Goal: Task Accomplishment & Management: Manage account settings

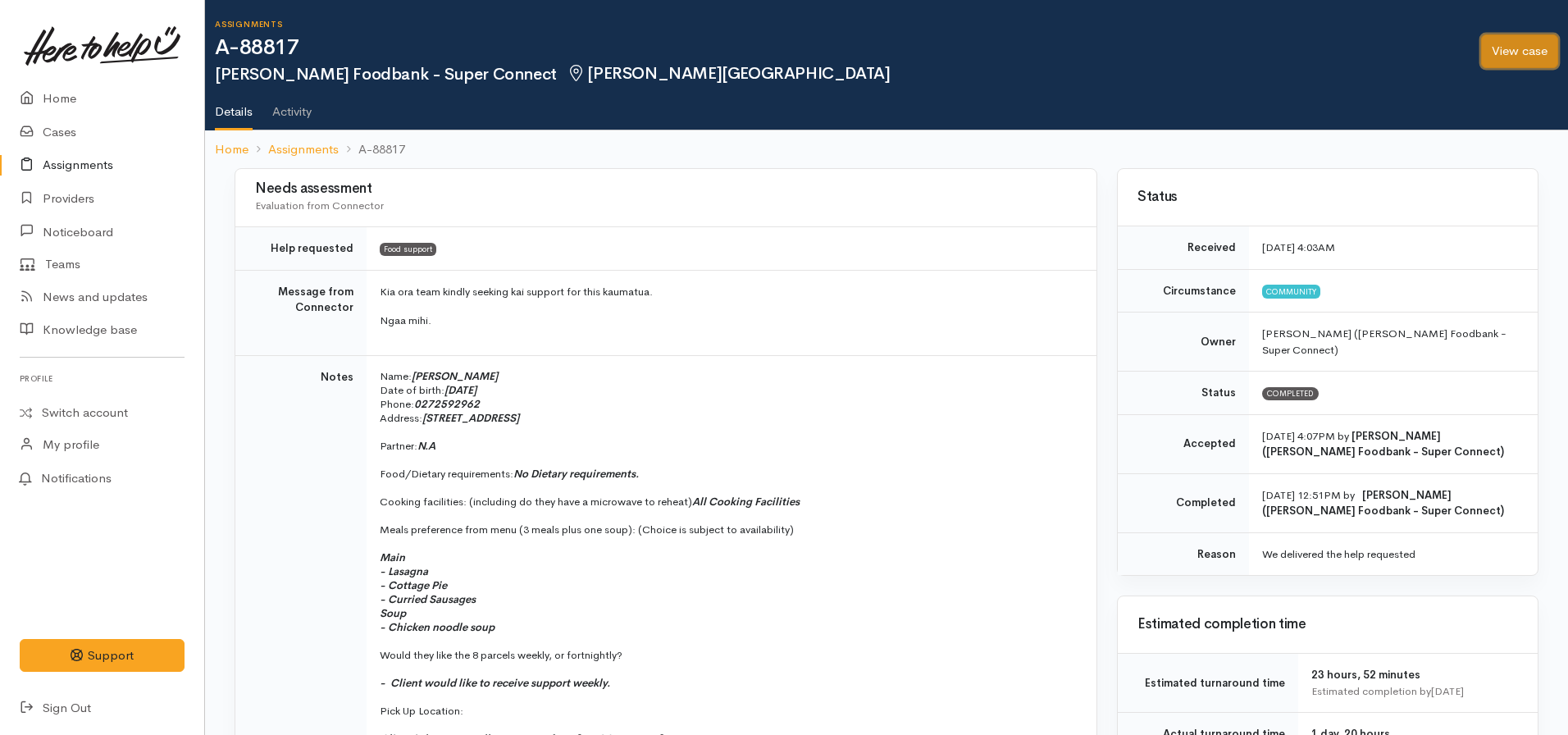
click at [1500, 47] on link "View case" at bounding box center [1519, 51] width 77 height 34
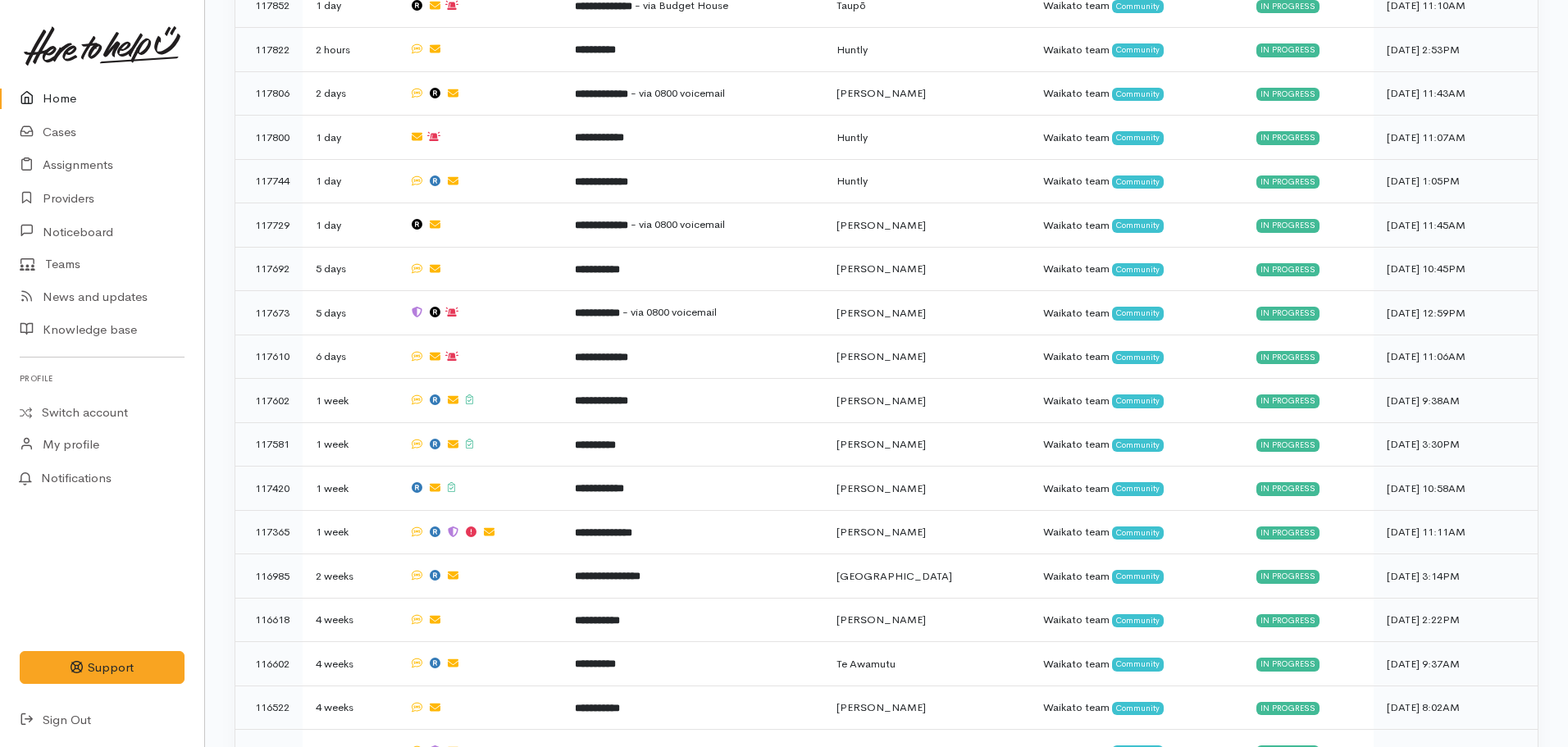
scroll to position [1431, 0]
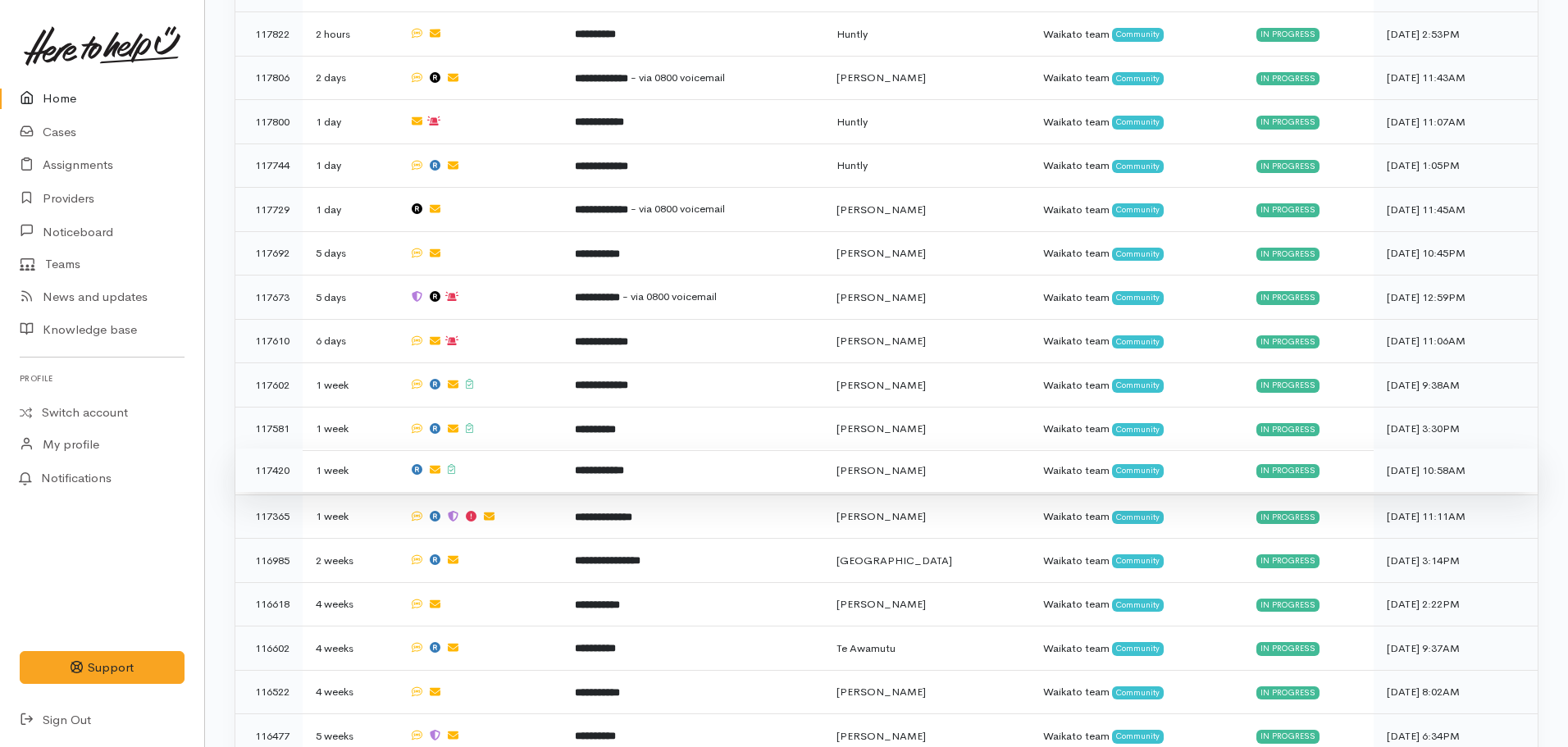
click at [621, 454] on td "**********" at bounding box center [693, 470] width 261 height 44
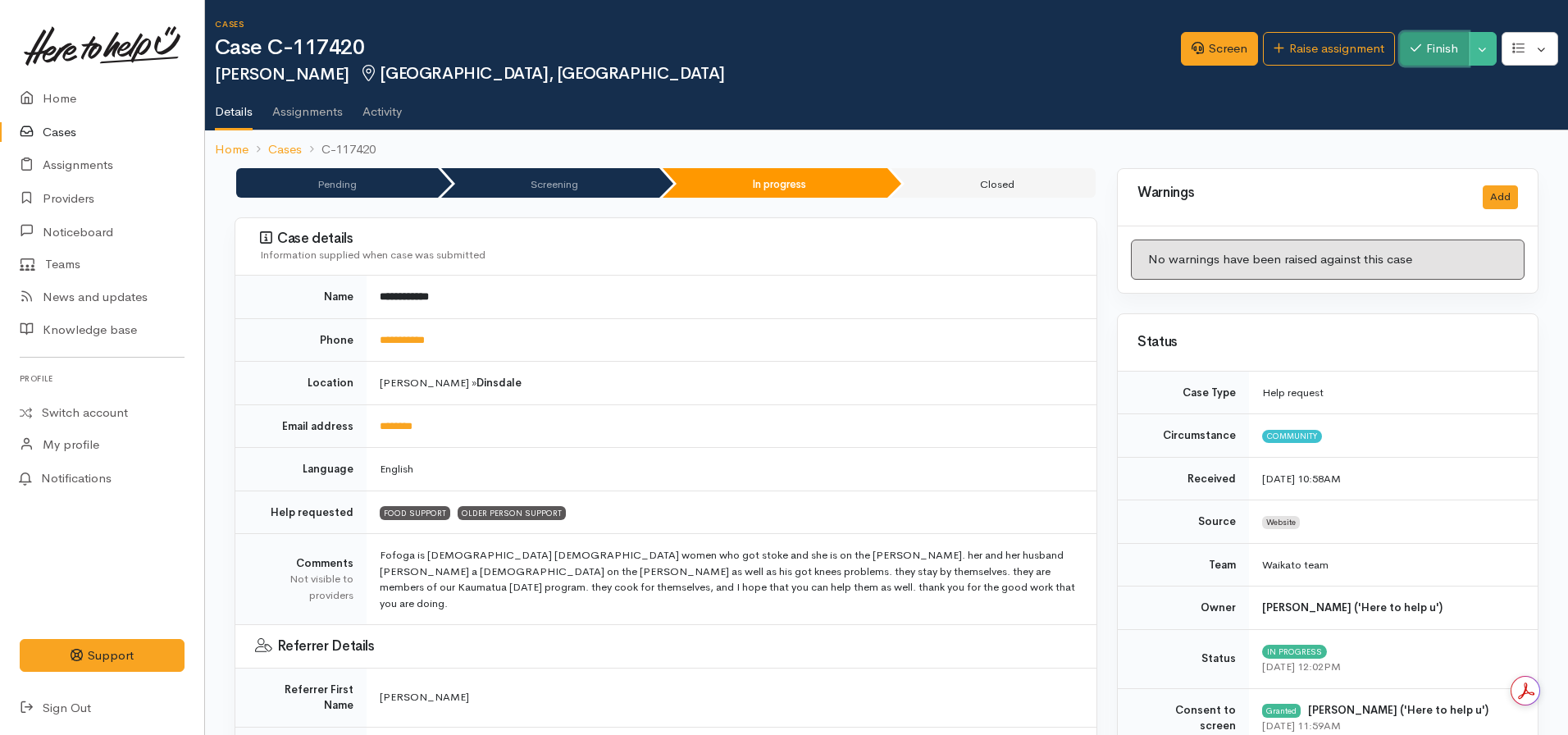
click at [1430, 47] on button "Finish" at bounding box center [1435, 48] width 69 height 34
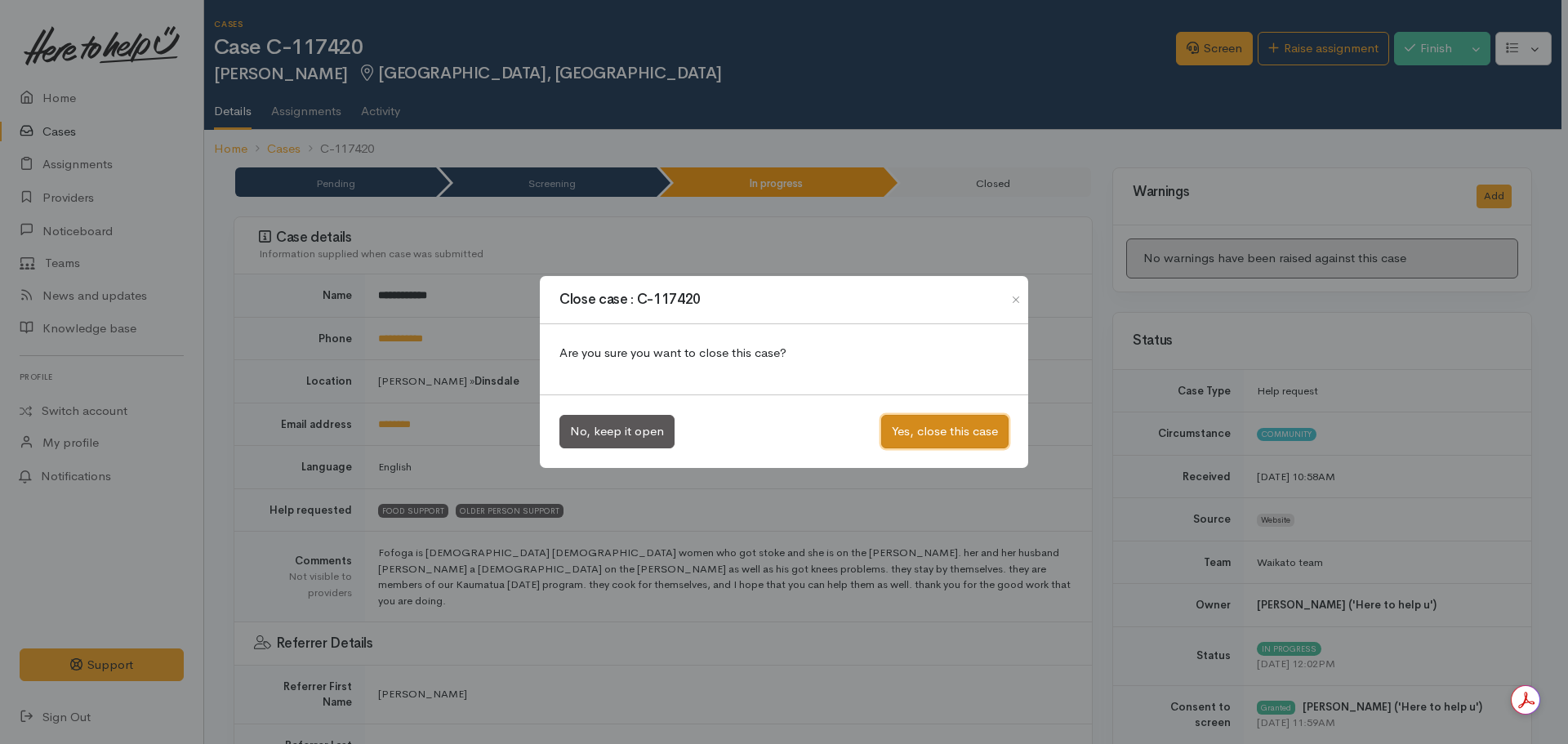
click at [929, 422] on button "Yes, close this case" at bounding box center [945, 431] width 128 height 33
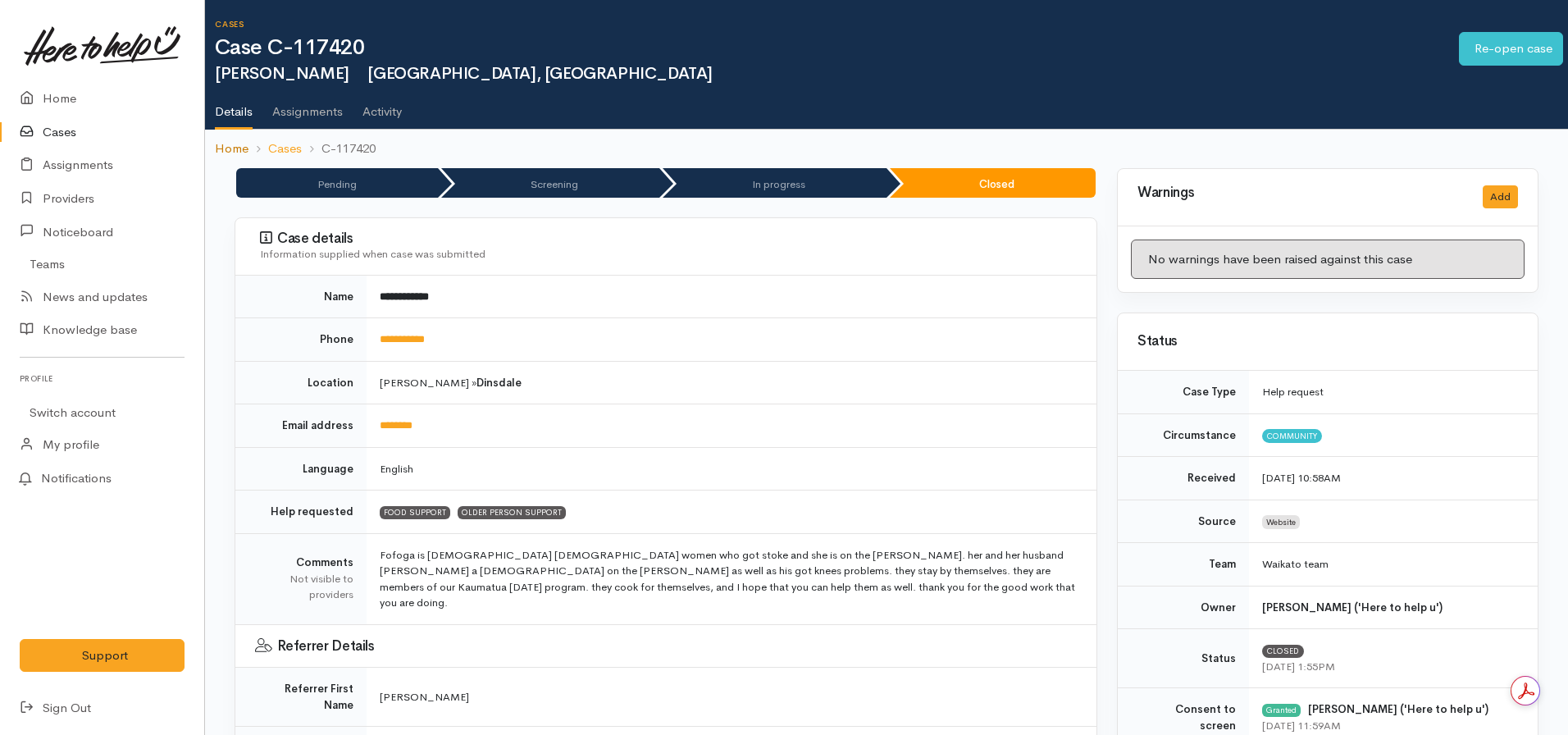
click at [231, 156] on link "Home" at bounding box center [231, 149] width 34 height 19
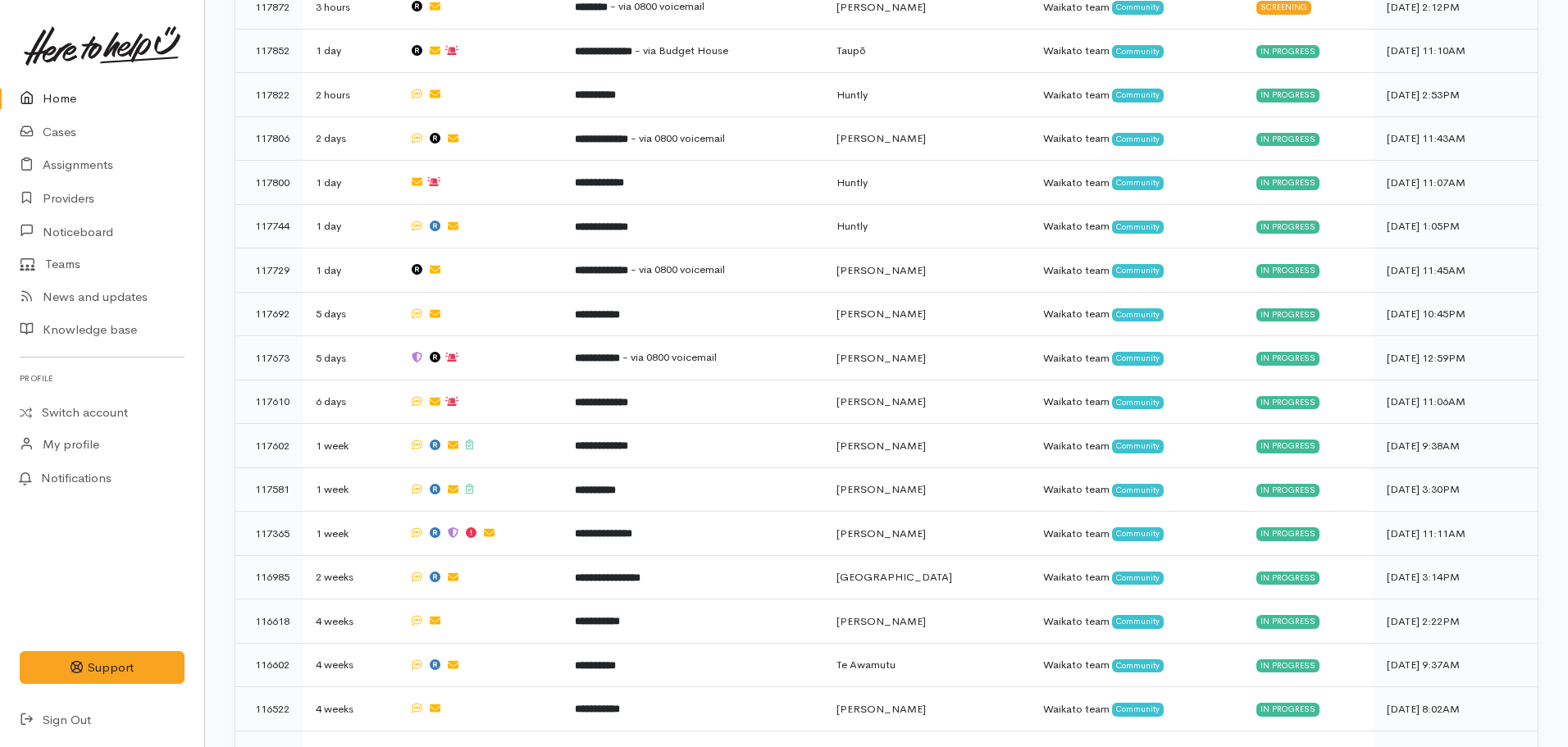
scroll to position [1429, 0]
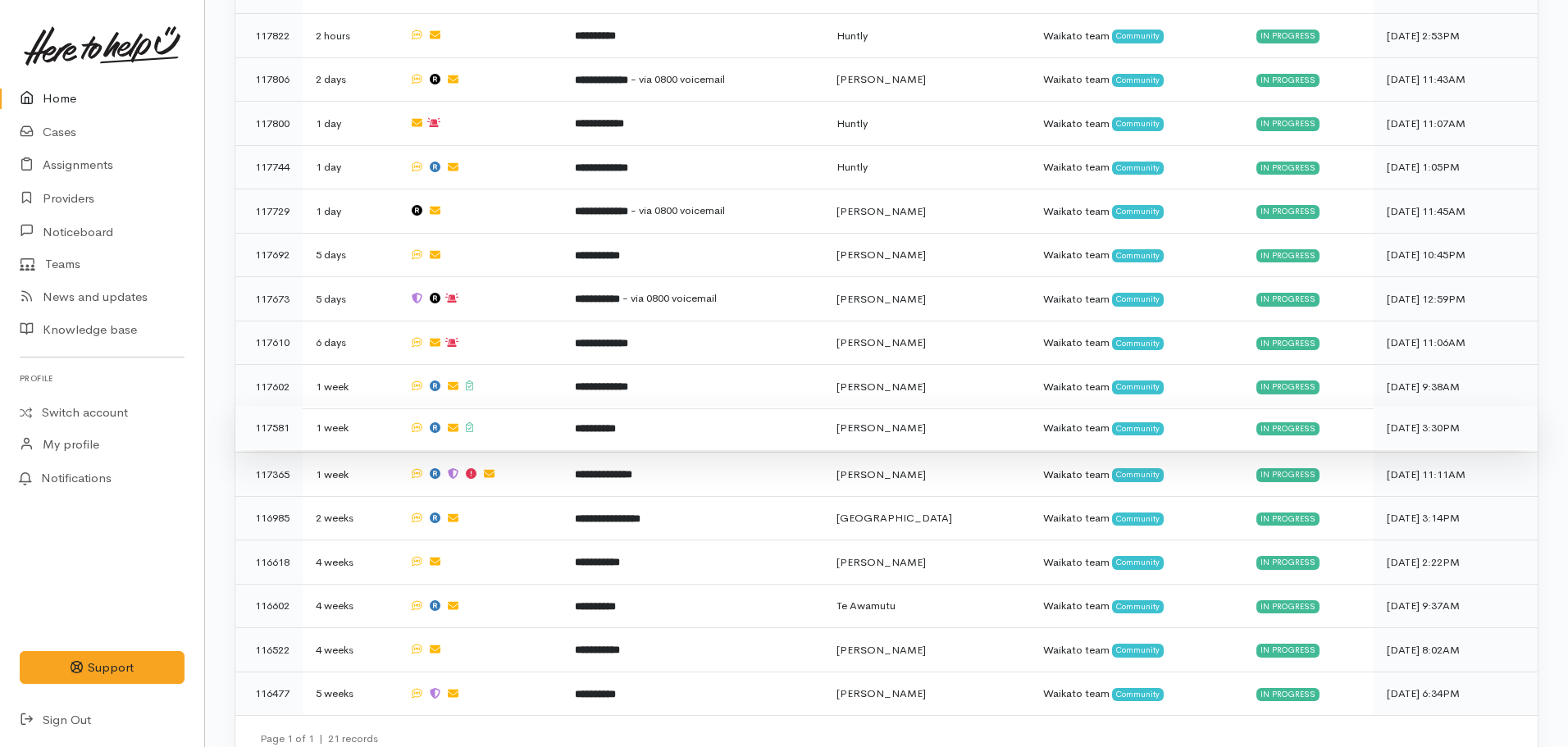
click at [616, 423] on b "**********" at bounding box center [595, 428] width 41 height 11
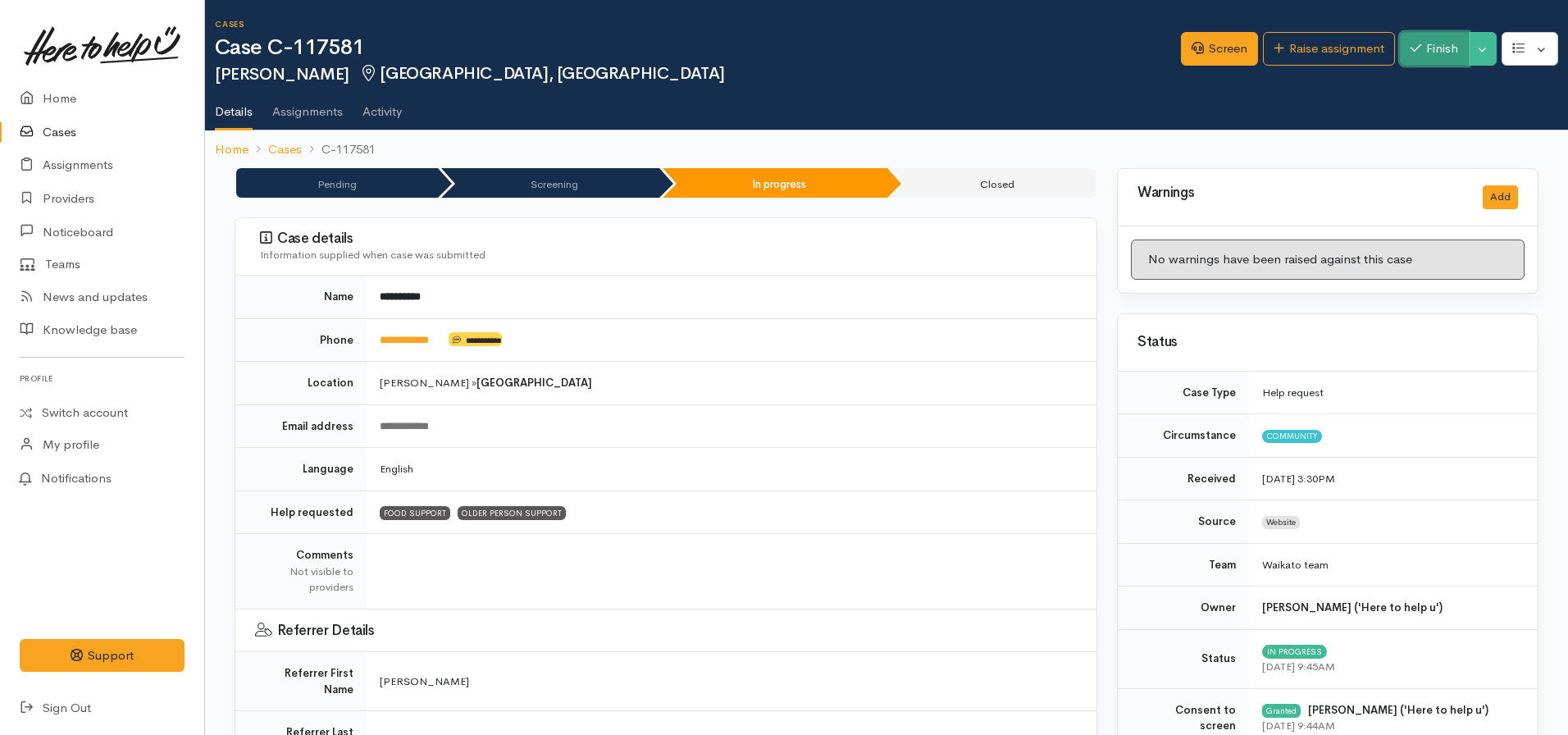
click at [1415, 52] on icon "button" at bounding box center [1416, 48] width 11 height 12
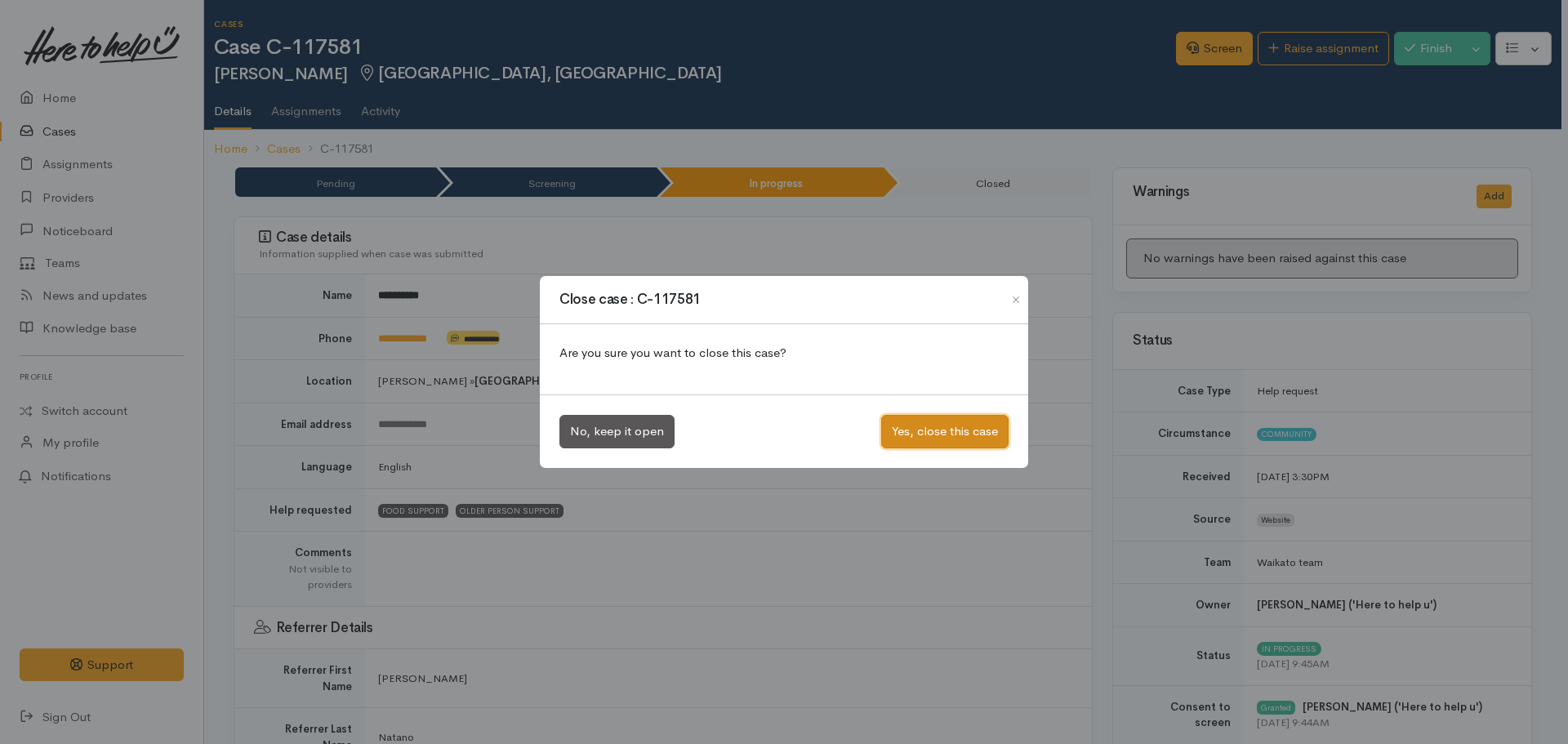
click at [914, 424] on button "Yes, close this case" at bounding box center [945, 431] width 128 height 33
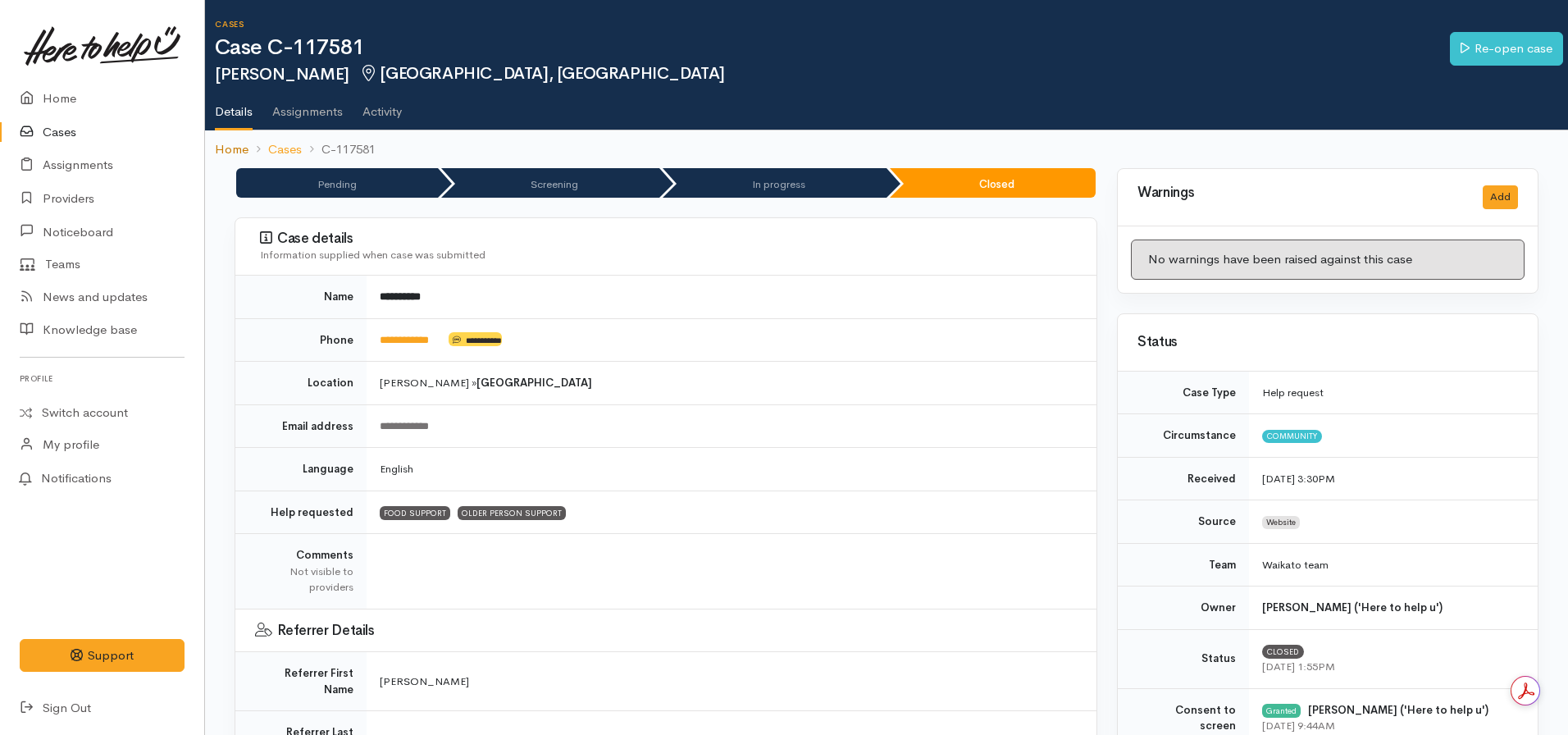
click at [242, 144] on link "Home" at bounding box center [231, 149] width 34 height 19
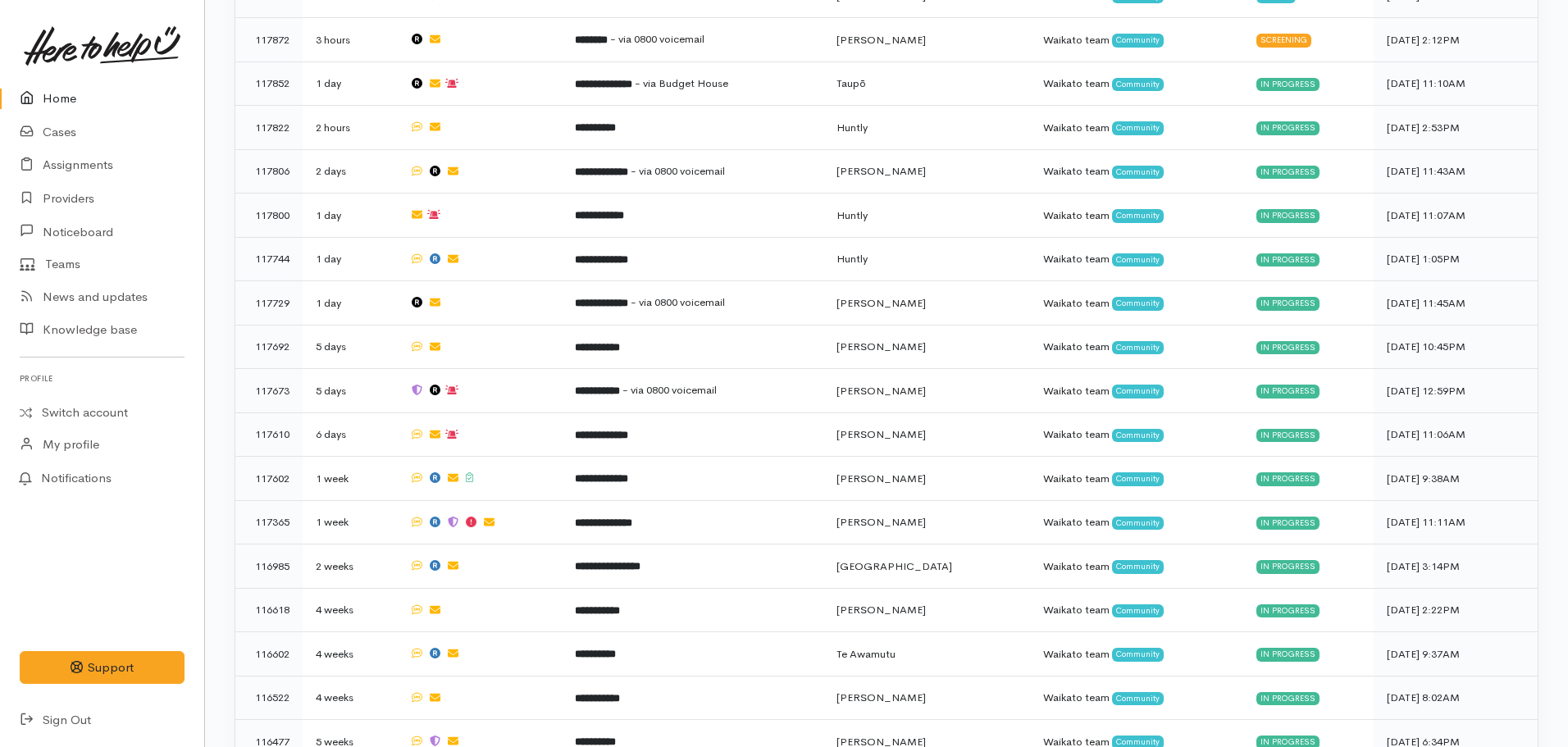
scroll to position [1386, 0]
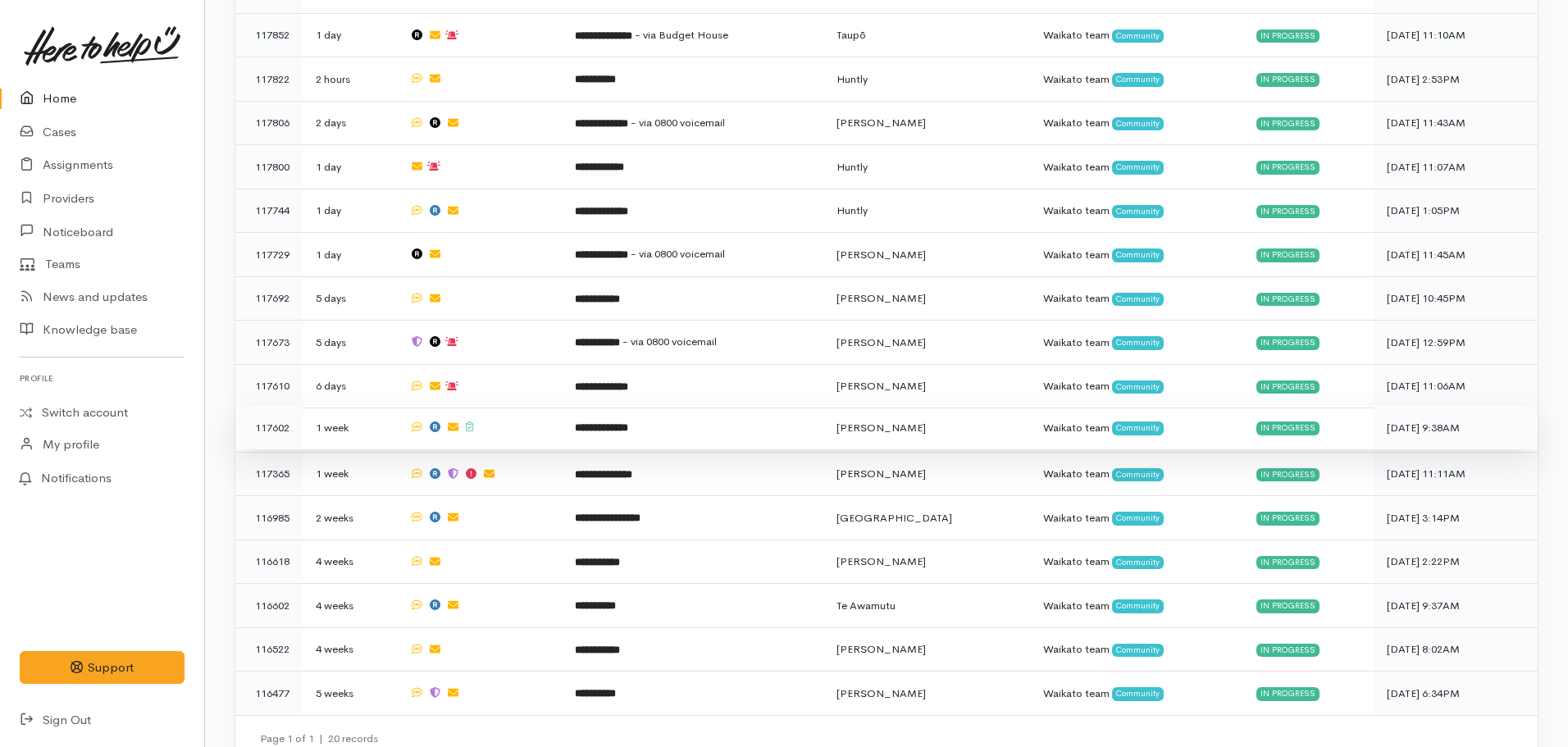
click at [628, 422] on b "**********" at bounding box center [602, 427] width 54 height 11
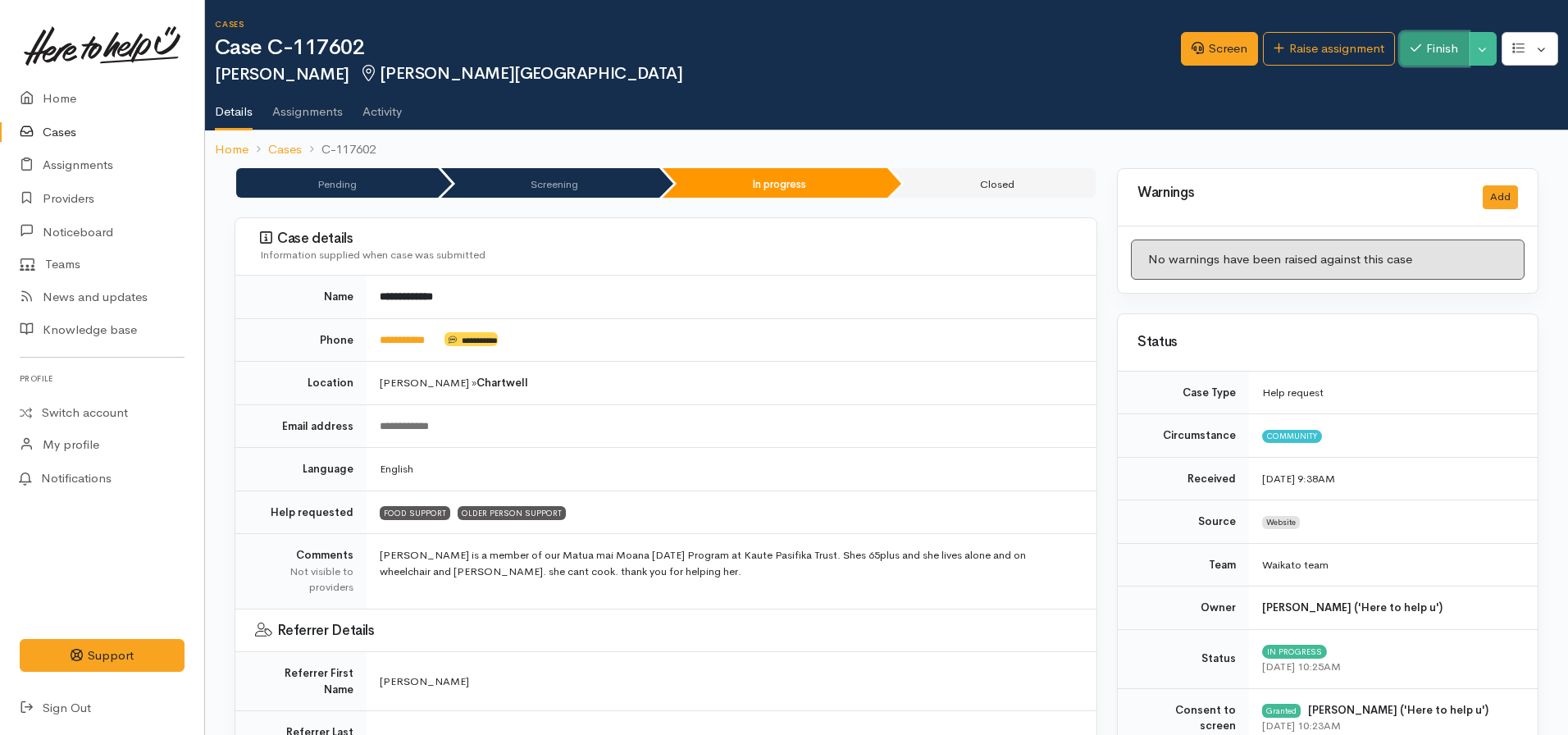
click at [1436, 40] on button "Finish" at bounding box center [1435, 48] width 69 height 34
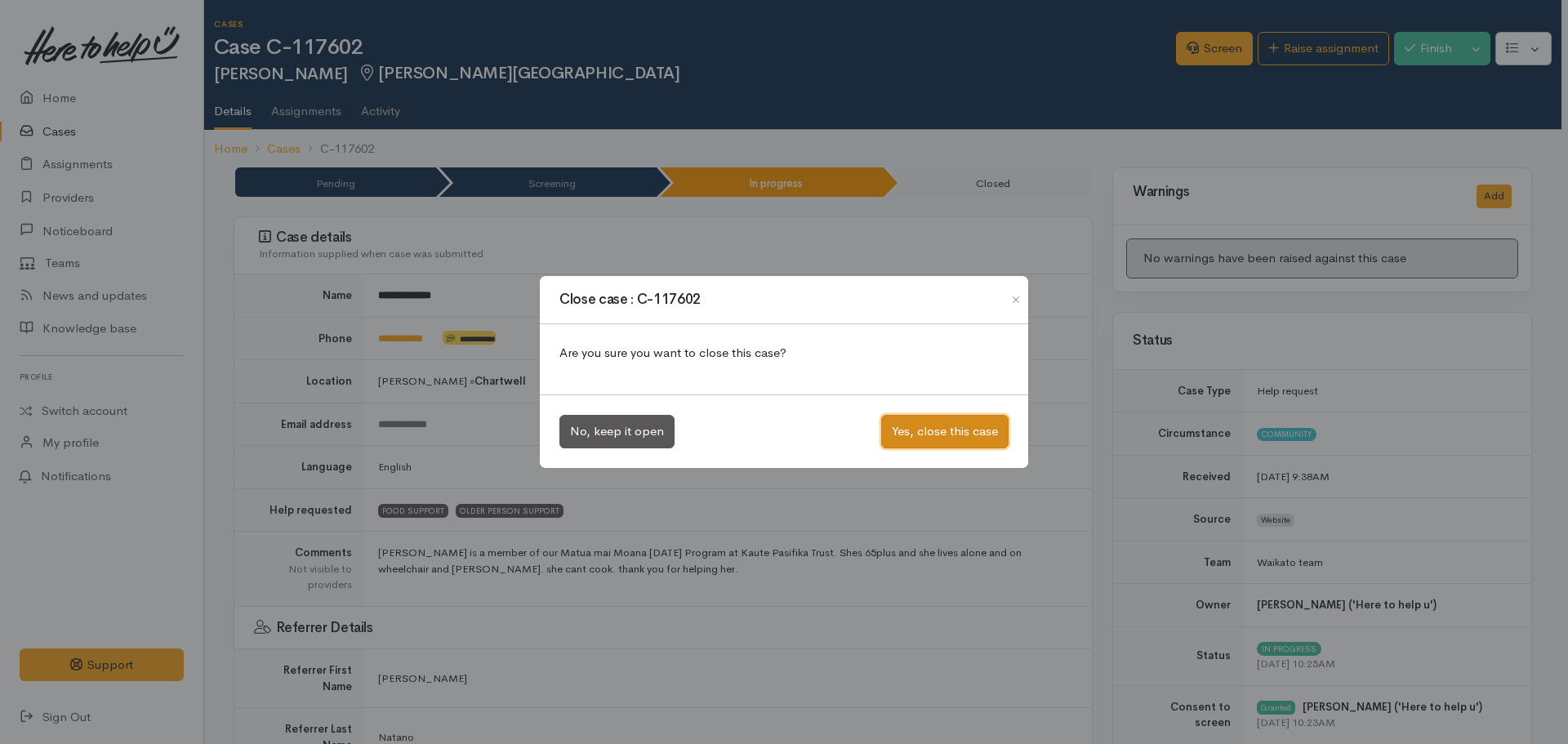
click at [922, 420] on button "Yes, close this case" at bounding box center [945, 431] width 128 height 33
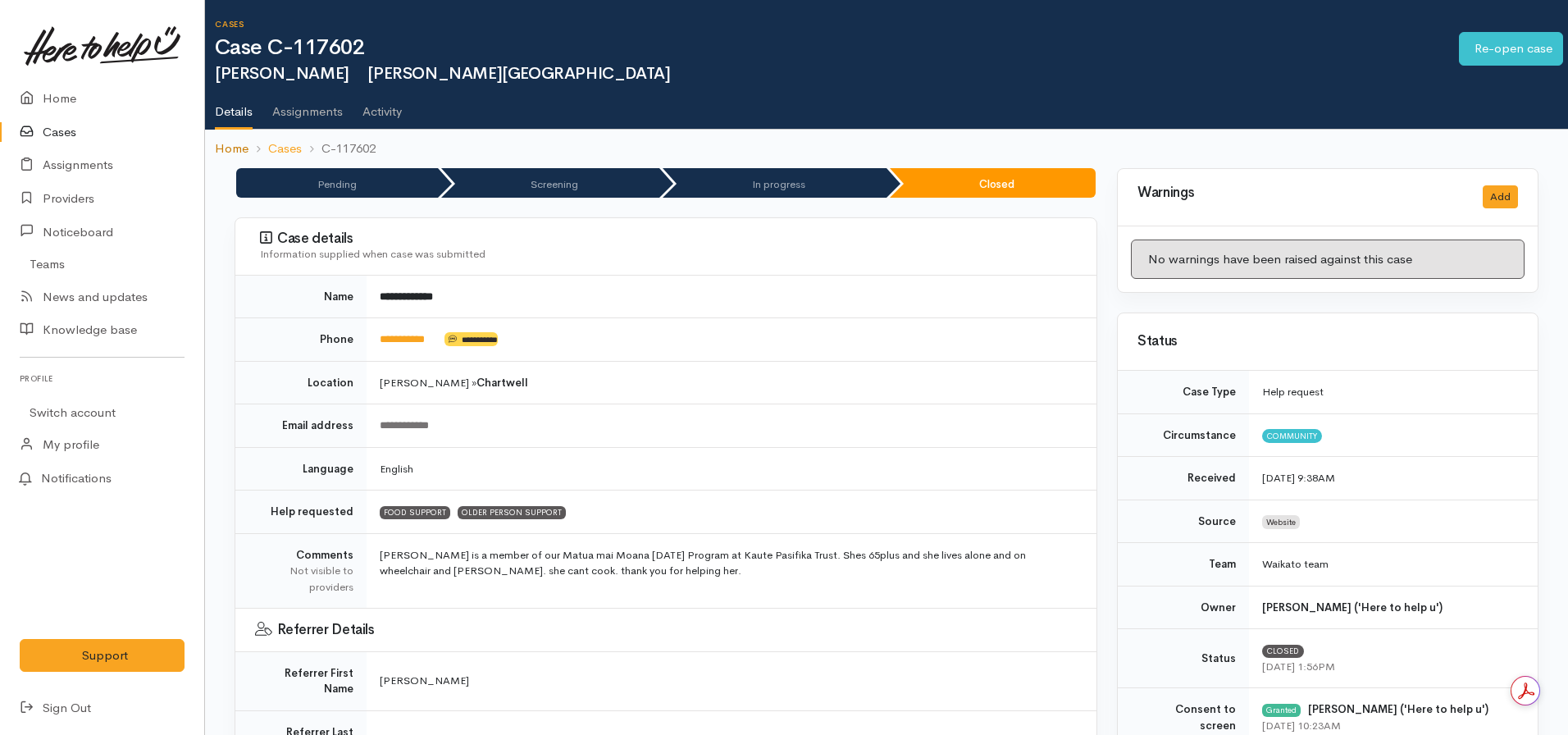
click at [235, 145] on link "Home" at bounding box center [231, 149] width 34 height 19
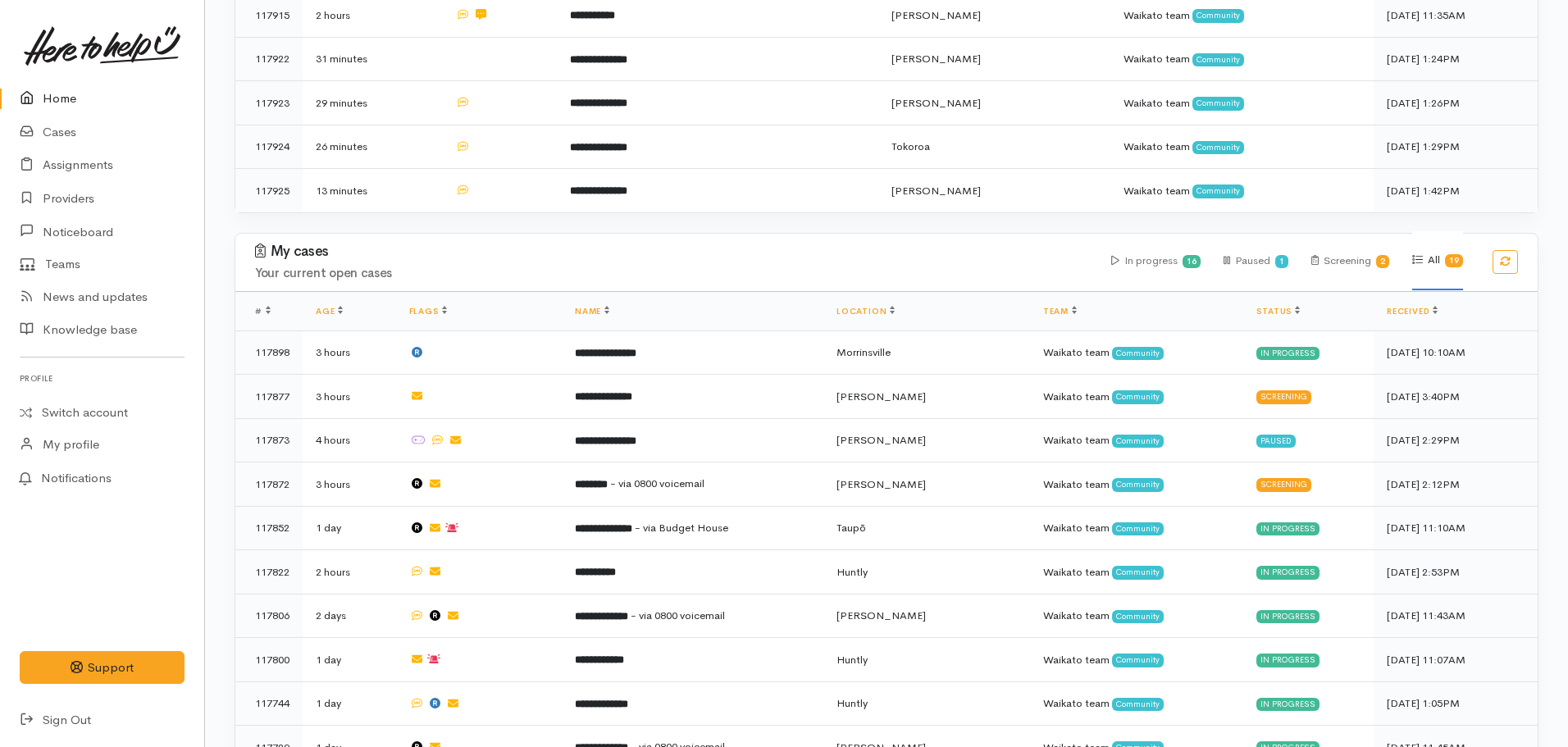
scroll to position [914, 0]
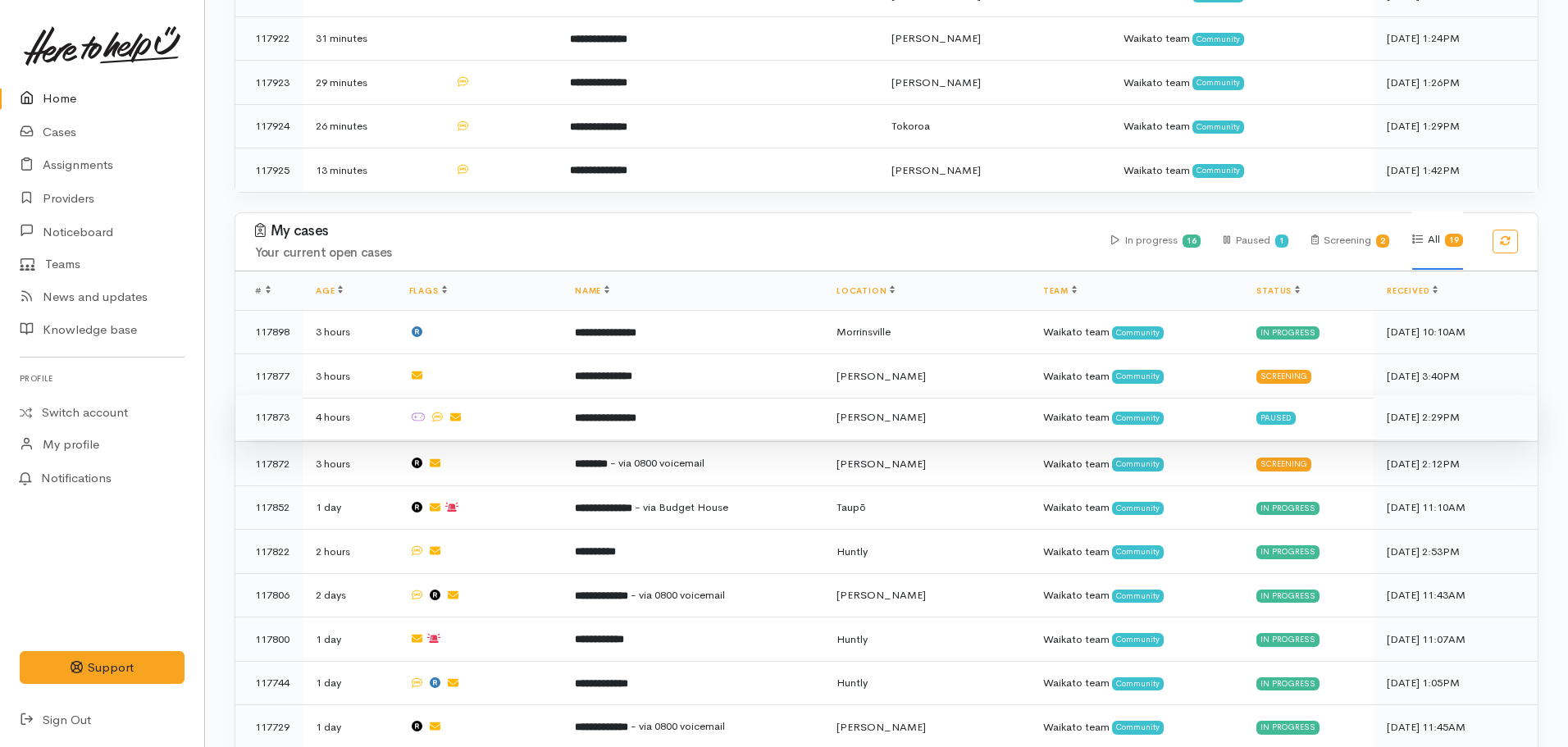
click at [681, 402] on td "**********" at bounding box center [693, 418] width 261 height 44
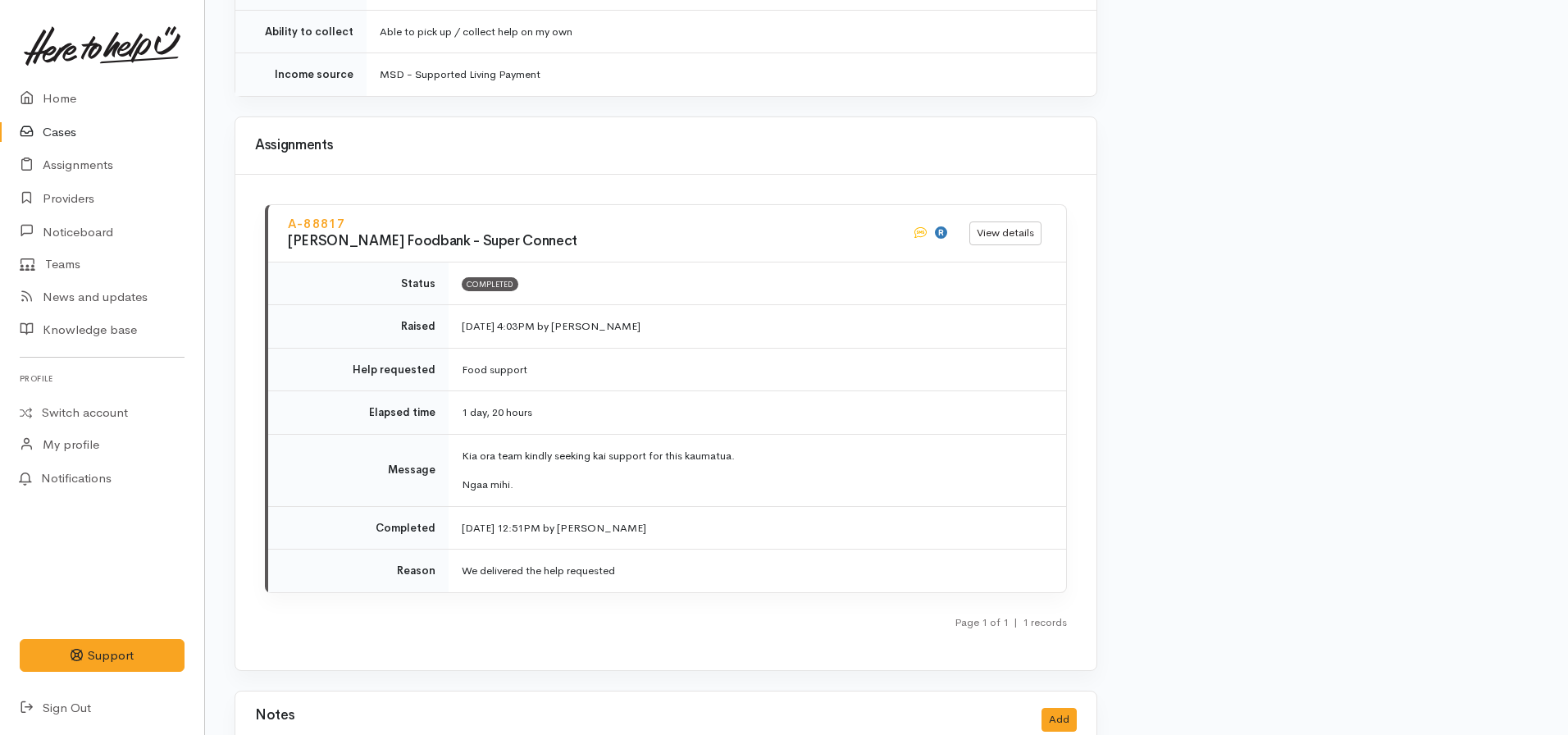
scroll to position [2155, 0]
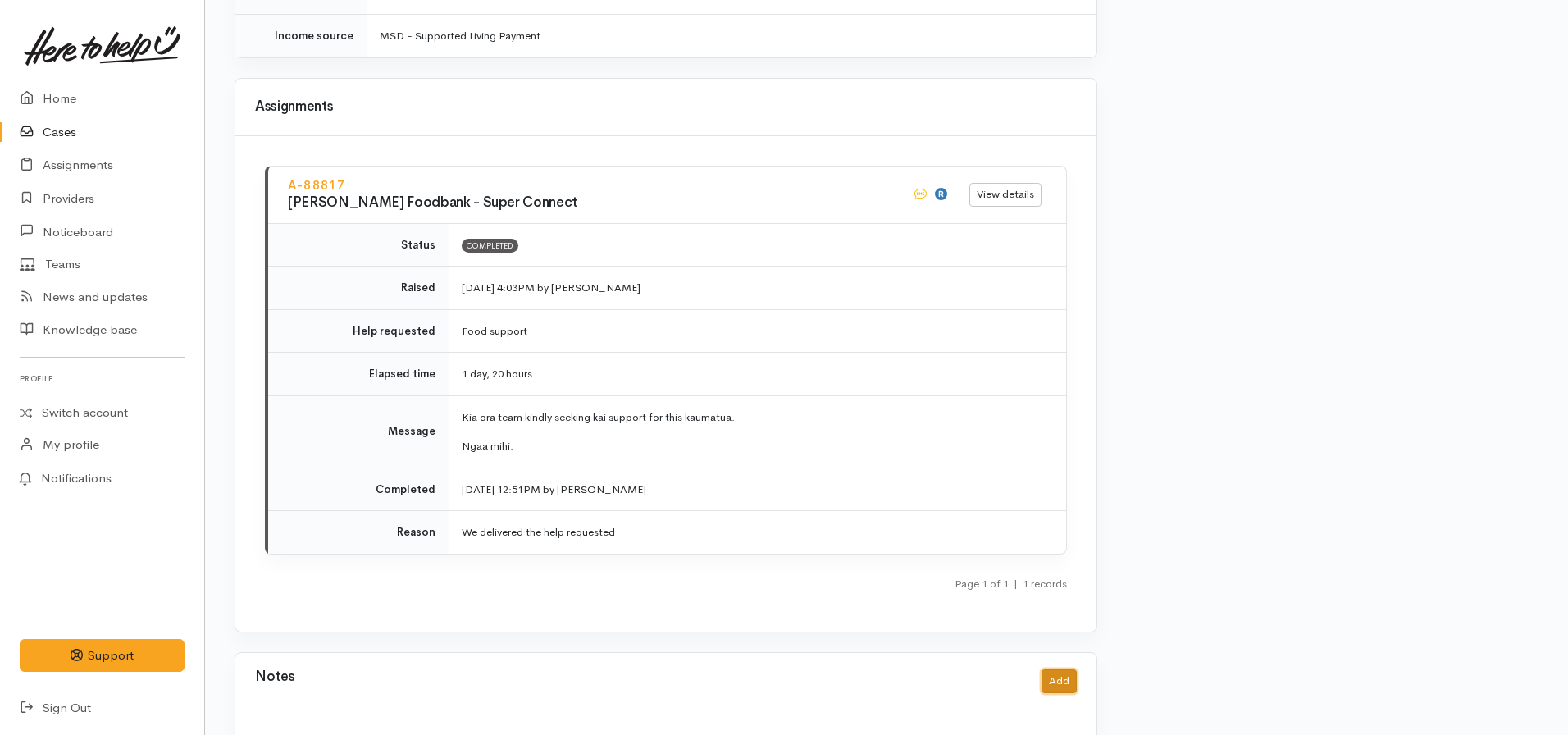
click at [1057, 670] on button "Add" at bounding box center [1058, 681] width 35 height 24
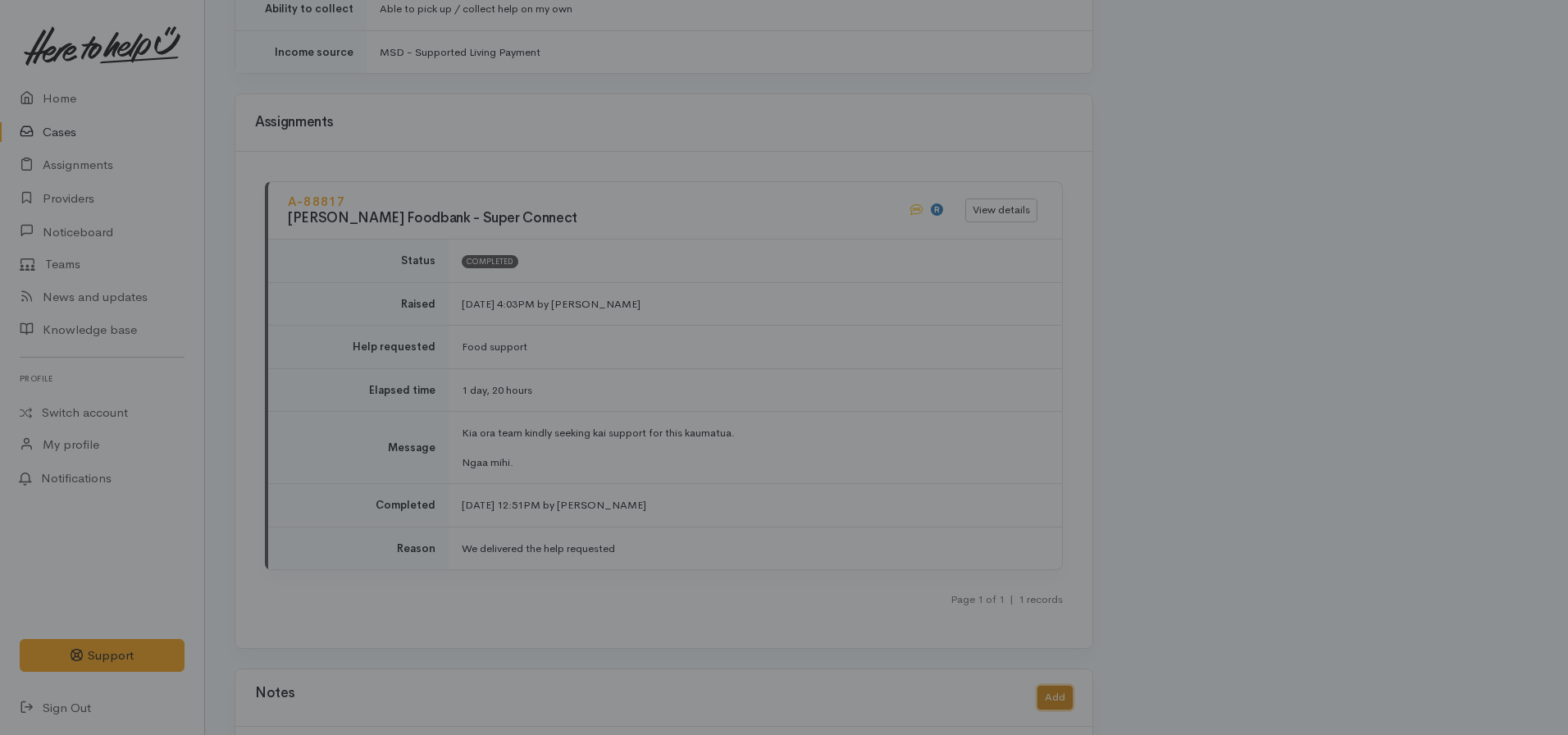
scroll to position [2144, 0]
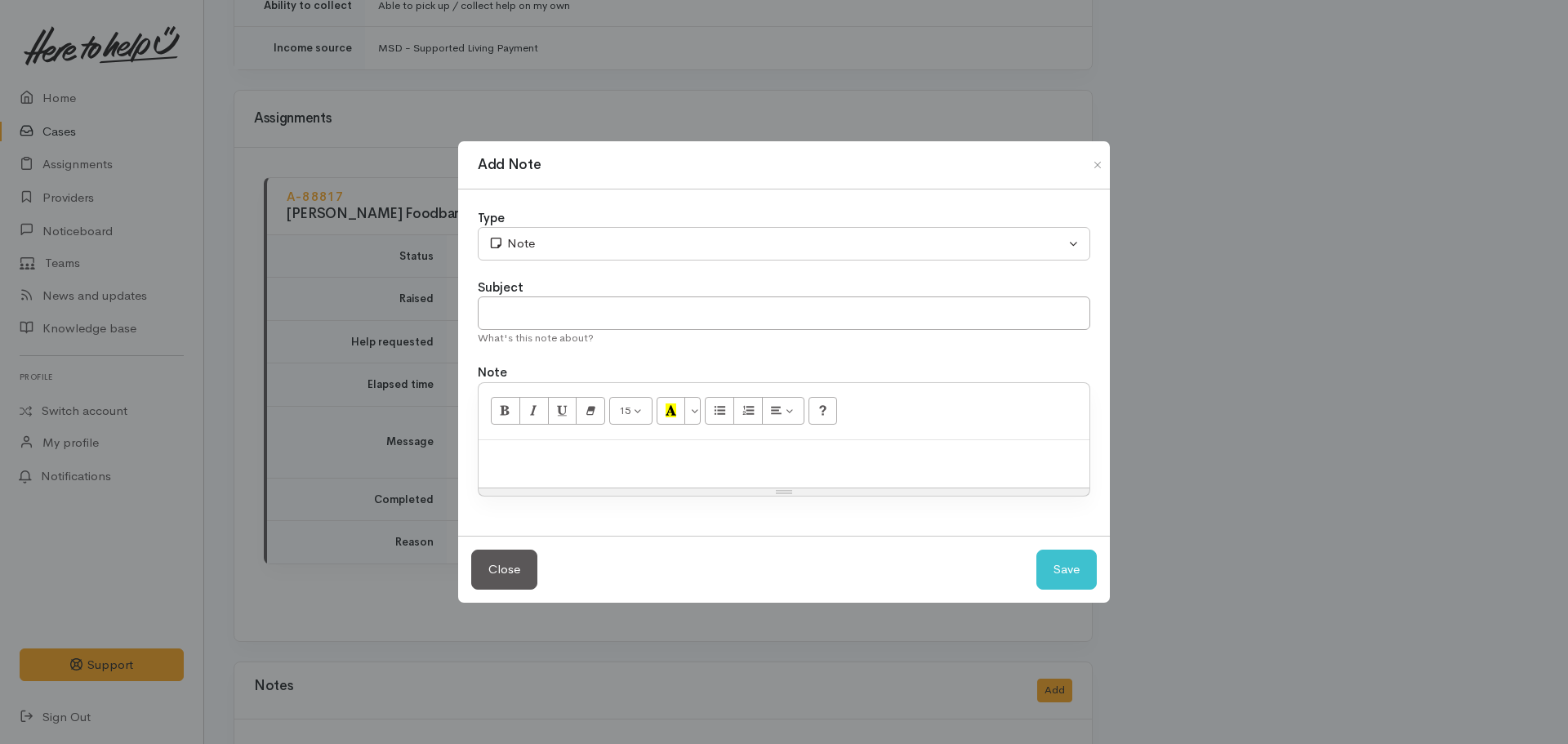
click at [639, 223] on div "Type" at bounding box center [784, 218] width 612 height 19
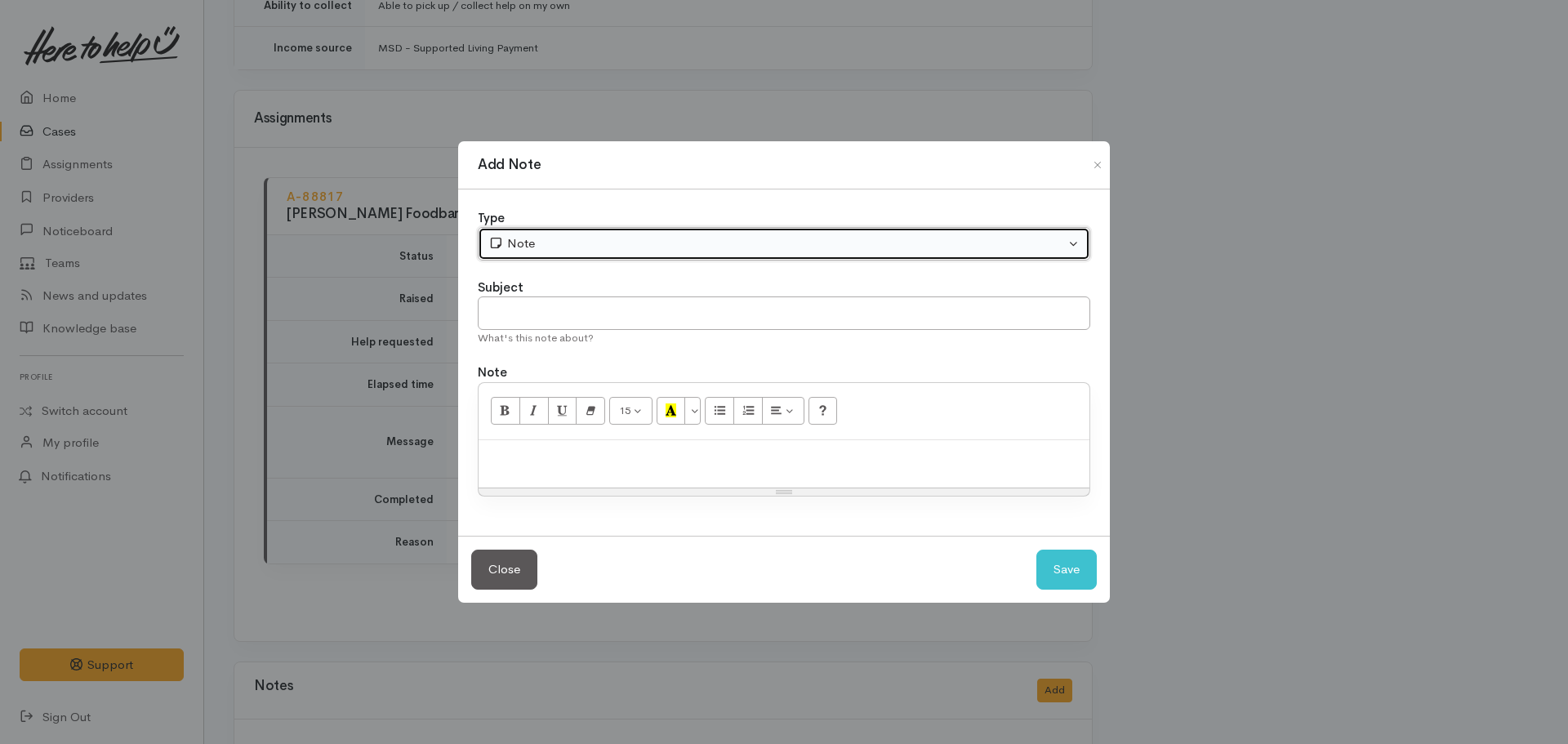
click at [614, 252] on div "Note" at bounding box center [776, 244] width 577 height 19
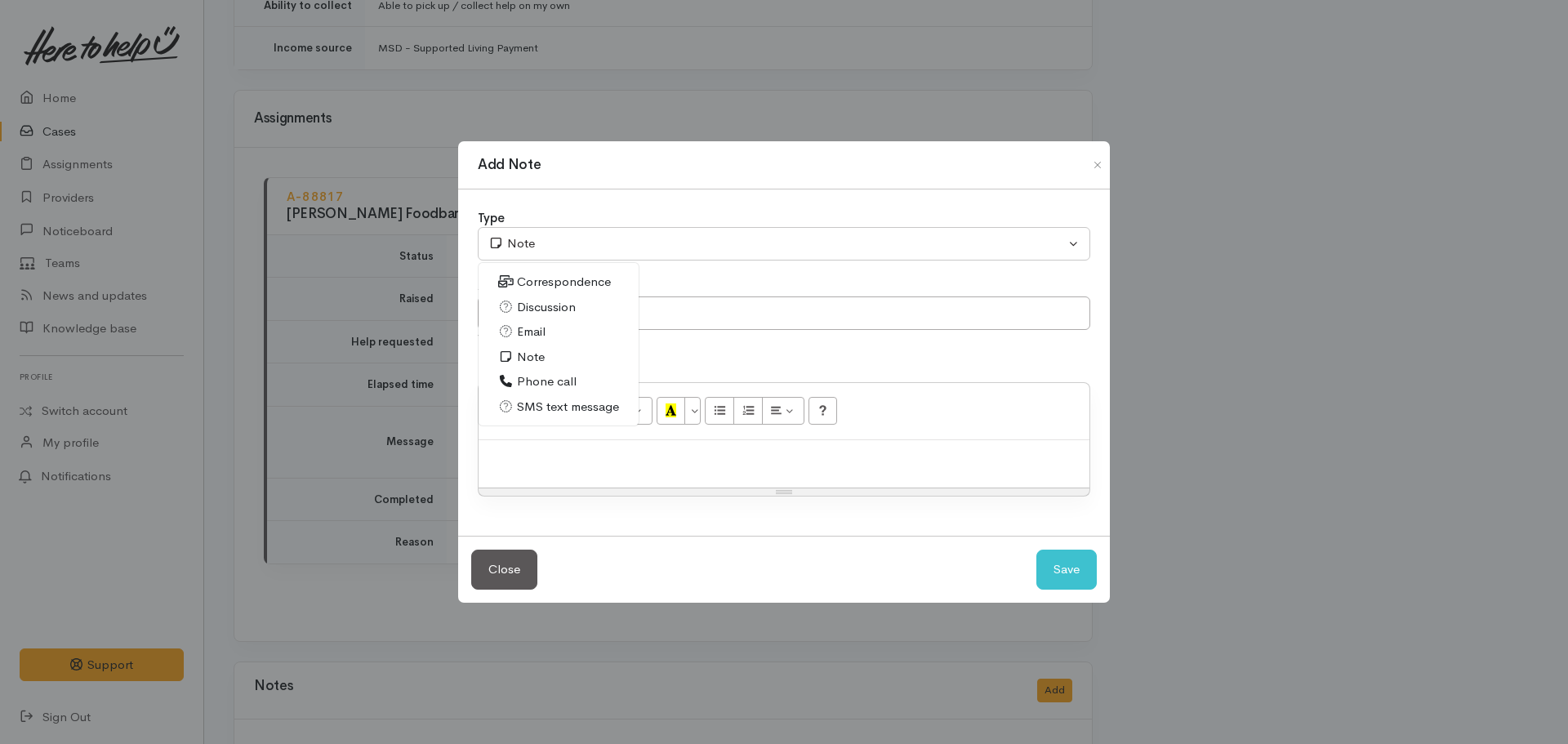
click at [528, 383] on span "Phone call" at bounding box center [547, 382] width 60 height 19
select select "3"
click at [531, 463] on p at bounding box center [783, 458] width 594 height 19
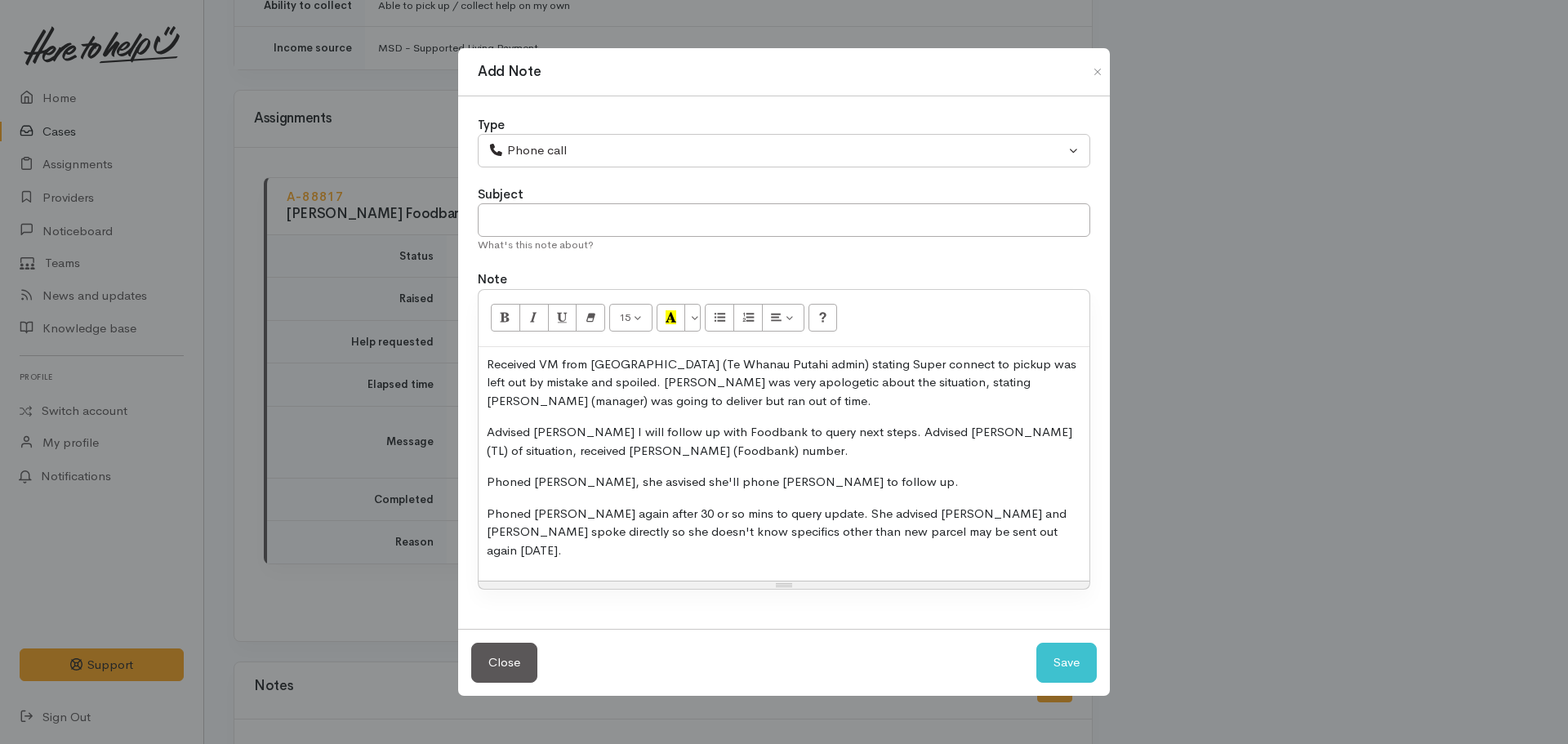
click at [616, 490] on p "Phoned Debbie, she asvised she'll phone Te Whanau Putahi to follow up." at bounding box center [783, 483] width 594 height 19
click at [953, 548] on p "Phoned Sina again after 30 or so mins to query update. She advised Debbie and S…" at bounding box center [783, 532] width 594 height 55
click at [591, 238] on div "What's this note about?" at bounding box center [784, 244] width 612 height 16
click at [570, 236] on input "text" at bounding box center [784, 219] width 612 height 33
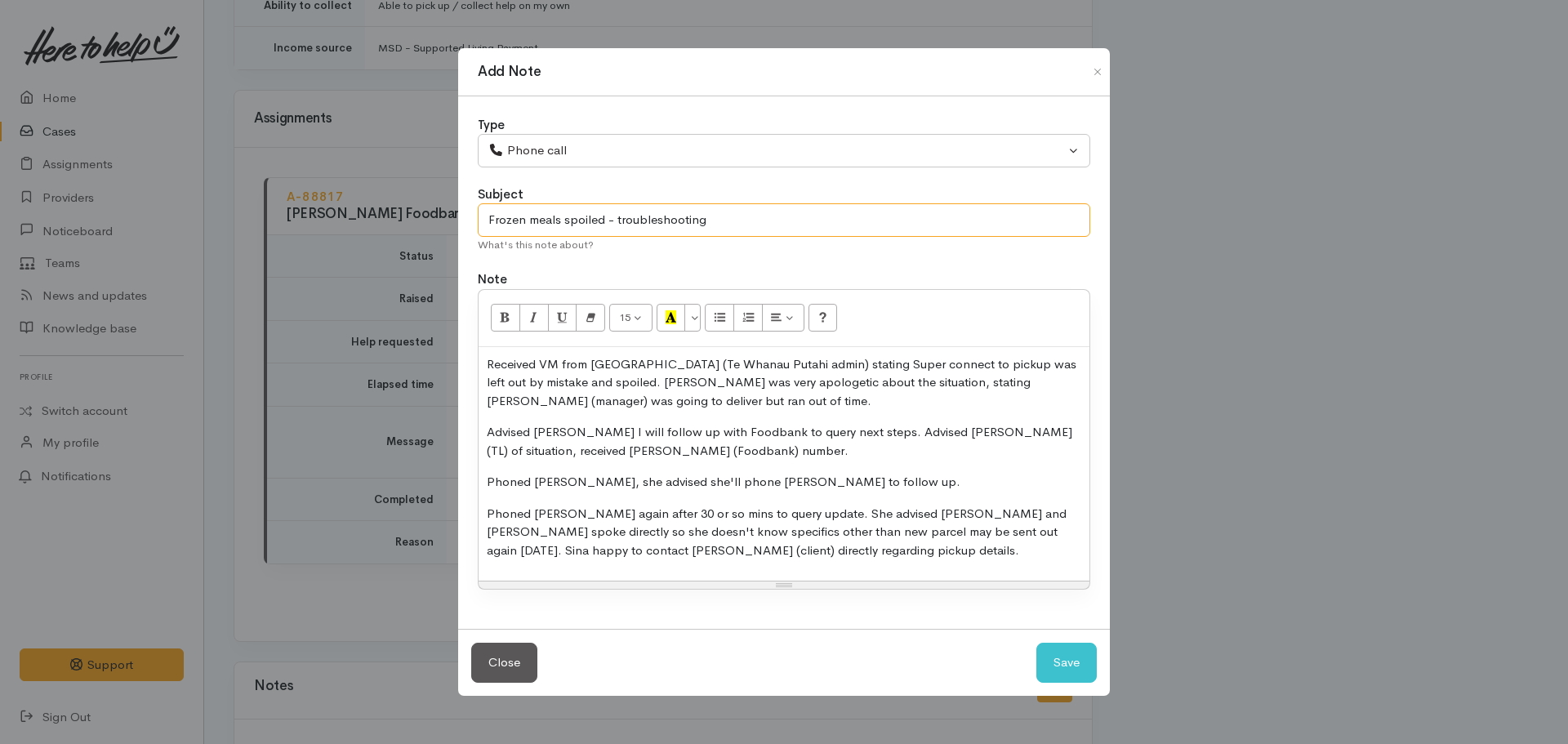
type input "Frozen meals spoiled - troubleshooting"
click at [1037, 643] on button "Save" at bounding box center [1066, 663] width 60 height 40
select select "1"
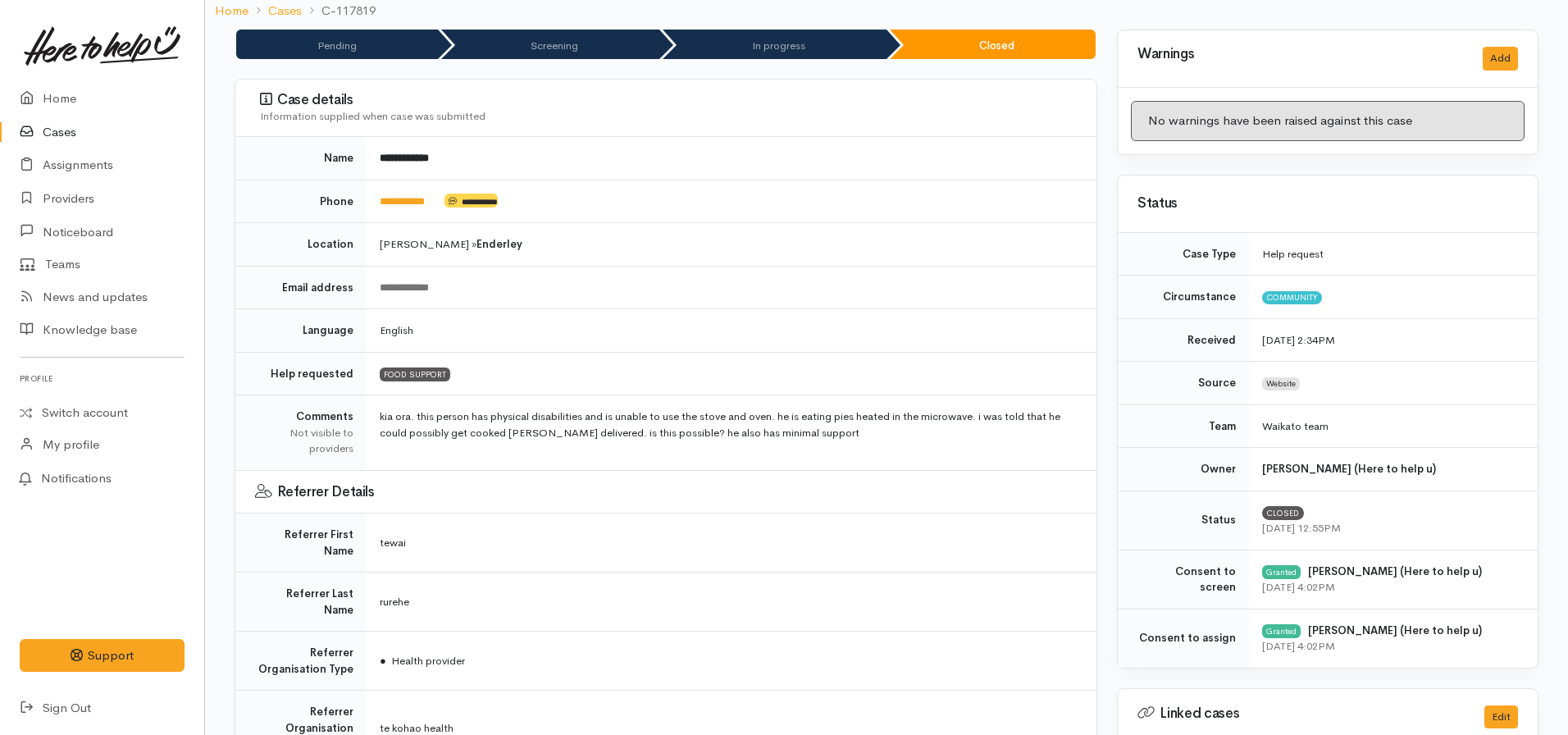
scroll to position [0, 0]
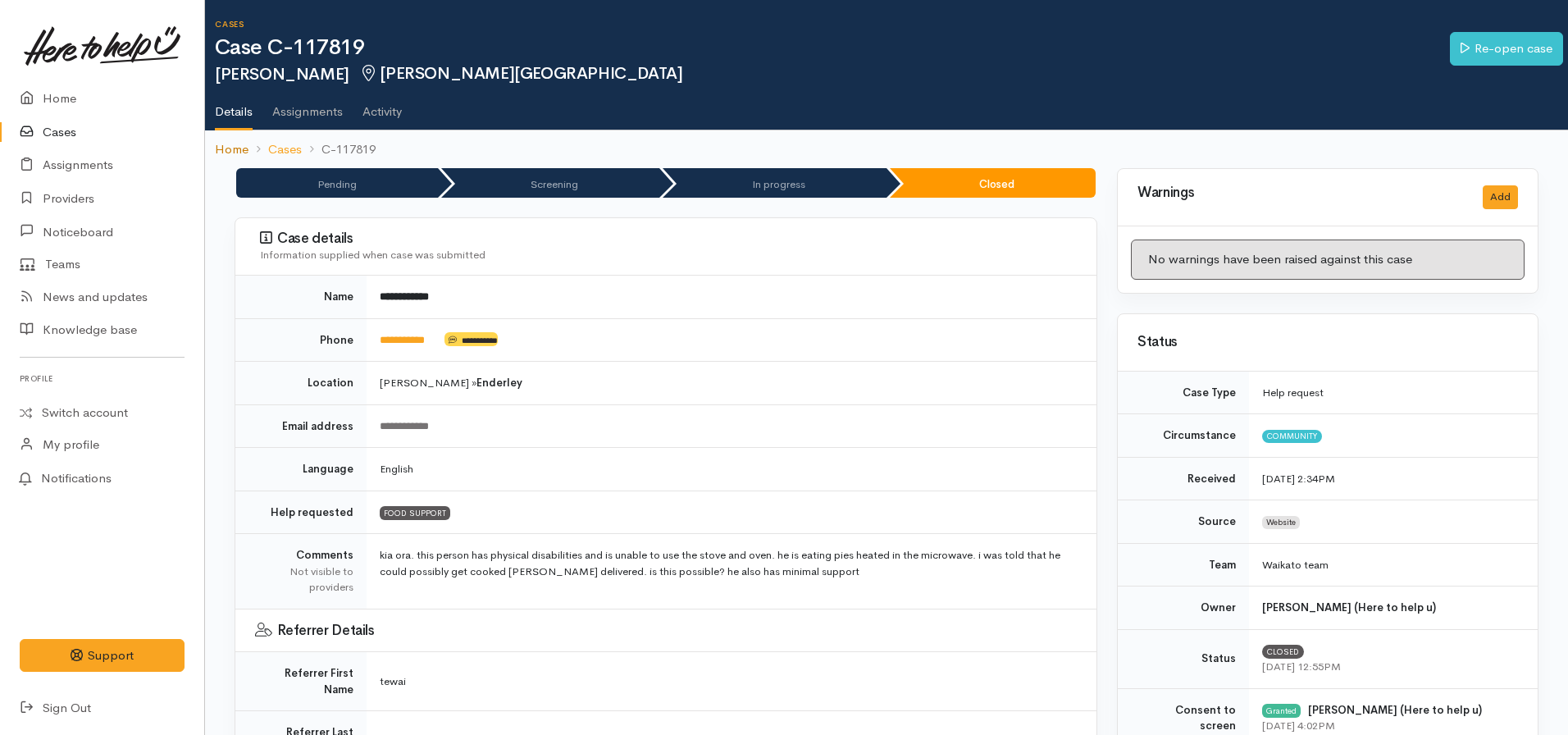
click at [235, 157] on link "Home" at bounding box center [231, 149] width 34 height 19
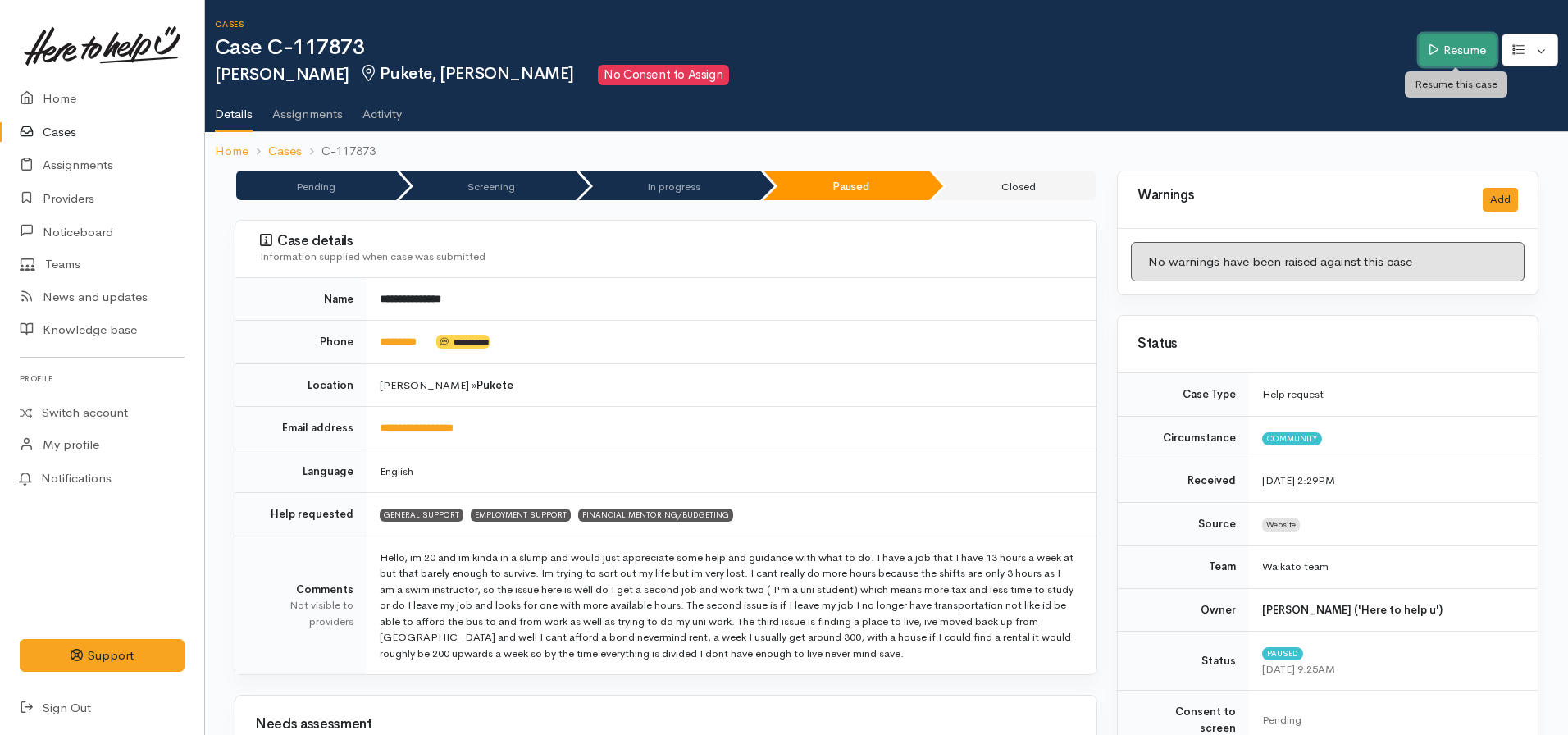
click at [1435, 49] on link "Resume" at bounding box center [1457, 50] width 78 height 34
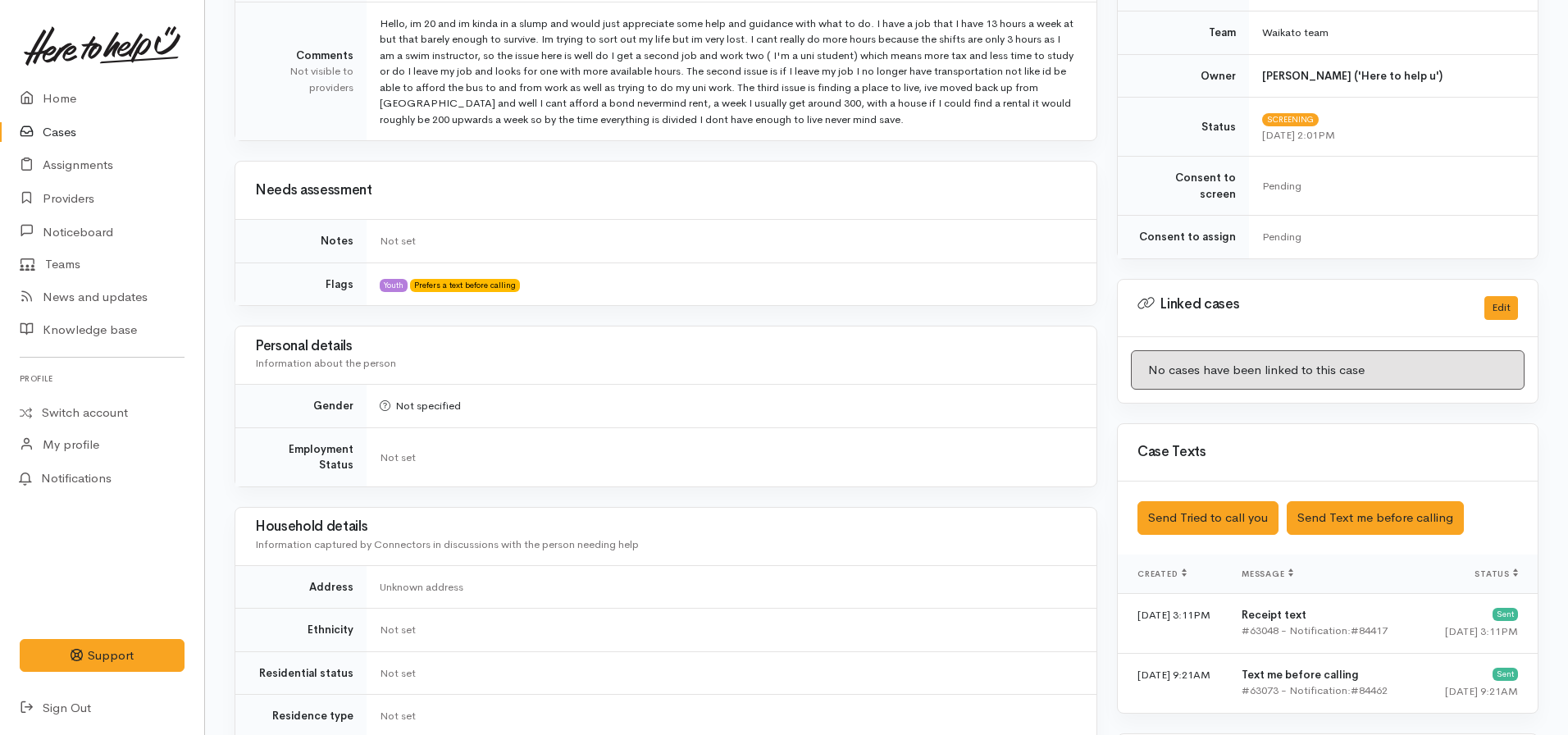
scroll to position [638, 0]
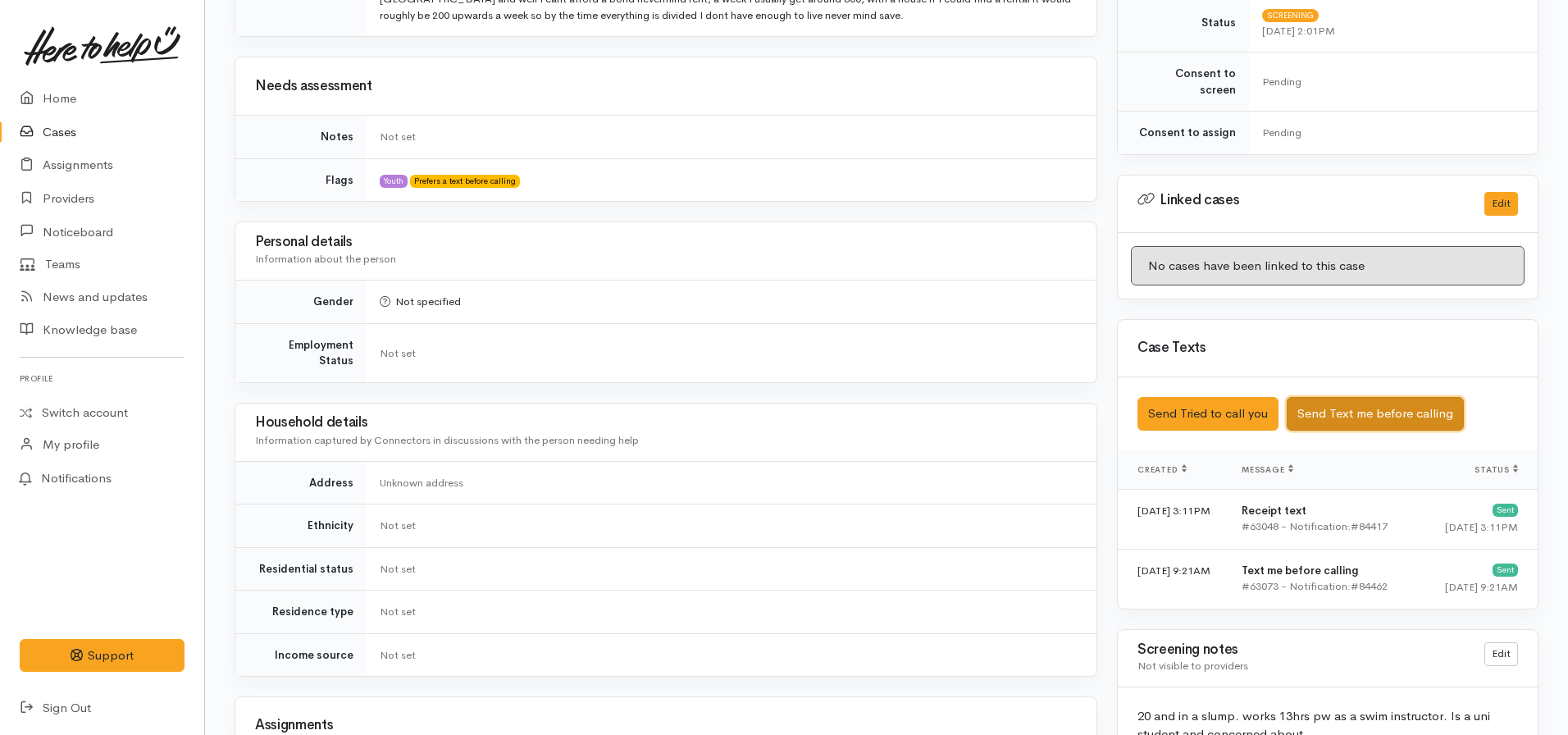
click at [1355, 400] on button "Send Text me before calling" at bounding box center [1375, 413] width 177 height 34
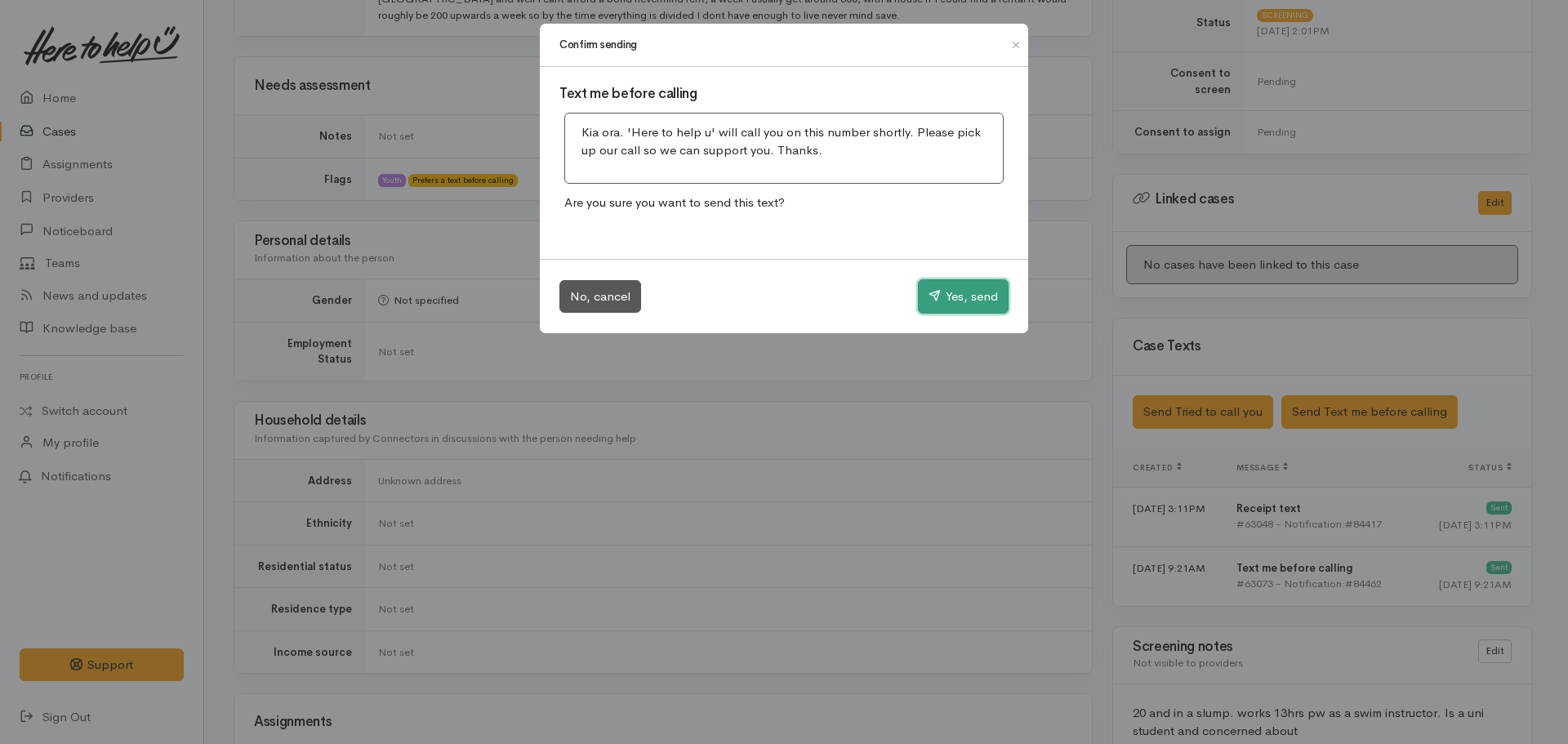
click at [950, 289] on button "Yes, send" at bounding box center [962, 297] width 91 height 34
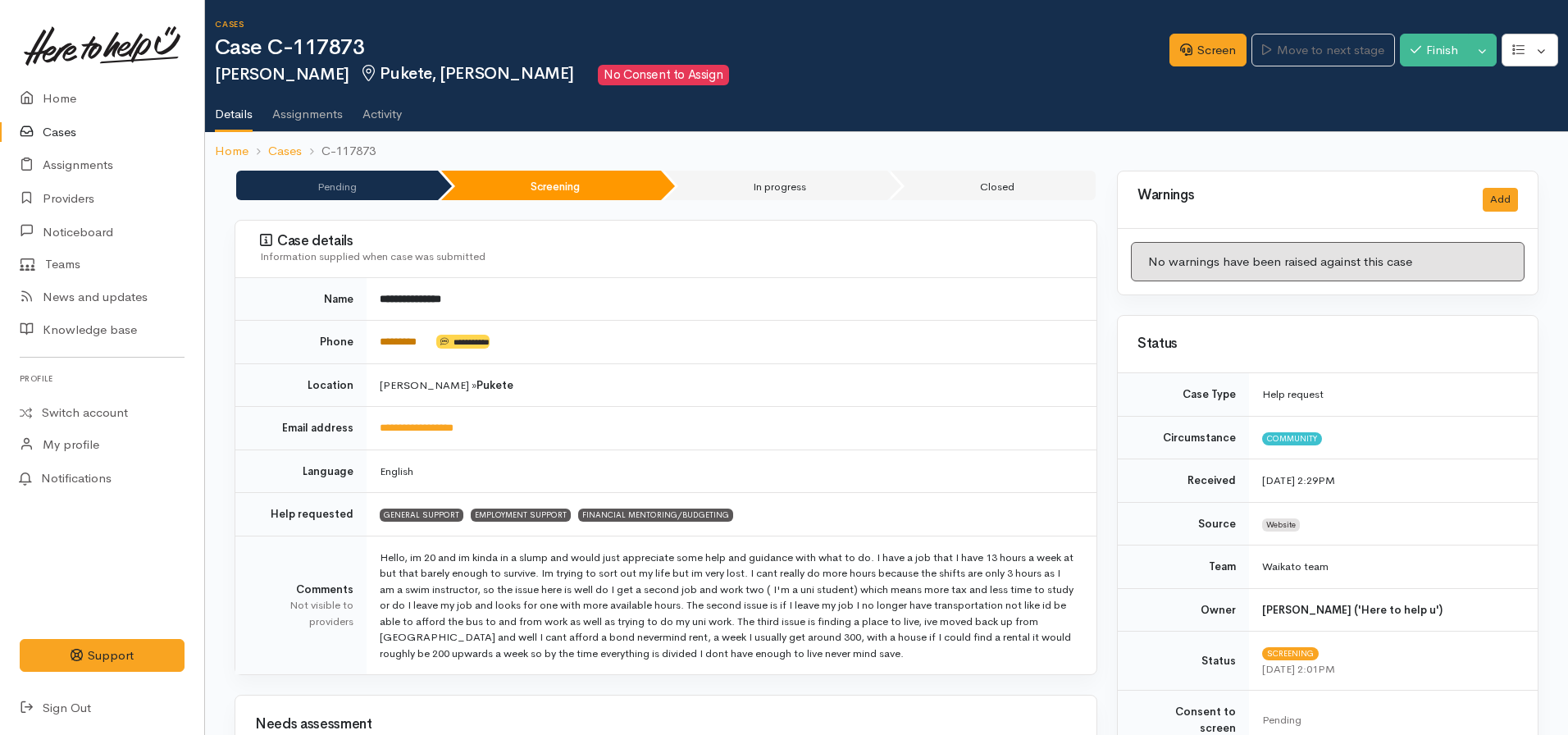
click at [405, 347] on link "********" at bounding box center [398, 341] width 37 height 11
click at [1195, 42] on link "Screen" at bounding box center [1208, 50] width 77 height 34
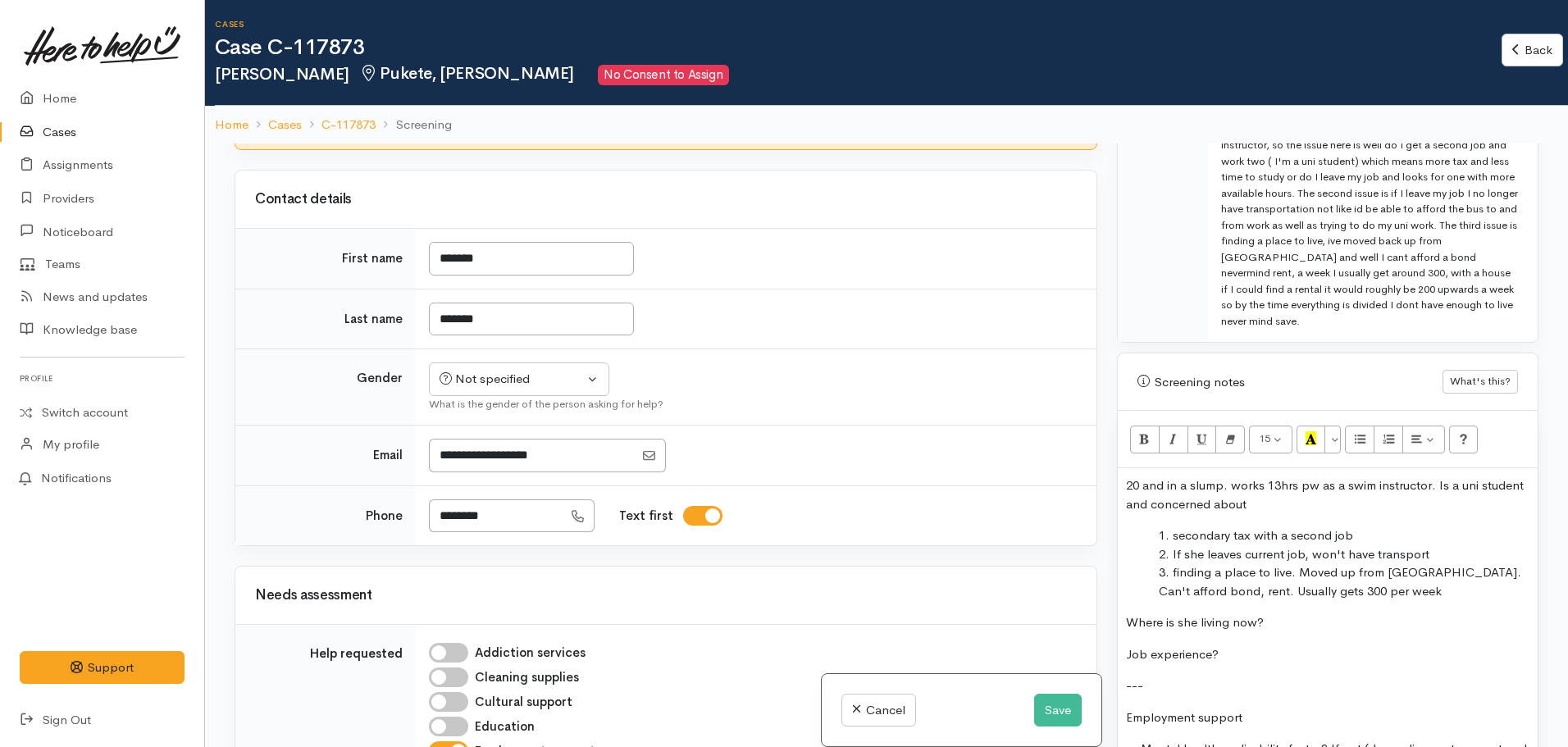
scroll to position [1045, 0]
click at [1399, 598] on div "20 and in a slump. works 13hrs pw as a swim instructor. Is a uni student and co…" at bounding box center [1328, 667] width 420 height 393
click at [1384, 583] on li "finding a place to live. Moved up from Wellington. Can't afford bond, rent. Usu…" at bounding box center [1344, 584] width 371 height 37
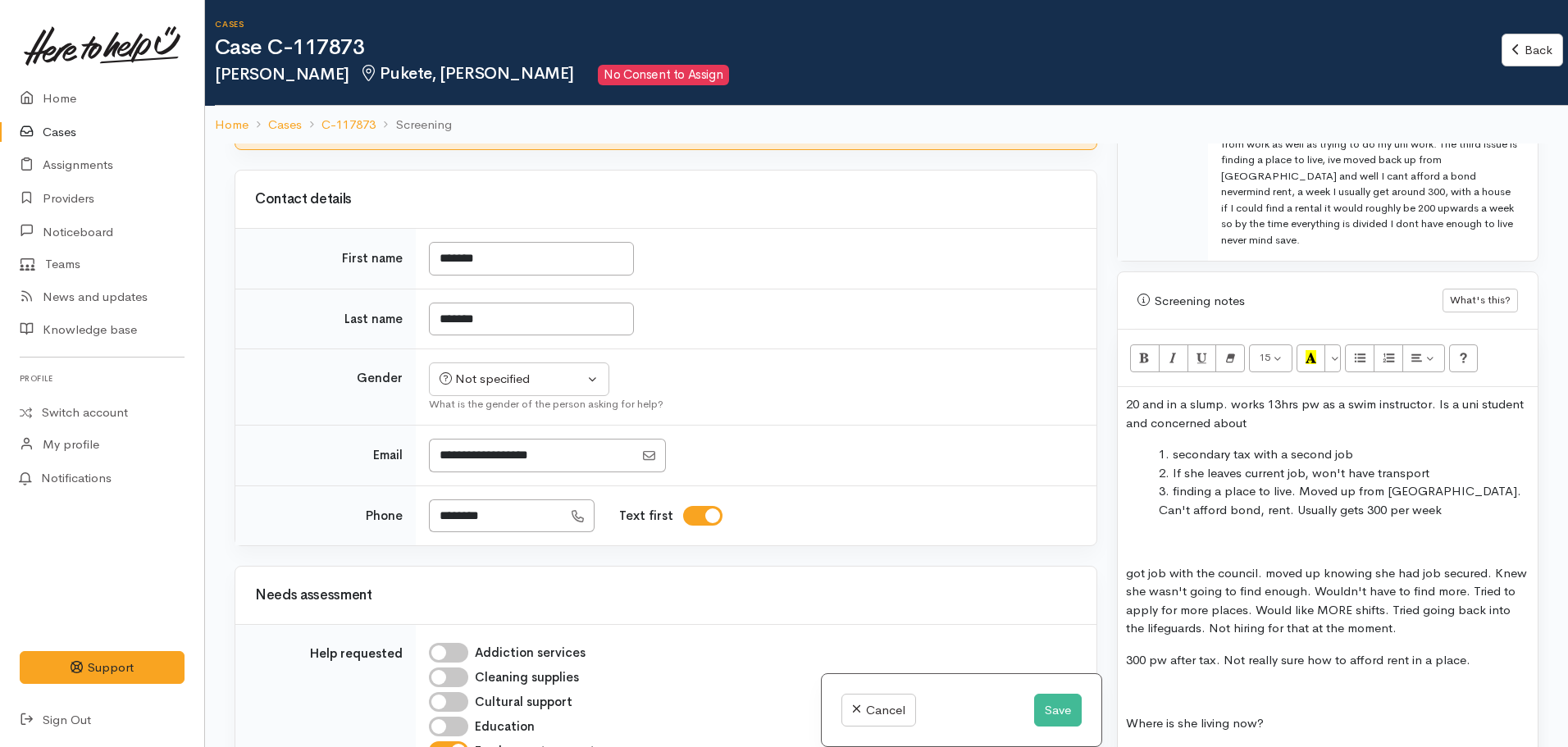
scroll to position [1130, 0]
click at [1172, 660] on p "300 pw after tax. Not really sure how to afford rent in a place. No living cost…" at bounding box center [1328, 668] width 403 height 37
click at [1481, 655] on p "300 pw after tax. Not really sure how to afford rent in a place. No living cost…" at bounding box center [1328, 668] width 403 height 37
click at [1161, 531] on p at bounding box center [1328, 540] width 403 height 19
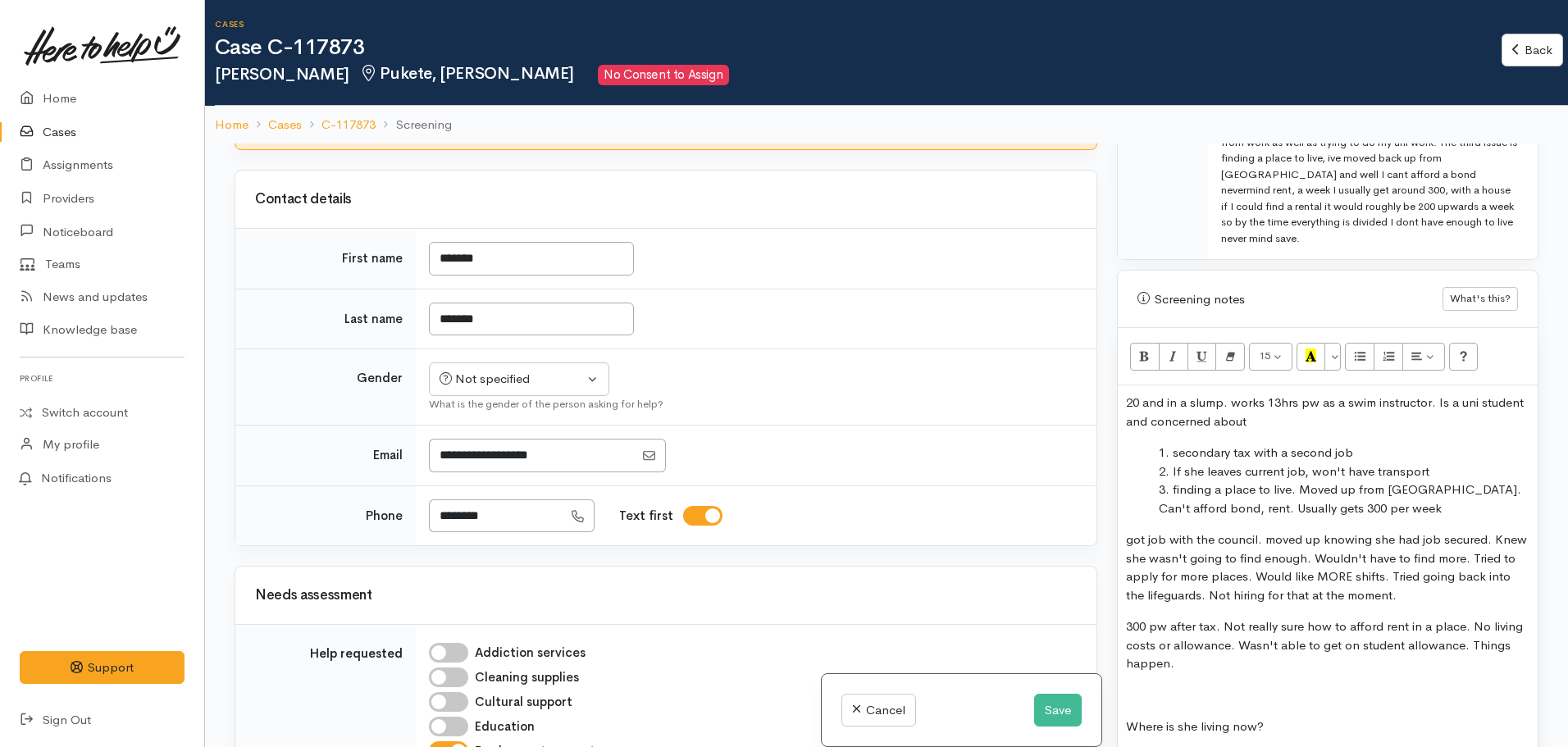
click at [1190, 651] on p "300 pw after tax. Not really sure how to afford rent in a place. No living cost…" at bounding box center [1328, 645] width 403 height 56
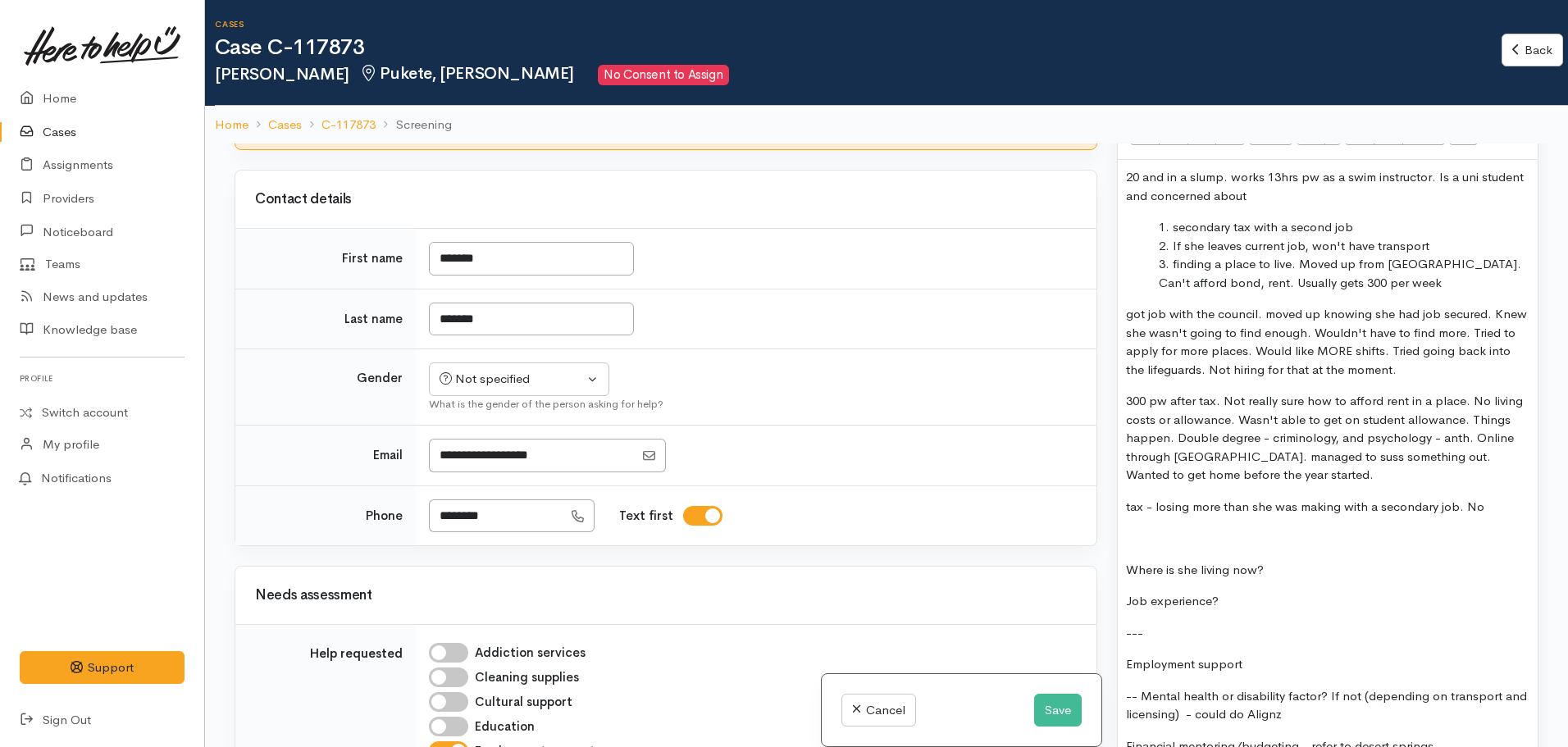
scroll to position [1351, 0]
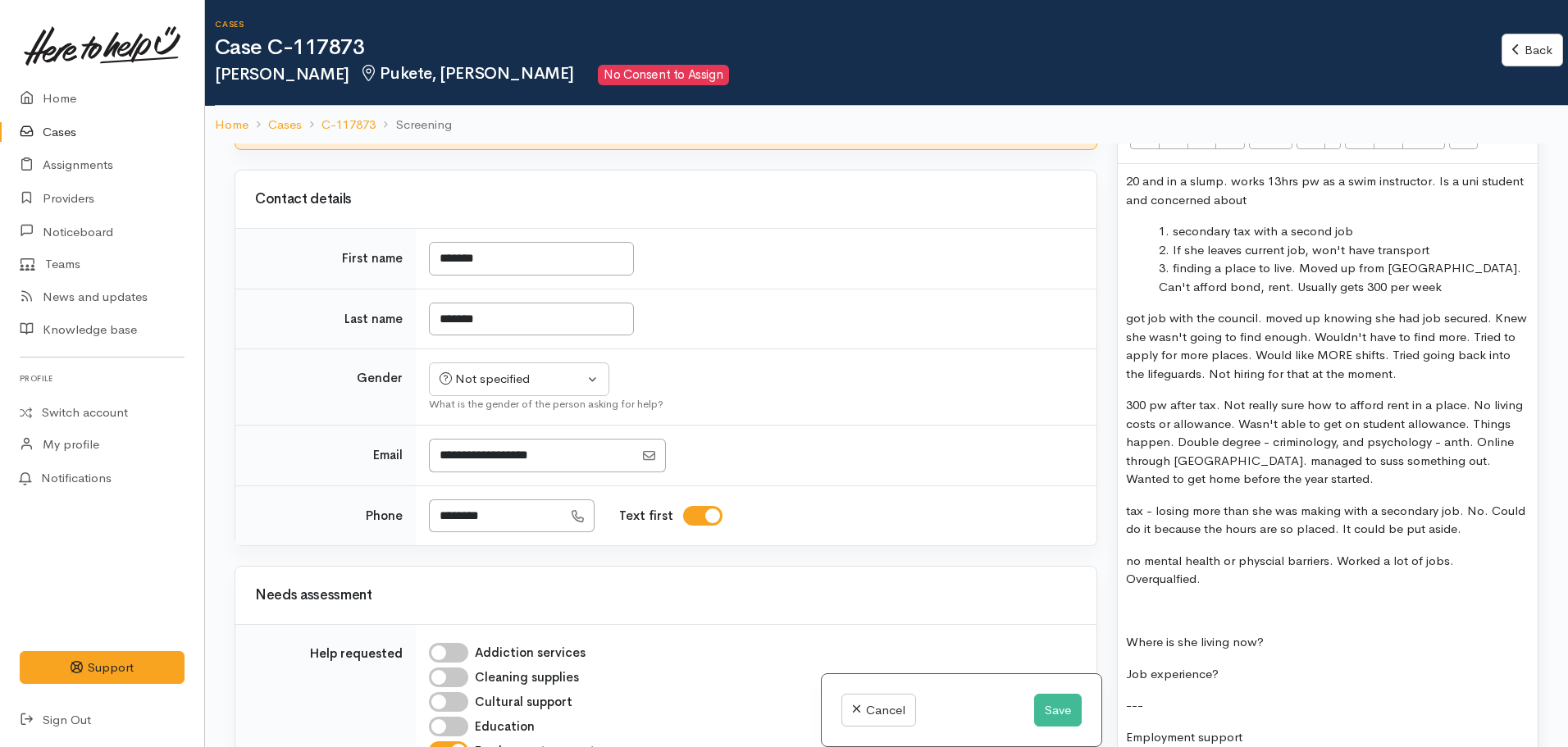
click at [1257, 552] on p "no mental health or physcial barriers. Worked a lot of jobs. Overqualfied." at bounding box center [1328, 570] width 403 height 37
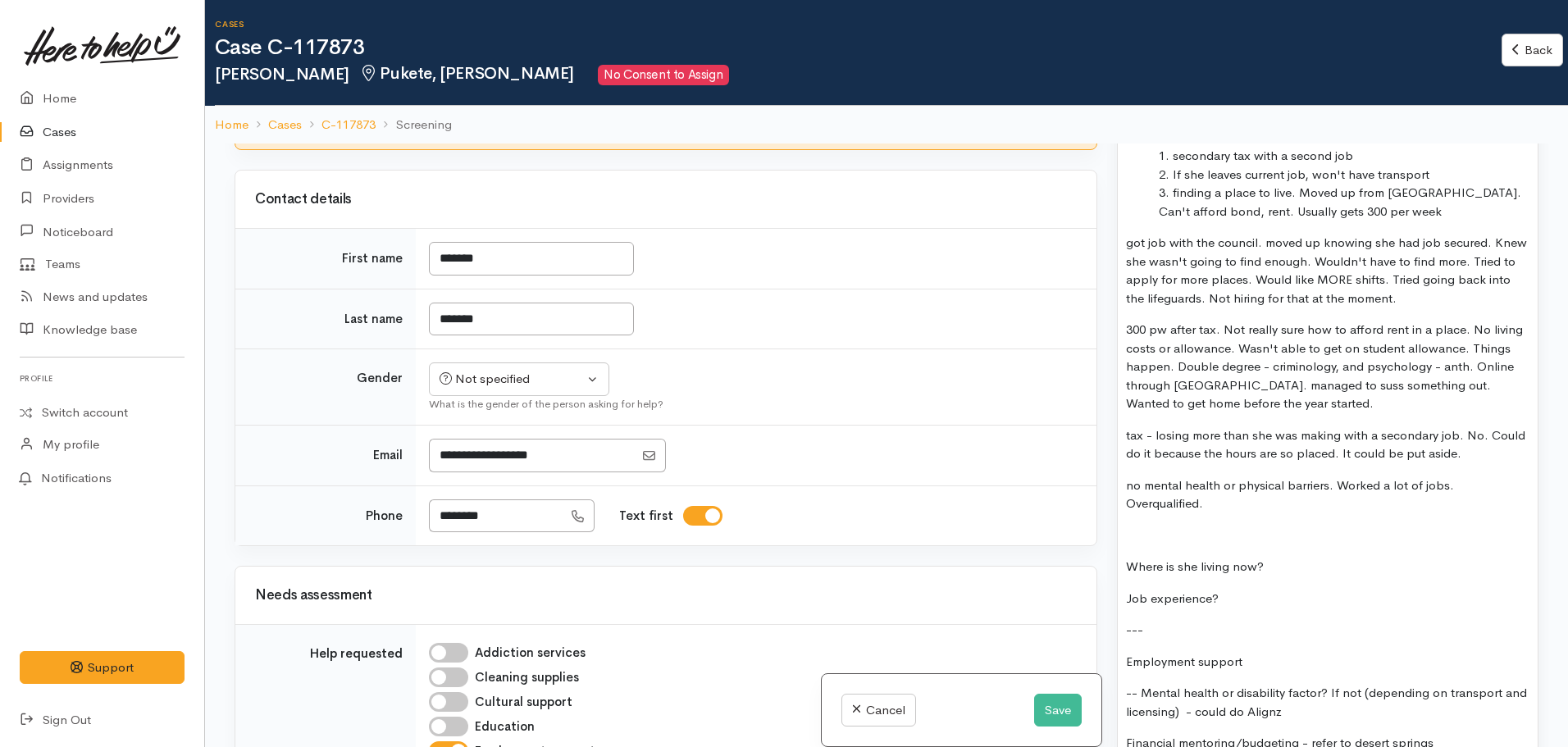
scroll to position [1428, 0]
click at [1222, 502] on div "20 and in a slump. works 13hrs pw as a swim instructor. Is a uni student and co…" at bounding box center [1328, 446] width 420 height 716
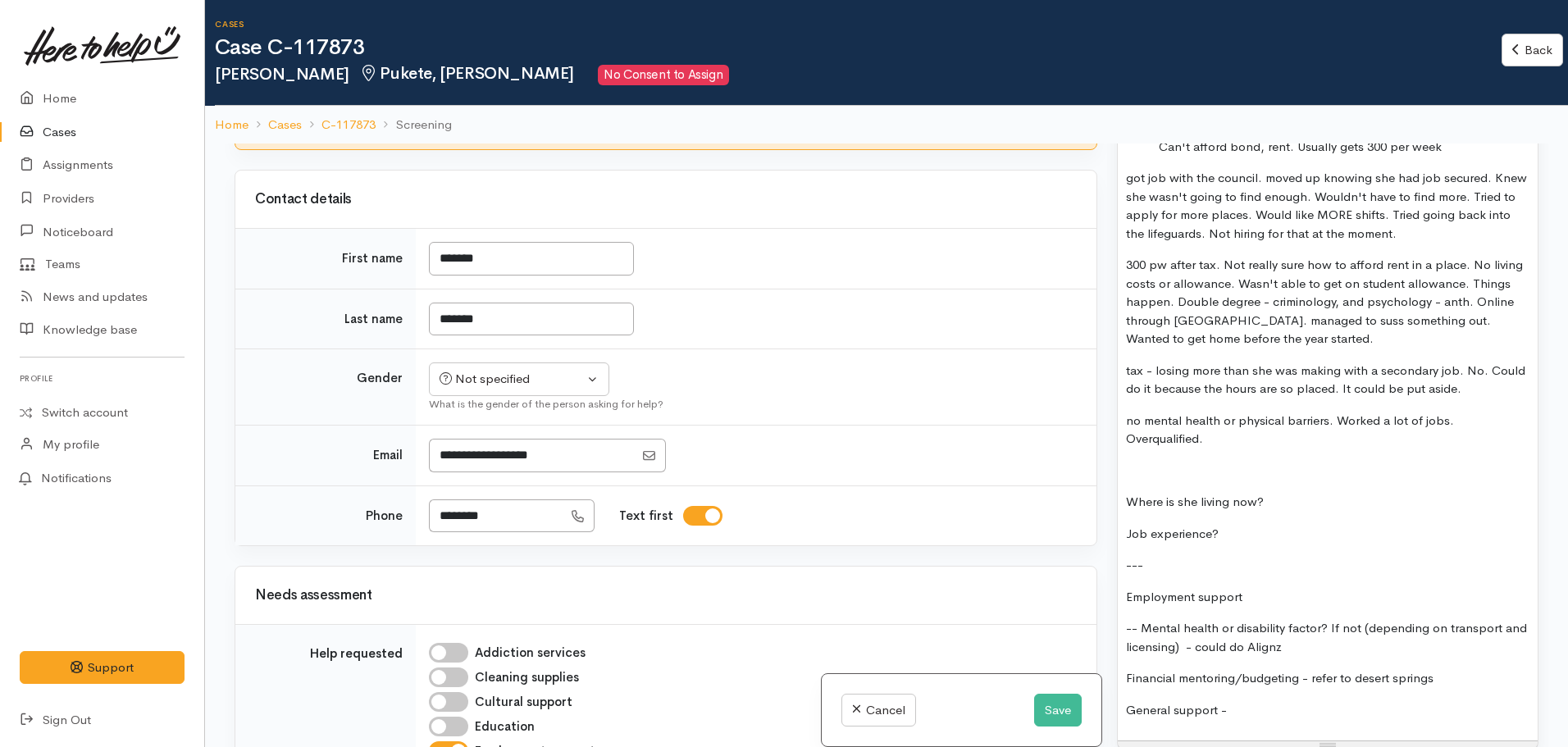
scroll to position [1492, 0]
click at [1230, 428] on p "no mental health or physical barriers. Worked a lot of jobs. Overqualified." at bounding box center [1328, 429] width 403 height 37
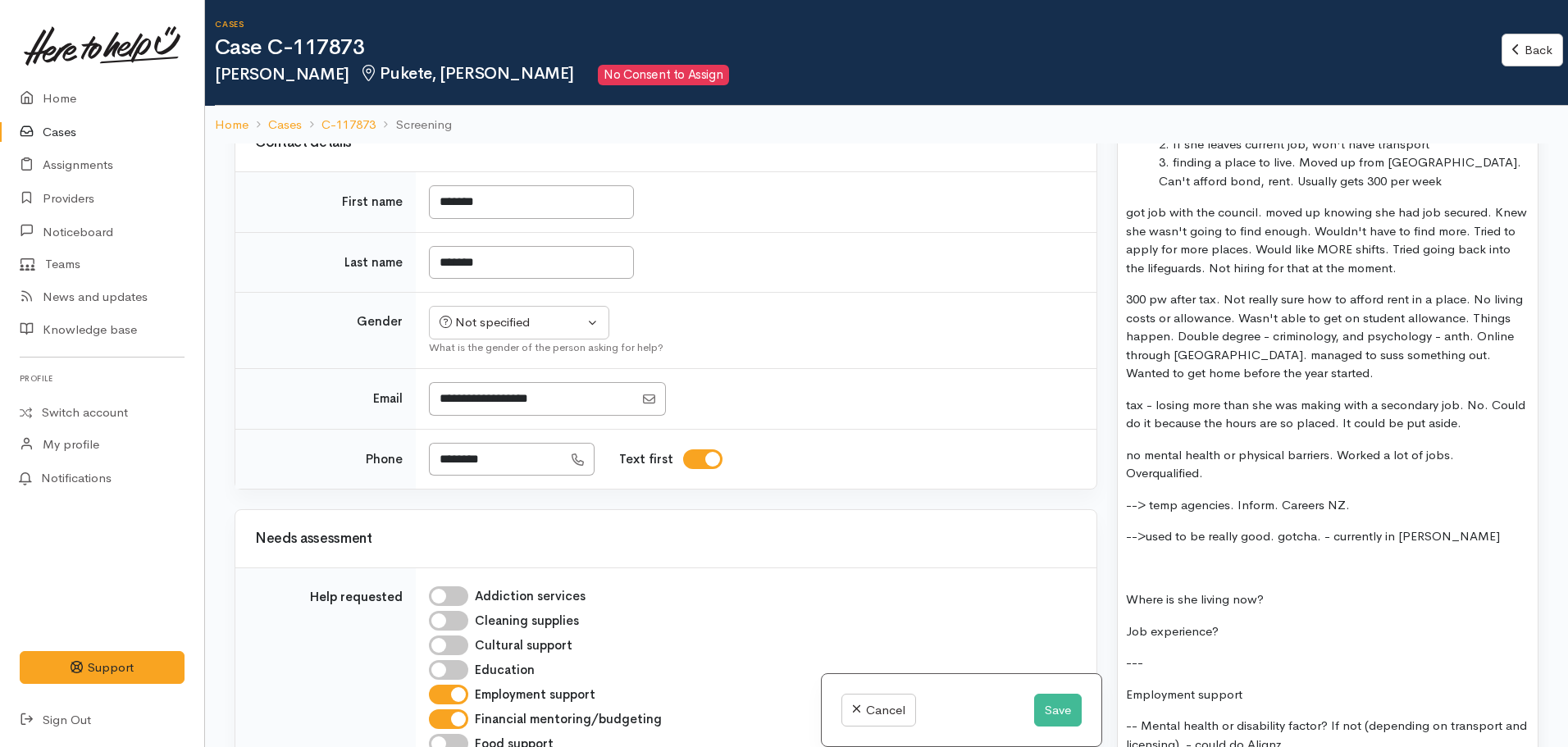
scroll to position [1459, 0]
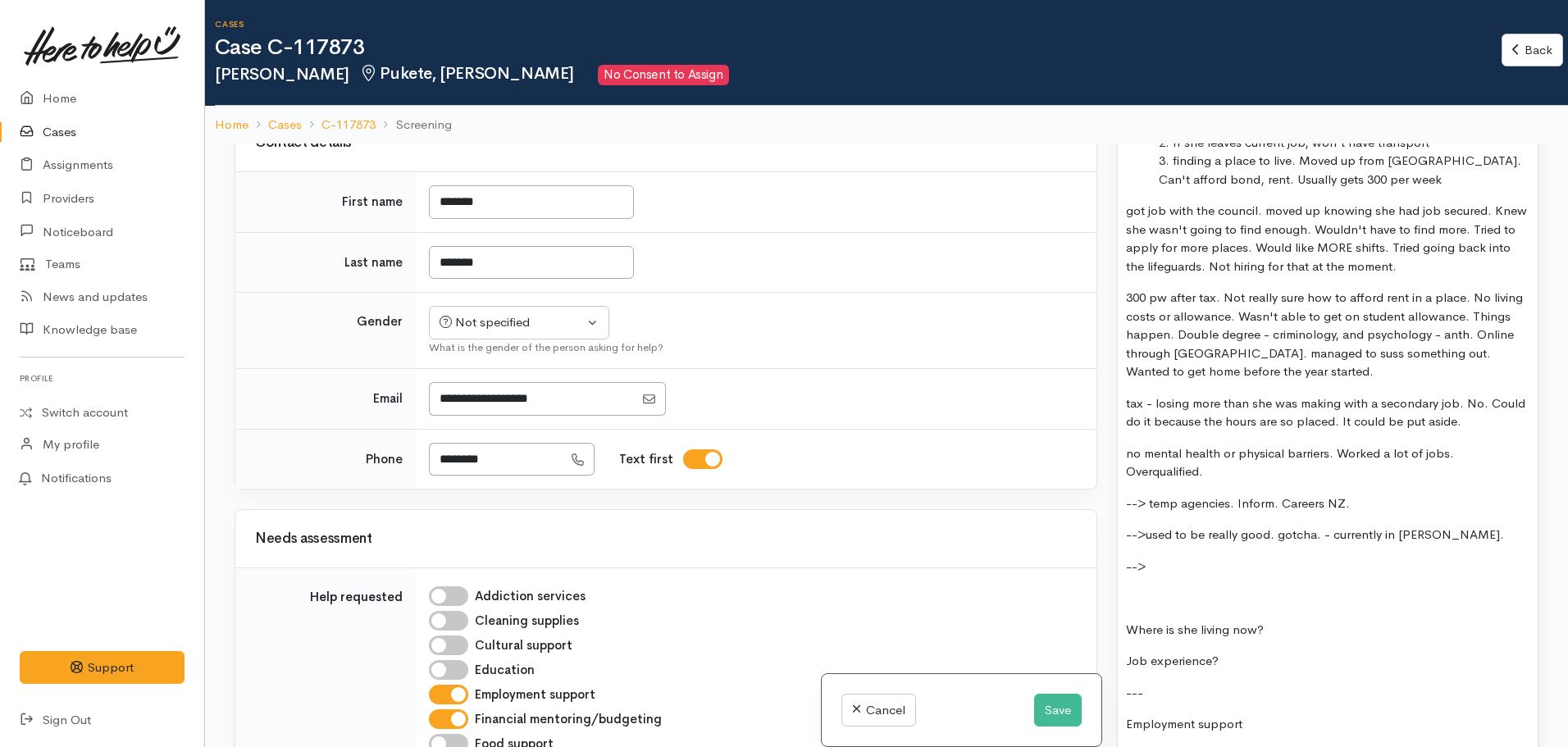
click at [1162, 558] on p "-->" at bounding box center [1328, 567] width 403 height 19
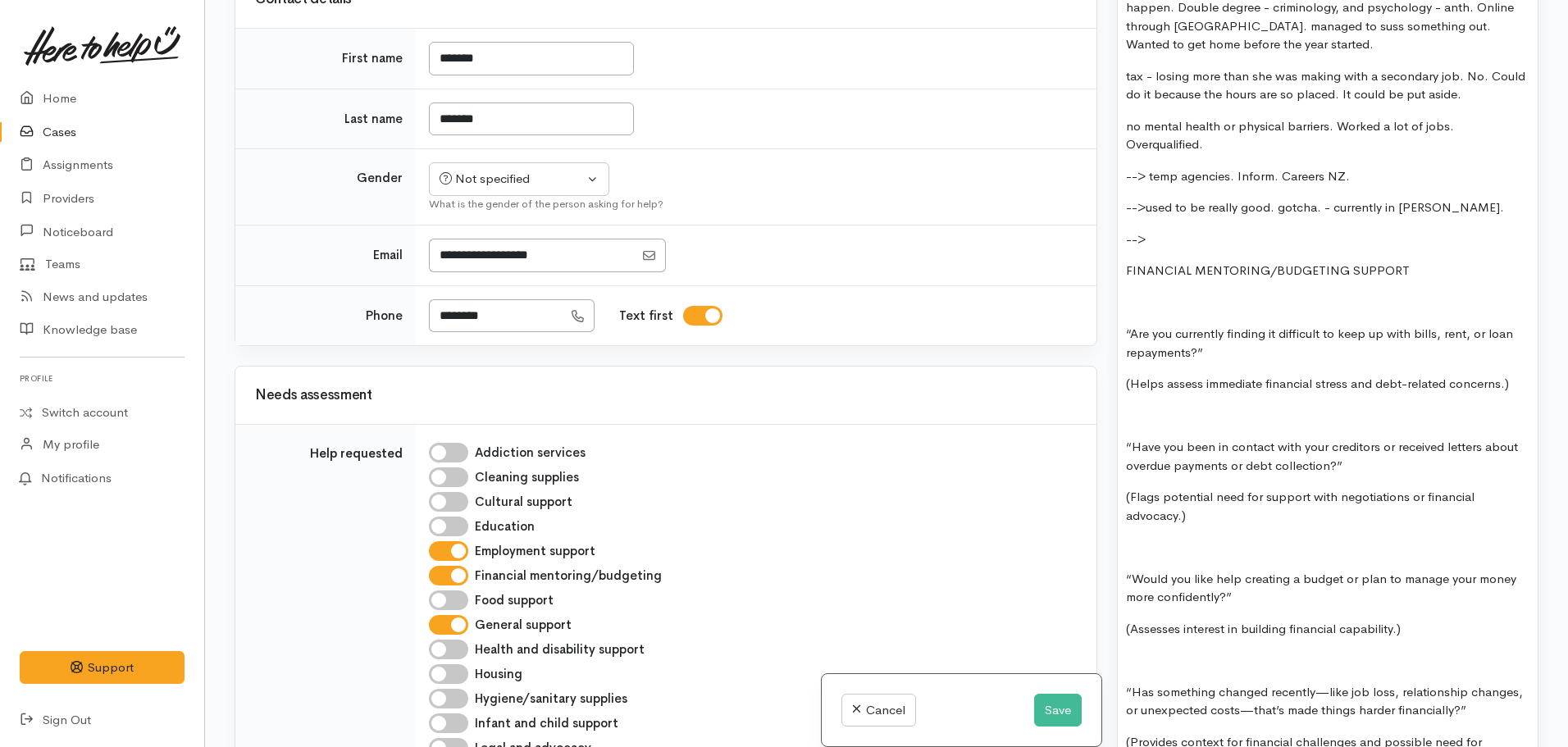
scroll to position [1641, 0]
click at [1209, 335] on p "“Are you currently finding it difficult to keep up with bills, rent, or loan re…" at bounding box center [1328, 344] width 403 height 37
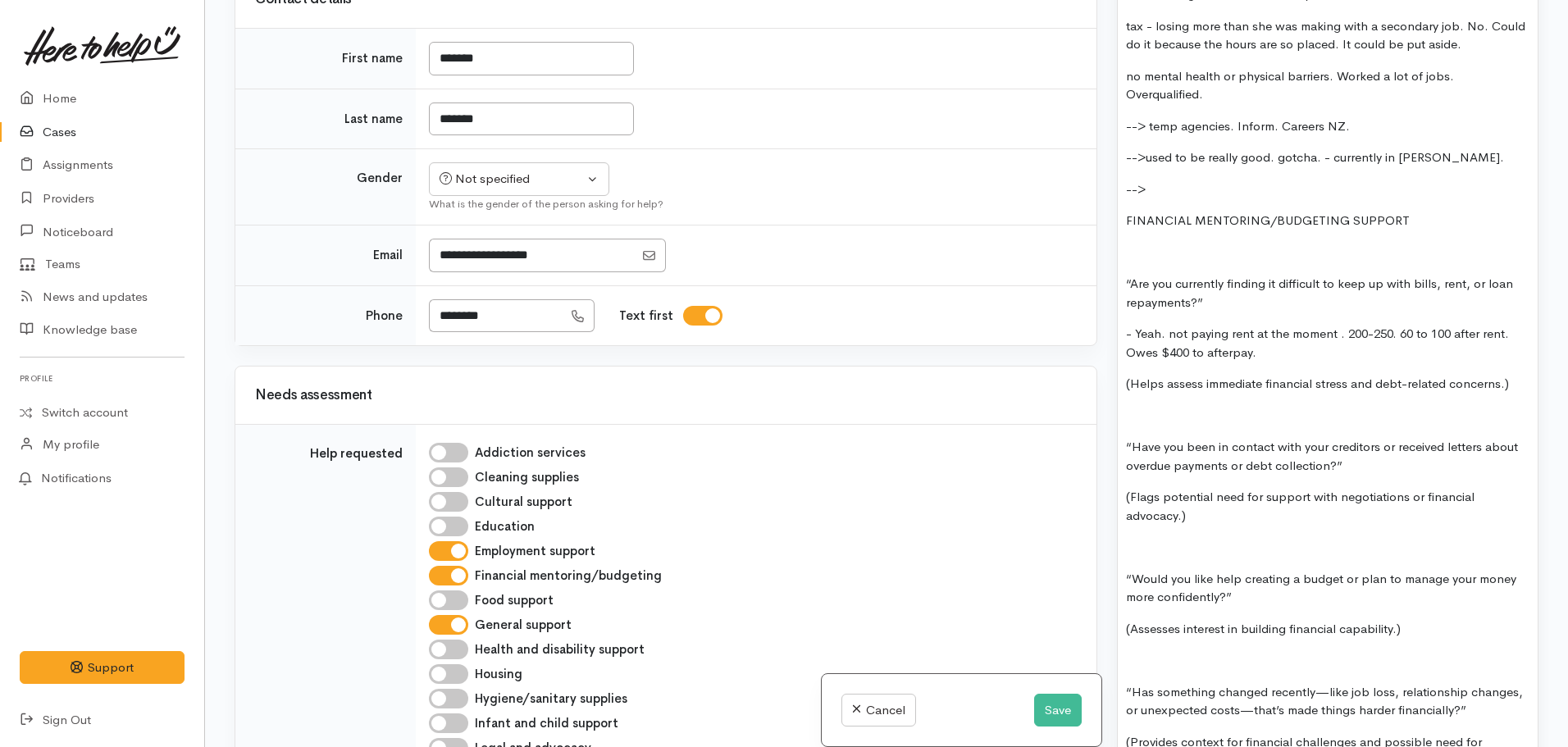
scroll to position [1693, 0]
drag, startPoint x: 1411, startPoint y: 196, endPoint x: 1114, endPoint y: 201, distance: 297.0
click at [1114, 201] on div "Warnings Add No warnings have been raised against this case Add Warning Title ●…" at bounding box center [1328, 374] width 442 height 747
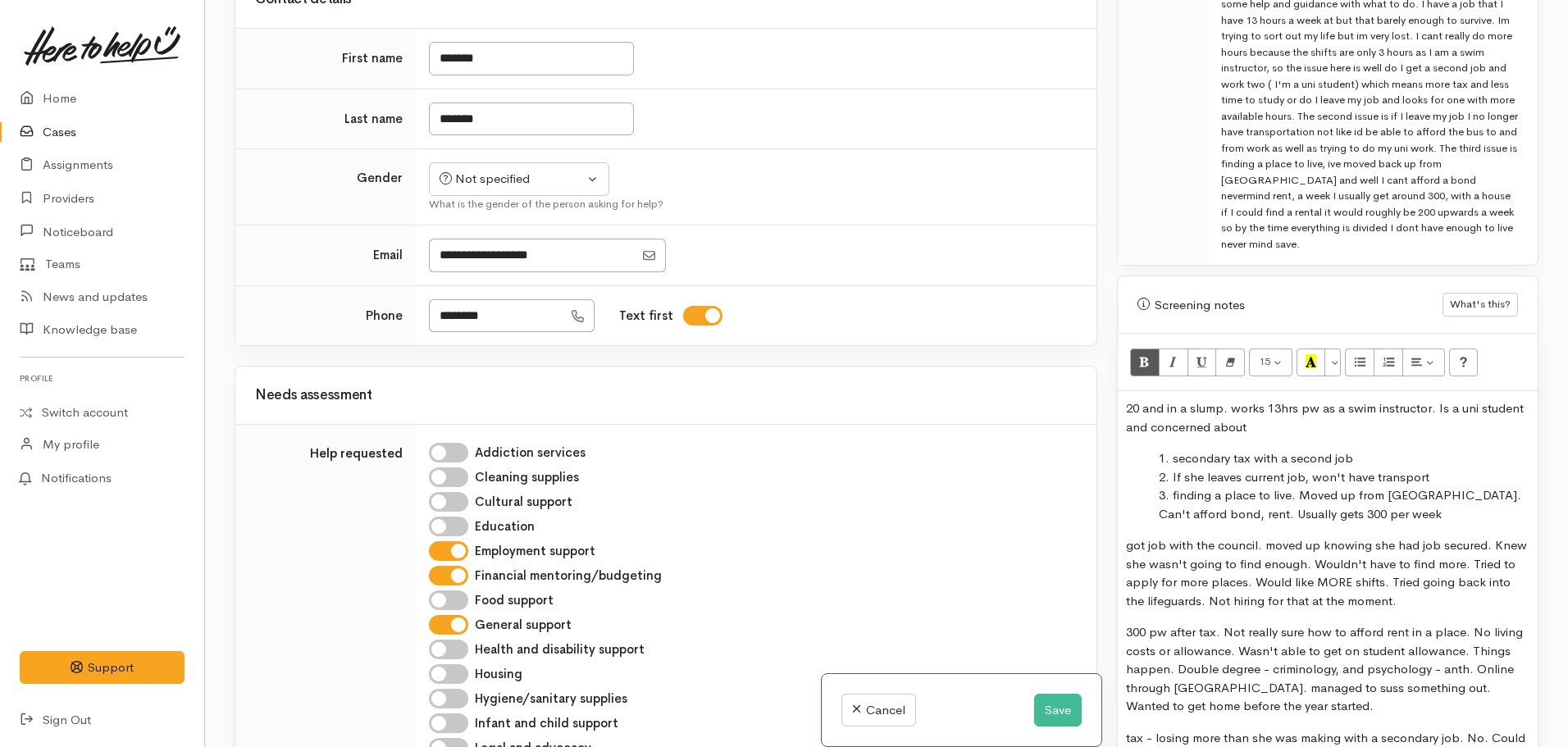
scroll to position [914, 0]
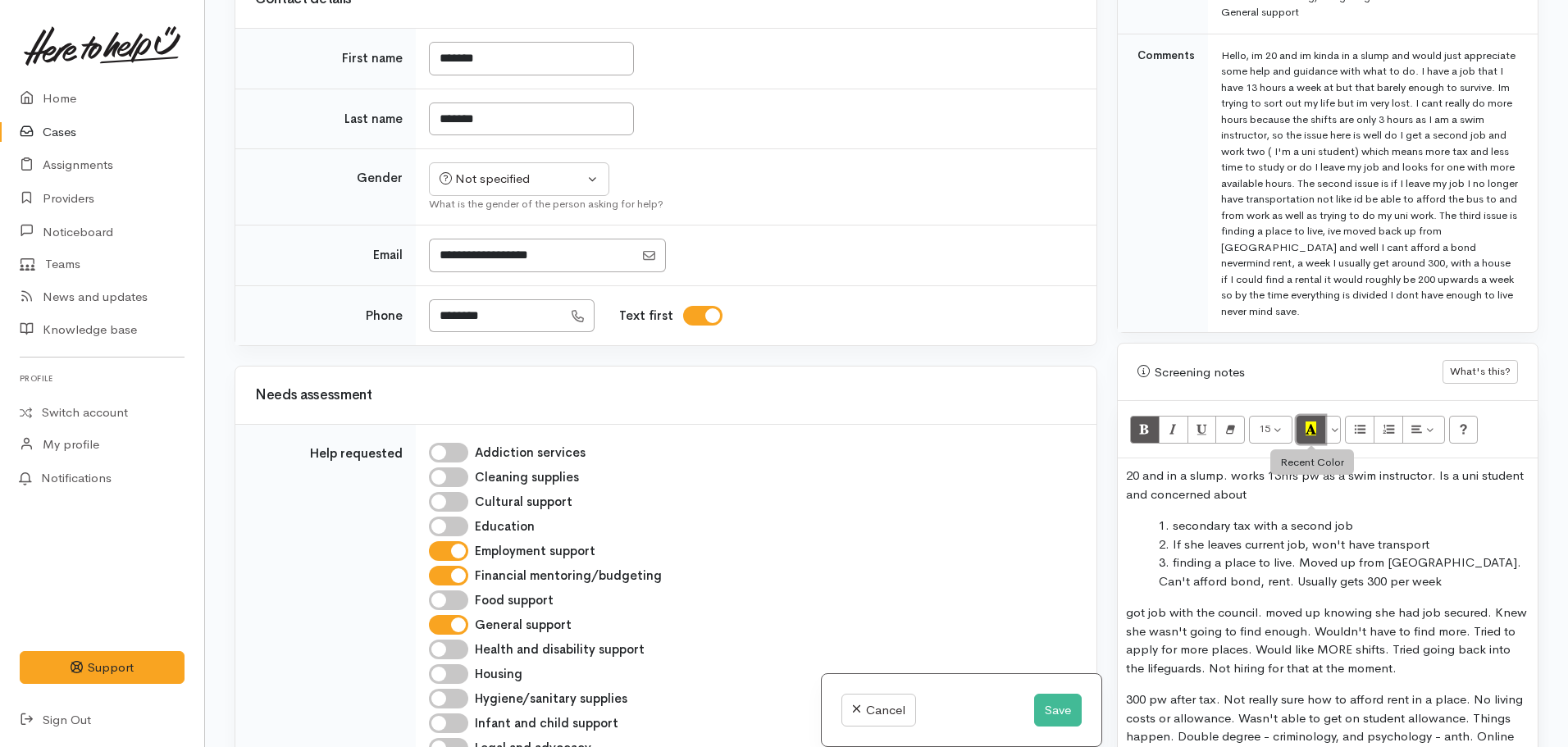
click at [1312, 421] on icon "Recent Color" at bounding box center [1310, 428] width 11 height 14
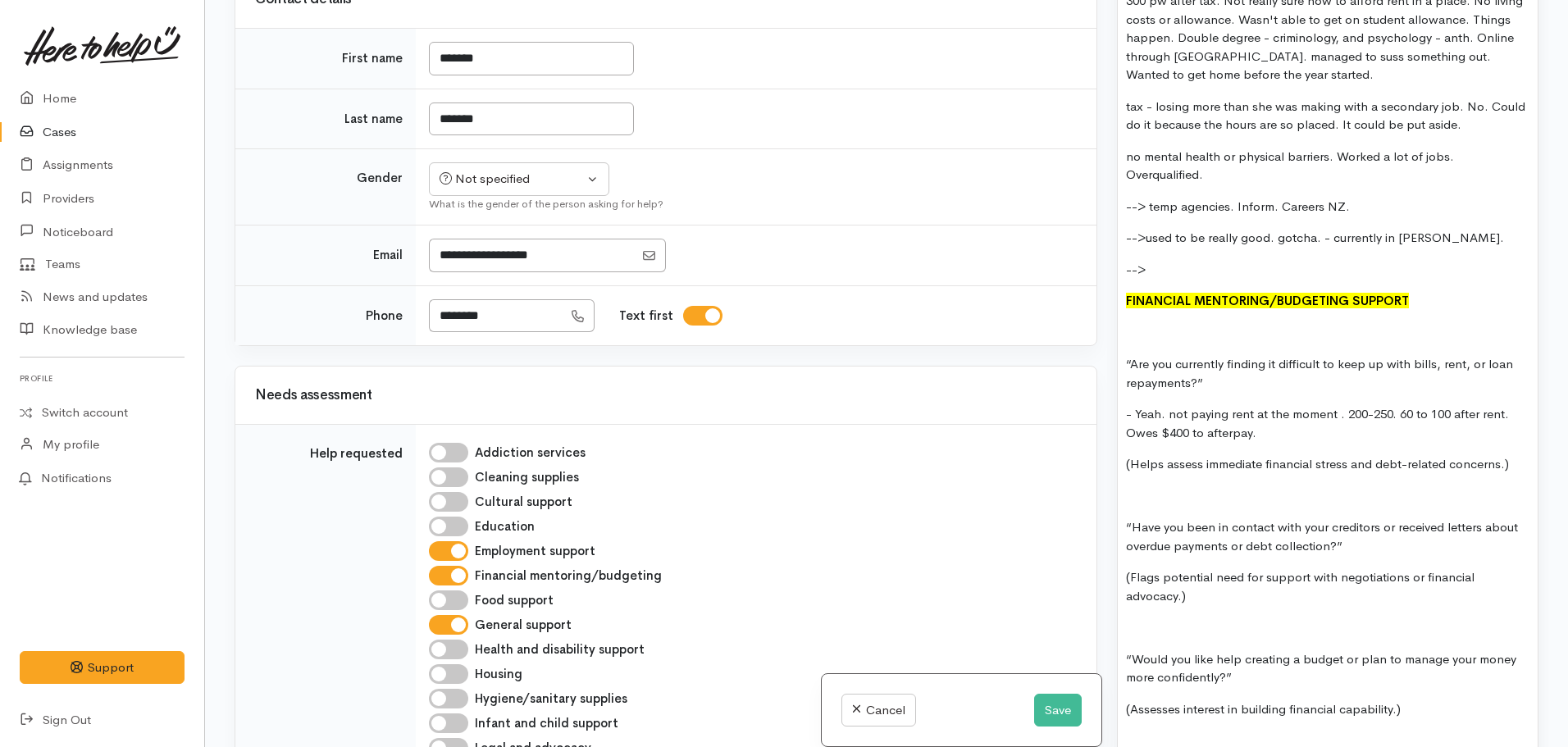
scroll to position [1613, 0]
click at [1281, 354] on p "“Are you currently finding it difficult to keep up with bills, rent, or loan re…" at bounding box center [1328, 373] width 403 height 37
click at [1432, 292] on p "FINANCIAL MENTORING/BUDGETING SUPPORT" at bounding box center [1328, 301] width 403 height 19
click at [1230, 419] on p "- Yeah. not paying rent at the moment . 200-250. 60 to 100 after rent. Owes $40…" at bounding box center [1328, 422] width 403 height 37
click at [1286, 419] on p "- Yeah. not paying rent at the moment . 200-250. 60 to 100 after rent. Owes $40…" at bounding box center [1328, 422] width 403 height 37
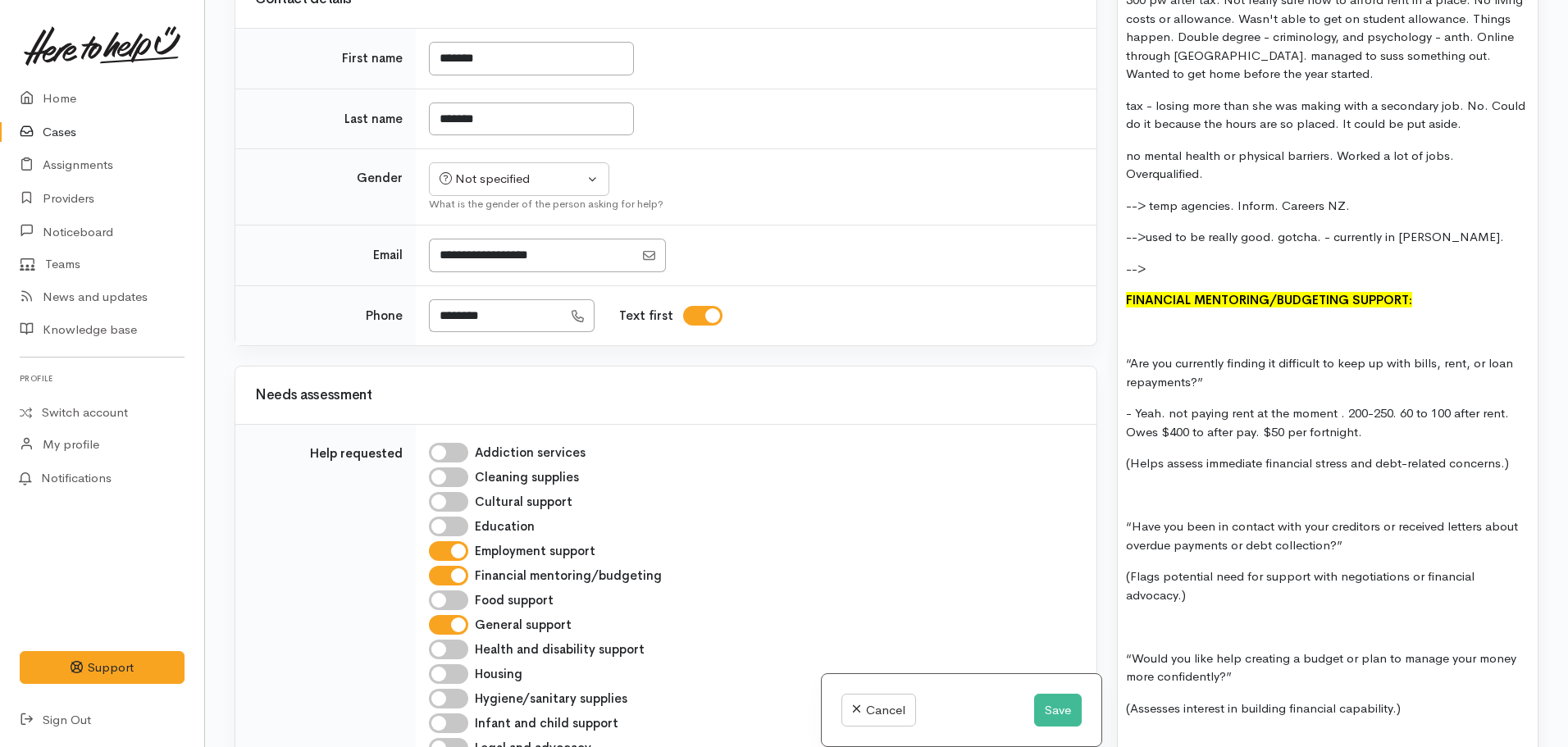
drag, startPoint x: 1228, startPoint y: 574, endPoint x: 1114, endPoint y: 562, distance: 114.6
drag, startPoint x: 1114, startPoint y: 562, endPoint x: 1216, endPoint y: 589, distance: 105.5
click at [1216, 589] on div "20 and in a slump. works 13hrs pw as a swim instructor. Is a uni student and co…" at bounding box center [1328, 532] width 420 height 1546
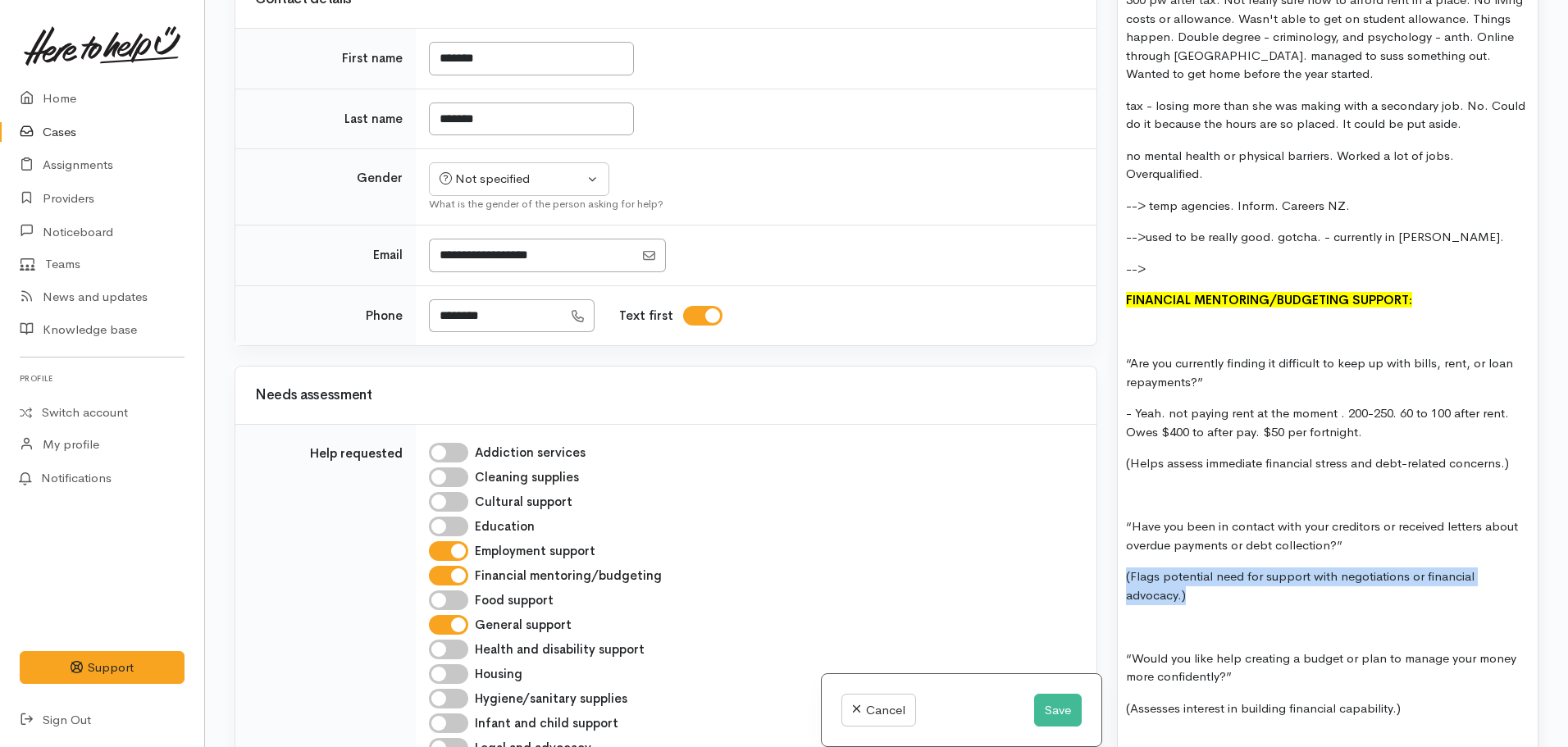
drag, startPoint x: 1199, startPoint y: 581, endPoint x: 1102, endPoint y: 566, distance: 98.2
click at [1102, 566] on div "Related cases There are other cases potentially from the same person, address o…" at bounding box center [887, 374] width 1324 height 747
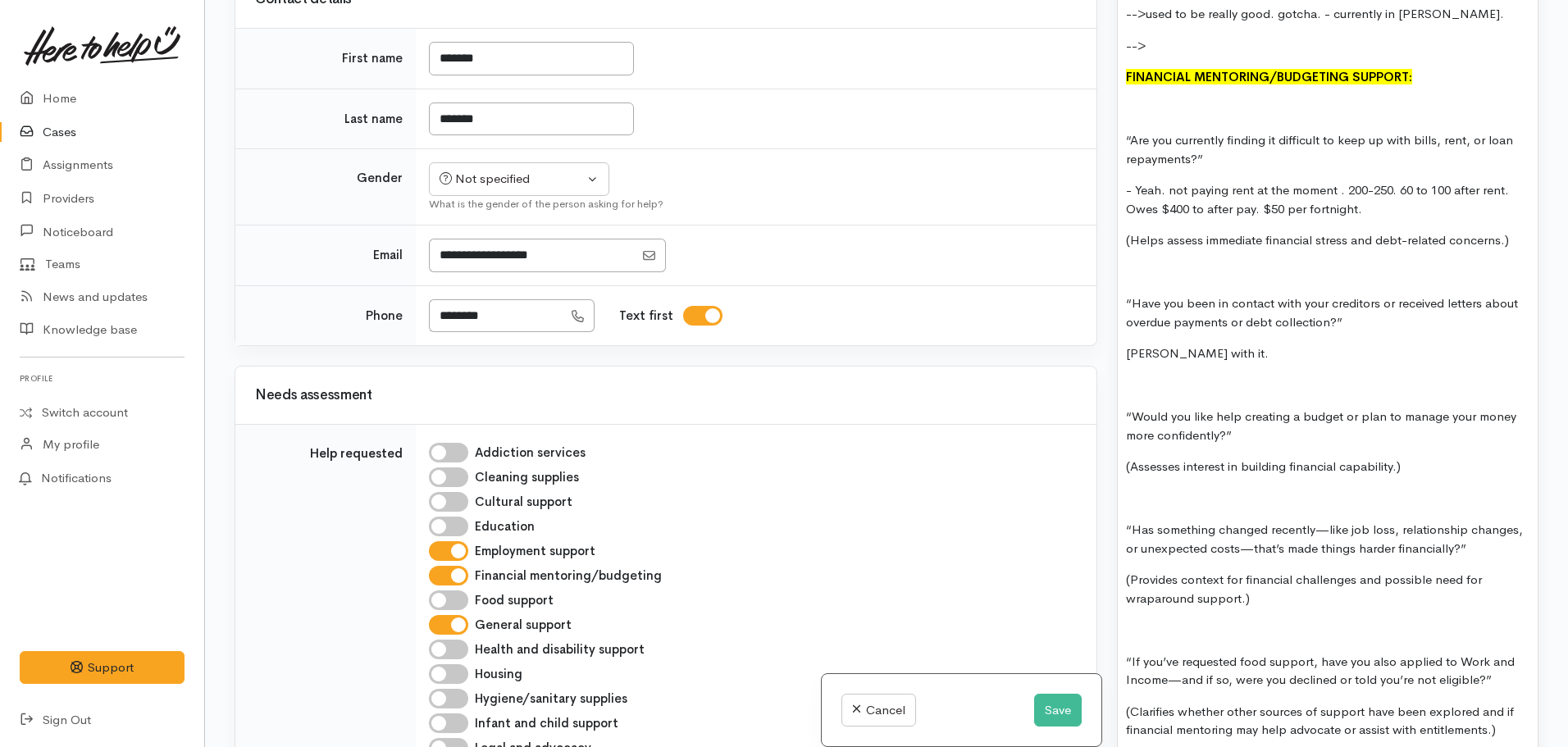
scroll to position [1848, 0]
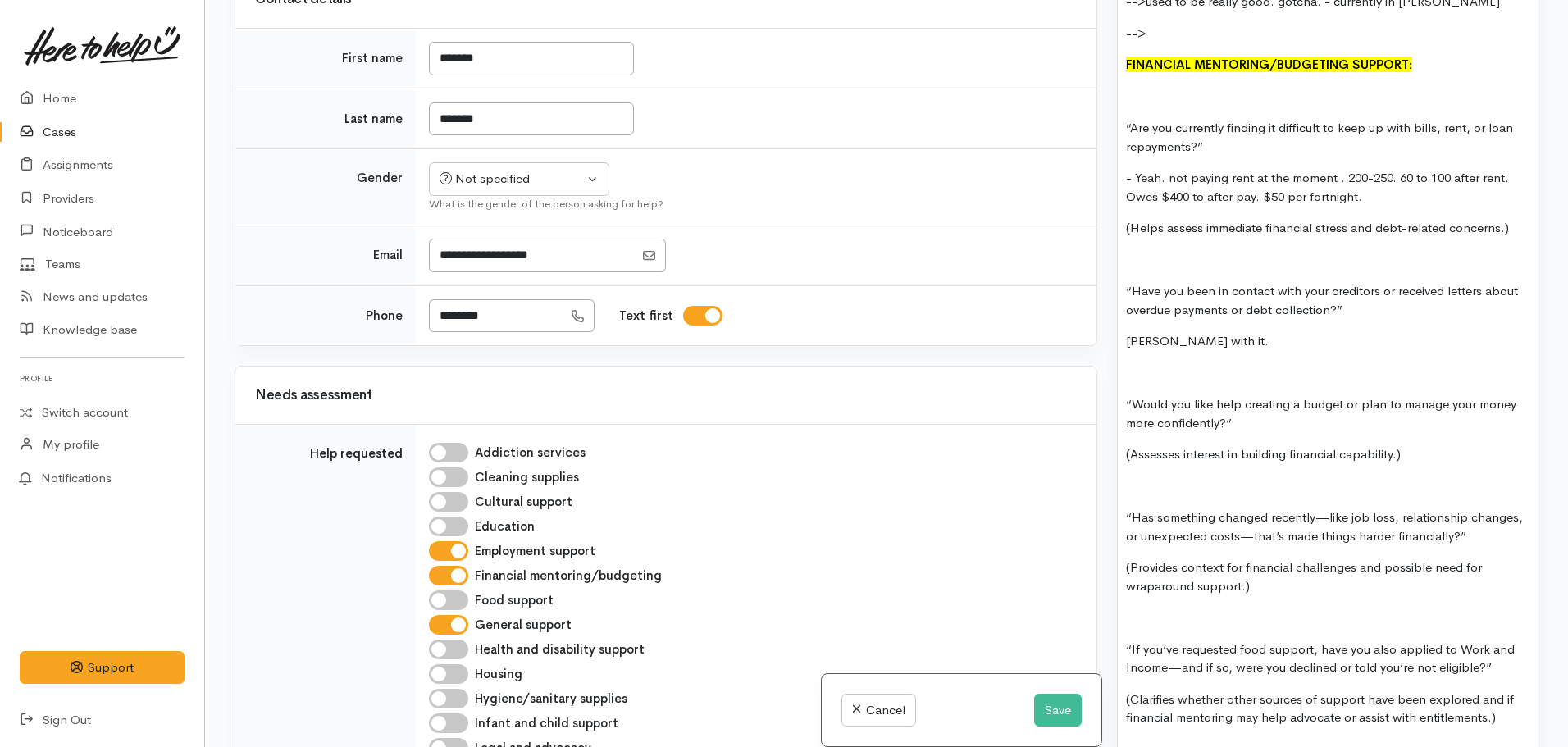
click at [1423, 445] on p "(Assesses interest in building financial capability.)" at bounding box center [1328, 455] width 403 height 19
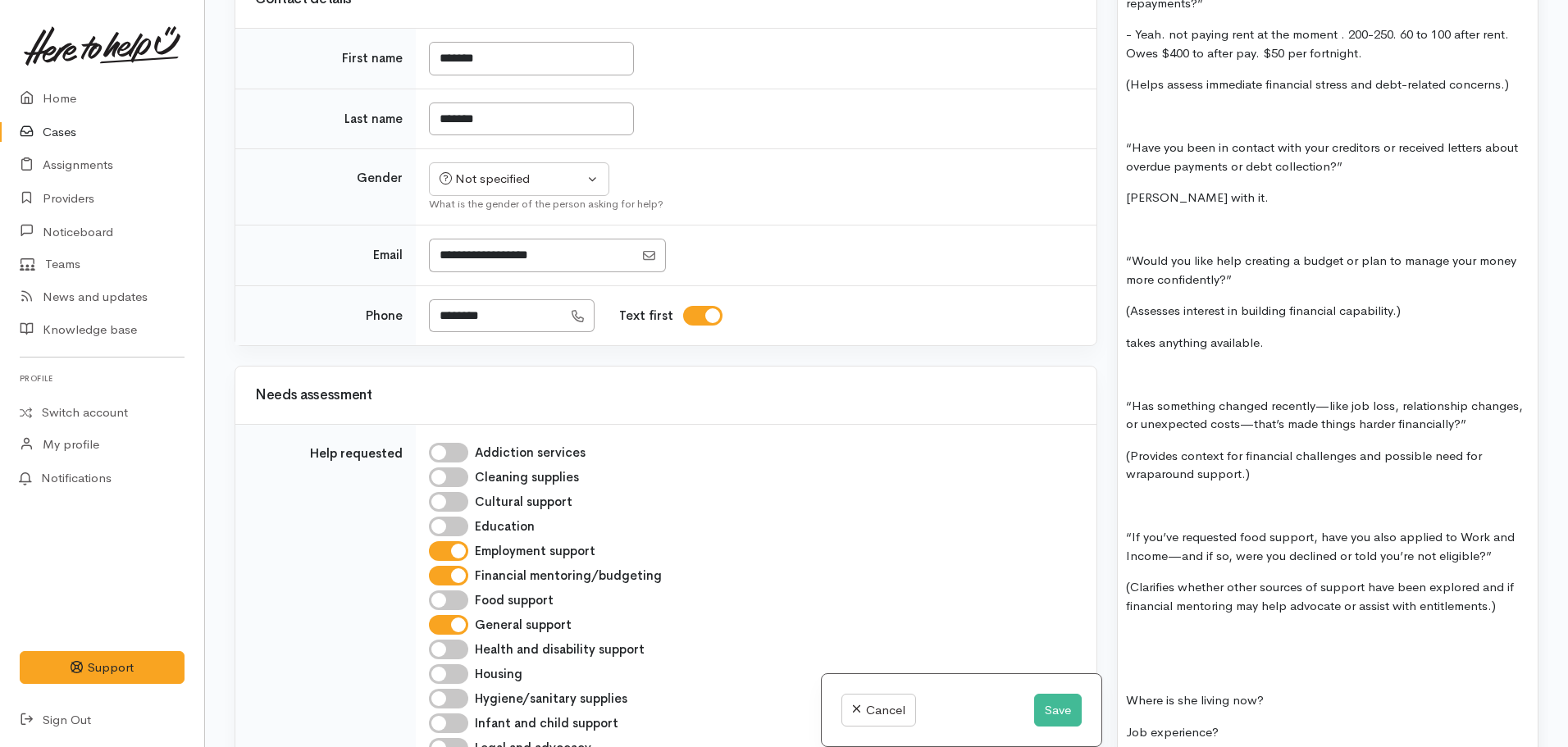
scroll to position [2017, 0]
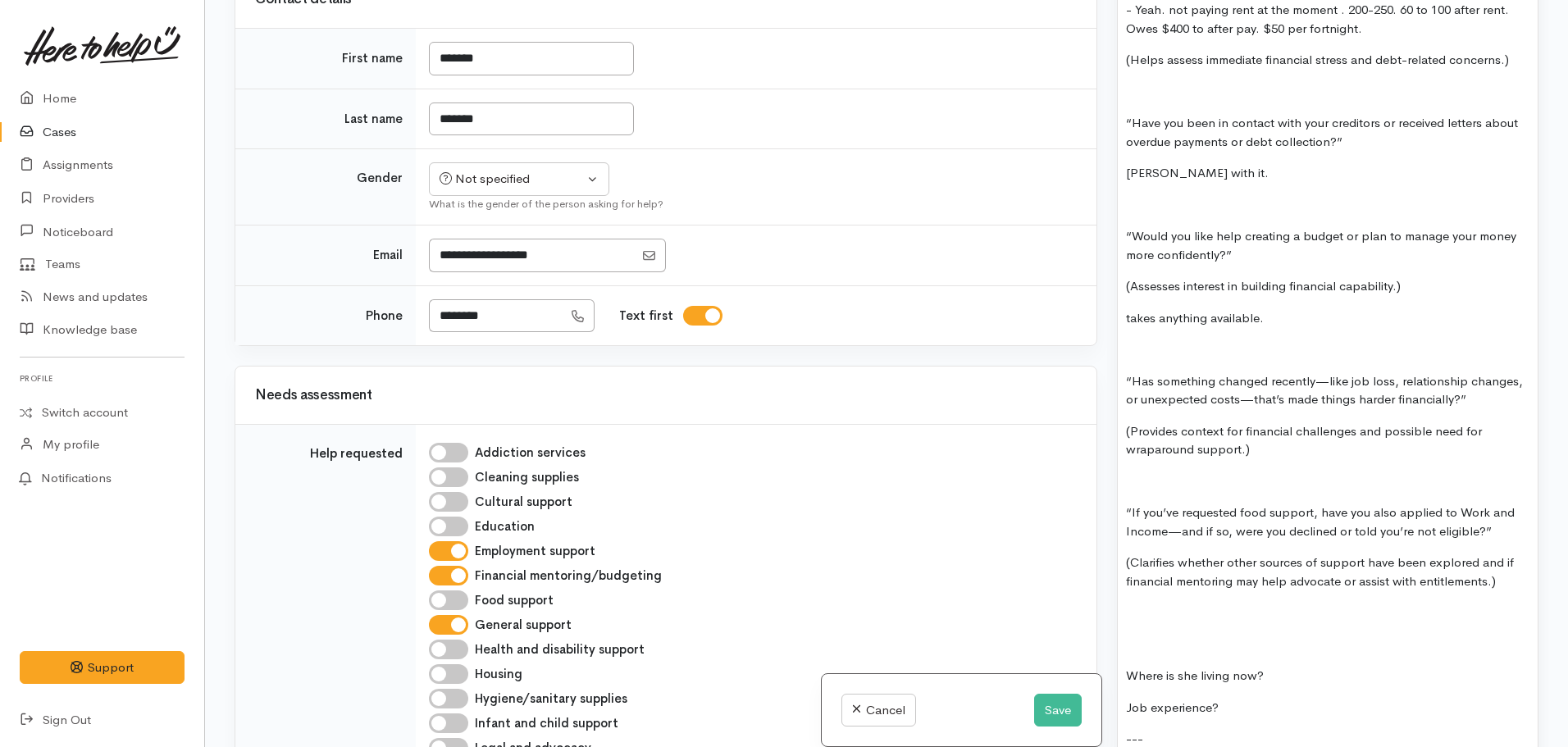
click at [1271, 472] on p at bounding box center [1328, 482] width 403 height 19
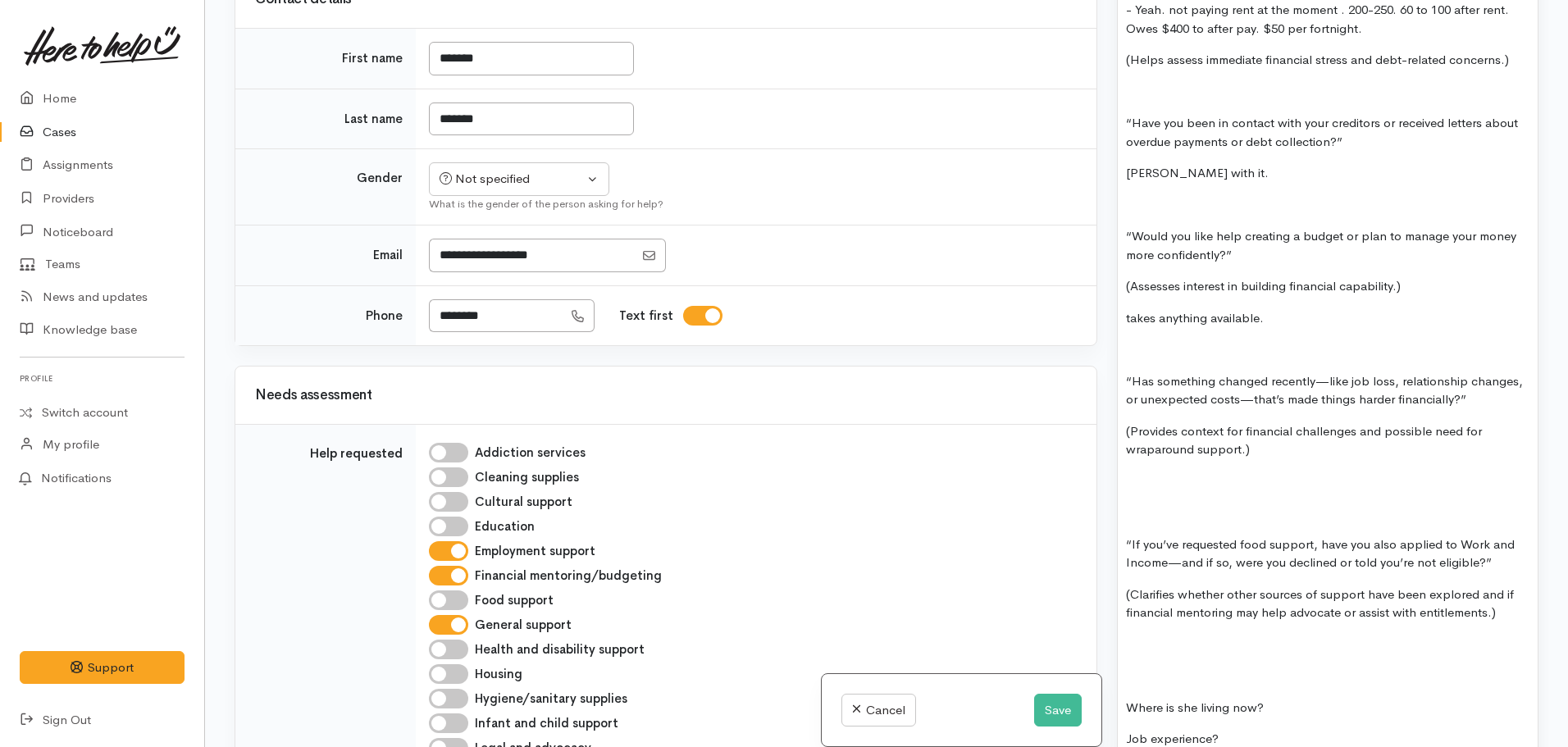
click at [1141, 472] on p at bounding box center [1328, 482] width 403 height 19
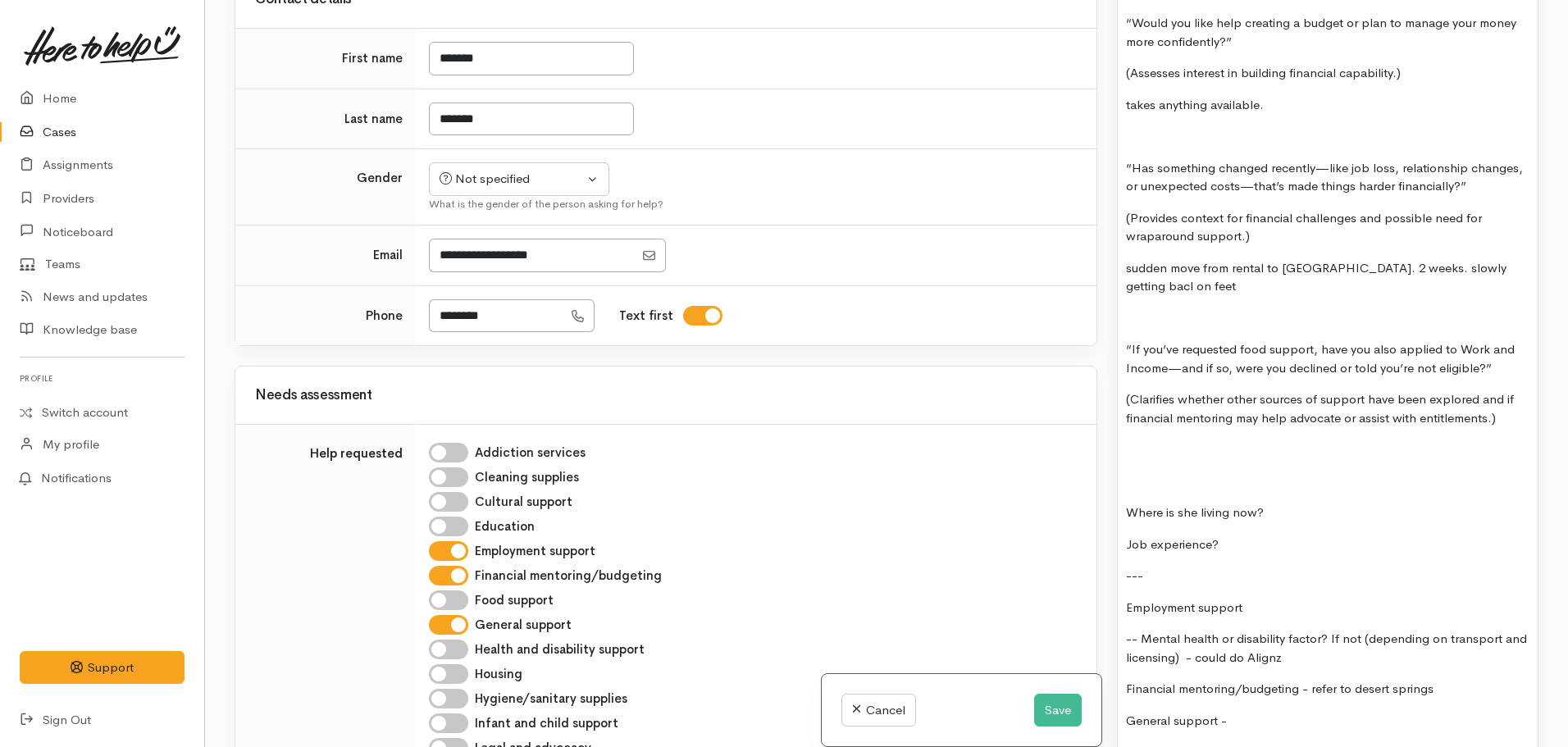
scroll to position [2240, 0]
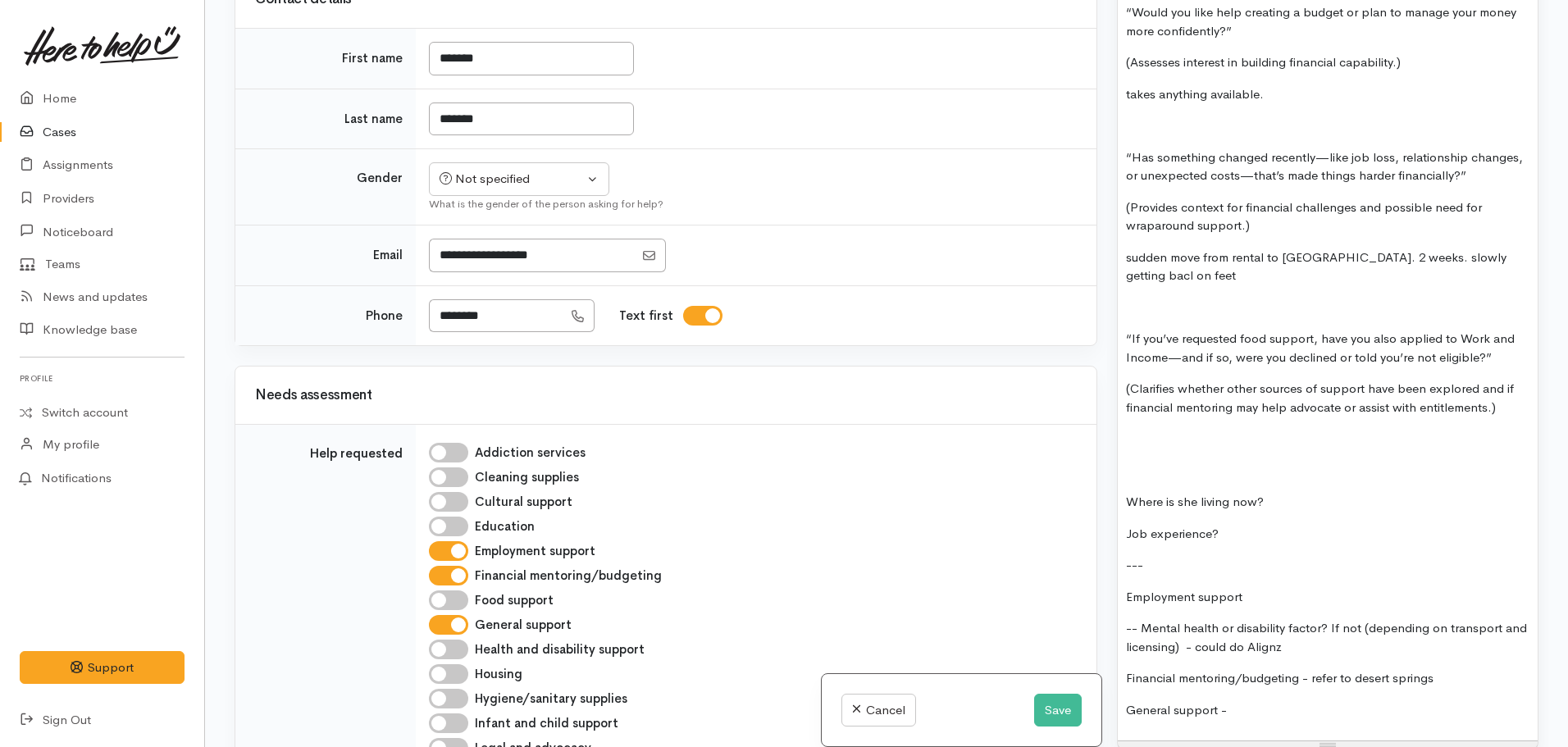
click at [1153, 430] on p at bounding box center [1328, 440] width 403 height 19
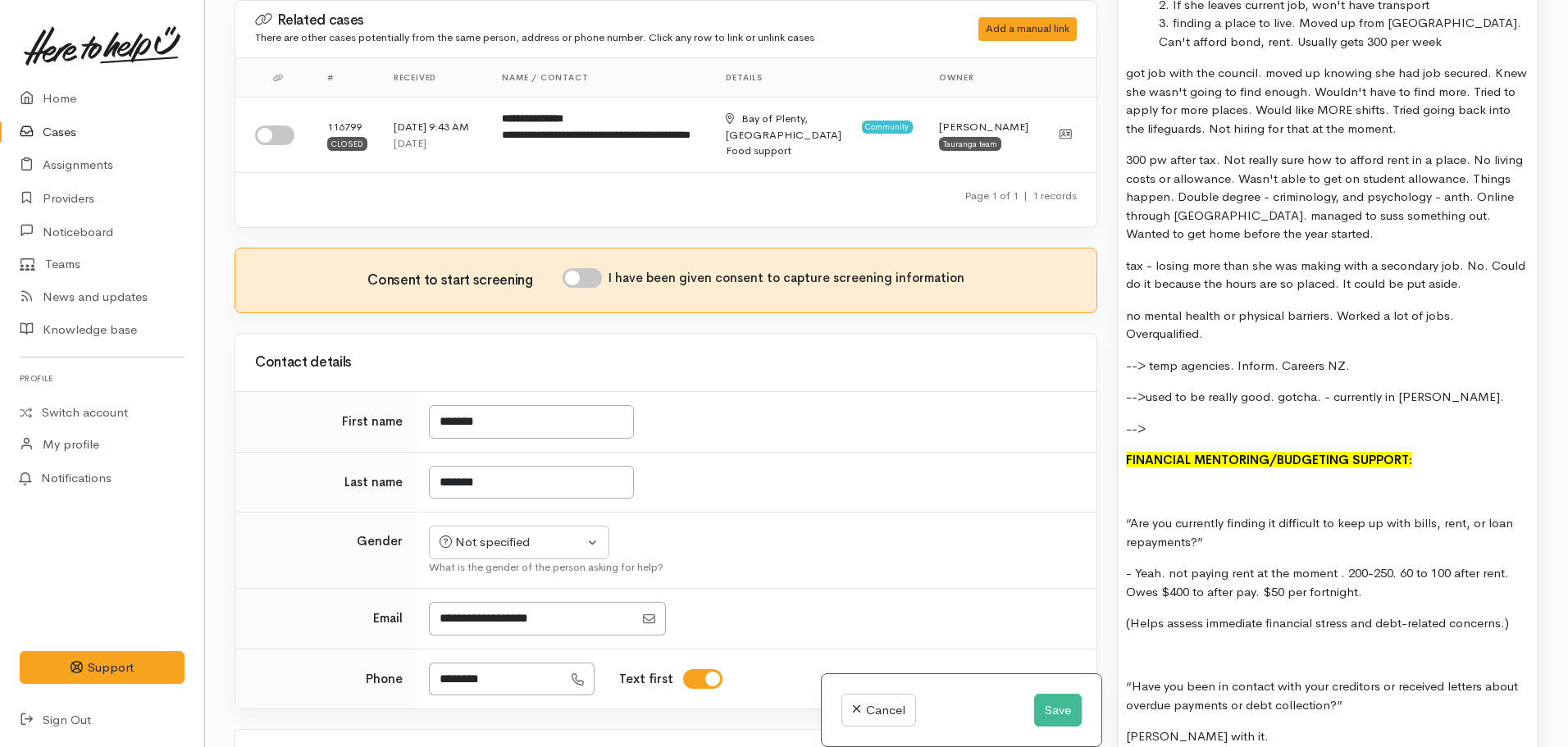
scroll to position [1455, 0]
click at [1247, 237] on div "20 and in a slump. works 13hrs pw as a swim instructor. Is a uni student and co…" at bounding box center [1328, 722] width 420 height 1609
copy div "20 and in a slump. works 13hrs pw as a swim instructor. Is a uni student and co…"
click at [1049, 718] on button "Save" at bounding box center [1058, 710] width 48 height 34
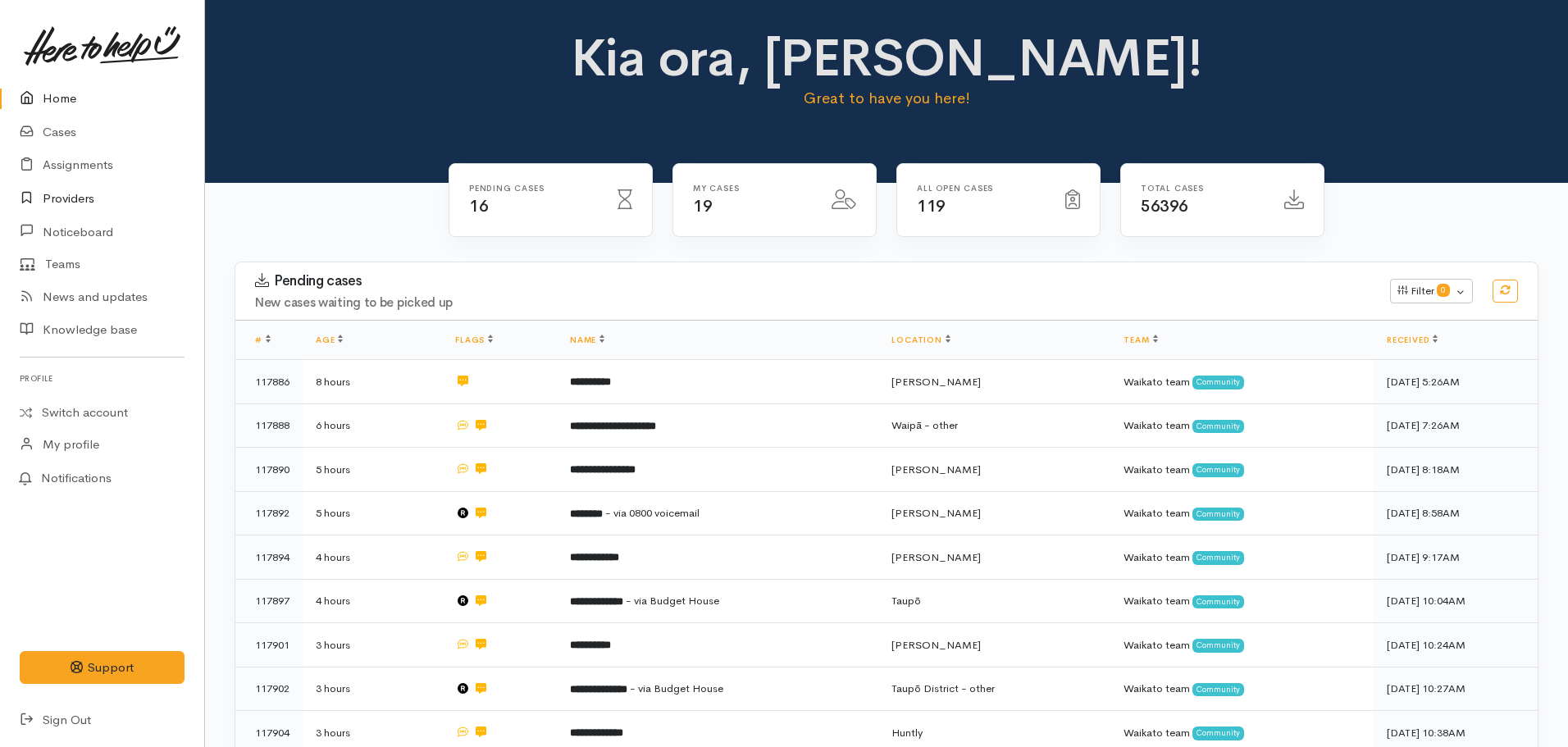
click at [93, 192] on link "Providers" at bounding box center [102, 198] width 204 height 34
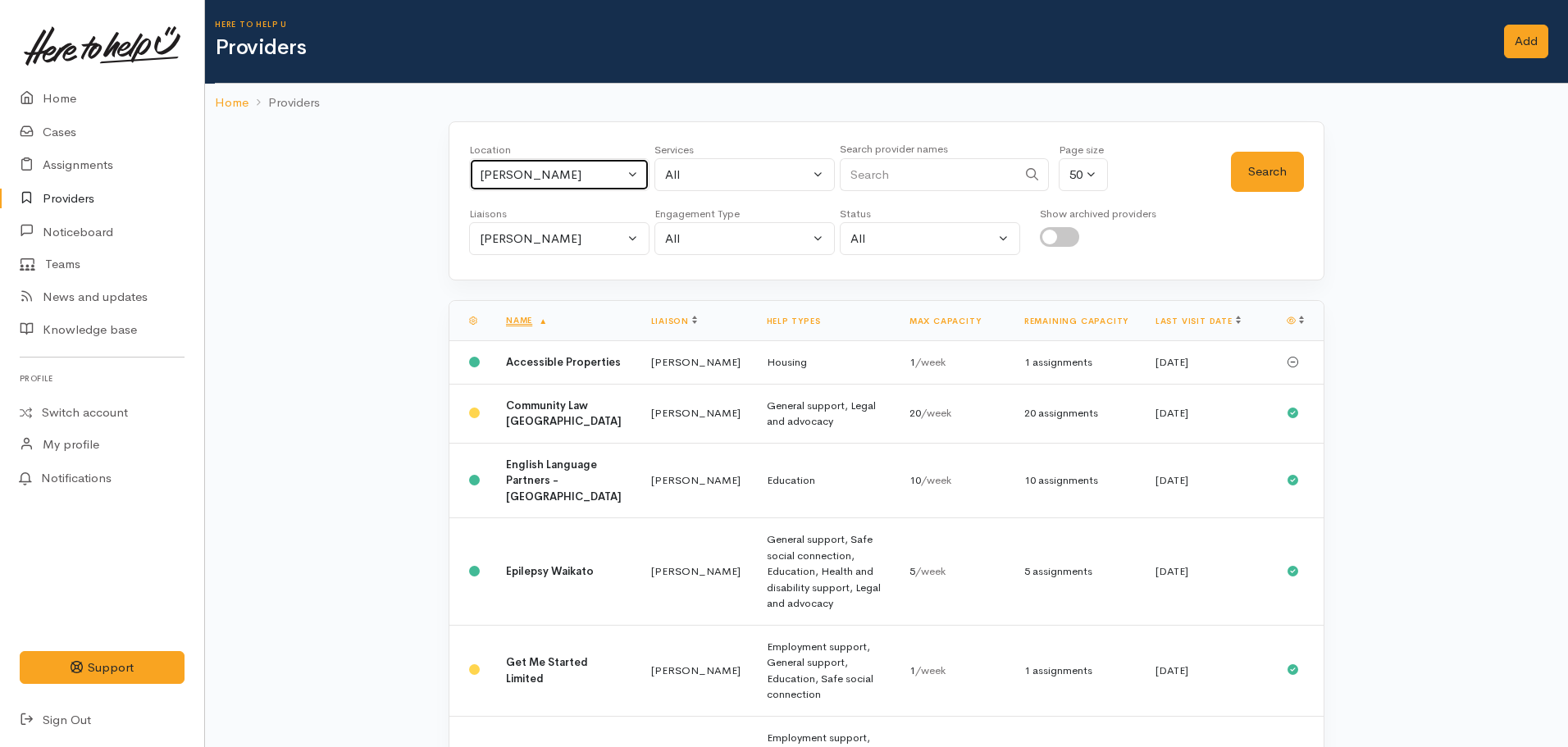
click at [569, 176] on div "Hamilton" at bounding box center [552, 175] width 145 height 19
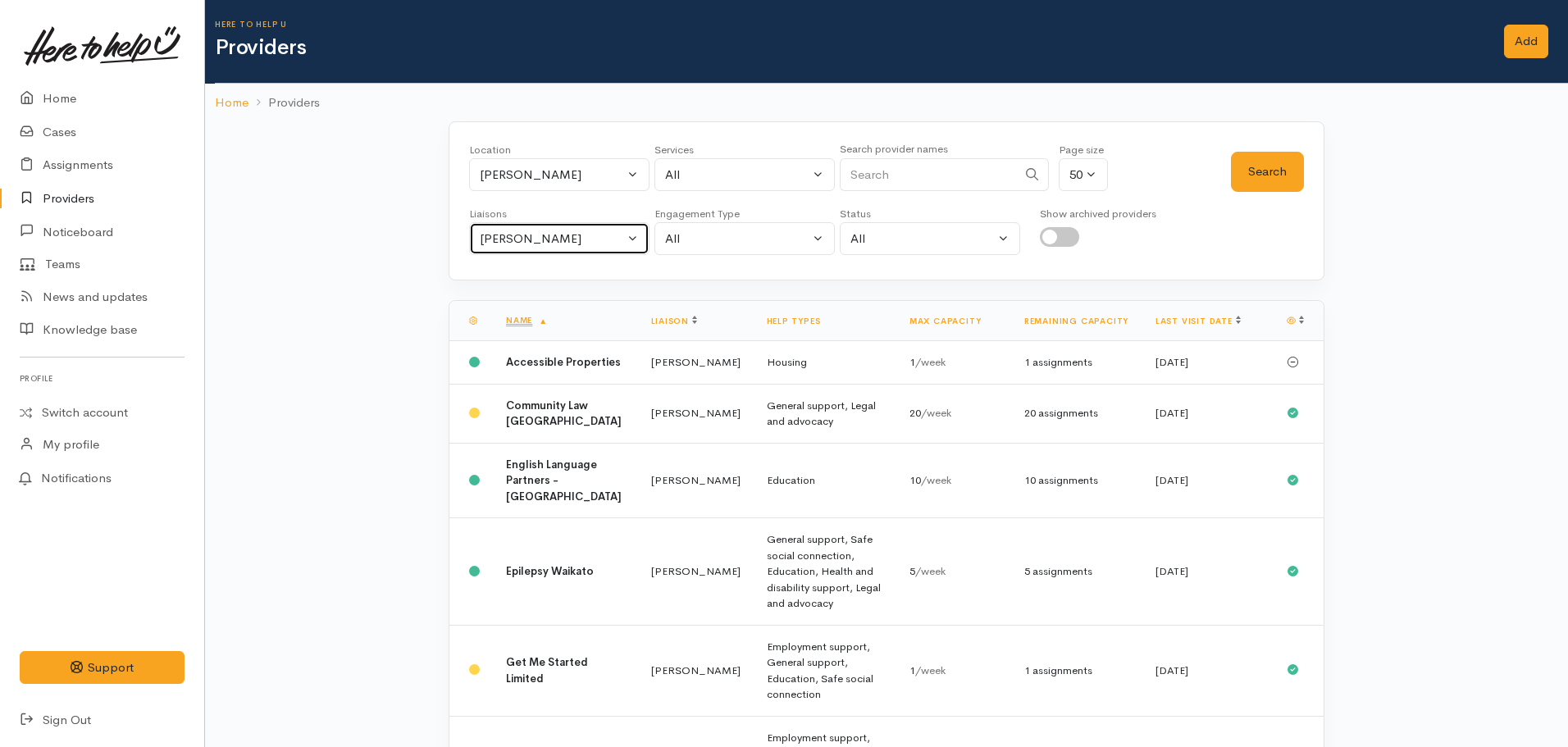
click at [591, 232] on div "Nicole Rusk" at bounding box center [552, 239] width 145 height 19
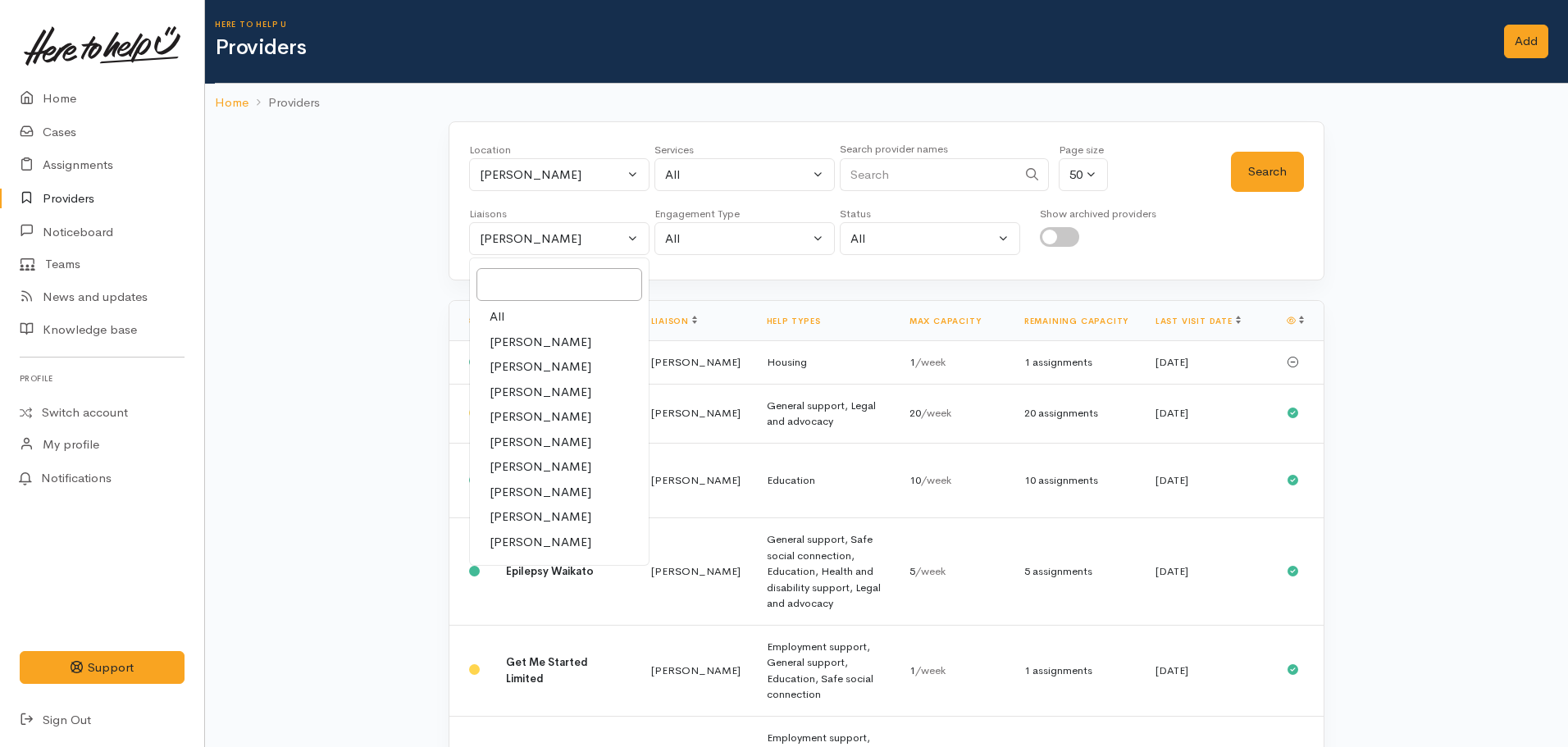
click at [538, 315] on link "All" at bounding box center [559, 317] width 179 height 26
select select "null"
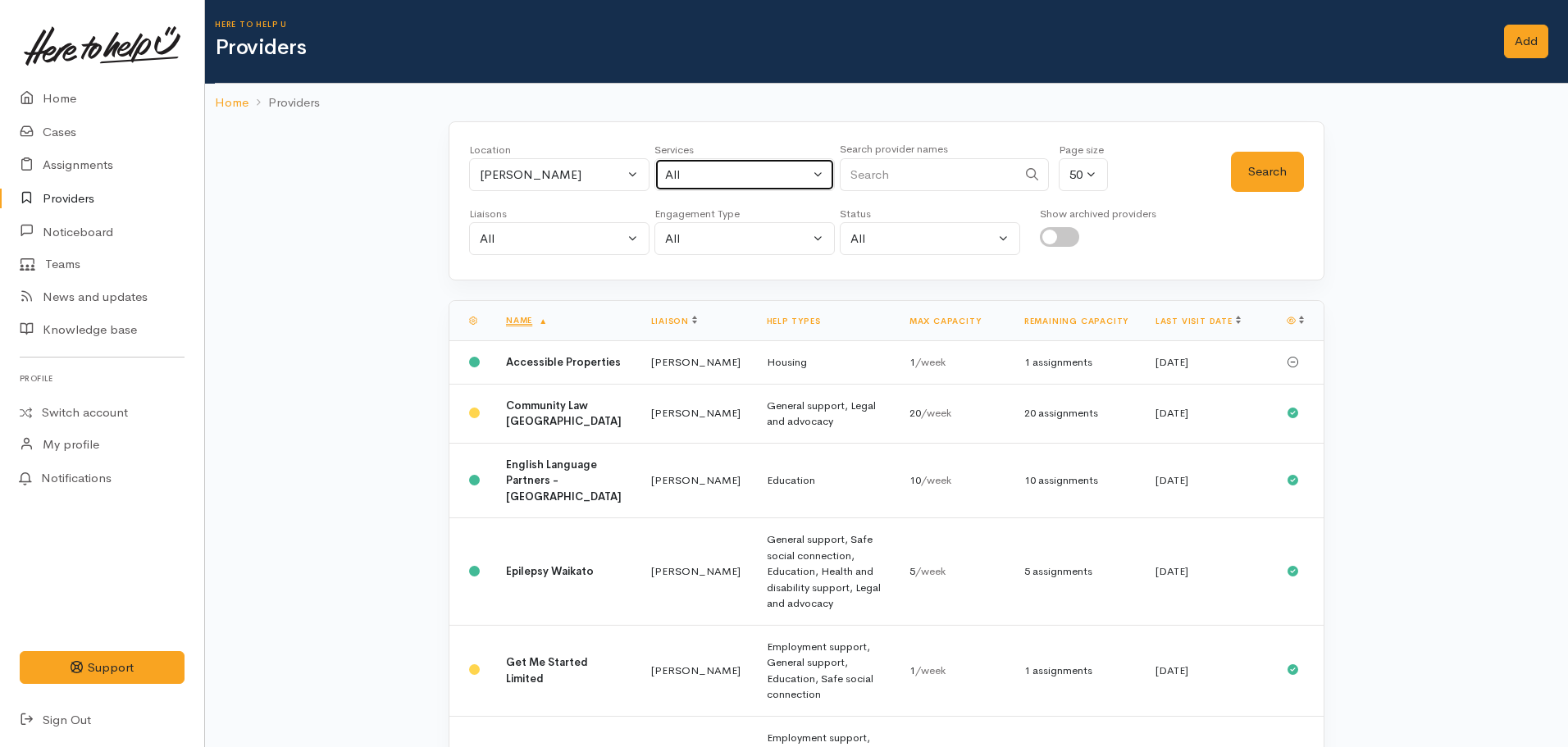
click at [734, 173] on div "All" at bounding box center [737, 175] width 145 height 19
type input "budgeting"
click at [767, 271] on link "Financial mentoring/budgeting" at bounding box center [765, 283] width 220 height 26
select select "9"
click at [1271, 169] on button "Search" at bounding box center [1267, 171] width 73 height 40
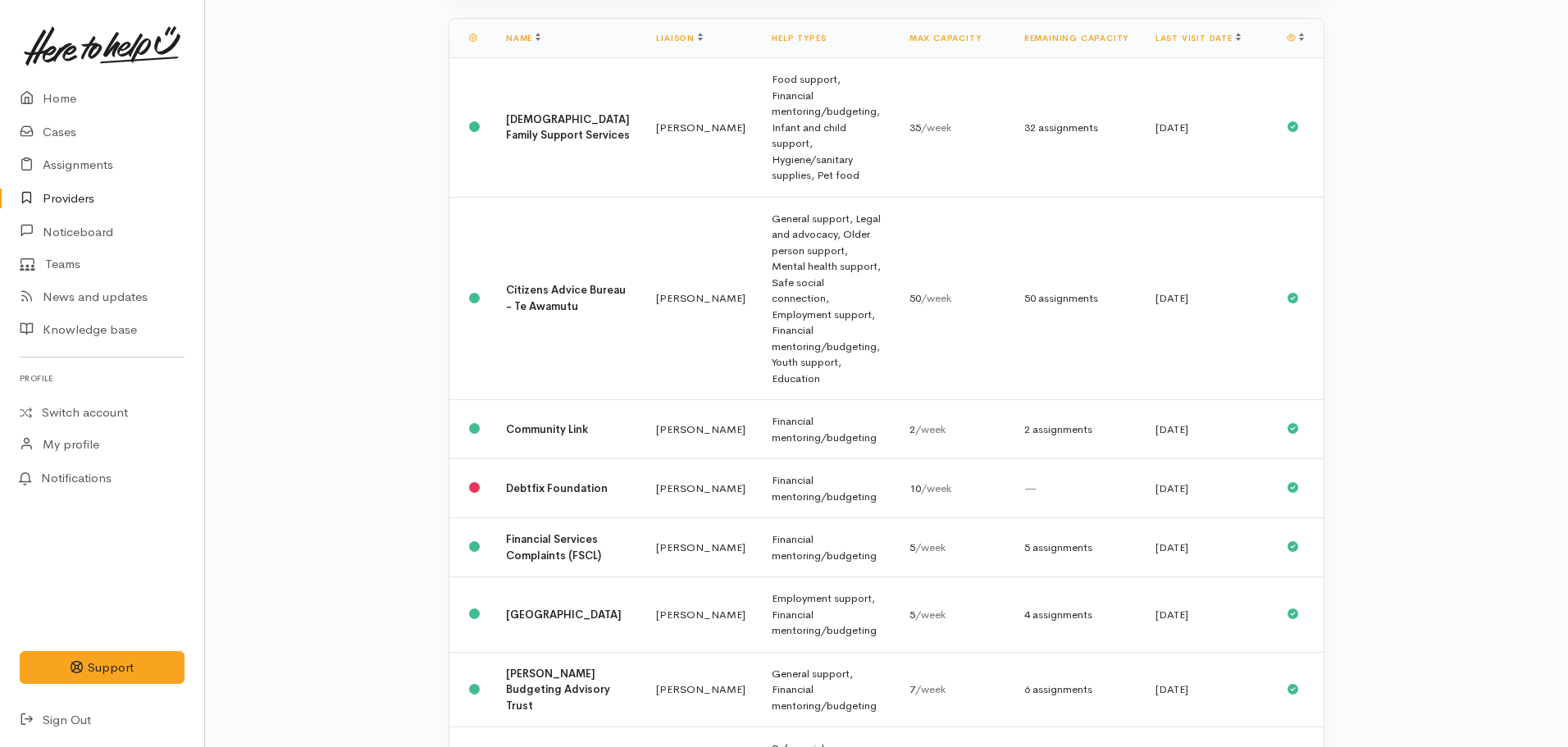
scroll to position [284, 0]
click at [529, 665] on b "Hamilton Budgeting Advisory Trust" at bounding box center [557, 688] width 104 height 46
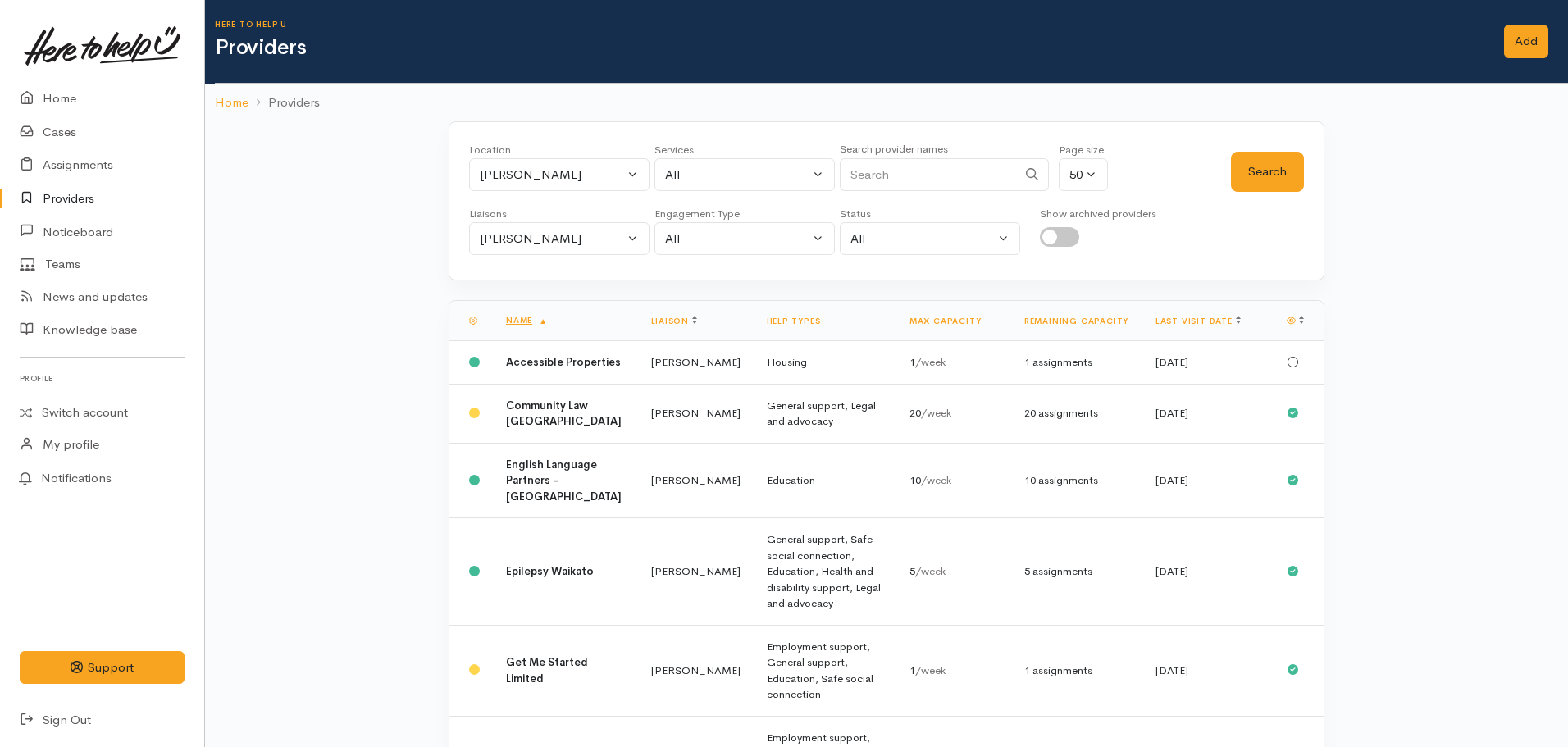
select select "9"
select select "null"
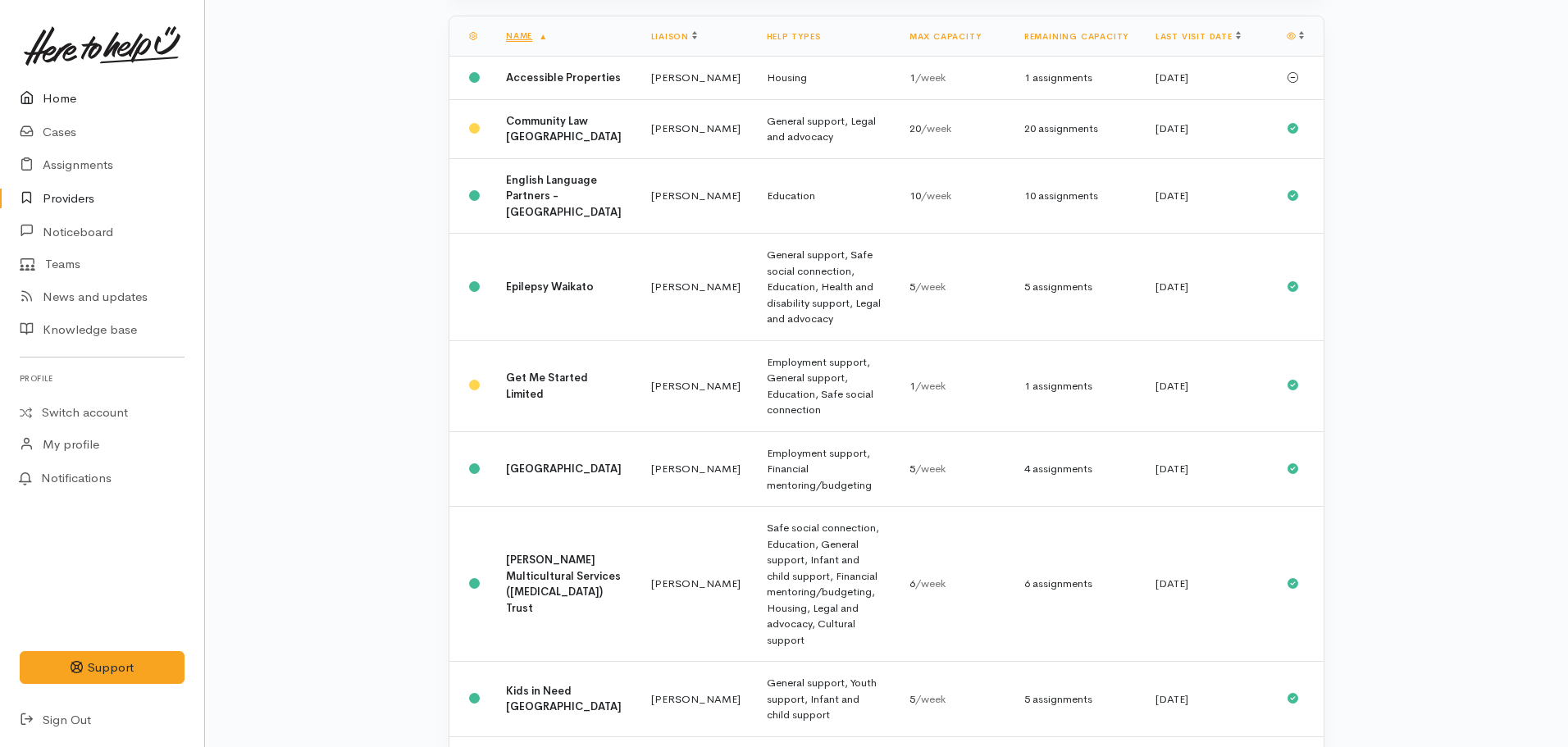
click at [73, 104] on link "Home" at bounding box center [102, 99] width 204 height 34
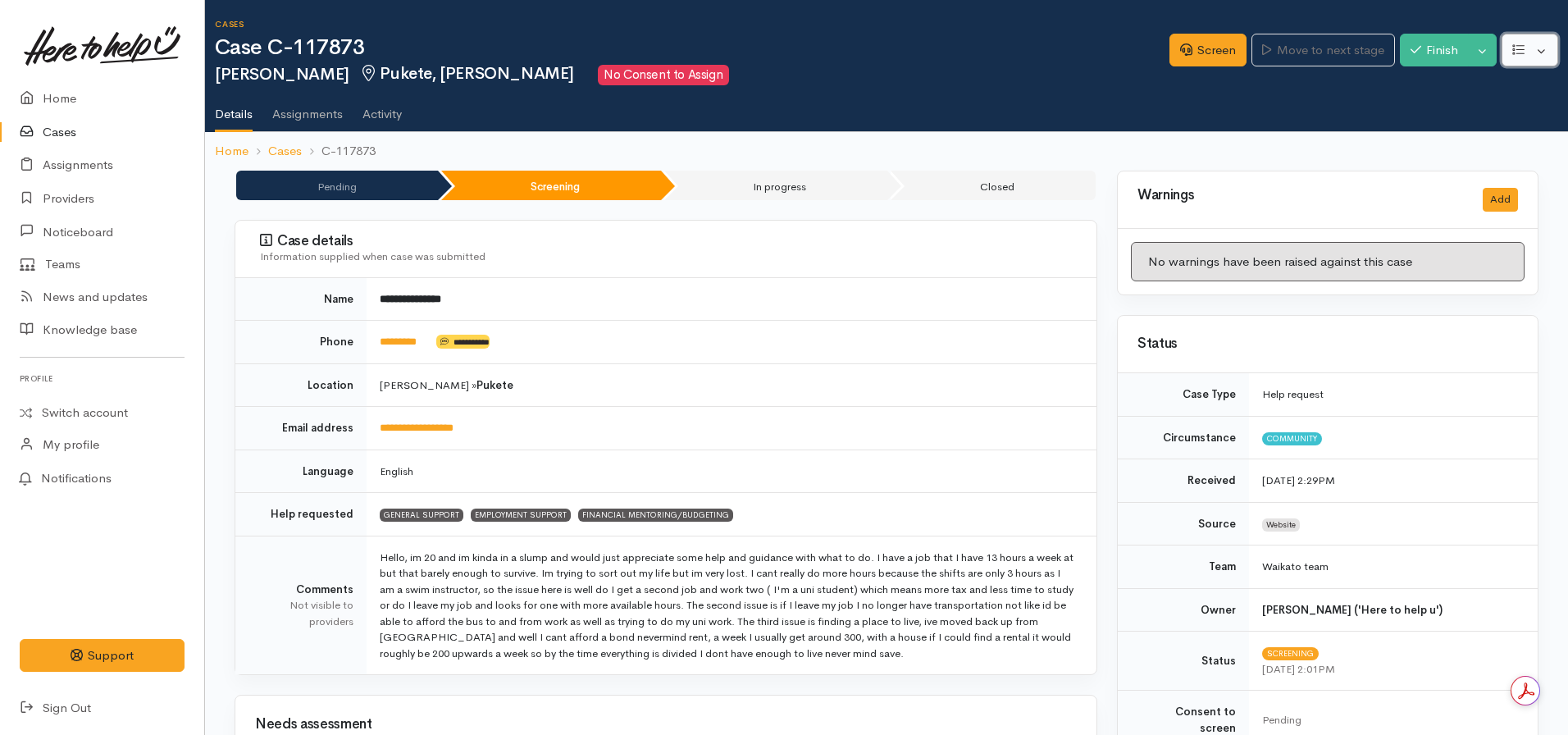
click at [1520, 42] on button "button" at bounding box center [1530, 50] width 57 height 34
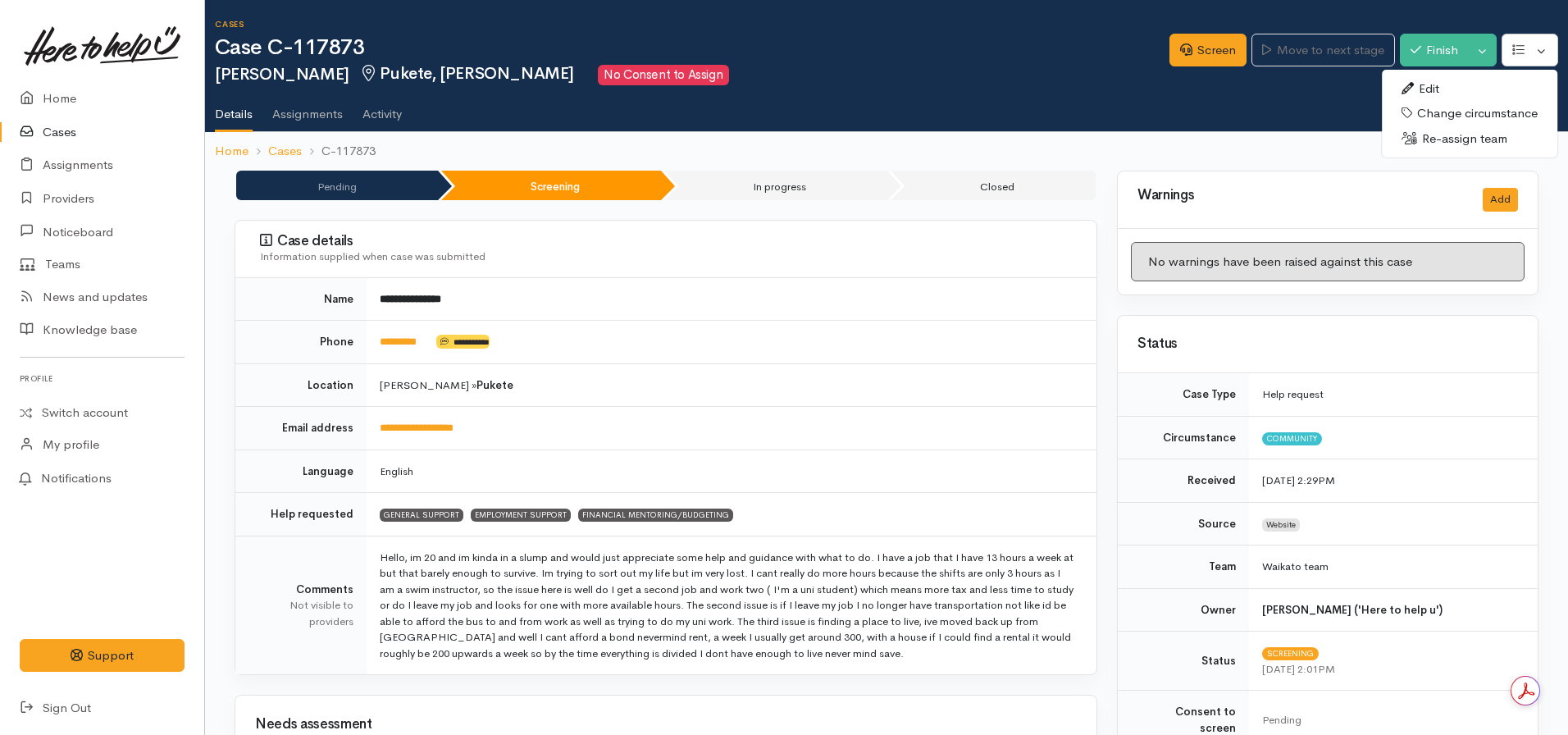
click at [1423, 89] on link "Edit" at bounding box center [1469, 89] width 175 height 26
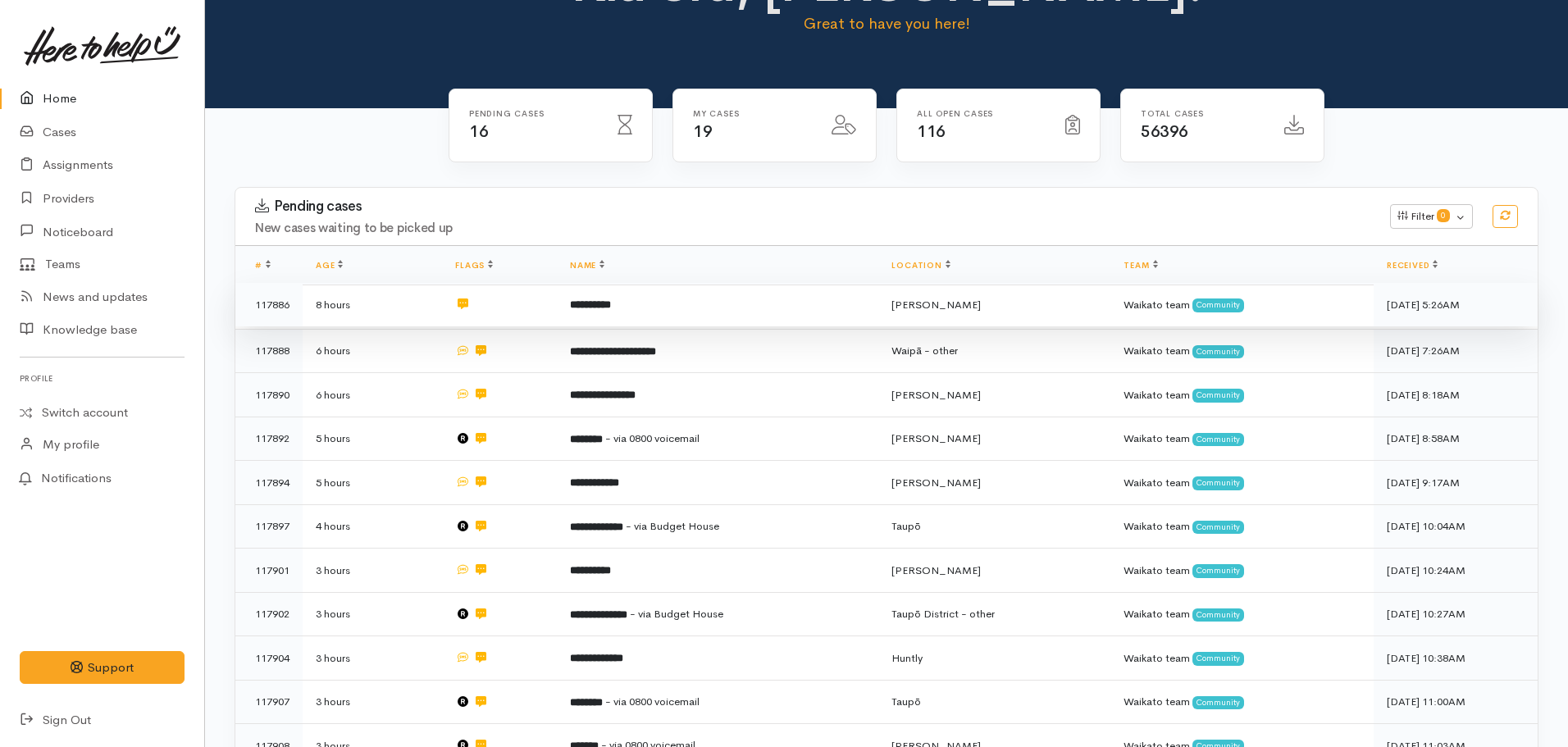
scroll to position [73, 0]
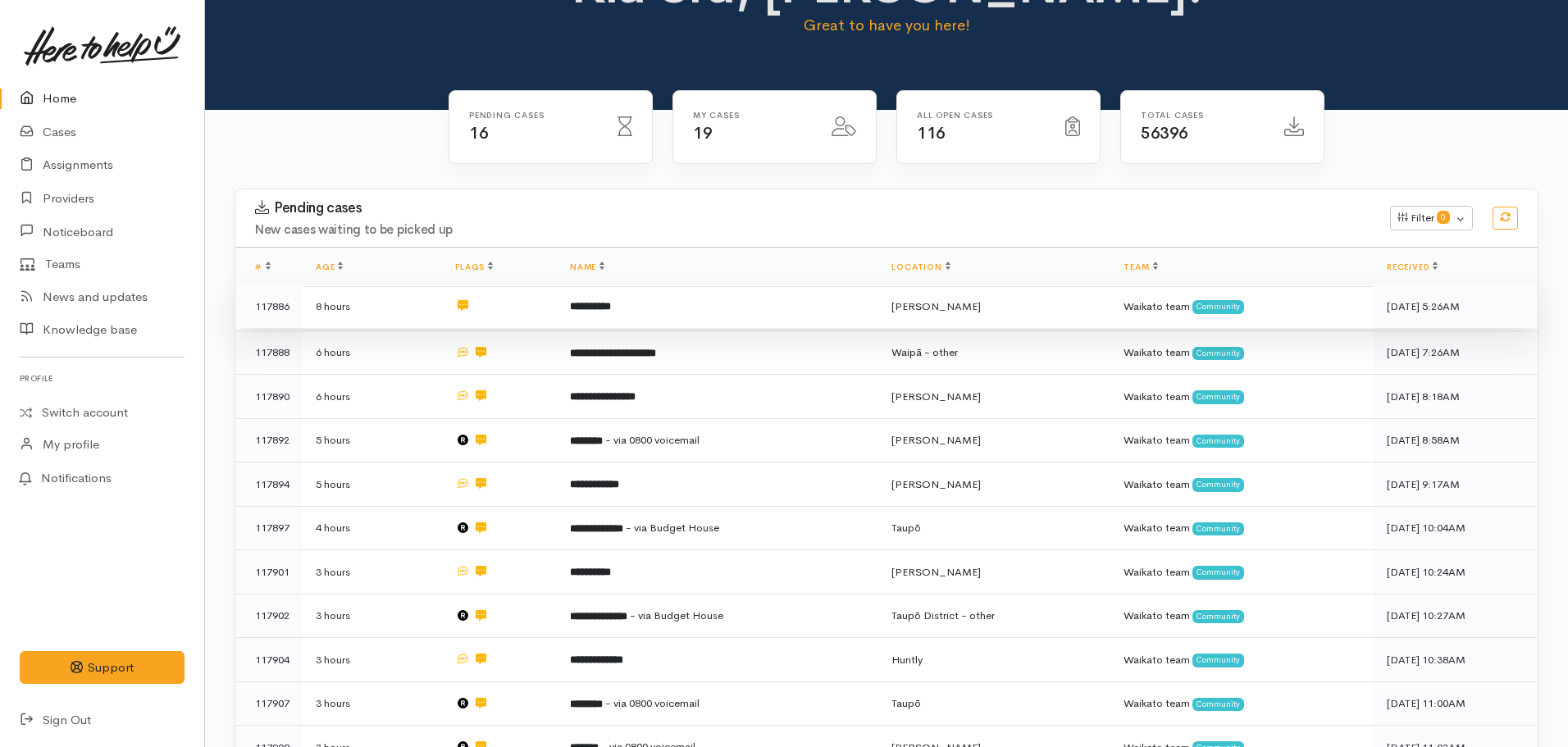
click at [592, 306] on b "**********" at bounding box center [590, 306] width 41 height 11
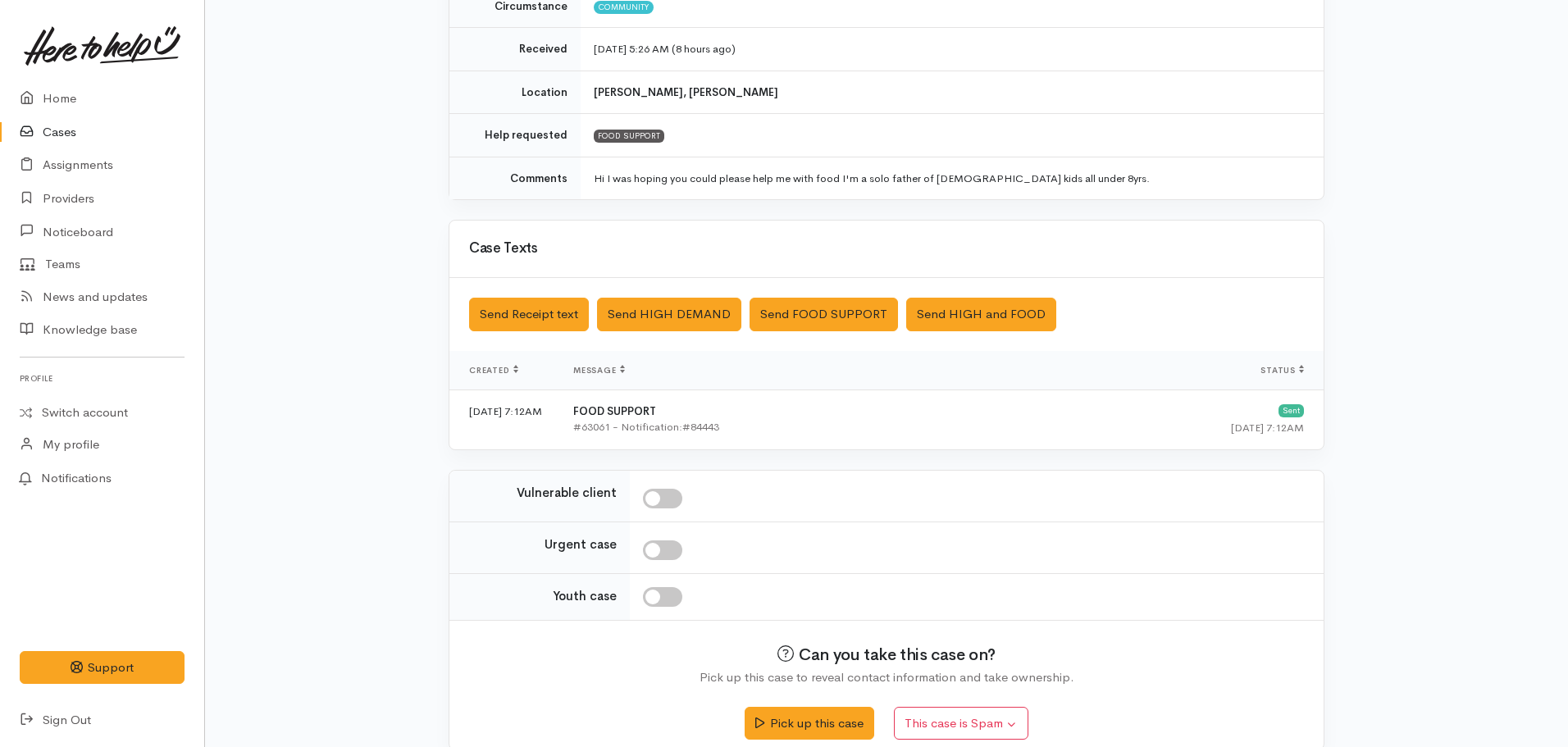
scroll to position [283, 0]
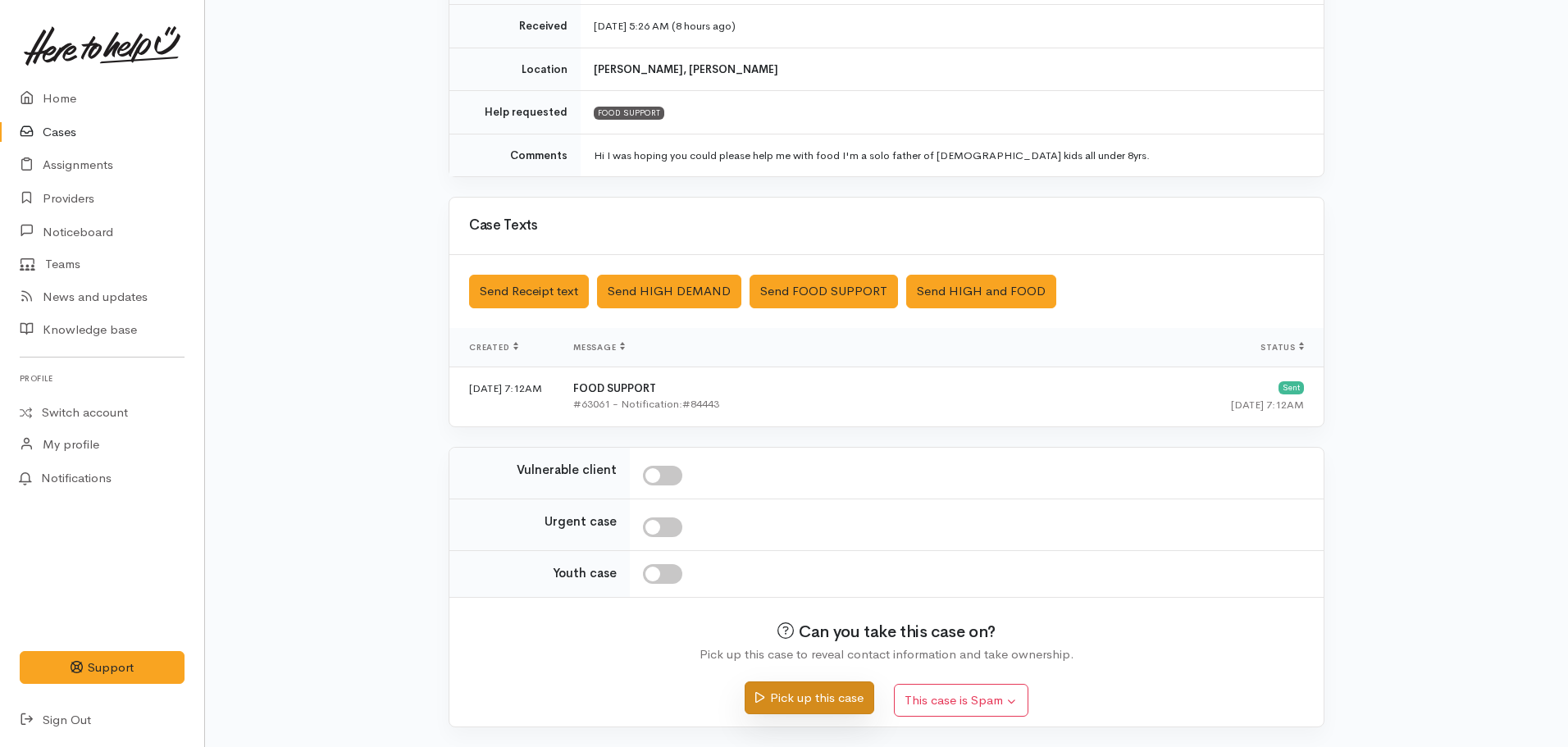
click at [792, 699] on button "Pick up this case" at bounding box center [808, 698] width 128 height 34
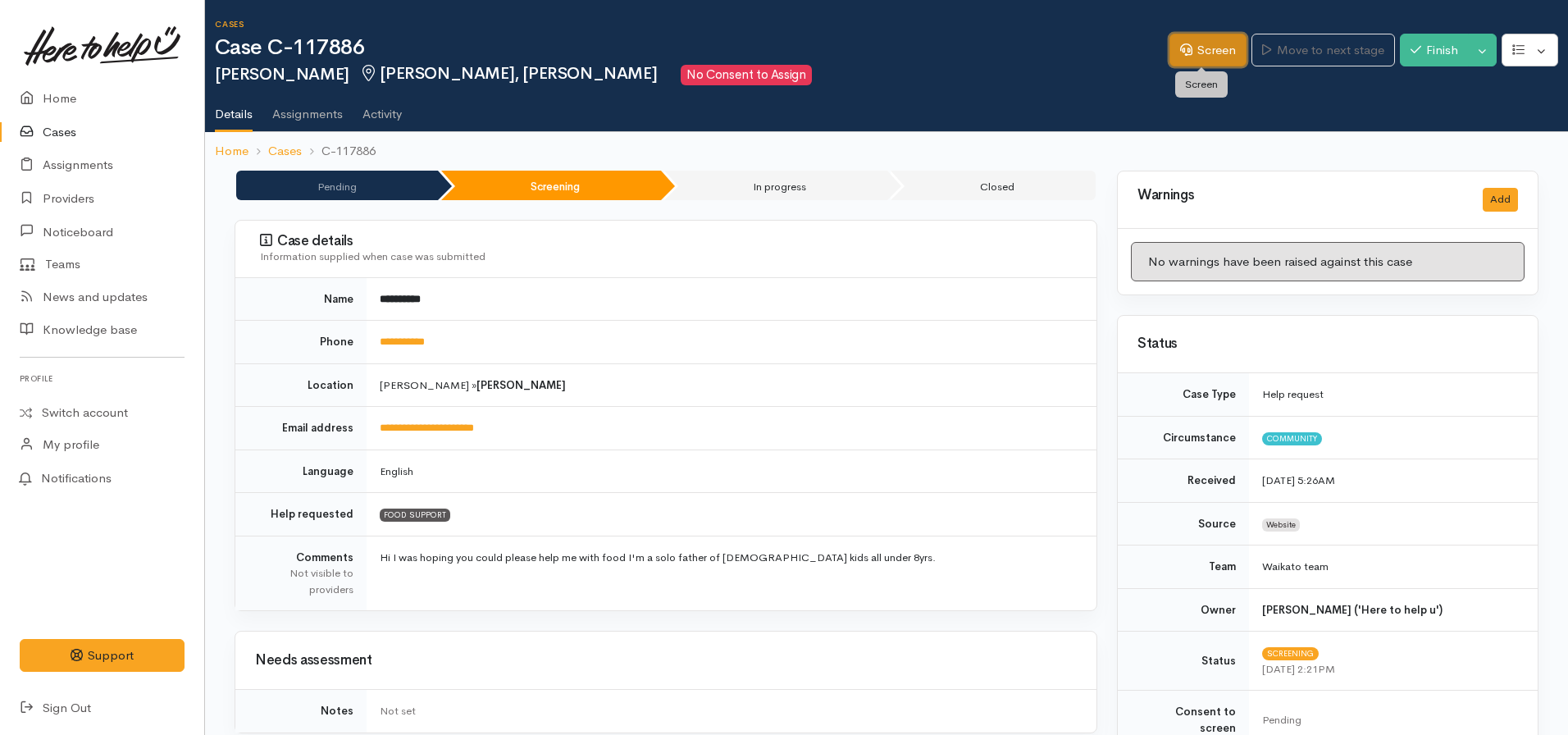
click at [1192, 41] on link "Screen" at bounding box center [1208, 50] width 77 height 34
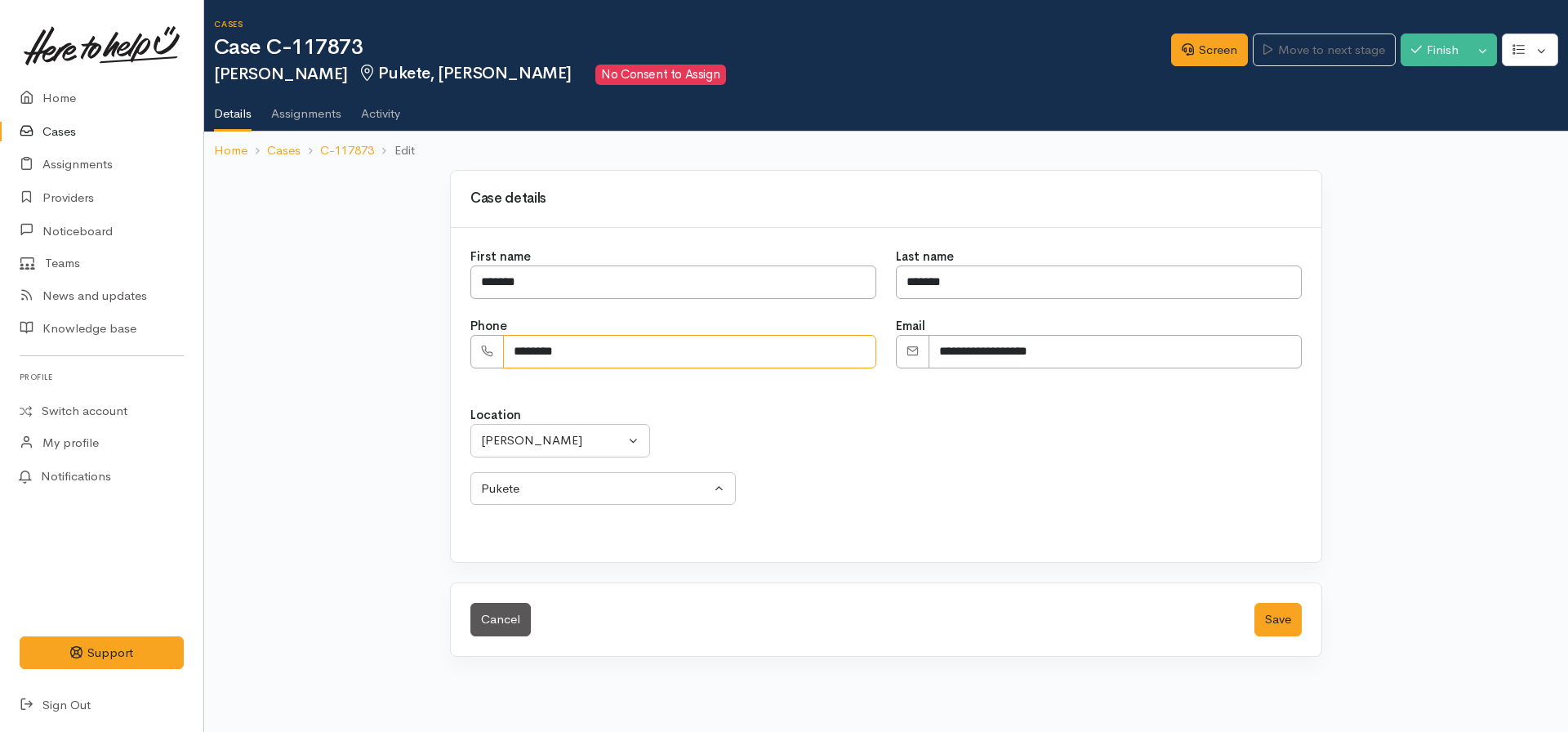
click at [511, 349] on input "********" at bounding box center [689, 351] width 373 height 33
type input "*********"
click at [1270, 618] on button "Save" at bounding box center [1278, 619] width 48 height 33
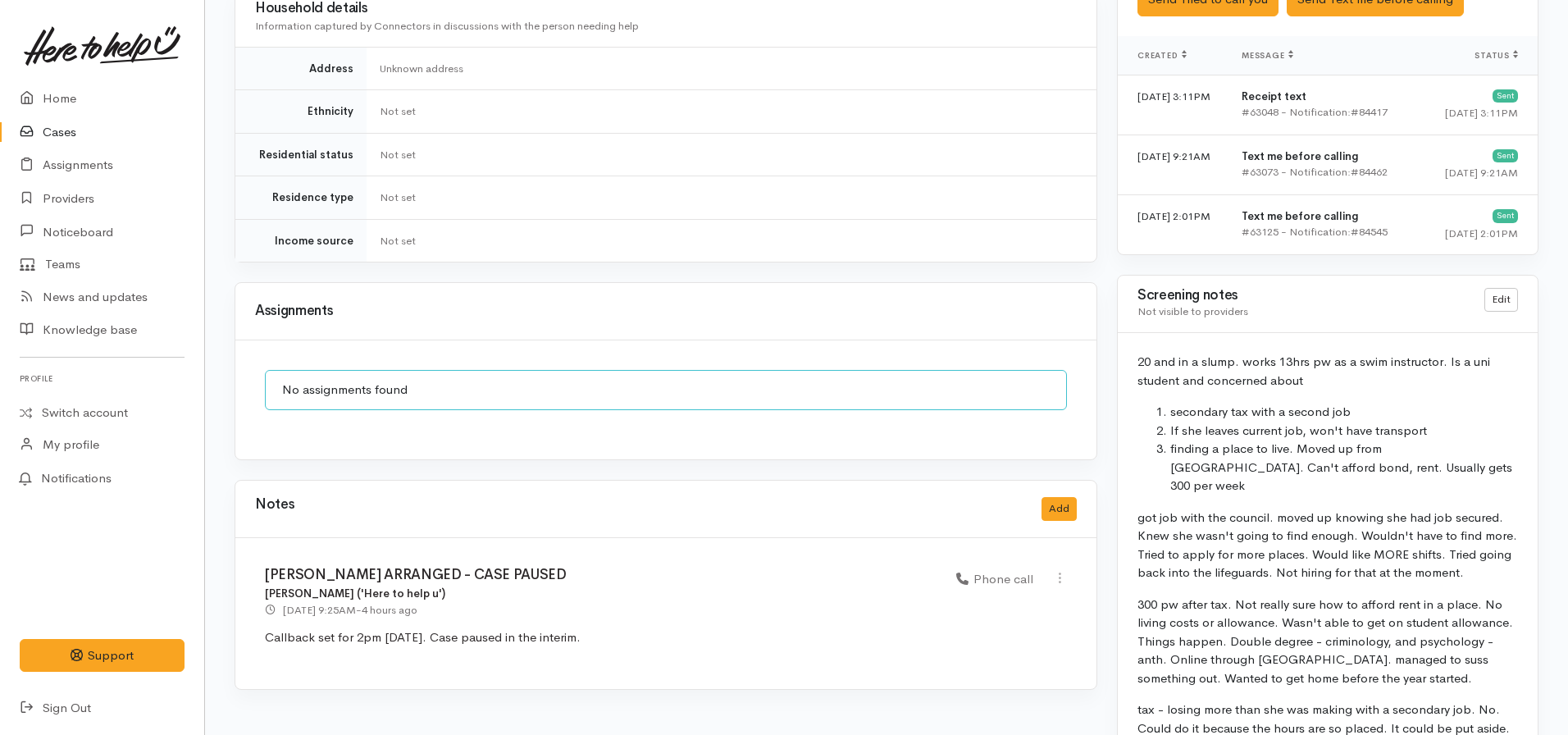
scroll to position [1042, 0]
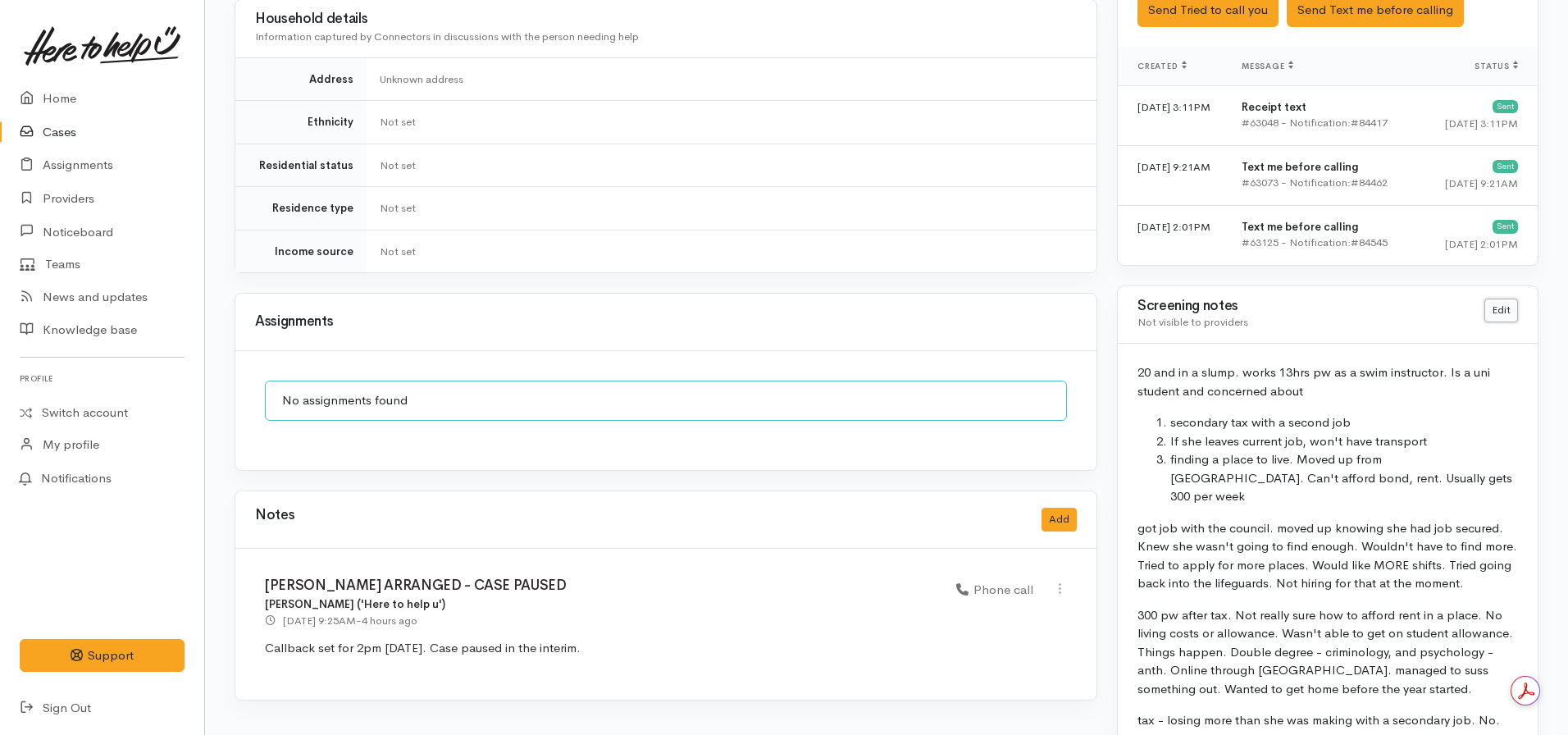
click at [1503, 299] on link "Edit" at bounding box center [1501, 310] width 34 height 24
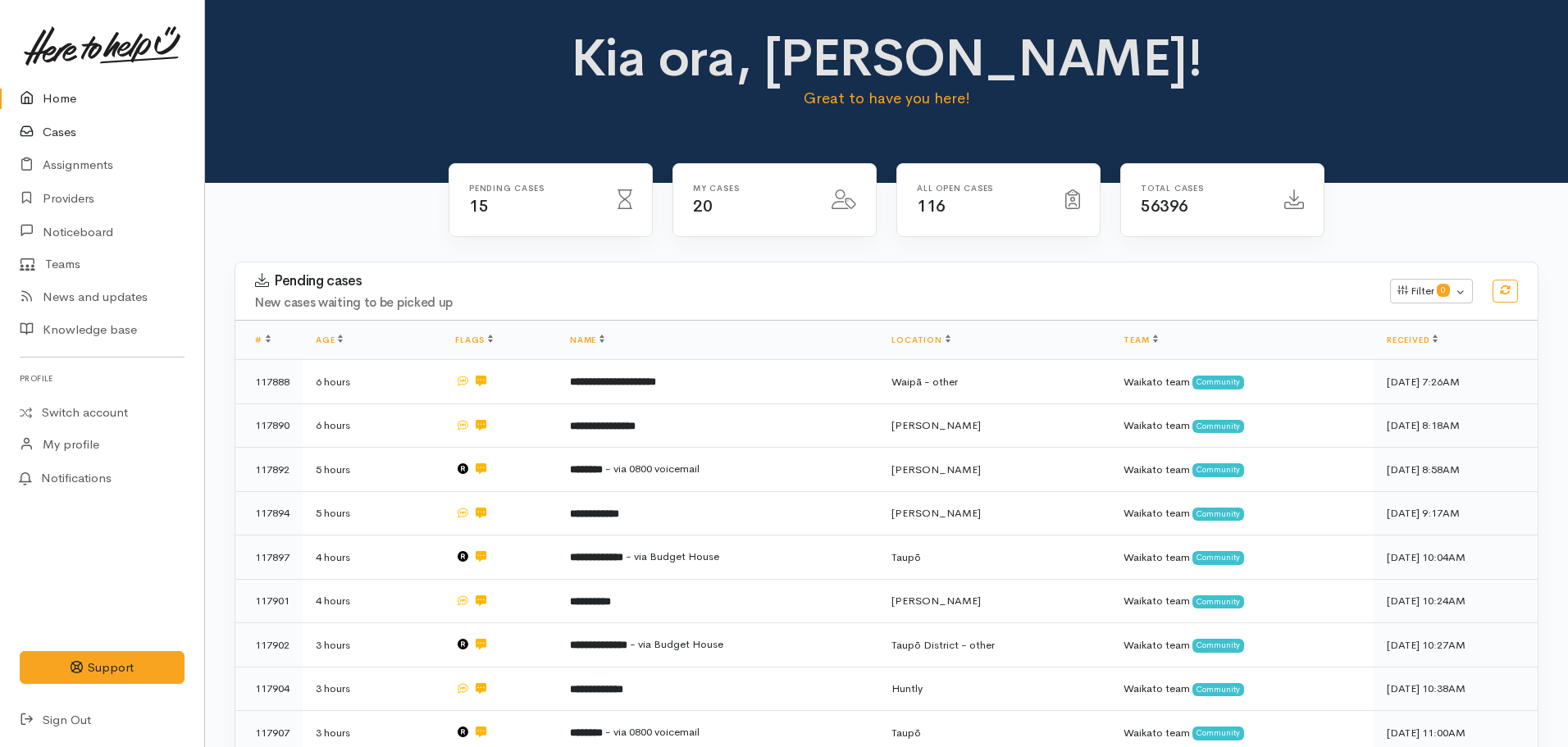
click at [82, 133] on link "Cases" at bounding box center [102, 132] width 204 height 34
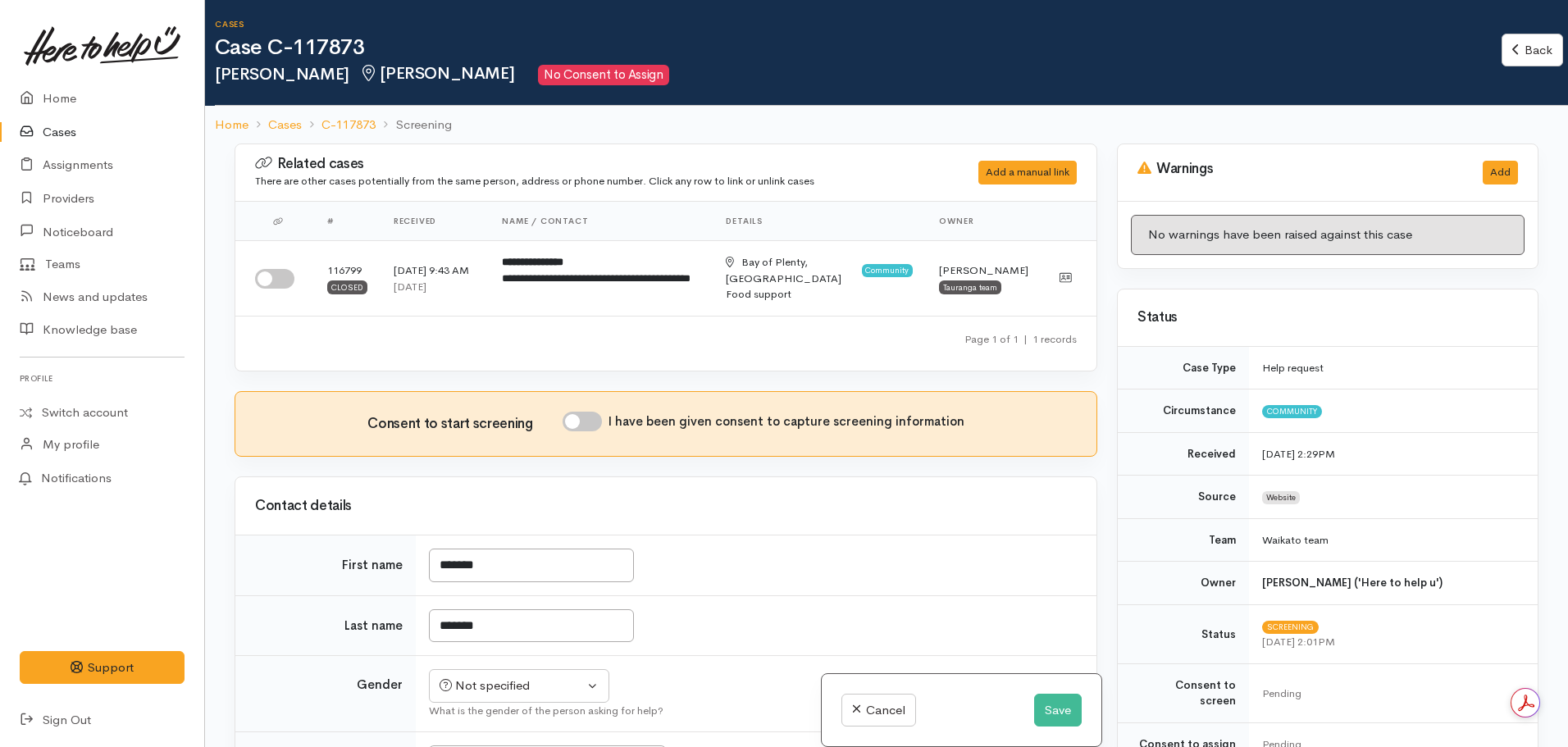
click at [597, 424] on input "I have been given consent to capture screening information" at bounding box center [581, 421] width 39 height 20
checkbox input "true"
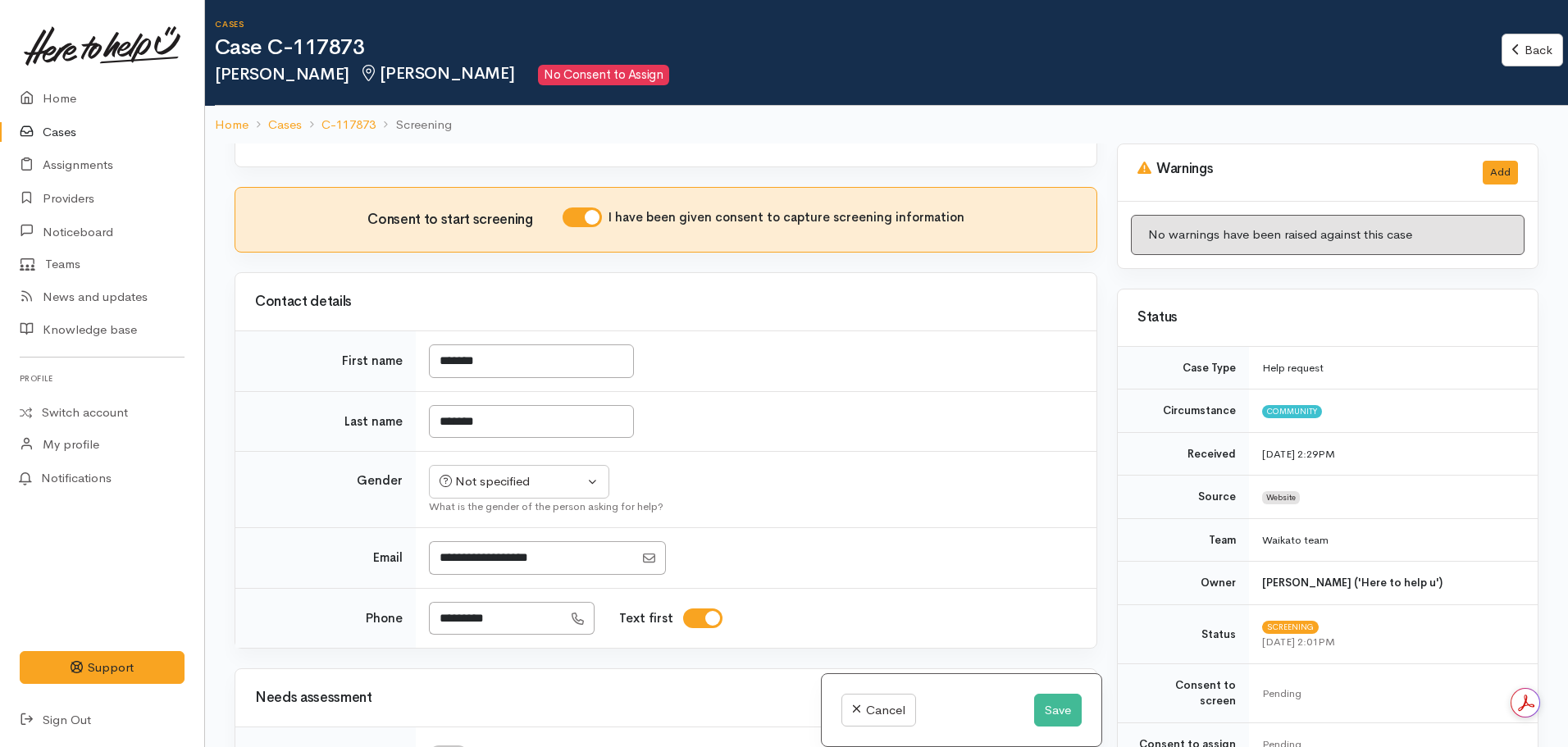
scroll to position [205, 0]
click at [533, 475] on div "Not specified" at bounding box center [511, 481] width 145 height 19
click at [493, 564] on span "[DEMOGRAPHIC_DATA]" at bounding box center [532, 570] width 140 height 19
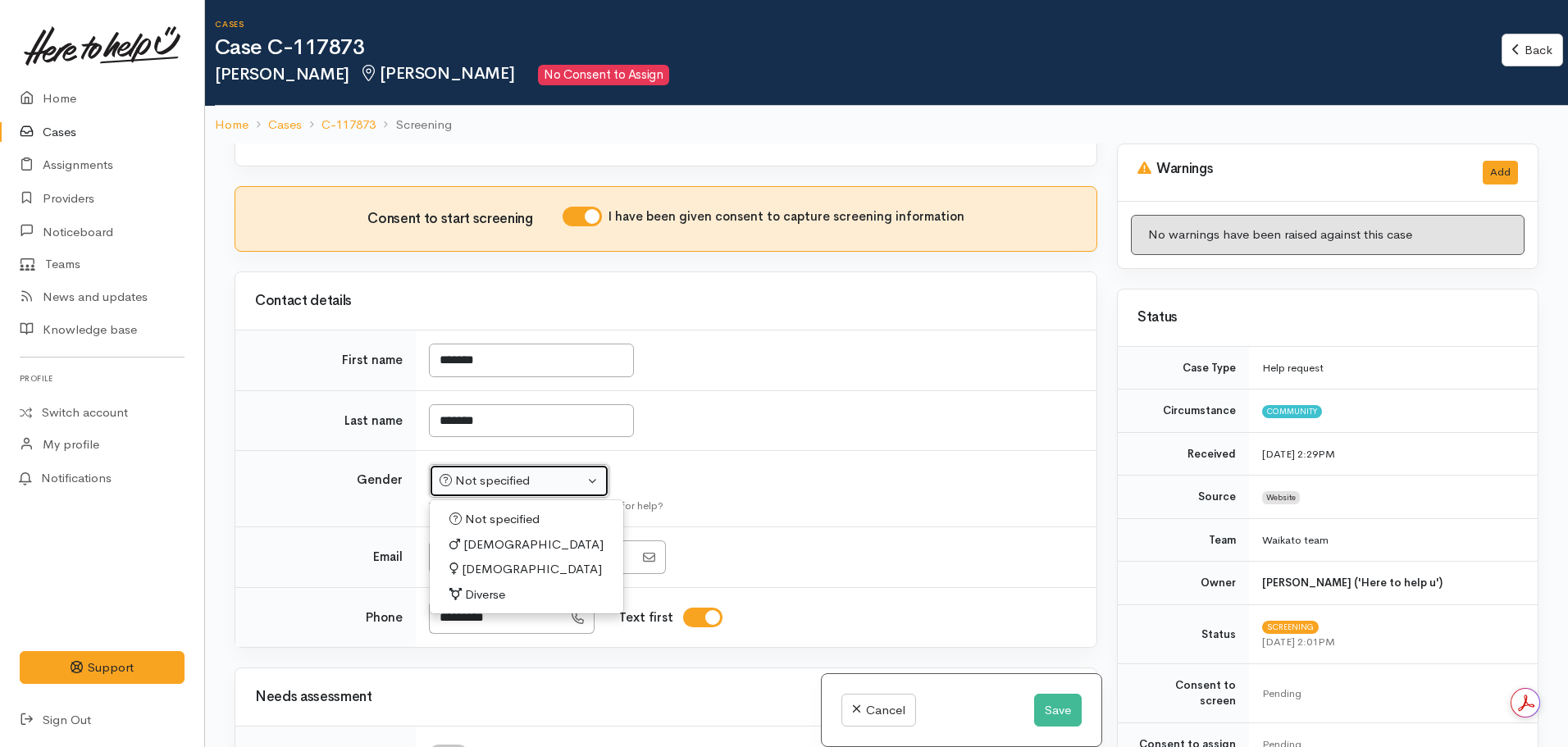
select select "[DEMOGRAPHIC_DATA]"
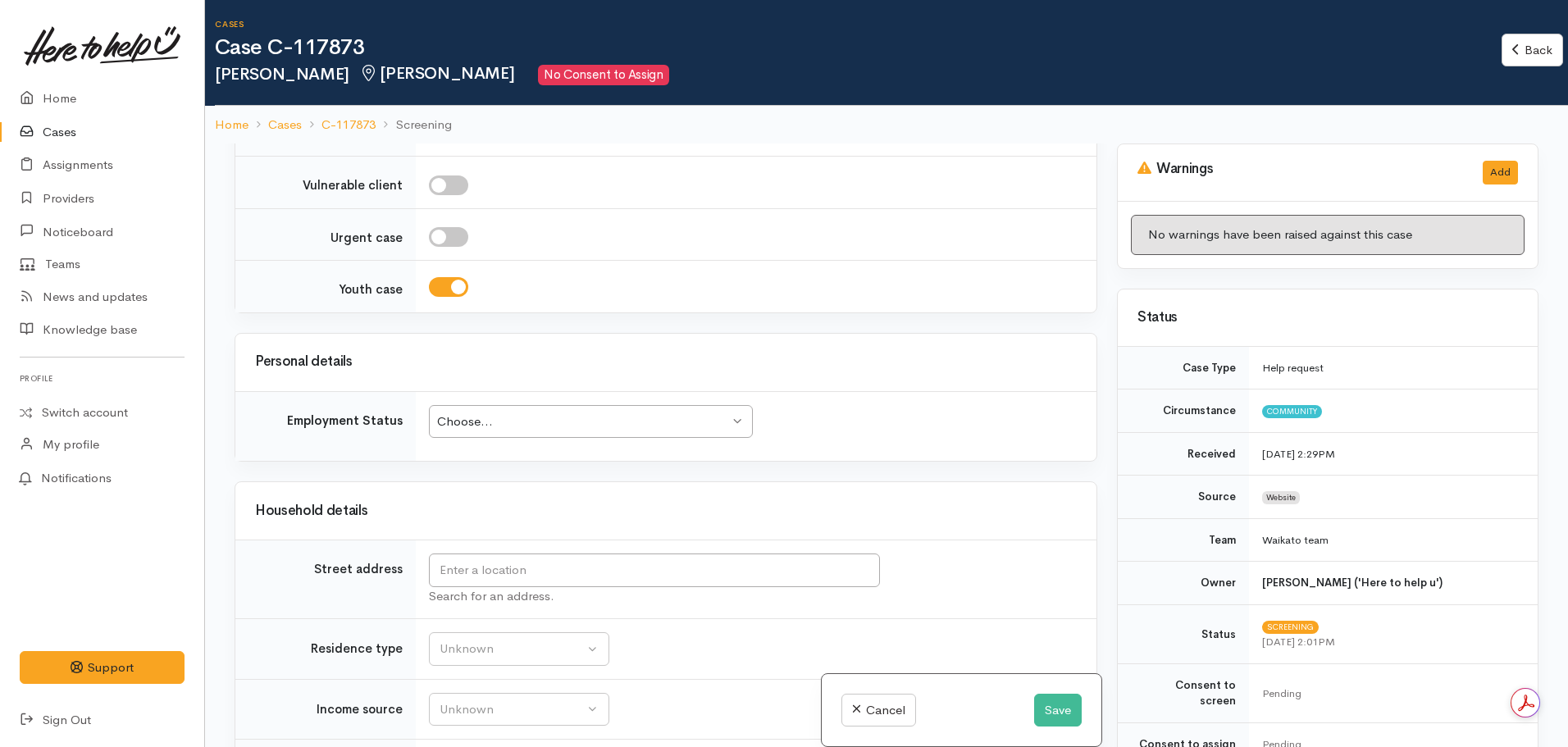
scroll to position [1573, 0]
click at [649, 425] on div "Choose..." at bounding box center [582, 421] width 292 height 19
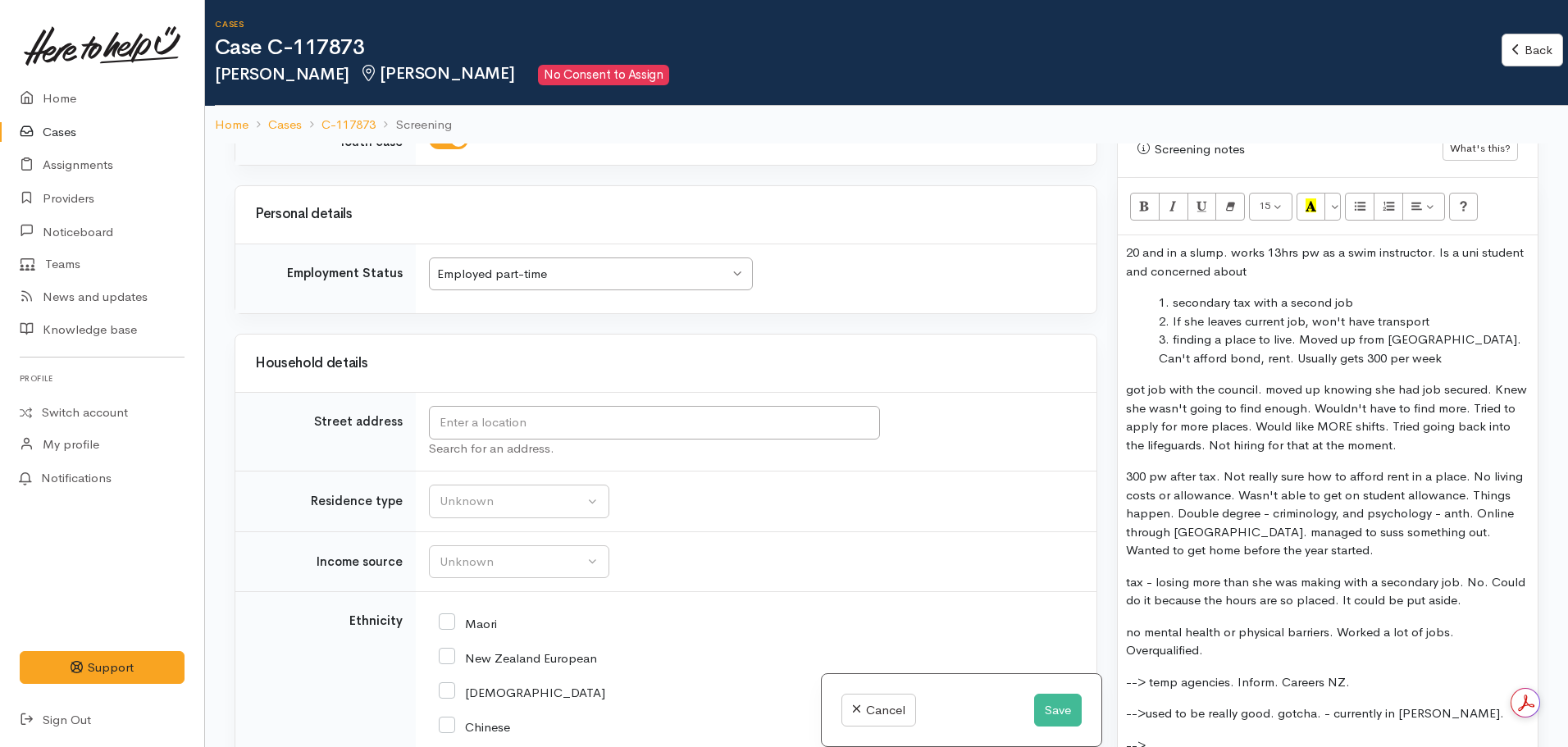
scroll to position [1280, 0]
click at [1043, 714] on button "Save" at bounding box center [1058, 710] width 48 height 34
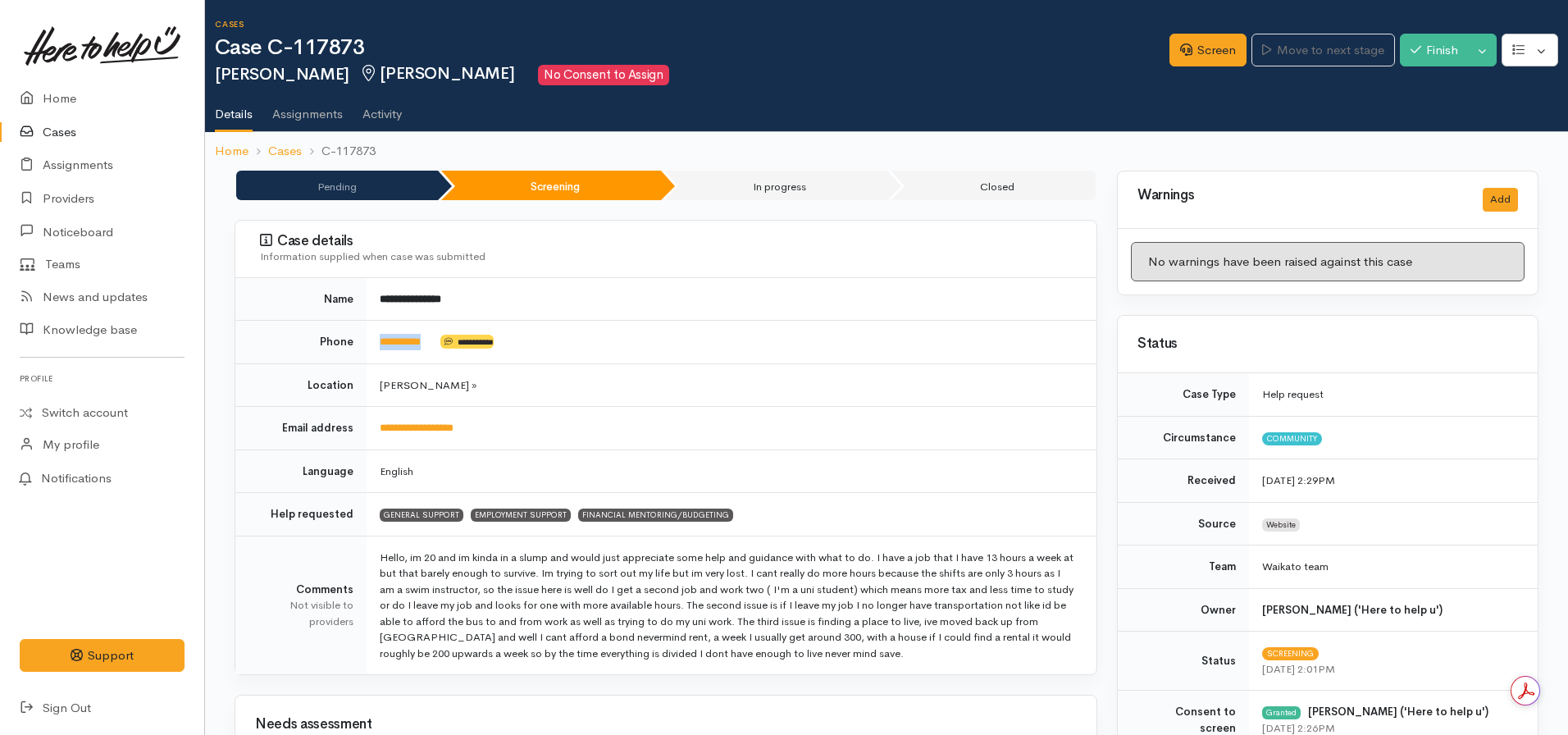
drag, startPoint x: 434, startPoint y: 341, endPoint x: 368, endPoint y: 339, distance: 66.0
click at [368, 339] on td "**********" at bounding box center [732, 342] width 730 height 43
copy link "*********"
click at [1516, 38] on button "button" at bounding box center [1530, 50] width 57 height 34
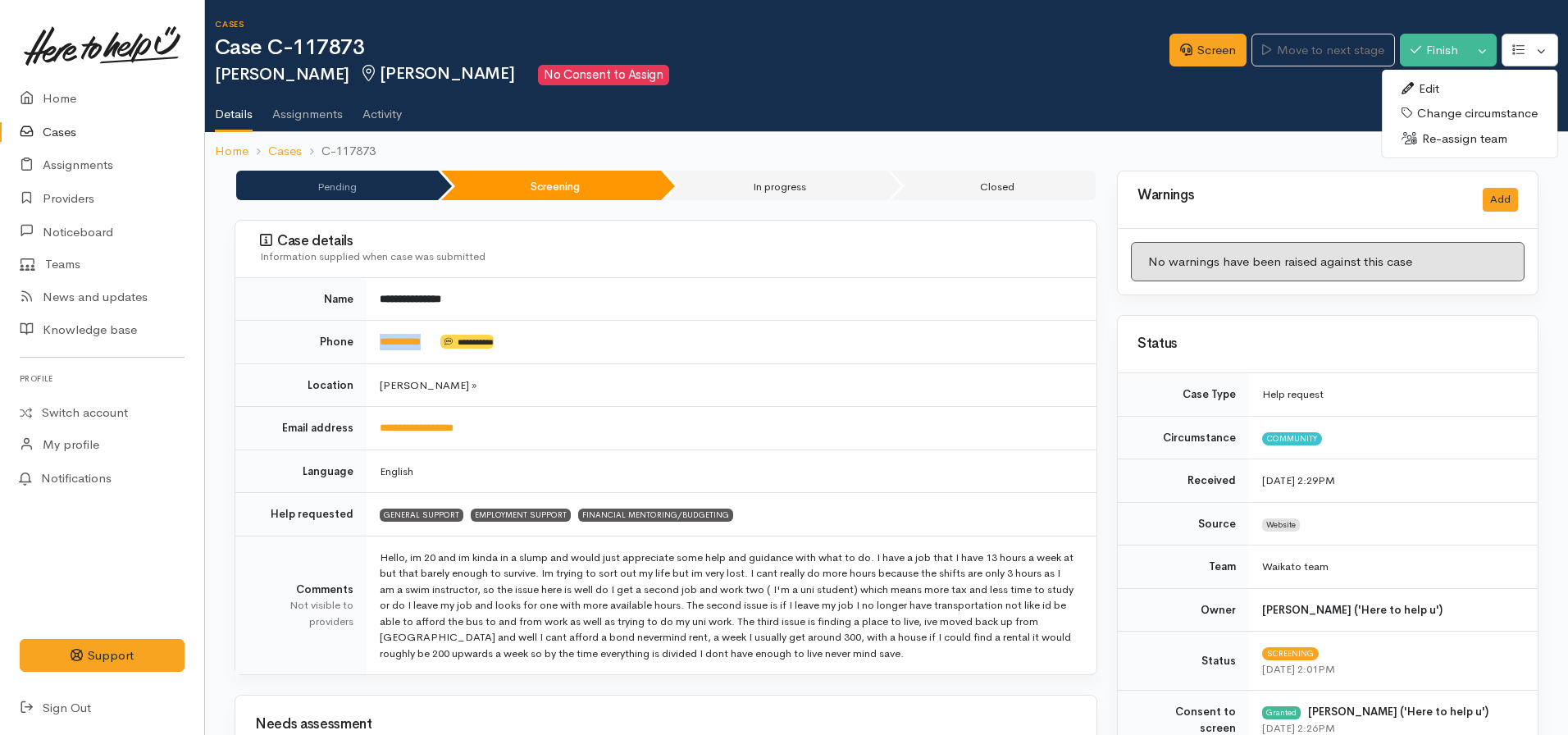
click at [1451, 84] on link "Edit" at bounding box center [1469, 89] width 175 height 26
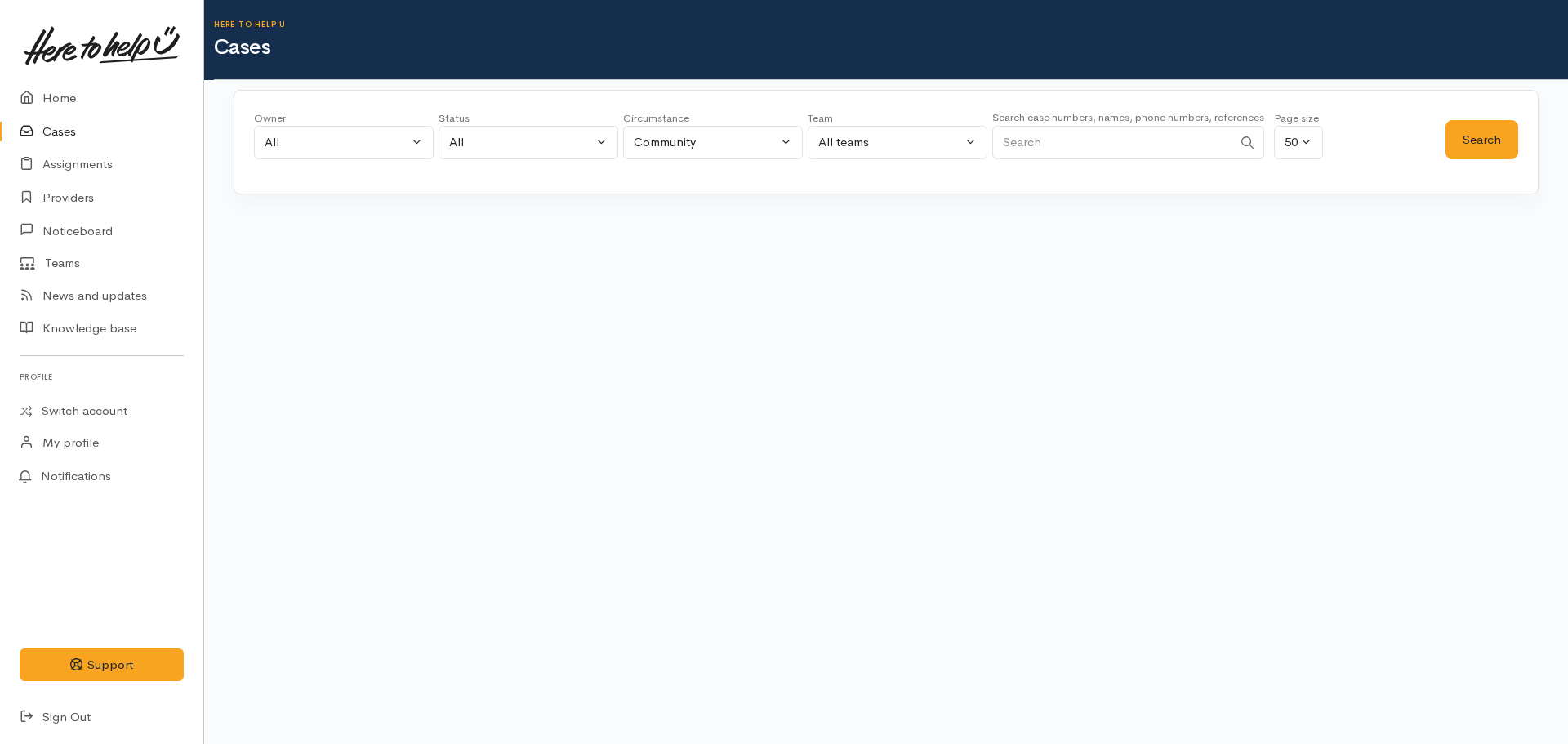
click at [1037, 137] on input "Search" at bounding box center [1112, 142] width 240 height 33
type input "02108447731"
click at [1458, 133] on button "Search" at bounding box center [1482, 140] width 72 height 40
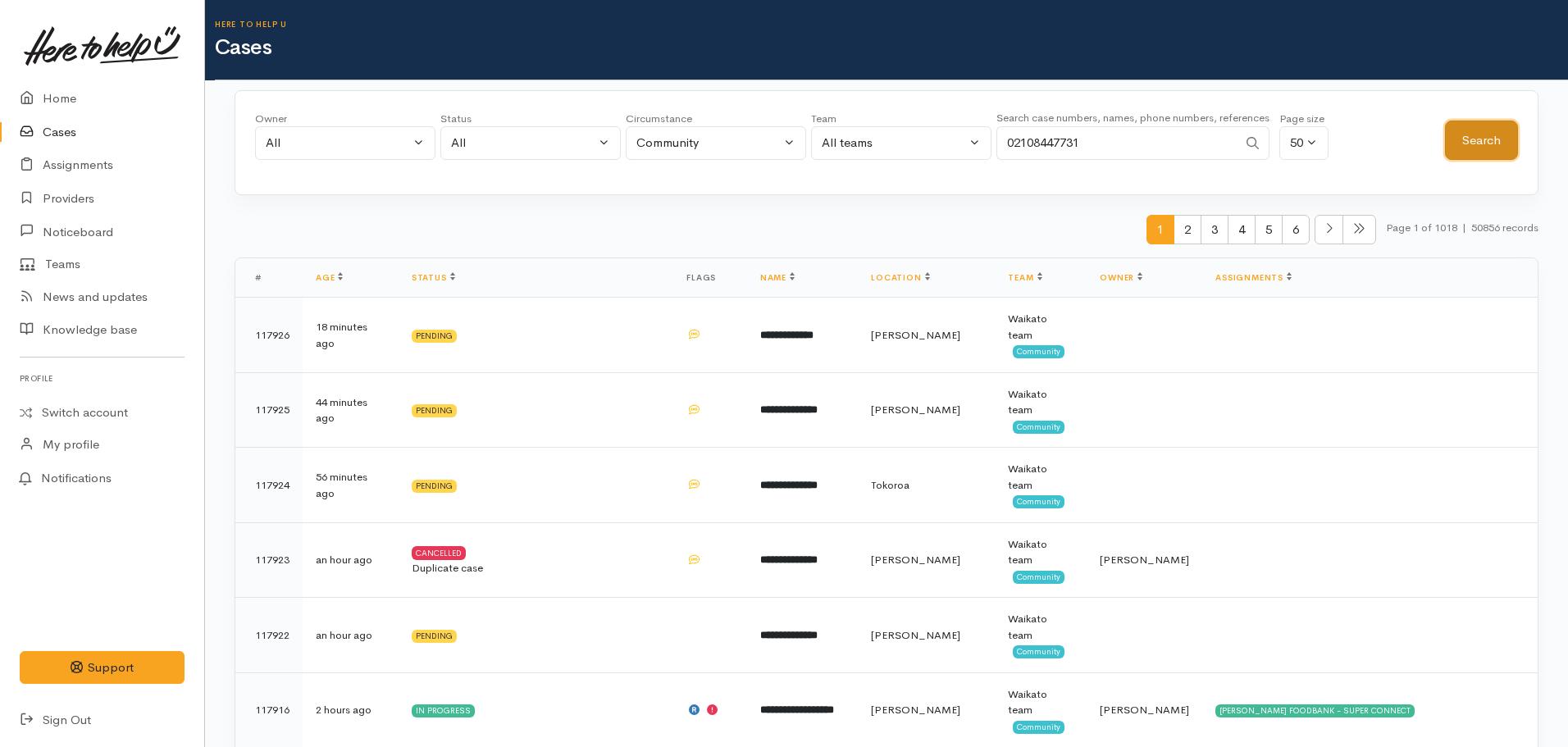
click at [1463, 144] on button "Search" at bounding box center [1482, 141] width 73 height 40
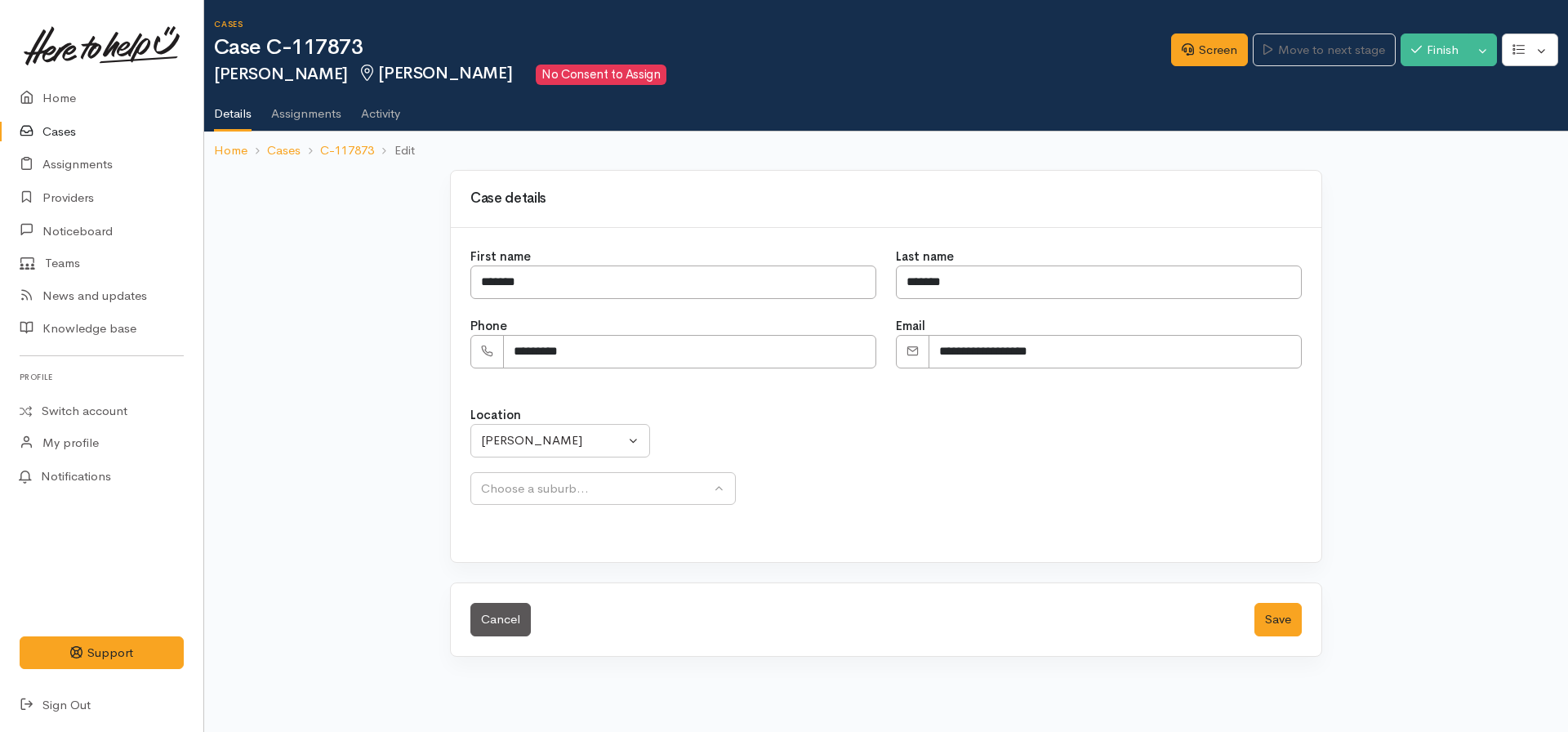
select select
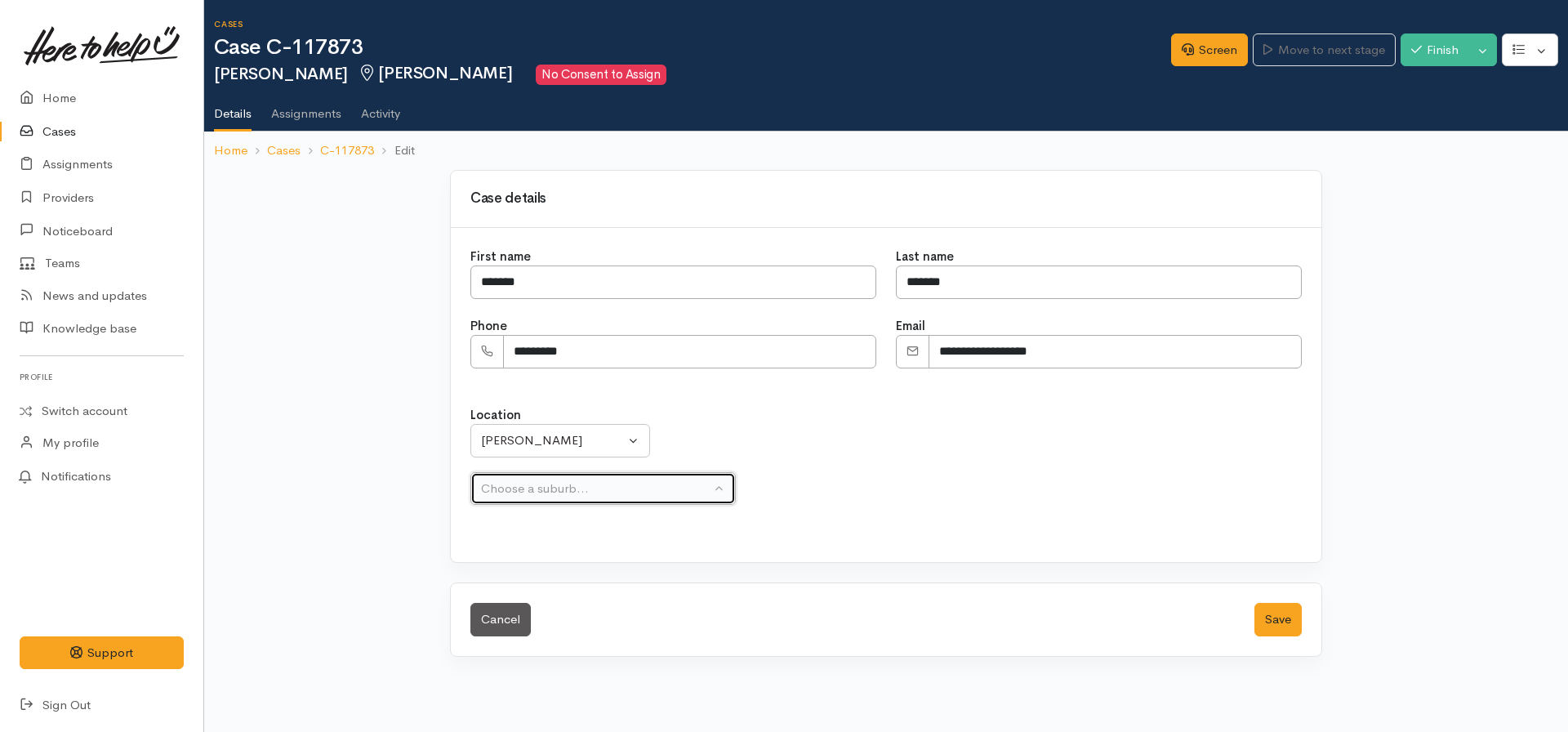
click at [571, 499] on button "Choose a suburb..." at bounding box center [603, 489] width 265 height 33
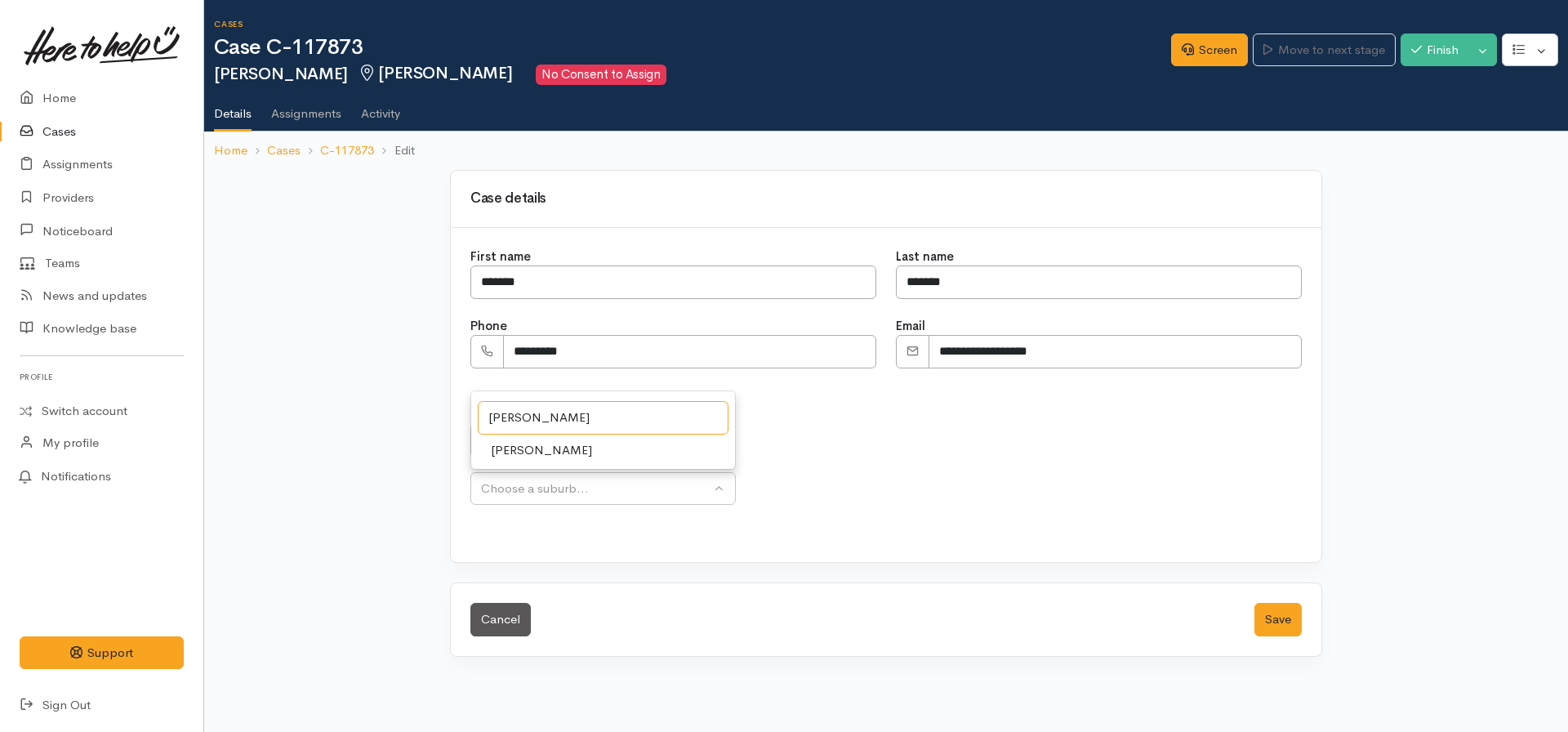
type input "Te Rapa"
click at [531, 452] on span "Te Rapa" at bounding box center [542, 450] width 101 height 19
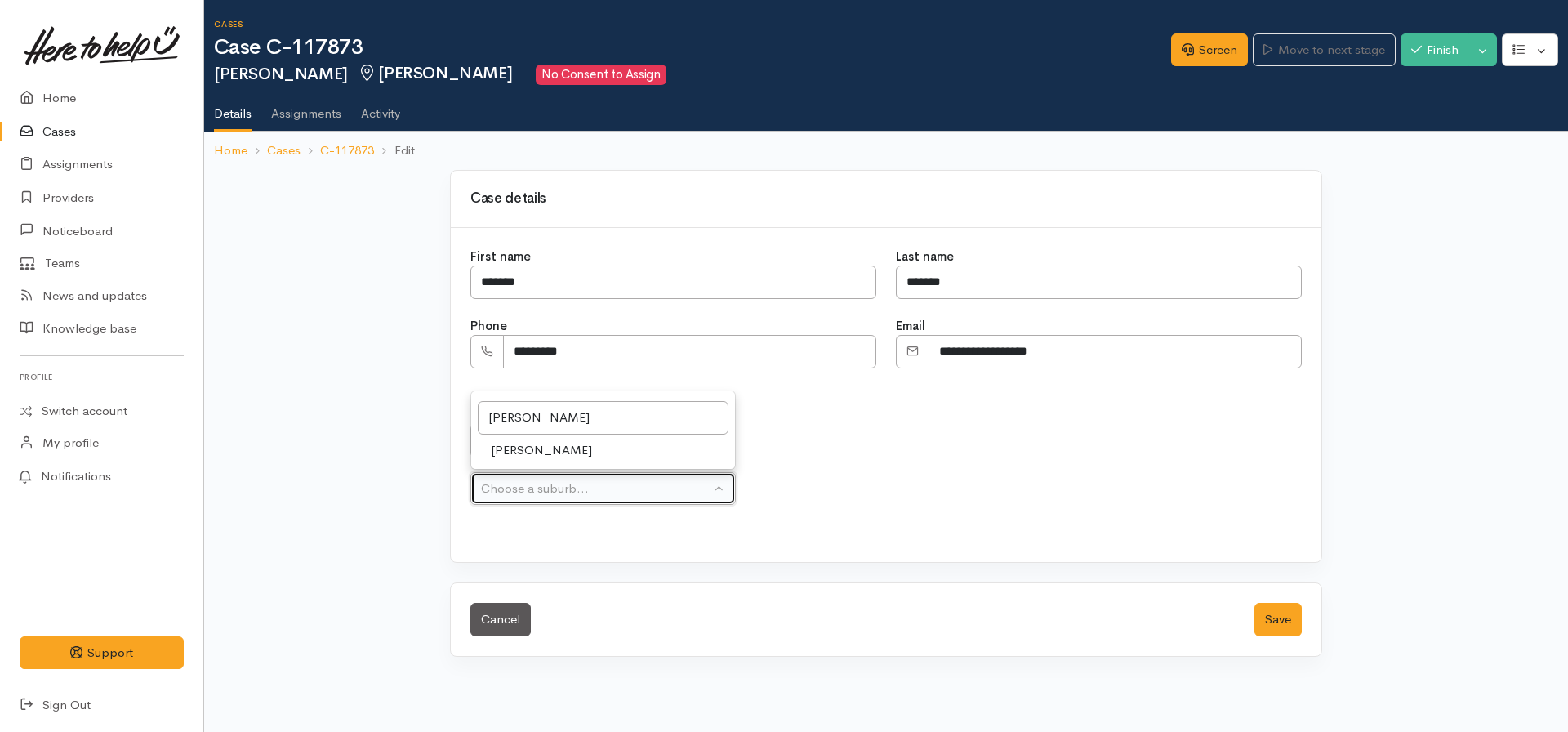
select select "43"
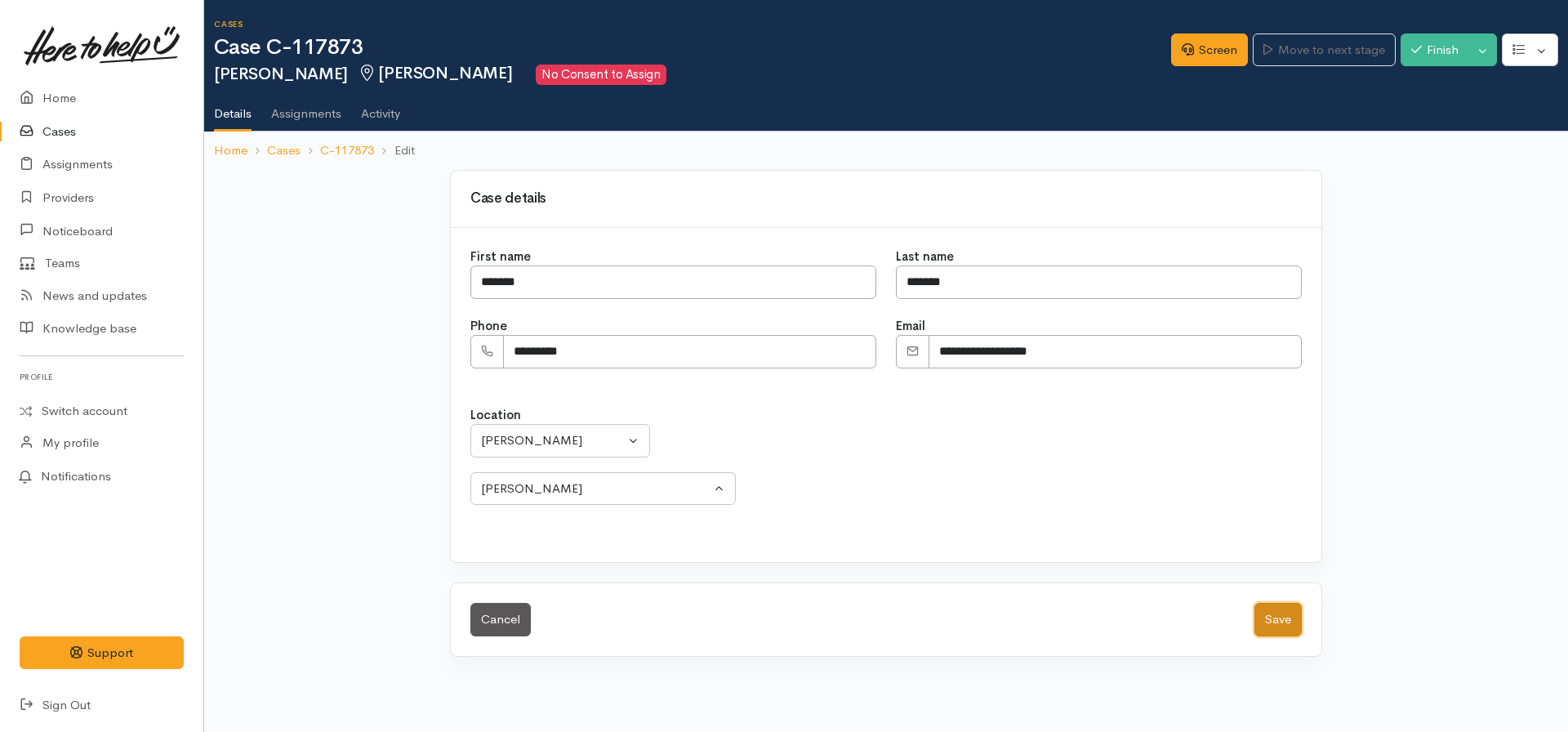
click at [1278, 611] on button "Save" at bounding box center [1278, 619] width 48 height 33
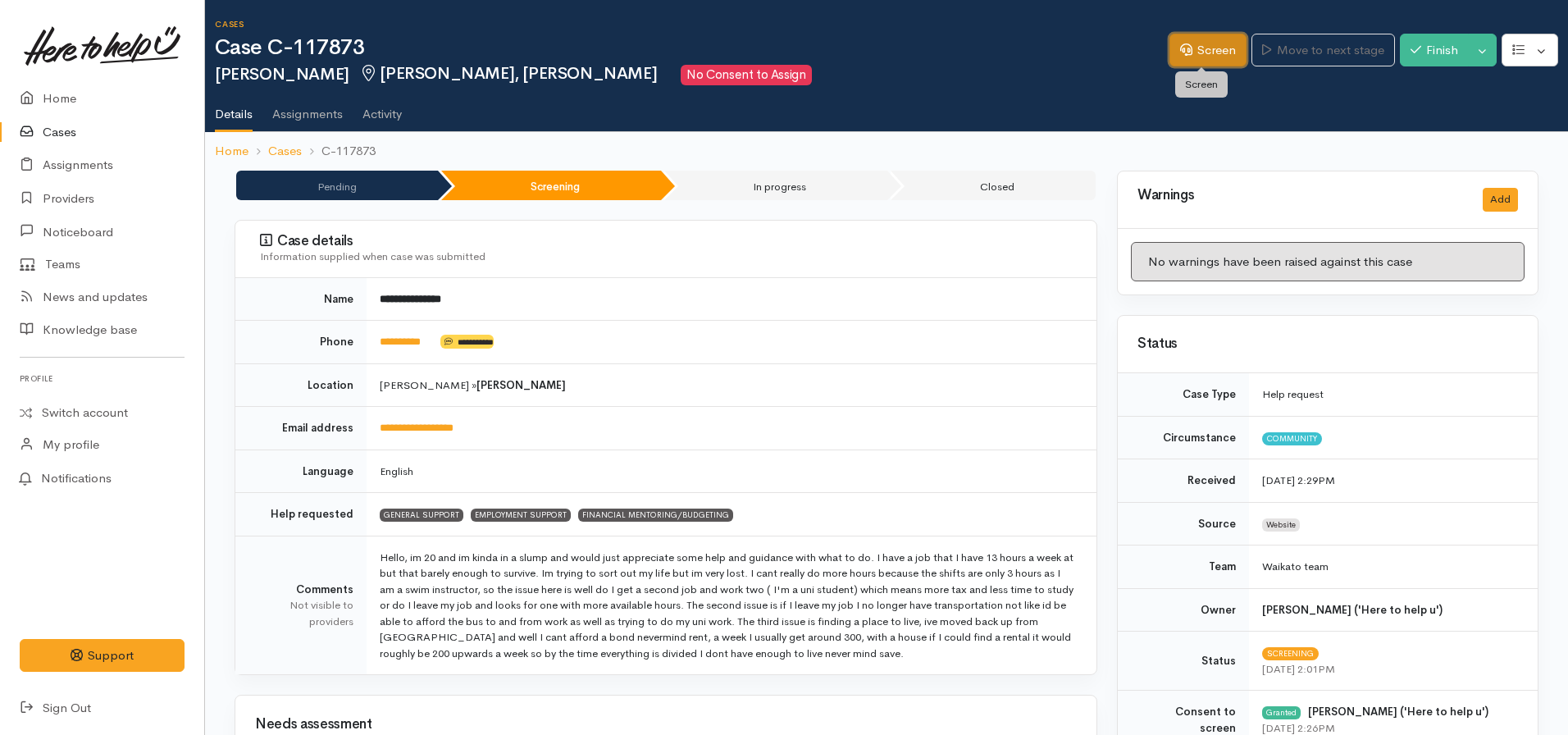
click at [1195, 53] on link "Screen" at bounding box center [1208, 50] width 77 height 34
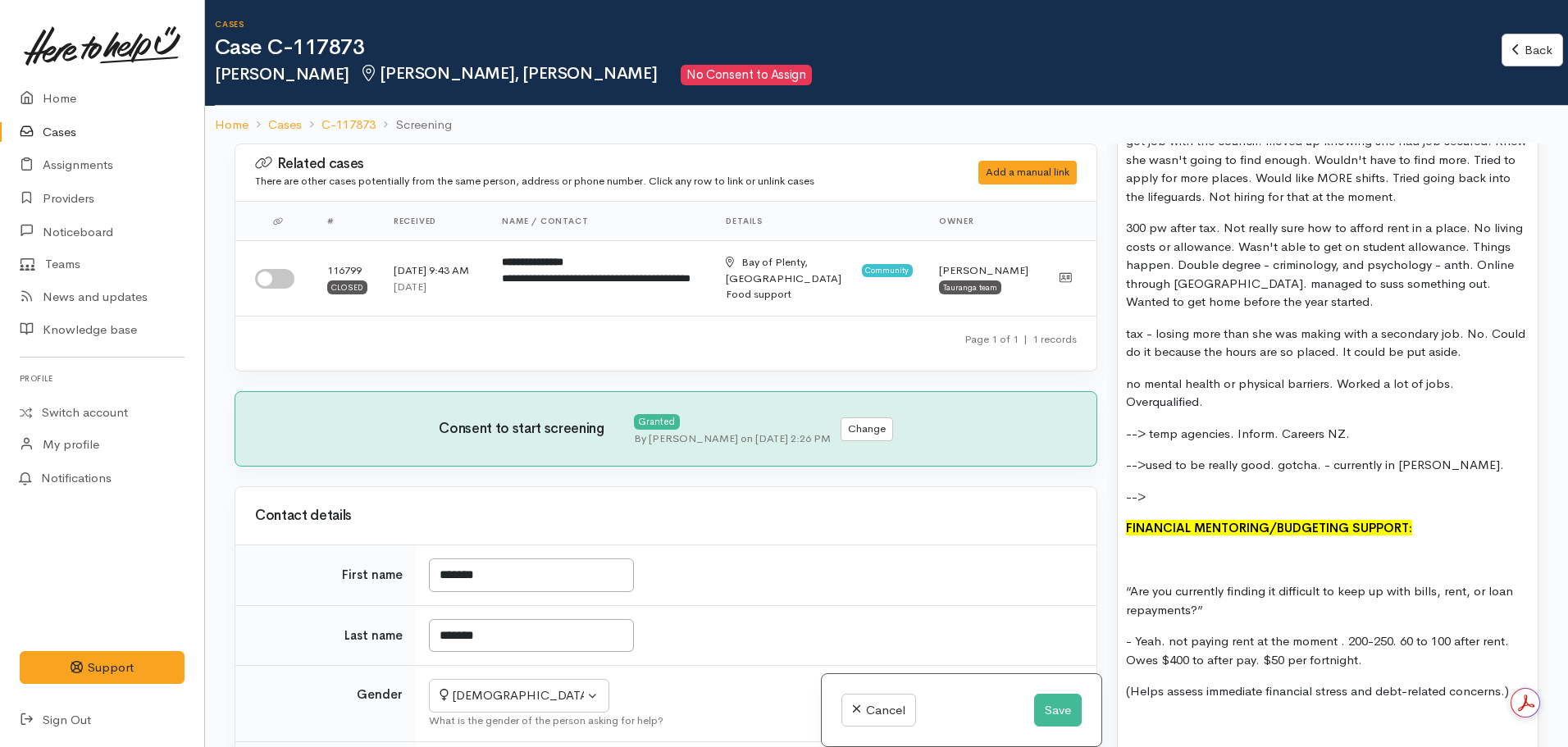
scroll to position [1566, 0]
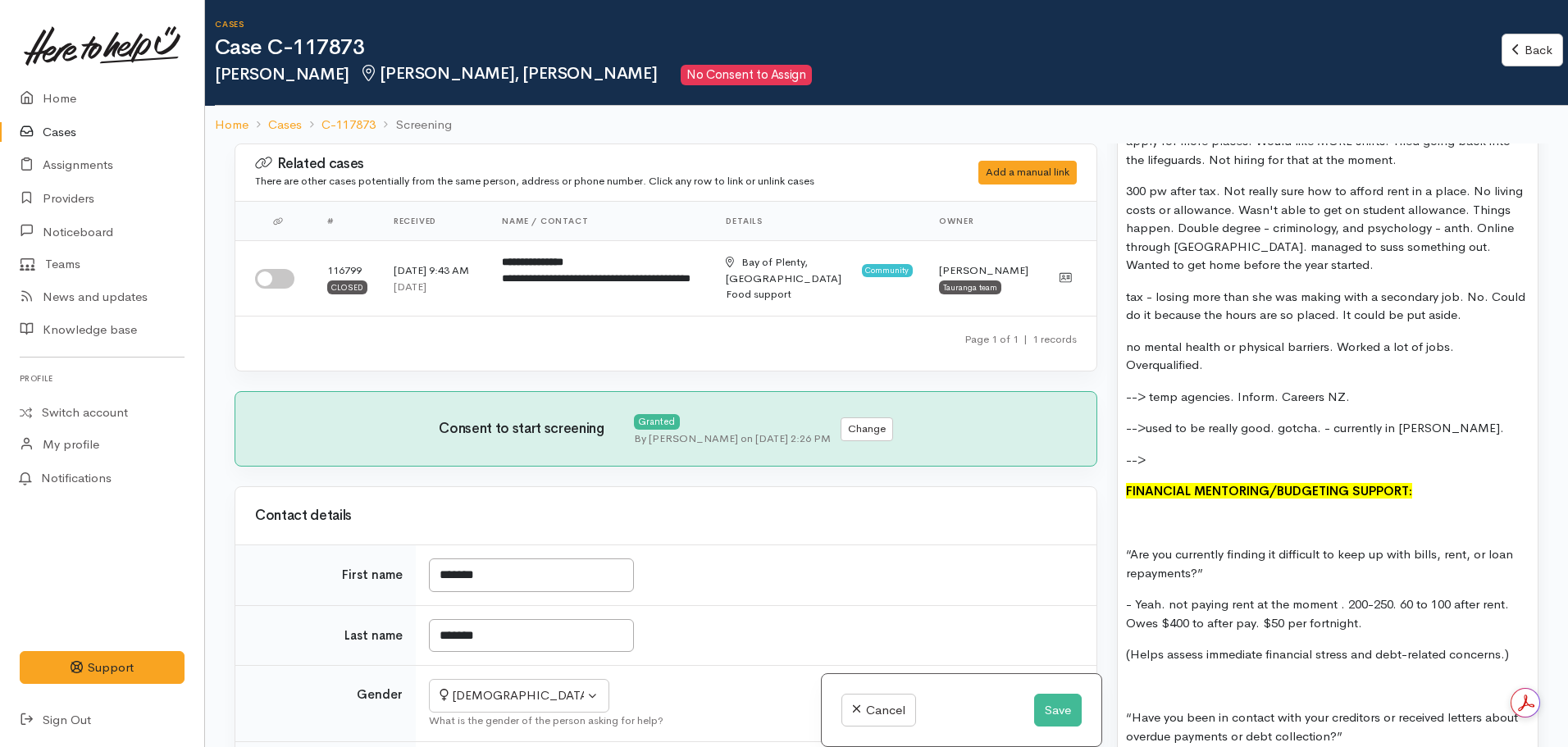
click at [1168, 464] on p "-->" at bounding box center [1328, 461] width 403 height 19
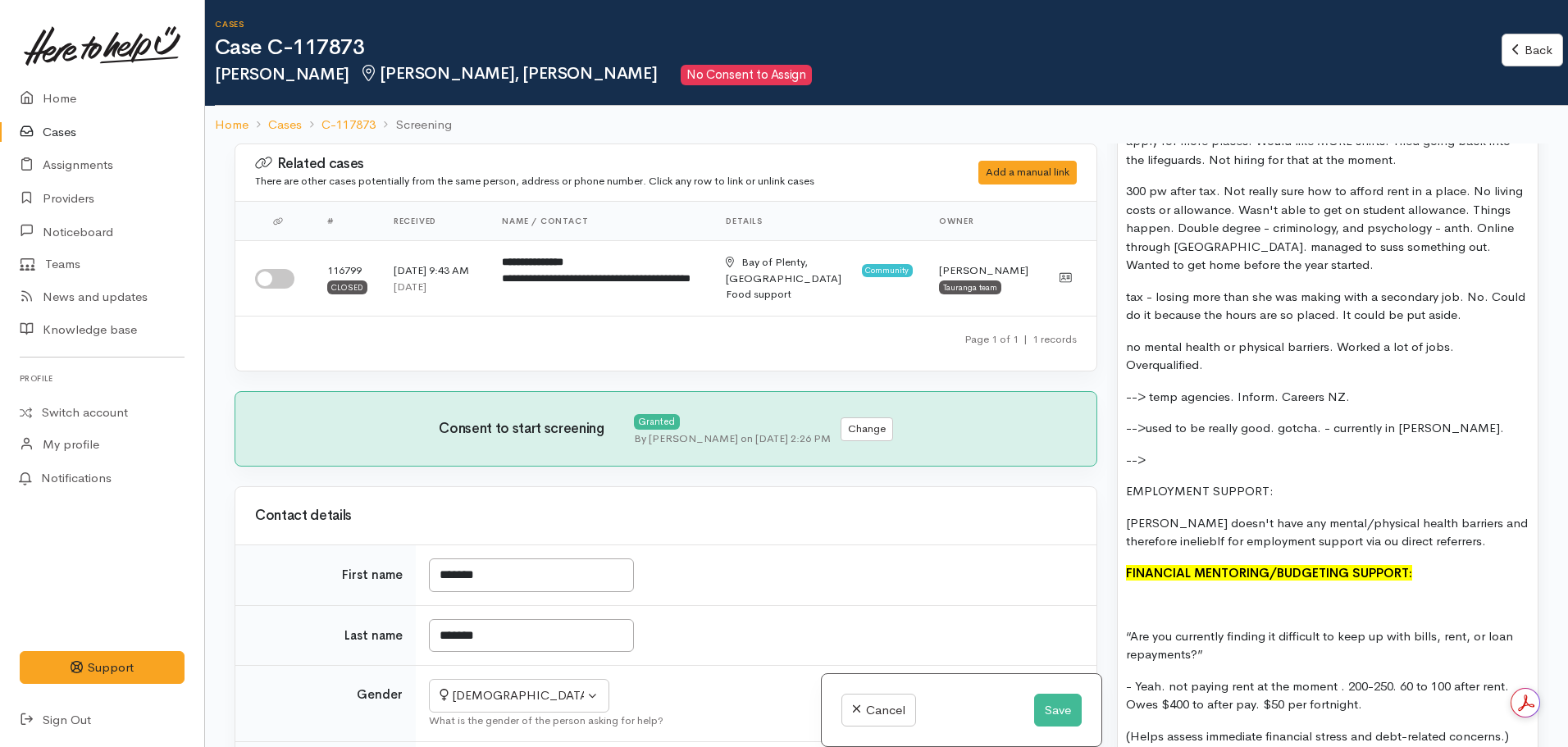
click at [1344, 540] on p "[PERSON_NAME] doesn't have any mental/physical health barriers and therefore in…" at bounding box center [1328, 532] width 403 height 37
drag, startPoint x: 1143, startPoint y: 540, endPoint x: 1427, endPoint y: 502, distance: 286.5
drag, startPoint x: 1170, startPoint y: 534, endPoint x: 1104, endPoint y: 539, distance: 66.2
click at [1104, 539] on div "Related cases There are other cases potentially from the same person, address o…" at bounding box center [887, 517] width 1324 height 747
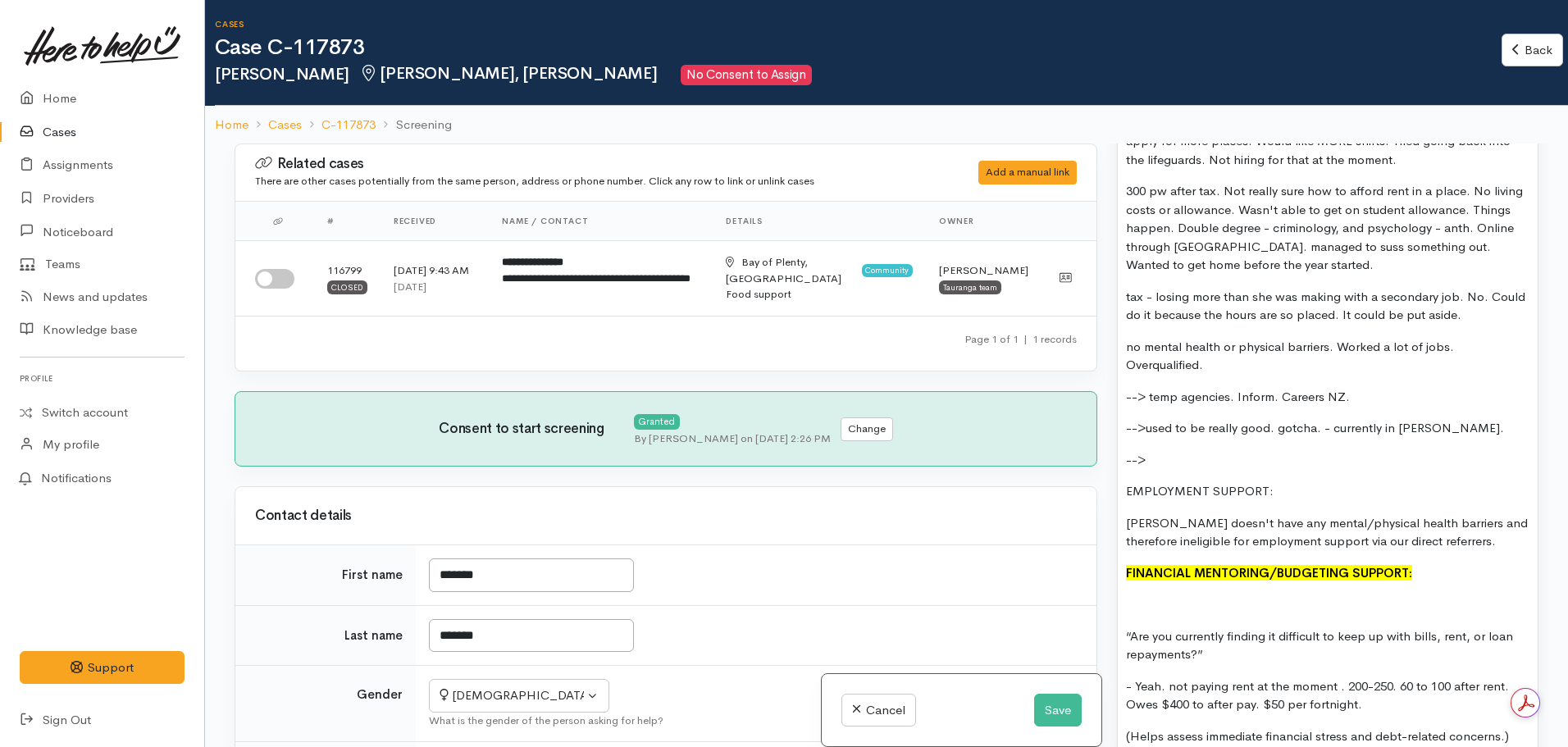
click at [1467, 536] on p "[PERSON_NAME] doesn't have any mental/physical health barriers and therefore in…" at bounding box center [1328, 532] width 403 height 37
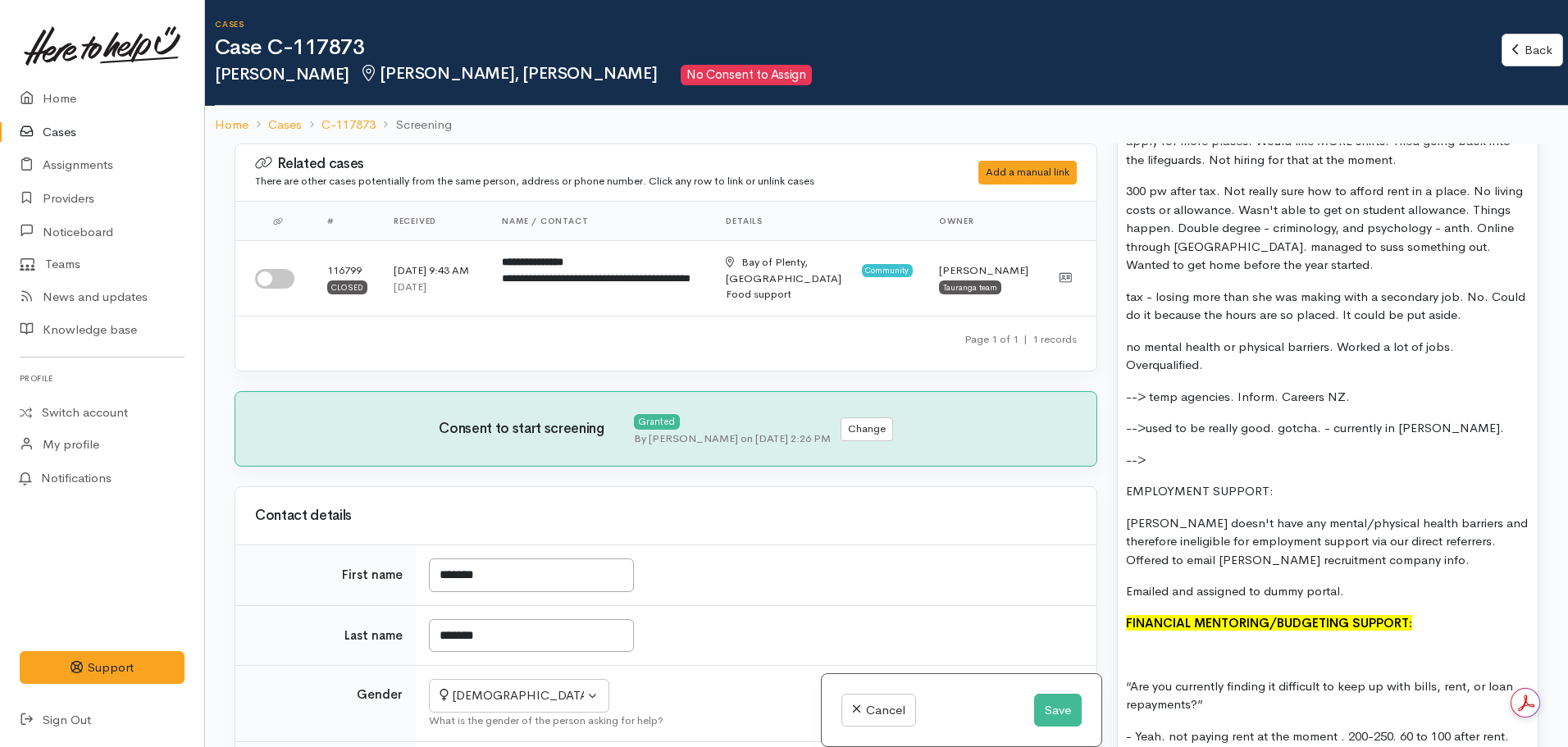
click at [1361, 560] on p "[PERSON_NAME] doesn't have any mental/physical health barriers and therefore in…" at bounding box center [1328, 542] width 403 height 56
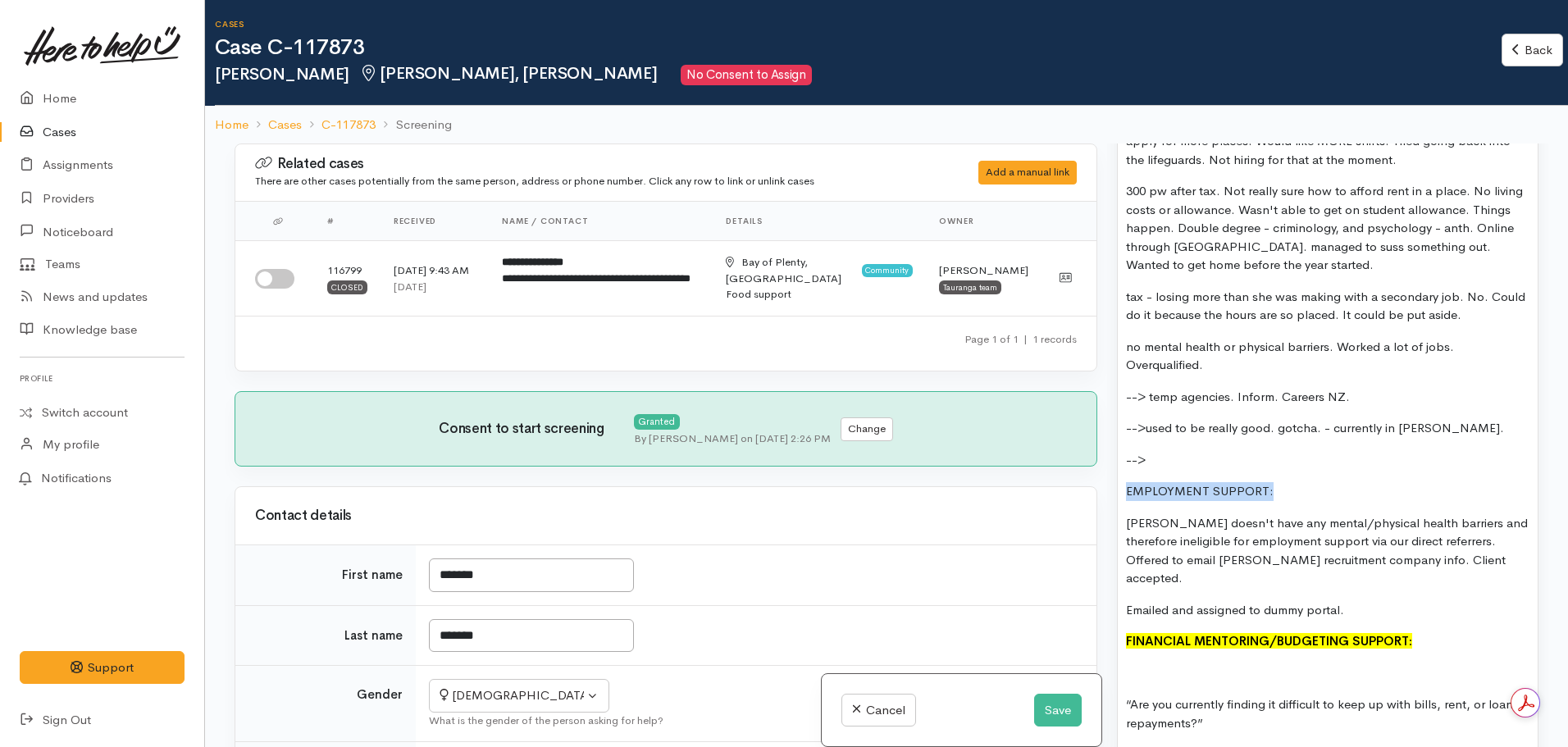
drag, startPoint x: 1275, startPoint y: 487, endPoint x: 1101, endPoint y: 477, distance: 174.3
click at [1101, 477] on div "Related cases There are other cases potentially from the same person, address o…" at bounding box center [887, 517] width 1324 height 747
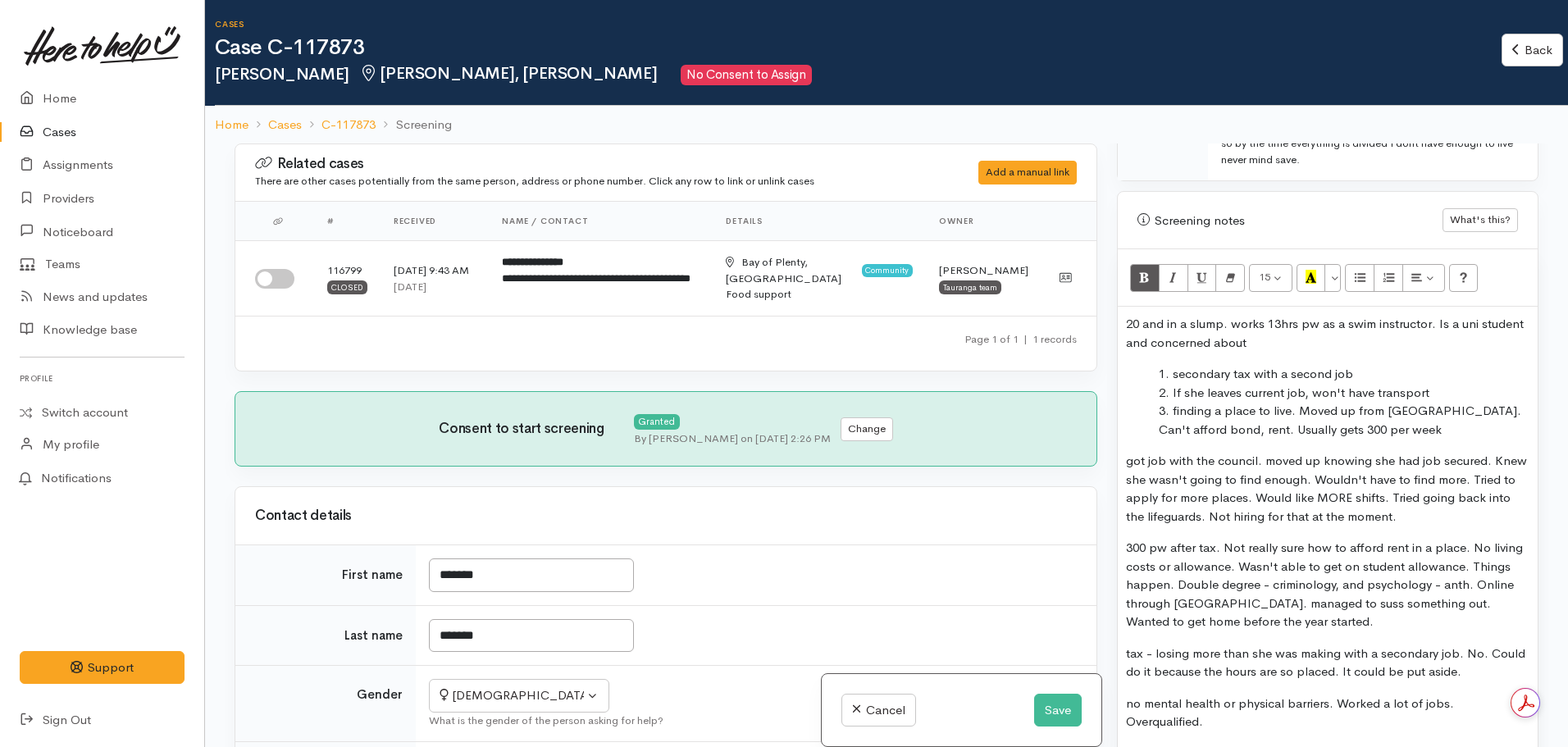
scroll to position [1207, 0]
click at [1315, 275] on icon "Recent Color" at bounding box center [1310, 278] width 11 height 14
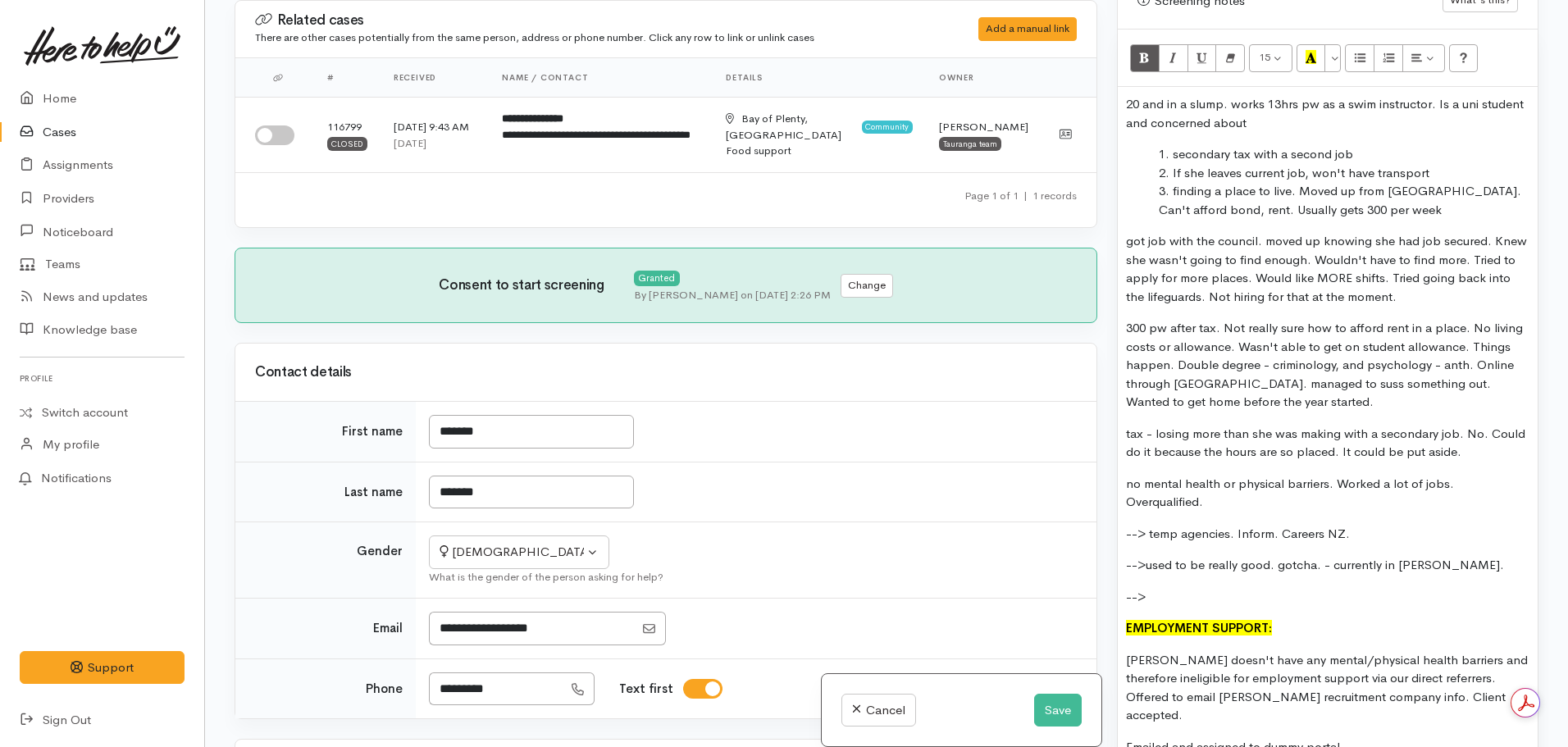
scroll to position [1286, 0]
click at [1161, 597] on p "-->" at bounding box center [1328, 597] width 403 height 19
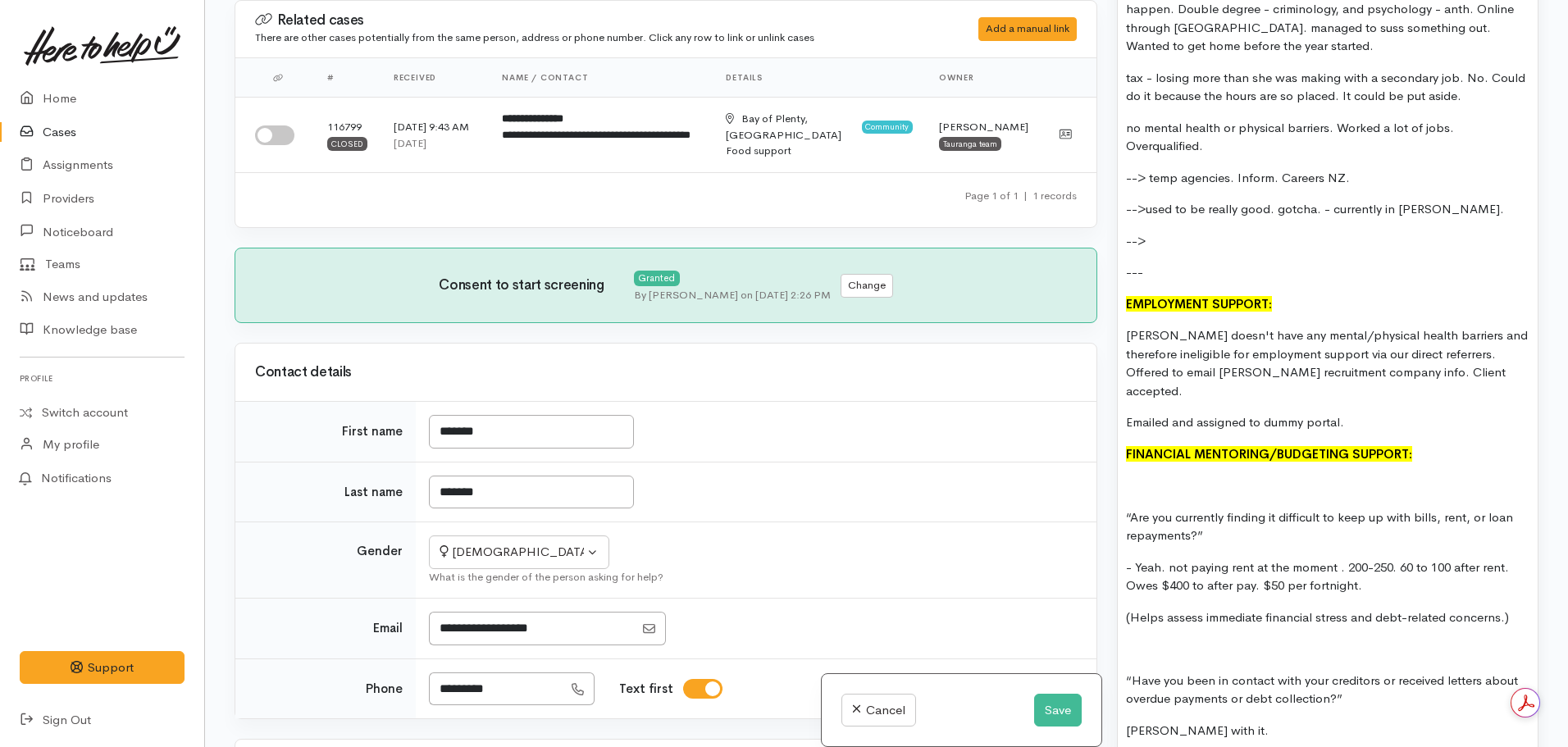
scroll to position [1664, 0]
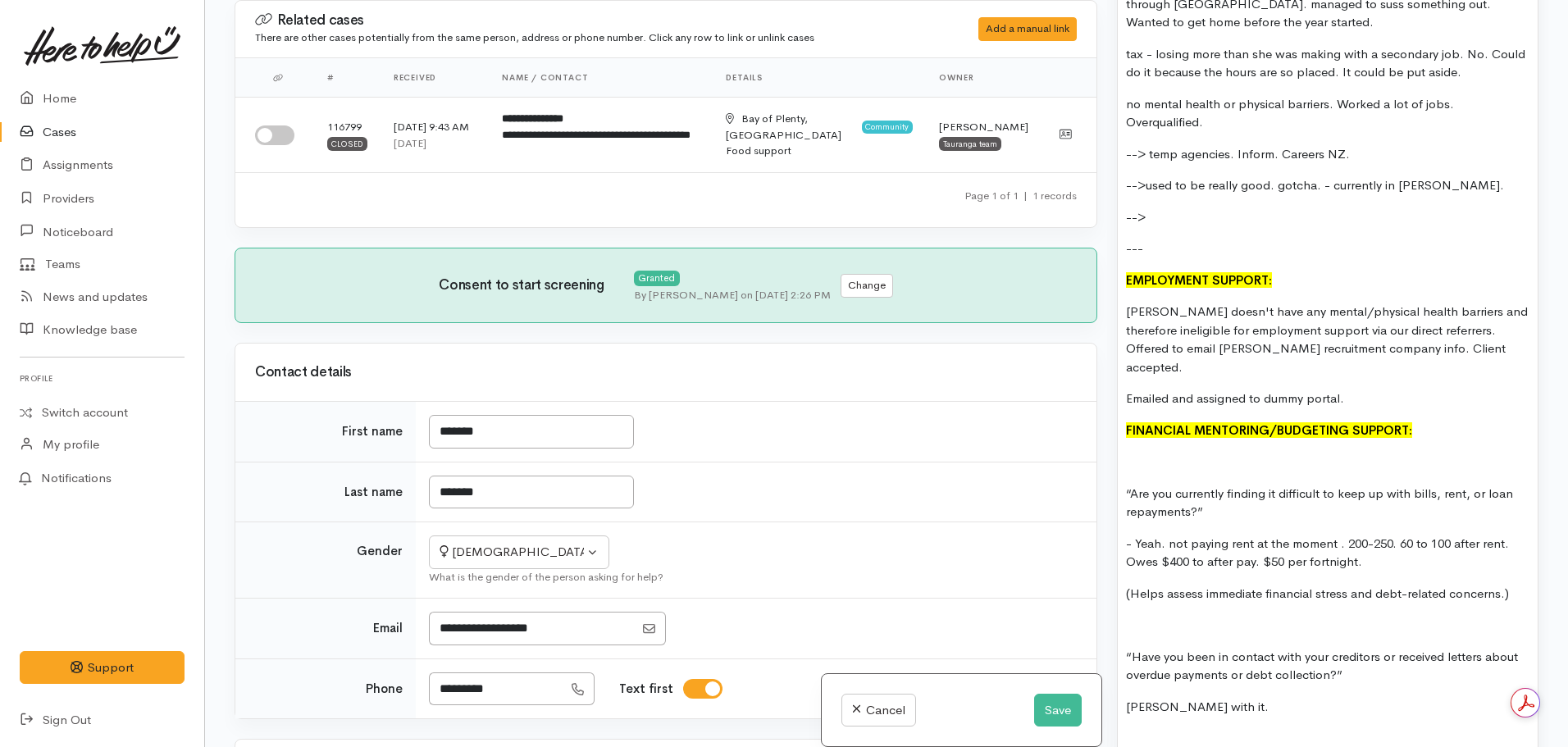
click at [1128, 453] on p at bounding box center [1328, 463] width 403 height 19
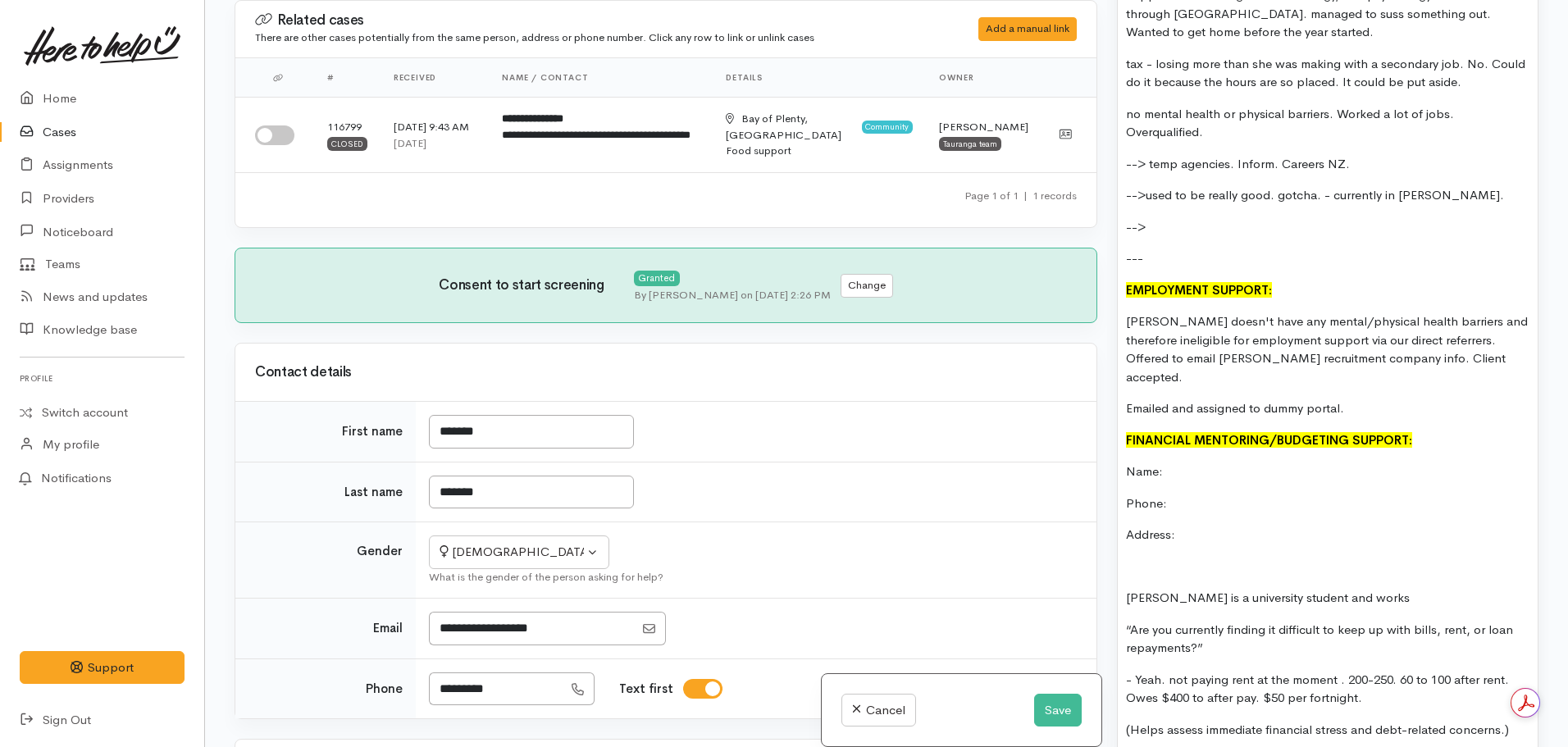
scroll to position [1661, 0]
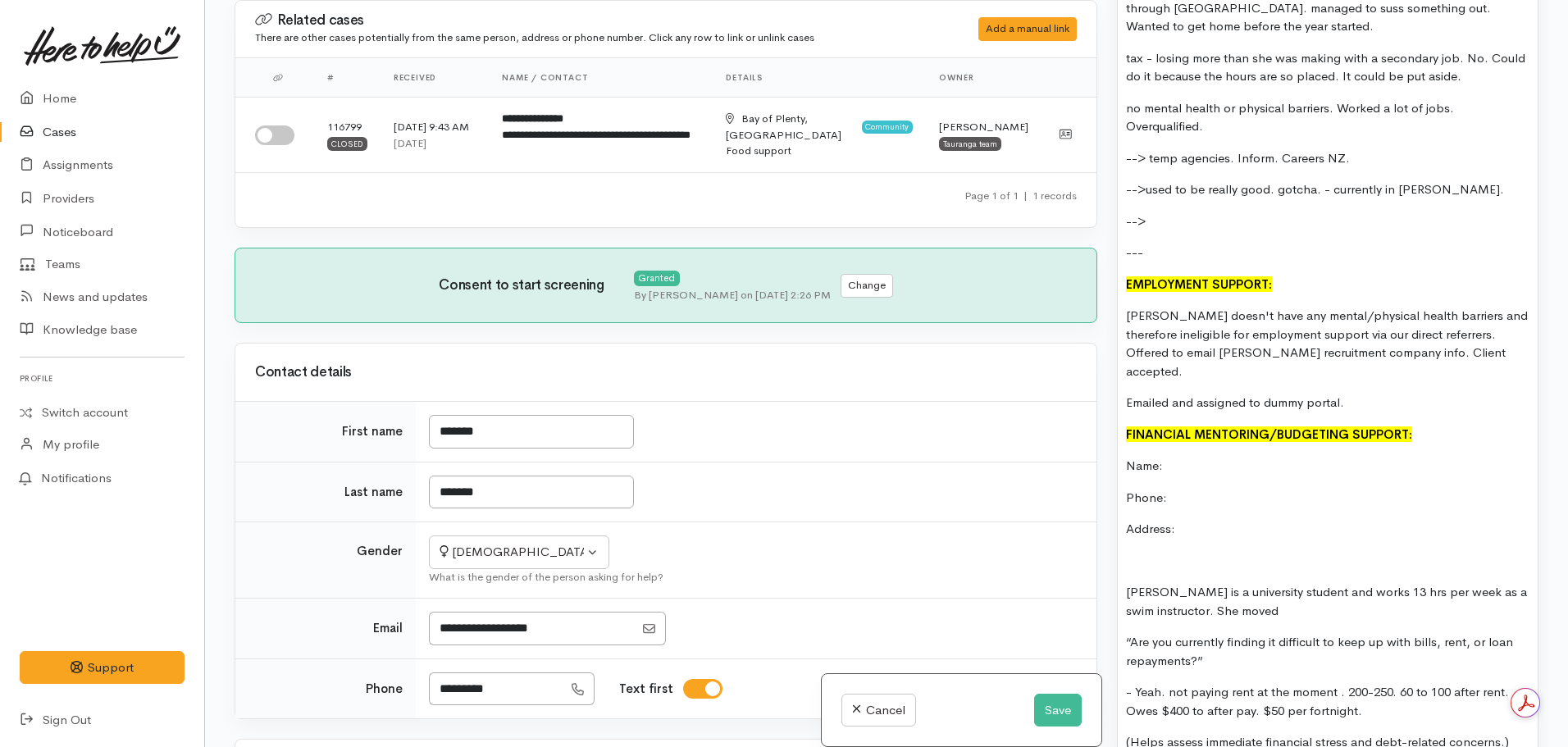
click at [1358, 394] on p "Emailed and assigned to dummy portal." at bounding box center [1328, 403] width 403 height 19
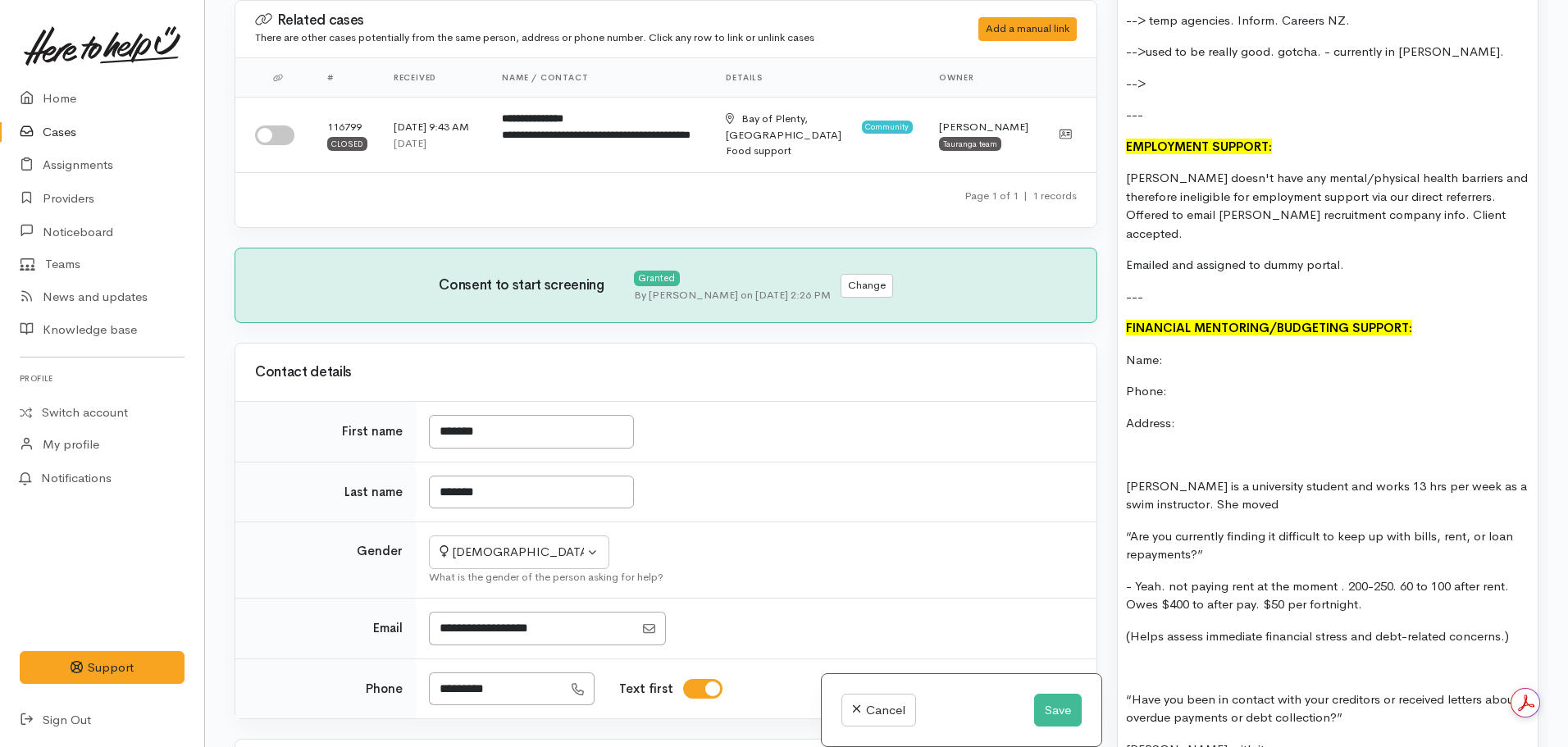
scroll to position [1817, 0]
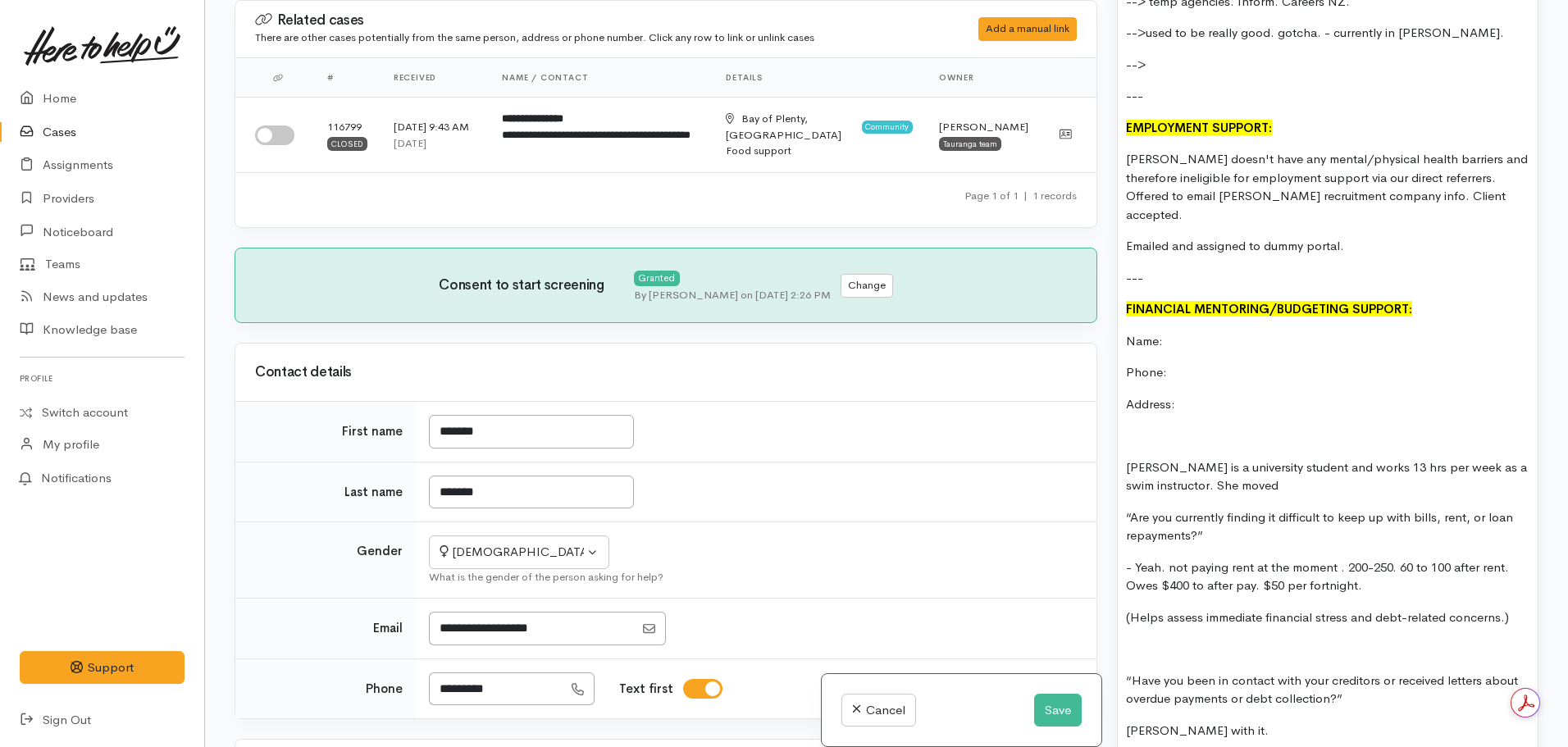
click at [1207, 332] on p "Name:" at bounding box center [1328, 342] width 403 height 19
click at [1192, 363] on p "Phone:" at bounding box center [1328, 373] width 403 height 19
drag, startPoint x: 524, startPoint y: 685, endPoint x: 400, endPoint y: 677, distance: 124.3
click at [400, 677] on tr "Phone ********* Text first" at bounding box center [666, 689] width 861 height 60
click at [1215, 363] on p "Phone:" at bounding box center [1328, 373] width 403 height 19
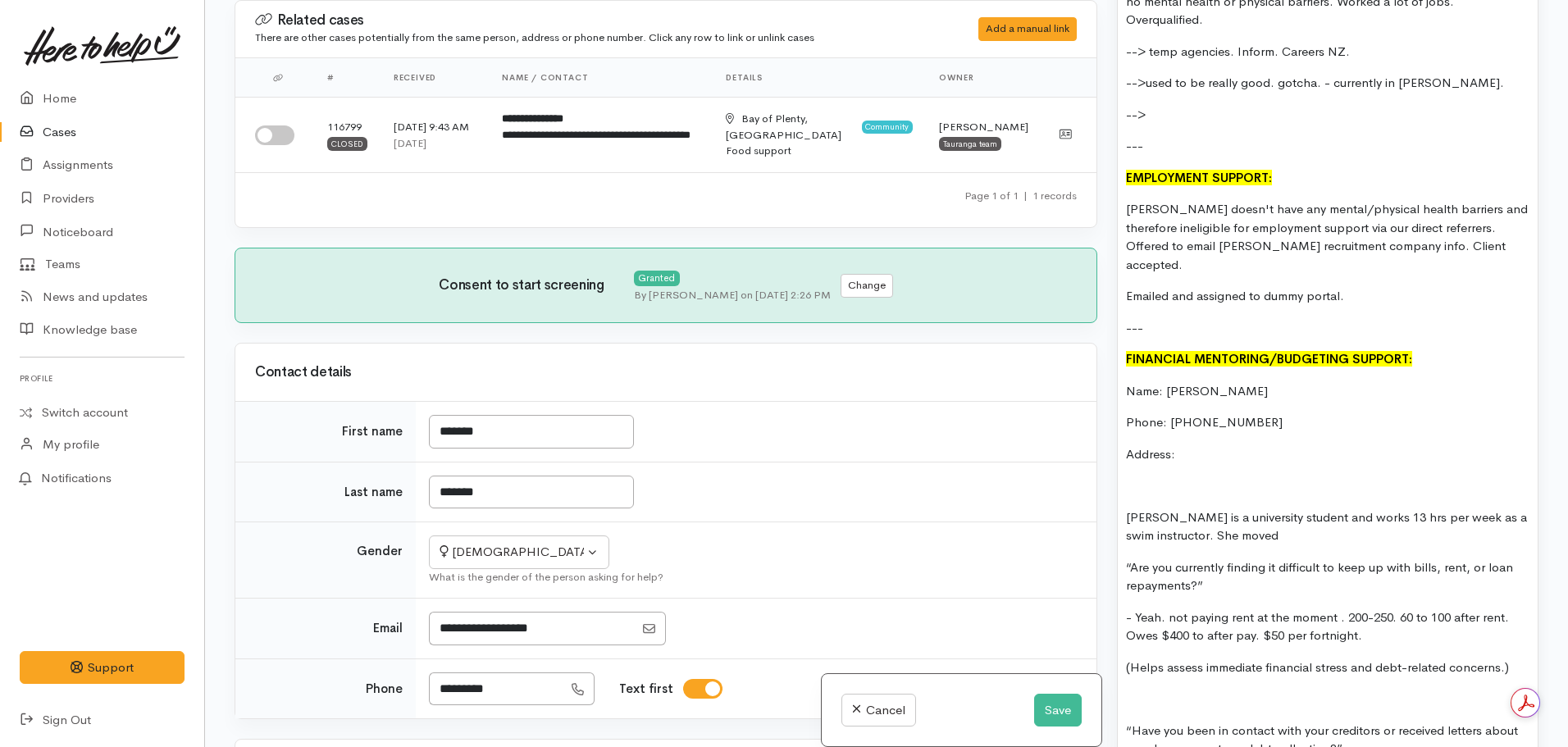
scroll to position [1768, 0]
click at [1277, 524] on p "[PERSON_NAME] is a university student and works 13 hrs per week as a swim instr…" at bounding box center [1328, 526] width 403 height 37
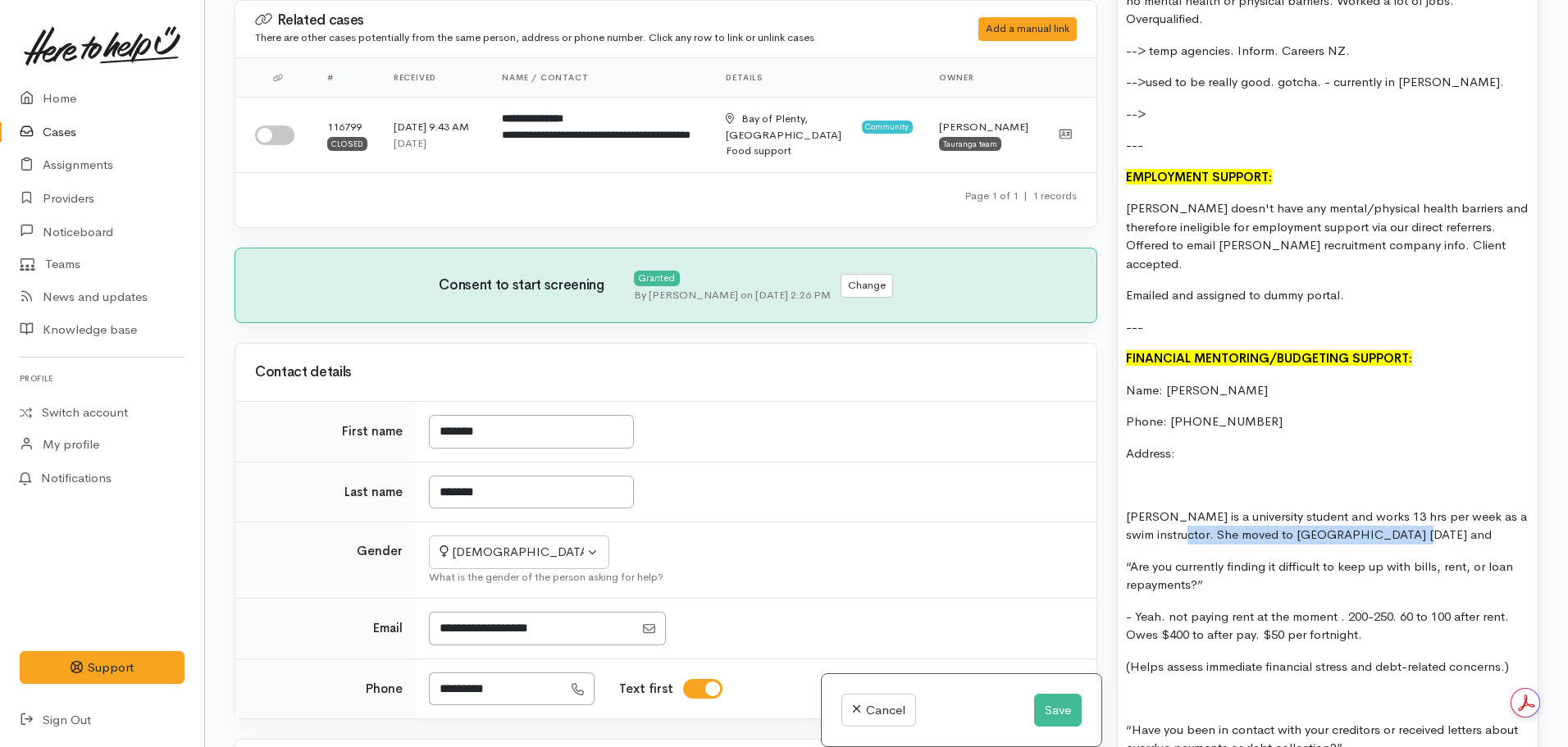
drag, startPoint x: 1418, startPoint y: 523, endPoint x: 1188, endPoint y: 521, distance: 230.0
click at [1188, 521] on p "[PERSON_NAME] is a university student and works 13 hrs per week as a swim instr…" at bounding box center [1328, 526] width 403 height 37
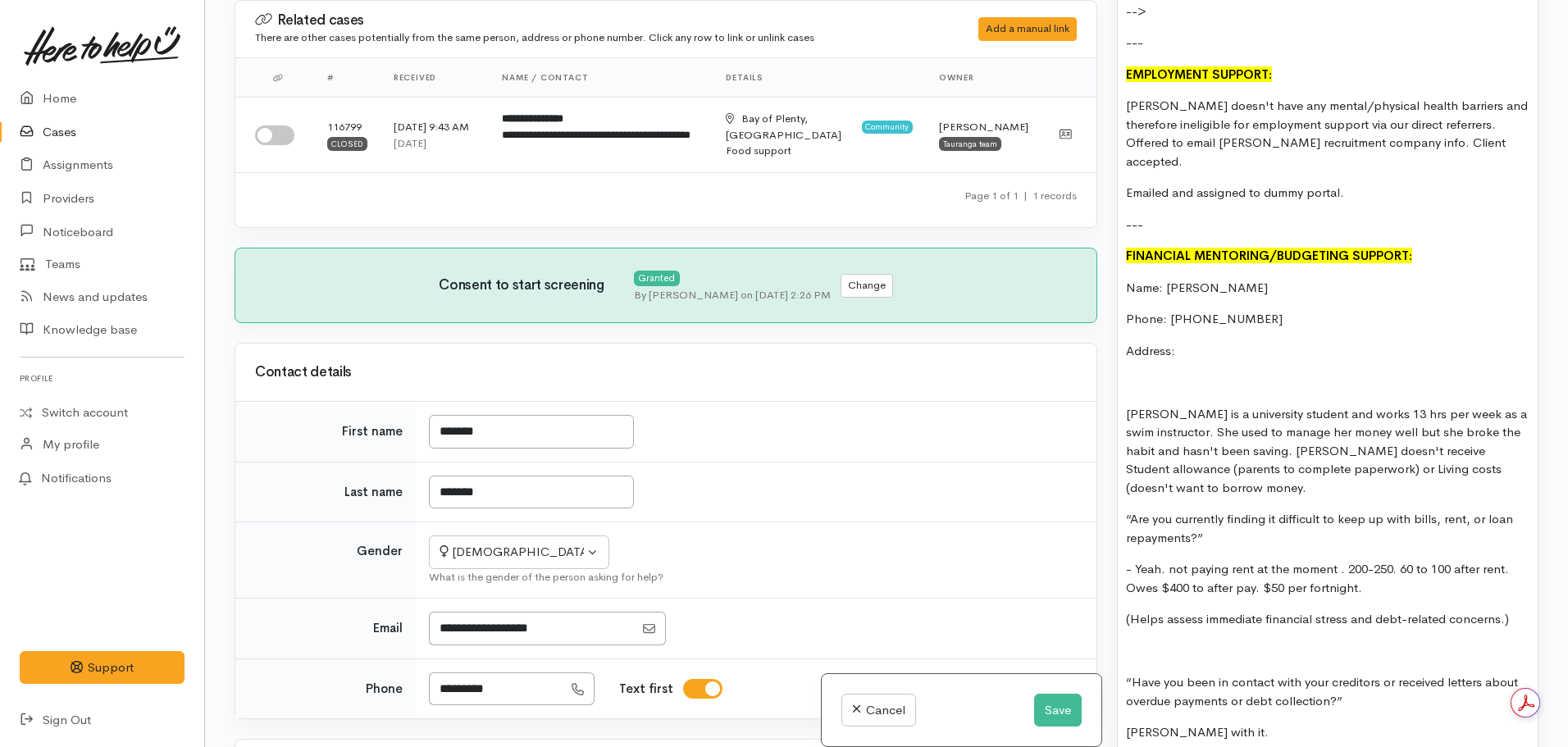
scroll to position [1872, 0]
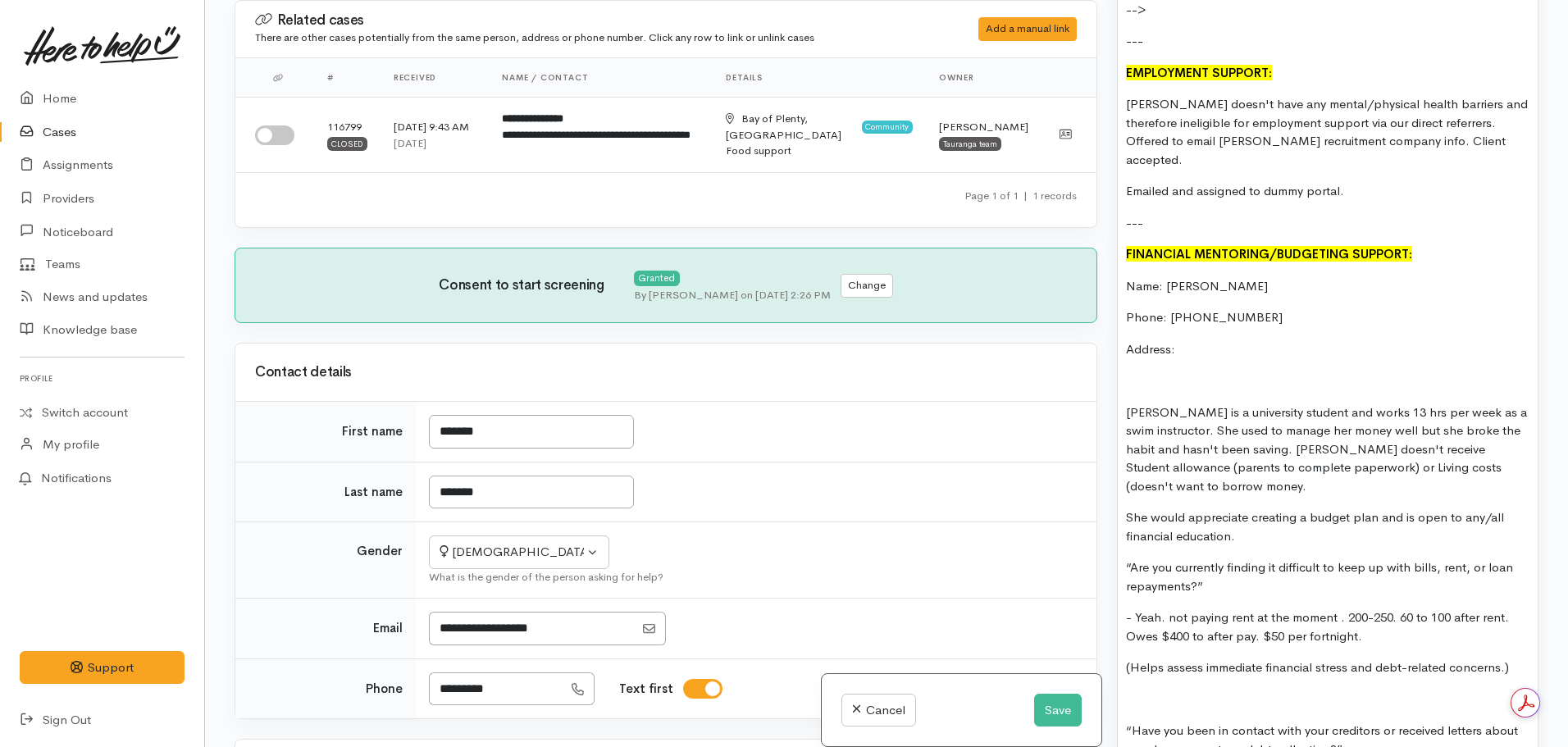
click at [1238, 468] on p "[PERSON_NAME] is a university student and works 13 hrs per week as a swim instr…" at bounding box center [1328, 449] width 403 height 93
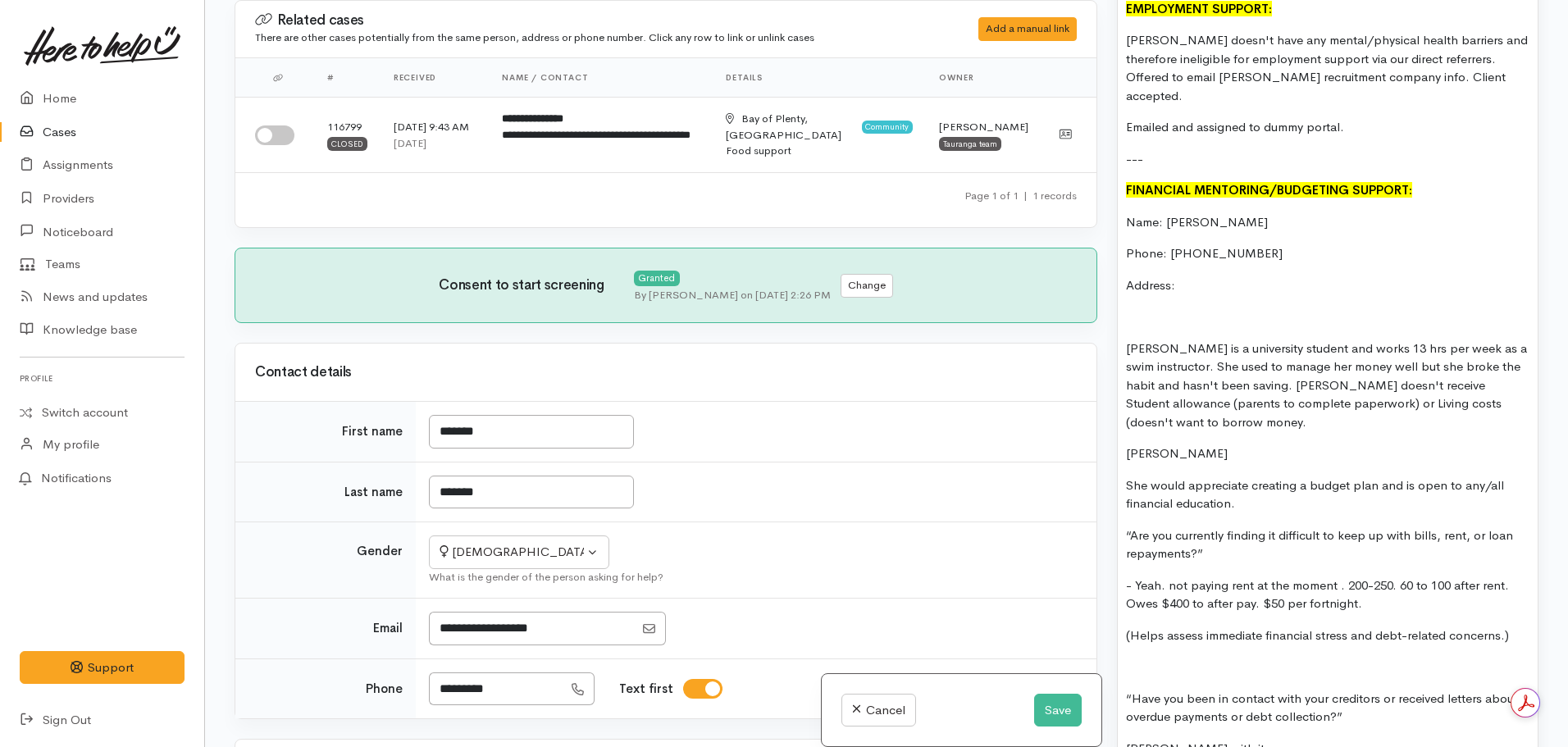
scroll to position [1938, 0]
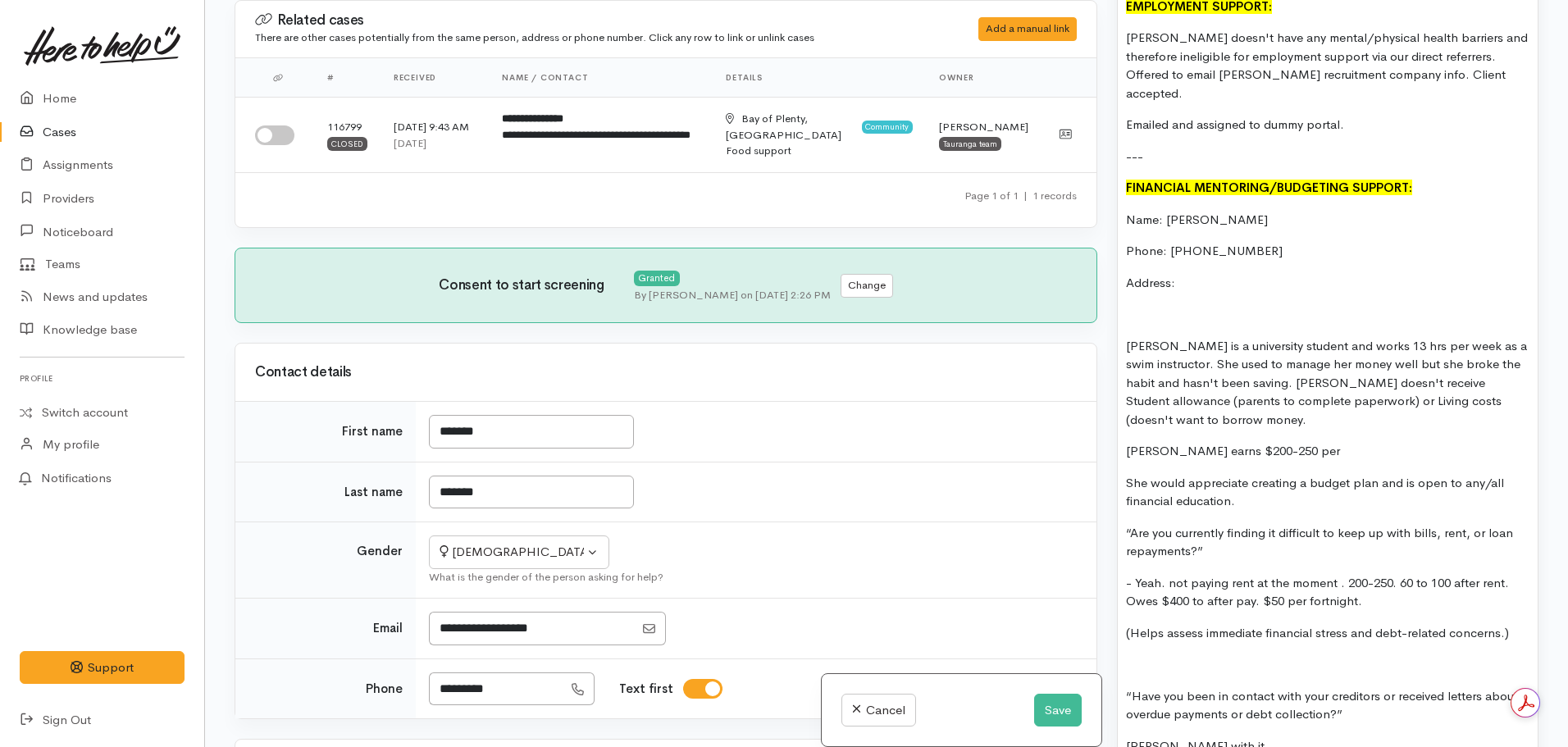
click at [1311, 442] on p "[PERSON_NAME] earns $200-250 per" at bounding box center [1328, 452] width 403 height 19
click at [1126, 442] on p "[PERSON_NAME] earns $200-250 per week, tends to have $" at bounding box center [1328, 452] width 403 height 19
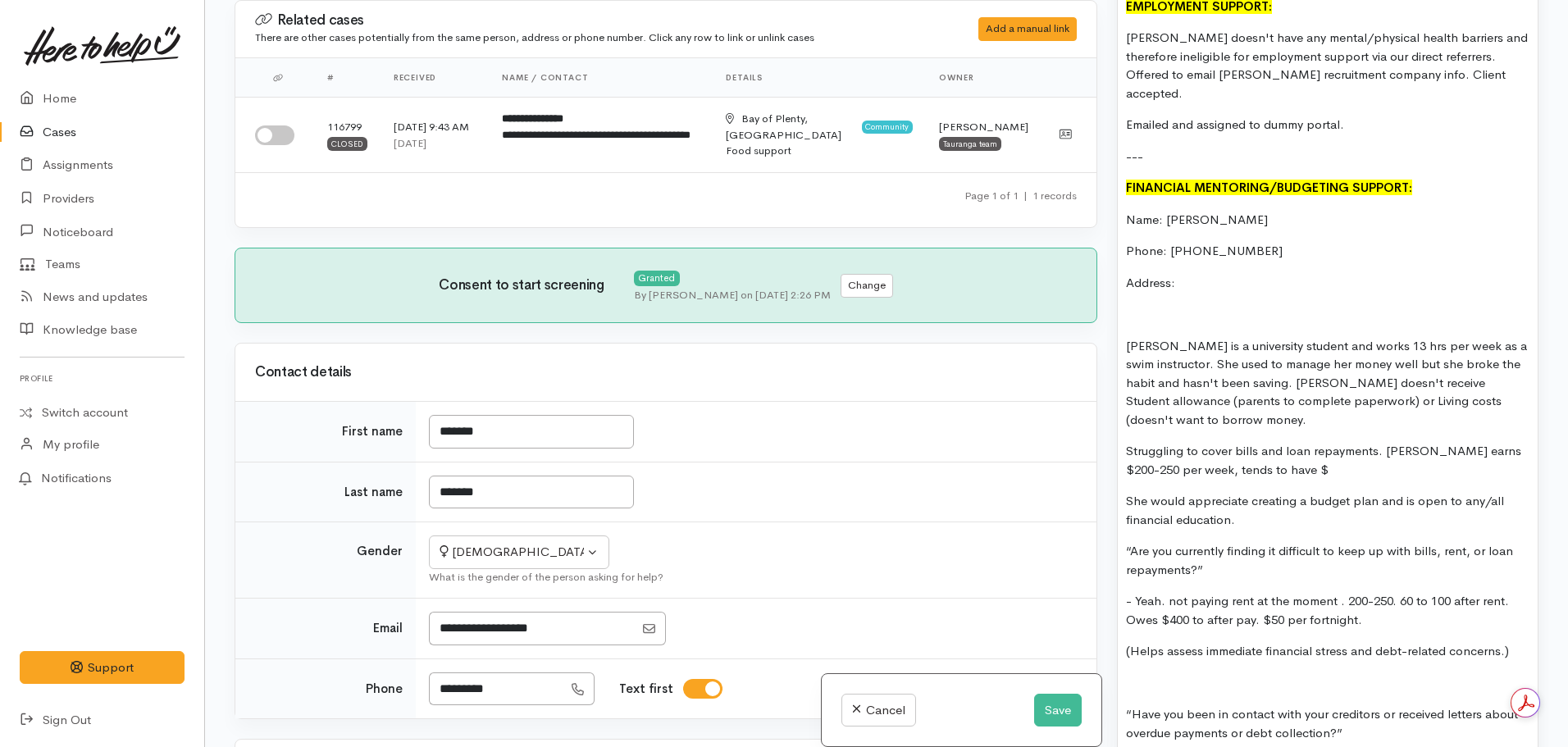
click at [1281, 442] on p "Struggling to cover bills and loan repayments. [PERSON_NAME] earns $200-250 per…" at bounding box center [1328, 461] width 403 height 37
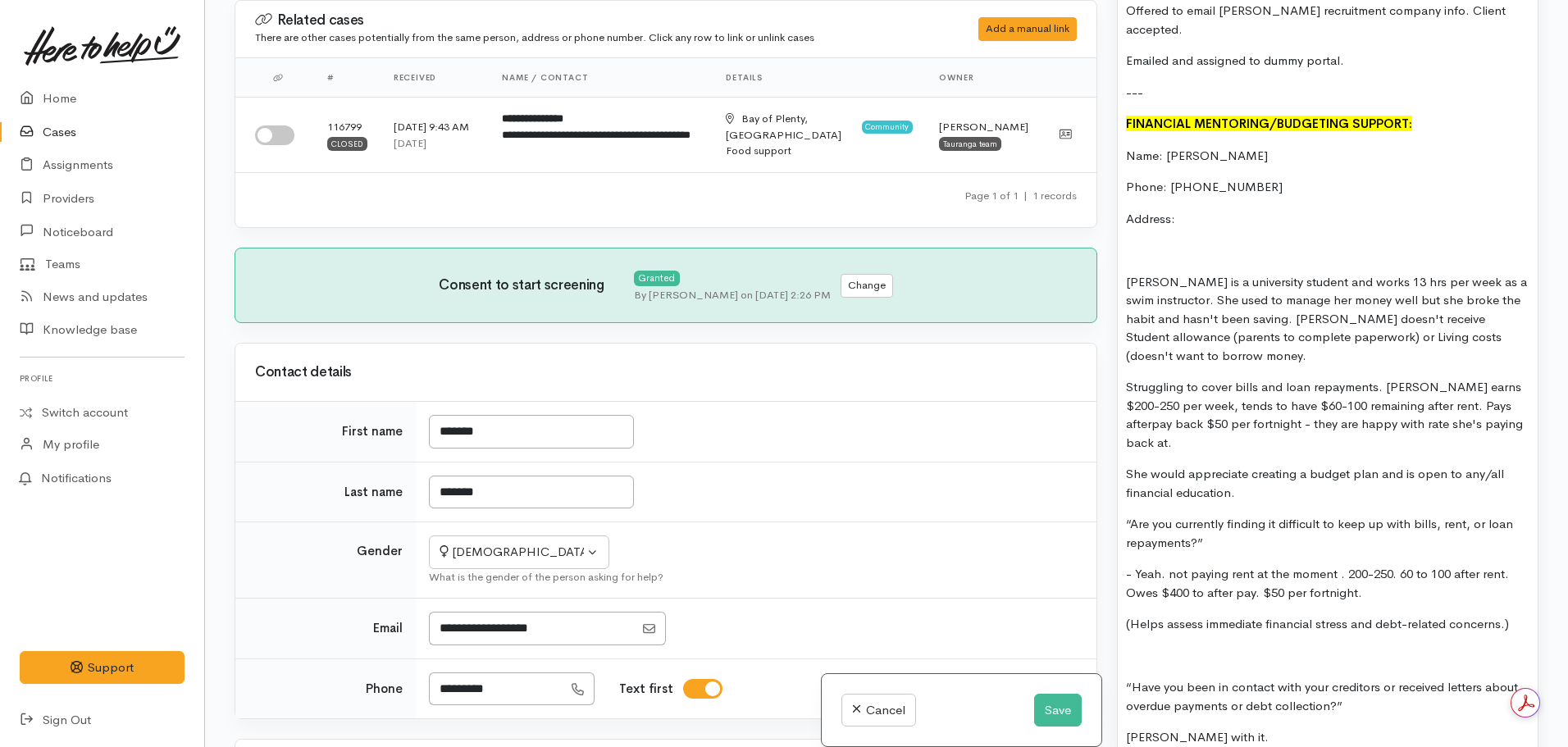
scroll to position [2003, 0]
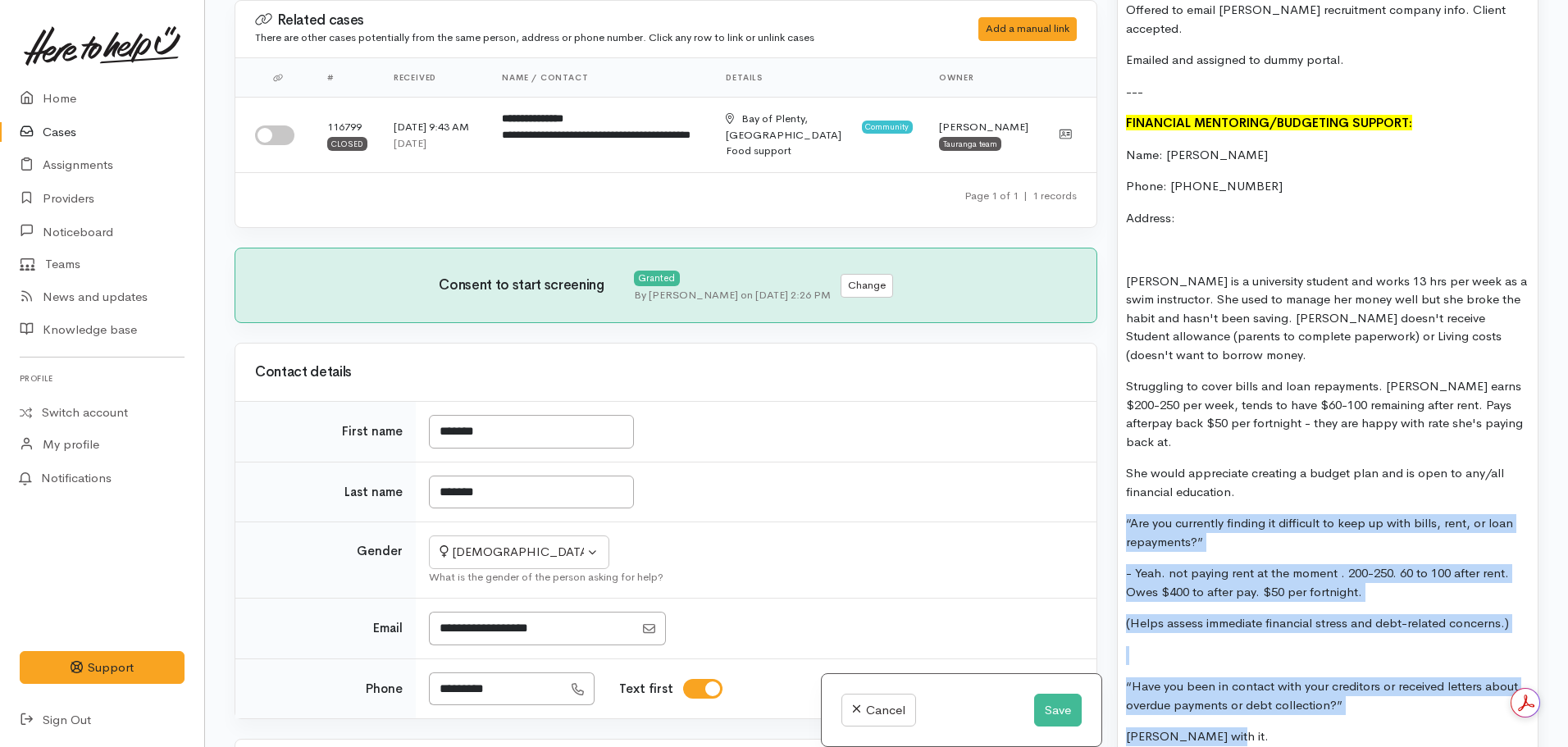
drag, startPoint x: 1122, startPoint y: 482, endPoint x: 1322, endPoint y: 690, distance: 288.6
click at [1322, 690] on div "20 and in a slump. works 13hrs pw as a swim instructor. Is a uni student and co…" at bounding box center [1328, 448] width 420 height 2160
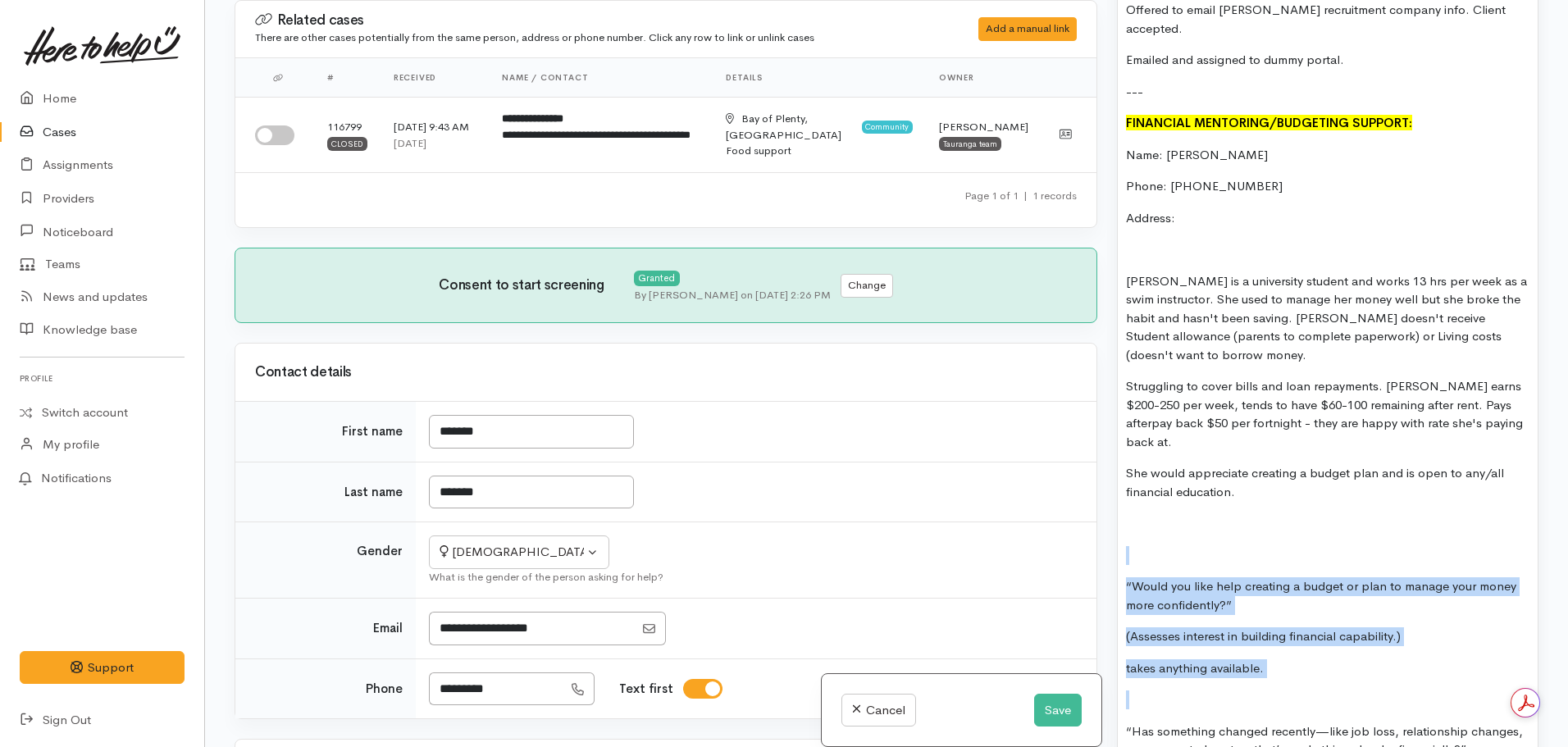
drag, startPoint x: 1122, startPoint y: 515, endPoint x: 1305, endPoint y: 645, distance: 224.5
click at [1305, 645] on div "20 and in a slump. works 13hrs pw as a swim instructor. Is a uni student and co…" at bounding box center [1328, 342] width 420 height 1946
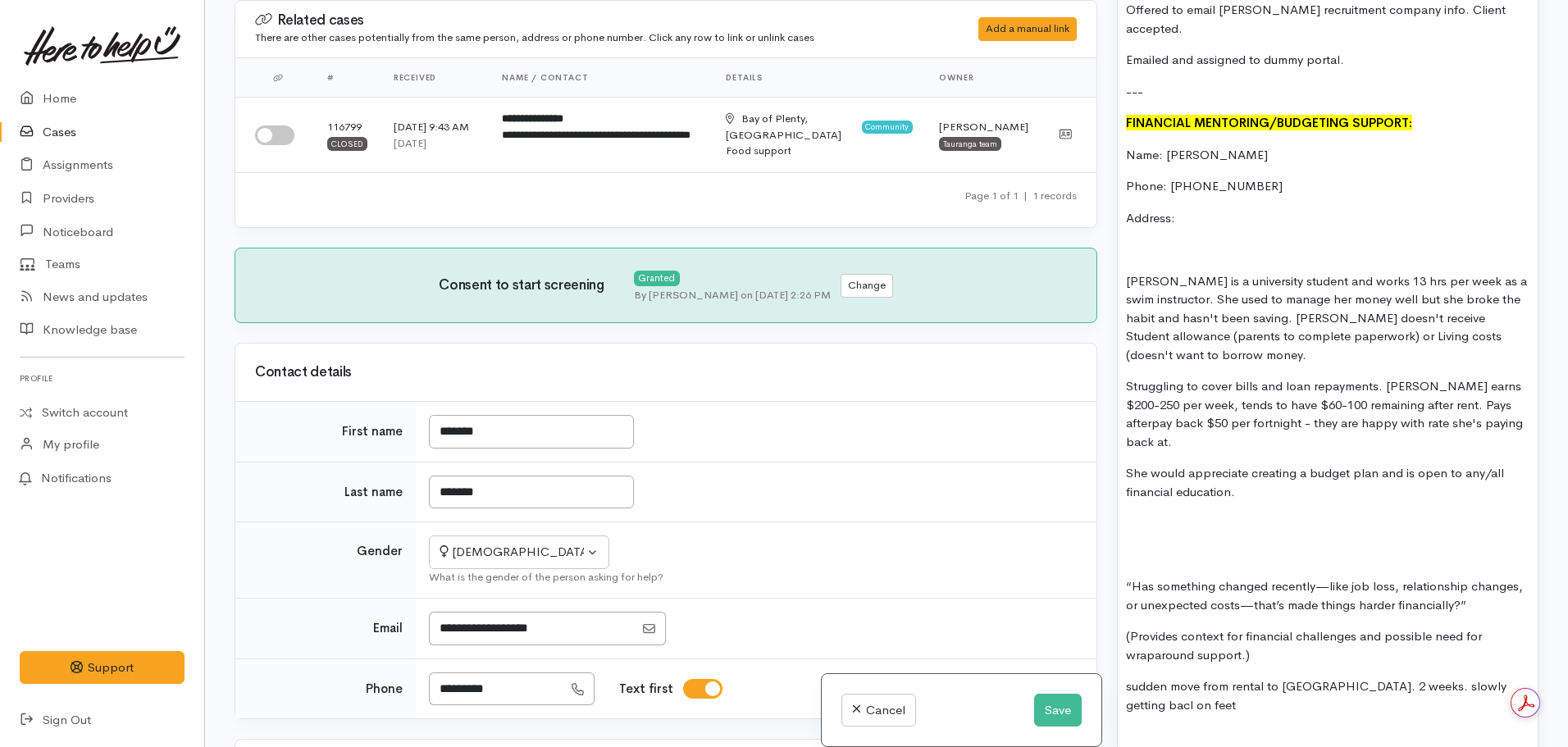
click at [1517, 408] on p "Struggling to cover bills and loan repayments. [PERSON_NAME] earns $200-250 per…" at bounding box center [1328, 414] width 403 height 74
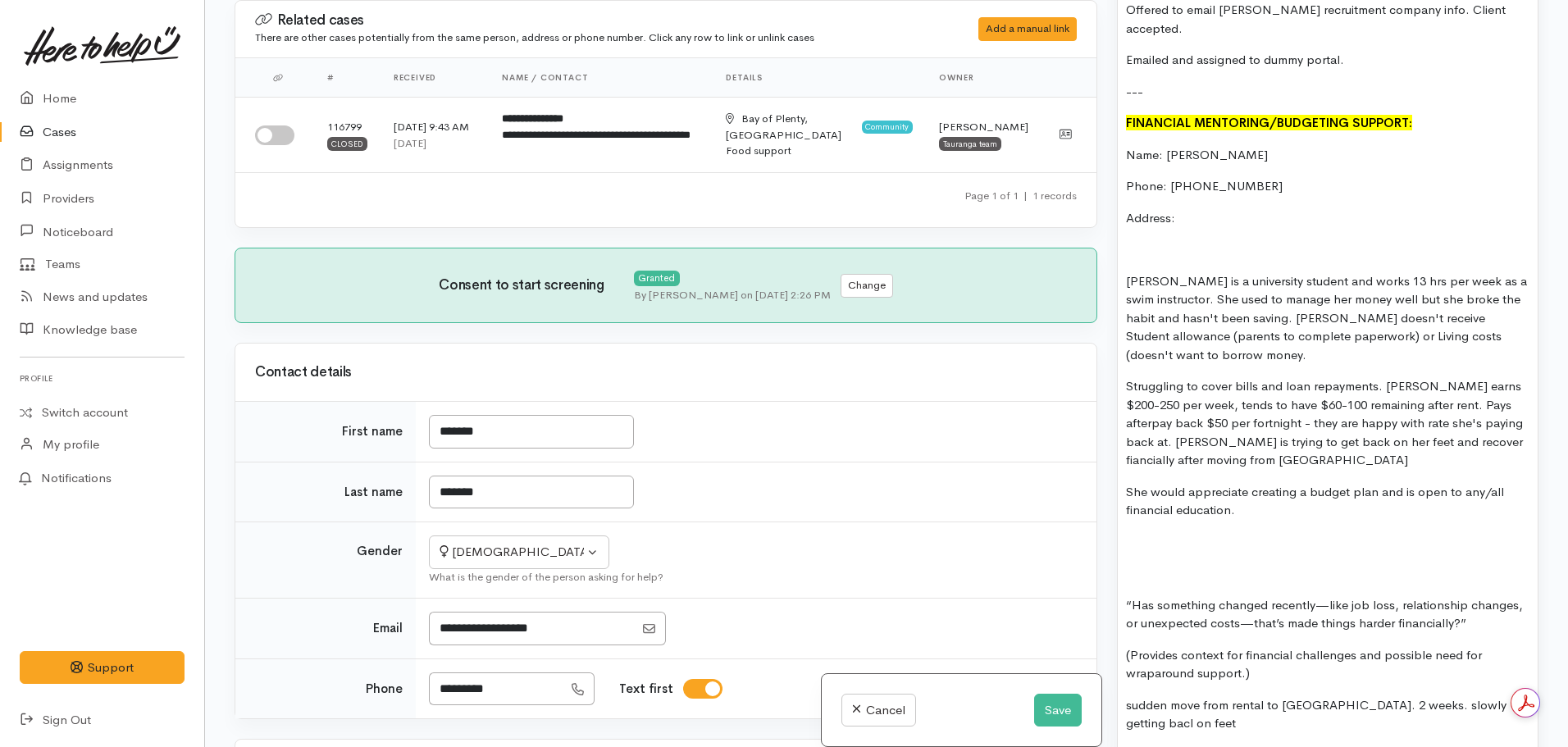
click at [1258, 441] on p "Struggling to cover bills and loan repayments. [PERSON_NAME] earns $200-250 per…" at bounding box center [1328, 423] width 403 height 93
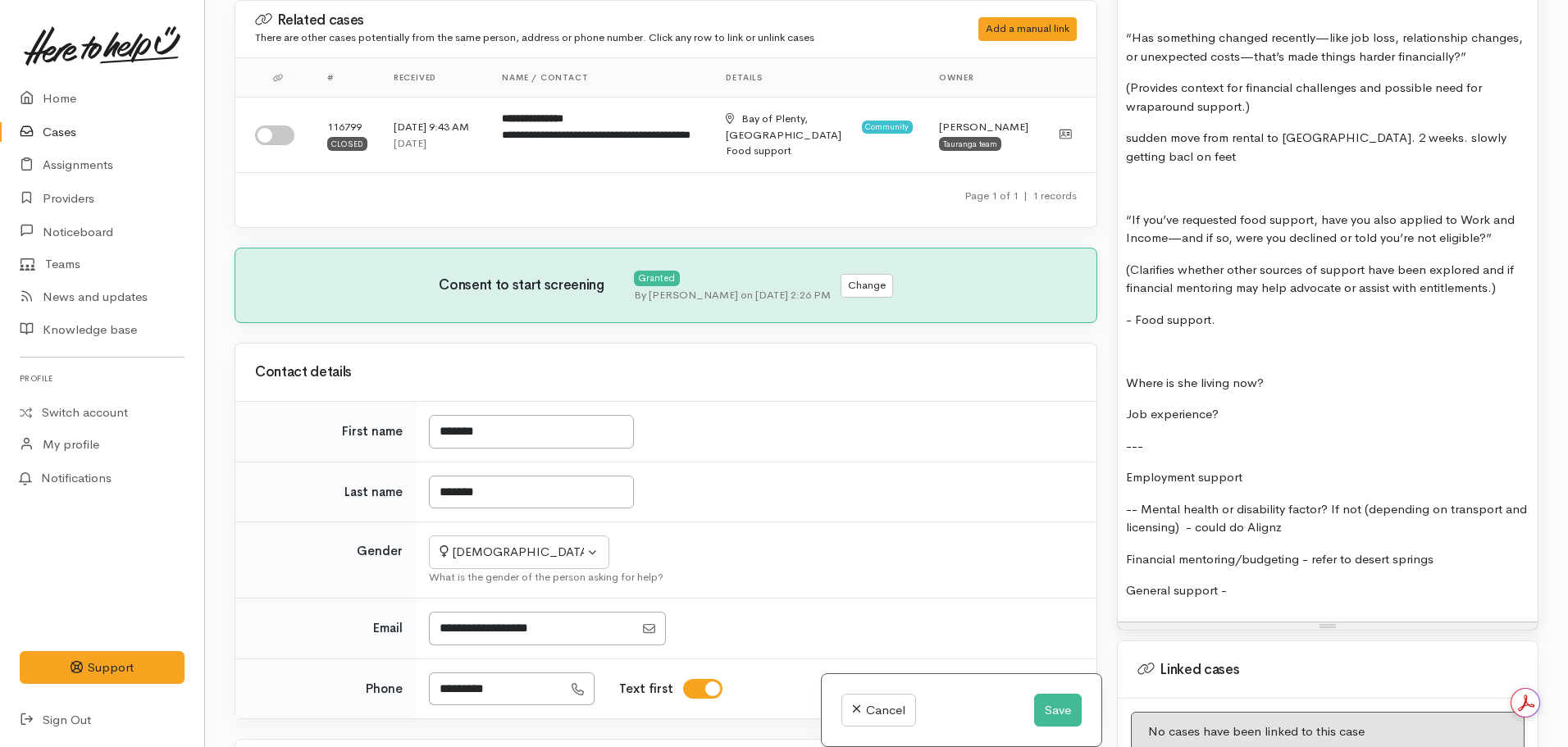
scroll to position [2590, 0]
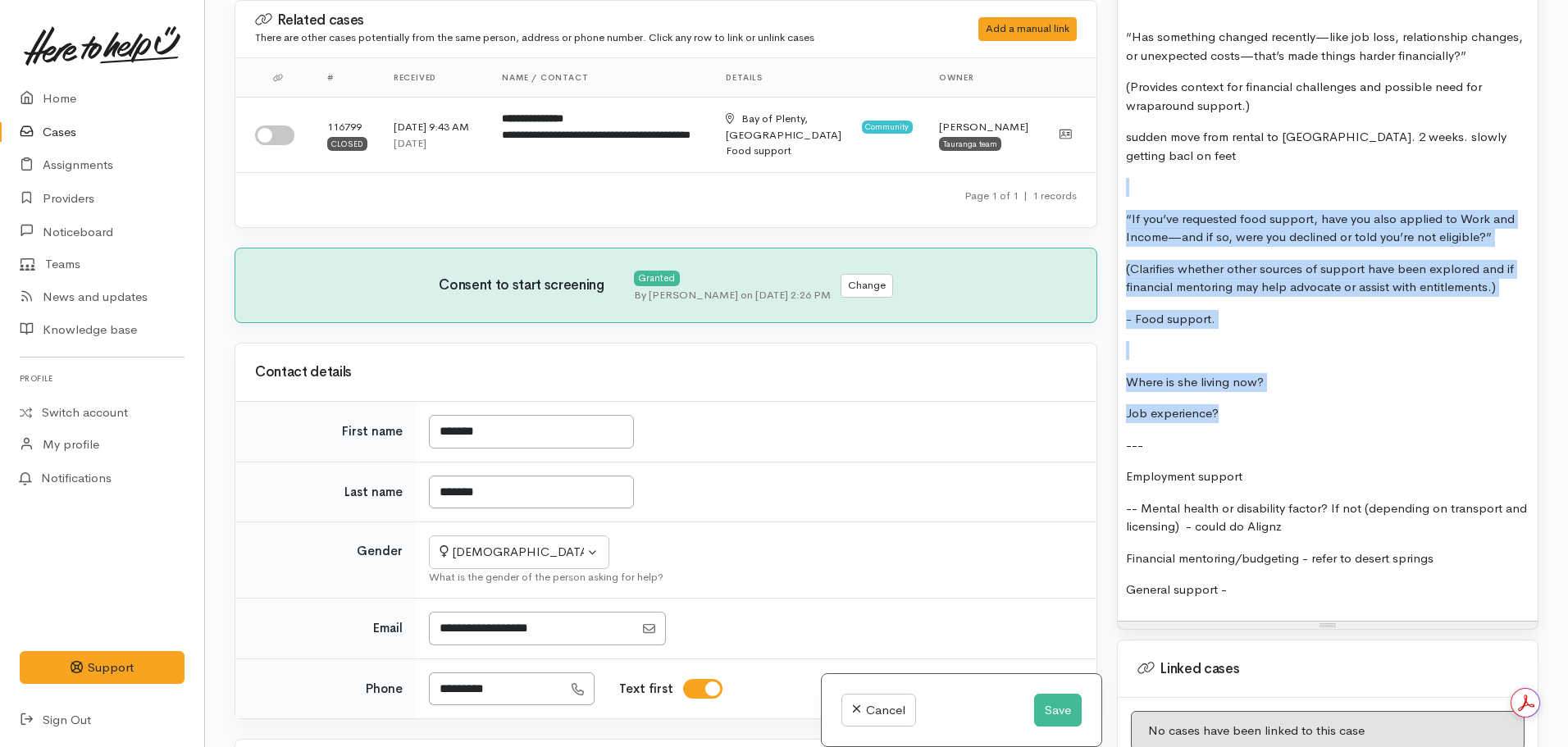
drag, startPoint x: 1246, startPoint y: 371, endPoint x: 1118, endPoint y: 145, distance: 259.7
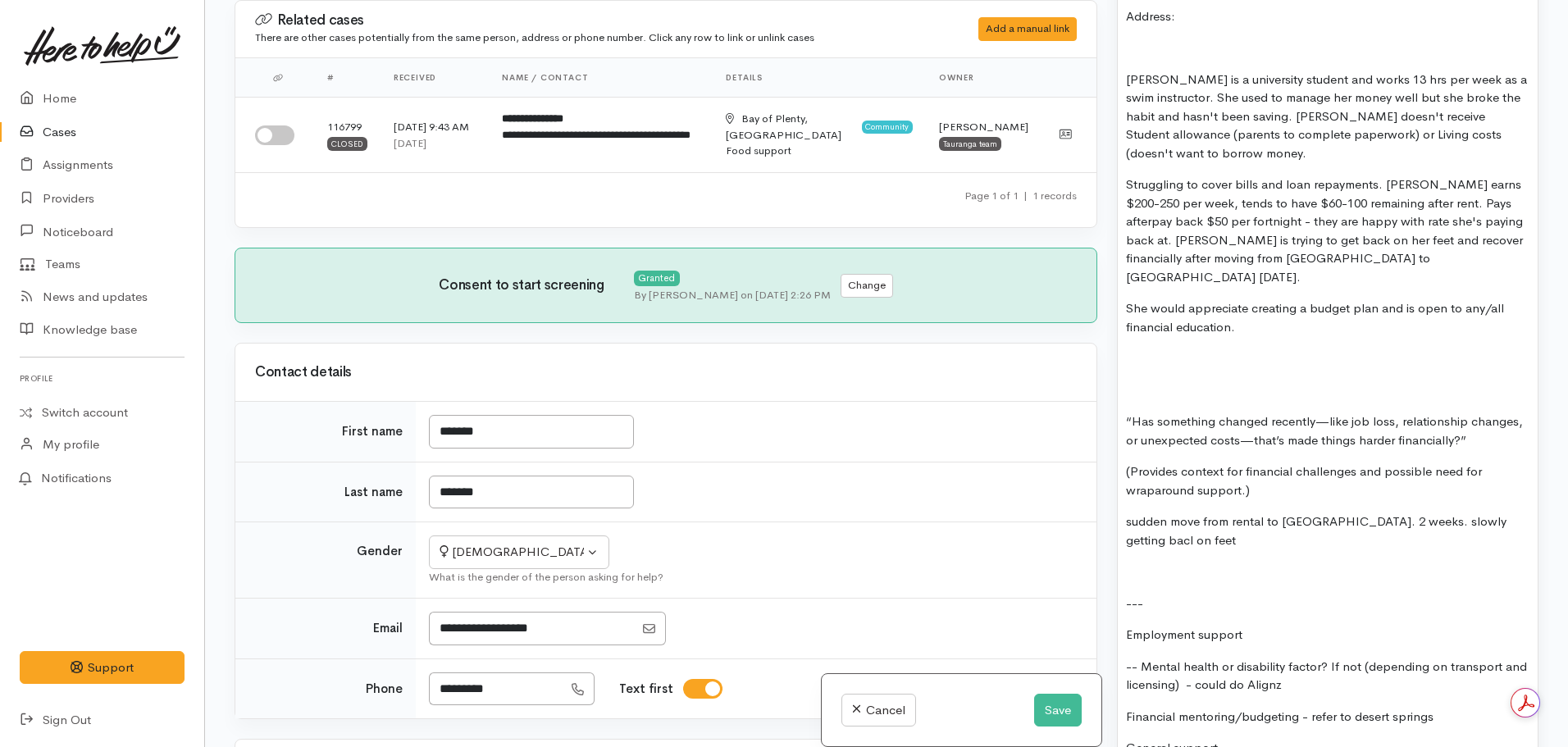
scroll to position [2205, 0]
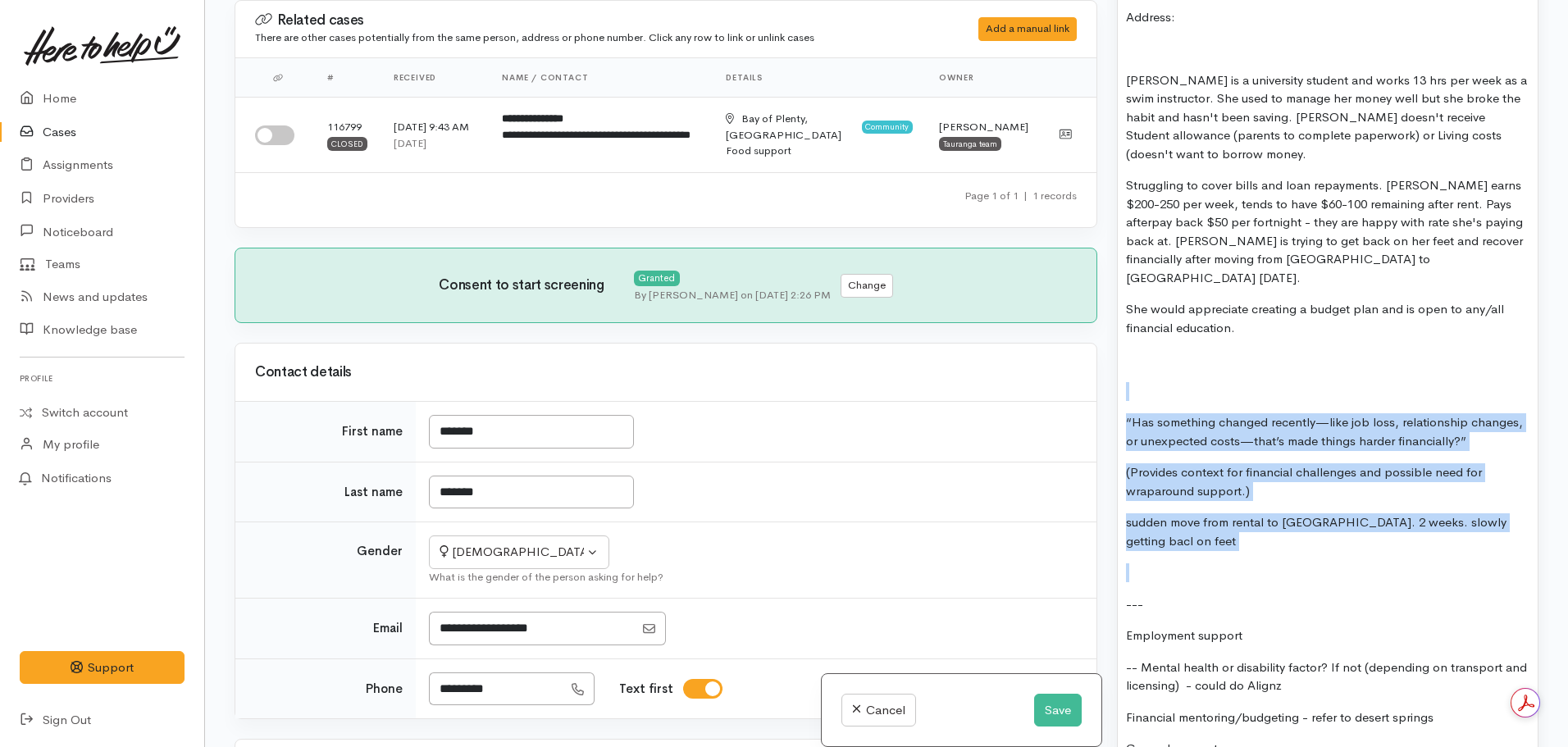
drag, startPoint x: 1148, startPoint y: 530, endPoint x: 1132, endPoint y: 332, distance: 198.6
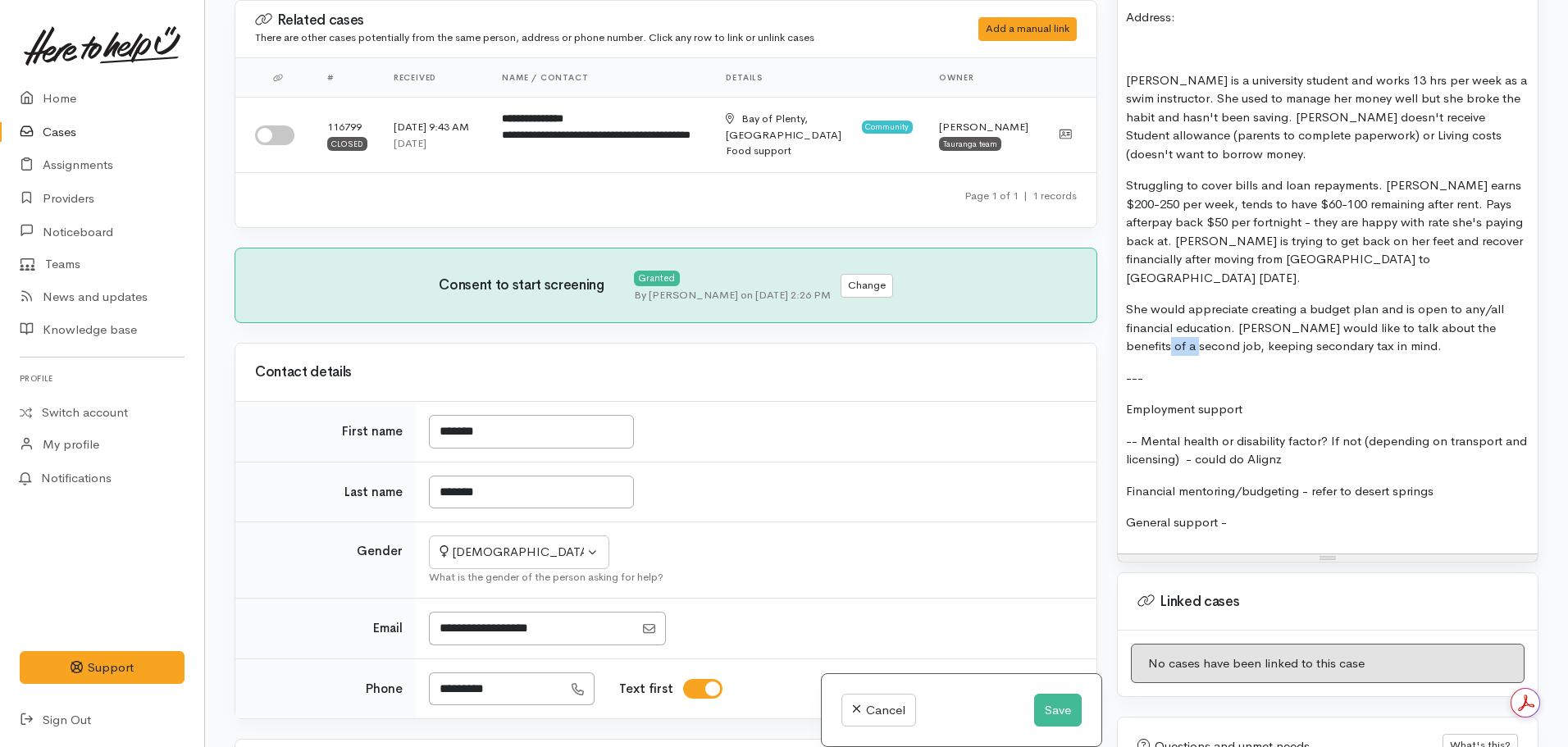
drag, startPoint x: 1166, startPoint y: 311, endPoint x: 1105, endPoint y: 313, distance: 61.0
click at [1105, 313] on div "Related cases There are other cases potentially from the same person, address o…" at bounding box center [887, 374] width 1324 height 747
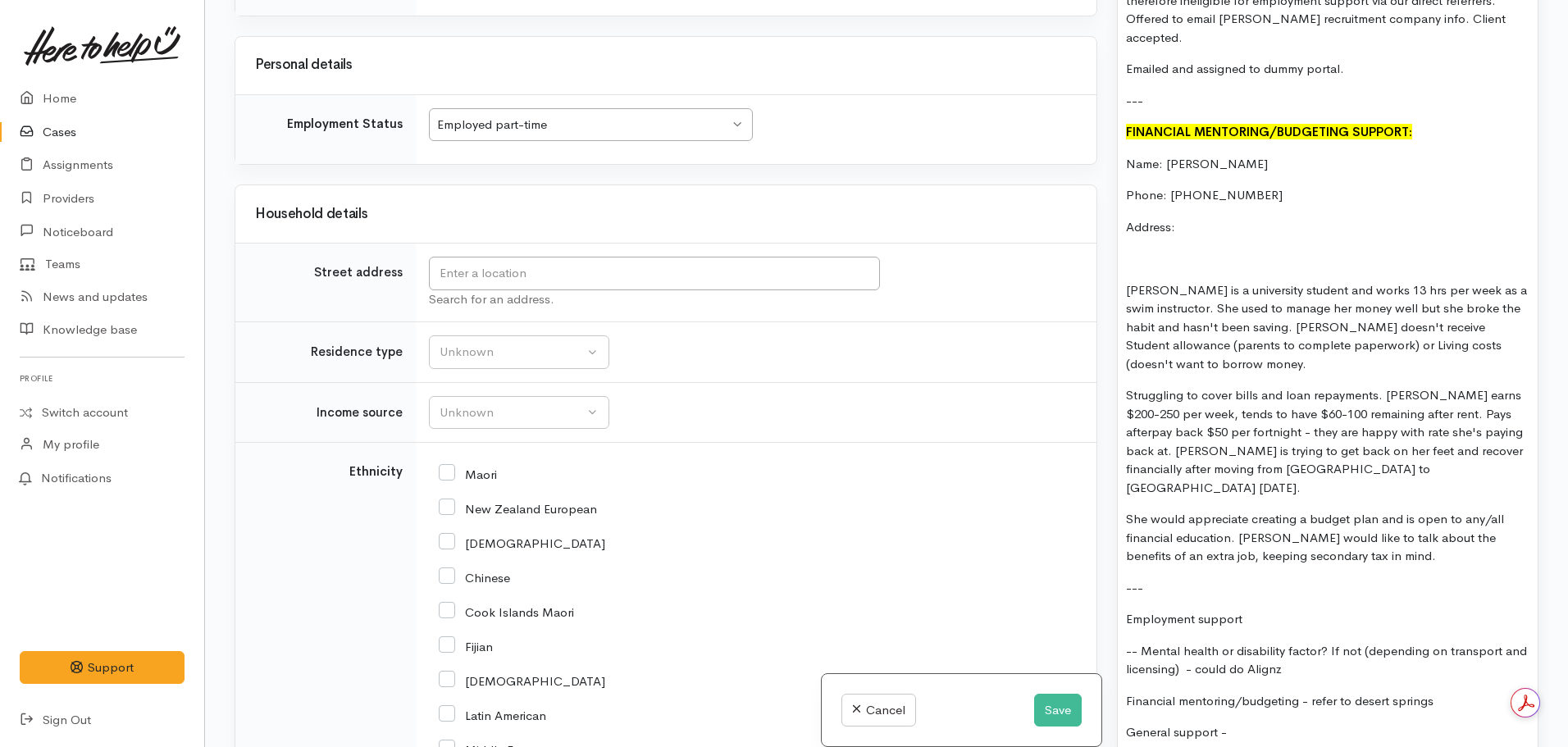
scroll to position [1737, 0]
click at [532, 348] on div "Unknown" at bounding box center [511, 351] width 145 height 19
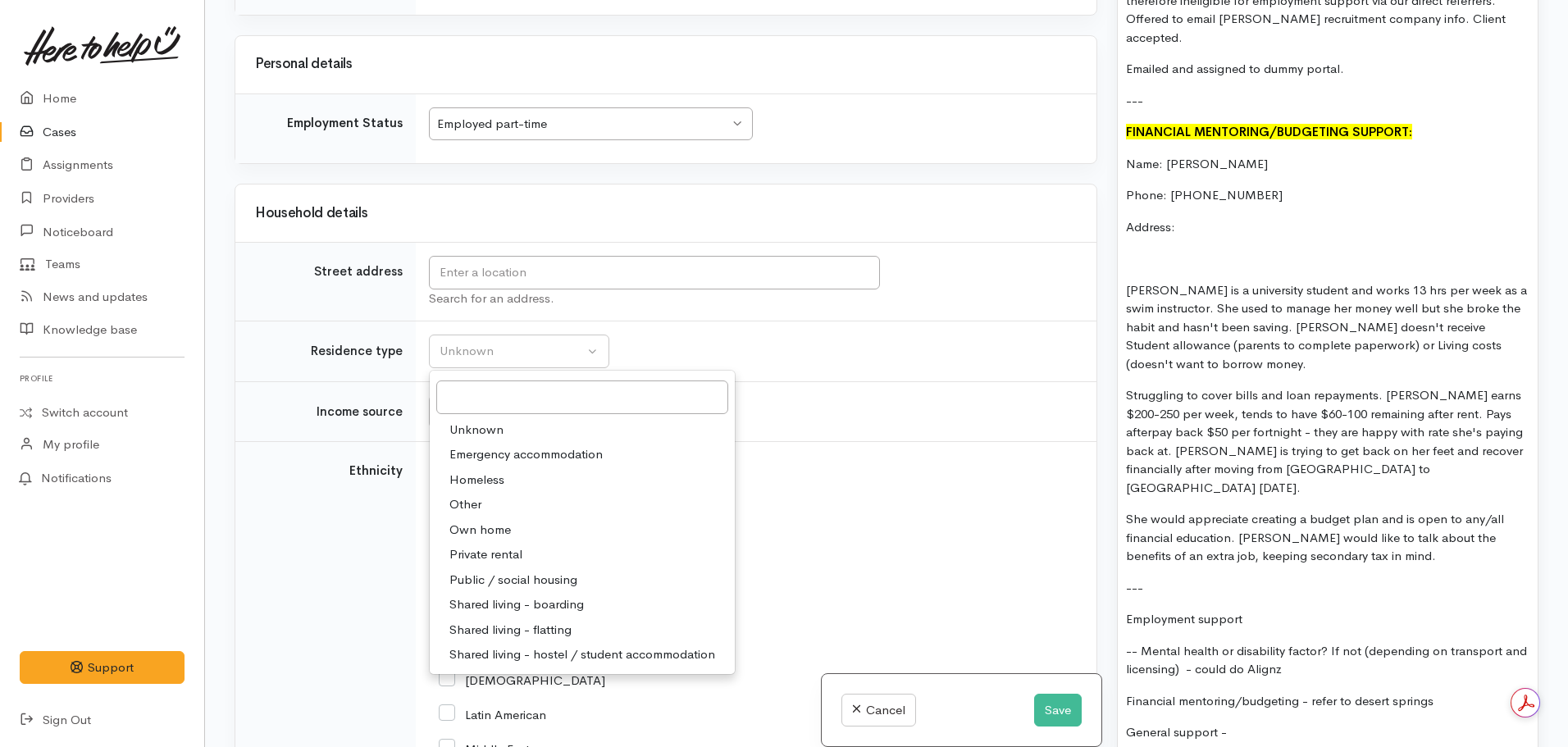
click at [573, 604] on span "Shared living - boarding" at bounding box center [516, 605] width 134 height 19
select select "4"
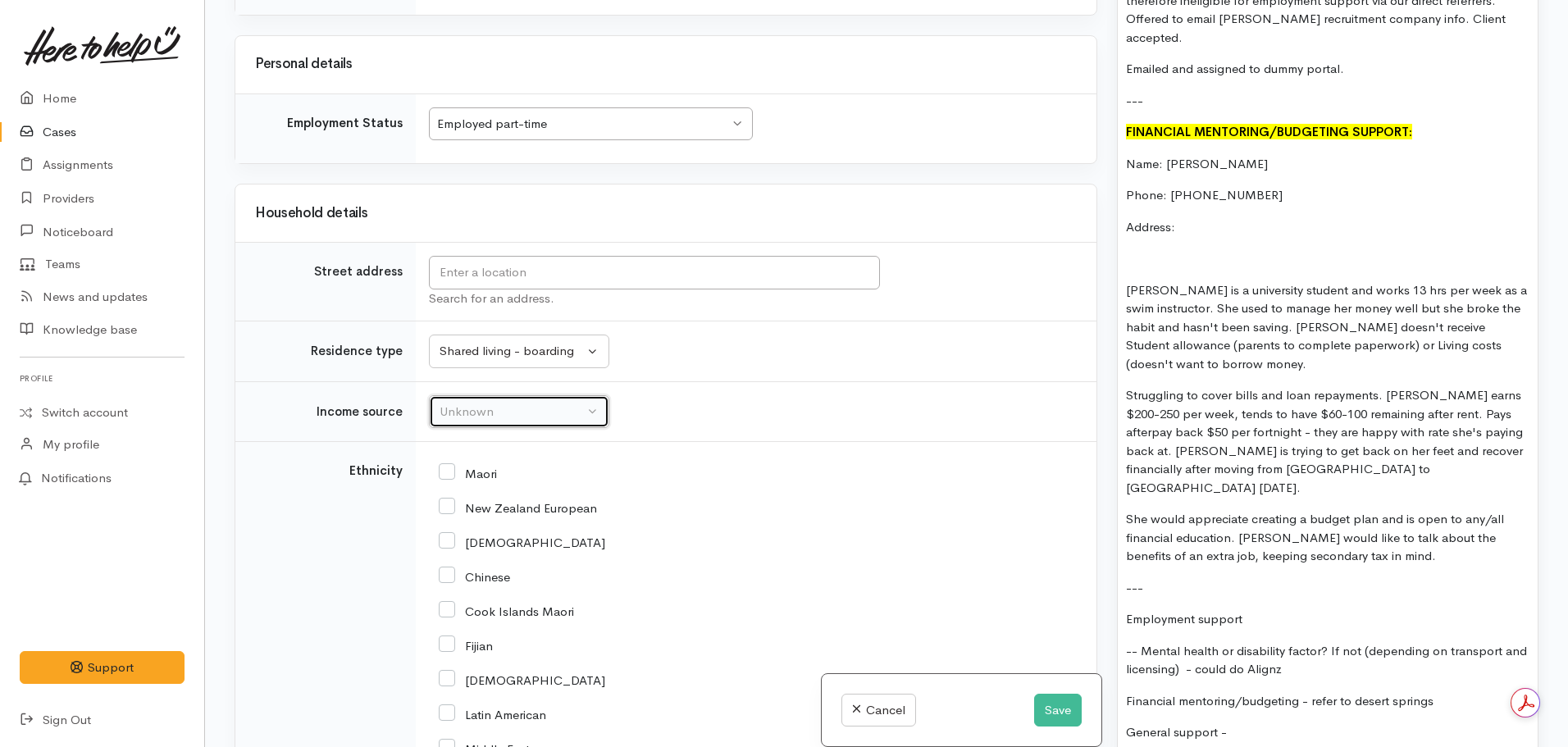
click at [540, 397] on button "Unknown" at bounding box center [519, 412] width 180 height 34
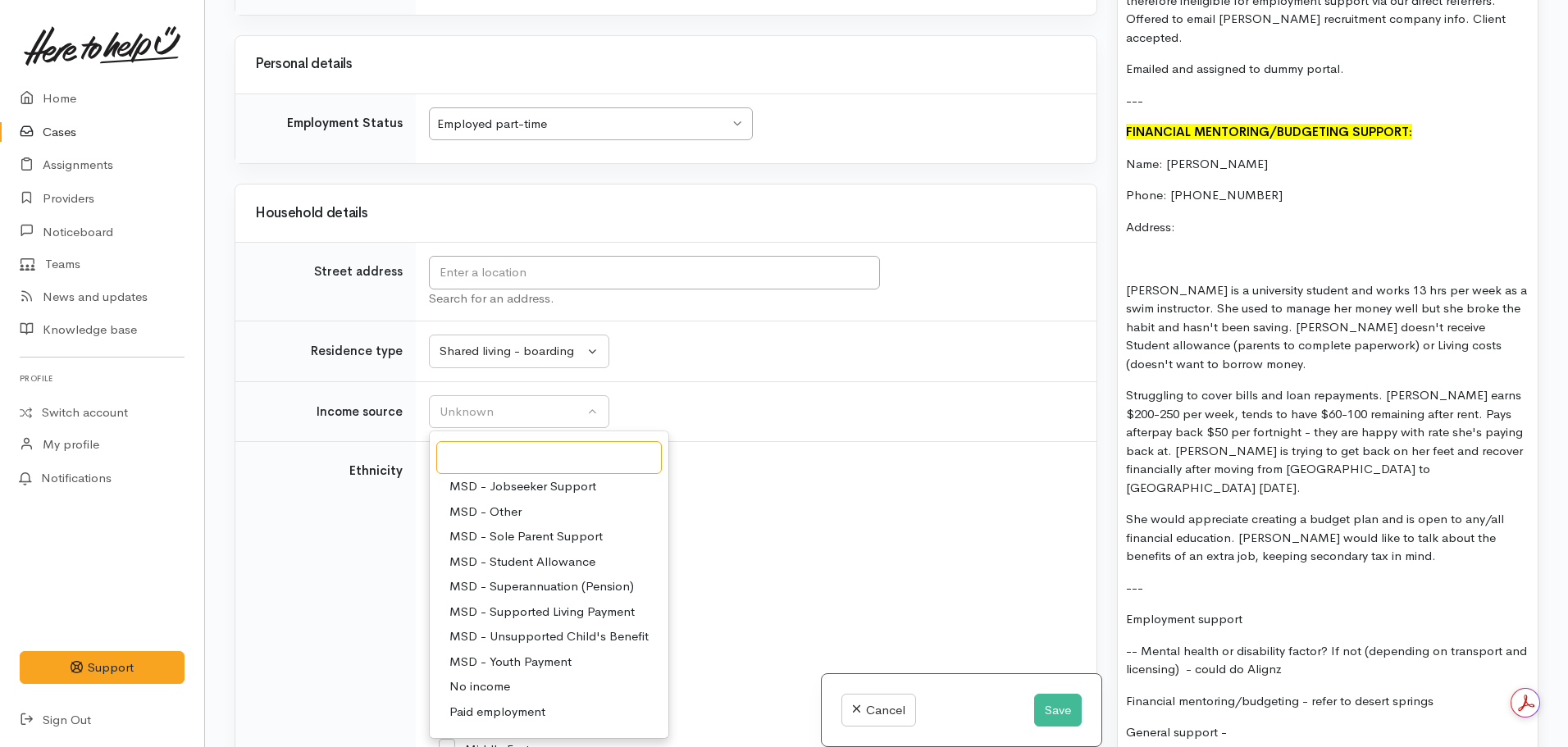
scroll to position [246, 0]
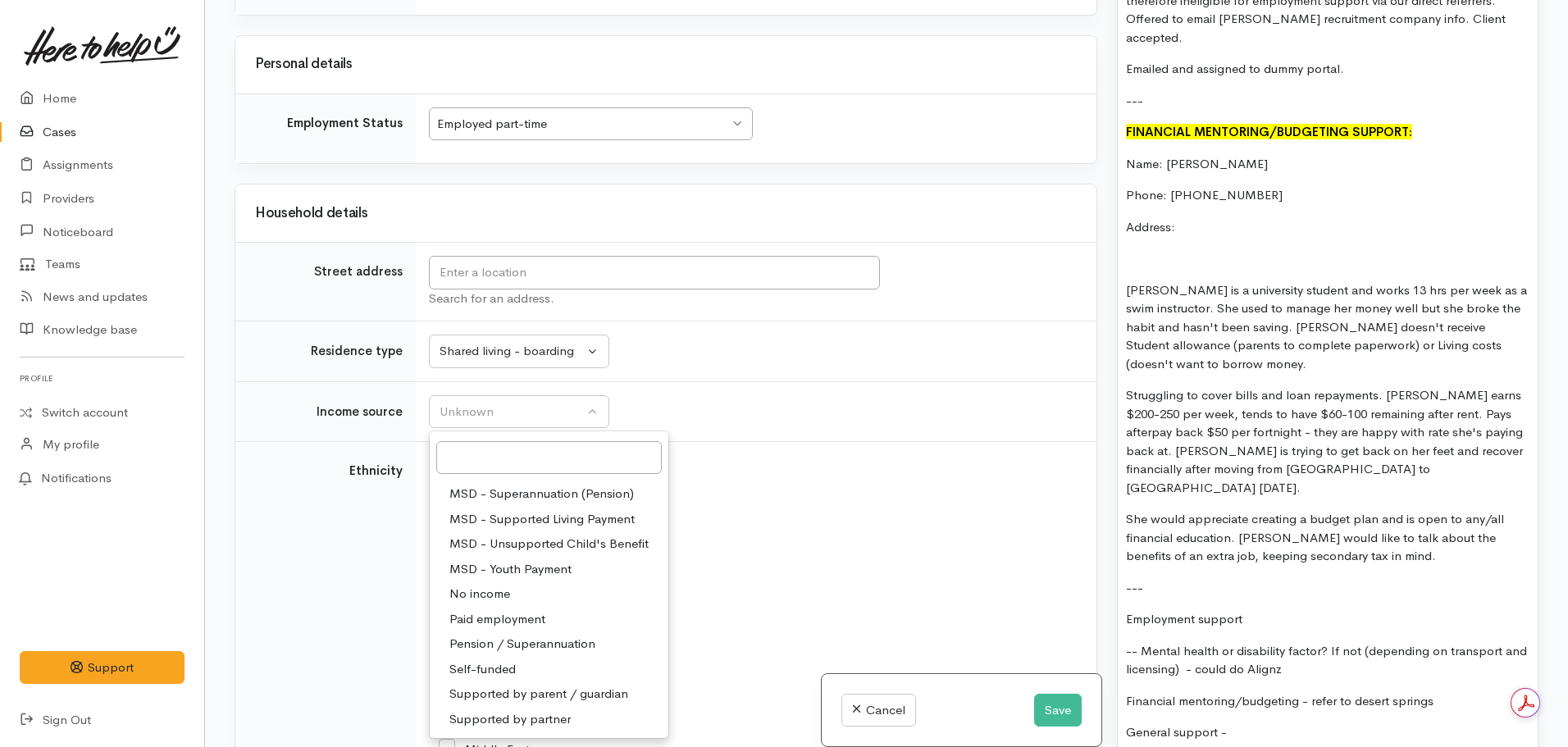
click at [516, 619] on span "Paid employment" at bounding box center [497, 620] width 96 height 19
select select "1"
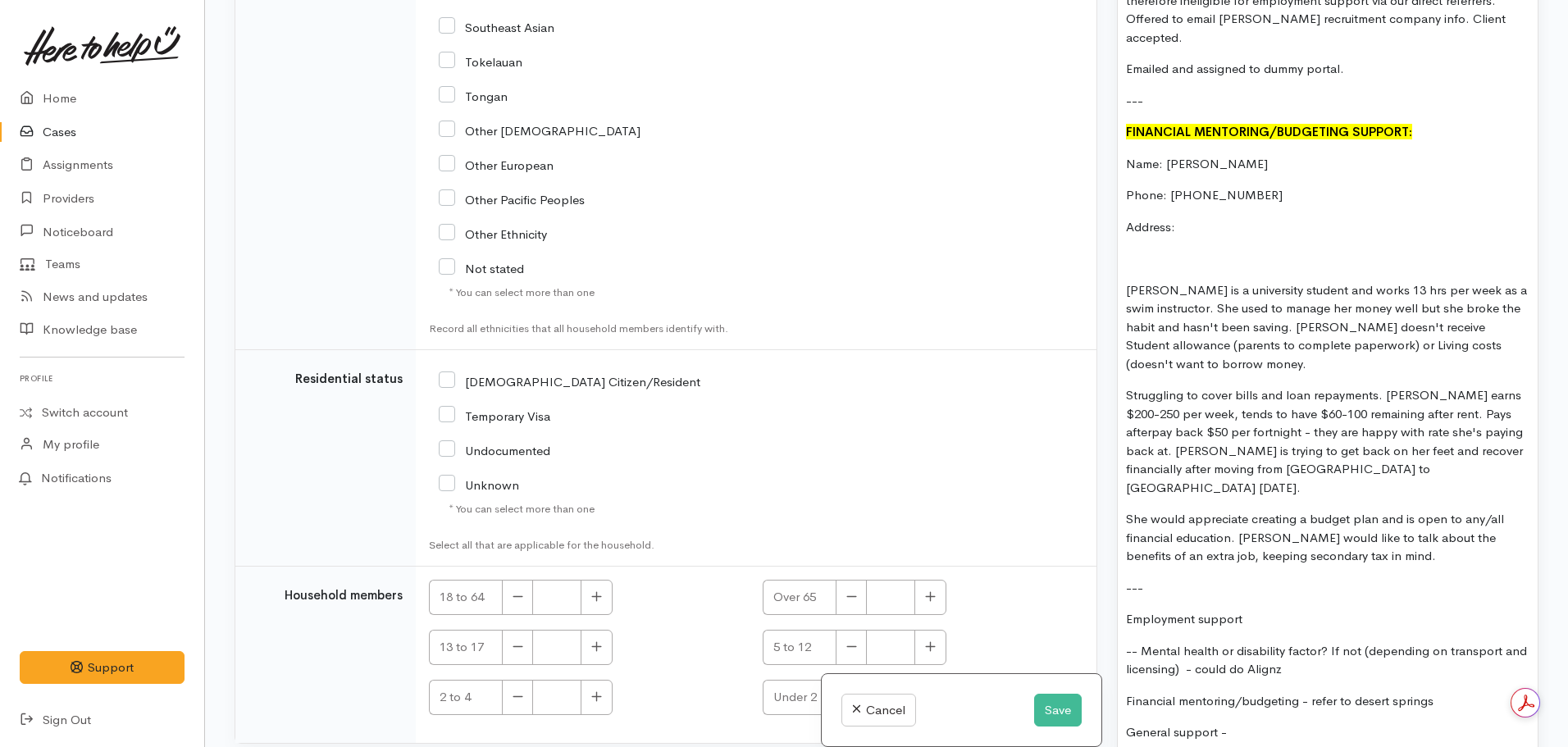
scroll to position [2569, 0]
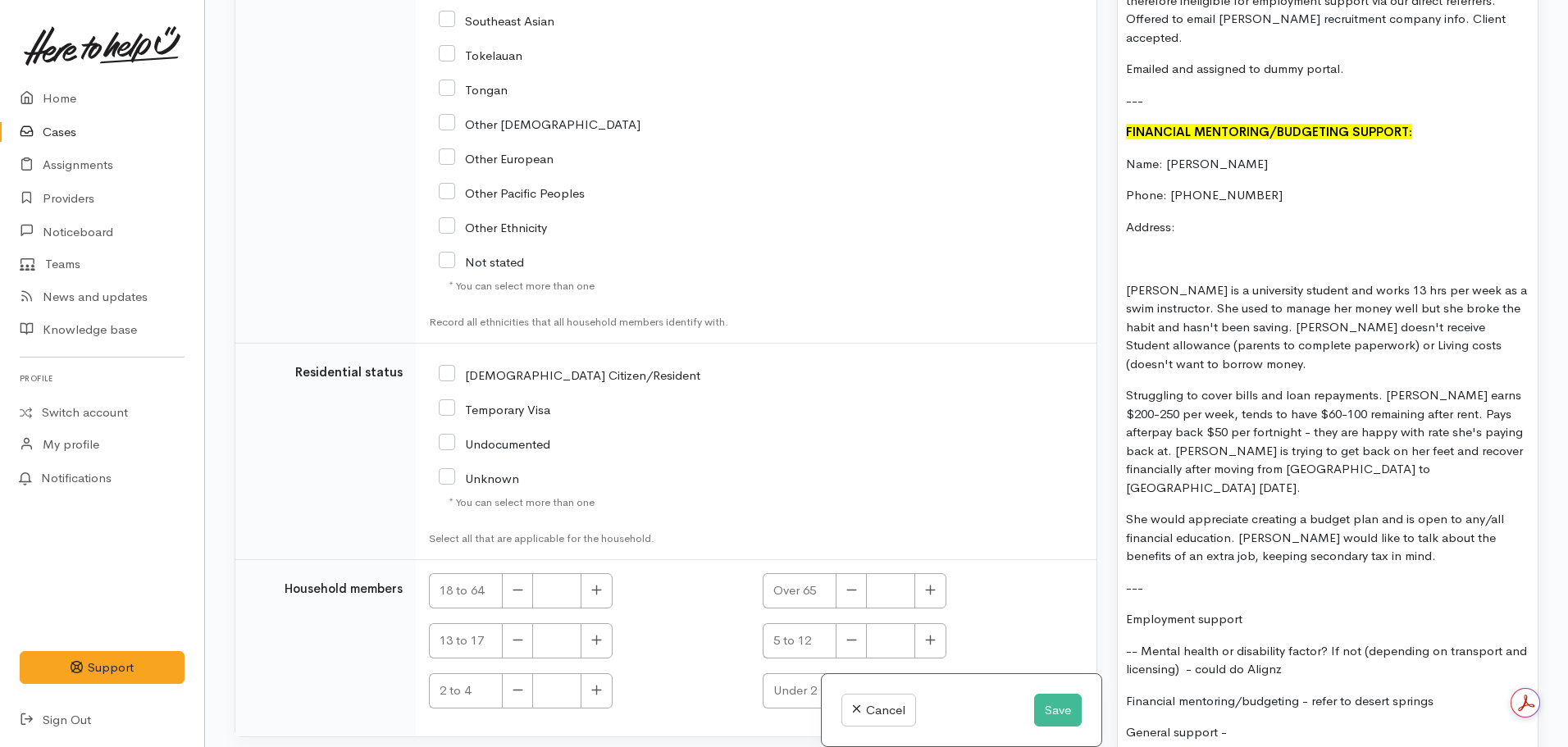
click at [438, 369] on div "[DEMOGRAPHIC_DATA] Citizen/Resident" at bounding box center [645, 443] width 432 height 174
click at [443, 374] on input "[DEMOGRAPHIC_DATA] Citizen/Resident" at bounding box center [569, 374] width 261 height 14
checkbox input "true"
click at [599, 596] on icon "button" at bounding box center [596, 590] width 11 height 12
type input "1"
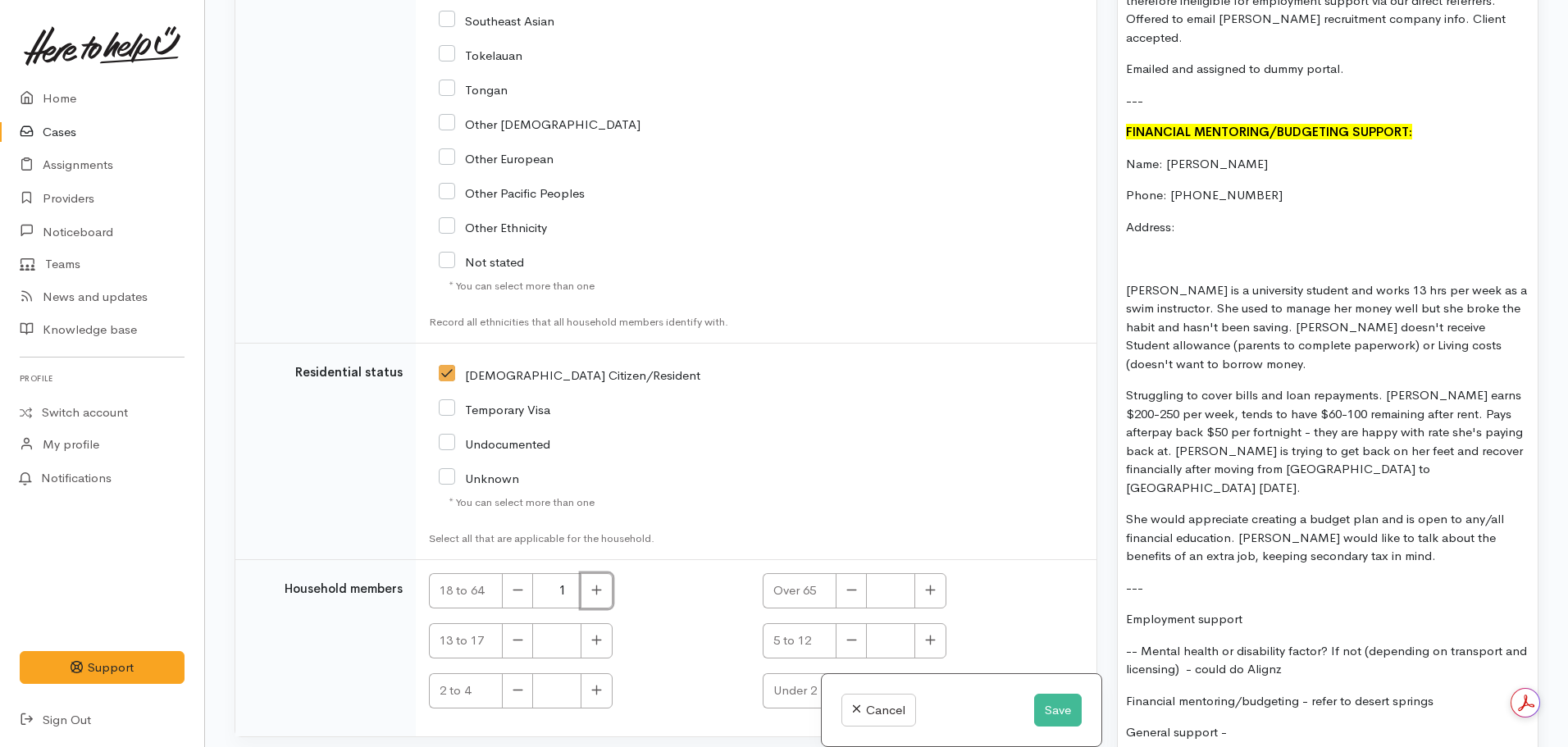
scroll to position [2745, 0]
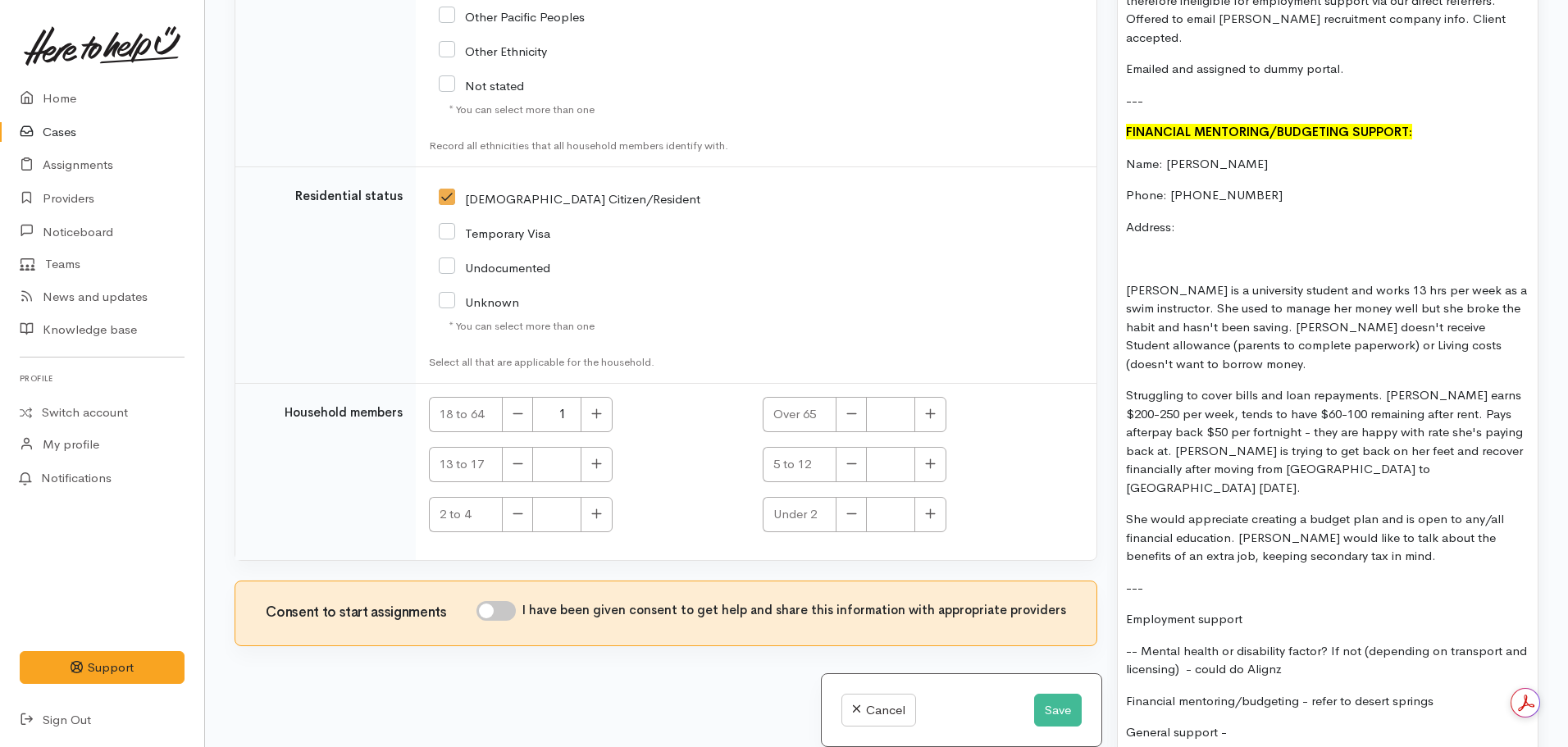
click at [496, 613] on input "I have been given consent to get help and share this information with appropria…" at bounding box center [495, 611] width 39 height 20
checkbox input "true"
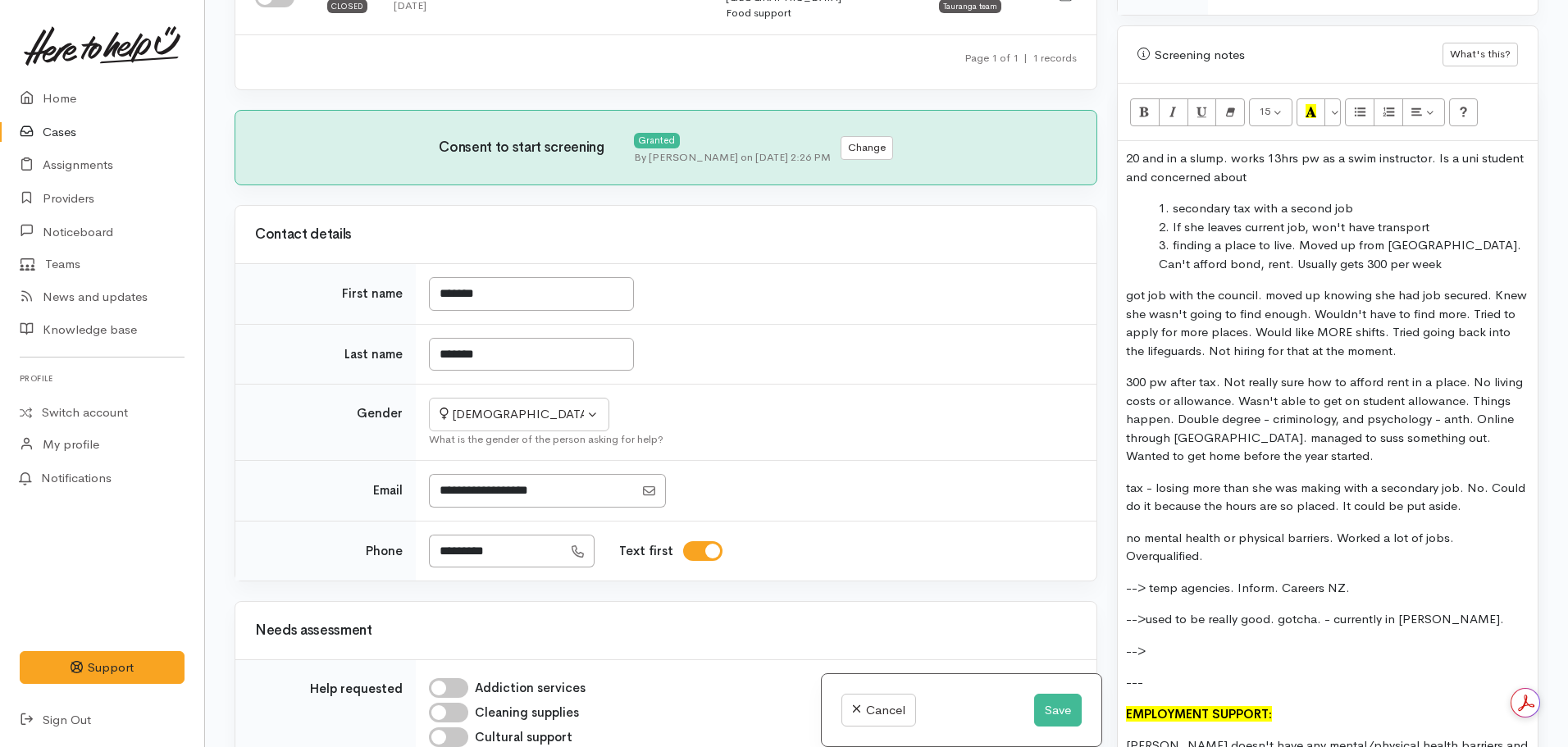
scroll to position [1230, 0]
drag, startPoint x: 1170, startPoint y: 652, endPoint x: 1101, endPoint y: 480, distance: 185.3
click at [1101, 480] on div "Related cases There are other cases potentially from the same person, address o…" at bounding box center [887, 374] width 1324 height 747
click at [1303, 532] on p "no mental health or physical barriers. Worked a lot of jobs. Overqualified." at bounding box center [1328, 549] width 403 height 37
drag, startPoint x: 1184, startPoint y: 646, endPoint x: 1108, endPoint y: 595, distance: 91.5
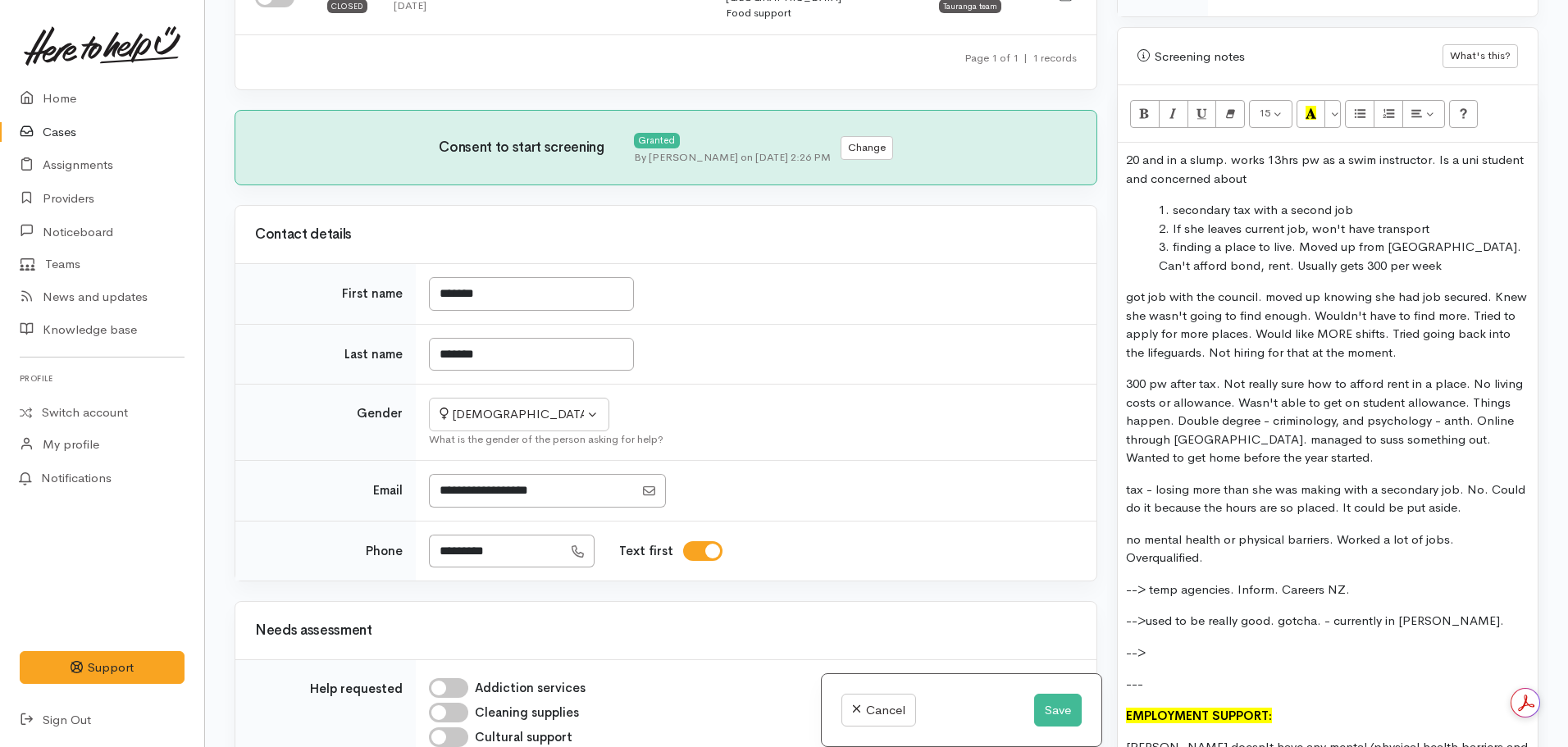
click at [1108, 595] on div "Warnings Add No warnings have been raised against this case Add Warning Title ●…" at bounding box center [1328, 374] width 442 height 747
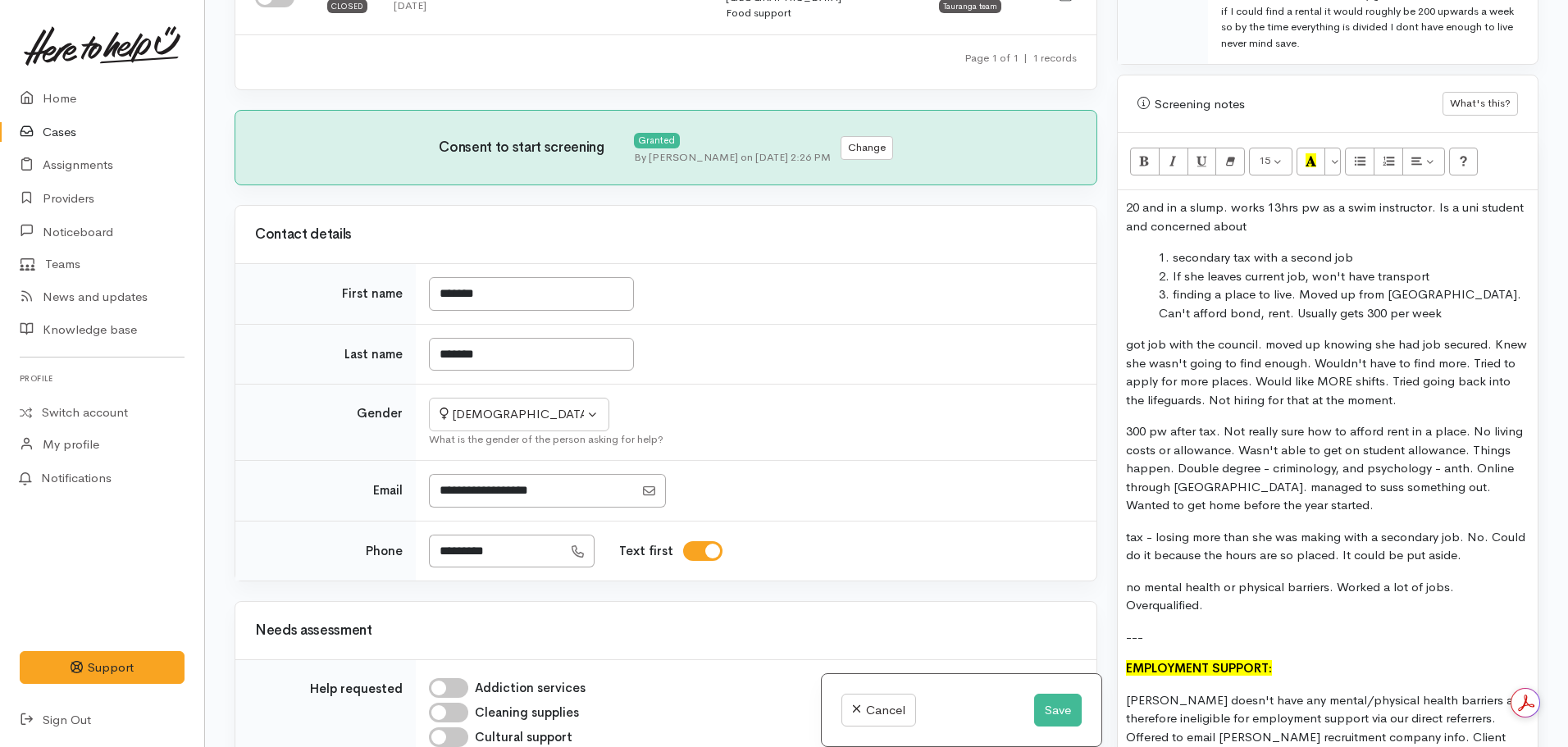
scroll to position [1187, 0]
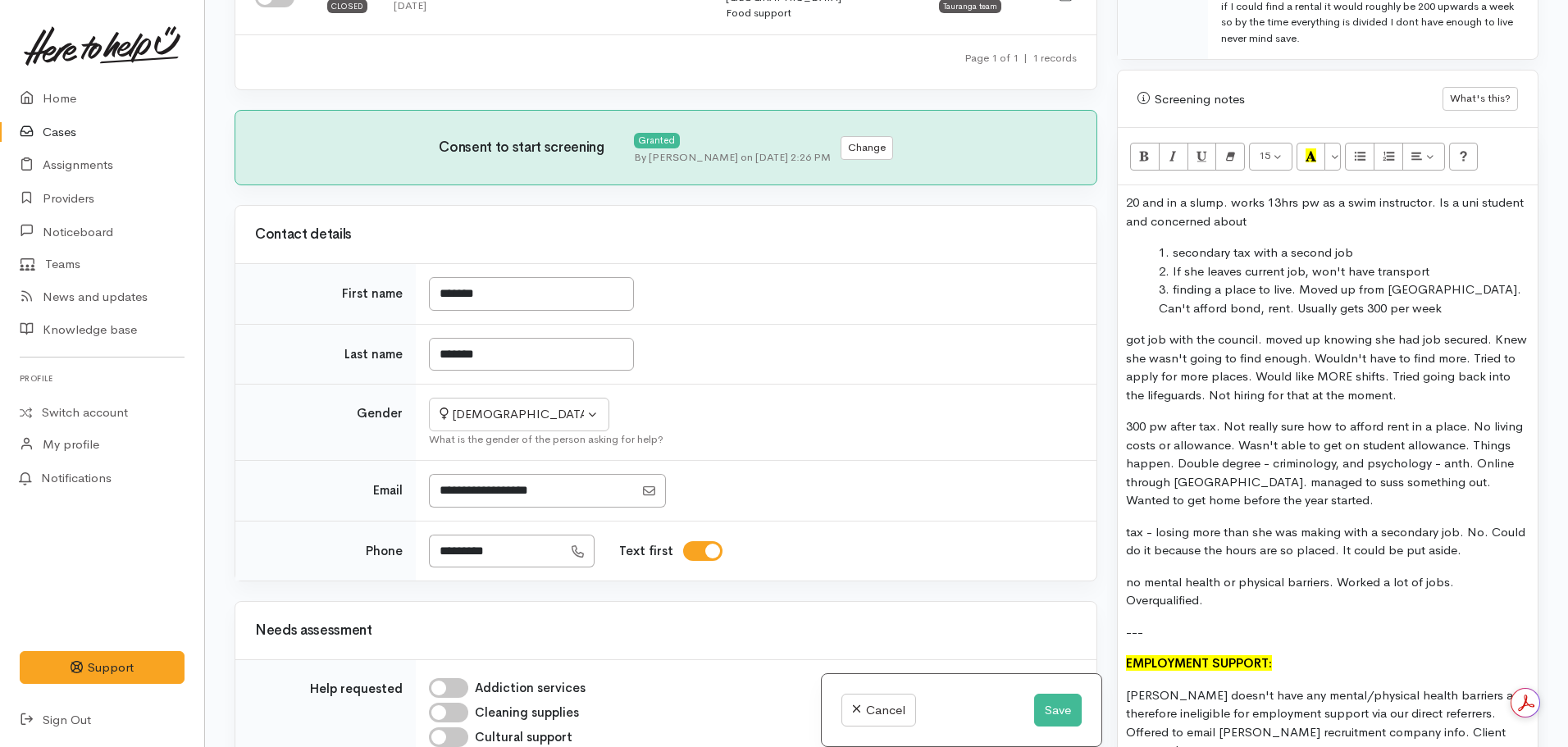
drag, startPoint x: 1238, startPoint y: 607, endPoint x: 1081, endPoint y: 622, distance: 157.7
click at [1081, 622] on div "Related cases There are other cases potentially from the same person, address o…" at bounding box center [887, 374] width 1324 height 747
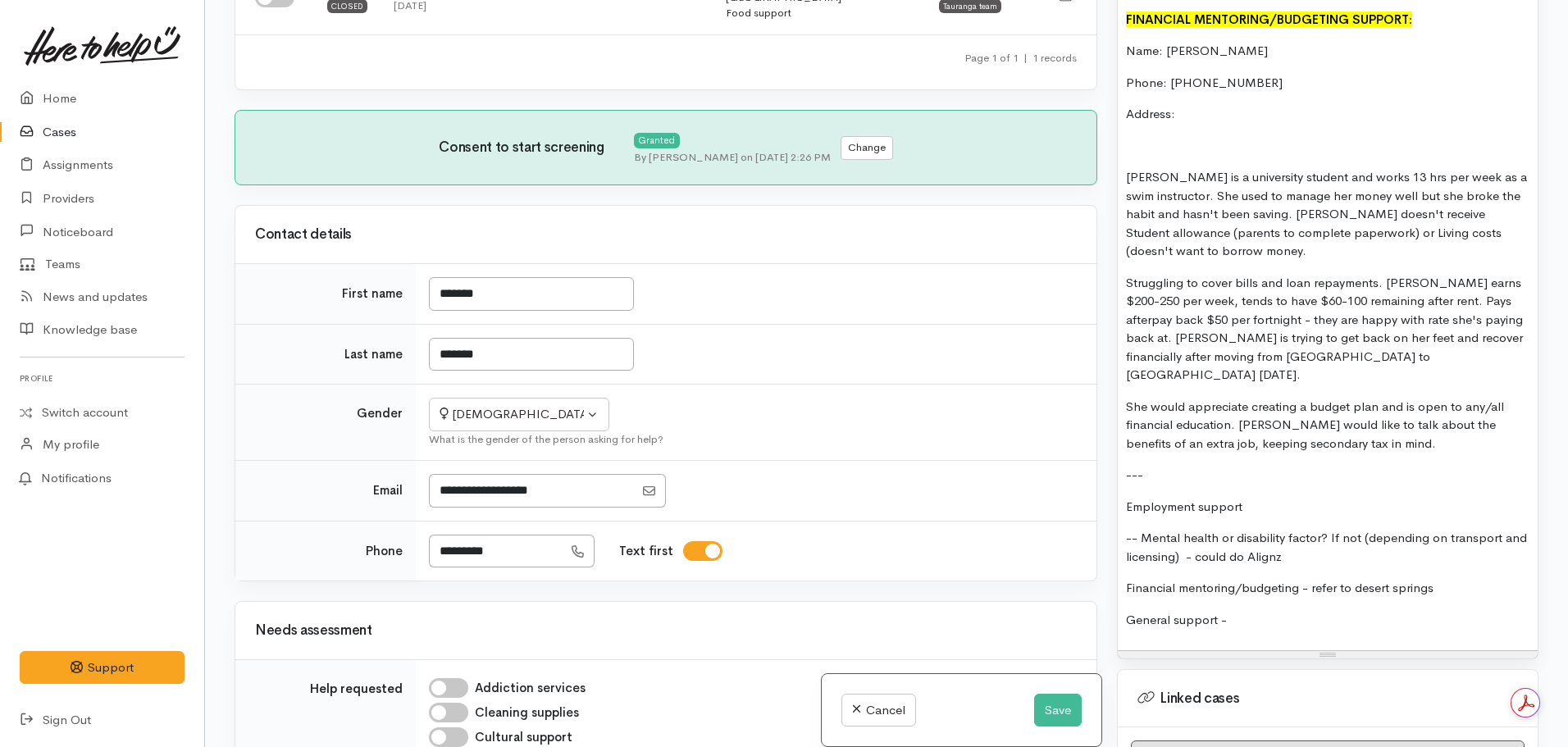
scroll to position [2011, 0]
drag, startPoint x: 1258, startPoint y: 584, endPoint x: 1087, endPoint y: 470, distance: 205.5
click at [1087, 470] on div "Related cases There are other cases potentially from the same person, address o…" at bounding box center [887, 374] width 1324 height 747
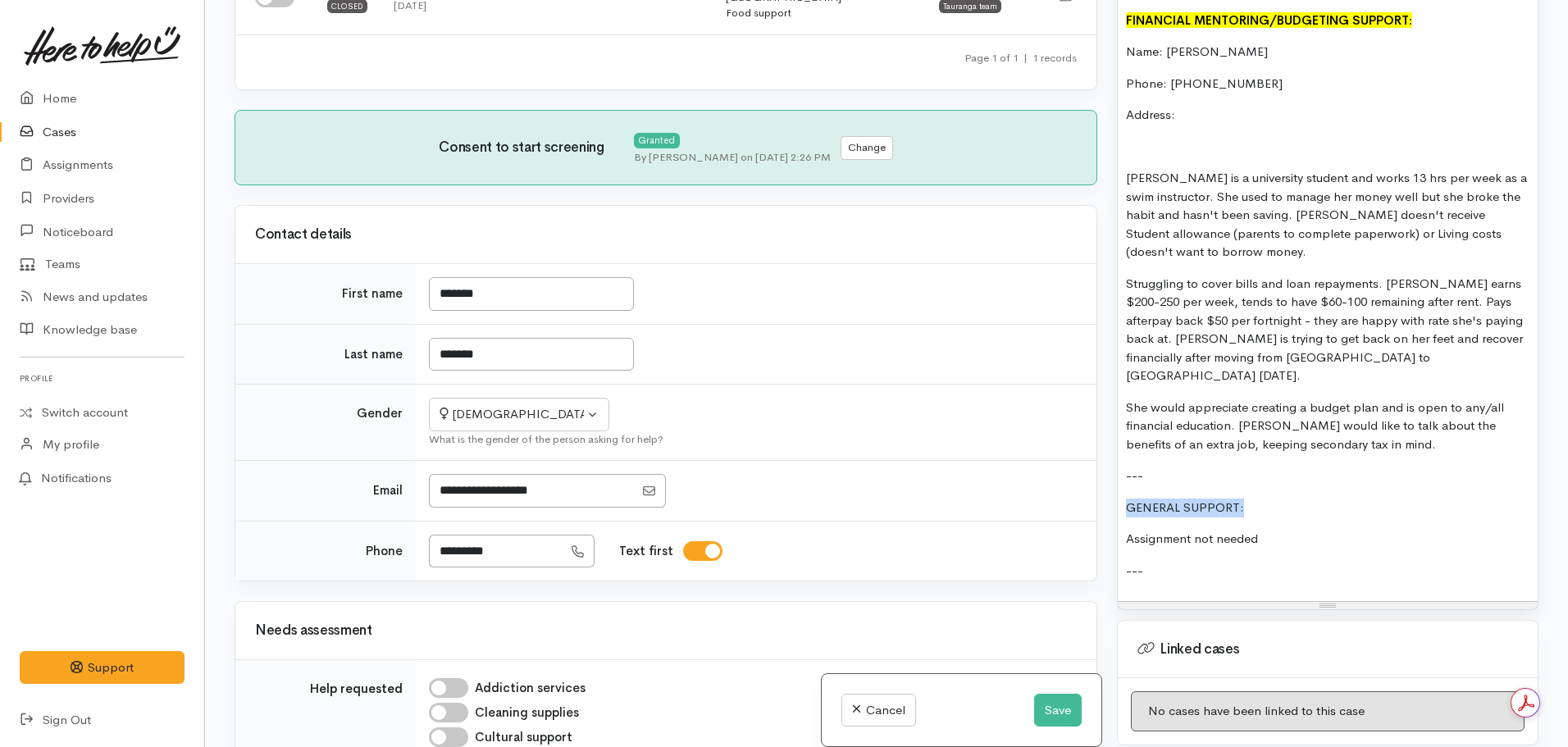
drag, startPoint x: 1259, startPoint y: 474, endPoint x: 1123, endPoint y: 462, distance: 136.5
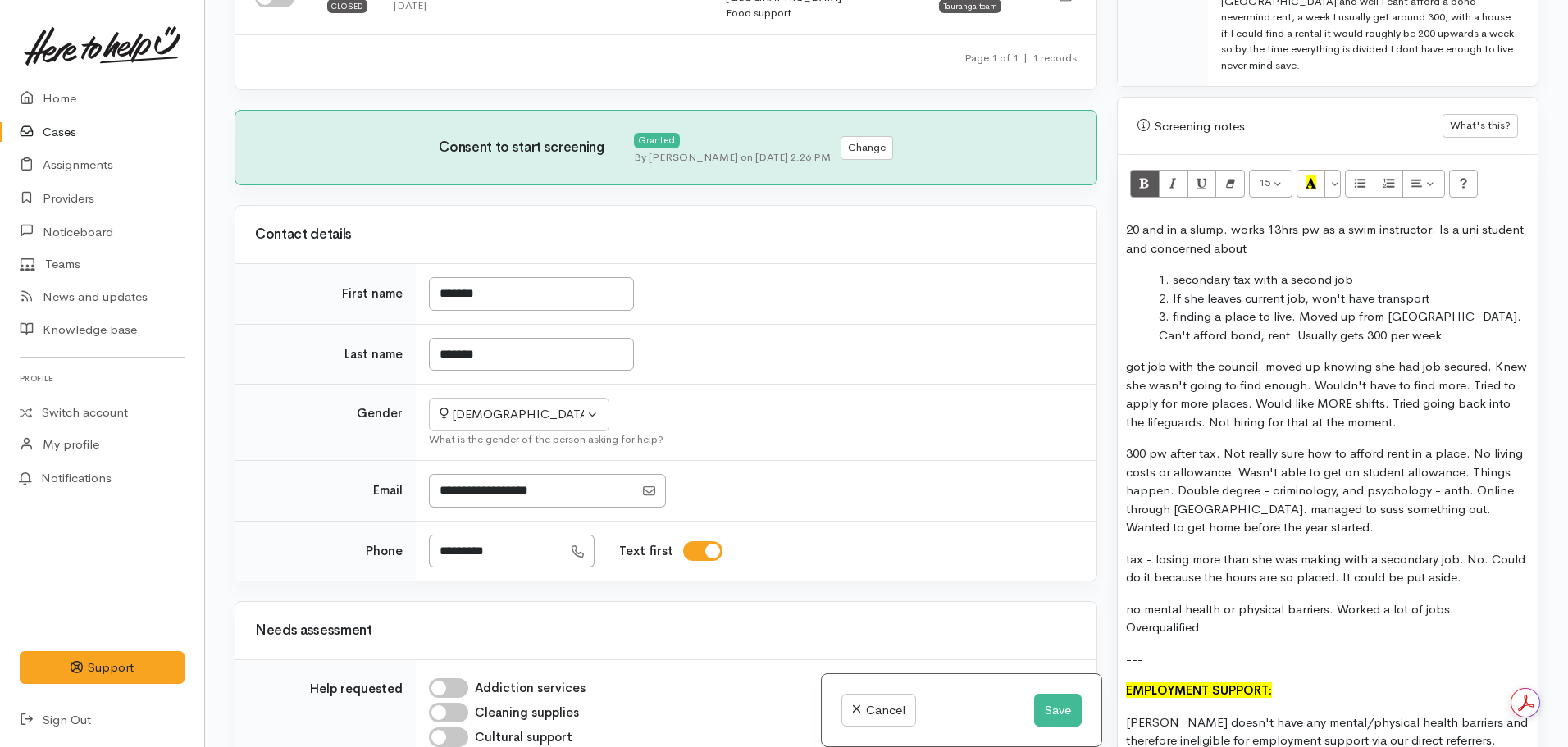
scroll to position [1149, 0]
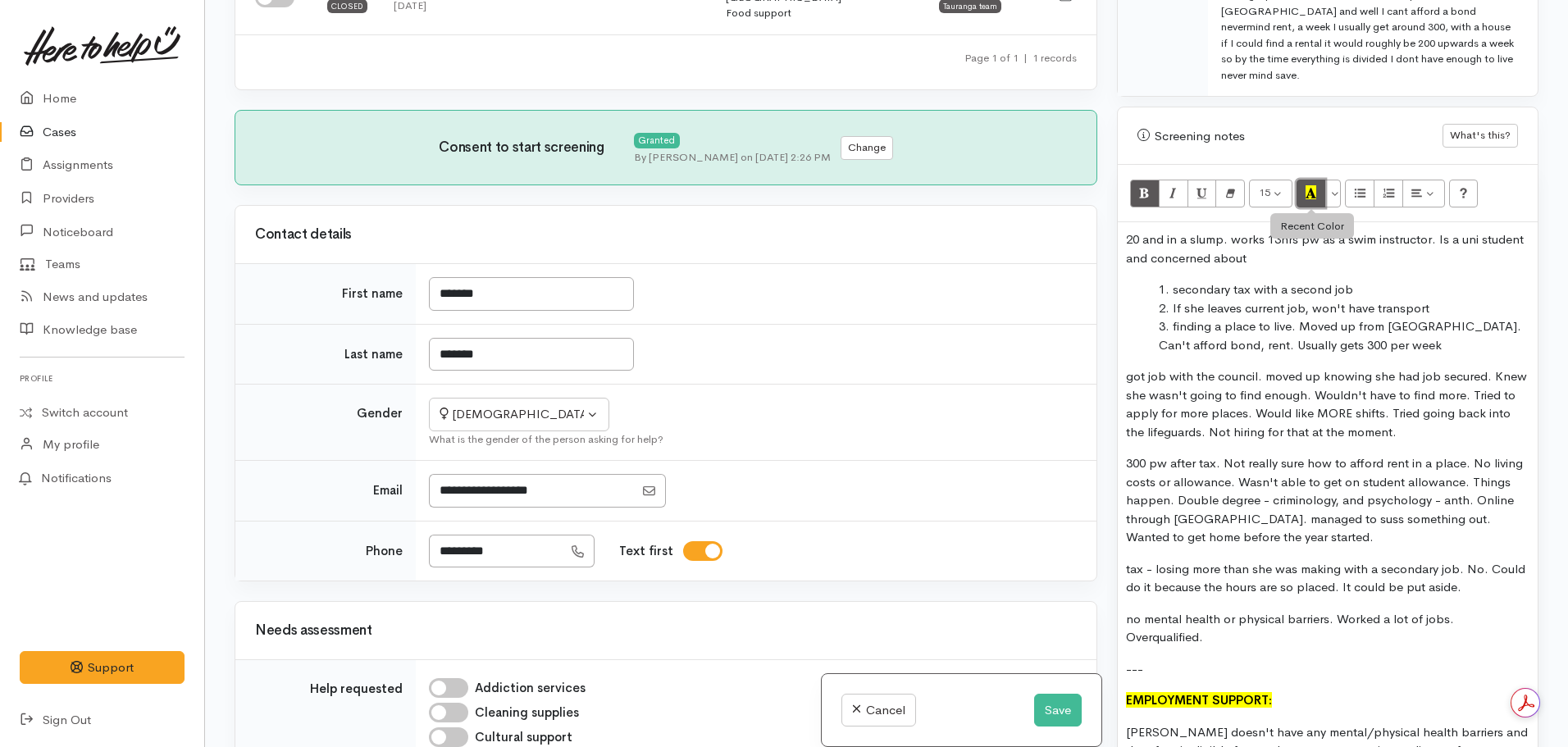
click at [1309, 193] on icon "Recent Color" at bounding box center [1310, 192] width 11 height 14
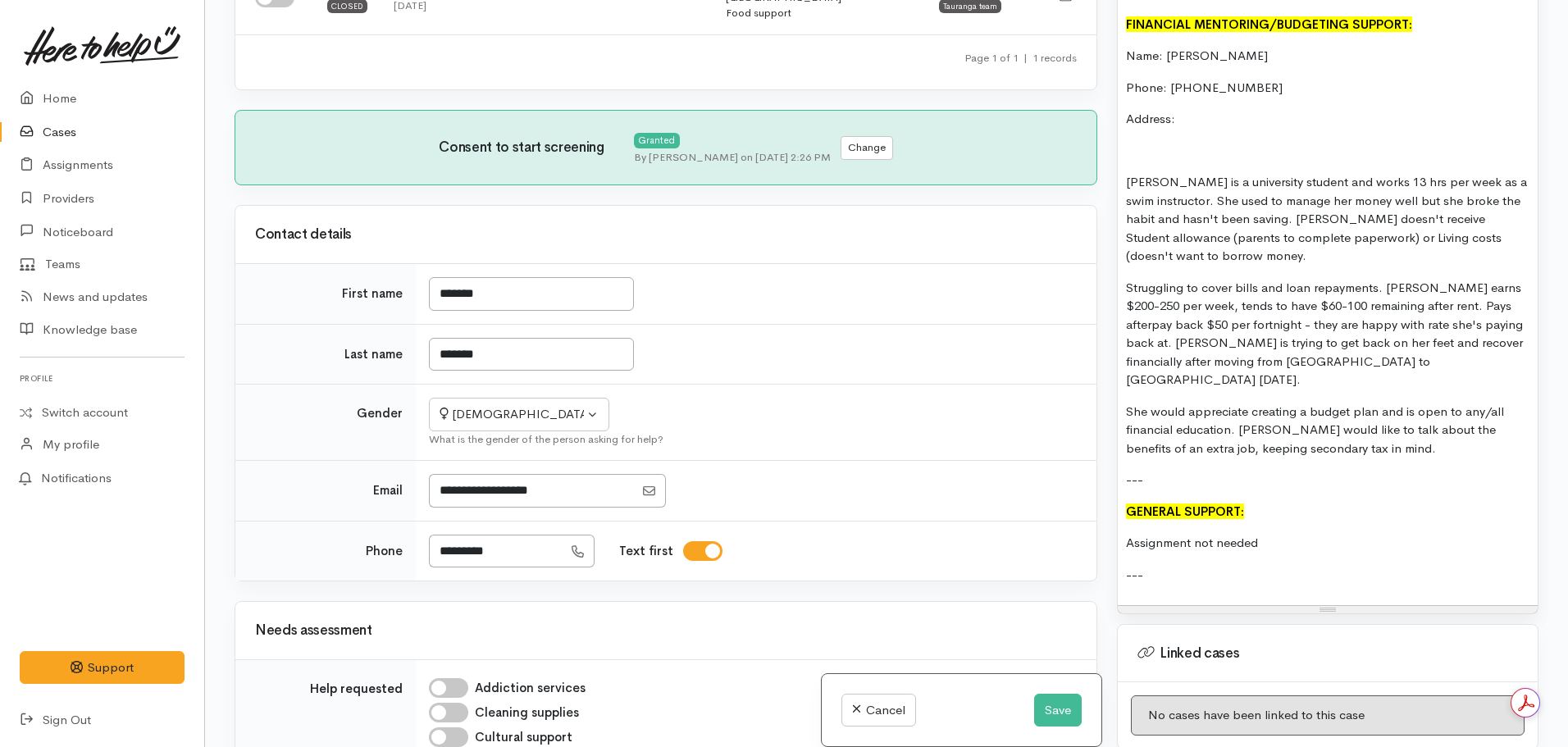
scroll to position [2008, 0]
click at [1304, 533] on p "Assignment not needed" at bounding box center [1328, 543] width 403 height 19
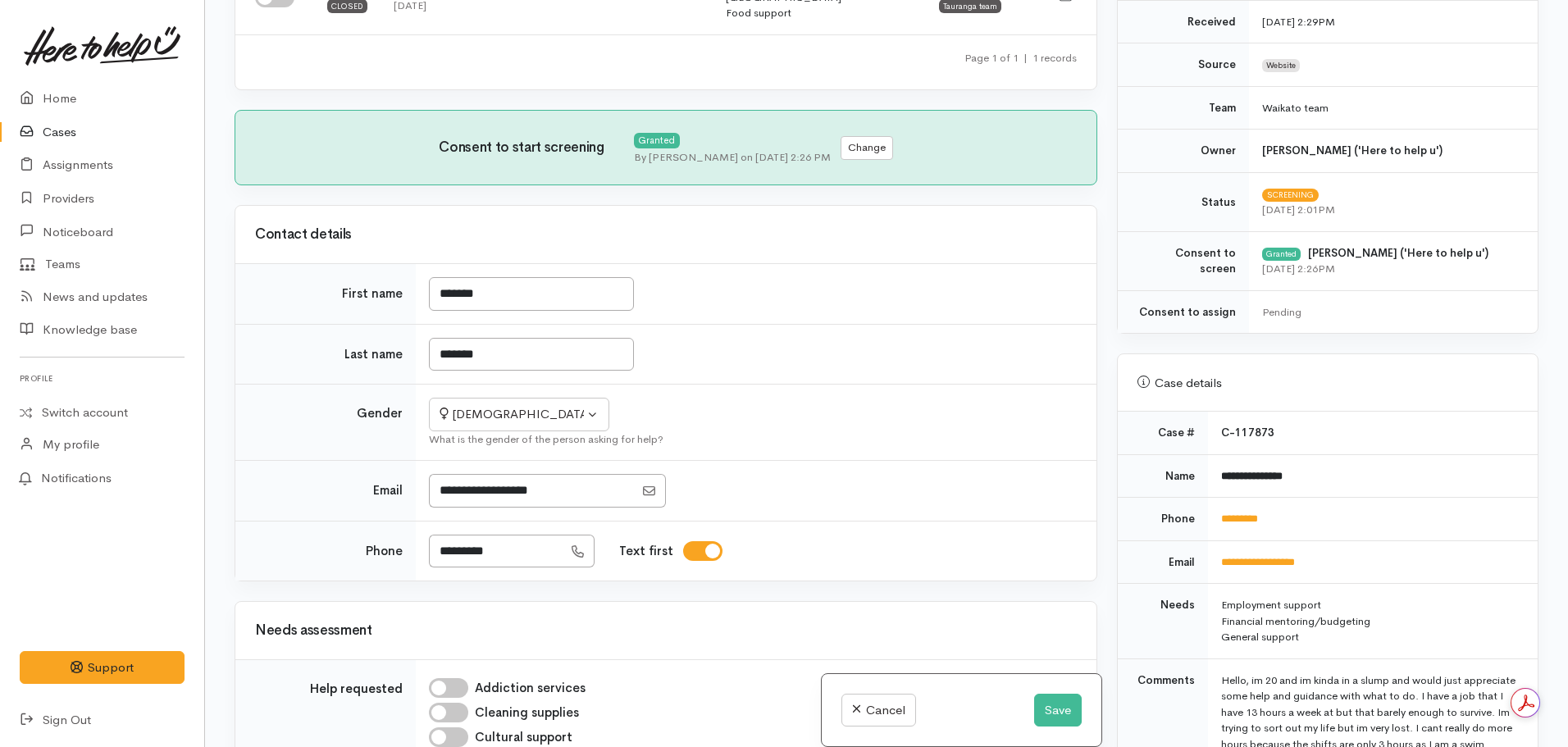
scroll to position [288, 0]
click at [1248, 516] on link "*********" at bounding box center [1239, 519] width 37 height 11
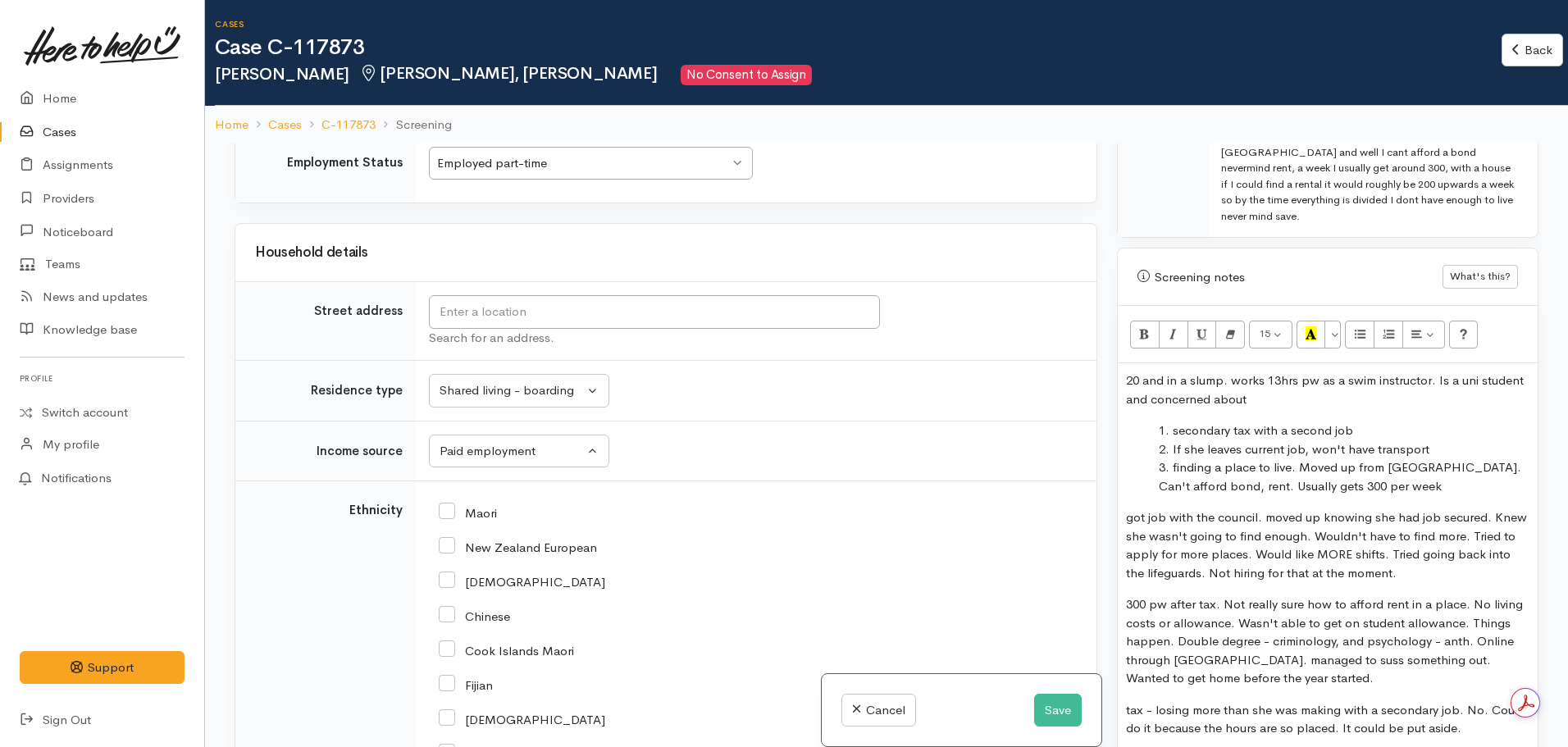
scroll to position [1153, 0]
click at [549, 306] on input "text" at bounding box center [654, 311] width 451 height 34
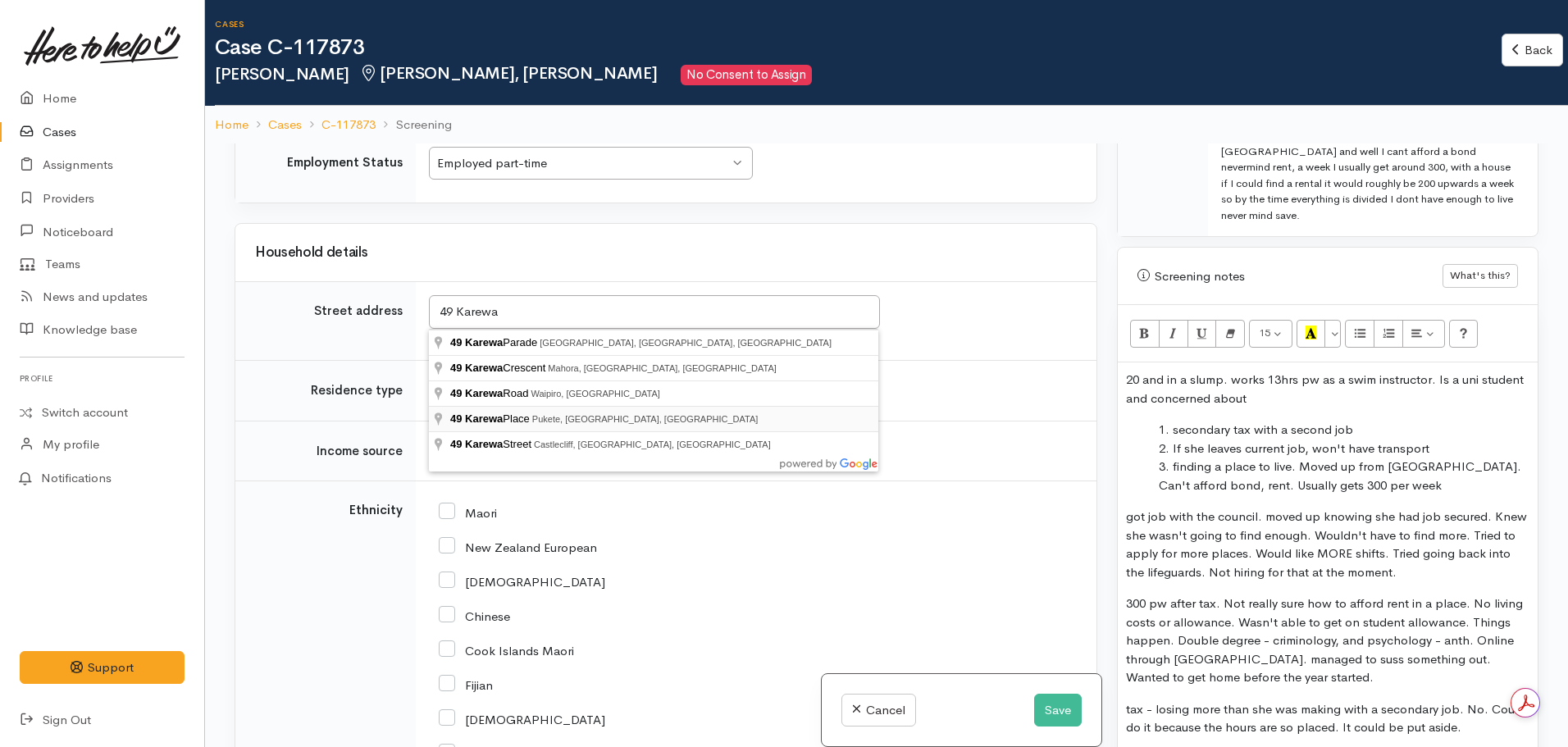
type input "49 Karewa Place, Pukete, Hamilton, New Zealand"
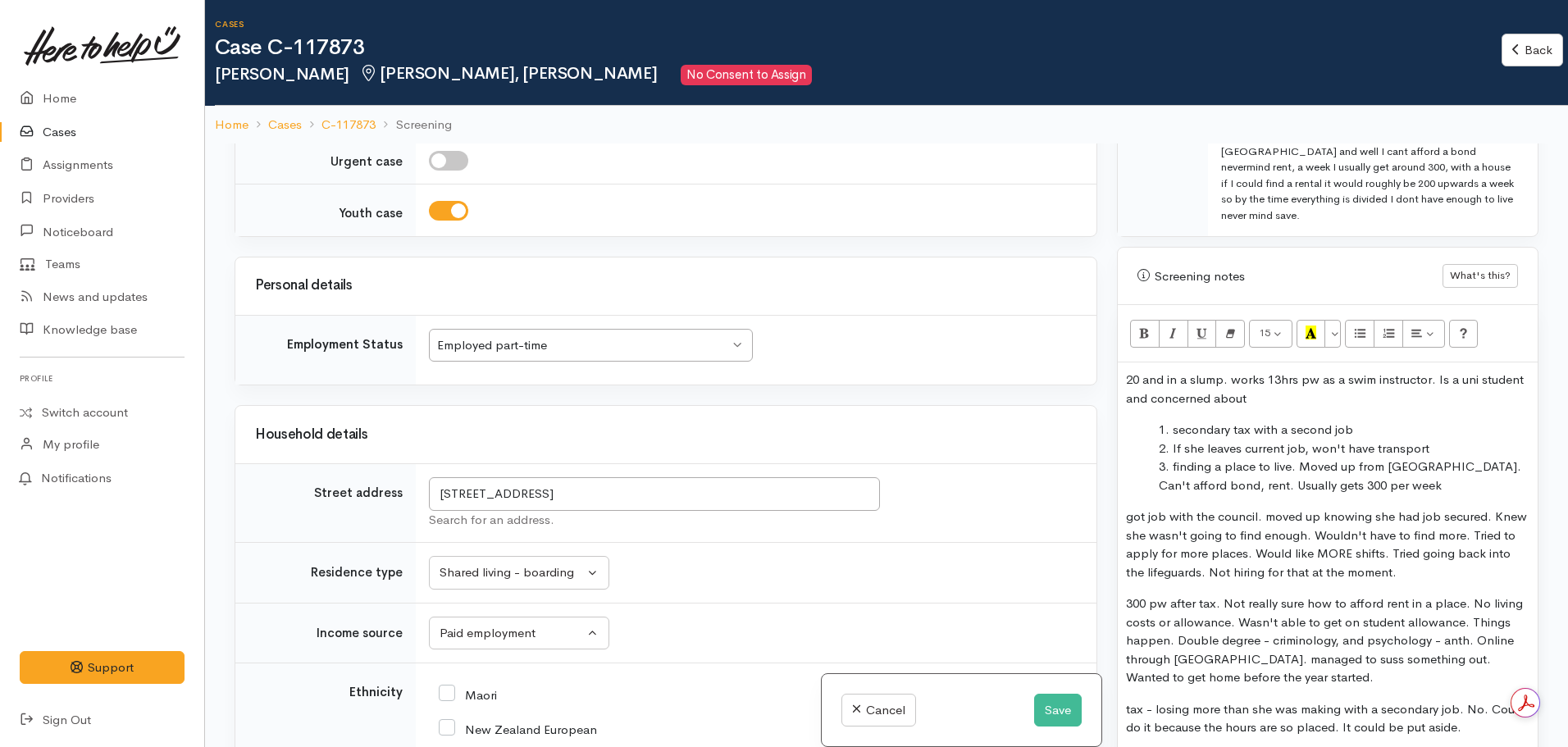
scroll to position [1841, 0]
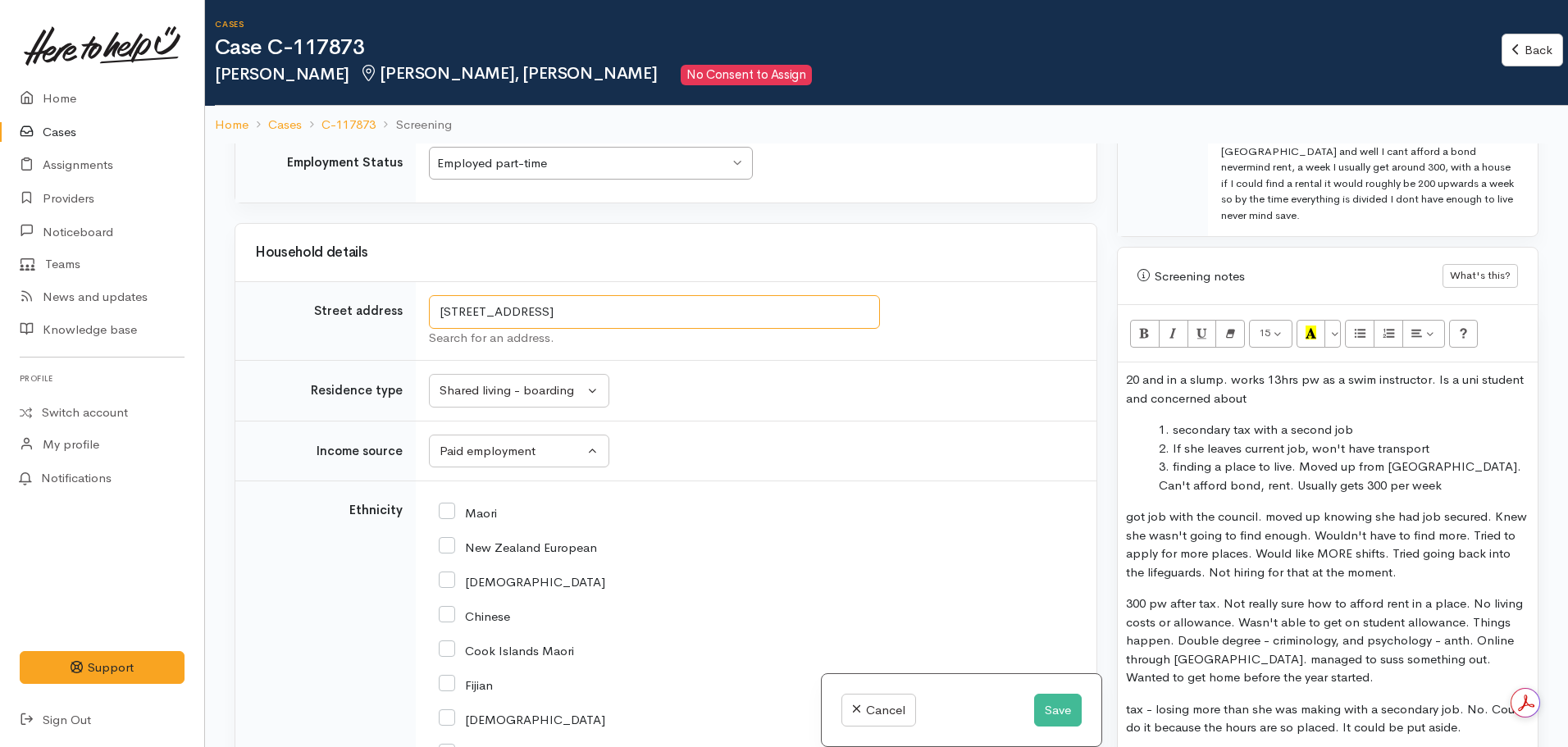
click at [744, 305] on input "49 Karewa Place, Pukete, Hamilton, New Zealand" at bounding box center [654, 311] width 451 height 34
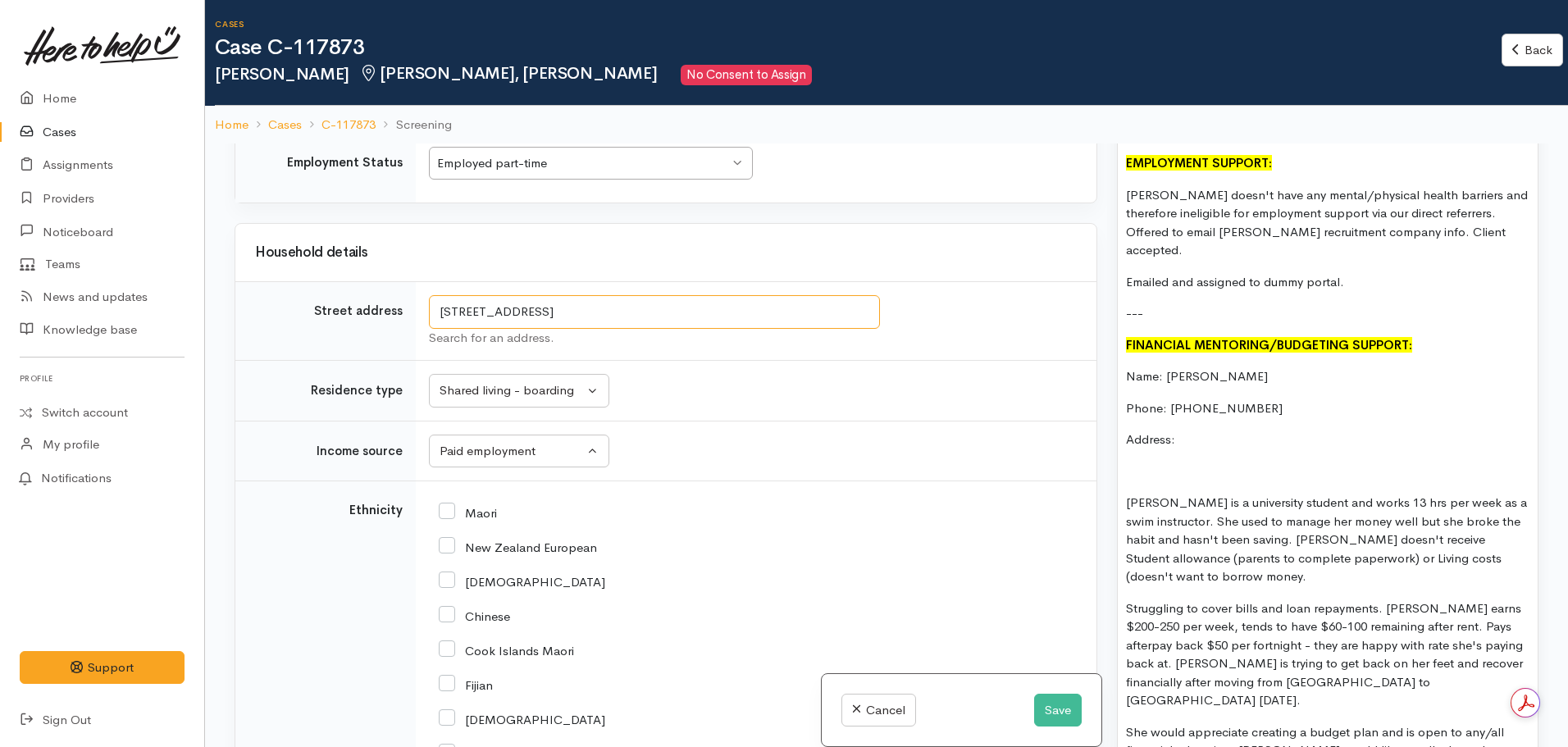
scroll to position [1828, 0]
click at [1207, 433] on p "Address:" at bounding box center [1328, 442] width 403 height 19
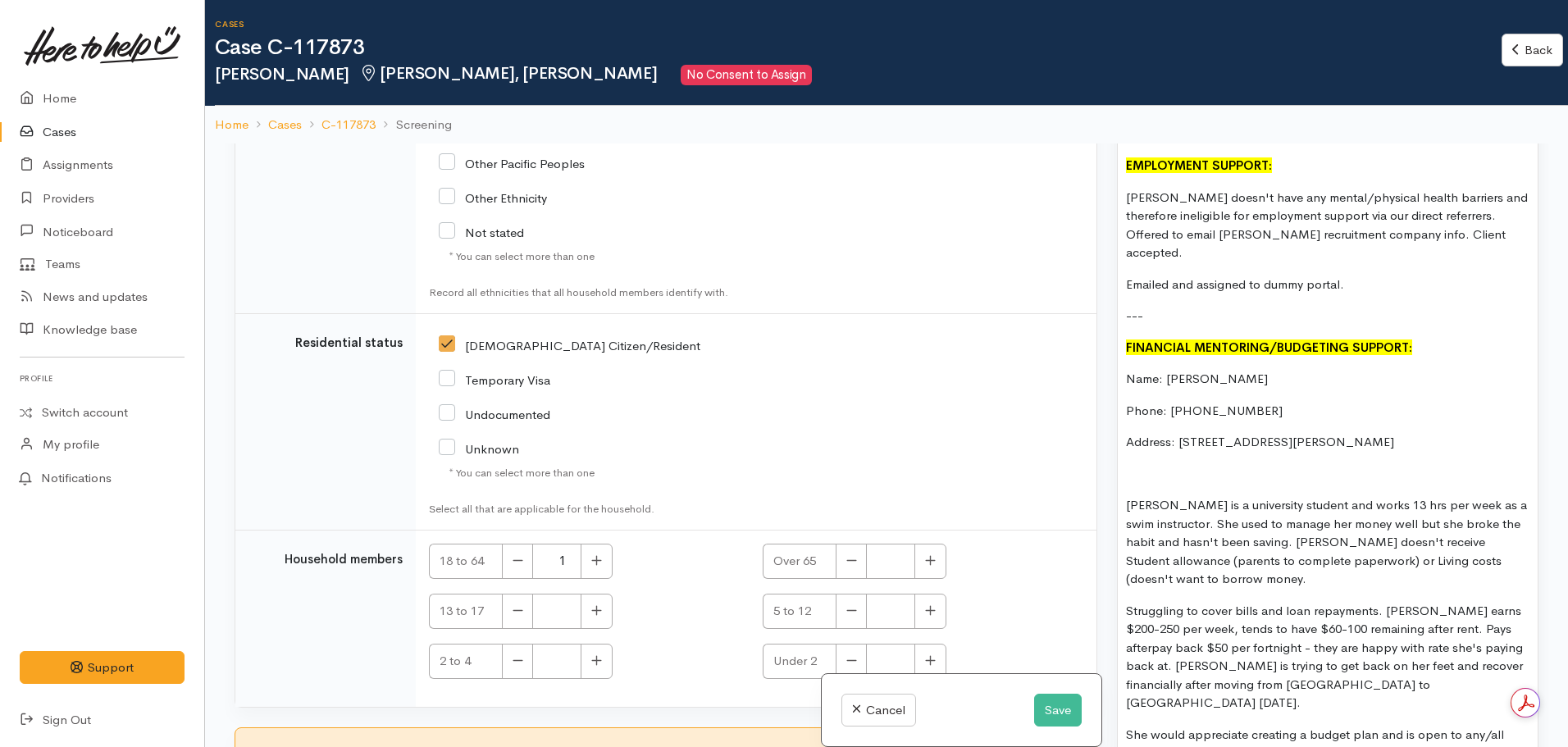
scroll to position [2745, 0]
click at [1053, 715] on button "Save" at bounding box center [1058, 710] width 48 height 34
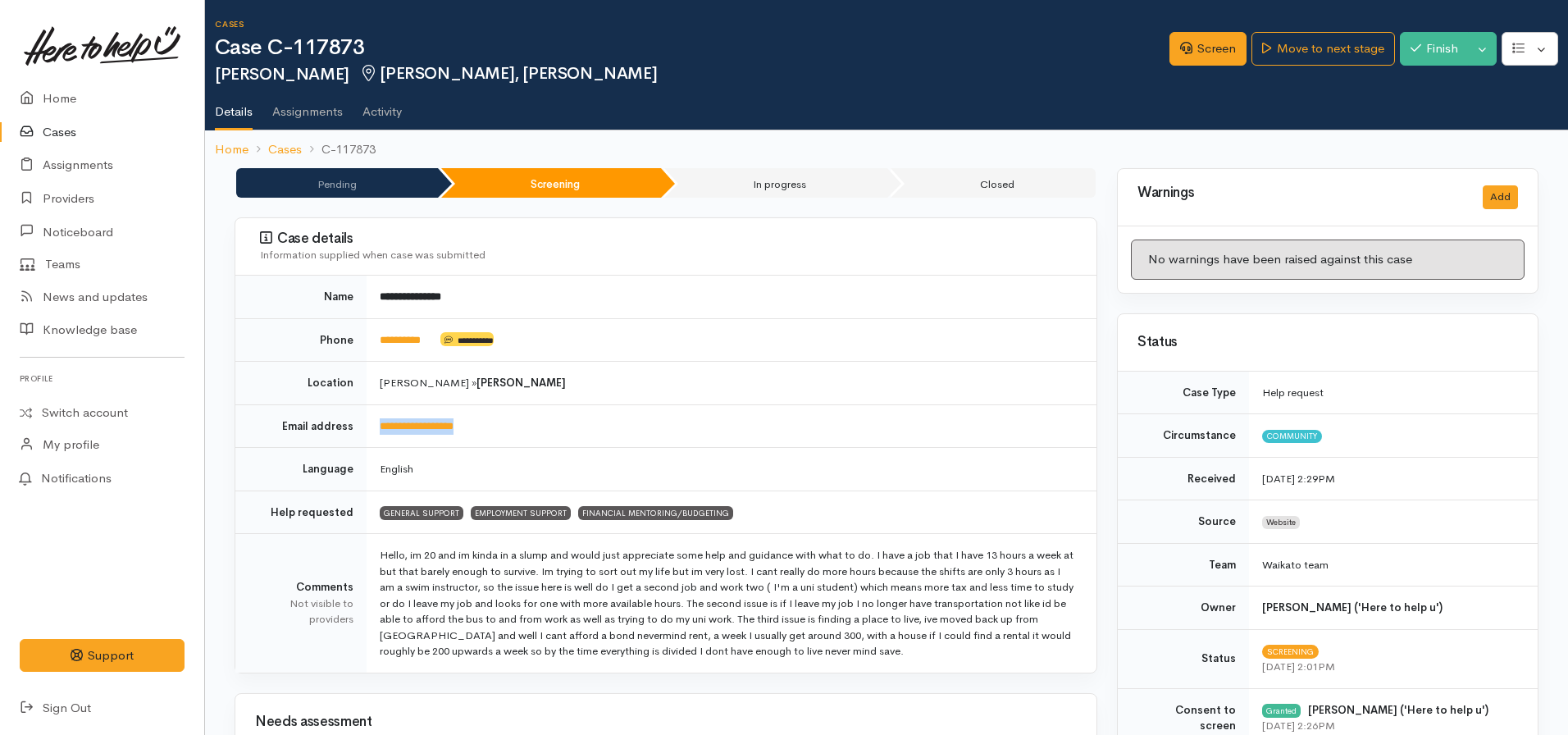
drag, startPoint x: 512, startPoint y: 426, endPoint x: 363, endPoint y: 430, distance: 149.1
click at [363, 430] on tr "**********" at bounding box center [666, 425] width 861 height 43
copy tr "**********"
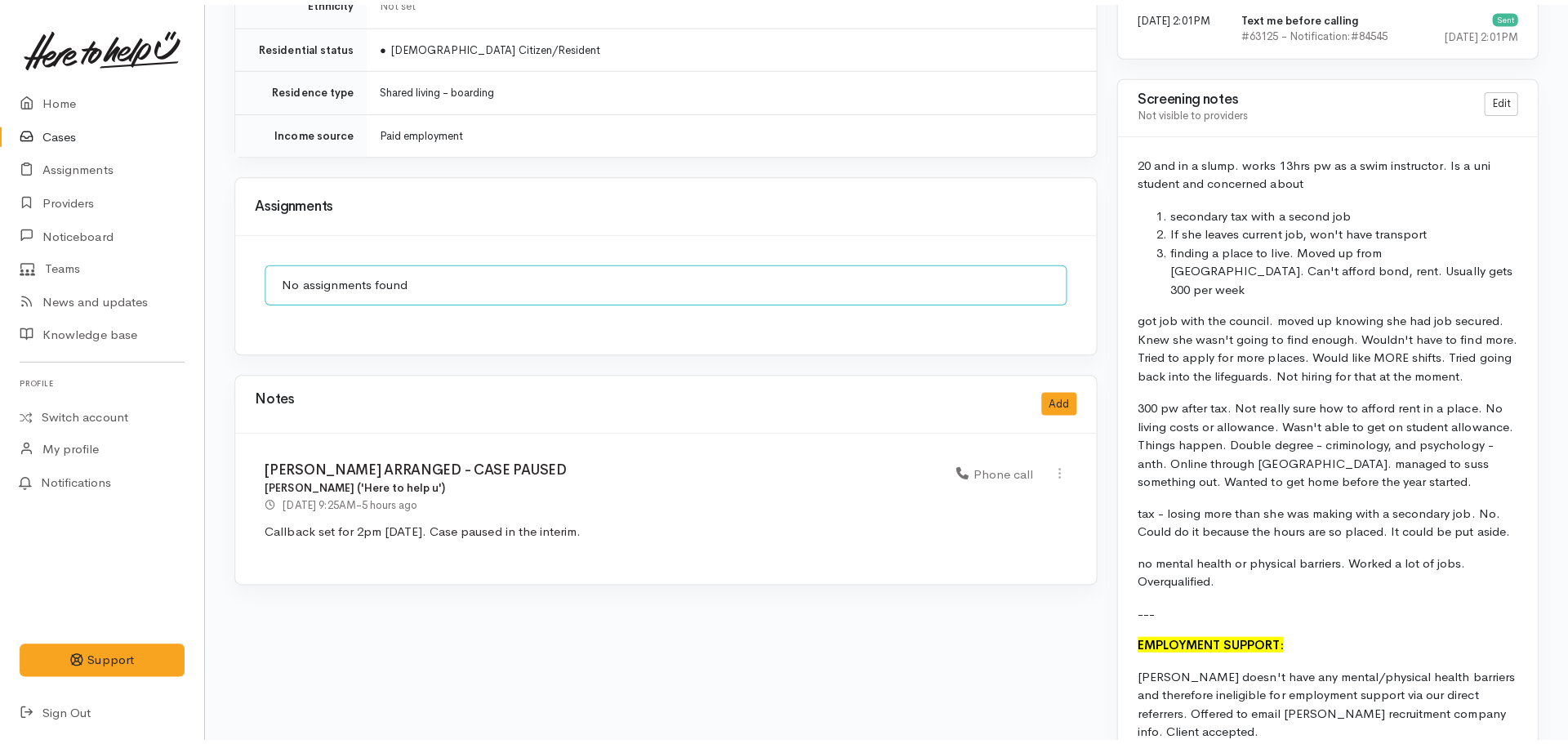
scroll to position [1258, 0]
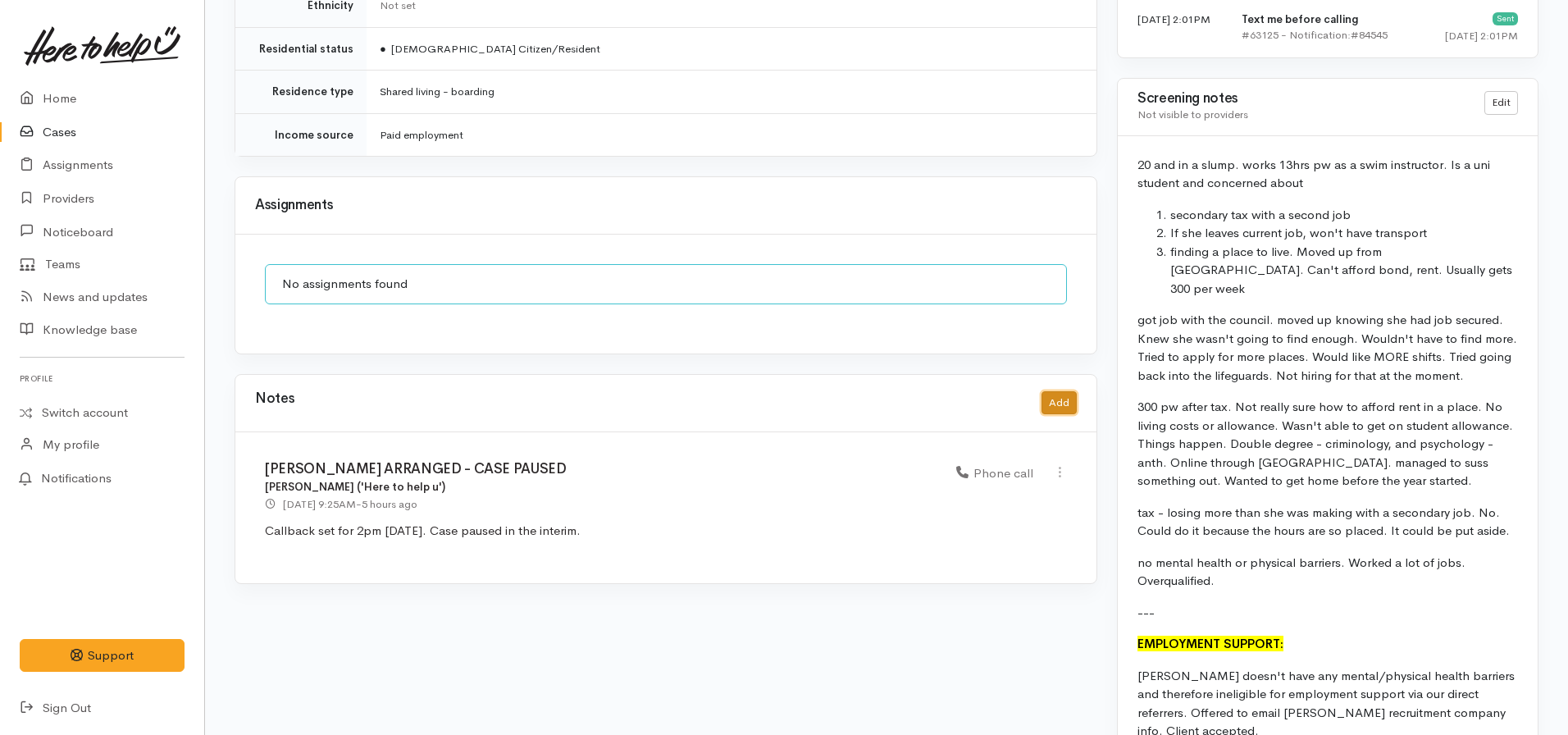
click at [1057, 391] on button "Add" at bounding box center [1058, 402] width 35 height 24
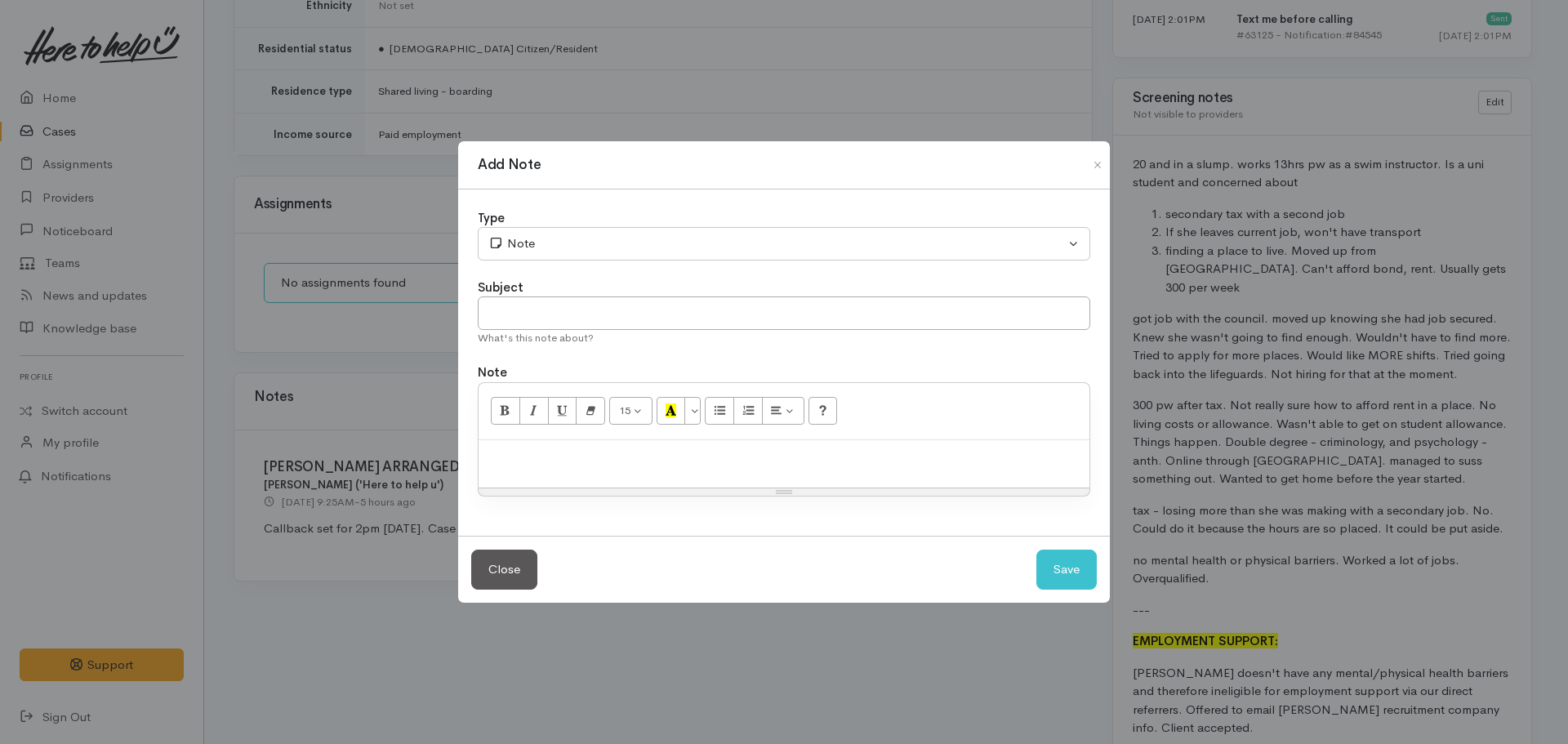
click at [644, 461] on p at bounding box center [783, 458] width 594 height 19
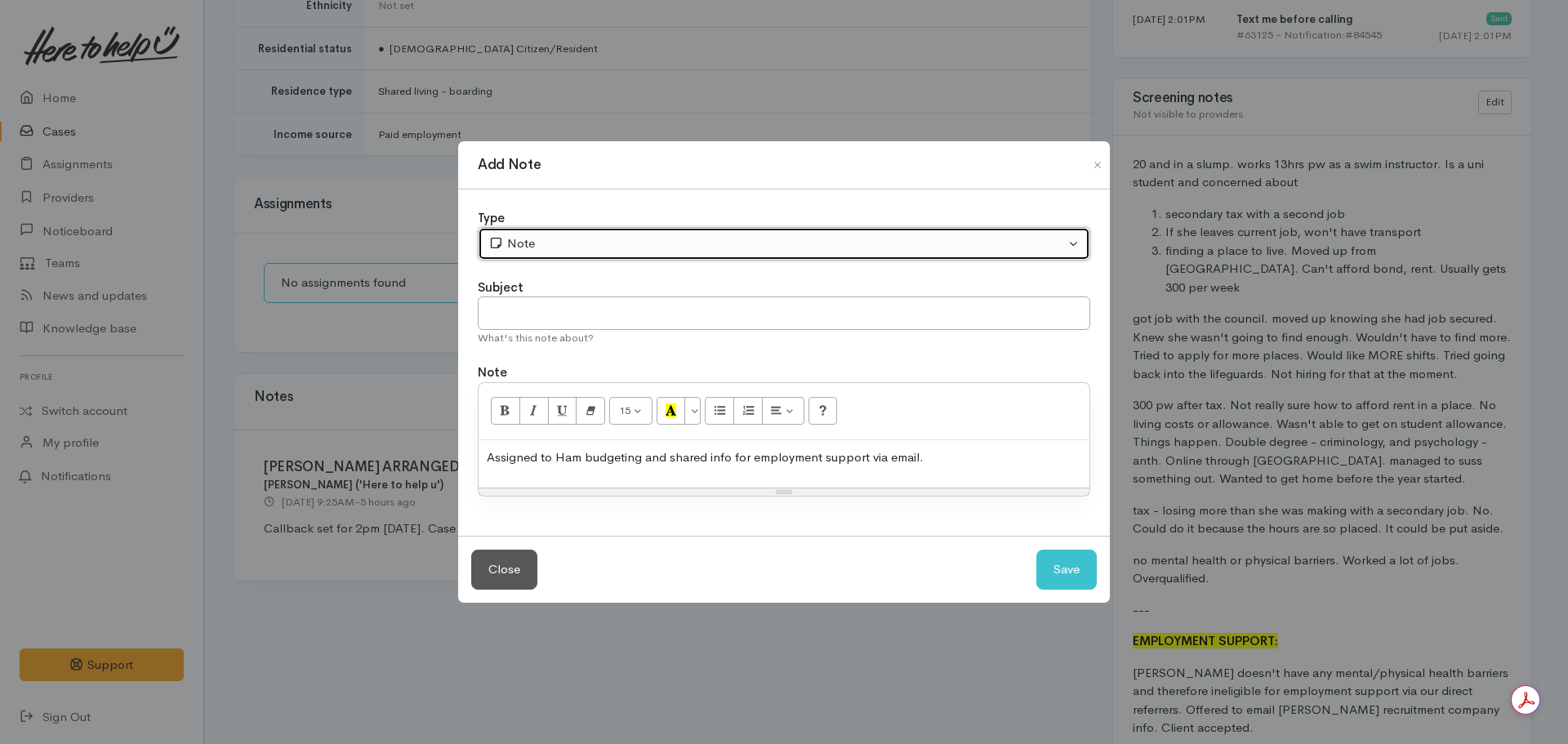
click at [566, 235] on div "Note" at bounding box center [776, 244] width 577 height 19
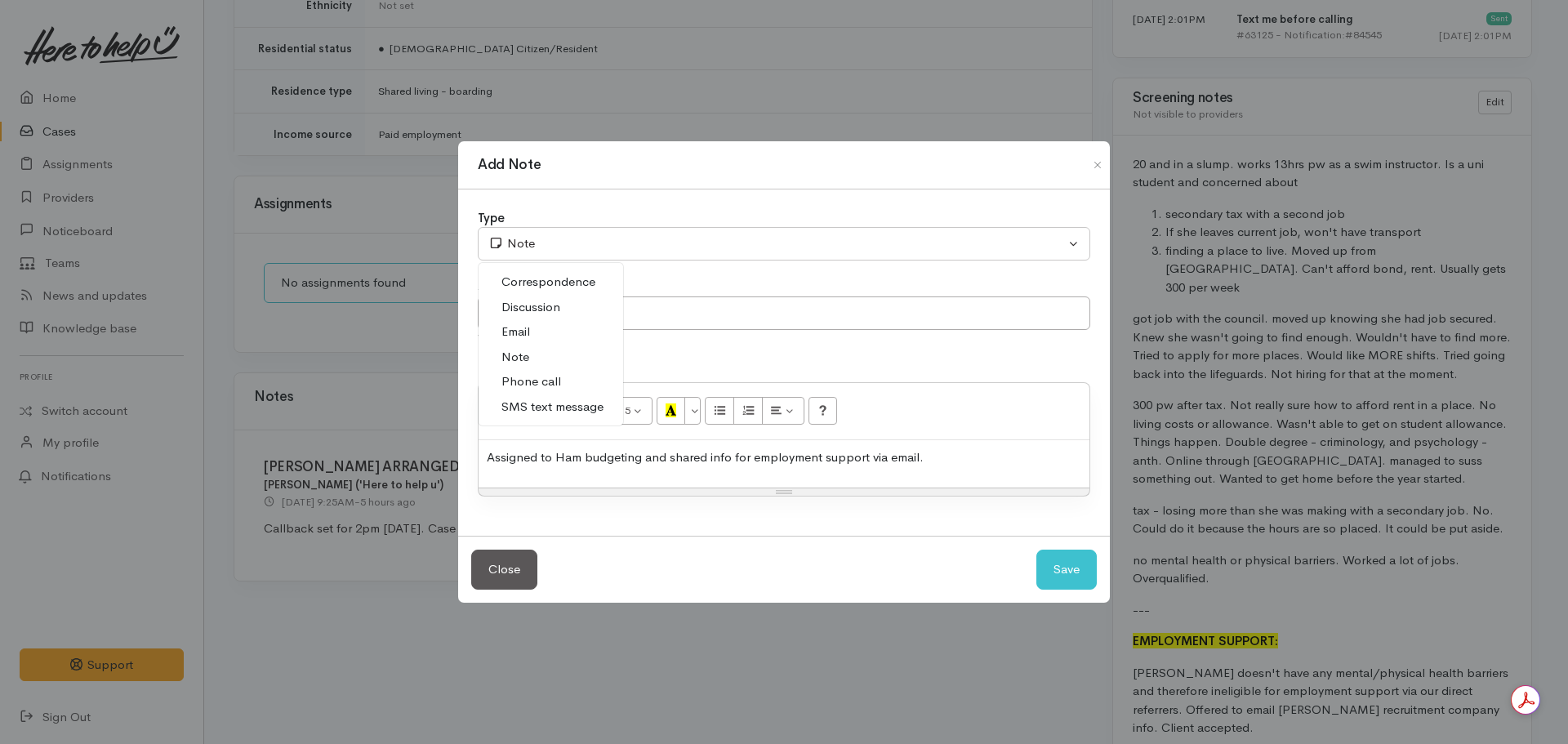
click at [554, 381] on span "Phone call" at bounding box center [531, 382] width 60 height 19
click at [1055, 576] on button "Save" at bounding box center [1066, 569] width 60 height 40
select select "1"
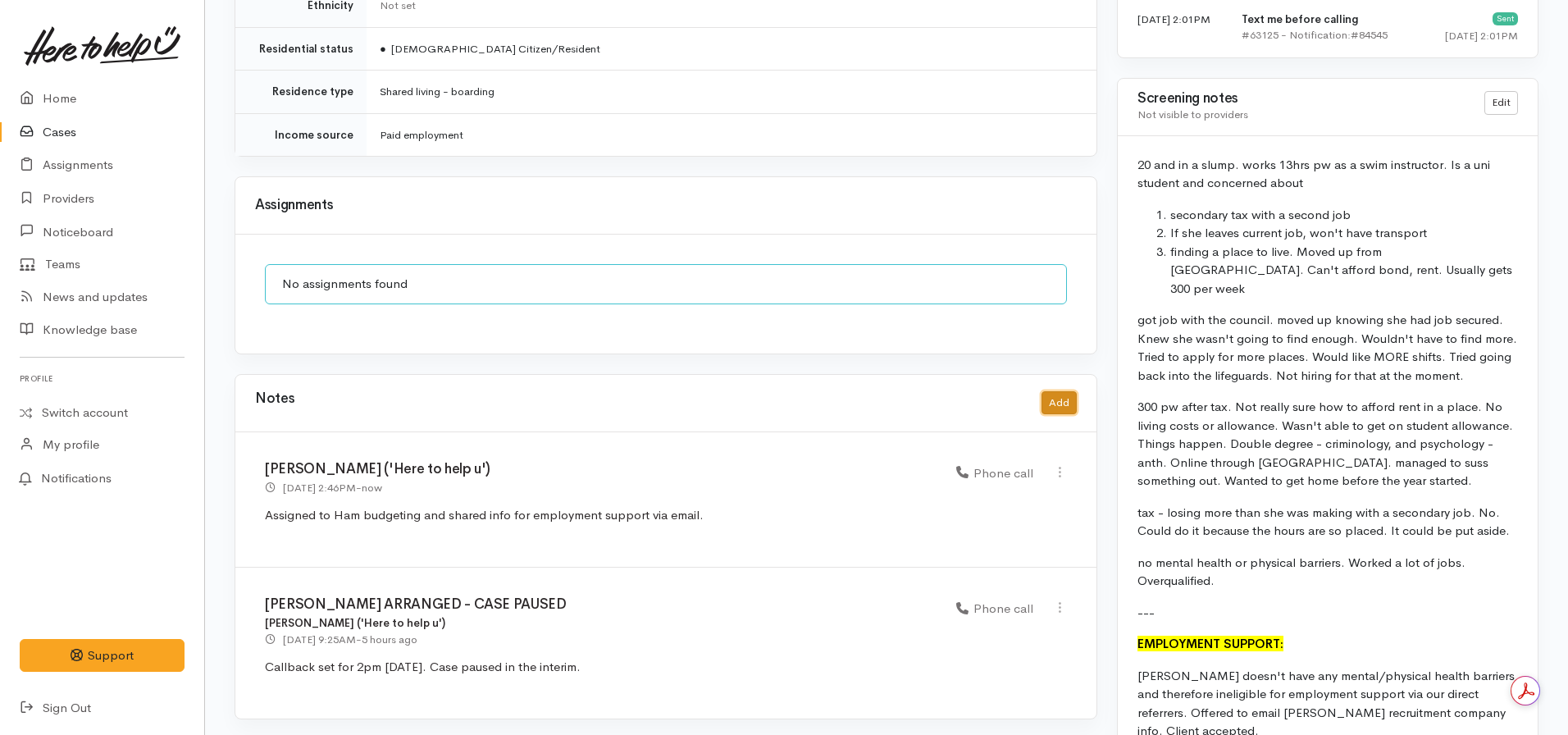
click at [1070, 391] on button "Add" at bounding box center [1058, 402] width 35 height 24
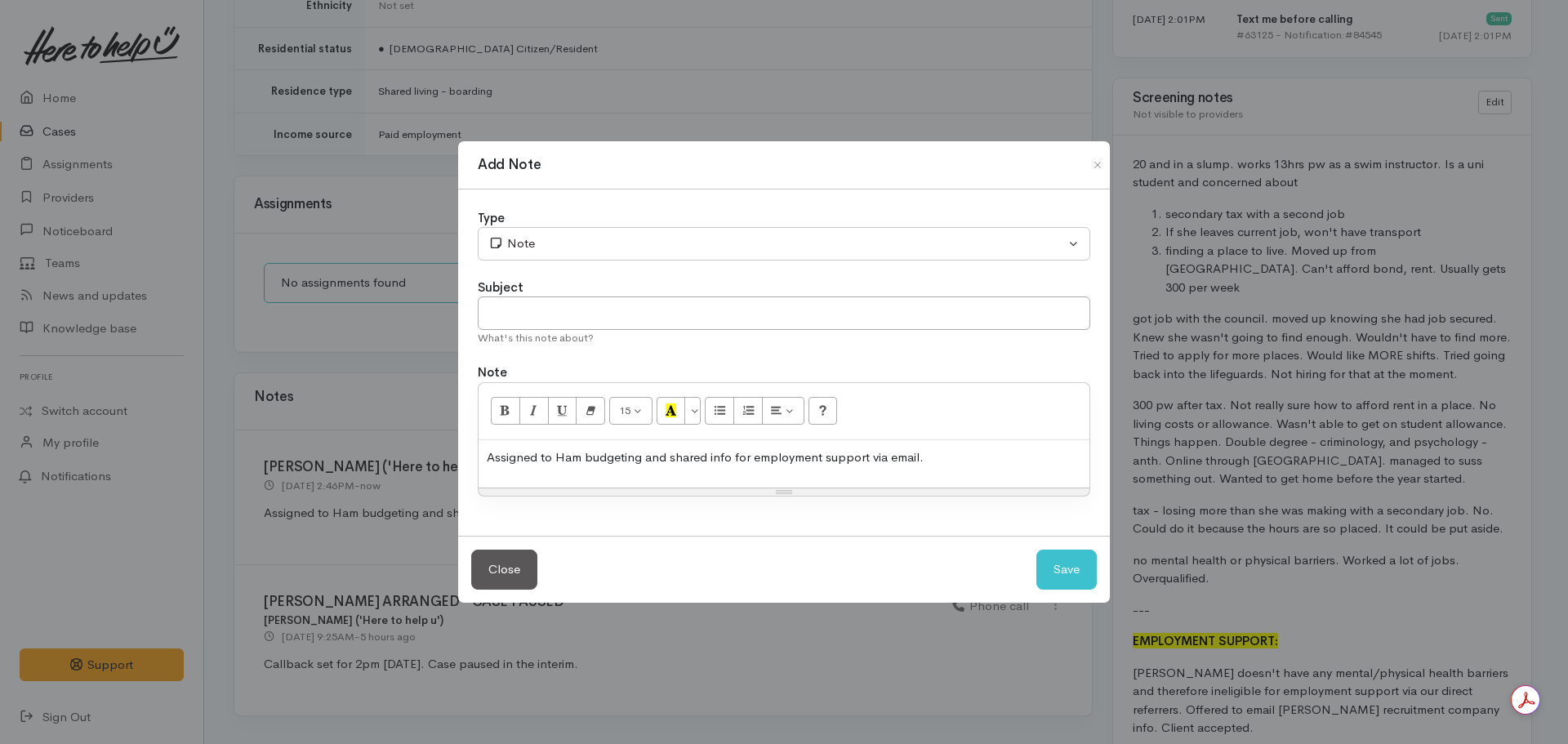
click at [787, 467] on div "Assigned to Ham budgeting and shared info for employment support via email." at bounding box center [784, 465] width 610 height 49
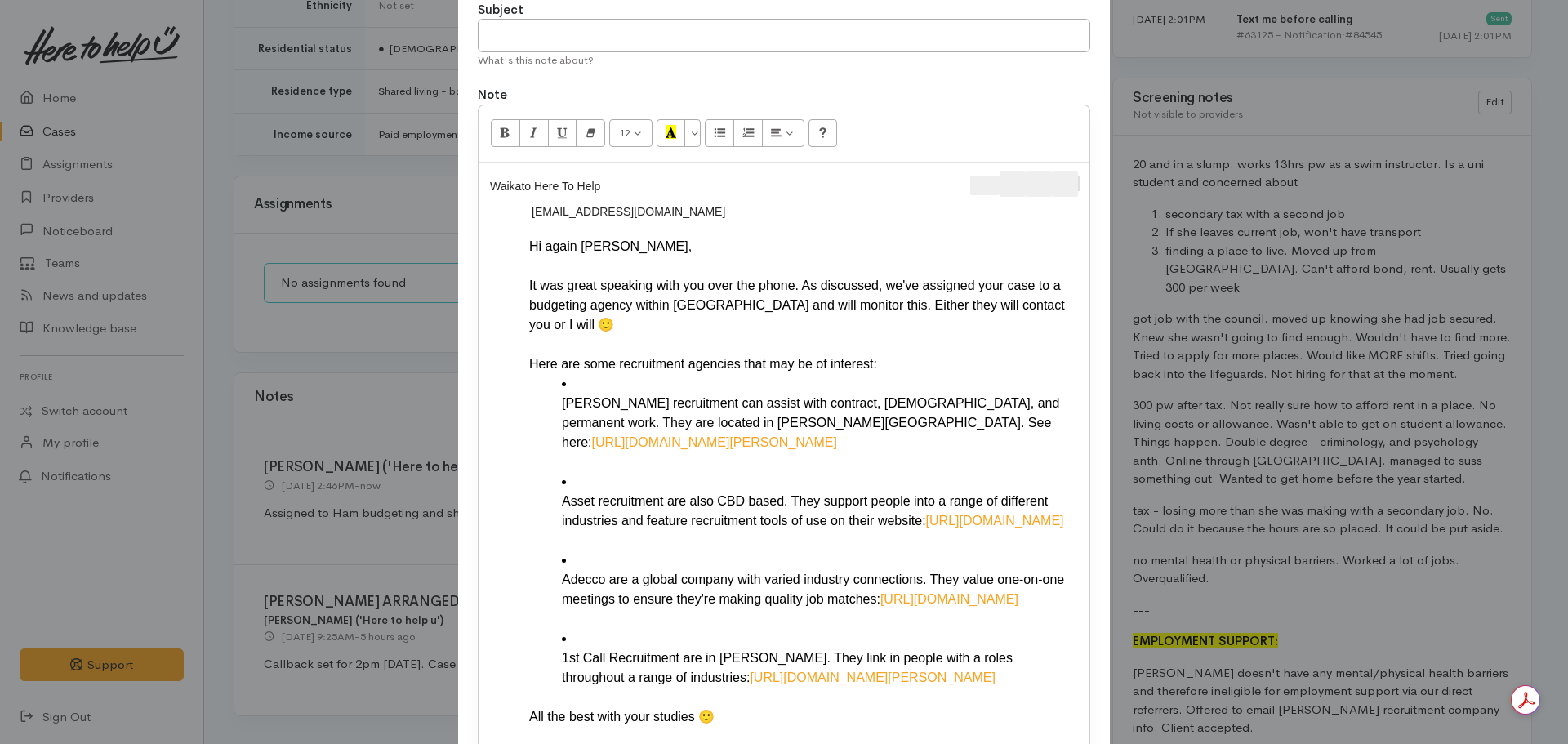
click at [1082, 179] on div "Waikato Here To Help U ​ [EMAIL_ADDRESS][DOMAIN_NAME] ​ Hi again [PERSON_NAME],…" at bounding box center [784, 479] width 610 height 633
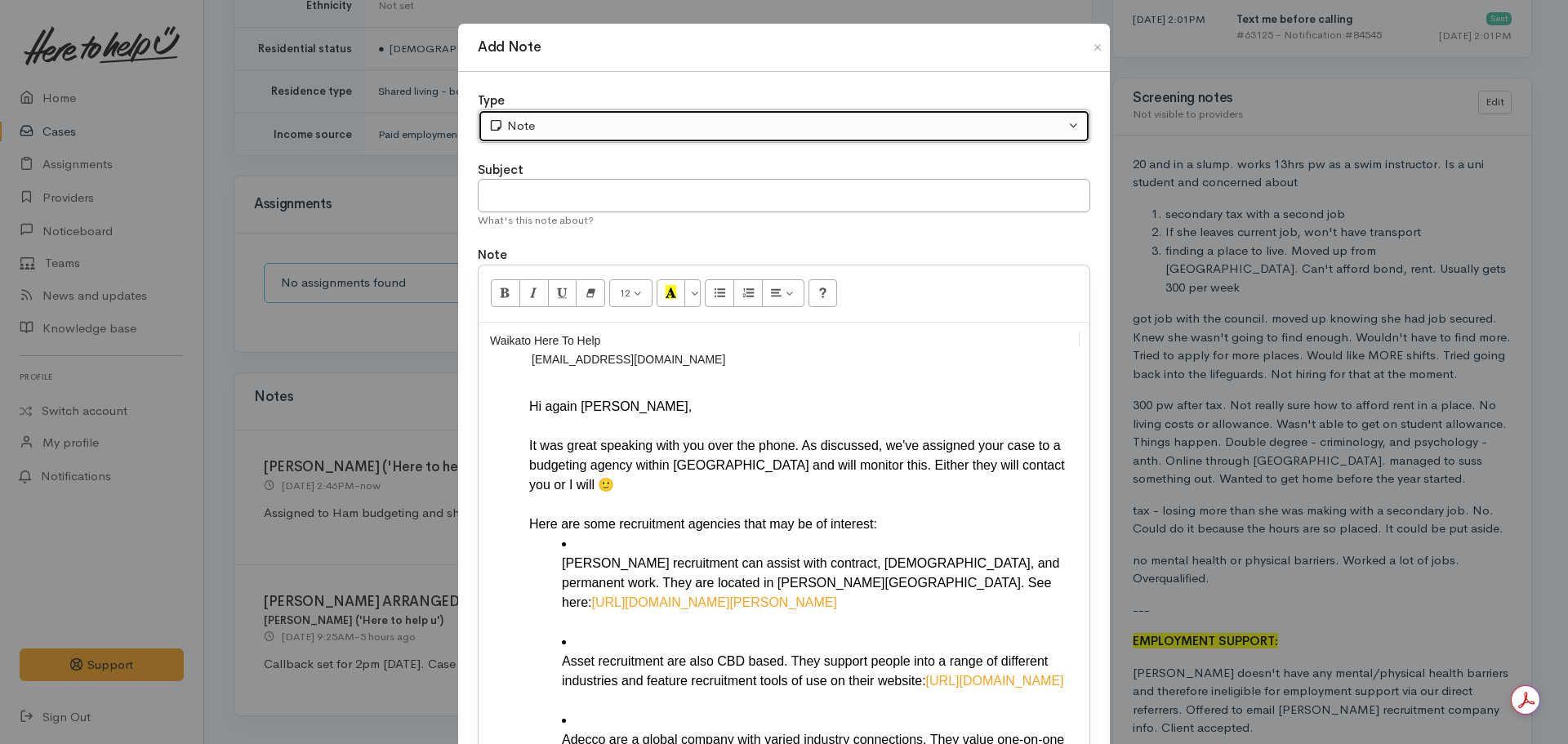
click at [730, 132] on div "Note" at bounding box center [776, 126] width 577 height 19
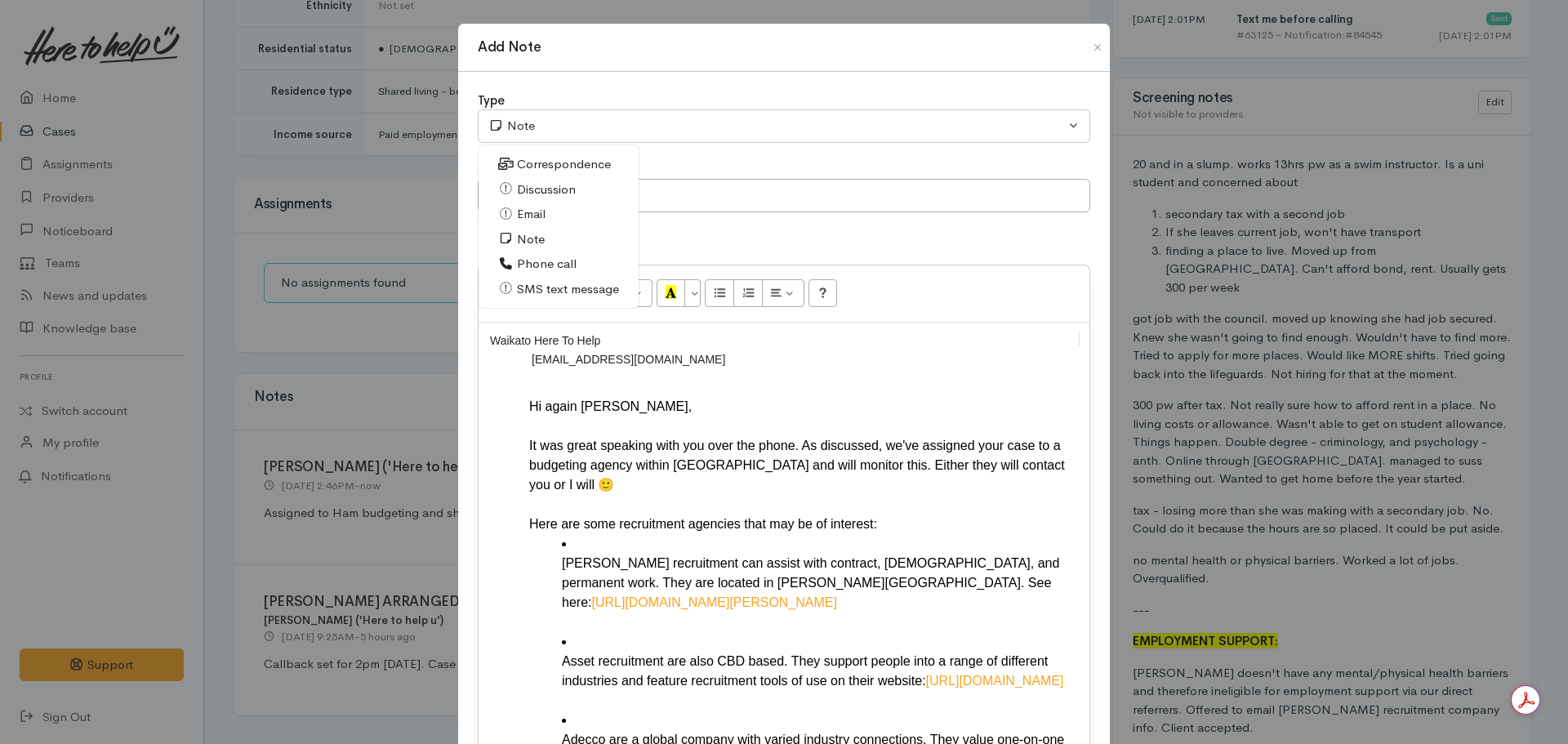
click at [538, 210] on span "Email" at bounding box center [531, 215] width 29 height 19
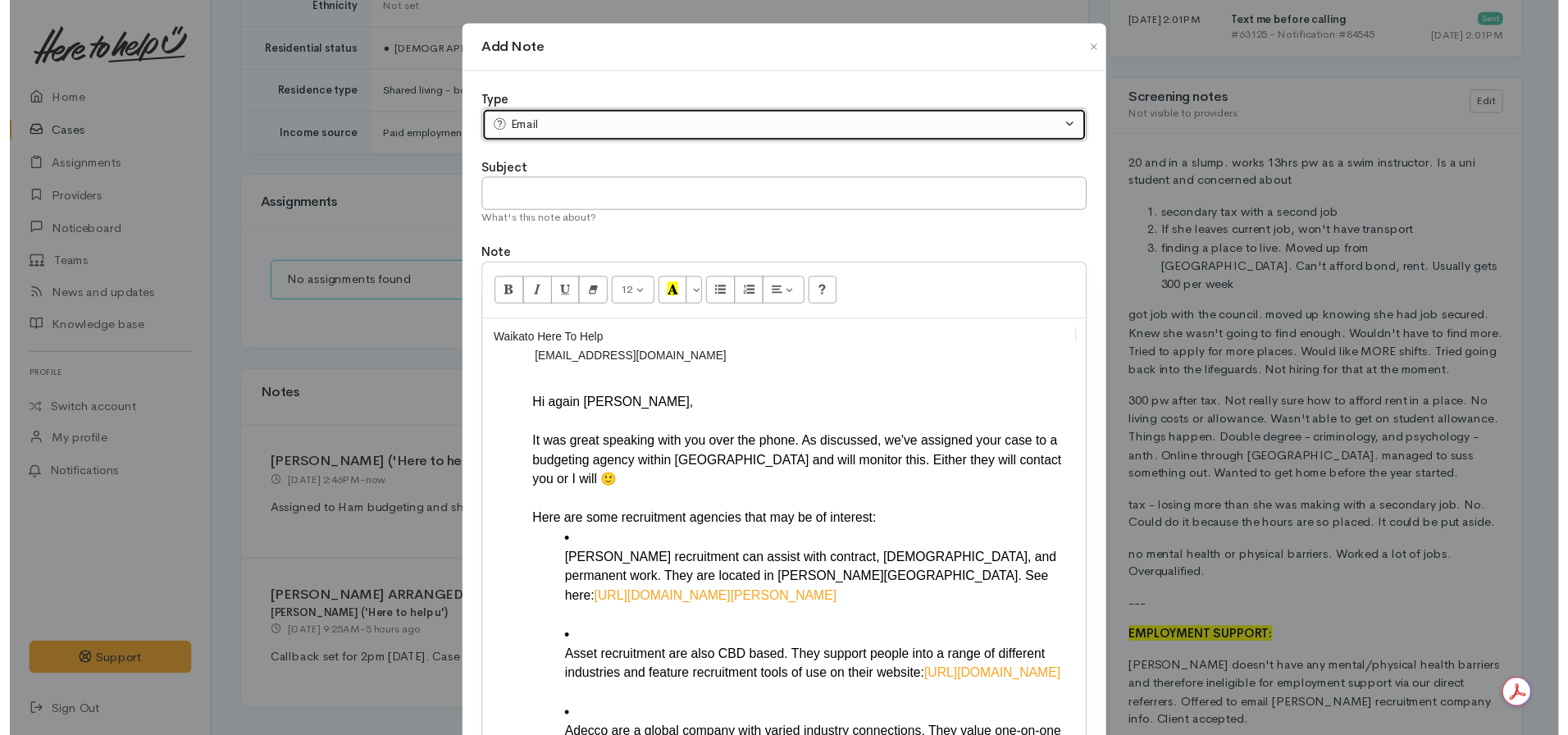
scroll to position [311, 0]
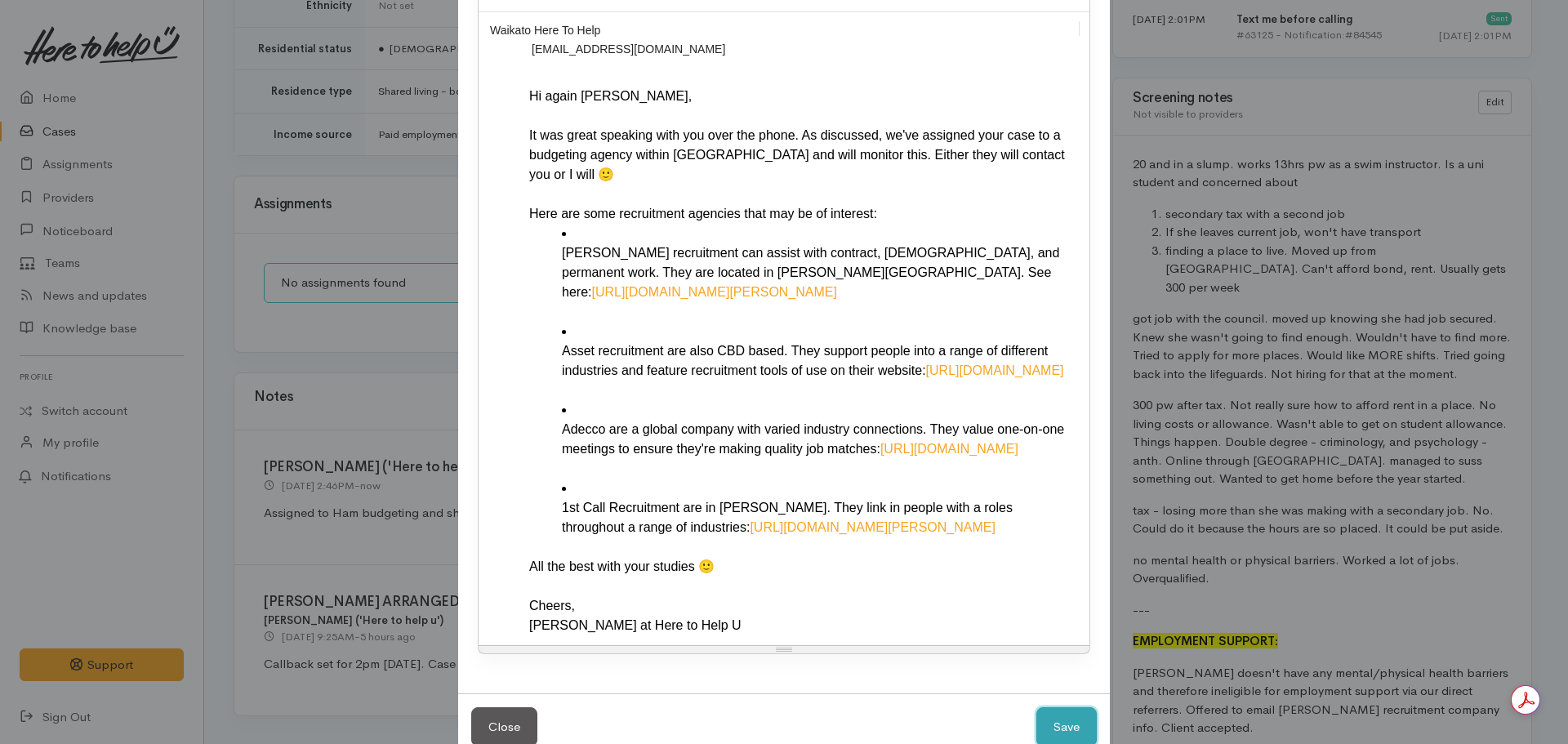
click at [1062, 708] on button "Save" at bounding box center [1066, 728] width 60 height 40
select select "1"
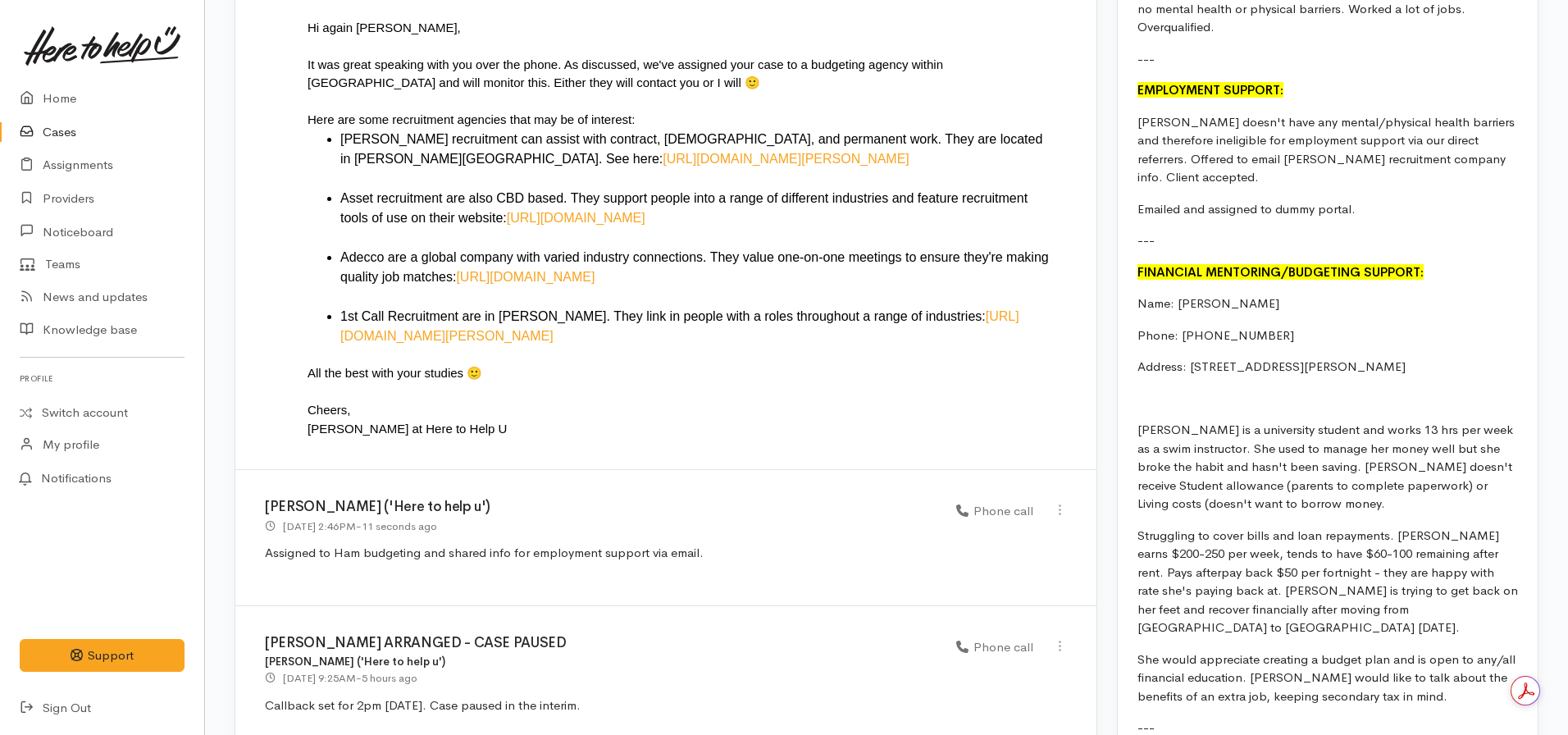
scroll to position [1818, 0]
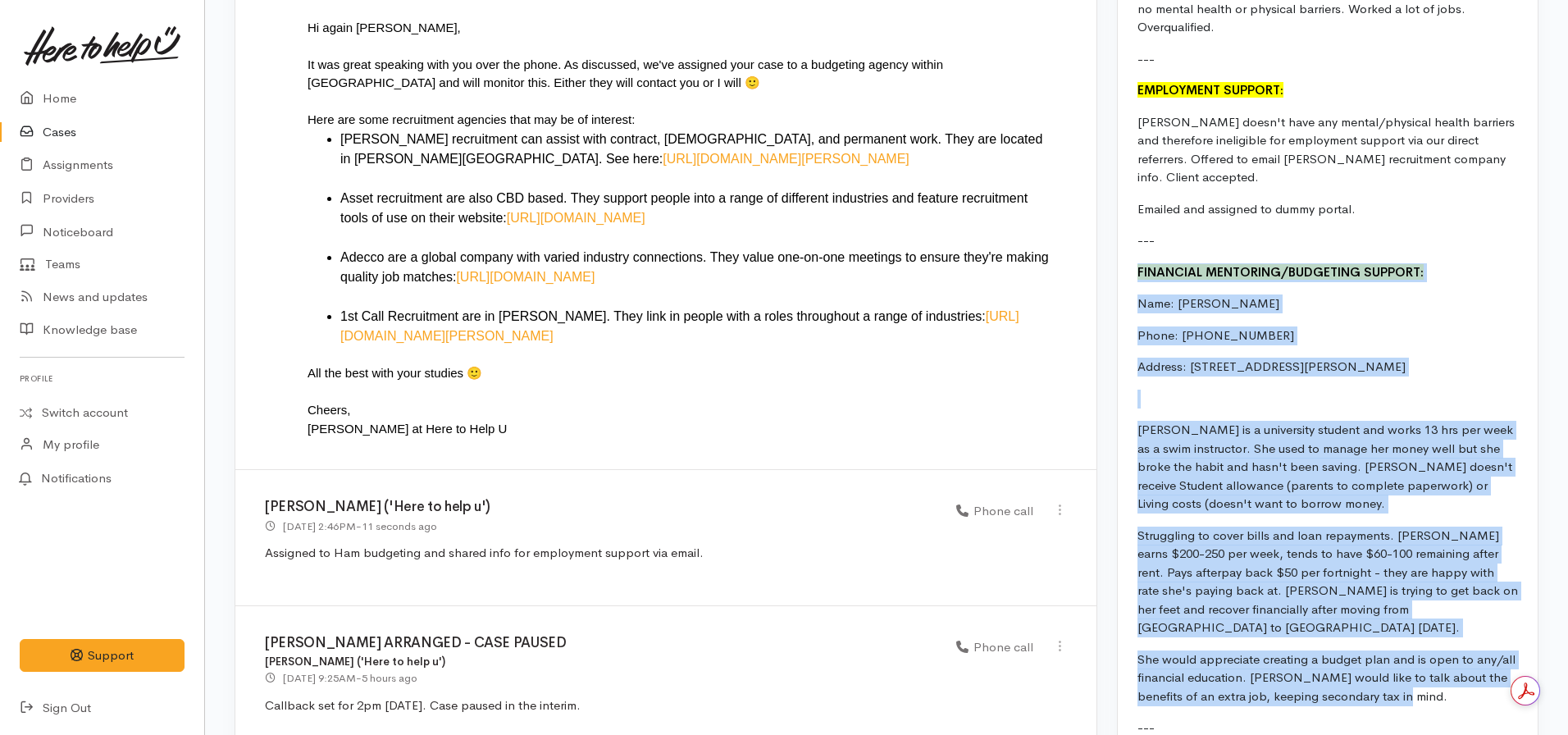
drag, startPoint x: 1383, startPoint y: 642, endPoint x: 1137, endPoint y: 230, distance: 479.9
click at [1137, 230] on div "20 and in a slump. works 13hrs pw as a swim instructor. Is a uni student and co…" at bounding box center [1328, 223] width 420 height 1283
copy div "FINANCIAL MENTORING/BUDGETING SUPPORT: Name: [PERSON_NAME] Phone: 021664231 Add…"
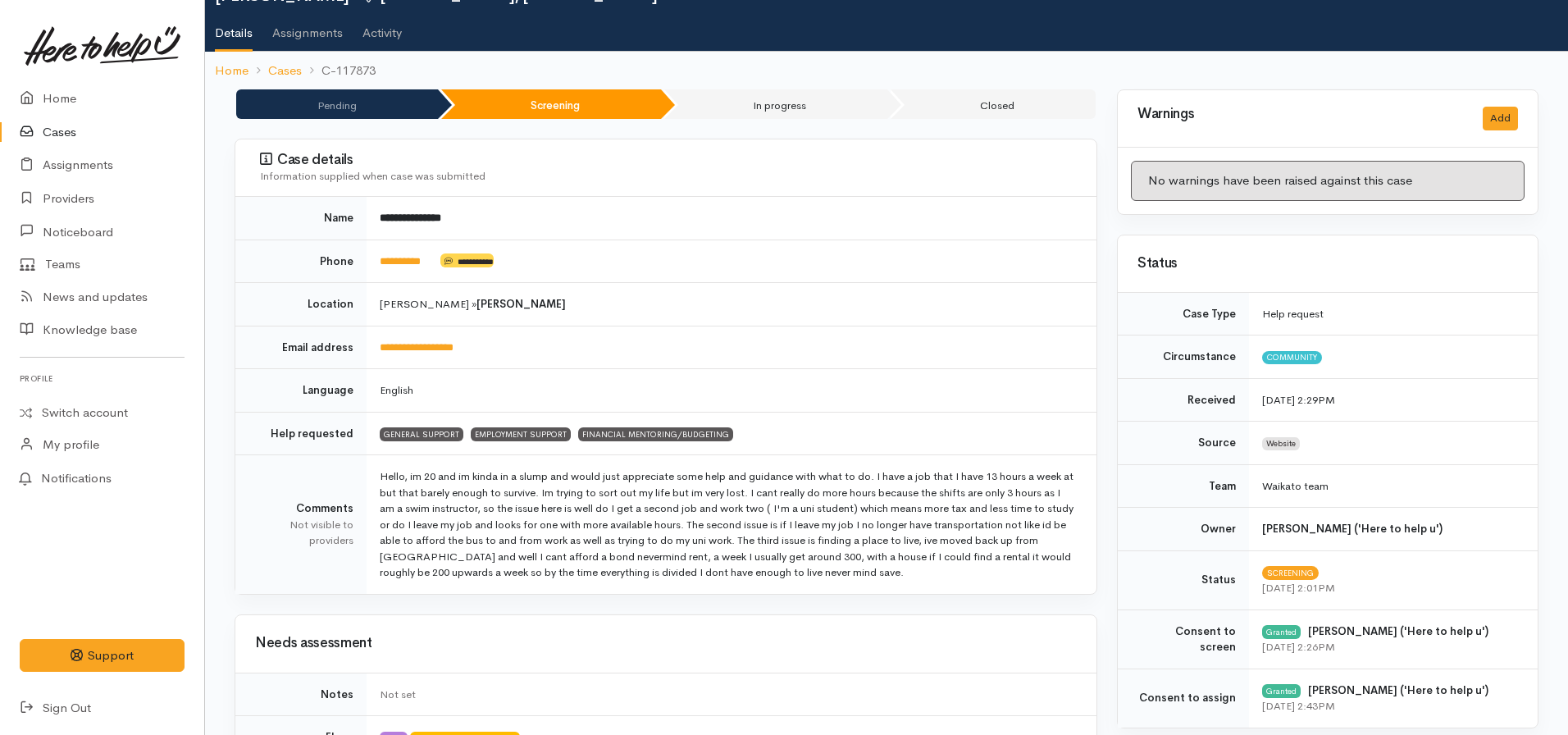
scroll to position [0, 0]
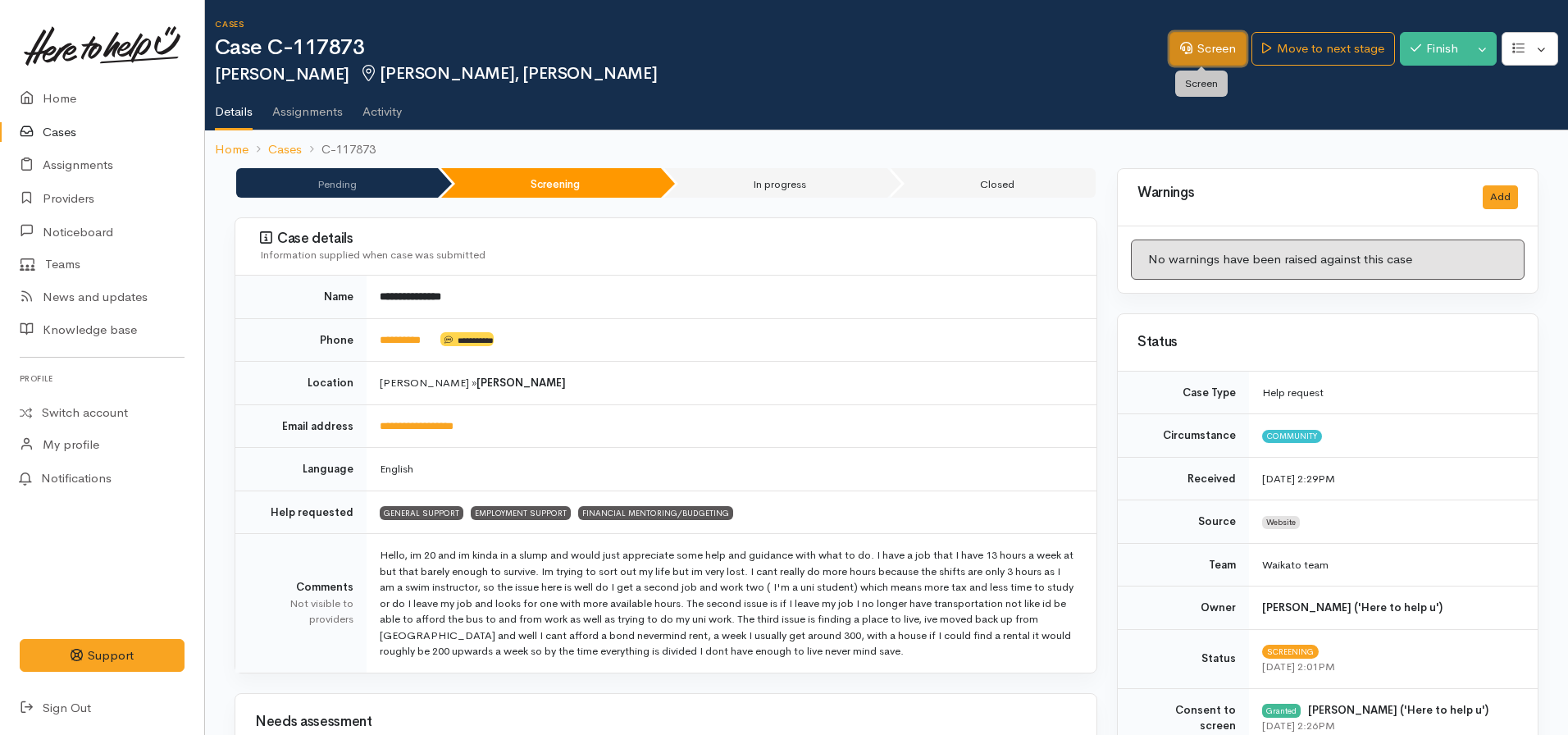
click at [1201, 51] on link "Screen" at bounding box center [1208, 48] width 77 height 34
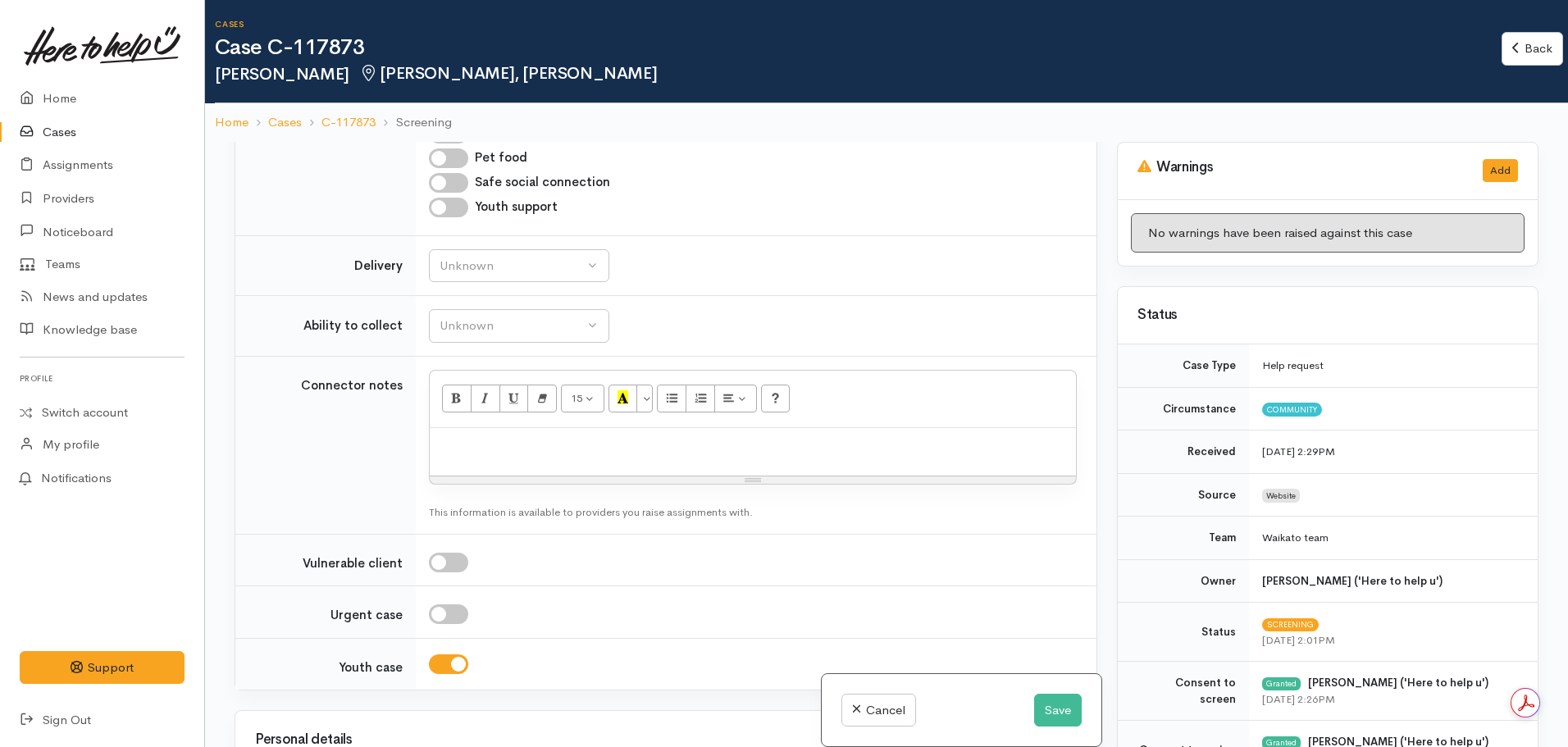
scroll to position [1266, 0]
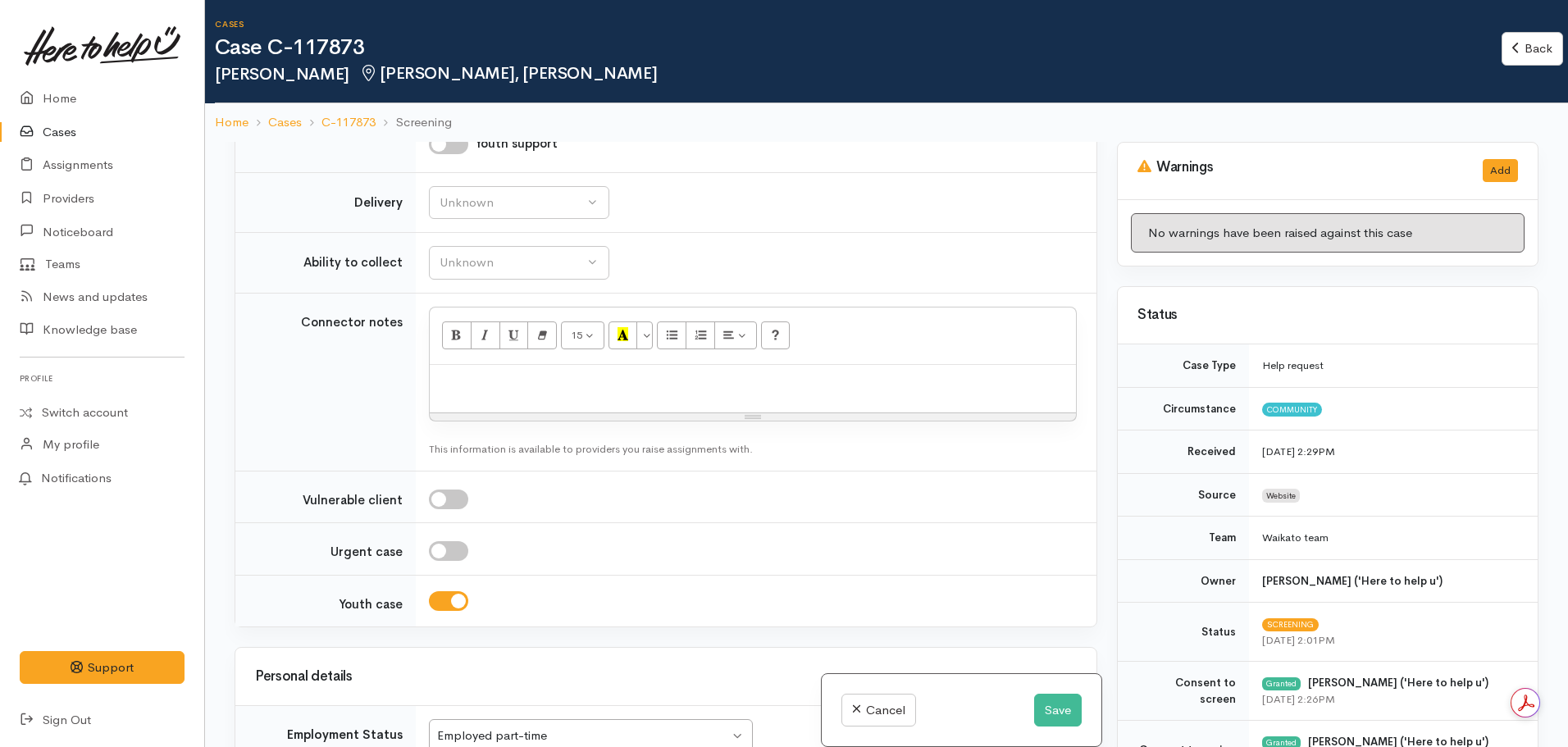
click at [513, 392] on div at bounding box center [753, 389] width 647 height 49
paste div
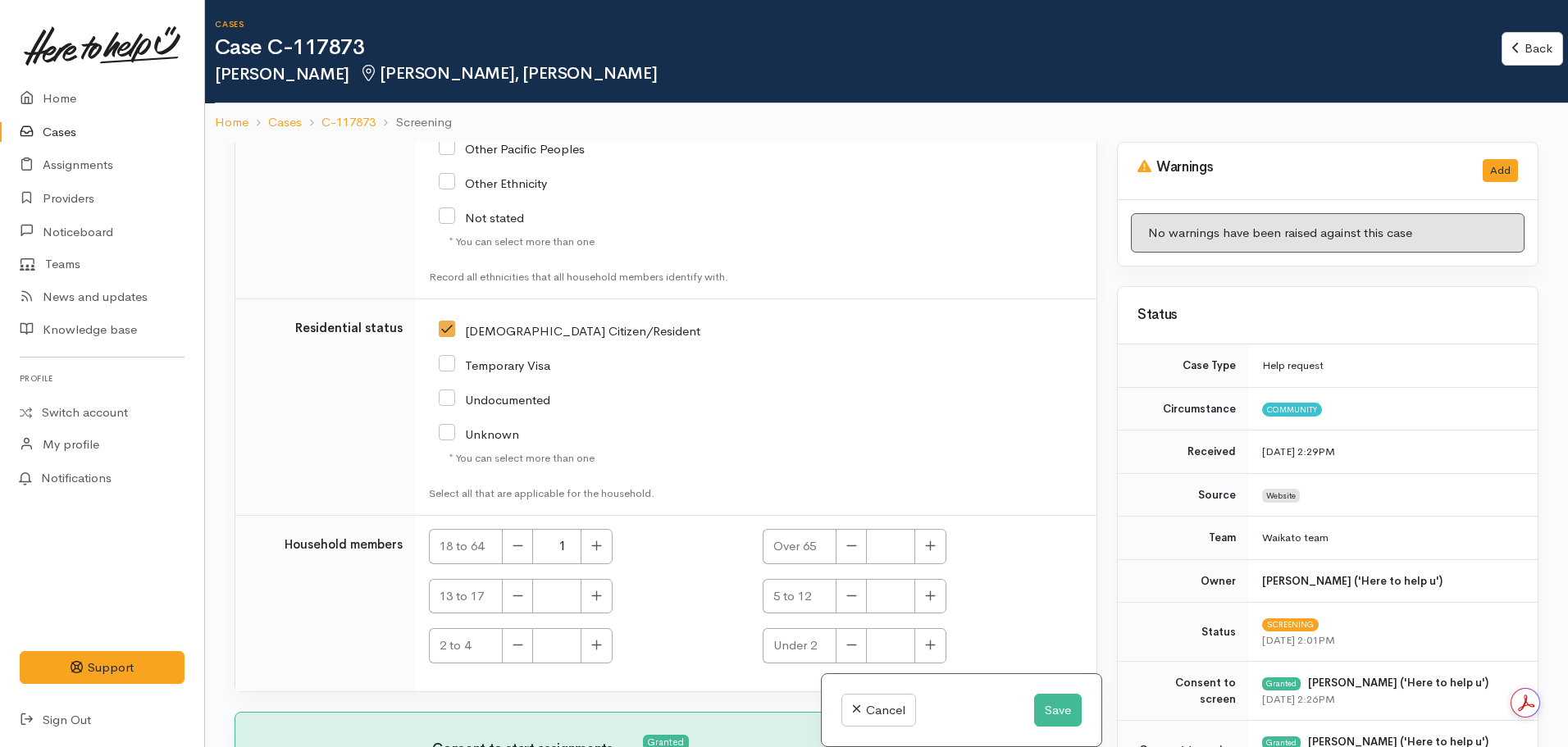
scroll to position [142, 0]
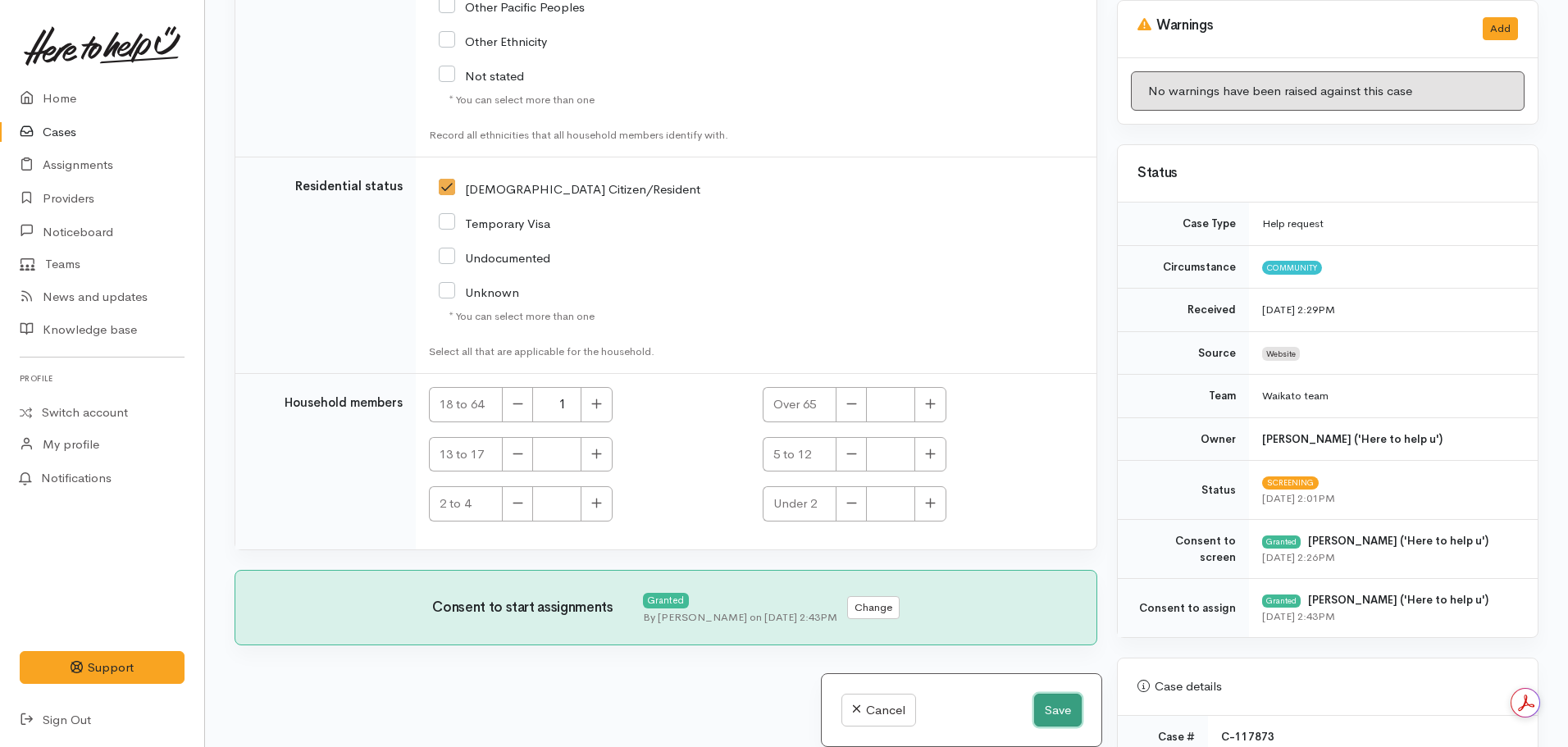
click at [1063, 711] on button "Save" at bounding box center [1058, 710] width 48 height 34
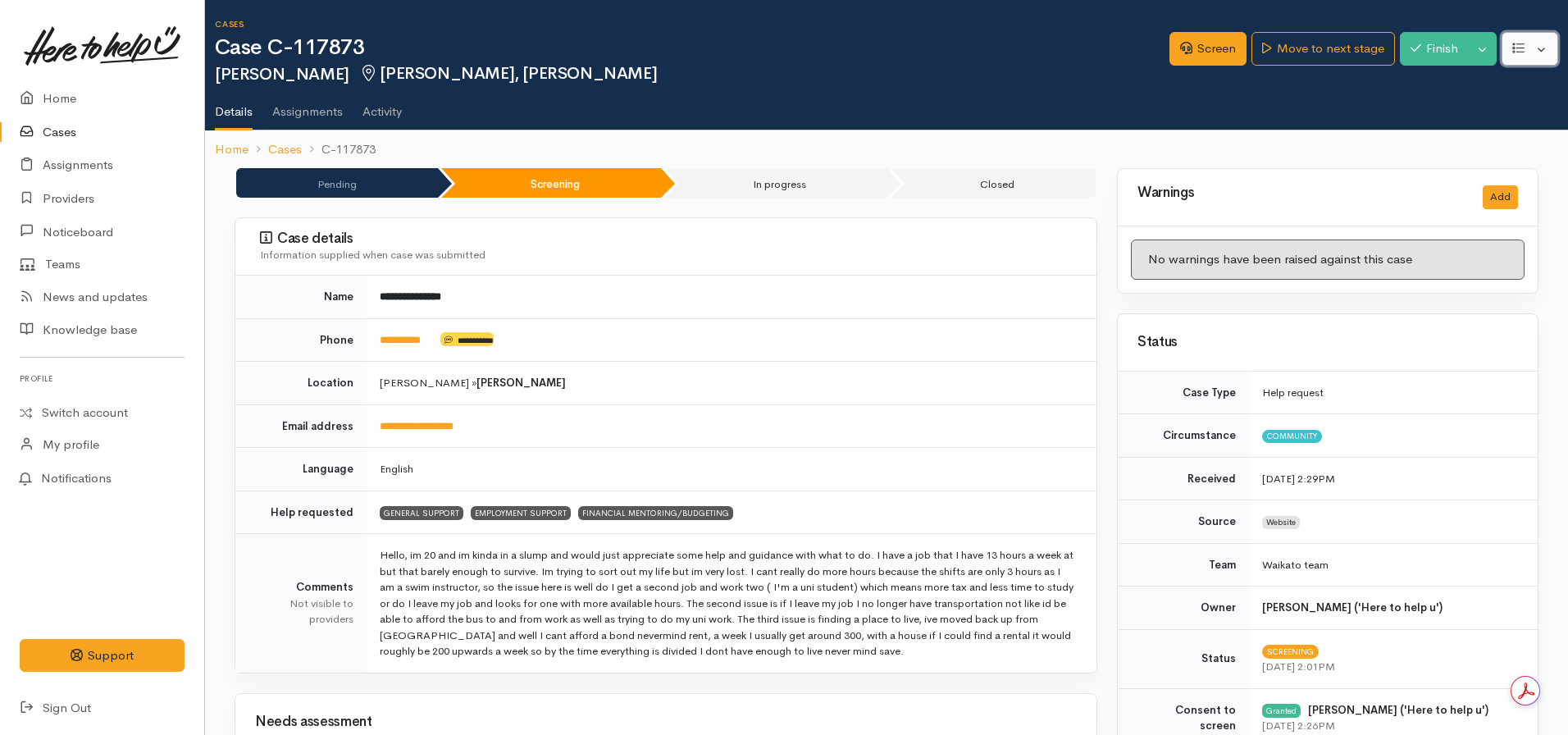
click at [1537, 49] on button "button" at bounding box center [1530, 48] width 57 height 34
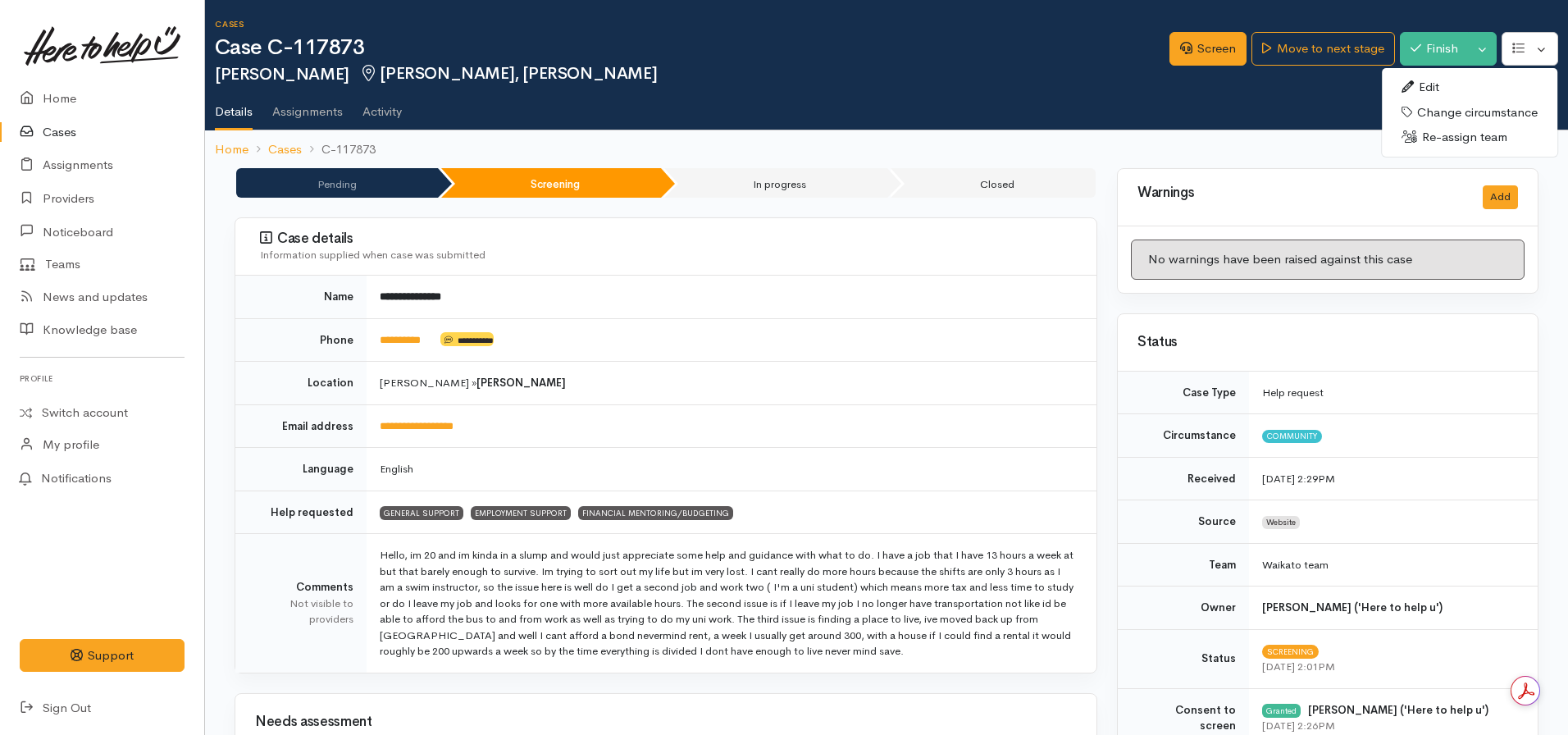
click at [1426, 89] on link "Edit" at bounding box center [1469, 87] width 175 height 26
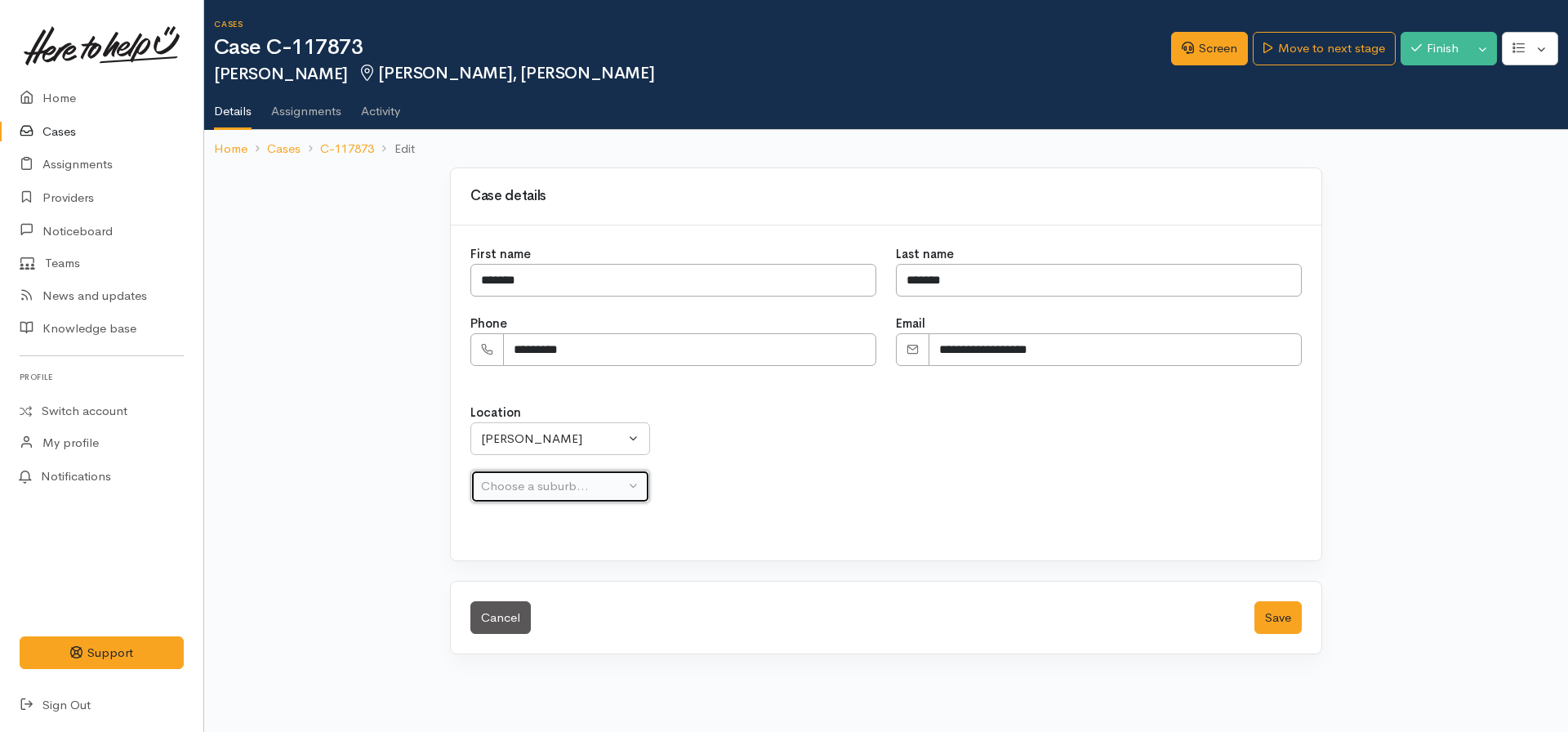
click at [609, 479] on div "Choose a suburb..." at bounding box center [552, 487] width 144 height 19
select select "43"
click at [603, 480] on div "[PERSON_NAME]" at bounding box center [595, 487] width 230 height 19
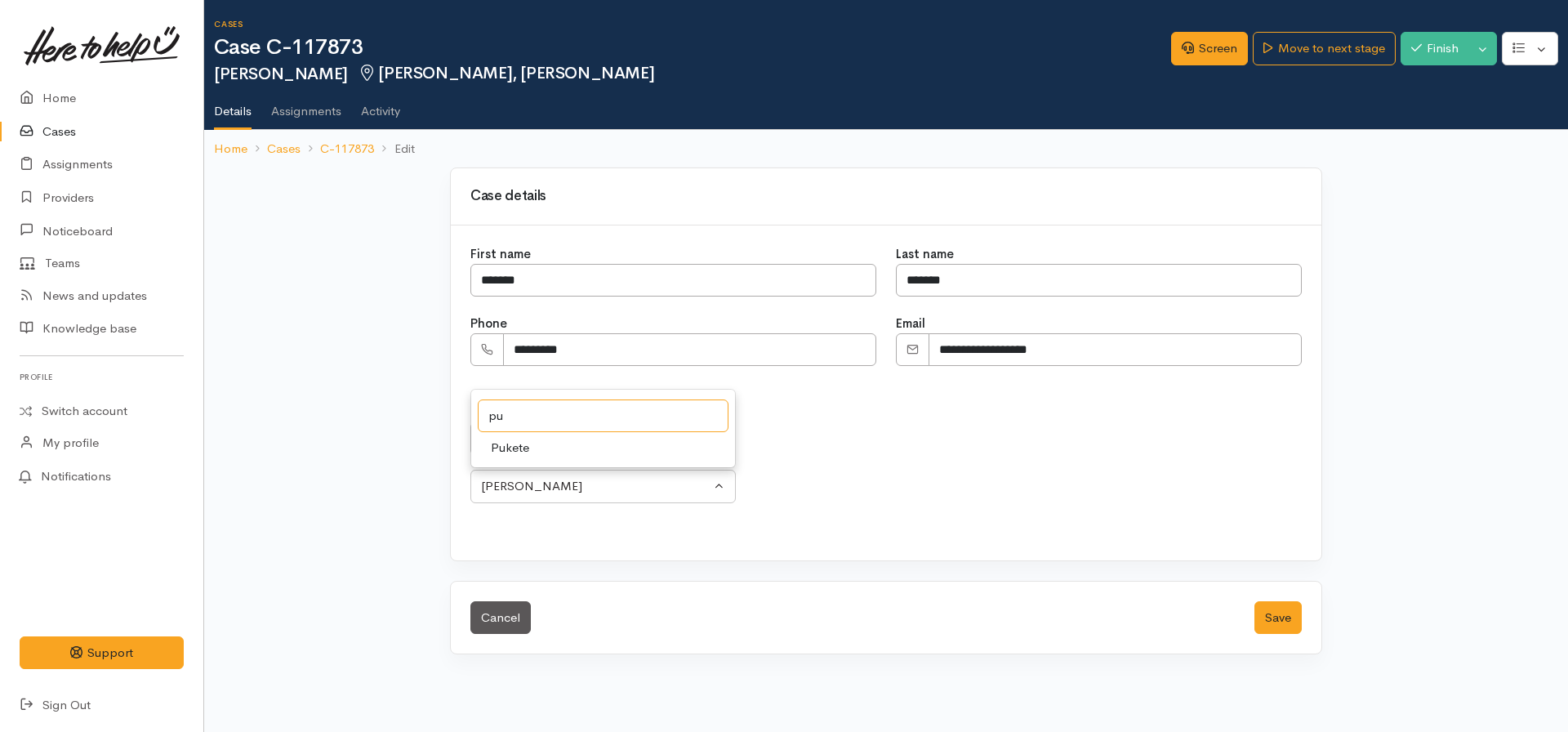
type input "pu"
click at [558, 449] on link "Pukete" at bounding box center [603, 448] width 264 height 26
select select "30"
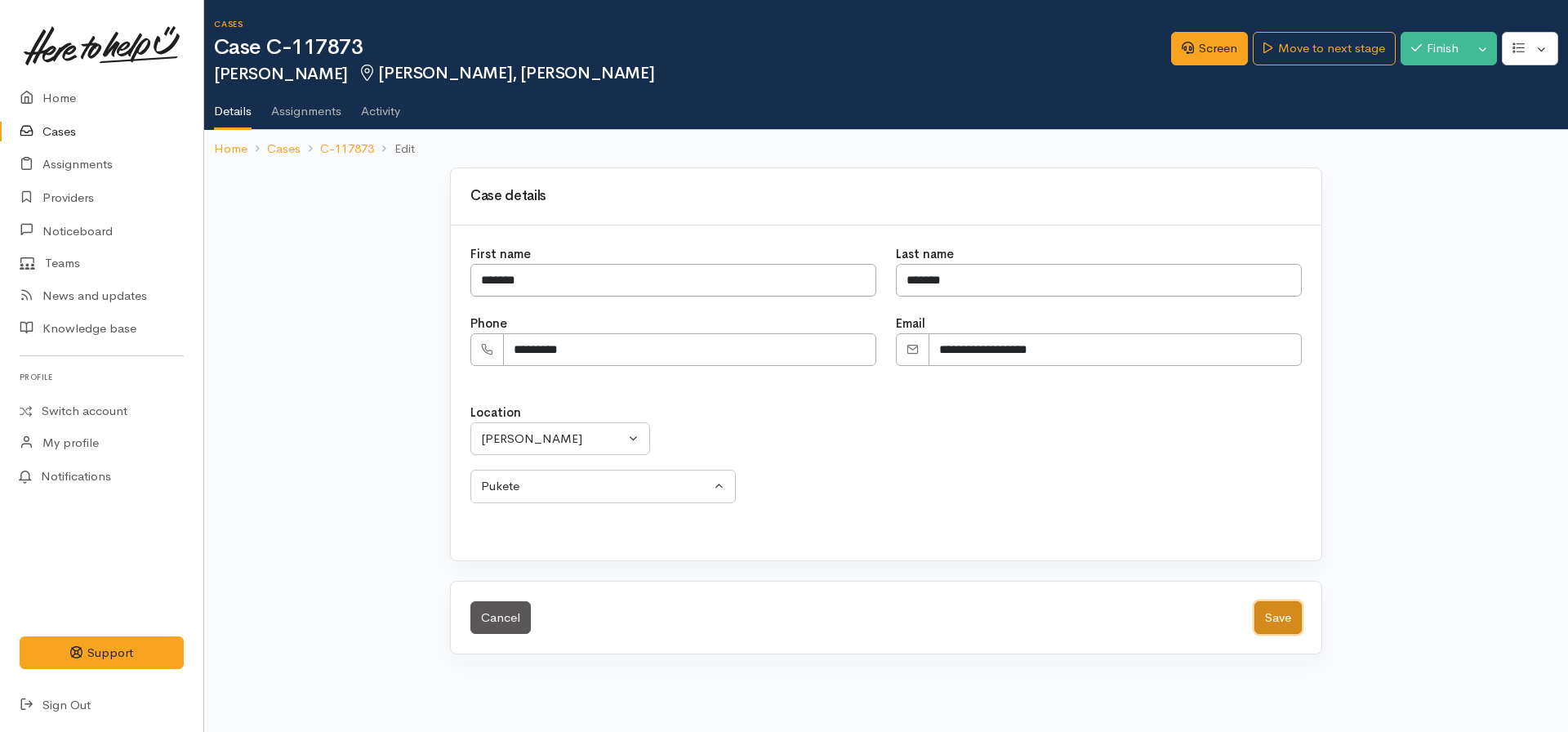
click at [1274, 617] on button "Save" at bounding box center [1278, 617] width 48 height 33
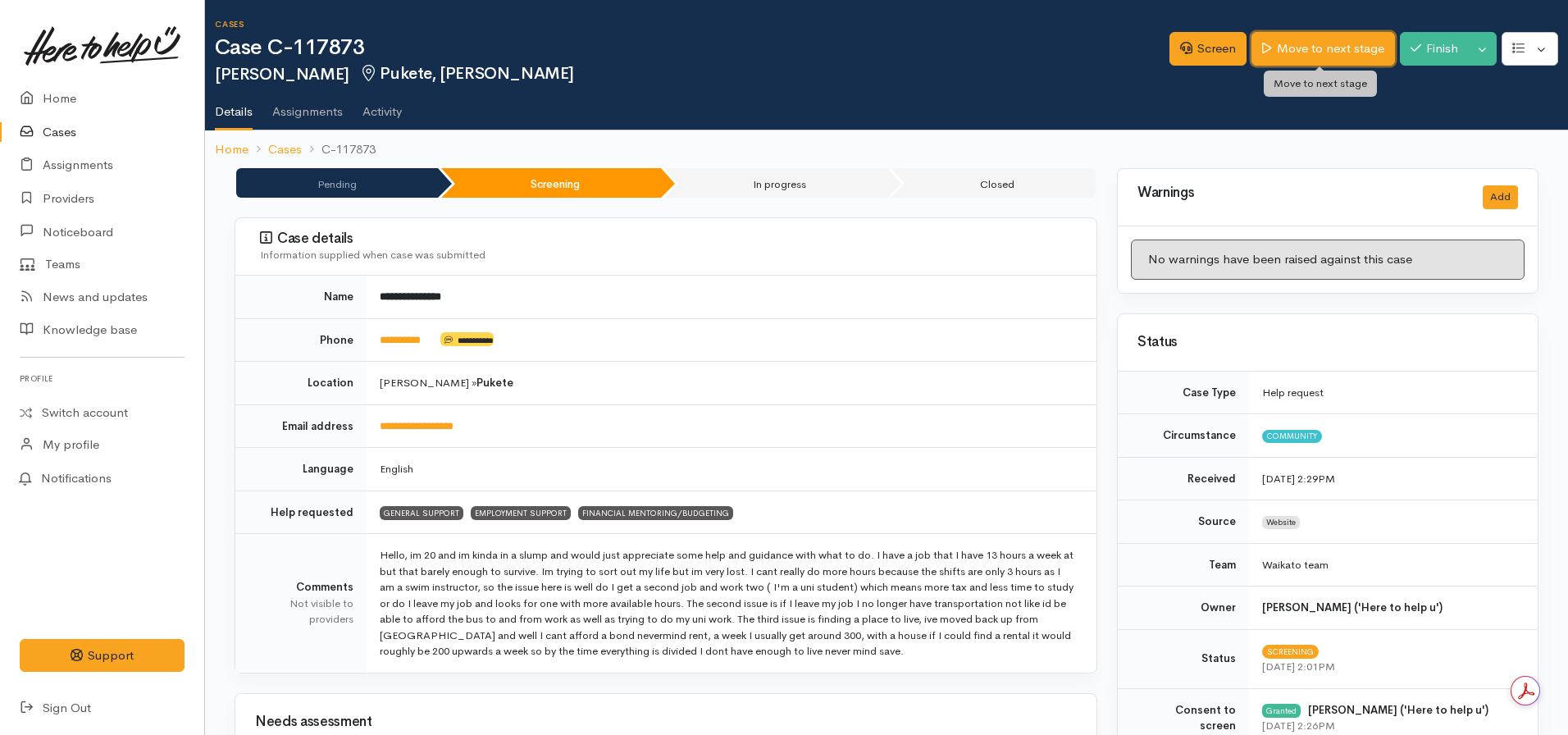
click at [1281, 49] on link "Move to next stage" at bounding box center [1323, 48] width 143 height 34
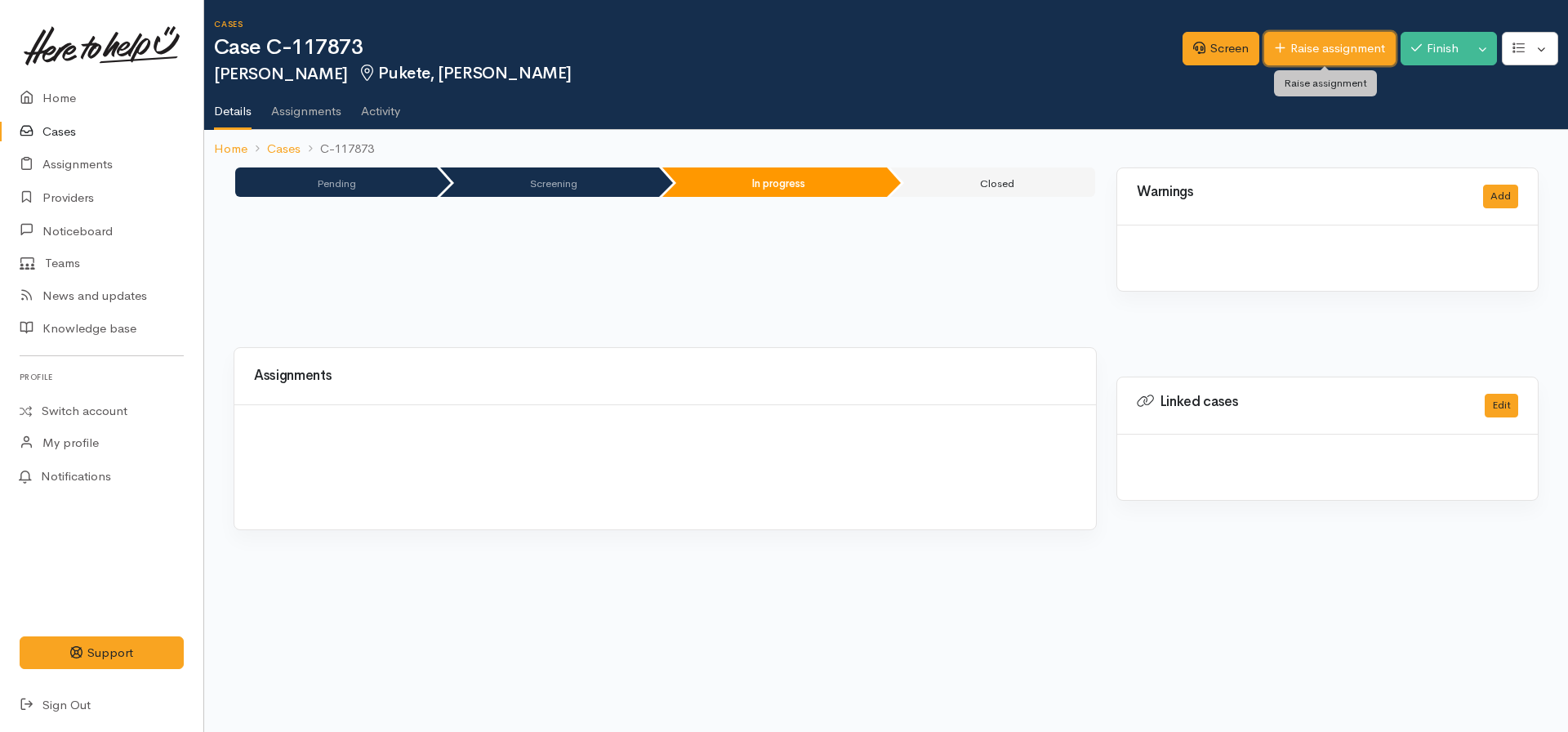
click at [1294, 42] on link "Raise assignment" at bounding box center [1330, 48] width 132 height 33
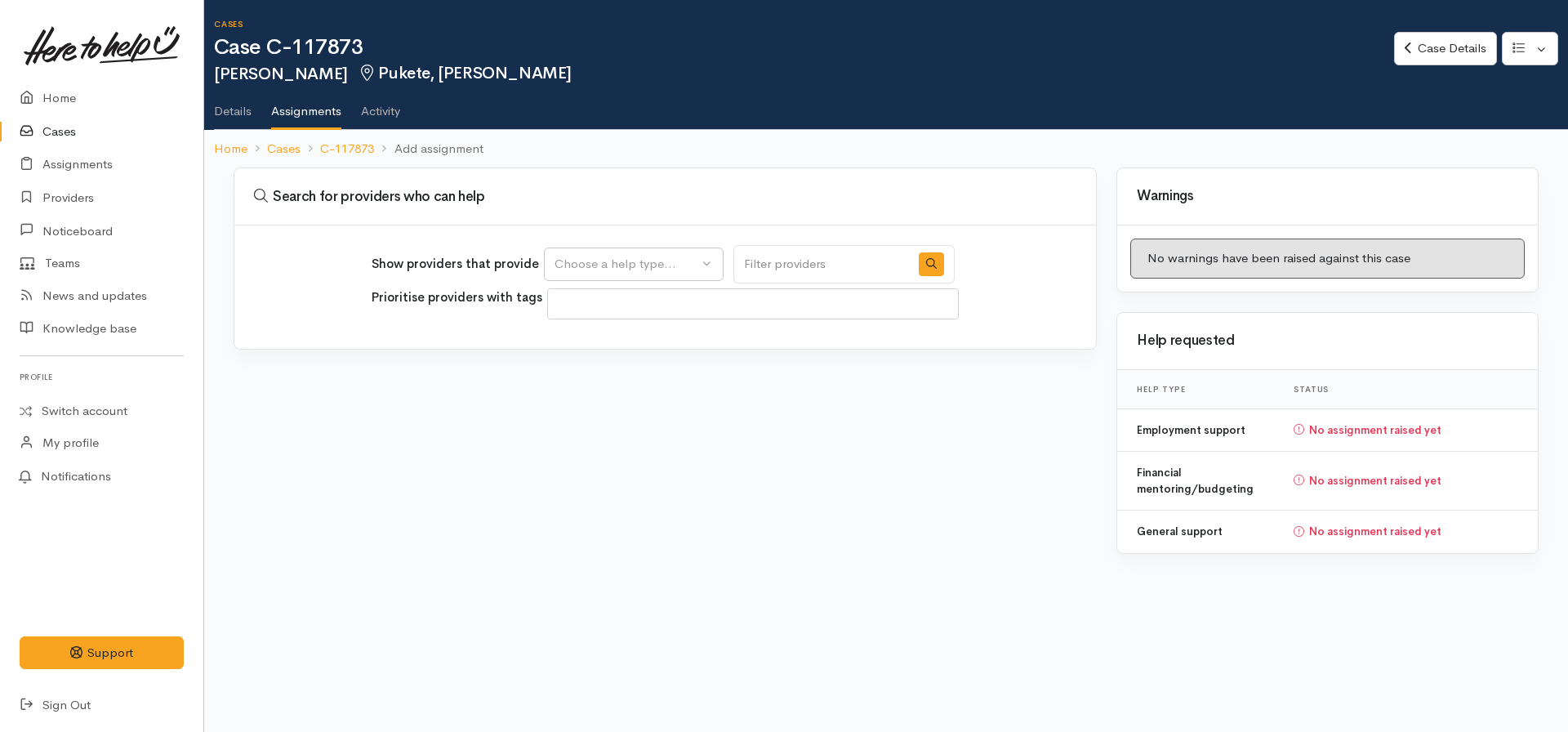
select select
click at [662, 259] on div "Choose a help type..." at bounding box center [626, 264] width 144 height 19
click at [638, 391] on span "Financial mentoring/budgeting" at bounding box center [650, 393] width 173 height 19
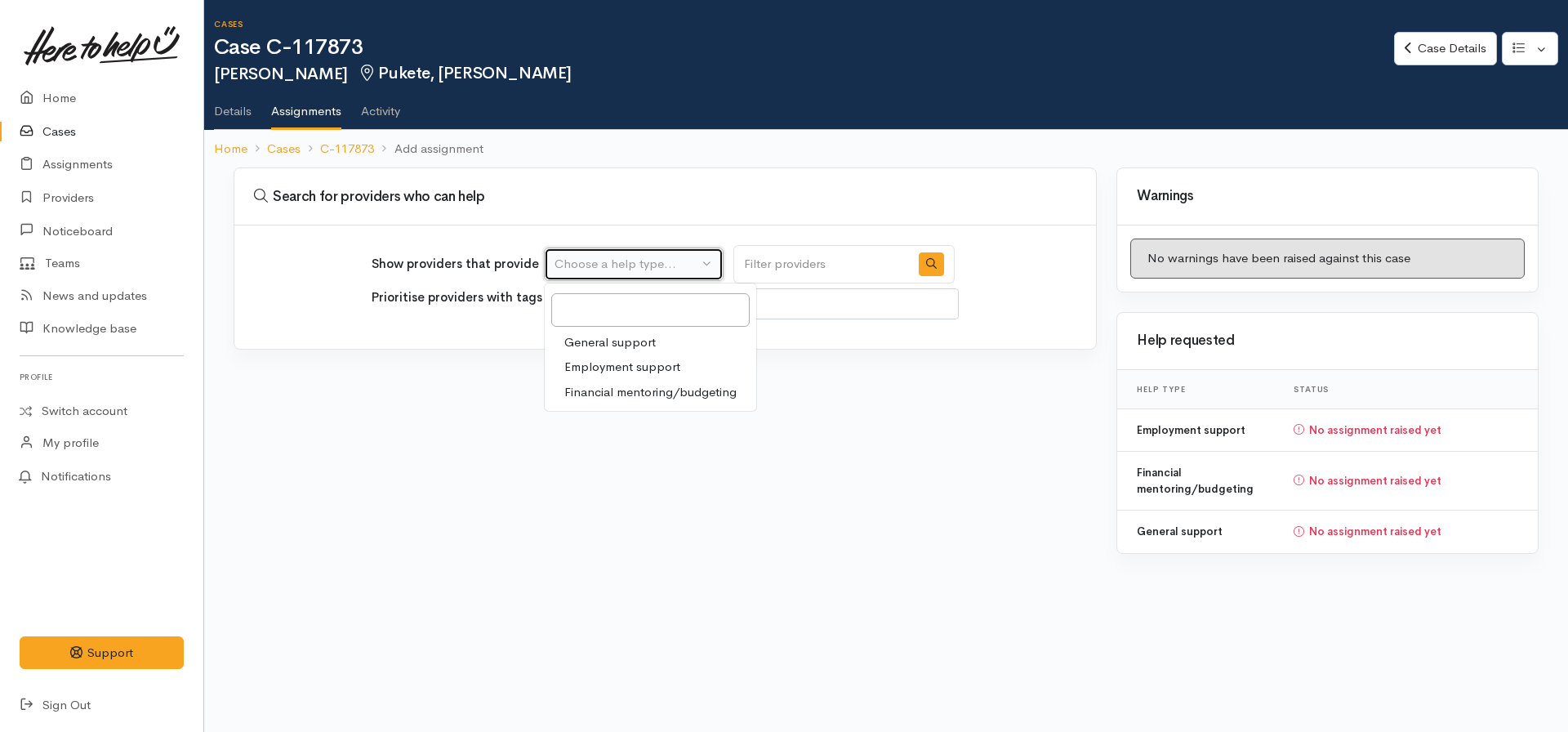
select select "9"
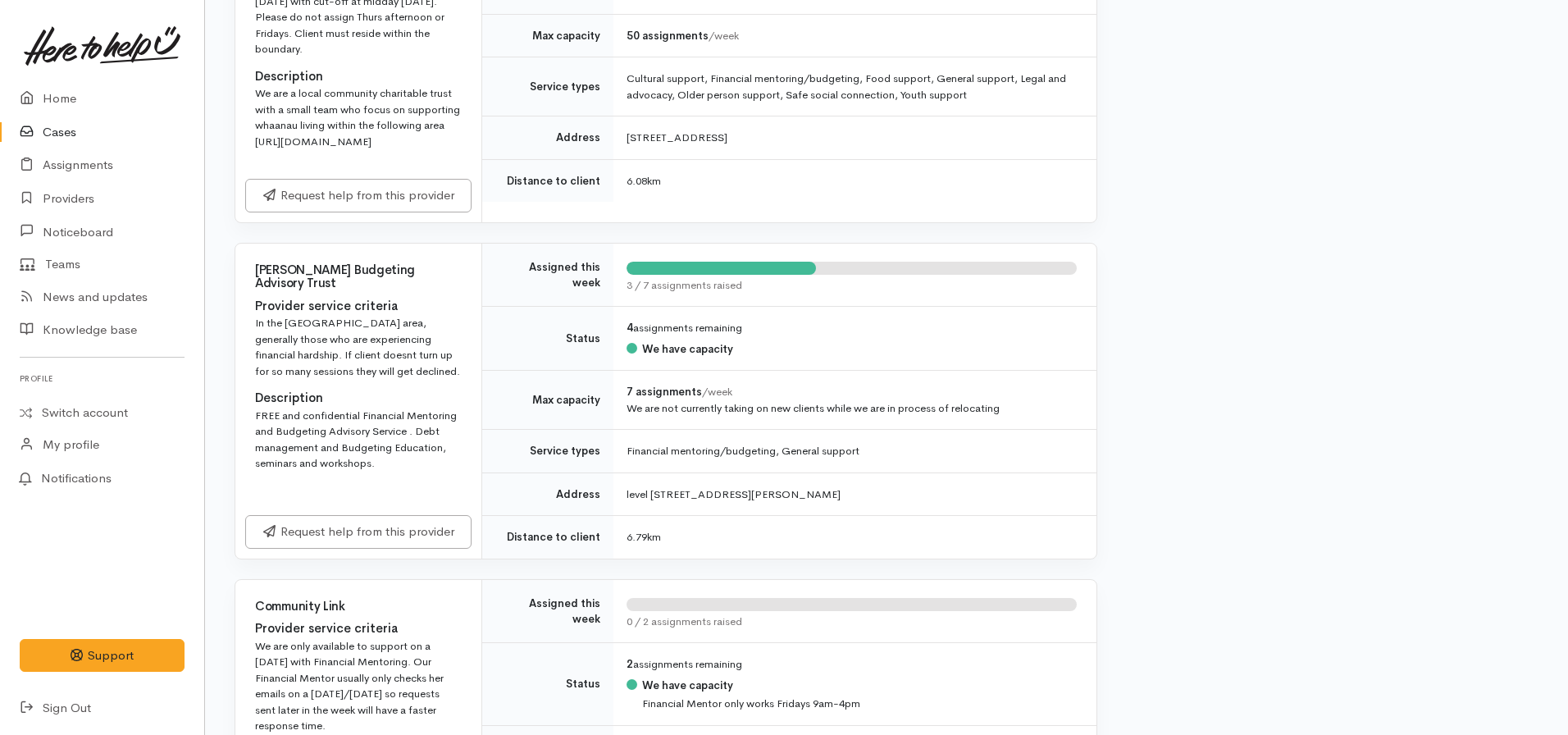
scroll to position [1556, 0]
click at [361, 545] on link "Request help from this provider" at bounding box center [358, 528] width 226 height 34
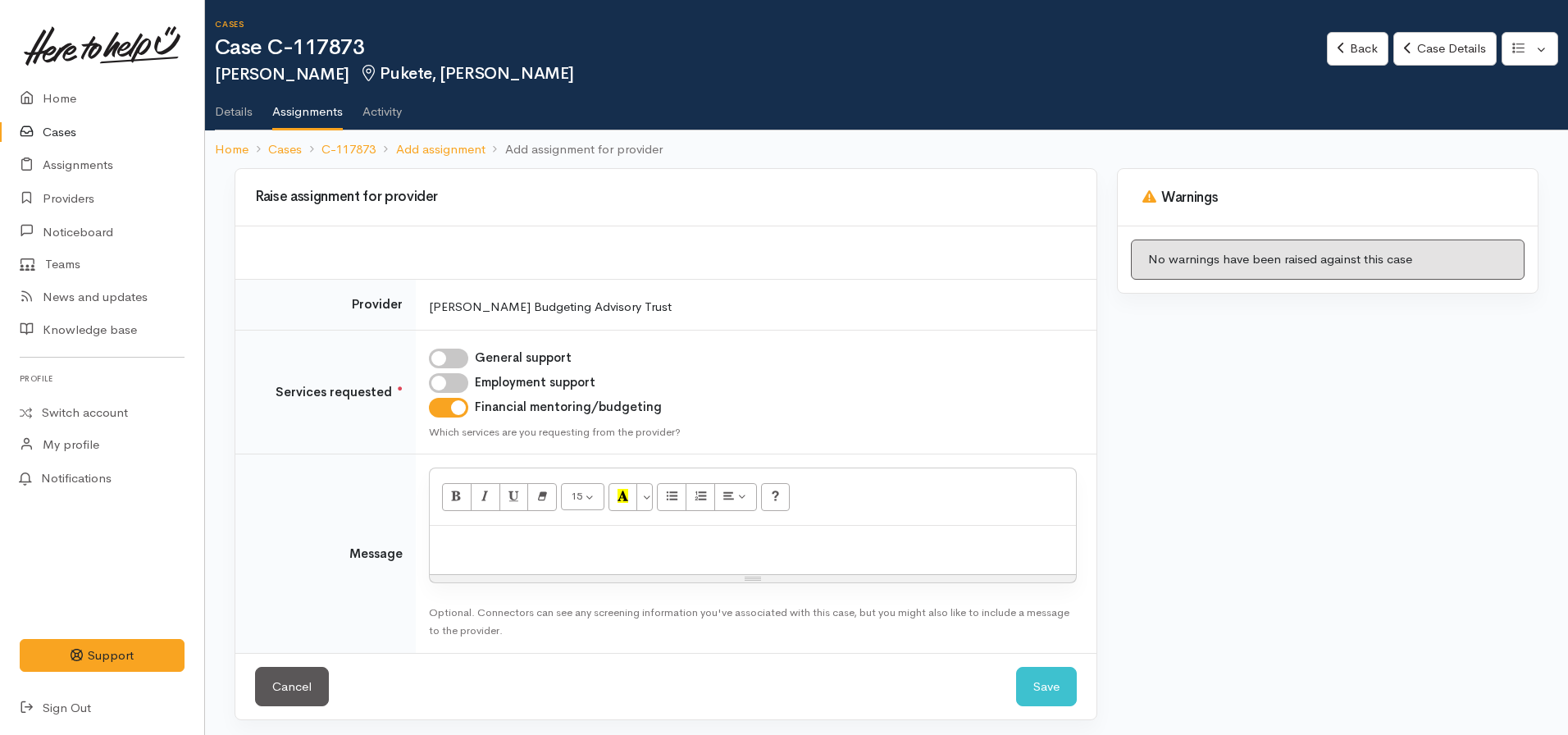
click at [514, 563] on div at bounding box center [753, 550] width 647 height 49
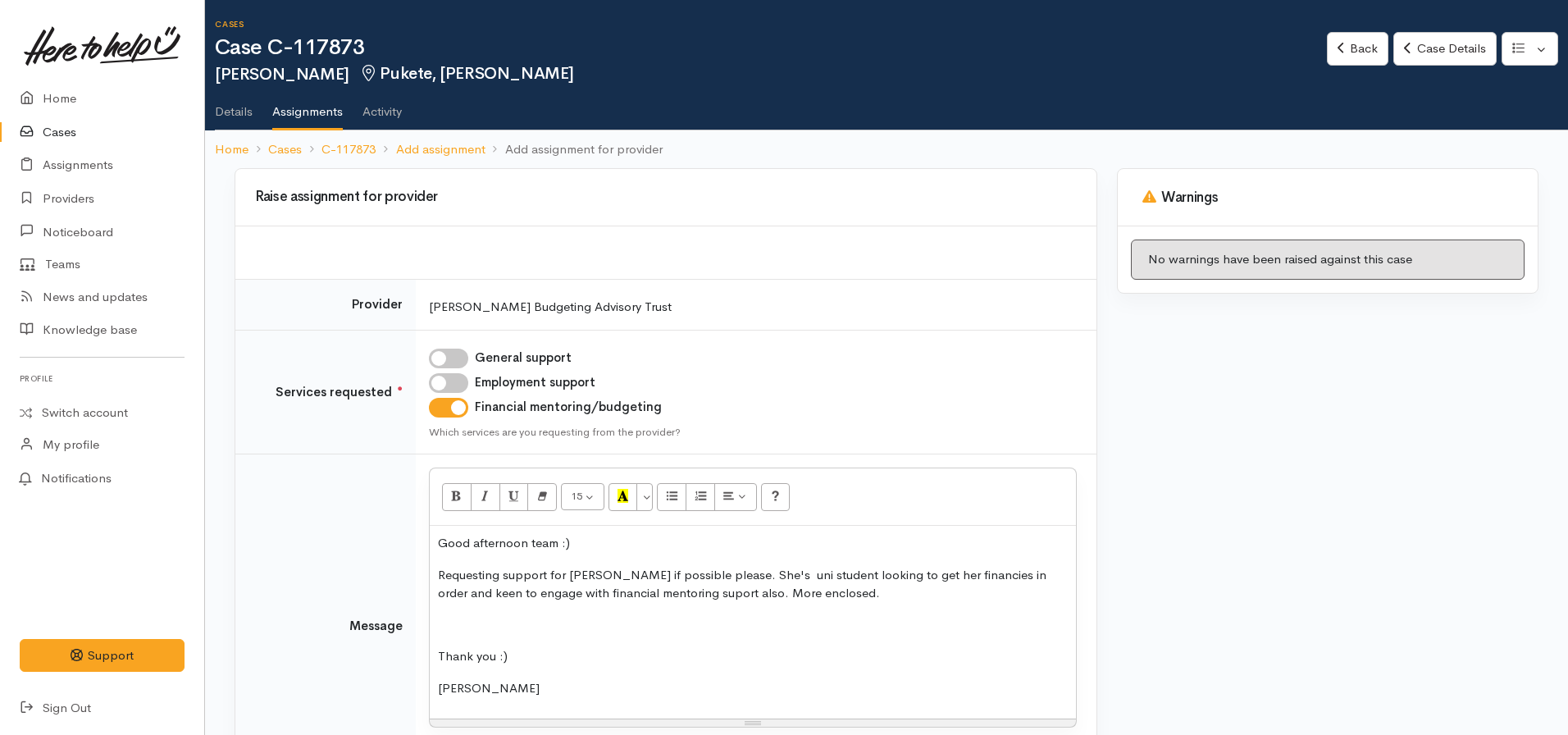
click at [647, 596] on p "Requesting support for [PERSON_NAME] if possible please. She's uni student look…" at bounding box center [753, 585] width 630 height 37
click at [754, 580] on p "Requesting support for [PERSON_NAME] if possible please. She's uni student look…" at bounding box center [753, 585] width 630 height 37
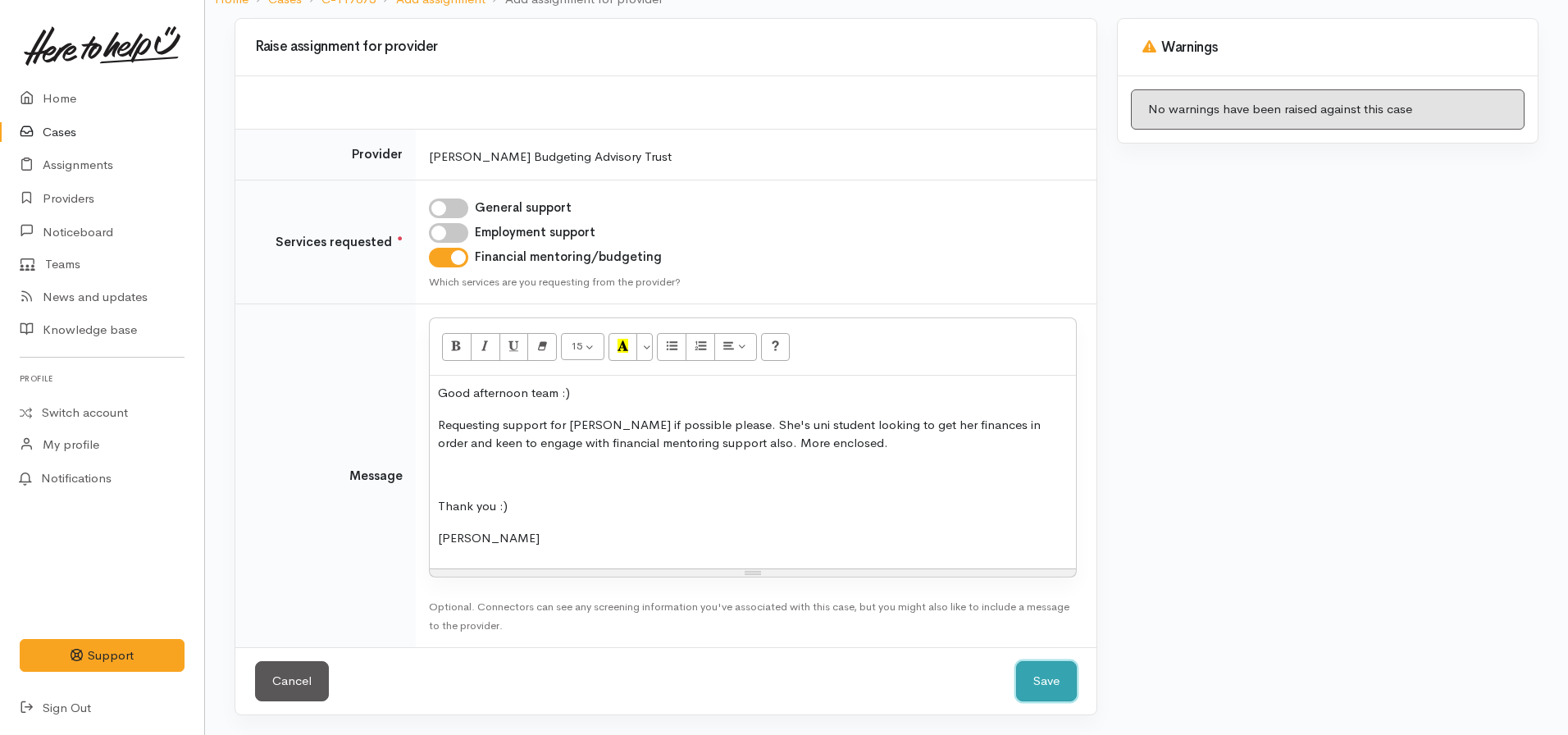
click at [1058, 670] on button "Save" at bounding box center [1046, 681] width 60 height 40
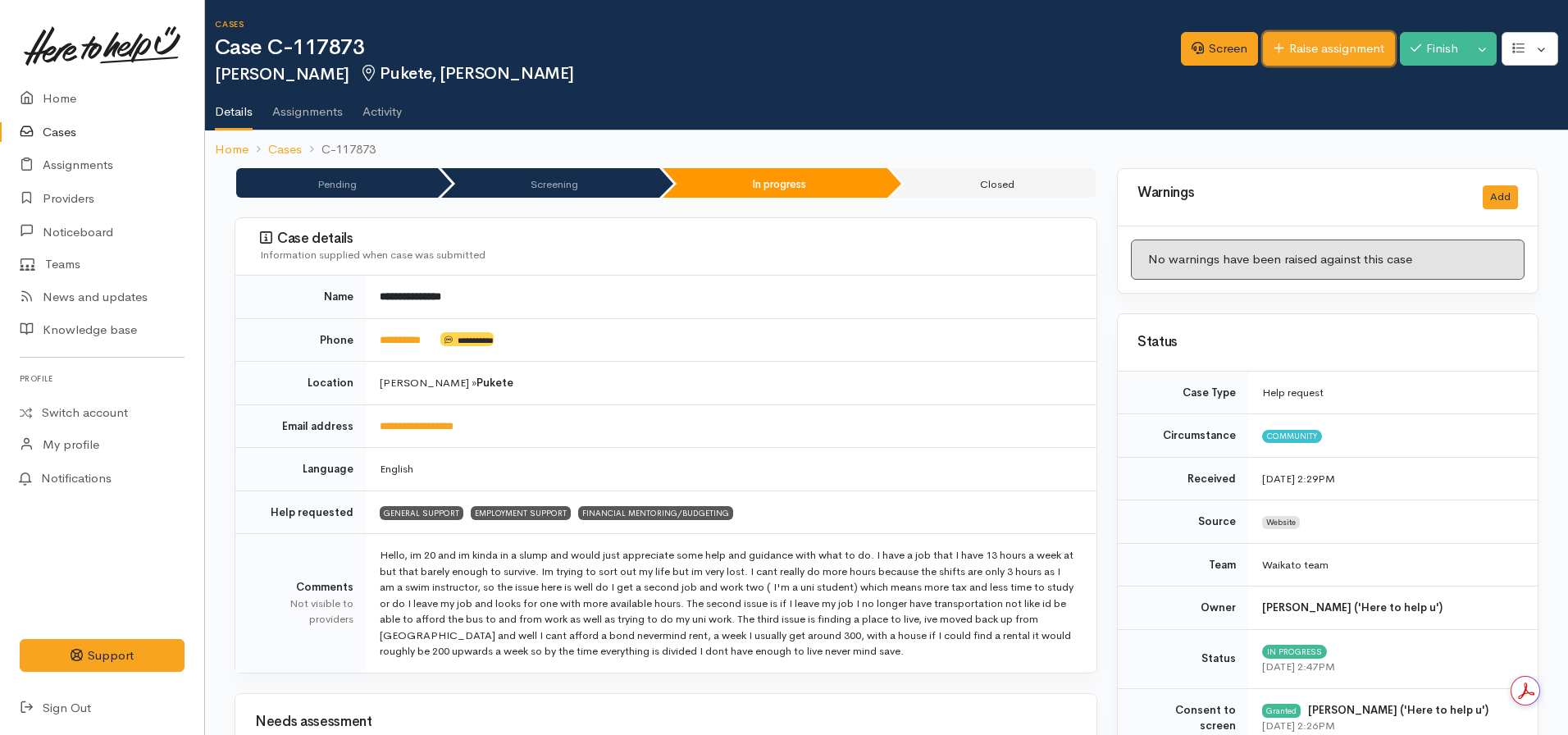
click at [1305, 65] on link "Raise assignment" at bounding box center [1329, 48] width 132 height 34
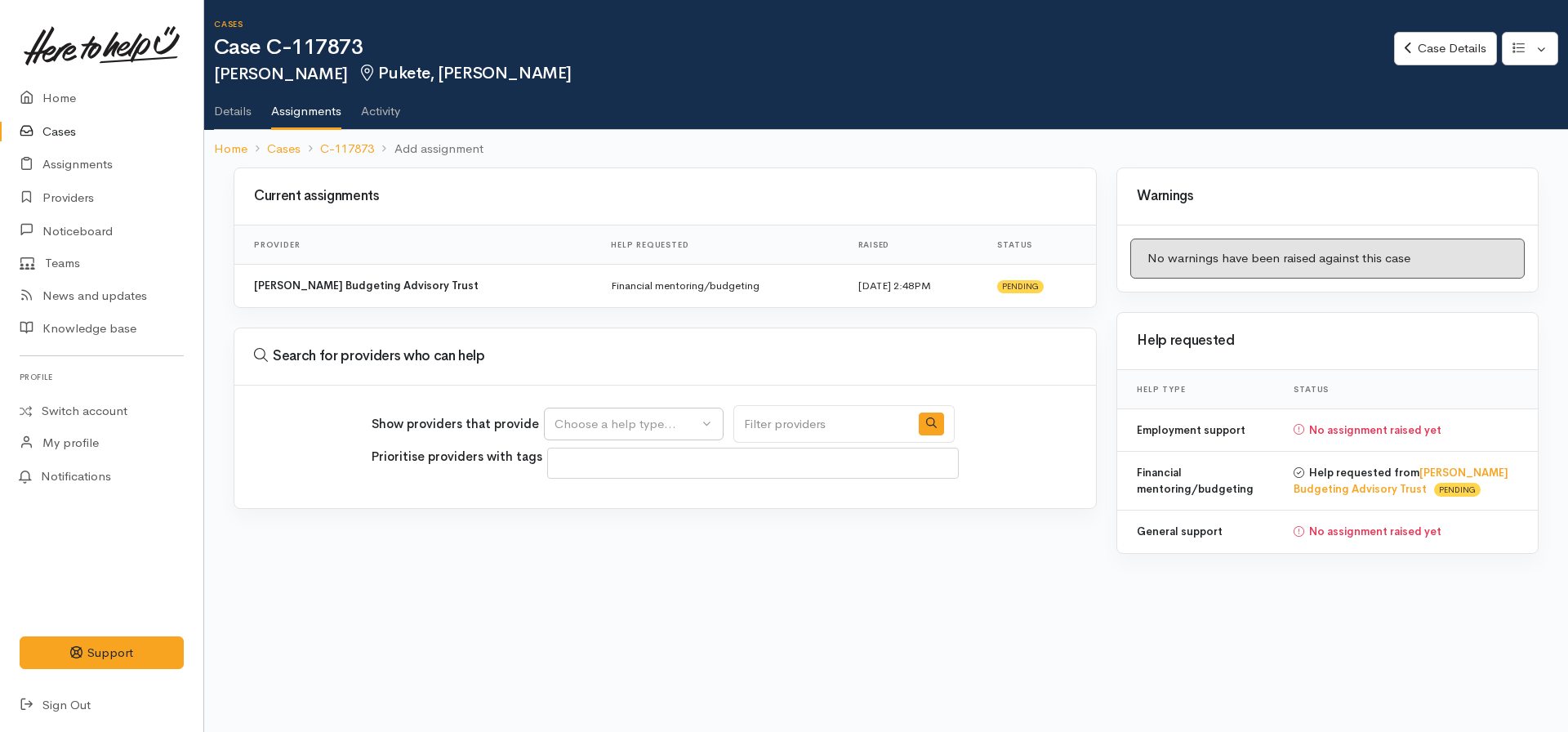
select select
click at [616, 432] on div "Choose a help type..." at bounding box center [626, 425] width 144 height 19
click at [622, 531] on span "Employment support" at bounding box center [623, 528] width 116 height 19
select select "10"
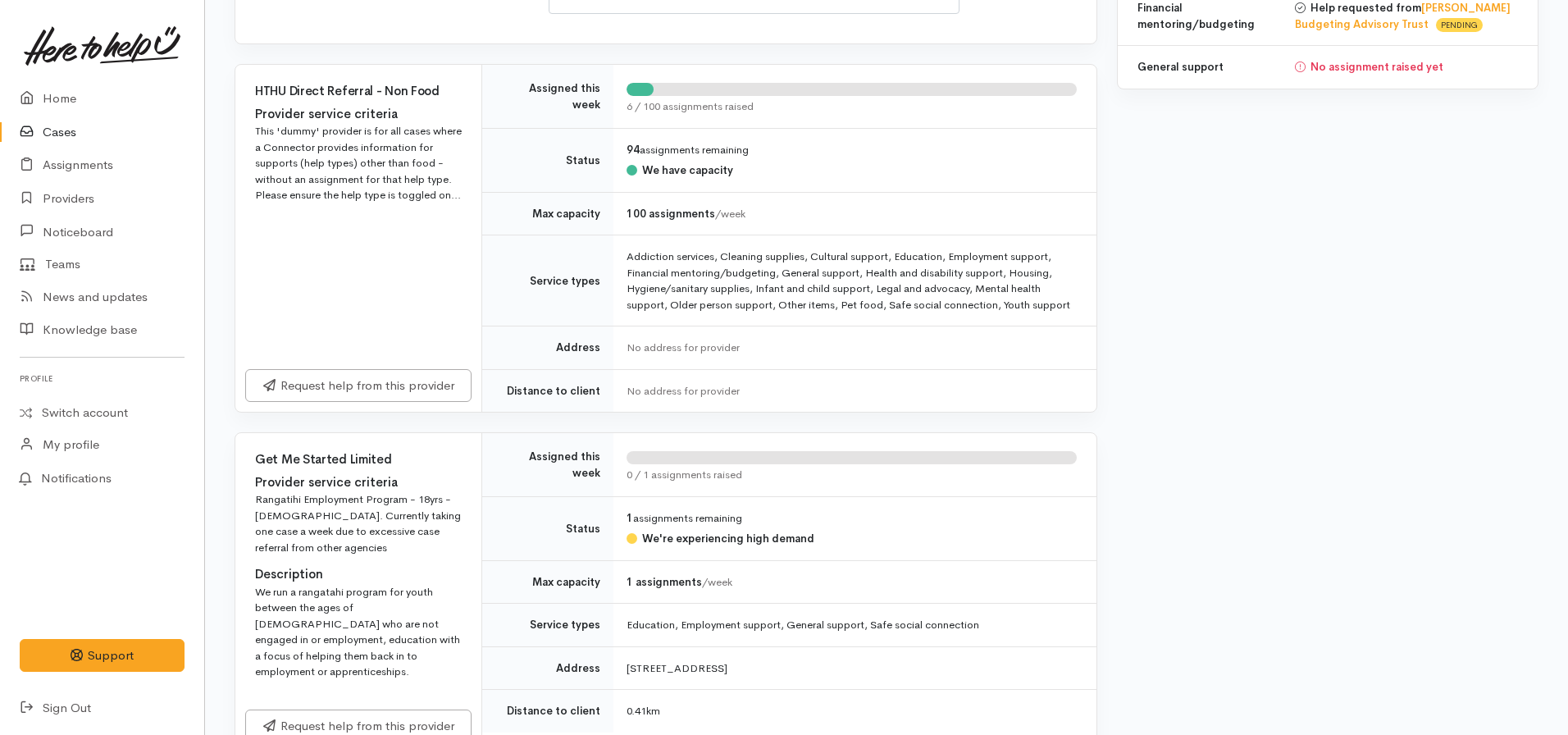
scroll to position [465, 0]
click at [385, 394] on link "Request help from this provider" at bounding box center [358, 384] width 226 height 34
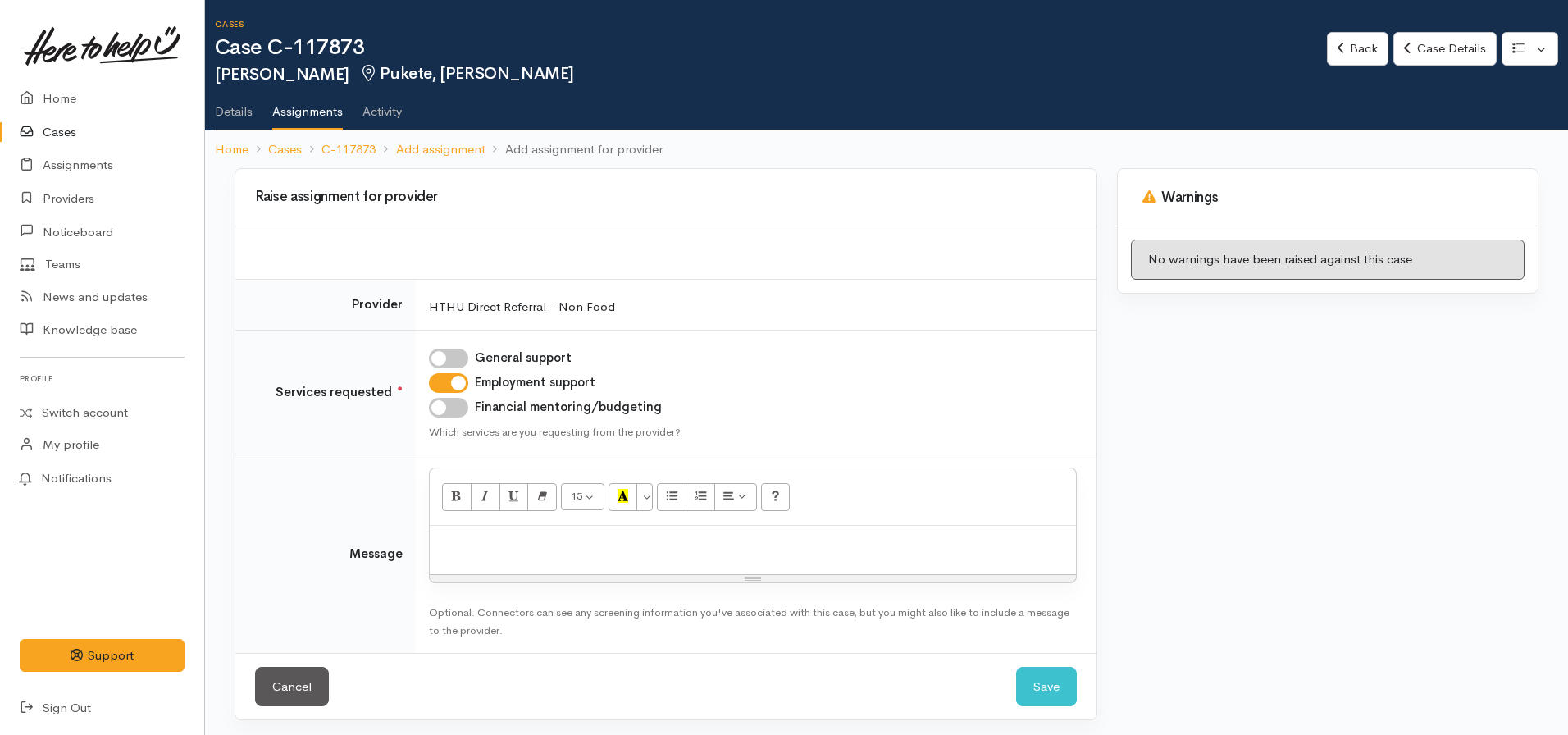
click at [655, 571] on div at bounding box center [753, 550] width 647 height 49
click at [1056, 688] on button "Save" at bounding box center [1046, 687] width 60 height 40
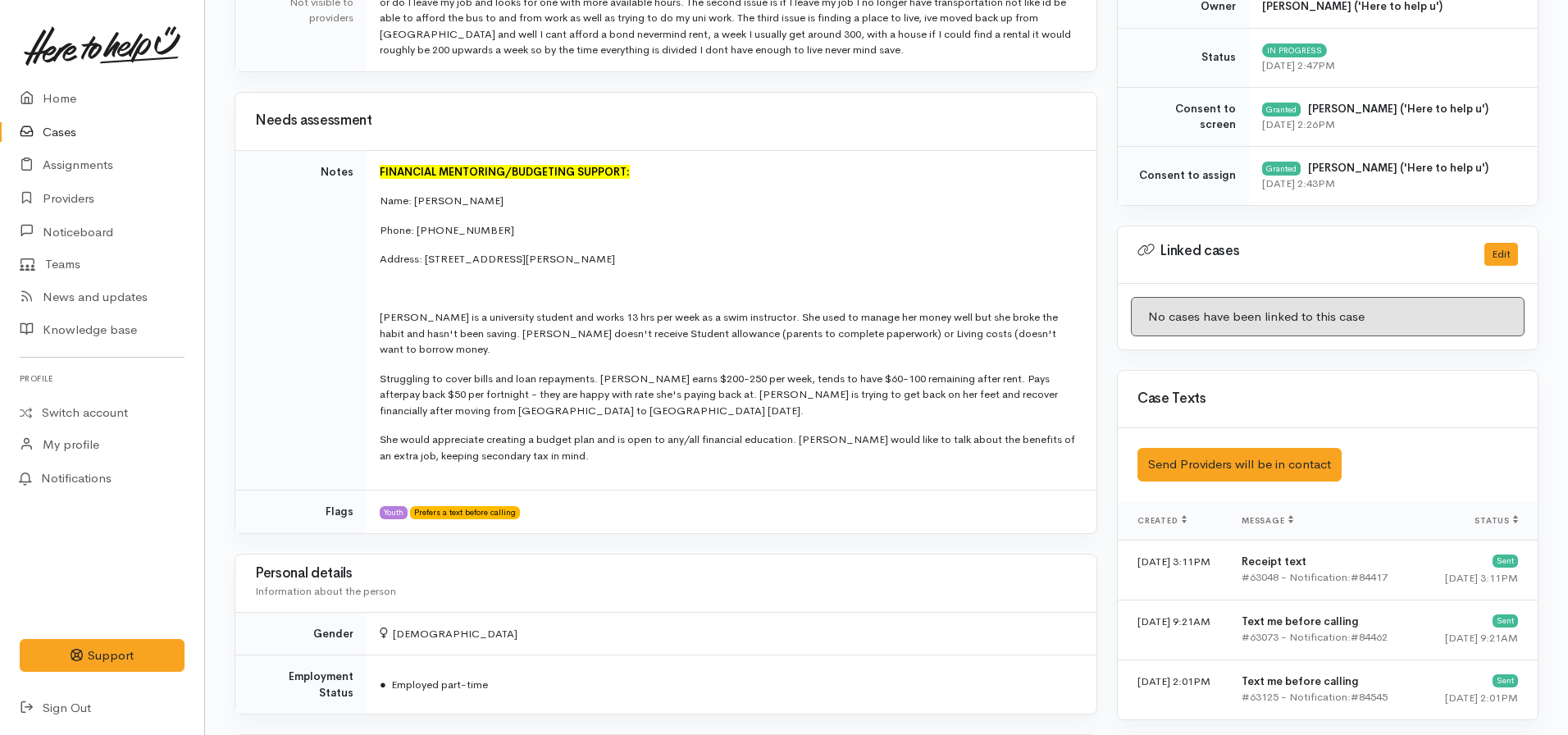
scroll to position [534, 0]
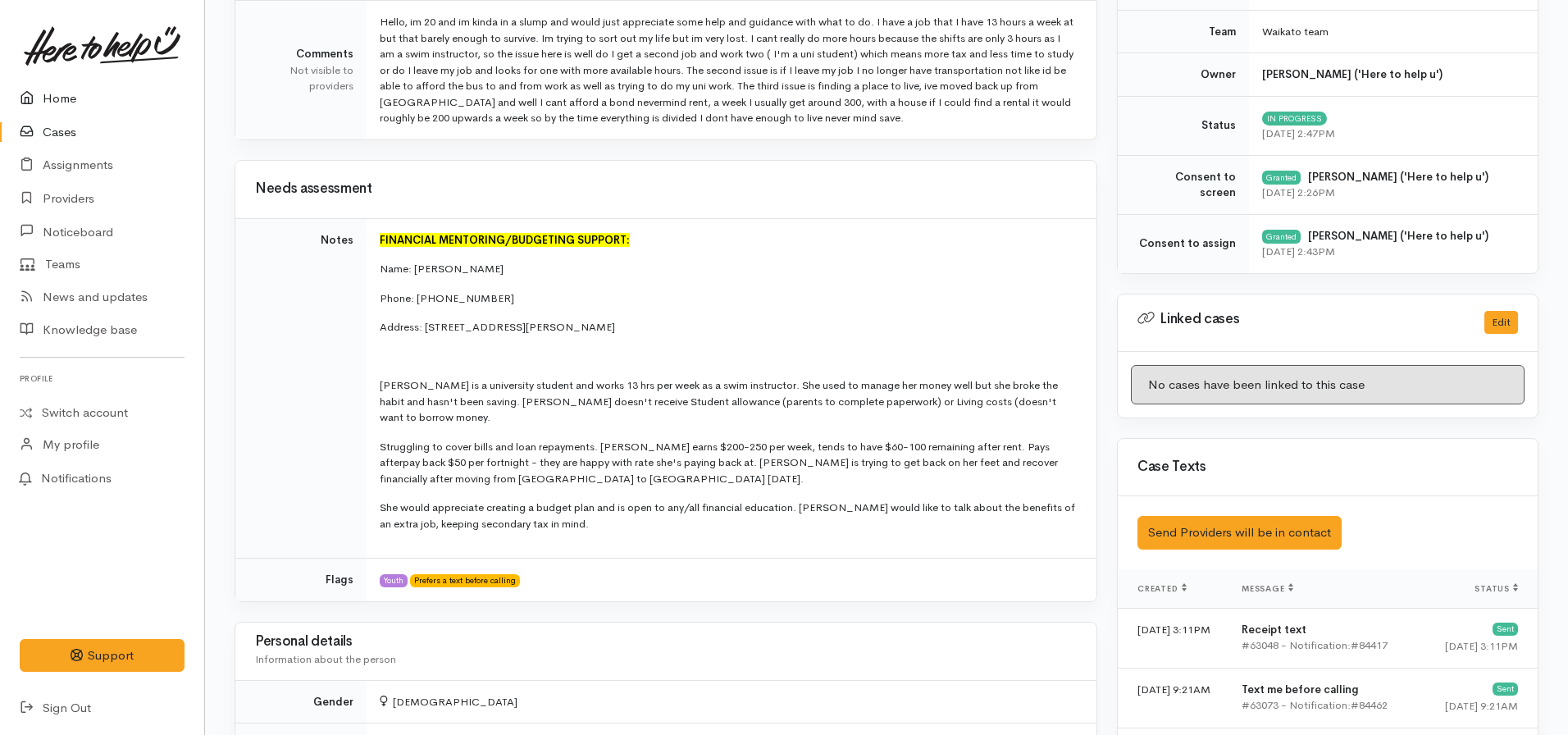
click at [51, 108] on link "Home" at bounding box center [102, 99] width 204 height 34
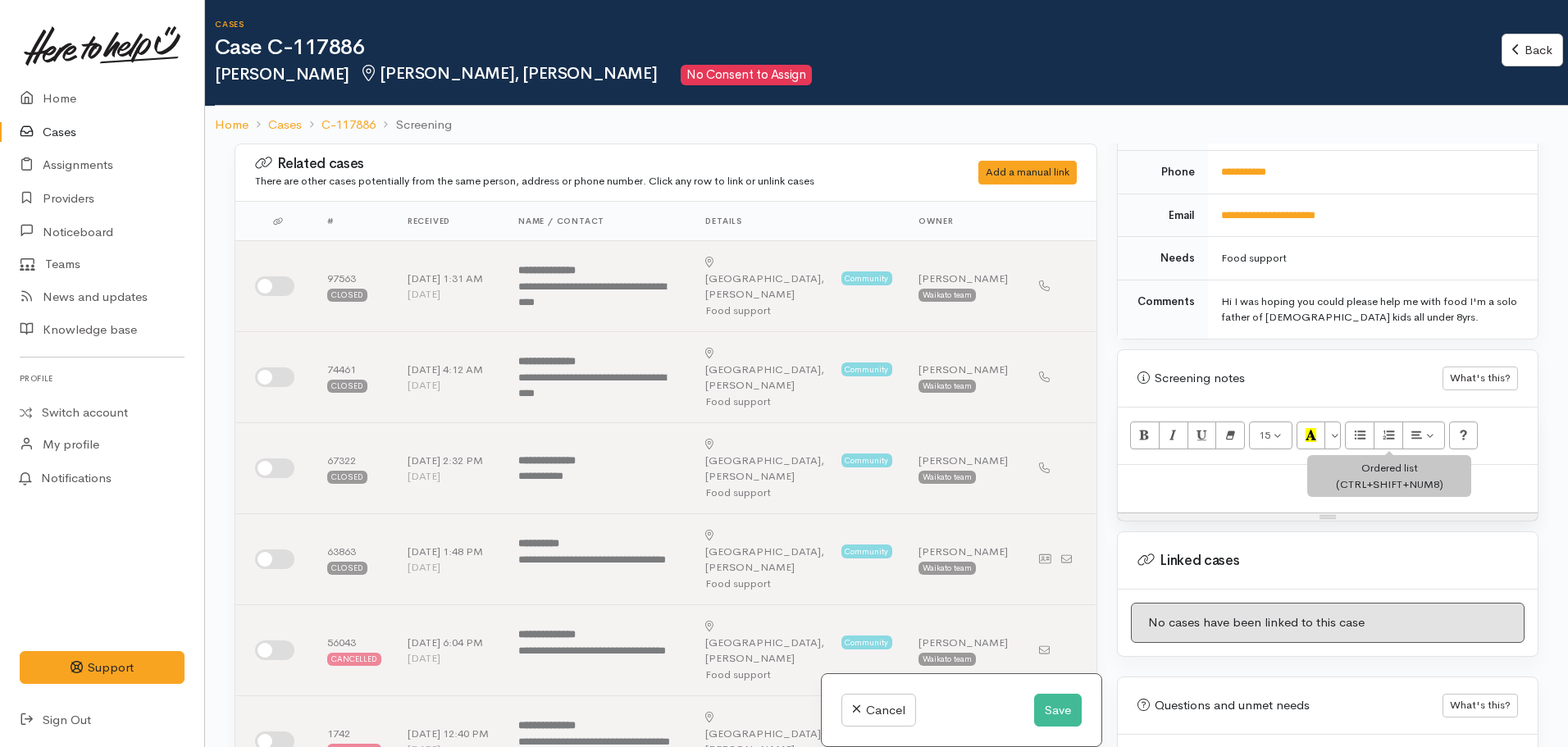
scroll to position [780, 0]
click at [1172, 464] on div at bounding box center [1328, 488] width 420 height 49
click at [1163, 472] on p at bounding box center [1328, 482] width 403 height 19
paste div
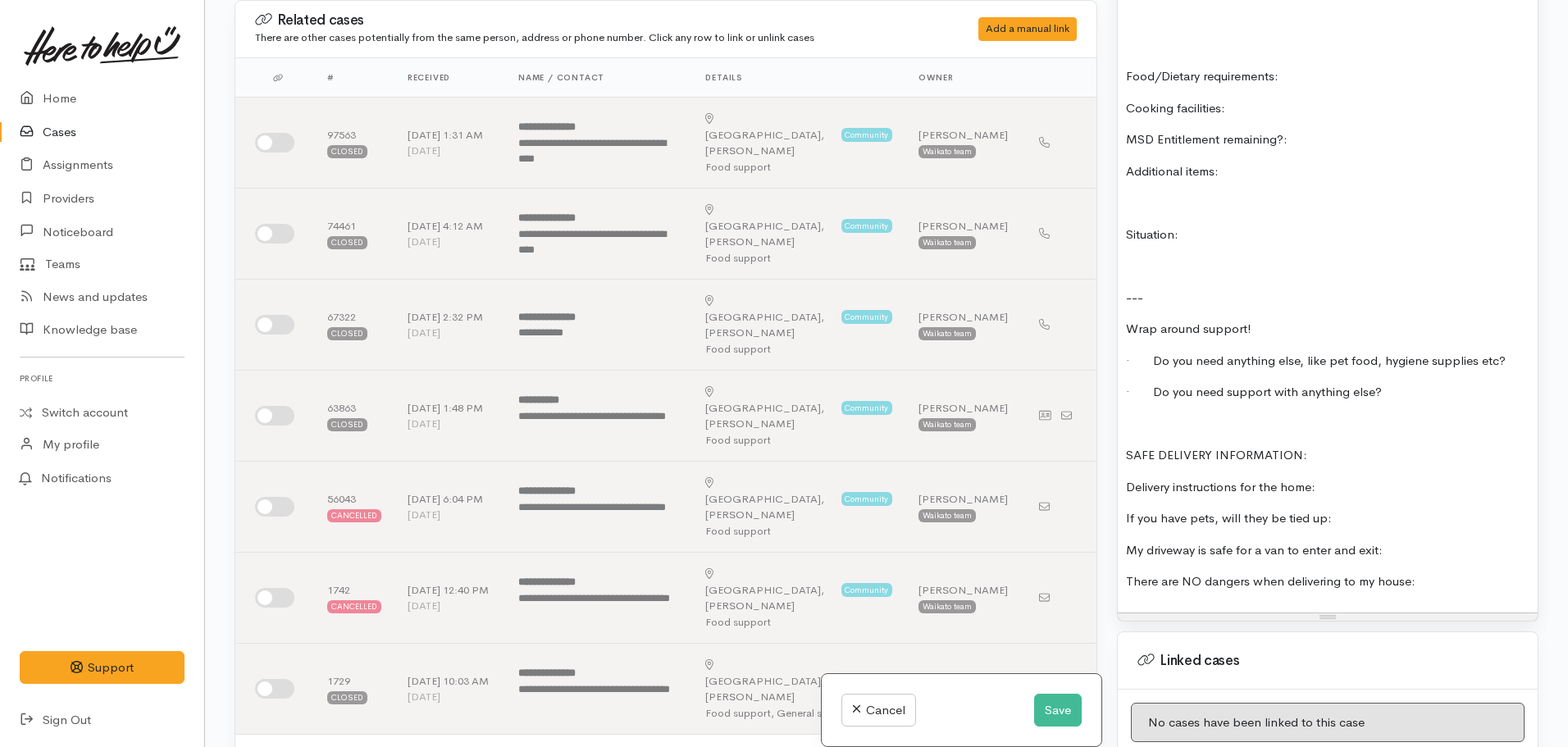
scroll to position [1389, 0]
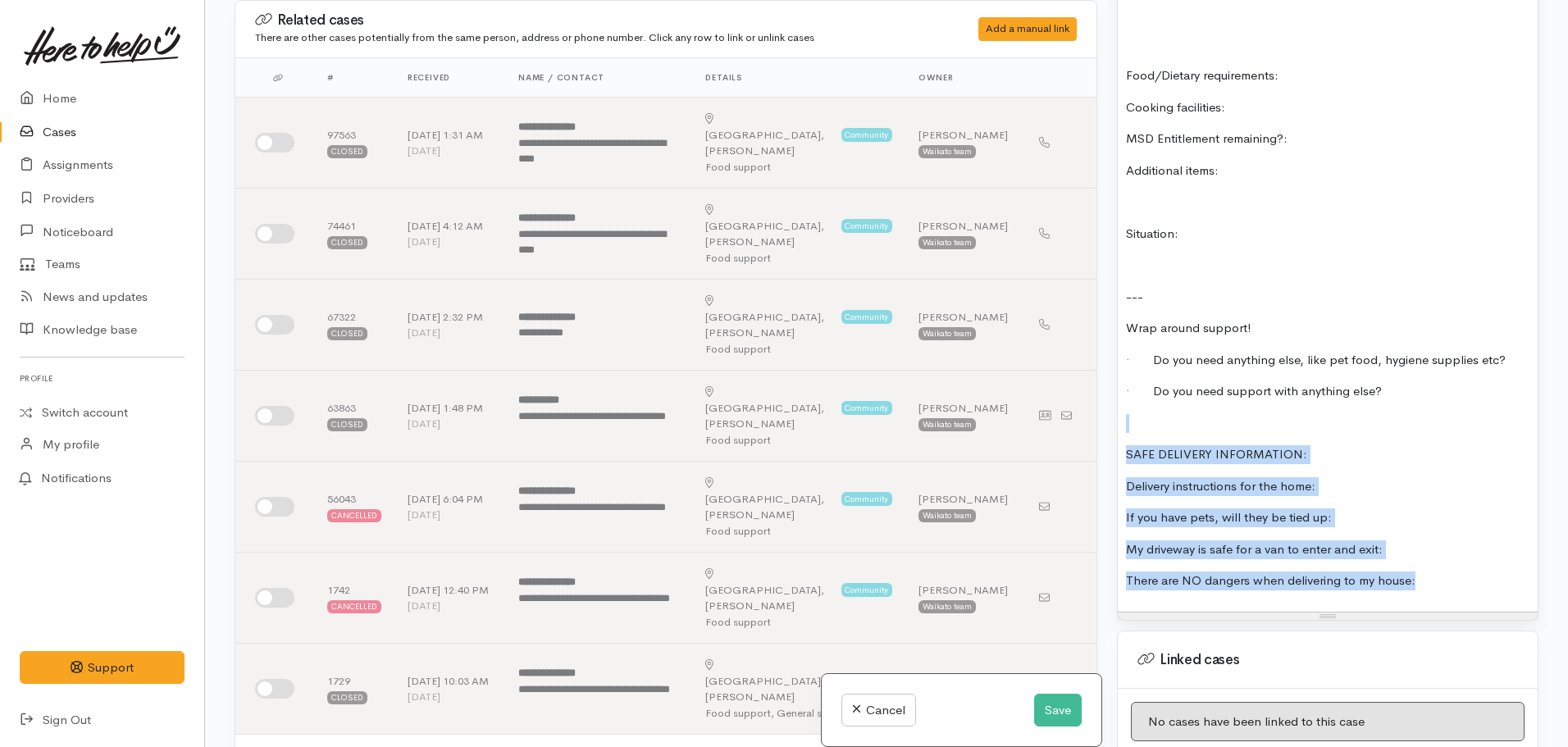
drag, startPoint x: 1344, startPoint y: 560, endPoint x: 1106, endPoint y: 414, distance: 279.2
click at [1106, 414] on div "Related cases There are other cases potentially from the same person, address o…" at bounding box center [887, 374] width 1324 height 747
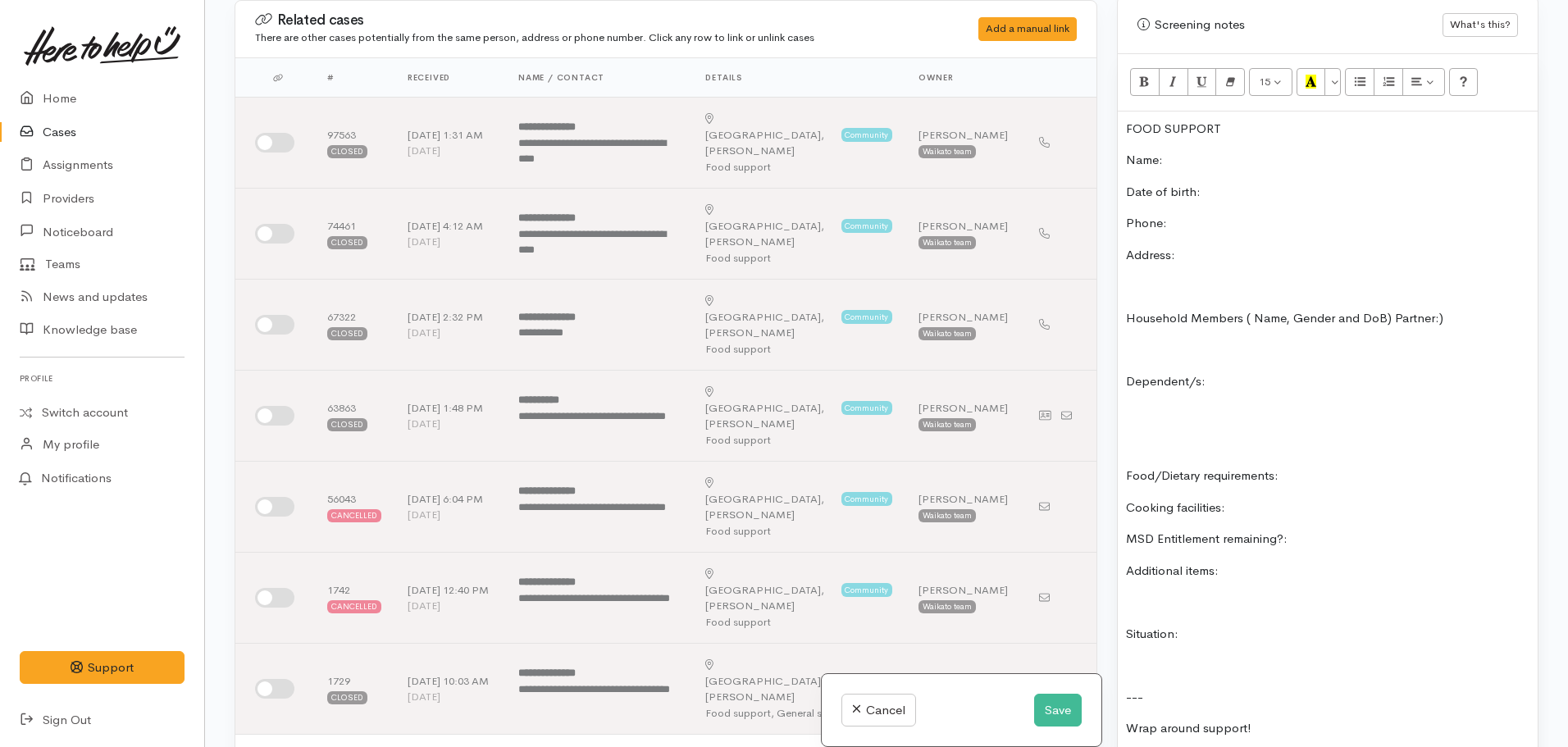
scroll to position [985, 0]
click at [1214, 154] on p "Name:" at bounding box center [1328, 164] width 403 height 19
click at [1053, 709] on button "Save" at bounding box center [1058, 710] width 48 height 34
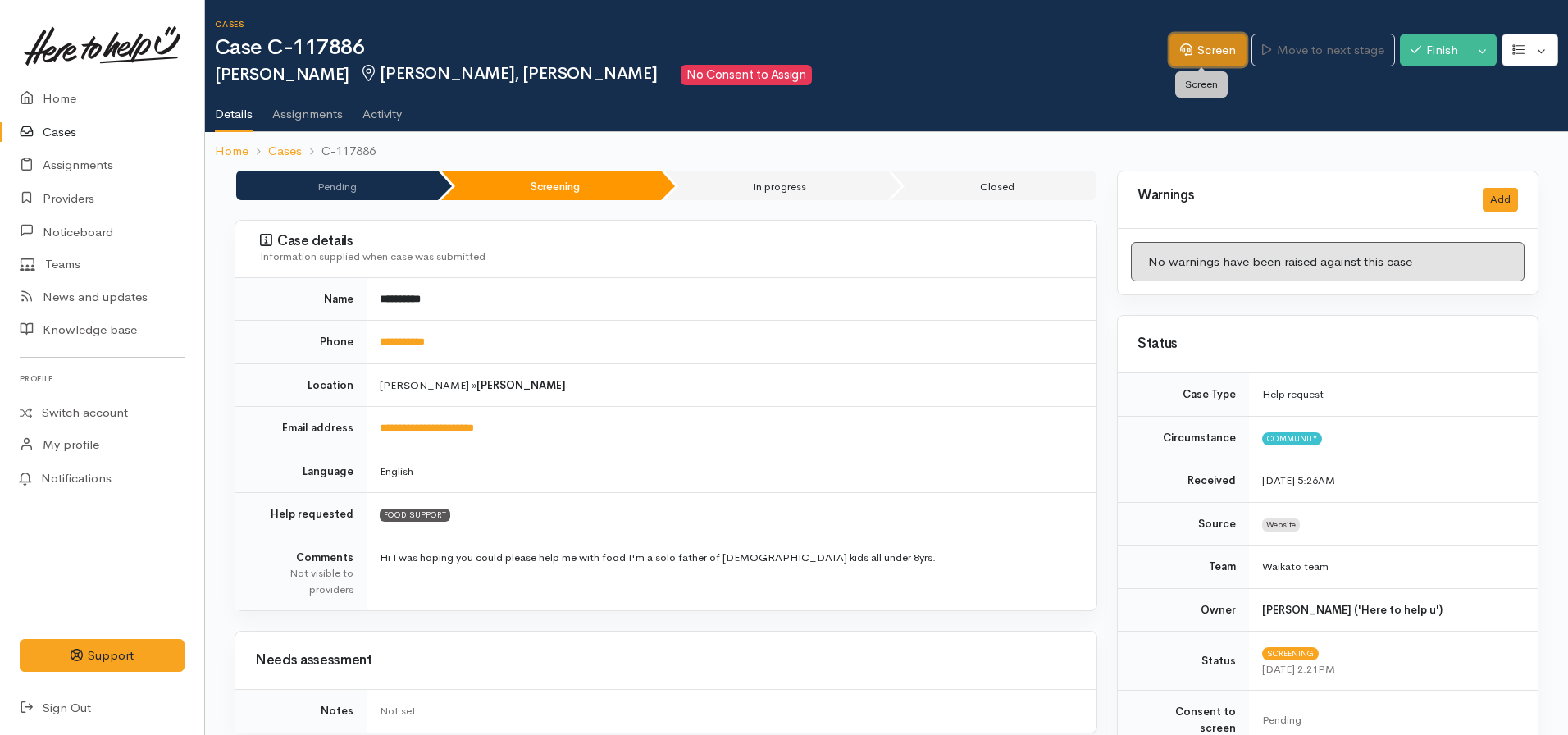
click at [1190, 52] on link "Screen" at bounding box center [1208, 50] width 77 height 34
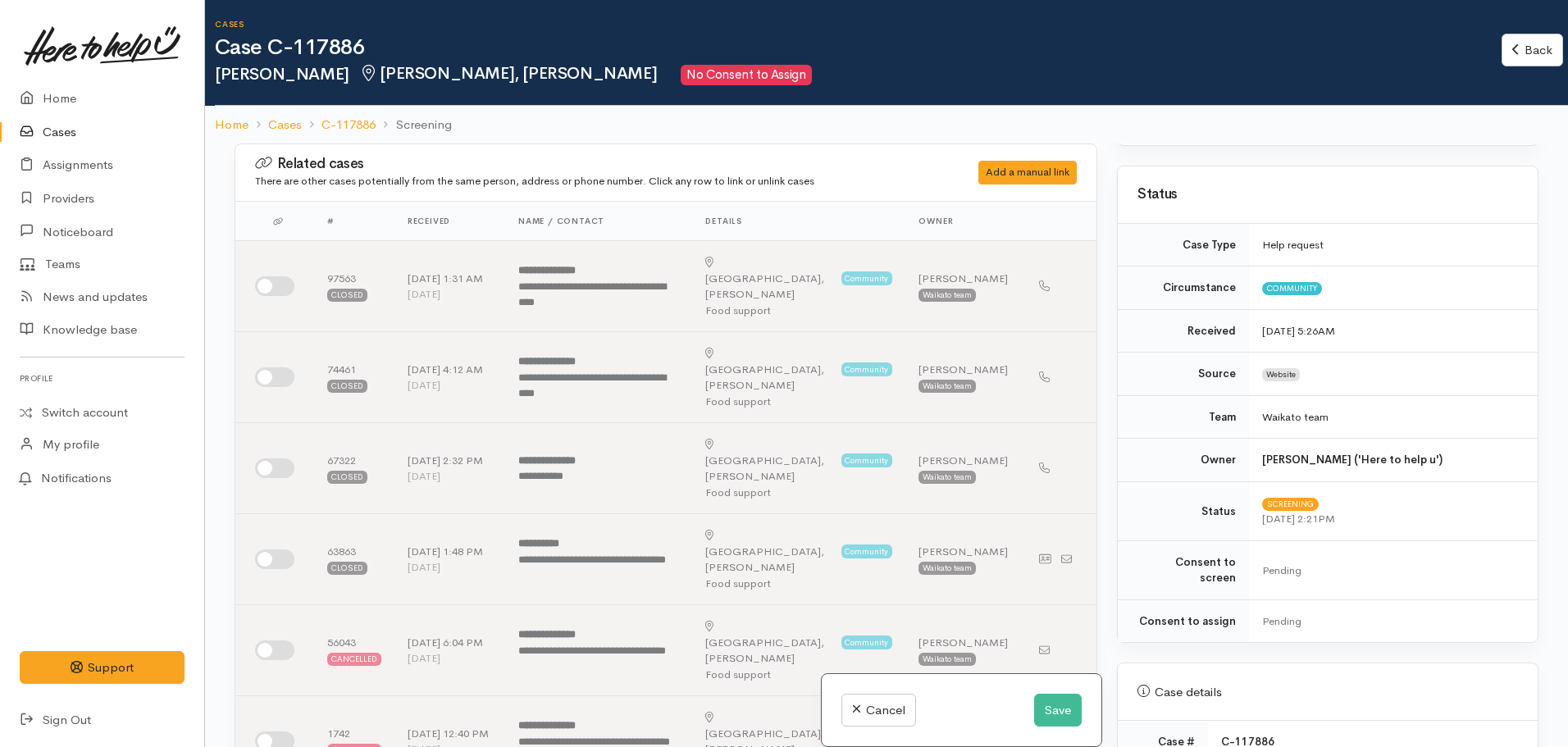
scroll to position [492, 0]
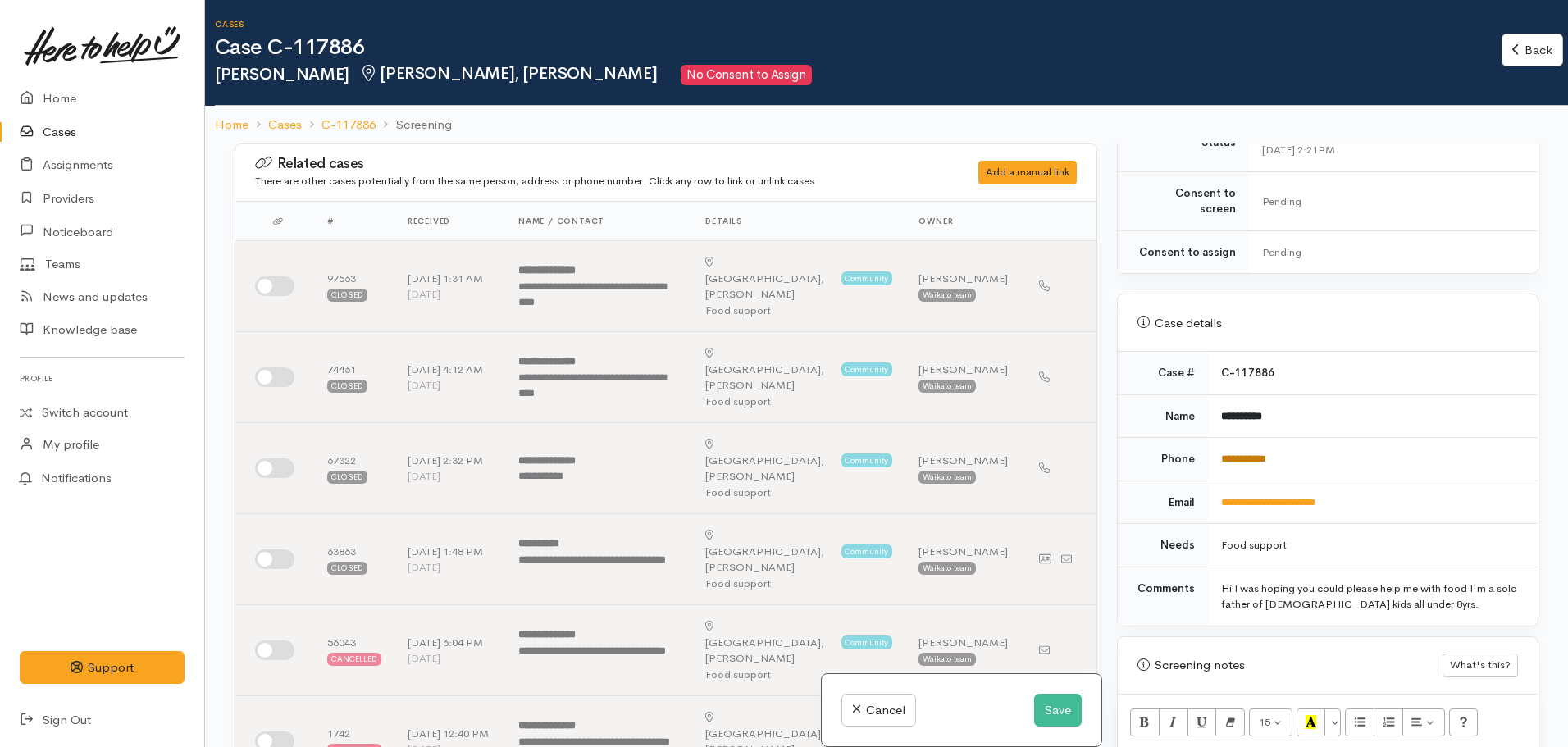
click at [1251, 454] on link "**********" at bounding box center [1243, 459] width 45 height 11
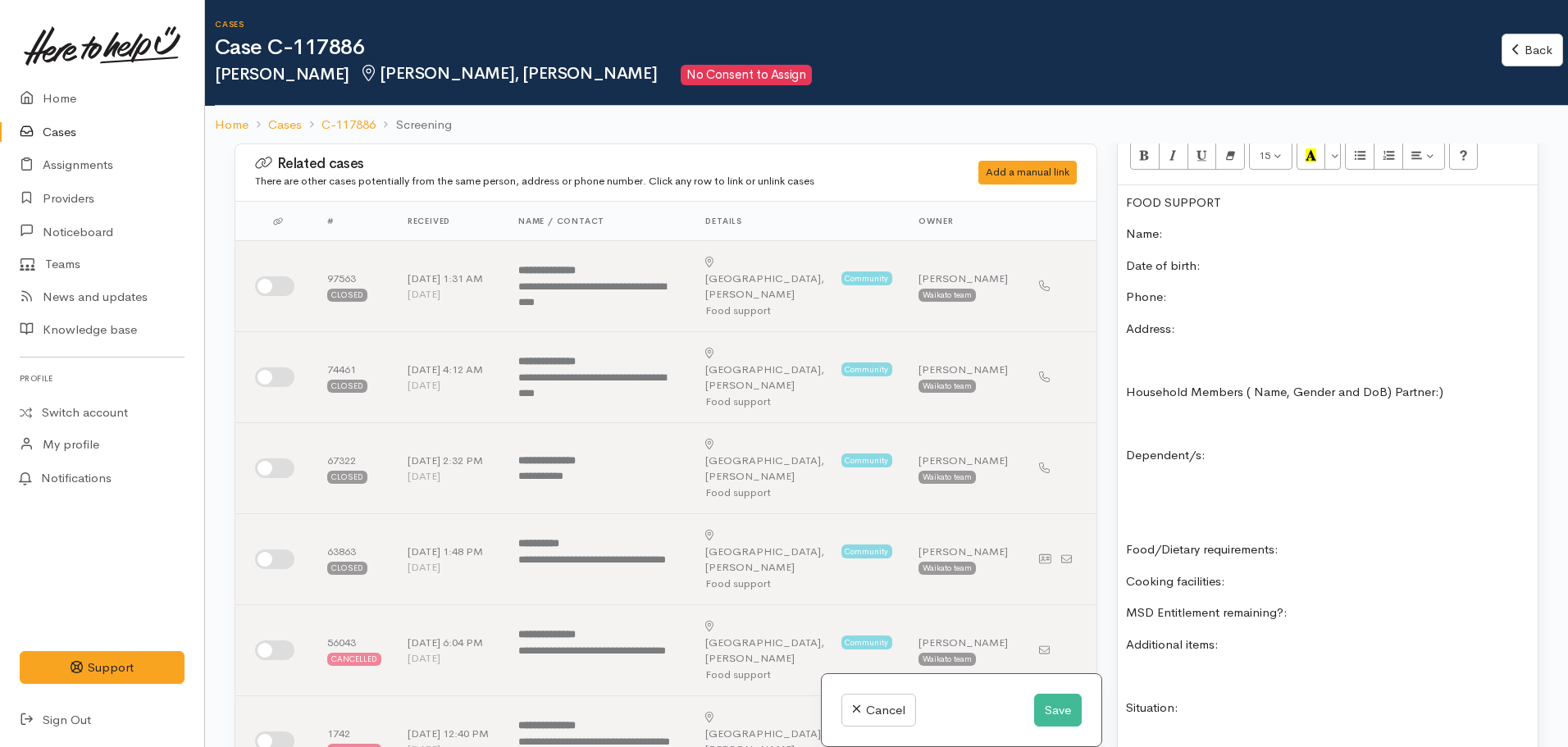
scroll to position [1059, 0]
click at [1056, 711] on button "Save" at bounding box center [1058, 710] width 48 height 34
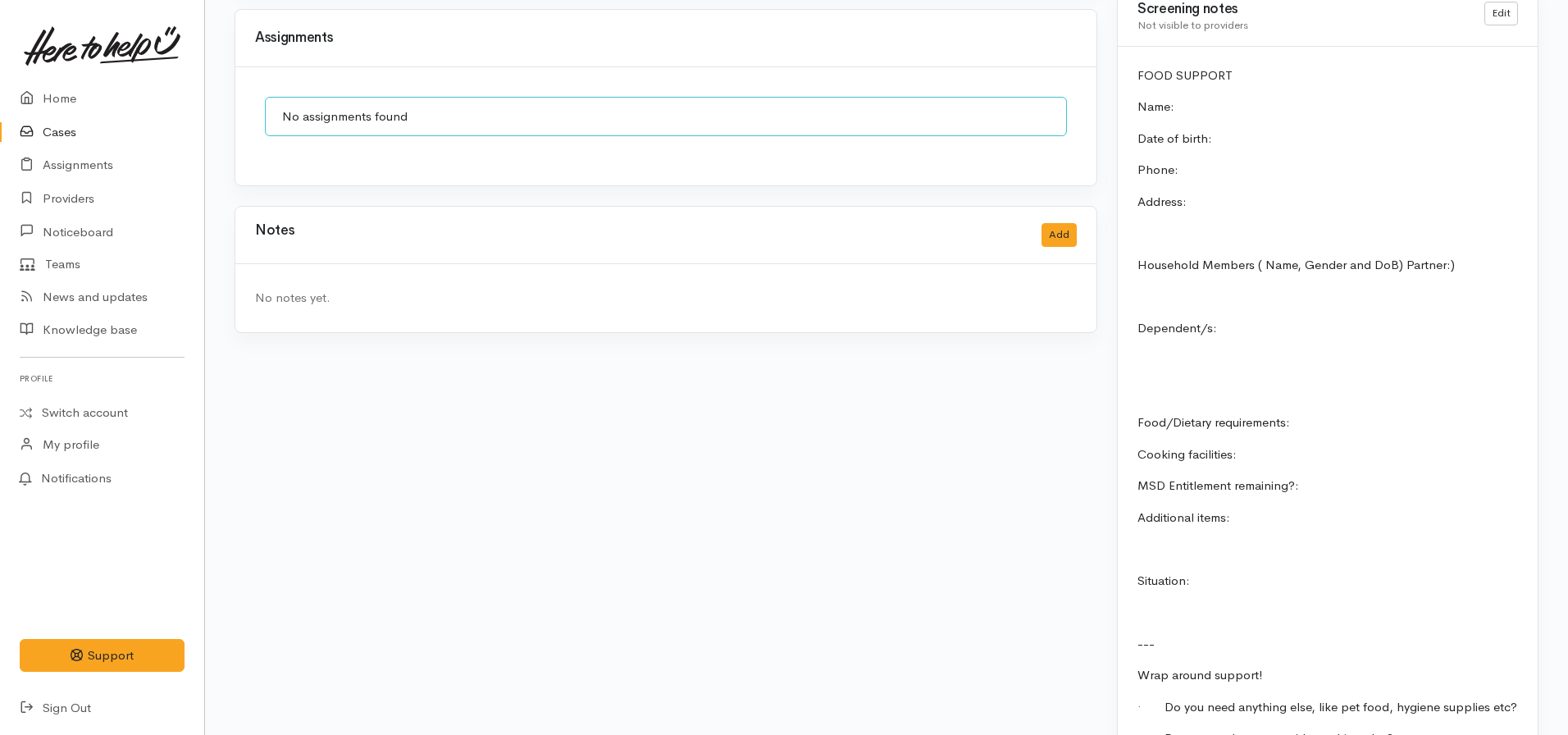
scroll to position [1219, 0]
click at [1069, 224] on button "Add" at bounding box center [1058, 236] width 35 height 24
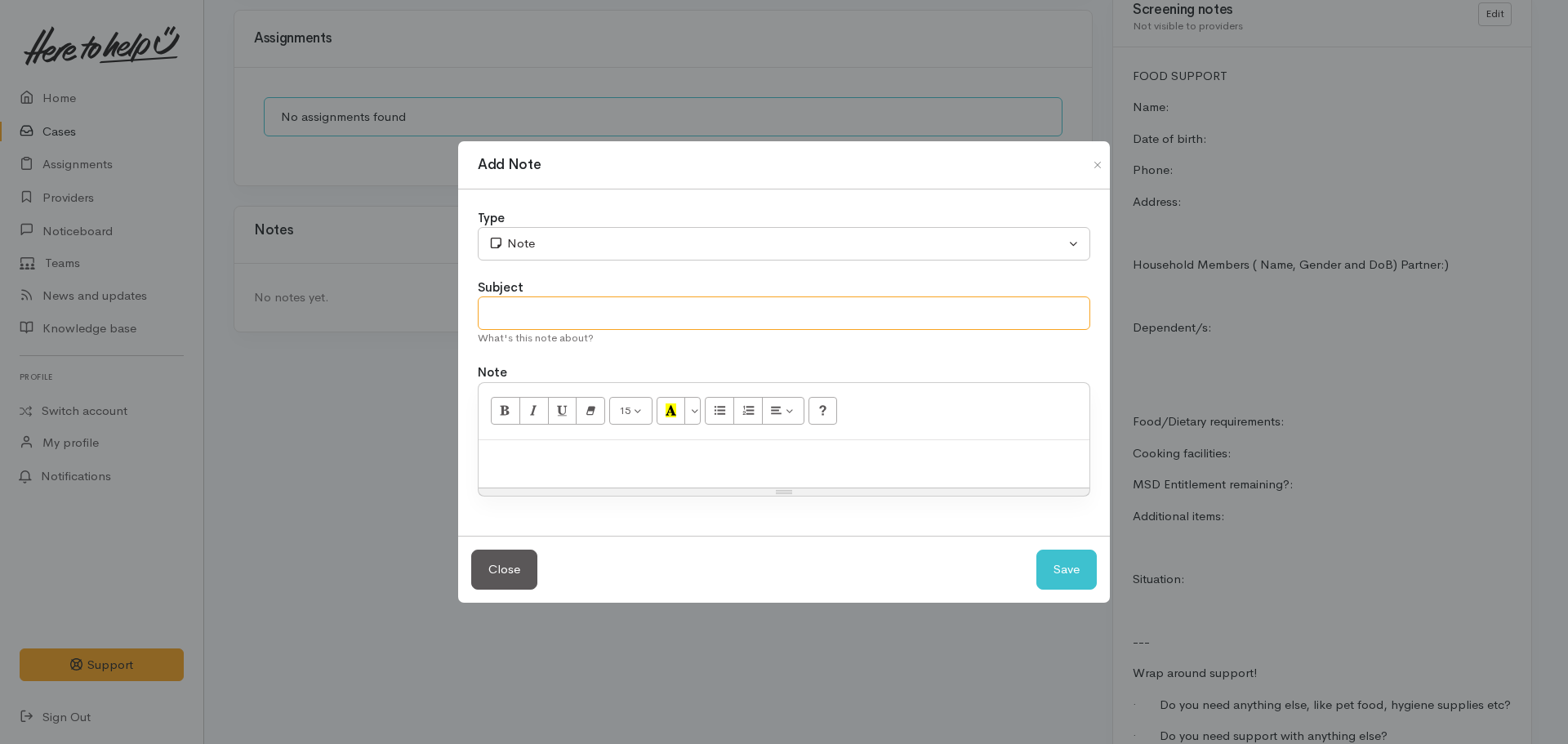
click at [681, 312] on input "text" at bounding box center [784, 313] width 612 height 33
type input "Attempt to contact #1"
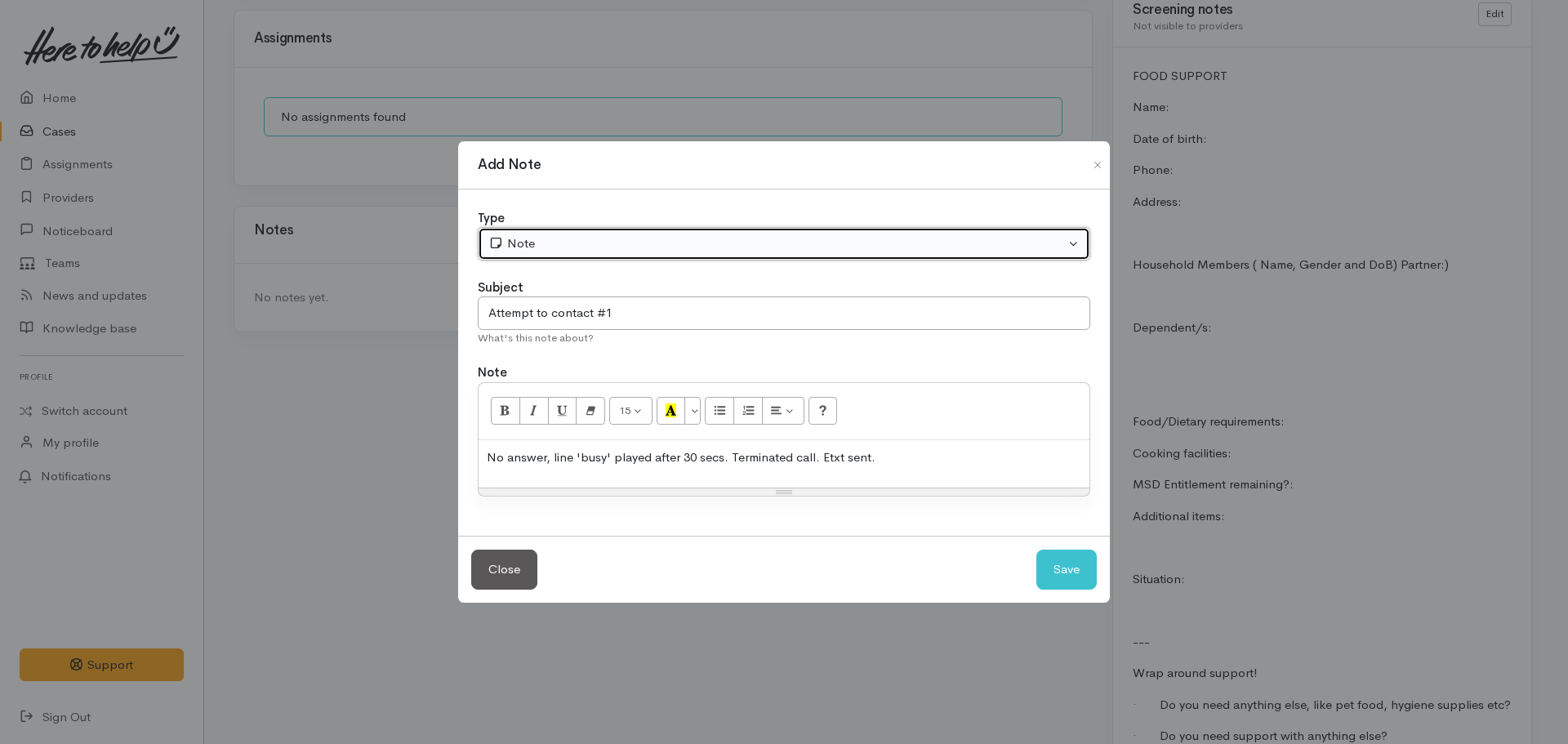
click at [555, 252] on div "Note" at bounding box center [776, 244] width 577 height 19
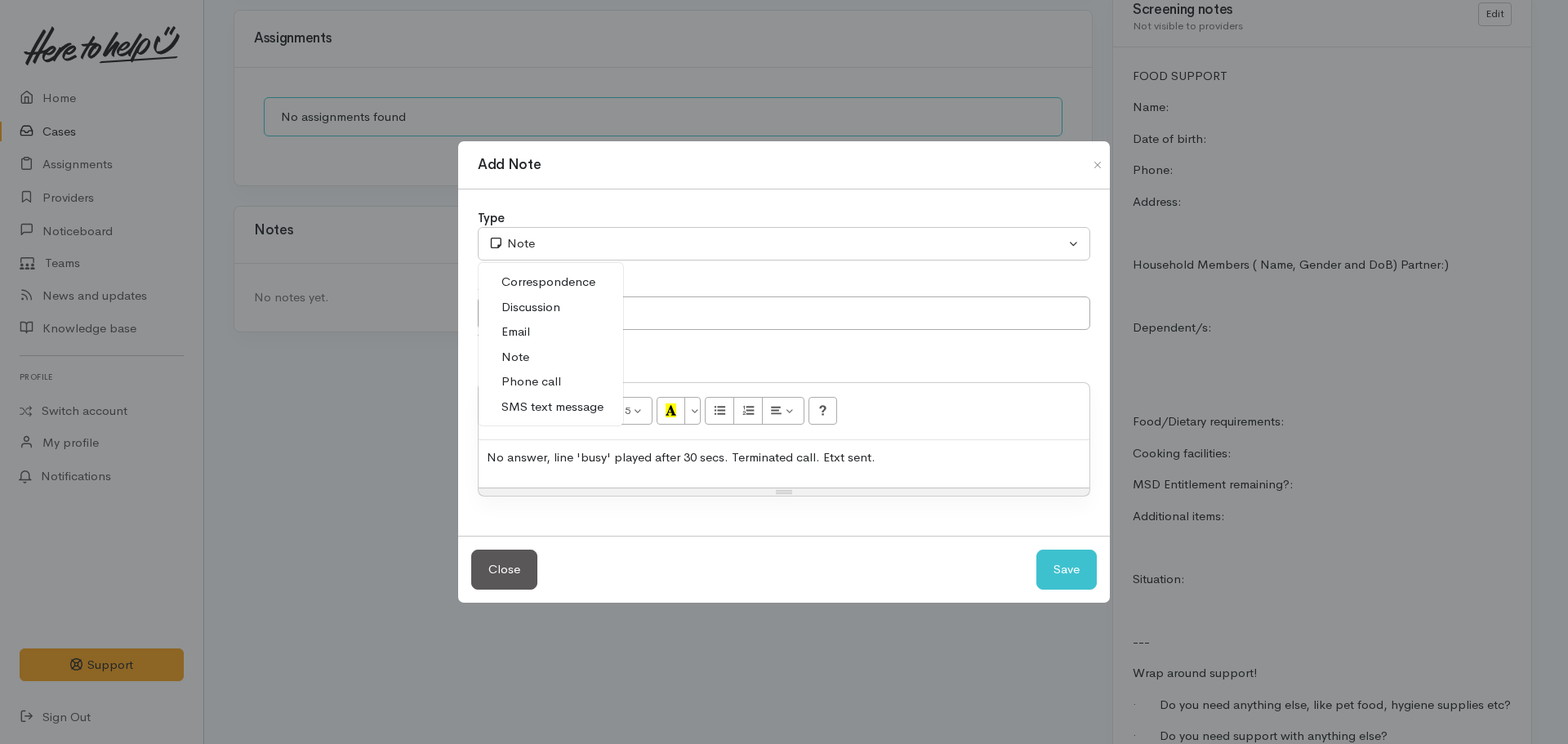
click at [523, 386] on span "Phone call" at bounding box center [531, 382] width 60 height 19
select select "3"
click at [1025, 568] on div "Close Save" at bounding box center [783, 569] width 651 height 67
click at [1059, 561] on button "Save" at bounding box center [1066, 569] width 60 height 40
select select "1"
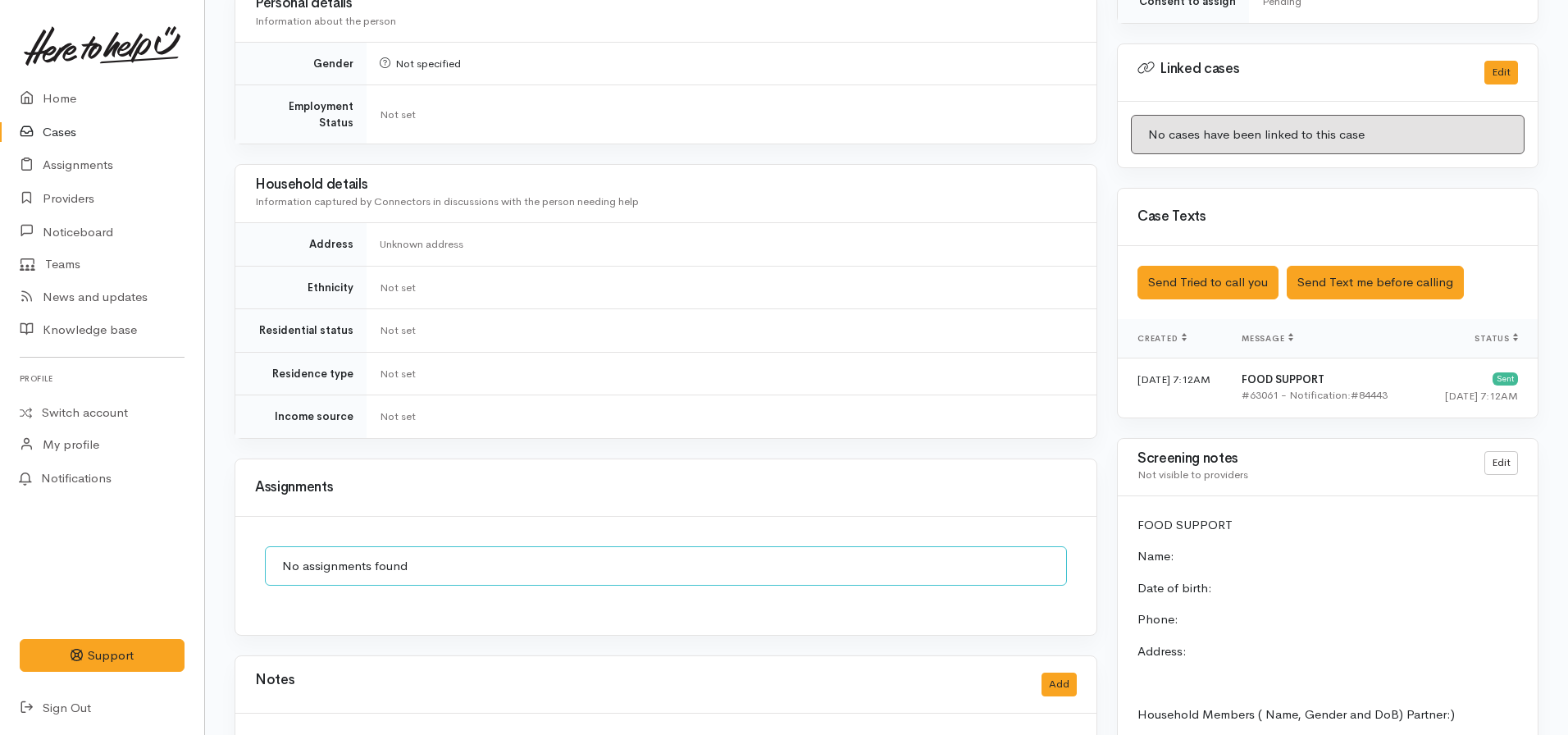
scroll to position [769, 0]
click at [1213, 272] on button "Send Tried to call you" at bounding box center [1208, 283] width 141 height 34
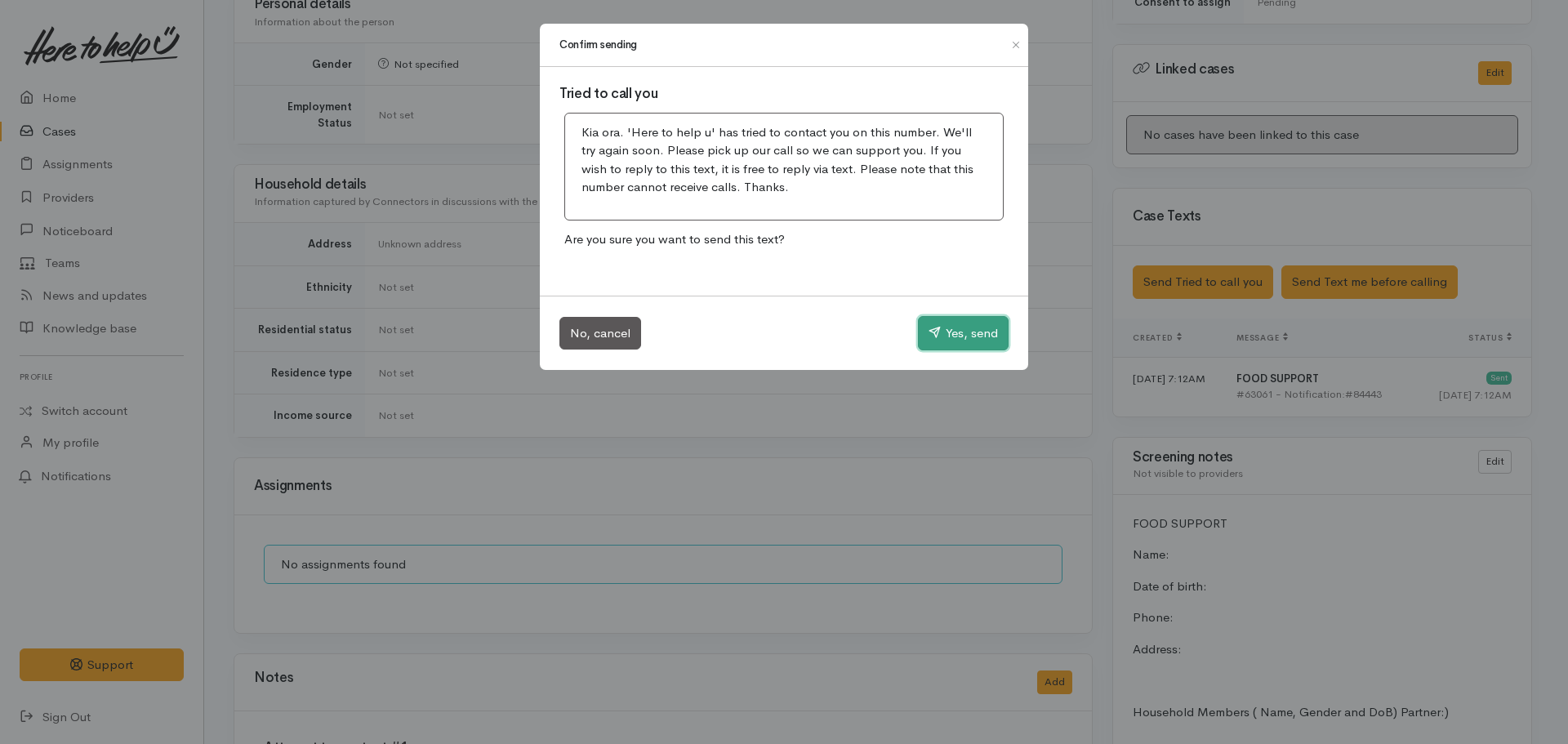
click at [969, 327] on button "Yes, send" at bounding box center [962, 333] width 91 height 34
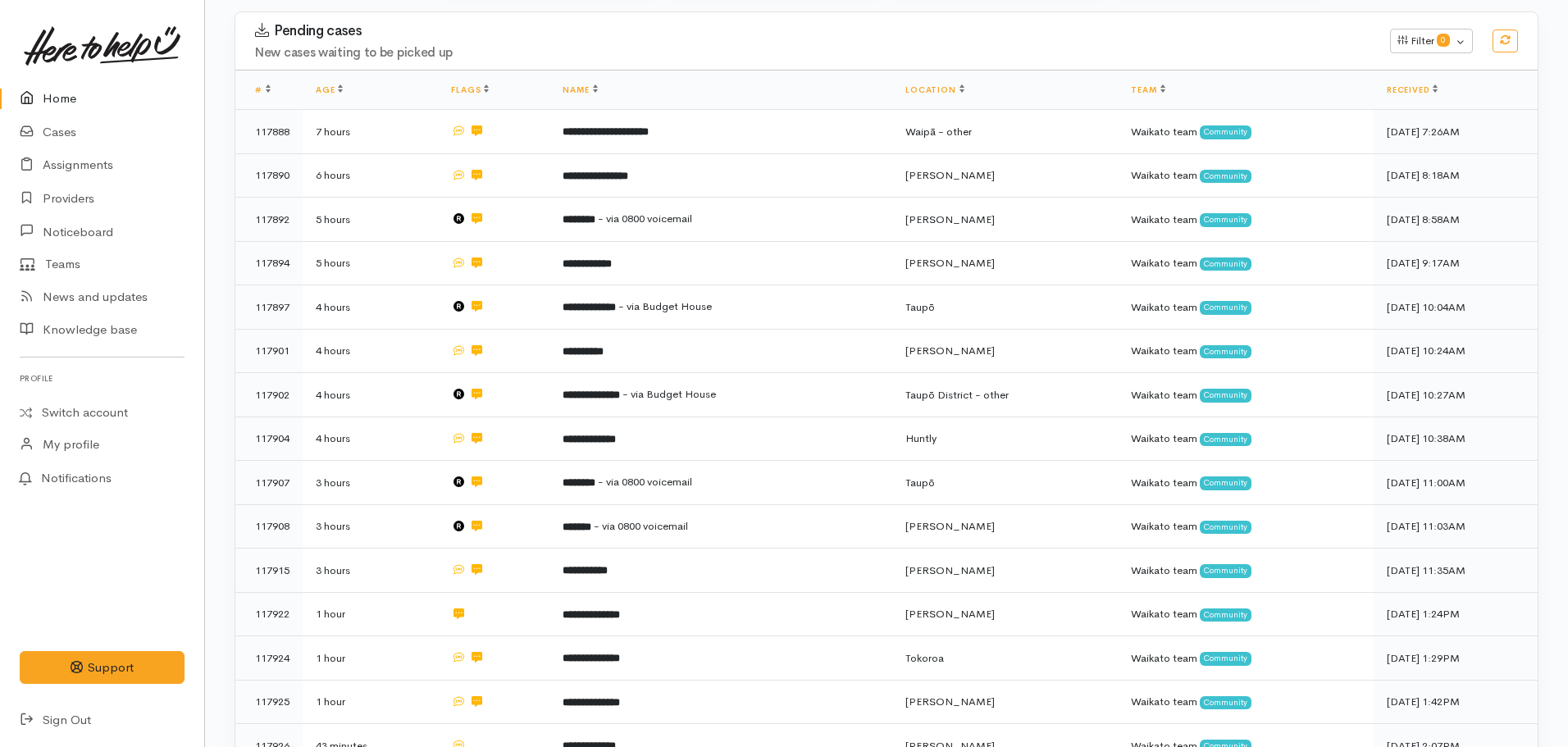
scroll to position [252, 0]
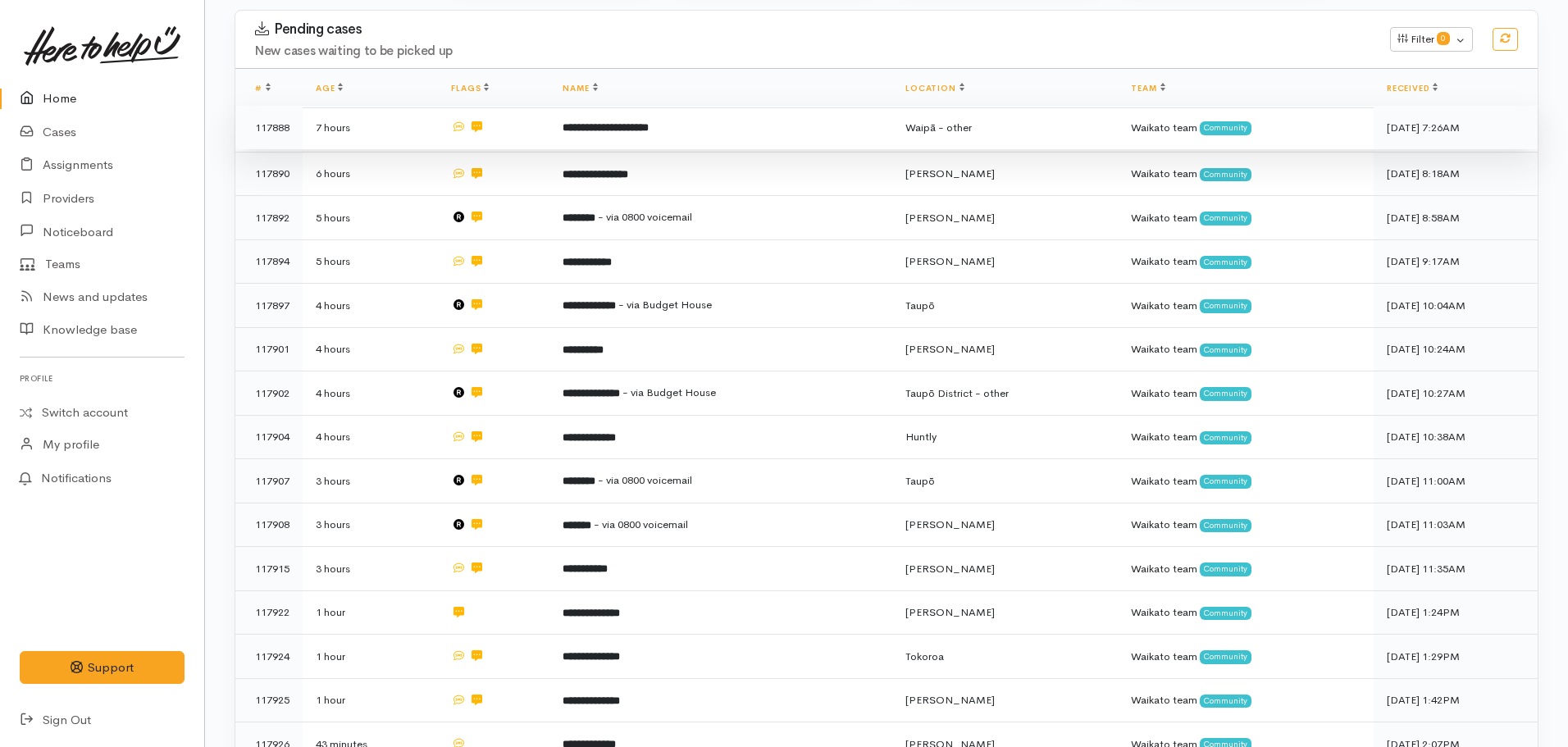
click at [606, 146] on td "**********" at bounding box center [721, 127] width 343 height 44
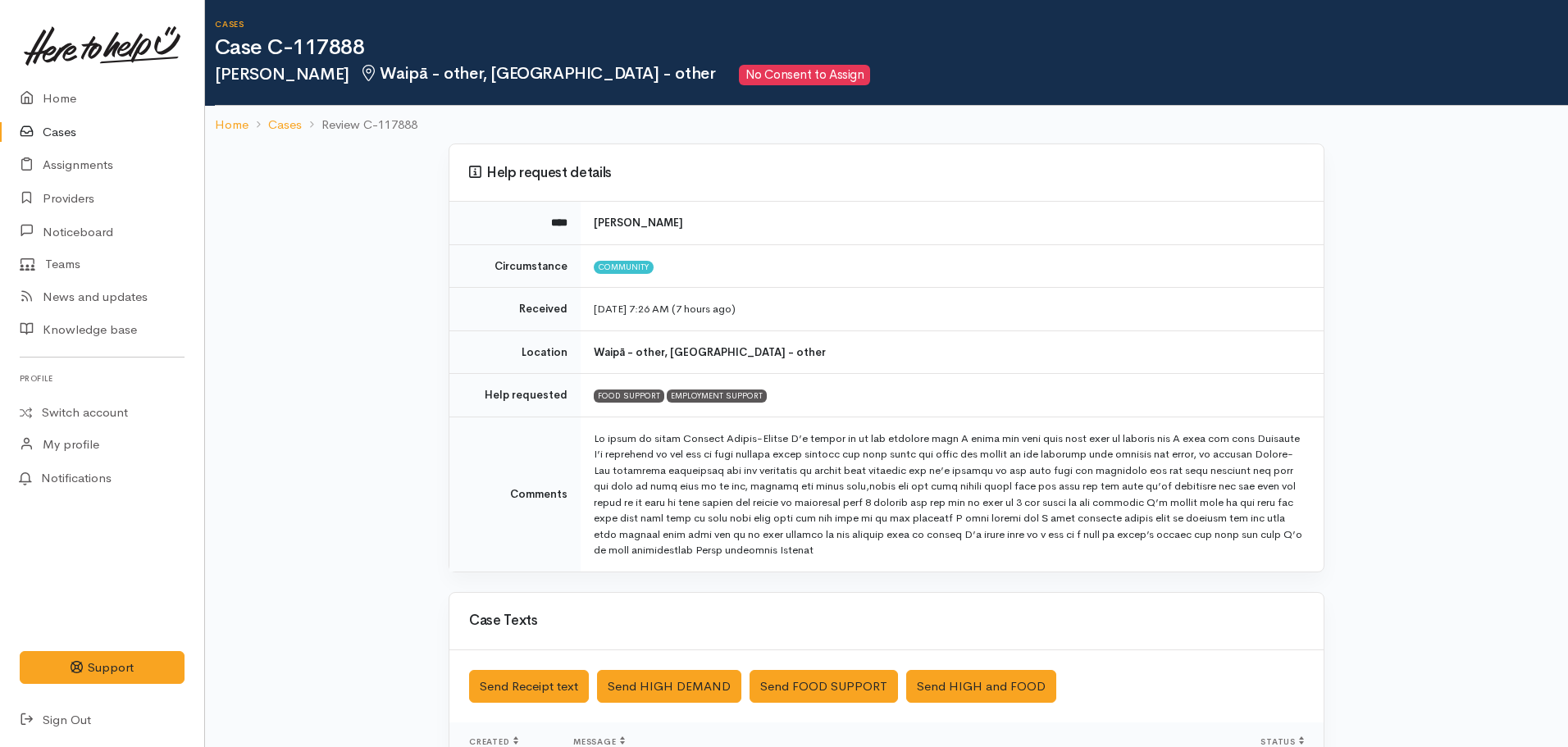
click at [214, 123] on nav "Home Cases Review C-117888" at bounding box center [886, 124] width 1363 height 38
click at [232, 124] on link "Home" at bounding box center [231, 125] width 34 height 19
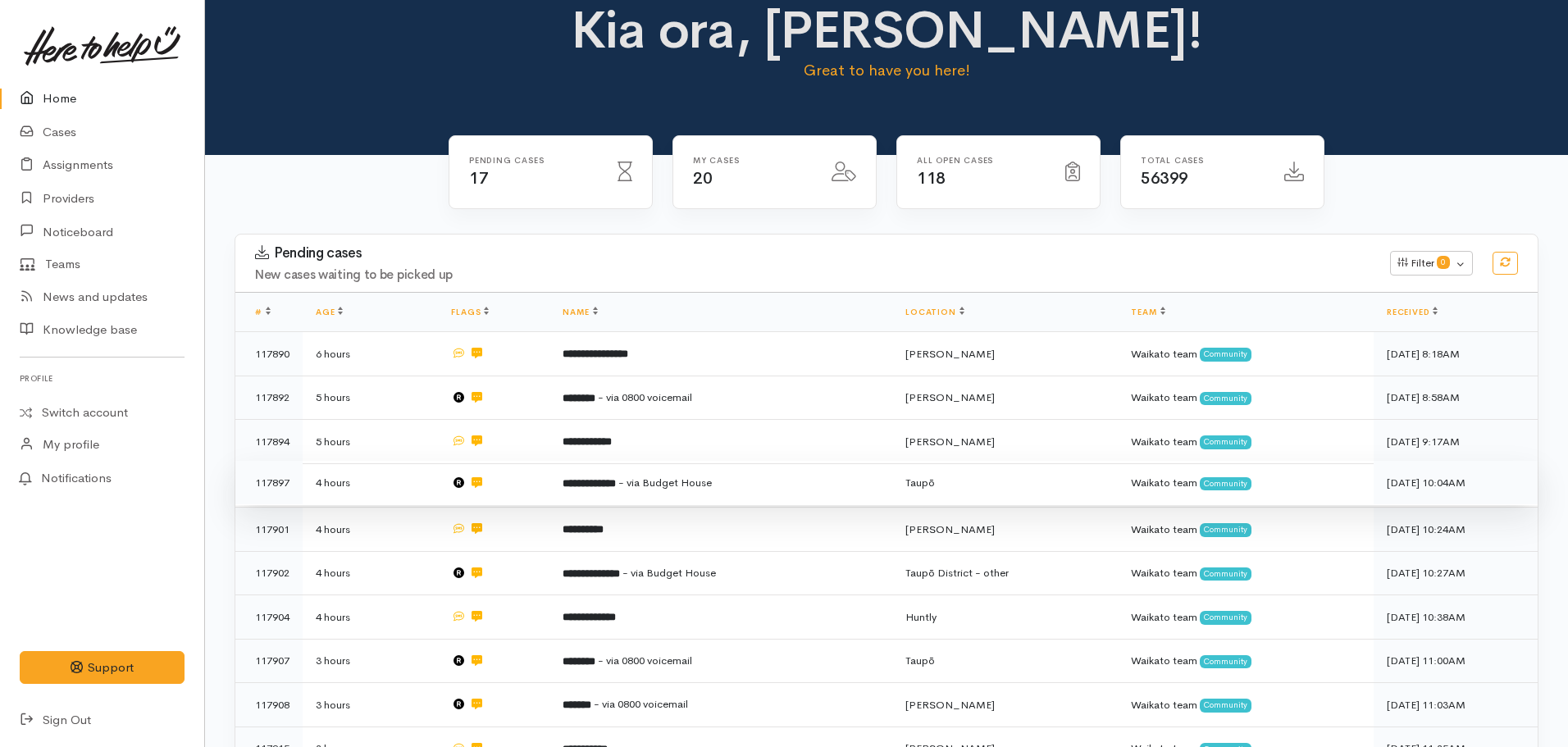
scroll to position [27, 0]
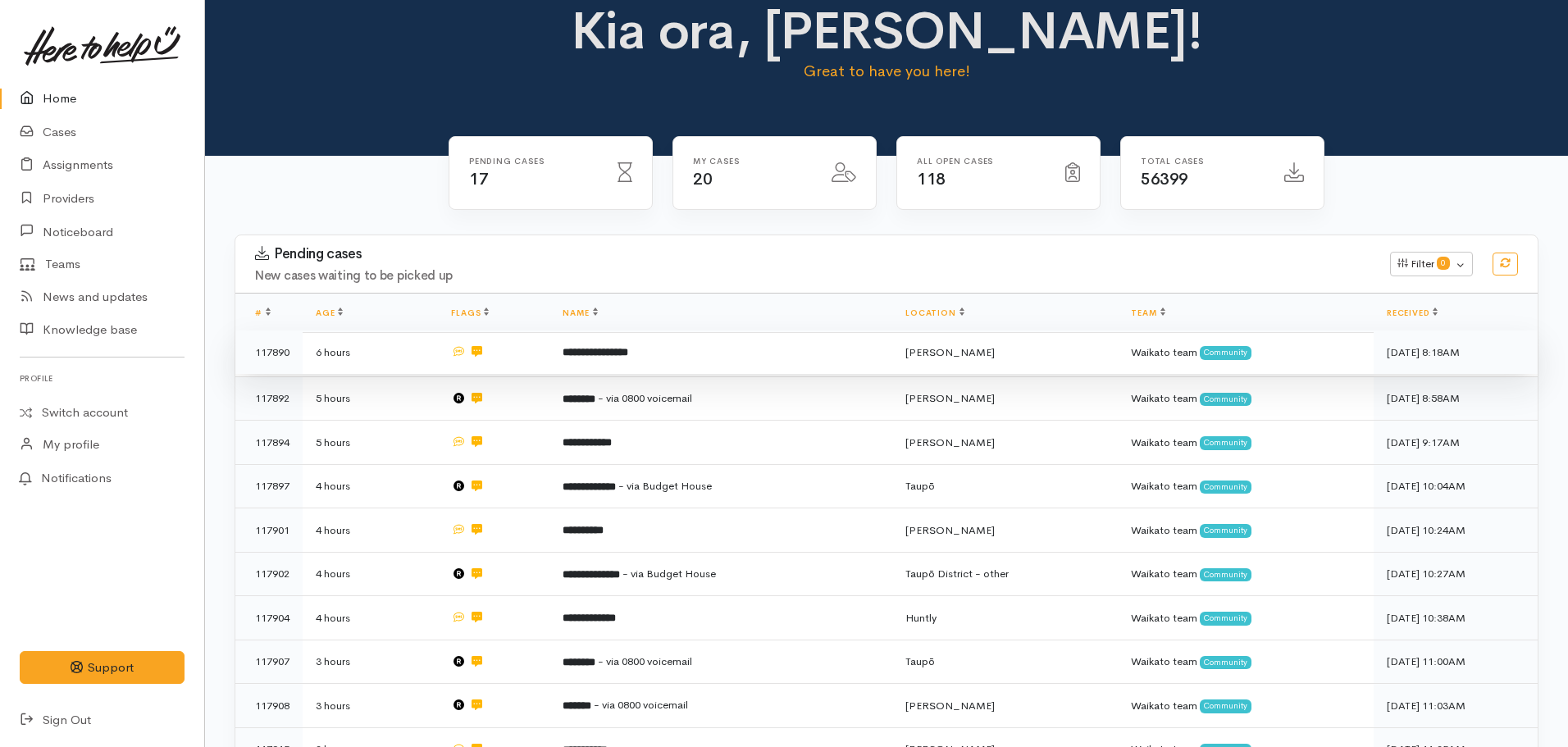
click at [608, 363] on td "**********" at bounding box center [721, 352] width 343 height 44
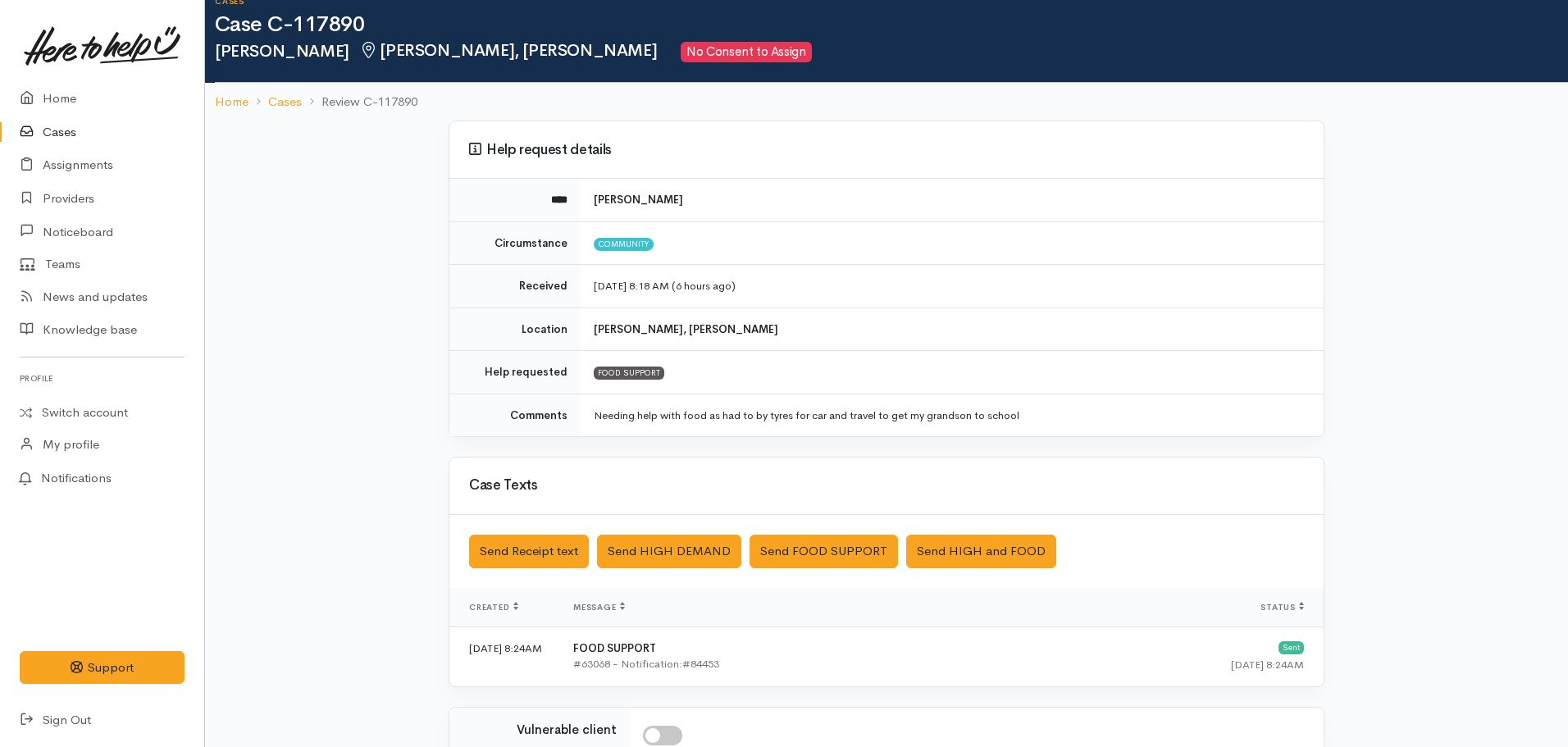
scroll to position [26, 0]
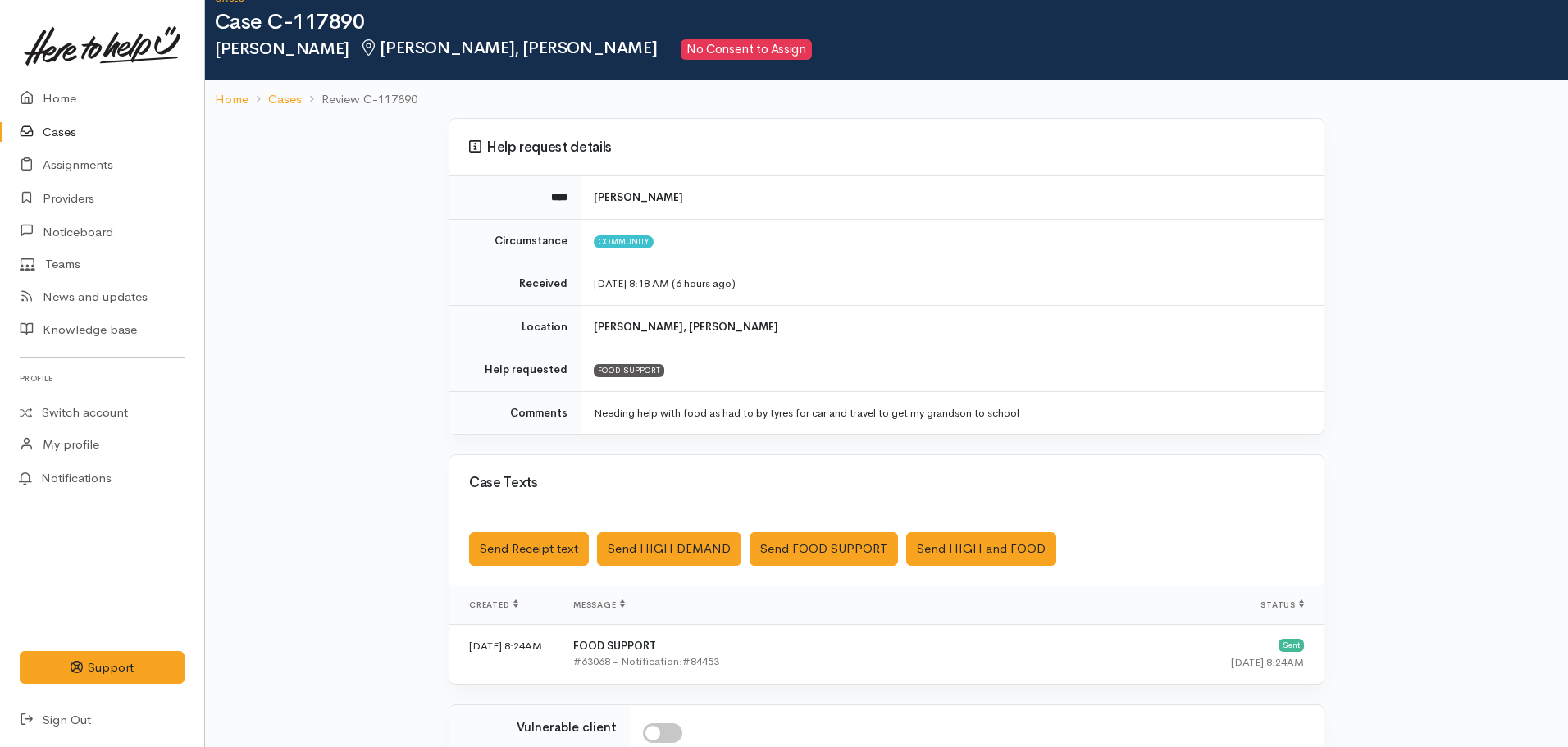
click at [235, 87] on ol "Home Cases Review C-117890" at bounding box center [886, 100] width 1344 height 38
click at [235, 94] on link "Home" at bounding box center [231, 100] width 34 height 19
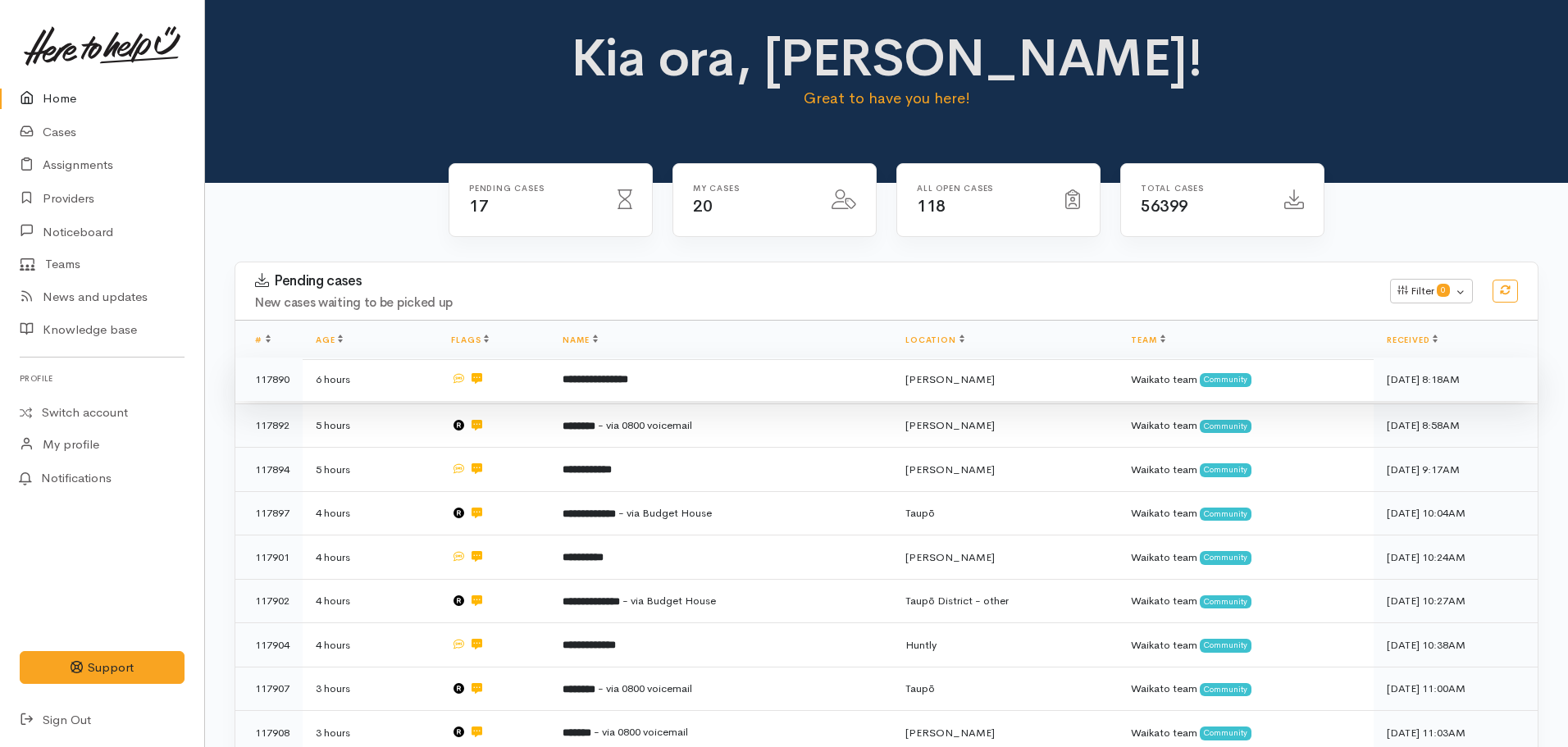
click at [620, 377] on b "**********" at bounding box center [595, 378] width 66 height 11
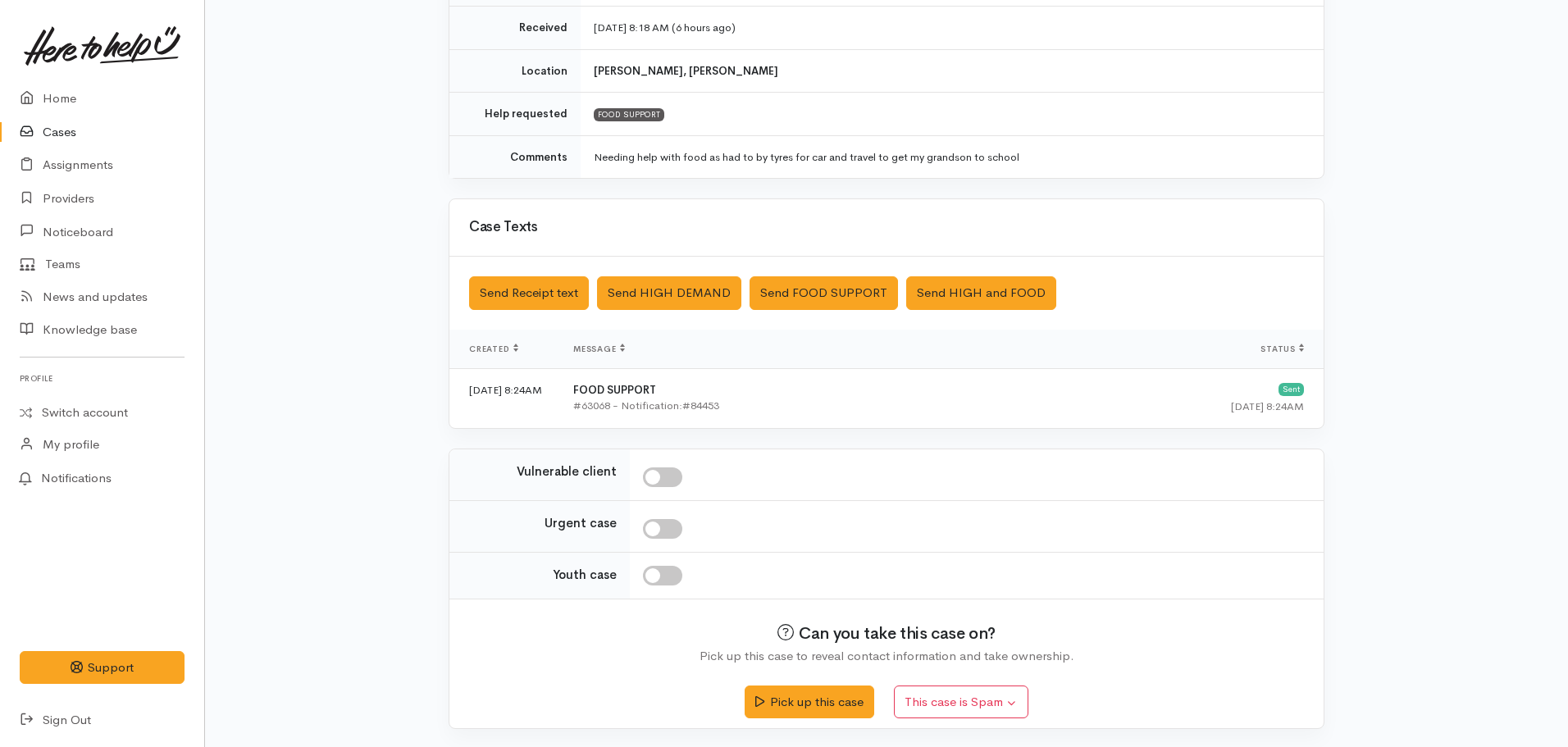
scroll to position [283, 0]
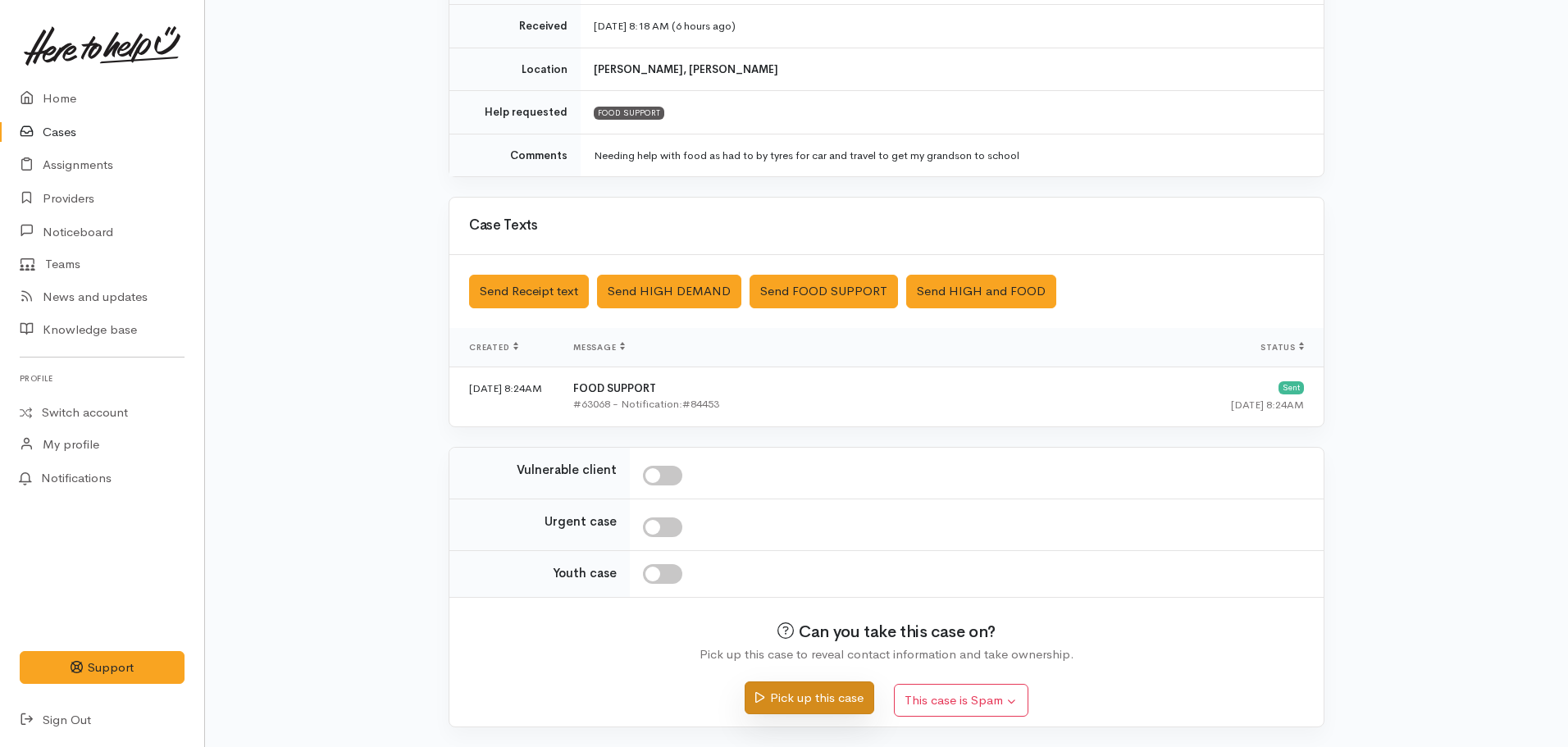
click at [801, 708] on button "Pick up this case" at bounding box center [808, 698] width 128 height 34
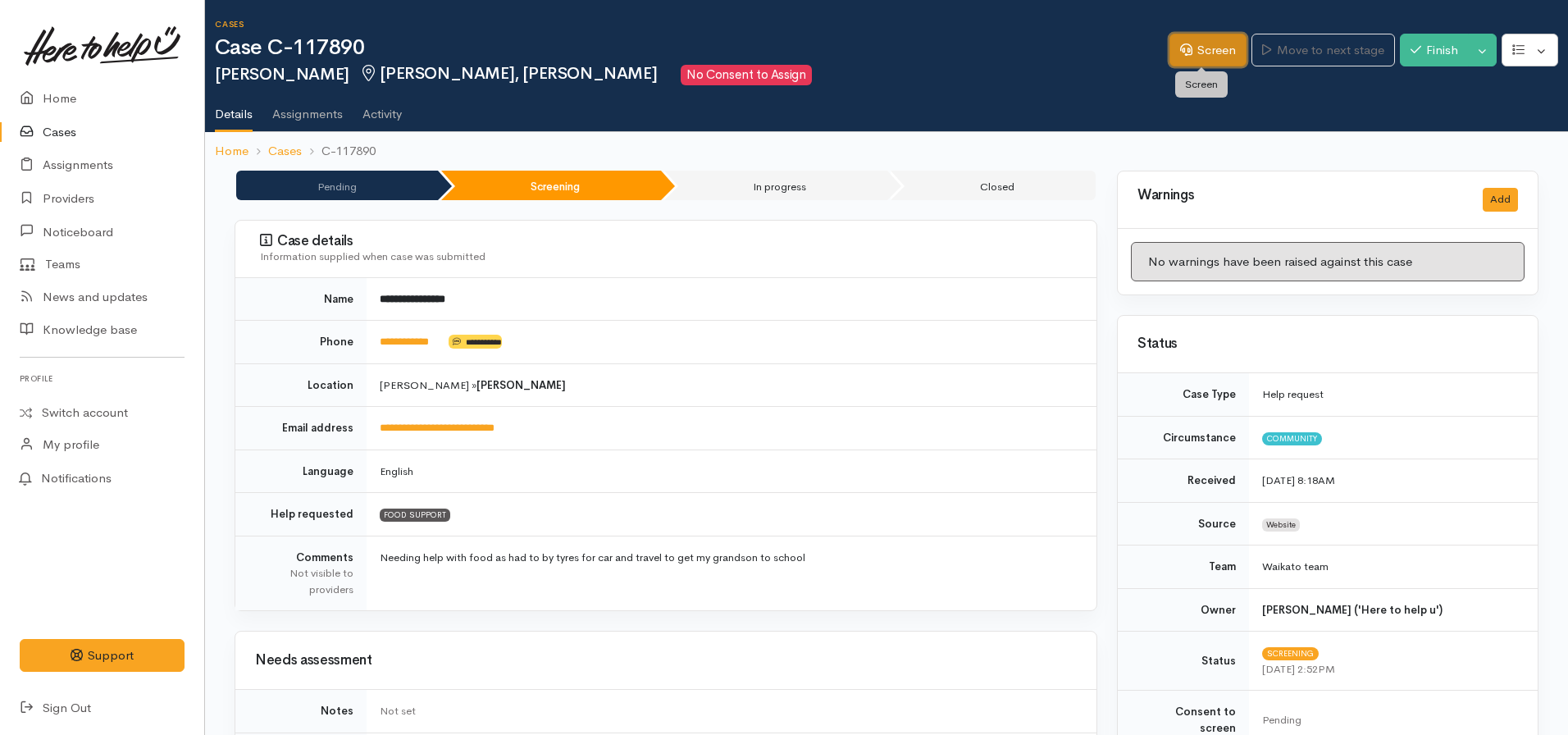
click at [1181, 53] on icon at bounding box center [1186, 49] width 12 height 12
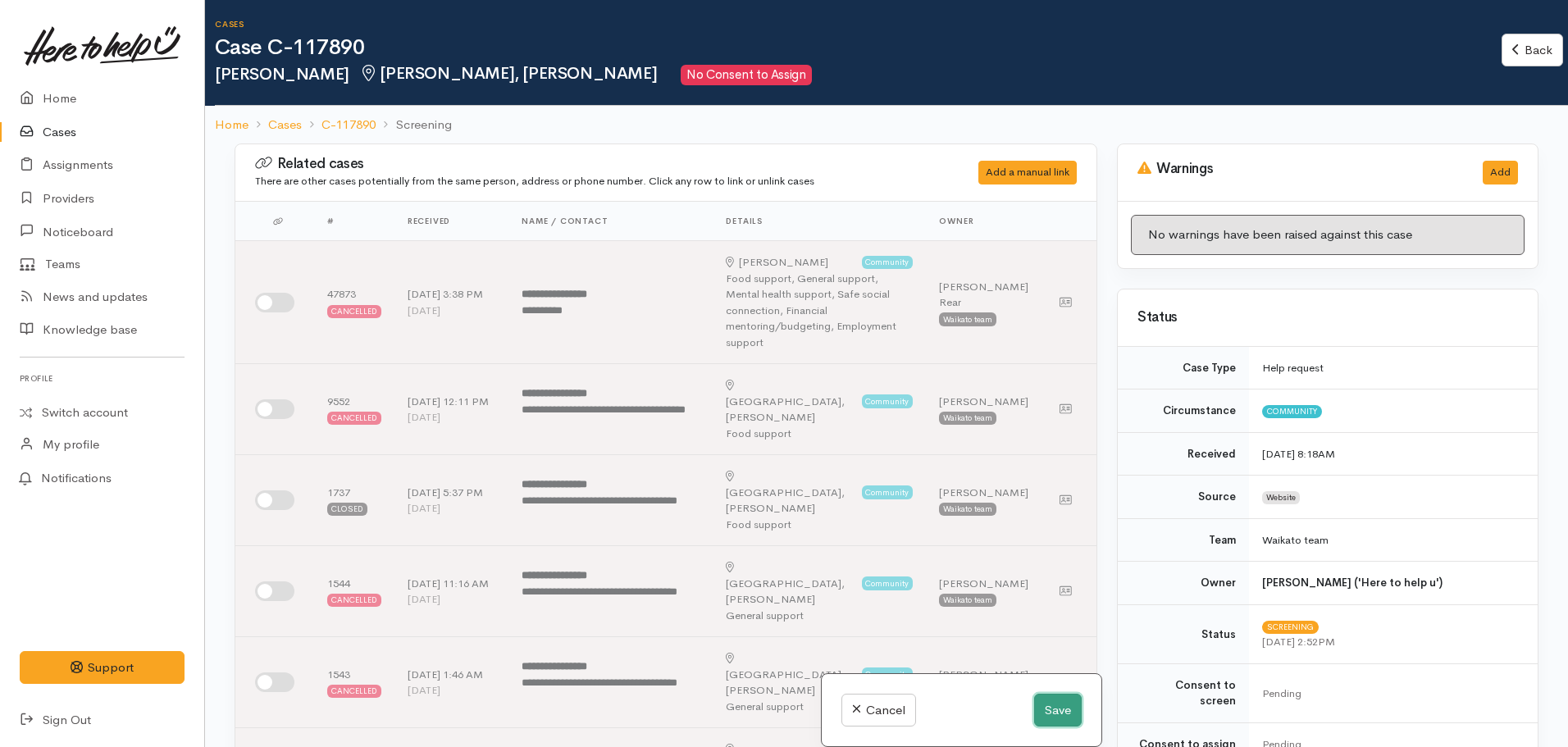
click at [1049, 695] on button "Save" at bounding box center [1058, 710] width 48 height 34
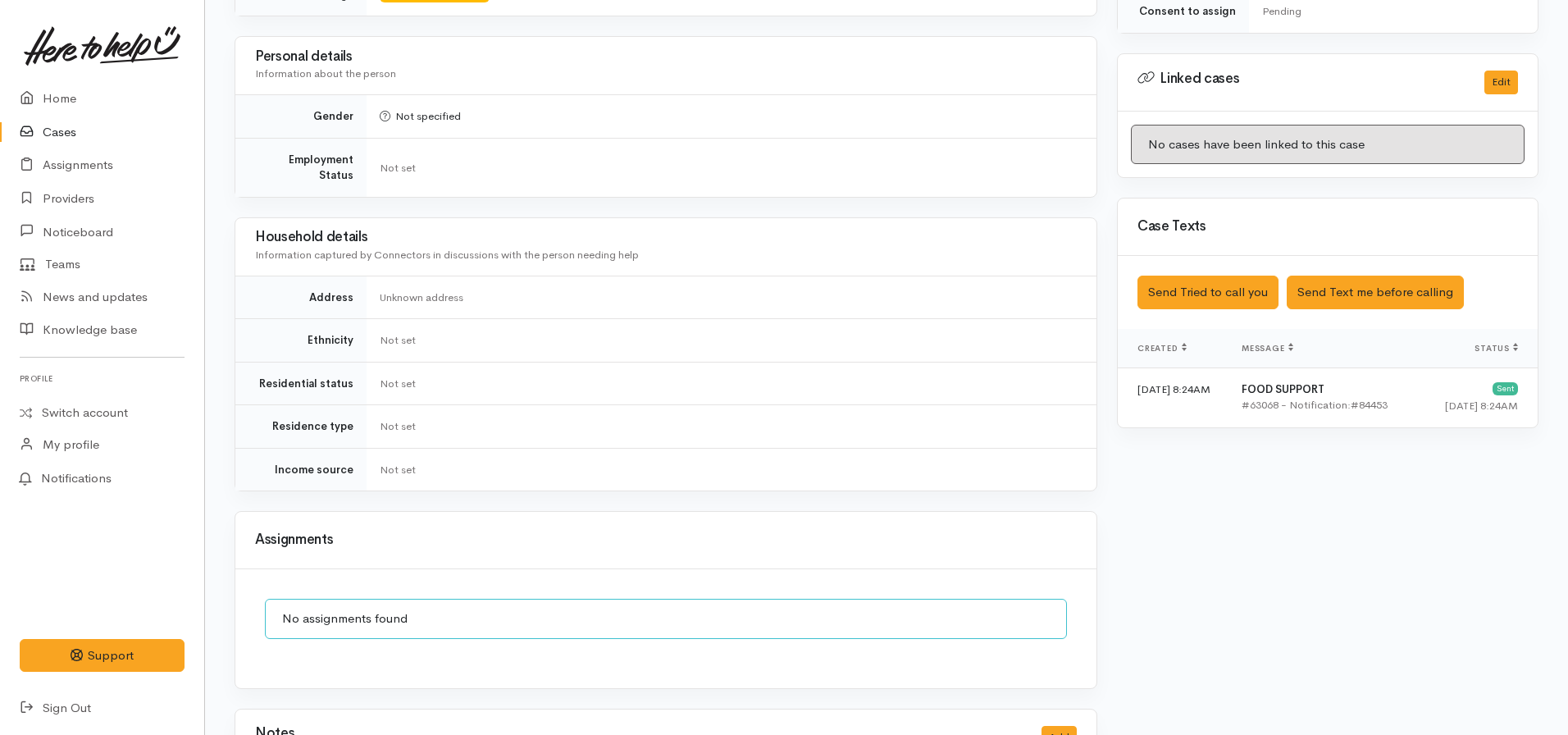
scroll to position [761, 0]
click at [1352, 255] on div "Saved The text message has been queued. An error occurred Send Tried to call yo…" at bounding box center [1328, 291] width 420 height 73
click at [1346, 277] on button "Send Text me before calling" at bounding box center [1375, 291] width 177 height 34
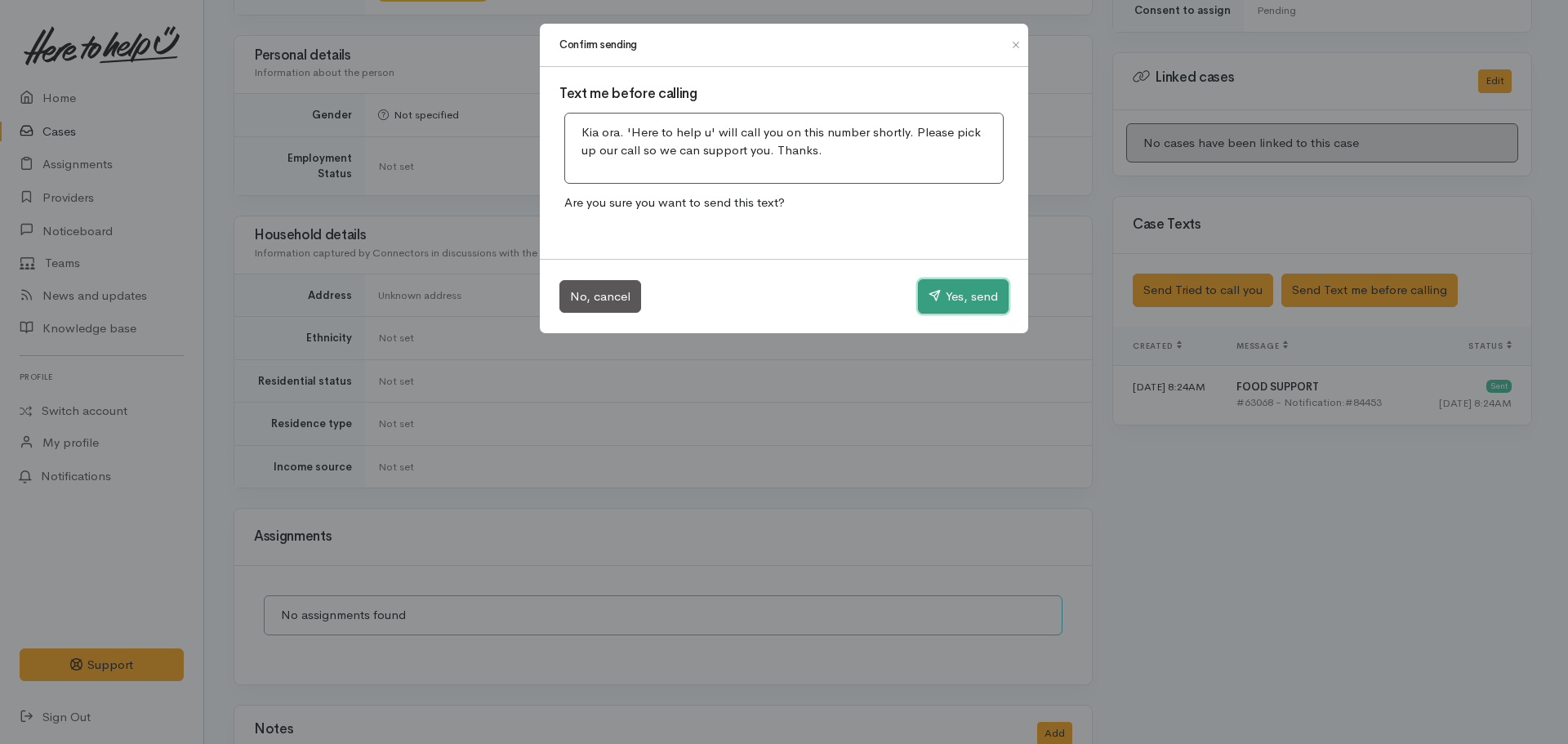
click at [956, 296] on button "Yes, send" at bounding box center [962, 297] width 91 height 34
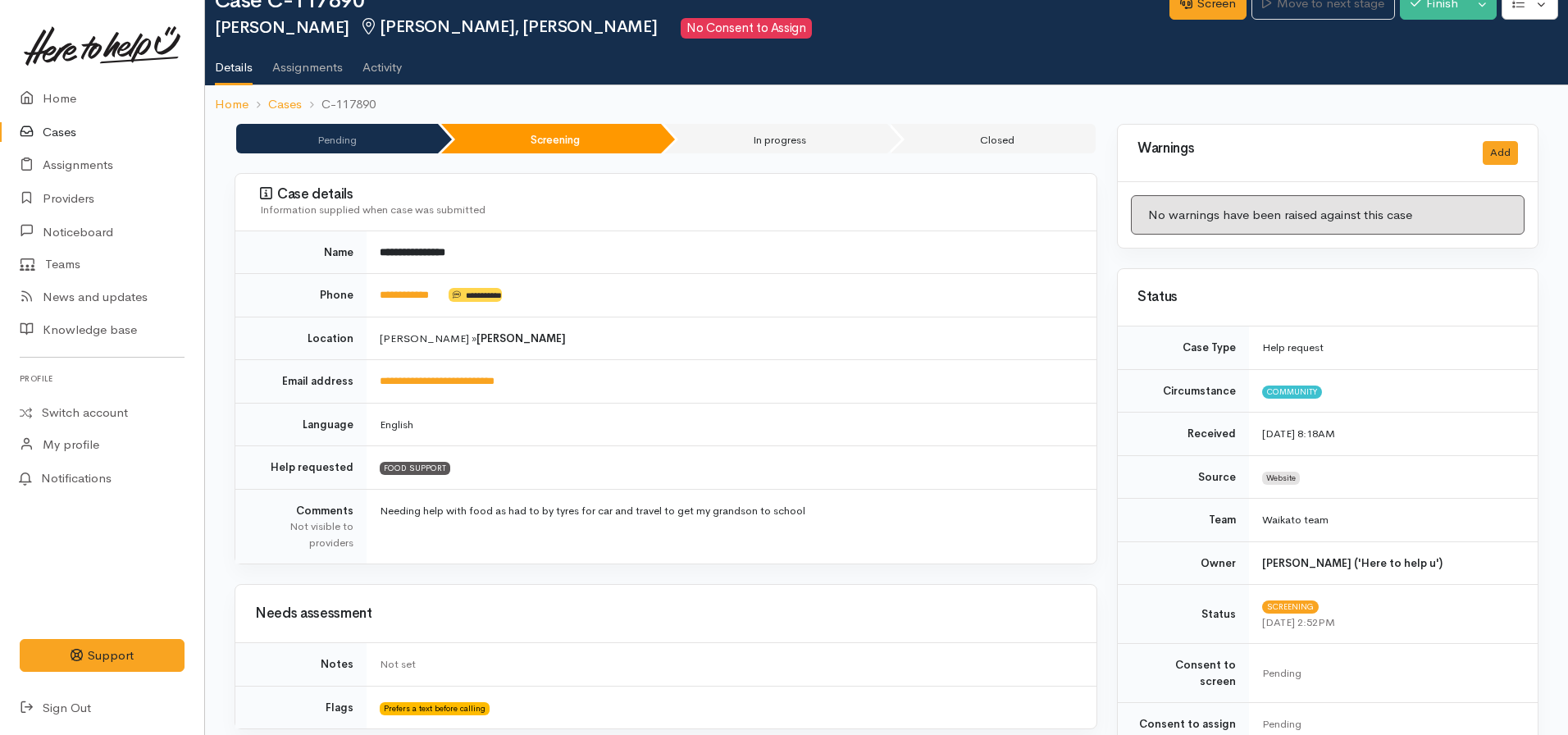
scroll to position [0, 0]
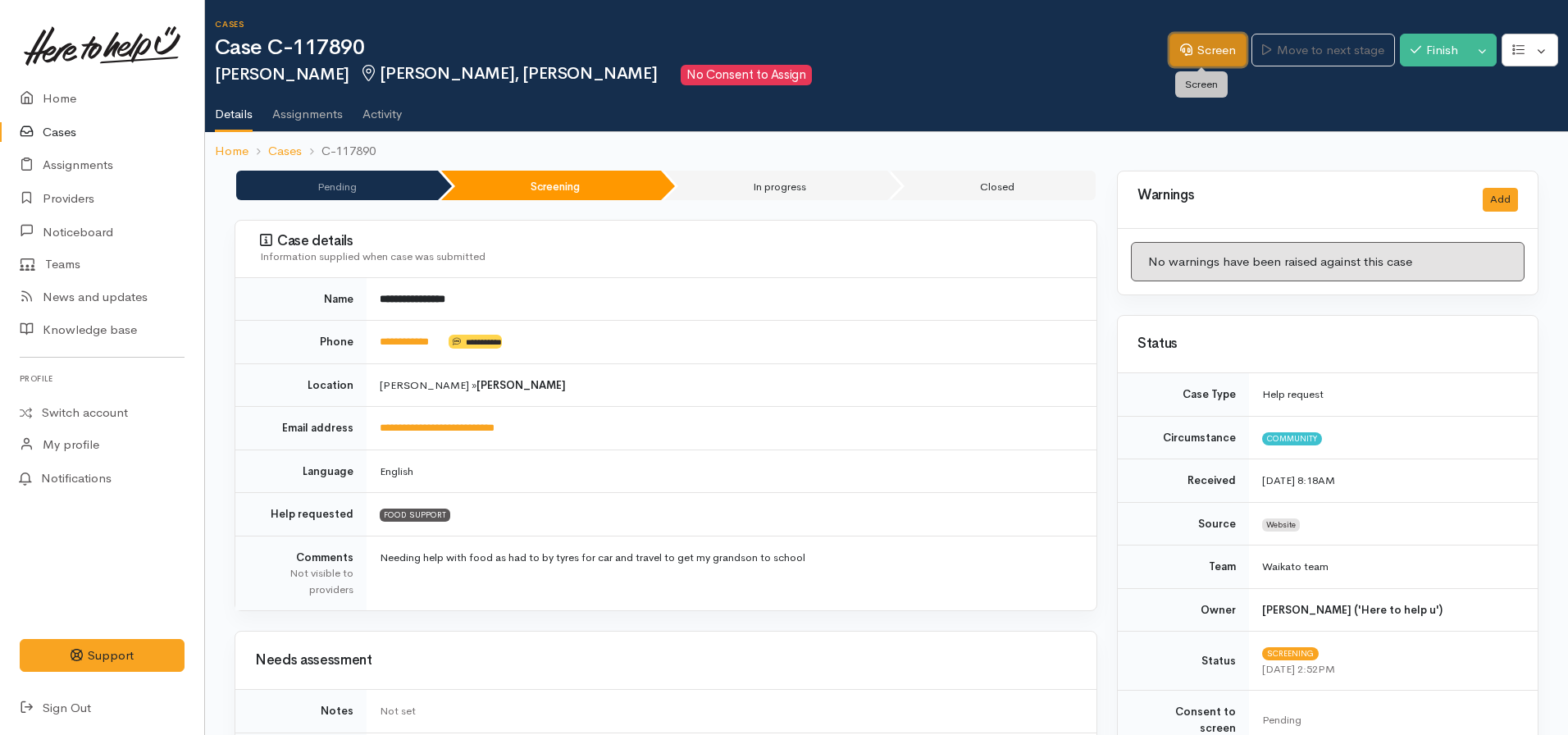
click at [1193, 55] on link "Screen" at bounding box center [1208, 50] width 77 height 34
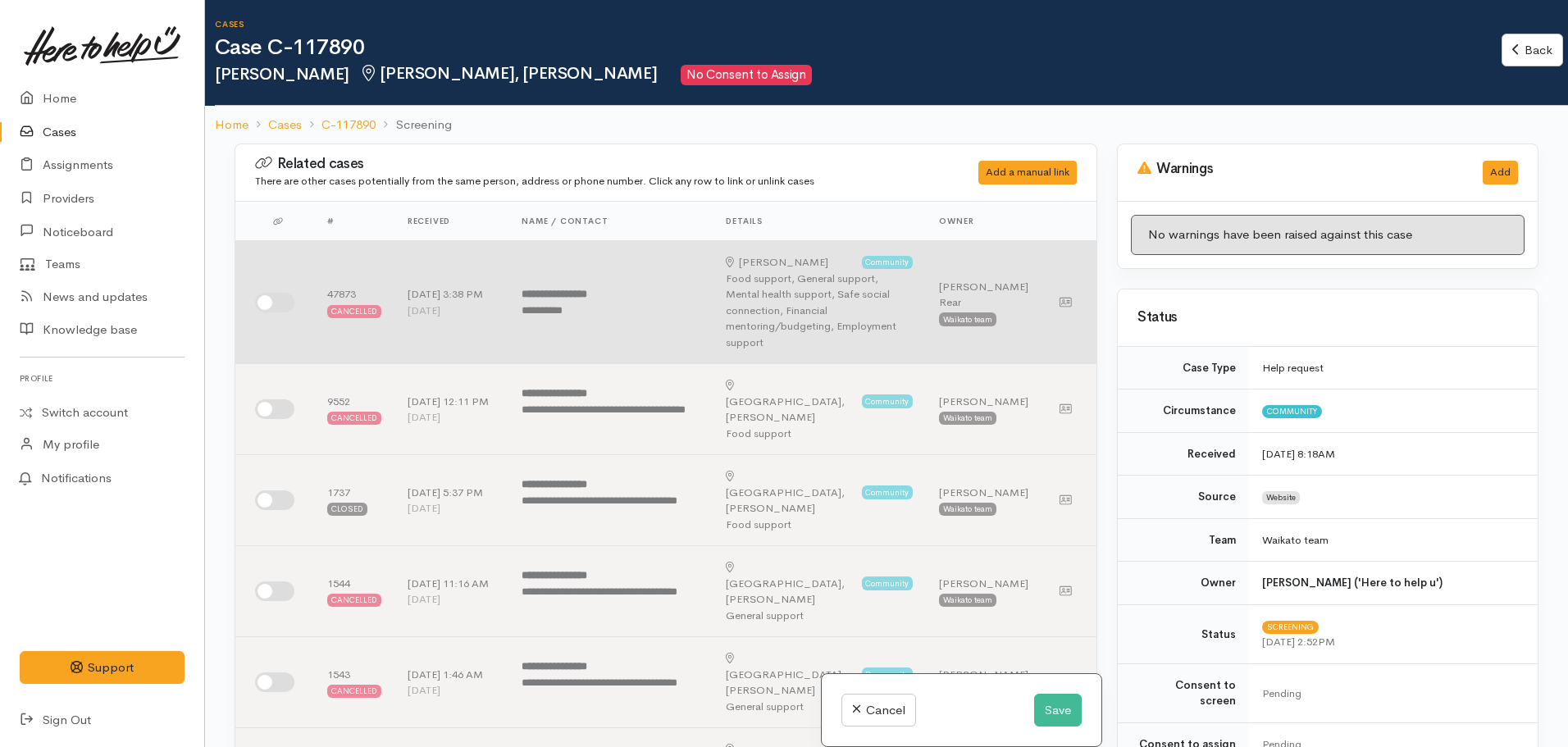
click at [270, 296] on input "checkbox" at bounding box center [274, 303] width 39 height 20
checkbox input "true"
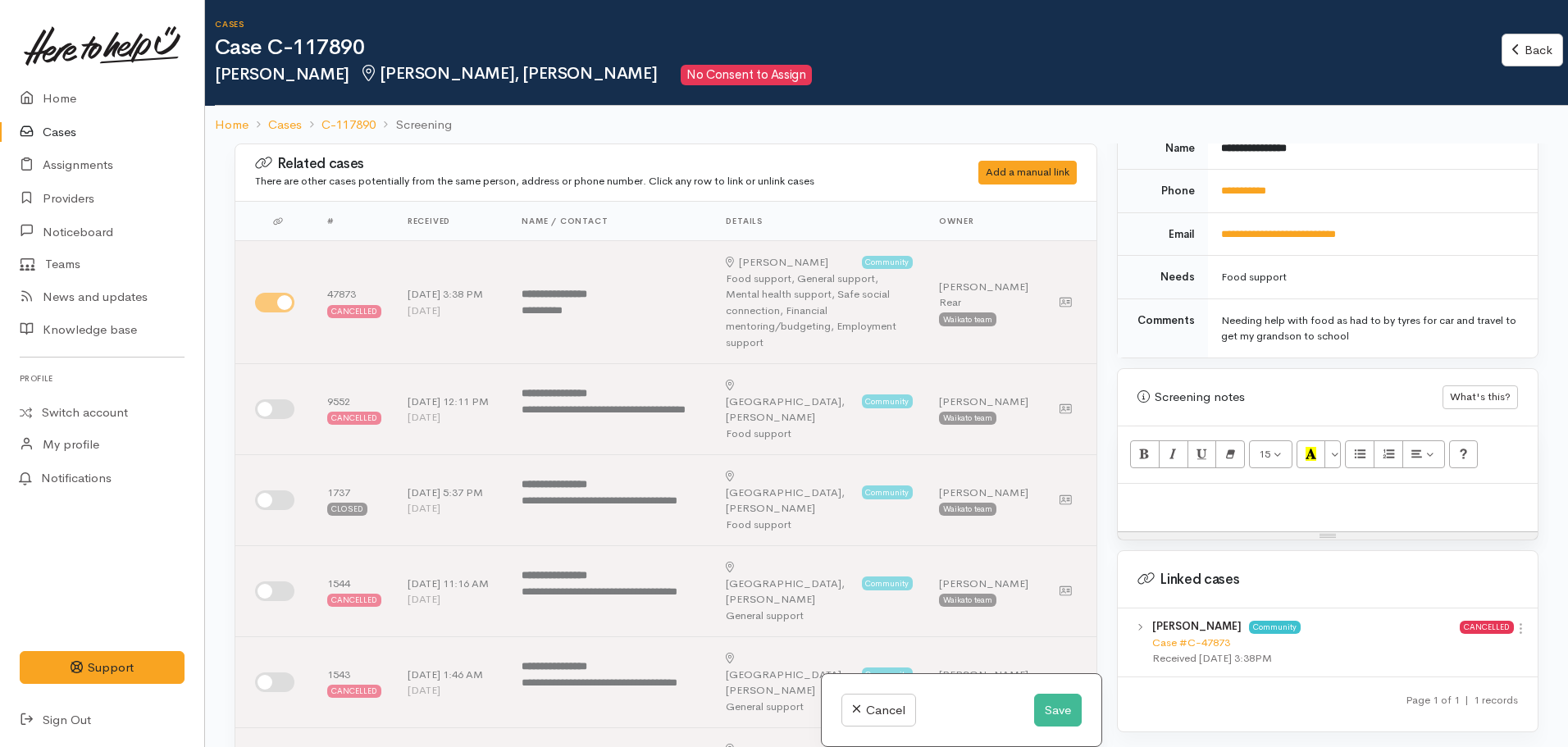
scroll to position [910, 0]
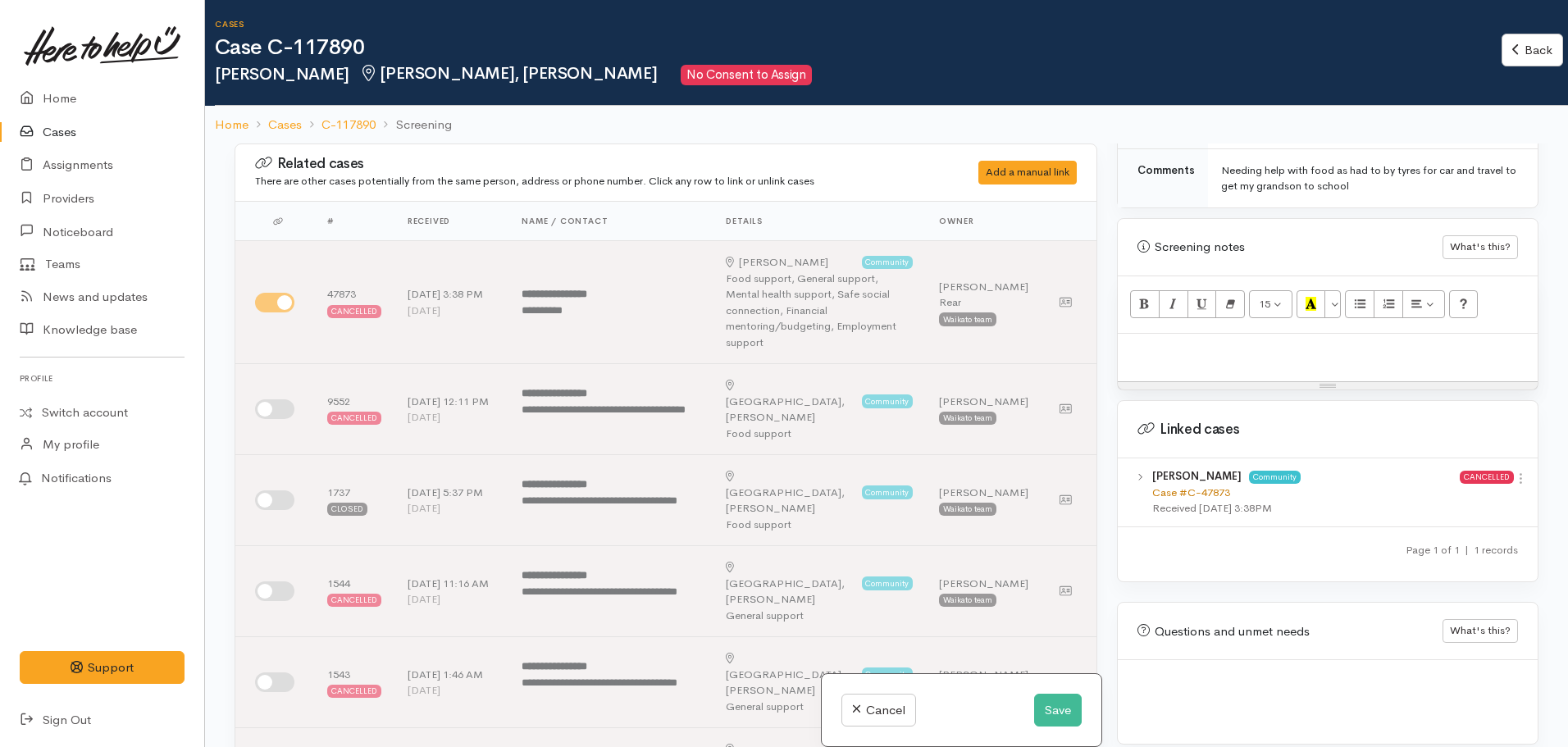
click at [1207, 486] on link "Case #C-47873" at bounding box center [1191, 492] width 78 height 14
click at [1143, 342] on p at bounding box center [1328, 351] width 403 height 19
click at [1174, 342] on p at bounding box center [1328, 351] width 403 height 19
paste div
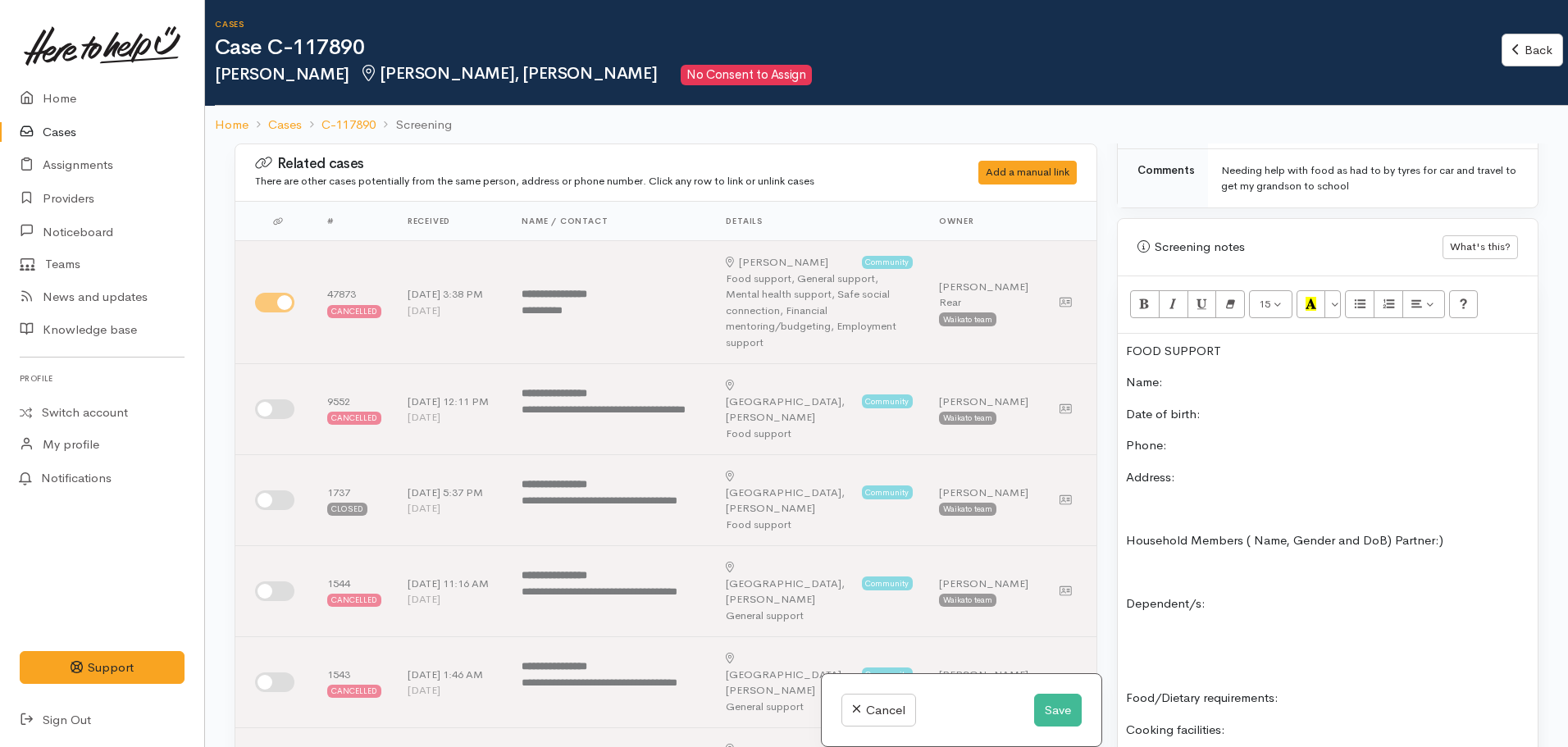
scroll to position [144, 0]
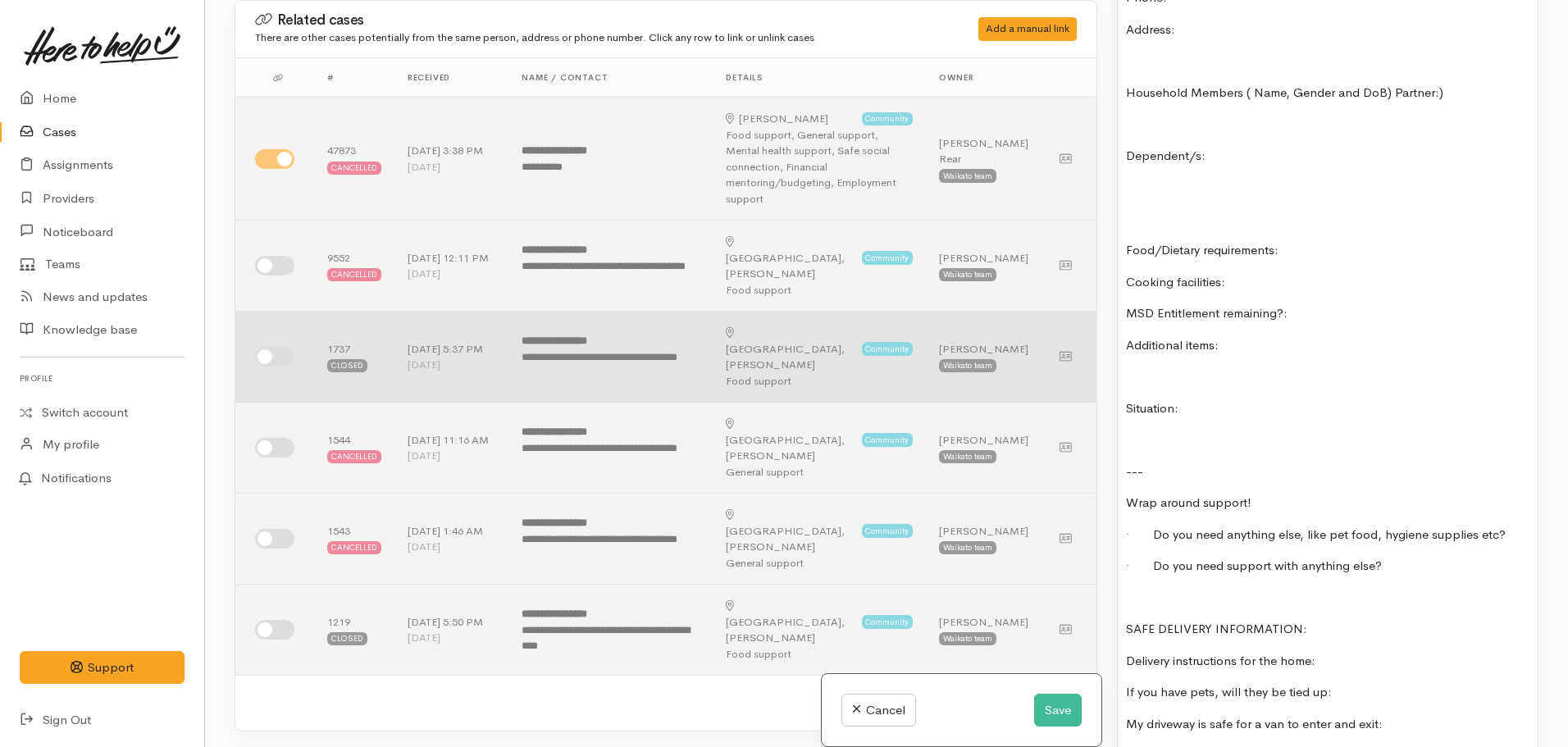
click at [277, 311] on td at bounding box center [275, 356] width 79 height 91
click at [278, 347] on input "checkbox" at bounding box center [274, 356] width 39 height 20
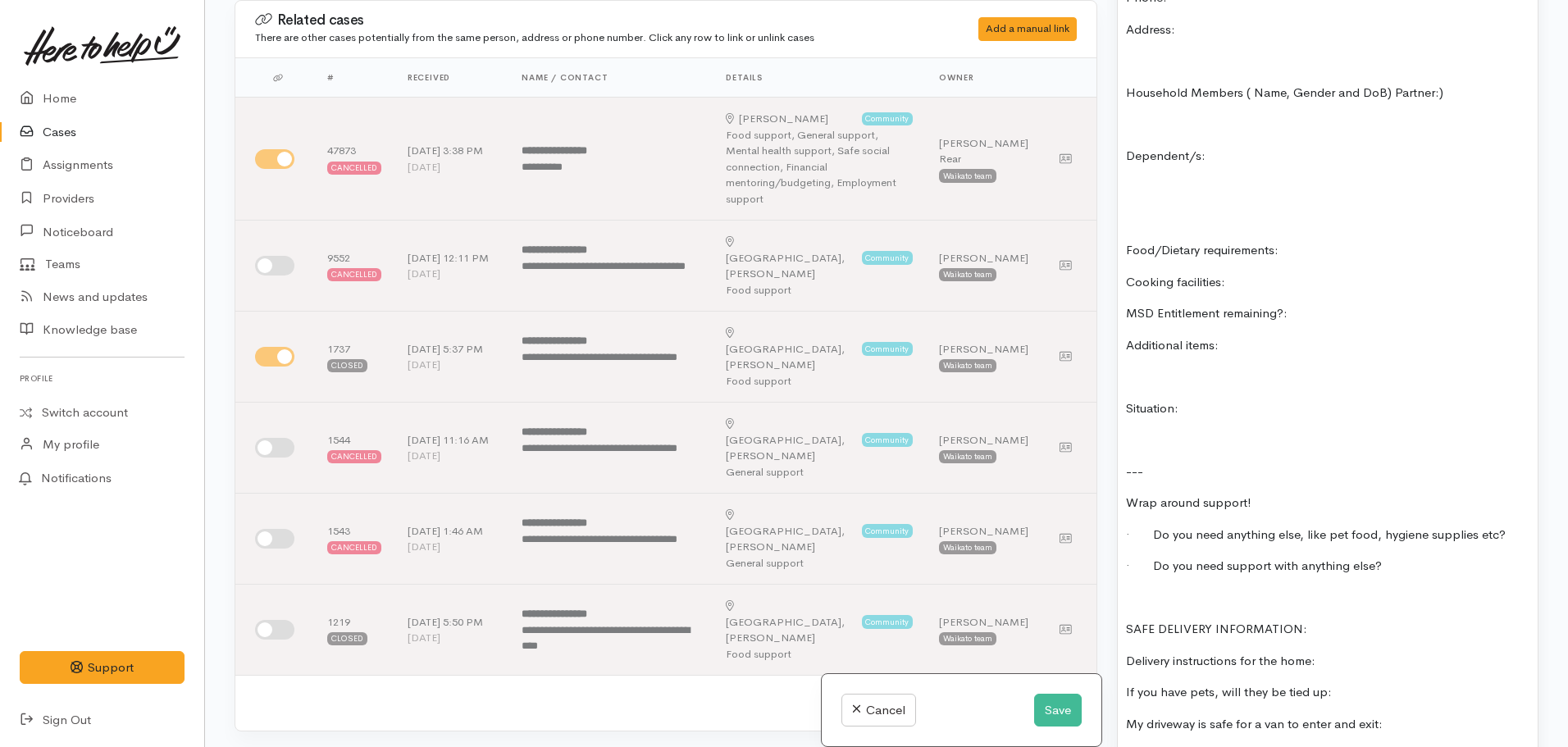
scroll to position [1831, 0]
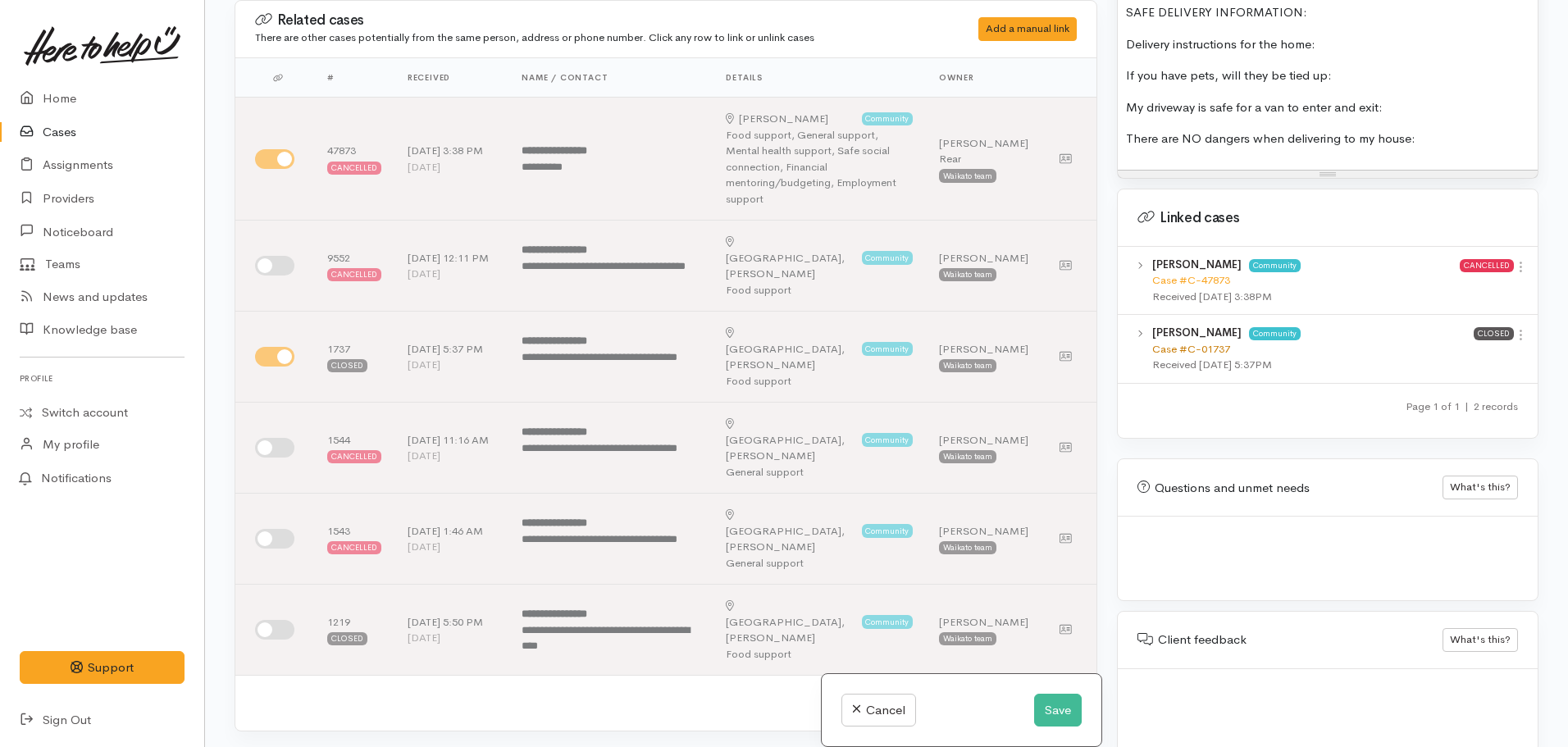
click at [1212, 342] on link "Case #C-01737" at bounding box center [1191, 349] width 78 height 14
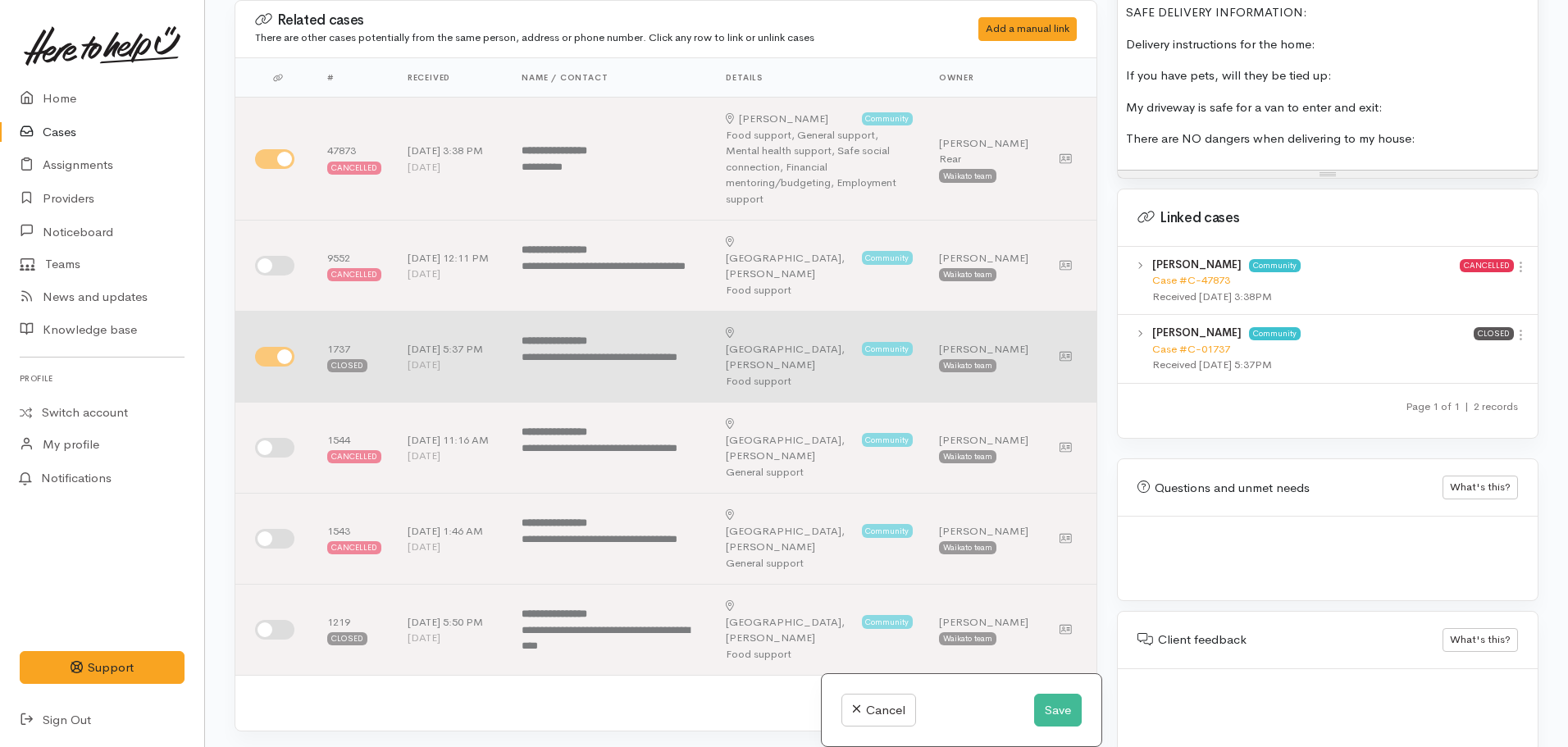
click at [269, 311] on td at bounding box center [275, 356] width 79 height 91
click at [285, 347] on input "checkbox" at bounding box center [274, 356] width 39 height 20
checkbox input "false"
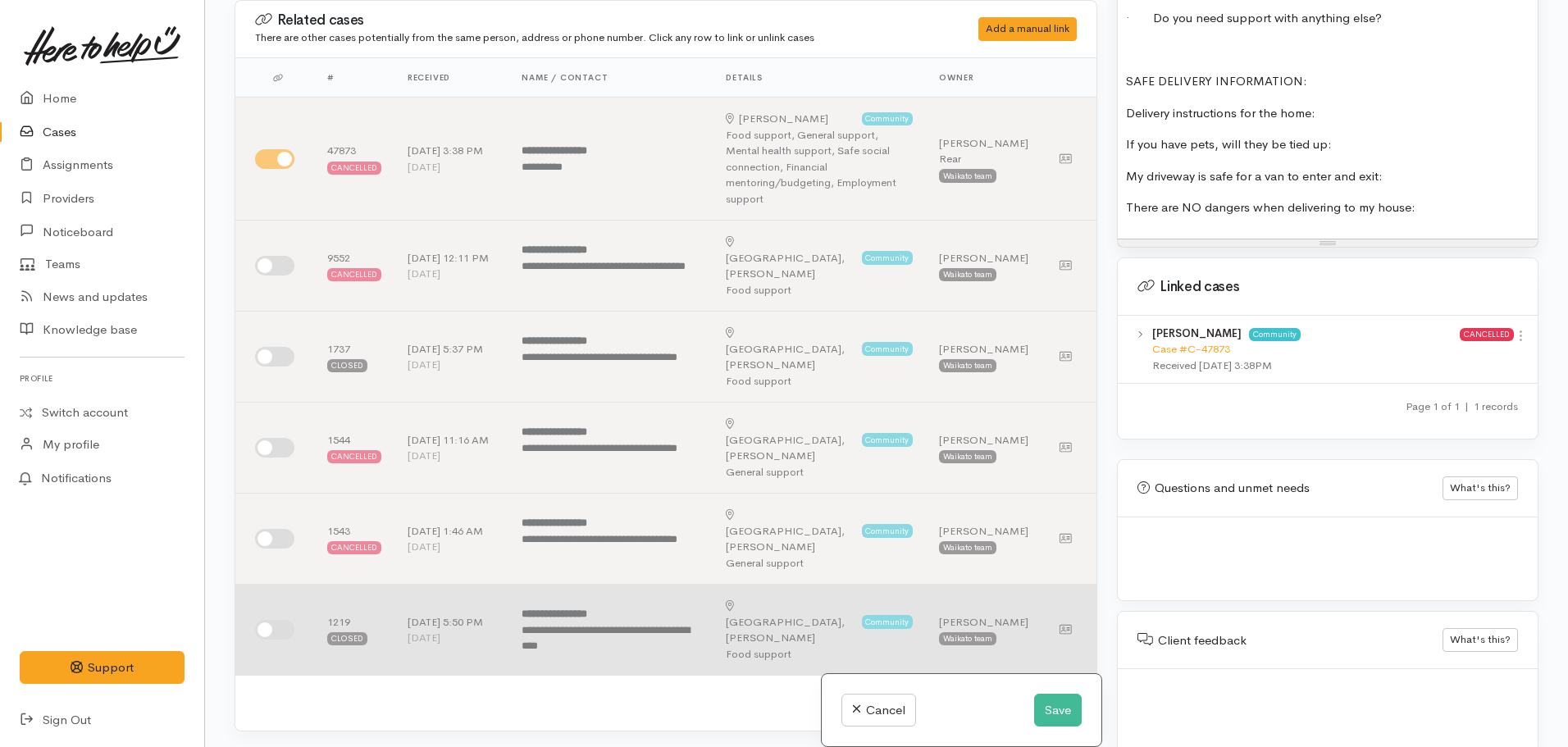
click at [277, 620] on input "checkbox" at bounding box center [274, 629] width 39 height 20
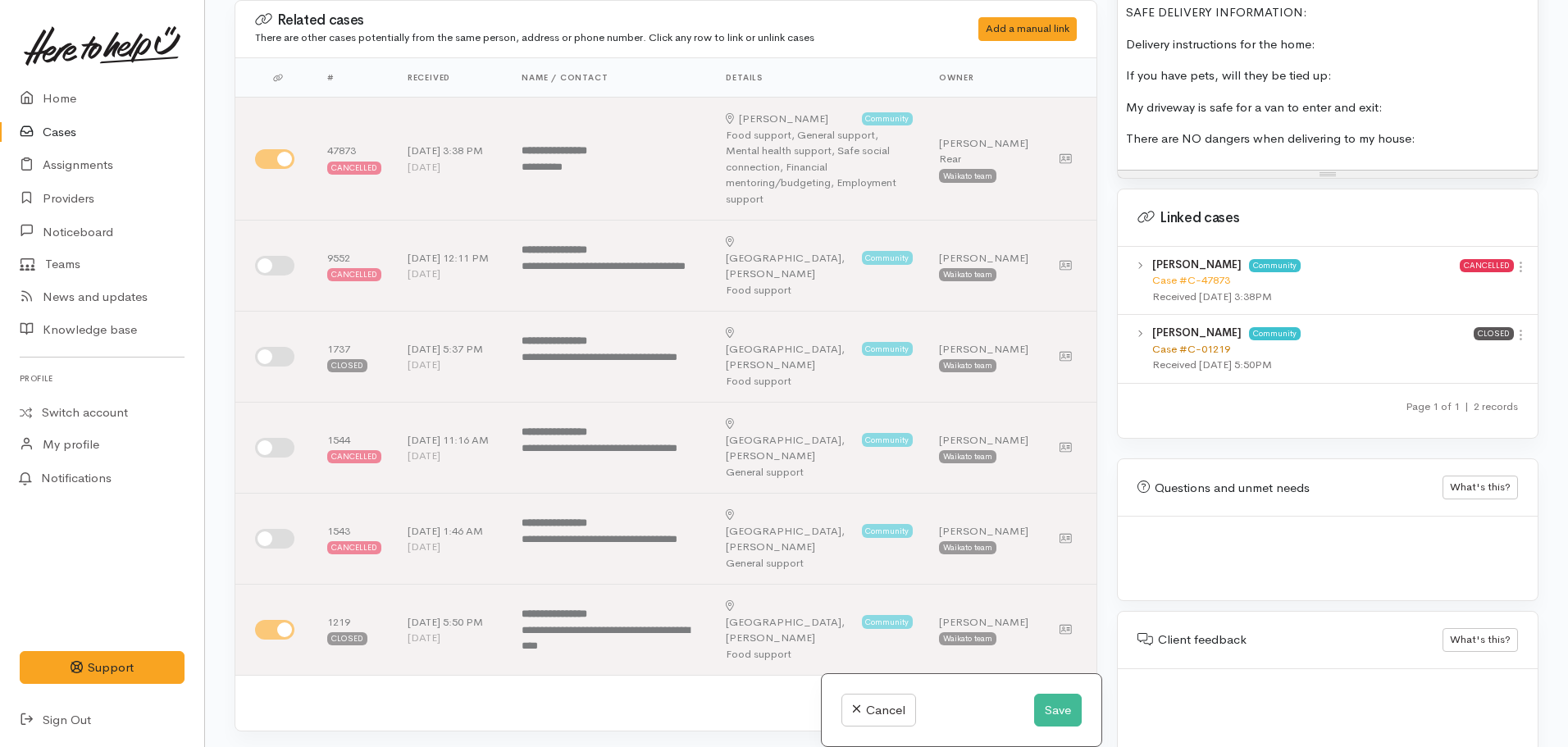
click at [1192, 342] on link "Case #C-01219" at bounding box center [1191, 349] width 78 height 14
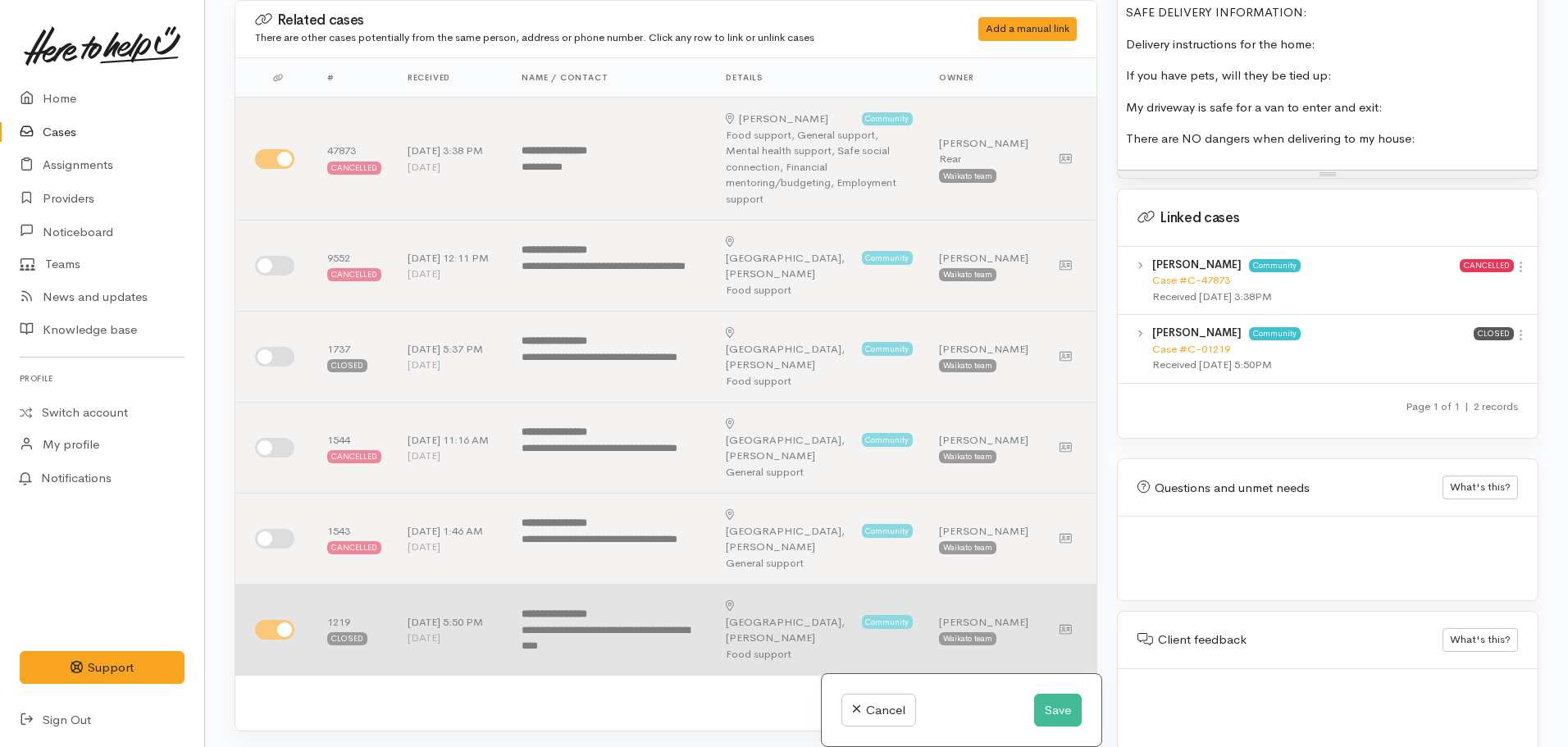
click at [259, 620] on input "checkbox" at bounding box center [274, 629] width 39 height 20
checkbox input "false"
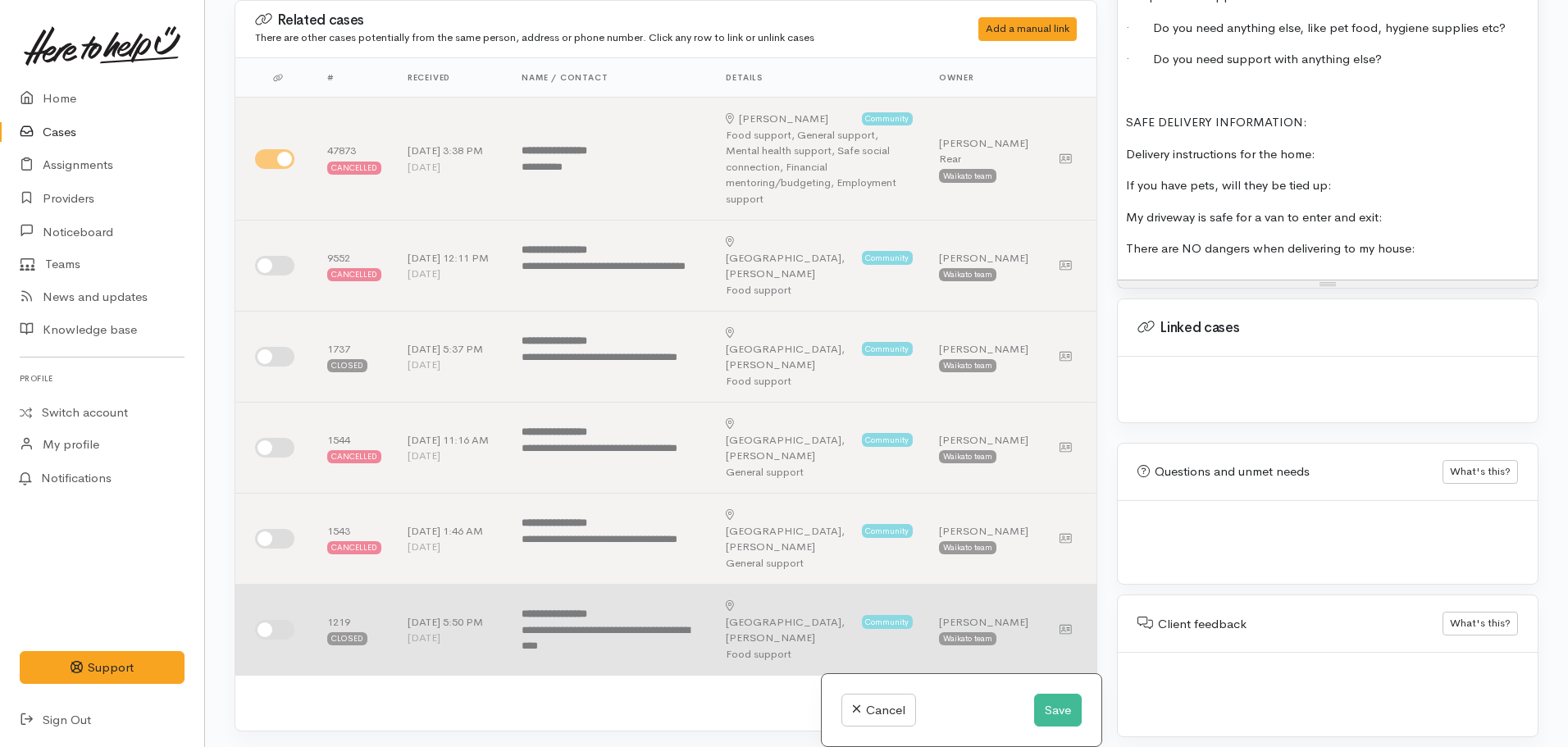
scroll to position [1762, 0]
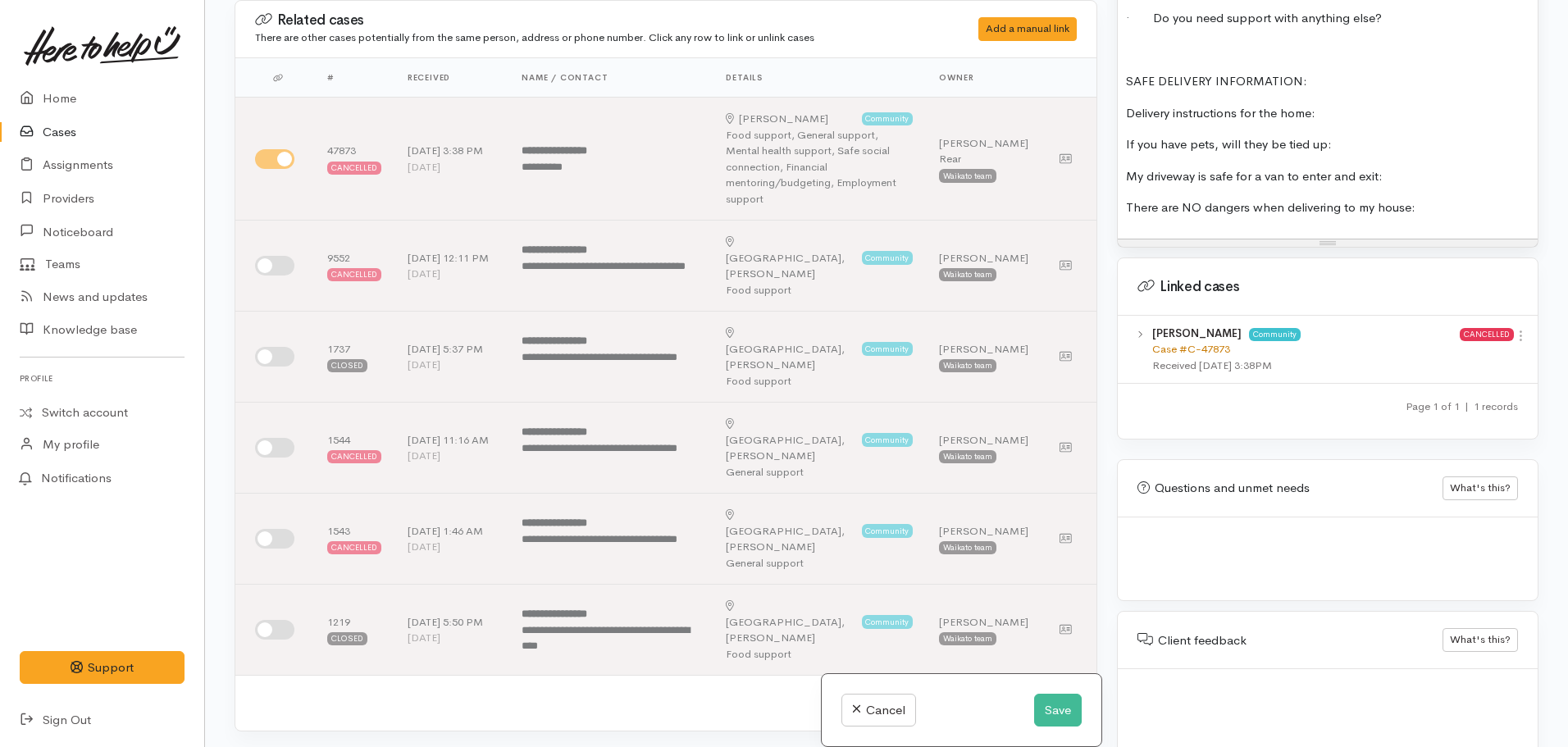
click at [1203, 342] on link "Case #C-47873" at bounding box center [1191, 349] width 78 height 14
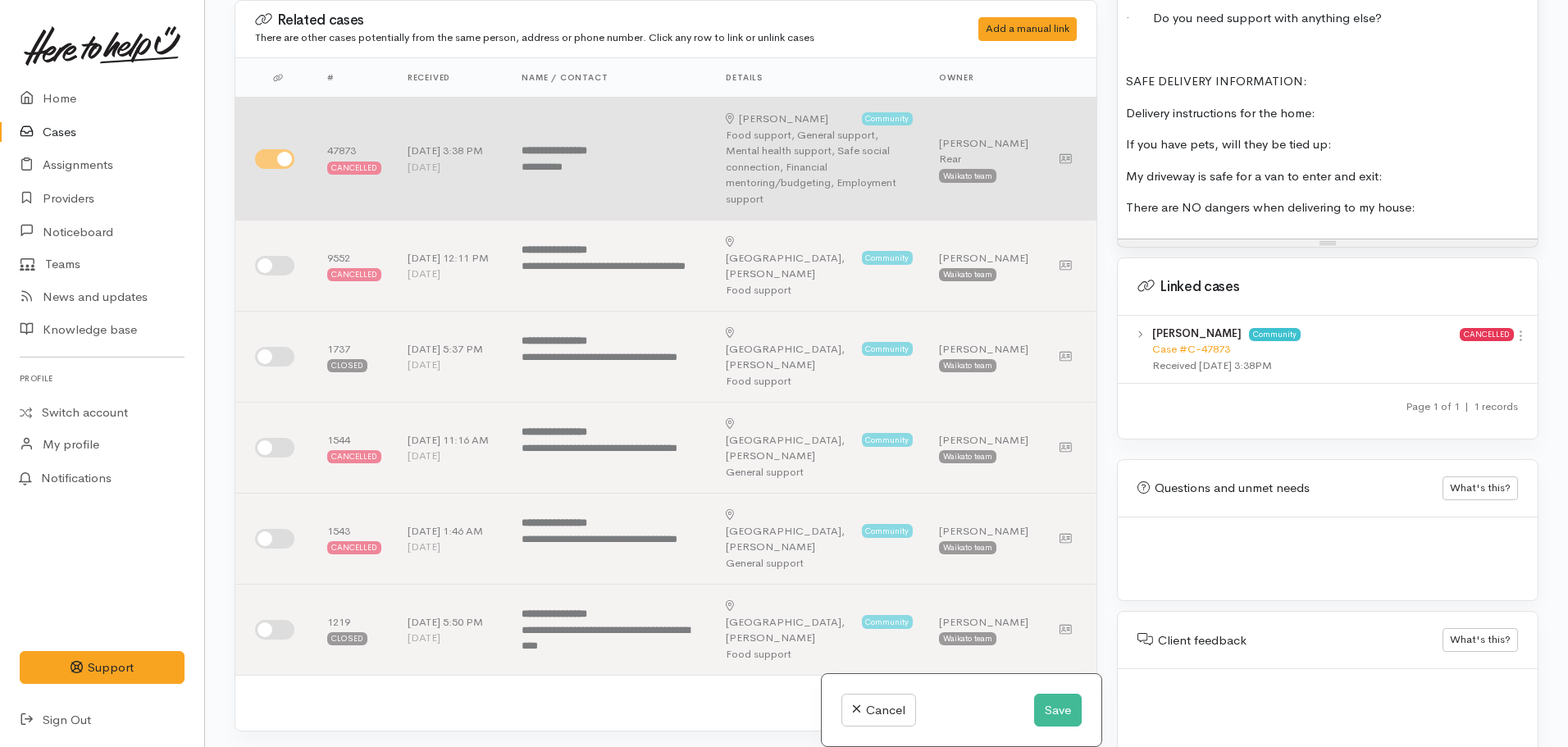
click at [285, 149] on input "checkbox" at bounding box center [274, 159] width 39 height 20
checkbox input "false"
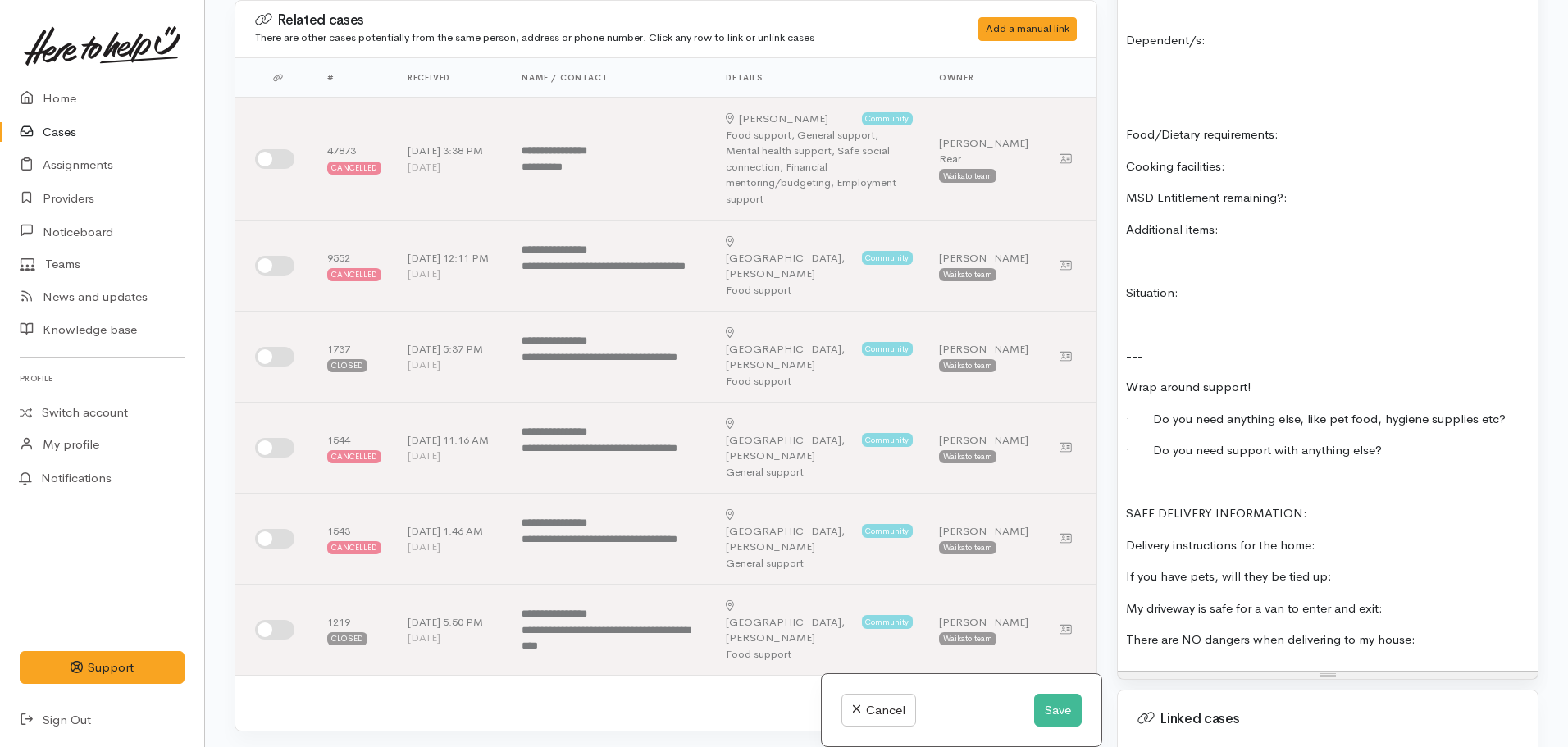
scroll to position [1332, 0]
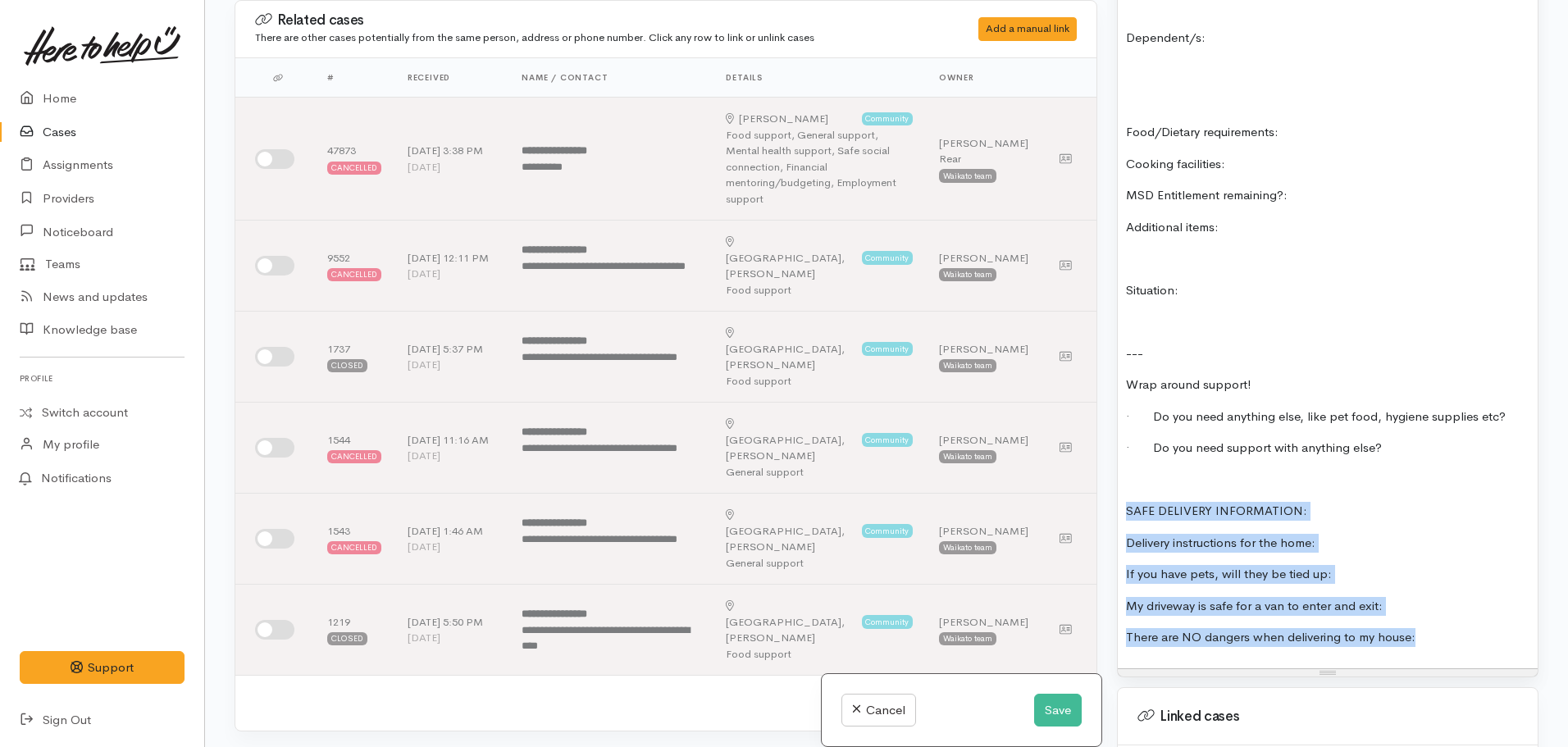
drag, startPoint x: 1446, startPoint y: 613, endPoint x: 1102, endPoint y: 480, distance: 368.8
click at [1102, 480] on div "Related cases There are other cases potentially from the same person, address o…" at bounding box center [887, 374] width 1324 height 747
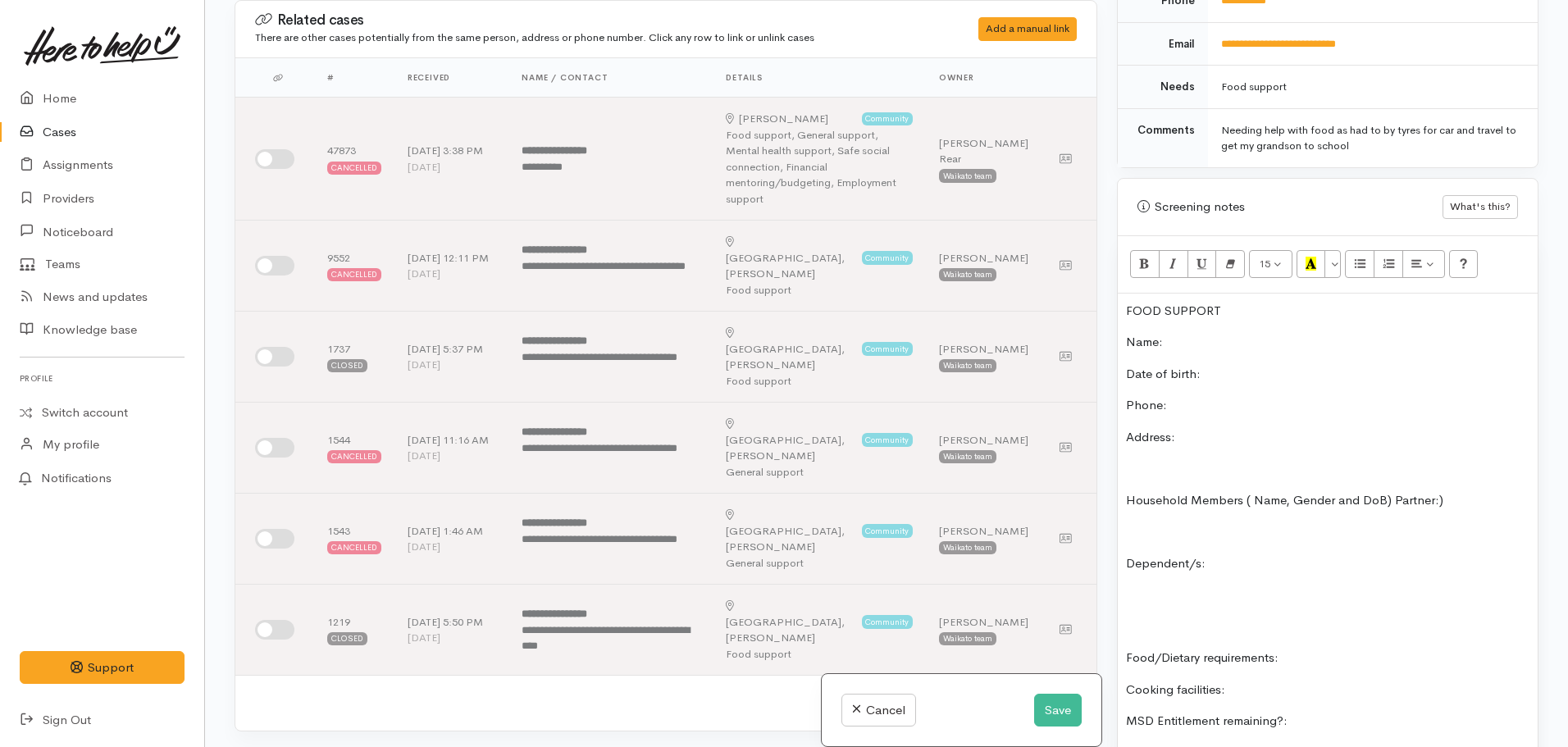
scroll to position [806, 0]
drag, startPoint x: 1230, startPoint y: 284, endPoint x: 1122, endPoint y: 272, distance: 108.7
click at [1122, 272] on div "15 8 9 10 11 12 14 18 24 36 Background Color Transparent Select #ffff00 Text Co…" at bounding box center [1328, 624] width 420 height 777
click at [1139, 258] on icon "Bold (CTRL+B)" at bounding box center [1144, 264] width 11 height 14
click at [1318, 251] on button "Recent Color" at bounding box center [1311, 264] width 30 height 28
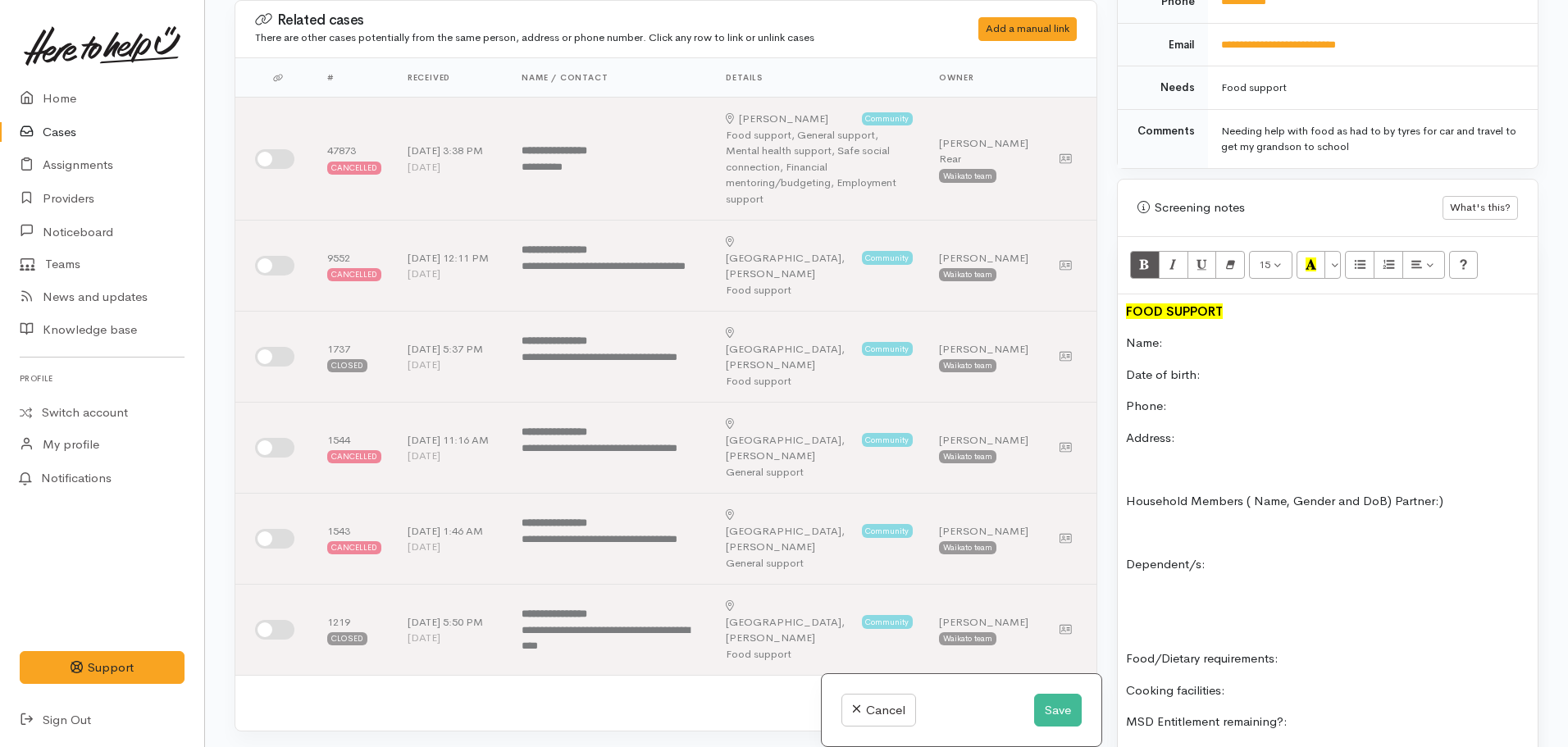
click at [1201, 333] on p "Name:" at bounding box center [1328, 343] width 403 height 19
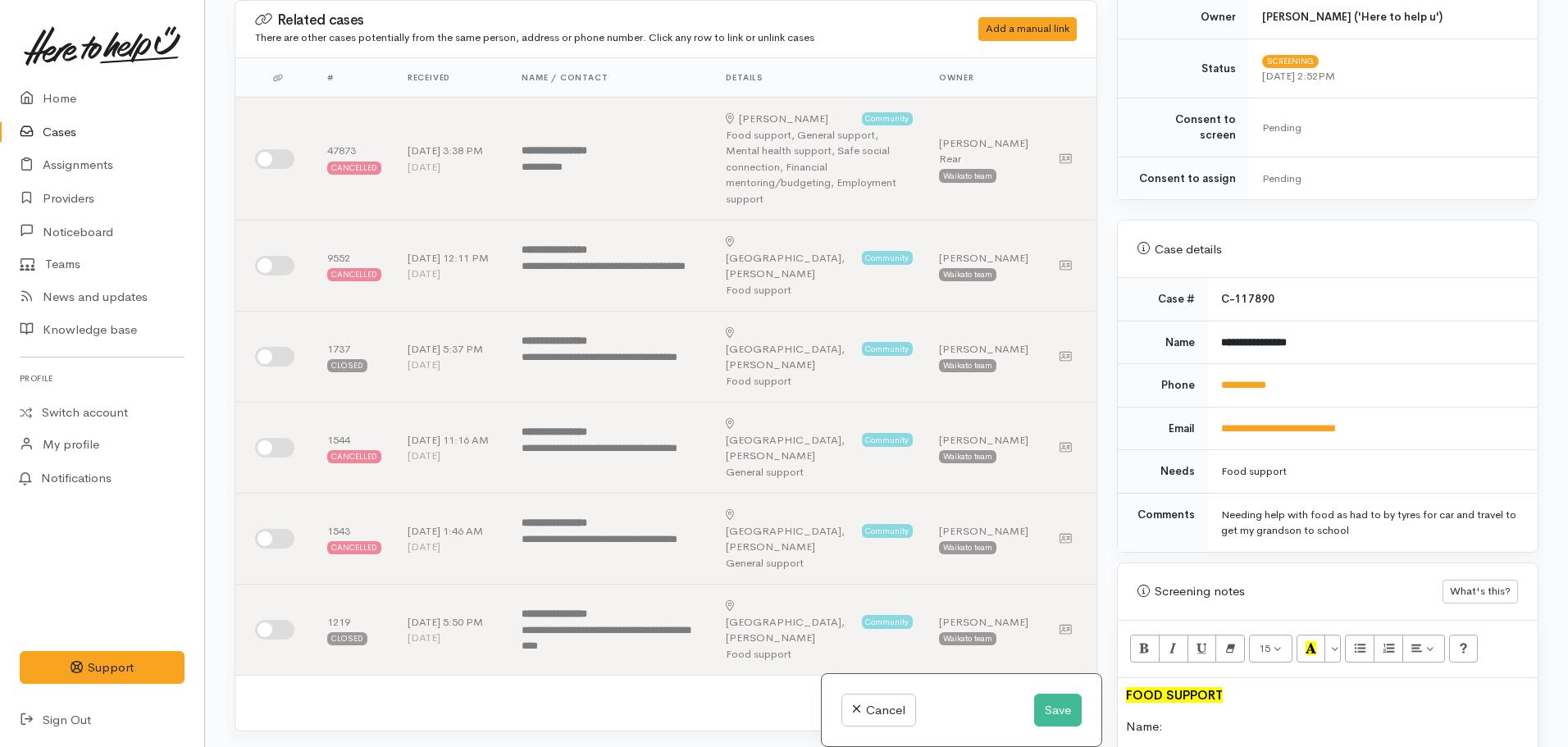
scroll to position [421, 0]
drag, startPoint x: 1322, startPoint y: 330, endPoint x: 1207, endPoint y: 330, distance: 115.0
click at [1208, 330] on td "**********" at bounding box center [1373, 343] width 330 height 43
copy b "**********"
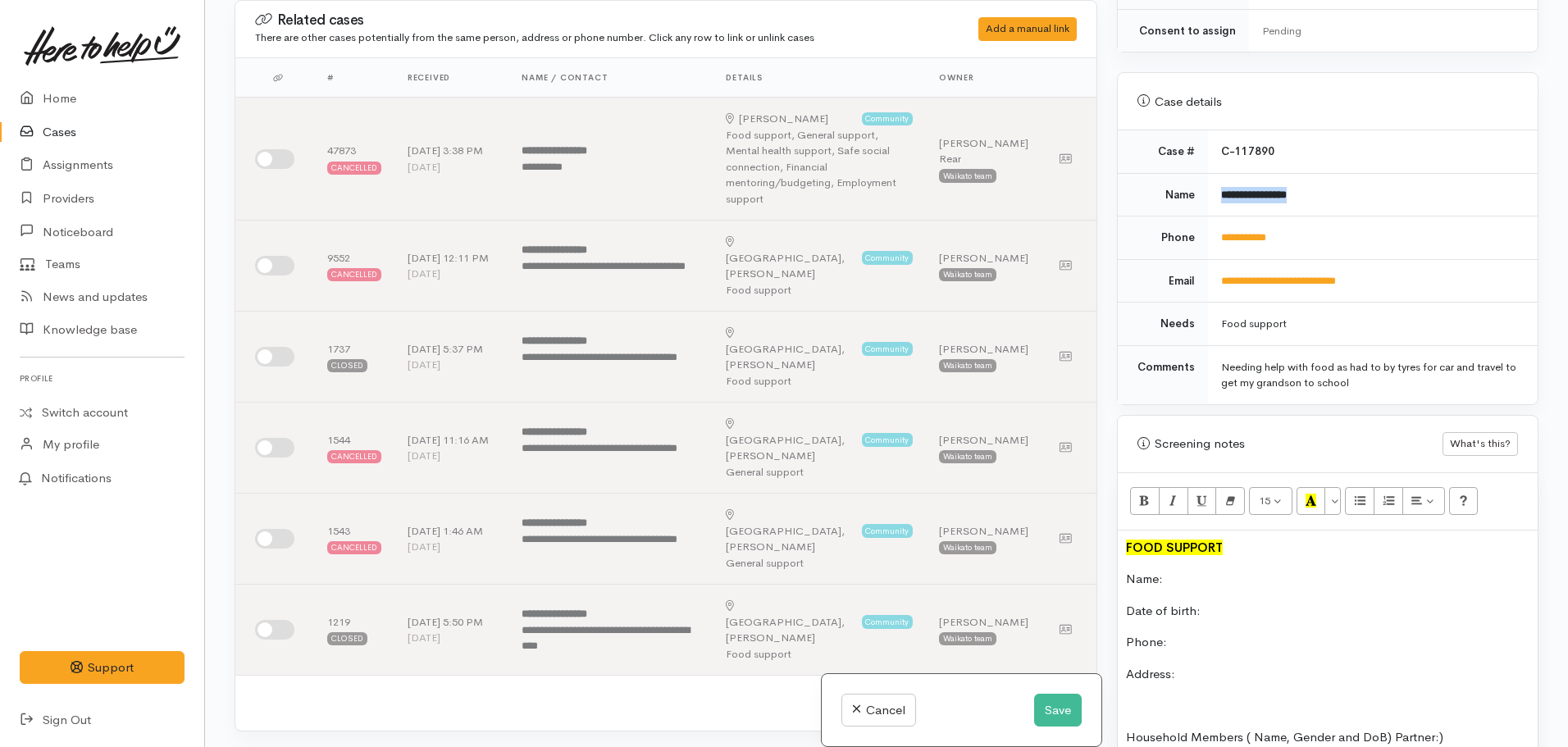
scroll to position [574, 0]
click at [1201, 630] on p "Phone:" at bounding box center [1328, 640] width 403 height 19
drag, startPoint x: 1306, startPoint y: 214, endPoint x: 1216, endPoint y: 215, distance: 90.0
click at [1216, 215] on td "**********" at bounding box center [1373, 235] width 330 height 43
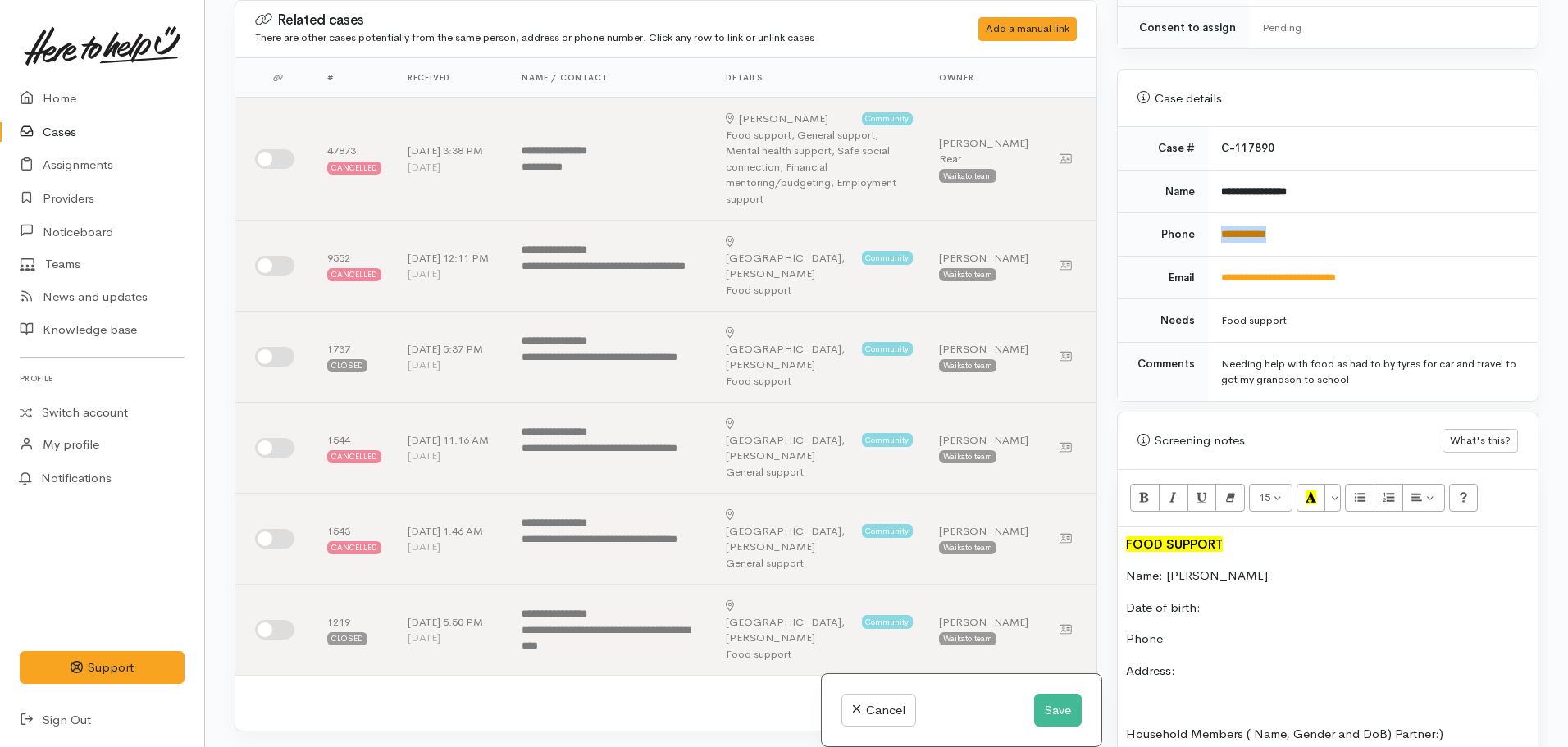
copy link "**********"
click at [1062, 712] on button "Save" at bounding box center [1058, 710] width 48 height 34
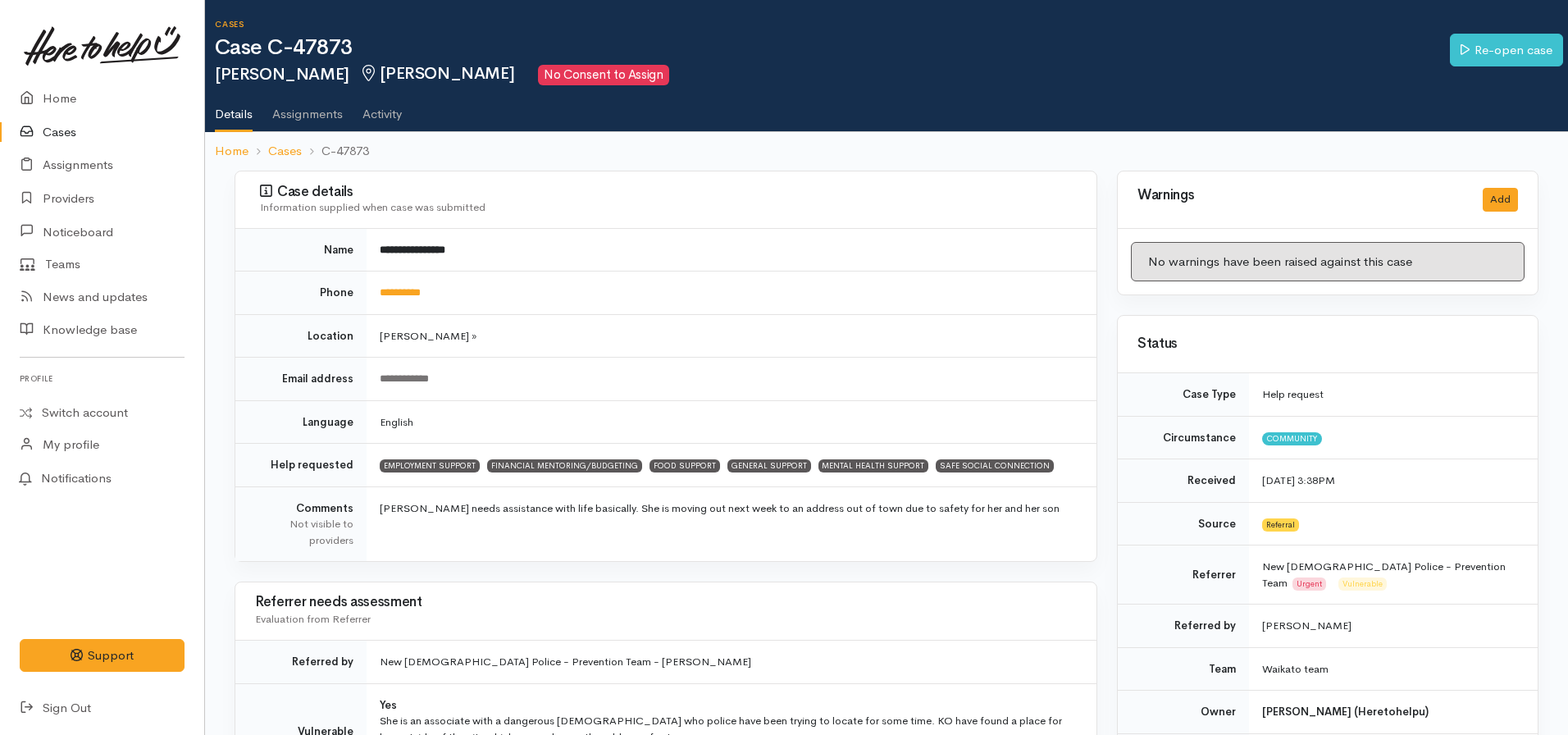
drag, startPoint x: 228, startPoint y: 9, endPoint x: 604, endPoint y: 343, distance: 502.9
click at [604, 343] on td "[PERSON_NAME] »" at bounding box center [732, 335] width 730 height 43
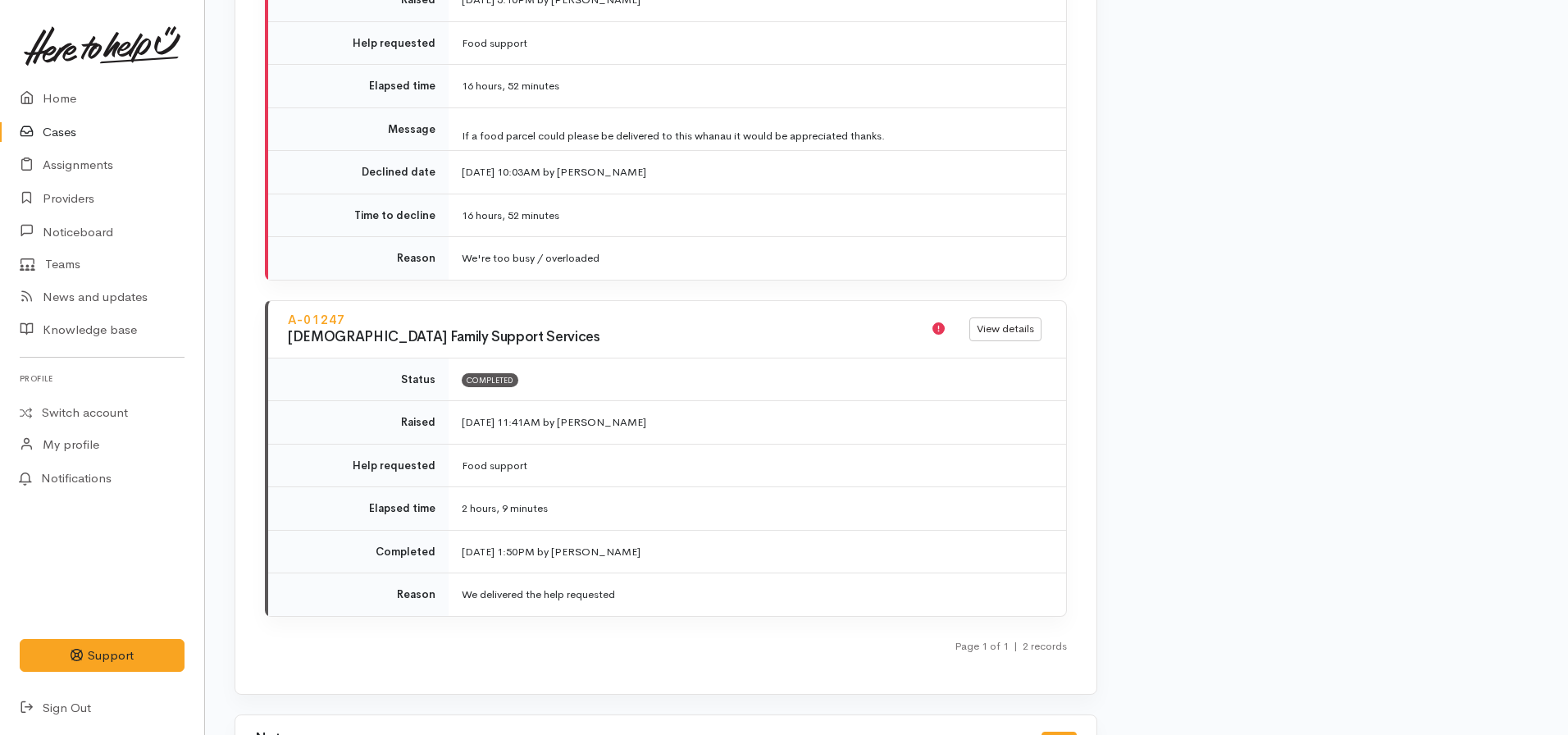
scroll to position [1638, 0]
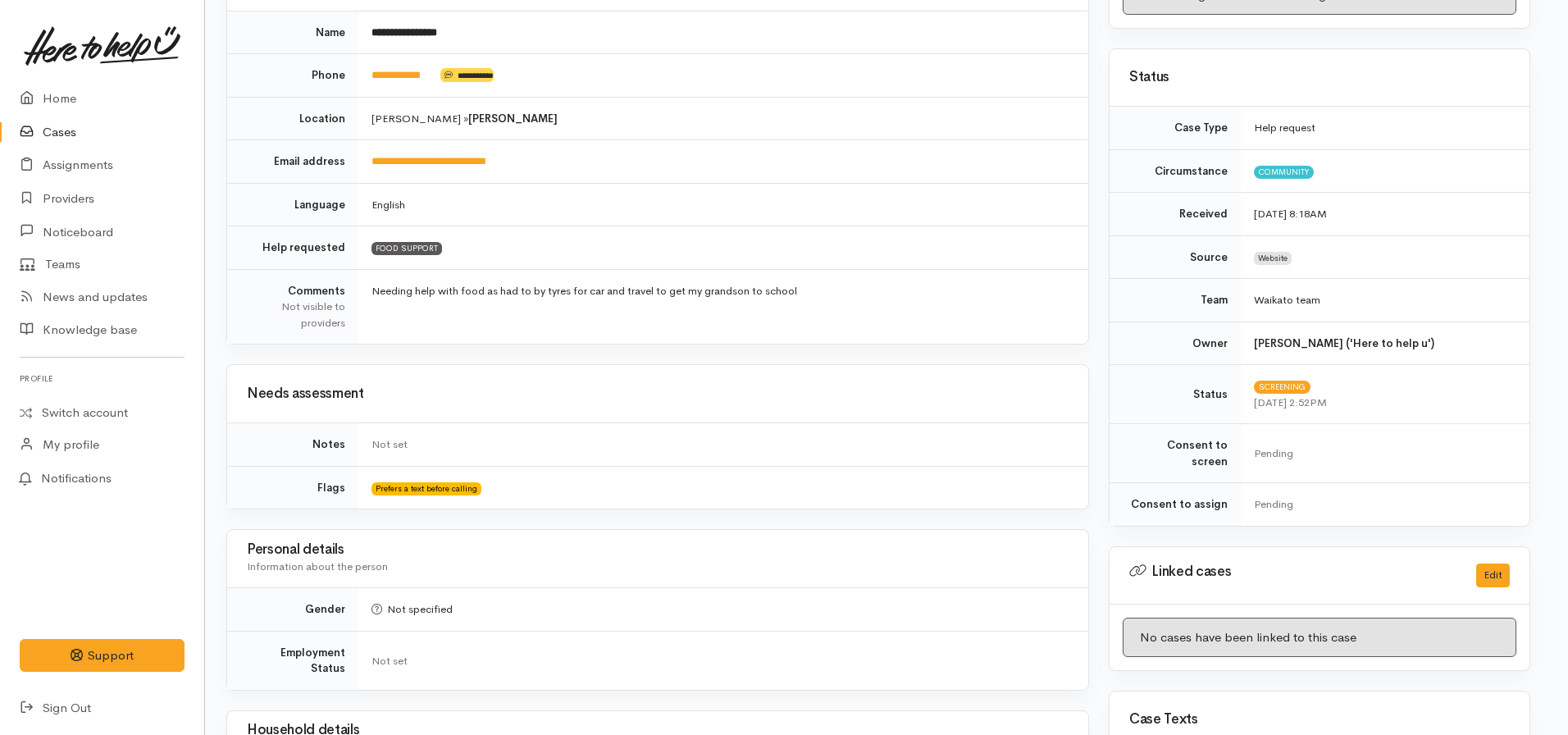
scroll to position [0, 9]
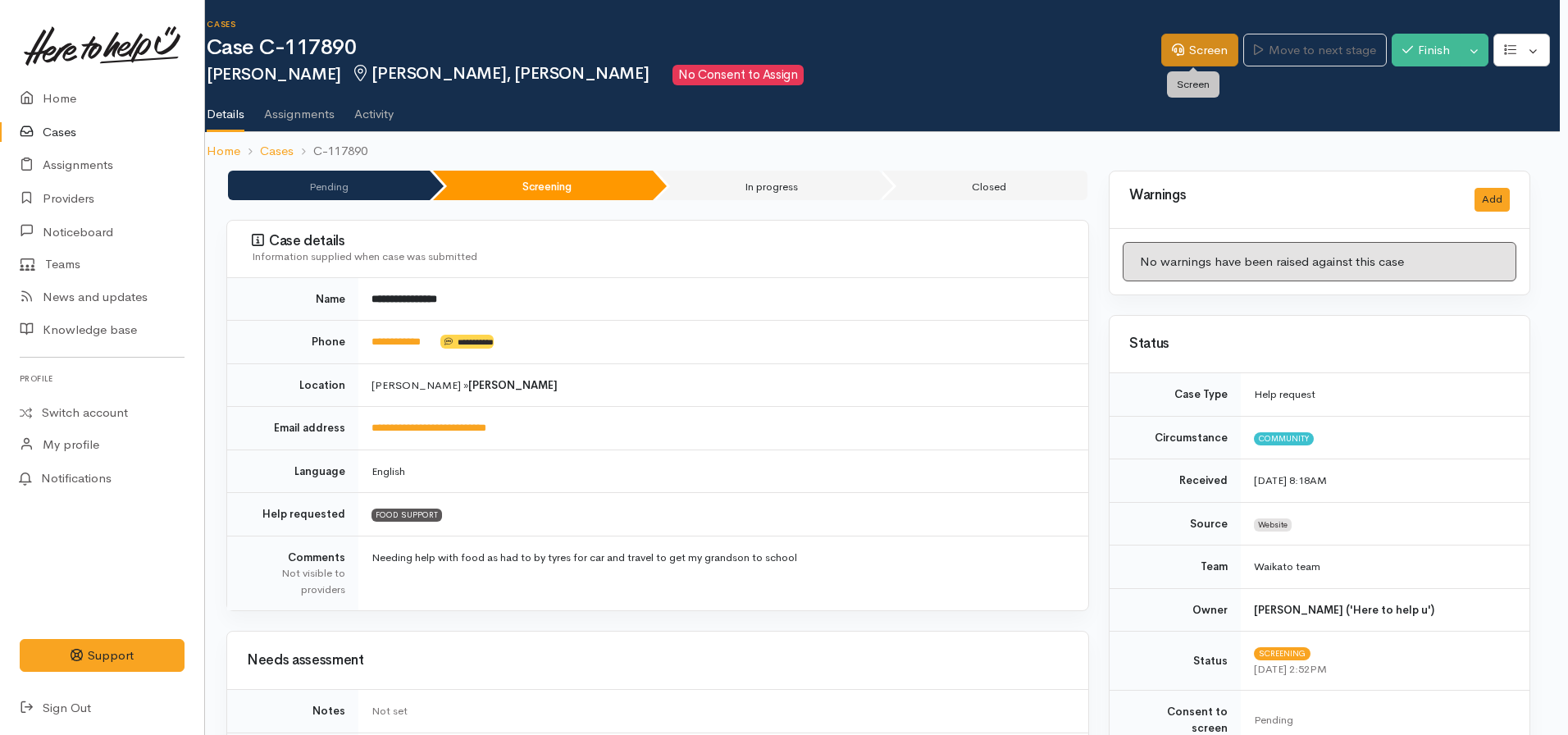
drag, startPoint x: 1110, startPoint y: 145, endPoint x: 1208, endPoint y: 55, distance: 133.1
click at [1208, 55] on div "Cases Case C-117890 Michelle Woodger Melville, Hamilton No Consent to Assign Op…" at bounding box center [878, 85] width 1363 height 171
click at [927, 68] on h2 "Michelle Woodger Melville, Hamilton No Consent to Assign" at bounding box center [684, 75] width 955 height 20
click at [398, 336] on link "**********" at bounding box center [396, 341] width 49 height 11
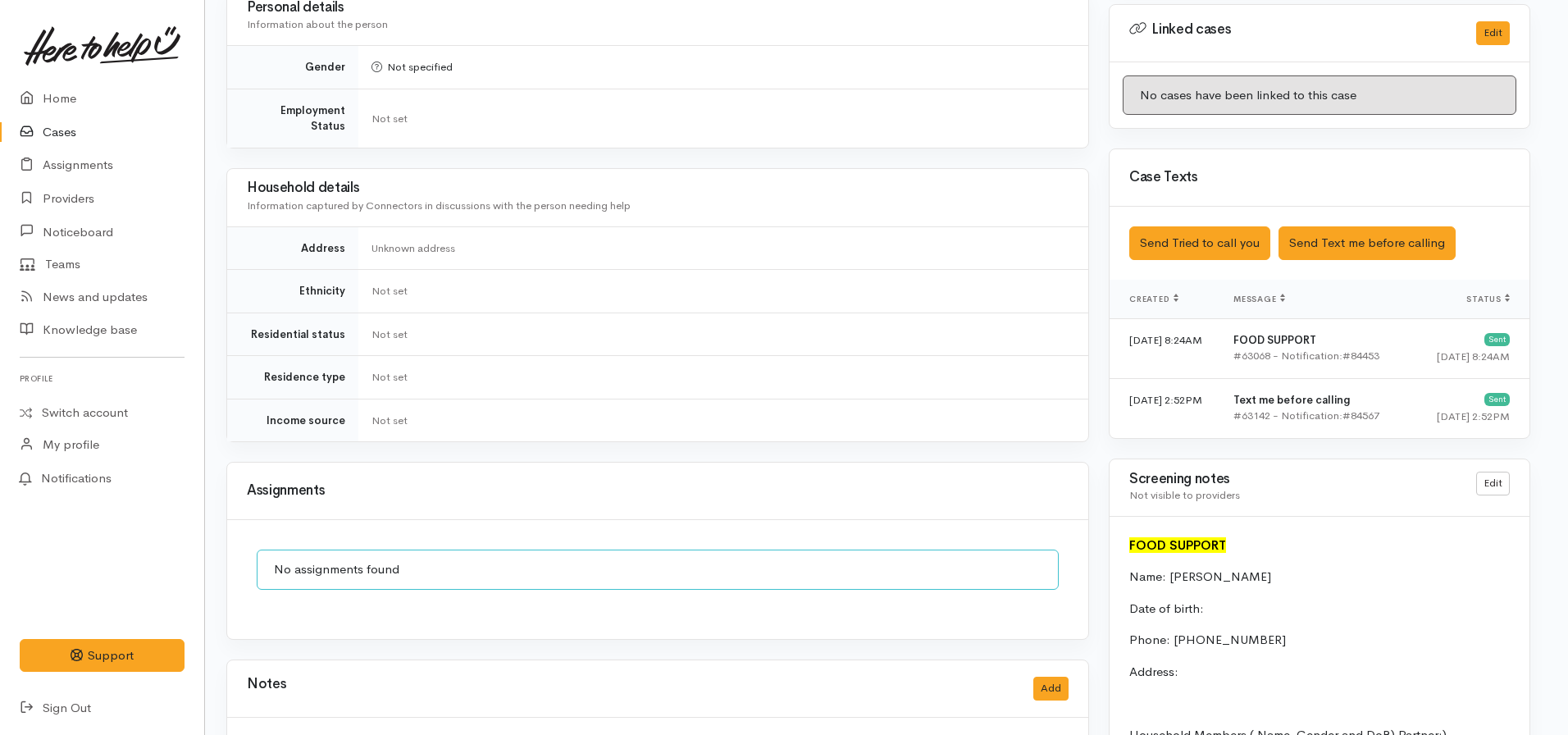
scroll to position [813, 9]
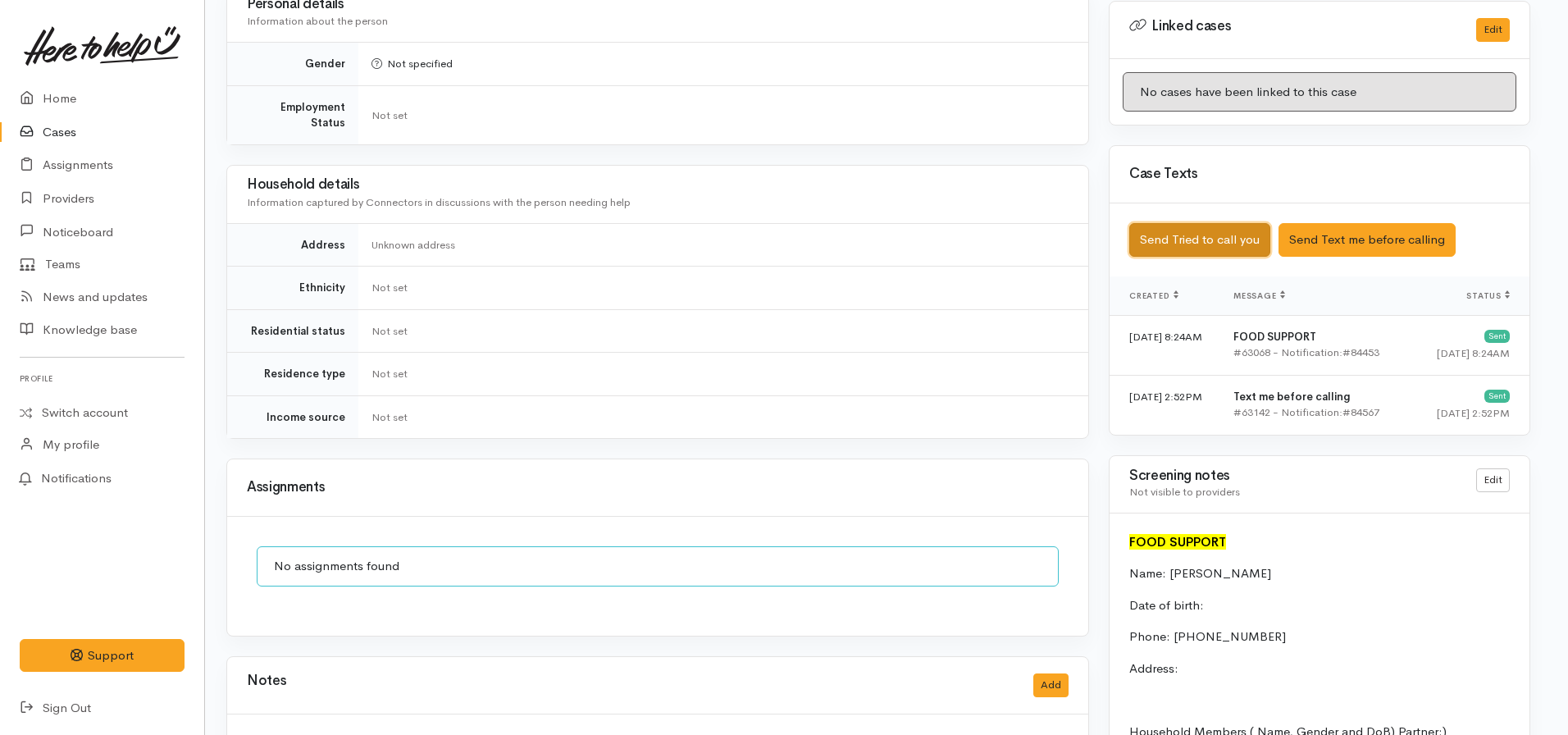
click at [1190, 223] on button "Send Tried to call you" at bounding box center [1199, 240] width 141 height 34
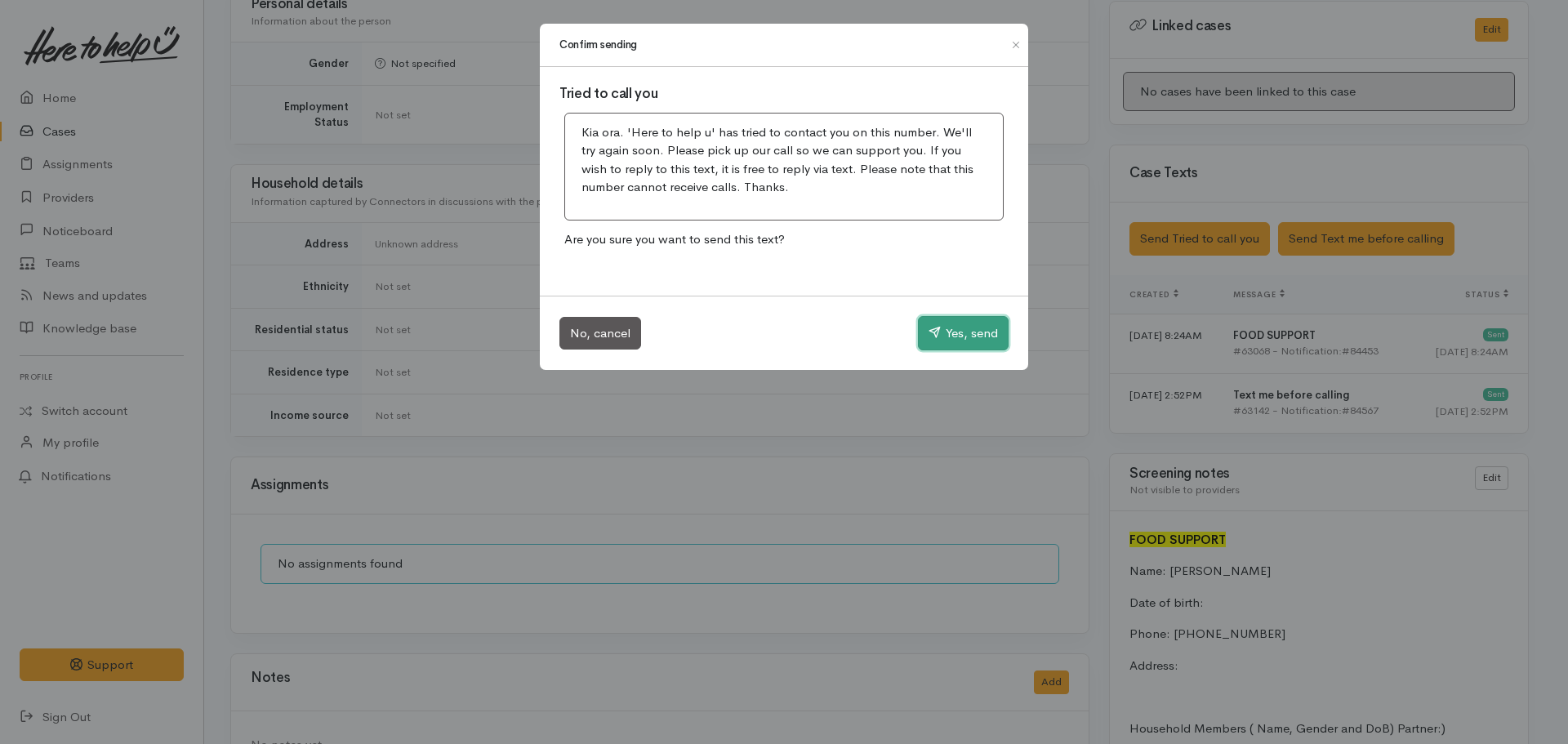
click at [964, 327] on button "Yes, send" at bounding box center [962, 333] width 91 height 34
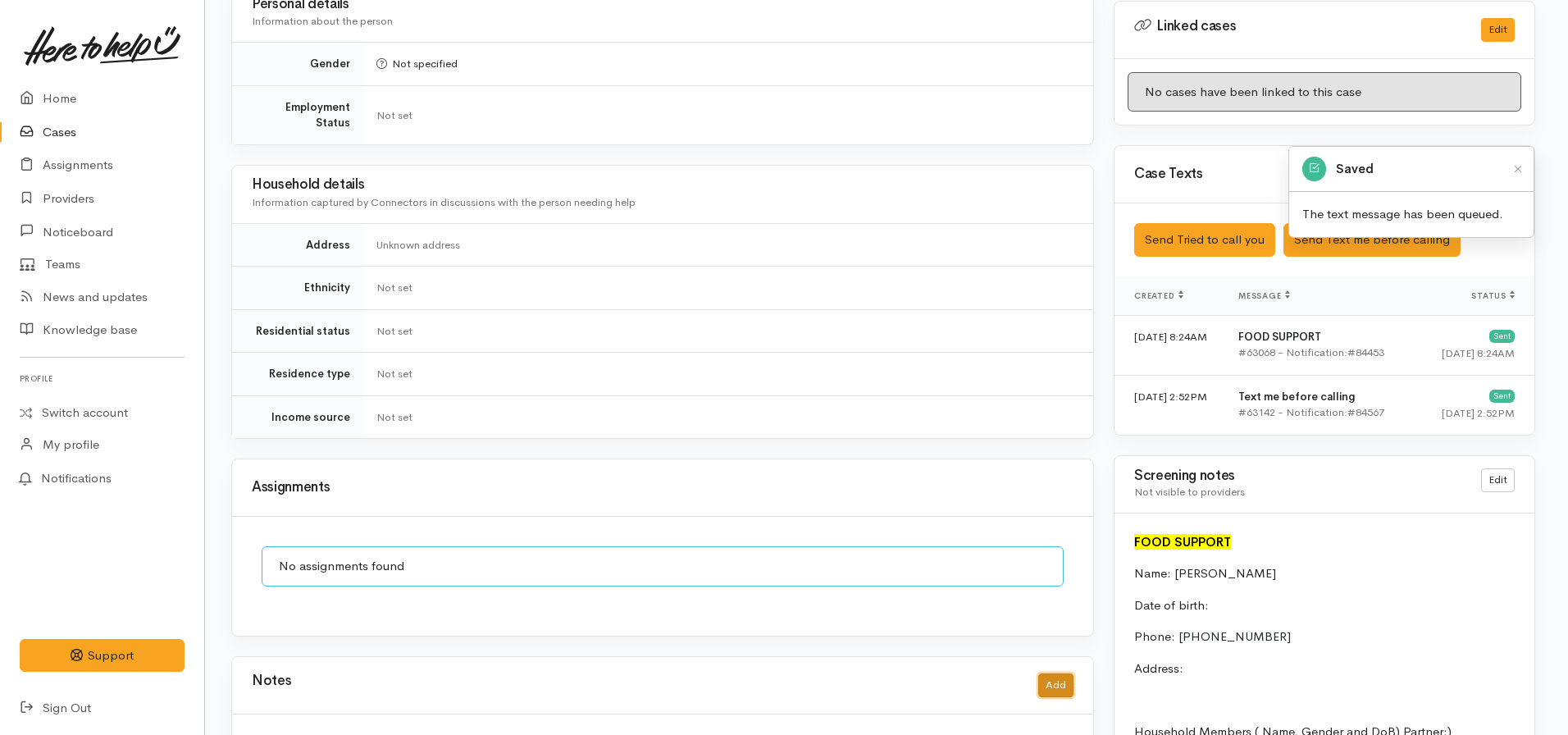
click at [1056, 674] on button "Add" at bounding box center [1056, 685] width 35 height 24
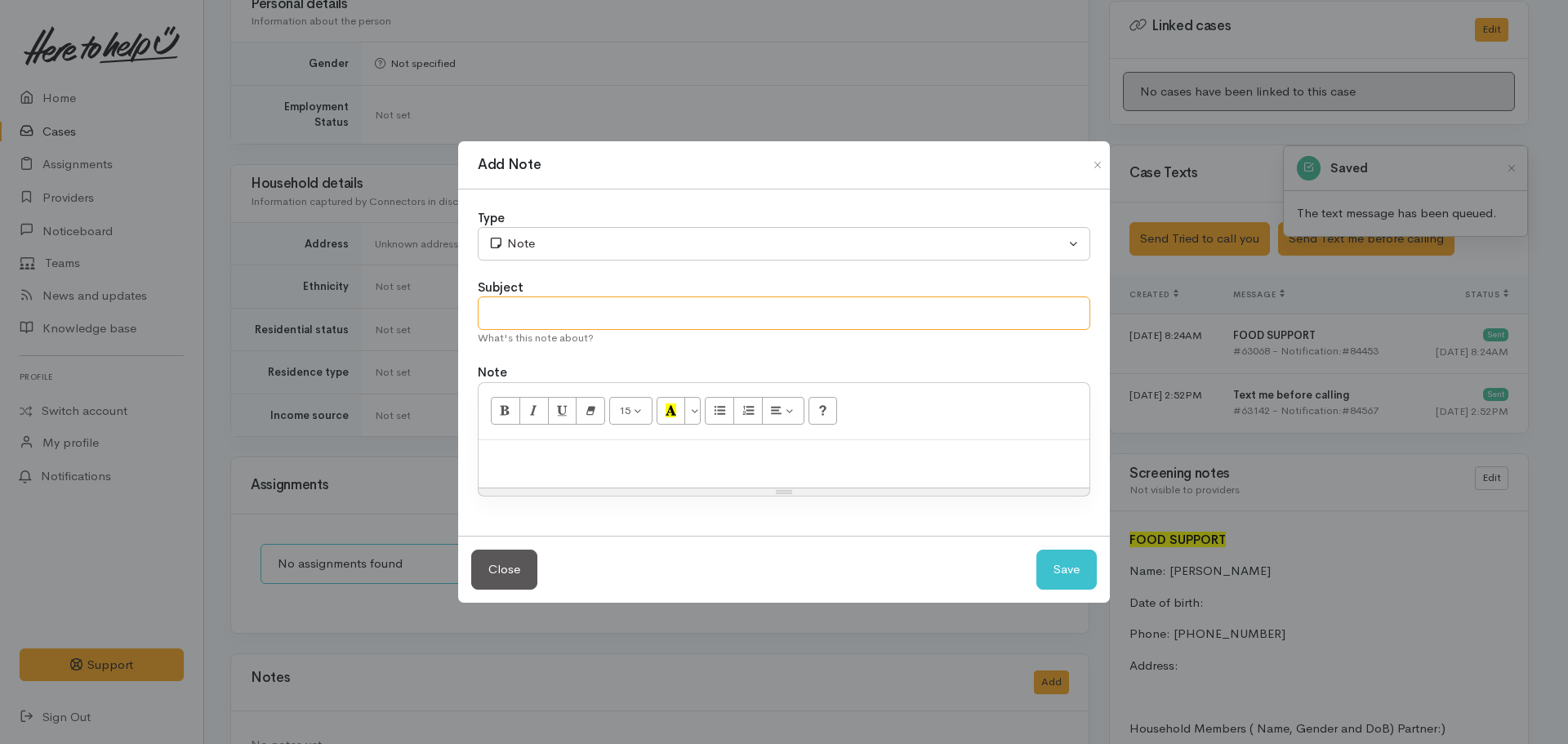
click at [671, 307] on input "text" at bounding box center [784, 313] width 612 height 33
type input "Attempt to contact #1"
paste div
click at [547, 224] on div "Type" at bounding box center [784, 218] width 612 height 19
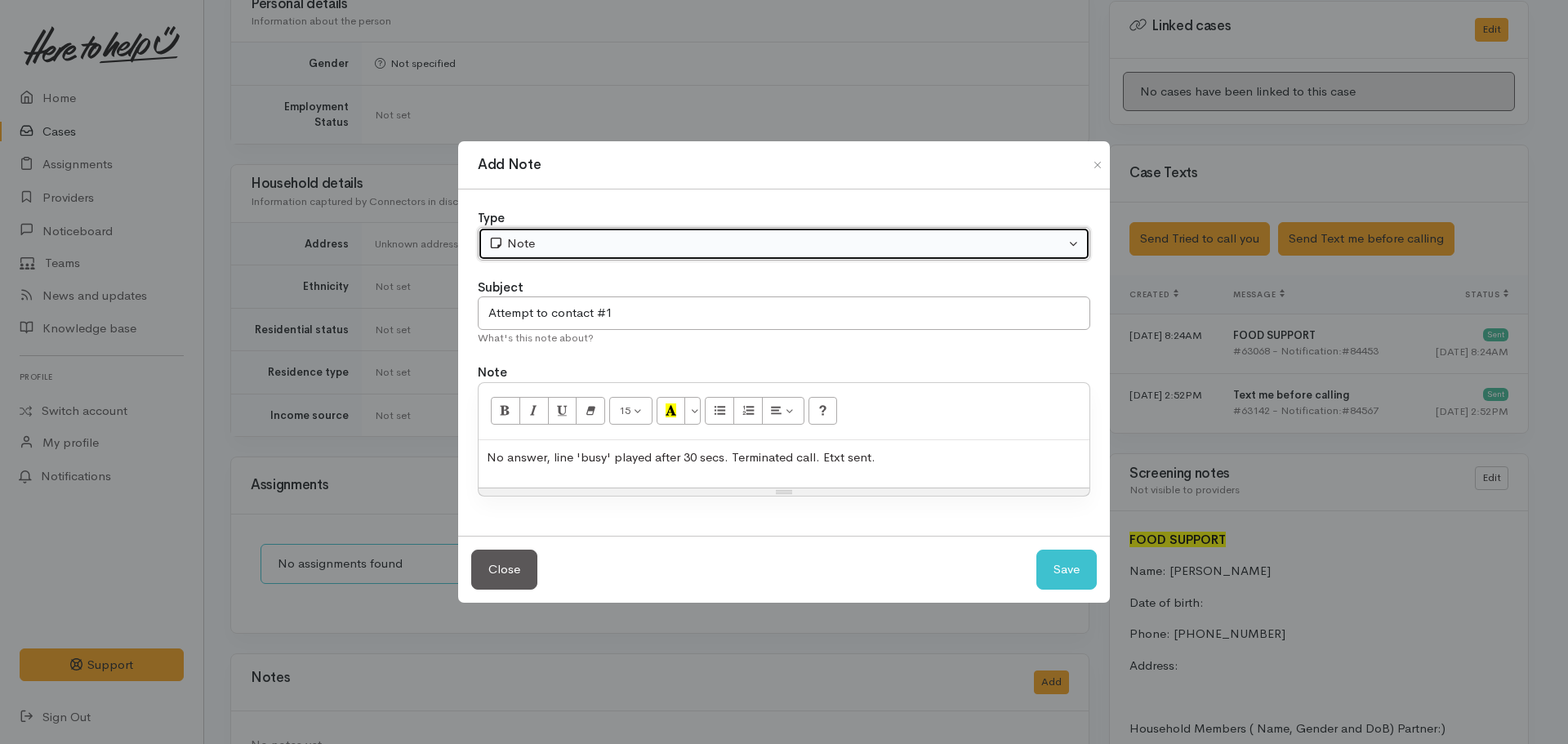
click at [543, 240] on div "Note" at bounding box center [776, 244] width 577 height 19
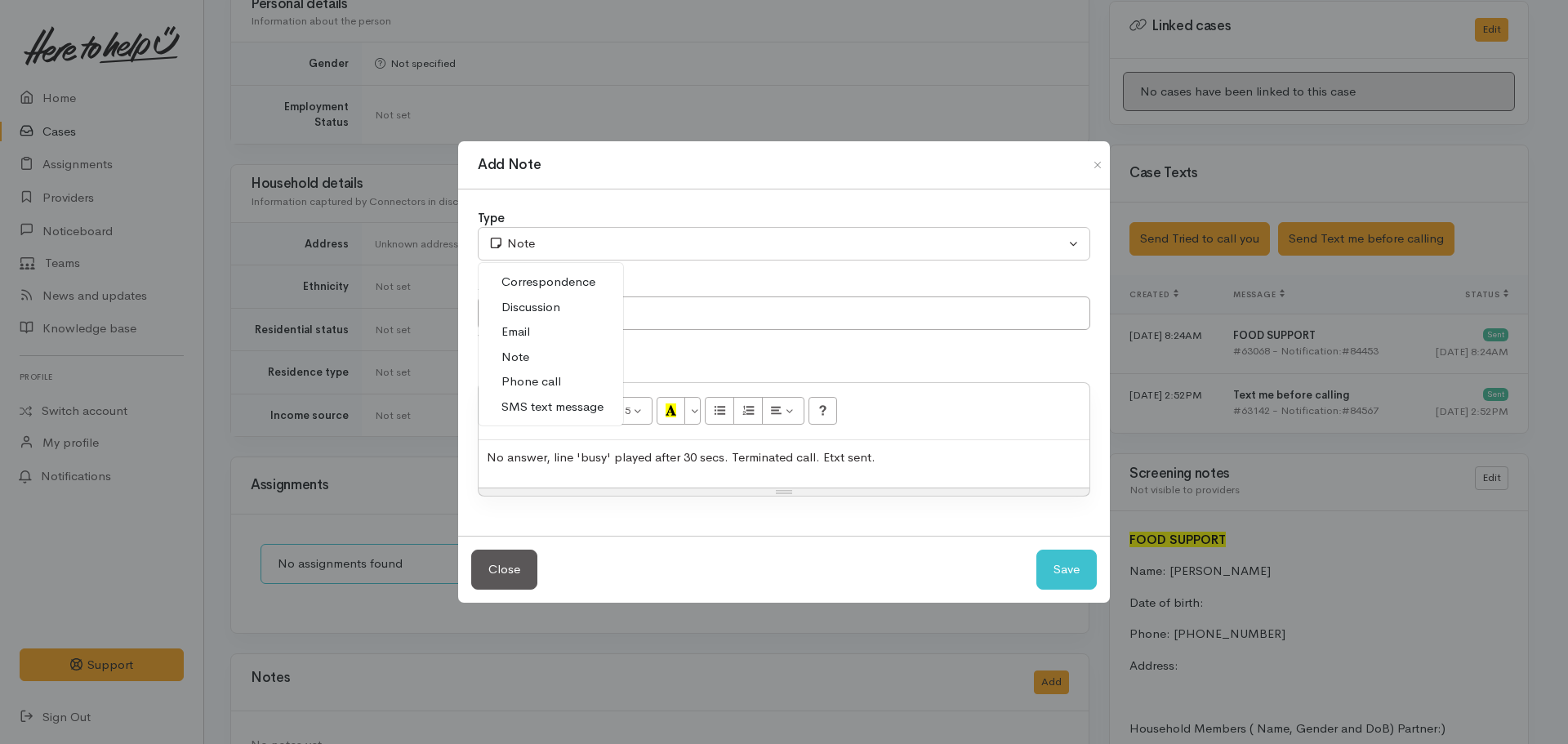
click at [536, 377] on span "Phone call" at bounding box center [531, 382] width 60 height 19
select select "3"
click at [1064, 563] on button "Save" at bounding box center [1066, 569] width 60 height 40
select select "1"
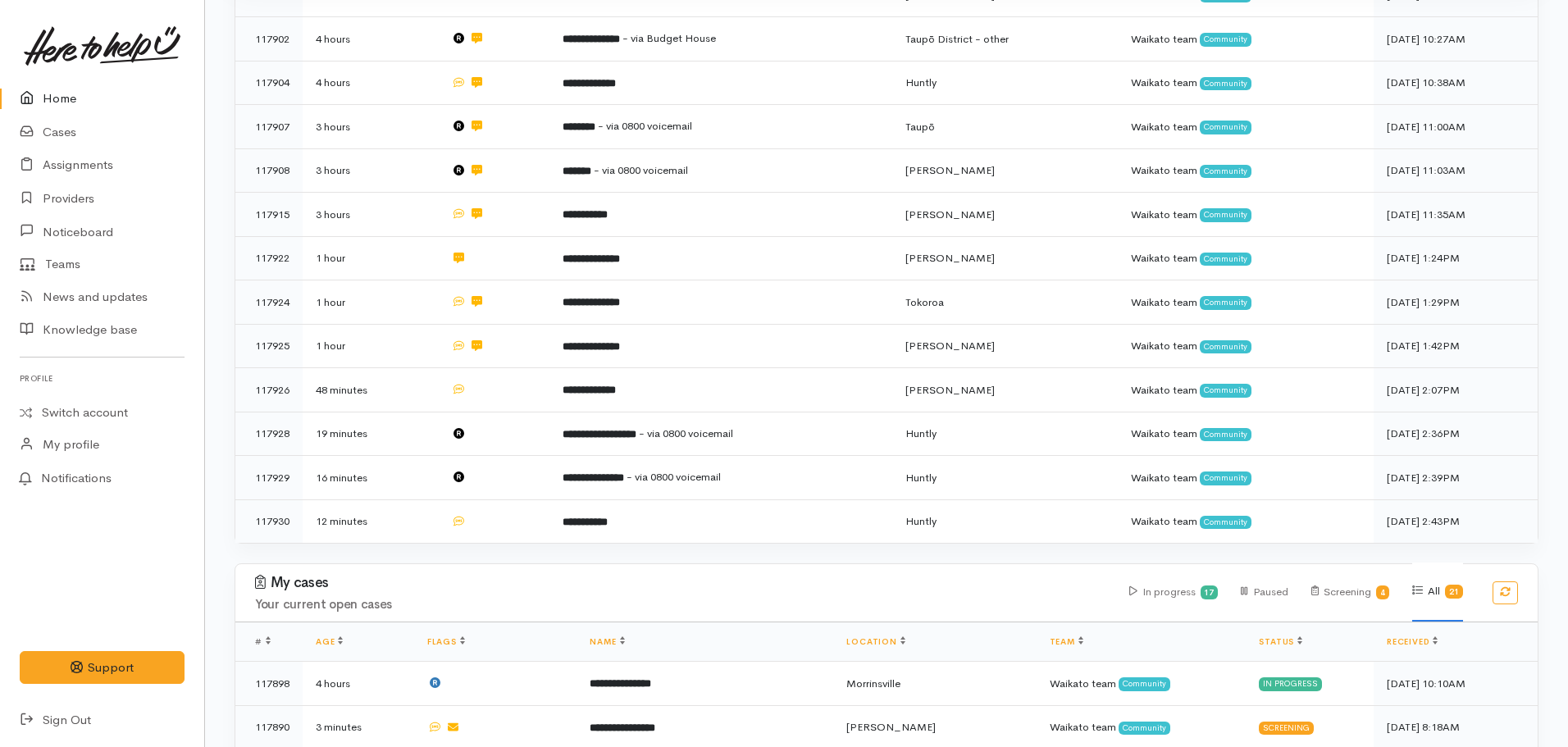
scroll to position [874, 0]
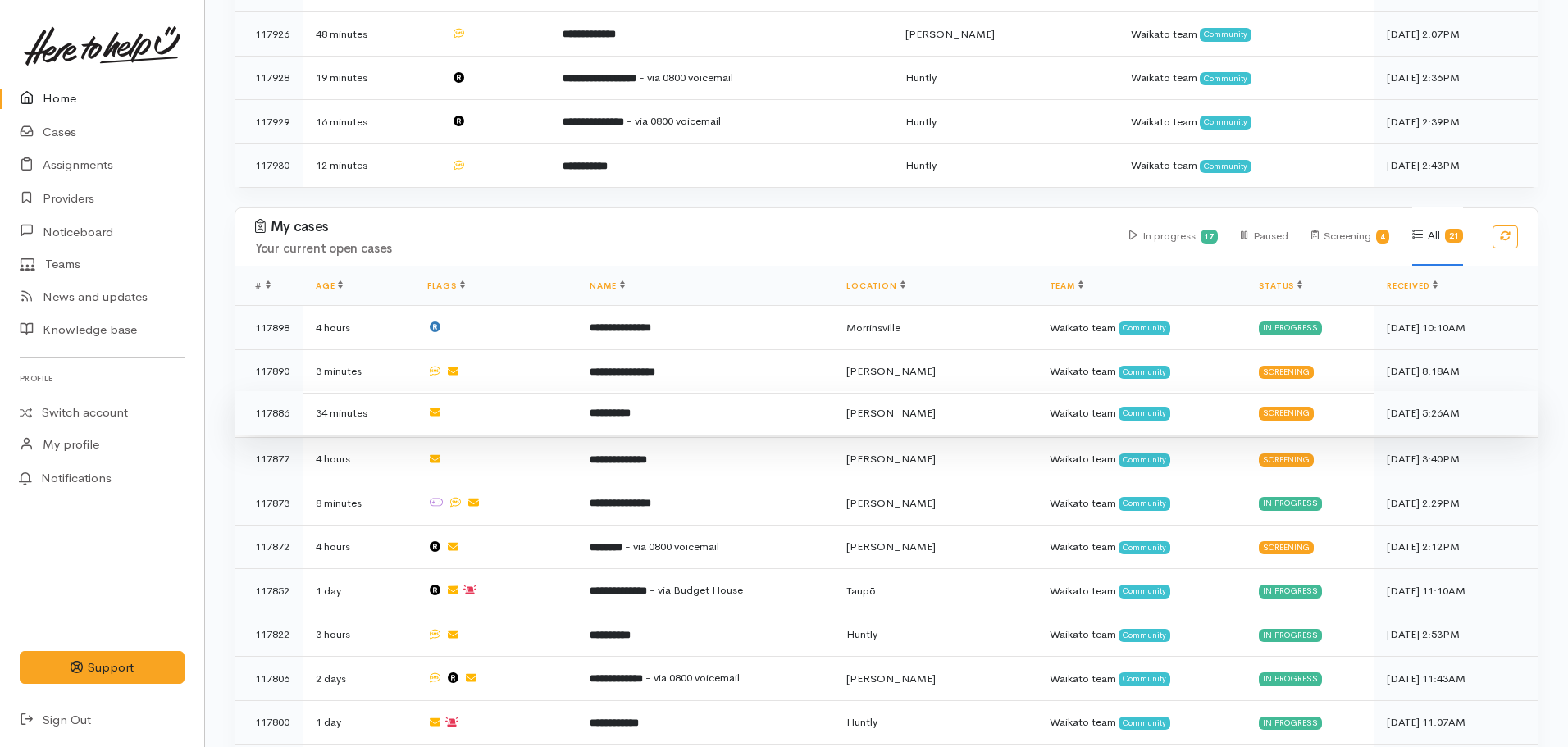
click at [667, 406] on td "**********" at bounding box center [705, 413] width 257 height 44
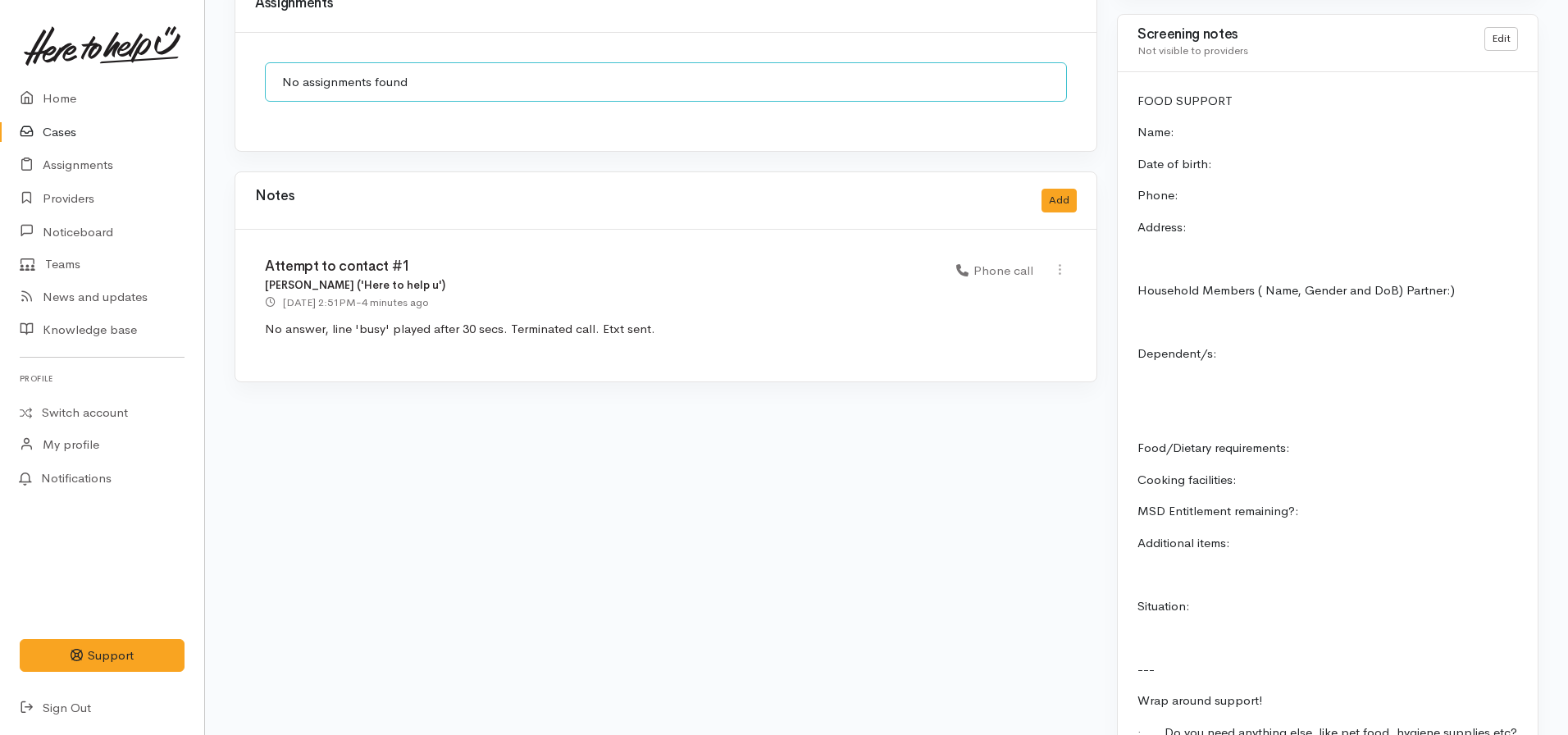
scroll to position [1252, 0]
drag, startPoint x: 682, startPoint y: 315, endPoint x: 243, endPoint y: 312, distance: 439.0
click at [243, 312] on div "Attempt to contact #1 [PERSON_NAME] ('Here to help u') [DATE] 2:51PM - 4 minute…" at bounding box center [666, 308] width 861 height 151
copy p "No answer, line 'busy' played after 30 secs. Terminated call. Etxt sent."
click at [80, 101] on link "Home" at bounding box center [102, 99] width 204 height 34
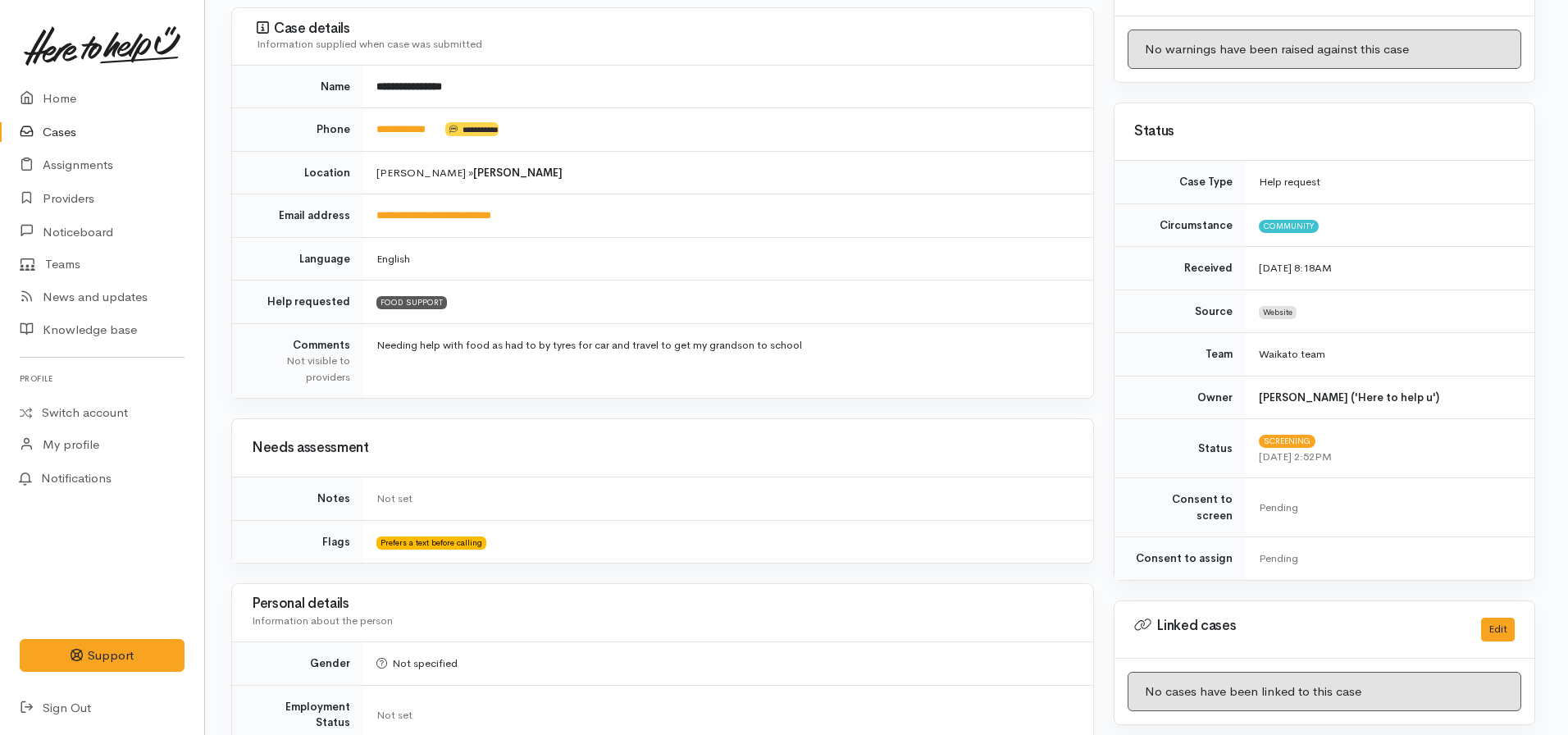
scroll to position [0, 3]
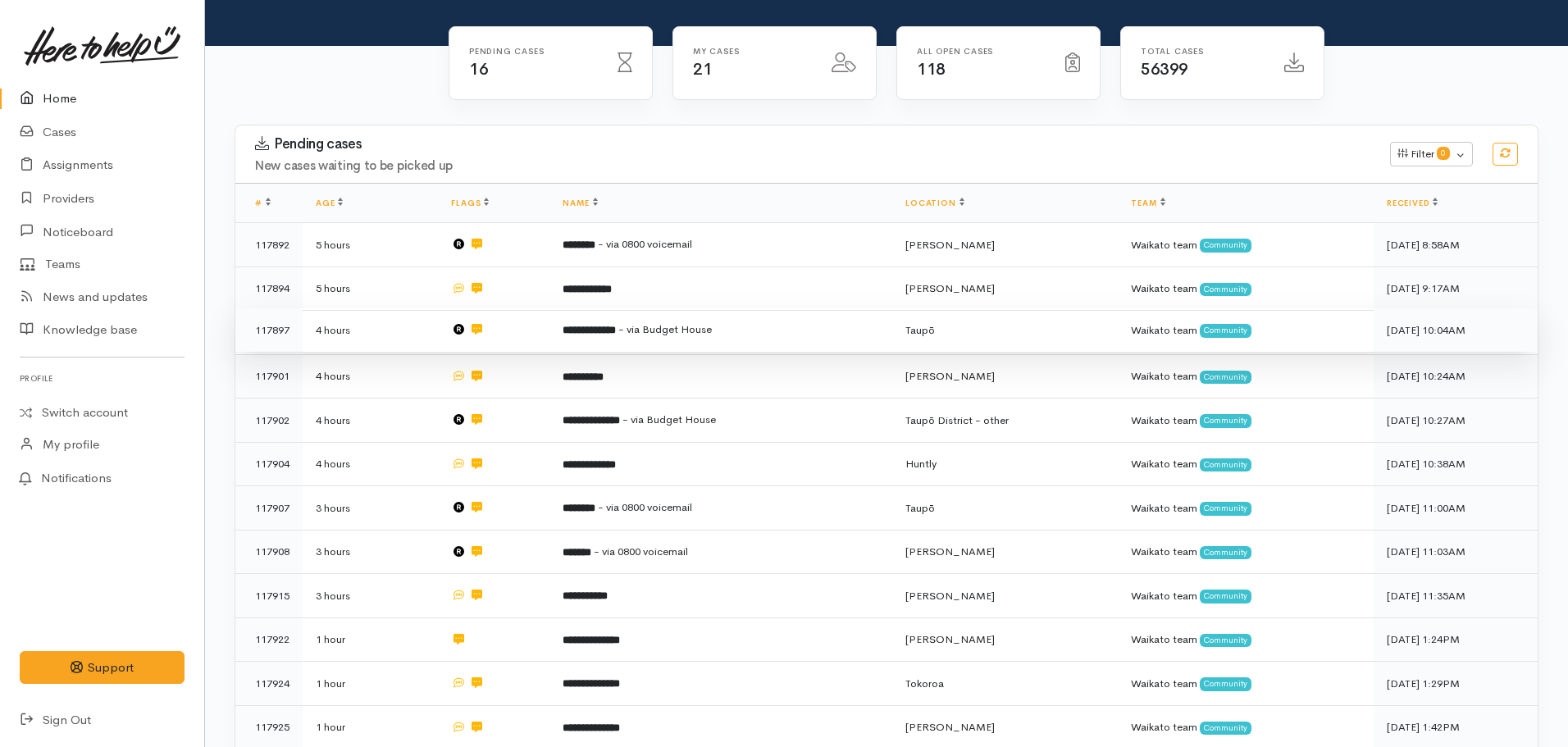
scroll to position [136, 0]
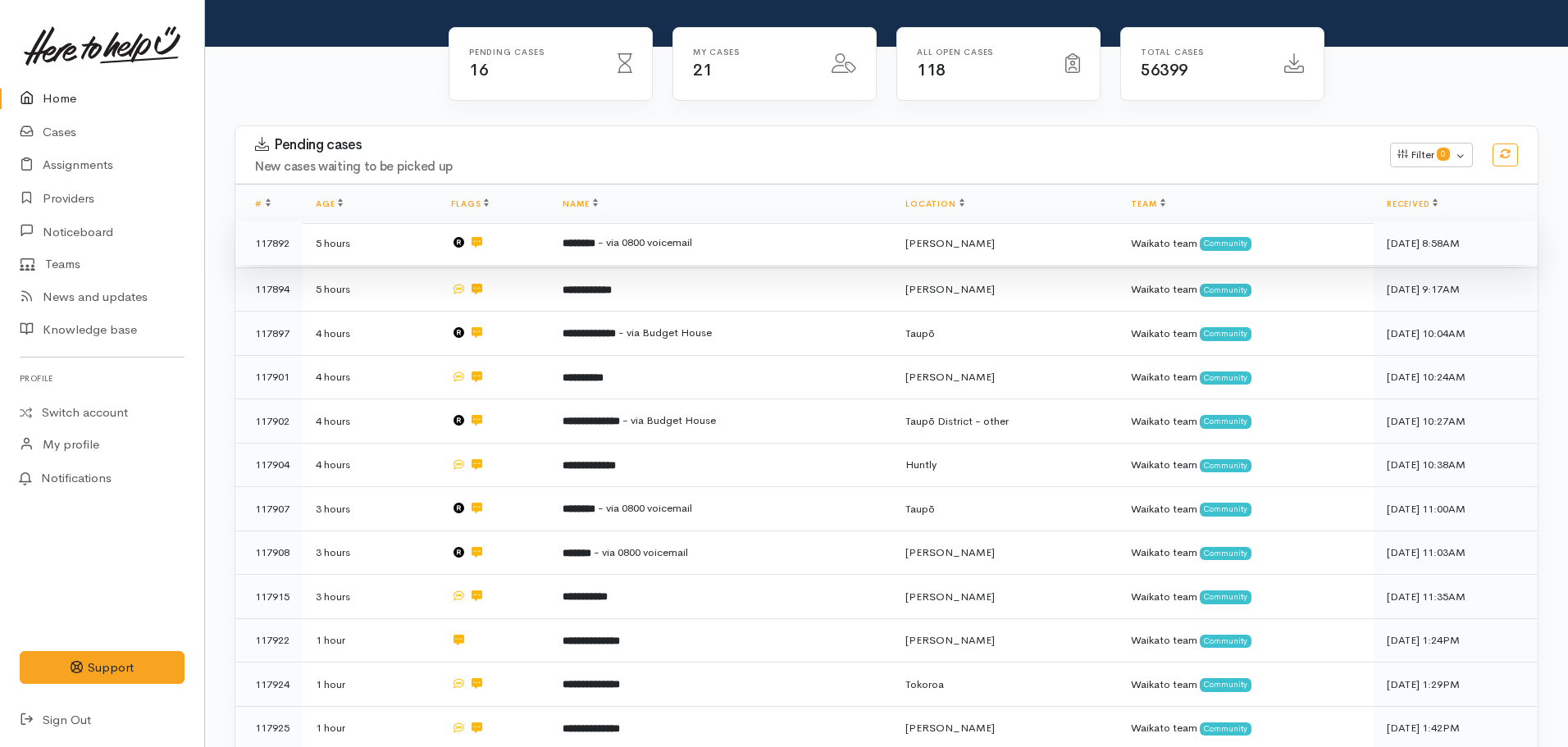
click at [611, 250] on td "******** - via 0800 voicemail" at bounding box center [721, 243] width 343 height 44
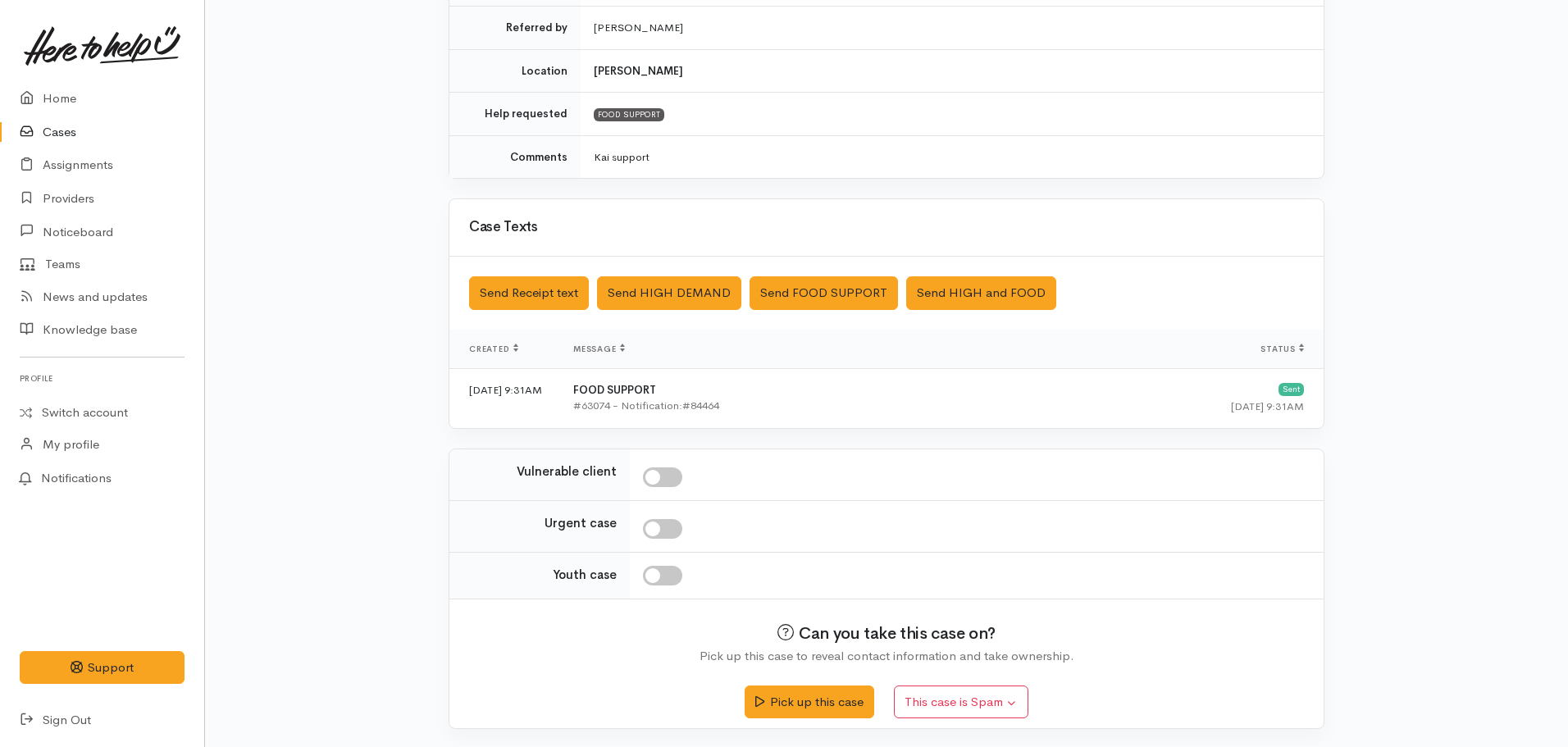
scroll to position [369, 0]
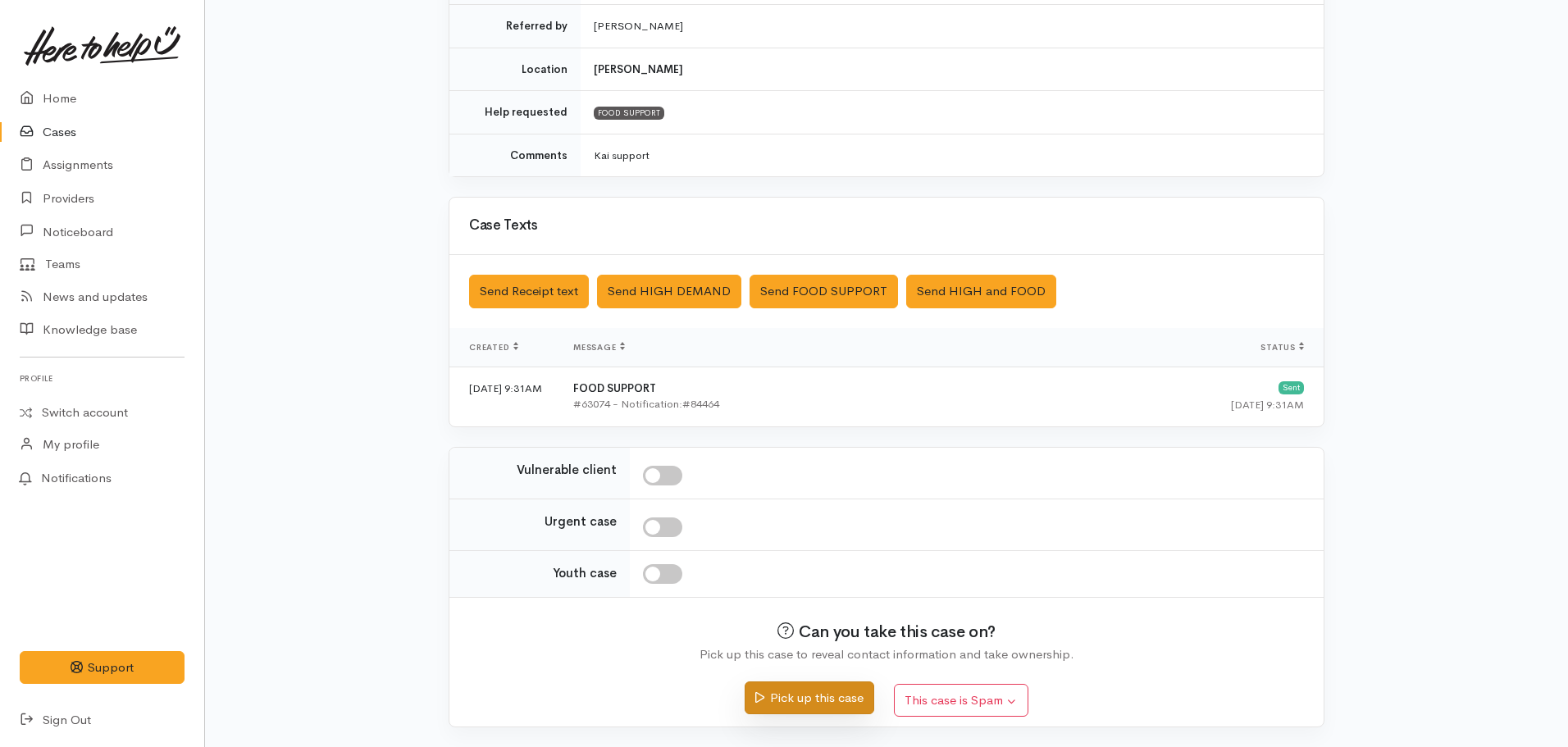
click at [814, 699] on button "Pick up this case" at bounding box center [808, 698] width 128 height 34
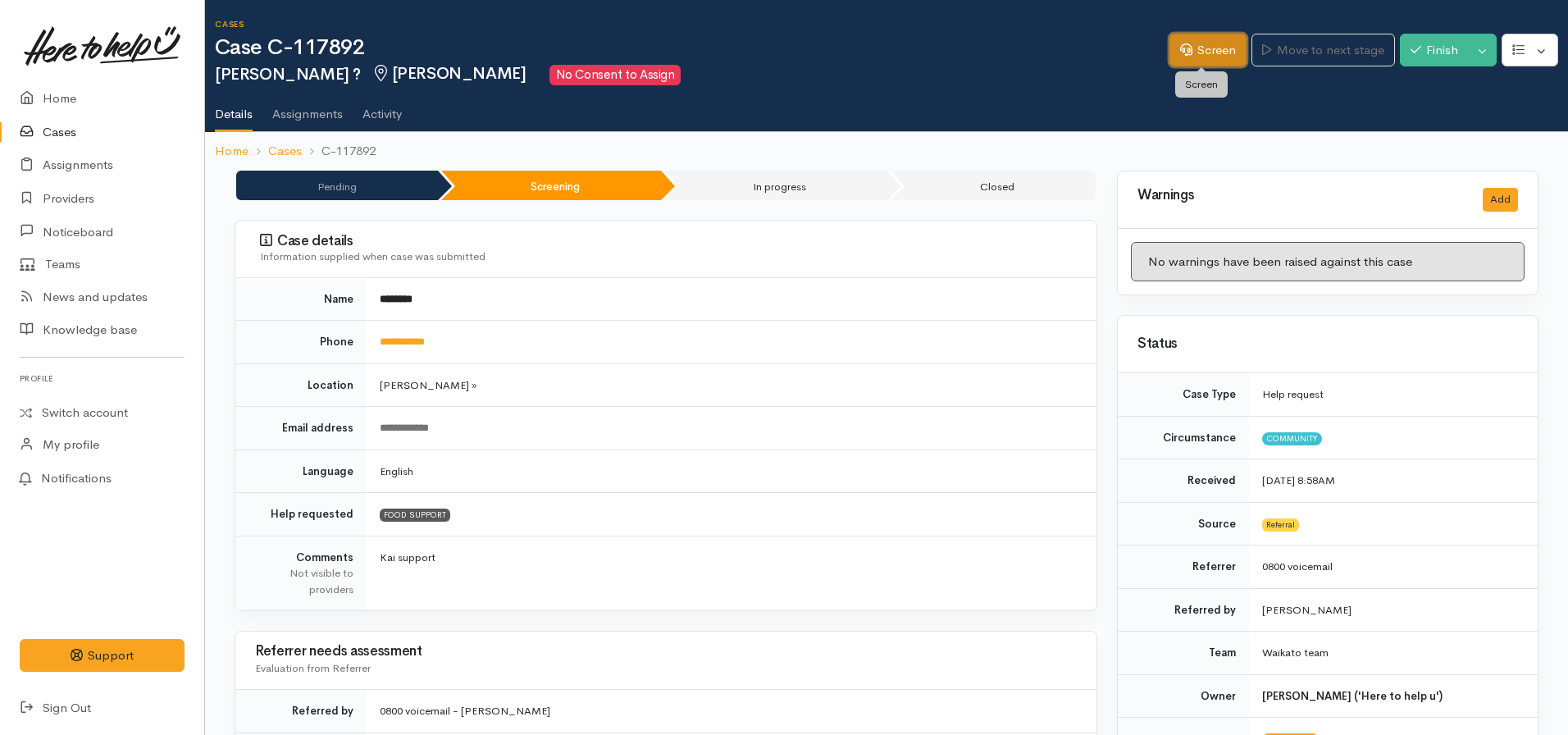
click at [1188, 47] on link "Screen" at bounding box center [1208, 50] width 77 height 34
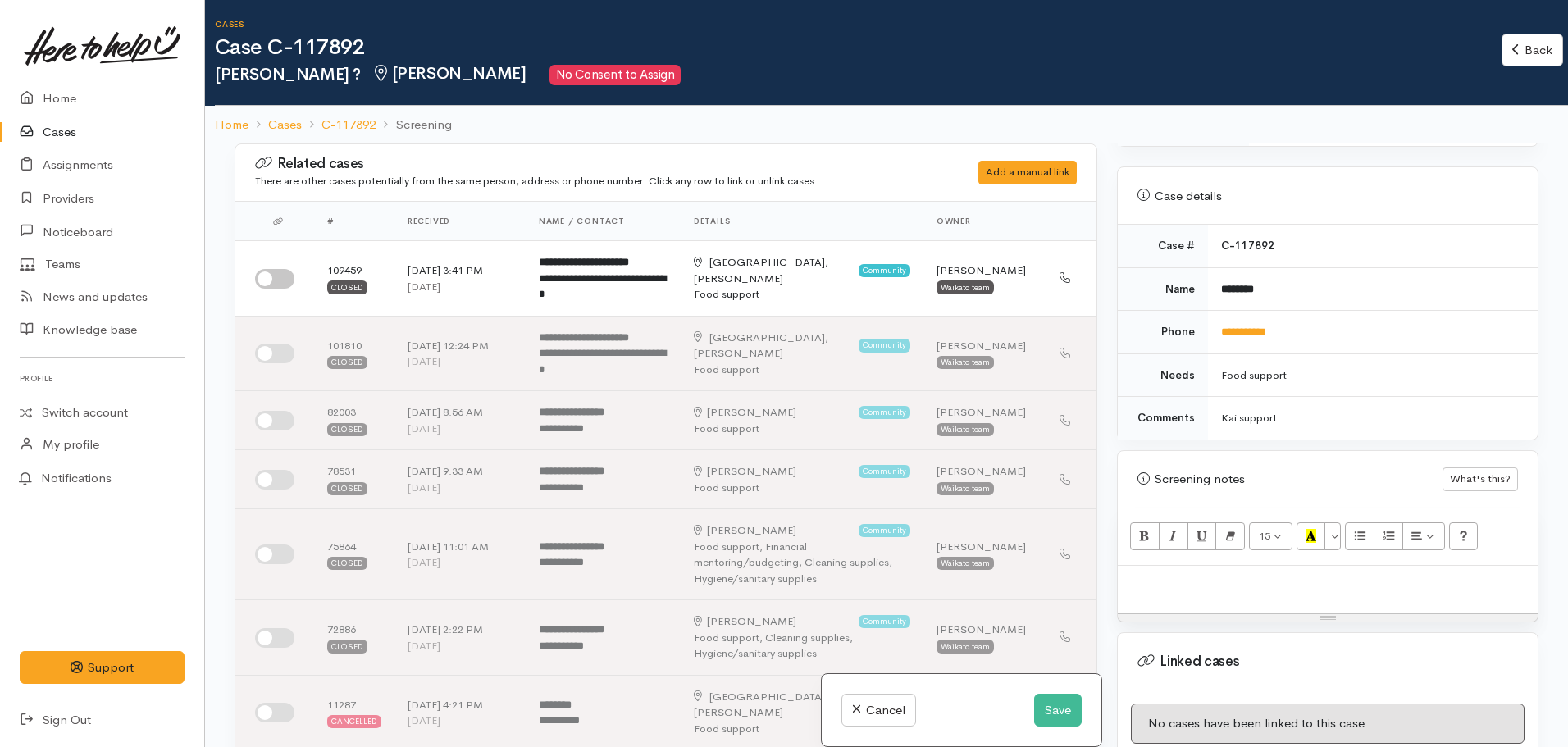
scroll to position [705, 0]
click at [268, 281] on input "checkbox" at bounding box center [274, 279] width 39 height 20
checkbox input "true"
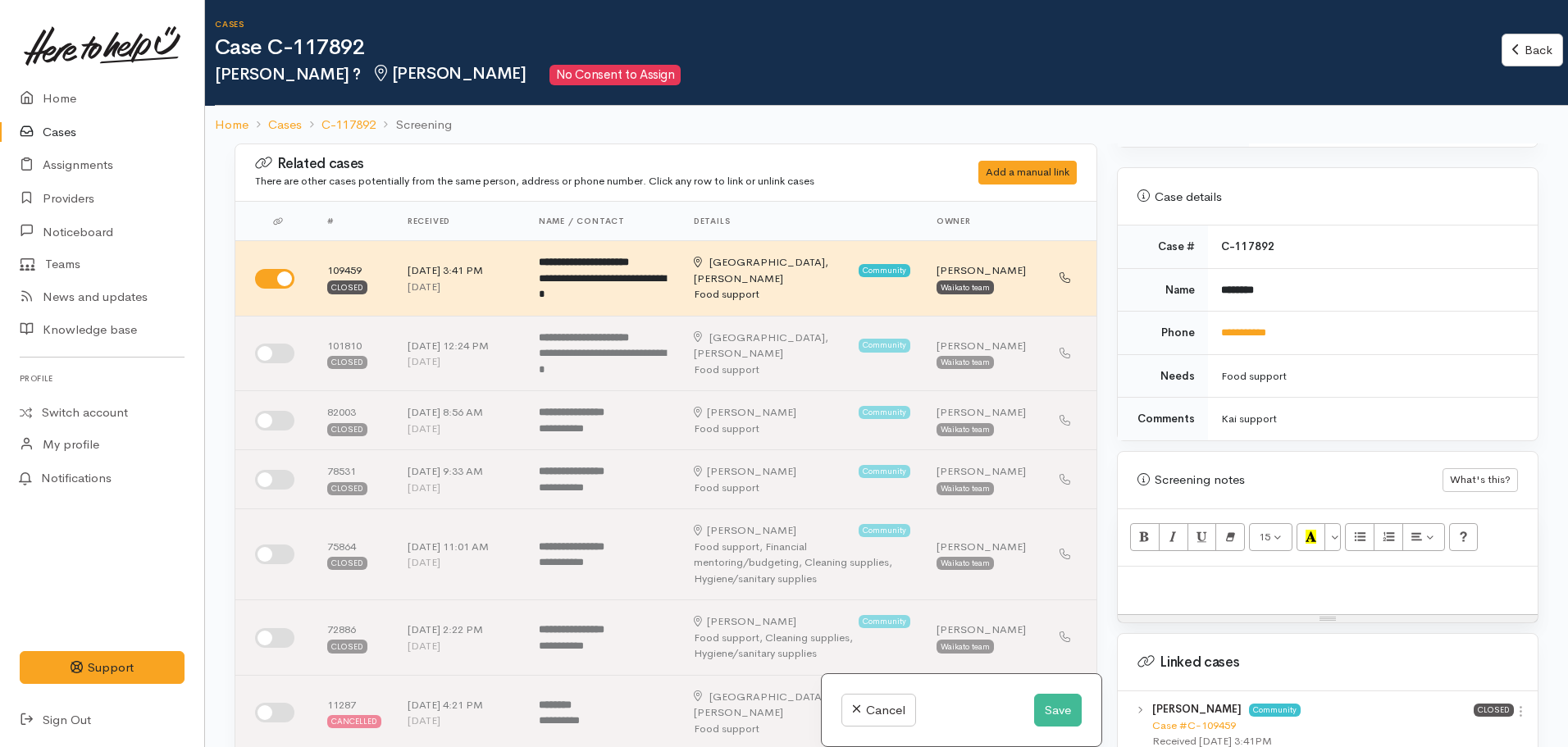
scroll to position [938, 0]
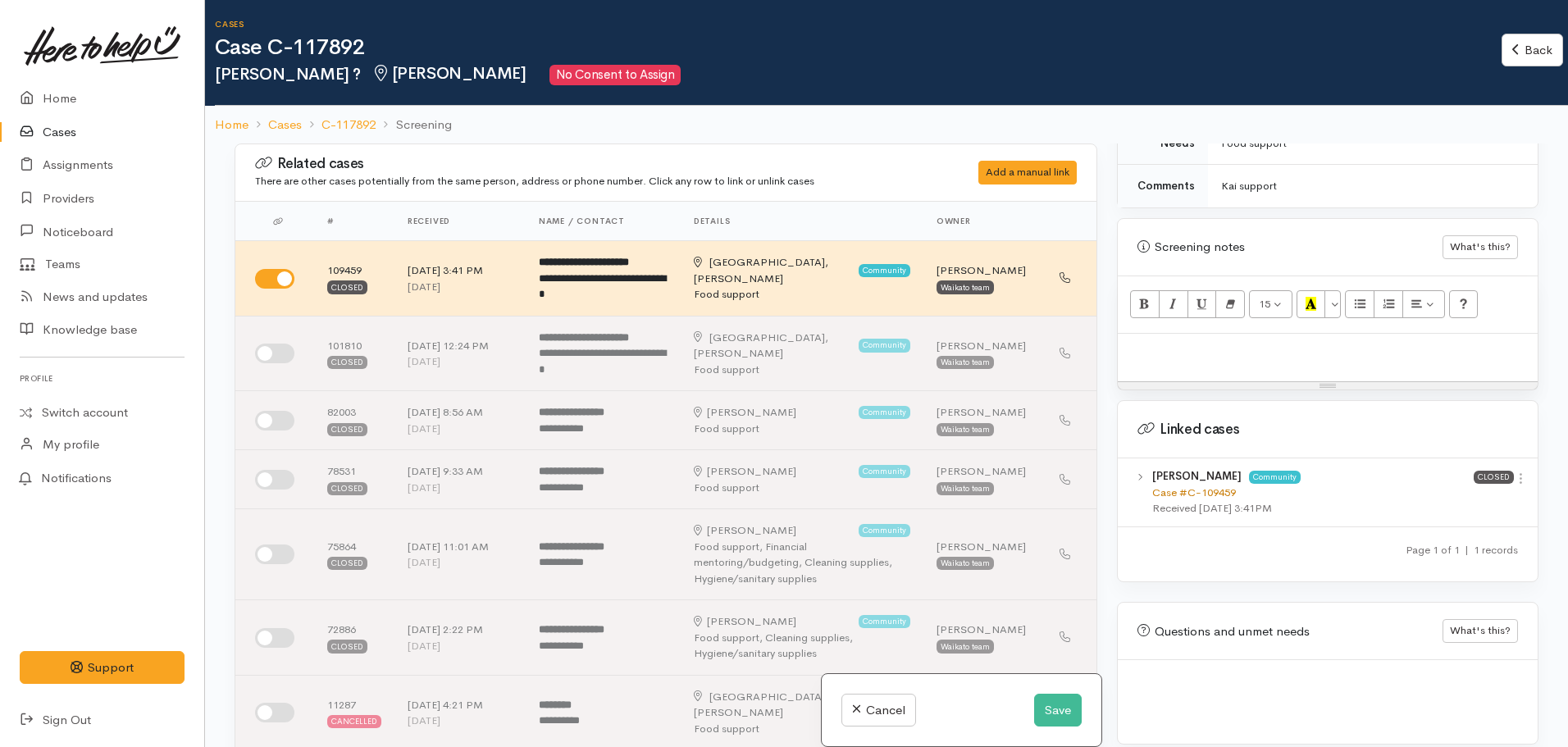
click at [1187, 486] on link "Case #C-109459" at bounding box center [1193, 492] width 83 height 14
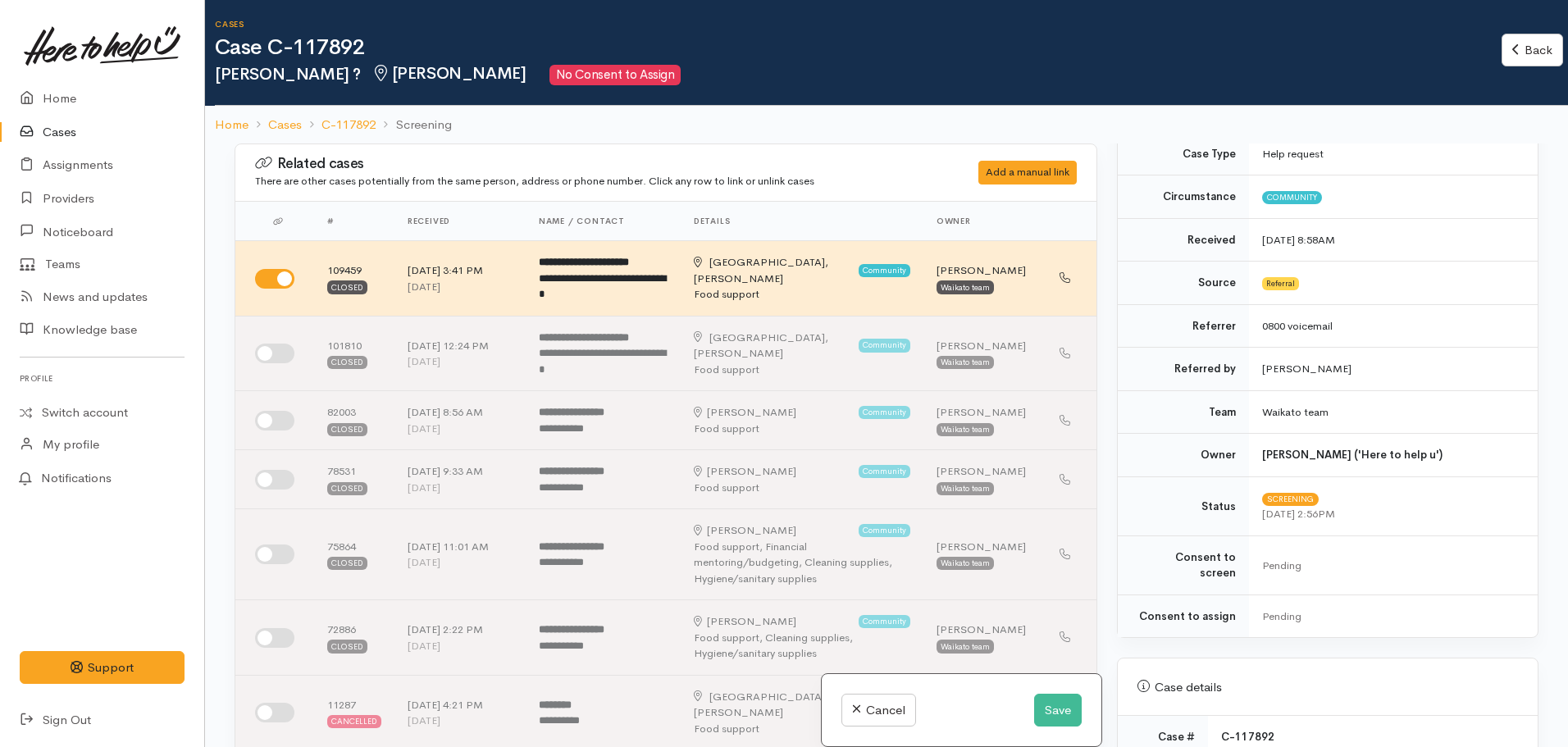
scroll to position [0, 0]
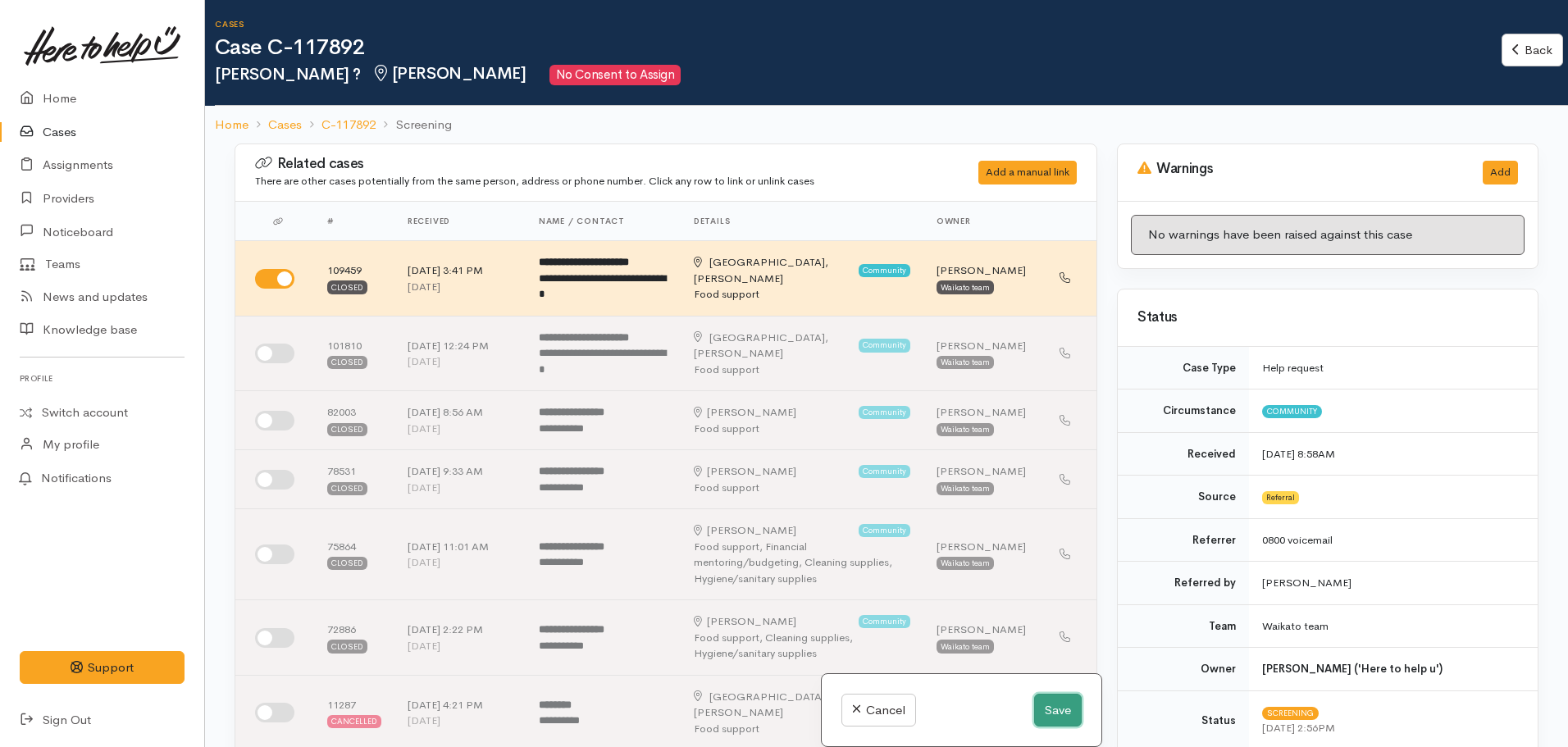
click at [1046, 707] on button "Save" at bounding box center [1058, 710] width 48 height 34
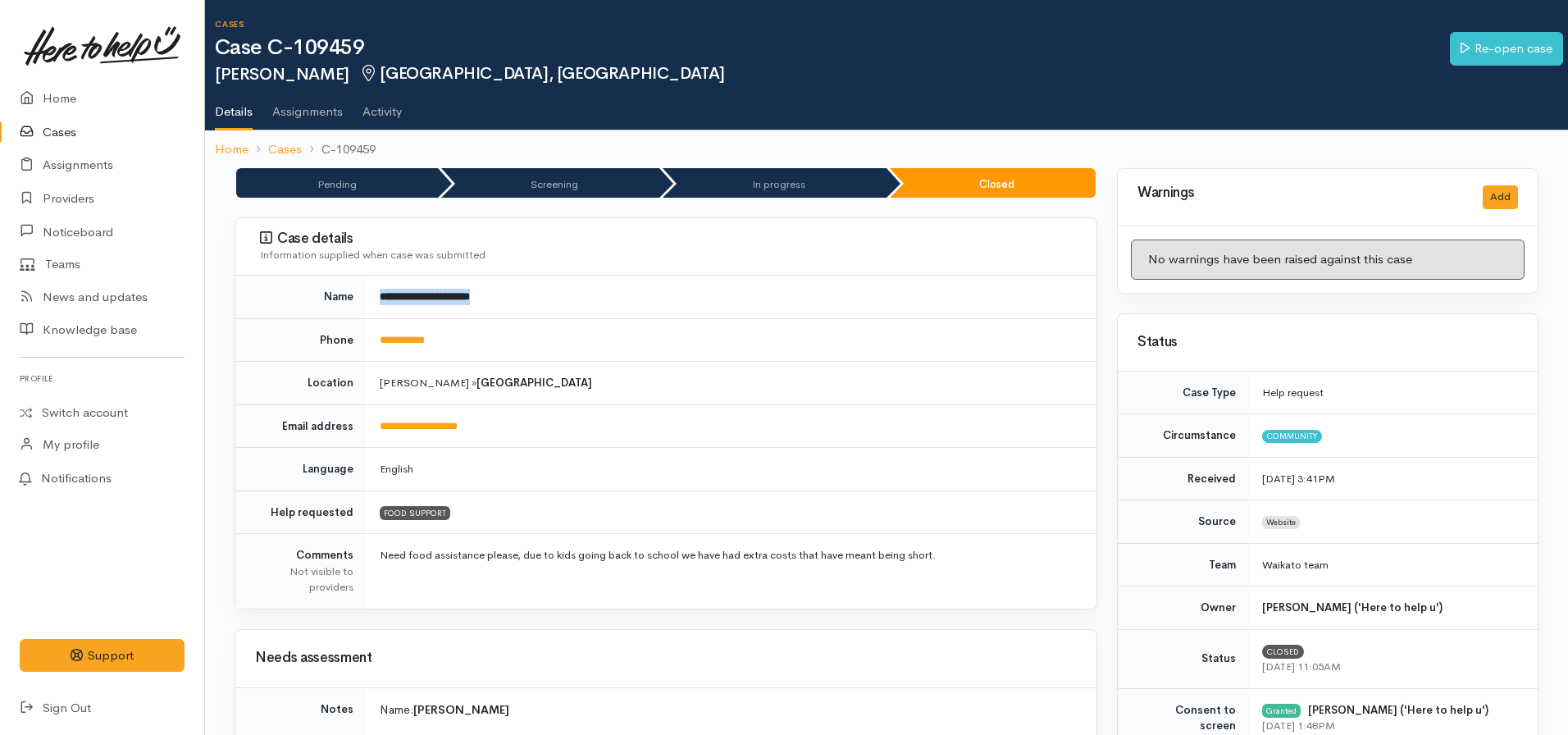
drag, startPoint x: 505, startPoint y: 298, endPoint x: 362, endPoint y: 301, distance: 143.0
click at [362, 301] on tr "**********" at bounding box center [666, 297] width 861 height 43
click at [504, 292] on td "**********" at bounding box center [732, 297] width 730 height 43
drag, startPoint x: 504, startPoint y: 292, endPoint x: 425, endPoint y: 309, distance: 80.8
click at [425, 309] on td "**********" at bounding box center [732, 297] width 730 height 43
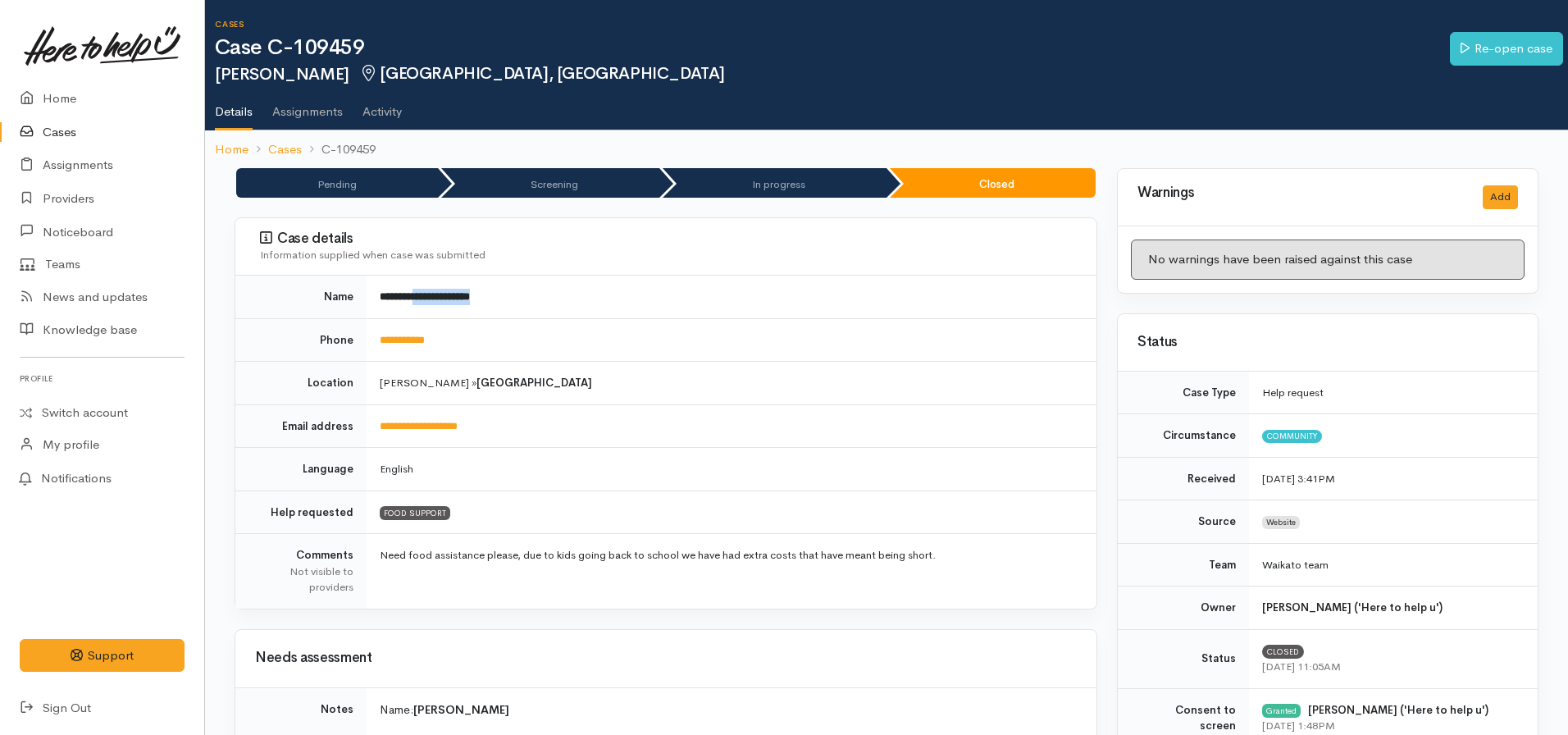
copy b "**********"
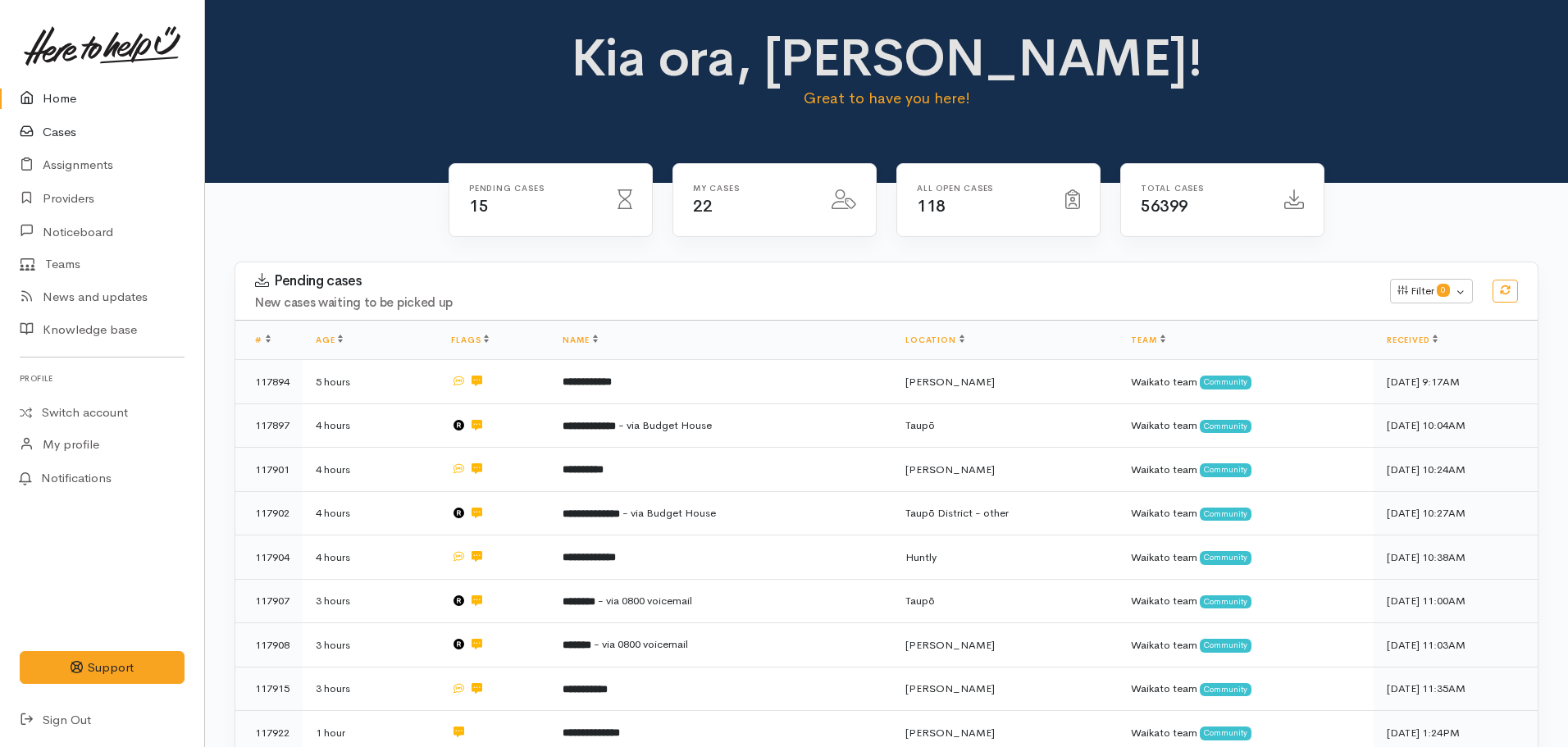
click at [61, 125] on link "Cases" at bounding box center [102, 132] width 204 height 34
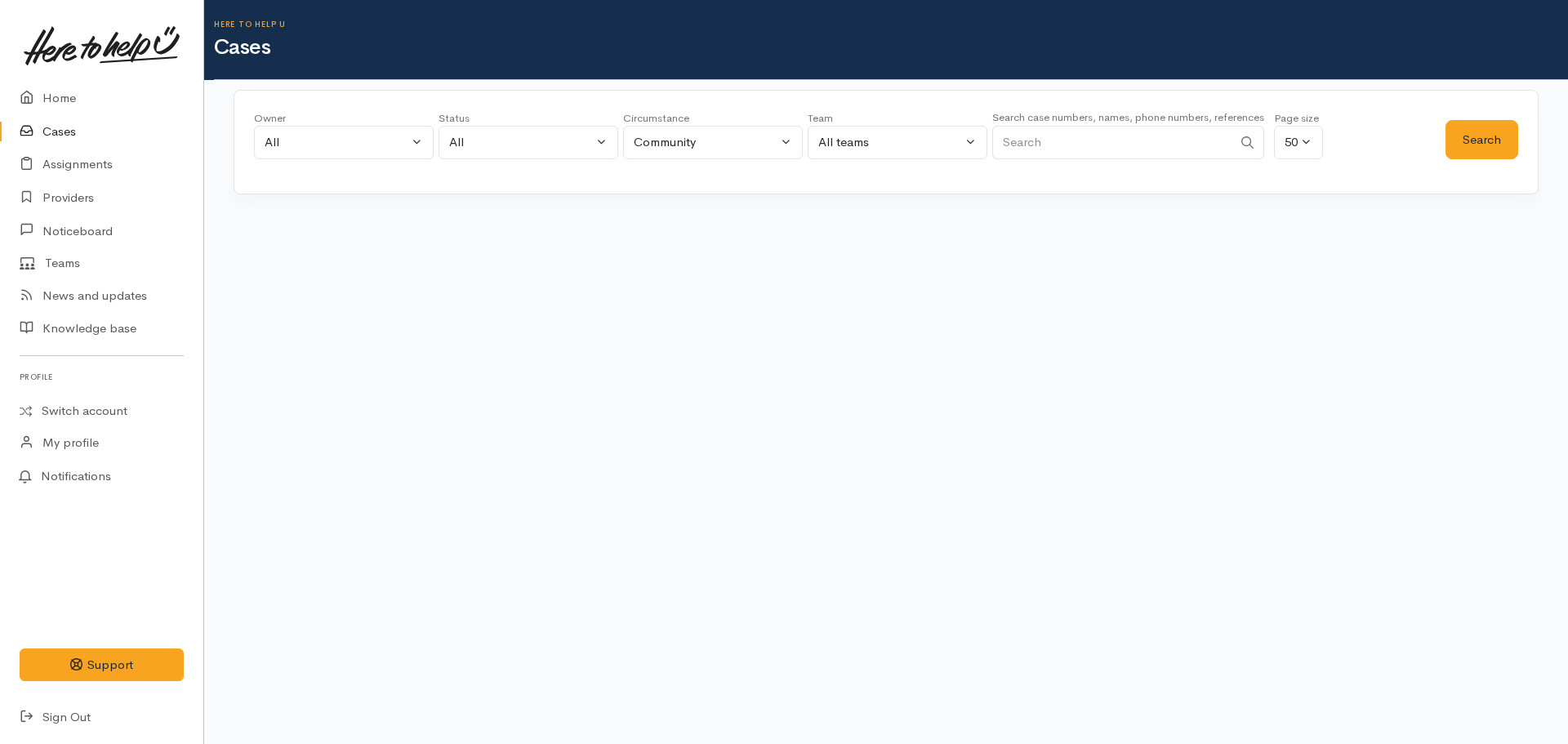
click at [1050, 143] on input "Search" at bounding box center [1112, 142] width 240 height 33
type input "0225233140"
click at [1459, 142] on button "Search" at bounding box center [1482, 140] width 72 height 40
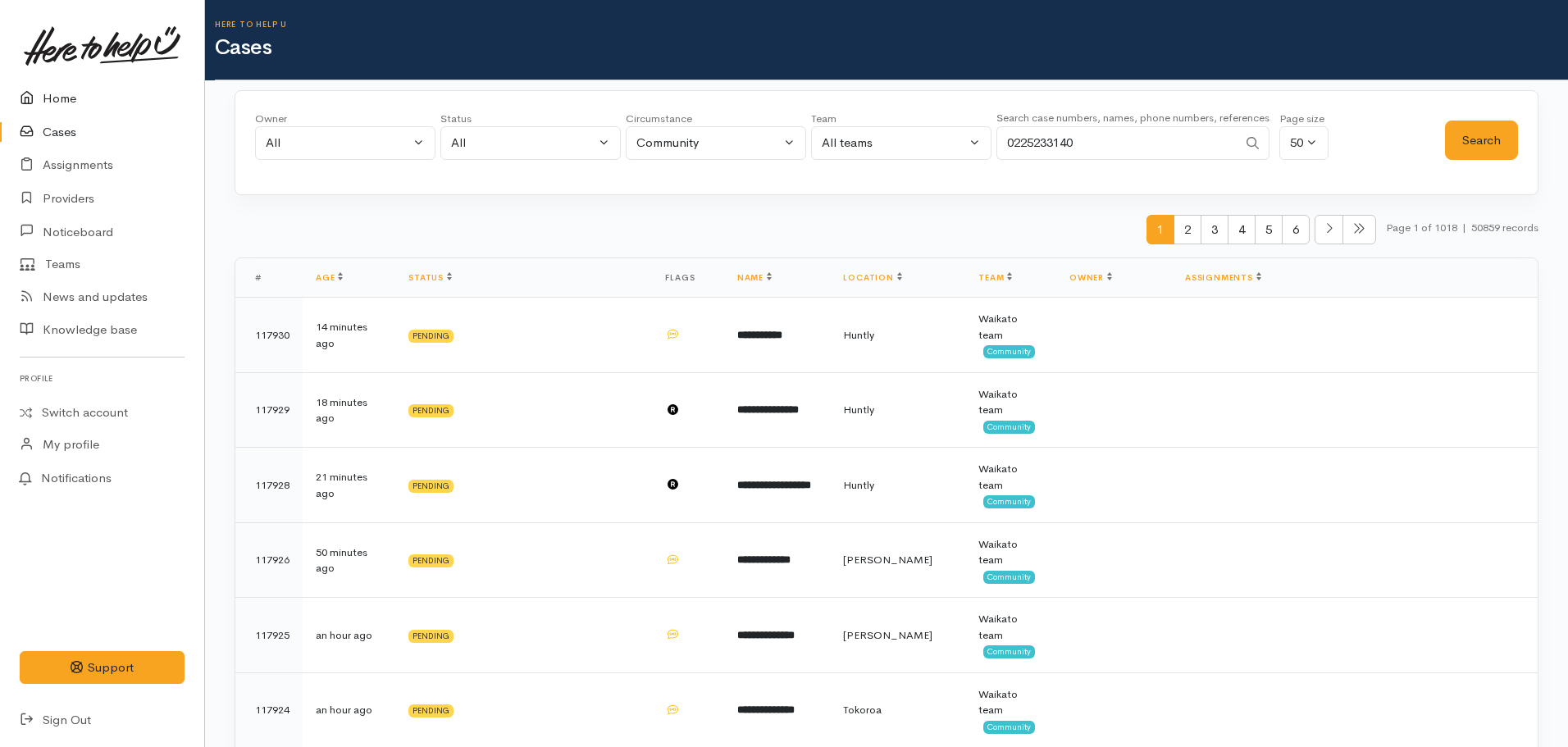
click at [95, 108] on link "Home" at bounding box center [102, 99] width 204 height 34
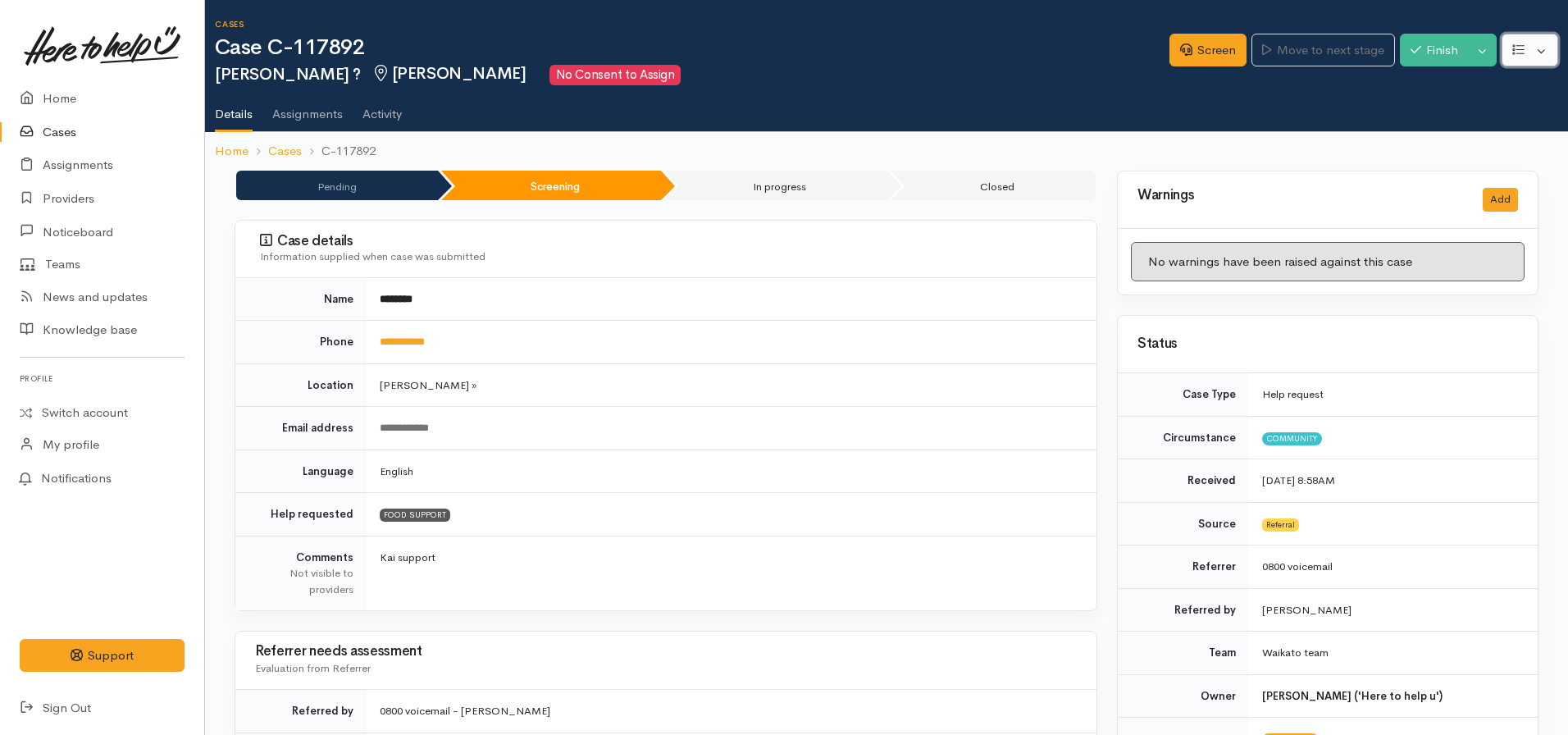
click at [1520, 52] on icon "button" at bounding box center [1518, 49] width 12 height 12
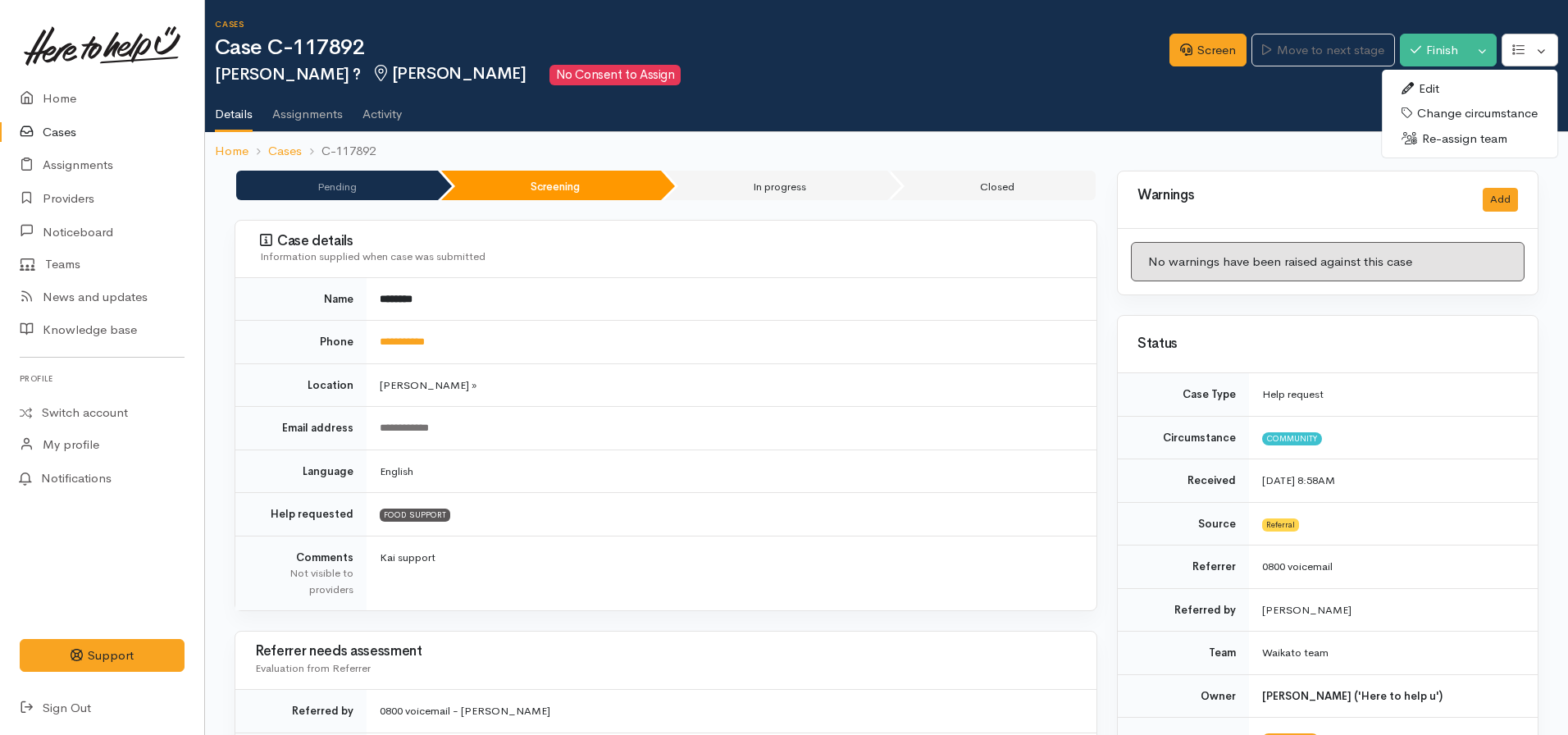
click at [1422, 88] on link "Edit" at bounding box center [1469, 89] width 175 height 26
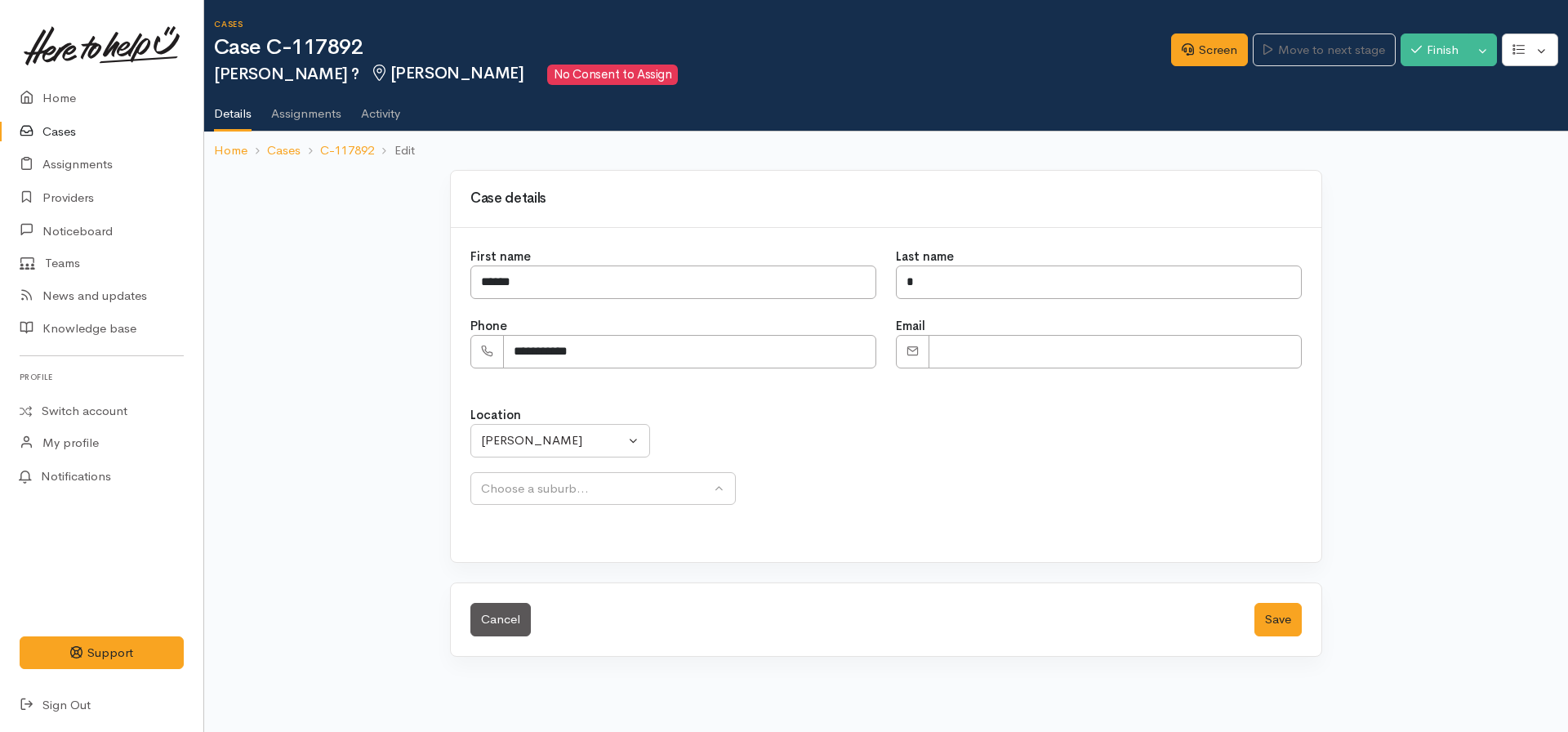
select select
click at [952, 288] on input "*" at bounding box center [1099, 282] width 406 height 33
paste input "**********"
type input "**********"
click at [514, 277] on input "******" at bounding box center [673, 282] width 406 height 33
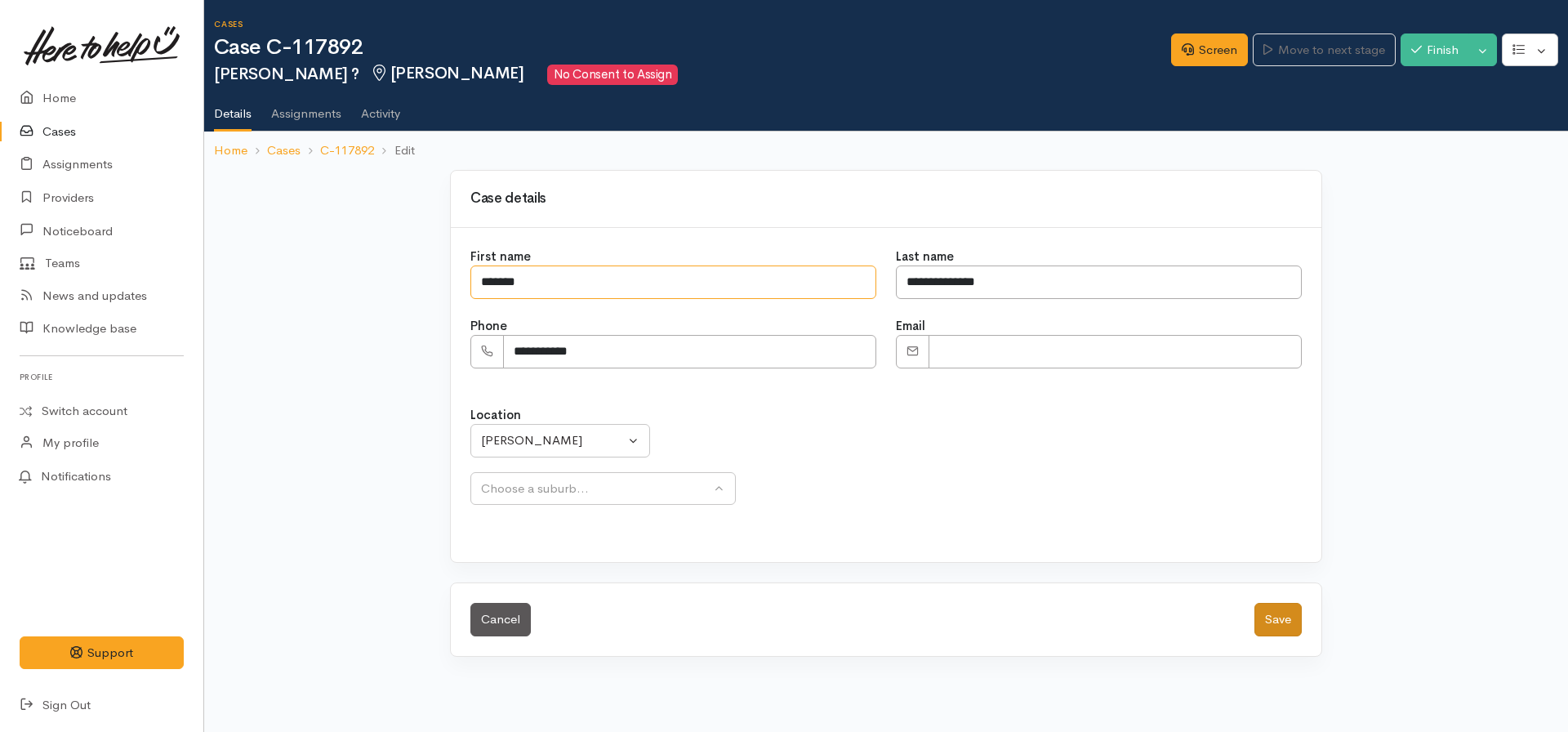
type input "*******"
click at [1287, 622] on button "Save" at bounding box center [1278, 619] width 48 height 33
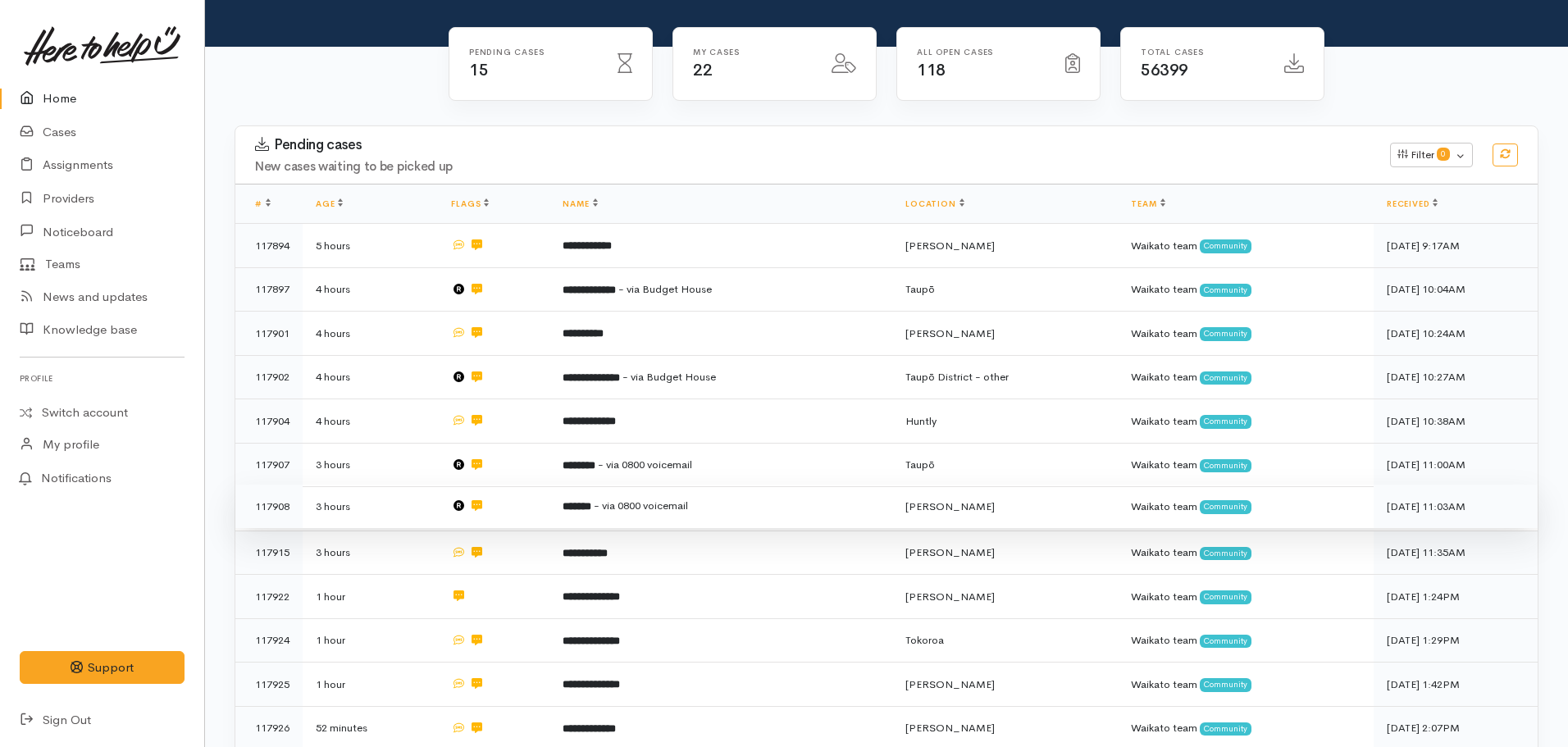
scroll to position [135, 0]
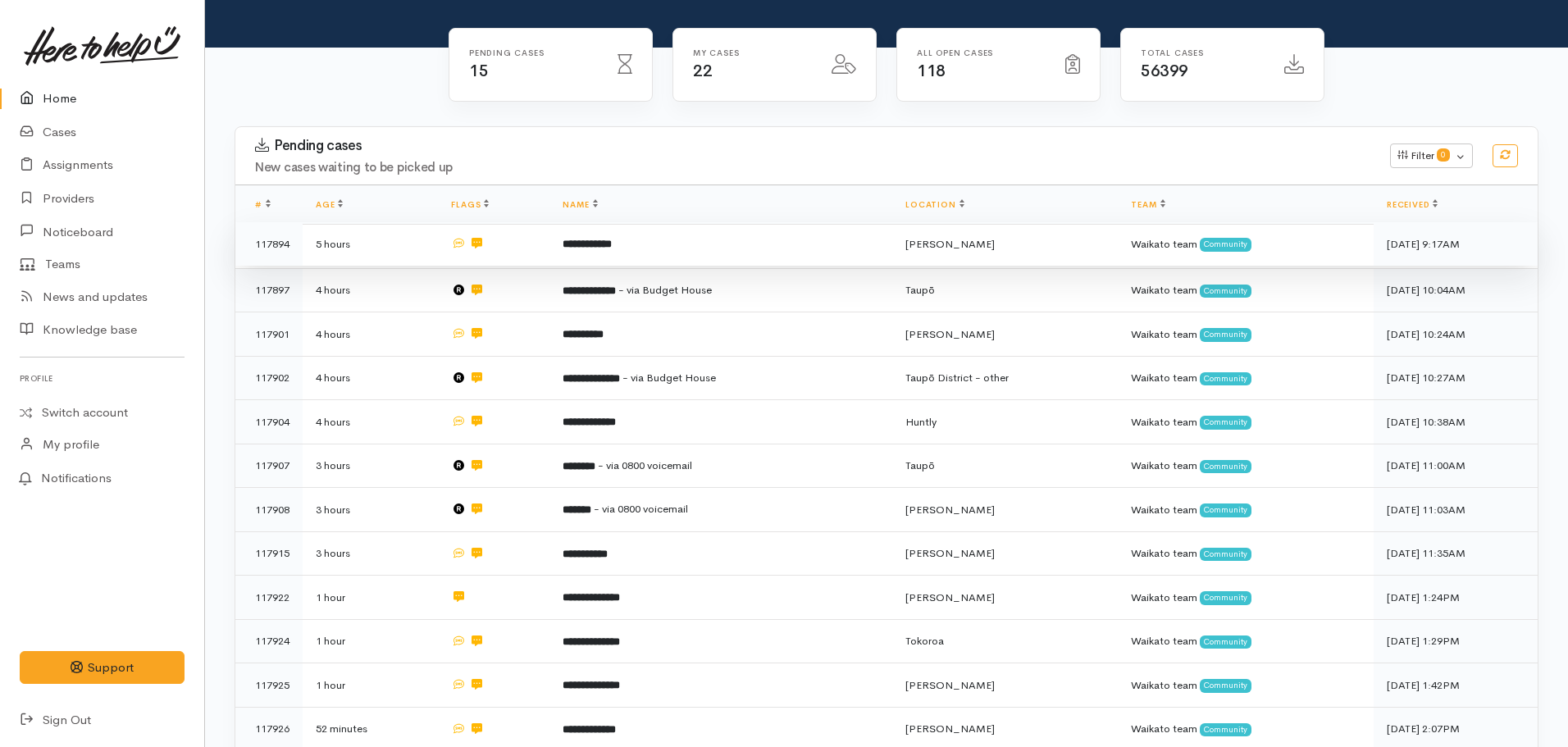
click at [613, 231] on td "**********" at bounding box center [721, 244] width 343 height 44
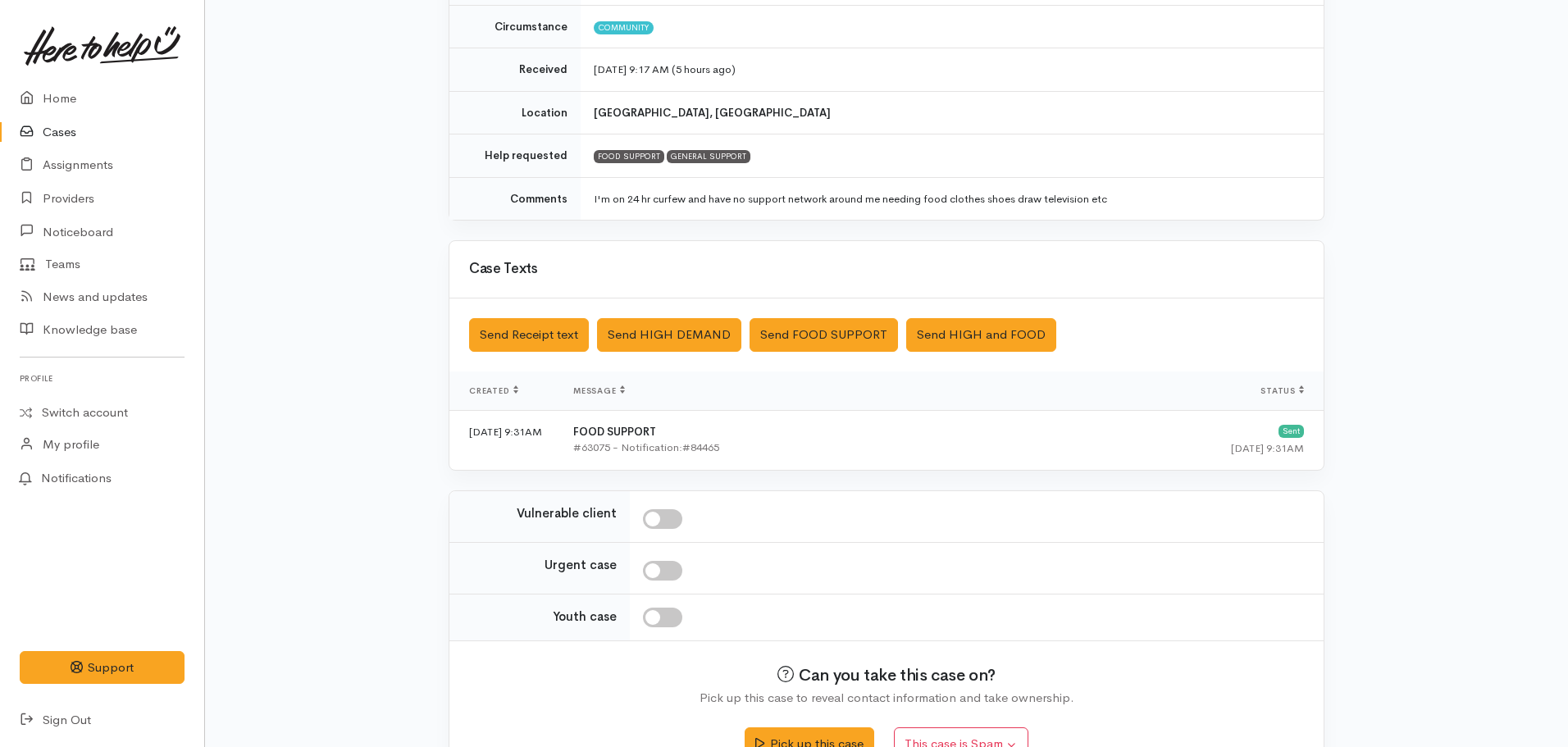
scroll to position [283, 0]
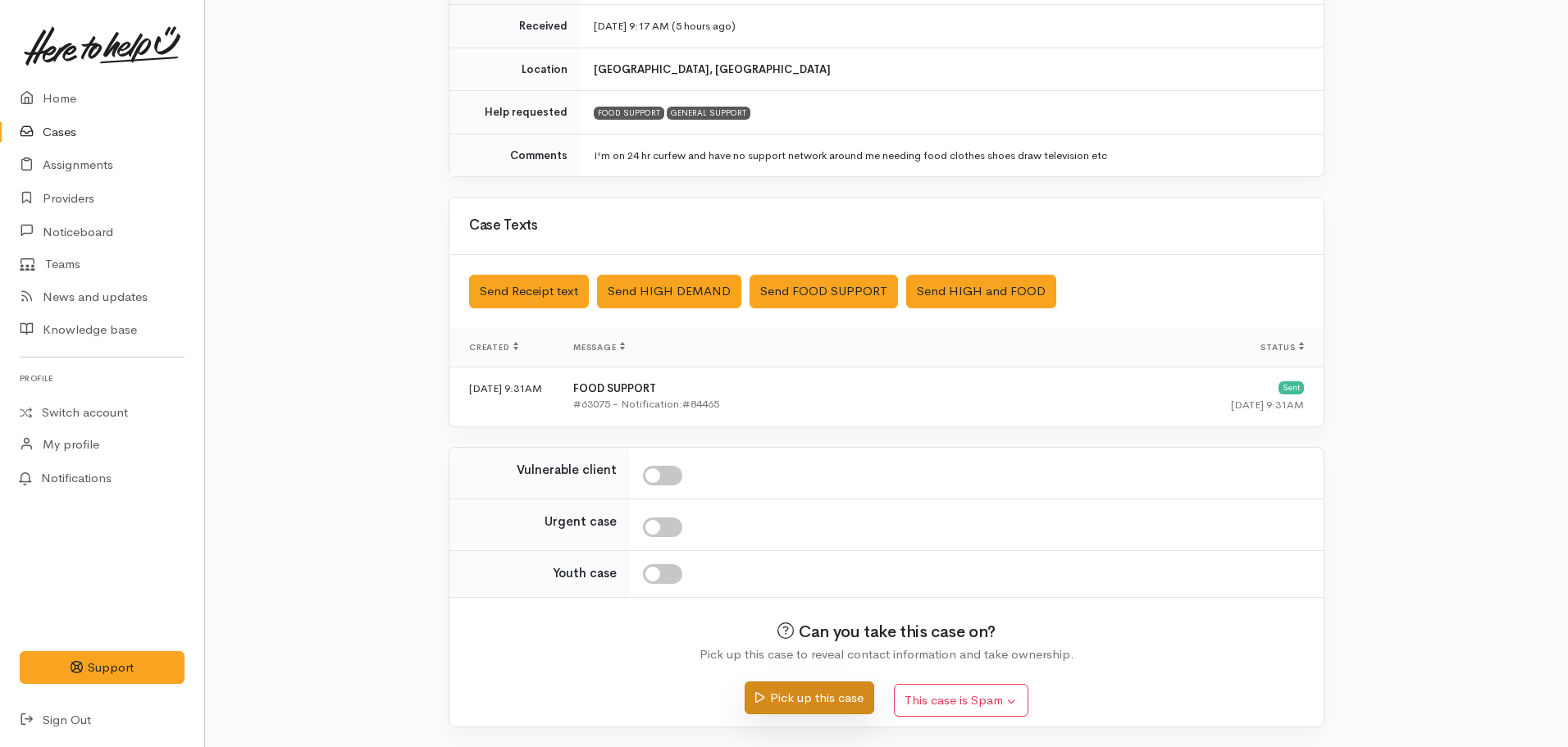
click at [806, 693] on button "Pick up this case" at bounding box center [808, 698] width 128 height 34
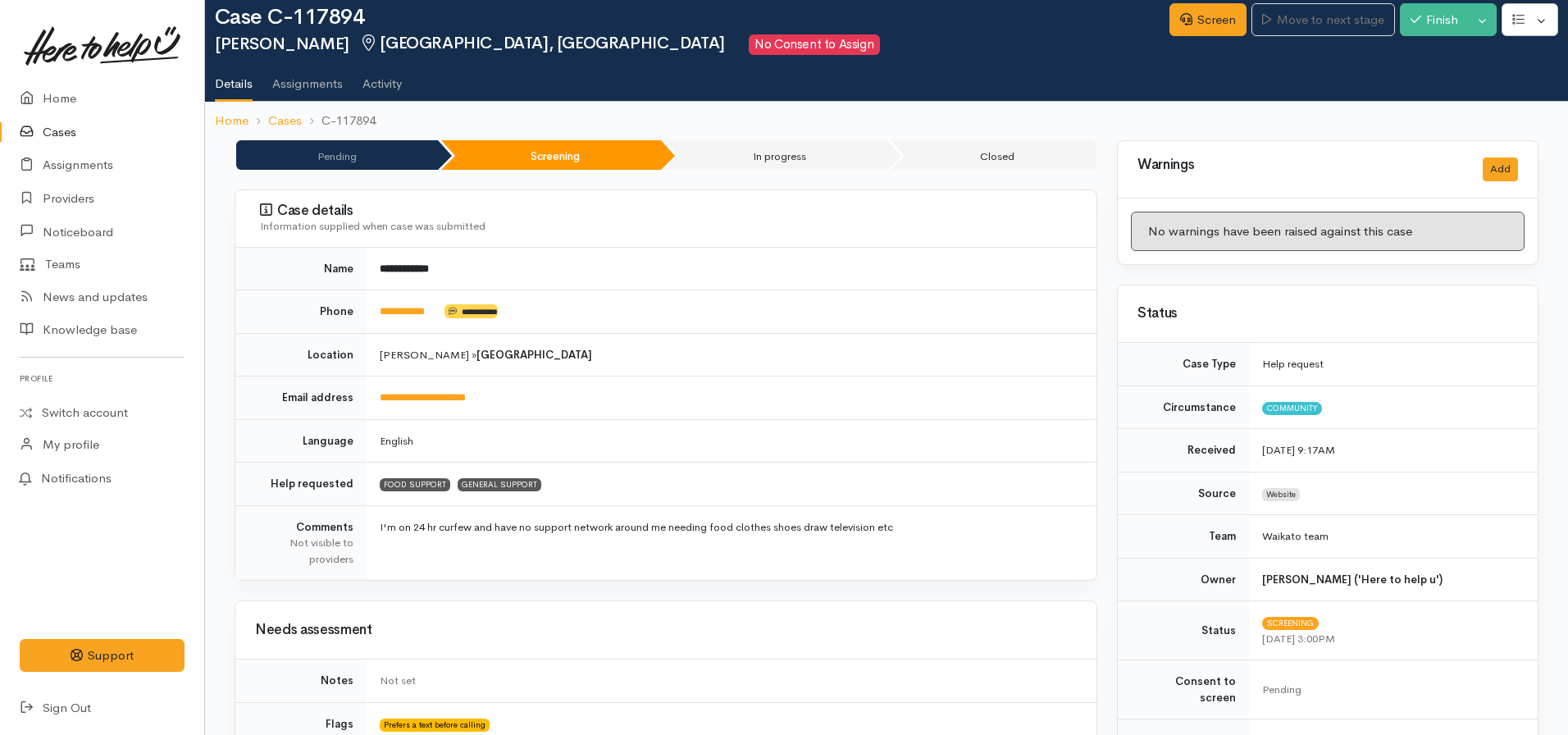
scroll to position [30, 0]
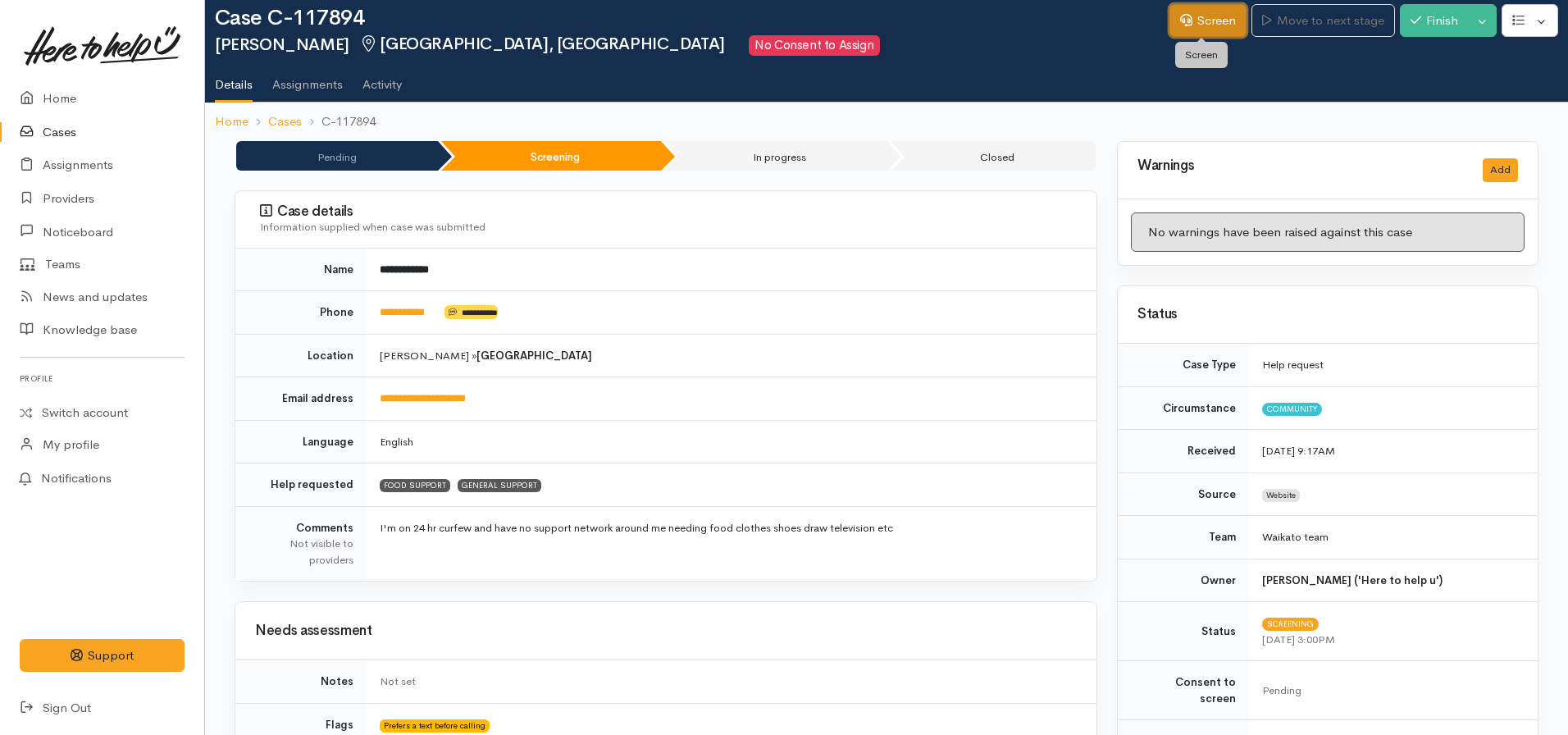
click at [1184, 33] on link "Screen" at bounding box center [1208, 20] width 77 height 34
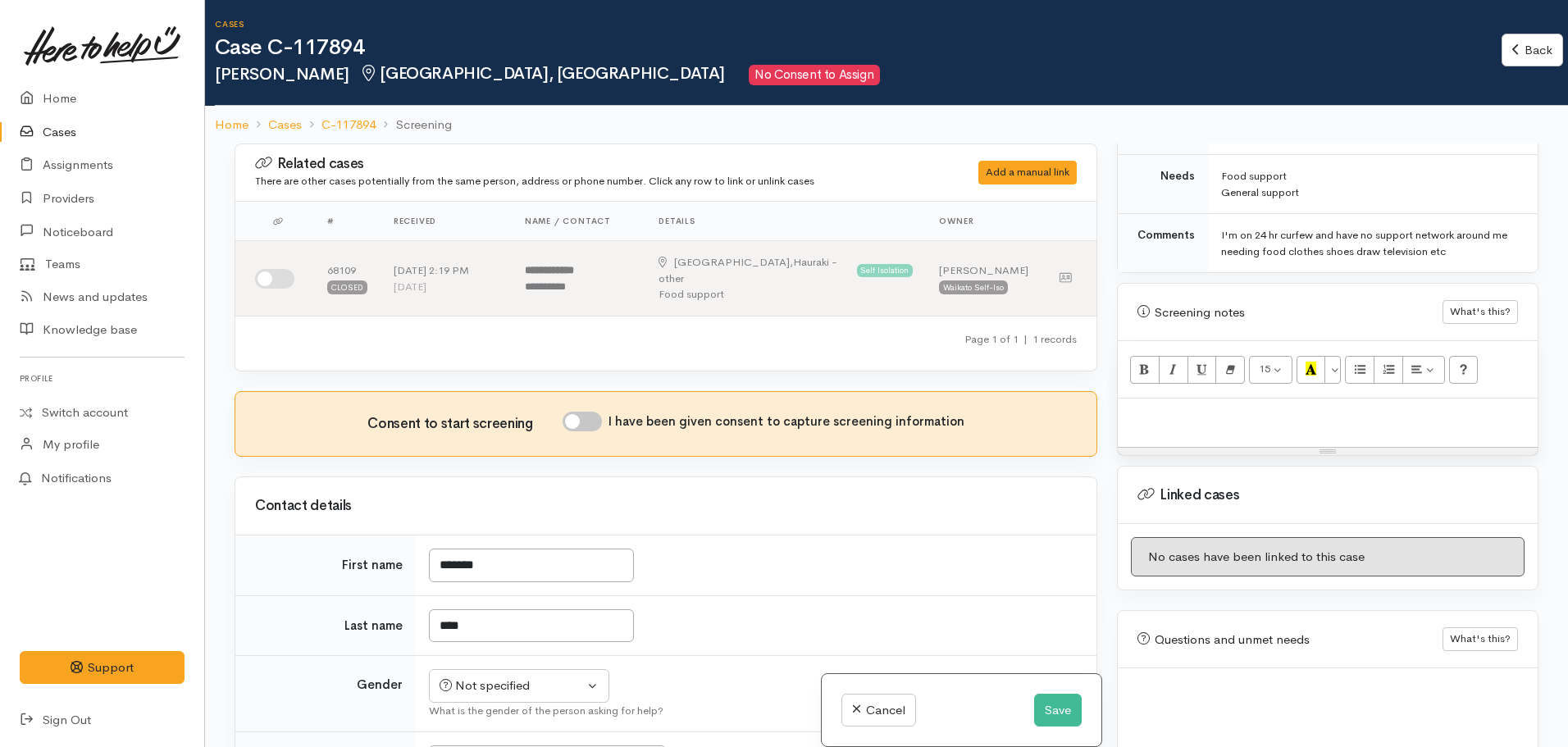
scroll to position [863, 0]
click at [1238, 422] on div at bounding box center [1328, 420] width 420 height 49
click at [1122, 403] on div at bounding box center [1328, 420] width 420 height 49
paste div
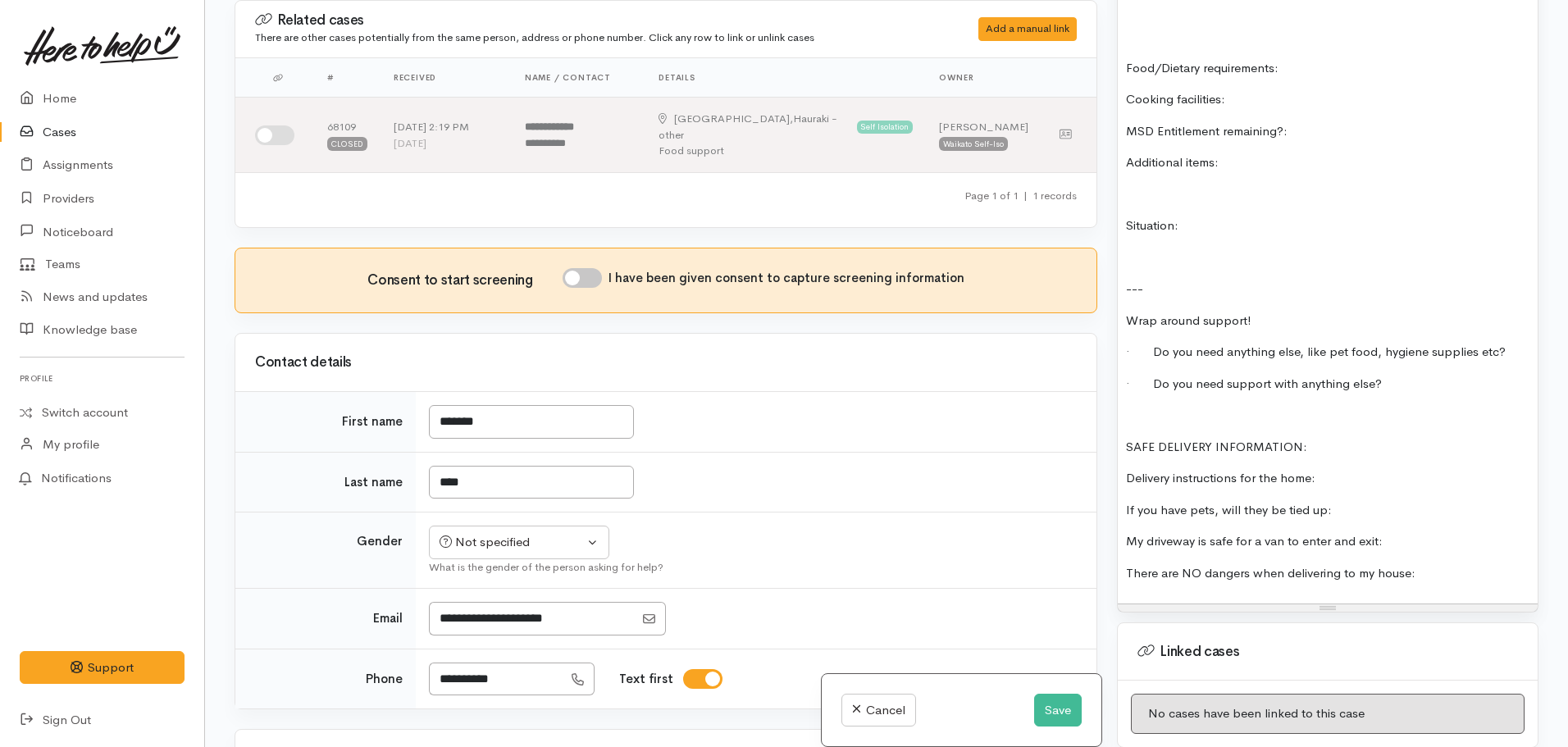
scroll to position [1414, 0]
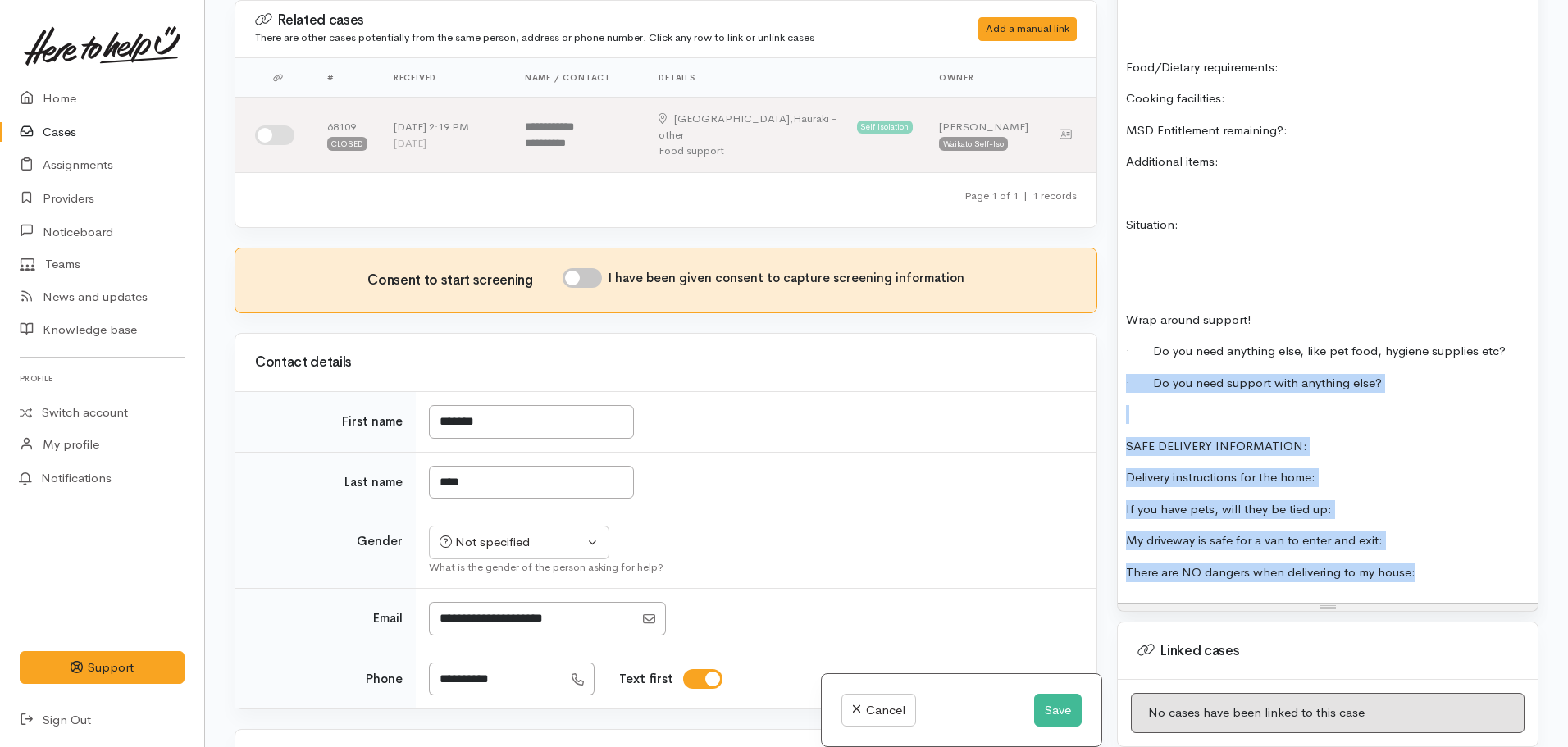
drag, startPoint x: 1379, startPoint y: 543, endPoint x: 1083, endPoint y: 366, distance: 344.9
click at [1083, 366] on div "Related cases There are other cases potentially from the same person, address o…" at bounding box center [887, 374] width 1324 height 747
click at [1189, 405] on p at bounding box center [1328, 415] width 403 height 19
drag, startPoint x: 1126, startPoint y: 397, endPoint x: 1920, endPoint y: 611, distance: 822.3
click at [1567, 603] on html "Support Feedback I've got something to say Back" at bounding box center [784, 230] width 1568 height 747
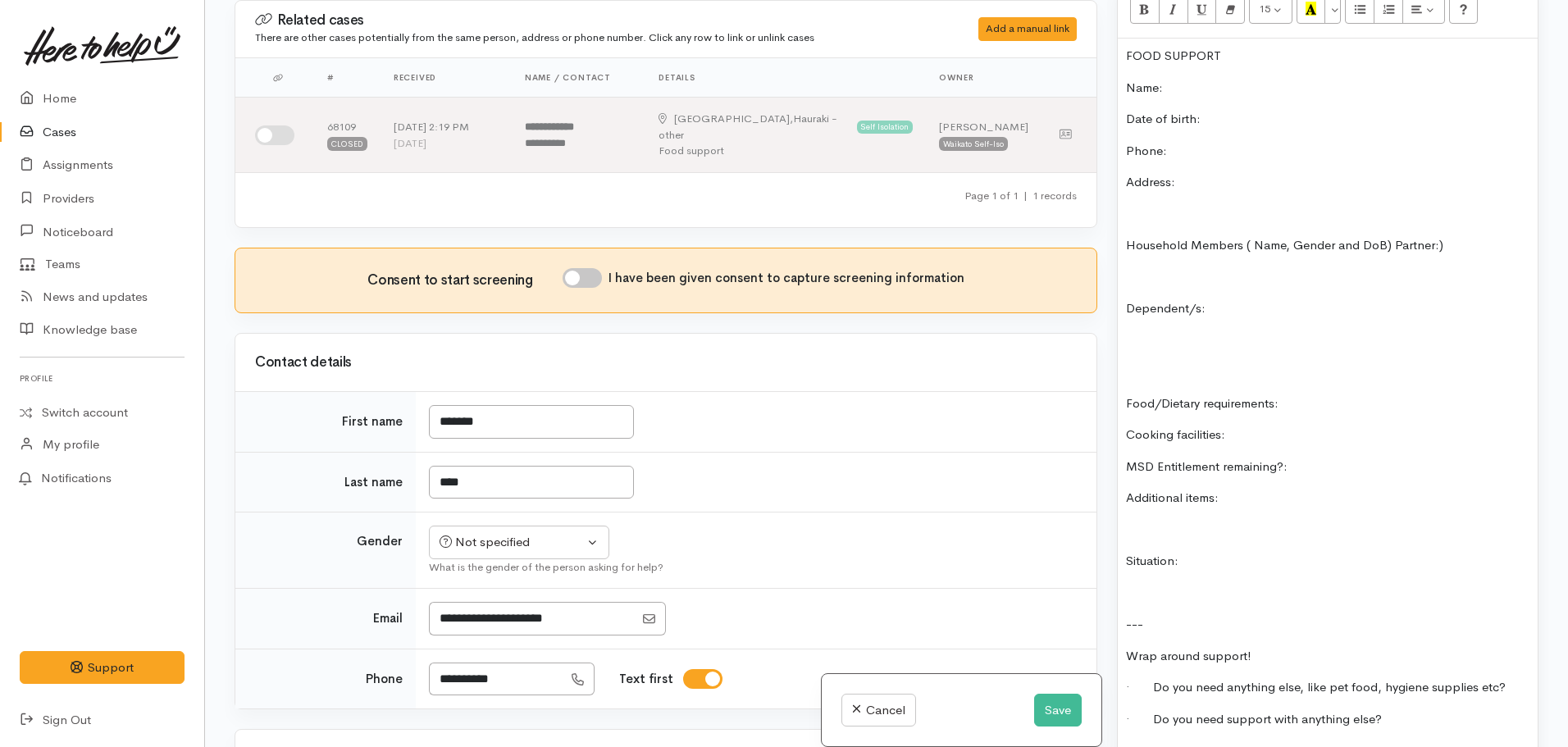
scroll to position [939, 0]
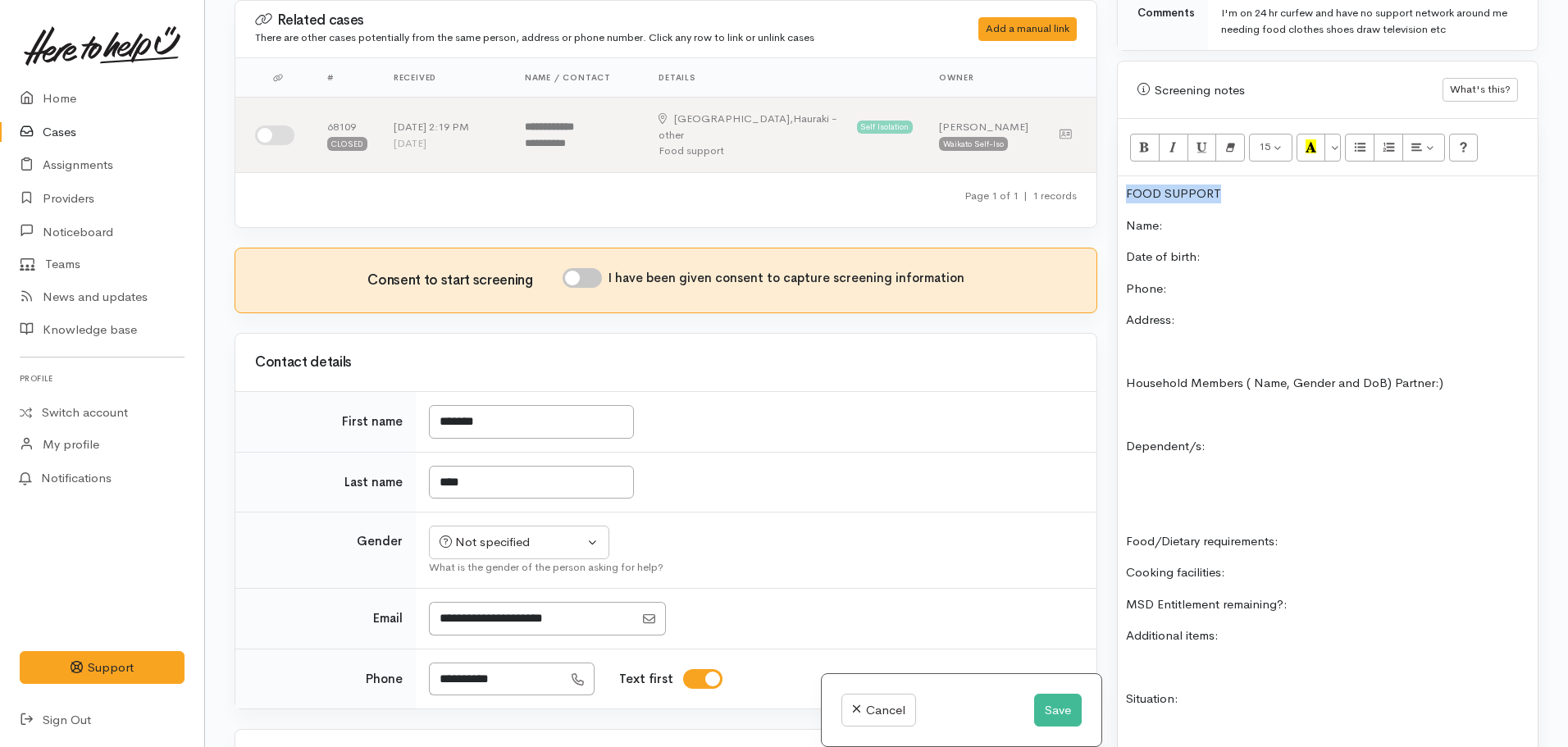
drag, startPoint x: 1241, startPoint y: 174, endPoint x: 1100, endPoint y: 176, distance: 141.0
click at [1100, 176] on div "Related cases There are other cases potentially from the same person, address o…" at bounding box center [887, 374] width 1324 height 747
click at [1138, 134] on button "Bold (CTRL+B)" at bounding box center [1145, 147] width 30 height 28
click at [1309, 140] on icon "Recent Color" at bounding box center [1310, 147] width 11 height 14
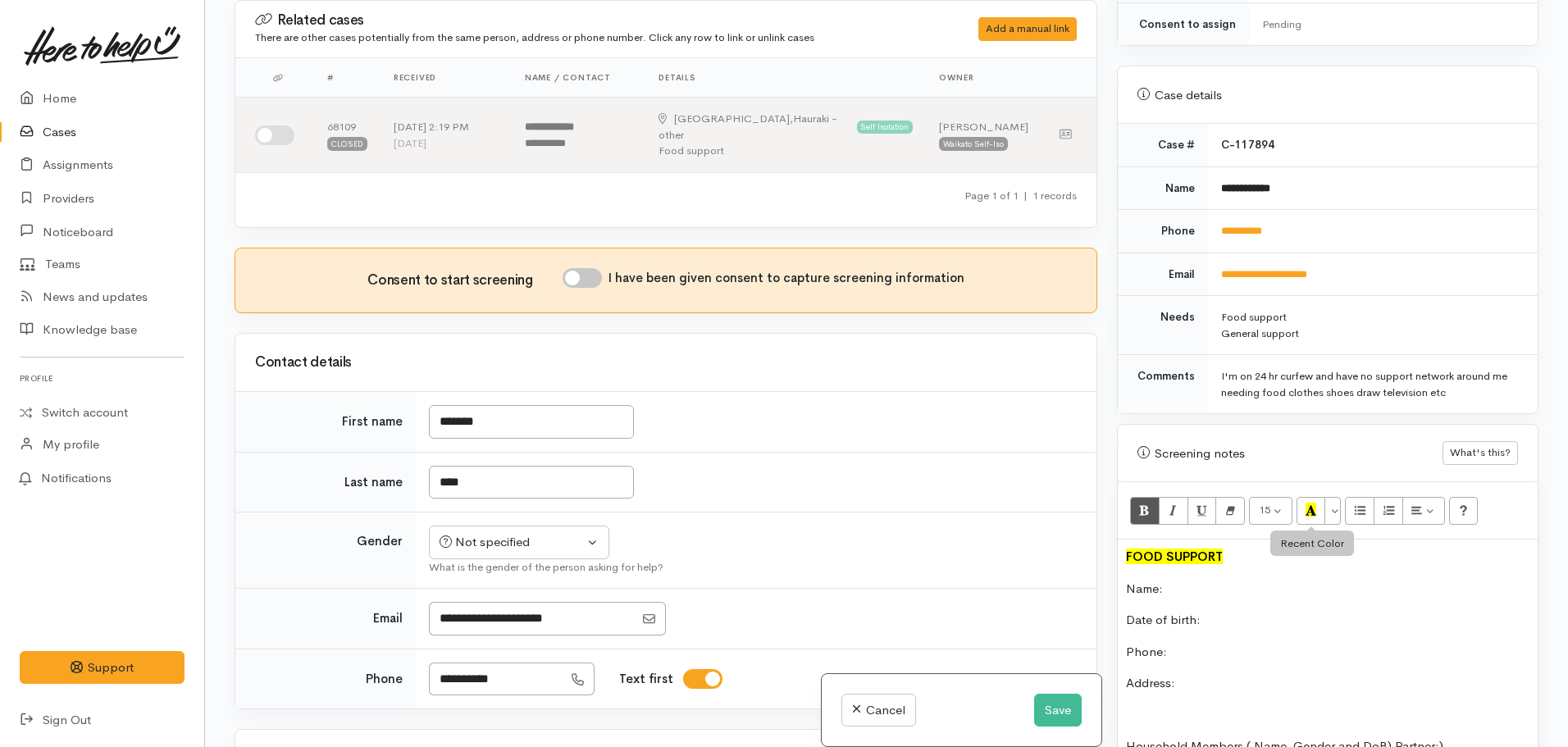
scroll to position [574, 0]
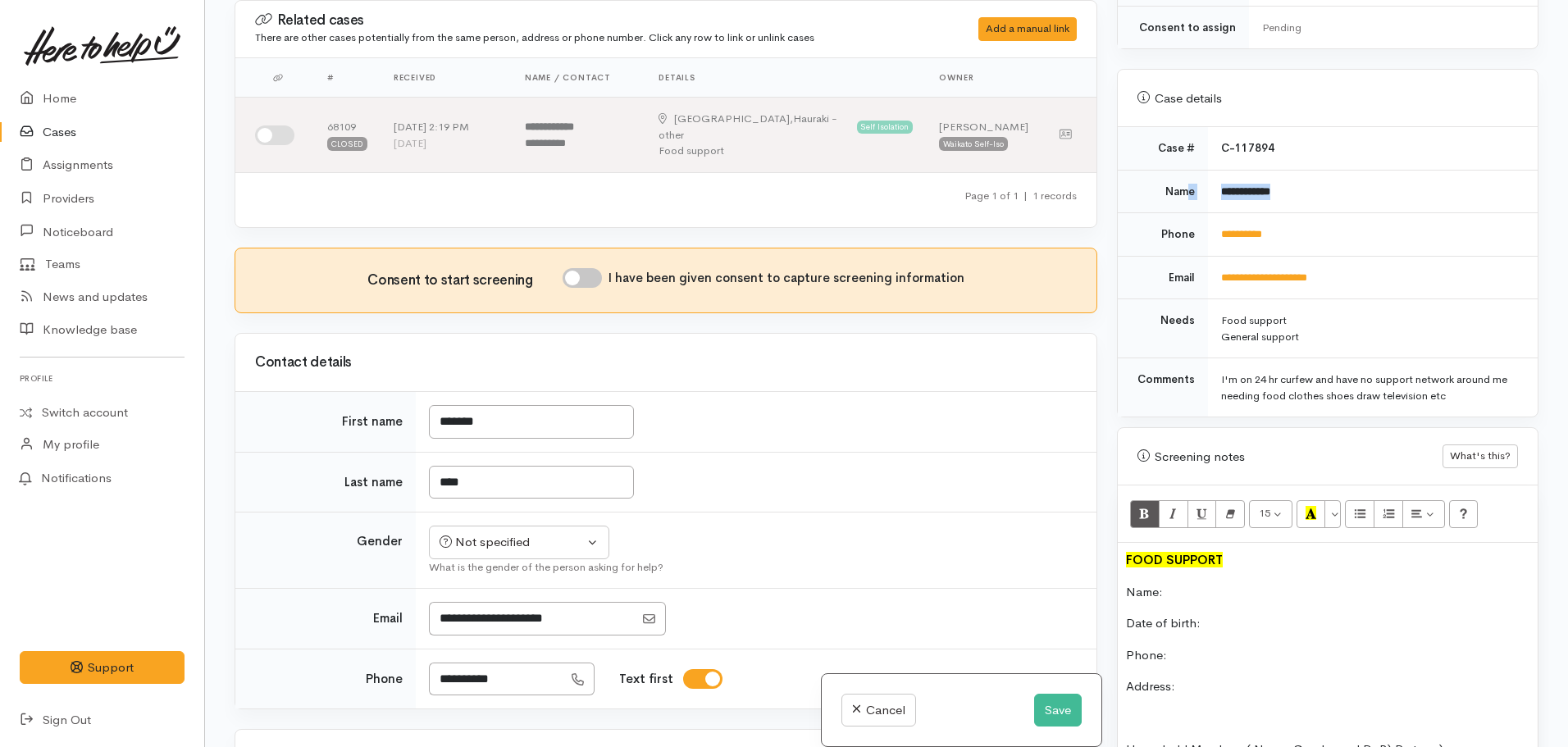
drag, startPoint x: 1308, startPoint y: 180, endPoint x: 1183, endPoint y: 174, distance: 125.1
click at [1183, 174] on tr "**********" at bounding box center [1328, 191] width 420 height 43
click at [1303, 171] on td "**********" at bounding box center [1373, 191] width 330 height 43
drag, startPoint x: 1303, startPoint y: 171, endPoint x: 1219, endPoint y: 176, distance: 84.1
click at [1219, 176] on td "**********" at bounding box center [1373, 191] width 330 height 43
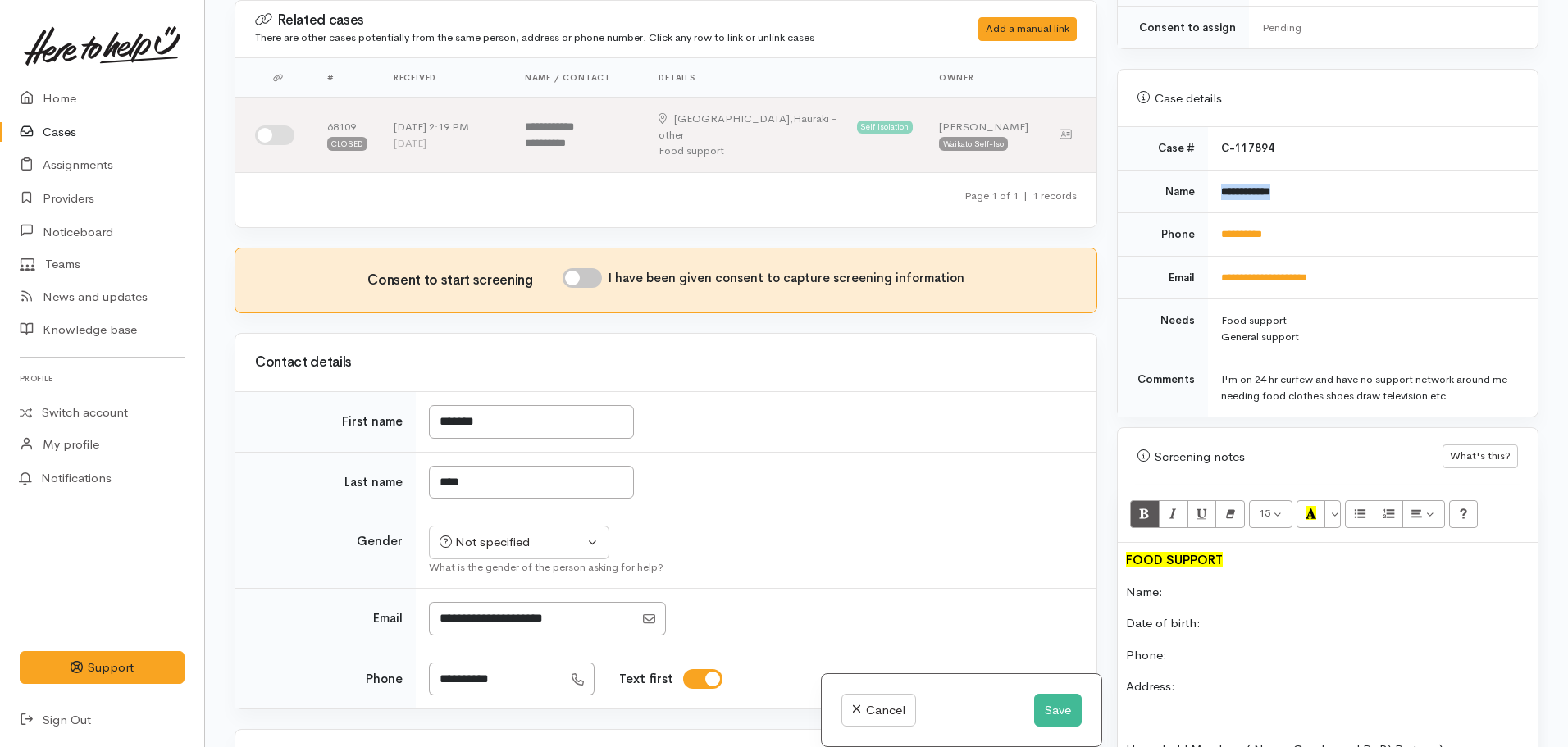
copy b "**********"
click at [1193, 583] on p "Name:" at bounding box center [1328, 593] width 403 height 19
drag, startPoint x: 1322, startPoint y: 231, endPoint x: 1207, endPoint y: 219, distance: 115.6
click at [1208, 219] on td "**********" at bounding box center [1373, 235] width 330 height 43
copy link "**********"
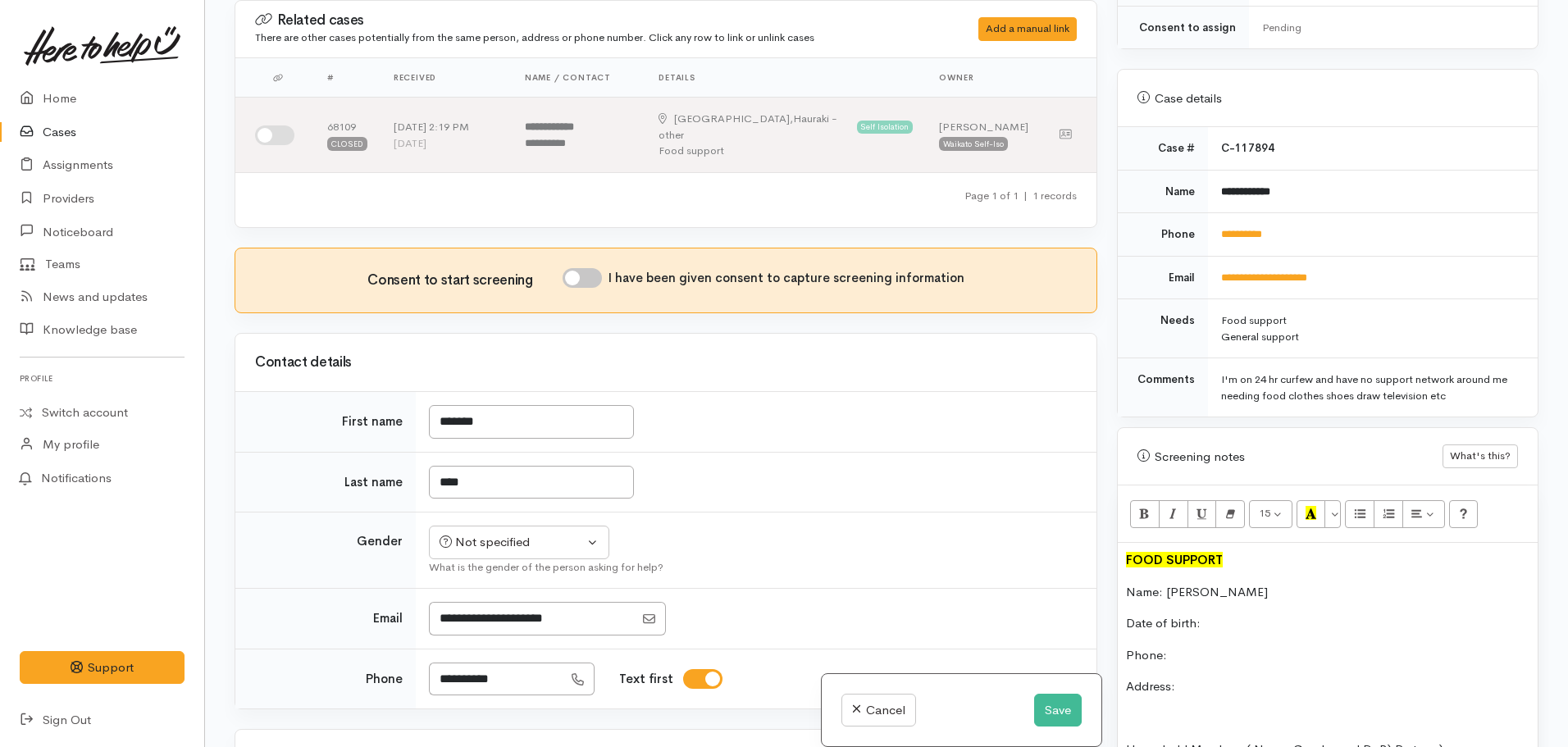
click at [1185, 646] on p "Phone:" at bounding box center [1328, 656] width 403 height 19
drag, startPoint x: 1185, startPoint y: 642, endPoint x: 1175, endPoint y: 636, distance: 11.7
click at [1175, 646] on p "Phone:" at bounding box center [1328, 656] width 403 height 19
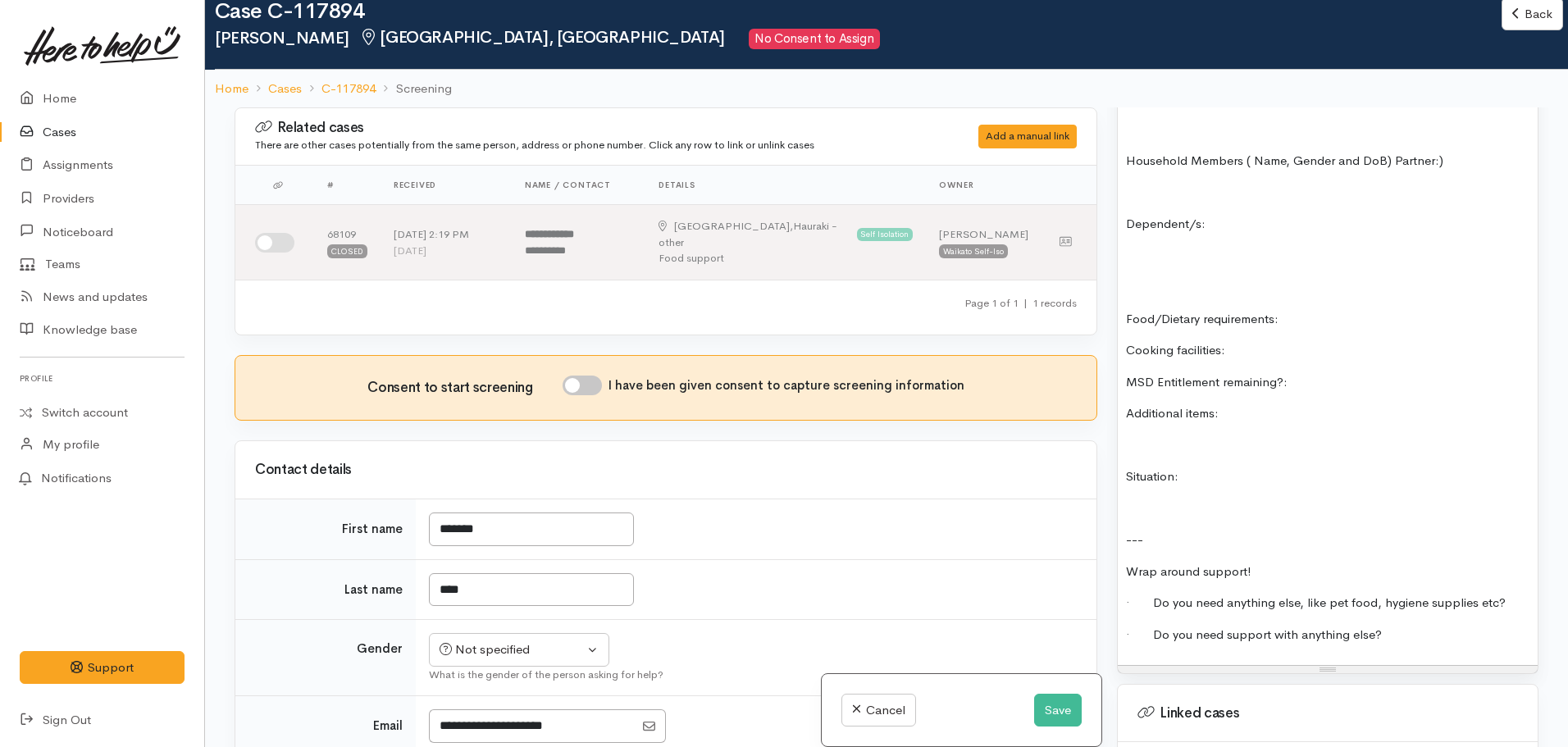
scroll to position [1271, 0]
click at [1414, 605] on div "FOOD SUPPORT Name: Anthony Taka Date of birth: Phone: 0224341318 Address: House…" at bounding box center [1328, 307] width 420 height 711
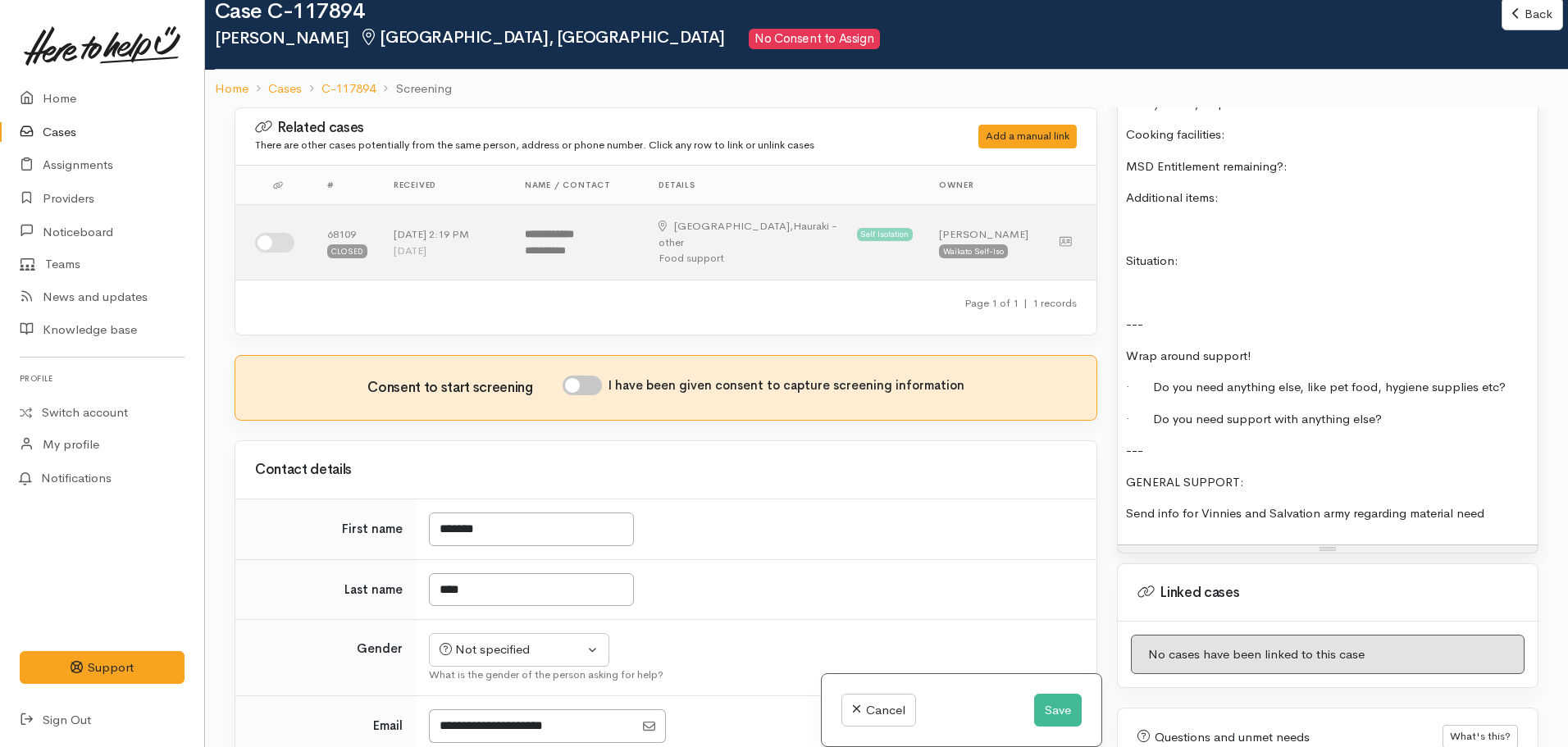
scroll to position [1459, 0]
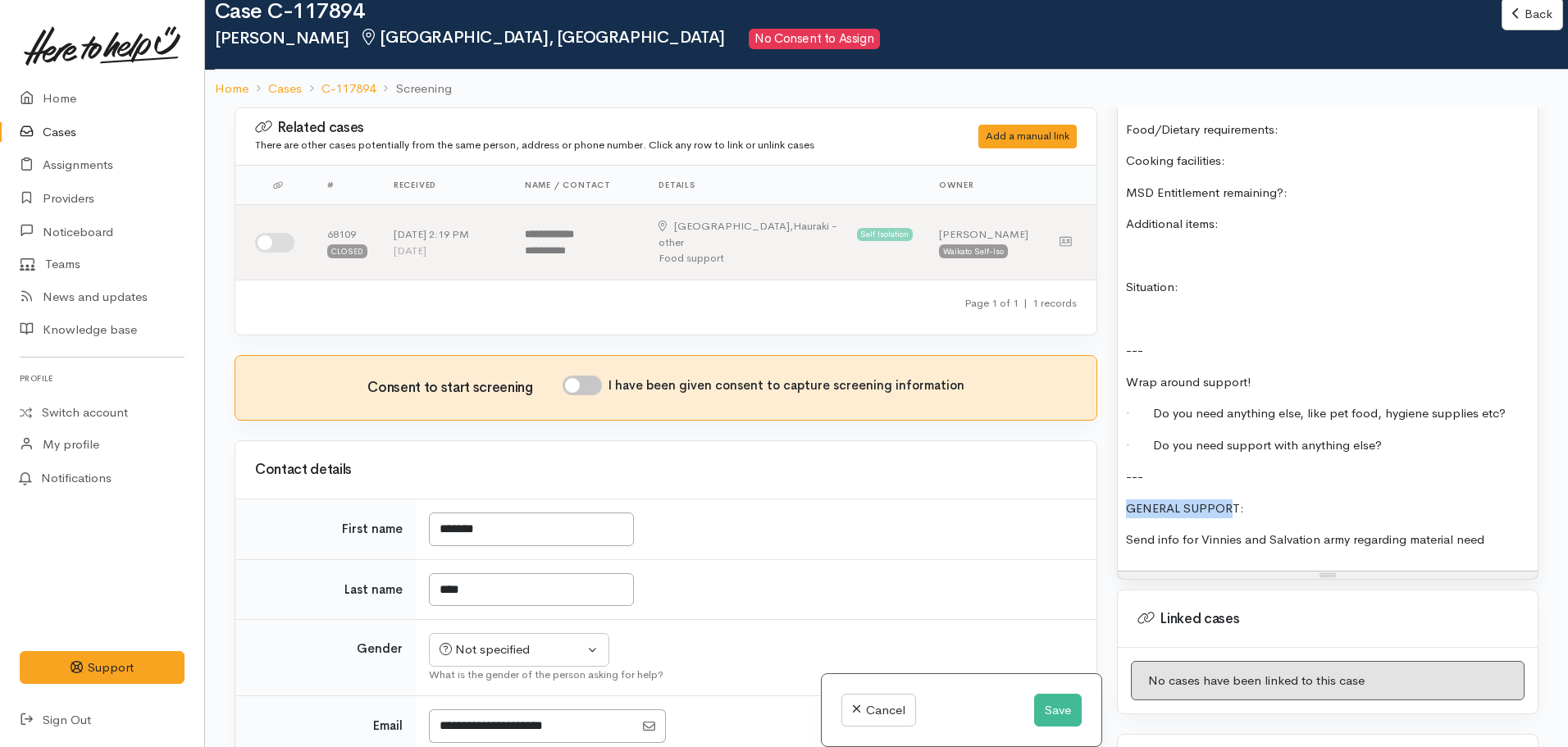
drag, startPoint x: 1233, startPoint y: 487, endPoint x: 1126, endPoint y: 489, distance: 107.0
click at [1126, 499] on p "GENERAL SUPPORT:" at bounding box center [1328, 509] width 403 height 19
drag, startPoint x: 1271, startPoint y: 488, endPoint x: 1087, endPoint y: 500, distance: 184.4
click at [1087, 500] on div "Related cases There are other cases potentially from the same person, address o…" at bounding box center [887, 481] width 1324 height 747
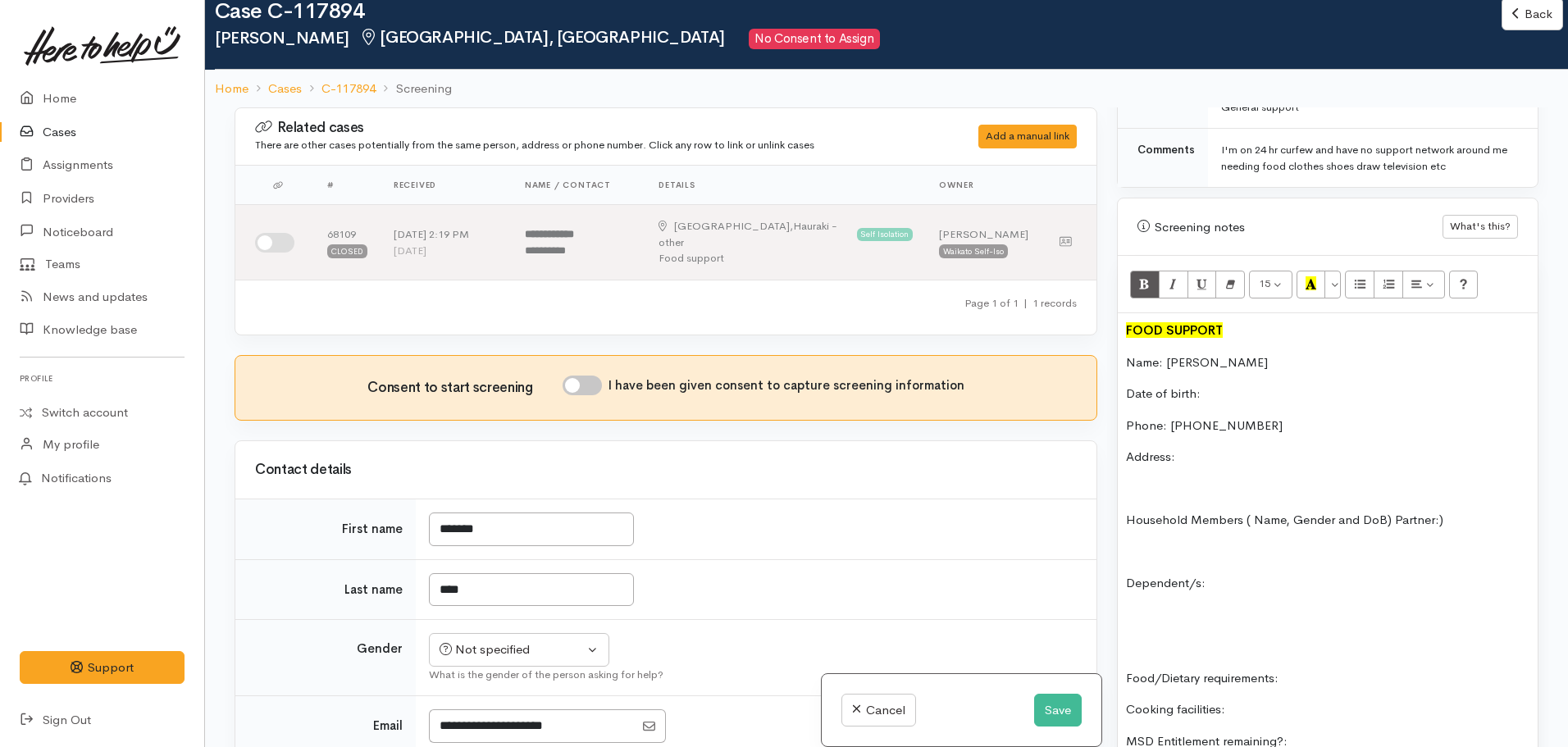
scroll to position [910, 0]
click at [1315, 277] on icon "Recent Color" at bounding box center [1310, 283] width 11 height 14
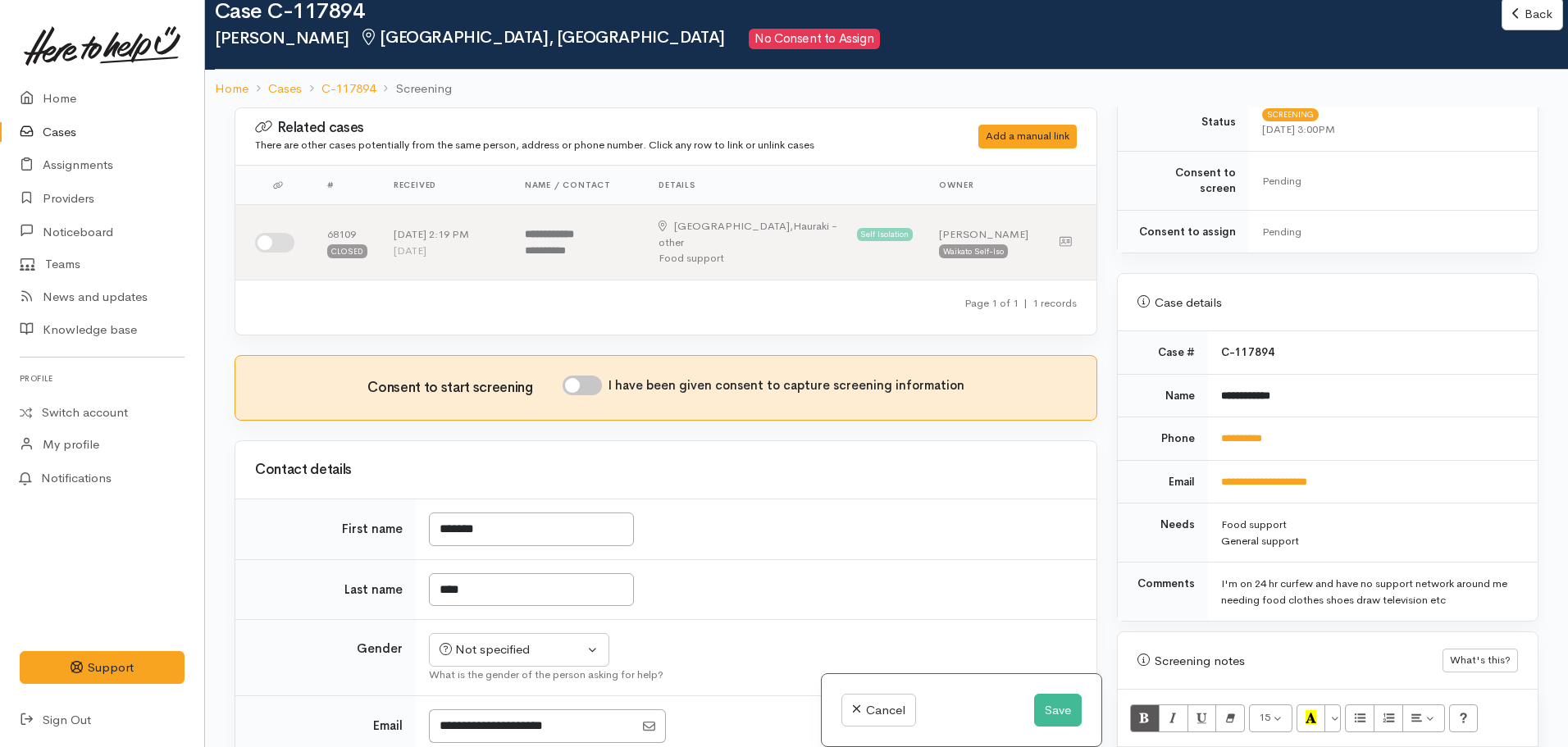
scroll to position [476, 0]
click at [1046, 702] on button "Save" at bounding box center [1058, 710] width 48 height 34
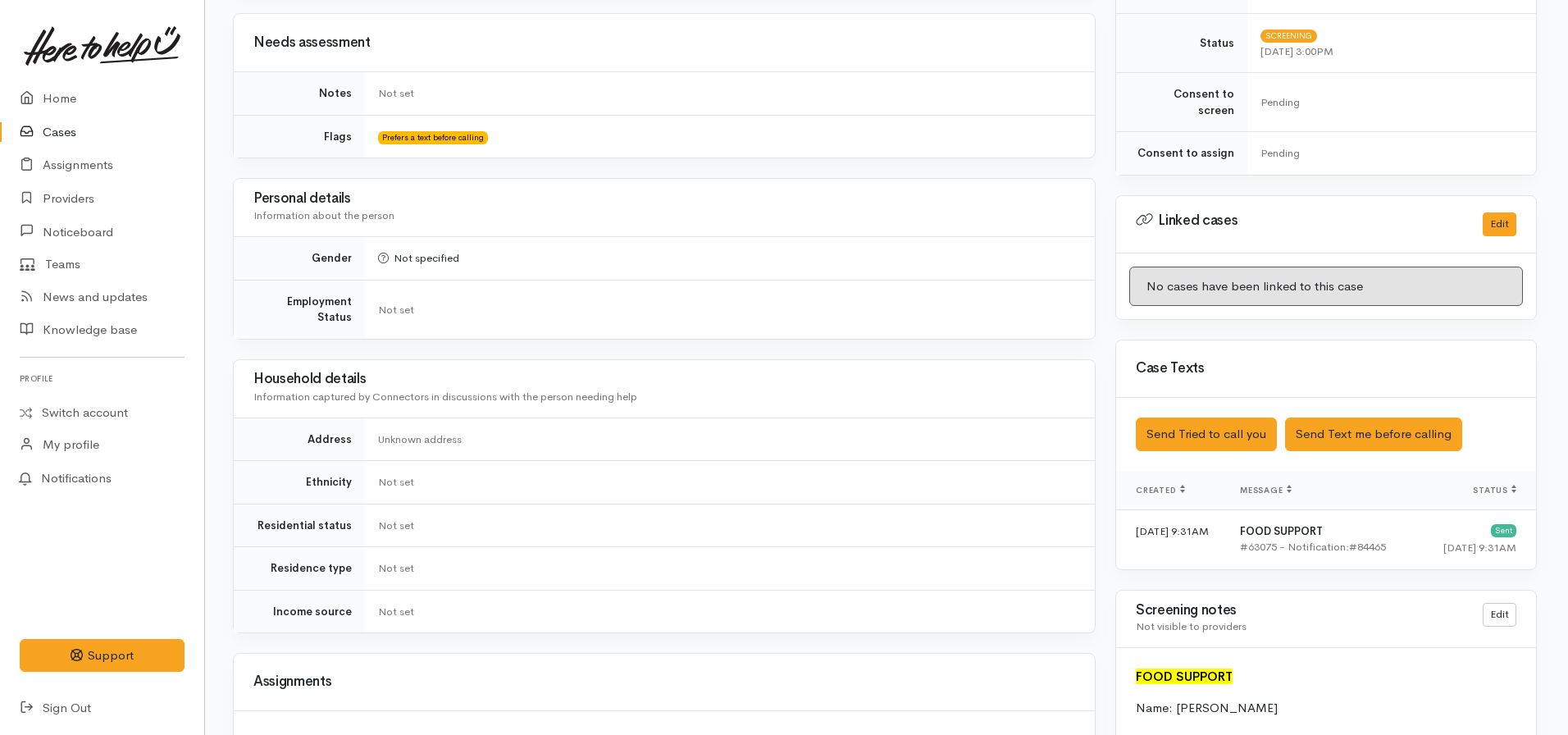
scroll to position [619, 2]
click at [1358, 427] on button "Send Text me before calling" at bounding box center [1374, 433] width 177 height 34
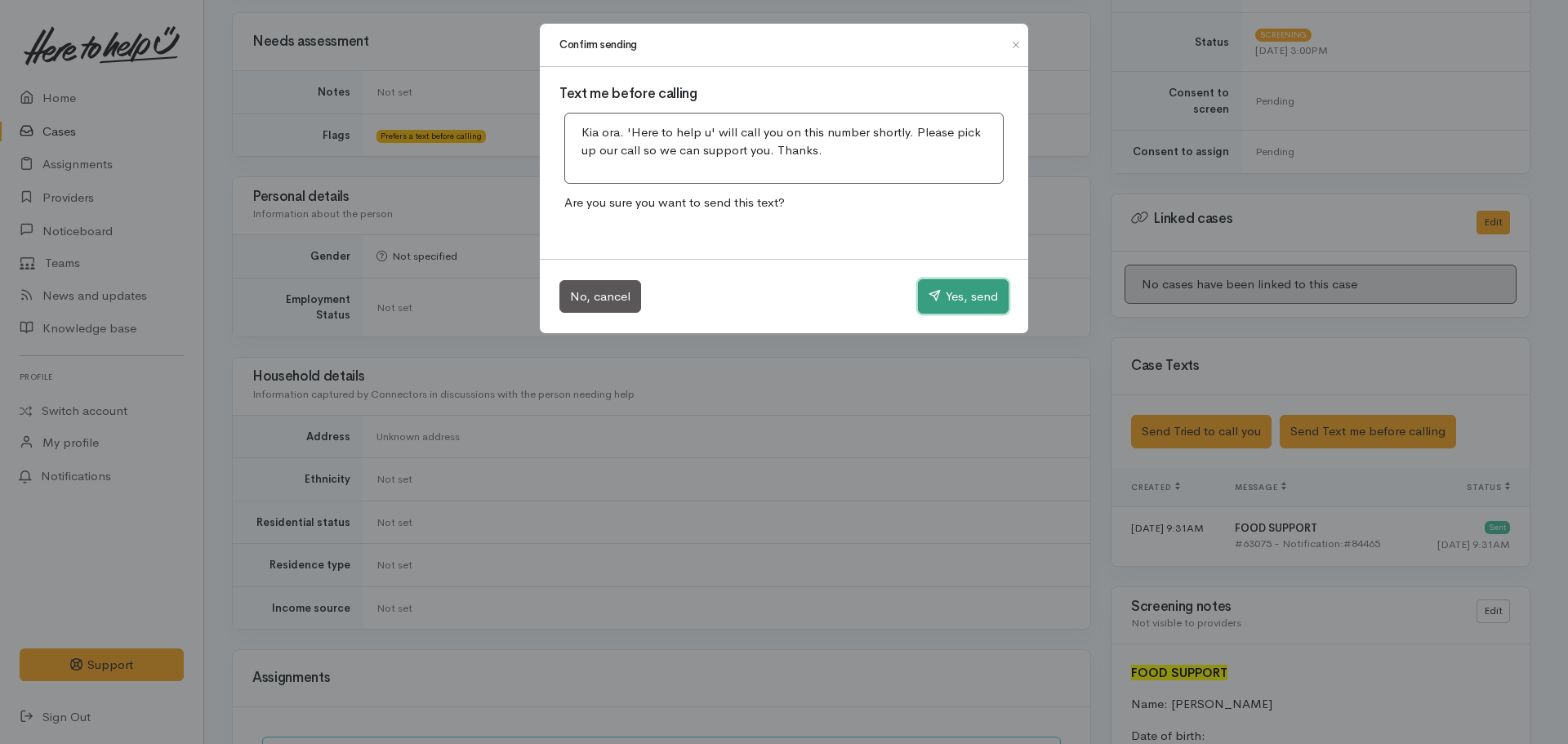
click at [947, 297] on button "Yes, send" at bounding box center [962, 297] width 91 height 34
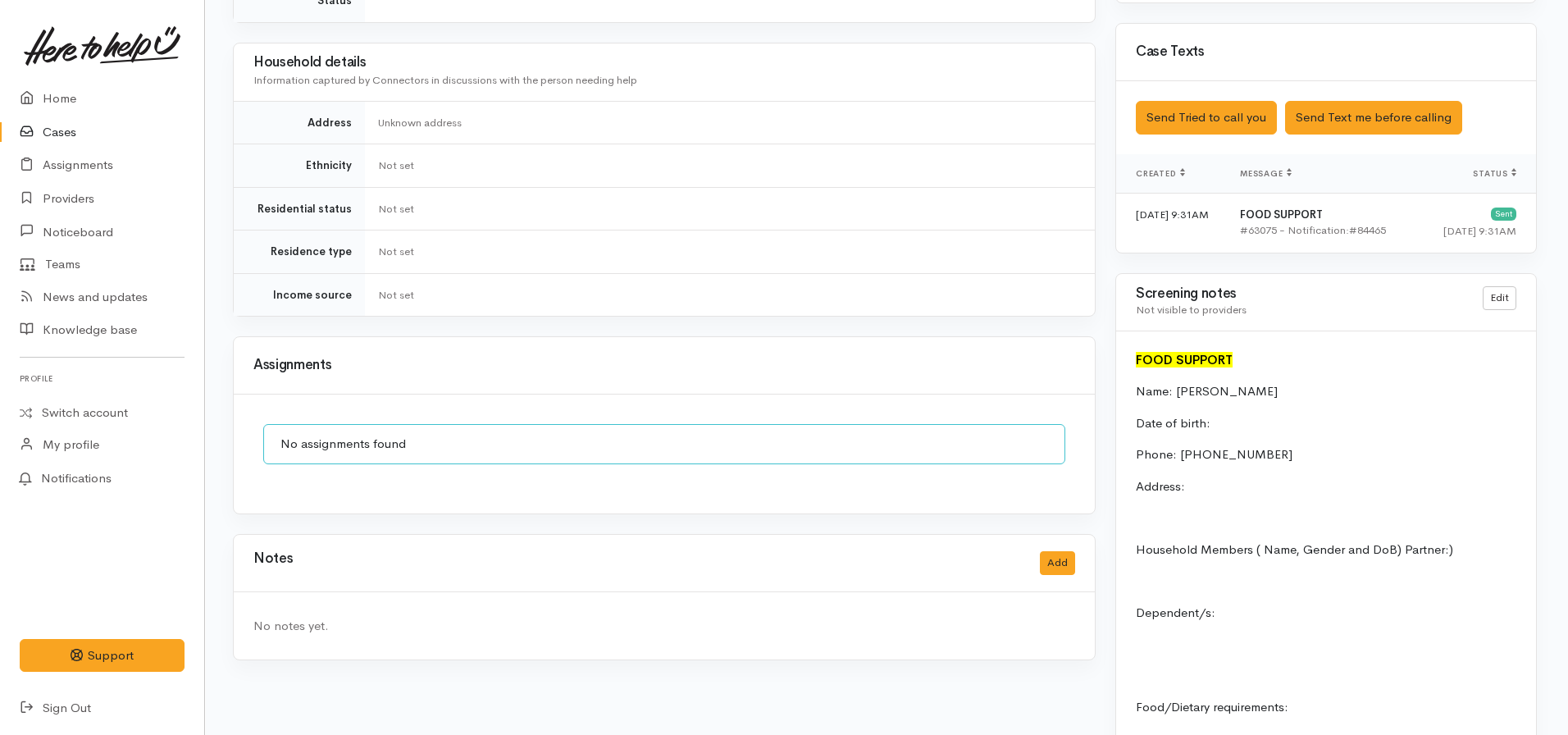
scroll to position [961, 2]
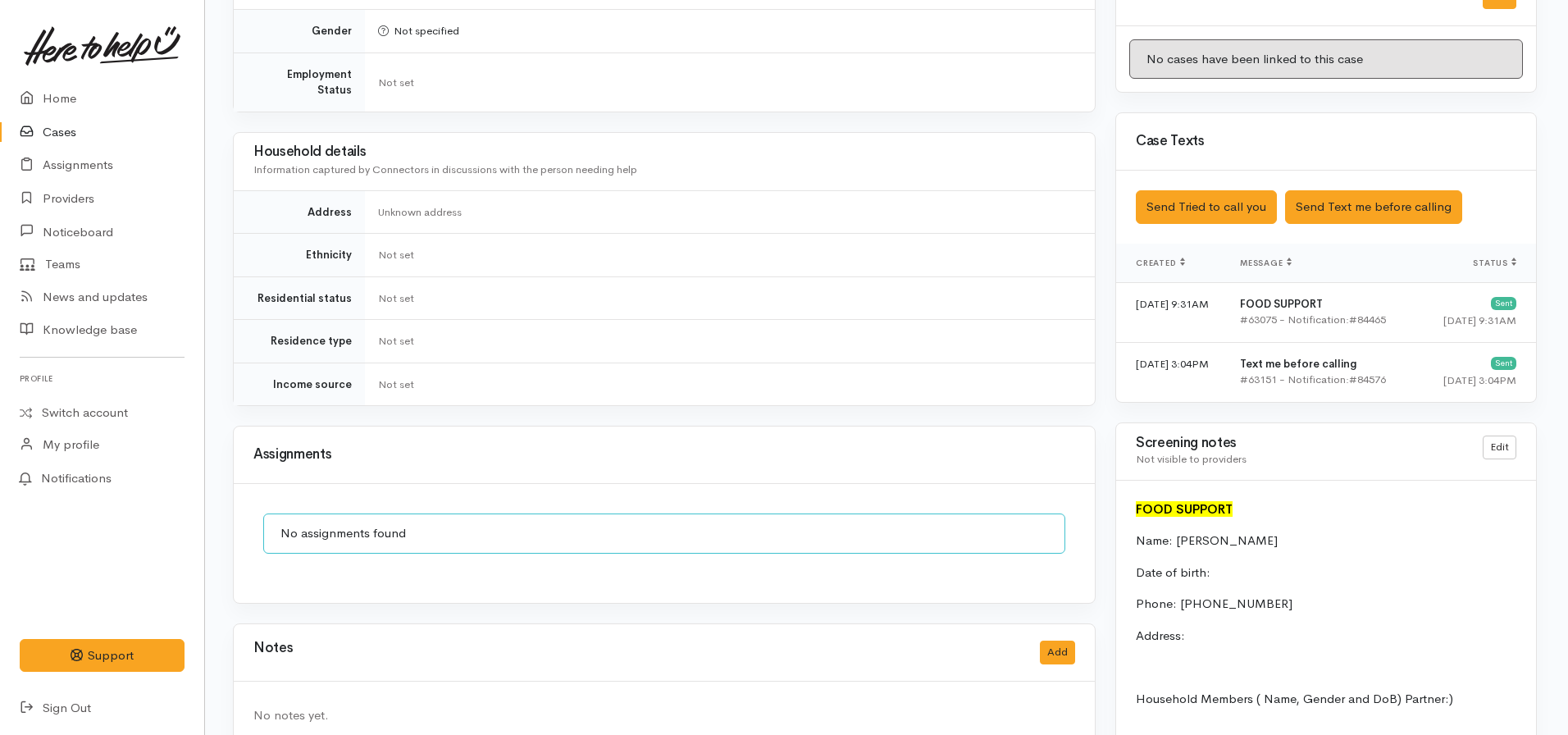
scroll to position [846, 2]
click at [1499, 435] on link "Edit" at bounding box center [1499, 447] width 34 height 24
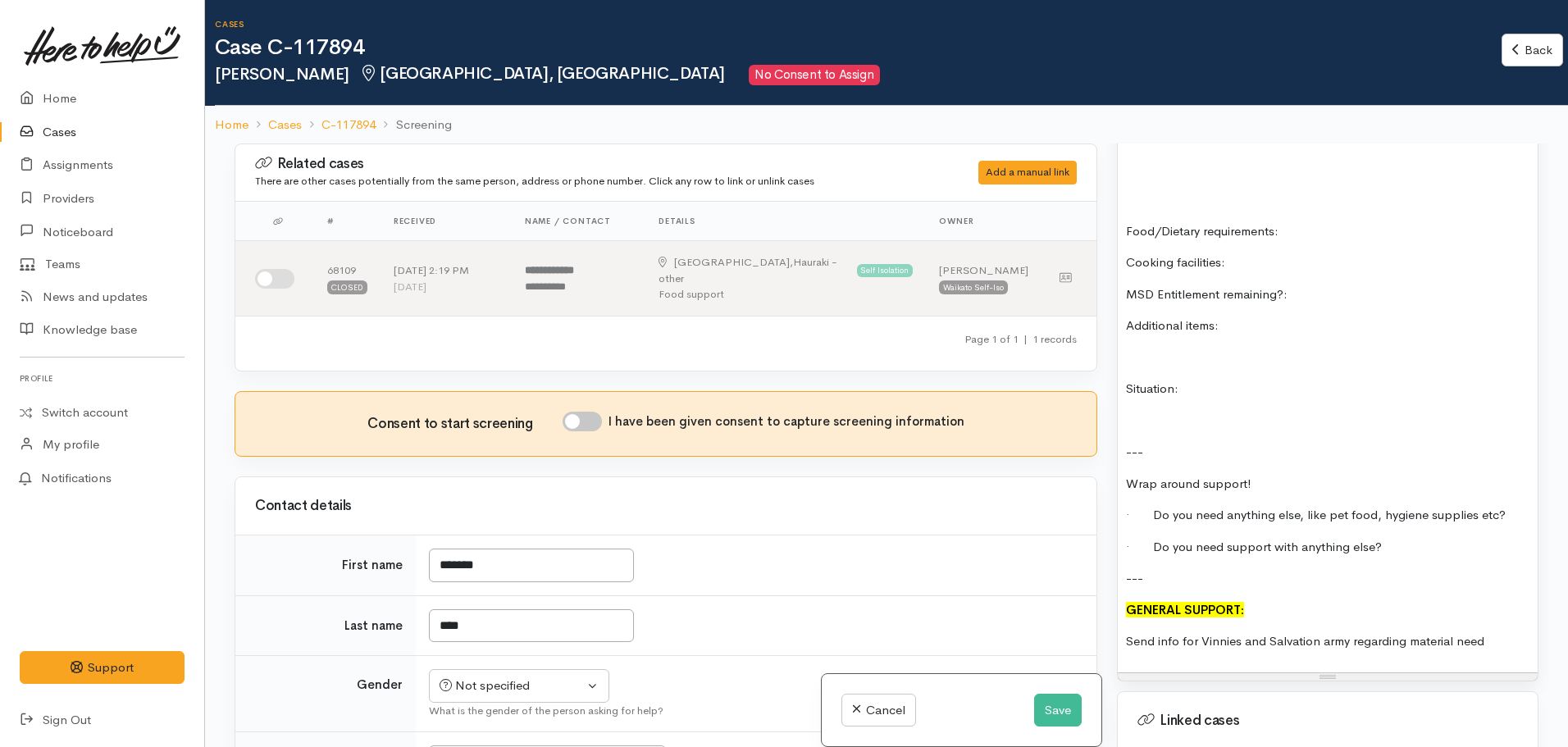
scroll to position [1394, 0]
click at [1498, 631] on p "Send info for Vinnies and Salvation army regarding material need" at bounding box center [1328, 641] width 403 height 19
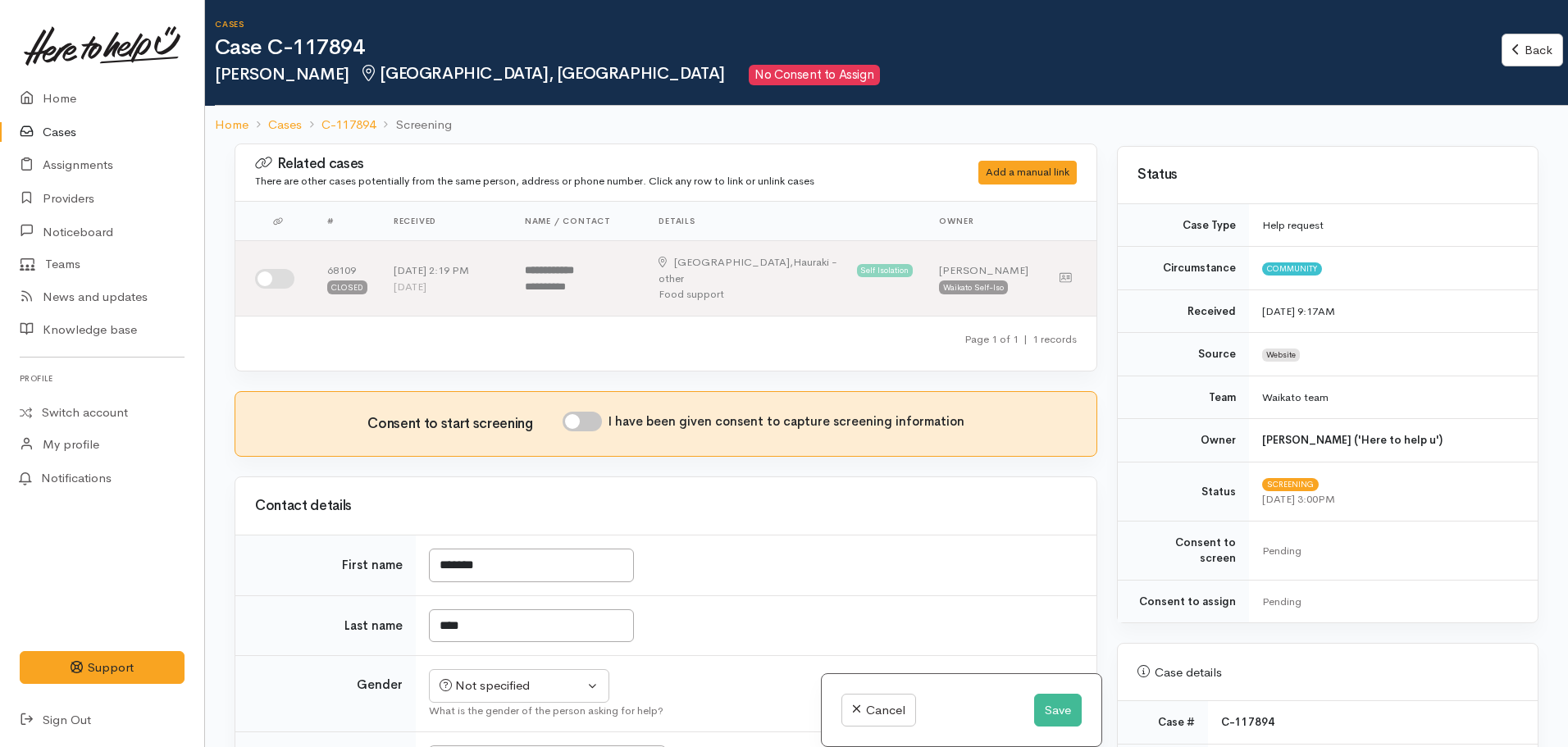
scroll to position [0, 0]
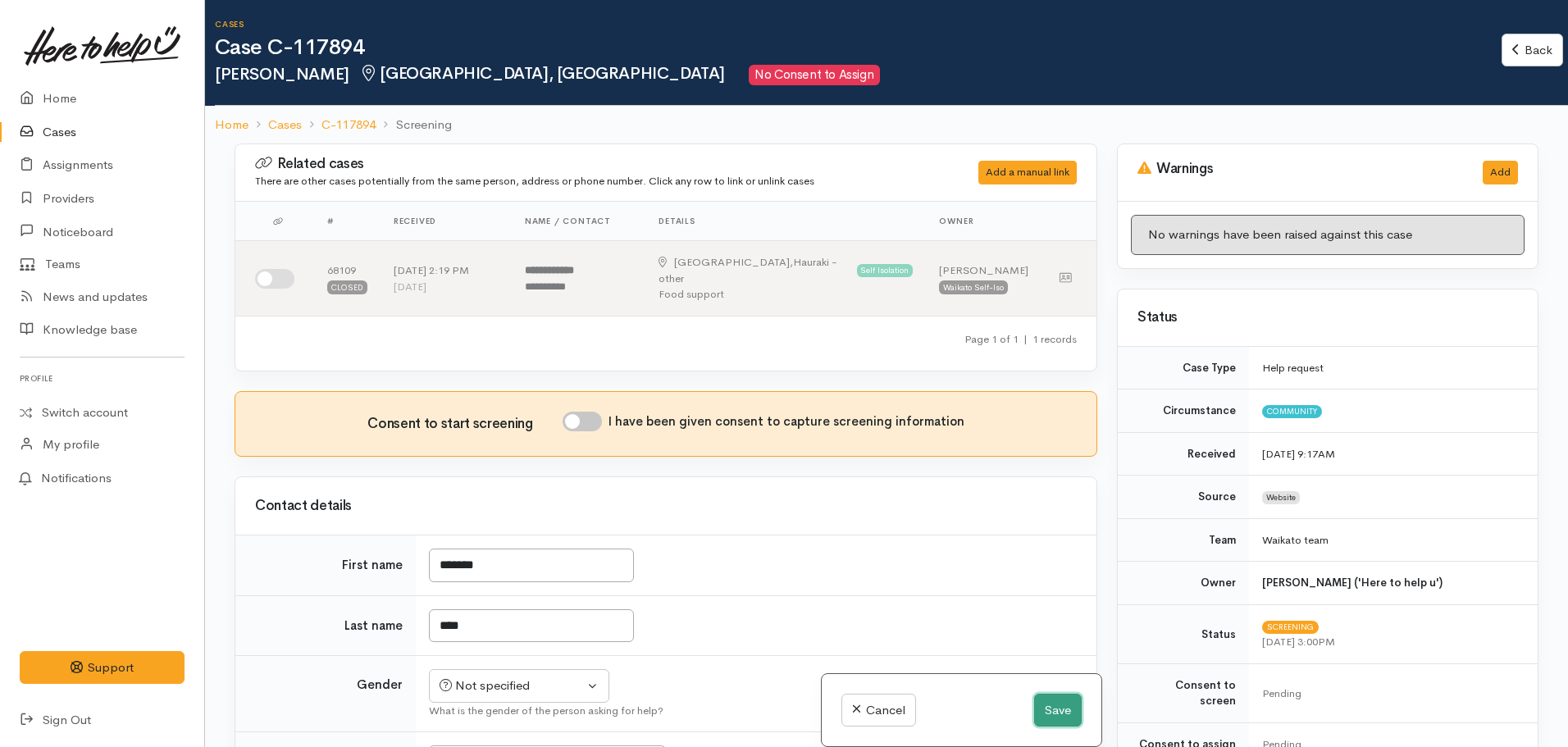
click at [1051, 704] on button "Save" at bounding box center [1058, 710] width 48 height 34
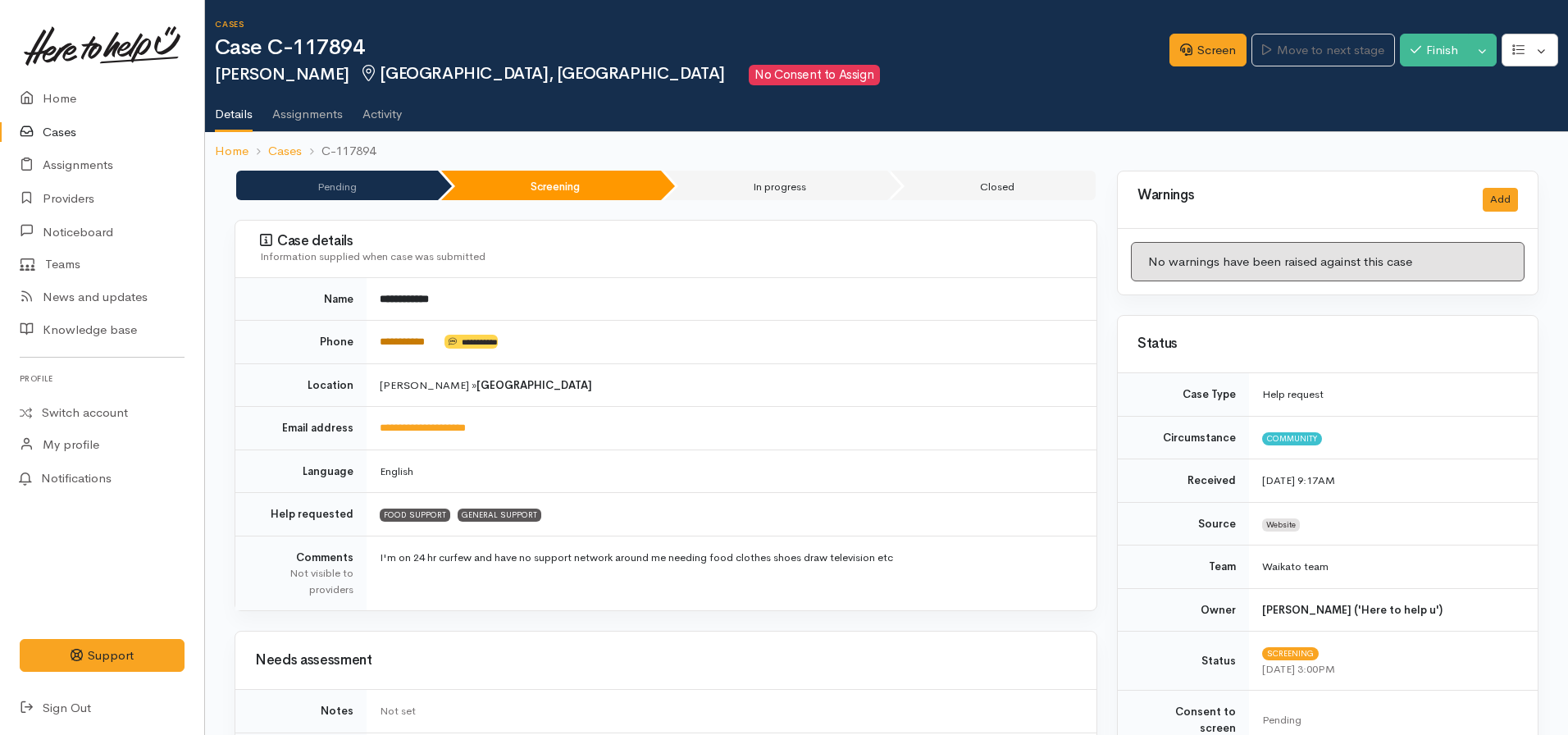
click at [408, 337] on link "**********" at bounding box center [401, 341] width 45 height 11
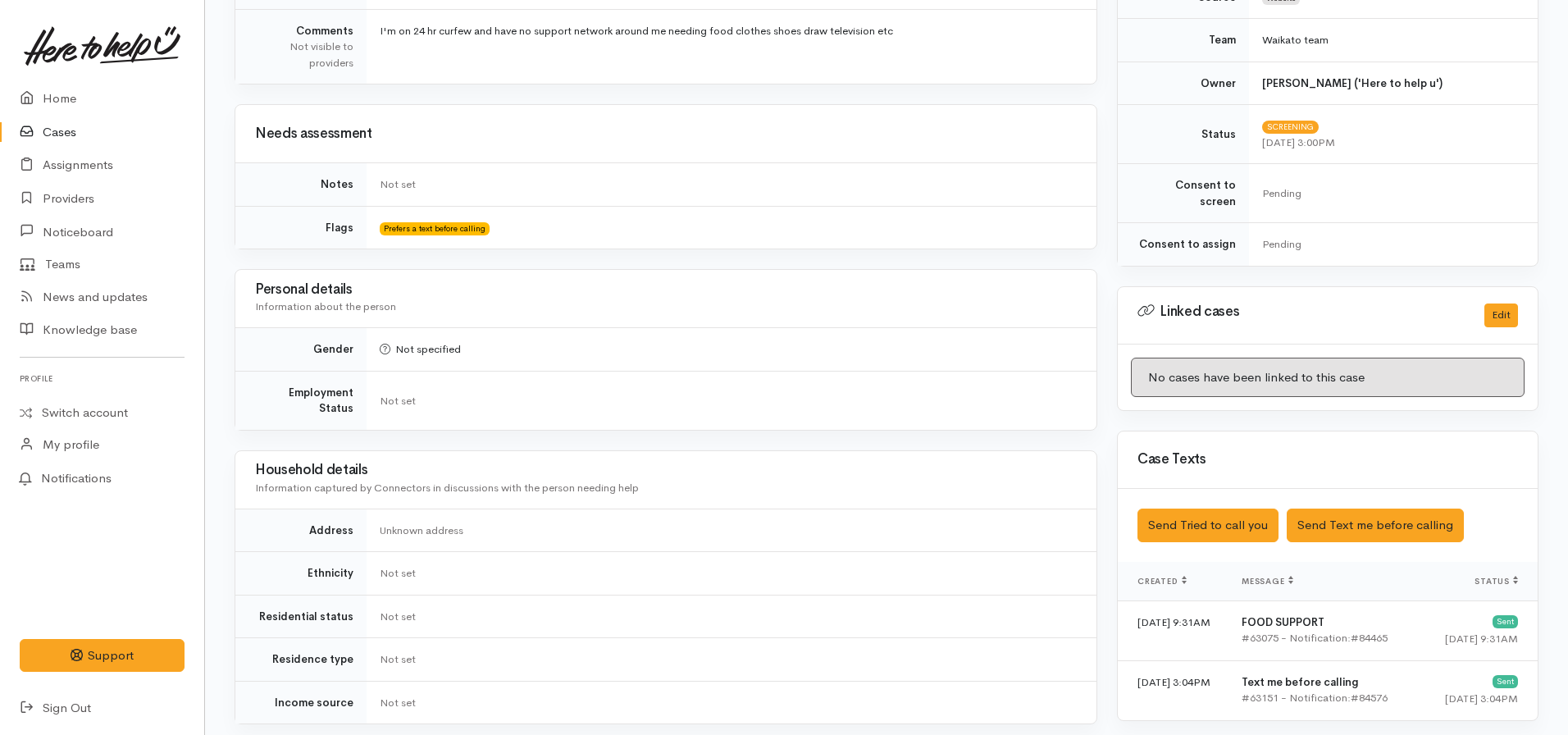
scroll to position [566, 0]
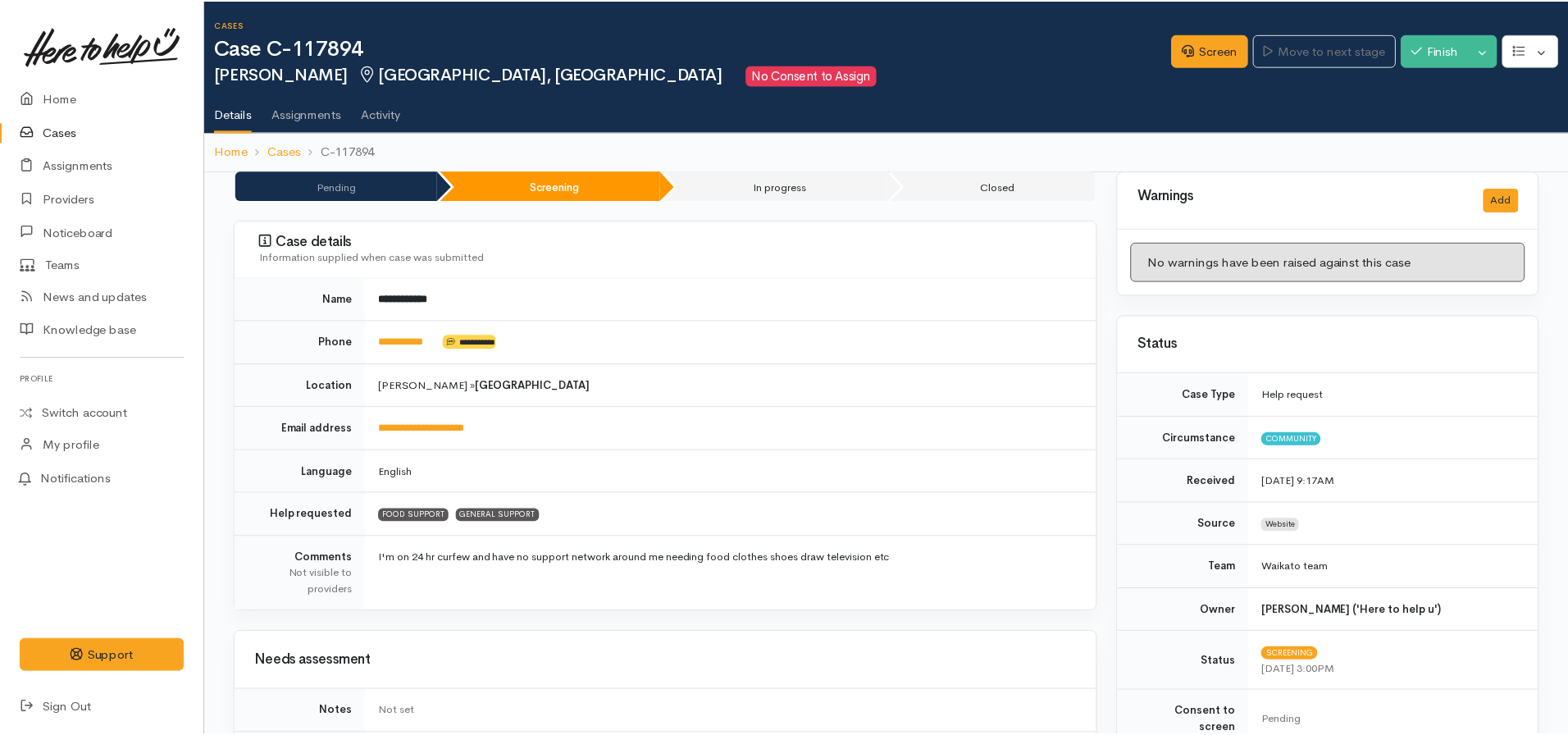
scroll to position [565, 0]
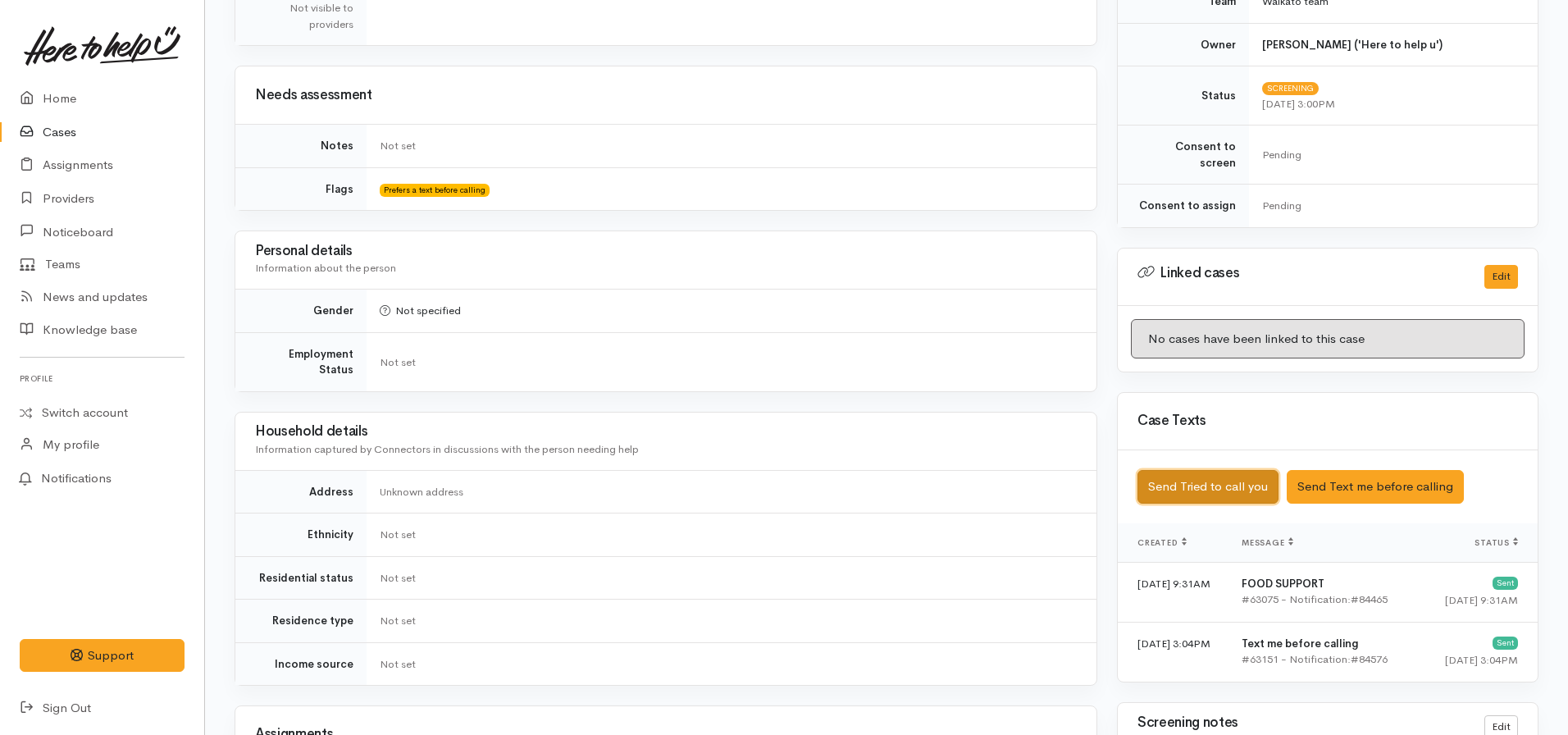
click at [1204, 471] on button "Send Tried to call you" at bounding box center [1208, 487] width 141 height 34
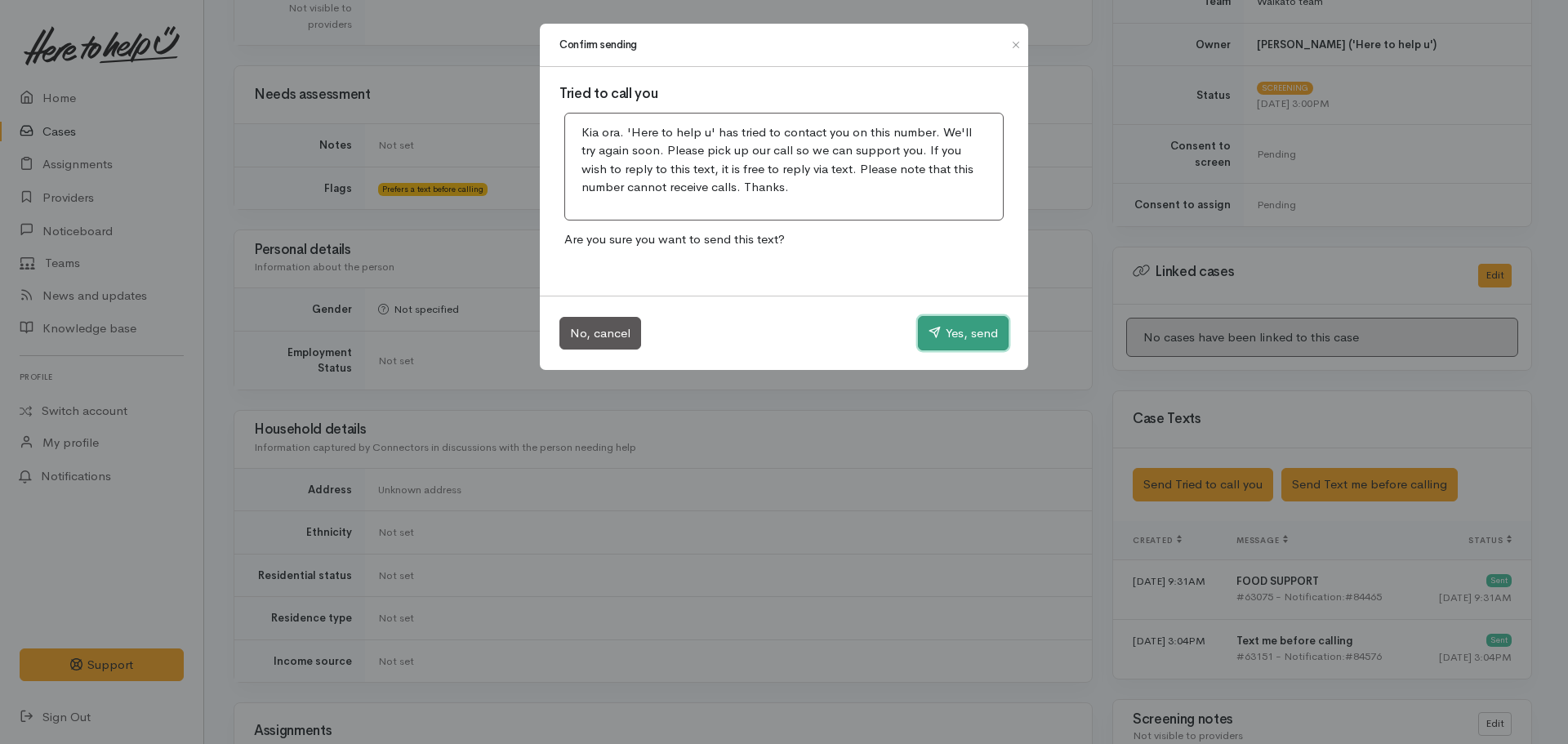
click at [957, 327] on button "Yes, send" at bounding box center [962, 333] width 91 height 34
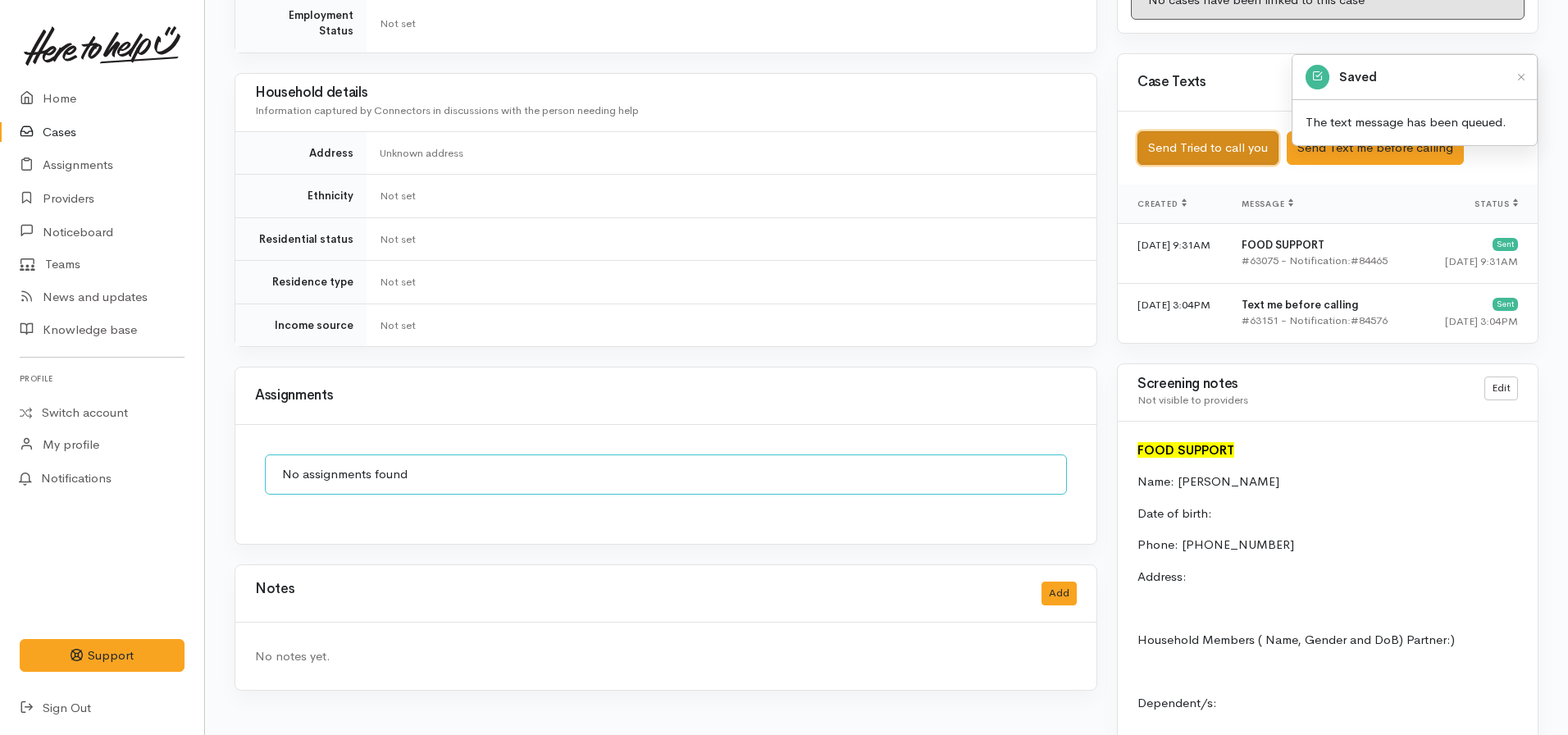
scroll to position [910, 0]
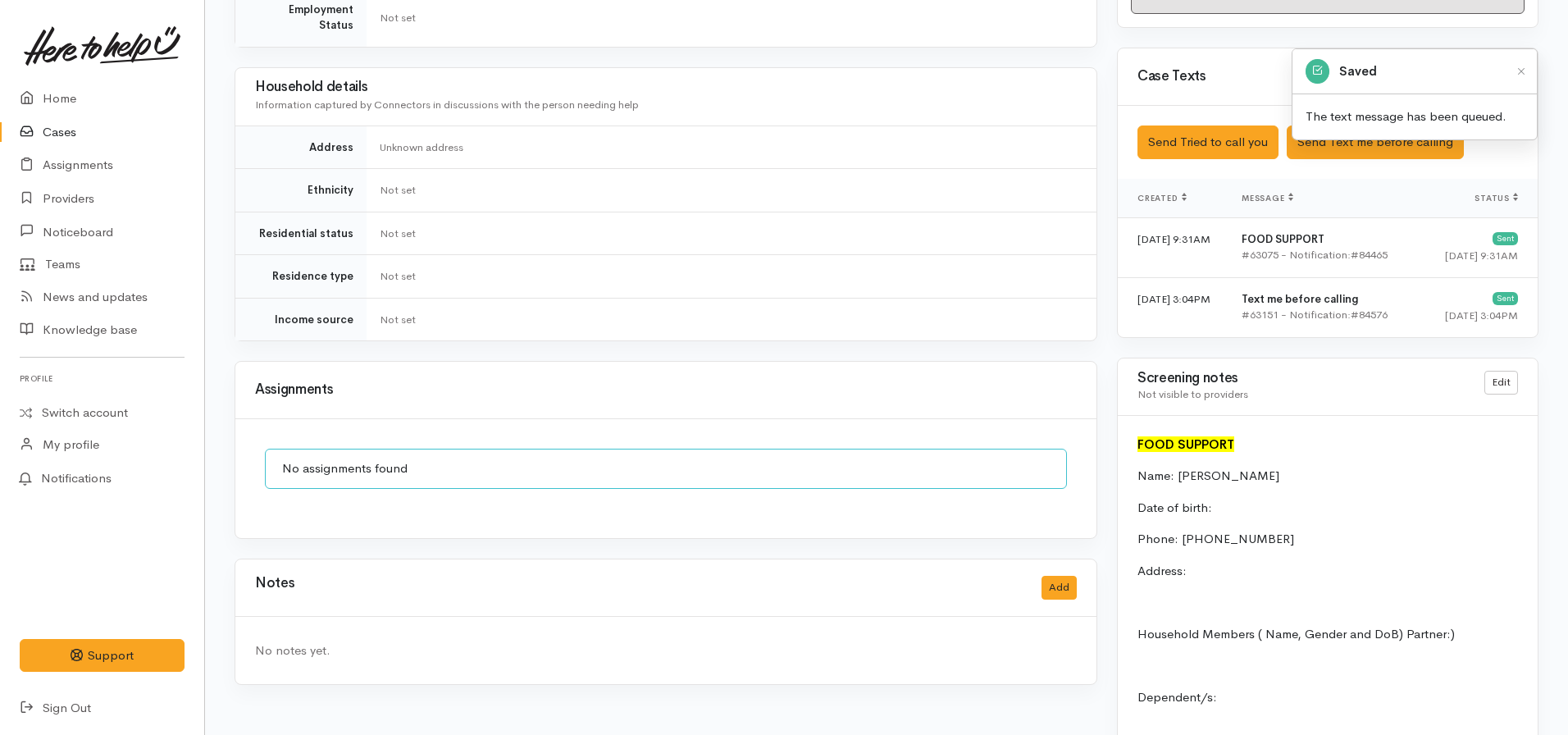
click at [1079, 577] on div "Notes Add" at bounding box center [666, 588] width 861 height 57
click at [1058, 576] on button "Add" at bounding box center [1058, 587] width 35 height 24
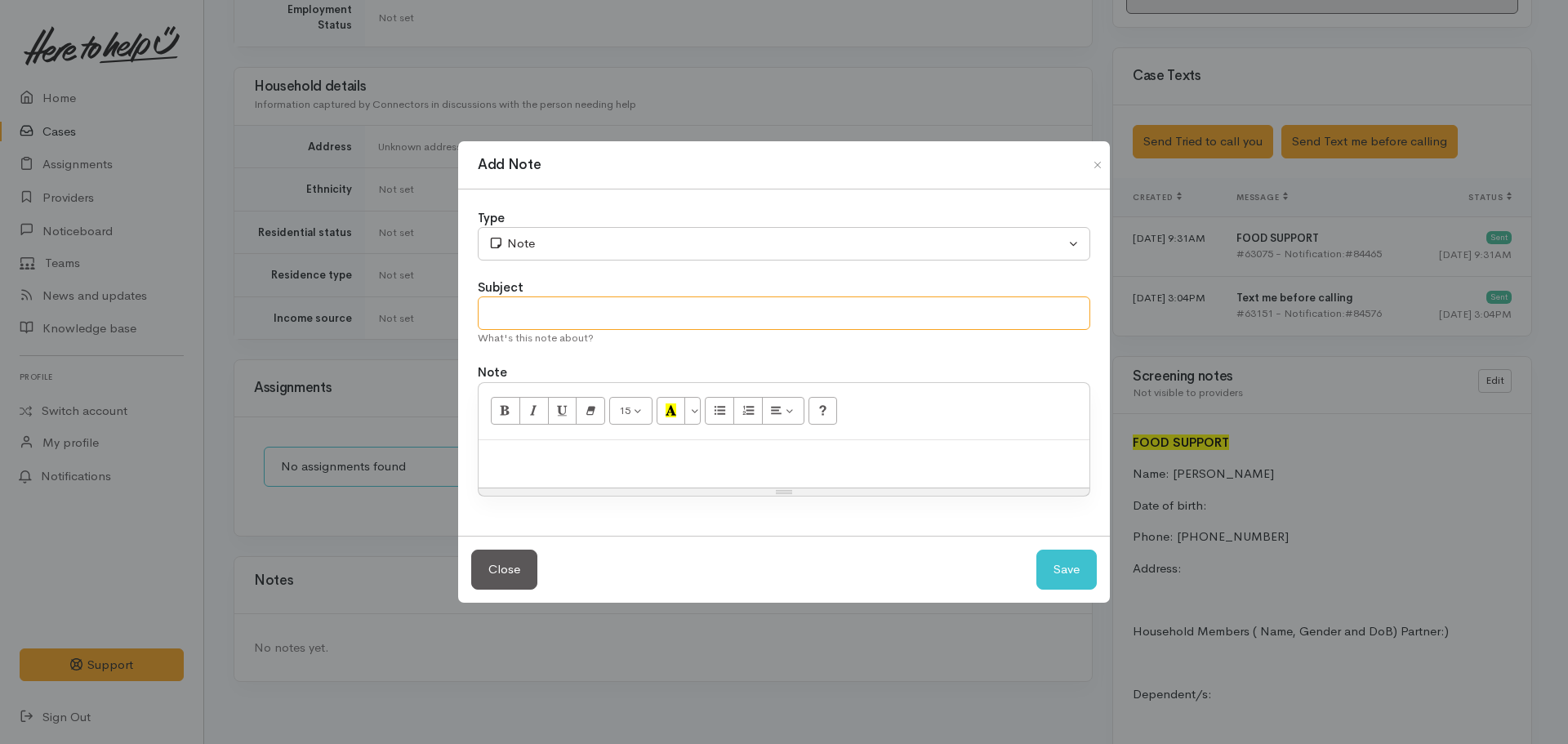
click at [607, 312] on input "text" at bounding box center [784, 313] width 612 height 33
type input "Attempt to contact #1"
click at [875, 459] on p "No answer. Left VM stating we'll try calling again either later today or tmorro…" at bounding box center [783, 458] width 594 height 19
click at [997, 459] on p "No answer. Left VM stating we'll try calling again either later today or tomorr…" at bounding box center [783, 458] width 594 height 19
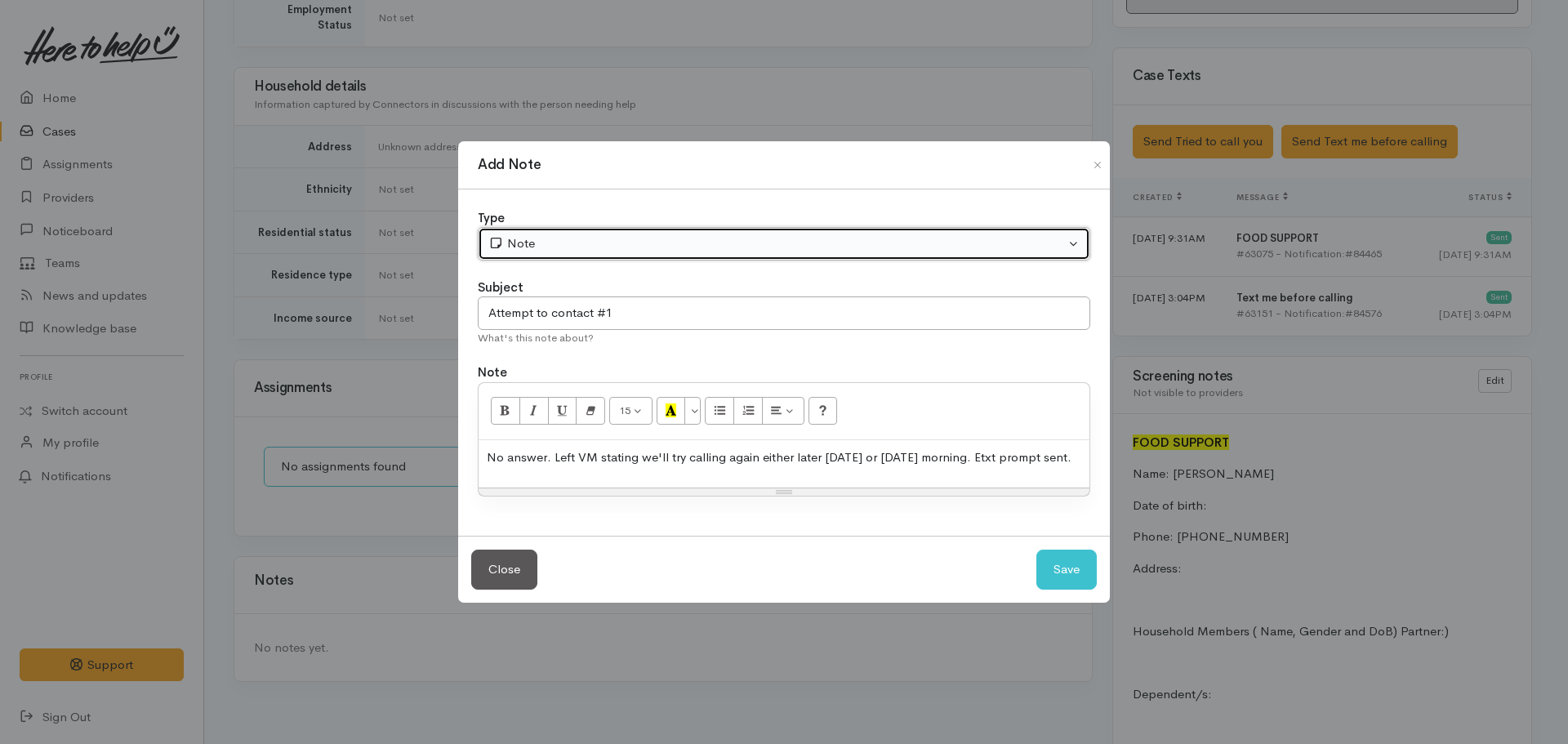
click at [816, 257] on button "Note" at bounding box center [784, 243] width 612 height 33
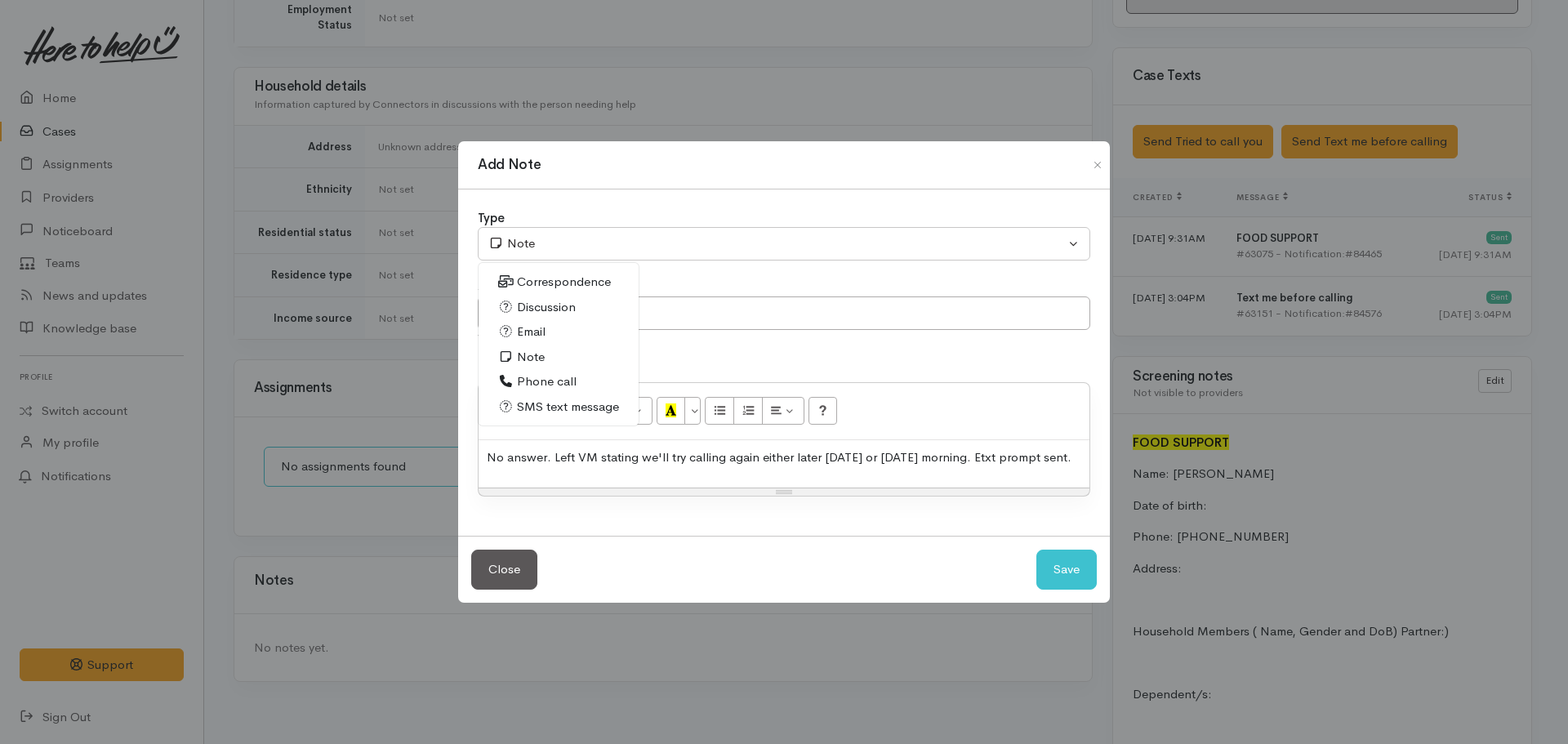
click at [568, 380] on span "Phone call" at bounding box center [547, 382] width 60 height 19
select select "3"
click at [1071, 550] on button "Save" at bounding box center [1066, 569] width 60 height 40
select select "1"
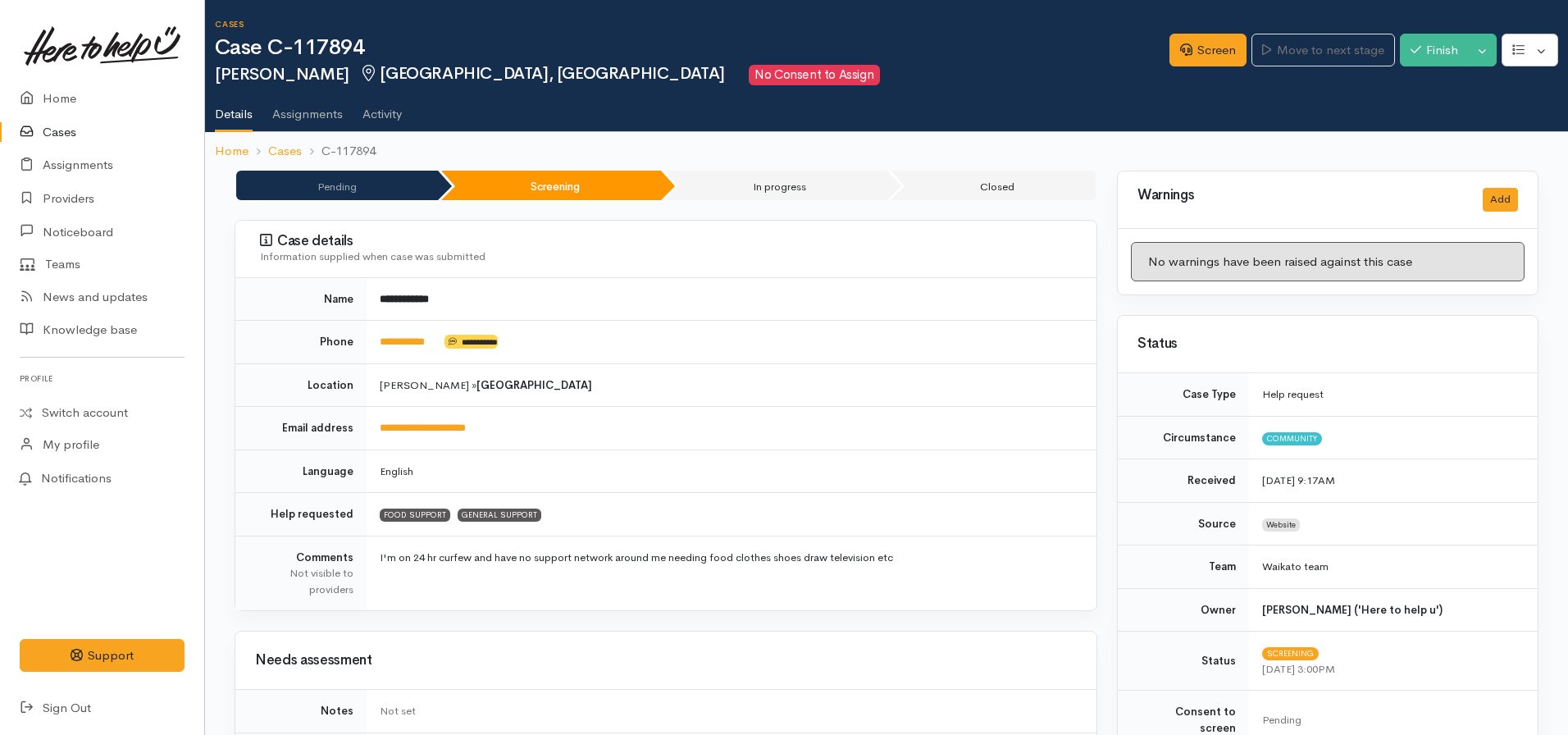
click at [225, 140] on ol "Home Cases C-117894" at bounding box center [886, 151] width 1344 height 38
click at [226, 151] on link "Home" at bounding box center [231, 151] width 34 height 19
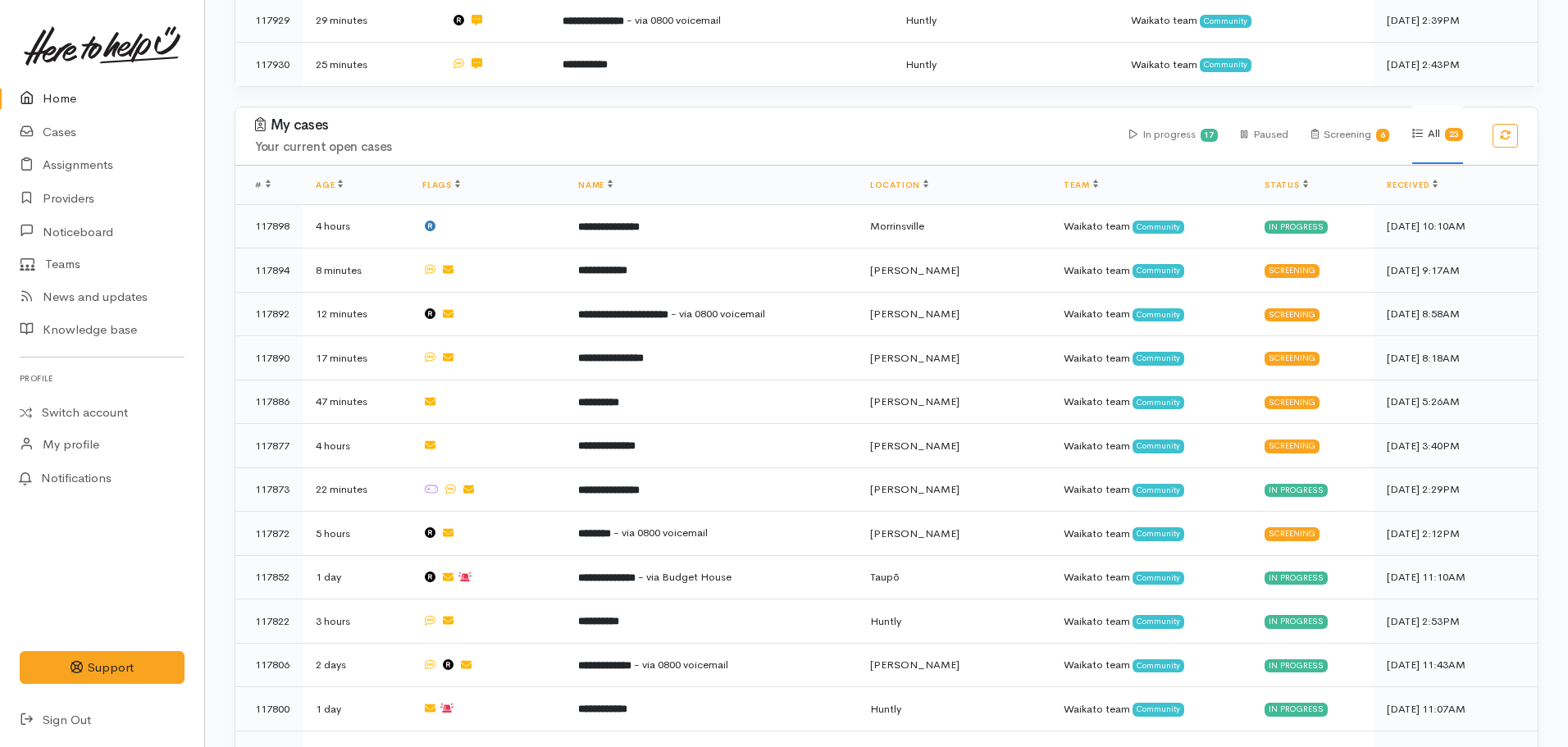
scroll to position [845, 0]
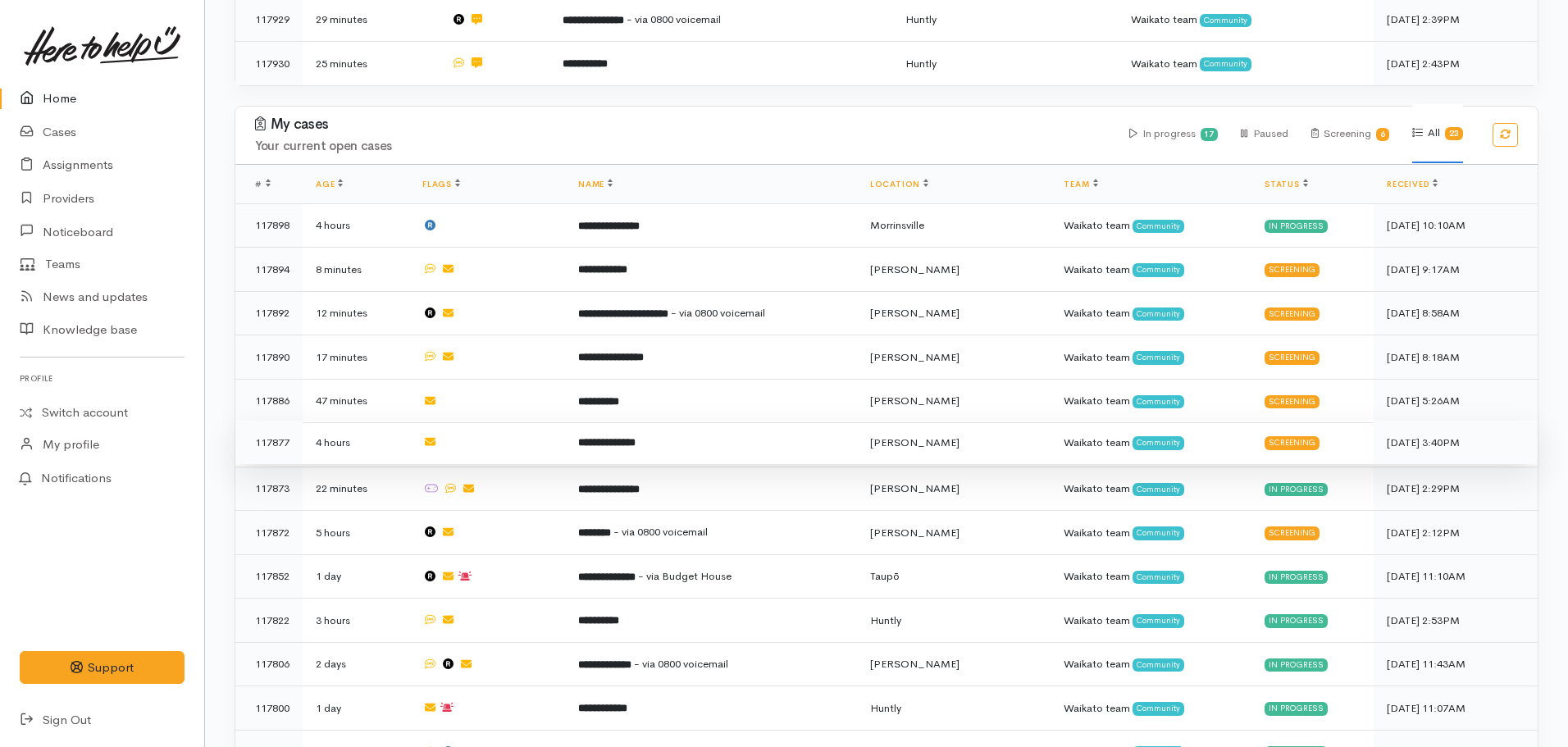
click at [636, 437] on b "**********" at bounding box center [607, 441] width 57 height 11
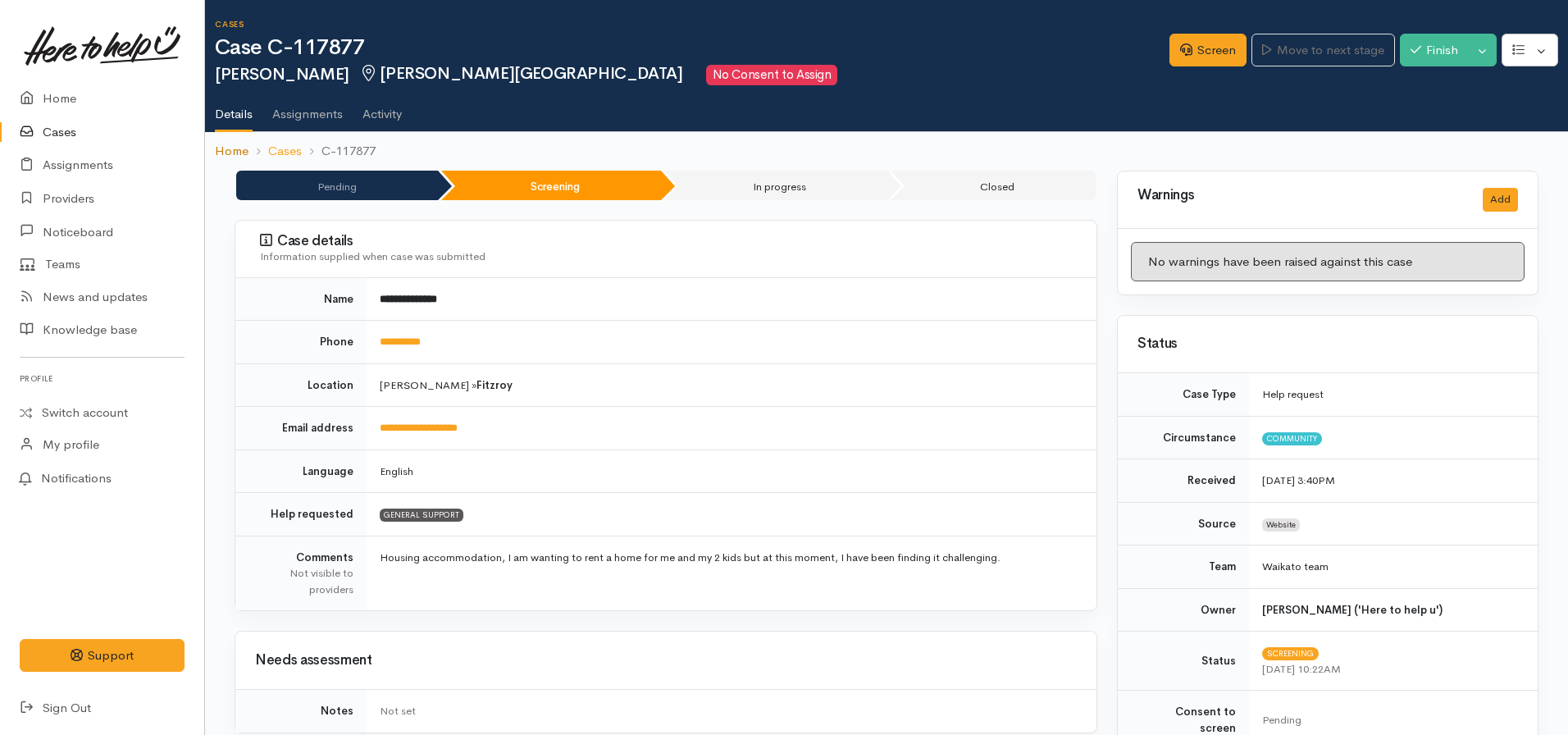
click at [221, 147] on link "Home" at bounding box center [231, 151] width 34 height 19
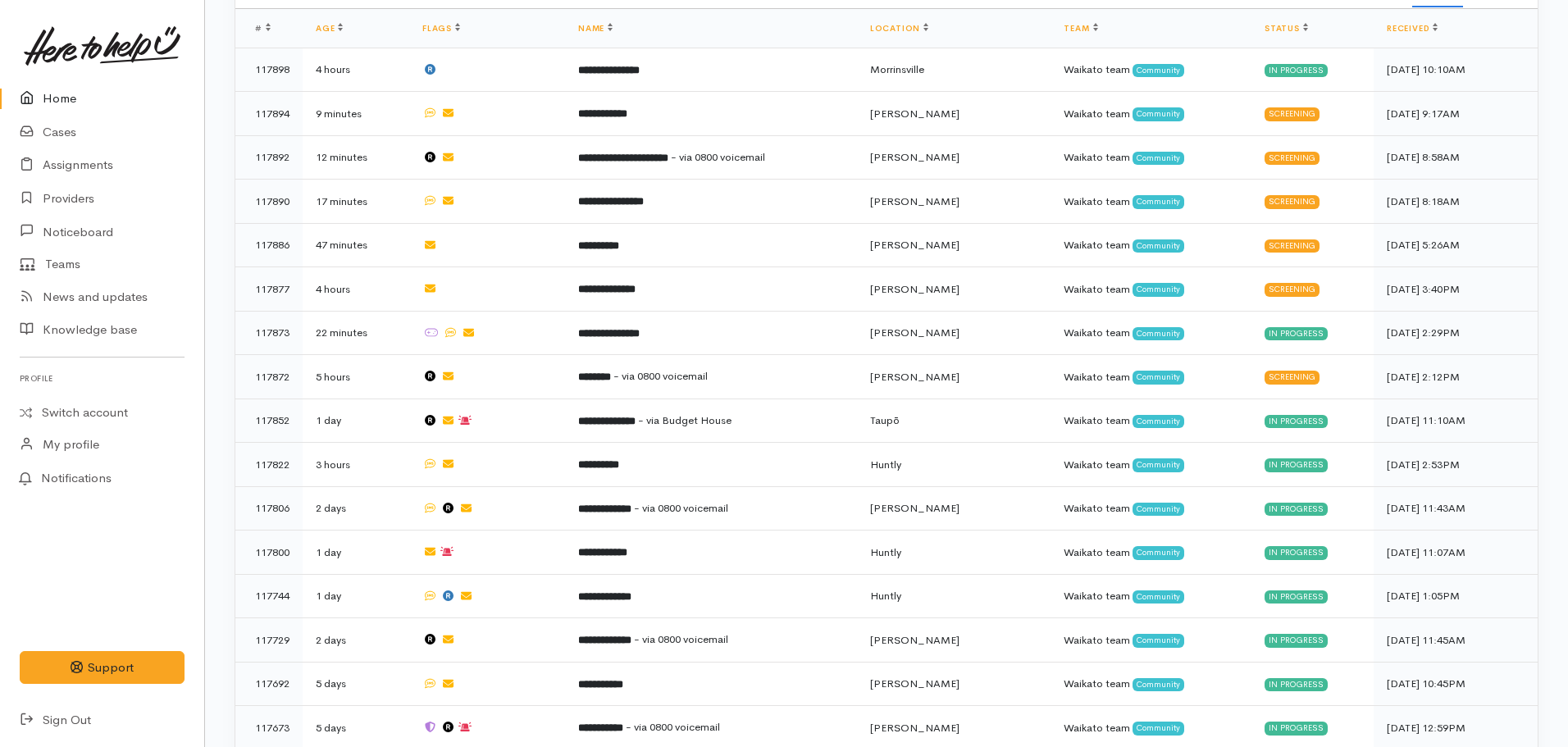
scroll to position [1002, 0]
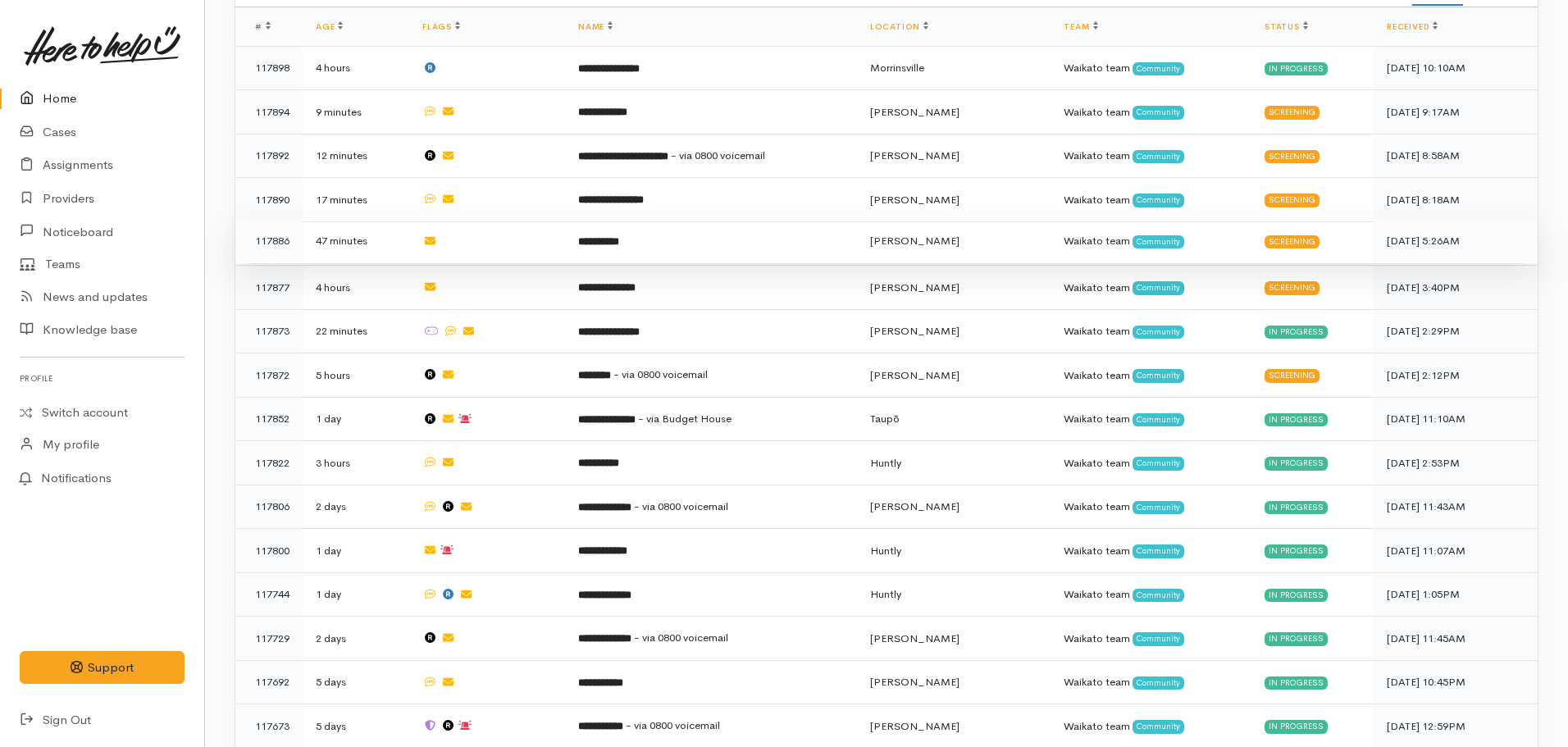
click at [671, 221] on td "**********" at bounding box center [711, 241] width 292 height 44
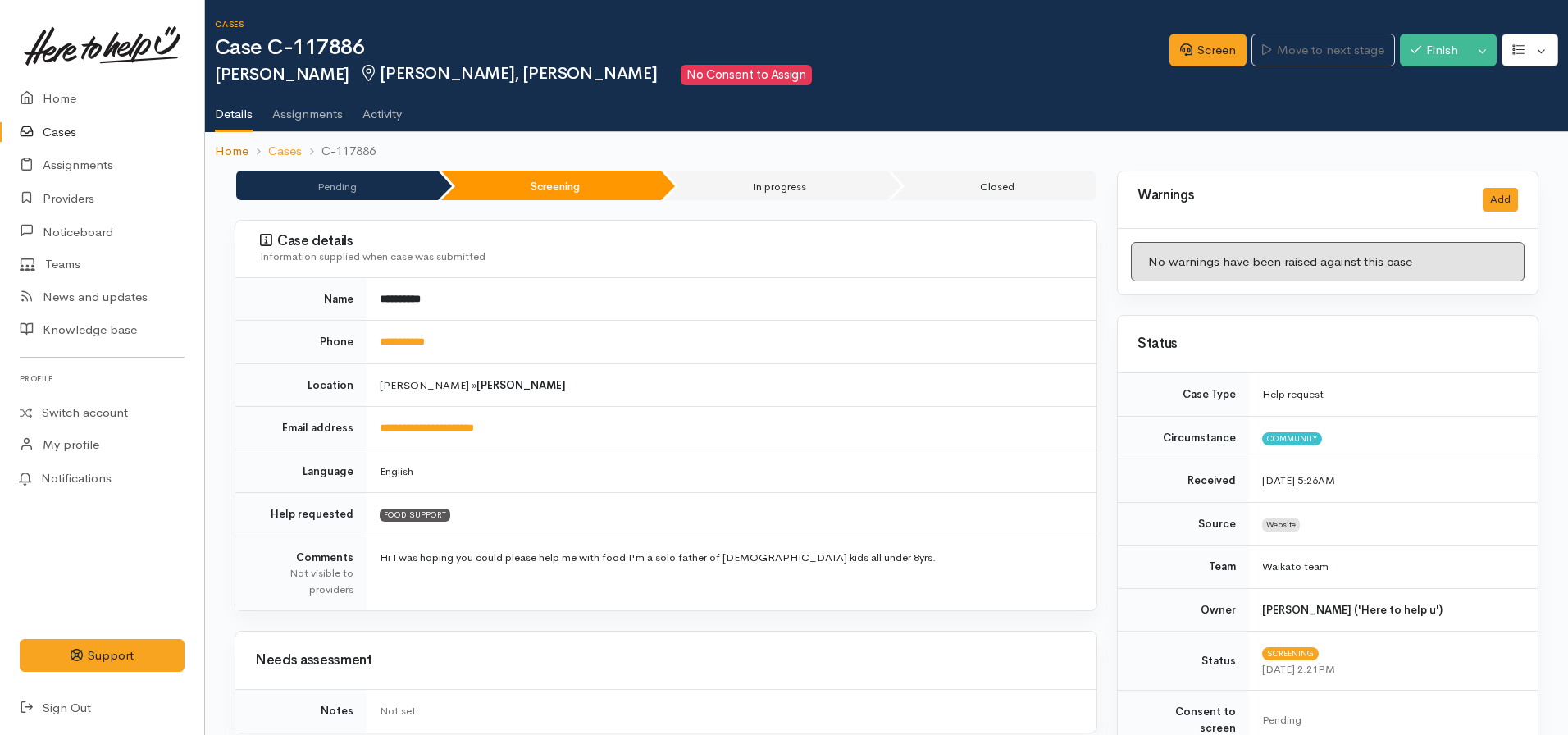
click at [225, 155] on link "Home" at bounding box center [231, 151] width 34 height 19
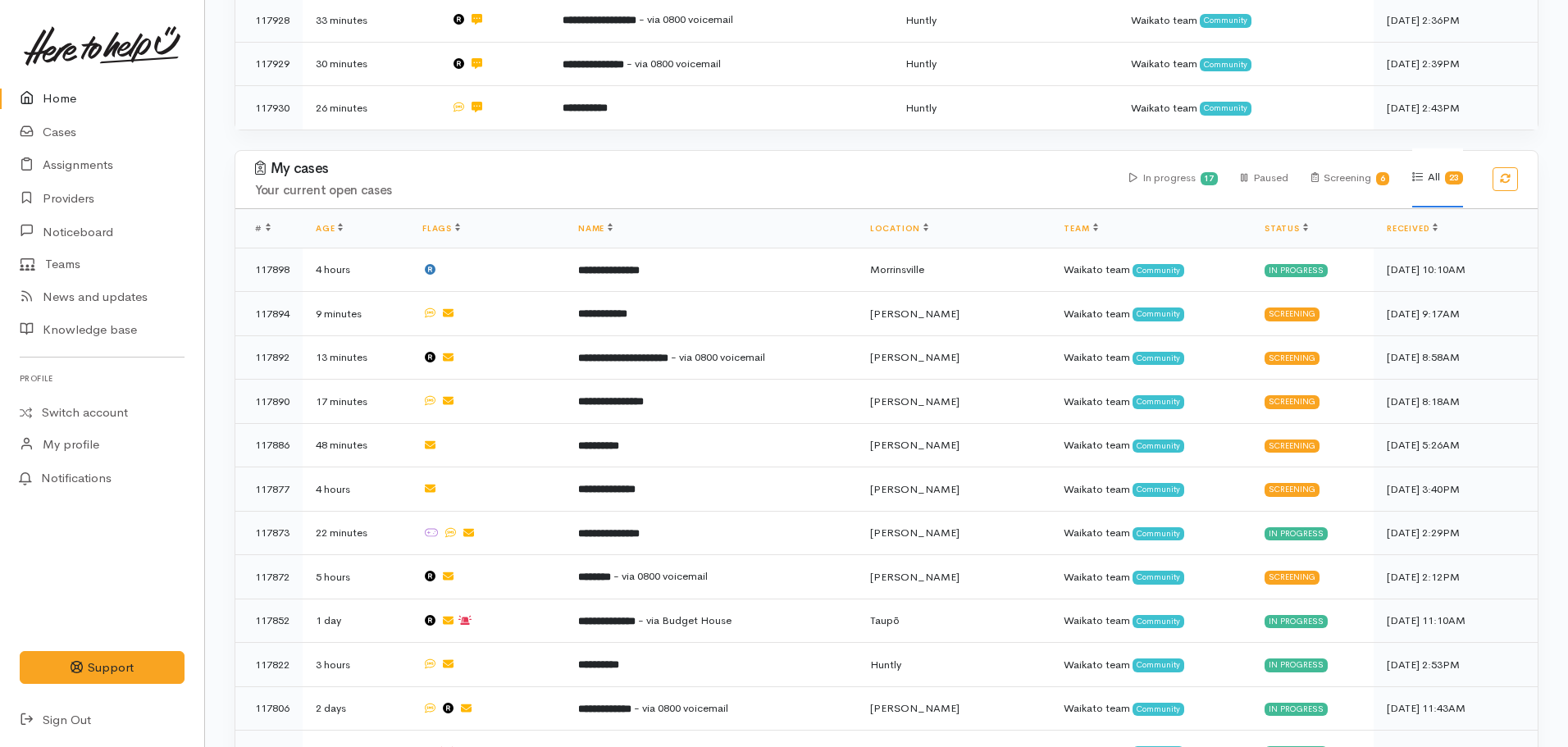
scroll to position [793, 0]
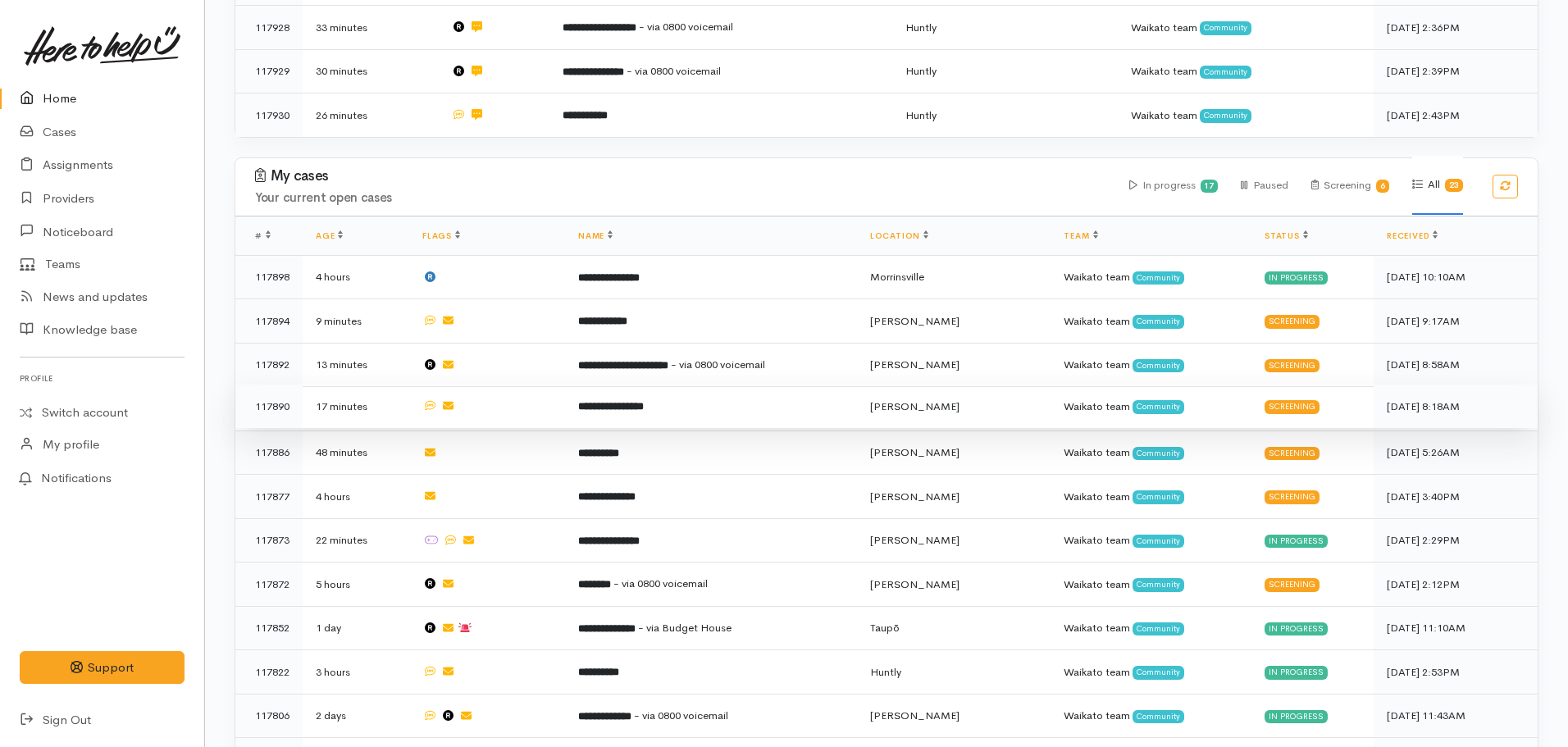
click at [638, 385] on td "**********" at bounding box center [711, 407] width 292 height 44
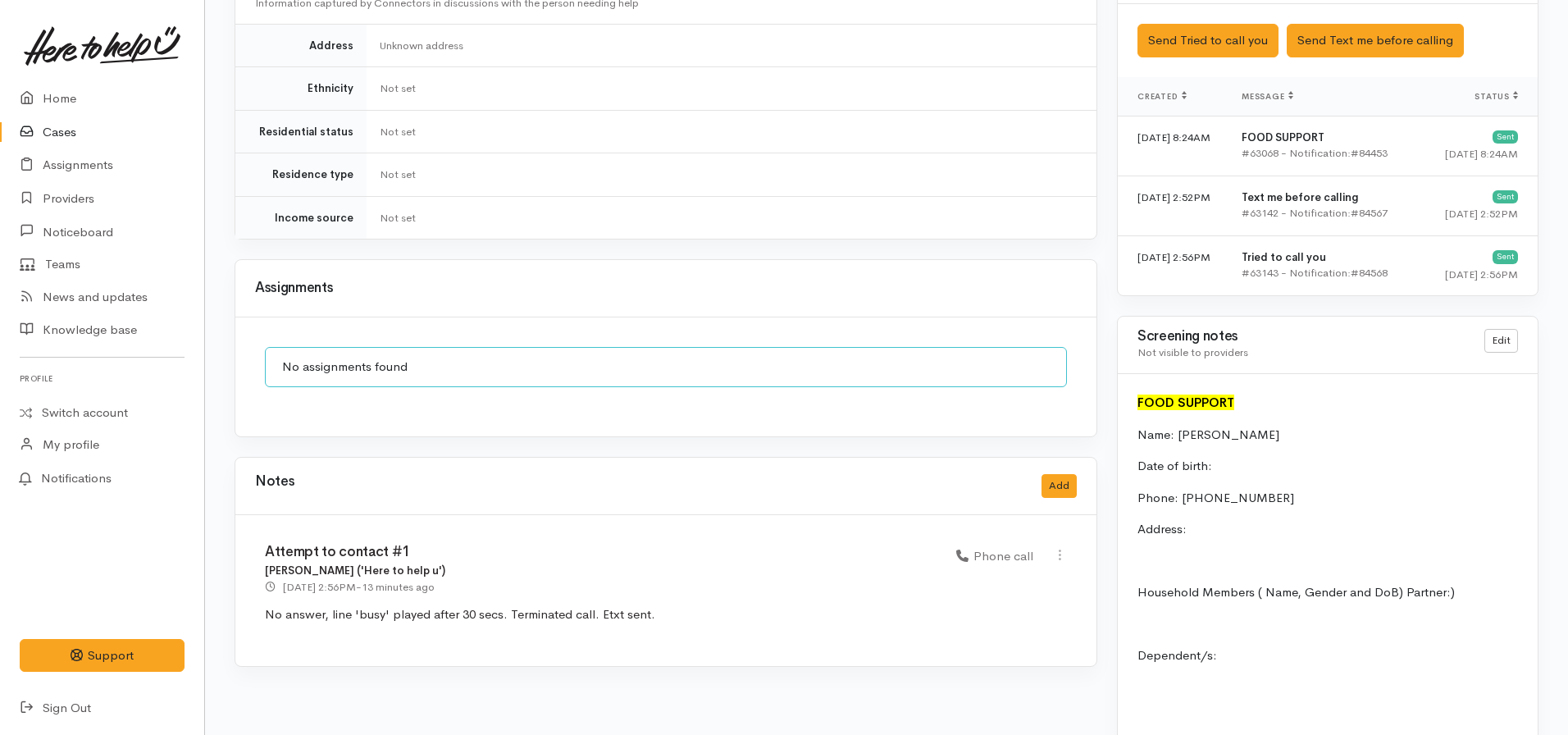
scroll to position [1013, 0]
click at [84, 100] on link "Home" at bounding box center [102, 99] width 204 height 34
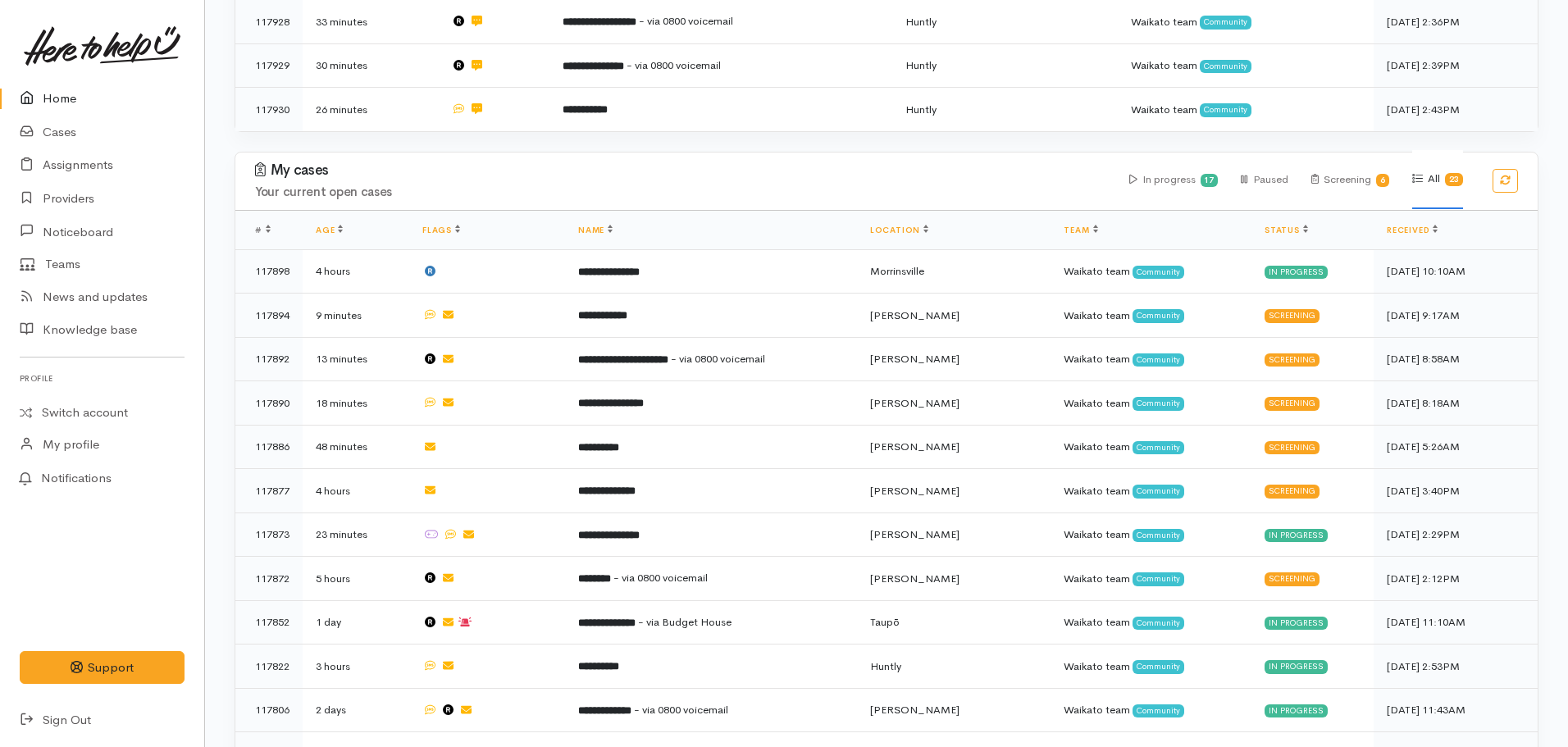
scroll to position [800, 0]
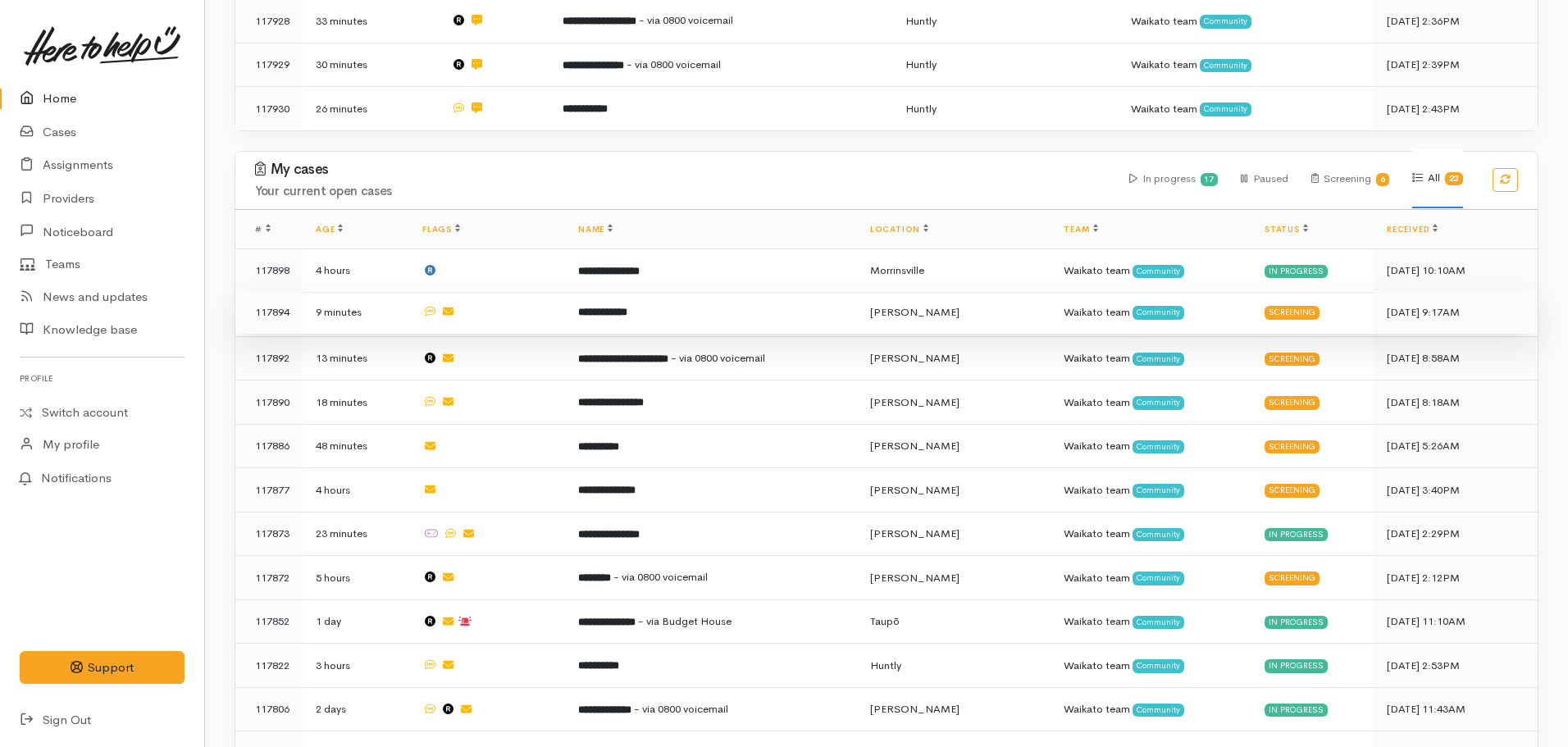
click at [674, 301] on td "**********" at bounding box center [711, 312] width 292 height 44
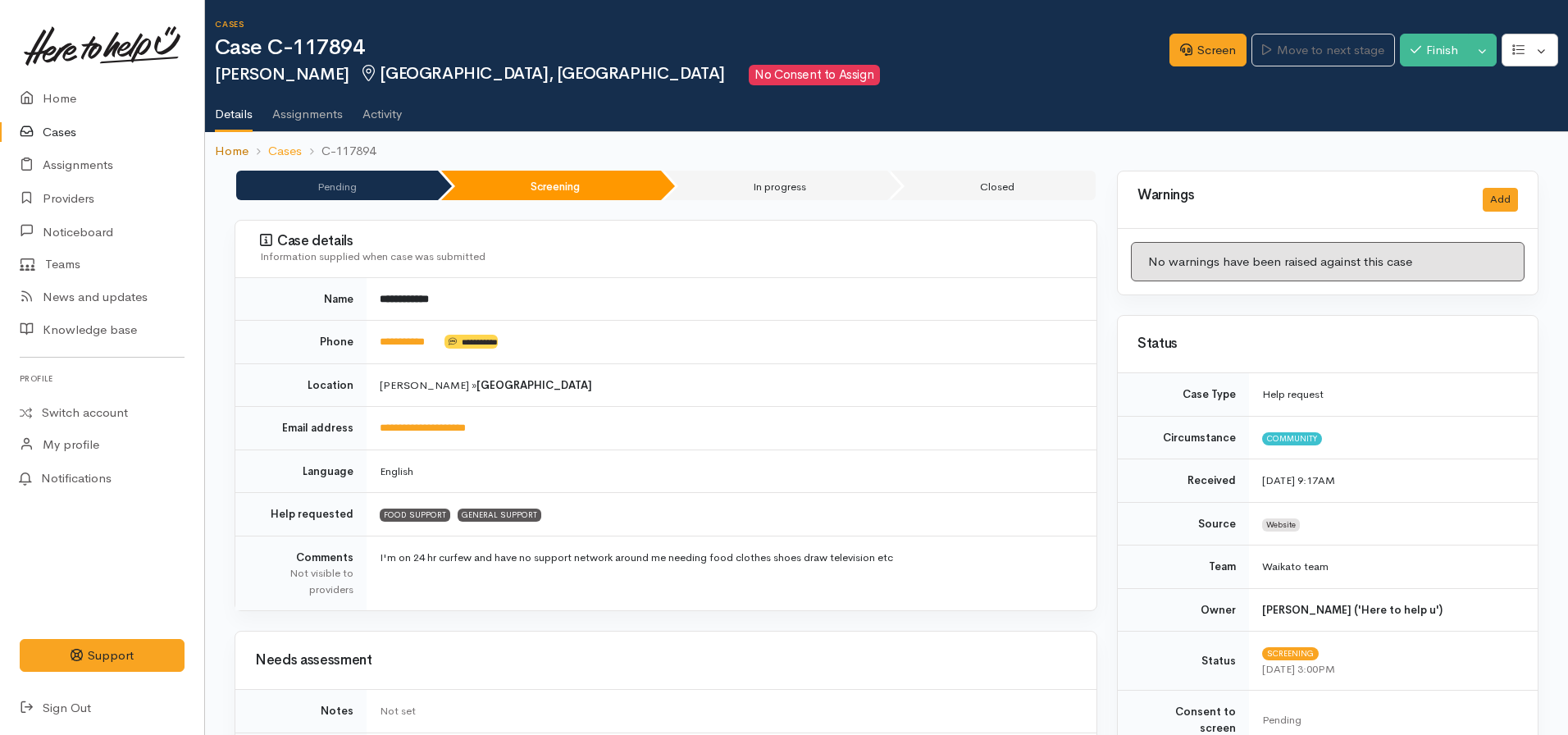
click at [225, 146] on link "Home" at bounding box center [231, 151] width 34 height 19
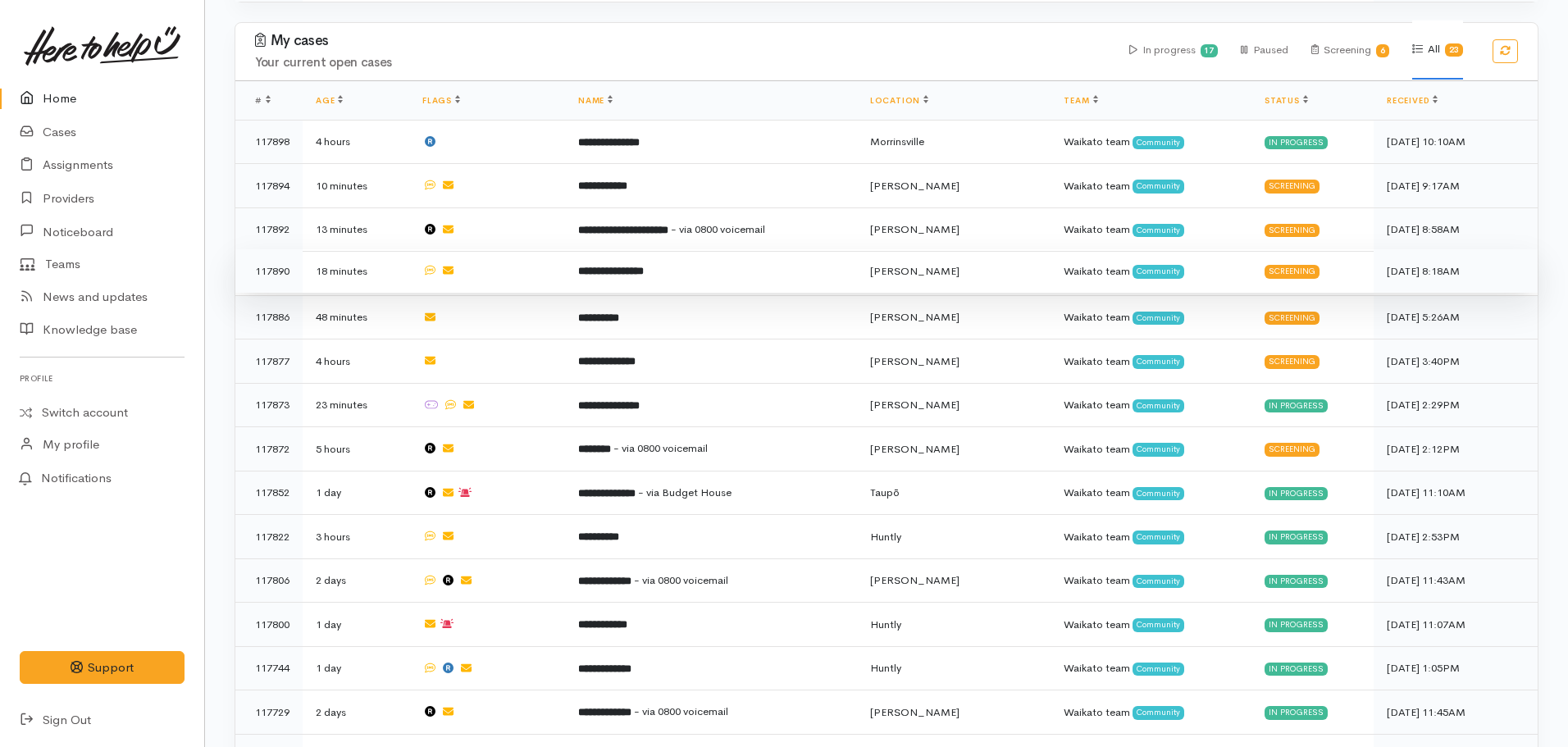
scroll to position [930, 0]
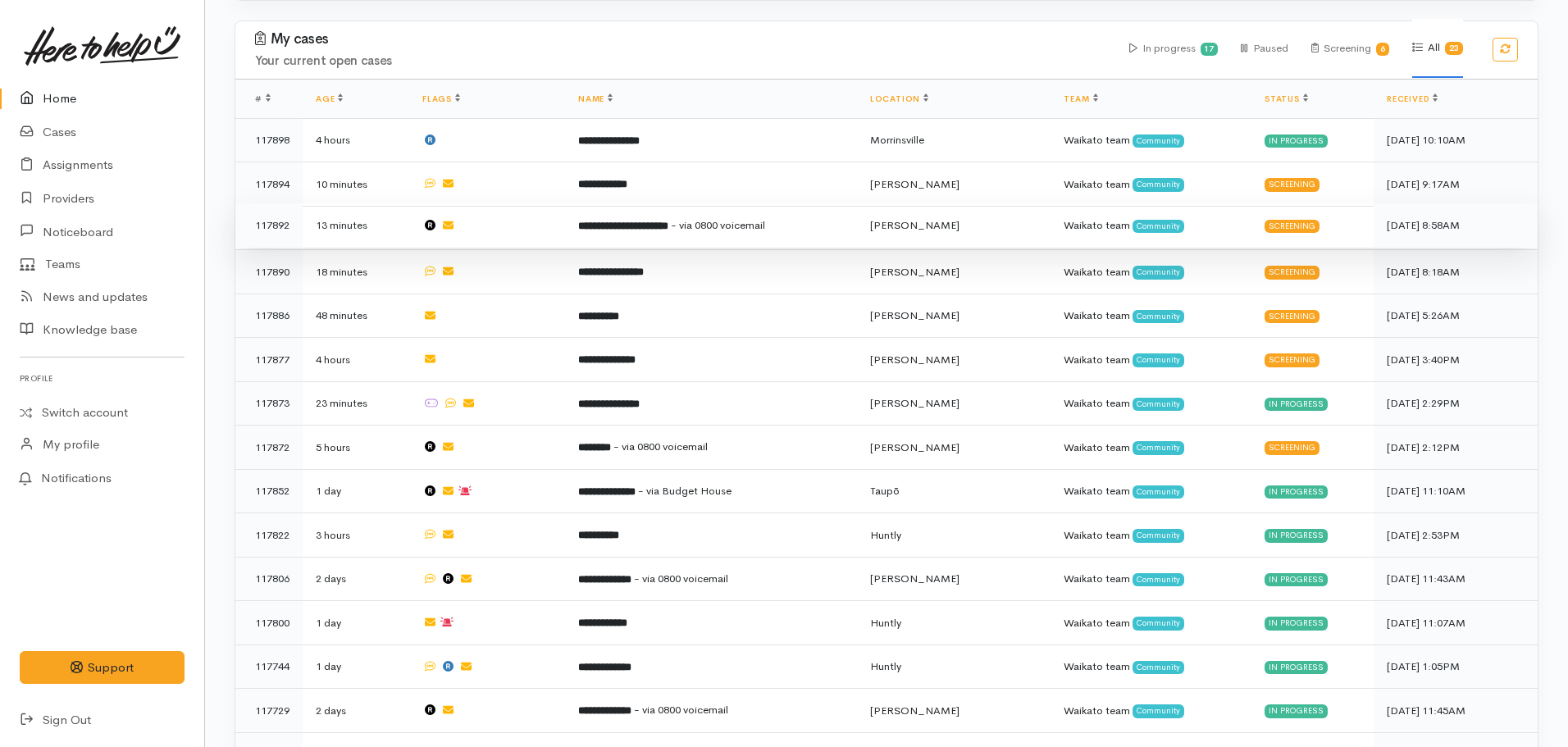
click at [634, 220] on b "**********" at bounding box center [624, 225] width 90 height 11
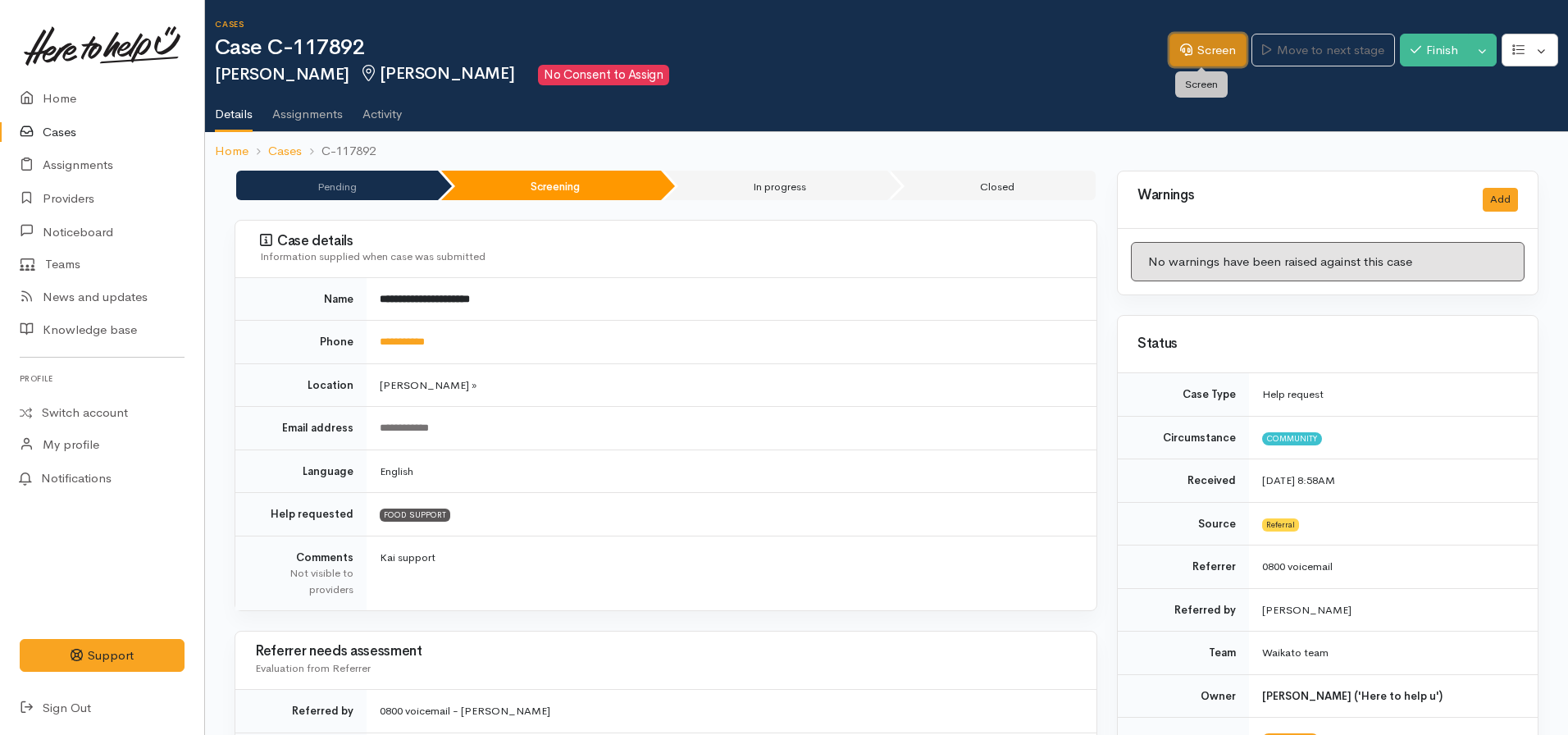
click at [1187, 51] on link "Screen" at bounding box center [1208, 50] width 77 height 34
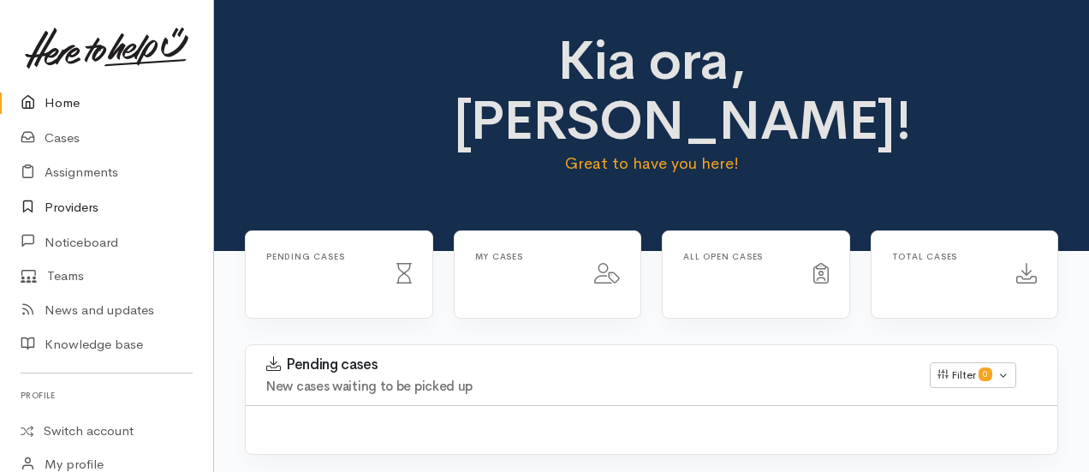
click at [69, 204] on link "Providers" at bounding box center [106, 207] width 213 height 35
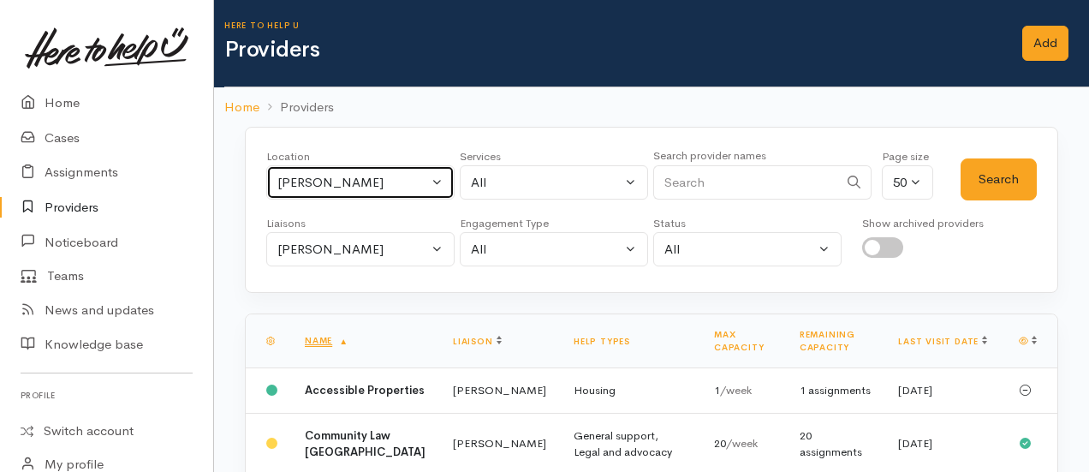
click at [337, 194] on button "[PERSON_NAME]" at bounding box center [360, 182] width 188 height 35
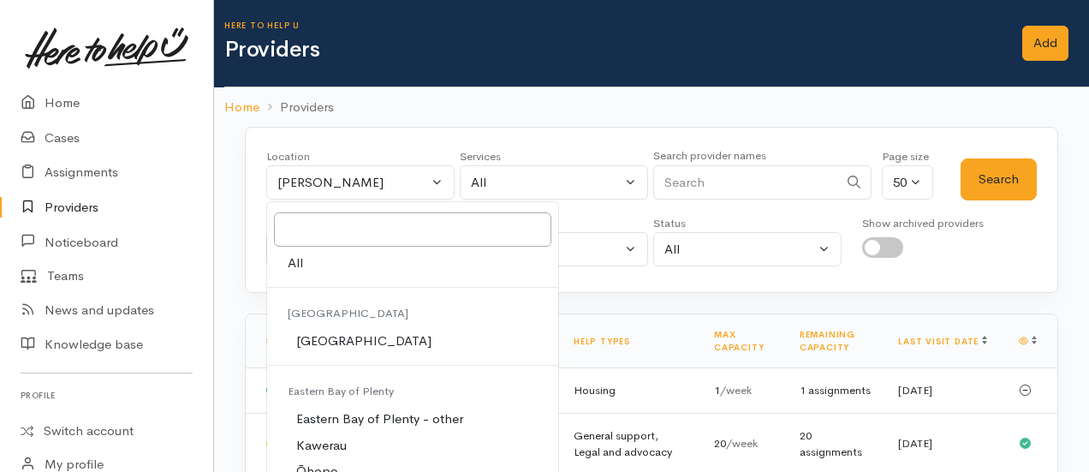
click at [555, 143] on div "Location All [GEOGRAPHIC_DATA] Eastern Bay of Plenty - other Kawerau Ōhope Ōpōt…" at bounding box center [651, 210] width 813 height 166
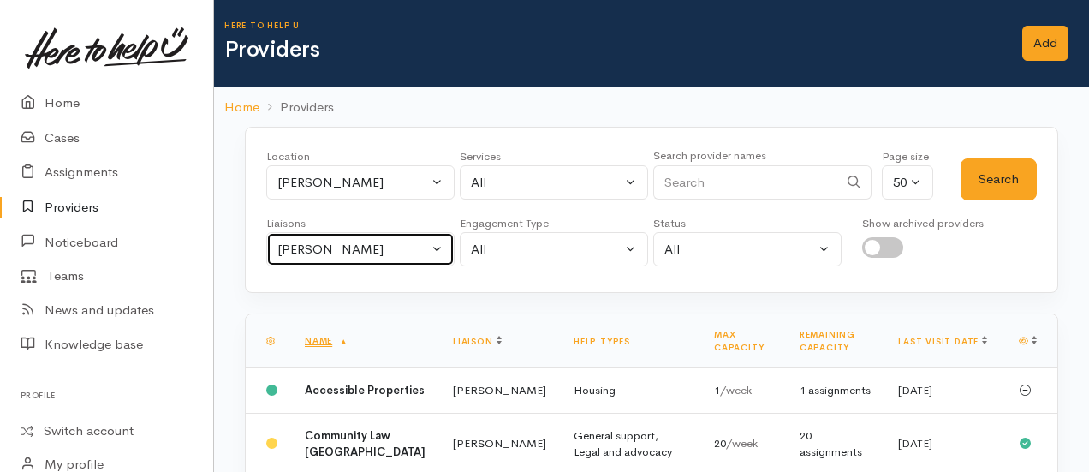
click at [378, 244] on div "[PERSON_NAME]" at bounding box center [352, 250] width 151 height 20
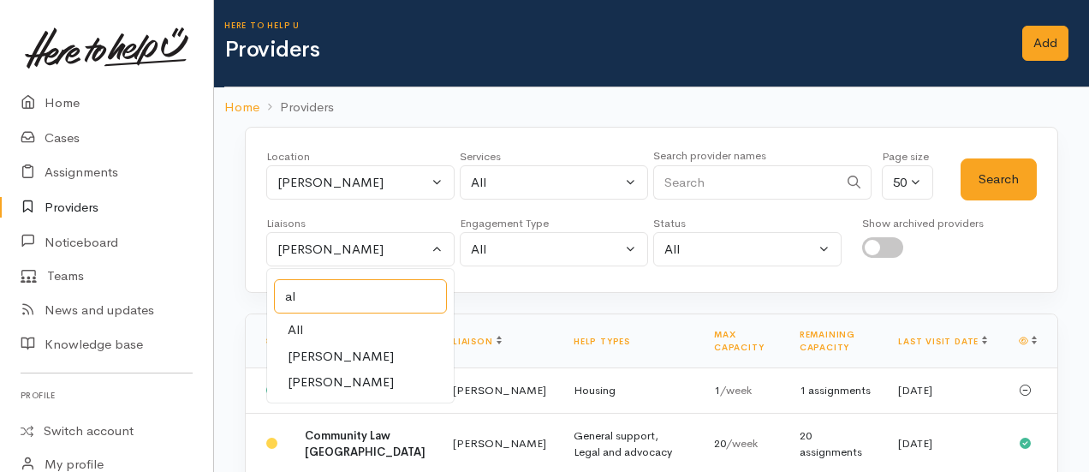
type input "all"
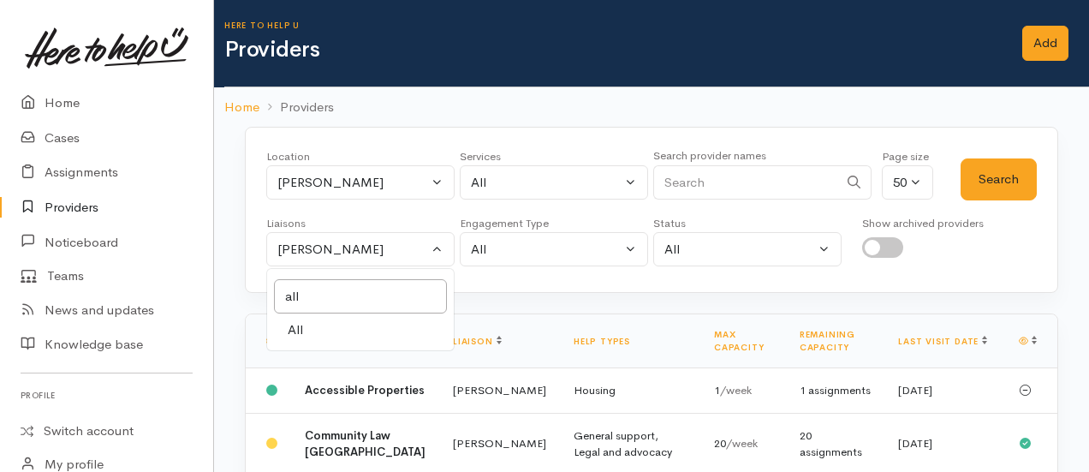
click at [319, 329] on link "All" at bounding box center [360, 330] width 187 height 27
select select "null"
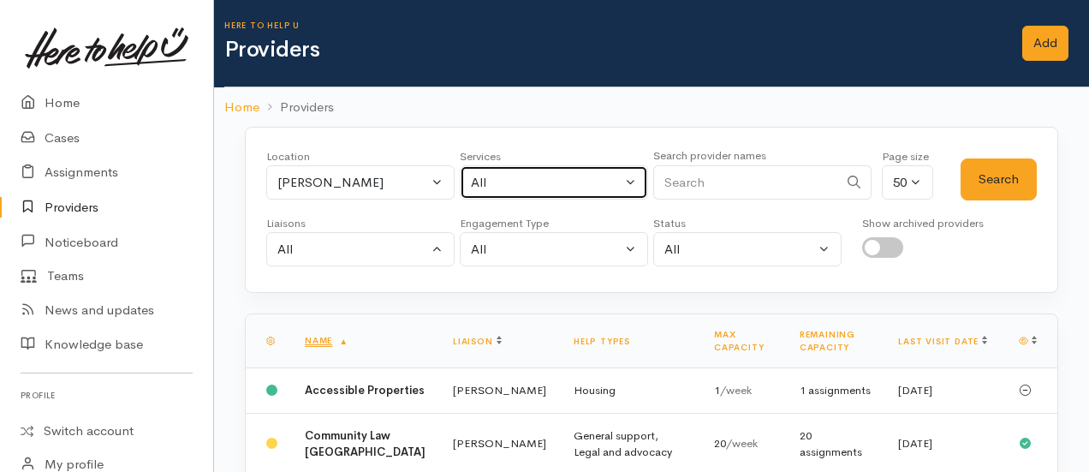
click at [555, 173] on div "All" at bounding box center [546, 183] width 151 height 20
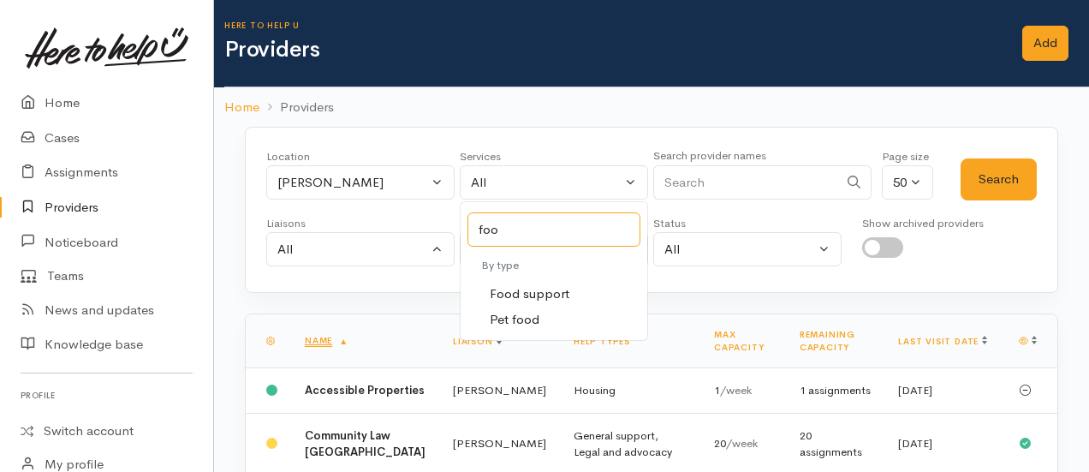
type input "food"
click at [538, 284] on span "Food support" at bounding box center [530, 294] width 80 height 20
select select "3"
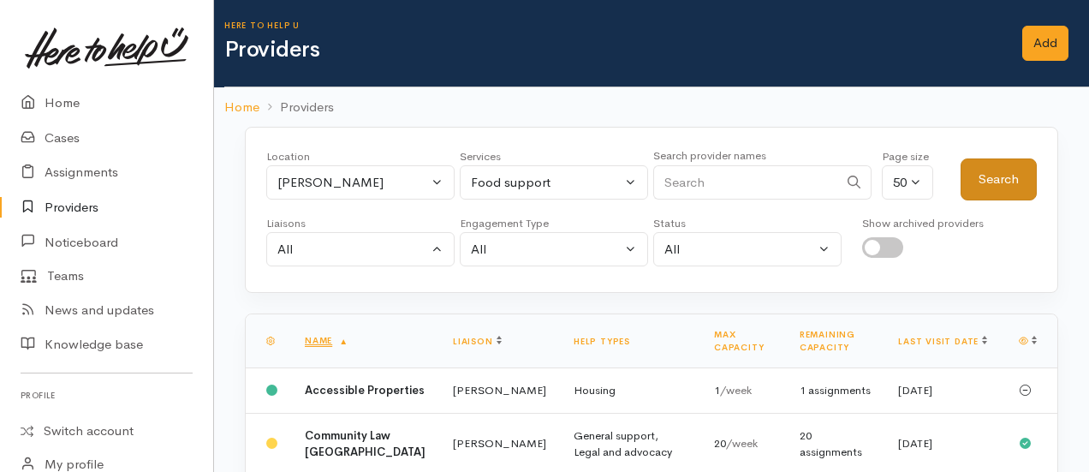
click at [996, 172] on button "Search" at bounding box center [999, 179] width 76 height 42
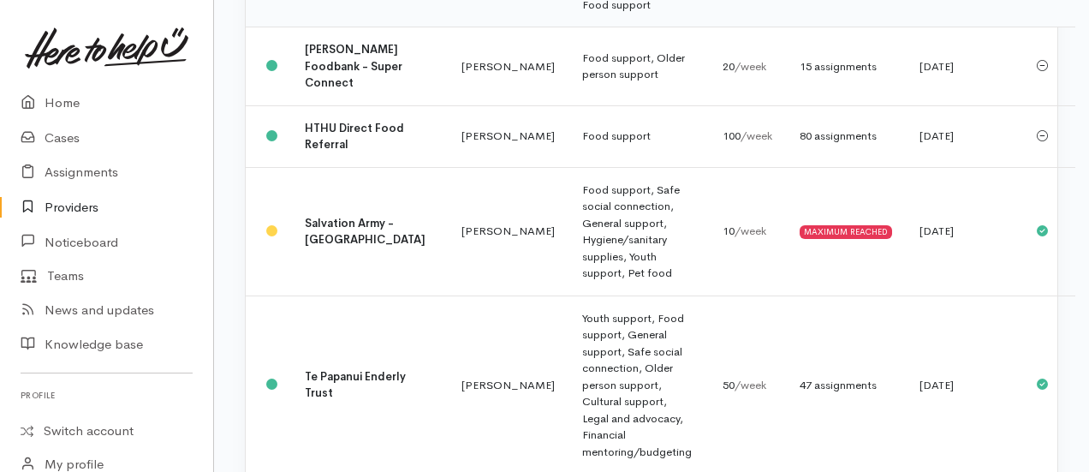
scroll to position [762, 0]
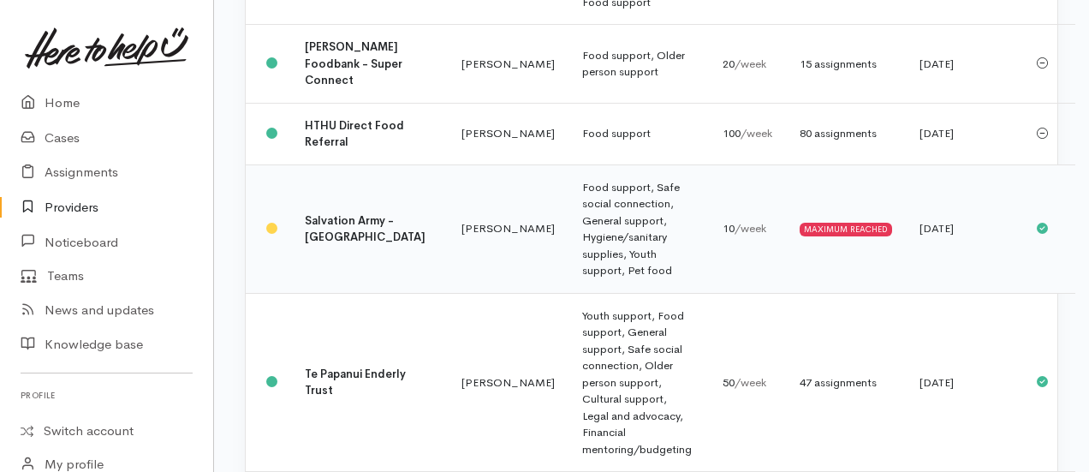
click at [569, 293] on td "Food support, Safe social connection, General support, Hygiene/sanitary supplie…" at bounding box center [639, 228] width 140 height 128
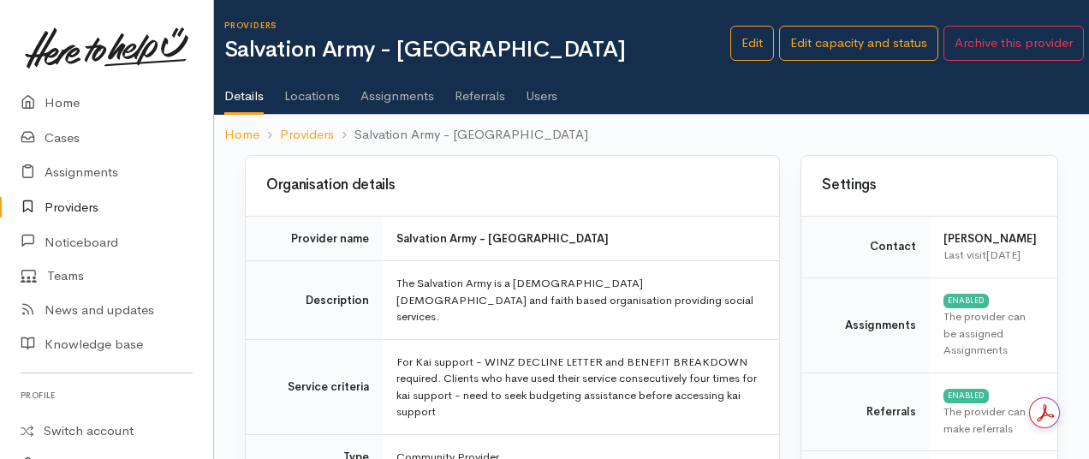
click at [394, 97] on link "Assignments" at bounding box center [397, 90] width 74 height 48
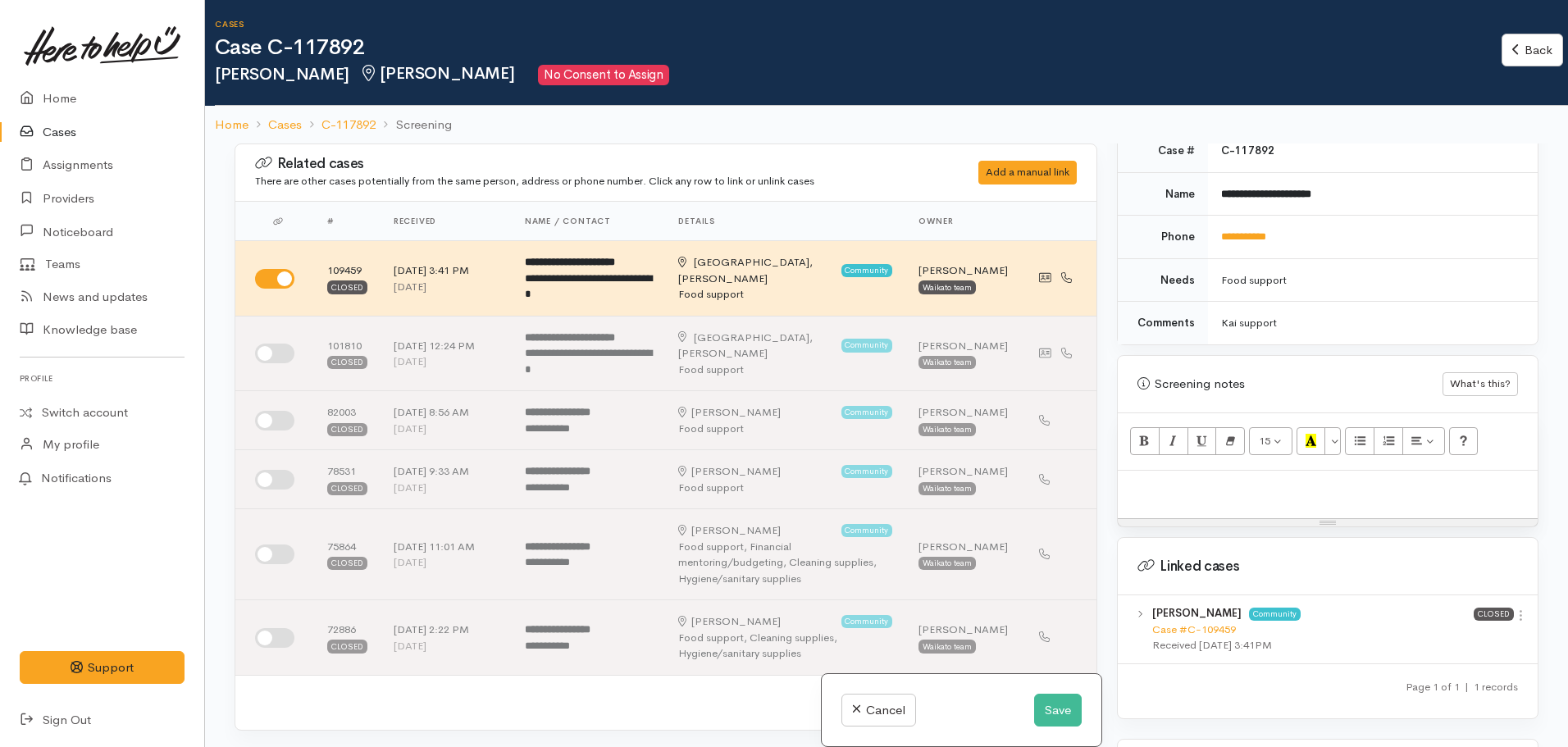
scroll to position [802, 0]
click at [1211, 489] on div at bounding box center [1328, 494] width 420 height 49
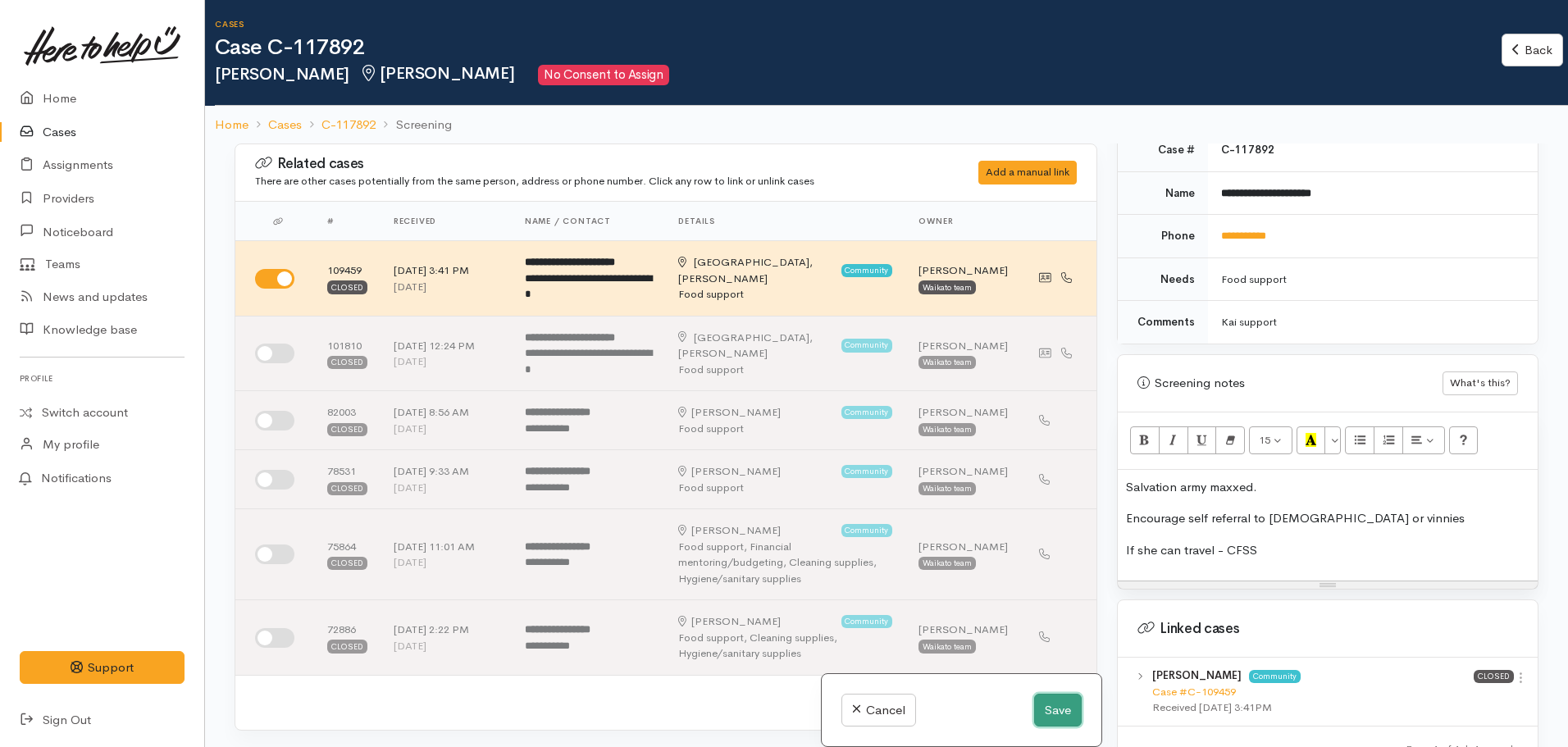
click at [1049, 716] on button "Save" at bounding box center [1058, 710] width 48 height 34
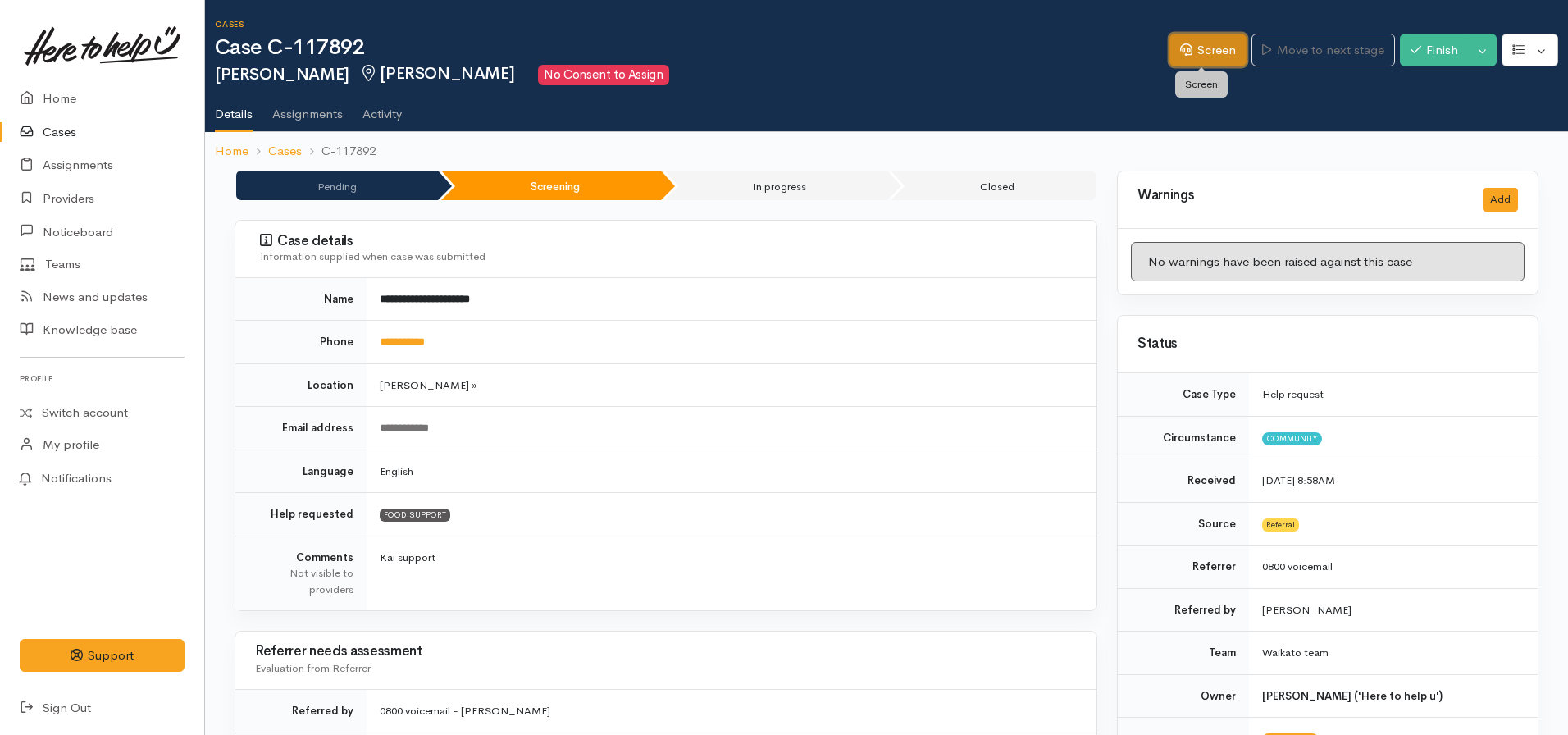
click at [1170, 45] on link "Screen" at bounding box center [1208, 50] width 77 height 34
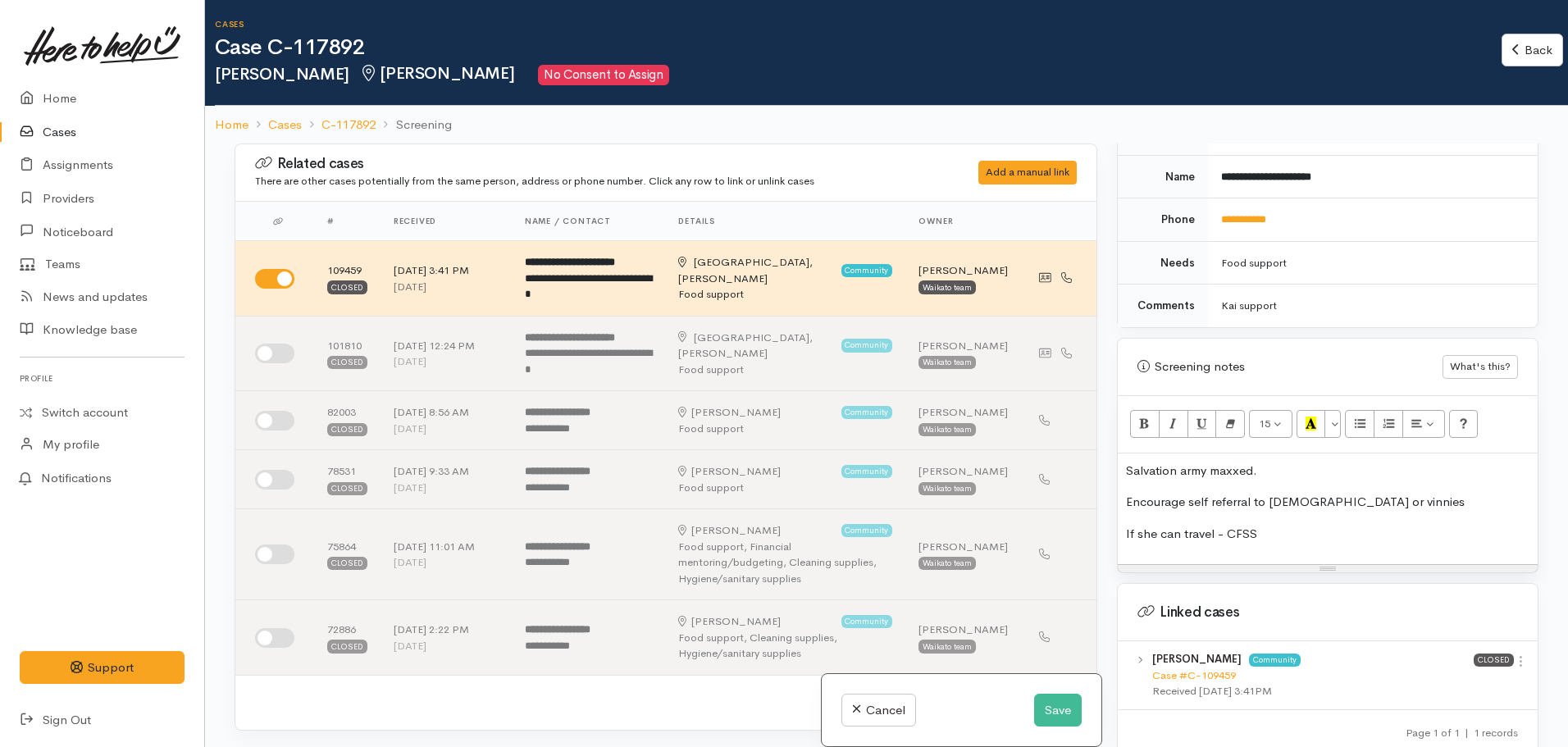
scroll to position [821, 0]
click at [1258, 211] on link "**********" at bounding box center [1243, 215] width 45 height 11
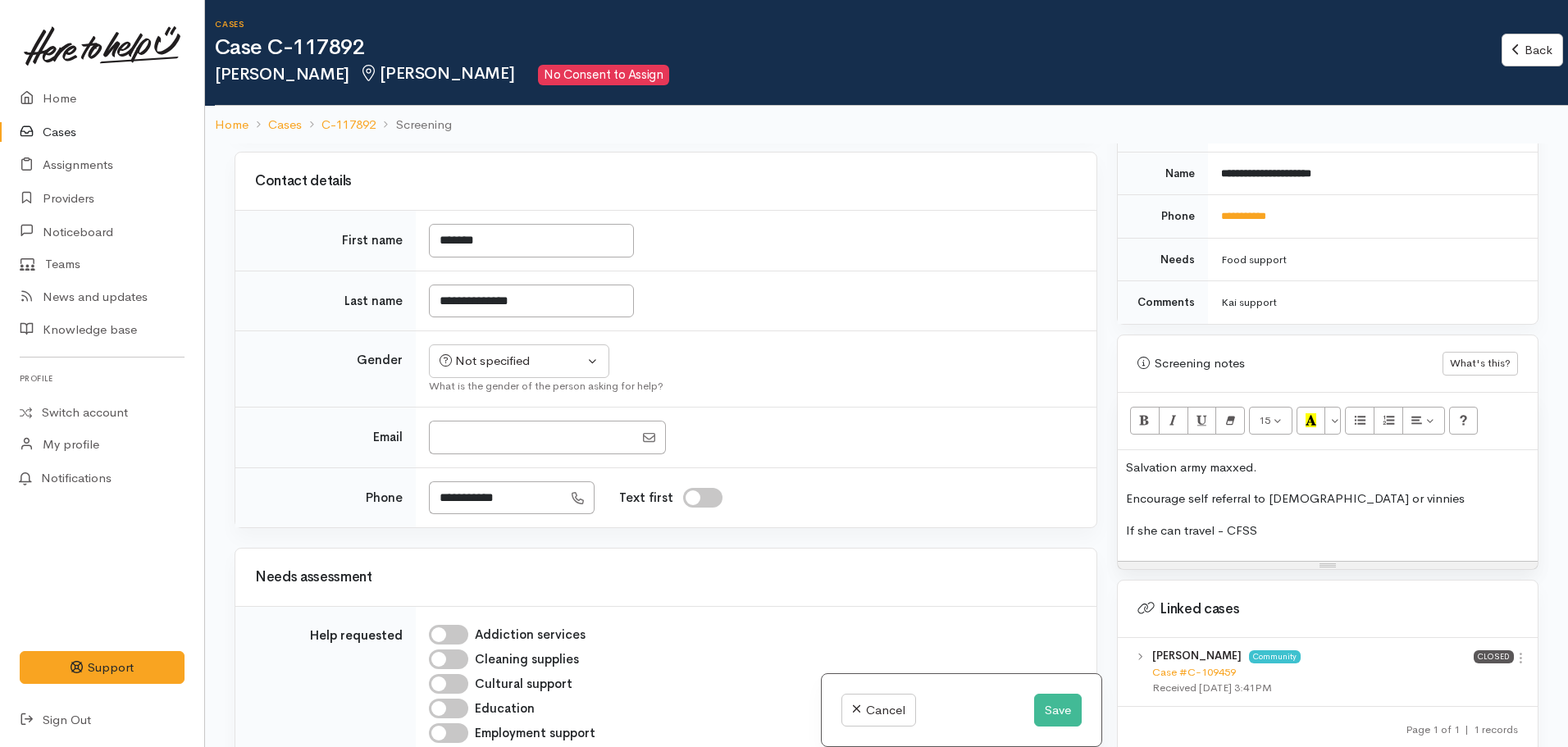
scroll to position [688, 0]
click at [1294, 526] on div "Salvation army maxxed. Encourage self referral to methodist or vinnies If she c…" at bounding box center [1328, 506] width 420 height 111
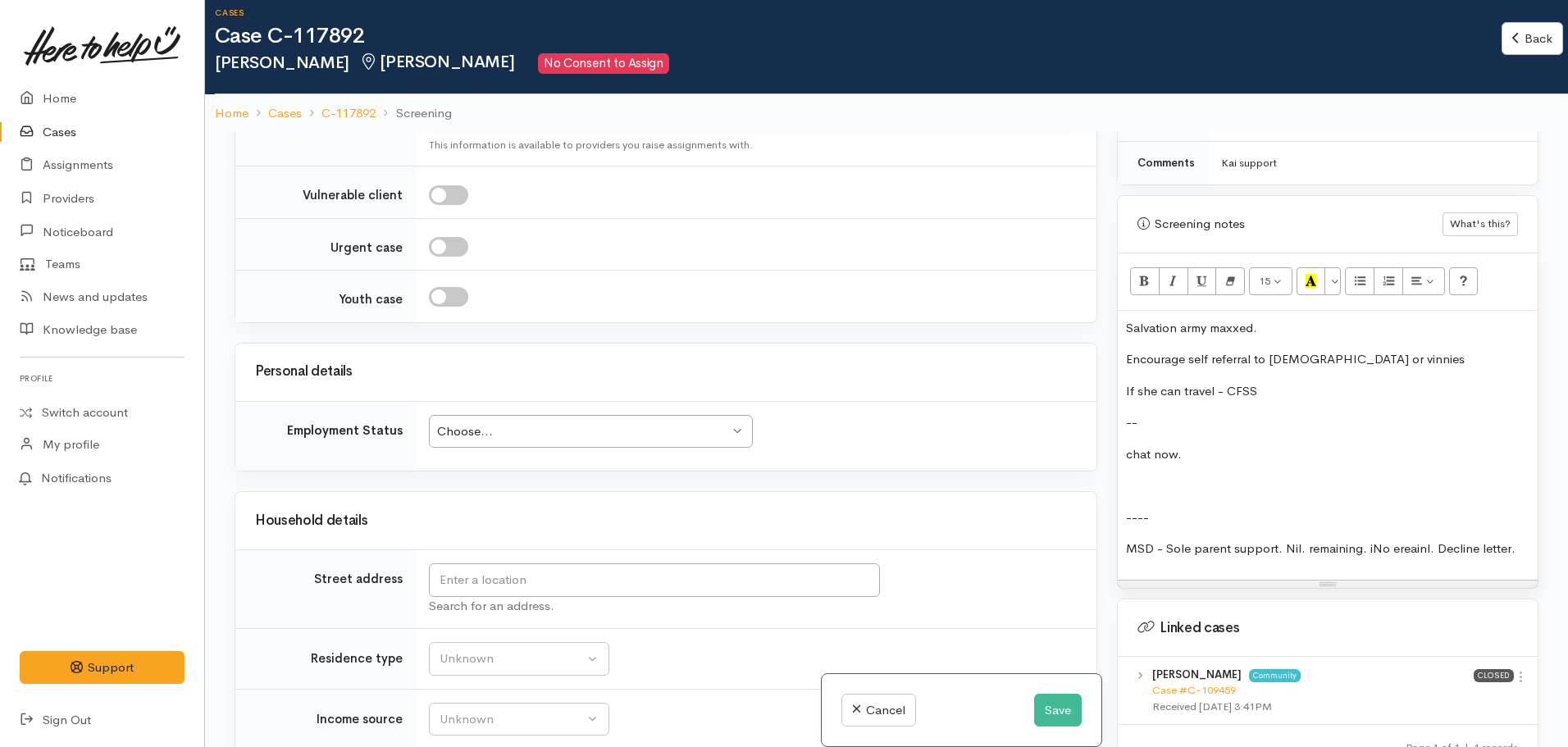
scroll to position [1912, 0]
click at [498, 573] on input "text" at bounding box center [654, 578] width 451 height 34
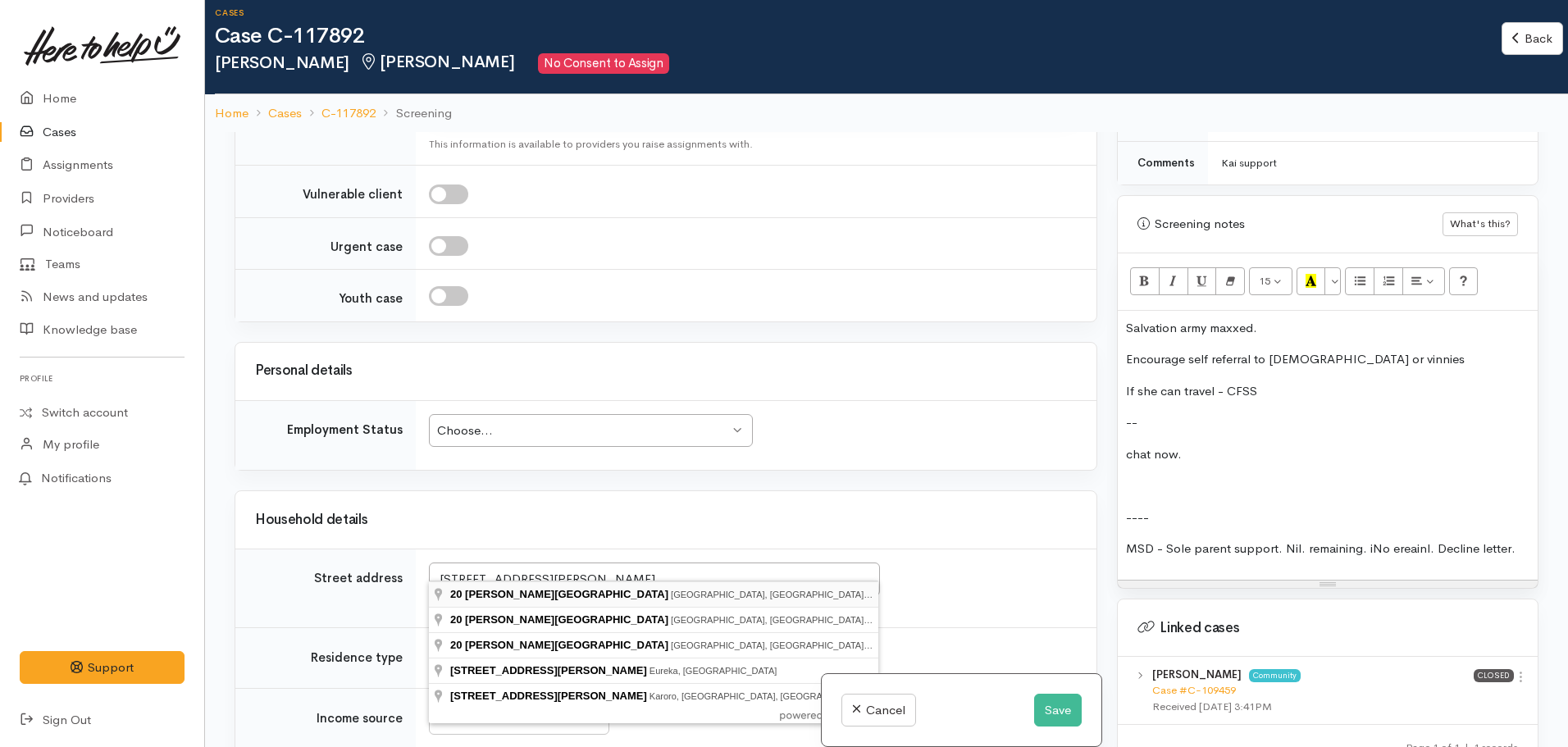
type input "20 Hinton Avenue, Forest Lake, Hamilton, New Zealand"
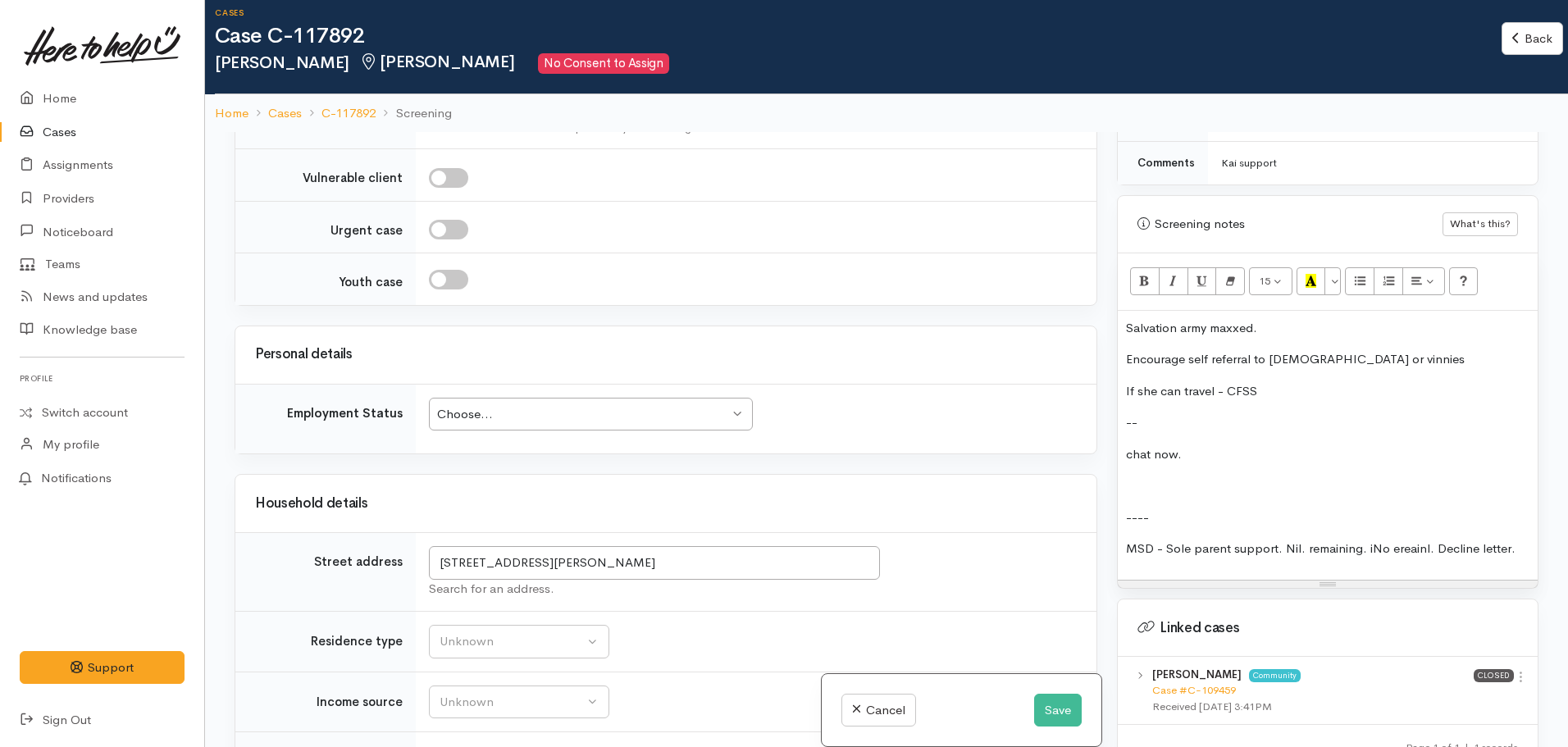
scroll to position [1928, 0]
drag, startPoint x: 769, startPoint y: 558, endPoint x: 387, endPoint y: 549, distance: 382.1
click at [387, 549] on tr "Street address 20 Hinton Avenue, Forest Lake, Hamilton, New Zealand Search for …" at bounding box center [666, 573] width 861 height 79
click at [1178, 476] on p at bounding box center [1328, 486] width 403 height 19
click at [1122, 311] on div "Salvation army maxxed. Encourage self referral to methodist or vinnies If she c…" at bounding box center [1328, 445] width 420 height 269
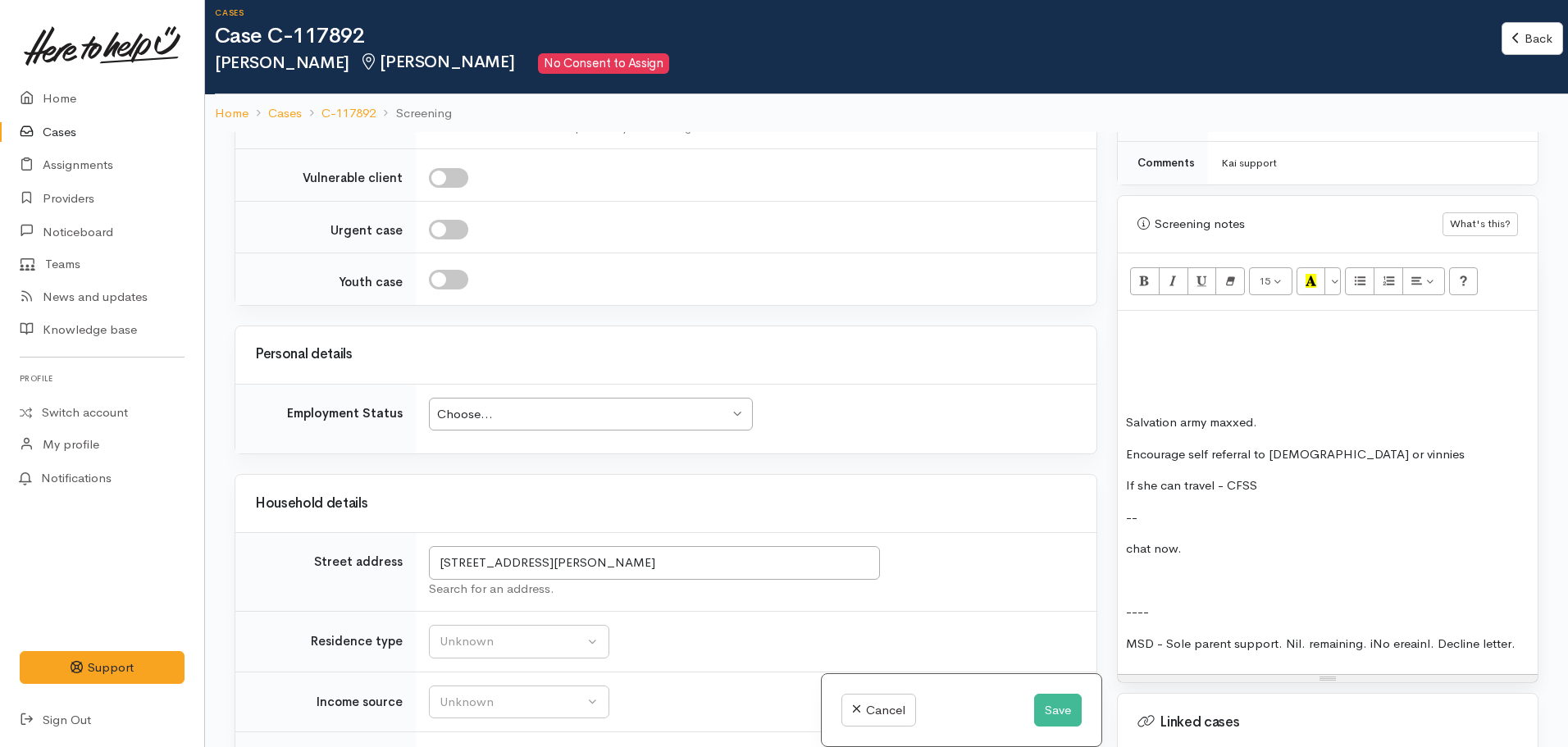
click at [1114, 306] on div "Warnings Add No warnings have been raised against this case Add Warning Title ●…" at bounding box center [1328, 506] width 442 height 747
click at [1132, 320] on p at bounding box center [1328, 328] width 403 height 19
click at [1127, 319] on p "20 Hinton Avenue, Forest Lake, Hamilton, New Zealand" at bounding box center [1328, 328] width 403 height 19
click at [1129, 319] on p "Address: 20 Hinton Avenue, Forest Lake, Hamilton, New Zealand" at bounding box center [1328, 328] width 403 height 19
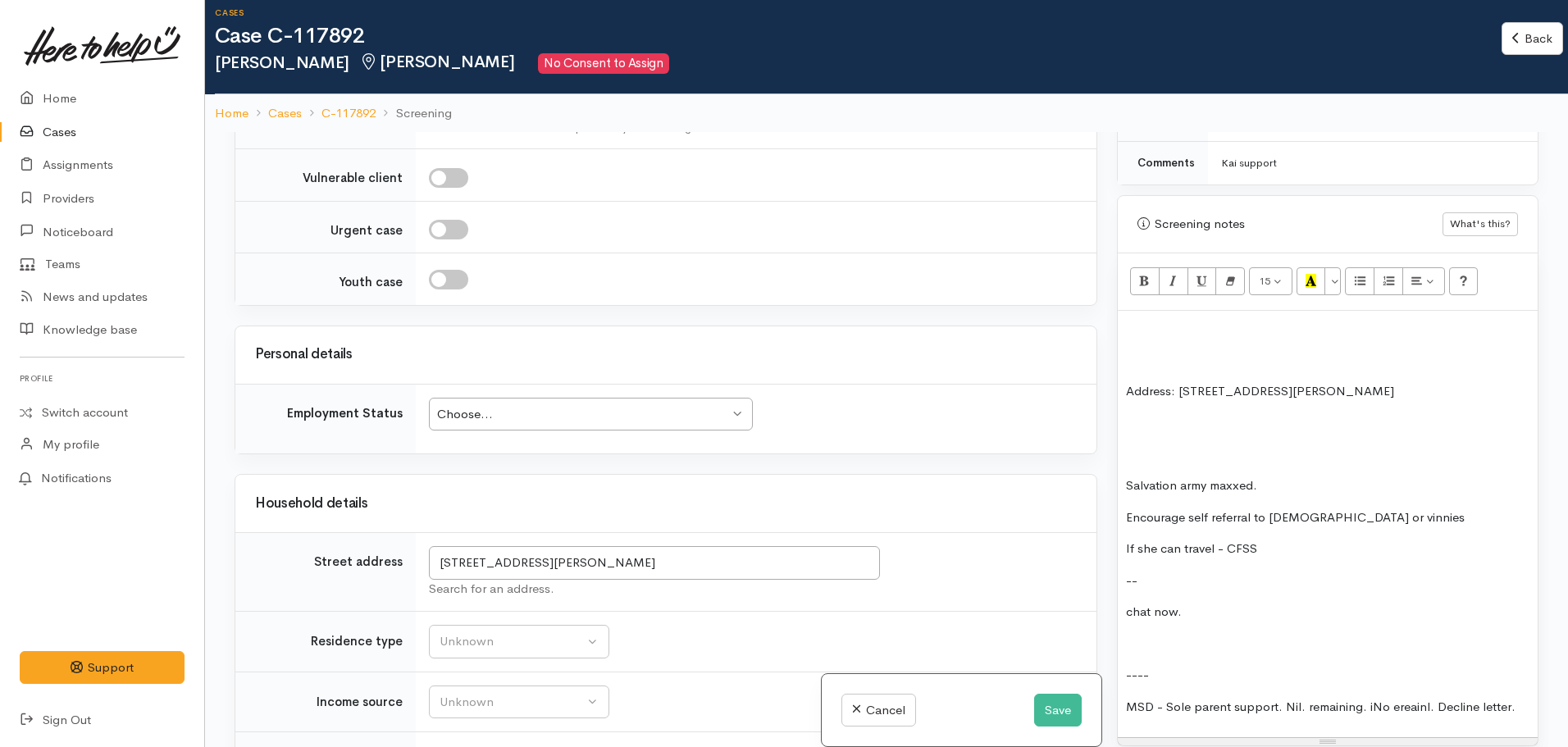
click at [1401, 509] on p "Encourage self referral to methodist or vinnies" at bounding box center [1328, 518] width 403 height 19
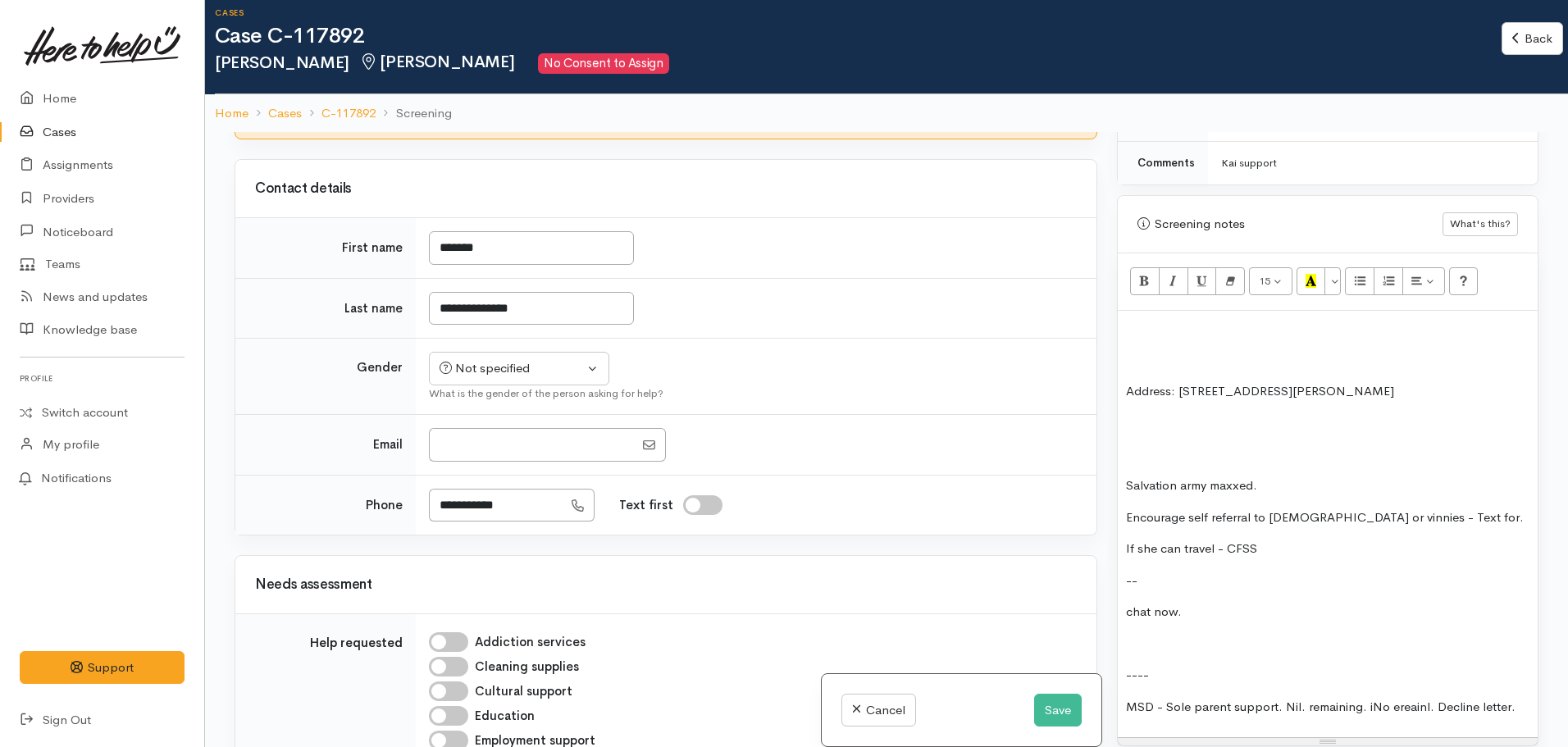
scroll to position [665, 0]
drag, startPoint x: 528, startPoint y: 491, endPoint x: 401, endPoint y: 515, distance: 129.2
click at [401, 515] on tr "**********" at bounding box center [666, 506] width 861 height 60
click at [517, 377] on div "Not specified" at bounding box center [511, 370] width 145 height 19
click at [498, 454] on span "Female" at bounding box center [532, 458] width 140 height 19
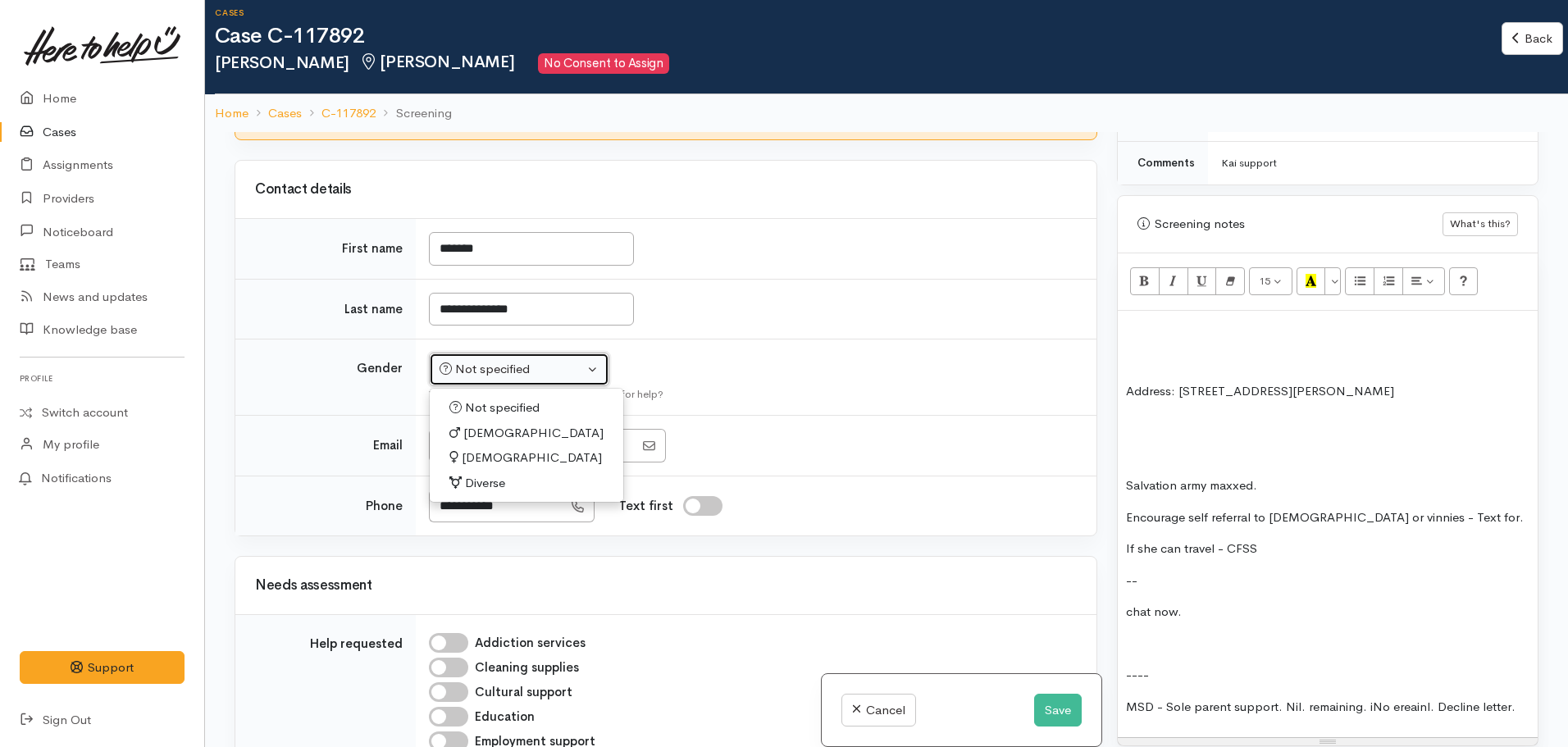
select select "Female"
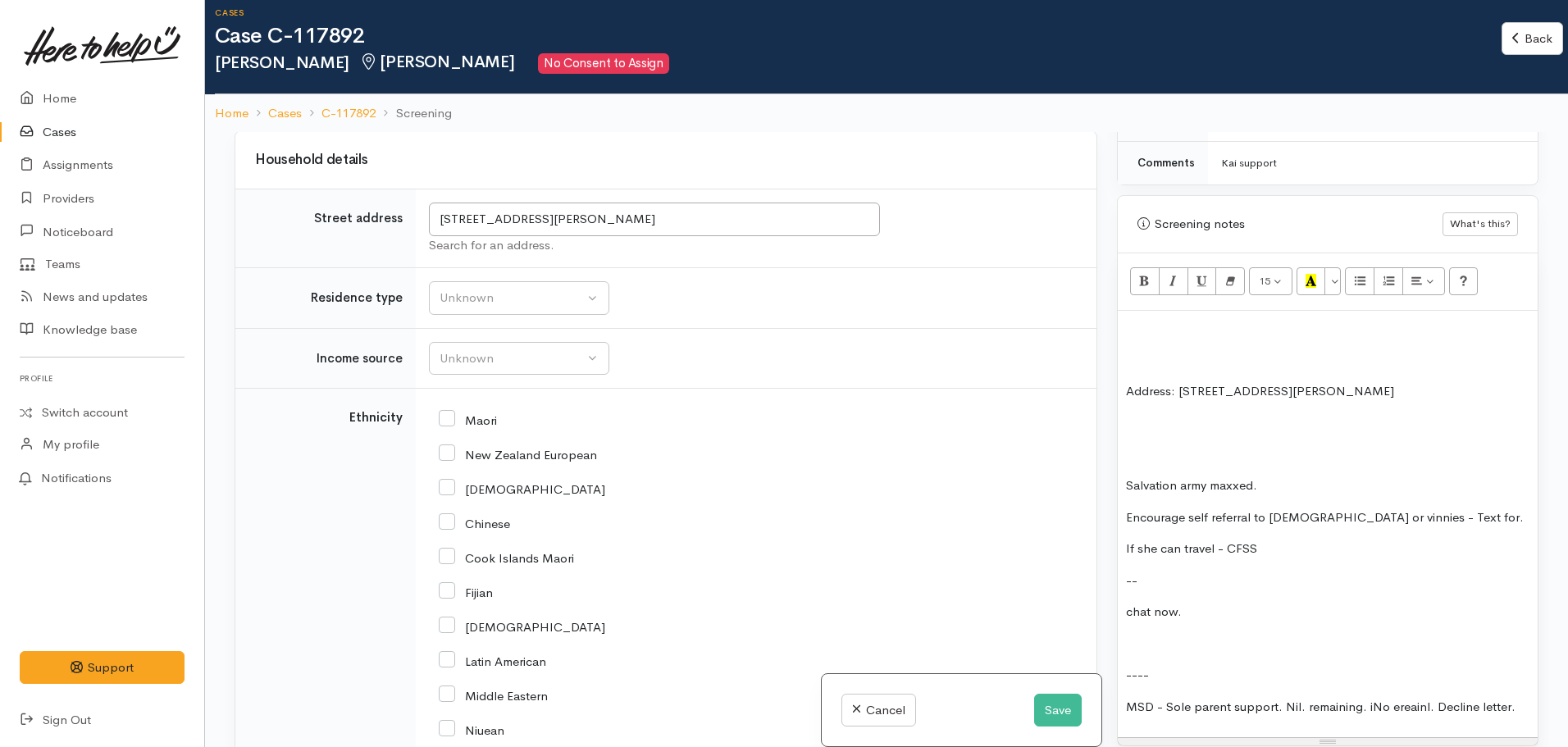
scroll to position [2274, 0]
drag, startPoint x: 763, startPoint y: 214, endPoint x: 362, endPoint y: 211, distance: 401.0
click at [362, 211] on tr "Street address 20 Hinton Avenue, Forest Lake, Hamilton, New Zealand Search for …" at bounding box center [666, 226] width 861 height 79
click at [1162, 351] on p at bounding box center [1328, 360] width 403 height 19
click at [1128, 319] on p at bounding box center [1328, 328] width 403 height 19
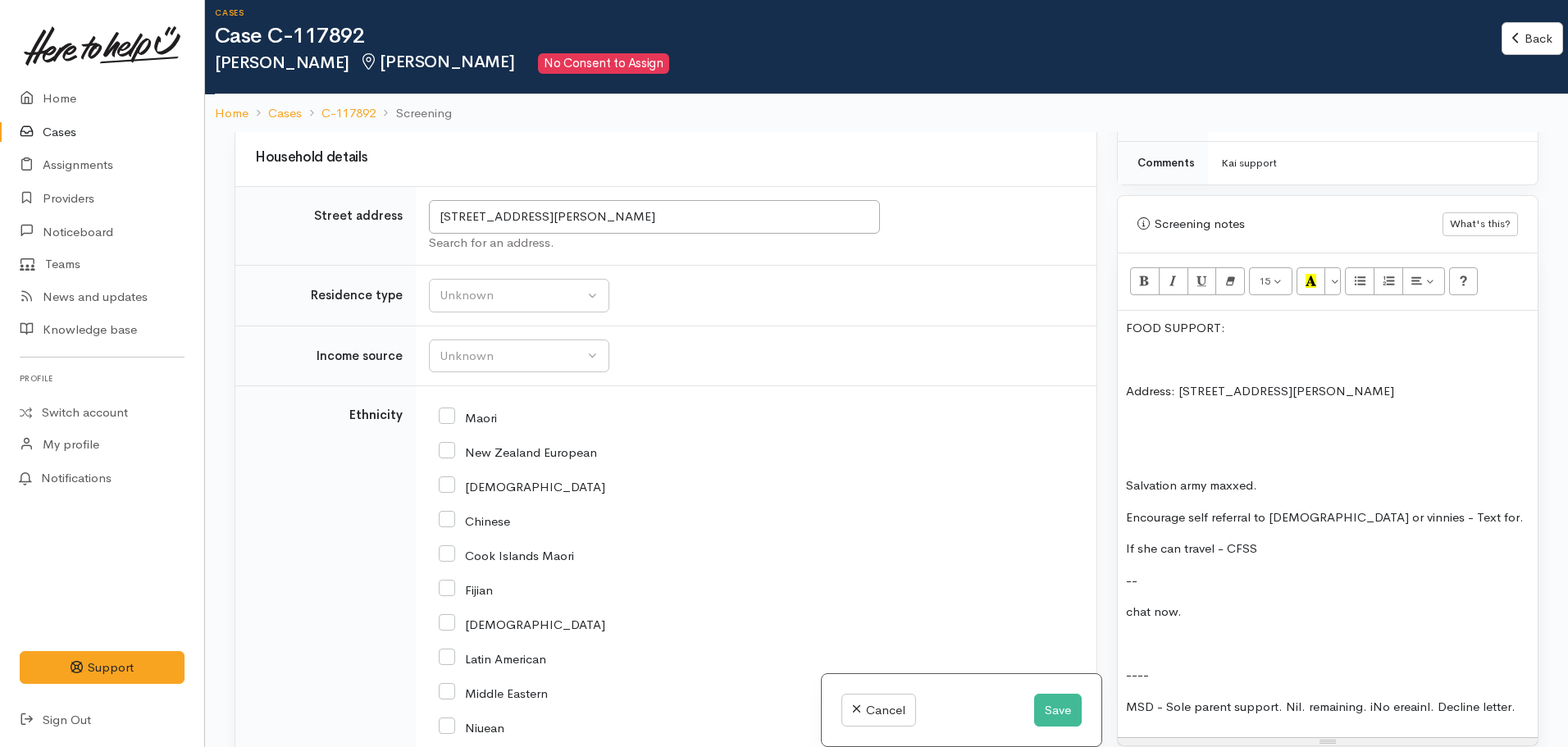
click at [1128, 351] on p at bounding box center [1328, 360] width 403 height 19
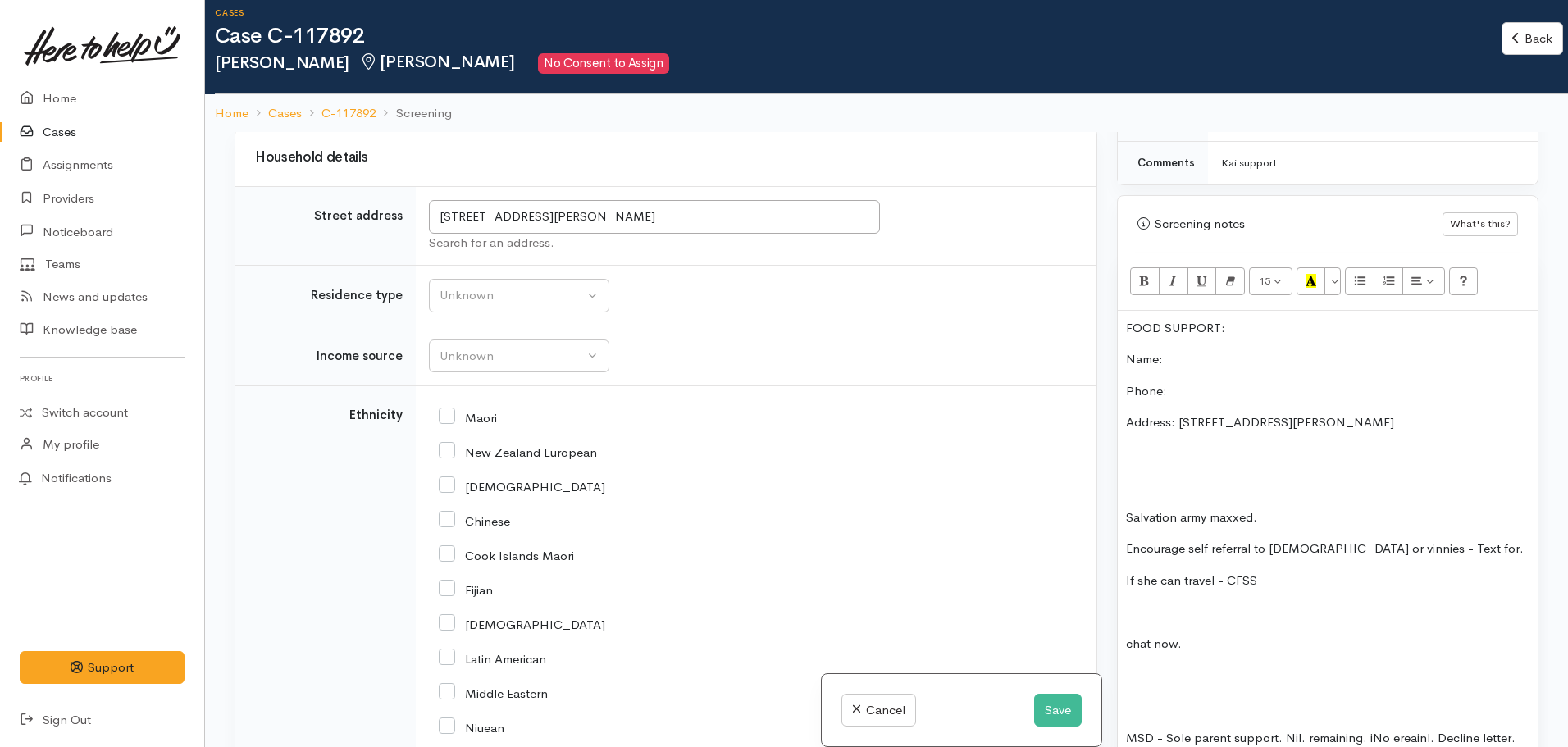
click at [1196, 351] on p "Name:" at bounding box center [1328, 360] width 403 height 19
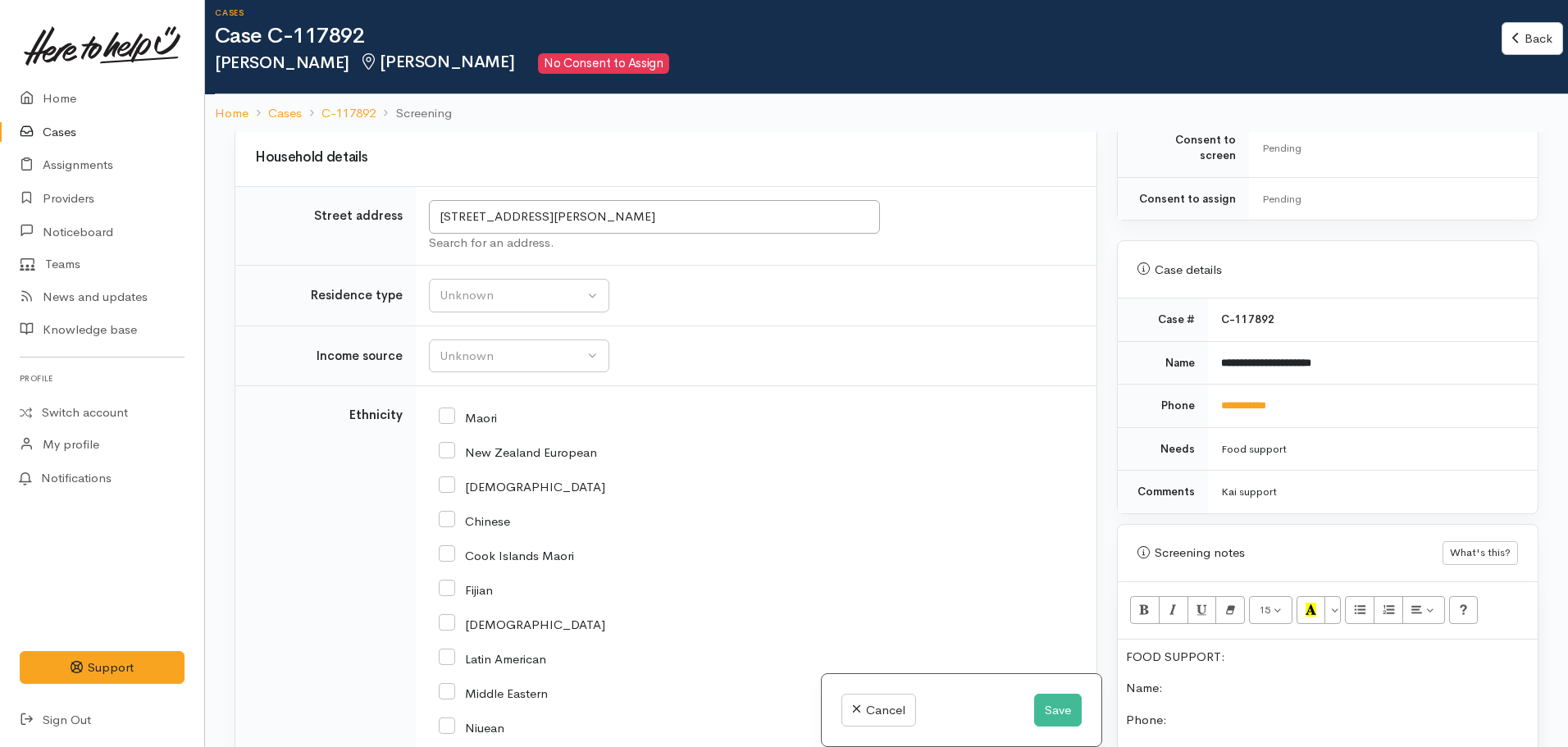
scroll to position [619, 0]
drag, startPoint x: 1299, startPoint y: 346, endPoint x: 1220, endPoint y: 347, distance: 79.0
click at [1220, 347] on td "**********" at bounding box center [1373, 363] width 330 height 43
click at [1221, 358] on b "**********" at bounding box center [1266, 363] width 90 height 11
drag, startPoint x: 1353, startPoint y: 337, endPoint x: 1216, endPoint y: 360, distance: 138.9
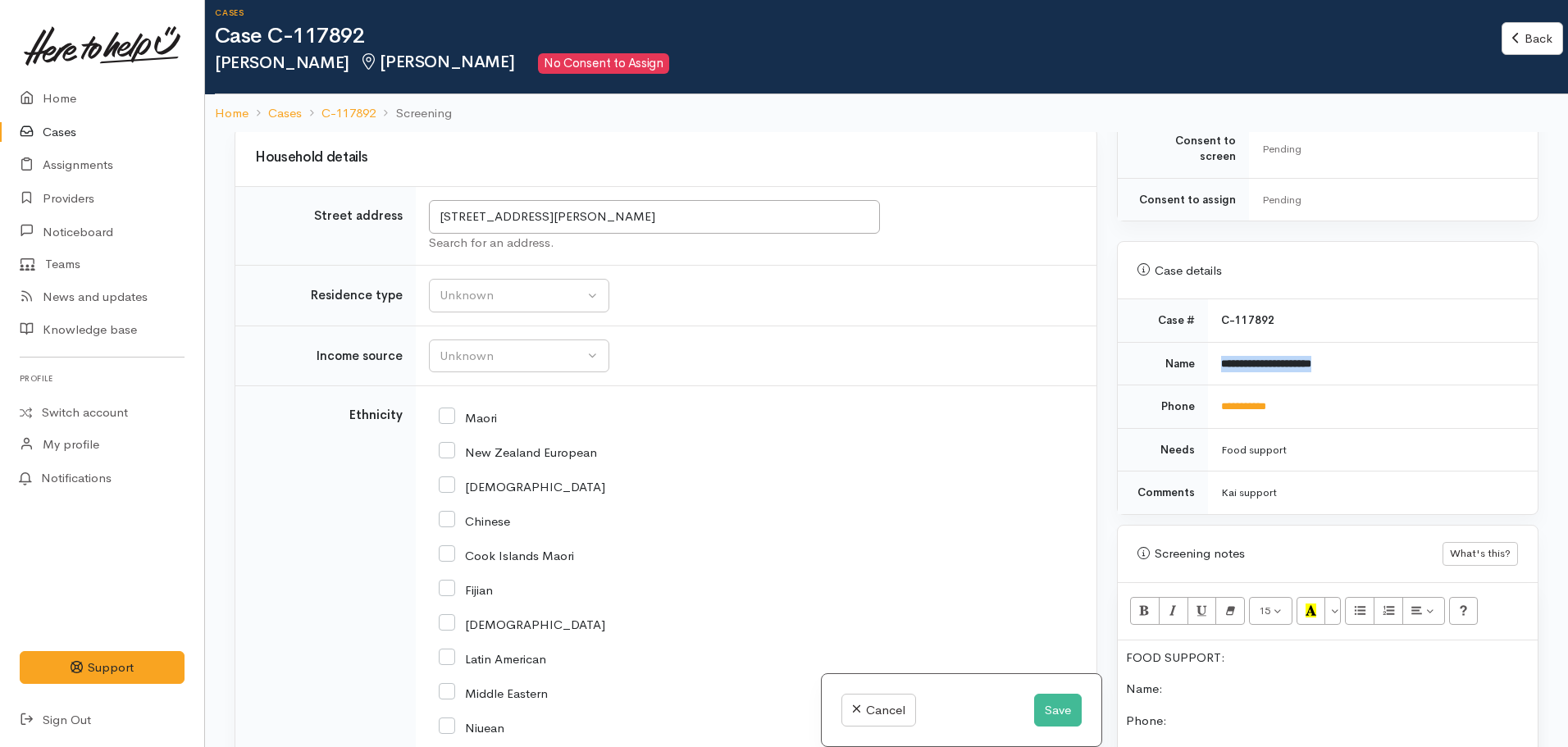
click at [1216, 360] on td "**********" at bounding box center [1373, 363] width 330 height 43
copy b "**********"
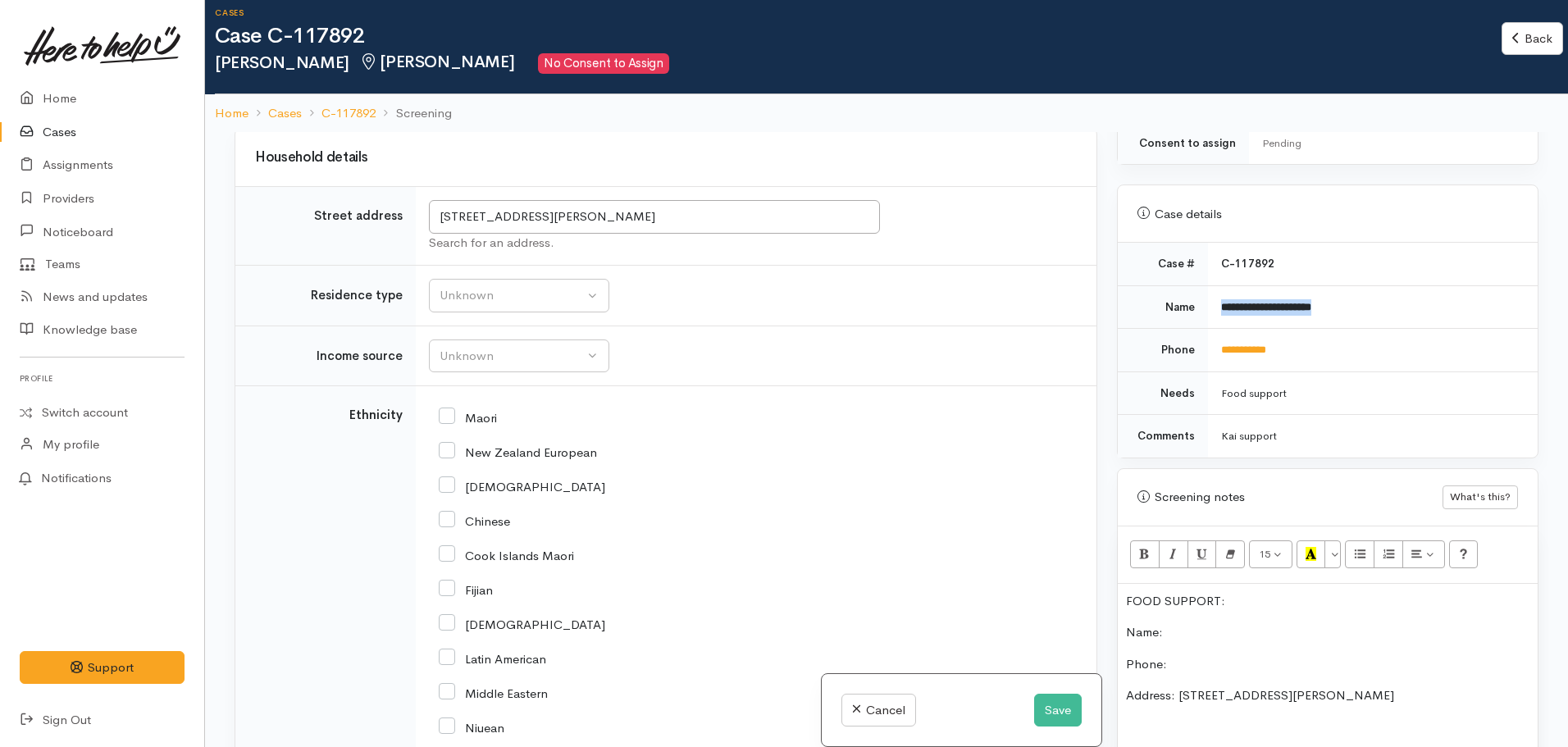
scroll to position [679, 0]
click at [1198, 620] on p "Name:" at bounding box center [1328, 629] width 403 height 19
drag, startPoint x: 1306, startPoint y: 331, endPoint x: 1209, endPoint y: 334, distance: 97.0
click at [1209, 334] on td "**********" at bounding box center [1373, 347] width 330 height 43
copy link "**********"
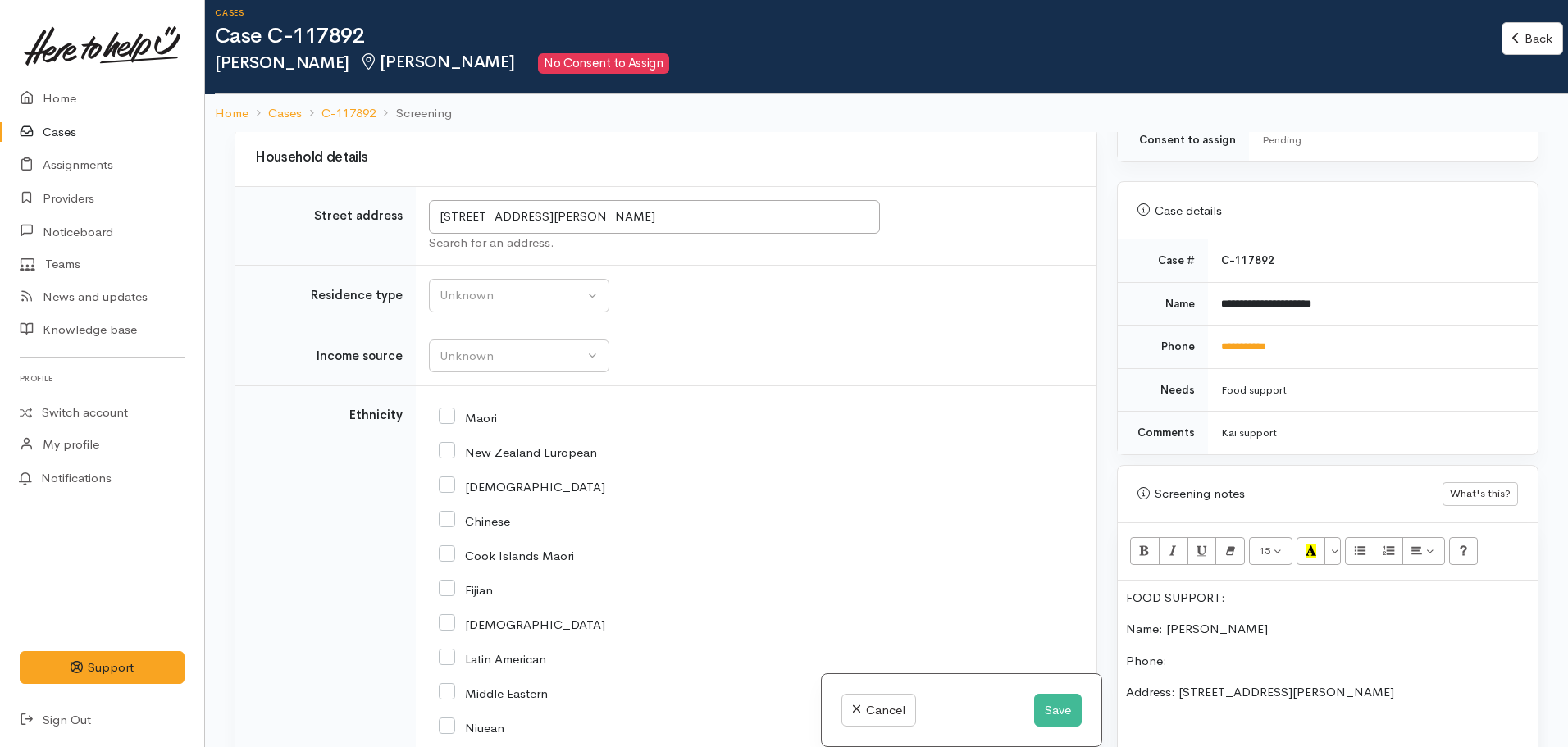
click at [1178, 652] on p "Phone:" at bounding box center [1328, 662] width 403 height 19
drag, startPoint x: 1239, startPoint y: 576, endPoint x: 1079, endPoint y: 575, distance: 160.0
click at [1079, 575] on div "Related cases There are other cases potentially from the same person, address o…" at bounding box center [887, 506] width 1324 height 747
click at [1150, 537] on button "Bold (CTRL+B)" at bounding box center [1145, 551] width 30 height 28
click at [1317, 537] on button "Recent Color" at bounding box center [1311, 551] width 30 height 28
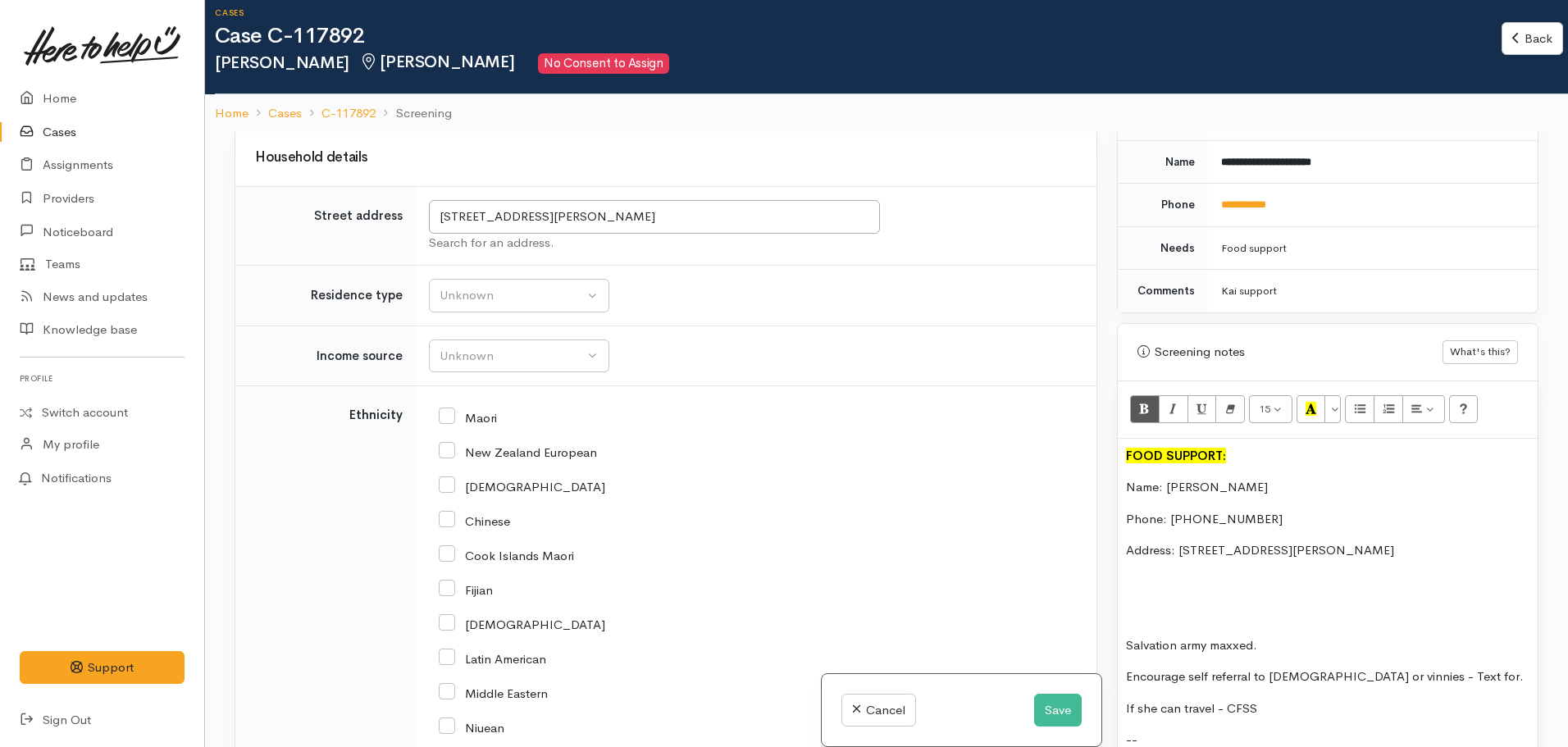
scroll to position [828, 0]
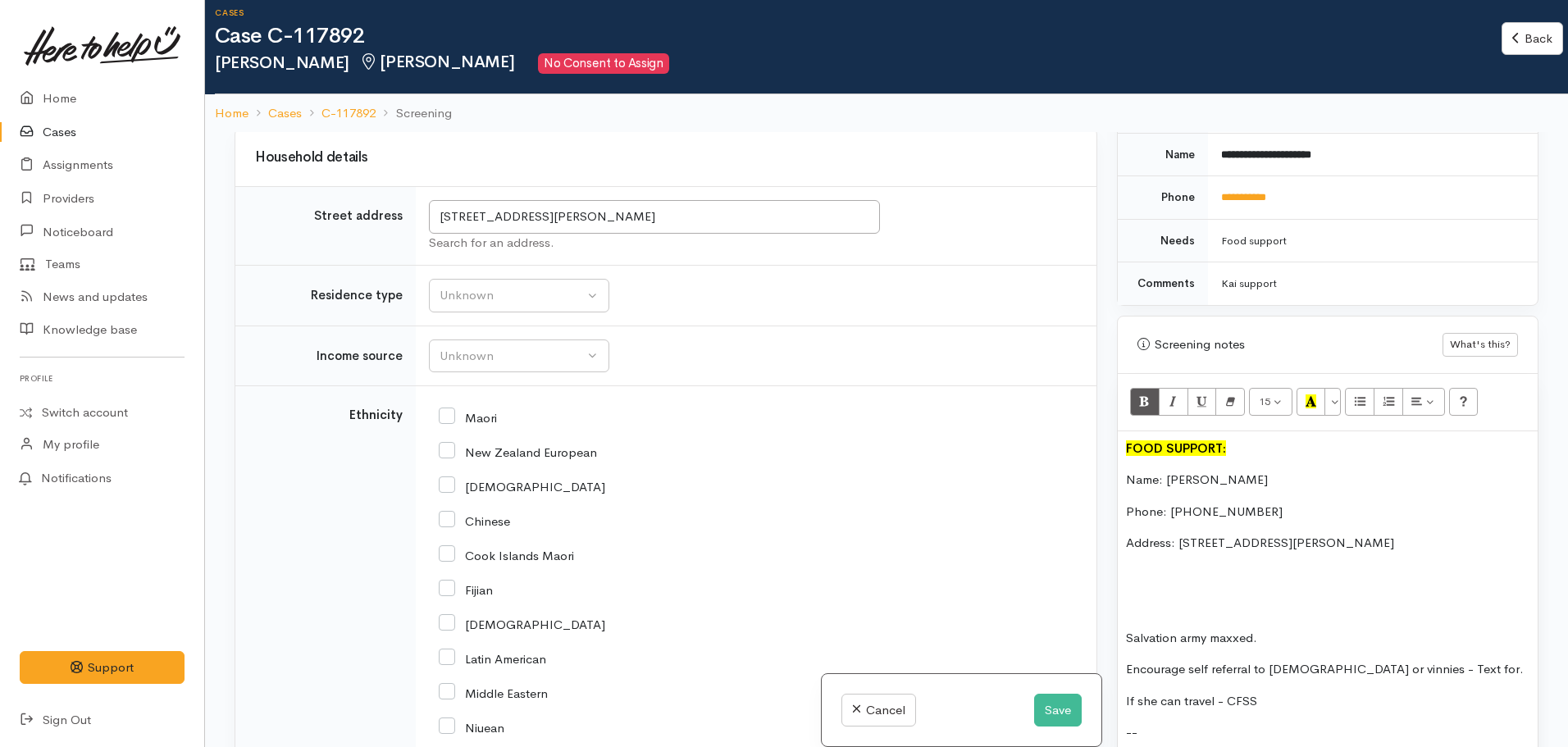
click at [1132, 578] on div "FOOD SUPPORT: Name: Angella Matilalefoafoa Phone: 02108011110 Address: 20 Hinto…" at bounding box center [1328, 660] width 420 height 459
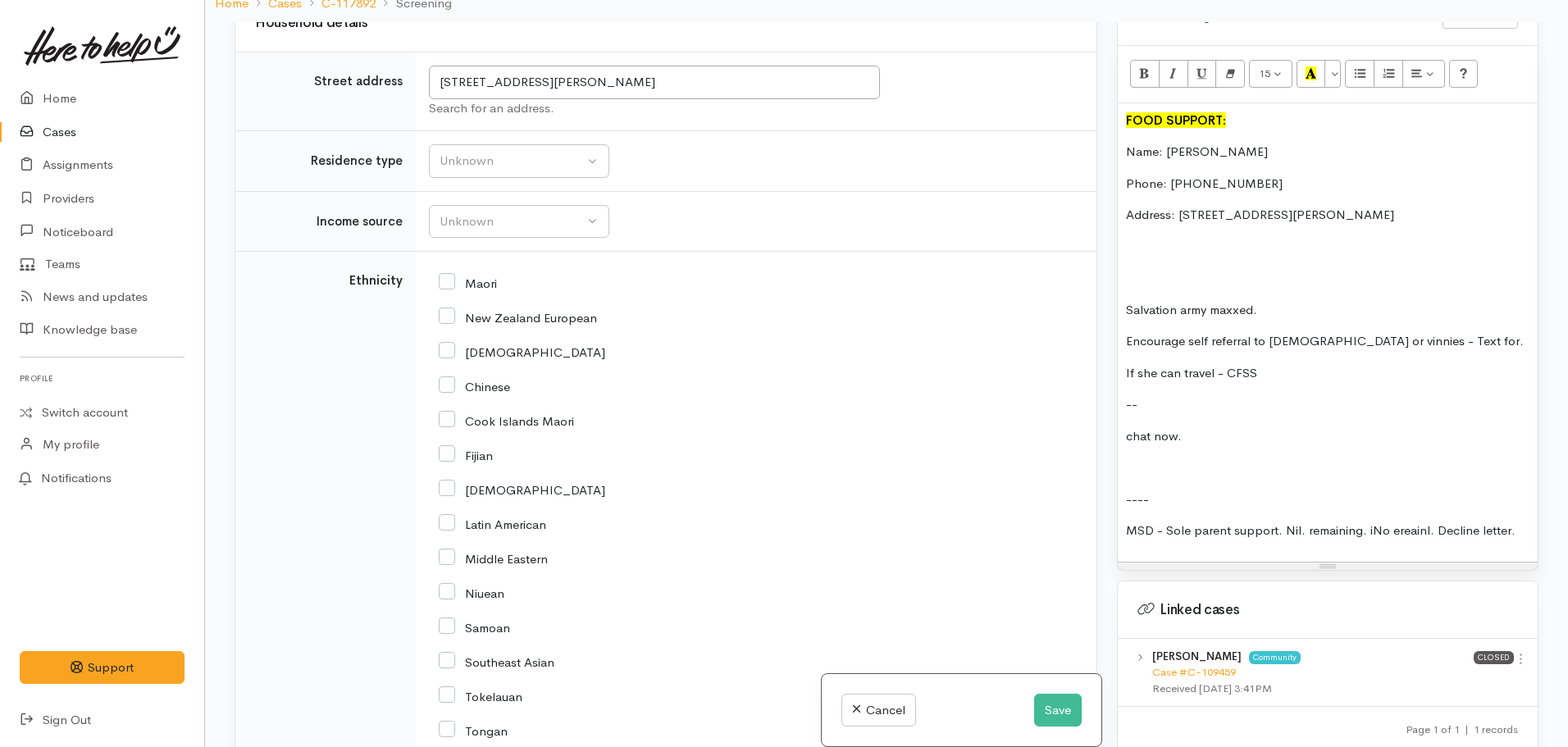
scroll to position [2232, 0]
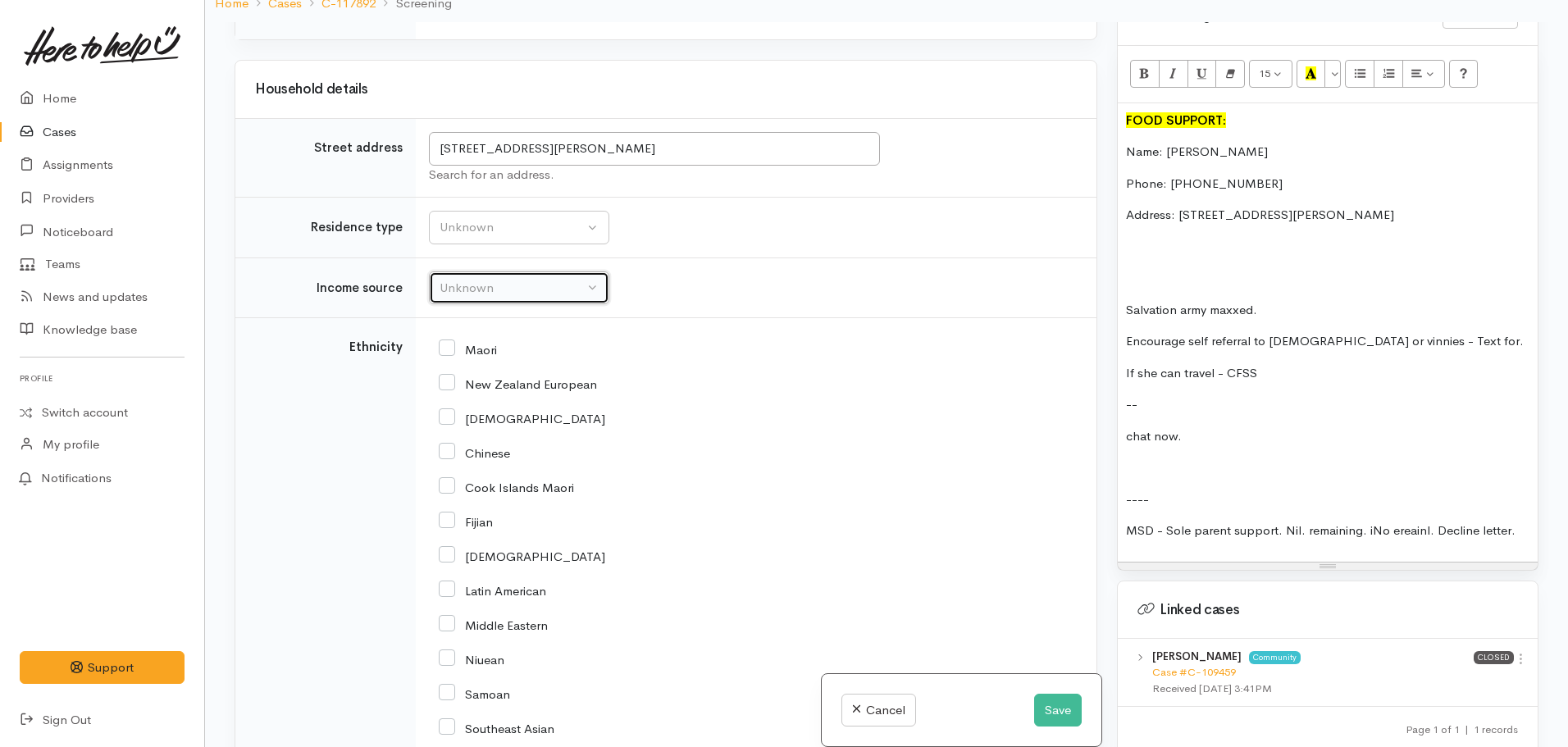
click at [505, 294] on div "Unknown" at bounding box center [511, 288] width 145 height 19
type input "sole"
click at [530, 363] on span "MSD - Sole Parent Support" at bounding box center [526, 366] width 153 height 19
select select "7"
click at [1055, 712] on button "Save" at bounding box center [1058, 710] width 48 height 34
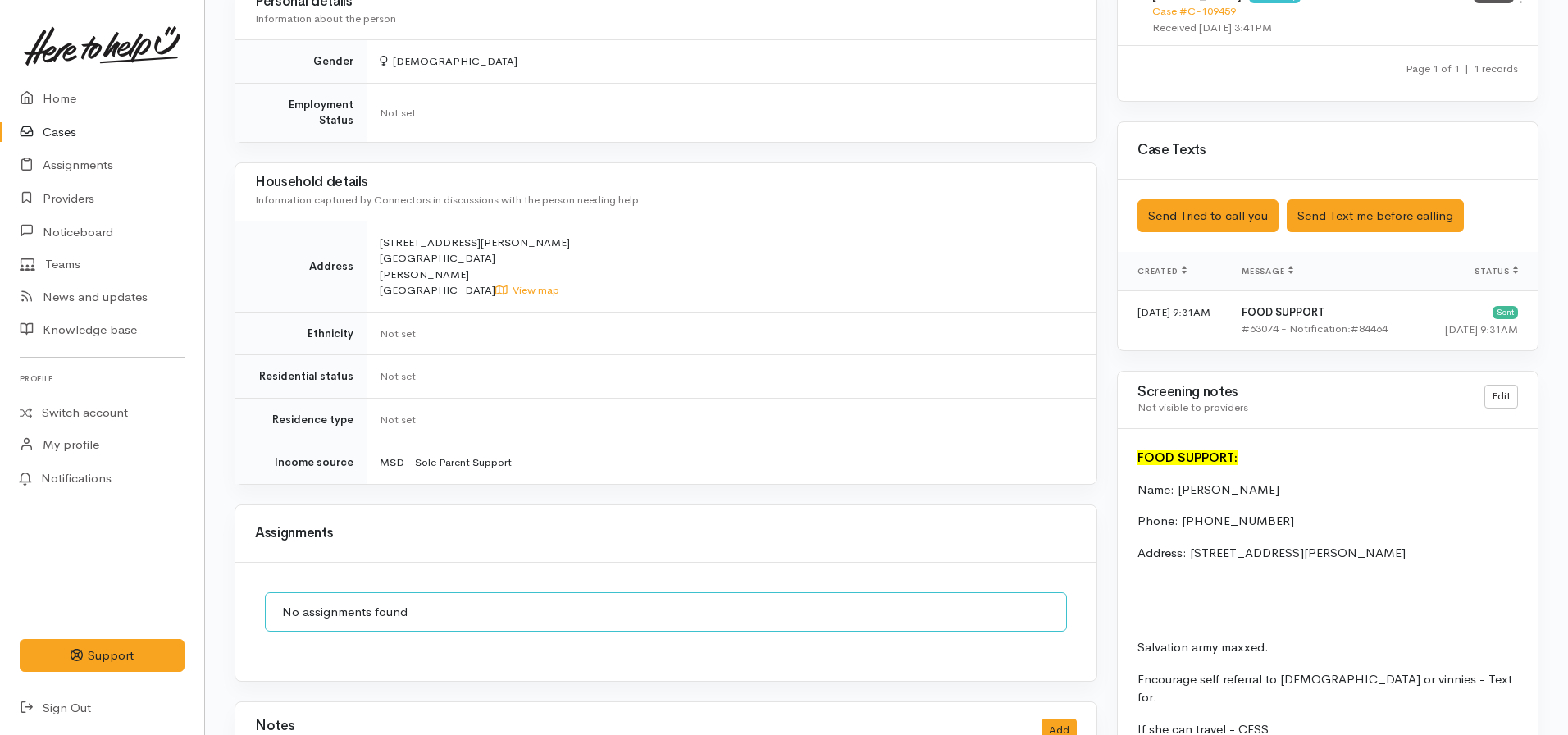
scroll to position [1206, 0]
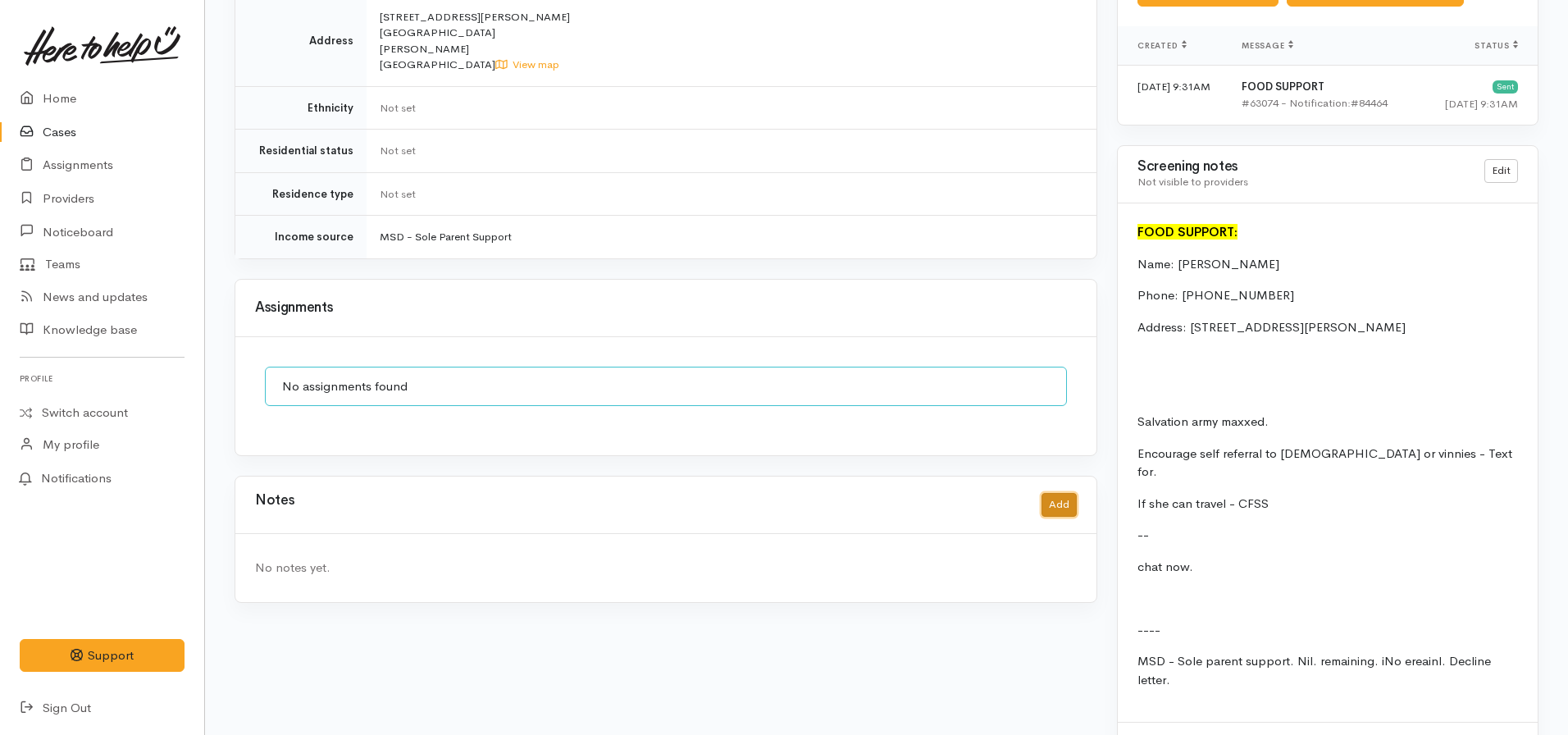
click at [1064, 494] on button "Add" at bounding box center [1058, 505] width 35 height 24
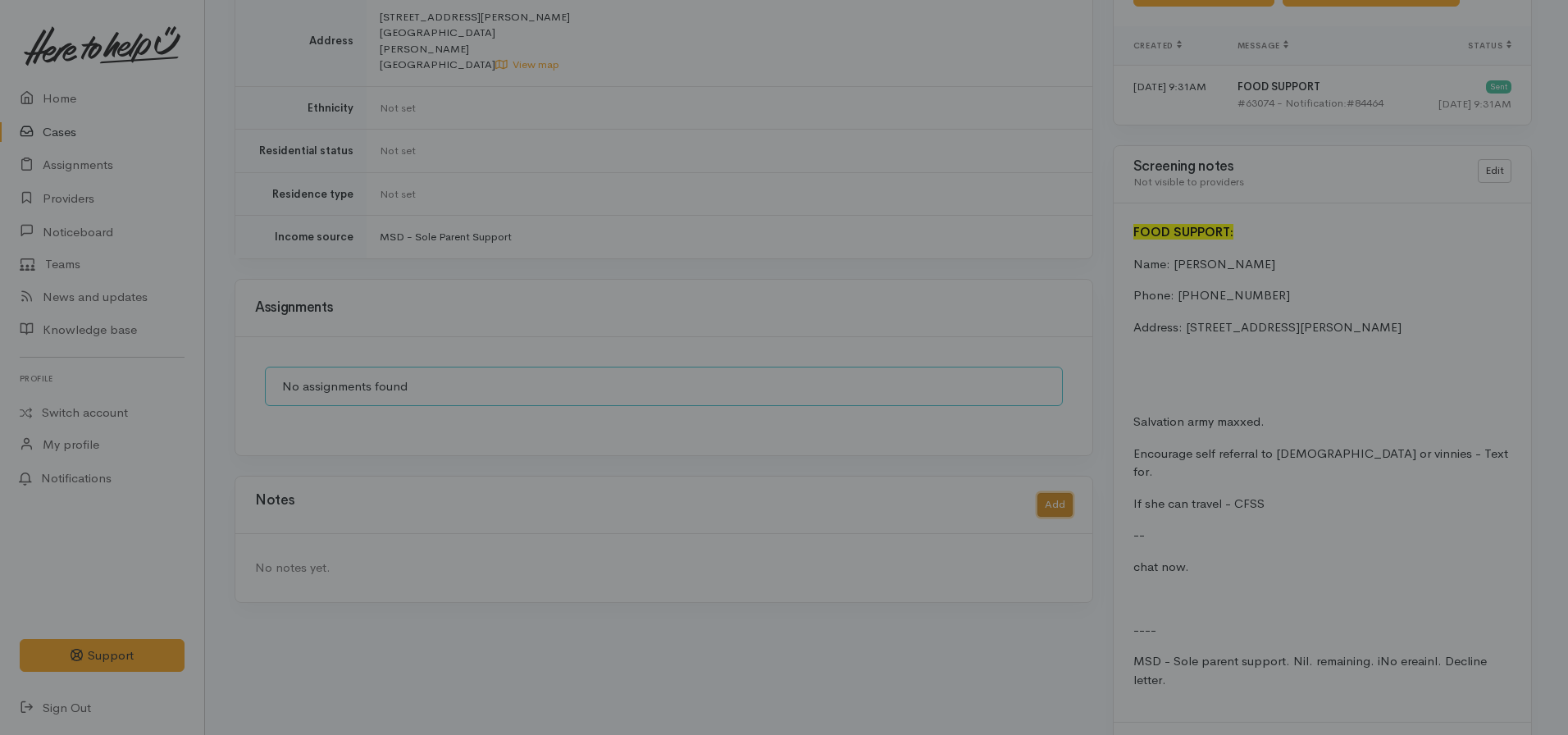
scroll to position [1193, 0]
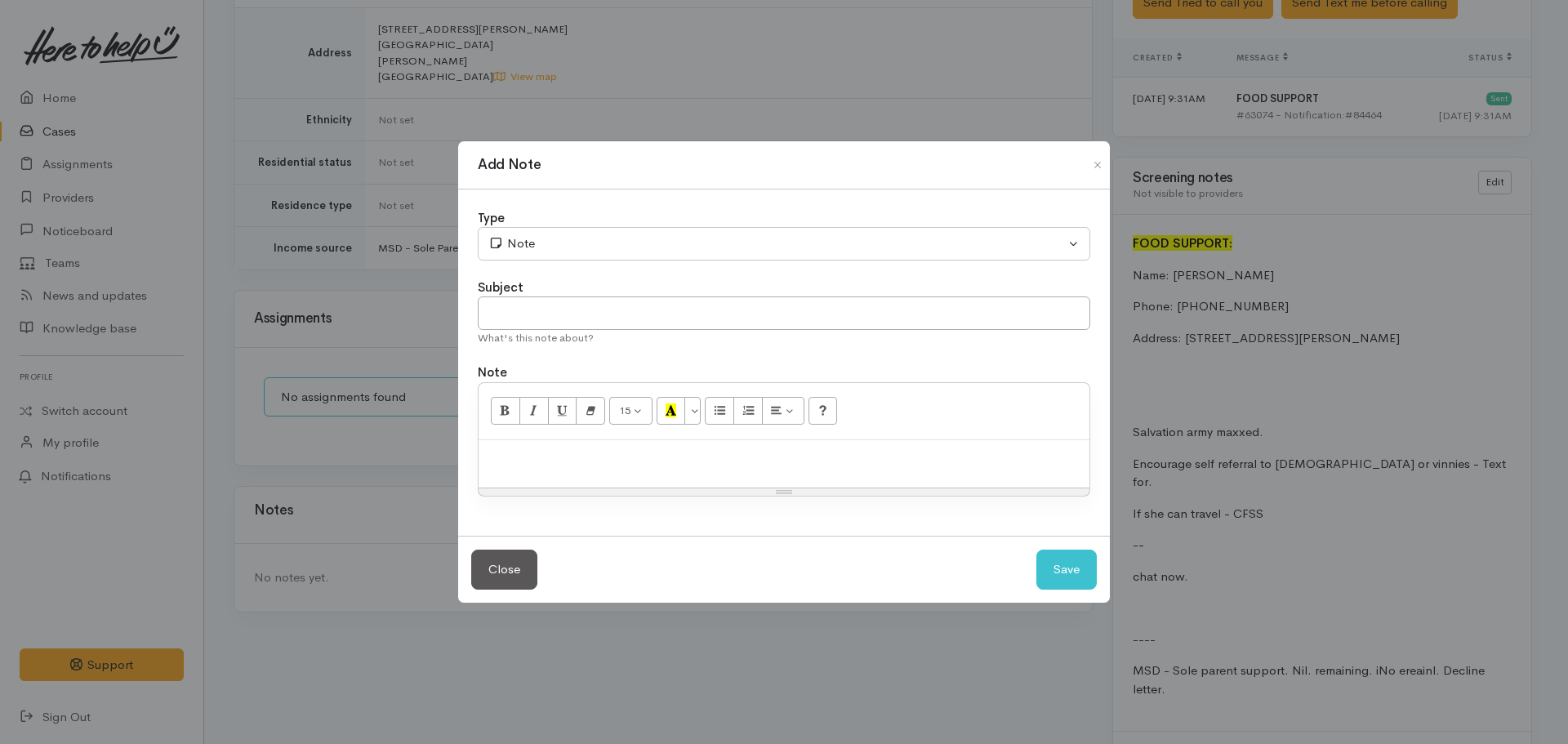
click at [644, 455] on p at bounding box center [783, 458] width 594 height 19
paste div
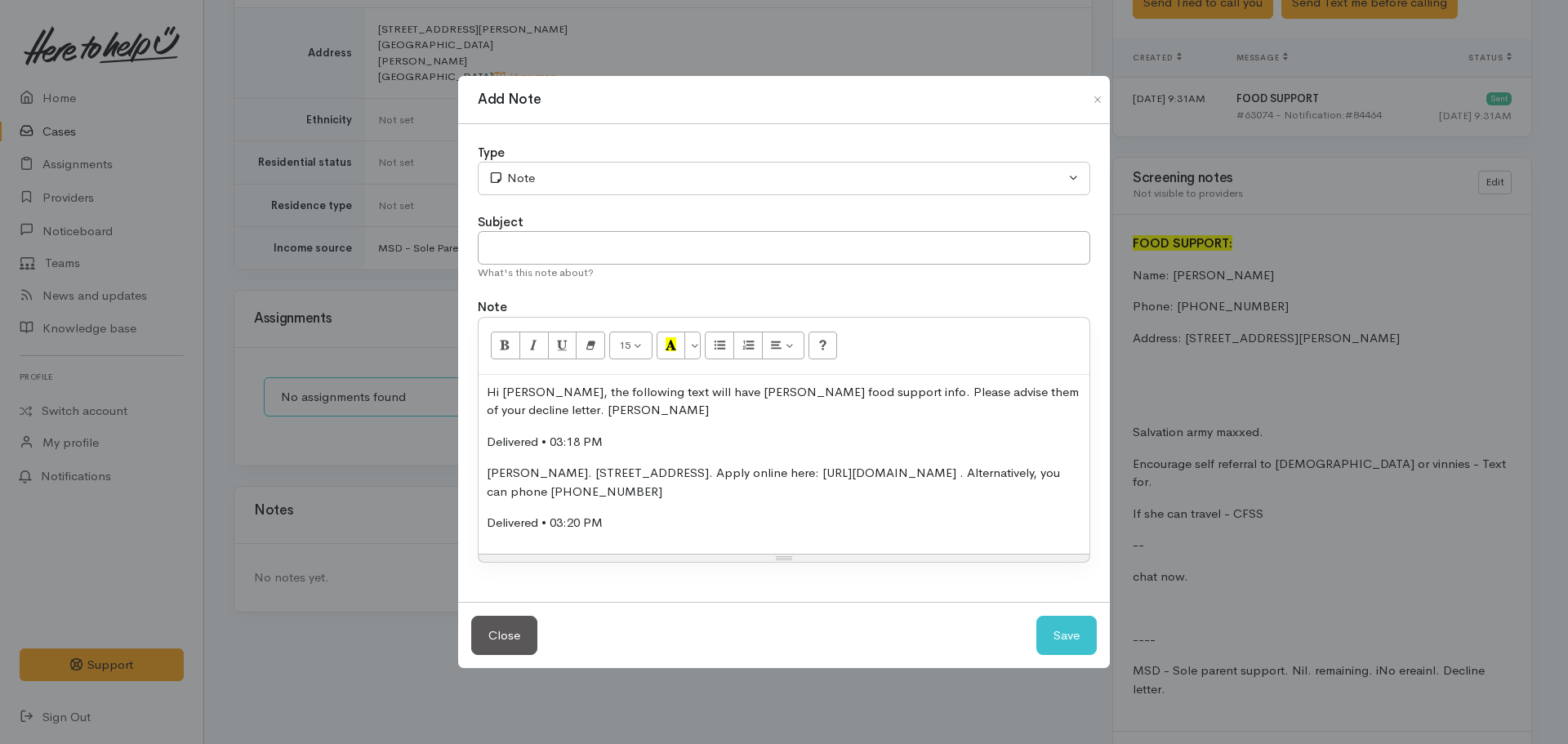
click at [647, 441] on p "Delivered • 03:18 PM" at bounding box center [783, 443] width 594 height 19
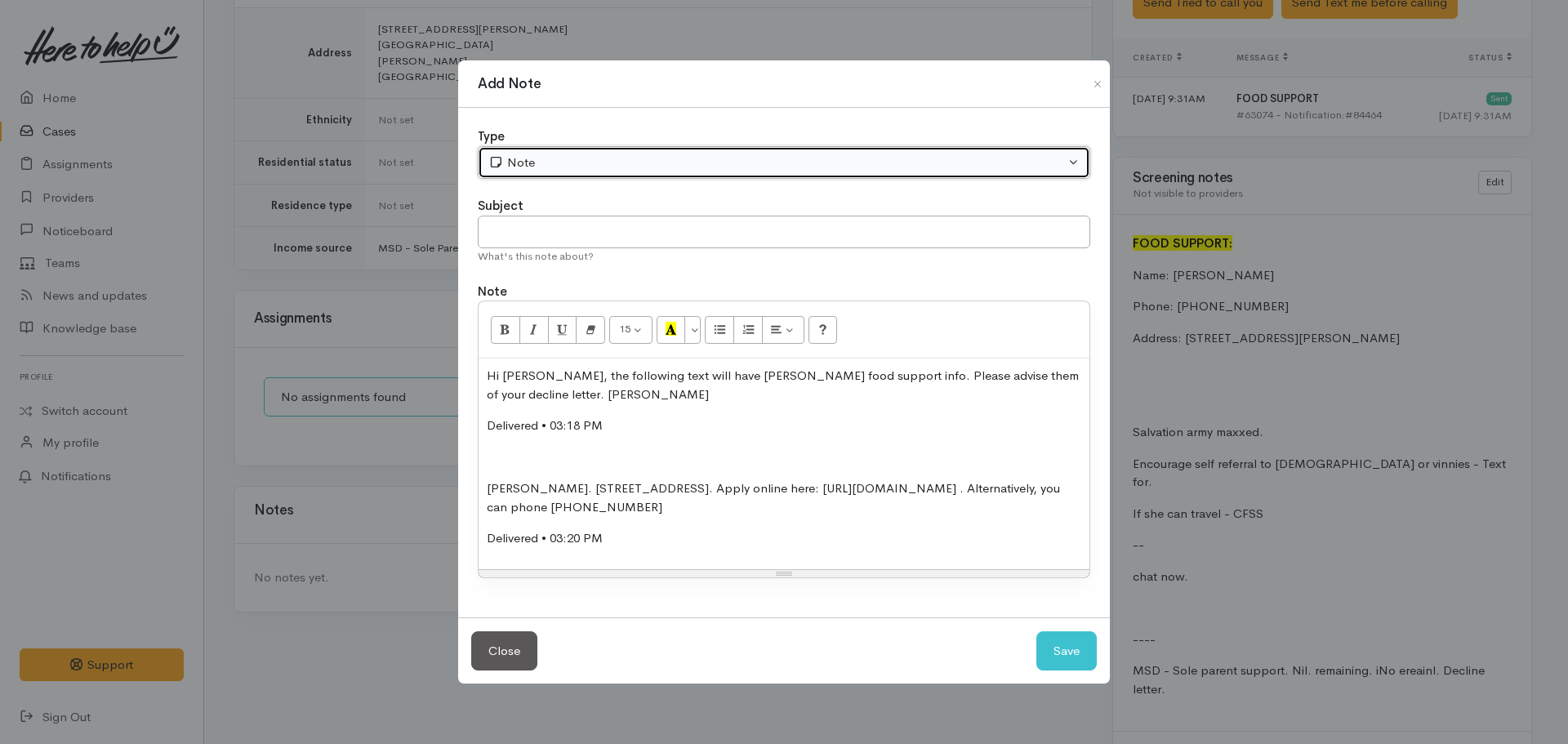
click at [599, 165] on div "Note" at bounding box center [776, 163] width 577 height 19
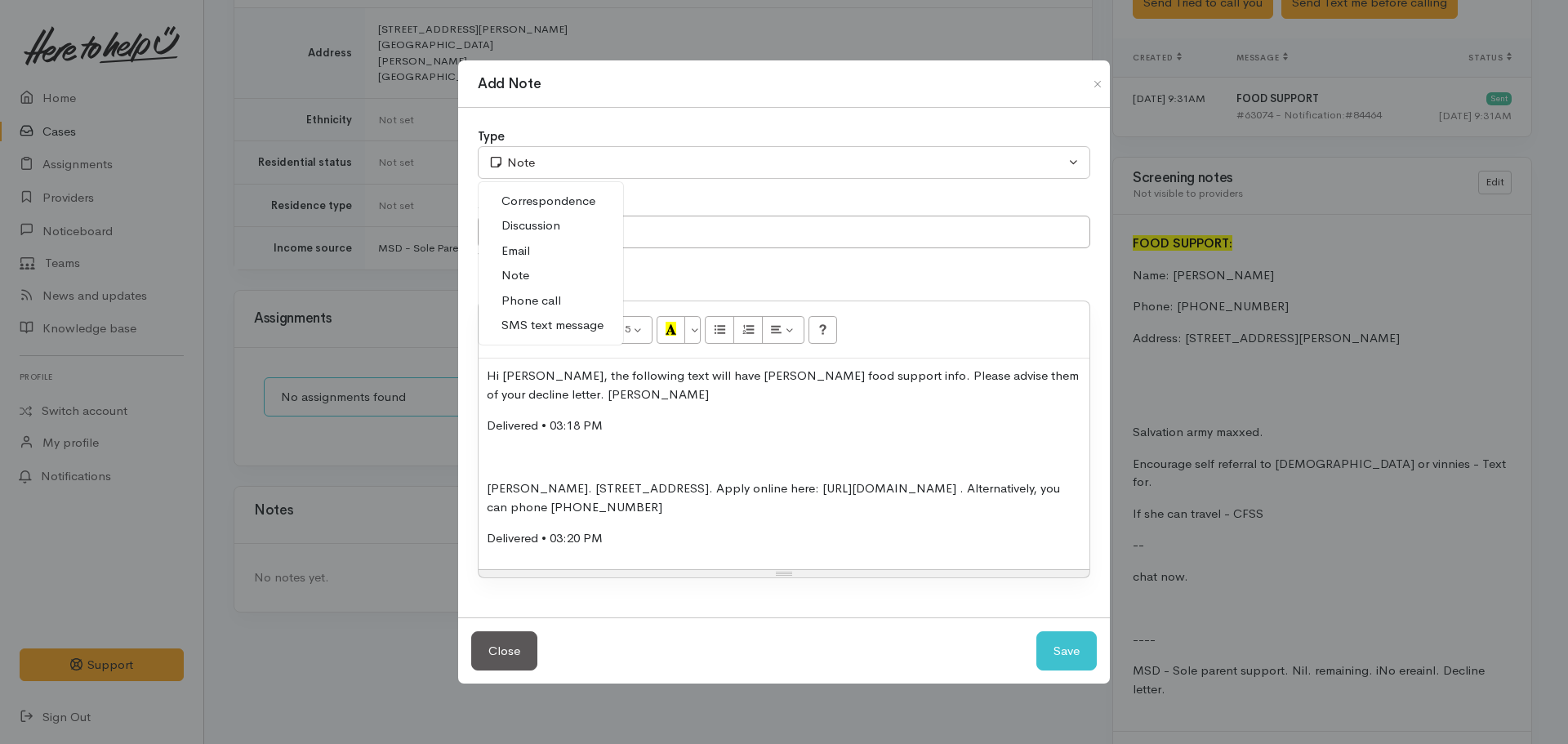
click at [555, 318] on span "SMS text message" at bounding box center [552, 325] width 102 height 19
click at [1080, 660] on button "Save" at bounding box center [1066, 651] width 60 height 40
select select "1"
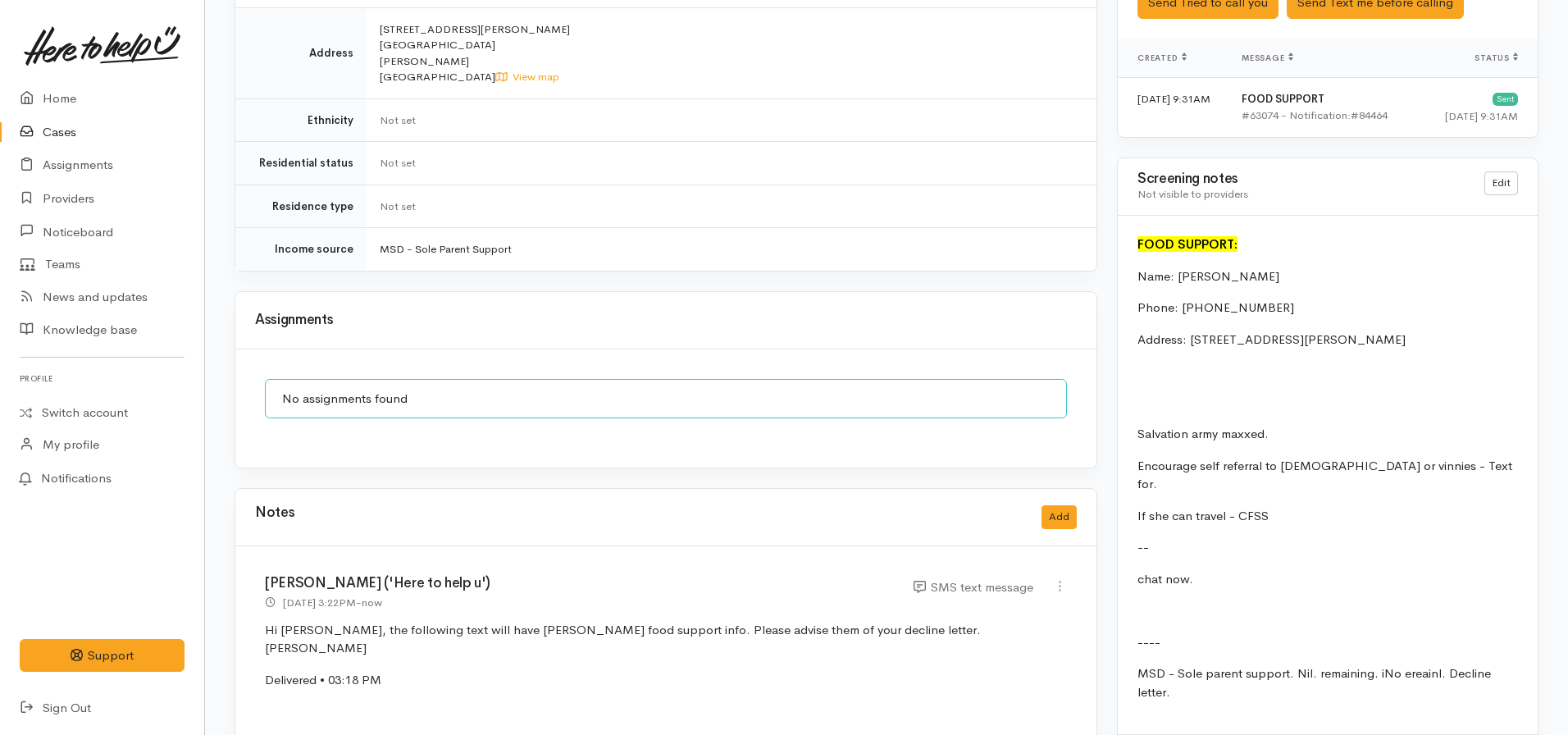
scroll to position [1289, 0]
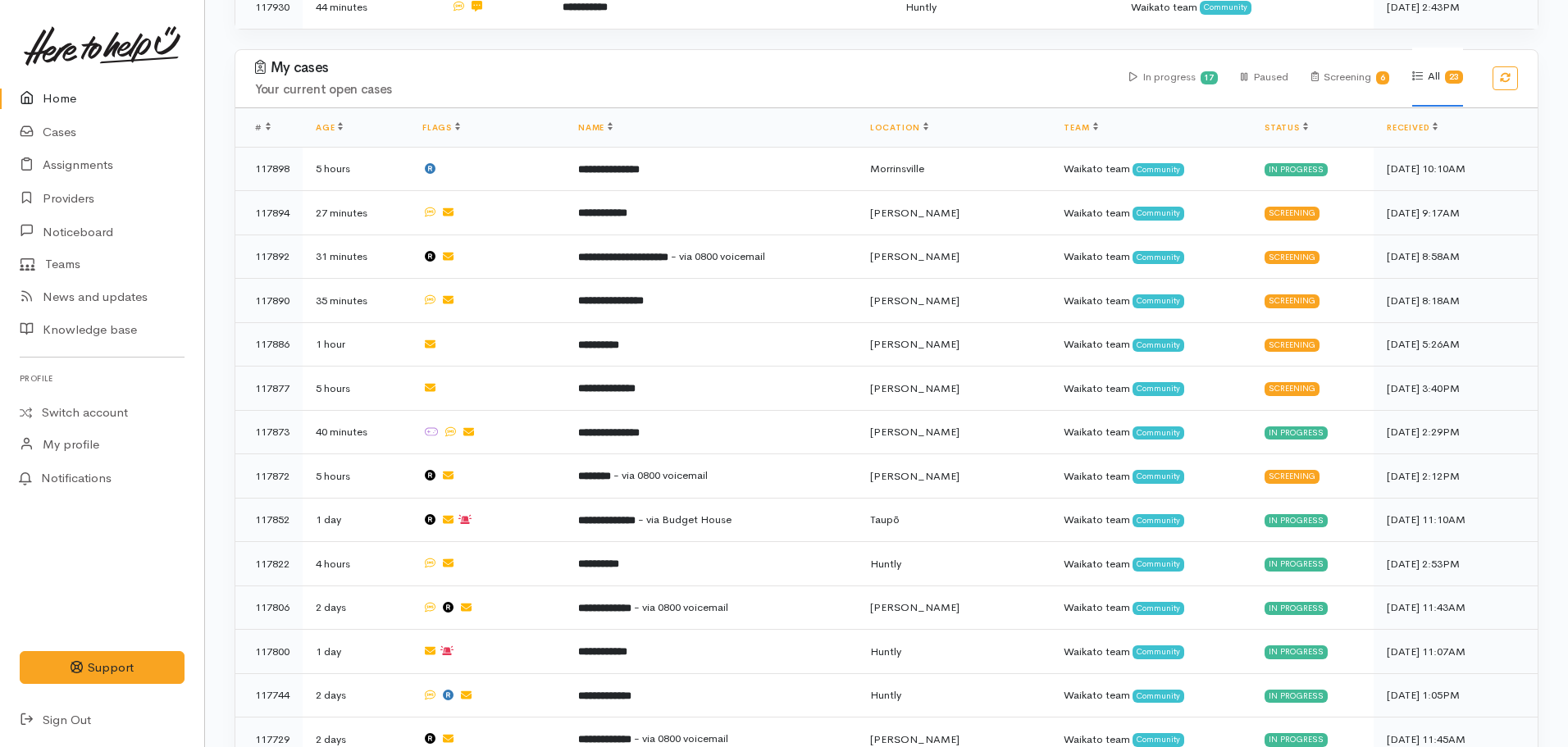
scroll to position [907, 0]
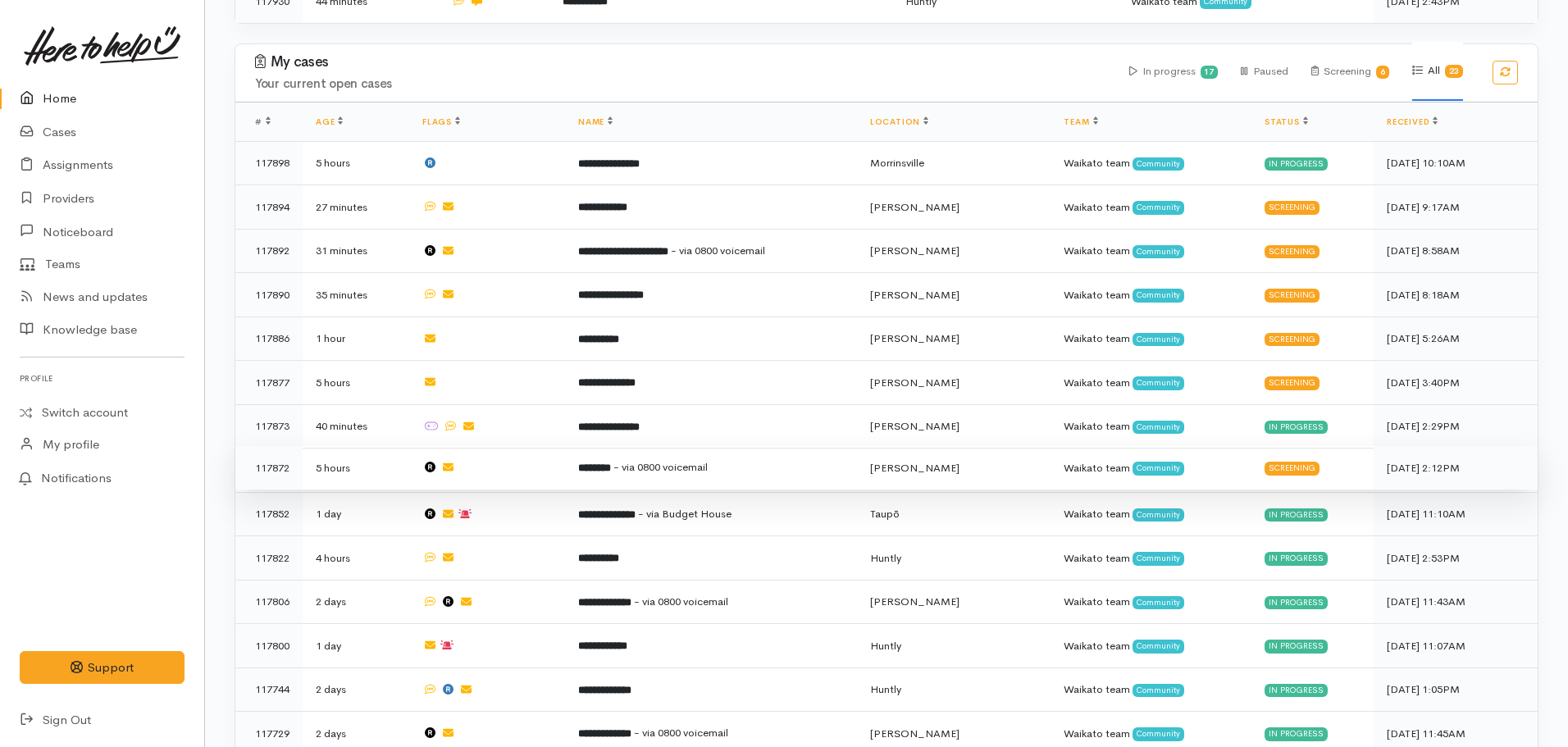
click at [690, 446] on td "******** - via 0800 voicemail" at bounding box center [711, 468] width 292 height 44
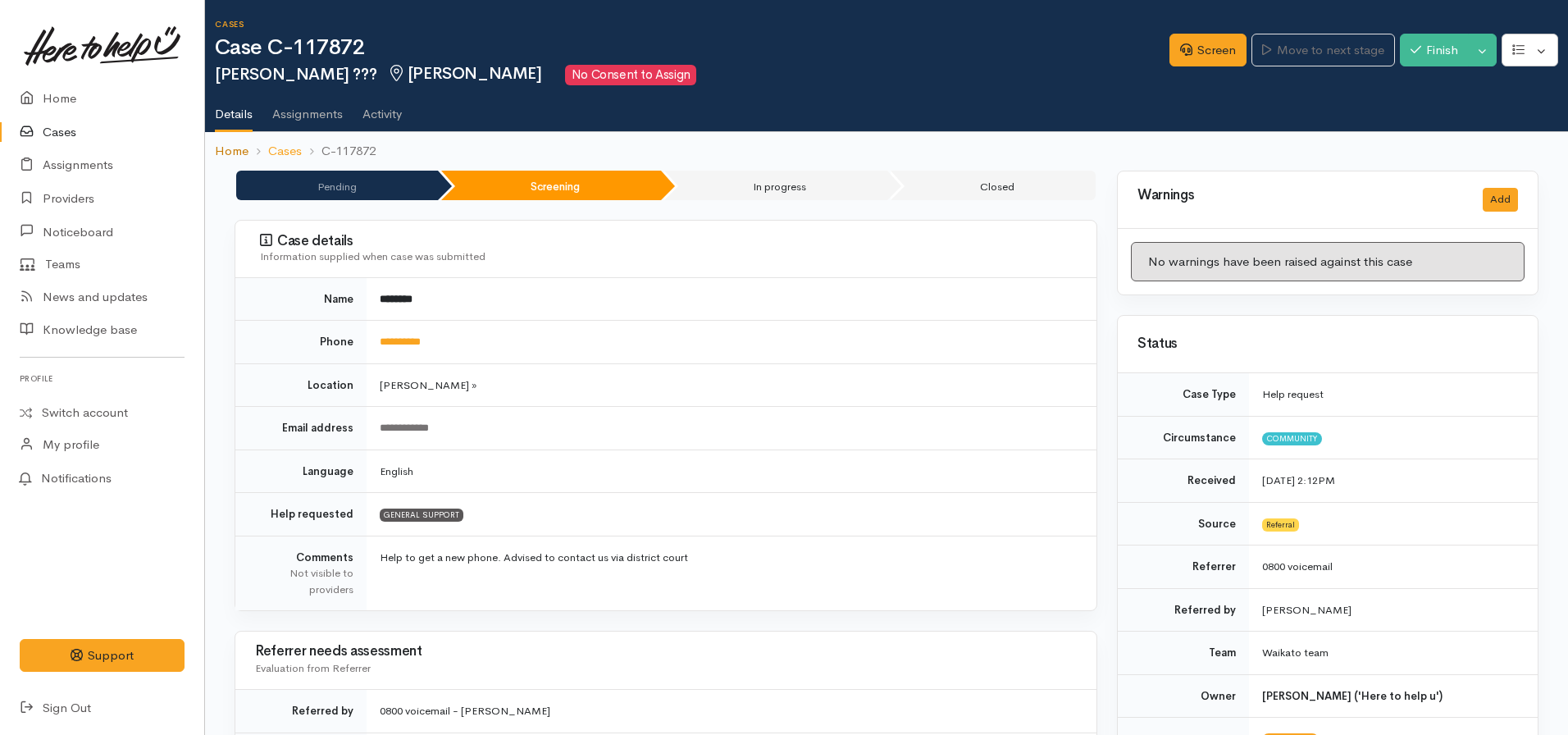
click at [236, 151] on link "Home" at bounding box center [231, 151] width 34 height 19
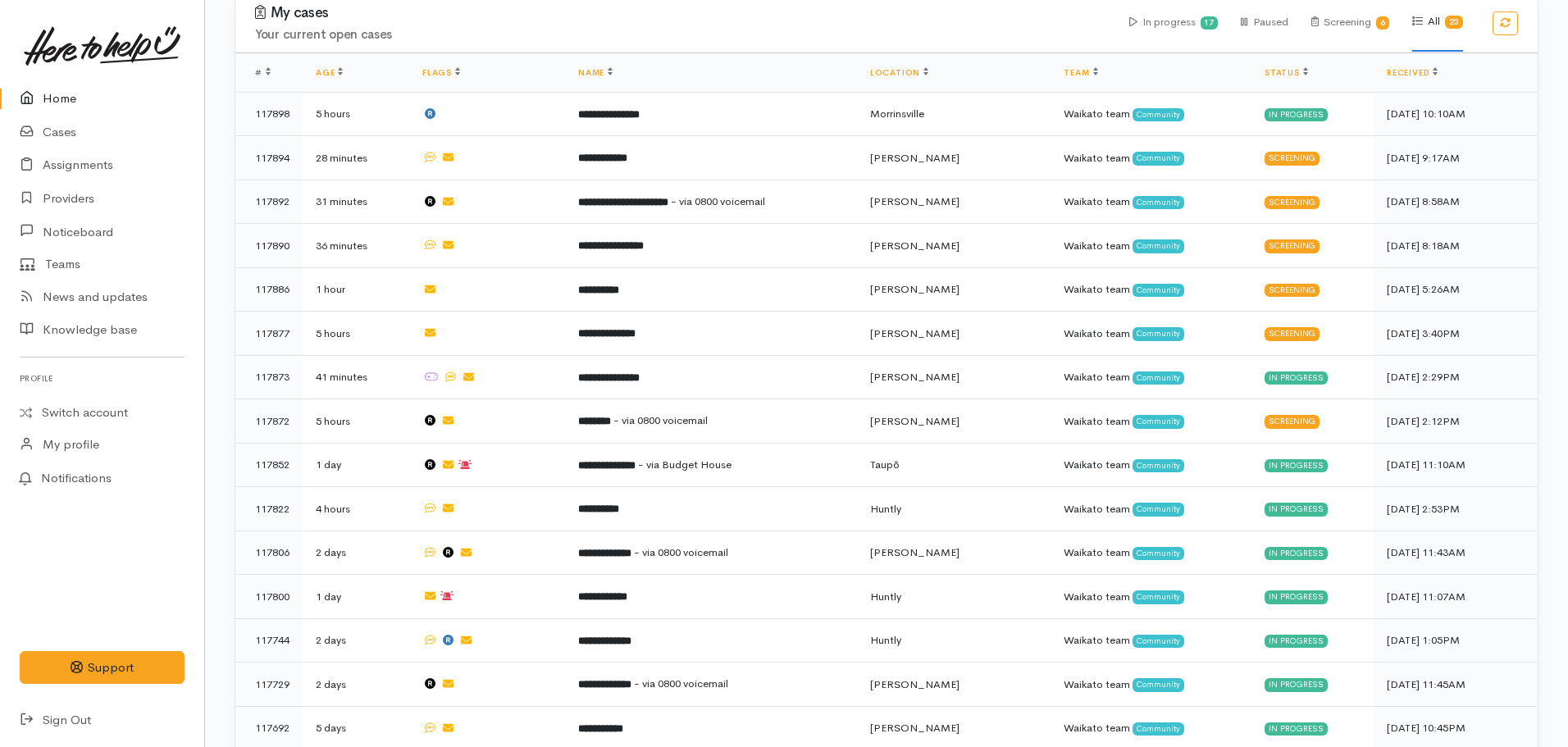
scroll to position [976, 0]
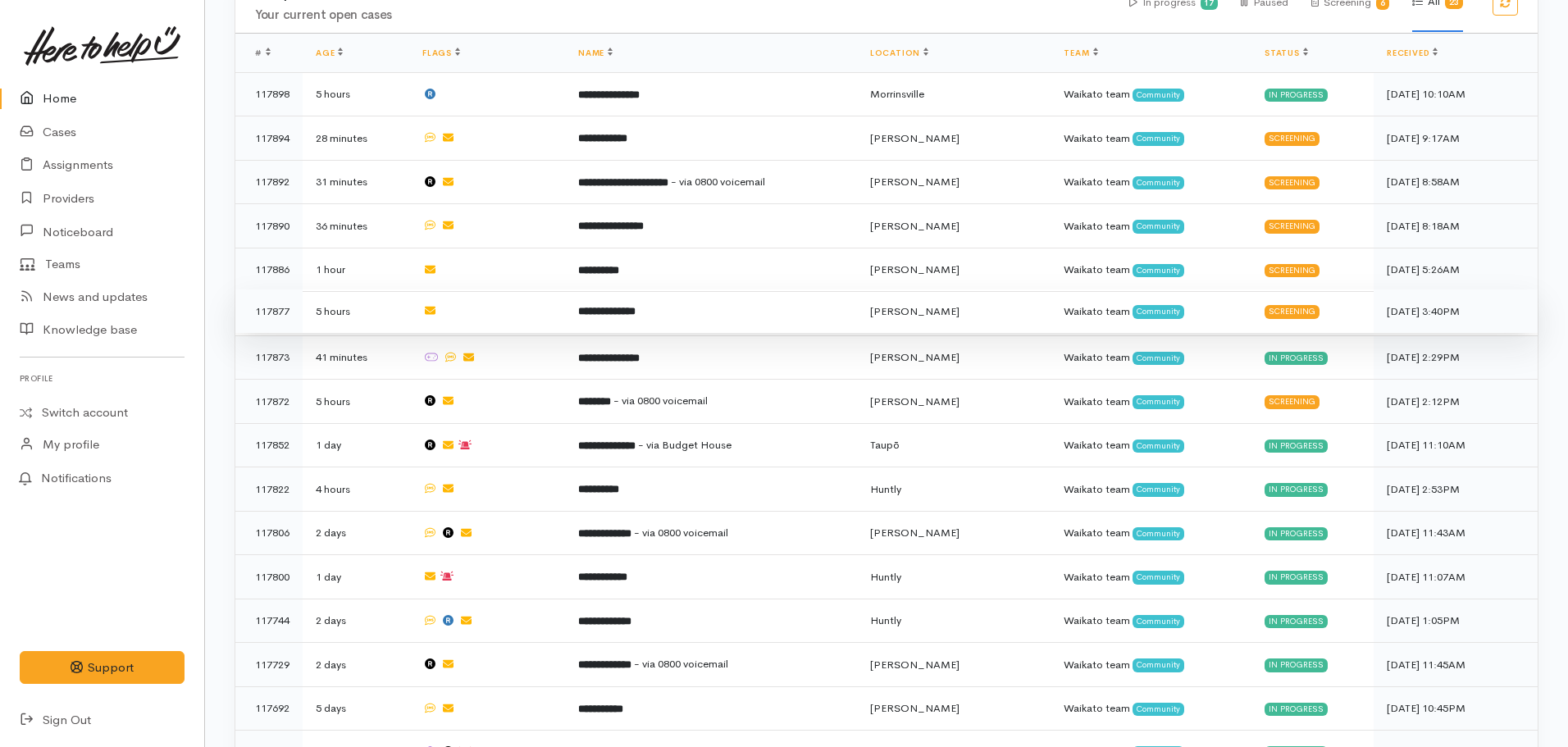
click at [636, 306] on b "**********" at bounding box center [607, 310] width 57 height 11
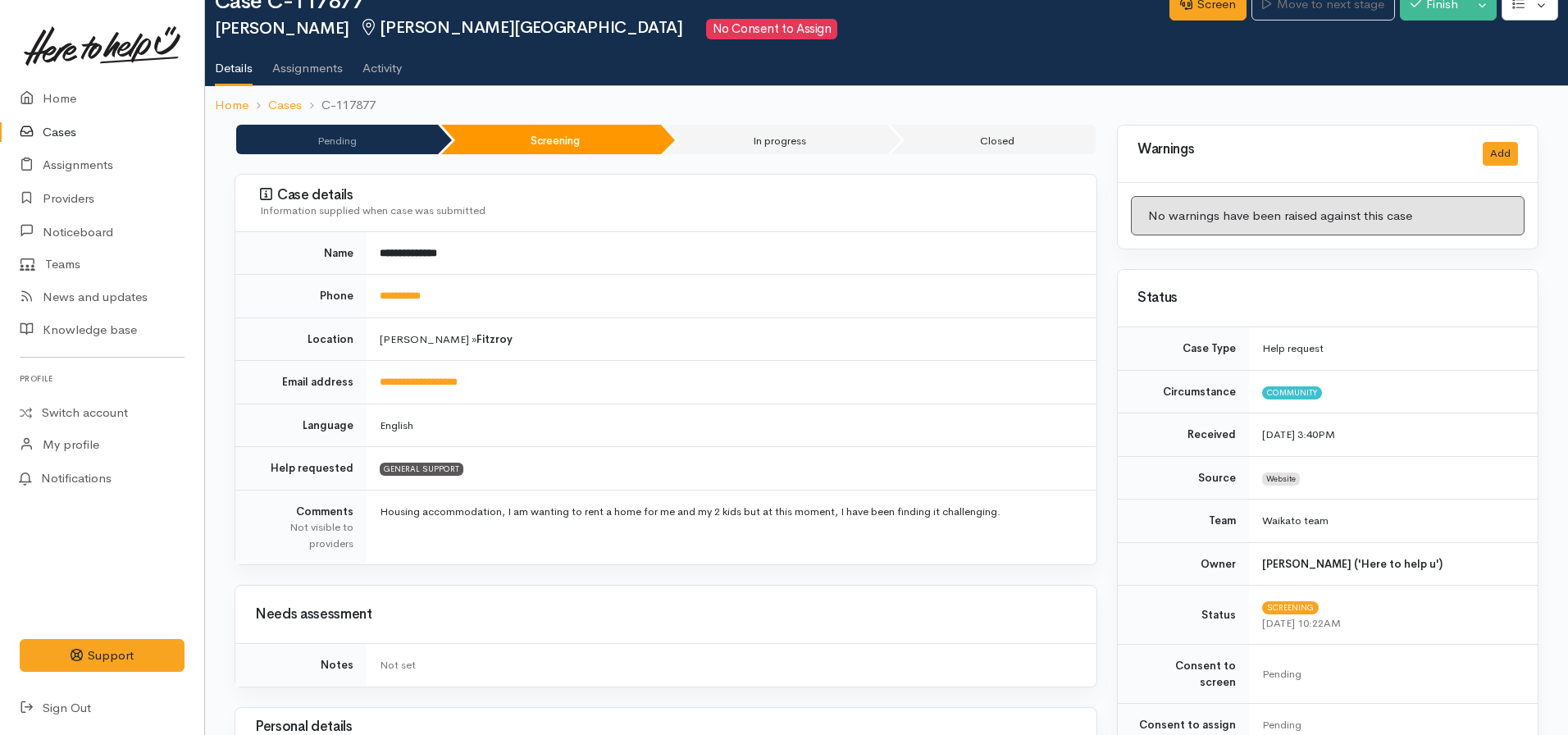
scroll to position [42, 0]
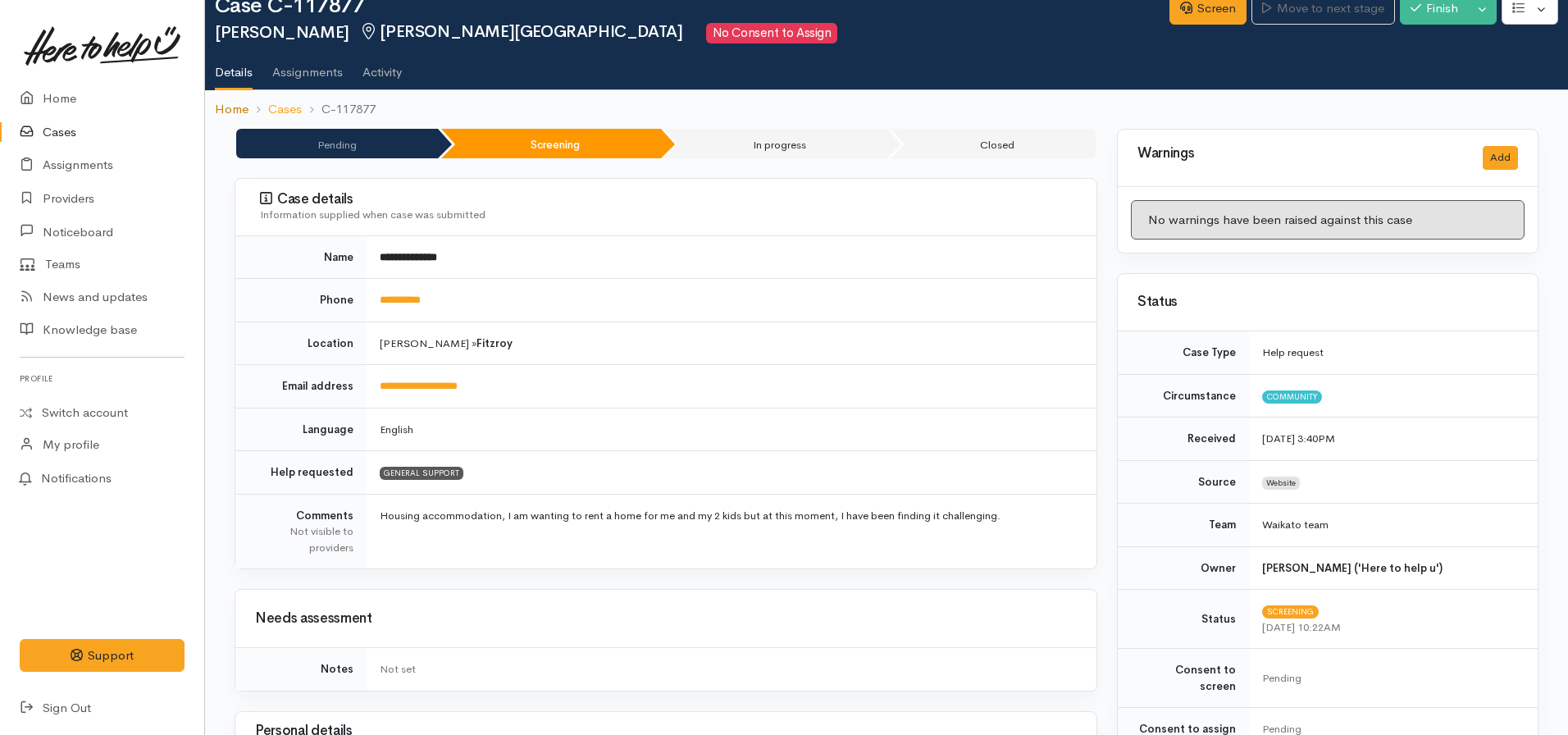
click at [231, 103] on link "Home" at bounding box center [231, 109] width 34 height 19
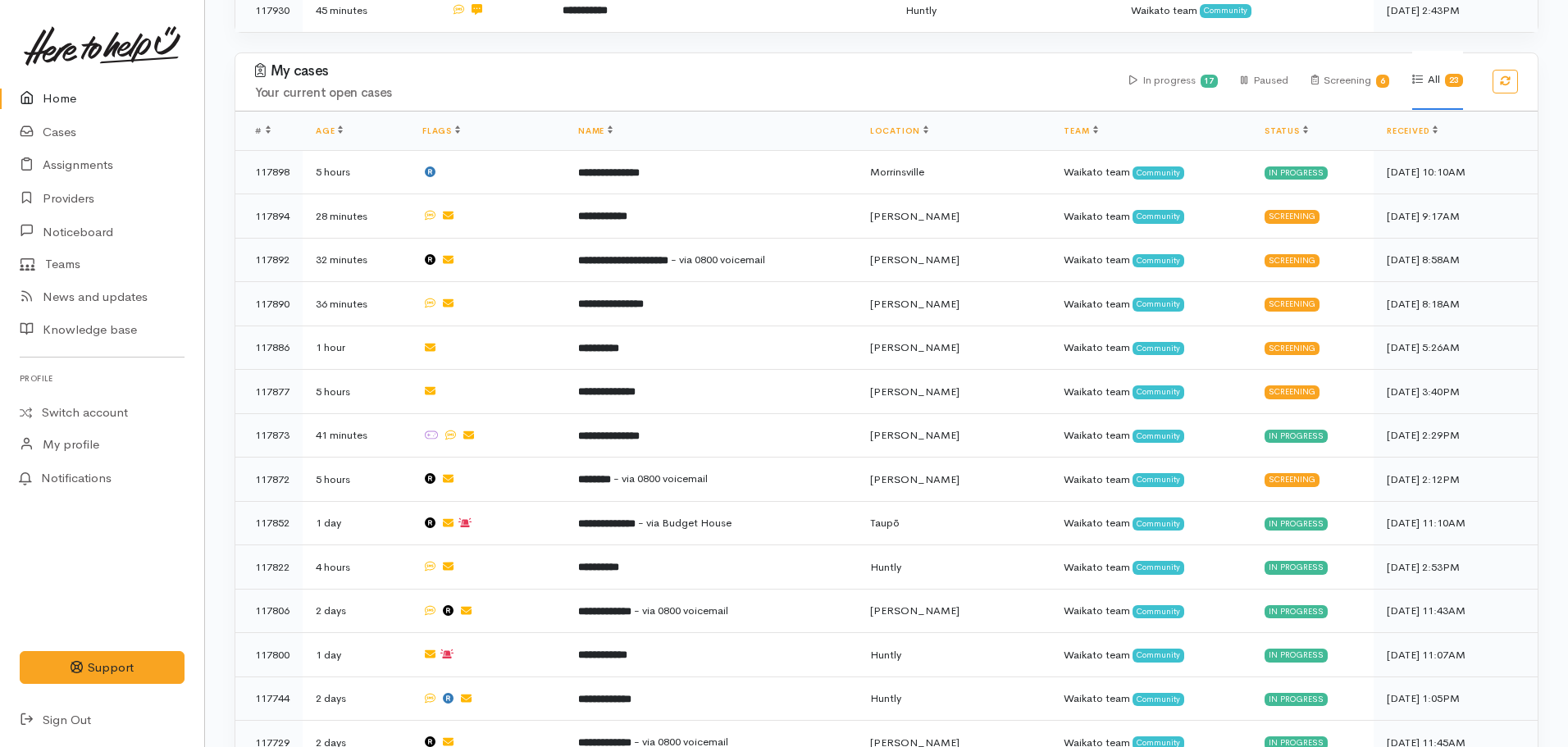
scroll to position [899, 0]
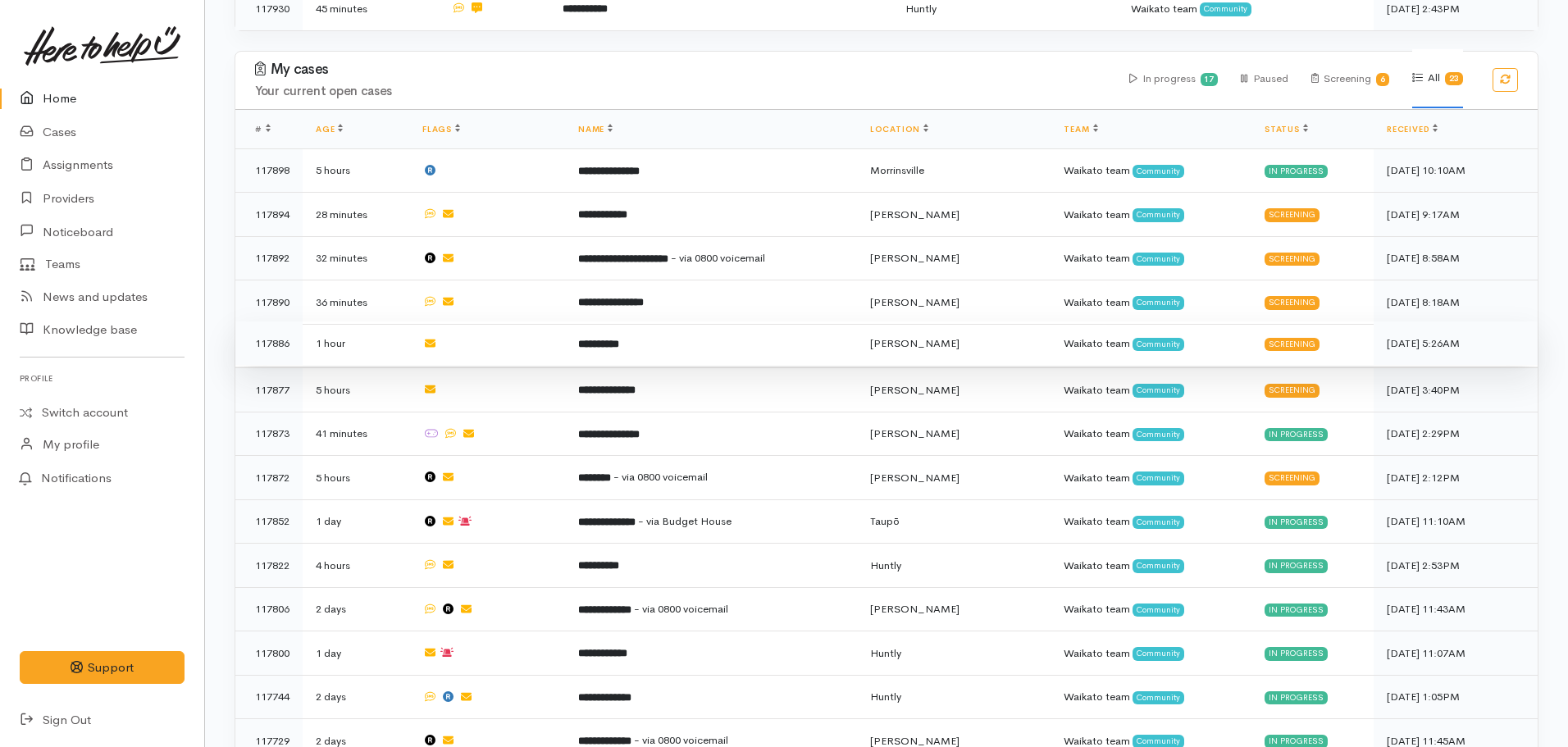
click at [619, 339] on b "**********" at bounding box center [599, 344] width 41 height 11
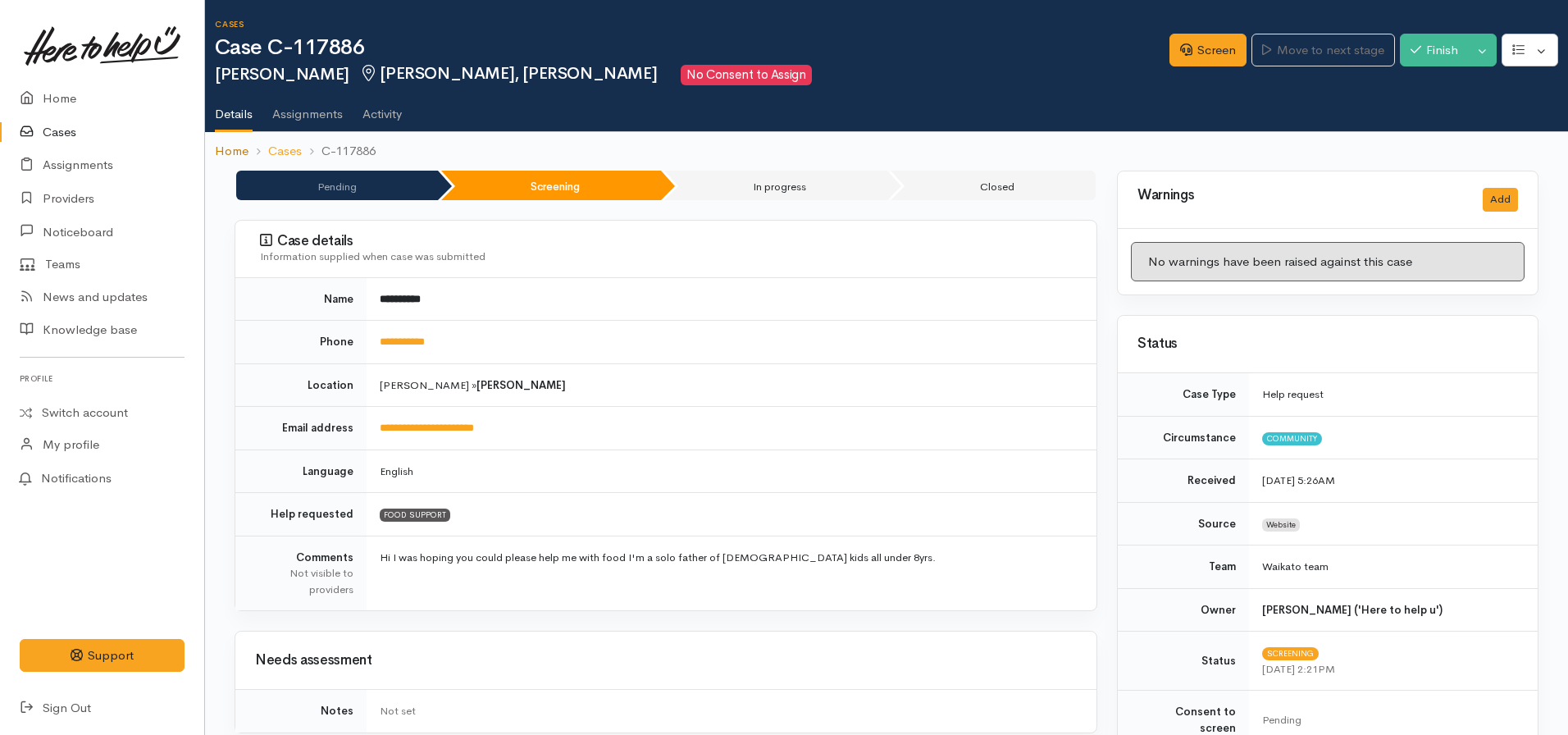
click at [231, 158] on link "Home" at bounding box center [231, 151] width 34 height 19
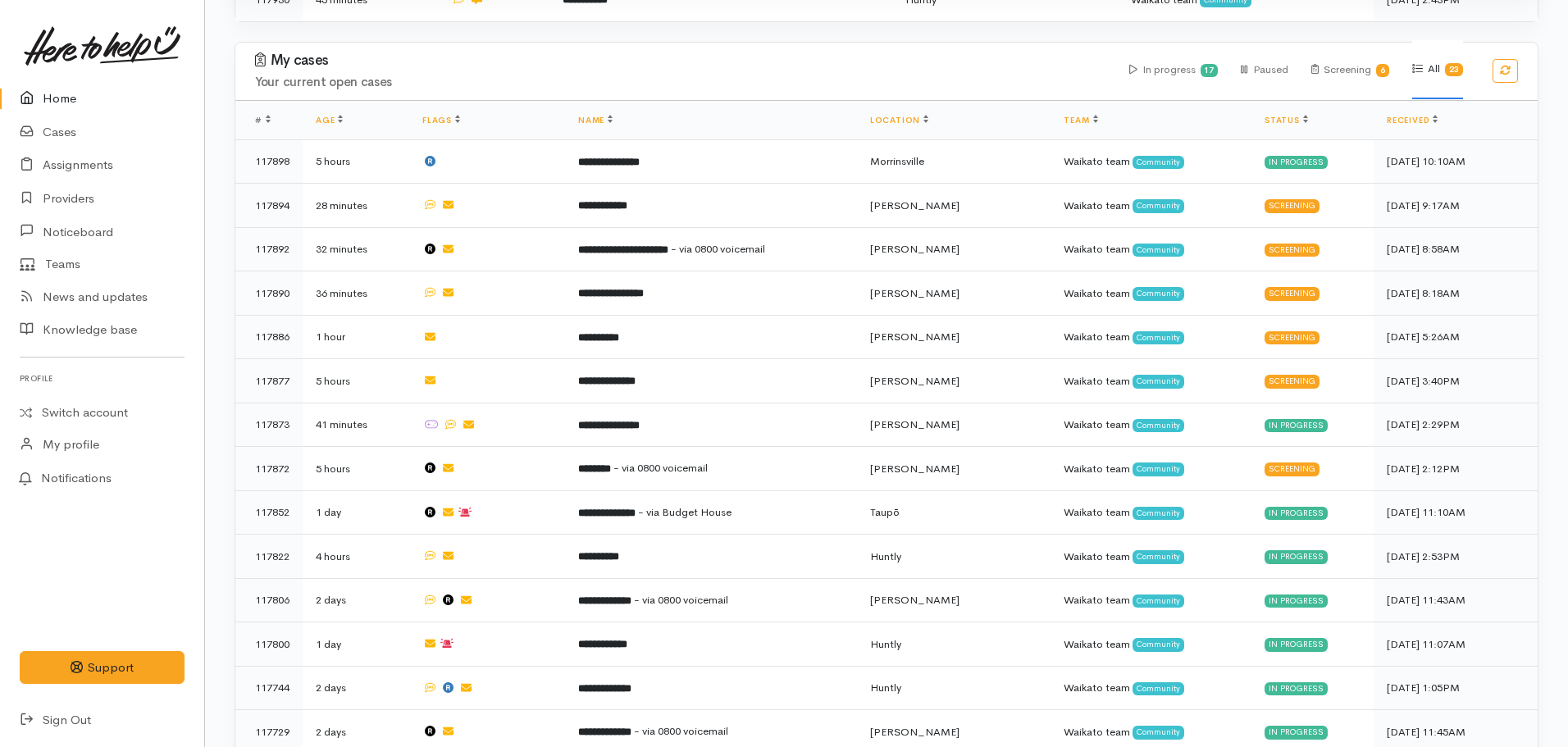
scroll to position [910, 0]
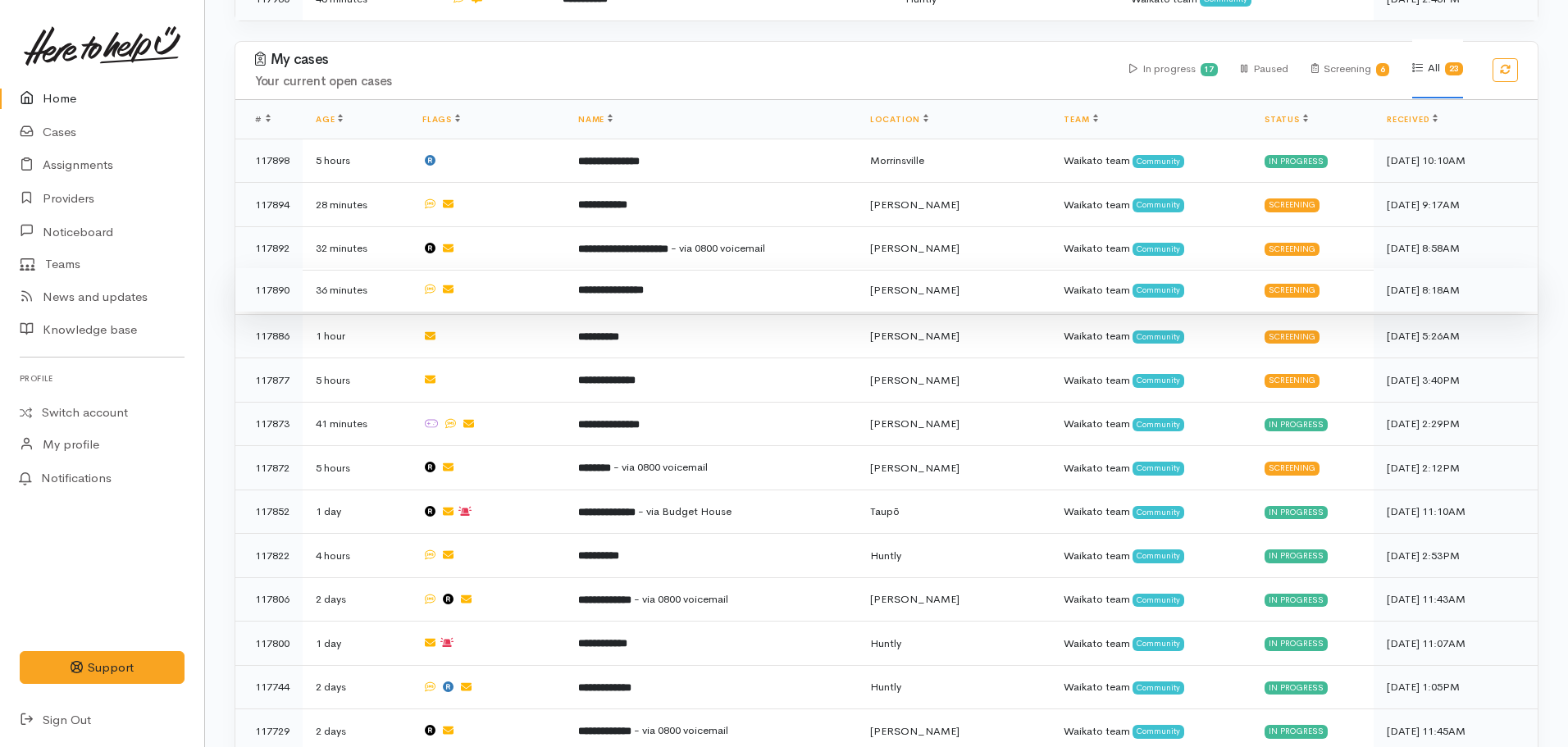
click at [646, 291] on td "**********" at bounding box center [711, 290] width 292 height 44
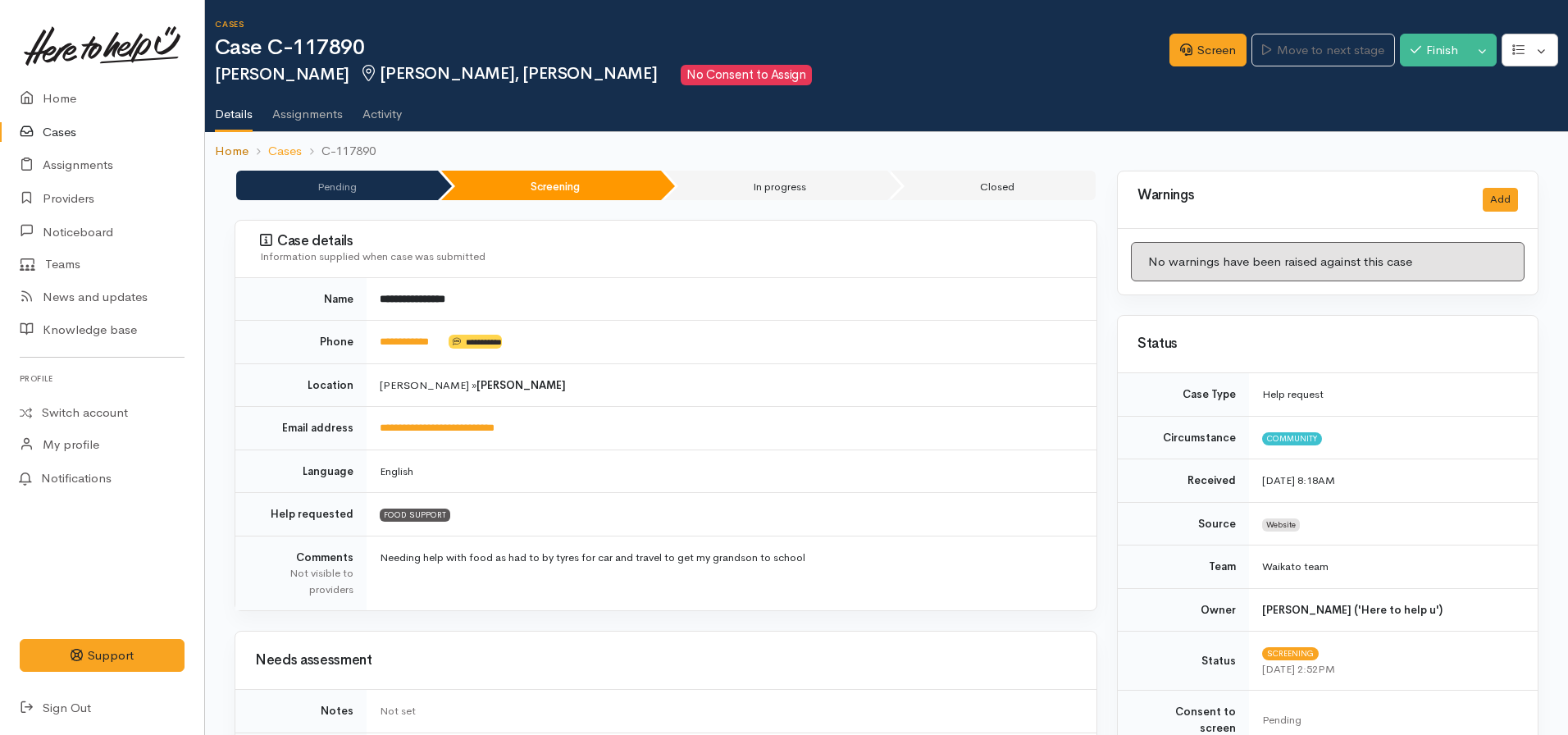
click at [227, 149] on link "Home" at bounding box center [231, 151] width 34 height 19
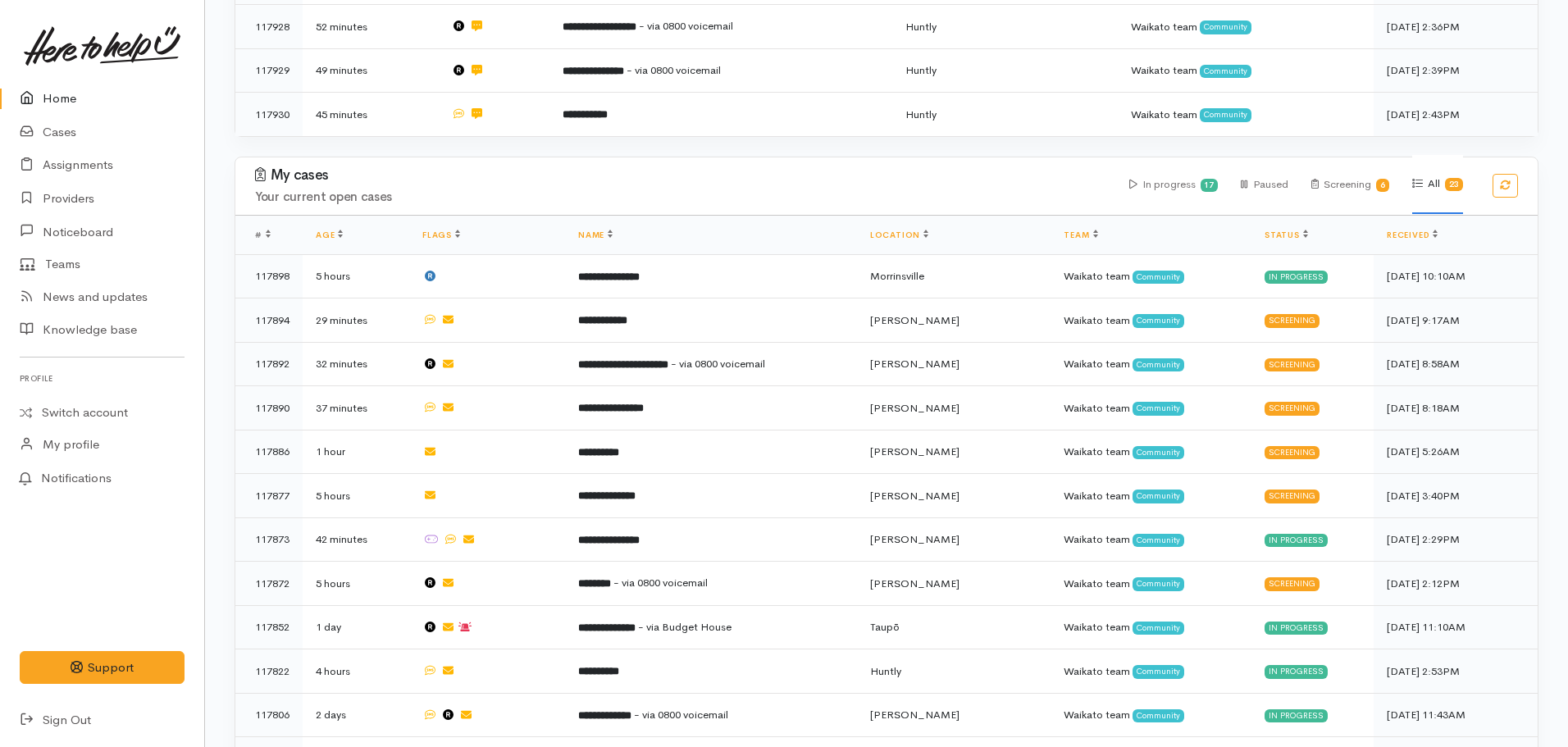
scroll to position [790, 0]
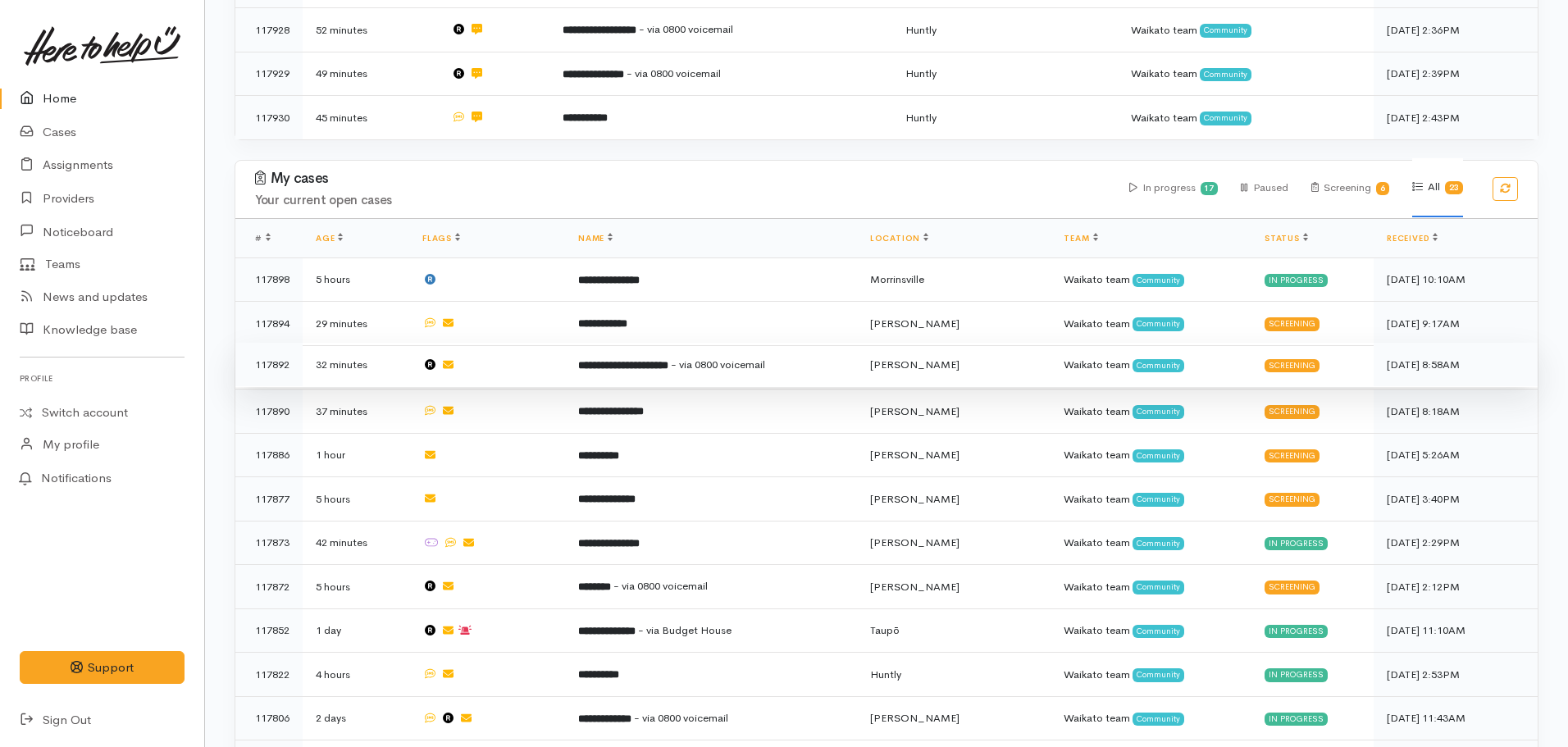
click at [663, 360] on b "**********" at bounding box center [624, 365] width 90 height 11
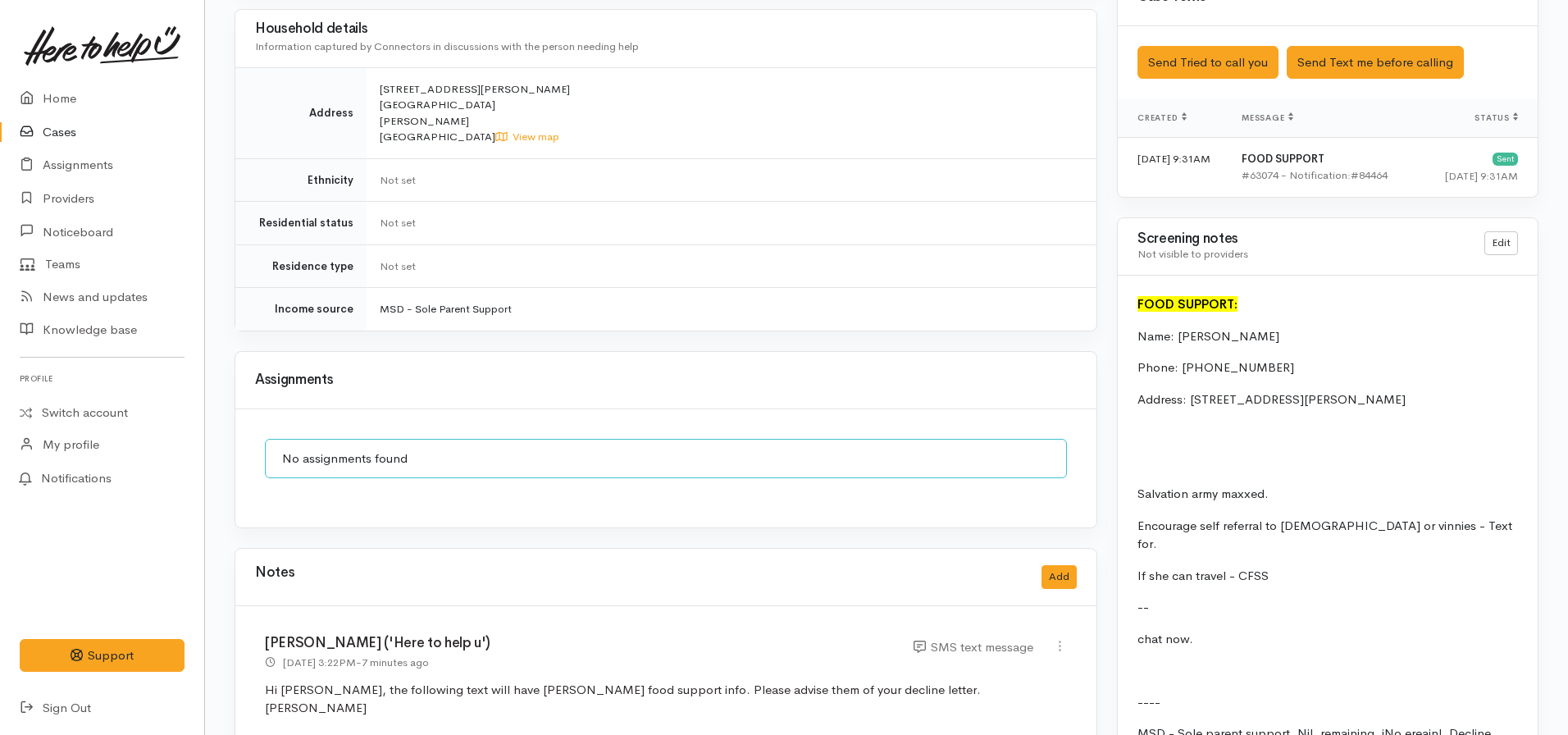
scroll to position [1289, 0]
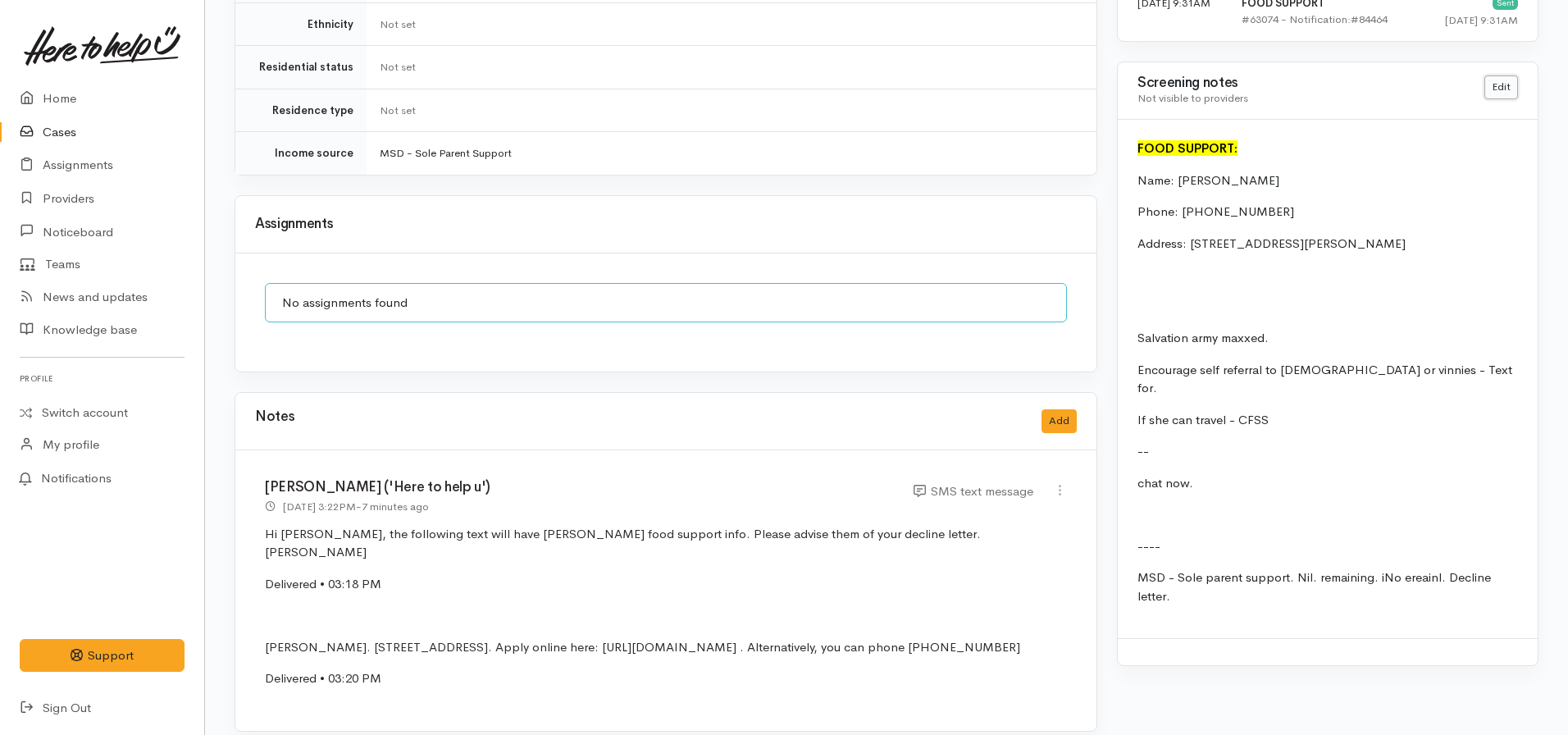
click at [1487, 79] on link "Edit" at bounding box center [1501, 87] width 34 height 24
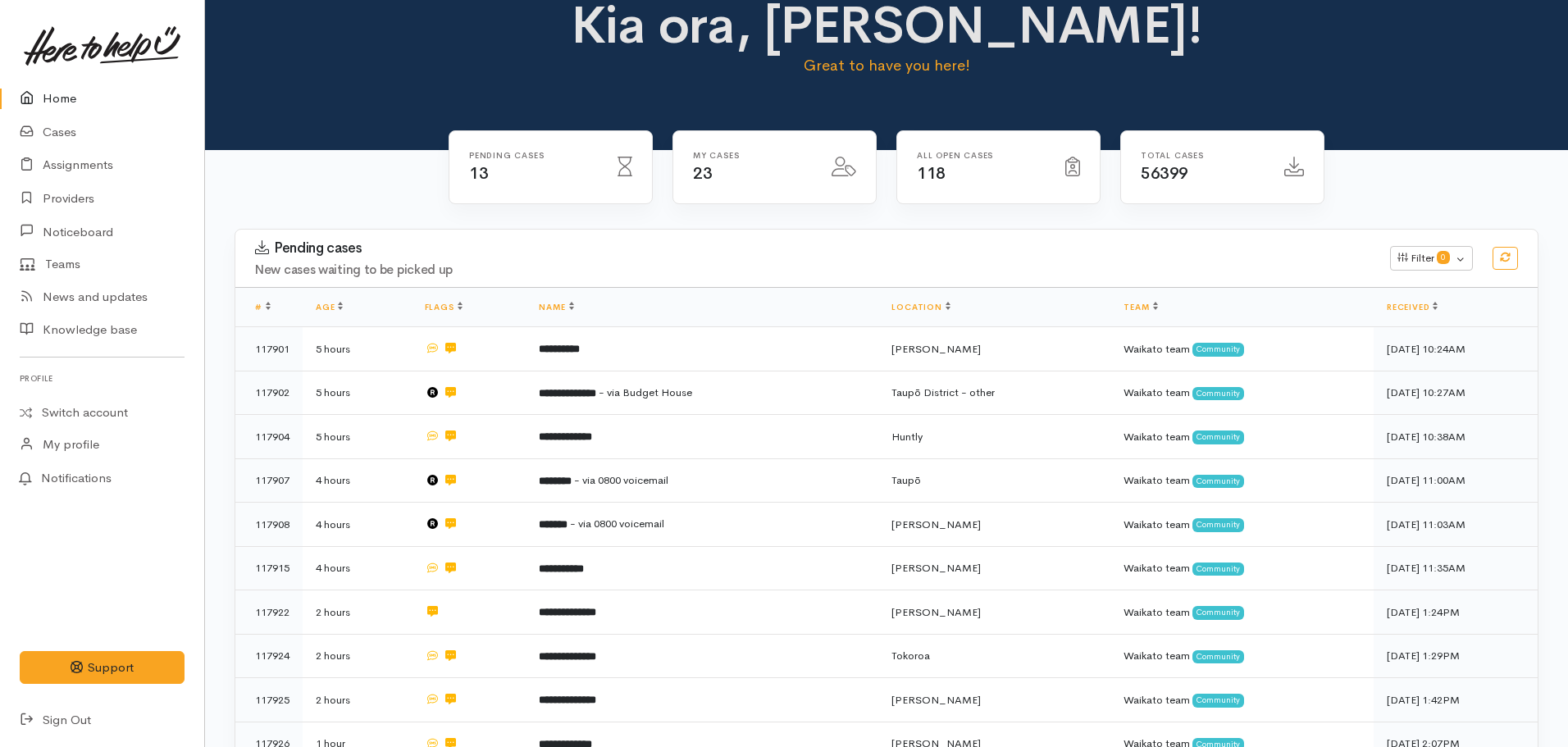
scroll to position [27, 0]
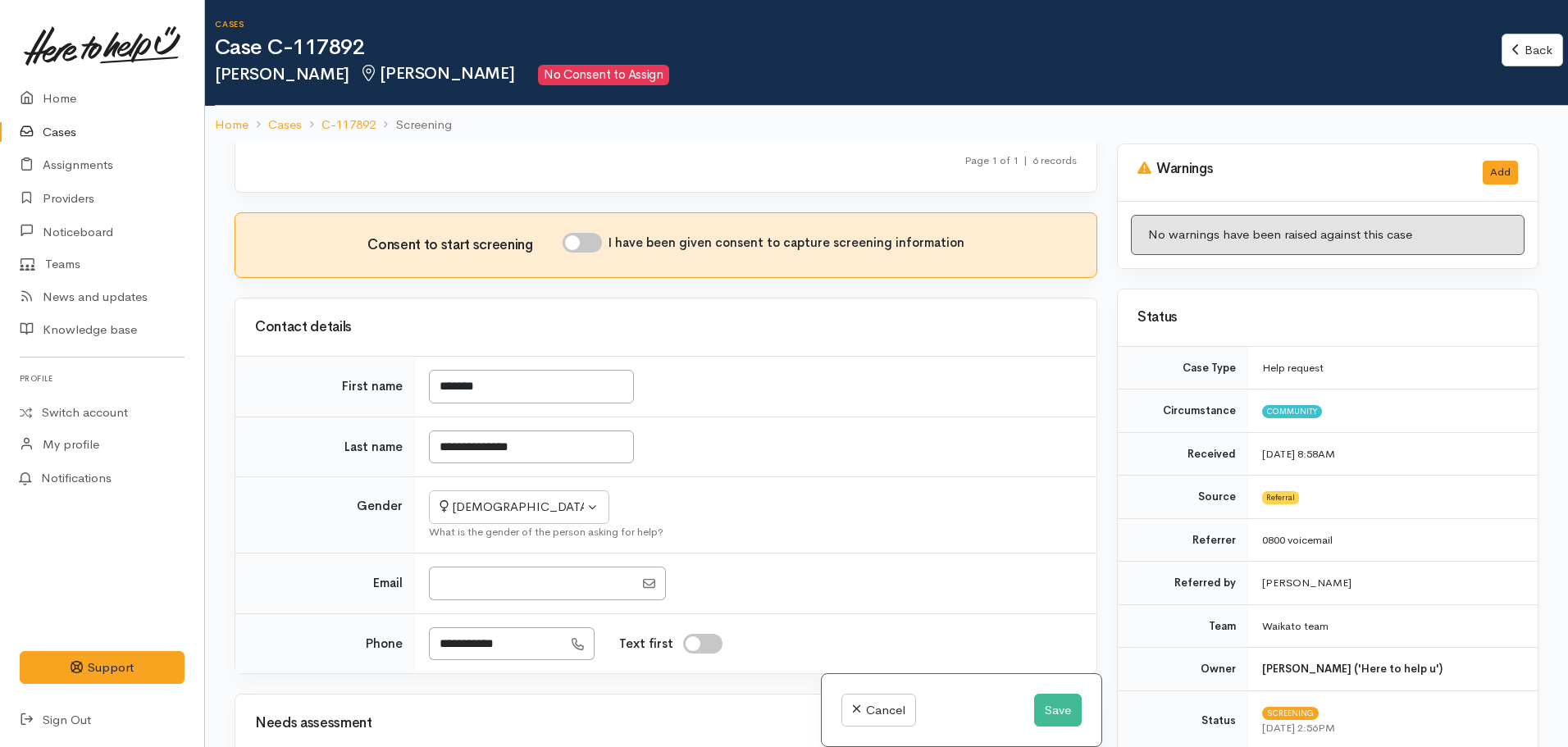
scroll to position [537, 0]
click at [585, 260] on div "Consent to start screening I have been given consent to capture screening infor…" at bounding box center [666, 245] width 861 height 64
click at [585, 242] on input "I have been given consent to capture screening information" at bounding box center [581, 243] width 39 height 20
checkbox input "true"
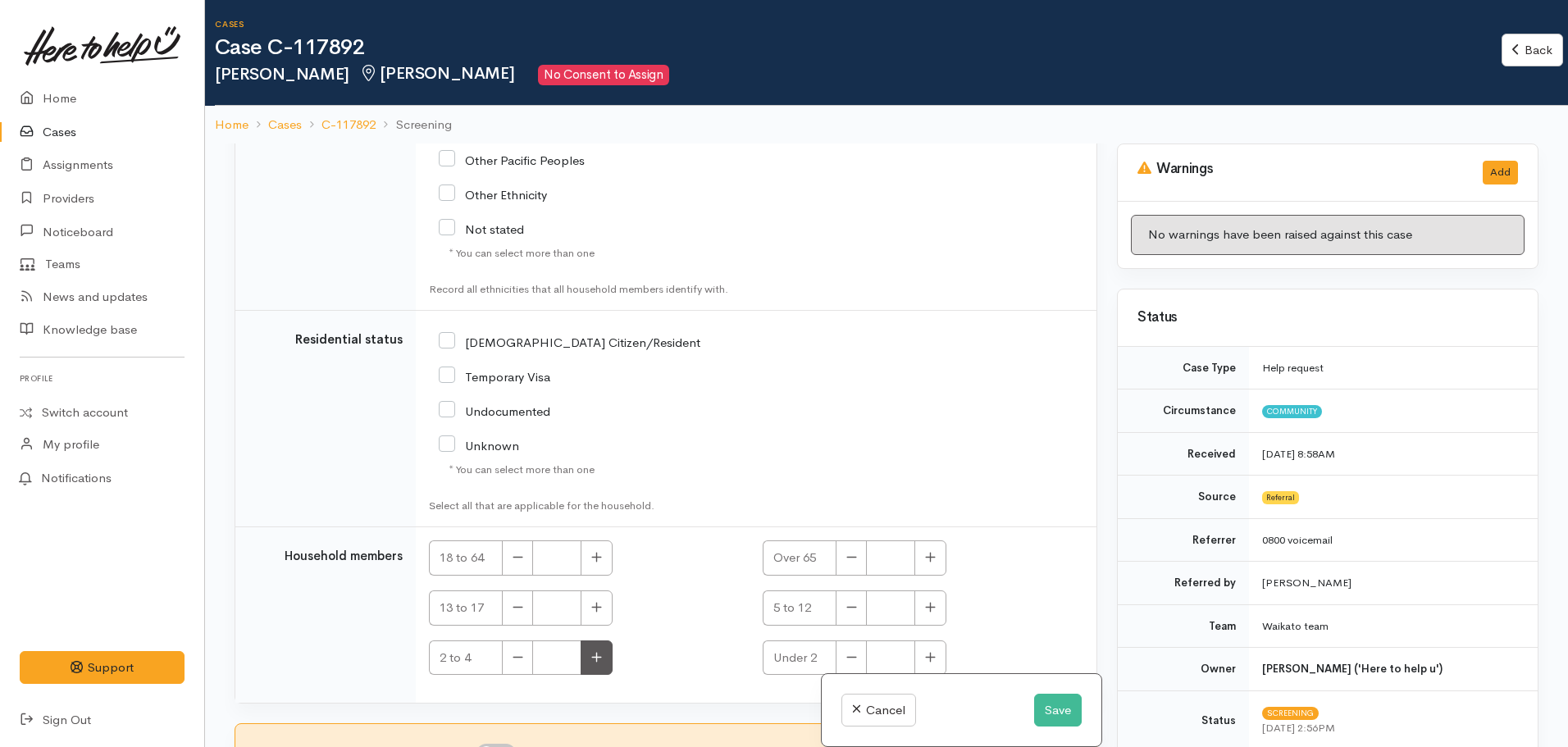
scroll to position [144, 0]
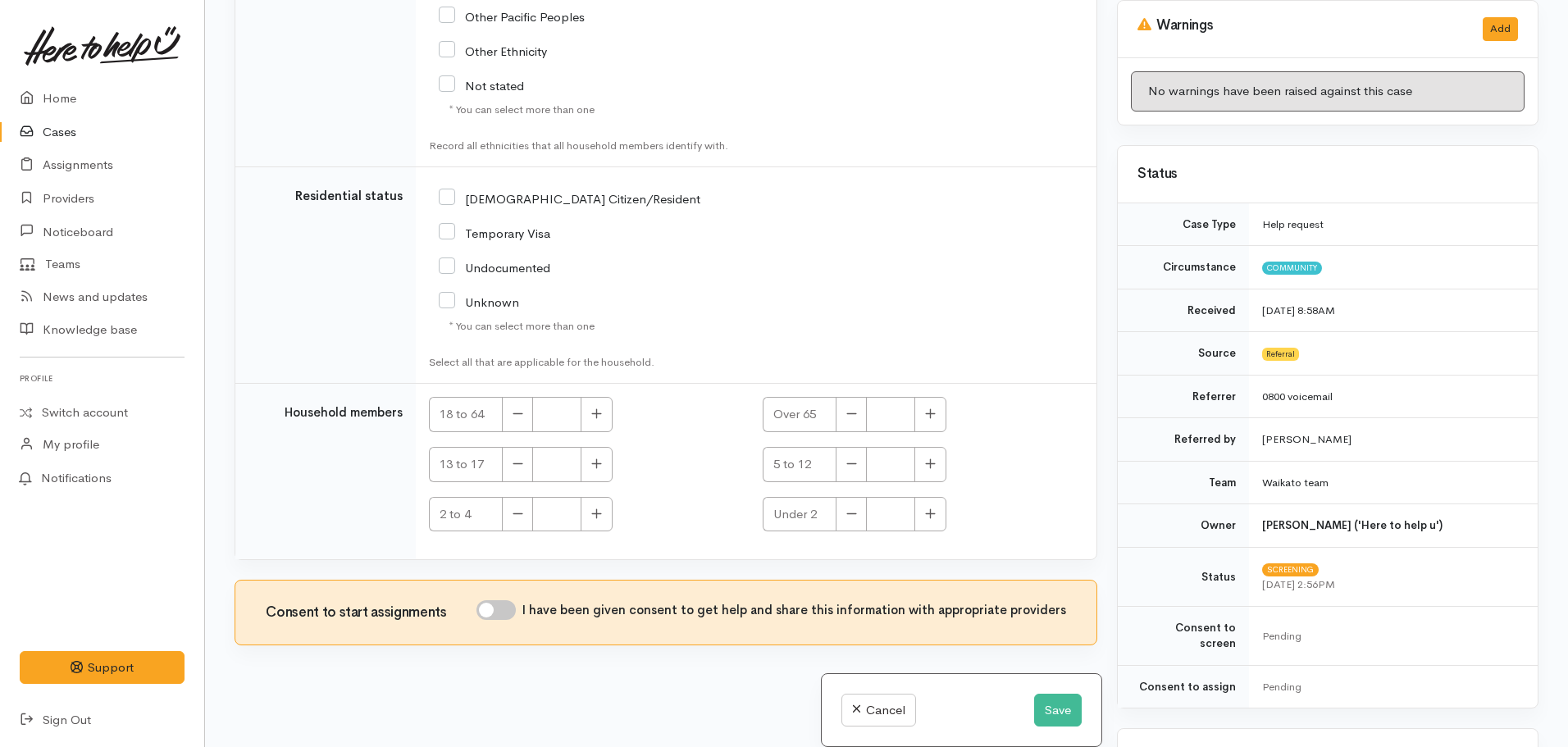
click at [494, 618] on input "I have been given consent to get help and share this information with appropria…" at bounding box center [495, 610] width 39 height 20
checkbox input "true"
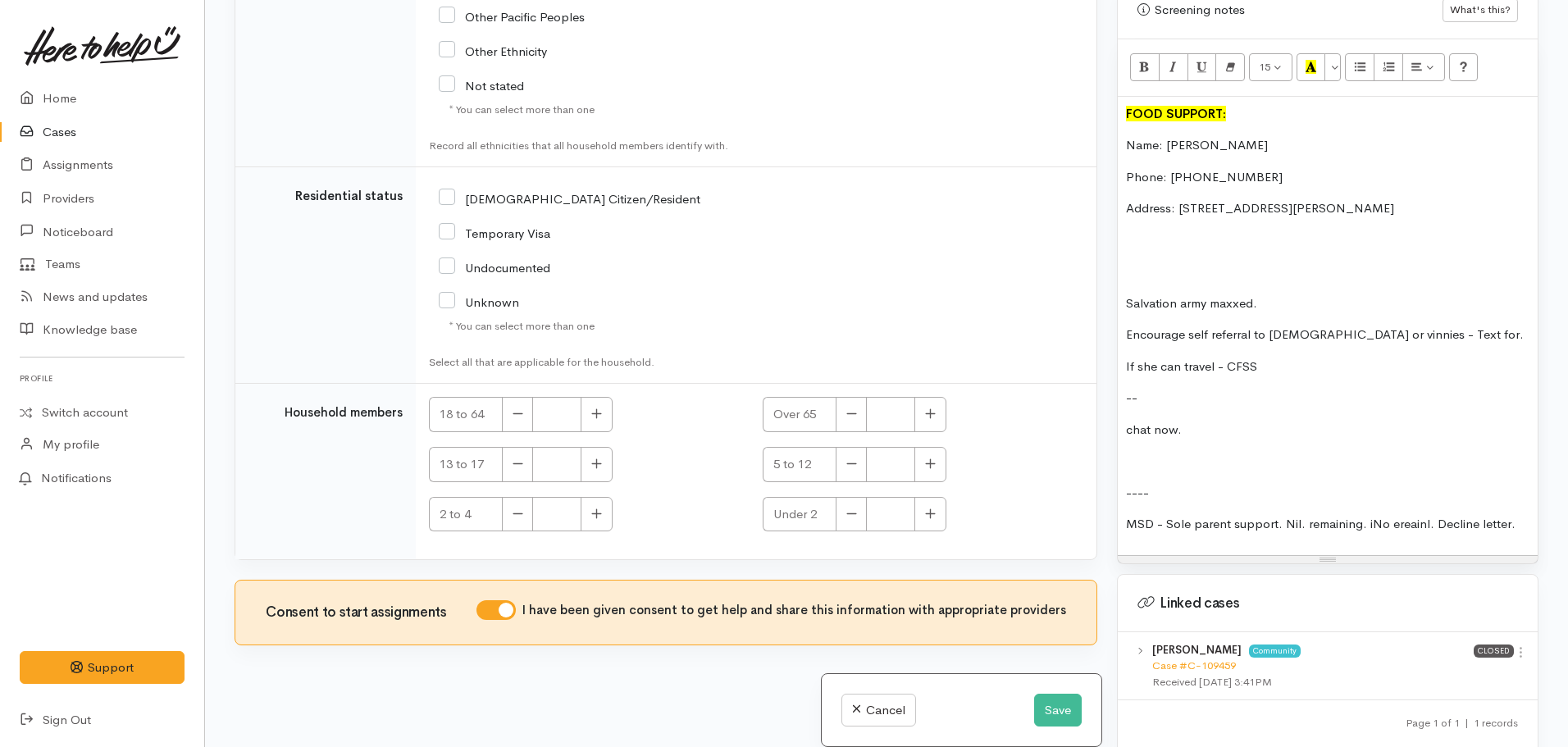
scroll to position [1030, 0]
drag, startPoint x: 1519, startPoint y: 516, endPoint x: 1132, endPoint y: 215, distance: 490.3
click at [1132, 215] on div "FOOD SUPPORT: Name: Angella Matilalefoafoa Phone: 02108011110 Address: 20 Hinto…" at bounding box center [1328, 328] width 420 height 459
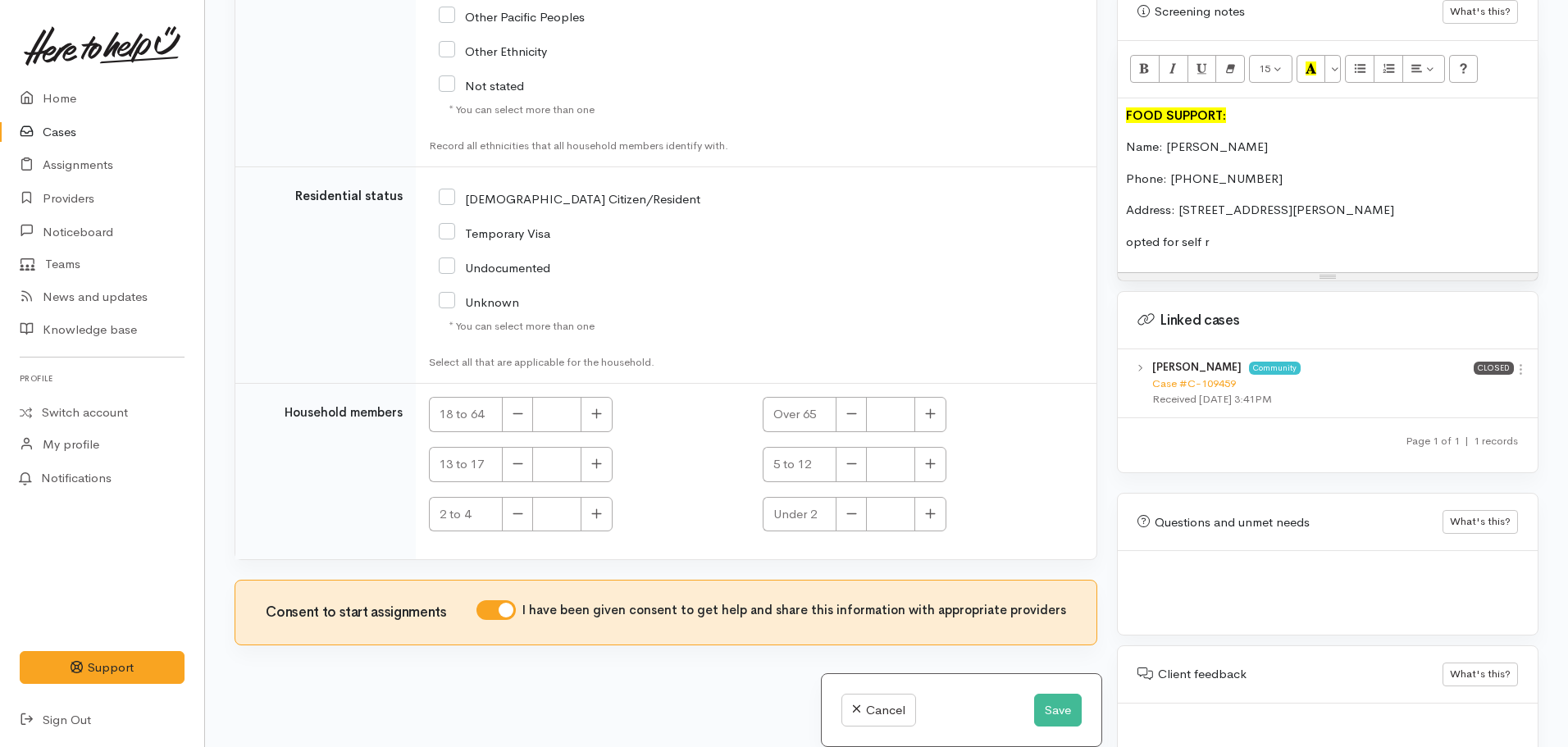
click at [1125, 230] on div "FOOD SUPPORT: Name: Angella Matilalefoafoa Phone: 02108011110 Address: 20 Hinto…" at bounding box center [1328, 186] width 420 height 174
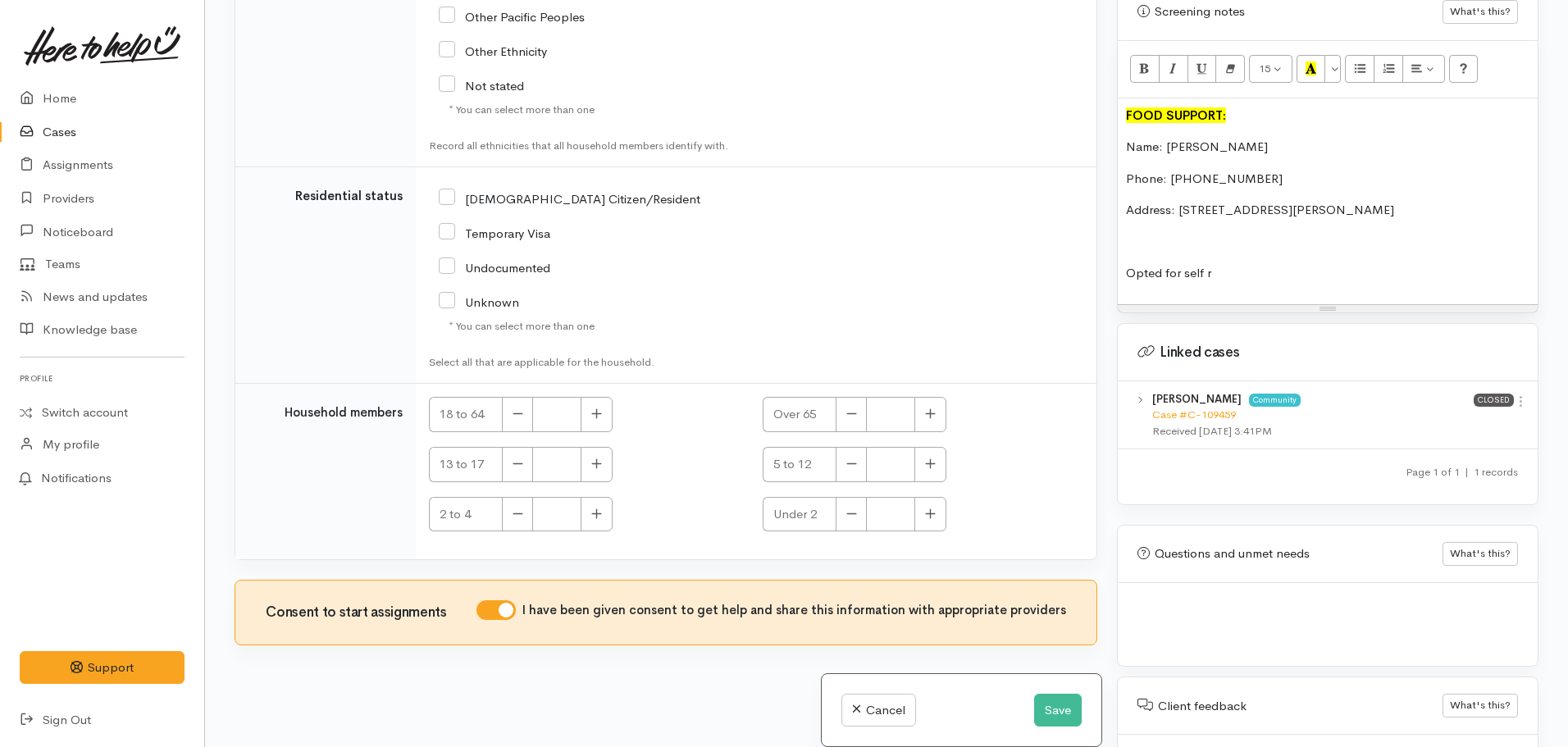
click at [1225, 264] on p "Opted for self r" at bounding box center [1328, 274] width 403 height 19
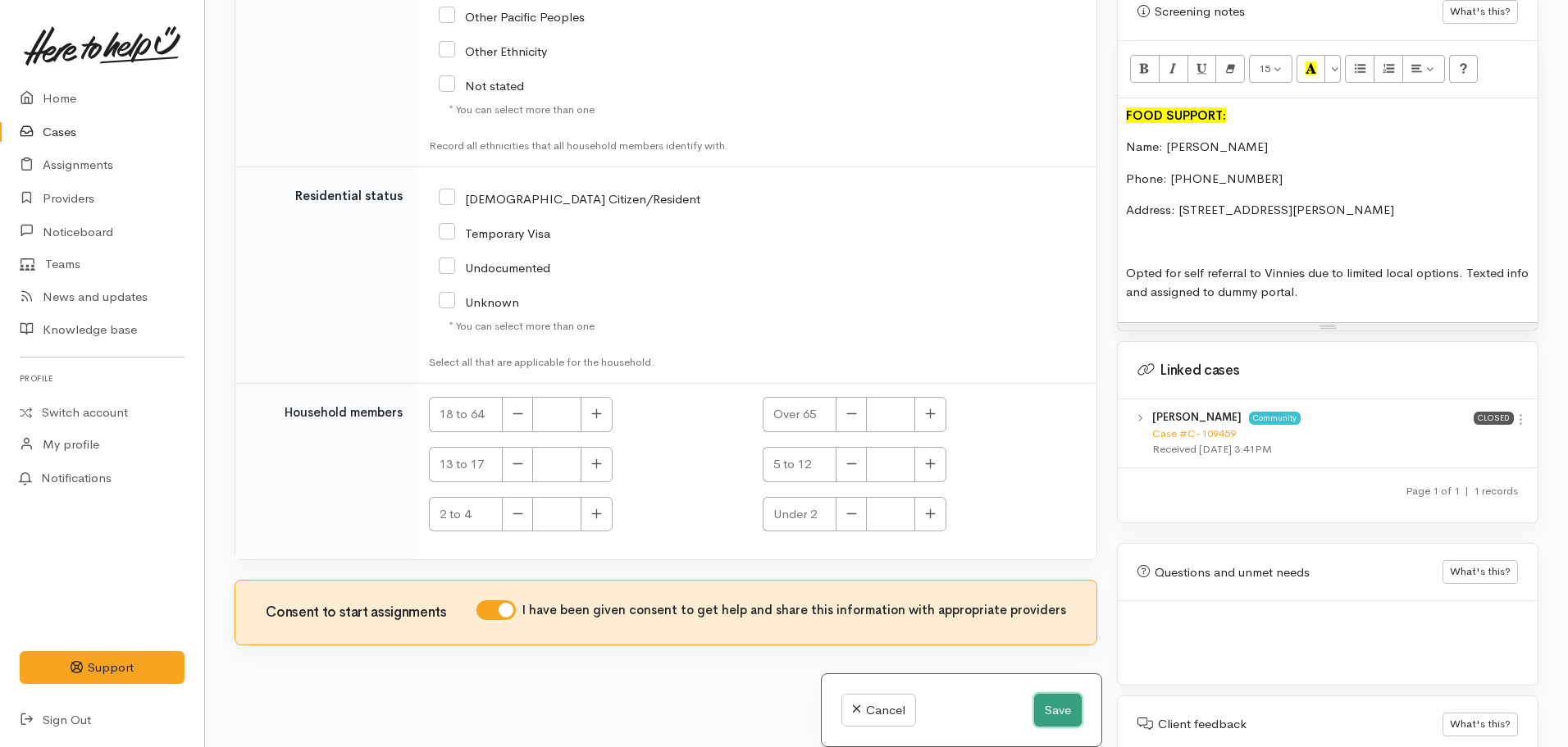
click at [1056, 710] on button "Save" at bounding box center [1058, 710] width 48 height 34
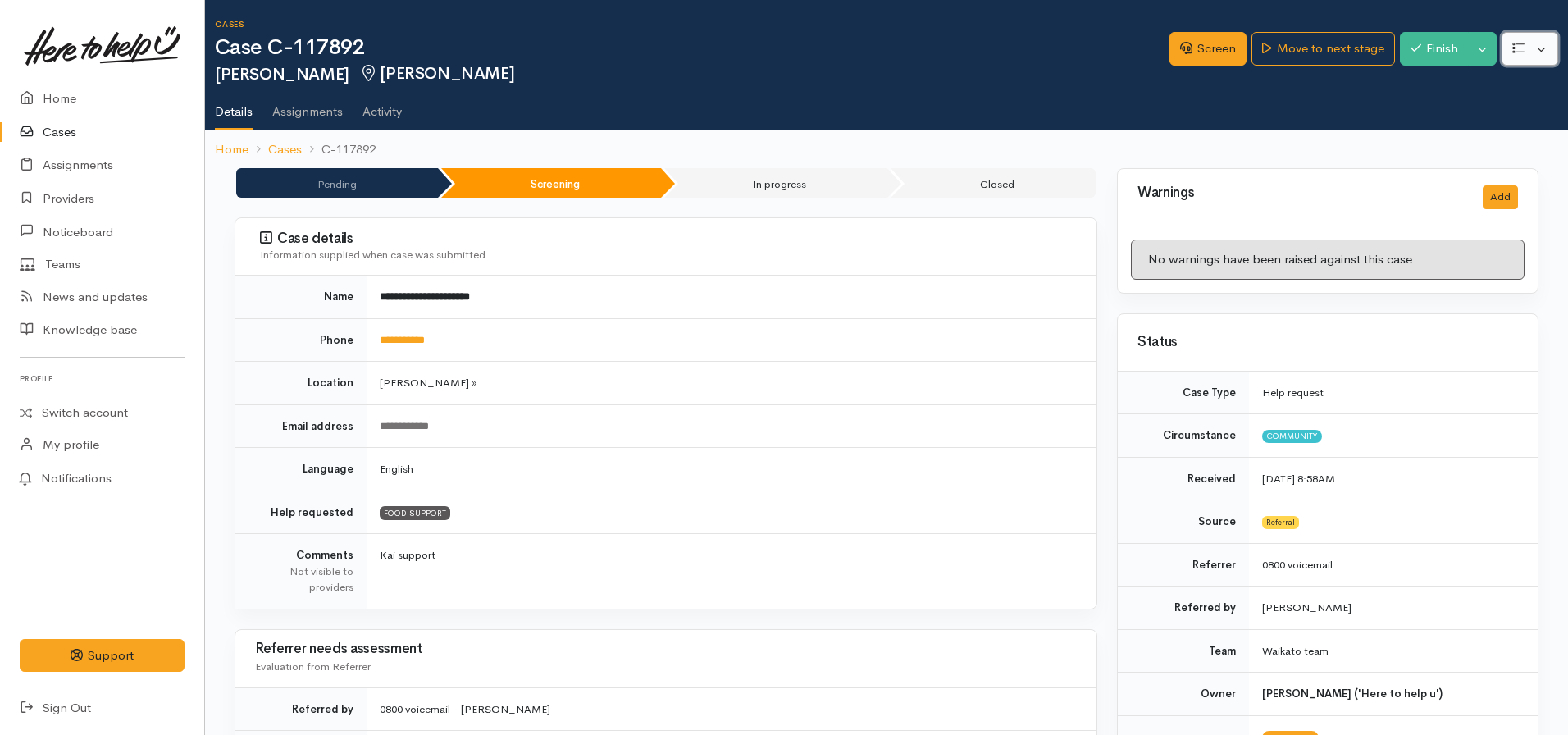
click at [1509, 55] on button "button" at bounding box center [1530, 48] width 57 height 34
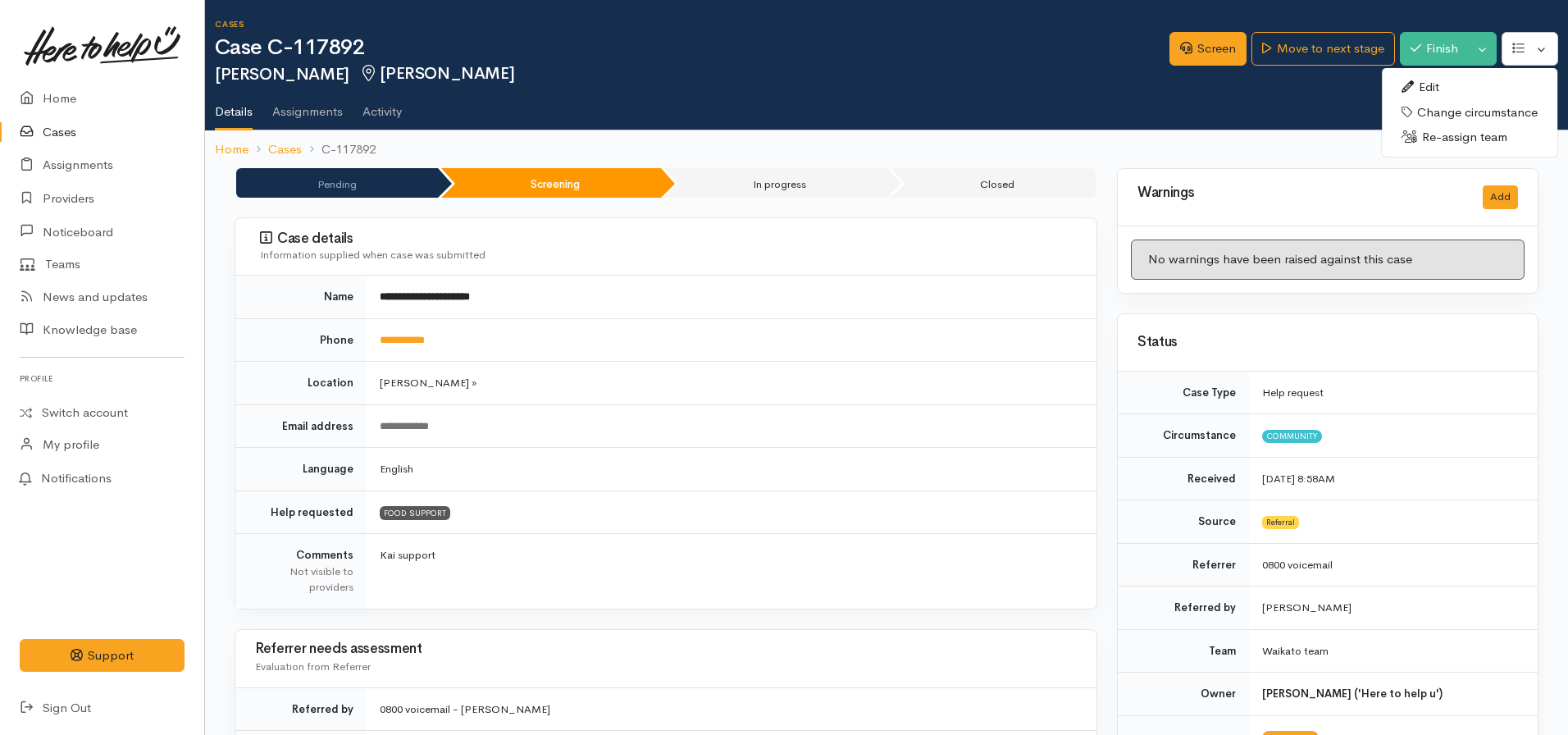
click at [1426, 78] on link "Edit" at bounding box center [1469, 87] width 175 height 26
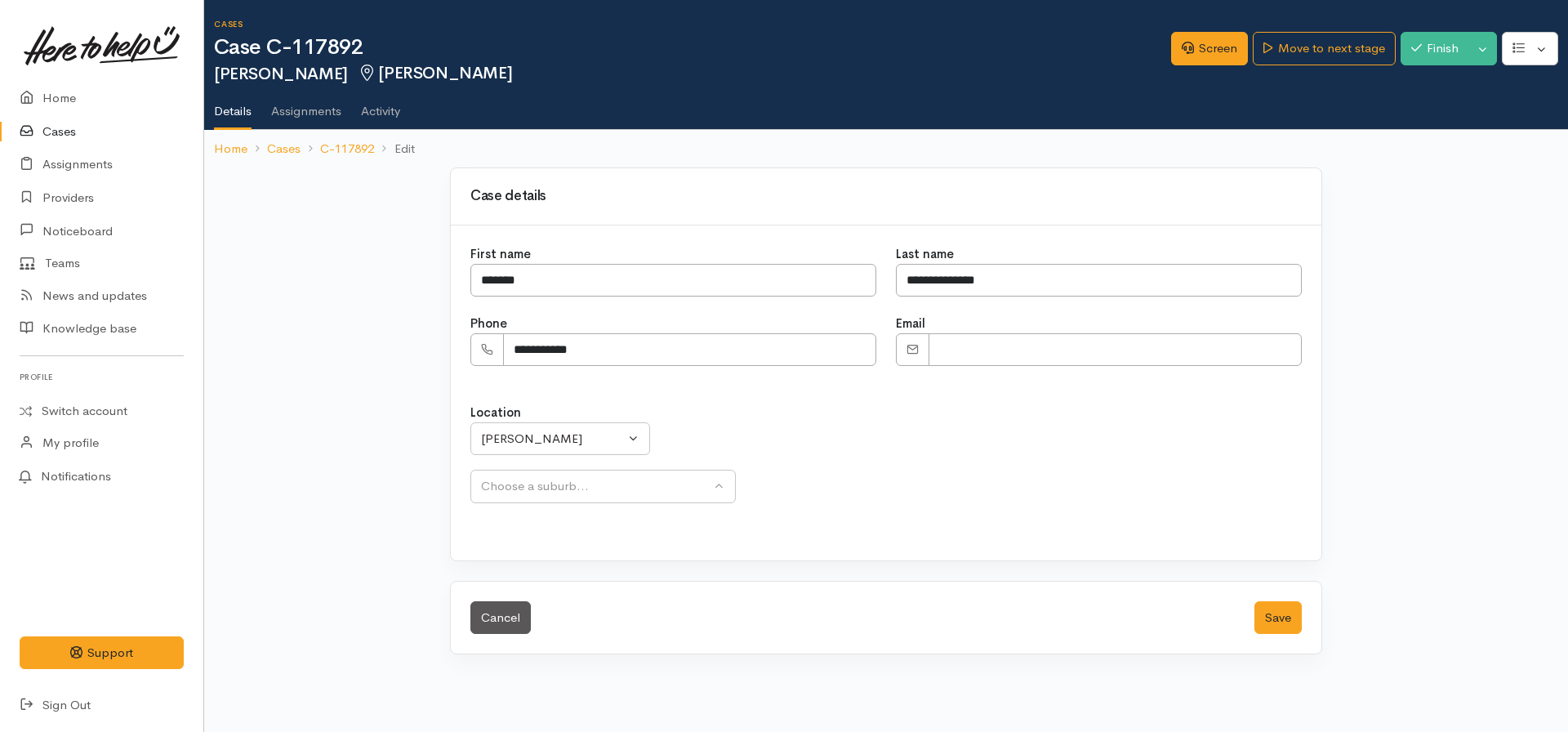
select select
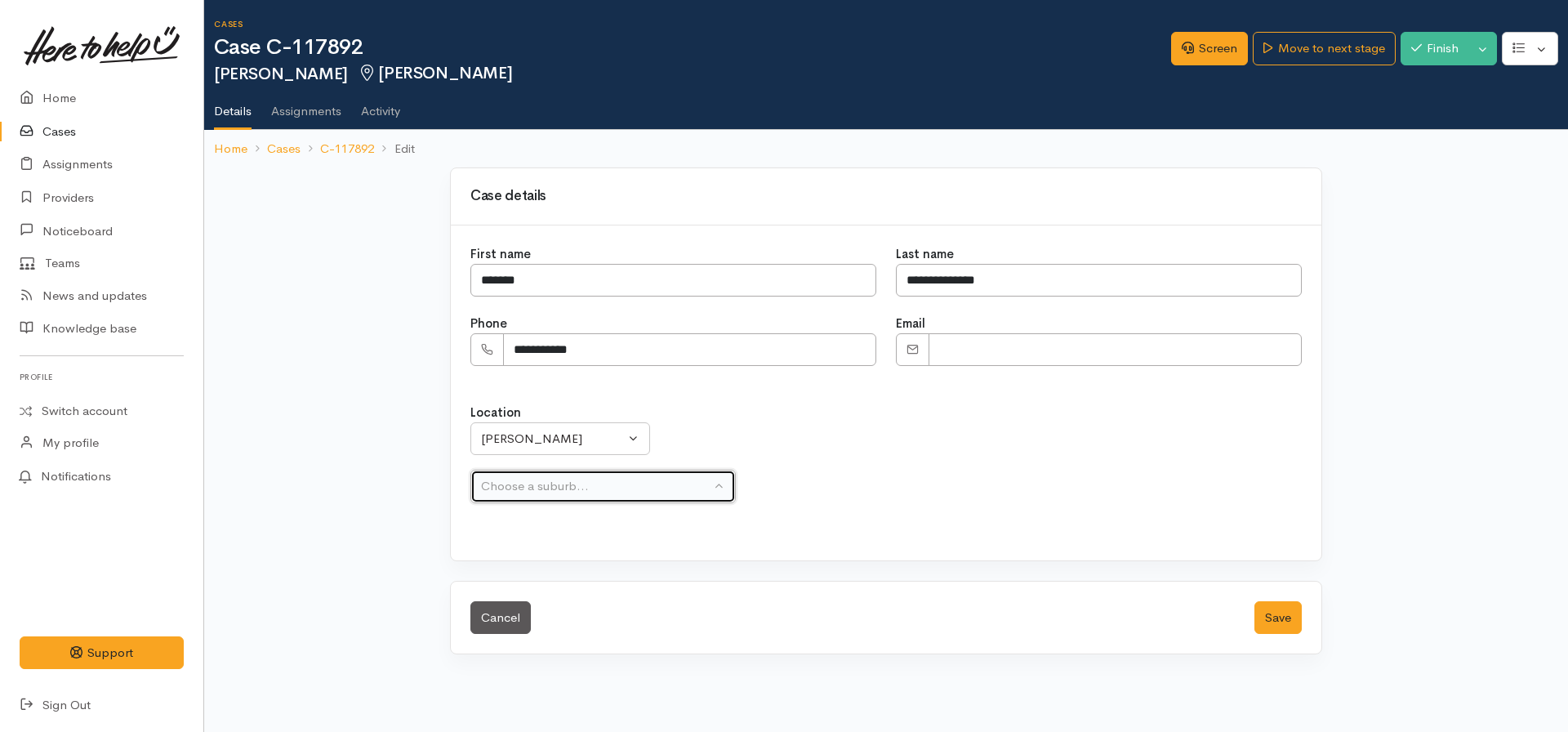
click at [563, 490] on div "Choose a suburb..." at bounding box center [595, 487] width 230 height 19
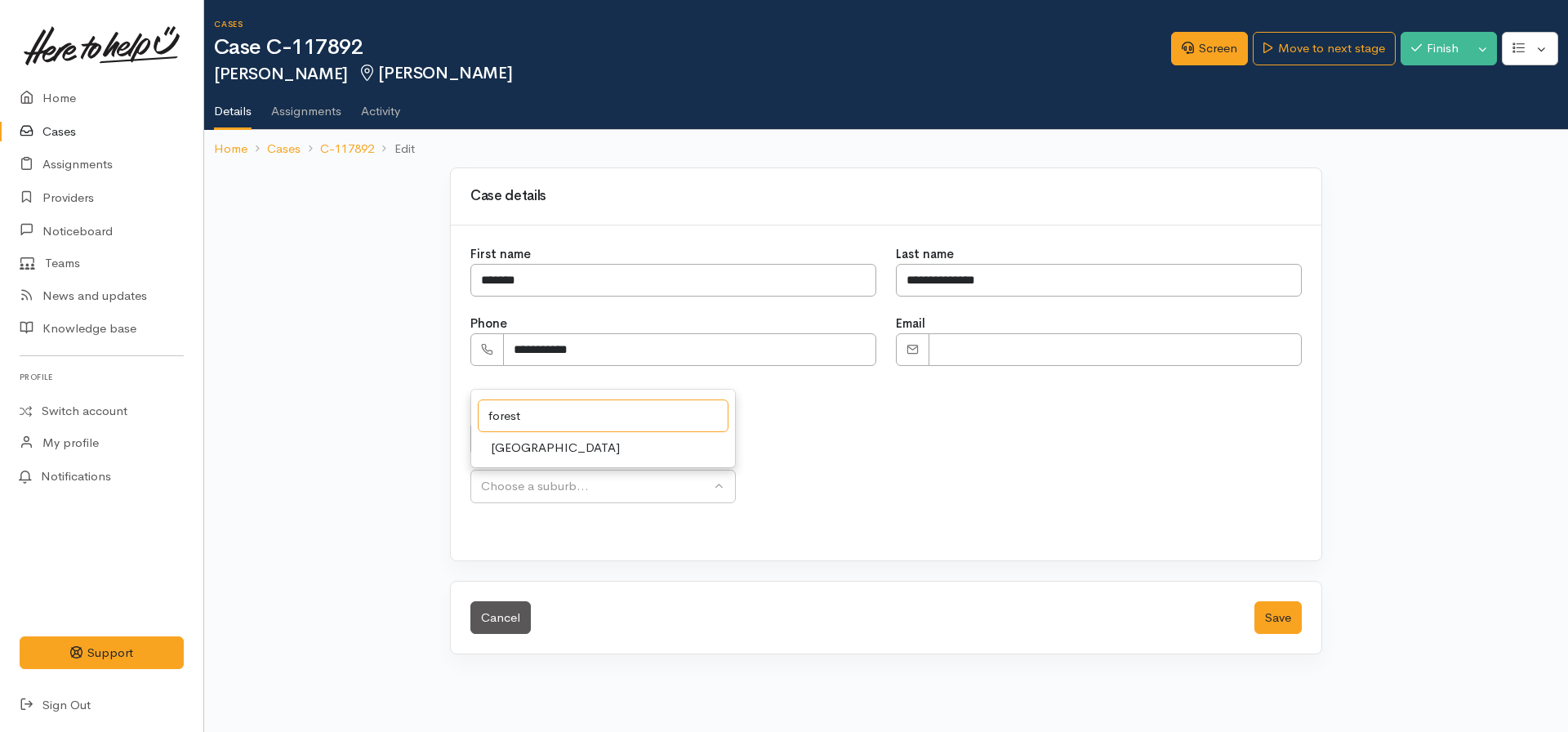
type input "forest"
click at [536, 452] on span "[GEOGRAPHIC_DATA]" at bounding box center [555, 449] width 129 height 19
select select "16"
click at [1254, 628] on button "Save" at bounding box center [1278, 617] width 48 height 33
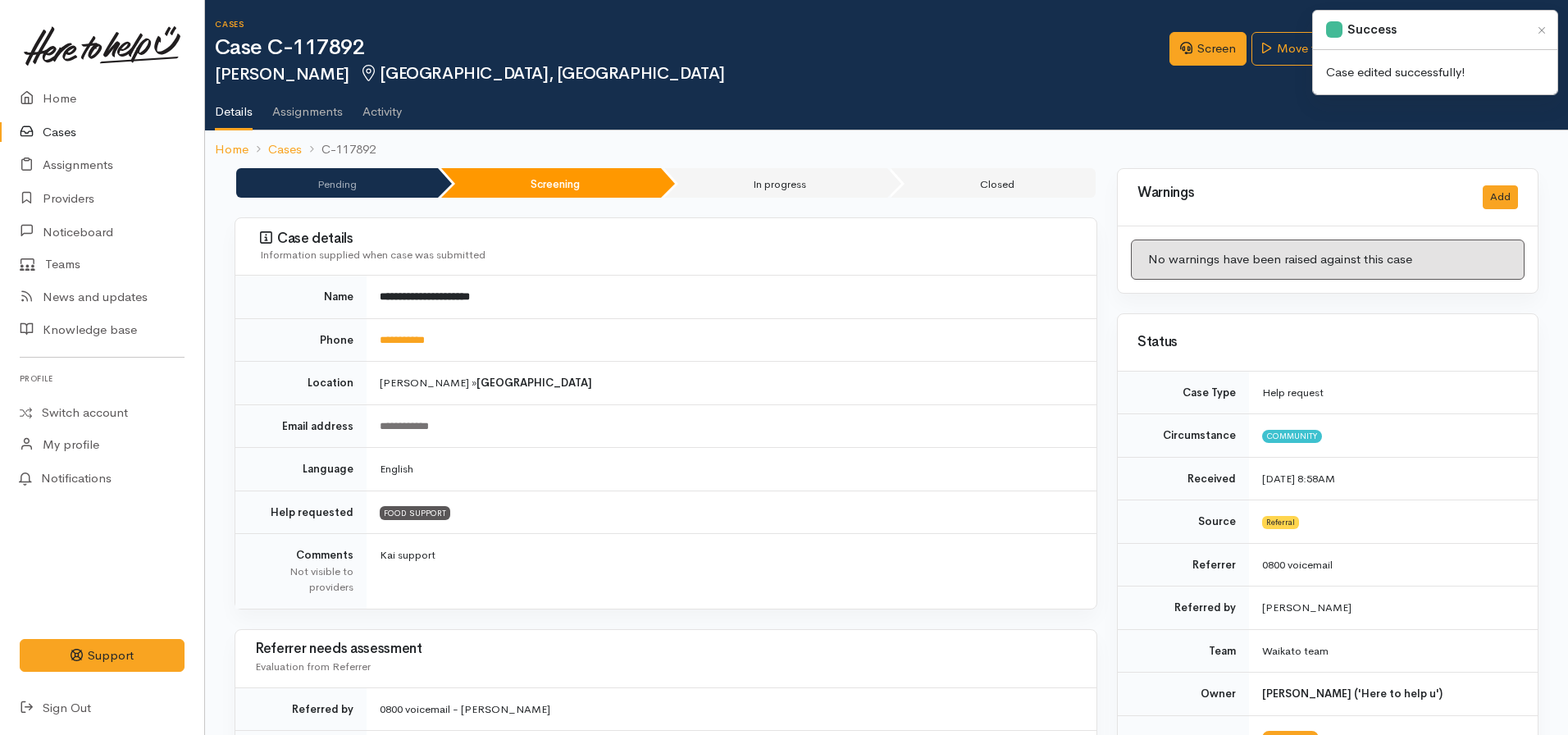
click at [1262, 69] on div "Screen Move to next stage Finish Toggle Dropdown Pause Cancel" at bounding box center [1369, 52] width 398 height 54
click at [1268, 52] on link "Move to next stage" at bounding box center [1323, 48] width 143 height 34
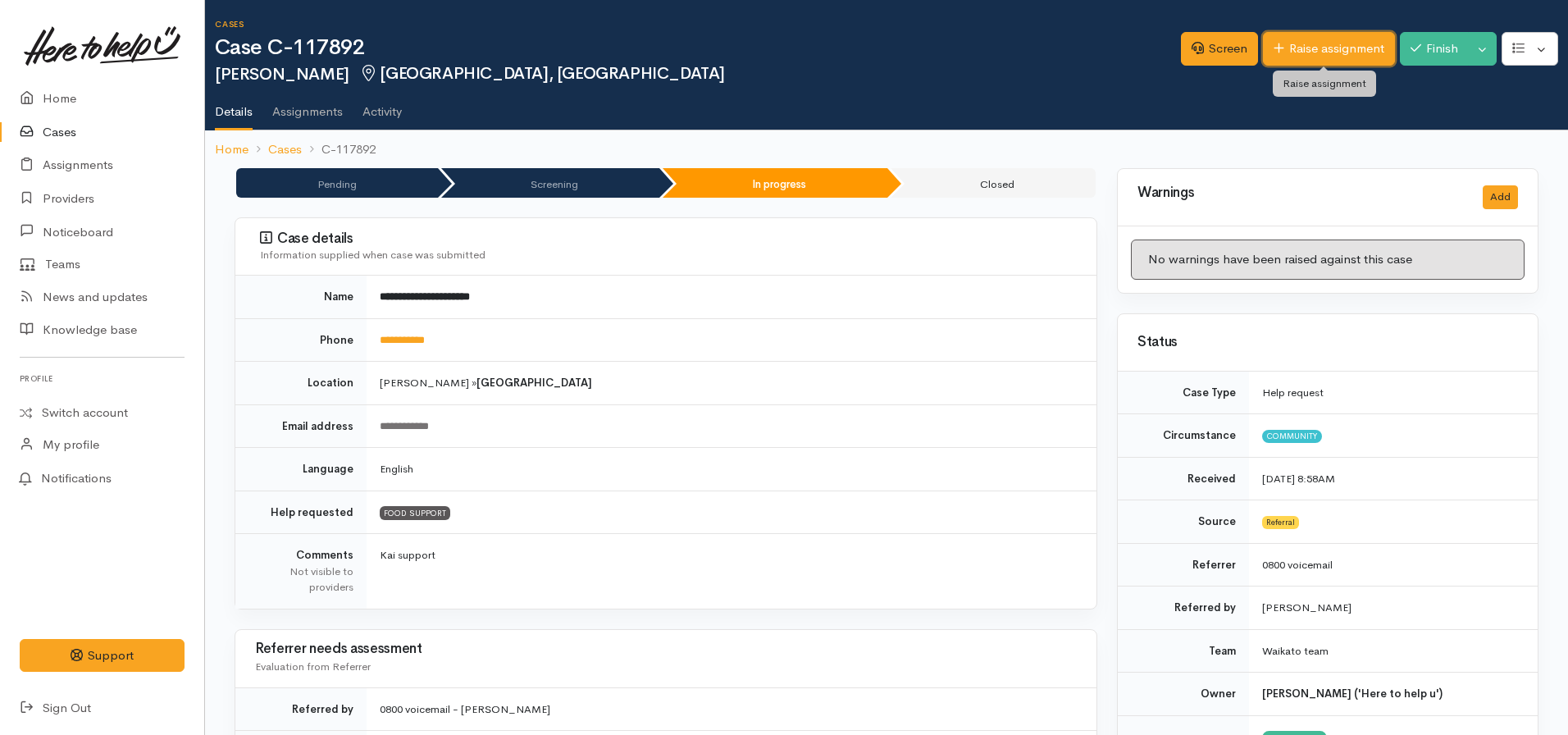
click at [1275, 59] on link "Raise assignment" at bounding box center [1329, 48] width 132 height 34
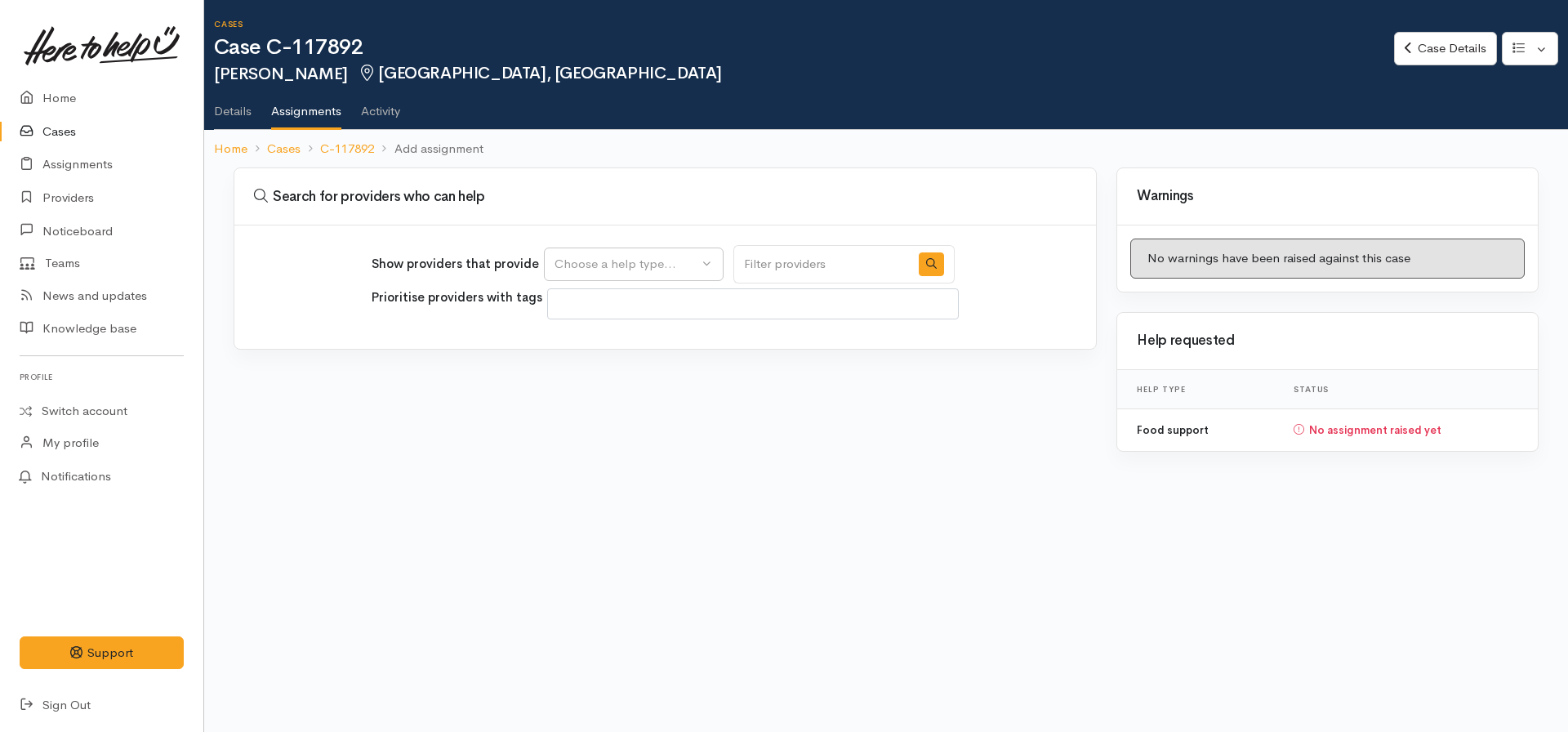
select select
click at [631, 252] on button "Choose a help type..." at bounding box center [633, 263] width 179 height 33
click at [588, 349] on span "Food support" at bounding box center [603, 343] width 76 height 19
select select "3"
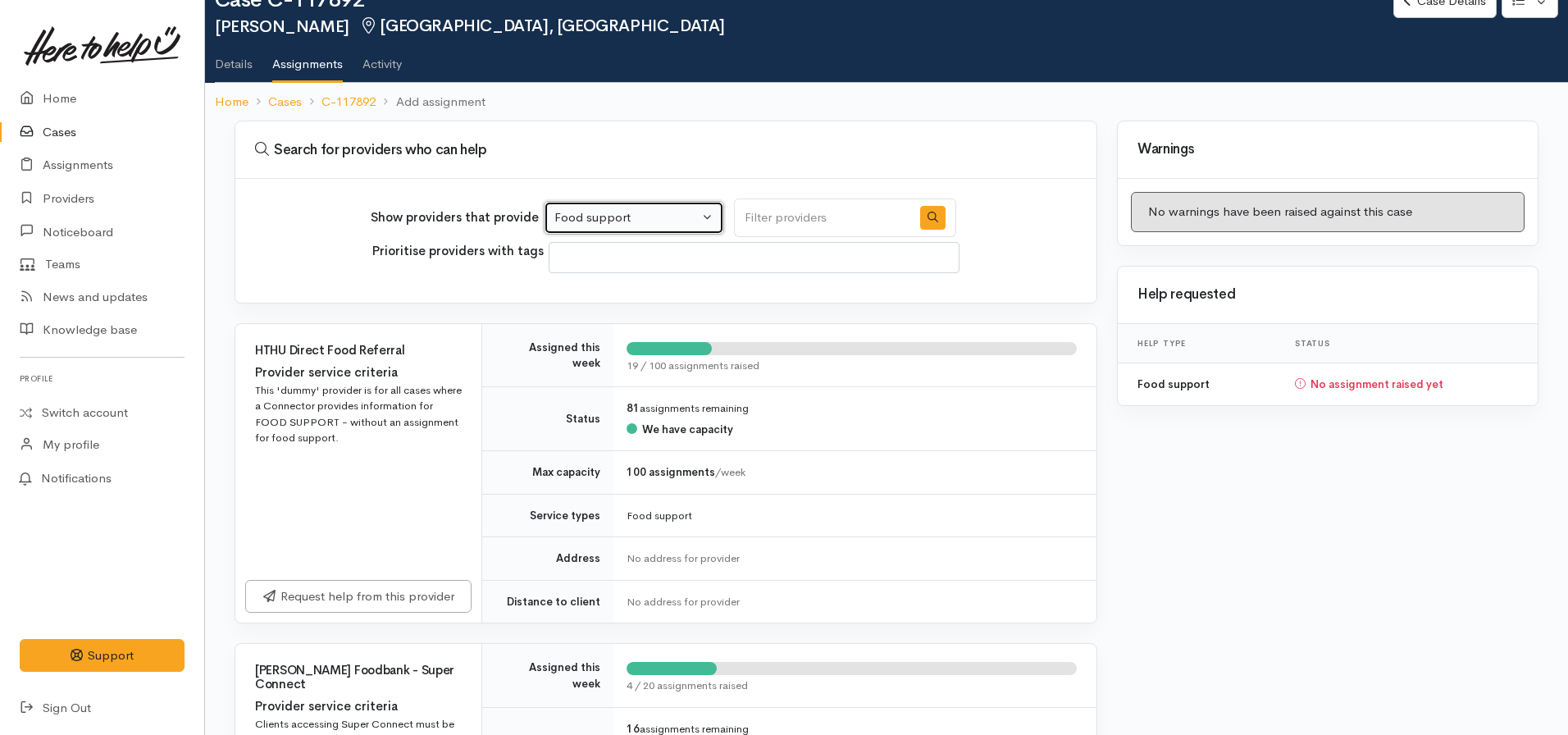
scroll to position [51, 0]
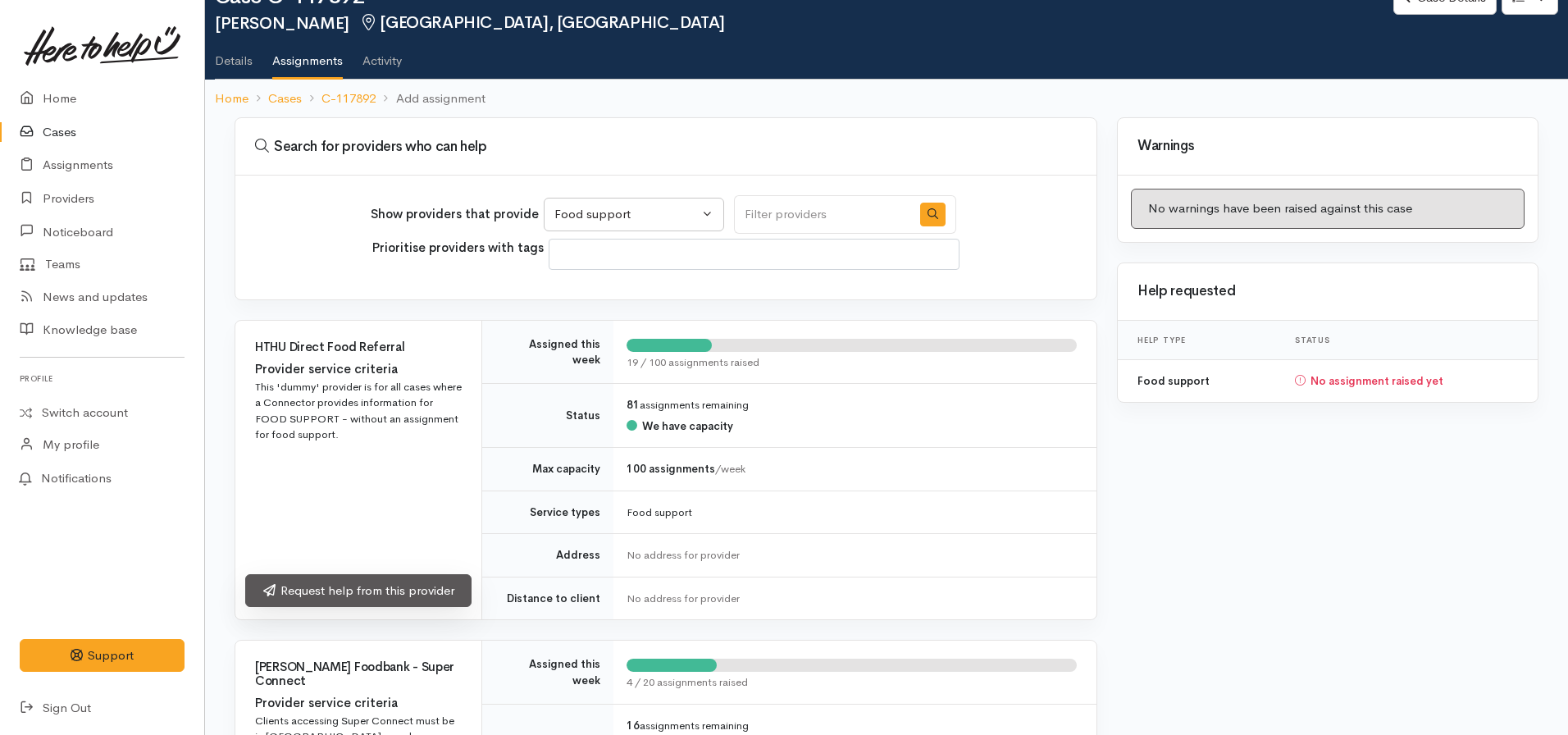
click at [403, 590] on link "Request help from this provider" at bounding box center [358, 590] width 226 height 34
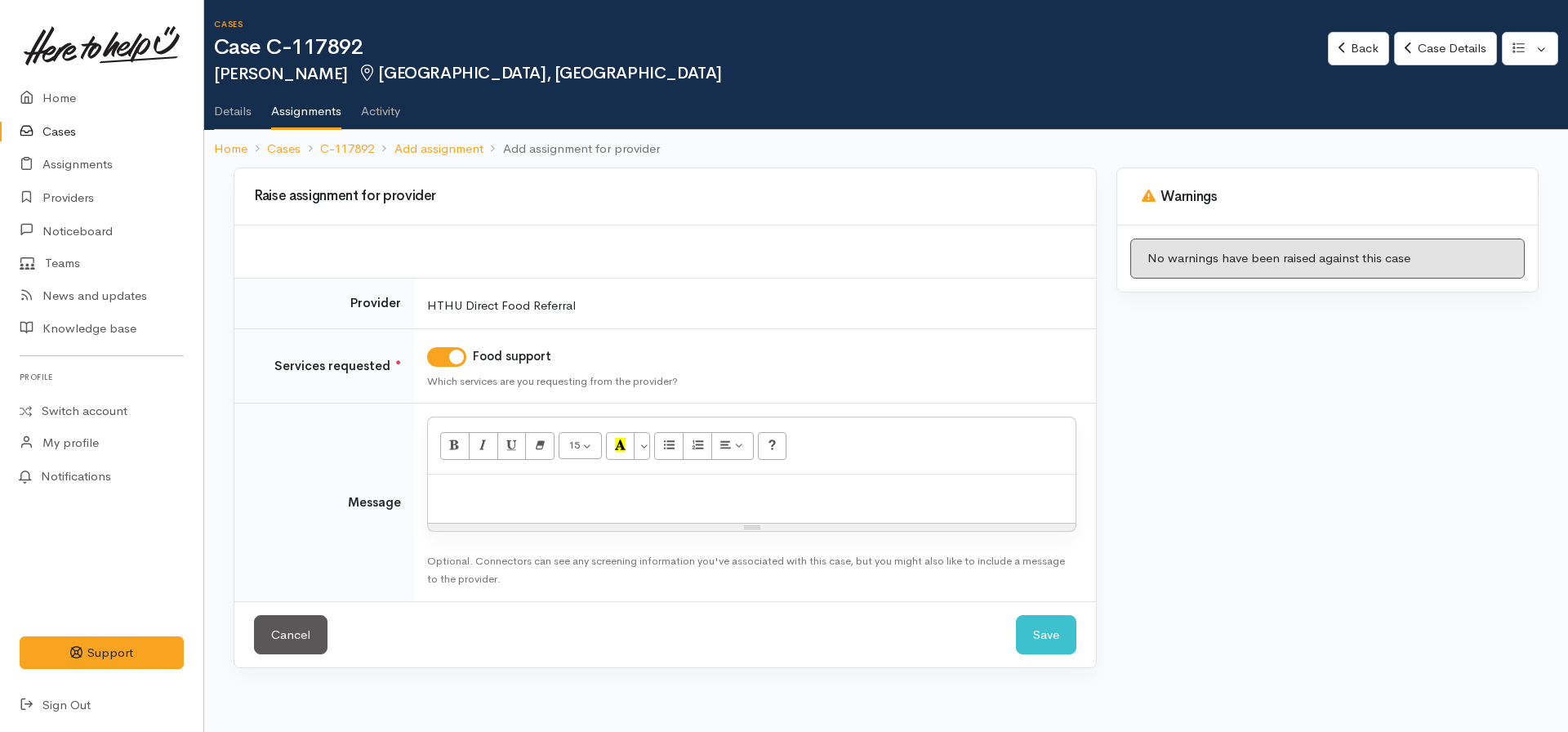
click at [499, 501] on p at bounding box center [752, 492] width 631 height 19
click button "Save" at bounding box center [1045, 636] width 60 height 40
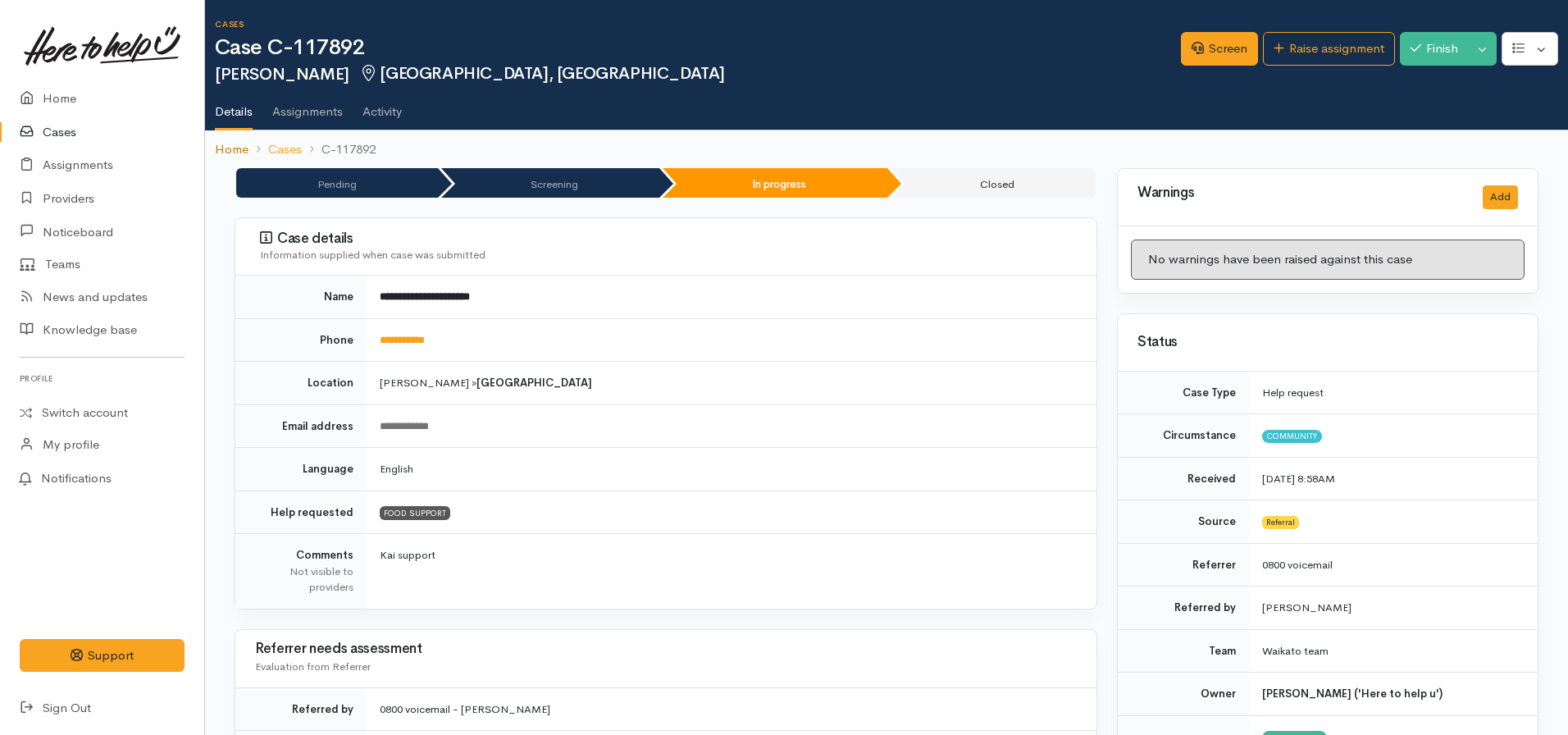
click at [232, 152] on link "Home" at bounding box center [231, 149] width 34 height 19
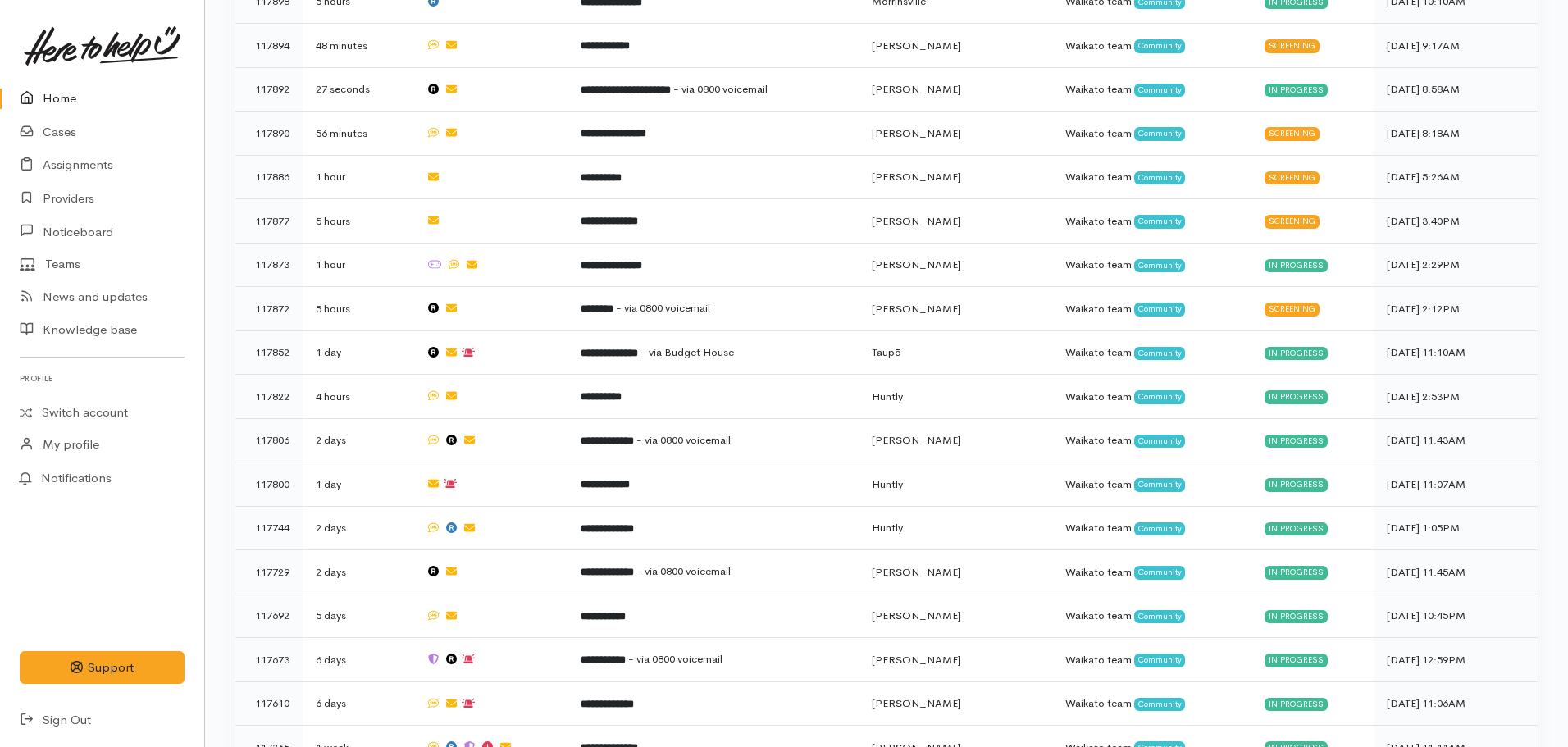
scroll to position [1070, 0]
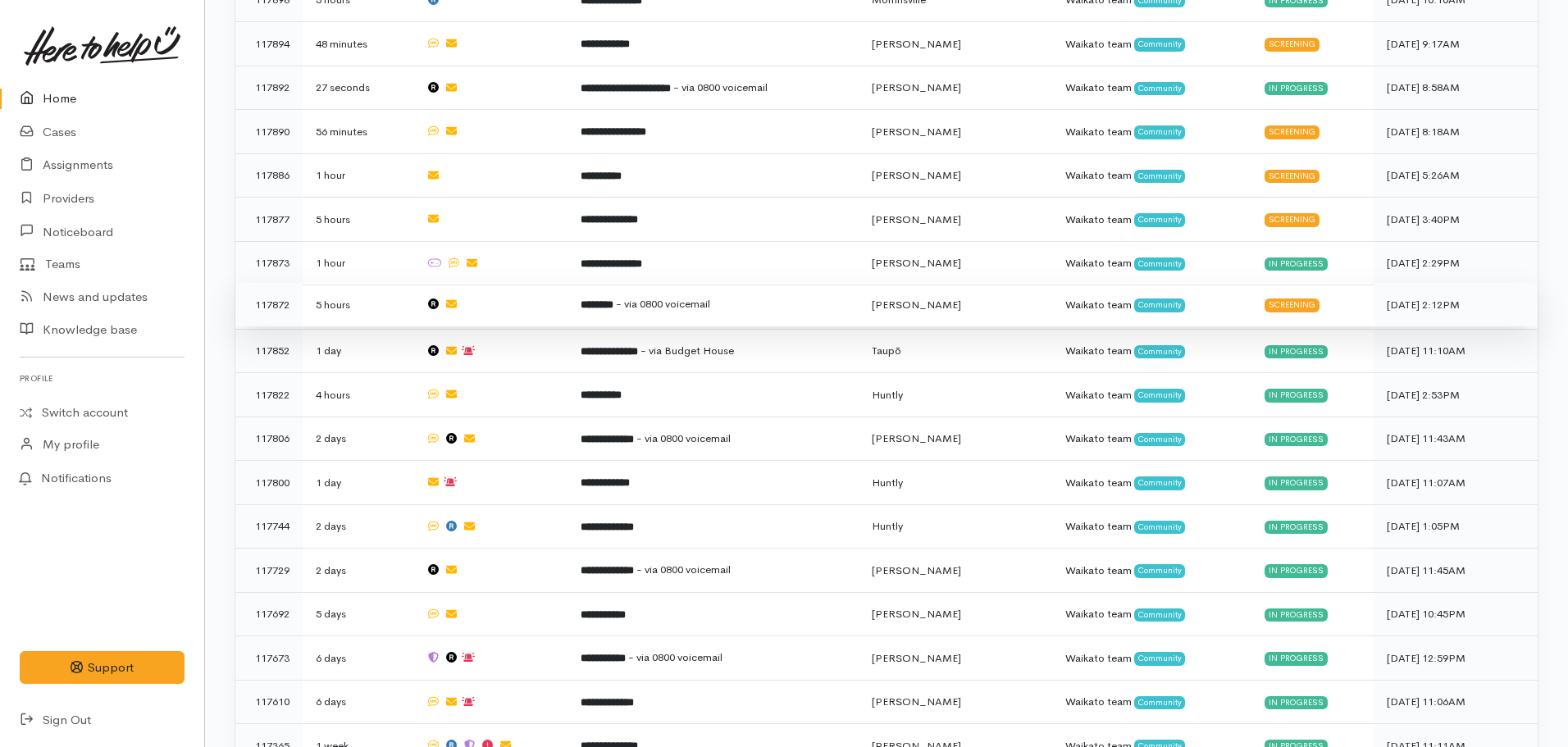
click at [613, 300] on b "********" at bounding box center [597, 305] width 33 height 11
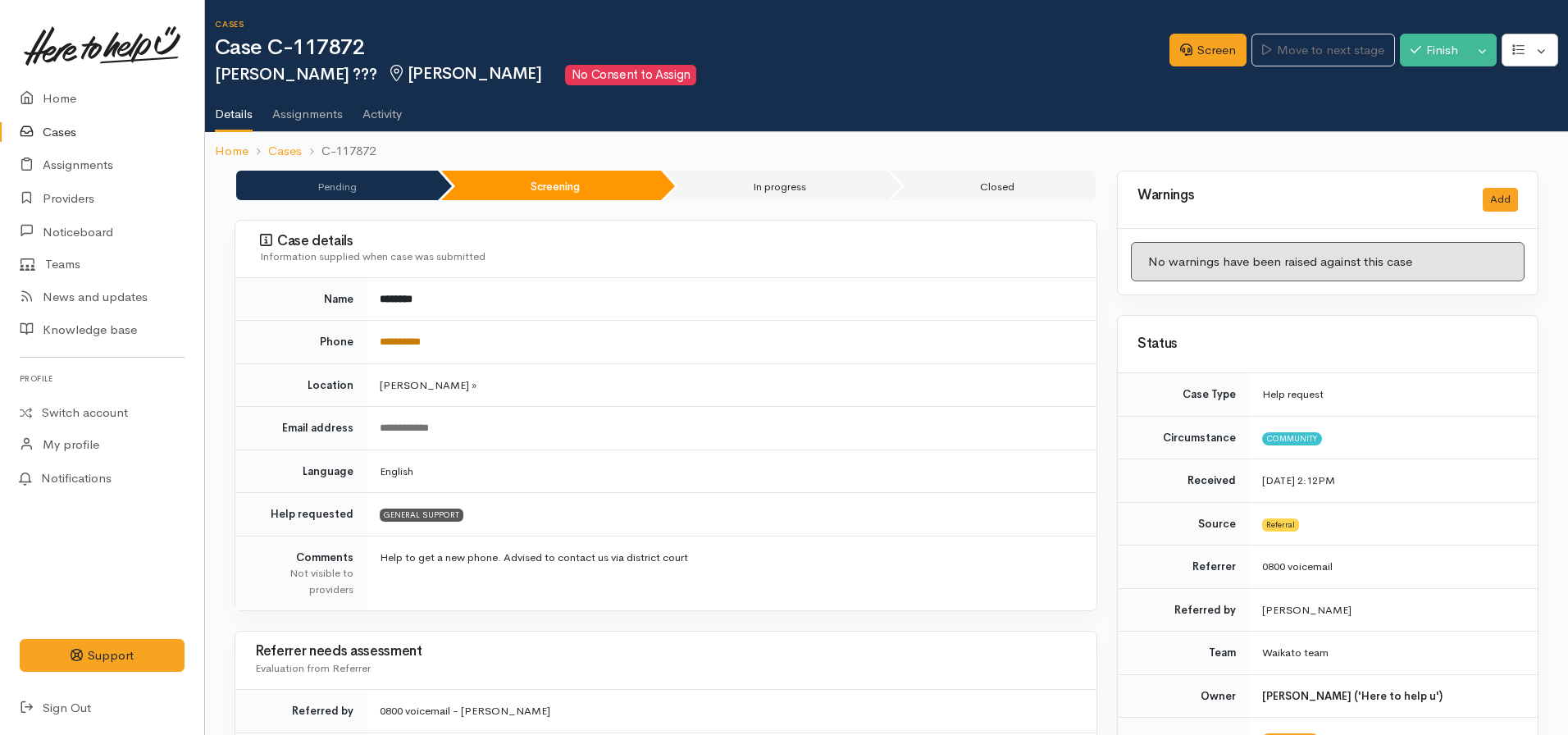
click at [420, 336] on link "**********" at bounding box center [399, 341] width 41 height 11
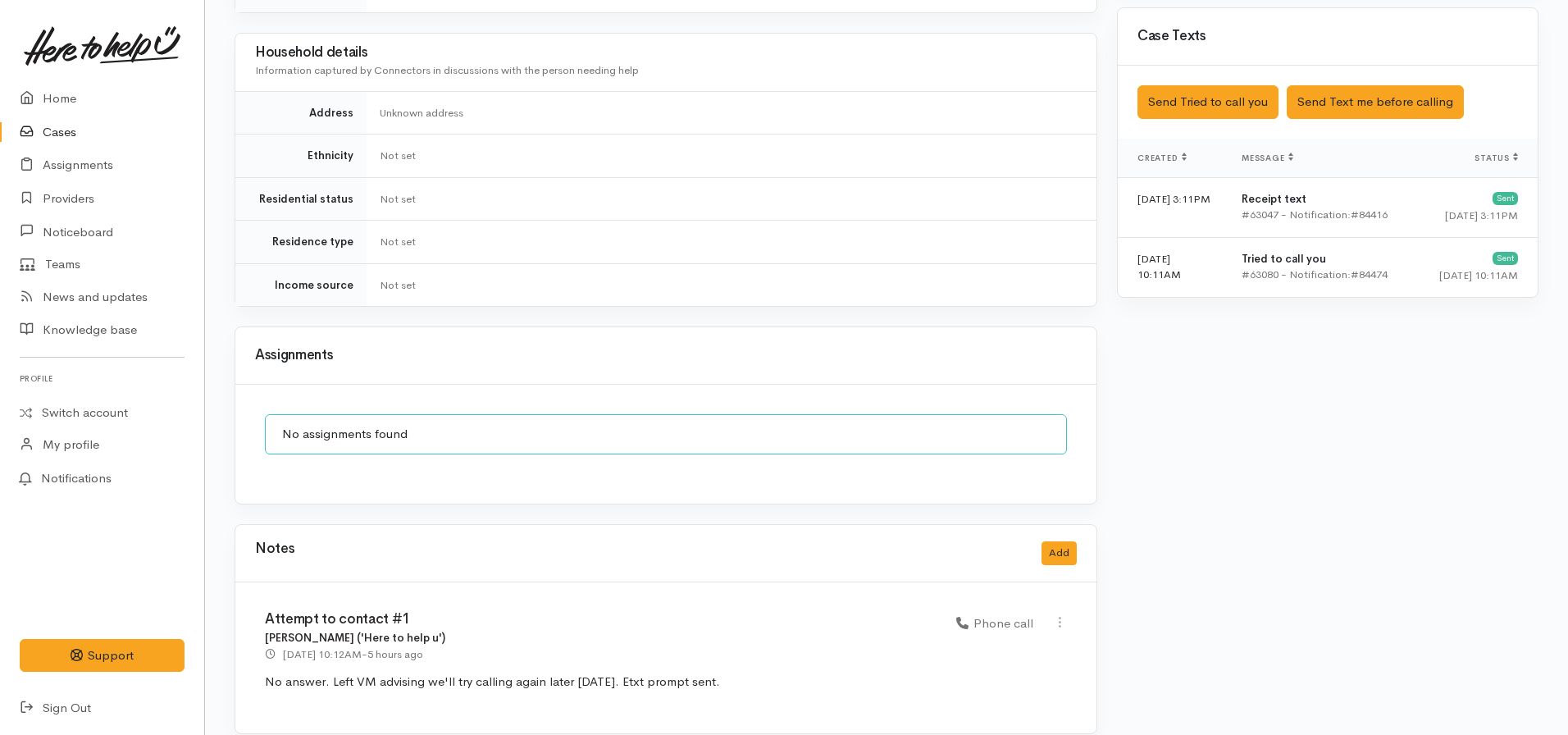
scroll to position [1113, 0]
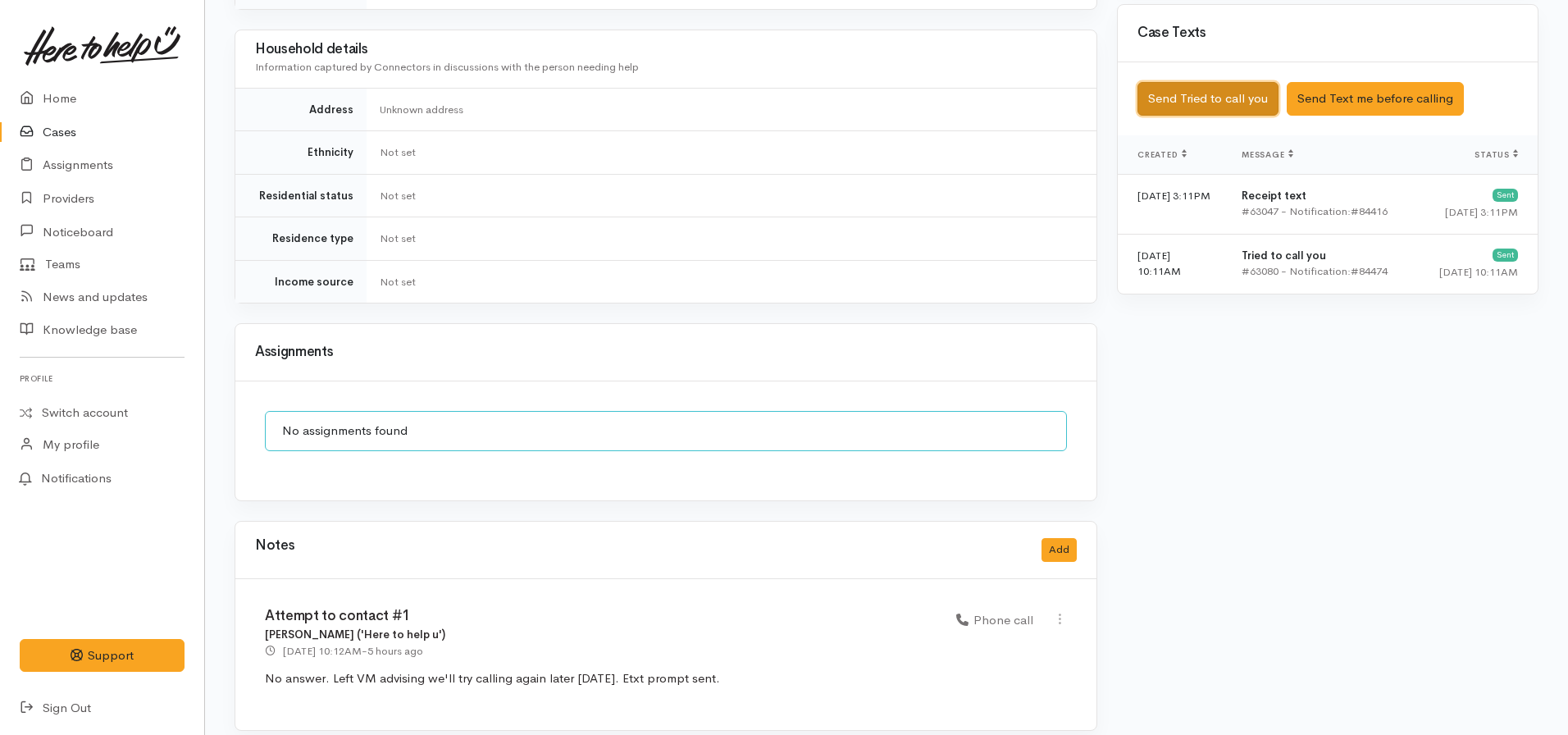
click at [1192, 82] on button "Send Tried to call you" at bounding box center [1208, 99] width 141 height 34
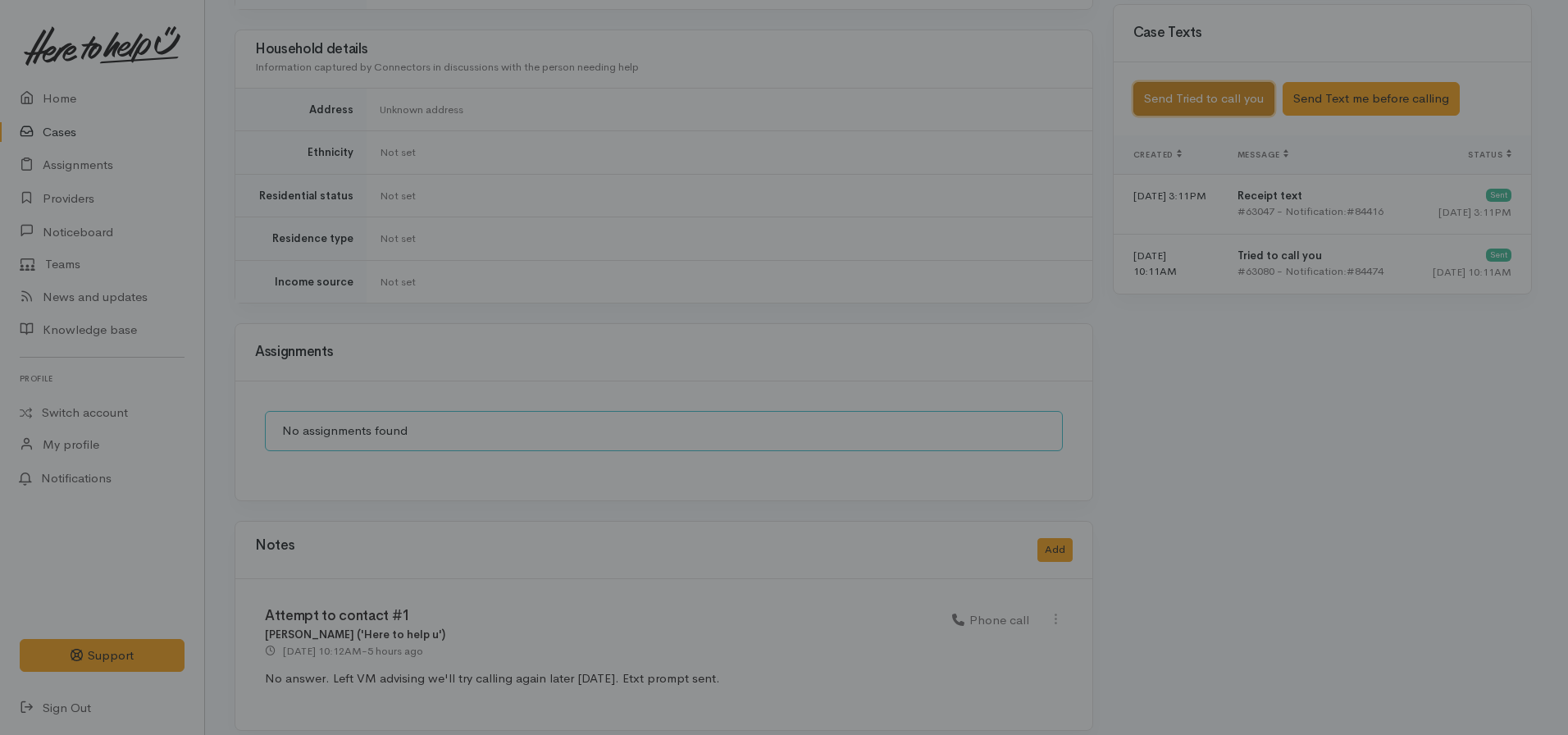
scroll to position [1100, 0]
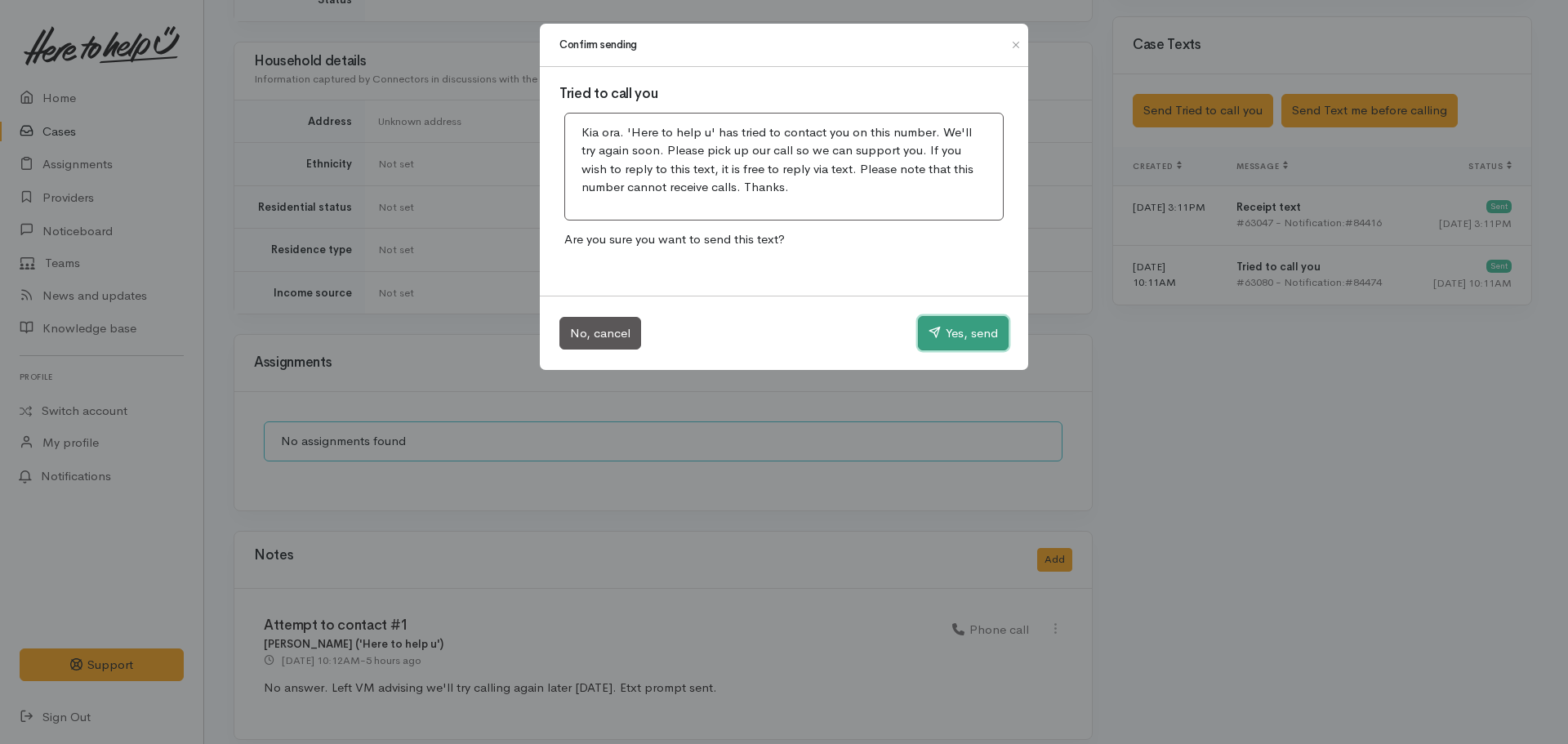
click at [959, 330] on button "Yes, send" at bounding box center [962, 333] width 91 height 34
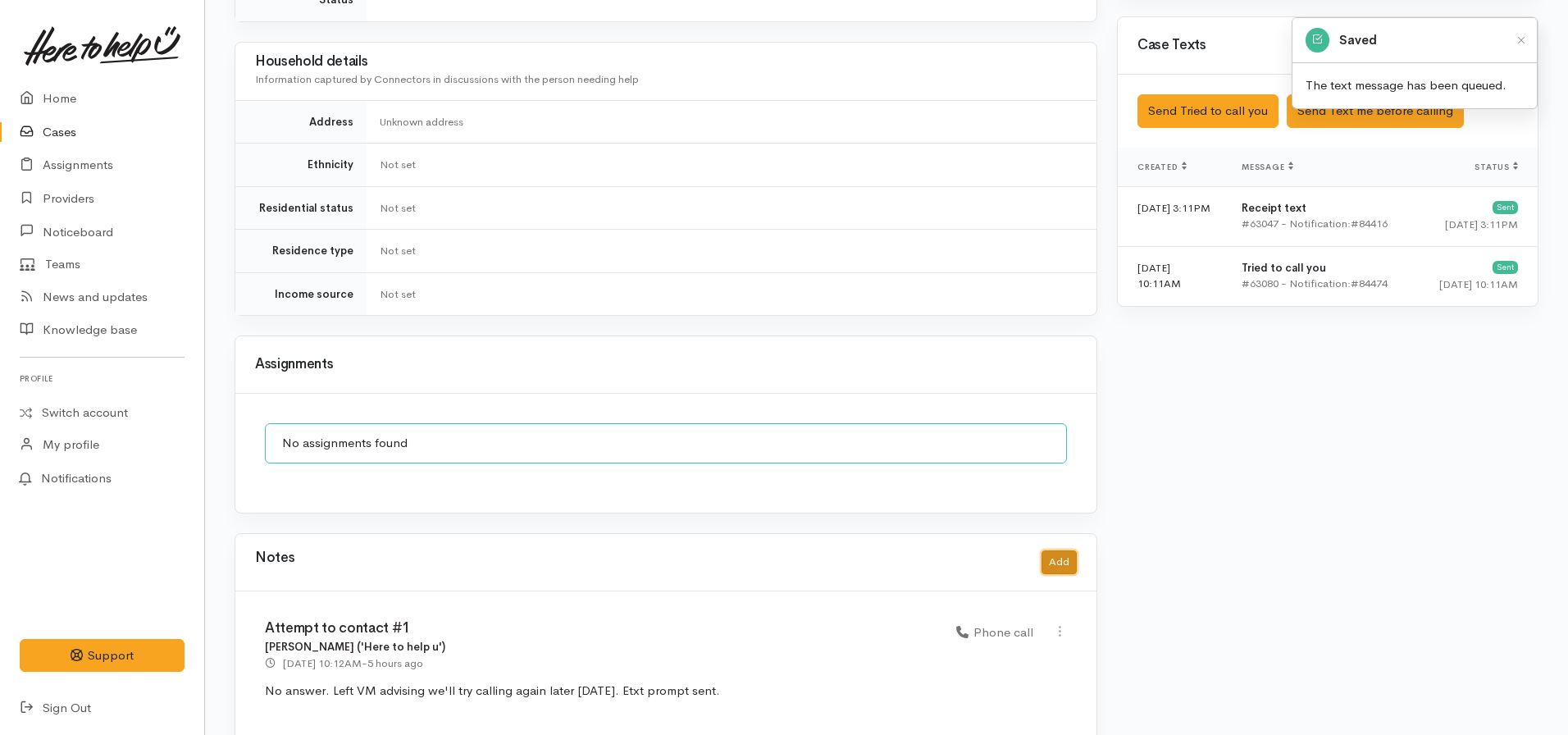
click at [1052, 551] on button "Add" at bounding box center [1058, 563] width 35 height 24
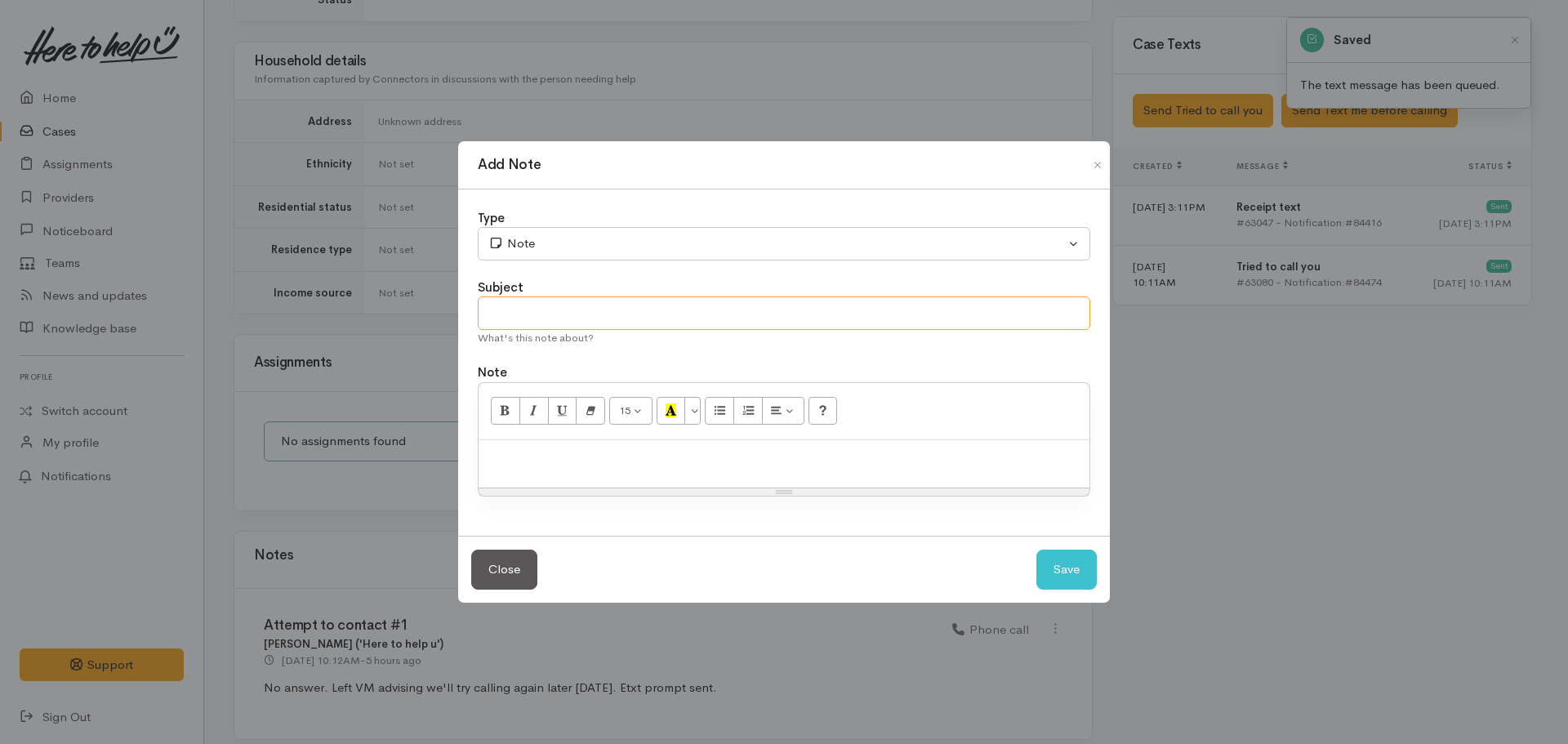
click at [666, 314] on input "text" at bounding box center [784, 313] width 612 height 33
type input "Attempt to contact #2"
click at [583, 270] on div "Type Correspondence Discussion Email Note Phone call SMS text message Note Subj…" at bounding box center [783, 363] width 651 height 347
click at [573, 266] on div "Type Correspondence Discussion Email Note Phone call SMS text message Note Subj…" at bounding box center [783, 363] width 651 height 347
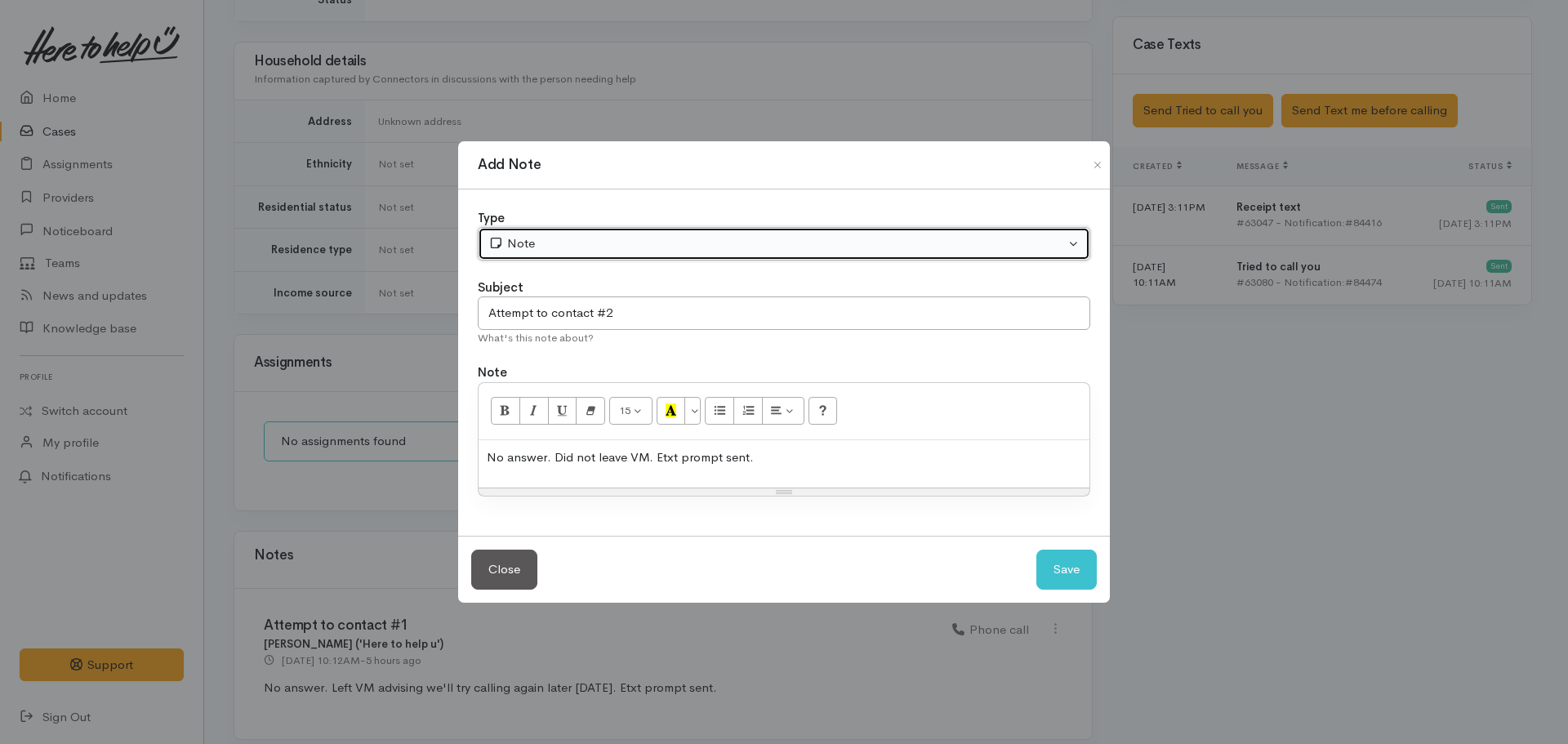
click at [565, 258] on button "Note" at bounding box center [784, 243] width 612 height 33
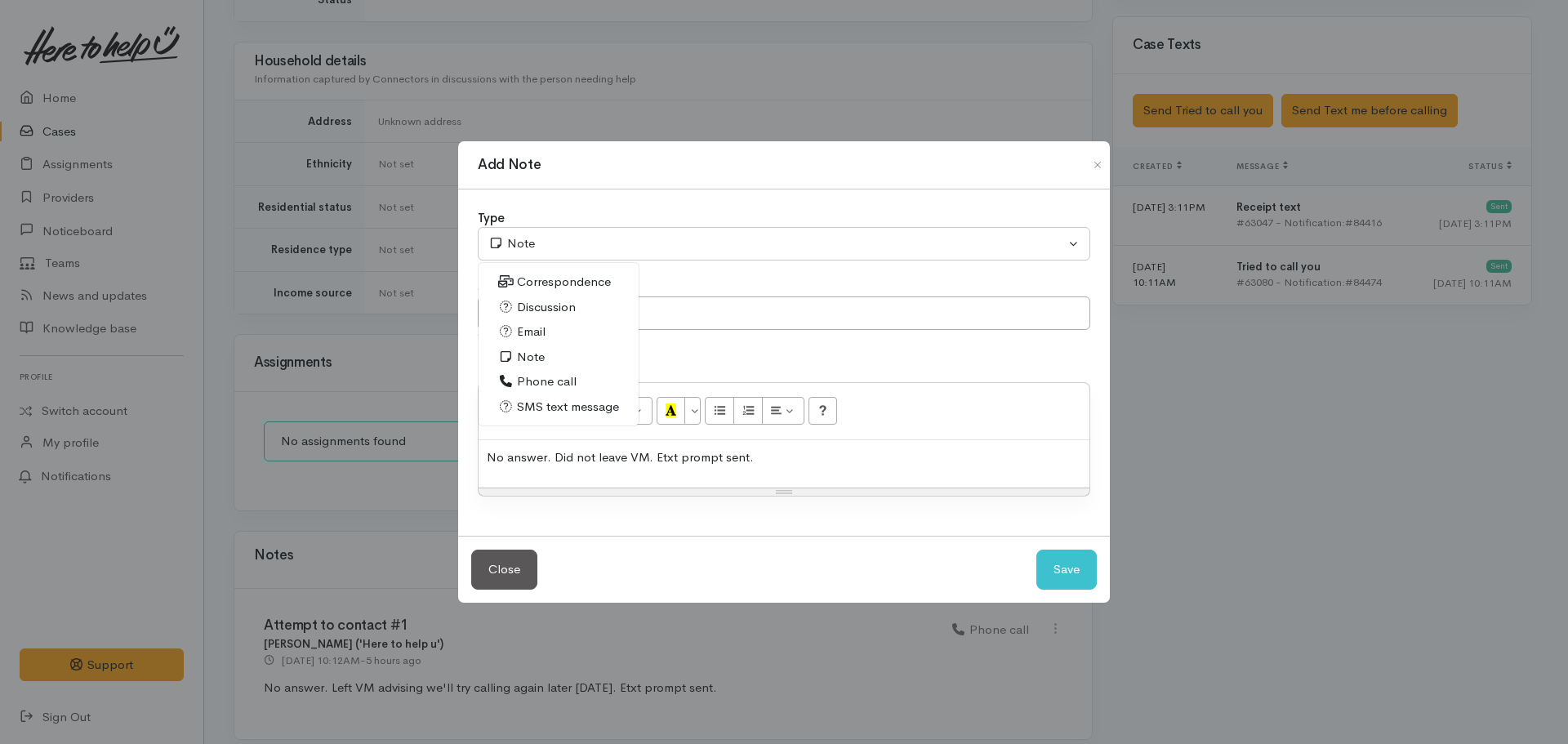
click at [554, 378] on span "Phone call" at bounding box center [547, 382] width 60 height 19
select select "3"
click at [1060, 576] on button "Save" at bounding box center [1066, 569] width 60 height 40
select select "1"
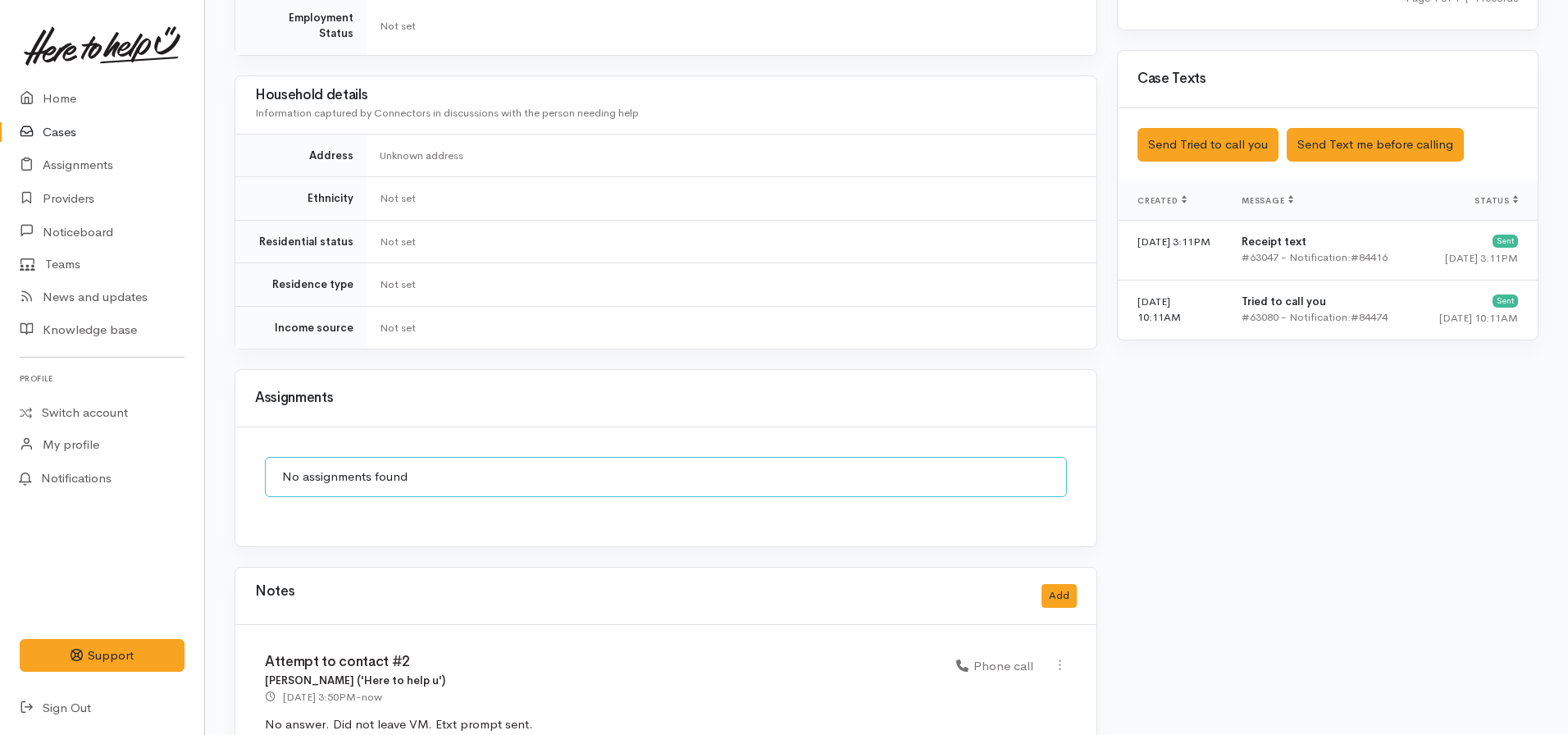
scroll to position [1066, 0]
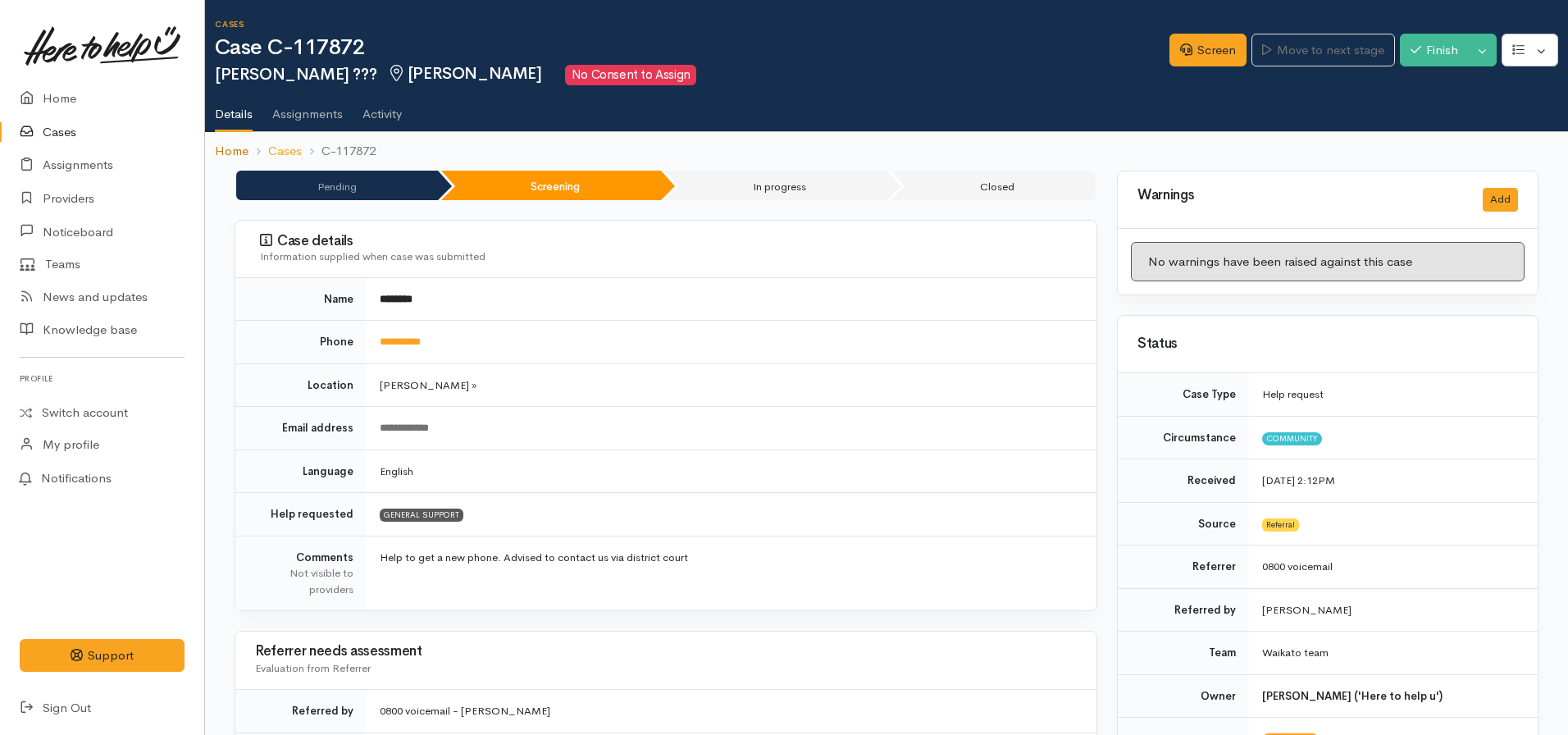
click at [229, 146] on link "Home" at bounding box center [231, 151] width 34 height 19
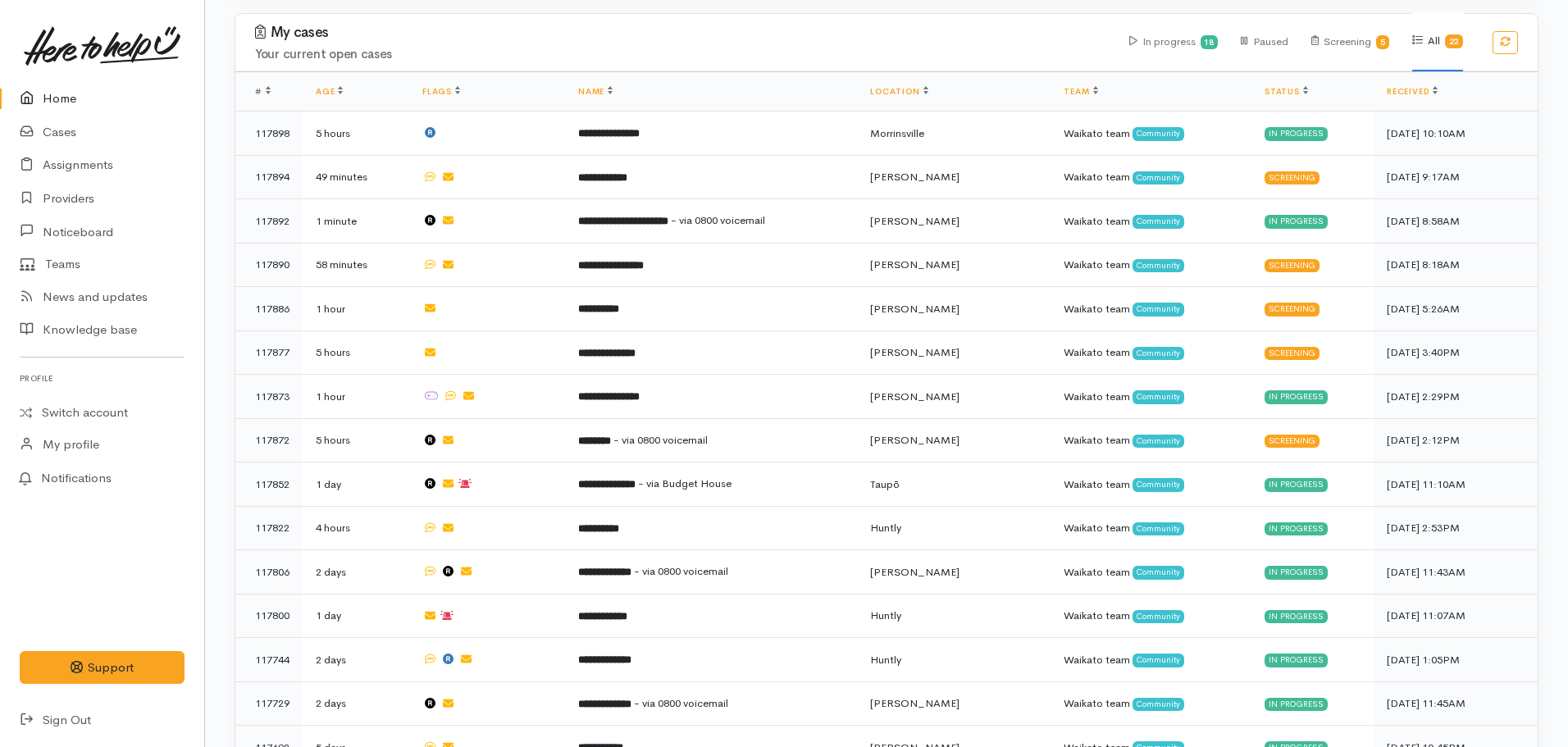
scroll to position [894, 0]
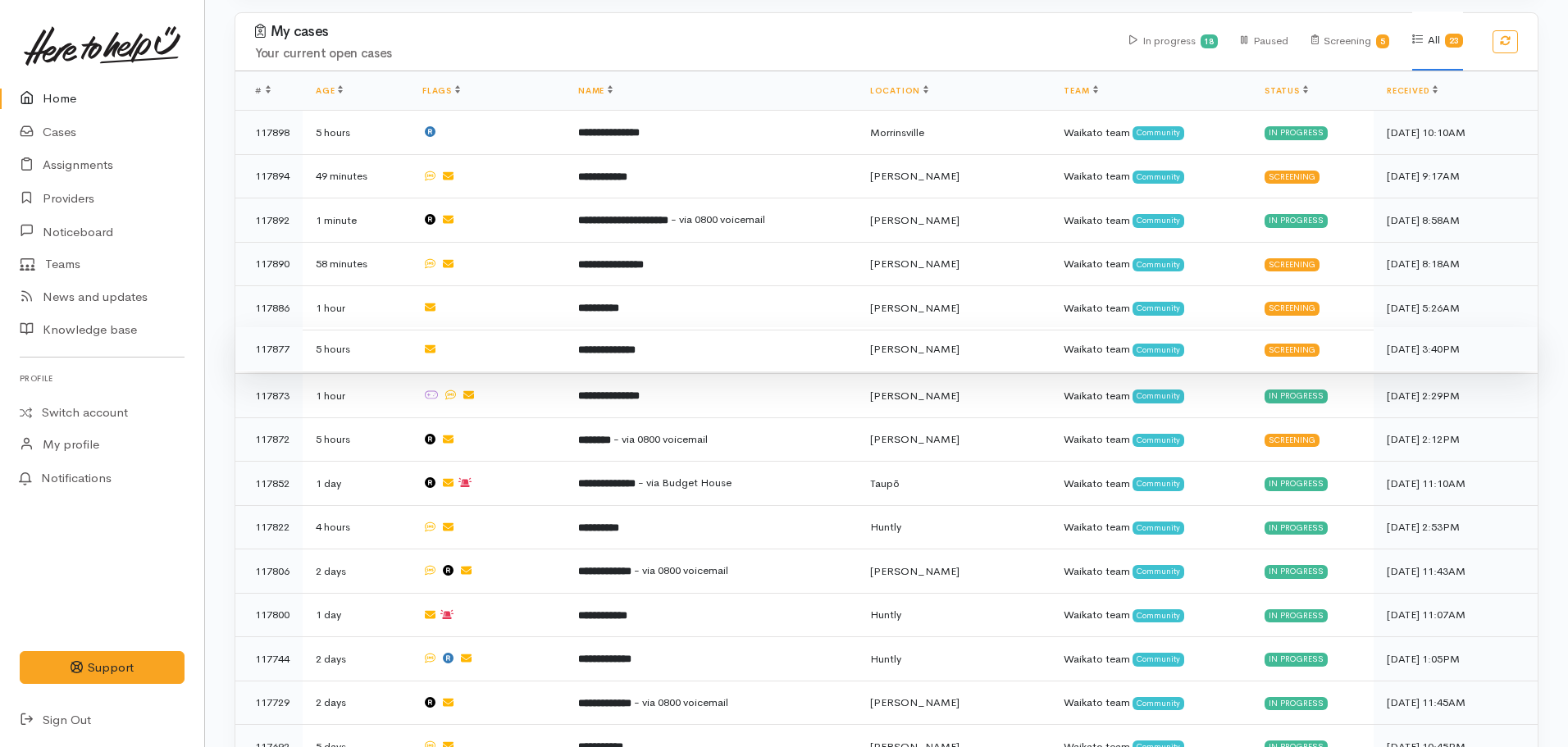
click at [636, 345] on b "**********" at bounding box center [607, 350] width 57 height 11
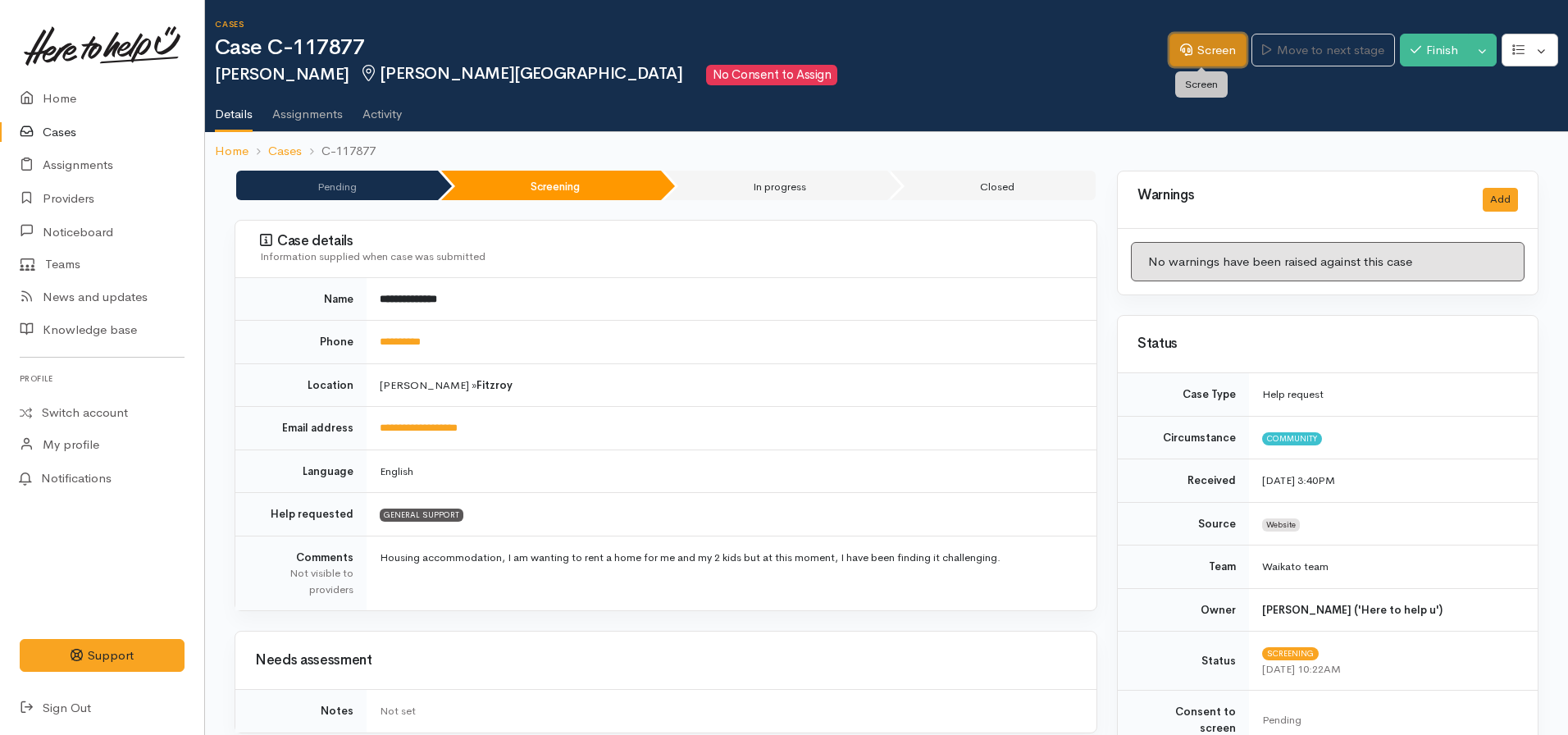
click at [1182, 54] on icon at bounding box center [1186, 49] width 12 height 12
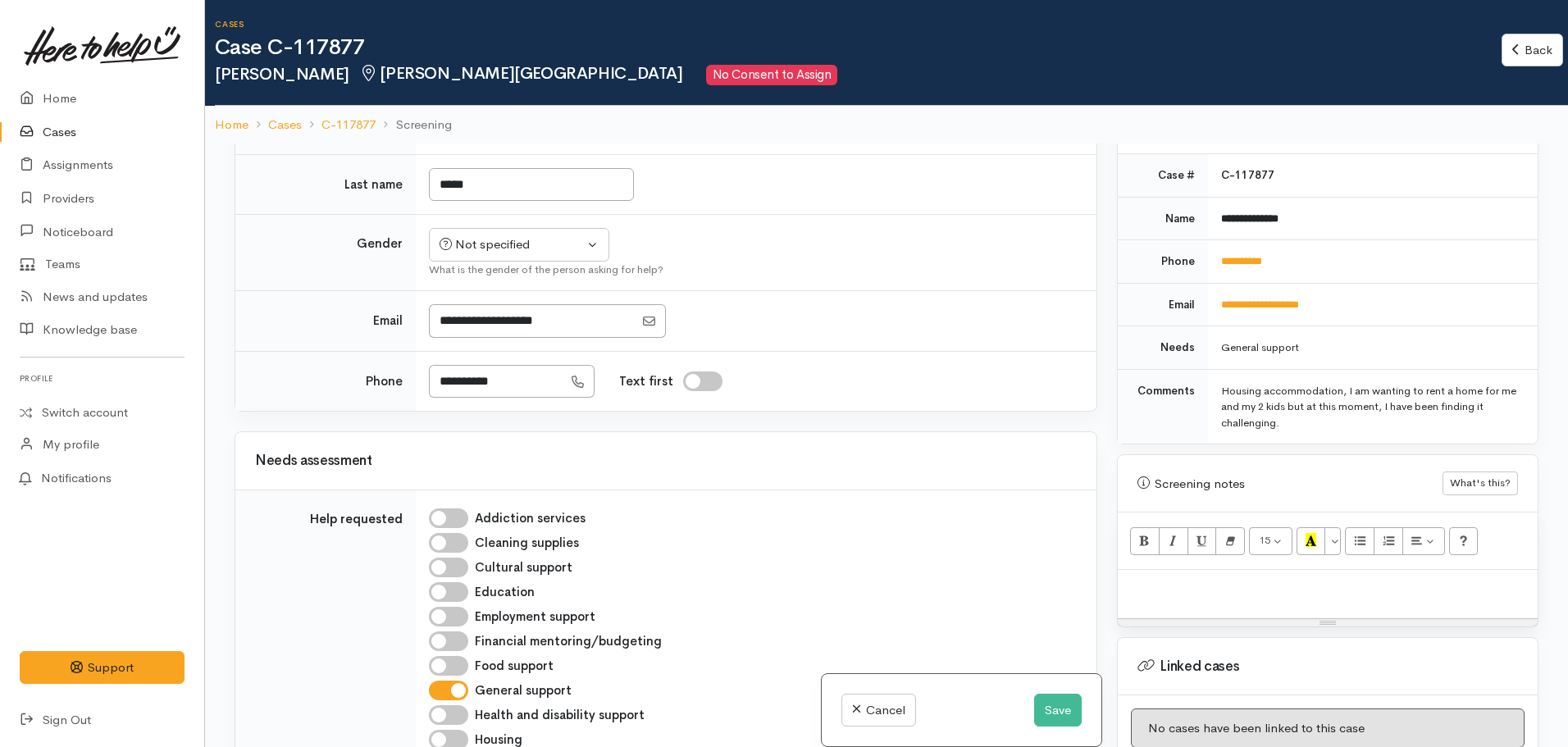
scroll to position [709, 0]
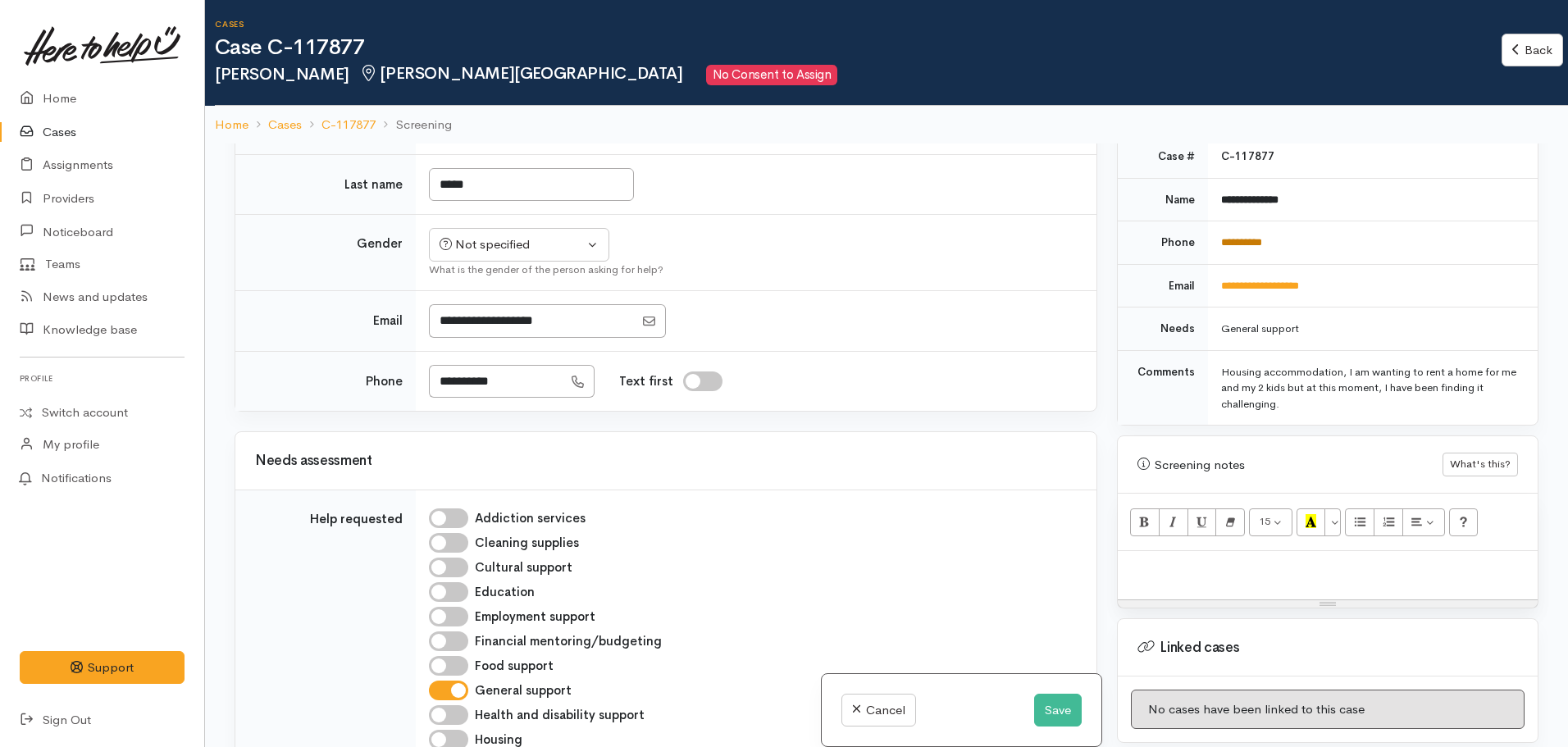
click at [1239, 237] on link "**********" at bounding box center [1241, 241] width 41 height 11
click at [1058, 701] on button "Save" at bounding box center [1058, 710] width 48 height 34
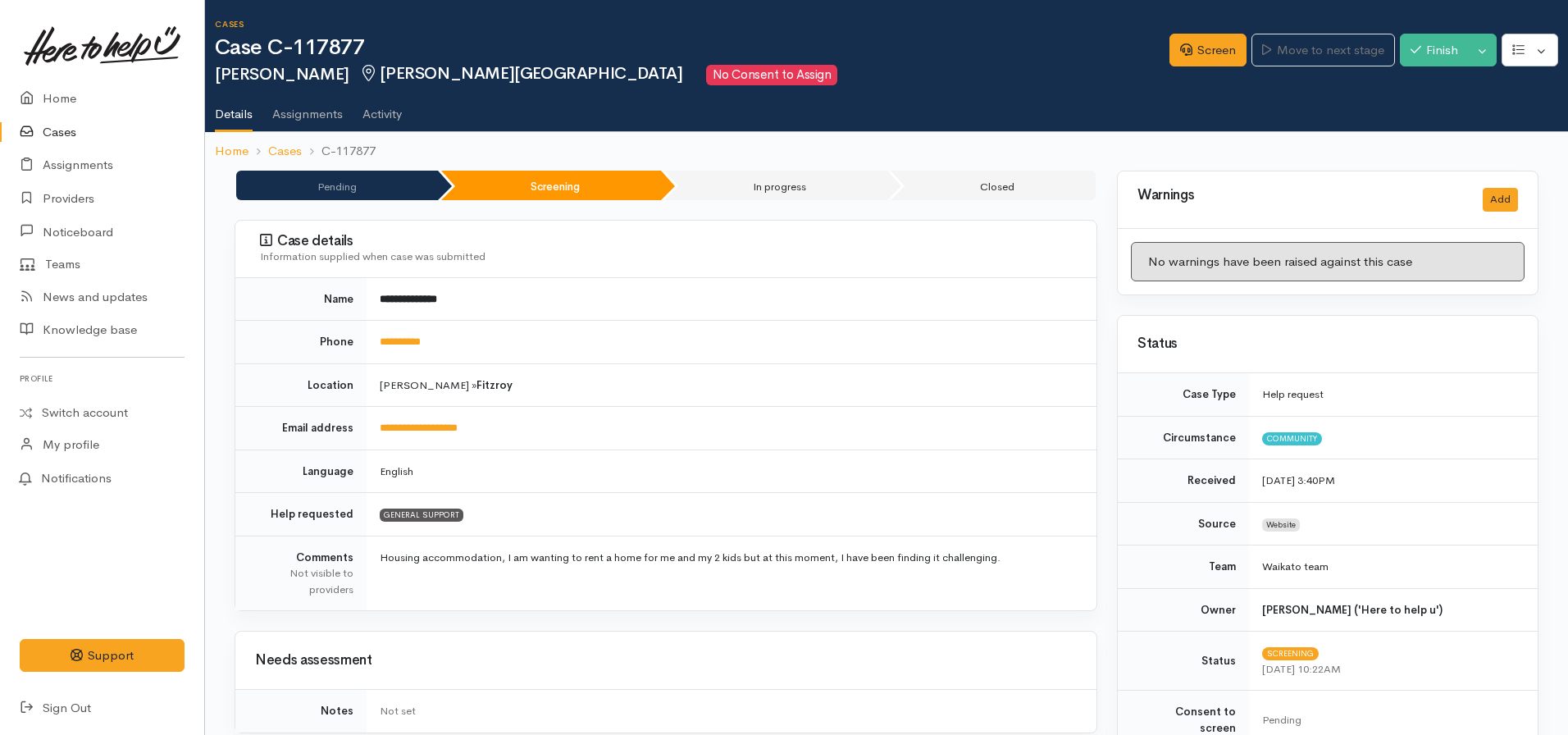
scroll to position [905, 0]
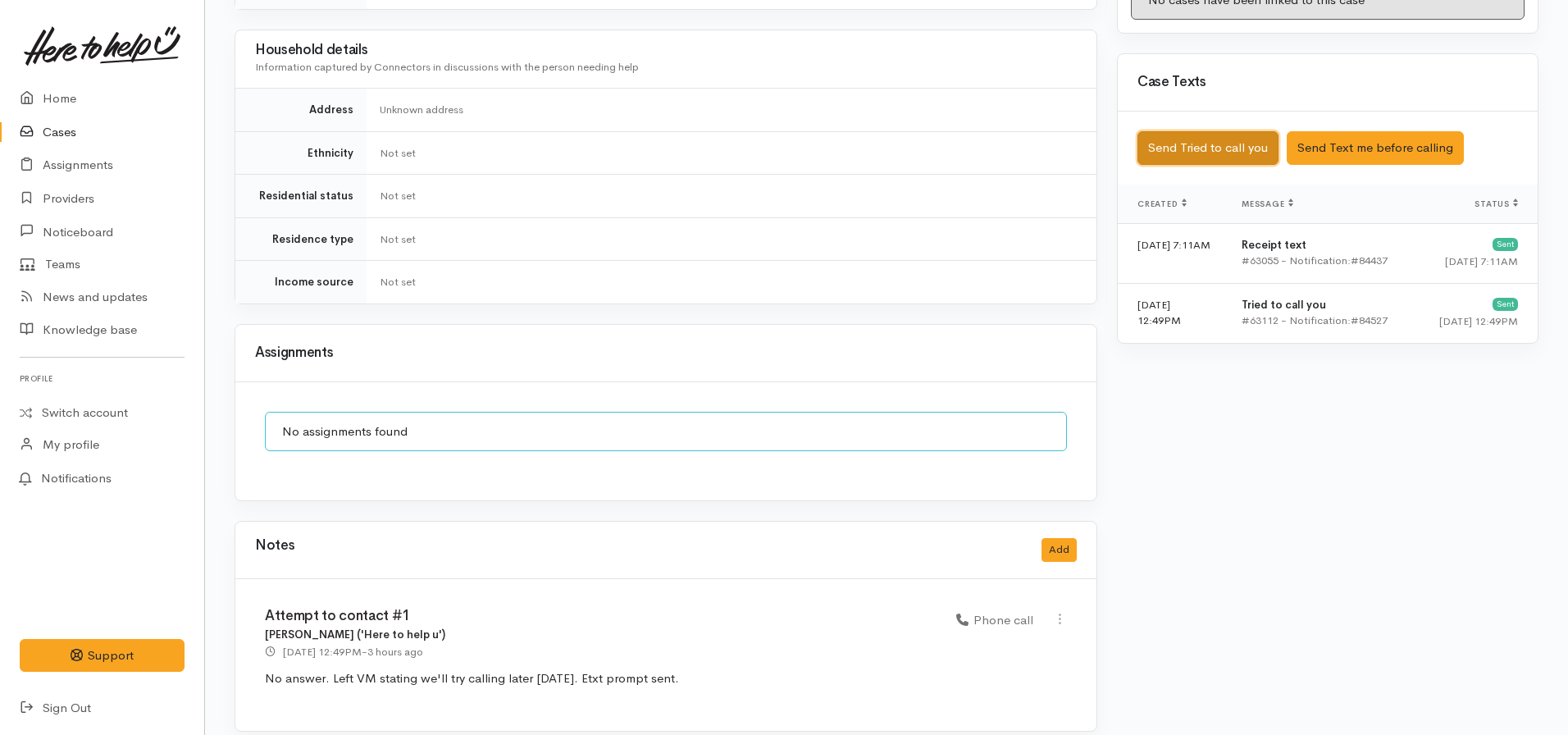
click at [1180, 132] on button "Send Tried to call you" at bounding box center [1208, 148] width 141 height 34
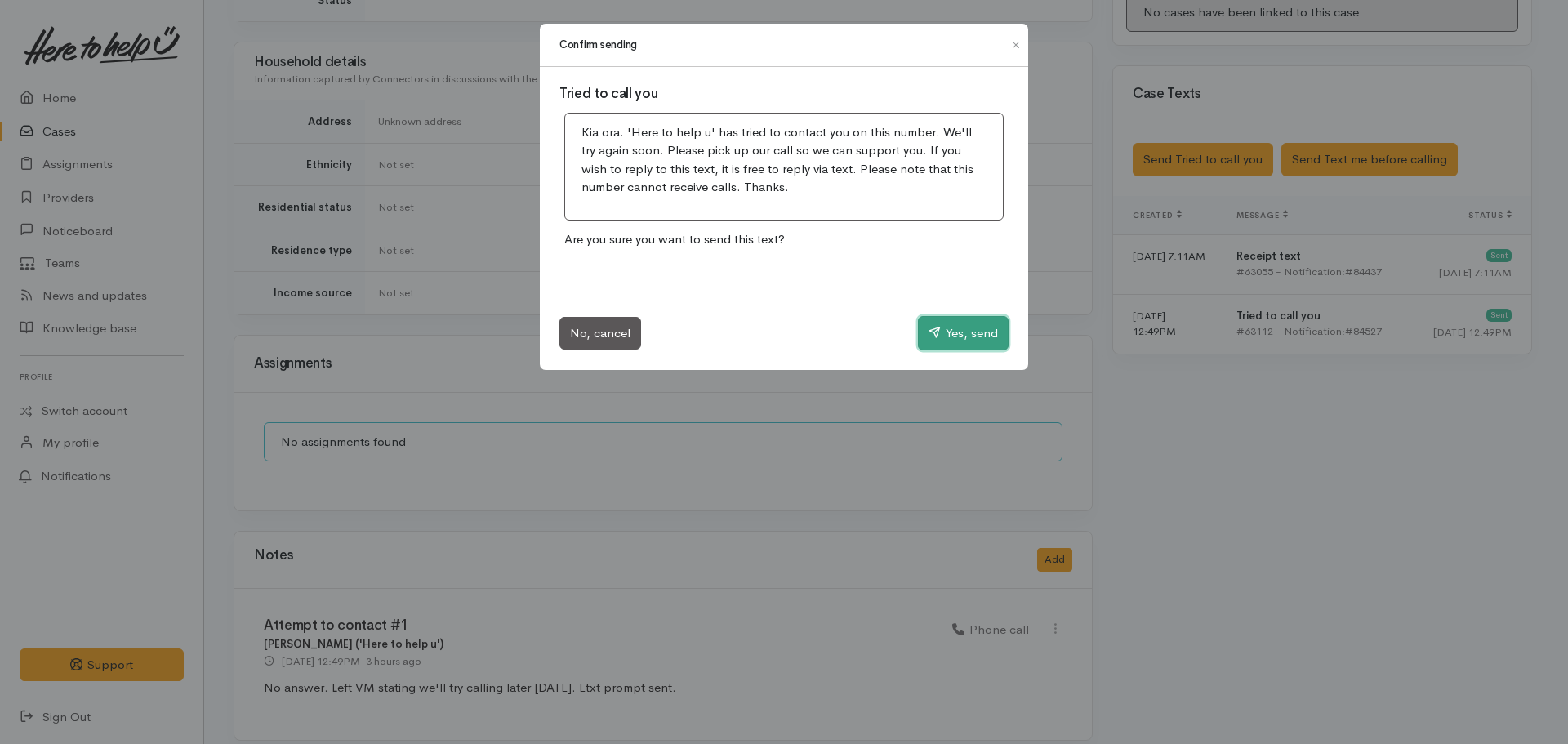
click at [981, 333] on button "Yes, send" at bounding box center [962, 333] width 91 height 34
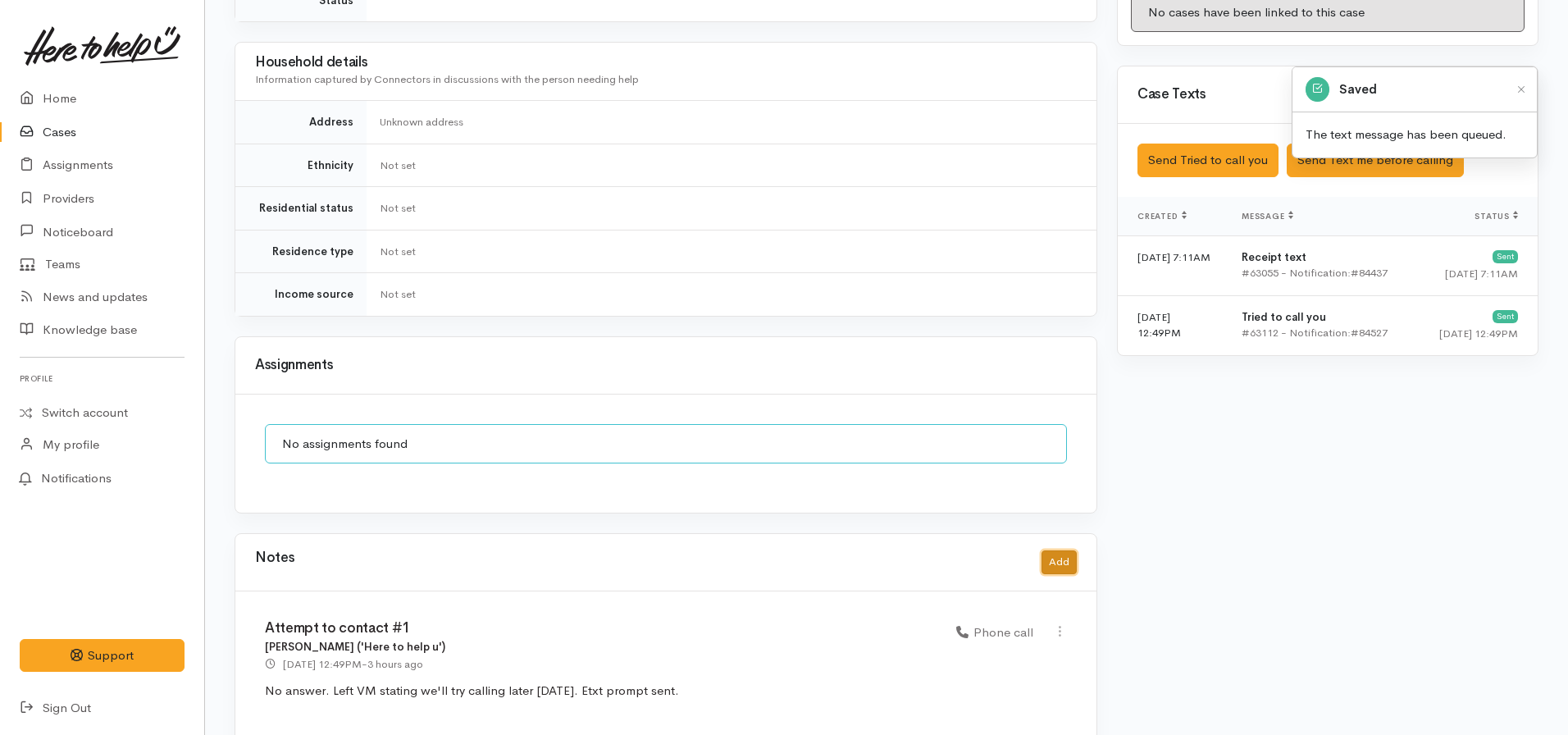
click at [1064, 551] on button "Add" at bounding box center [1058, 563] width 35 height 24
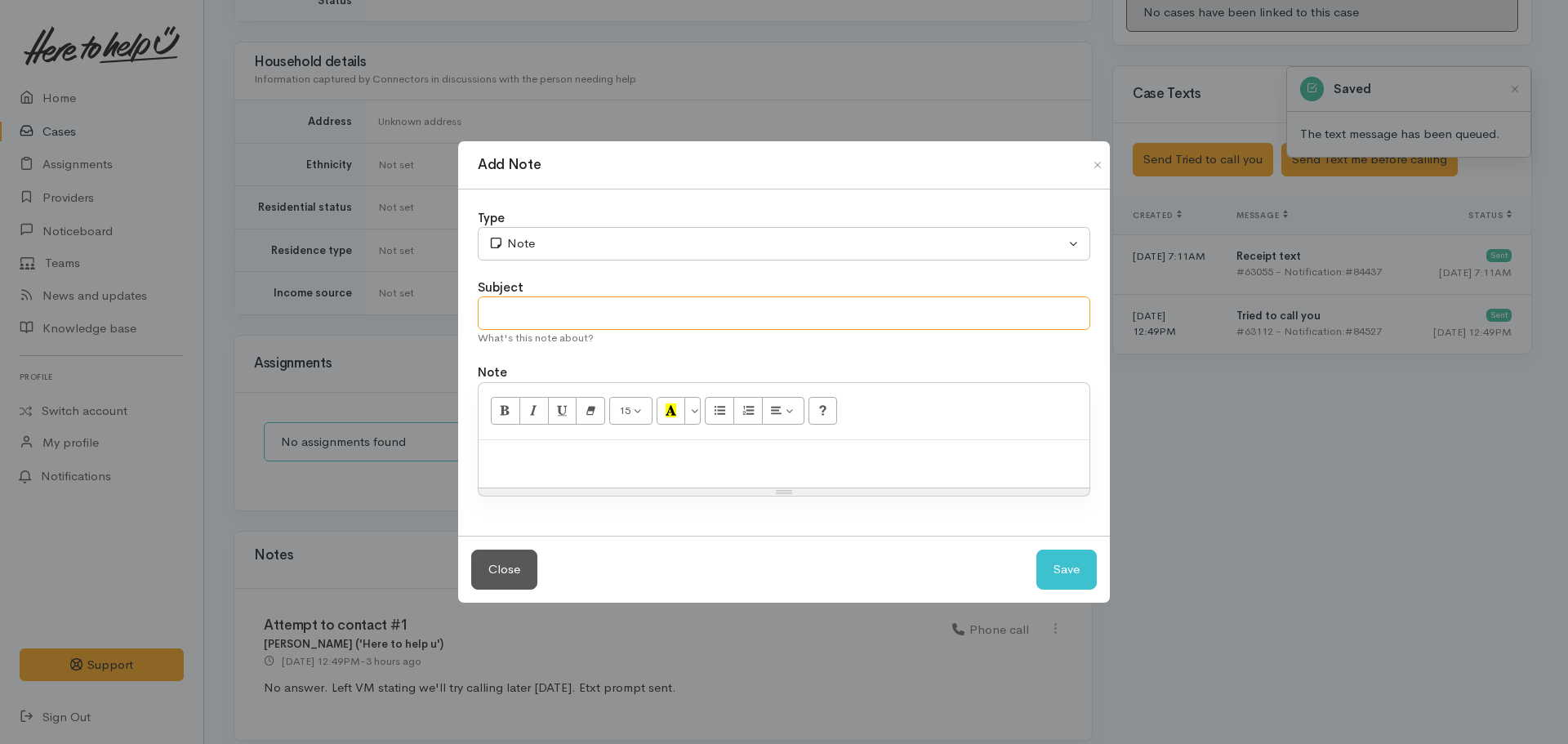
click at [685, 309] on input "text" at bounding box center [784, 313] width 612 height 33
type input "Attempt to contact #2"
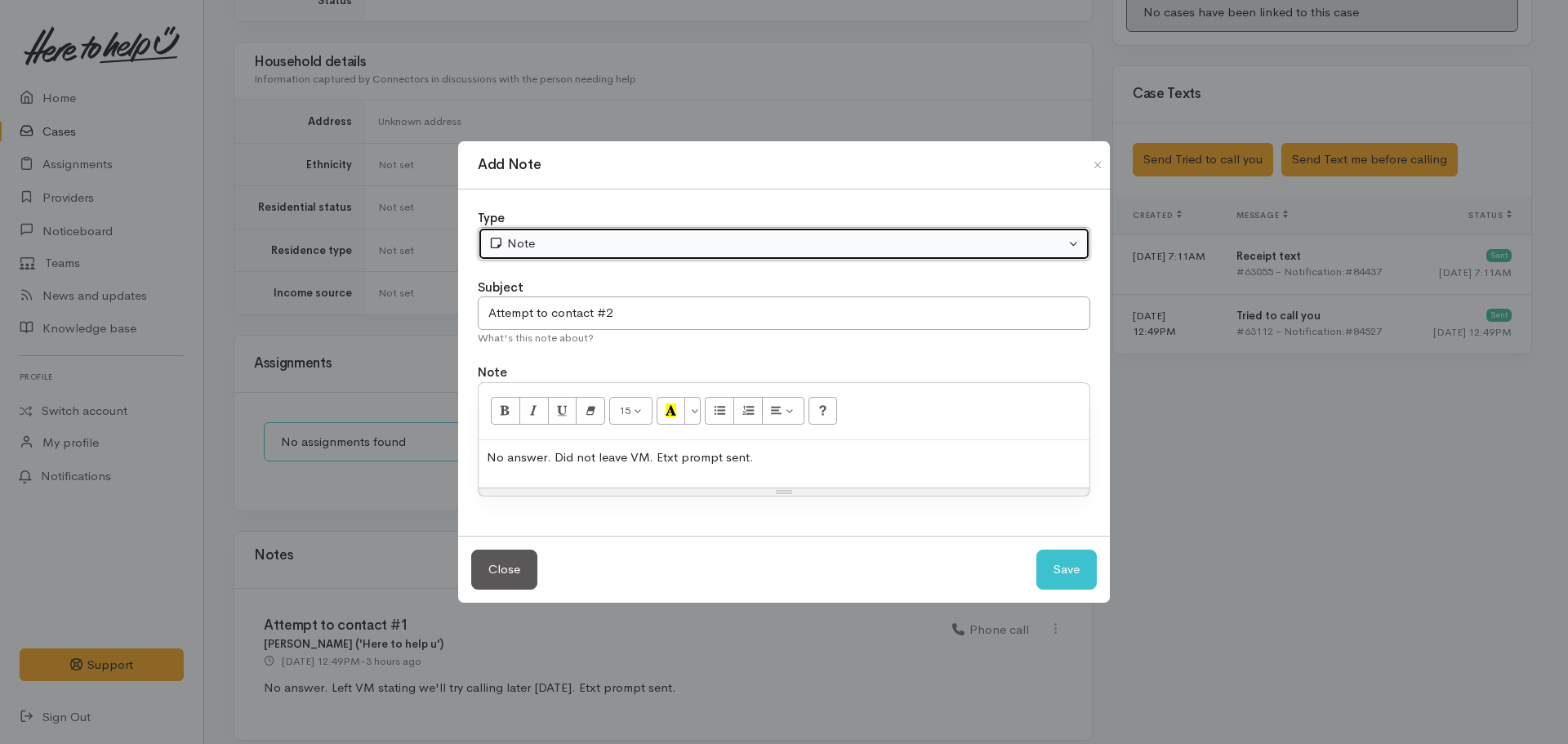
click at [610, 238] on div "Note" at bounding box center [776, 244] width 577 height 19
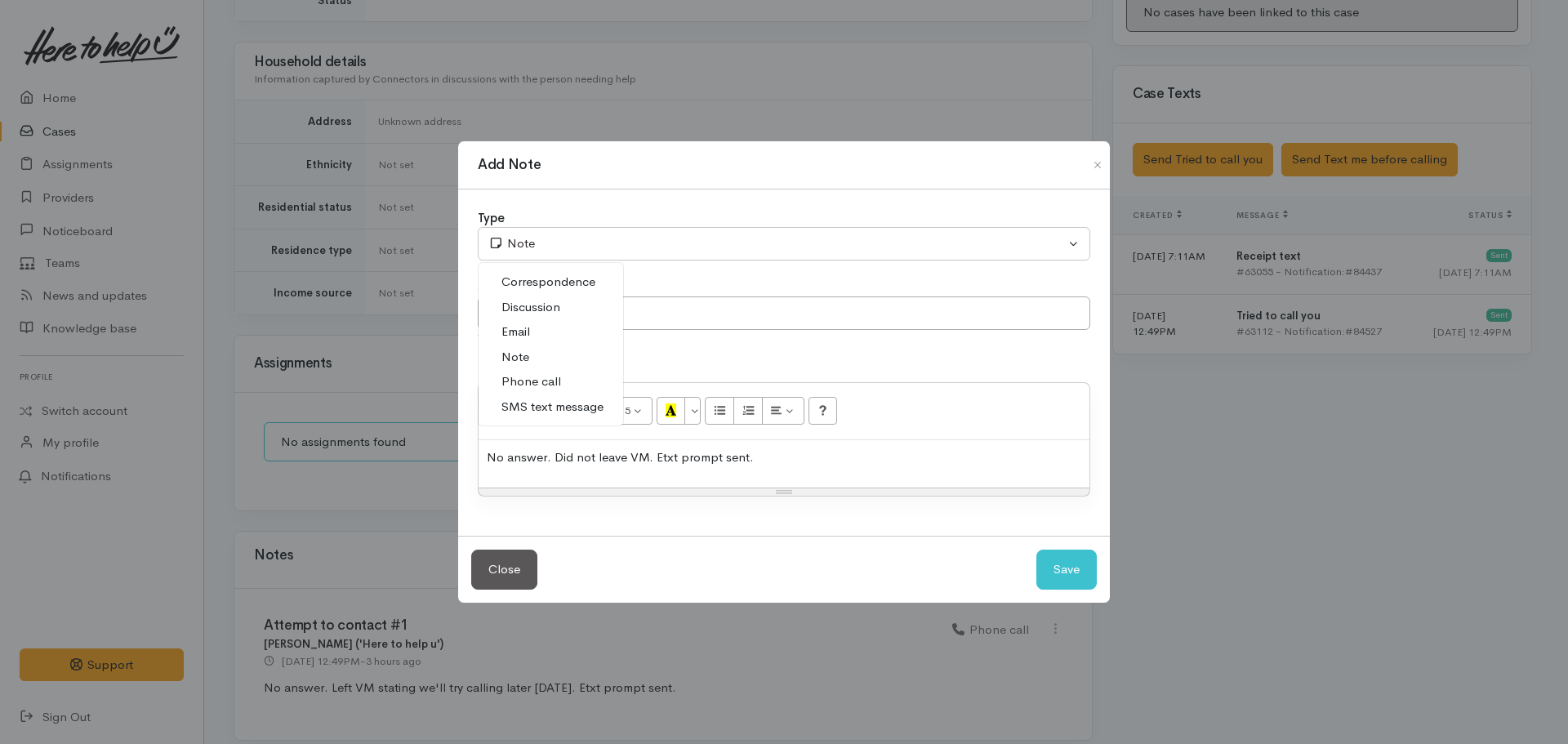
click at [568, 378] on link "Phone call" at bounding box center [551, 382] width 145 height 26
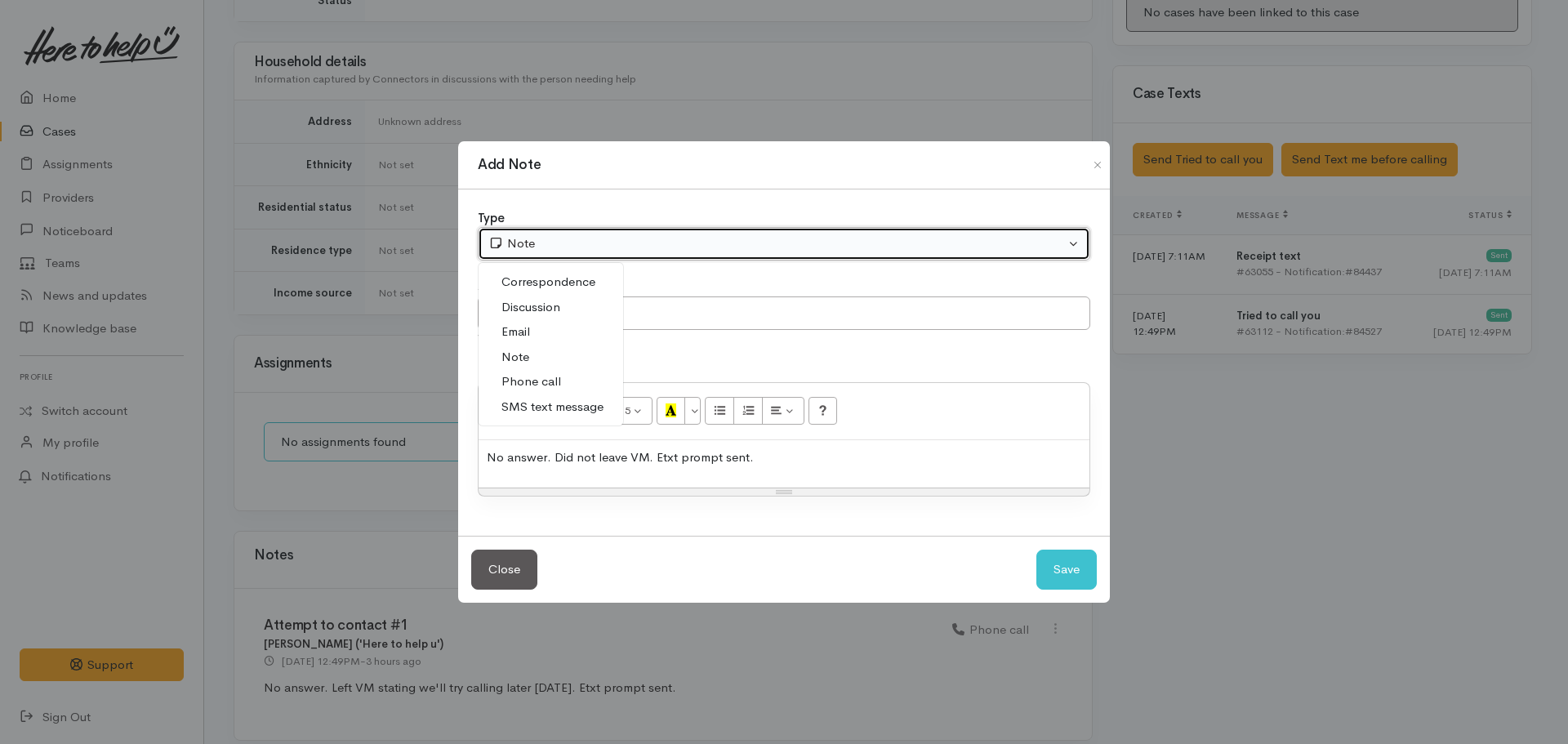
select select "3"
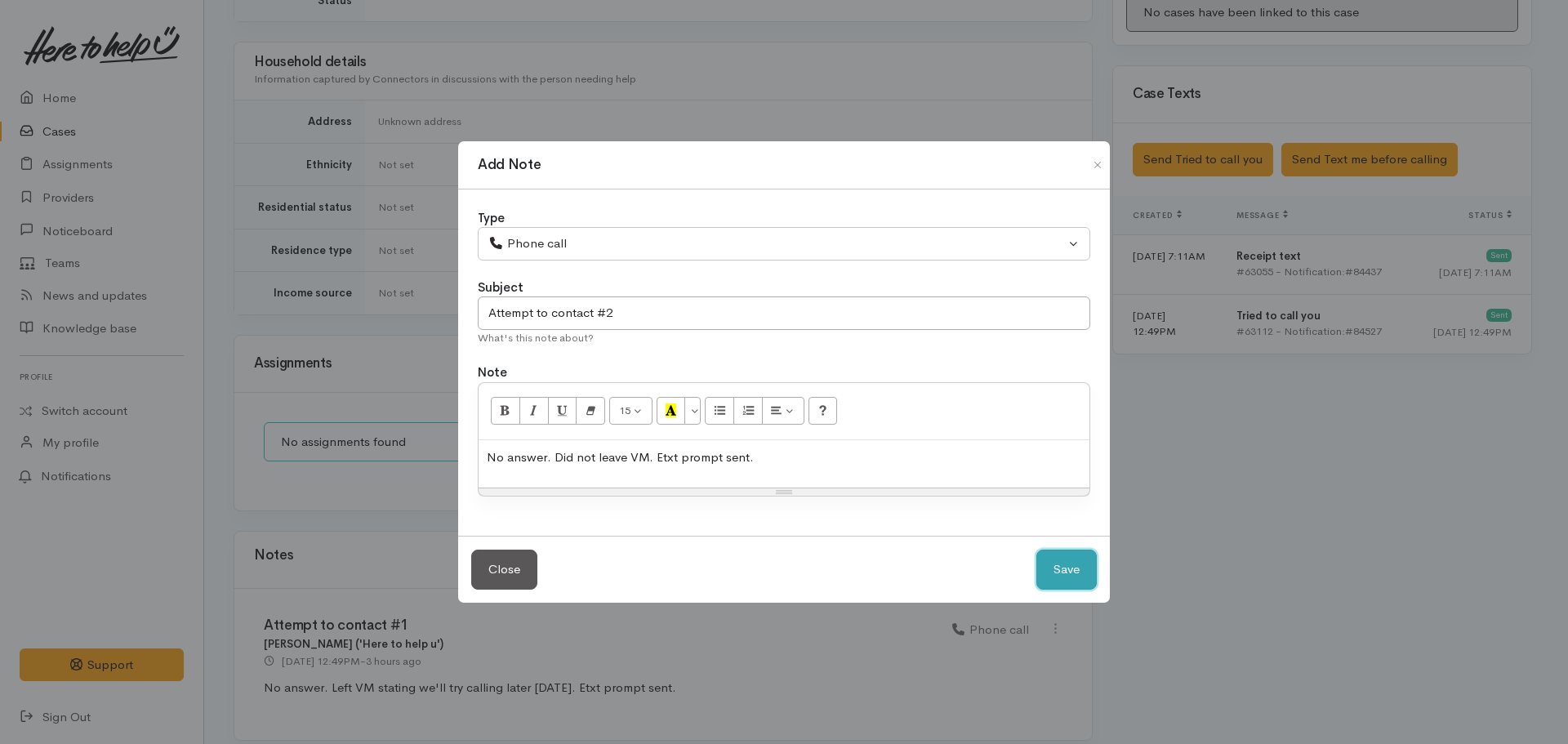
click at [1081, 553] on button "Save" at bounding box center [1066, 569] width 60 height 40
select select "1"
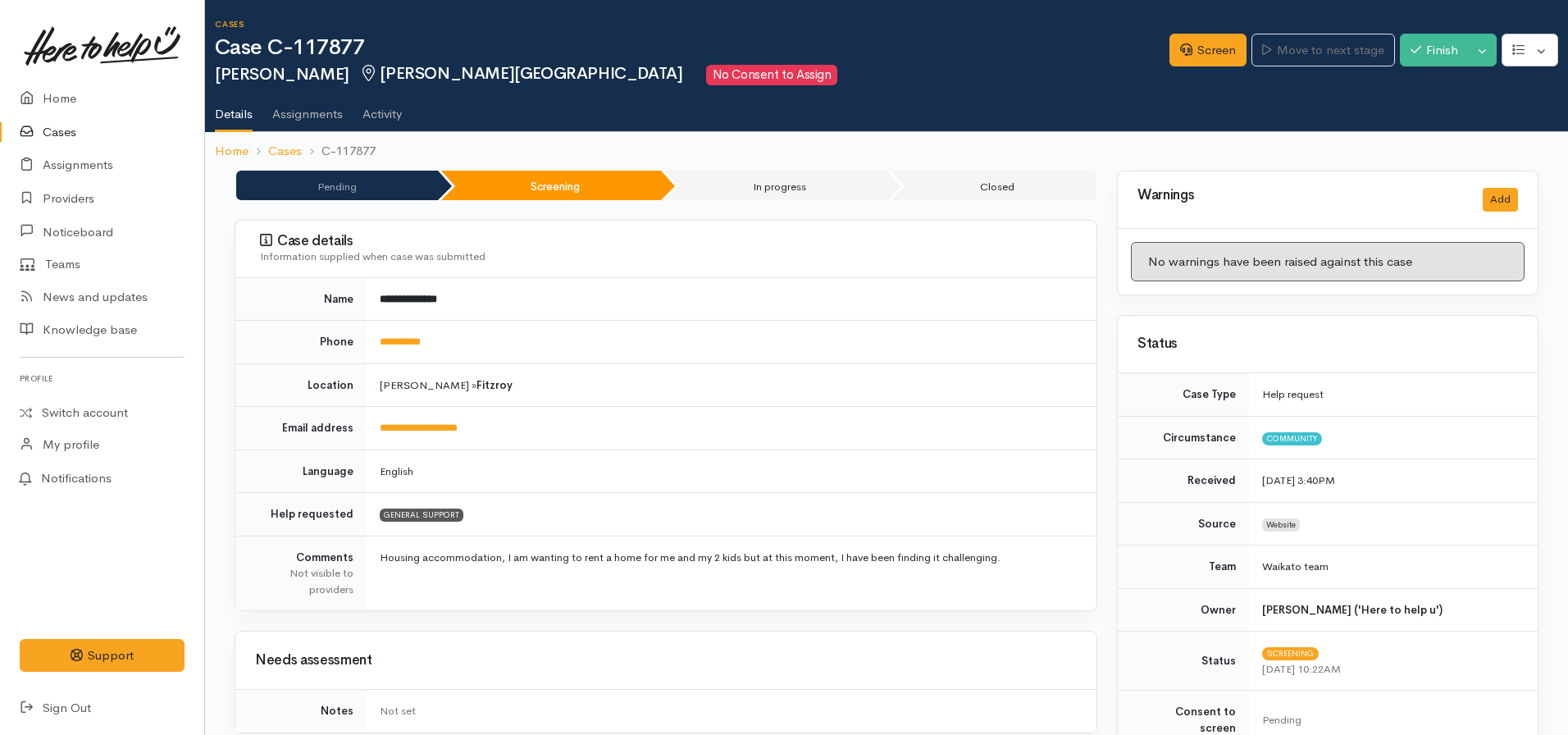
click at [248, 156] on li "Cases" at bounding box center [275, 151] width 54 height 19
click at [240, 149] on link "Home" at bounding box center [231, 151] width 34 height 19
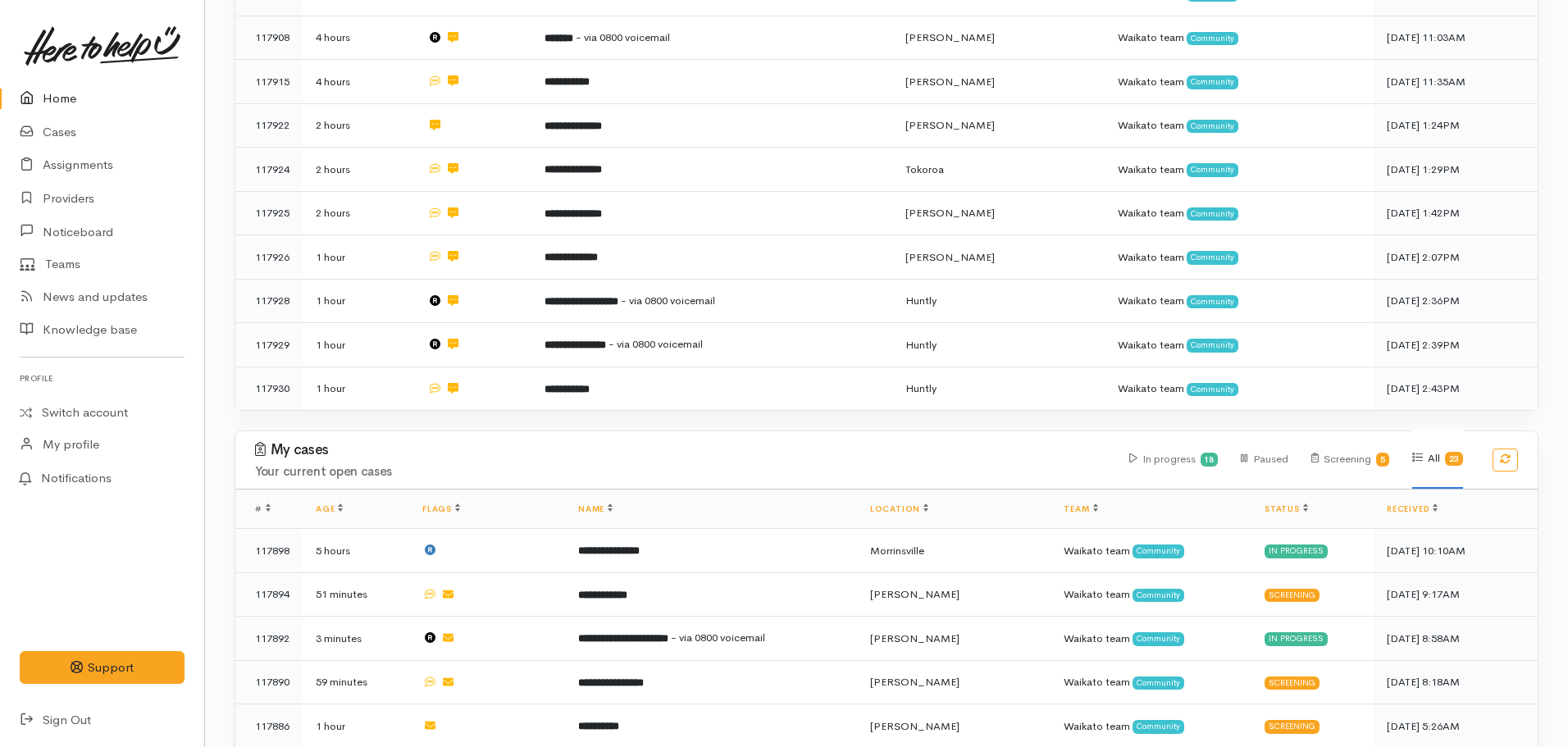
scroll to position [475, 0]
click at [619, 719] on b "**********" at bounding box center [599, 724] width 41 height 11
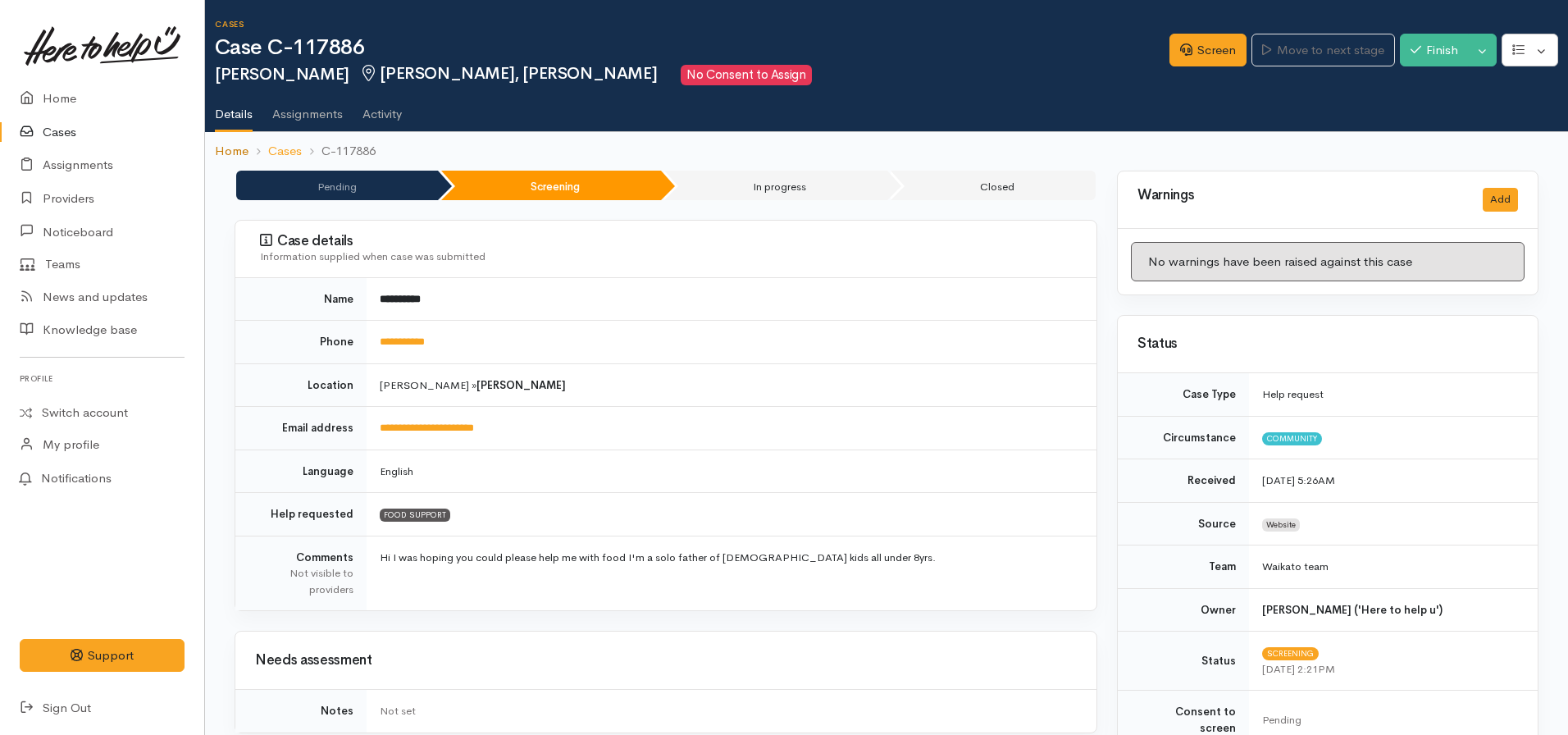
click at [234, 154] on link "Home" at bounding box center [231, 151] width 34 height 19
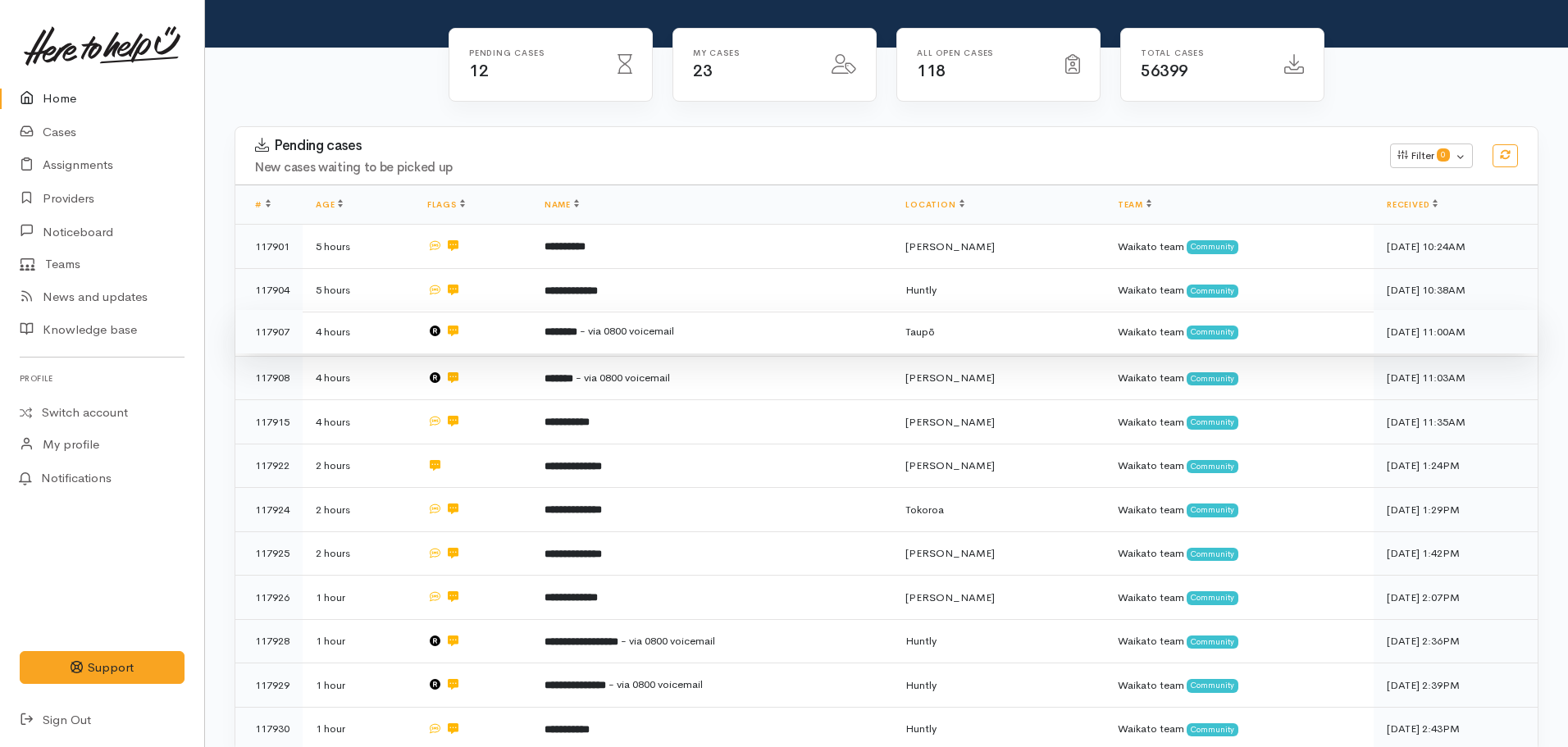
scroll to position [136, 0]
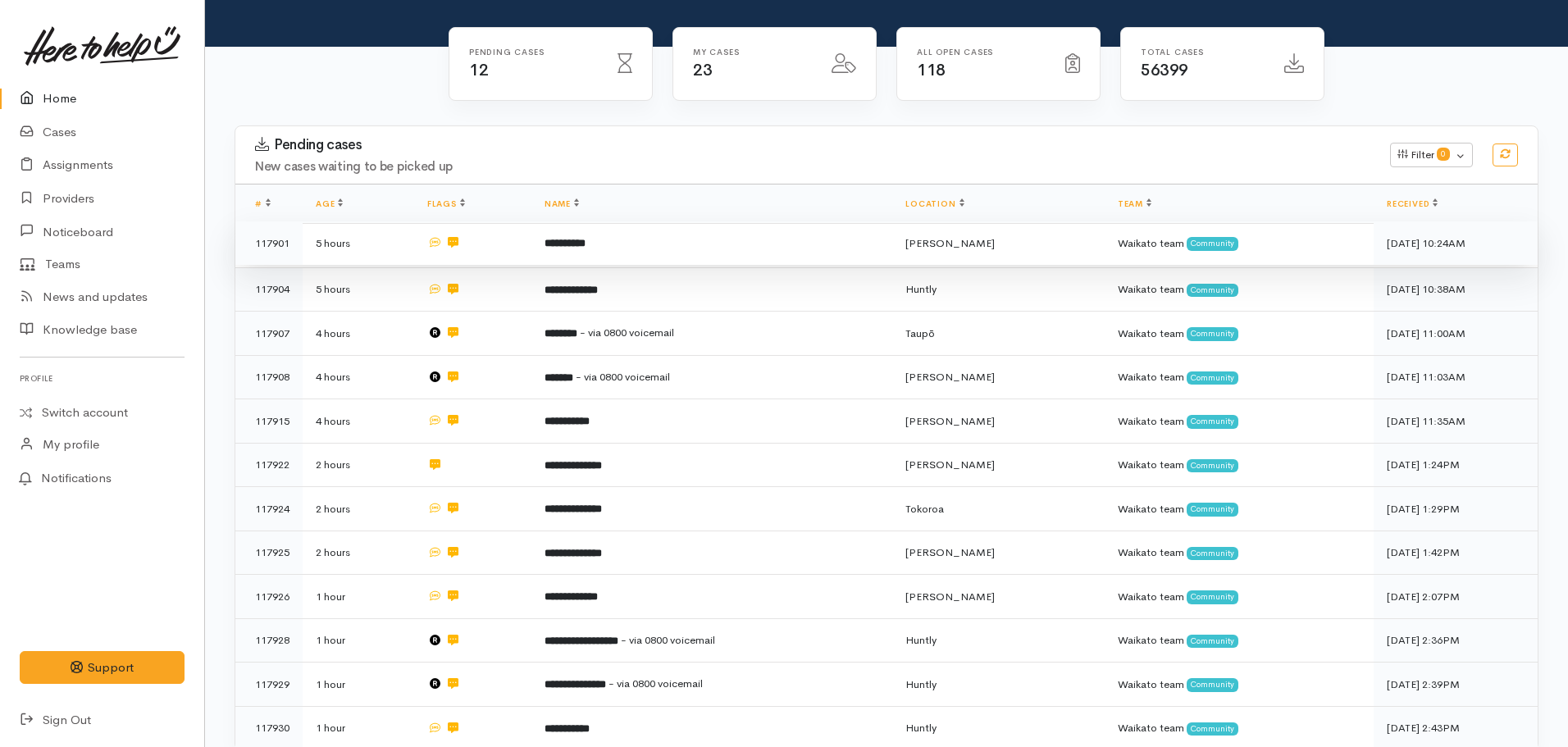
click at [591, 250] on td "**********" at bounding box center [712, 243] width 361 height 44
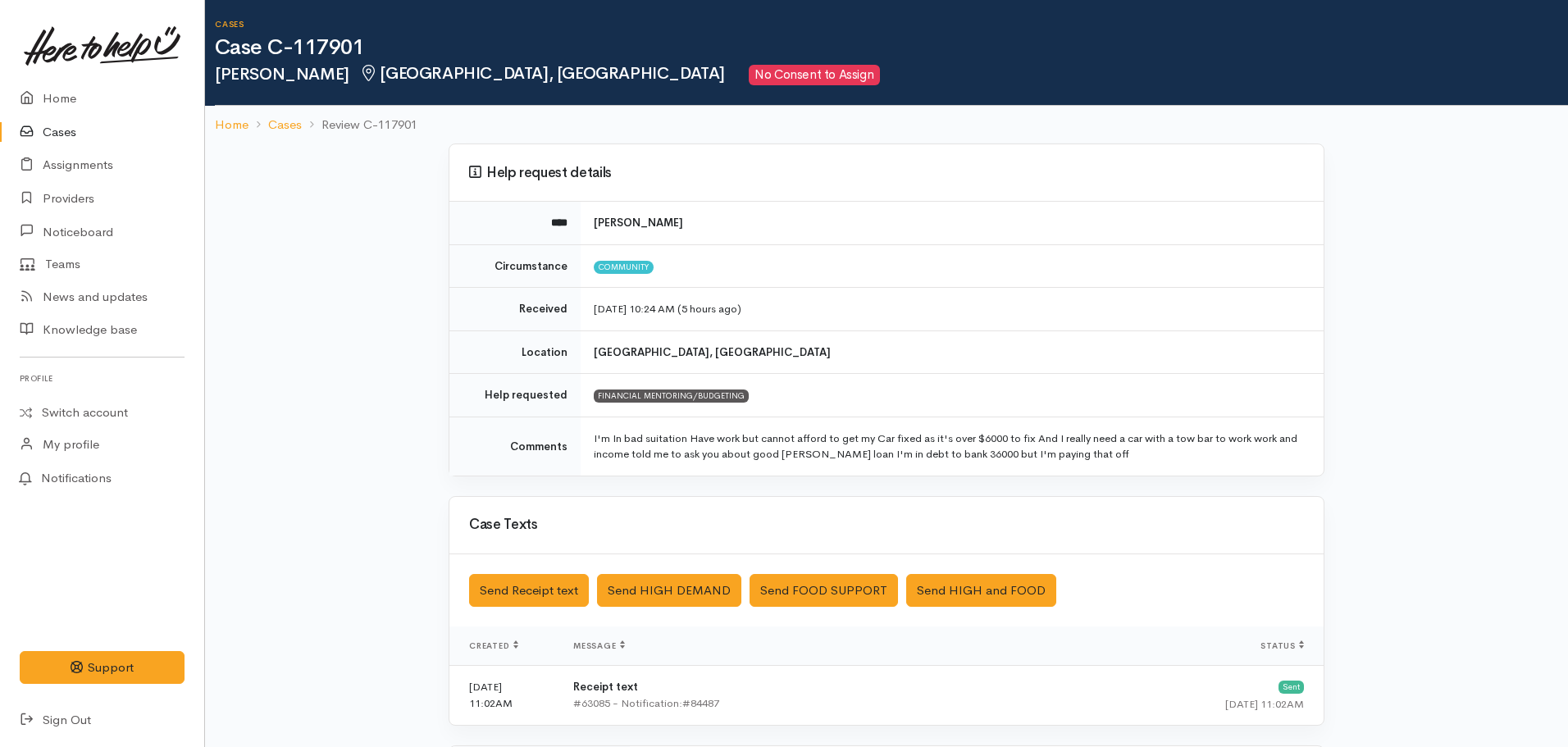
scroll to position [300, 0]
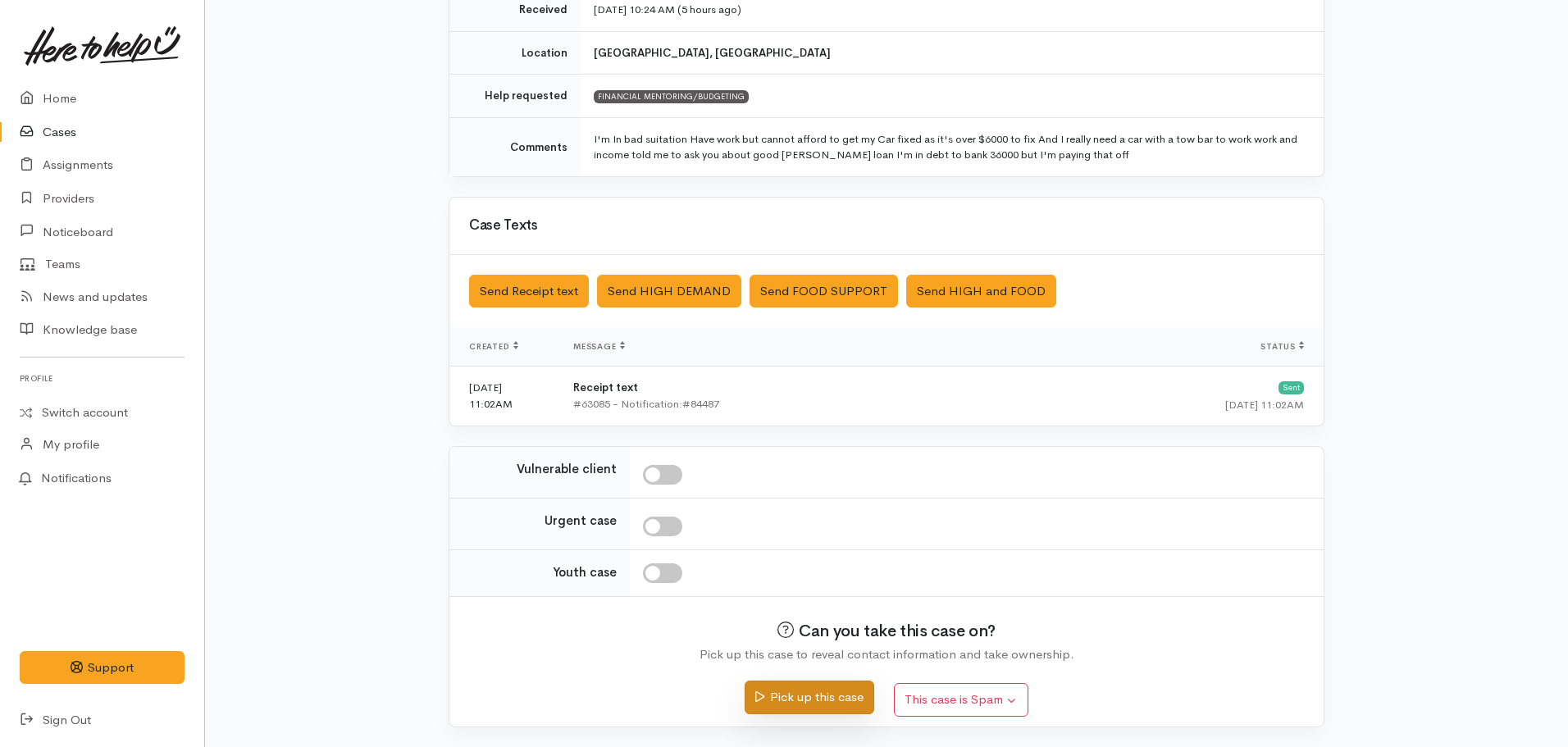
click at [779, 703] on button "Pick up this case" at bounding box center [808, 697] width 128 height 34
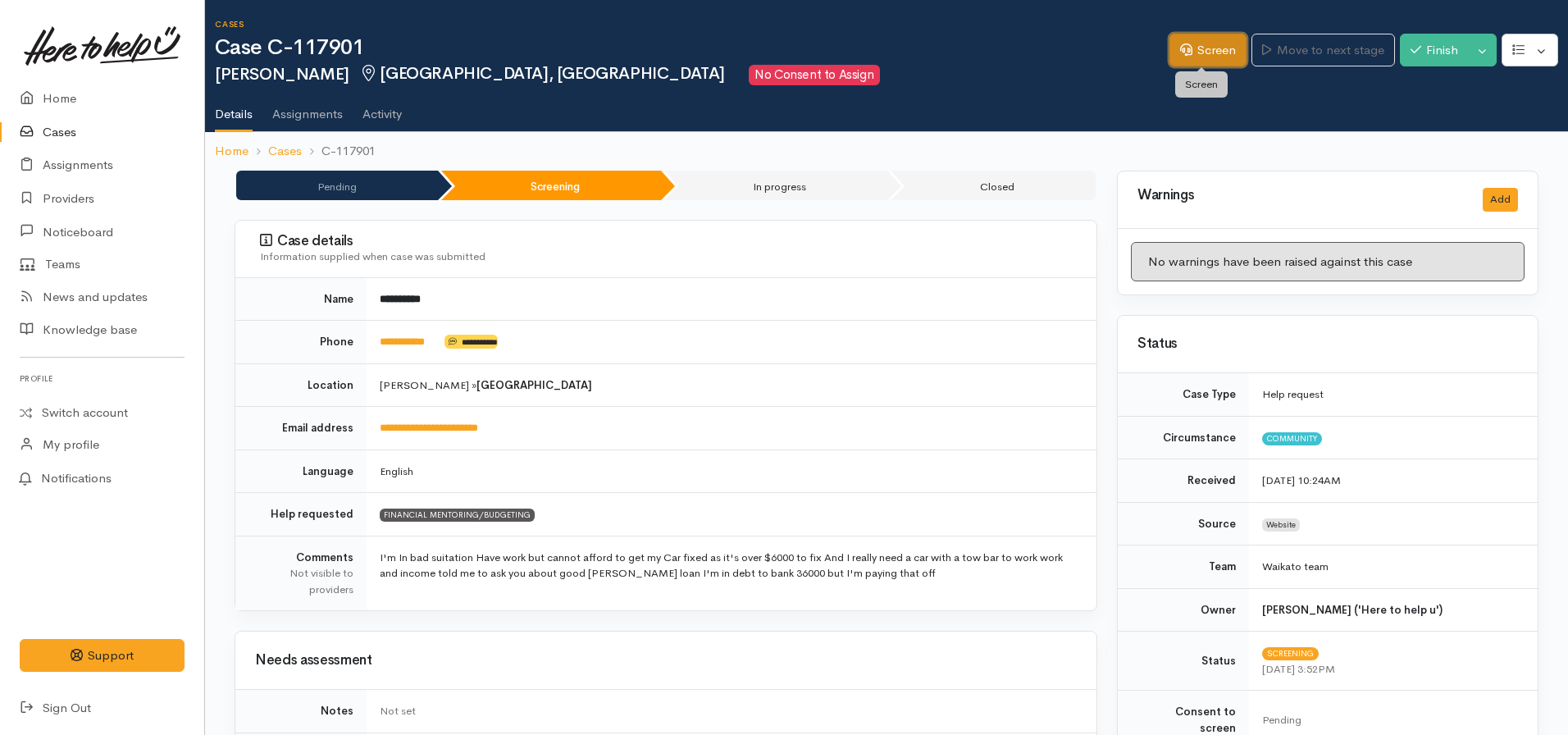
click at [1198, 55] on link "Screen" at bounding box center [1208, 50] width 77 height 34
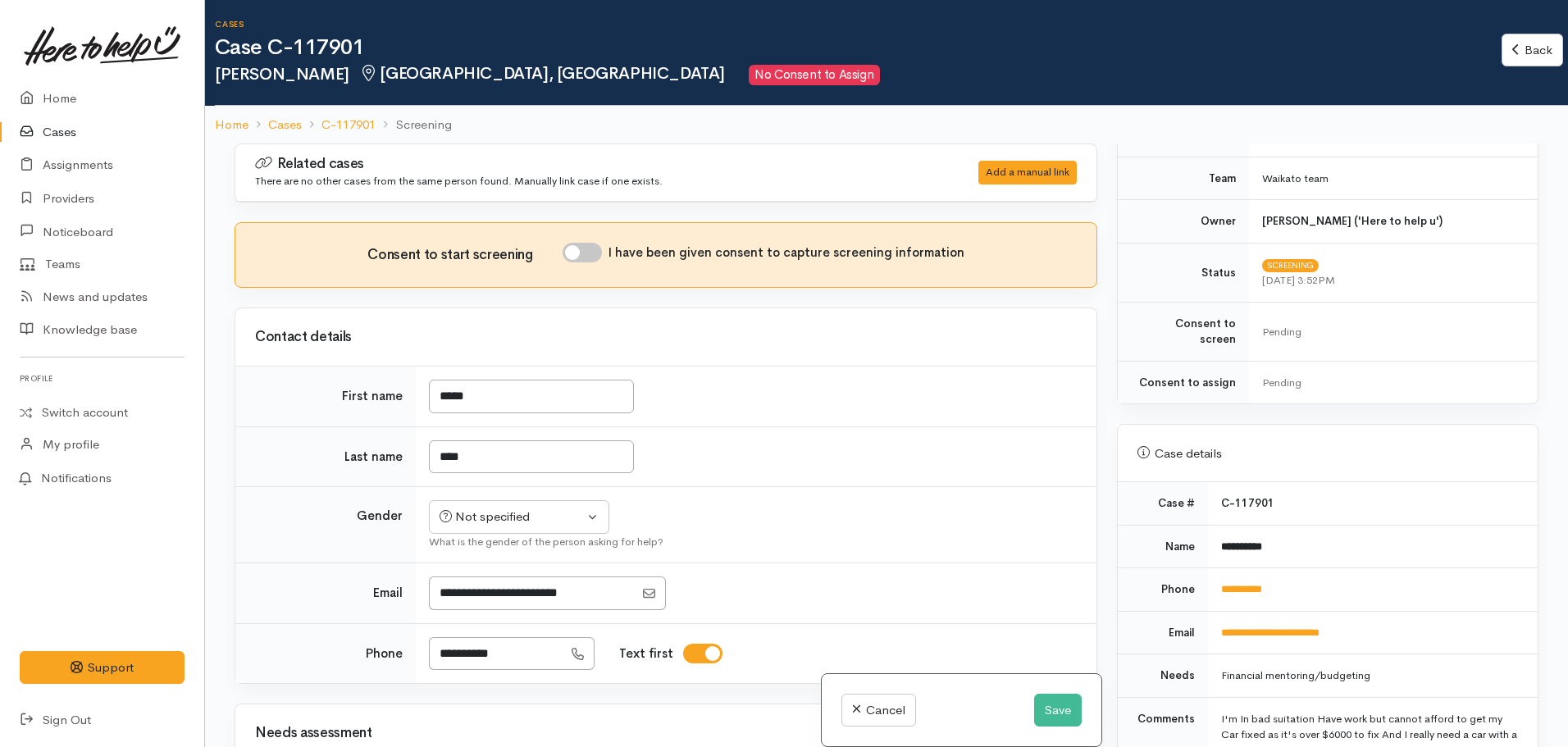
scroll to position [362, 0]
click at [1477, 613] on td "**********" at bounding box center [1373, 631] width 330 height 43
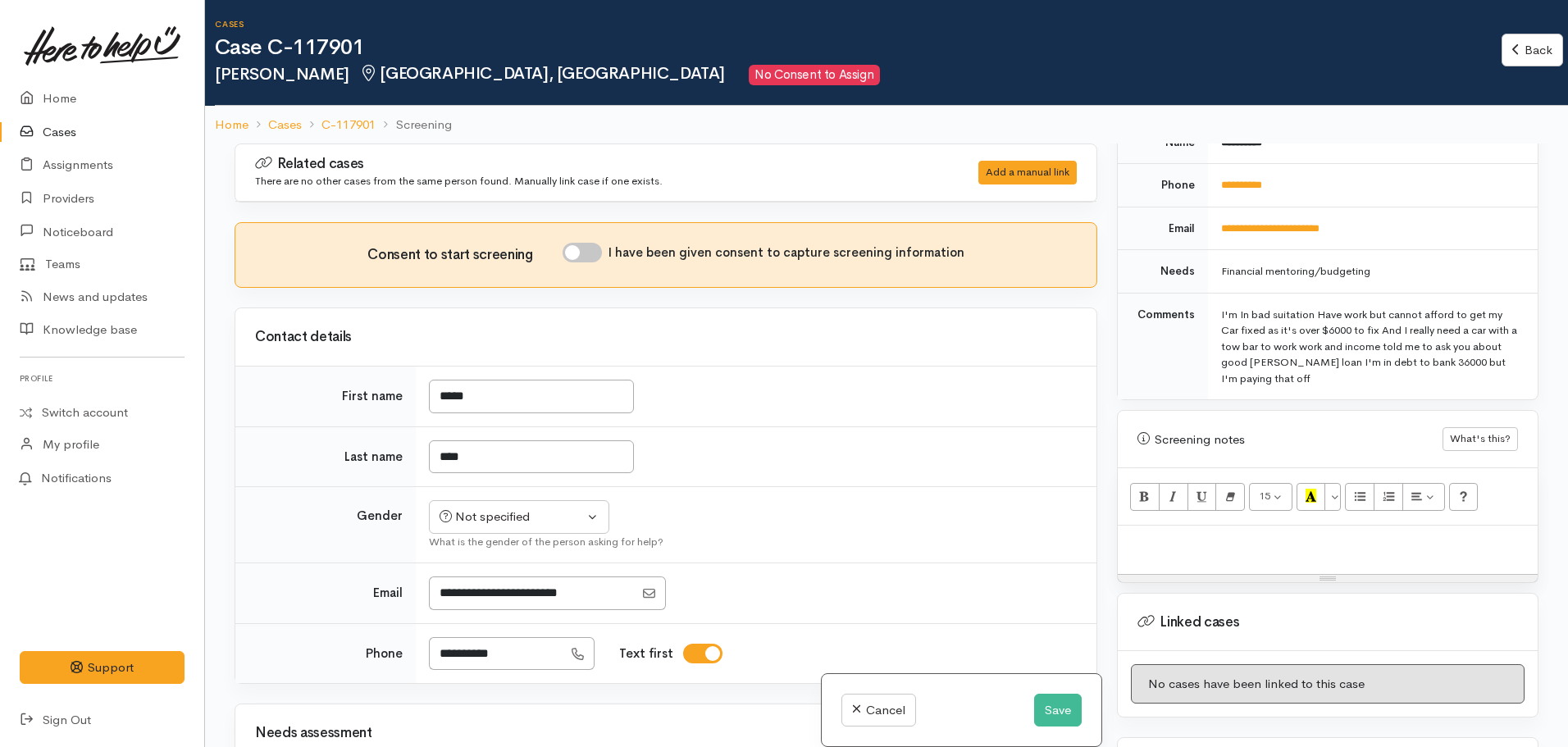
scroll to position [767, 0]
click at [1058, 711] on button "Save" at bounding box center [1058, 710] width 48 height 34
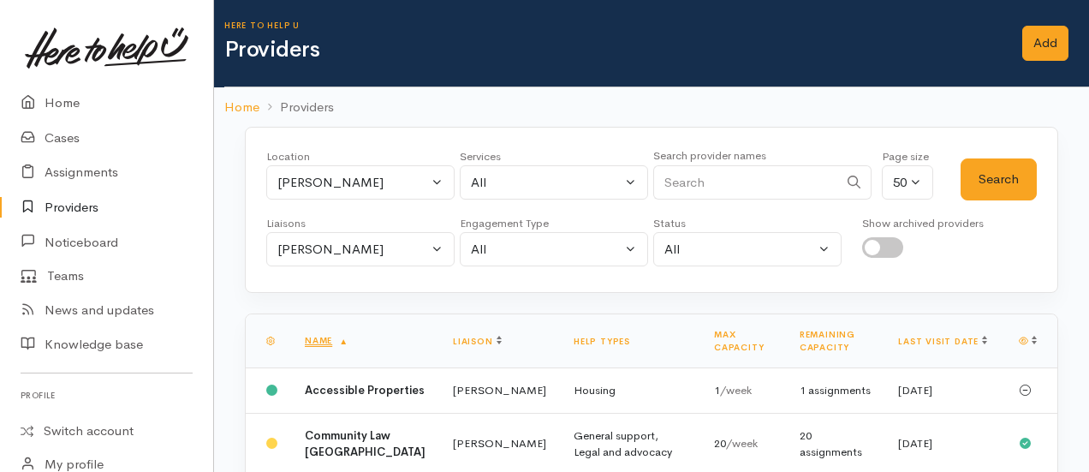
click at [420, 224] on div "Liaisons" at bounding box center [360, 223] width 188 height 17
click at [394, 241] on div "[PERSON_NAME]" at bounding box center [352, 250] width 151 height 20
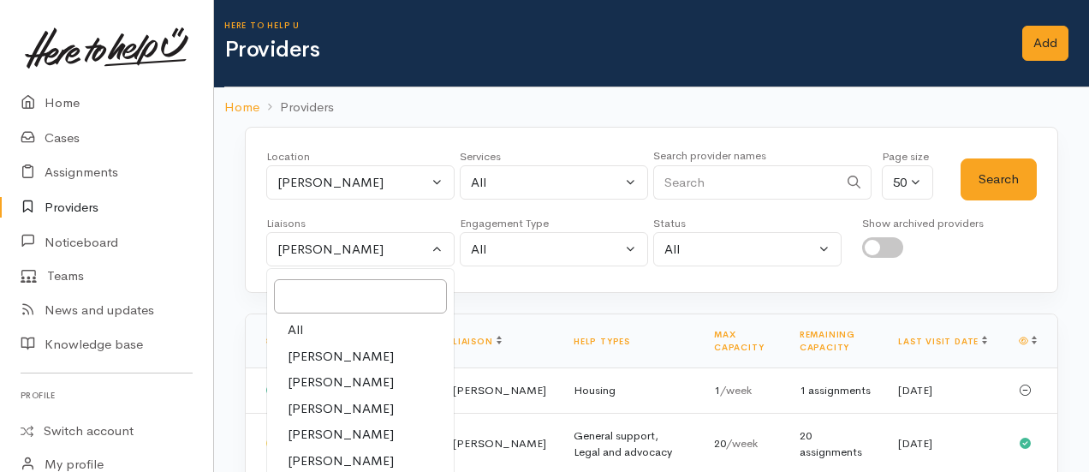
click at [293, 322] on span "All" at bounding box center [295, 330] width 15 height 20
select select "null"
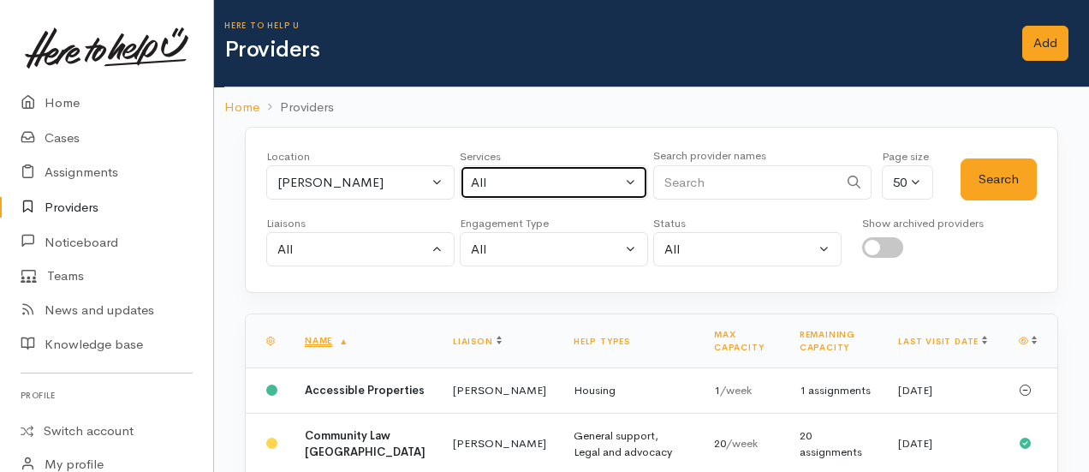
click at [526, 184] on div "All" at bounding box center [546, 183] width 151 height 20
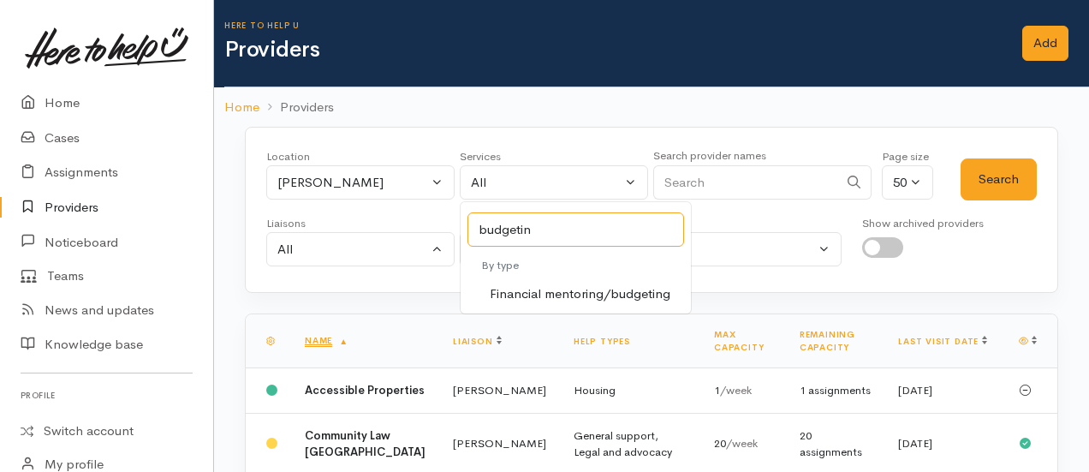
type input "budgeting"
click at [601, 284] on span "Financial mentoring/budgeting" at bounding box center [580, 294] width 181 height 20
select select "9"
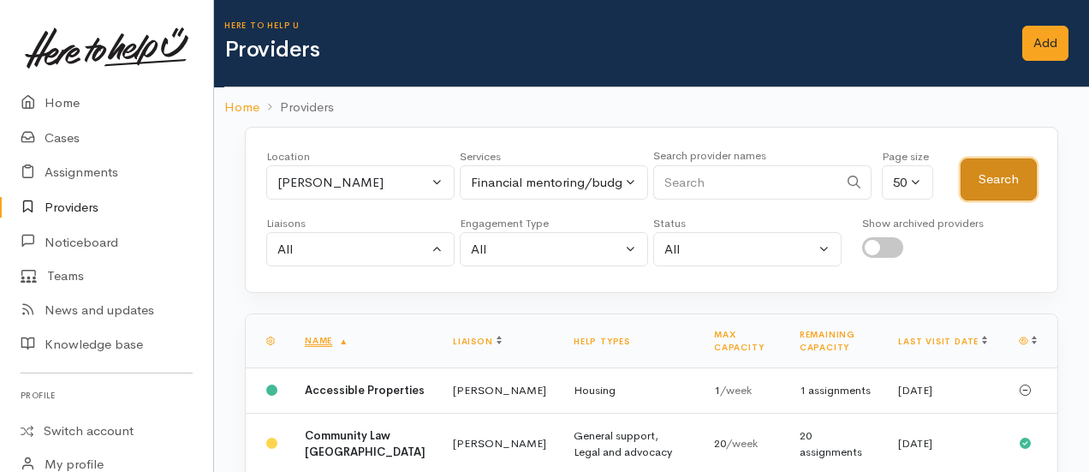
click at [1010, 176] on button "Search" at bounding box center [999, 179] width 76 height 42
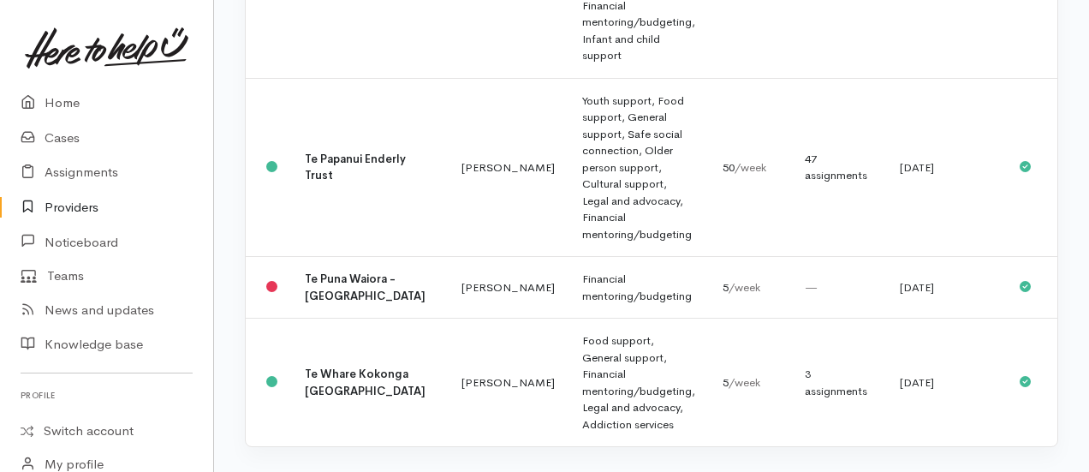
scroll to position [1860, 0]
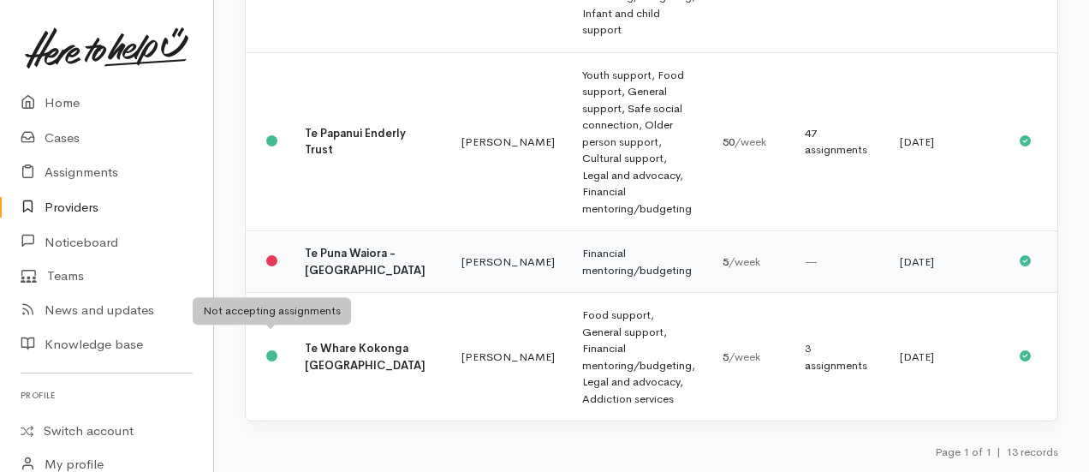
click at [274, 255] on icon at bounding box center [271, 260] width 11 height 11
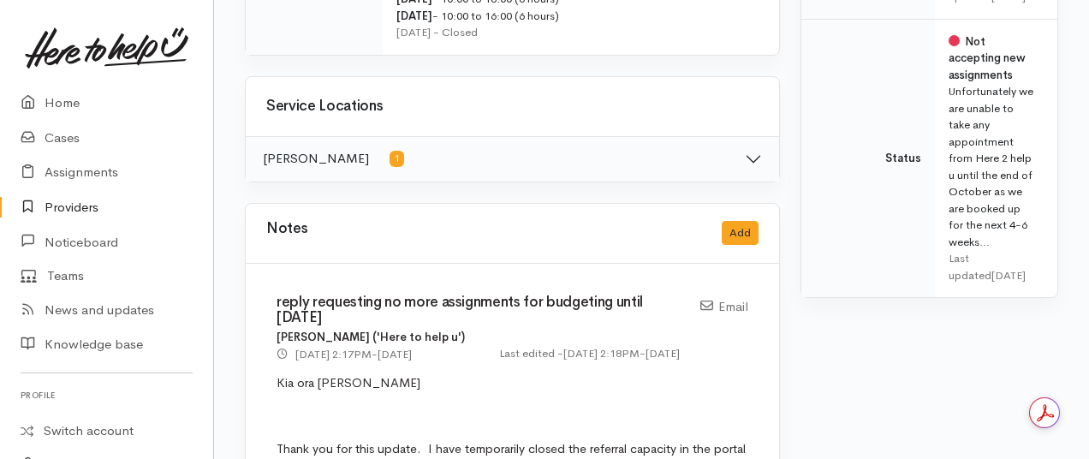
scroll to position [872, 0]
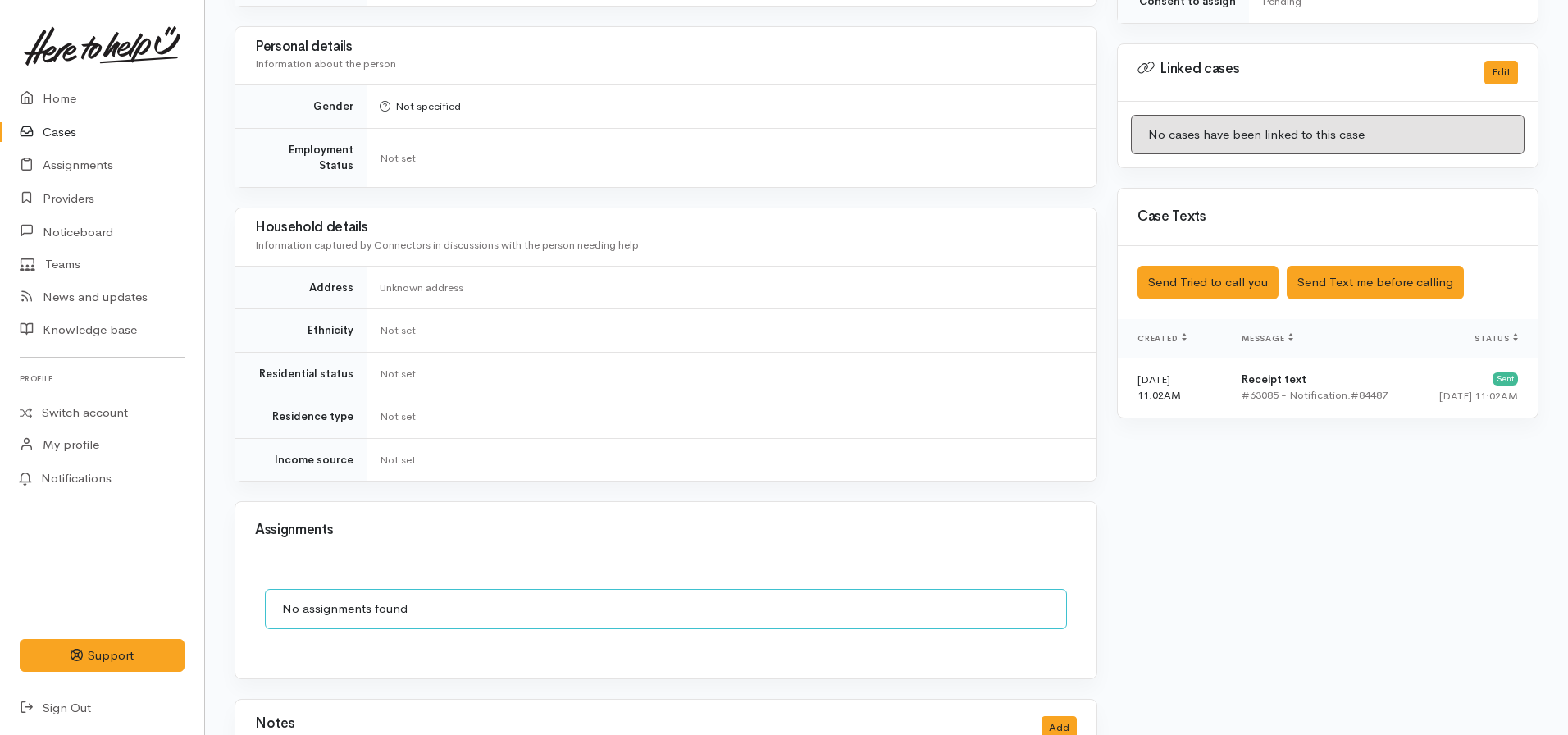
scroll to position [770, 0]
click at [1343, 278] on button "Send Text me before calling" at bounding box center [1375, 282] width 177 height 34
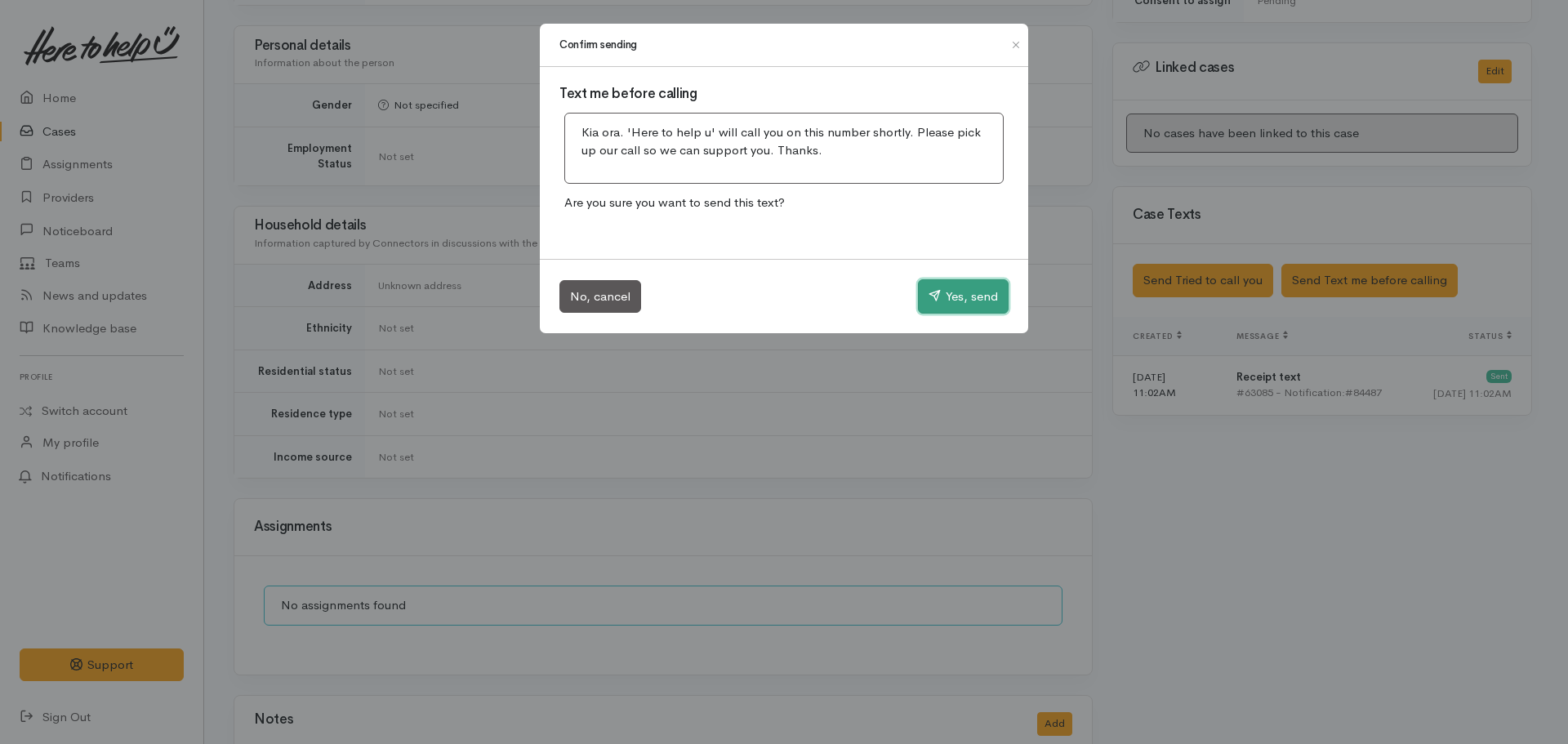
click at [944, 304] on button "Yes, send" at bounding box center [962, 297] width 91 height 34
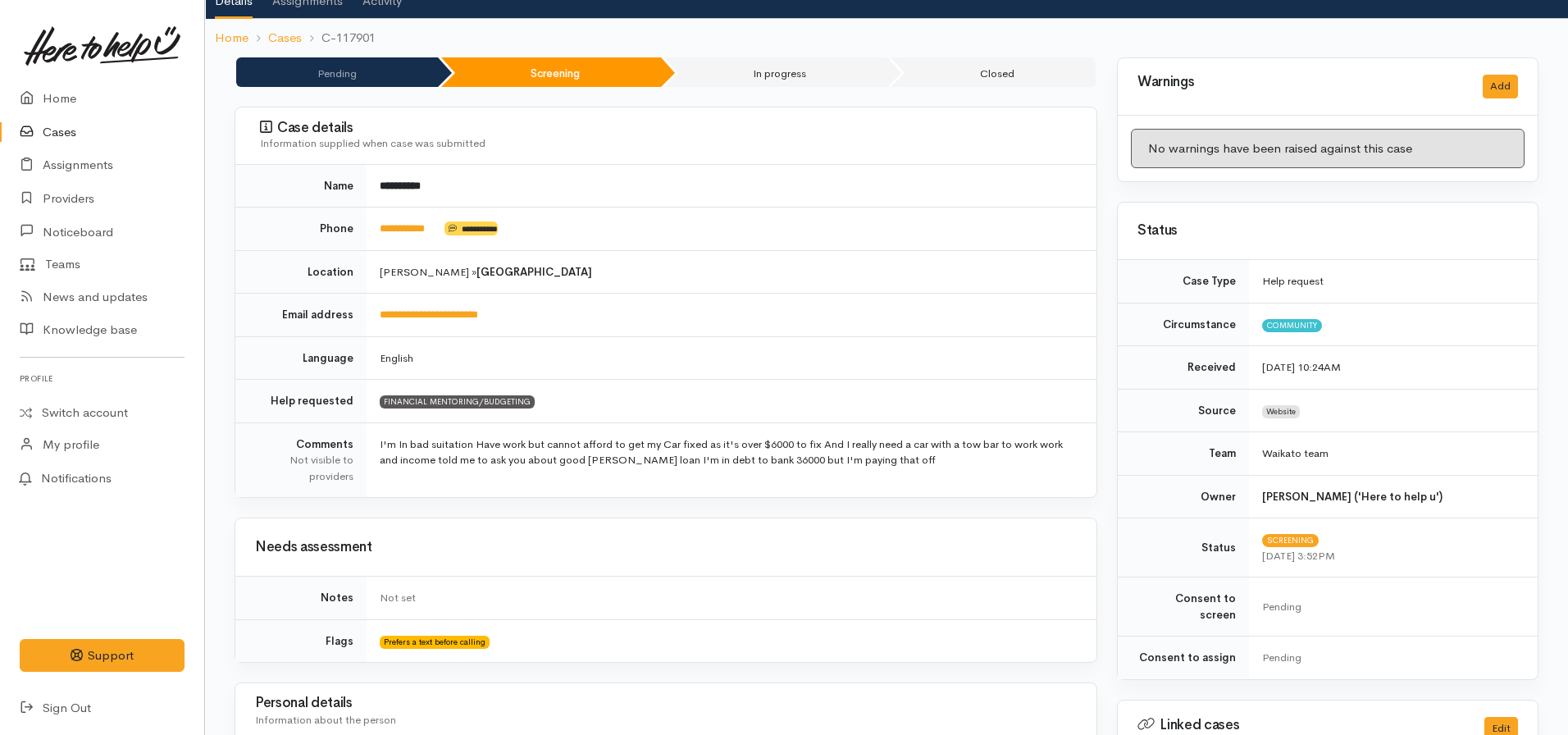
scroll to position [0, 0]
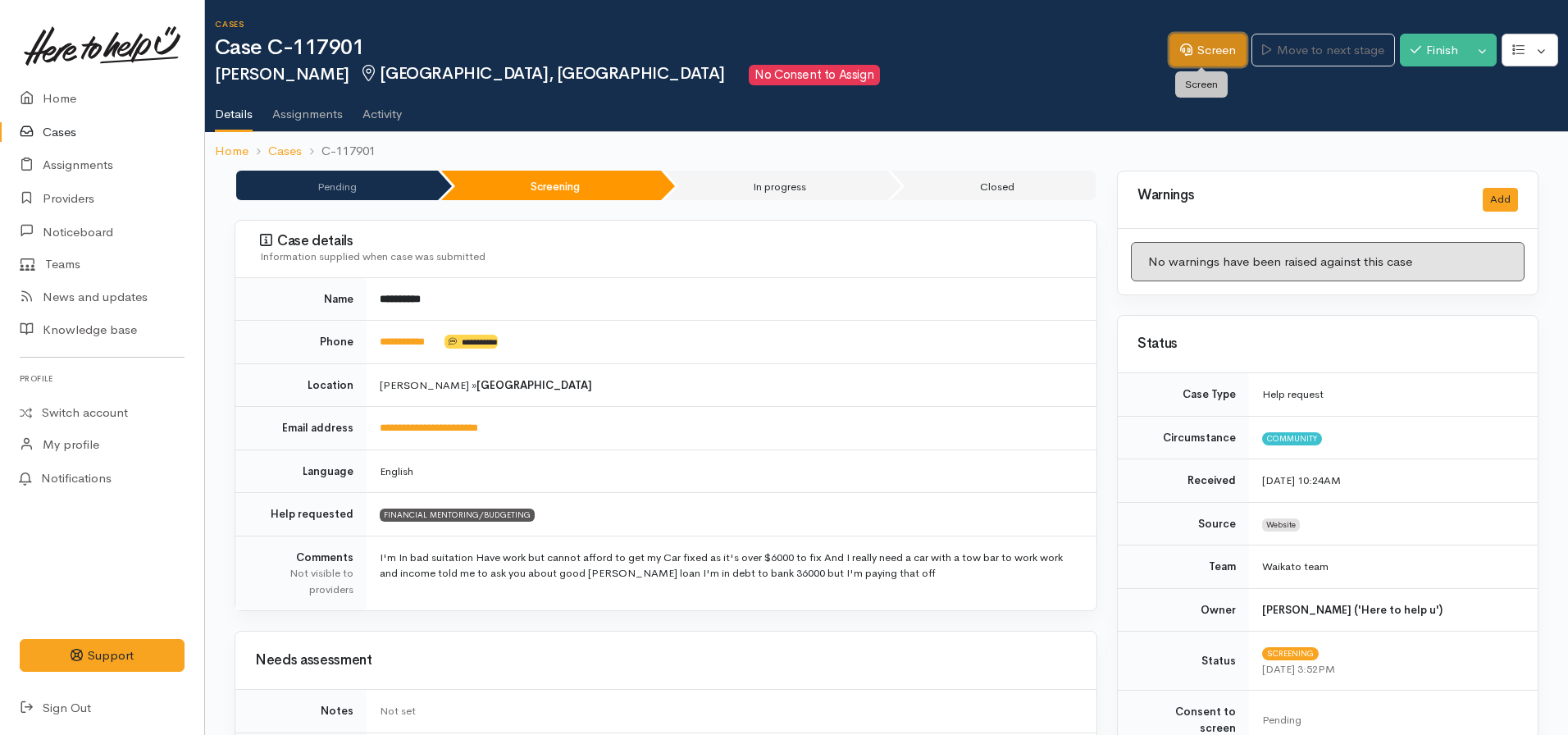
click at [1181, 49] on icon at bounding box center [1186, 49] width 12 height 12
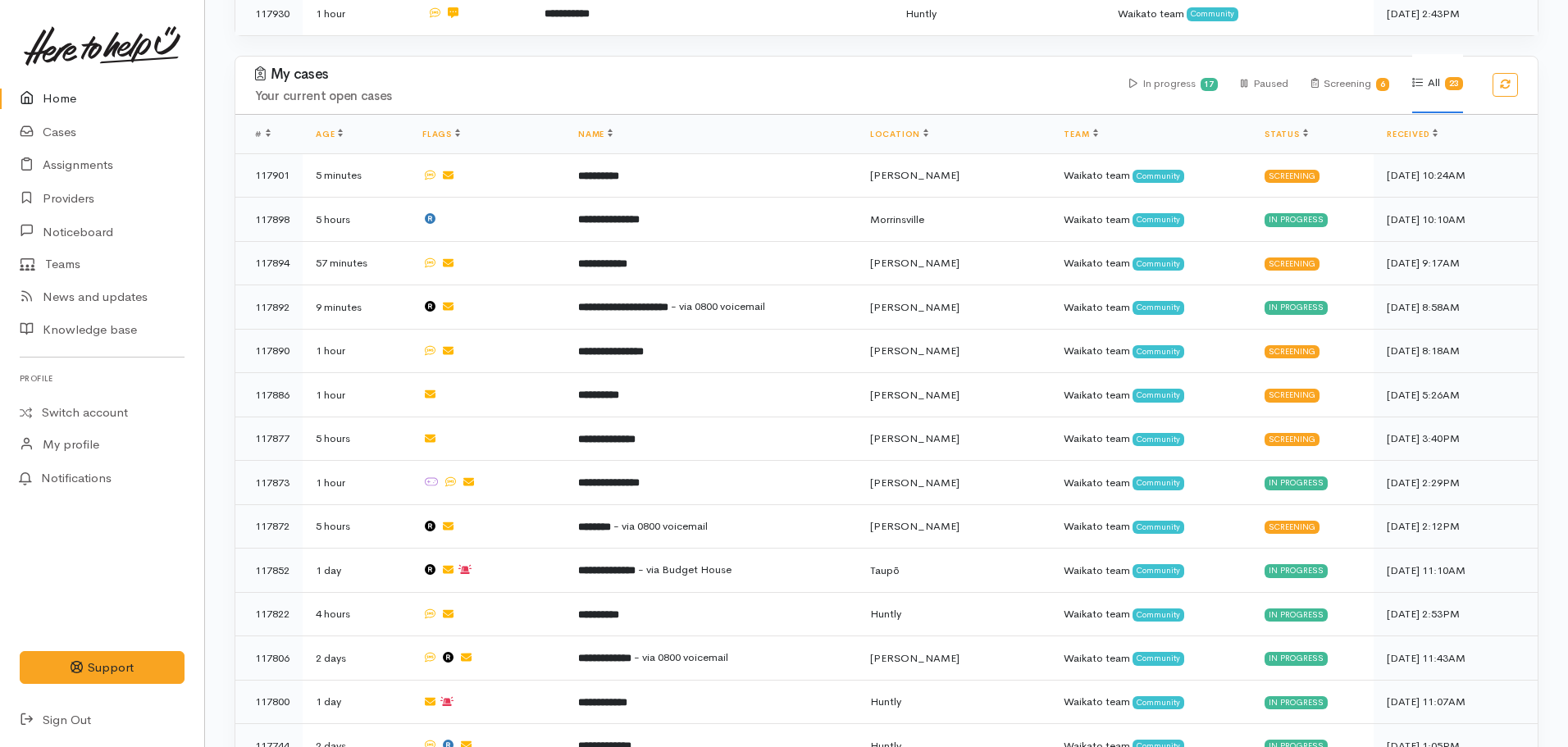
scroll to position [806, 0]
click at [622, 566] on b "**********" at bounding box center [607, 571] width 57 height 11
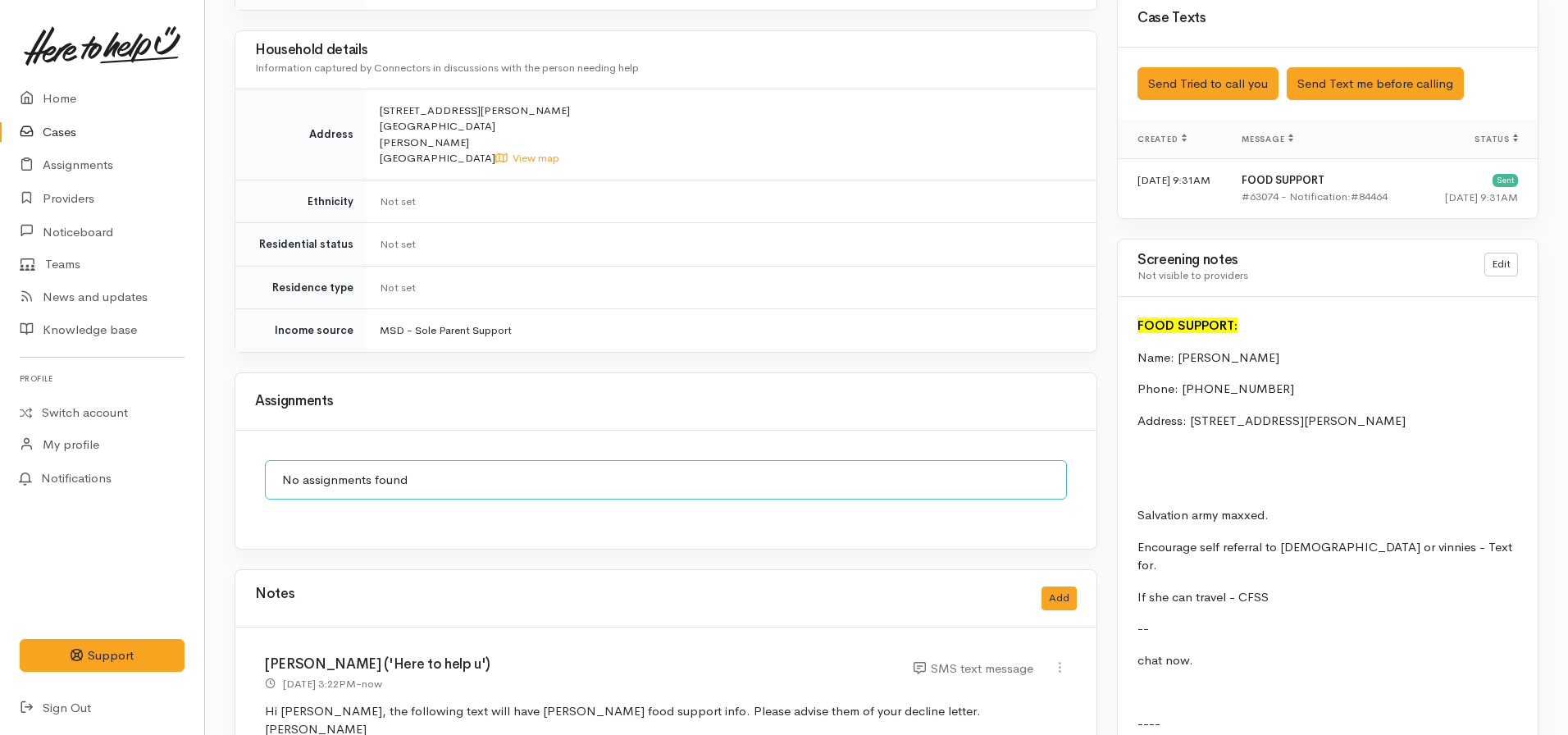
scroll to position [1289, 0]
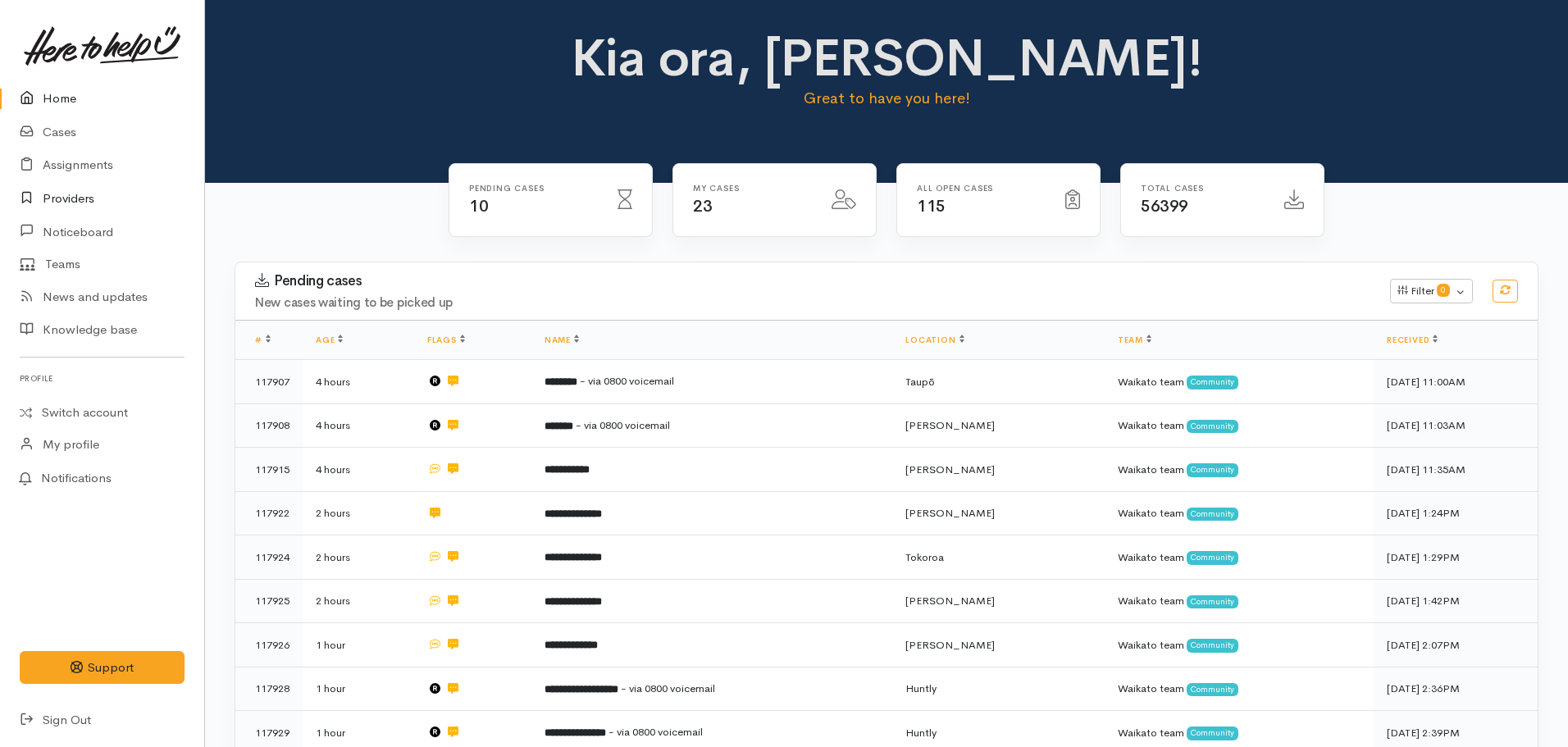
click at [53, 201] on link "Providers" at bounding box center [102, 198] width 204 height 34
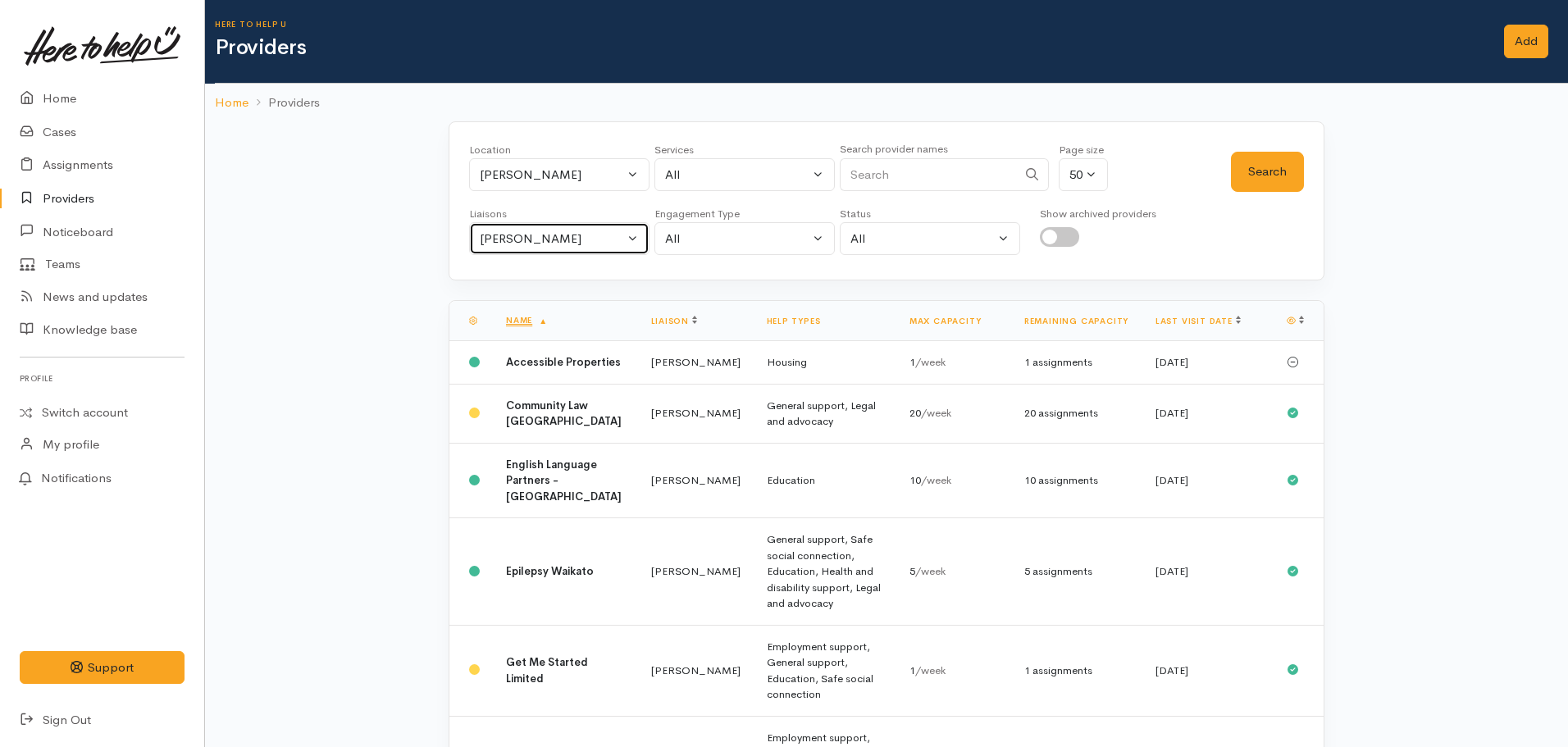
click at [531, 238] on div "[PERSON_NAME]" at bounding box center [552, 239] width 145 height 19
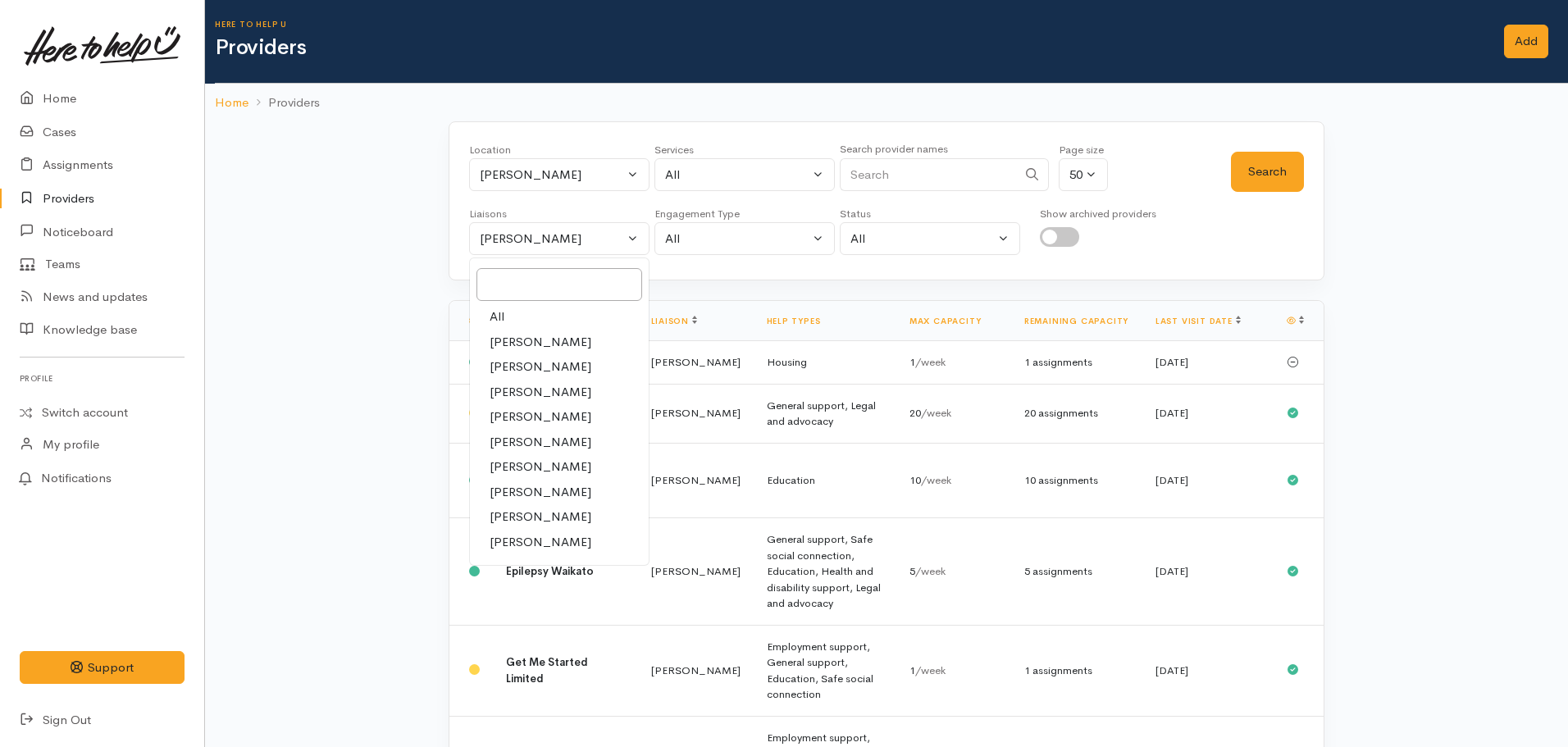
click at [511, 313] on link "All" at bounding box center [559, 317] width 179 height 26
select select "null"
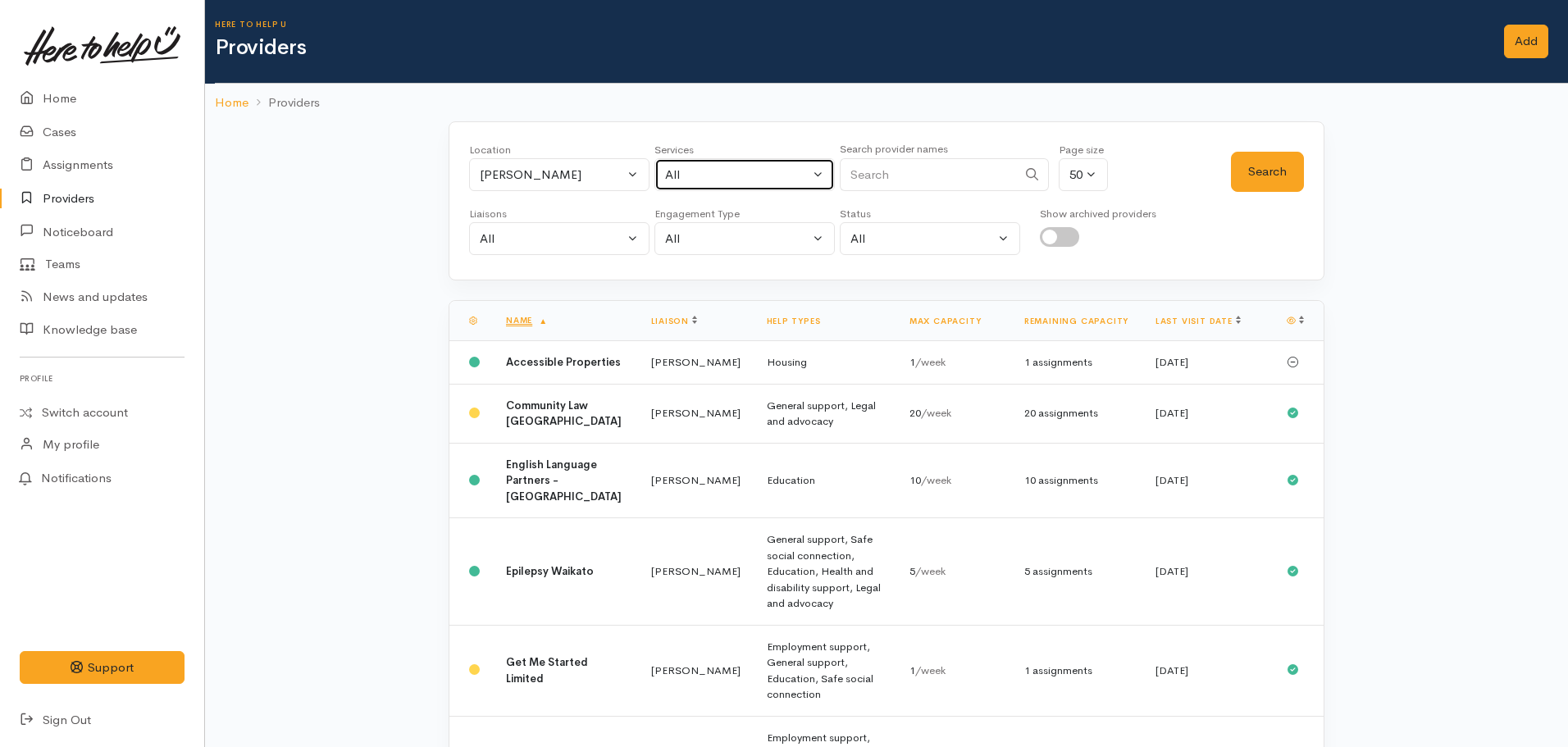
click at [770, 183] on div "All" at bounding box center [737, 175] width 145 height 19
type input "budgeting"
click at [796, 277] on span "Financial mentoring/budgeting" at bounding box center [769, 283] width 173 height 19
select select "9"
click at [1272, 168] on button "Search" at bounding box center [1267, 171] width 73 height 40
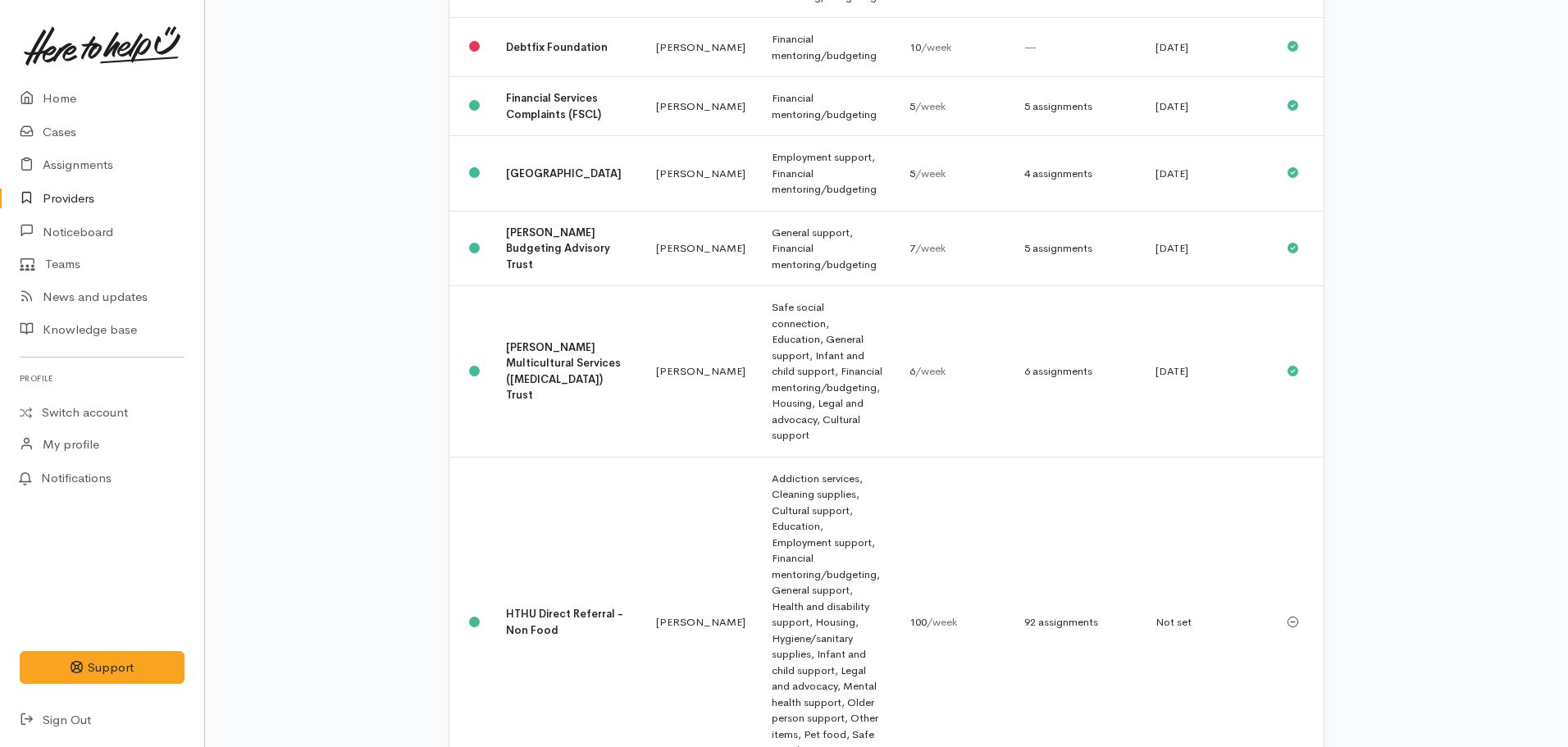
scroll to position [724, 0]
click at [759, 210] on td "General support, Financial mentoring/budgeting" at bounding box center [827, 247] width 137 height 76
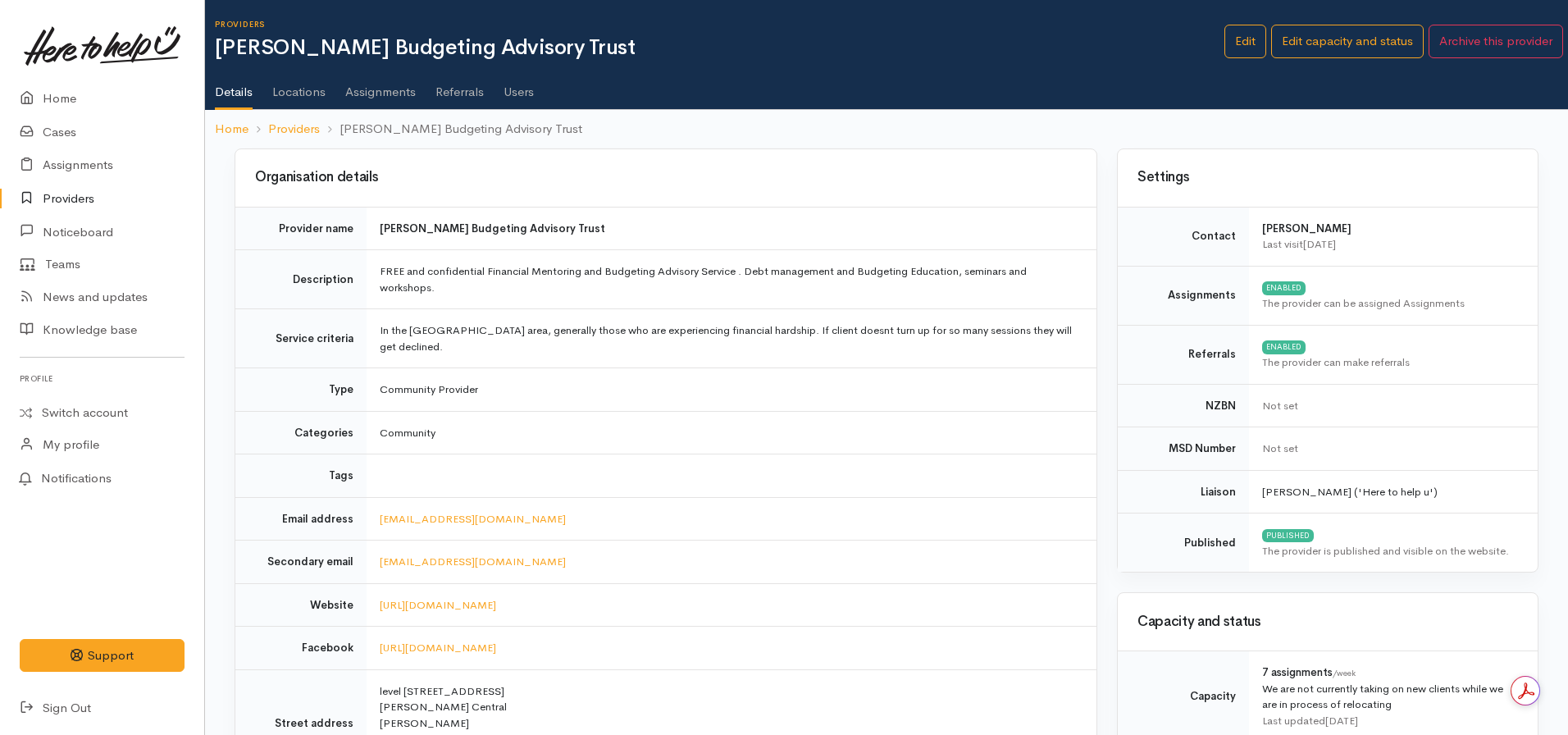
click at [379, 97] on link "Assignments" at bounding box center [380, 86] width 71 height 46
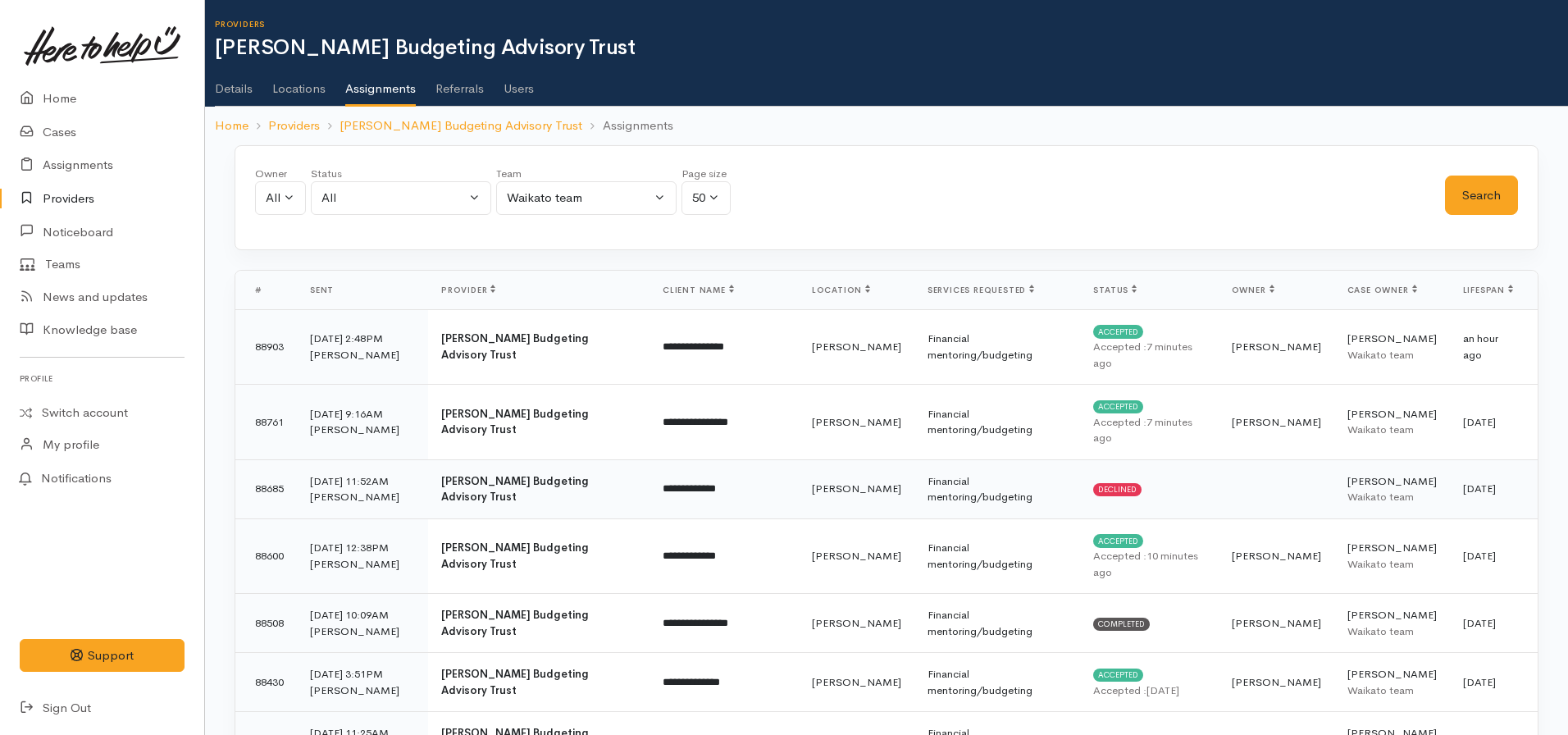
click at [1144, 471] on td "Declined" at bounding box center [1149, 490] width 138 height 59
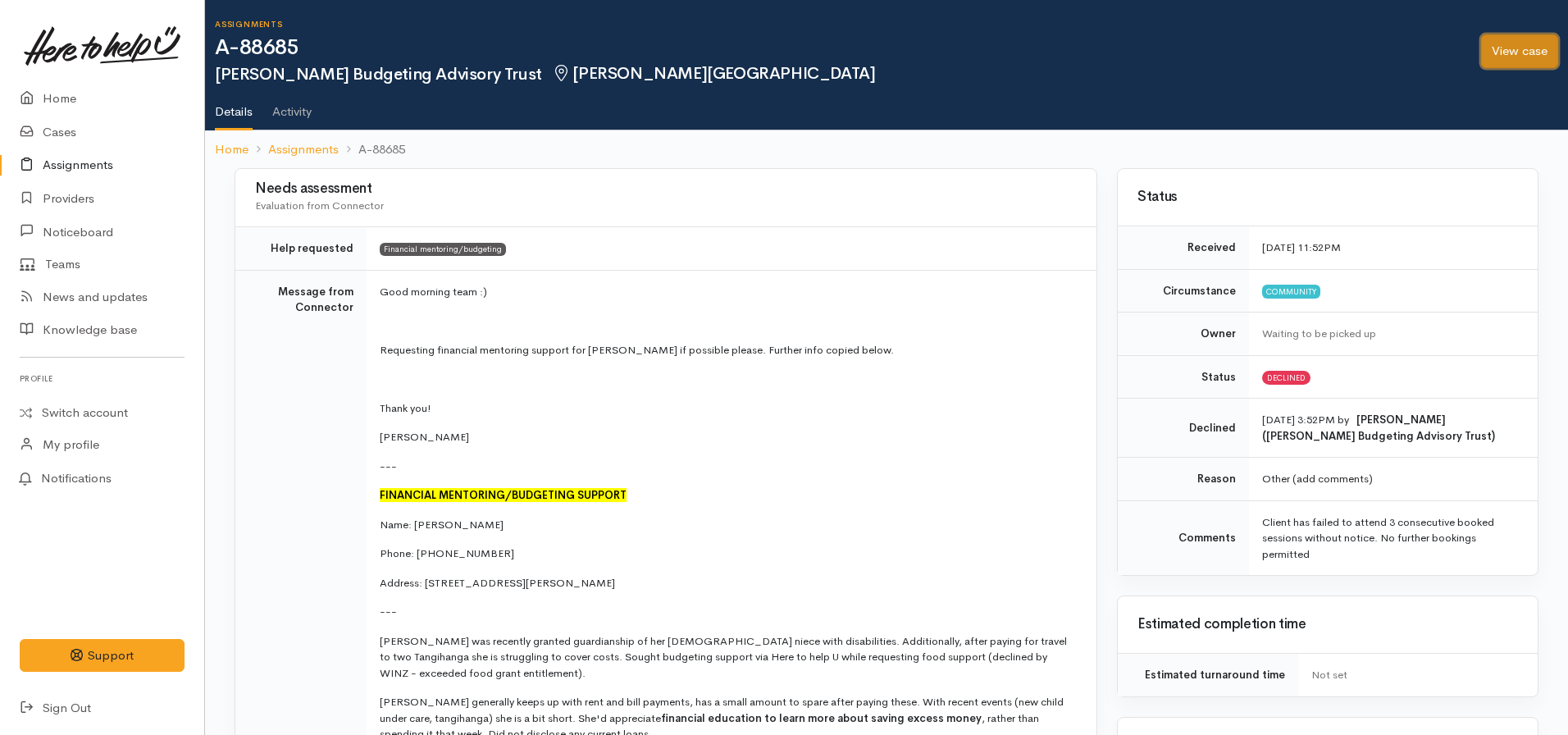
click at [1515, 56] on link "View case" at bounding box center [1519, 51] width 77 height 34
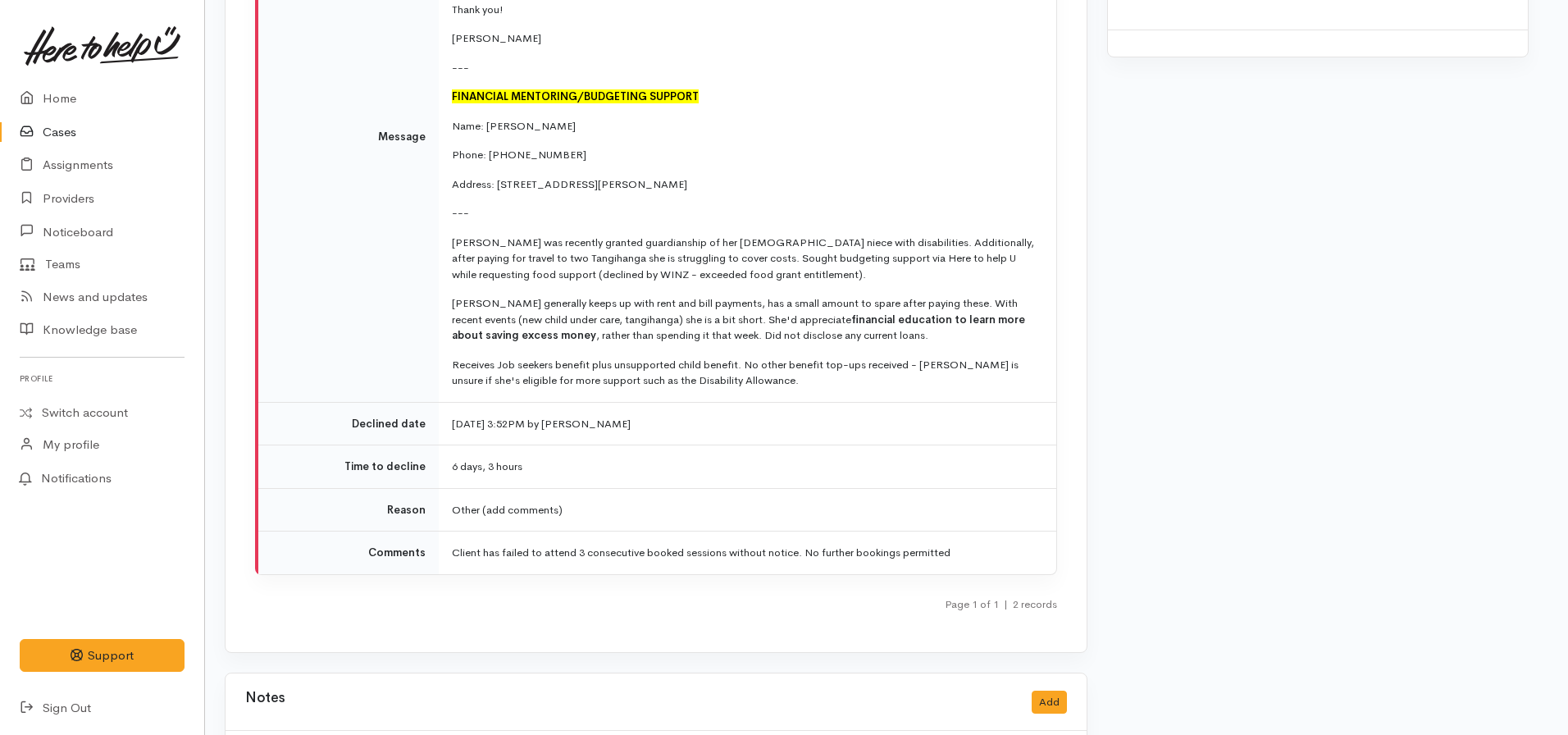
scroll to position [3009, 10]
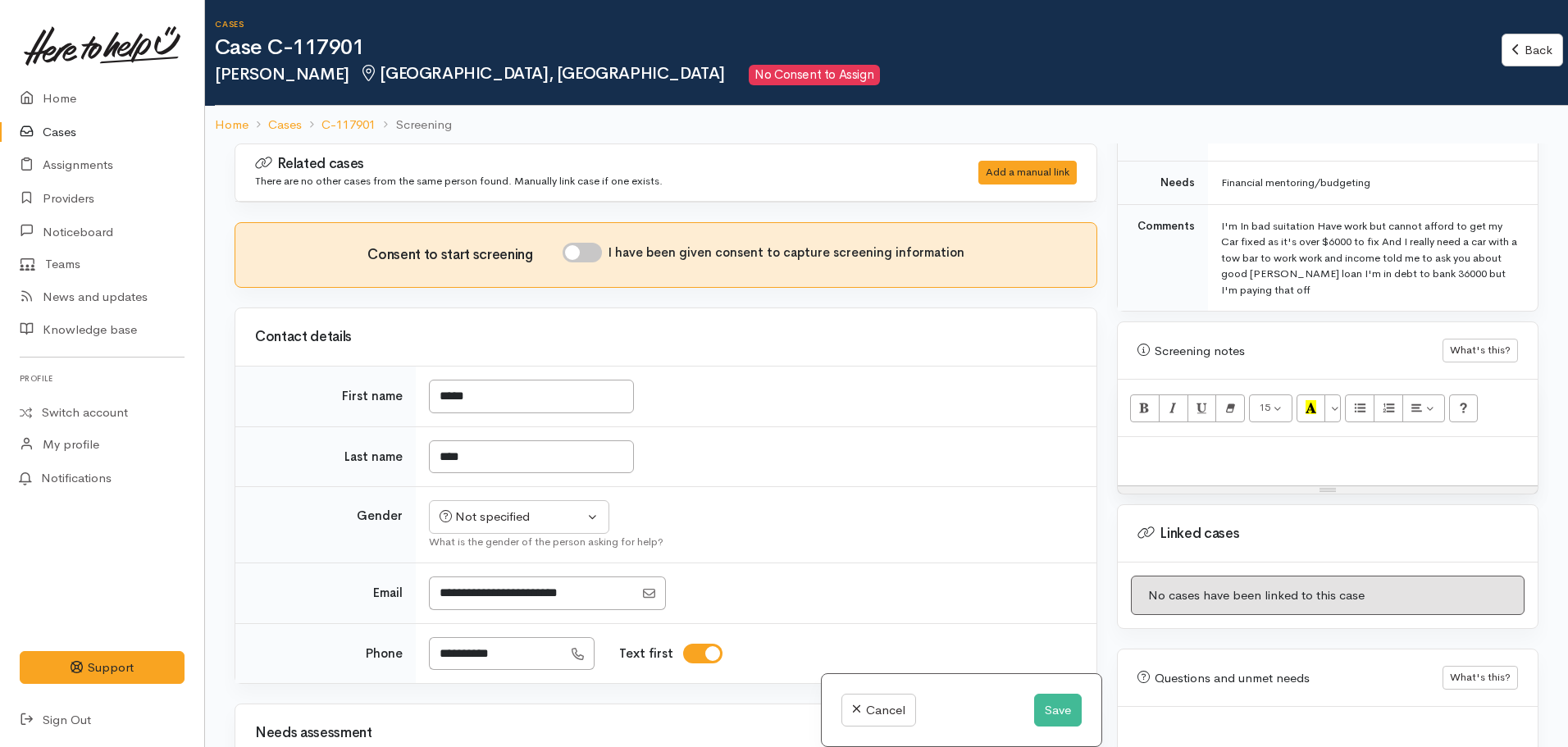
scroll to position [856, 0]
click at [1207, 443] on p at bounding box center [1328, 453] width 403 height 19
paste div
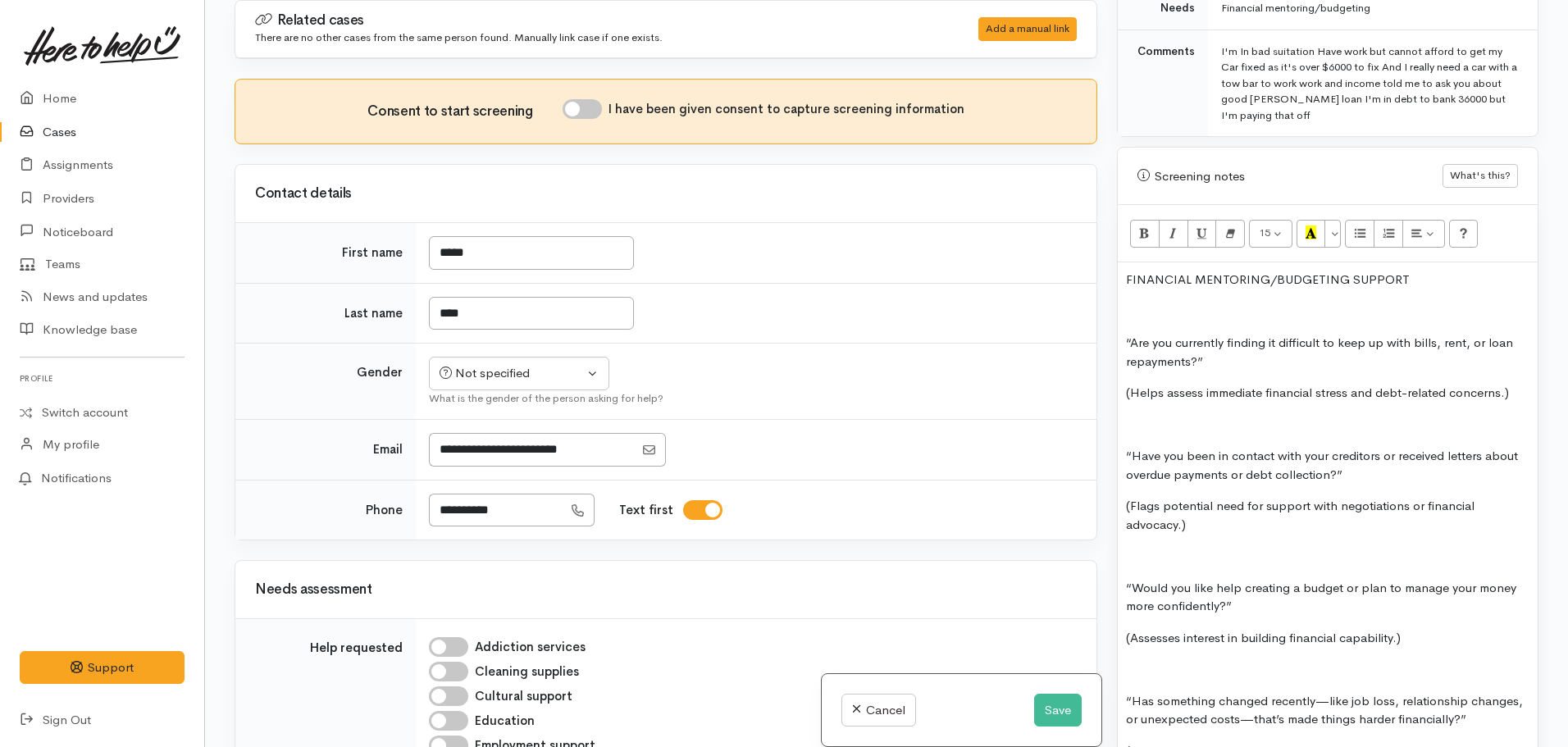
scroll to position [879, 0]
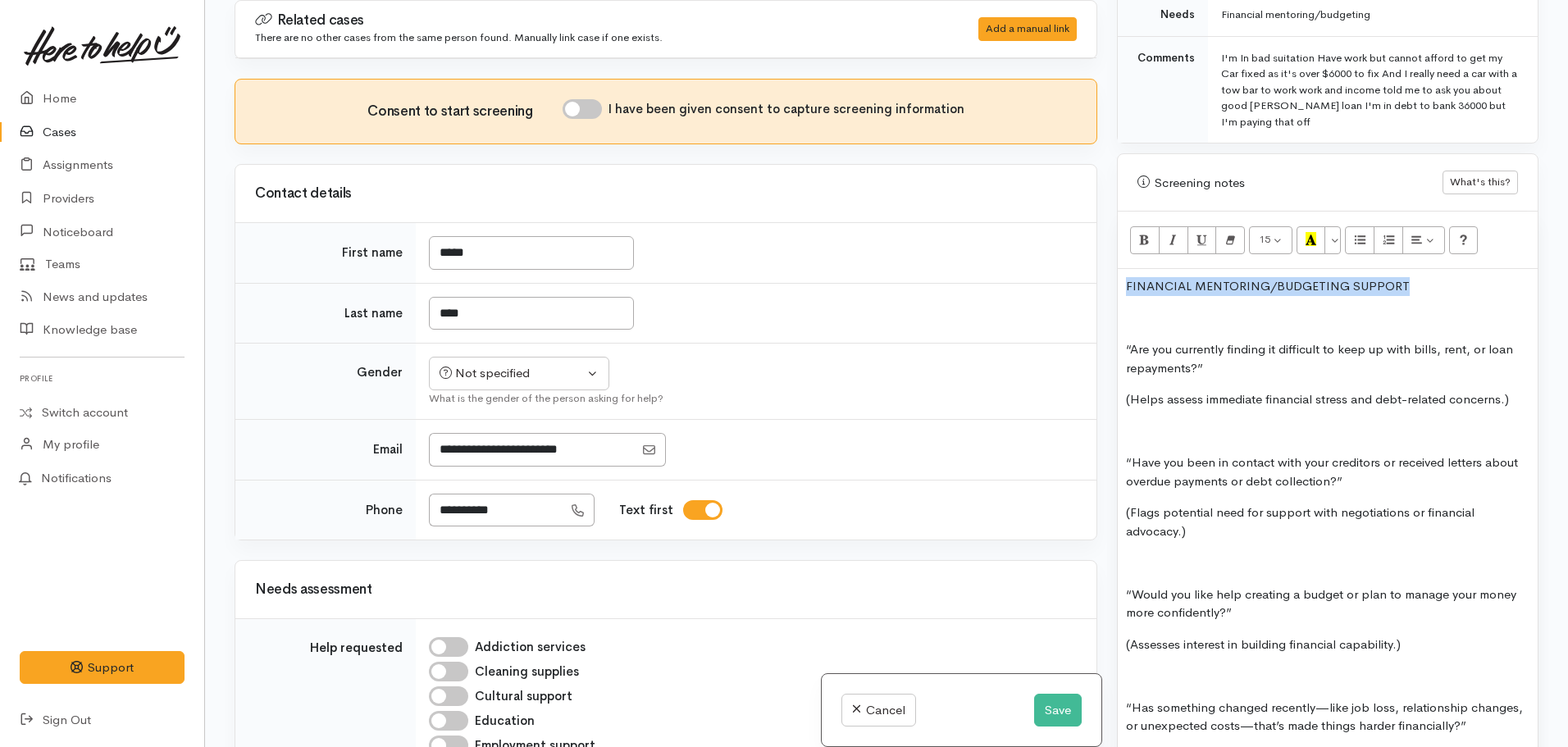
drag, startPoint x: 1412, startPoint y: 271, endPoint x: 1090, endPoint y: 263, distance: 322.1
click at [1090, 263] on div "Related cases There are no other cases from the same person found. Manually lin…" at bounding box center [887, 374] width 1324 height 747
click at [1145, 232] on icon "Bold (CTRL+B)" at bounding box center [1144, 238] width 11 height 14
click at [1313, 232] on icon "Recent Color" at bounding box center [1310, 238] width 11 height 14
click at [1145, 309] on p at bounding box center [1328, 319] width 403 height 19
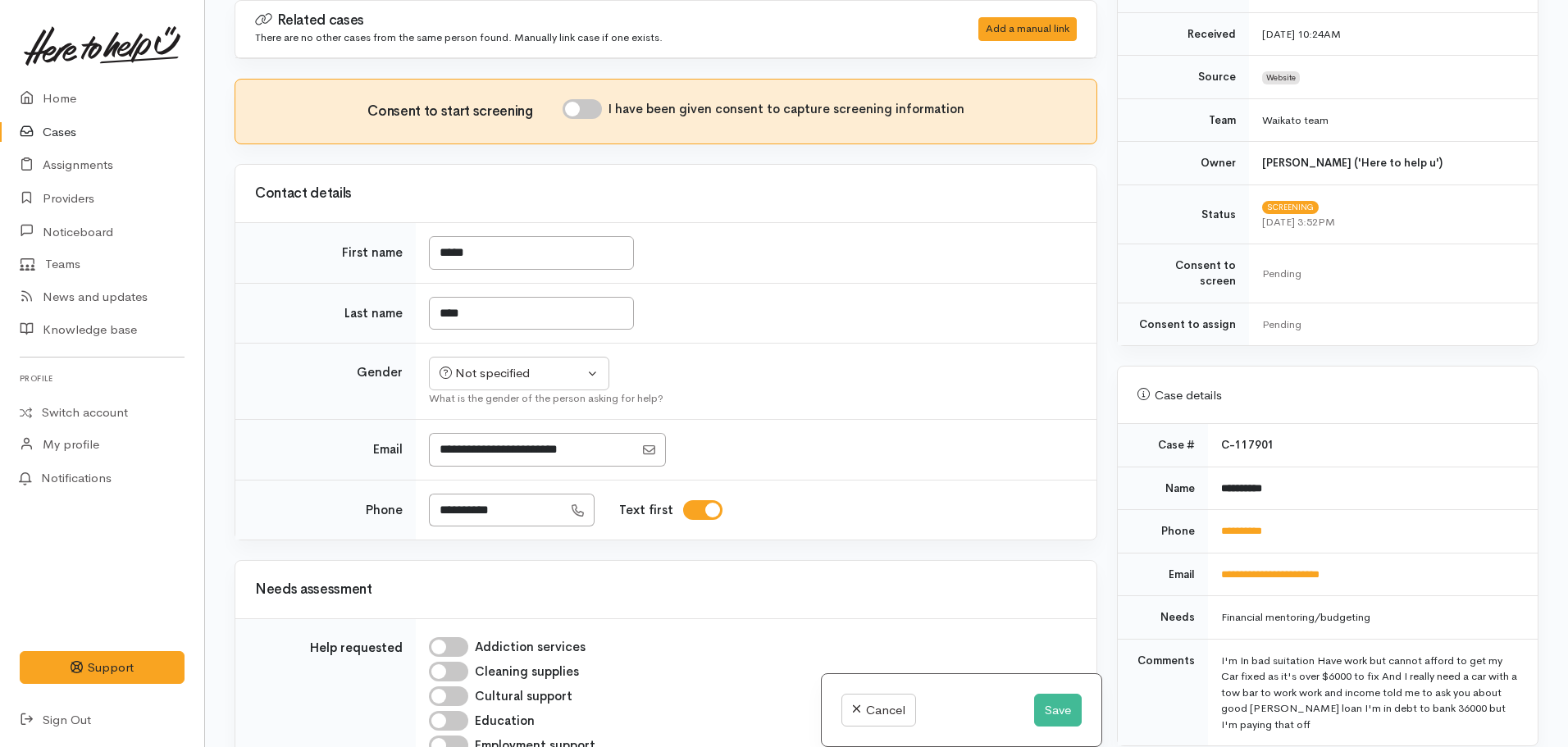
scroll to position [275, 0]
click at [1046, 711] on button "Save" at bounding box center [1058, 710] width 48 height 34
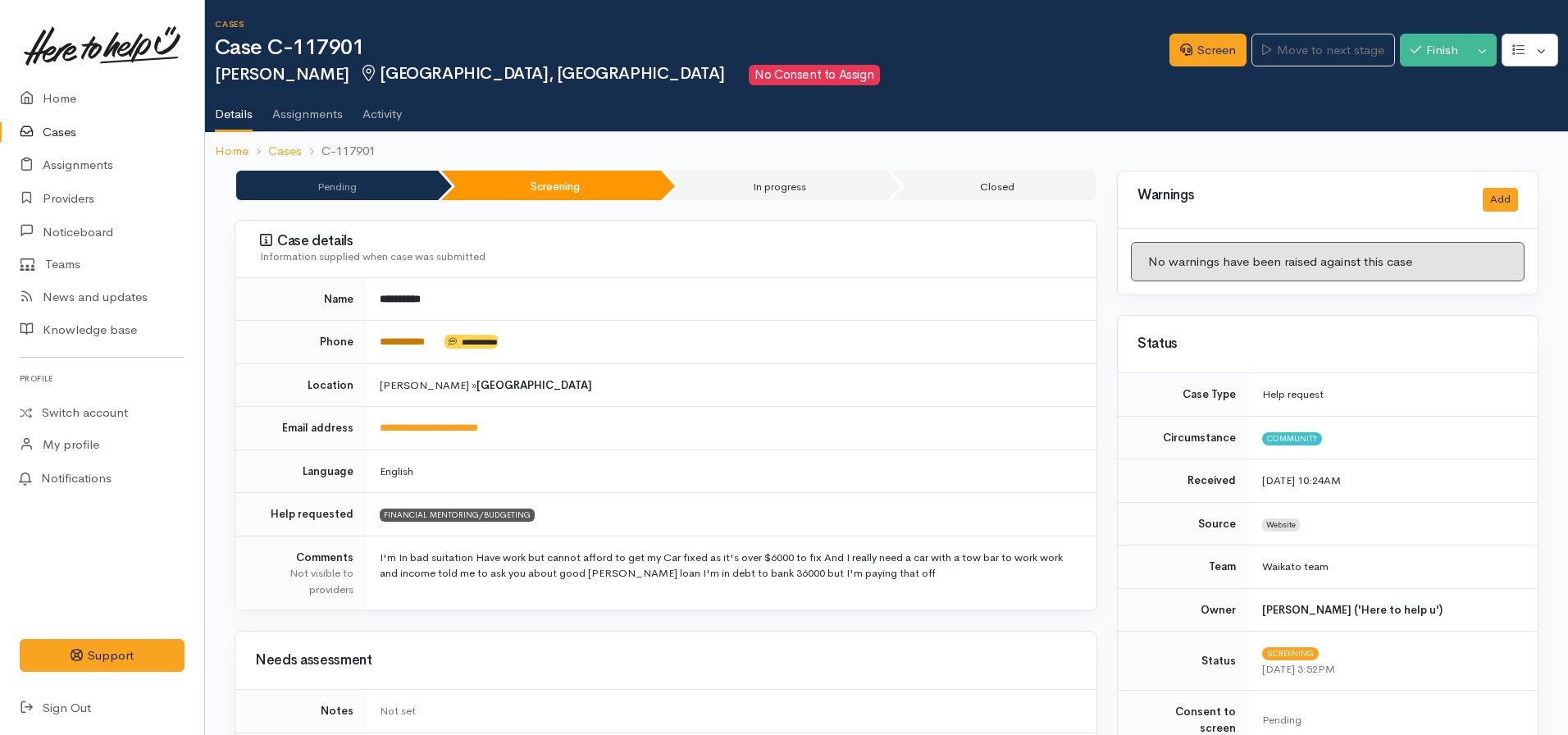
click at [425, 339] on link "**********" at bounding box center [401, 341] width 45 height 11
click at [1195, 45] on link "Screen" at bounding box center [1208, 50] width 77 height 34
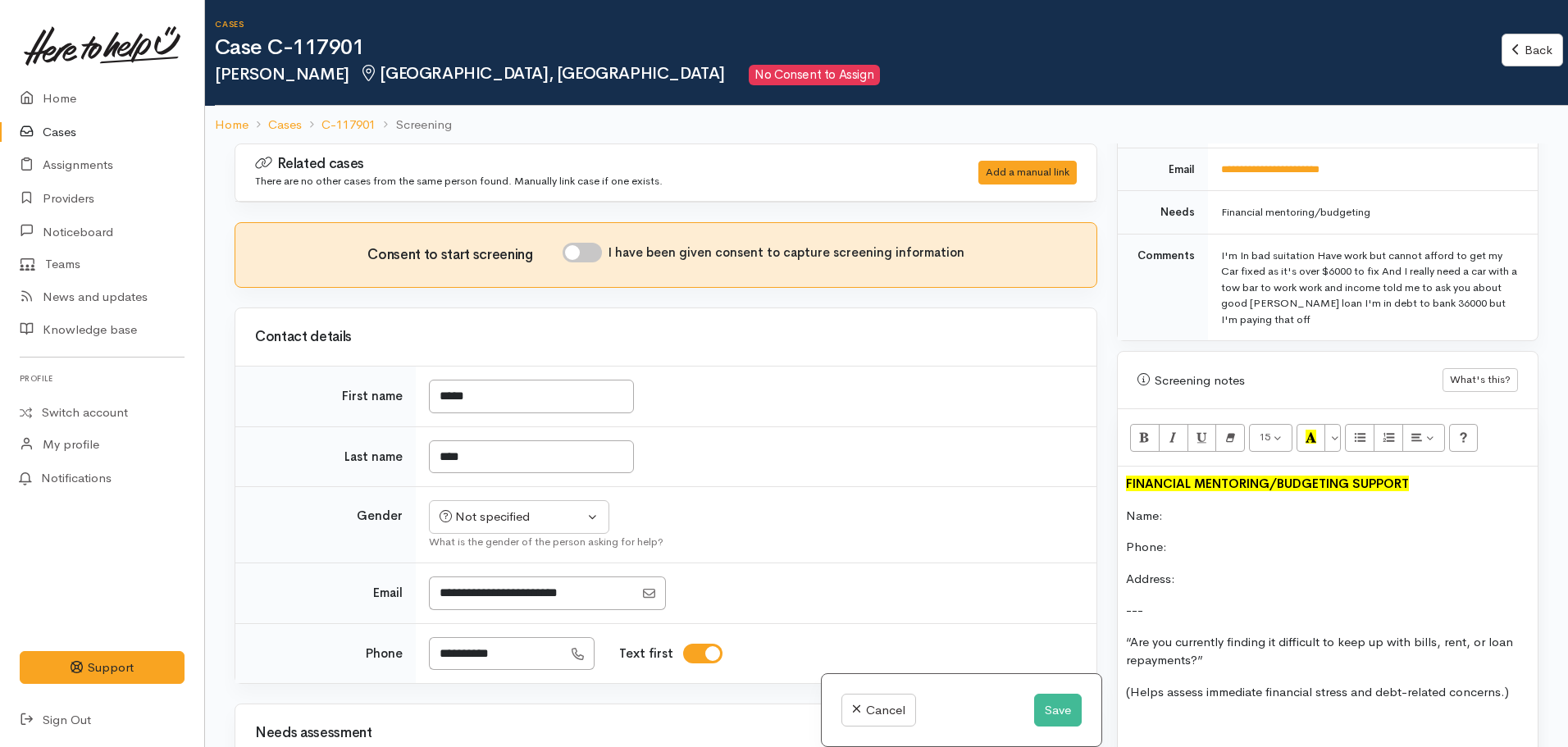
scroll to position [826, 0]
click at [1213, 506] on p "Name:" at bounding box center [1328, 515] width 403 height 19
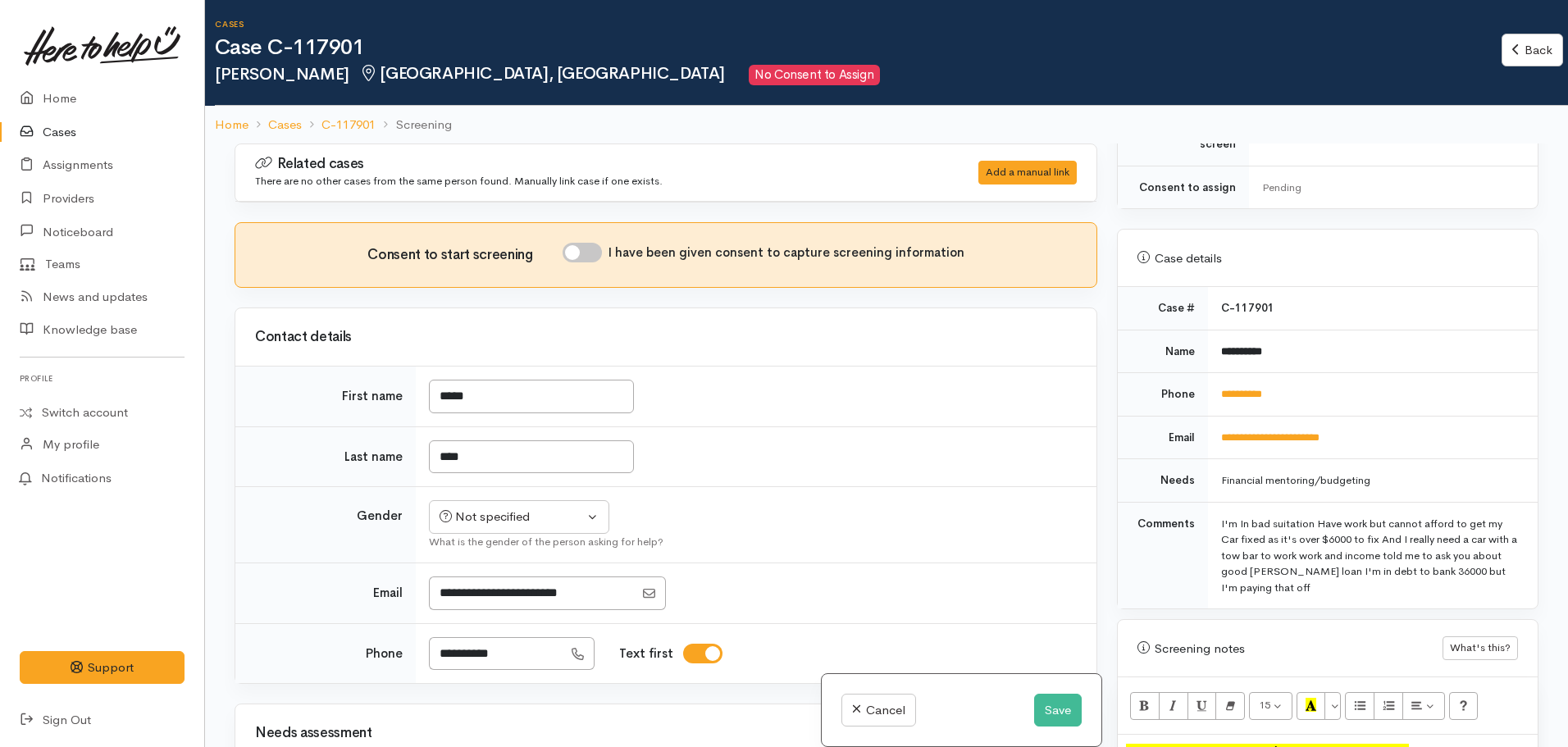
scroll to position [546, 0]
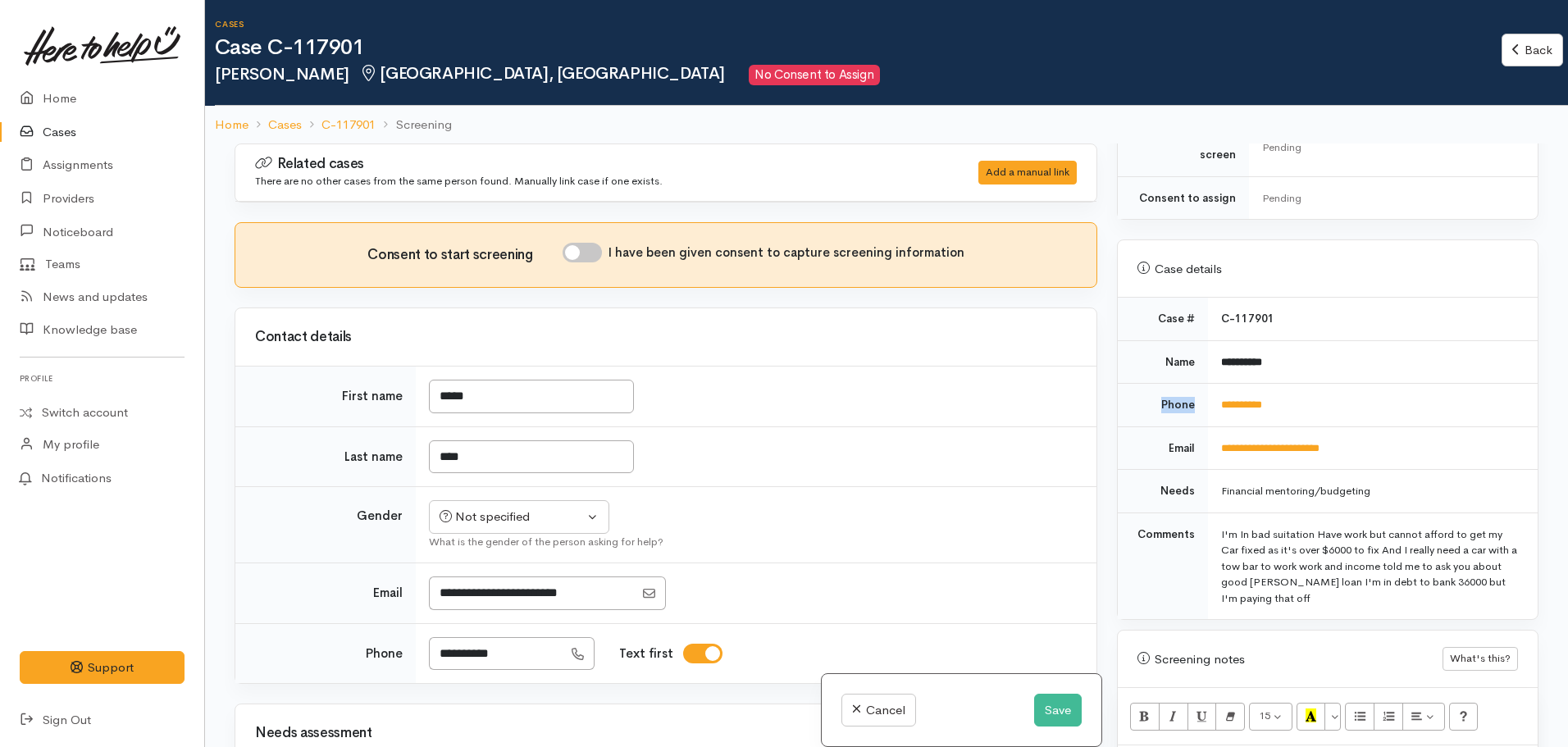
drag, startPoint x: 1302, startPoint y: 336, endPoint x: 1211, endPoint y: 377, distance: 99.8
click at [1211, 377] on tbody "**********" at bounding box center [1328, 459] width 420 height 322
click at [1314, 340] on td "**********" at bounding box center [1373, 361] width 330 height 43
drag, startPoint x: 1295, startPoint y: 344, endPoint x: 1216, endPoint y: 345, distance: 79.0
click at [1216, 345] on td "**********" at bounding box center [1373, 361] width 330 height 43
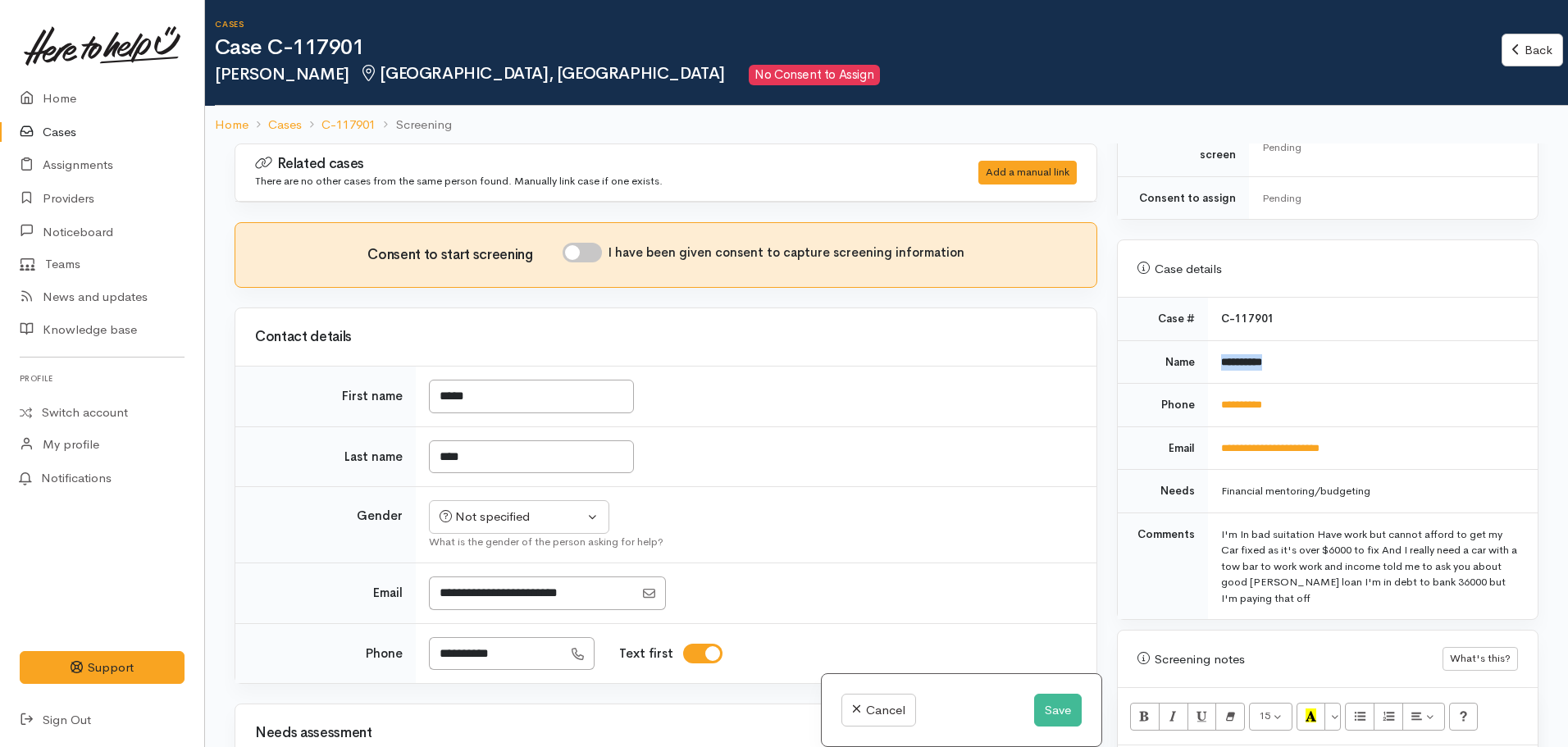
copy b "**********"
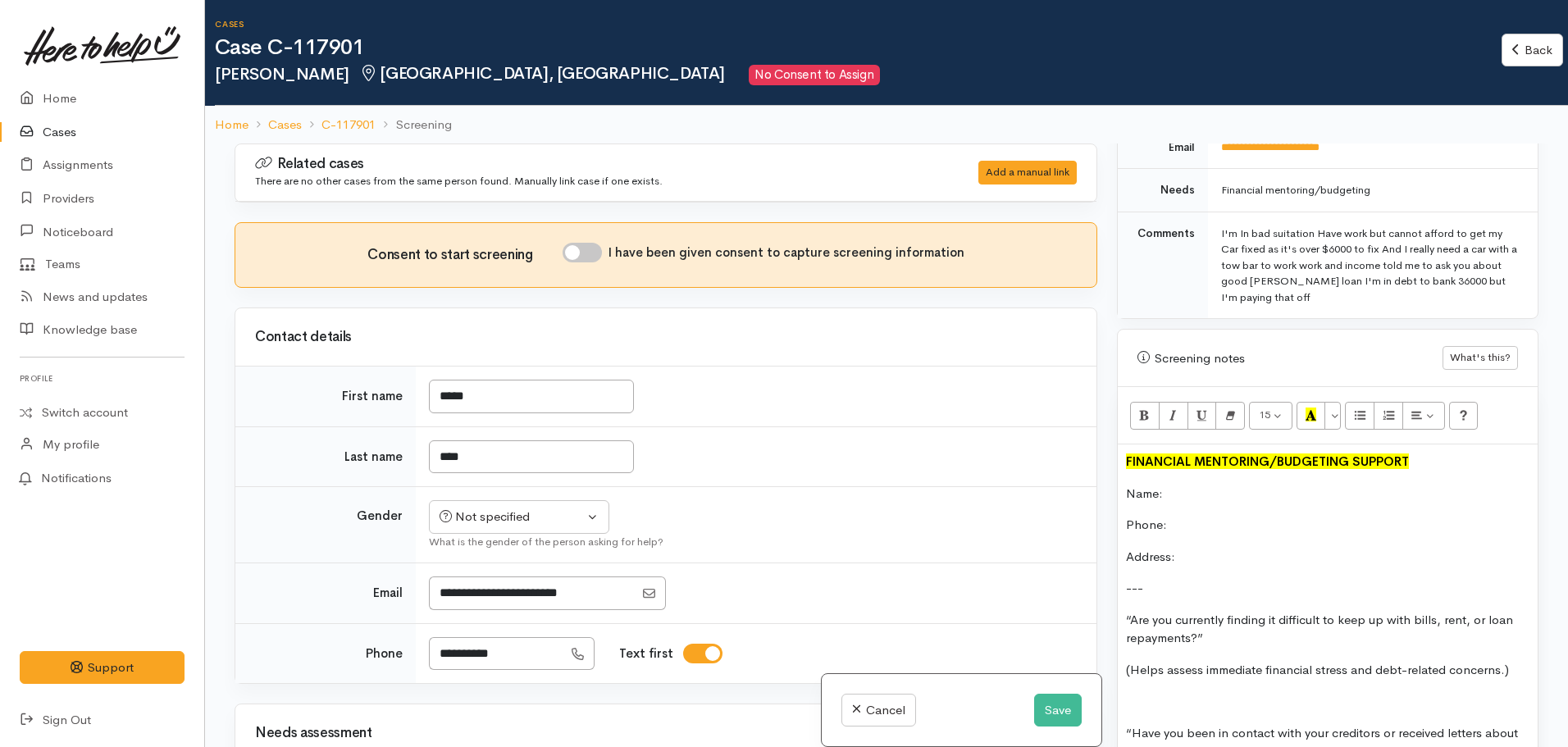
scroll to position [848, 0]
click at [1176, 484] on p "Name:" at bounding box center [1328, 493] width 403 height 19
click at [1213, 515] on p "Phone:" at bounding box center [1328, 525] width 403 height 19
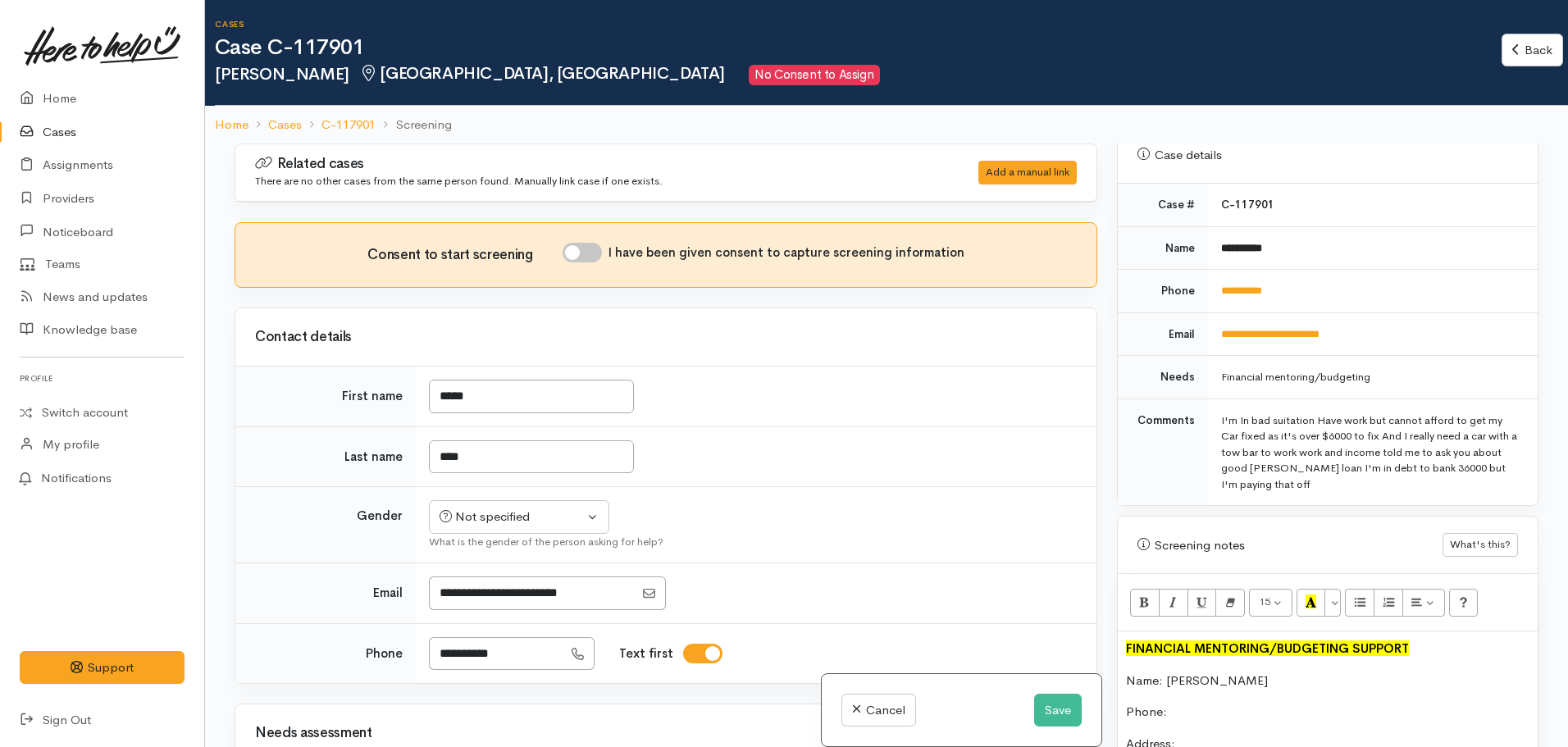
scroll to position [659, 0]
drag, startPoint x: 1300, startPoint y: 274, endPoint x: 1208, endPoint y: 276, distance: 92.0
click at [1208, 276] on td "**********" at bounding box center [1373, 292] width 330 height 43
copy link "**********"
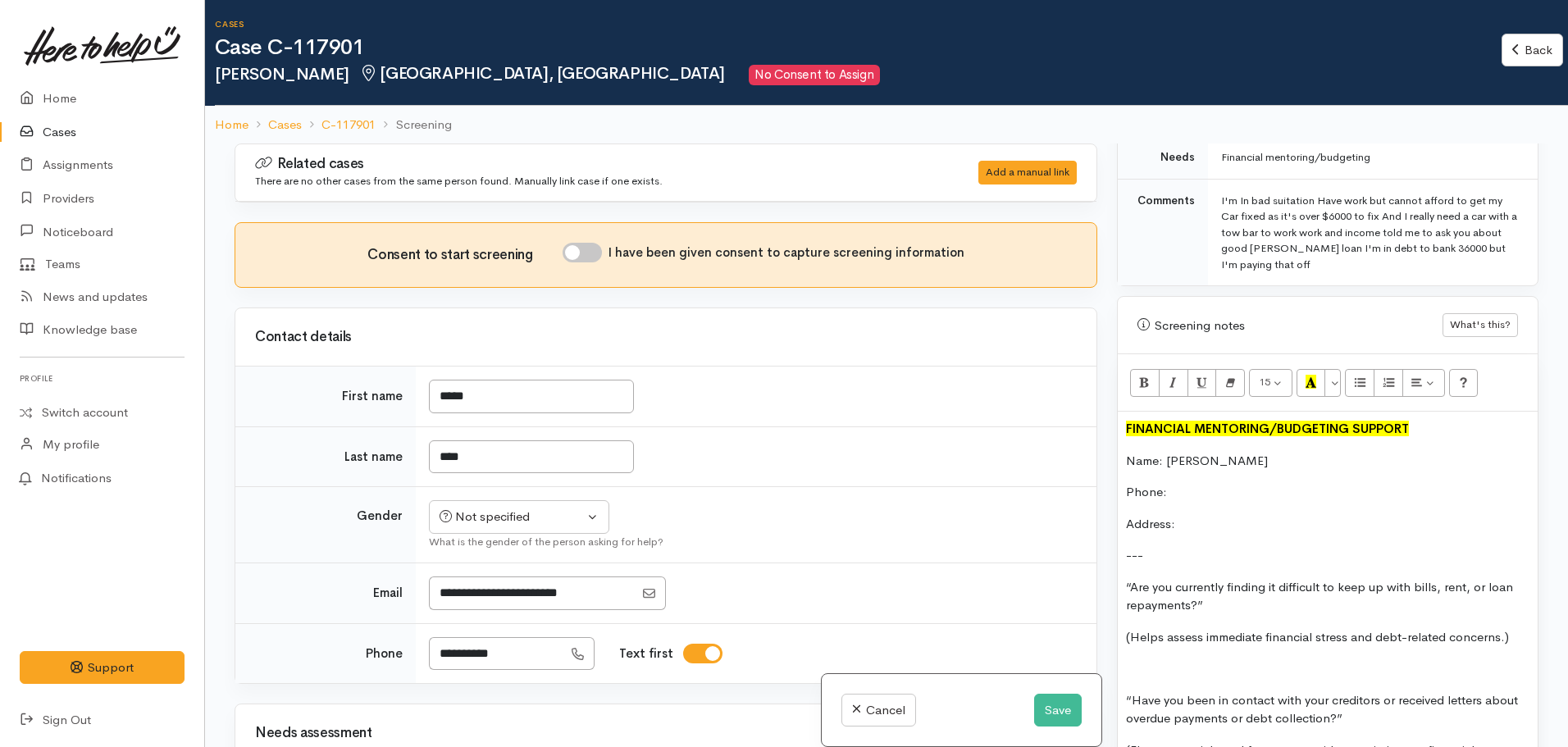
scroll to position [883, 0]
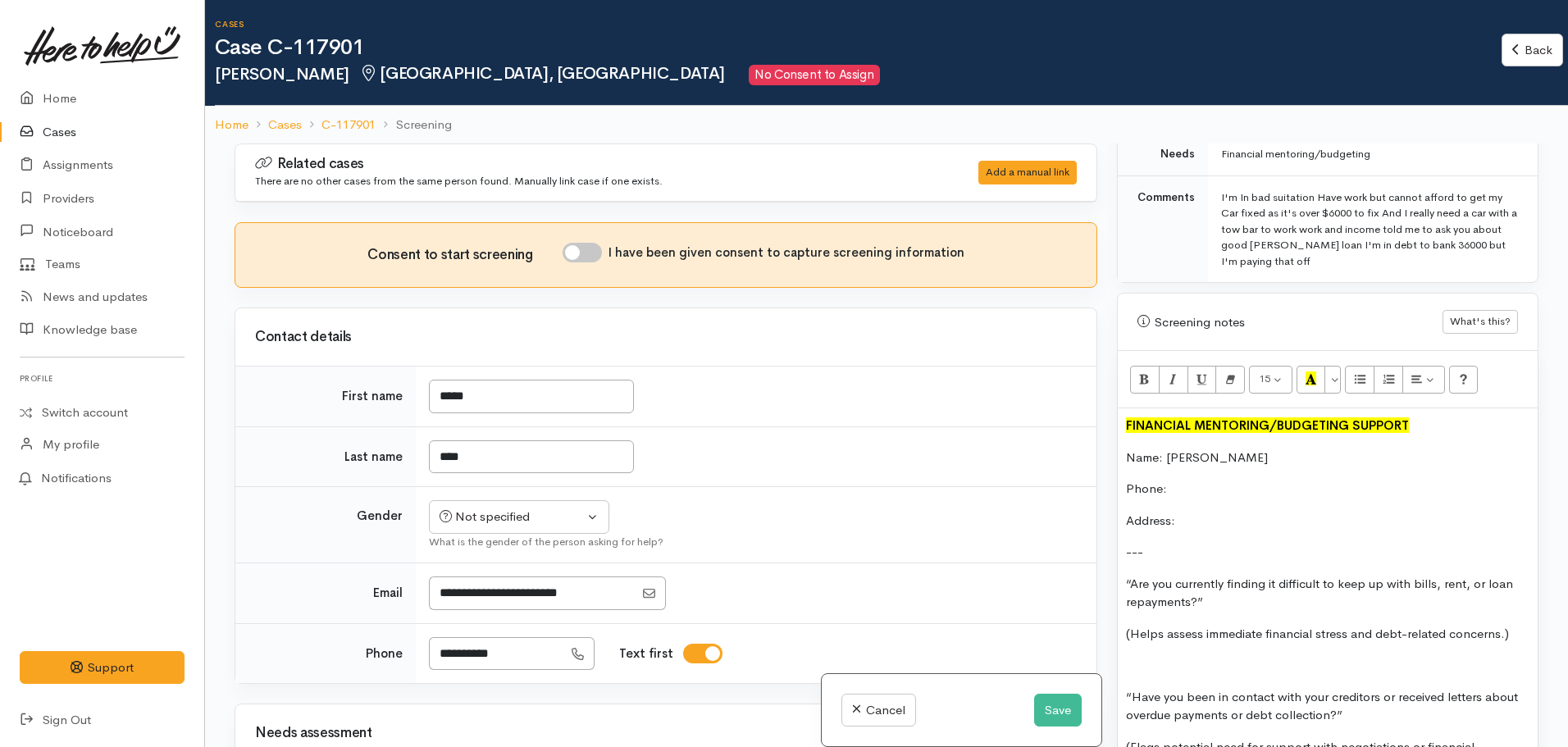
click at [1191, 480] on p "Phone:" at bounding box center [1328, 489] width 403 height 19
click at [1169, 543] on p "---" at bounding box center [1328, 553] width 403 height 19
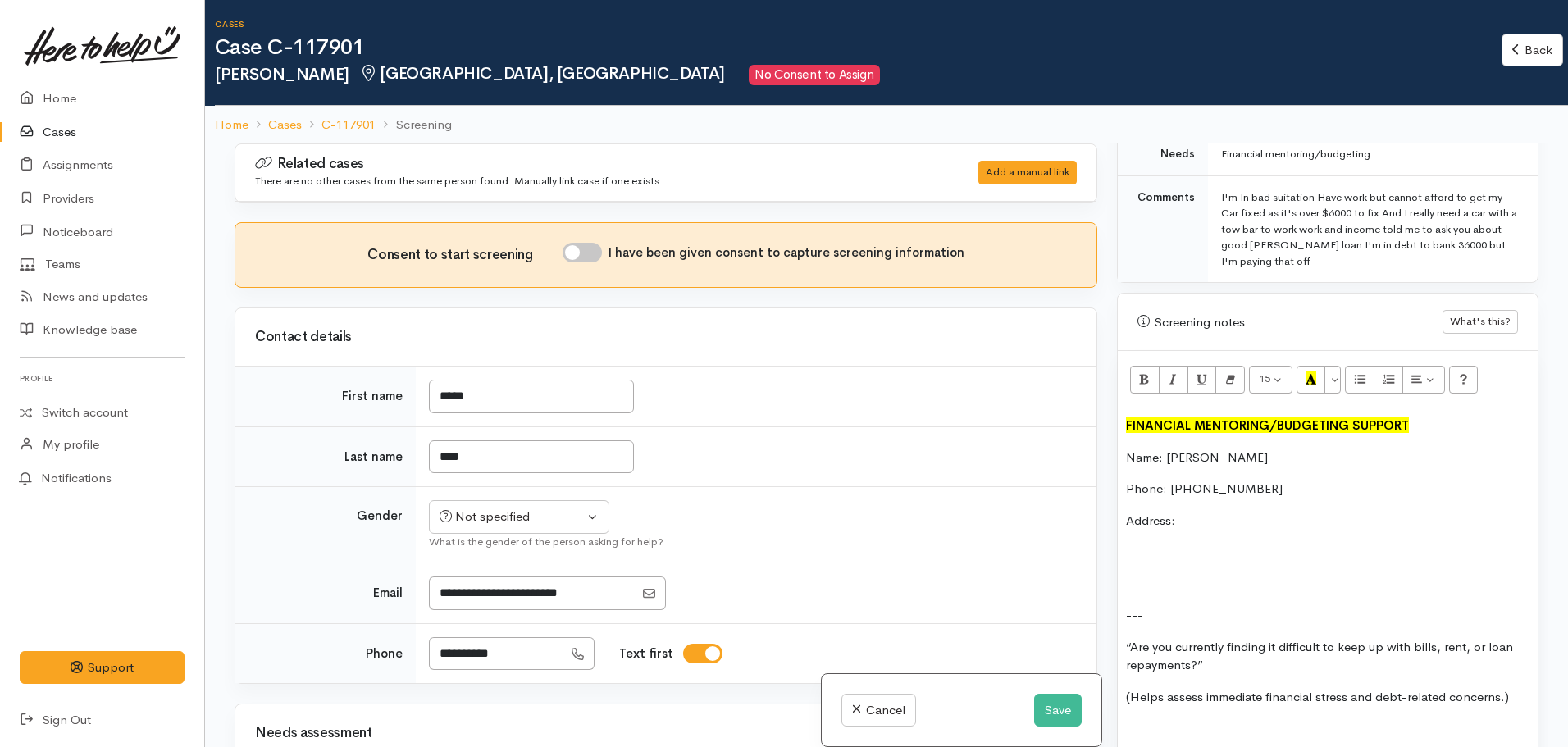
click at [1146, 575] on p at bounding box center [1328, 584] width 403 height 19
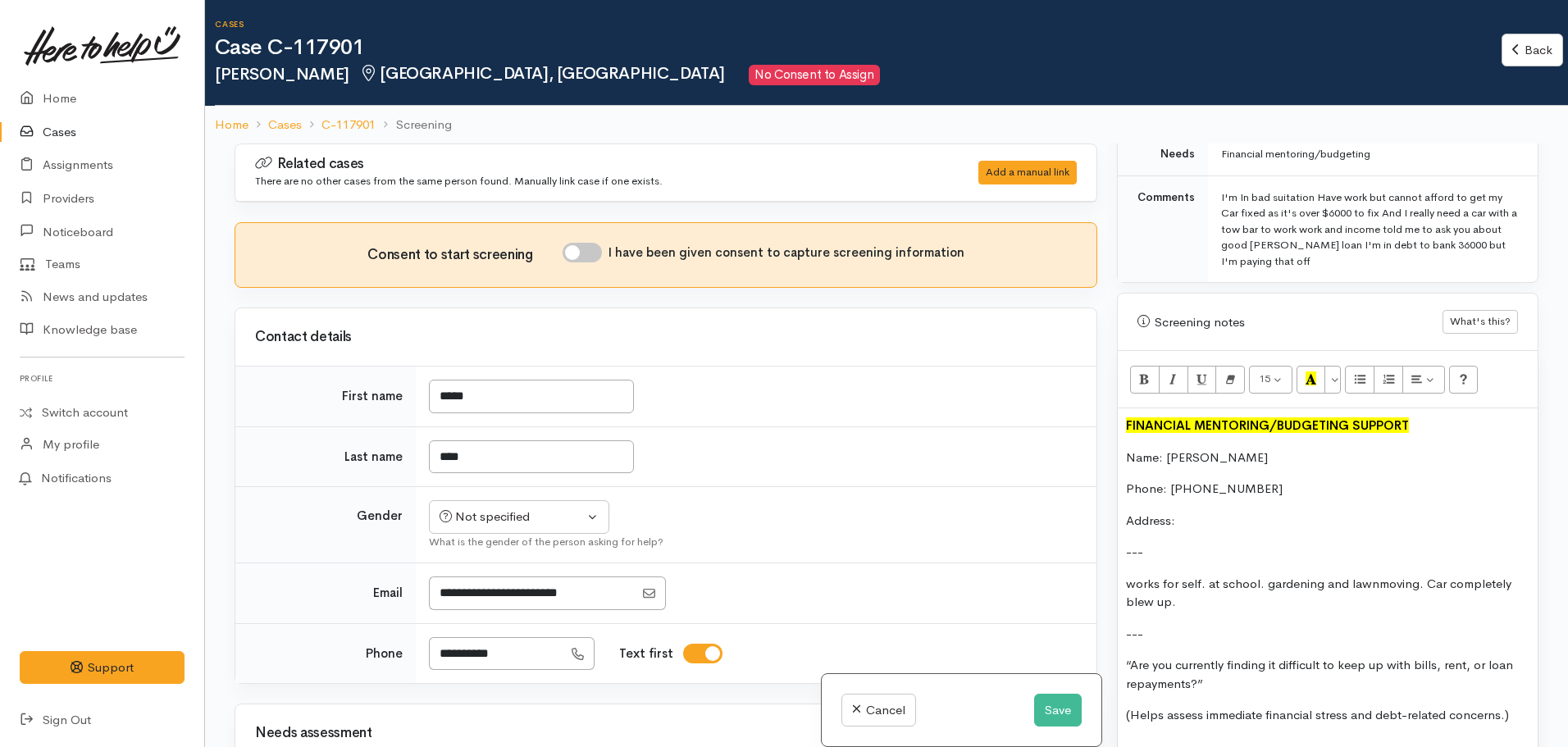
click at [1395, 575] on p "works for self. at school. gardening and lawnmoving. Car completely blew up." at bounding box center [1328, 593] width 403 height 37
click at [1244, 594] on p "works for self. at school. gardening and lawnmowing. Car completely blew up." at bounding box center [1328, 593] width 403 height 37
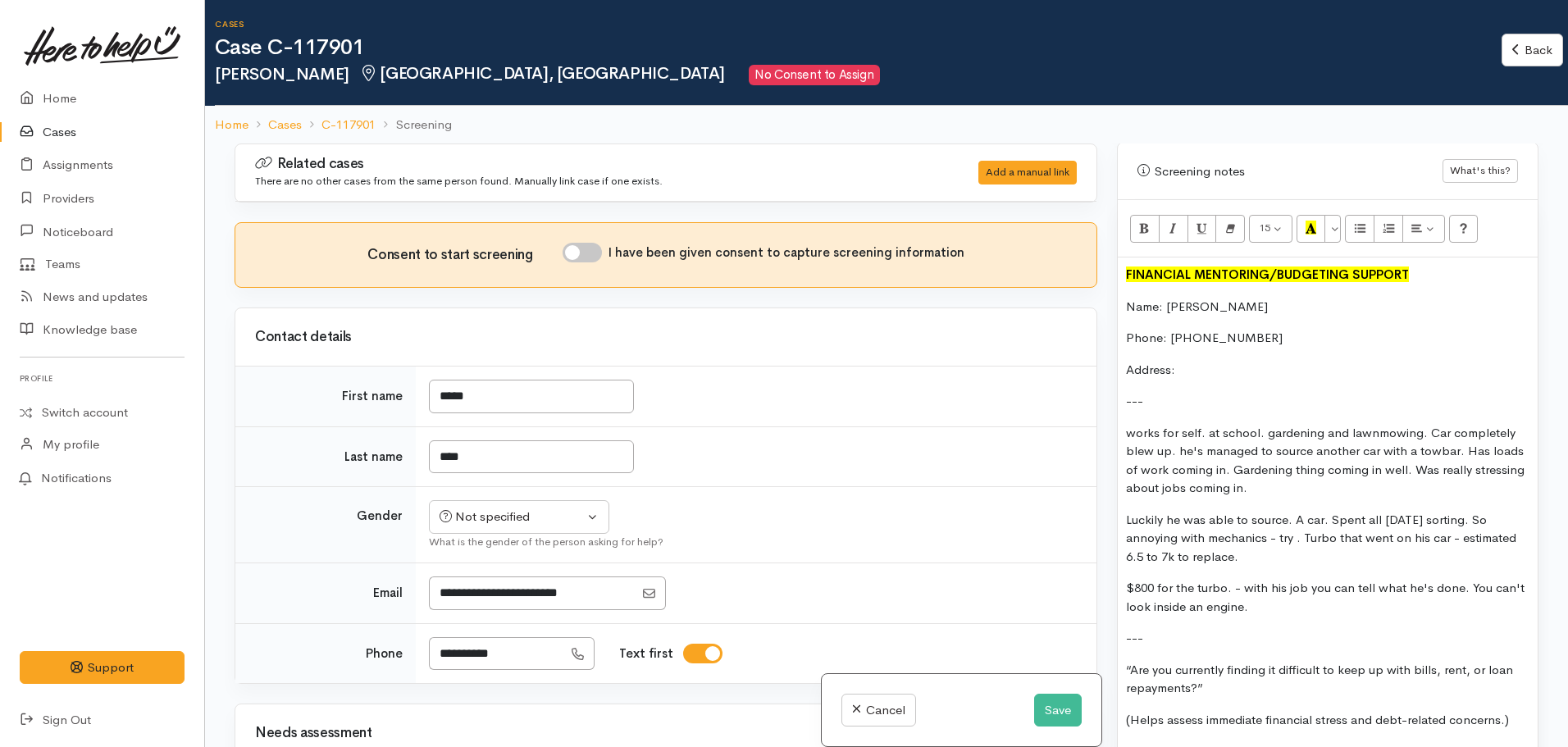
scroll to position [1099, 0]
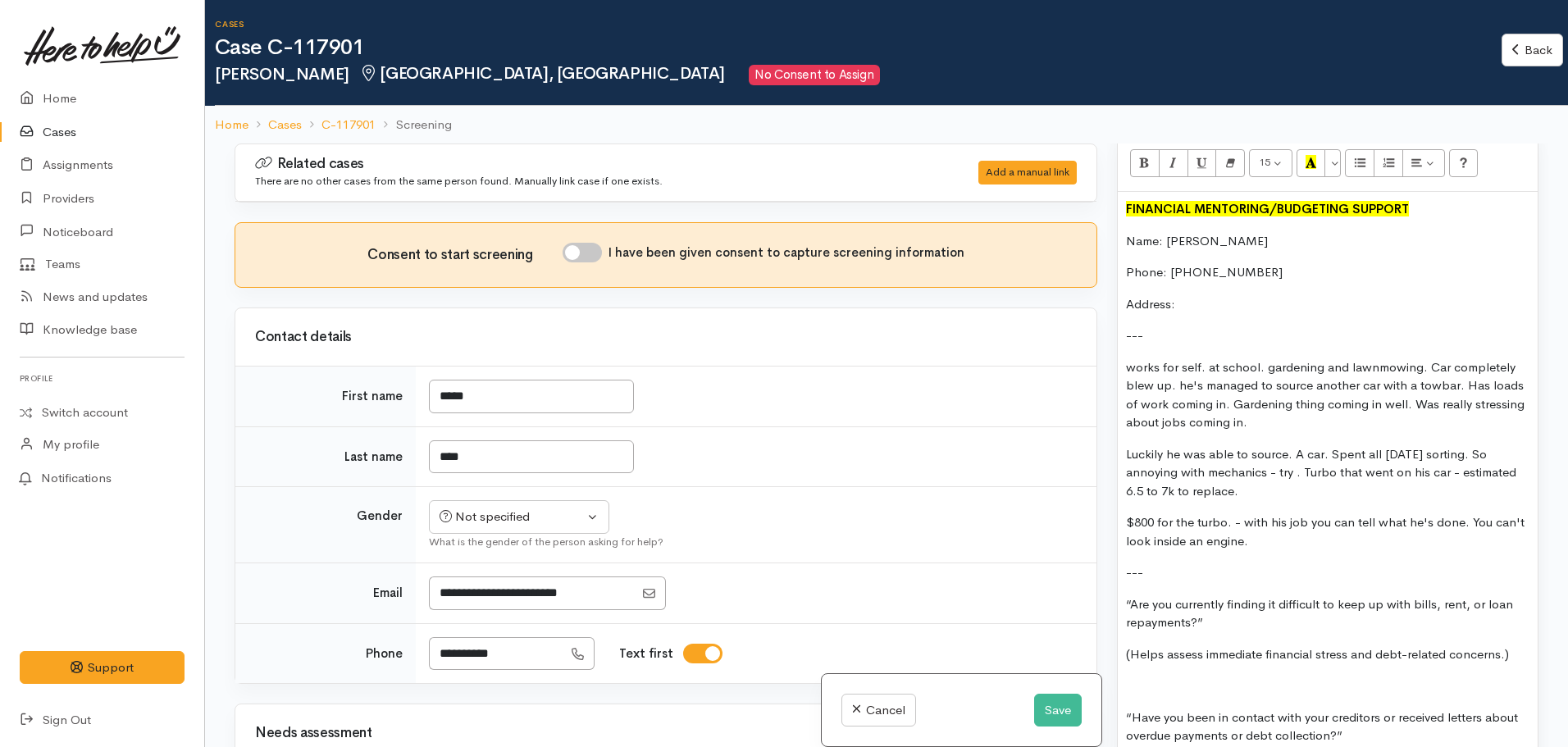
click at [1163, 566] on p "---" at bounding box center [1328, 573] width 403 height 19
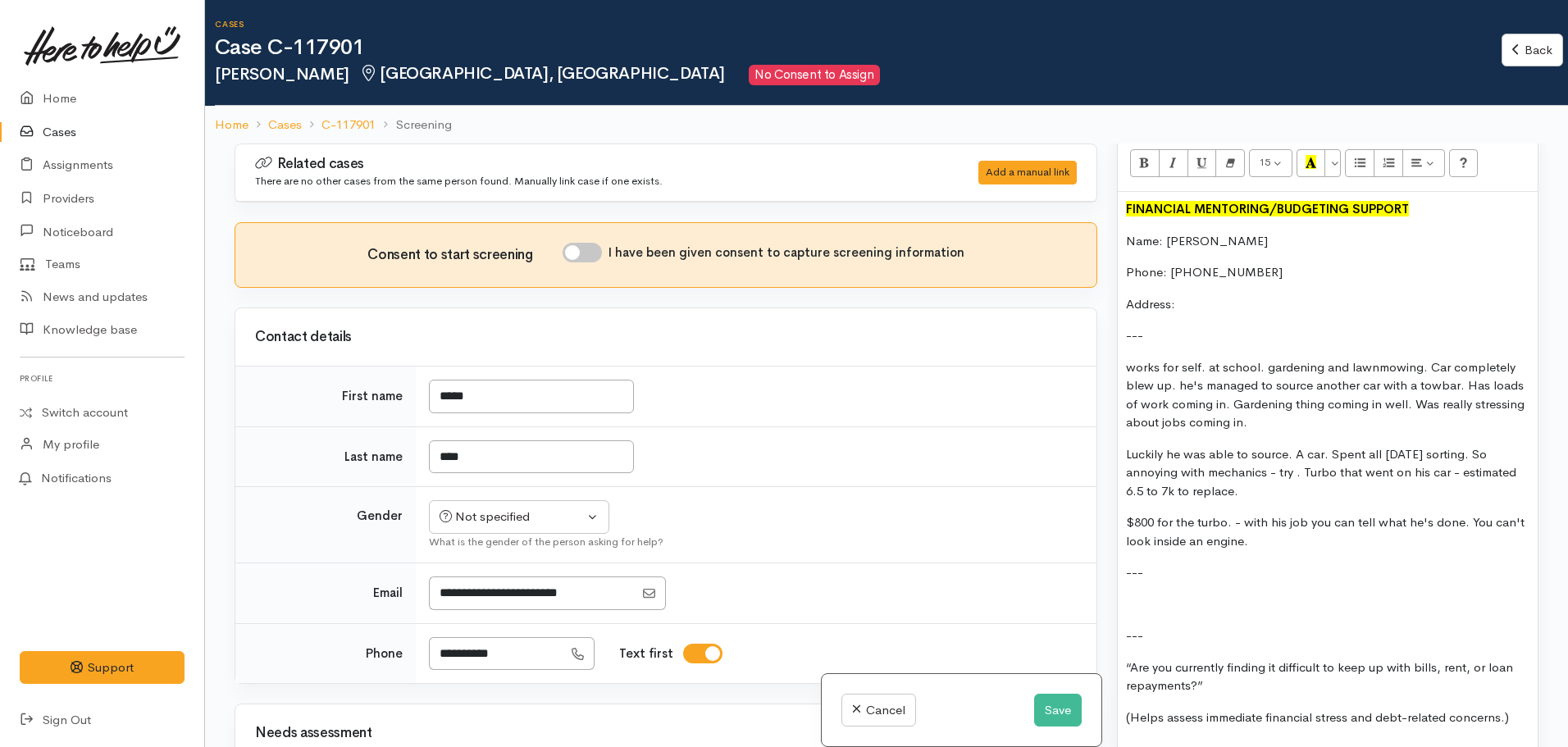
click at [1140, 603] on div "FINANCIAL MENTORING/BUDGETING SUPPORT Name: Derek Shaw Phone: 0221274065 Addres…" at bounding box center [1328, 739] width 420 height 1096
click at [1131, 577] on div "FINANCIAL MENTORING/BUDGETING SUPPORT Name: Derek Shaw Phone: 0221274065 Addres…" at bounding box center [1328, 739] width 420 height 1096
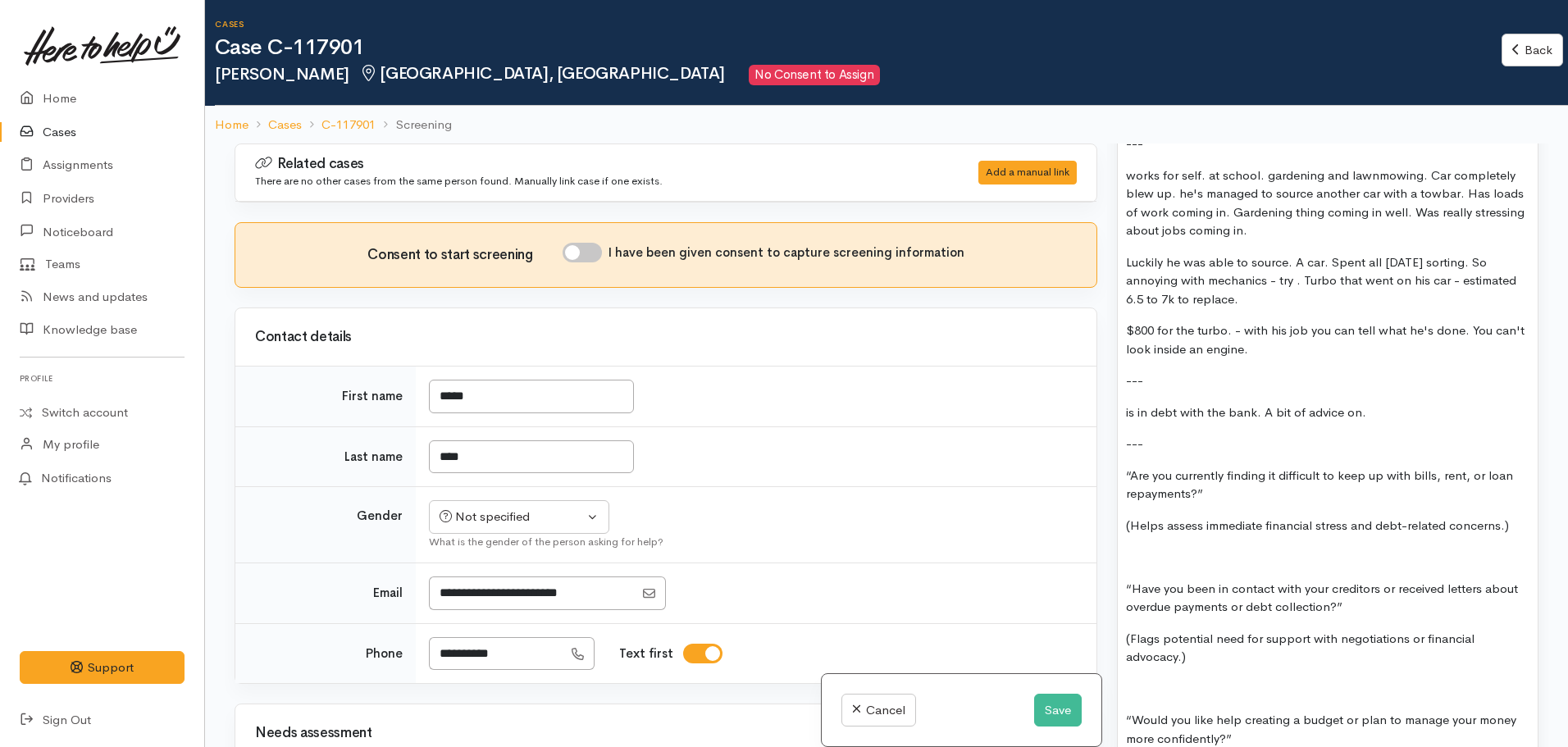
scroll to position [1297, 0]
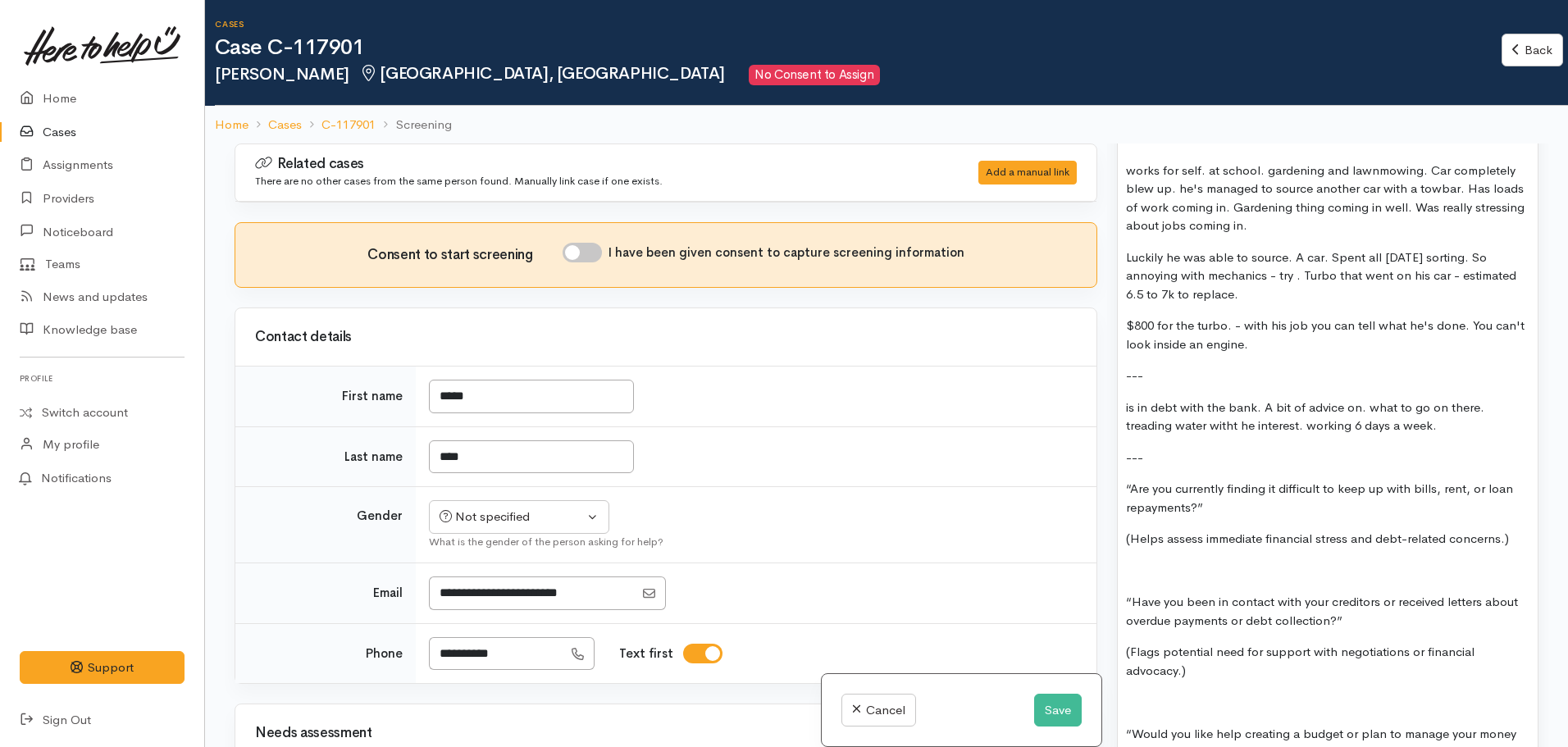
click at [1237, 409] on p "is in debt with the bank. A bit of advice on. what to go on there. treading wat…" at bounding box center [1328, 417] width 403 height 37
click at [1446, 415] on p "is in debt with the bank. A bit of advice on. what to go on there. treading wat…" at bounding box center [1328, 417] width 403 height 37
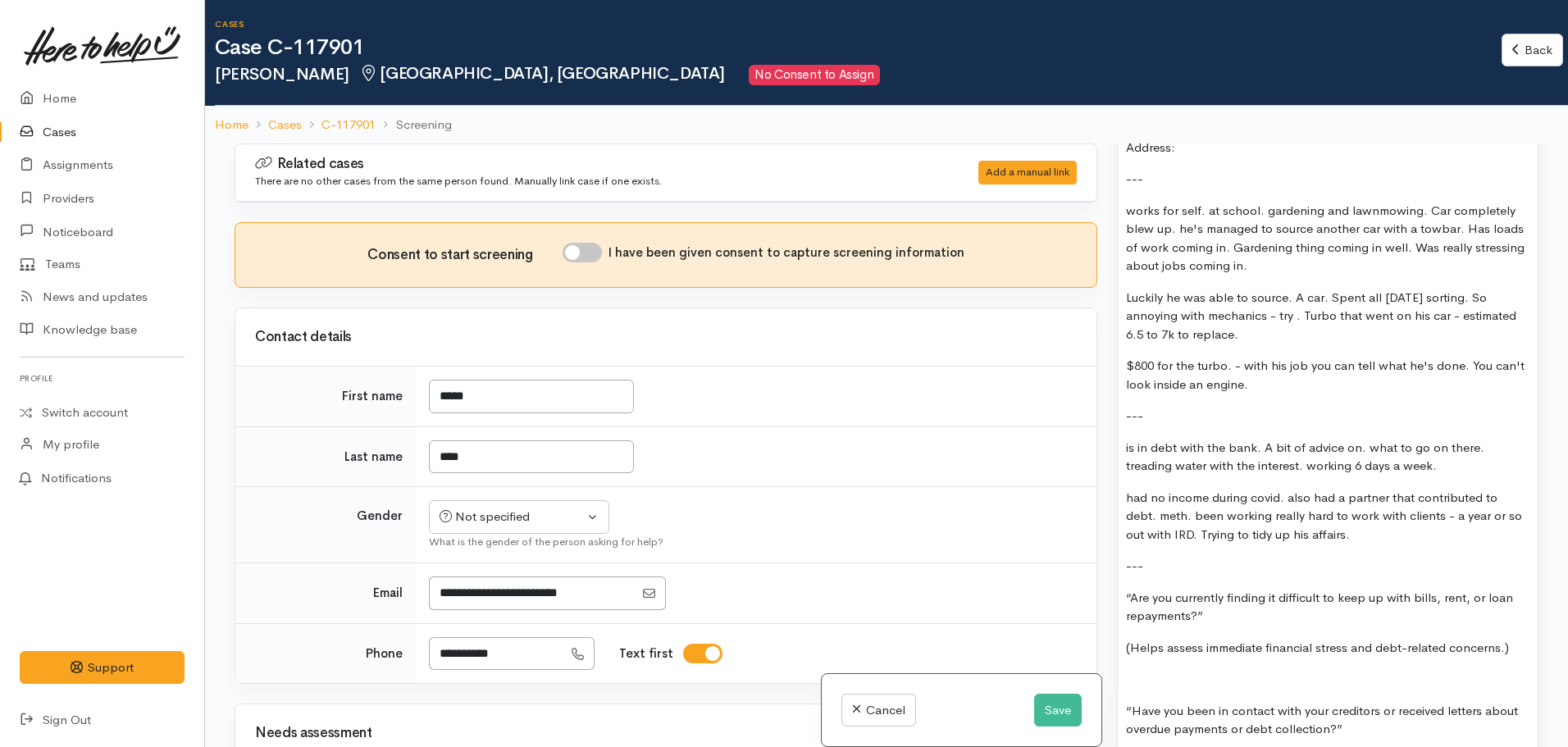
scroll to position [1257, 0]
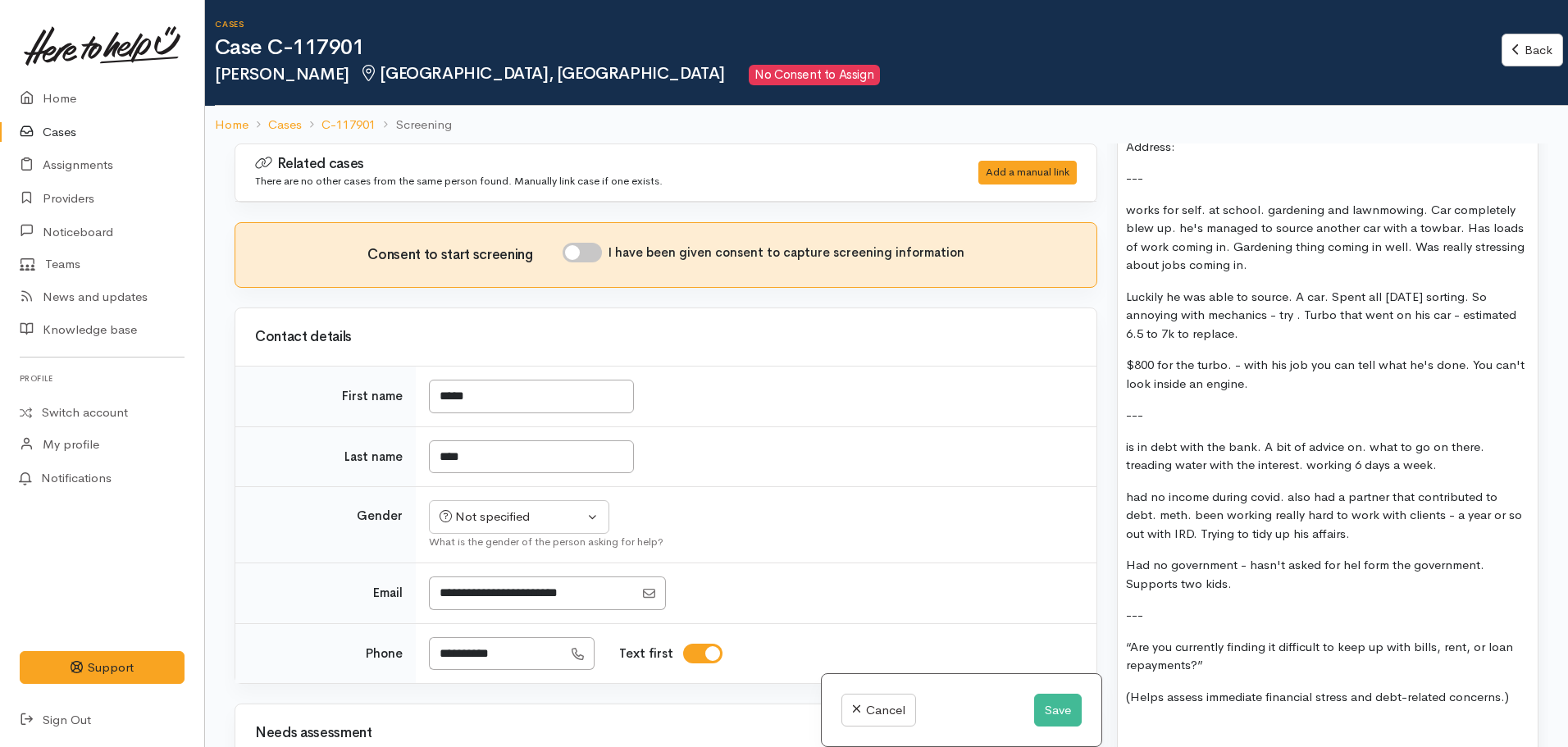
click at [1354, 556] on p "Had no government - hasn't asked for hel form the government. Supports two kids." at bounding box center [1328, 575] width 403 height 37
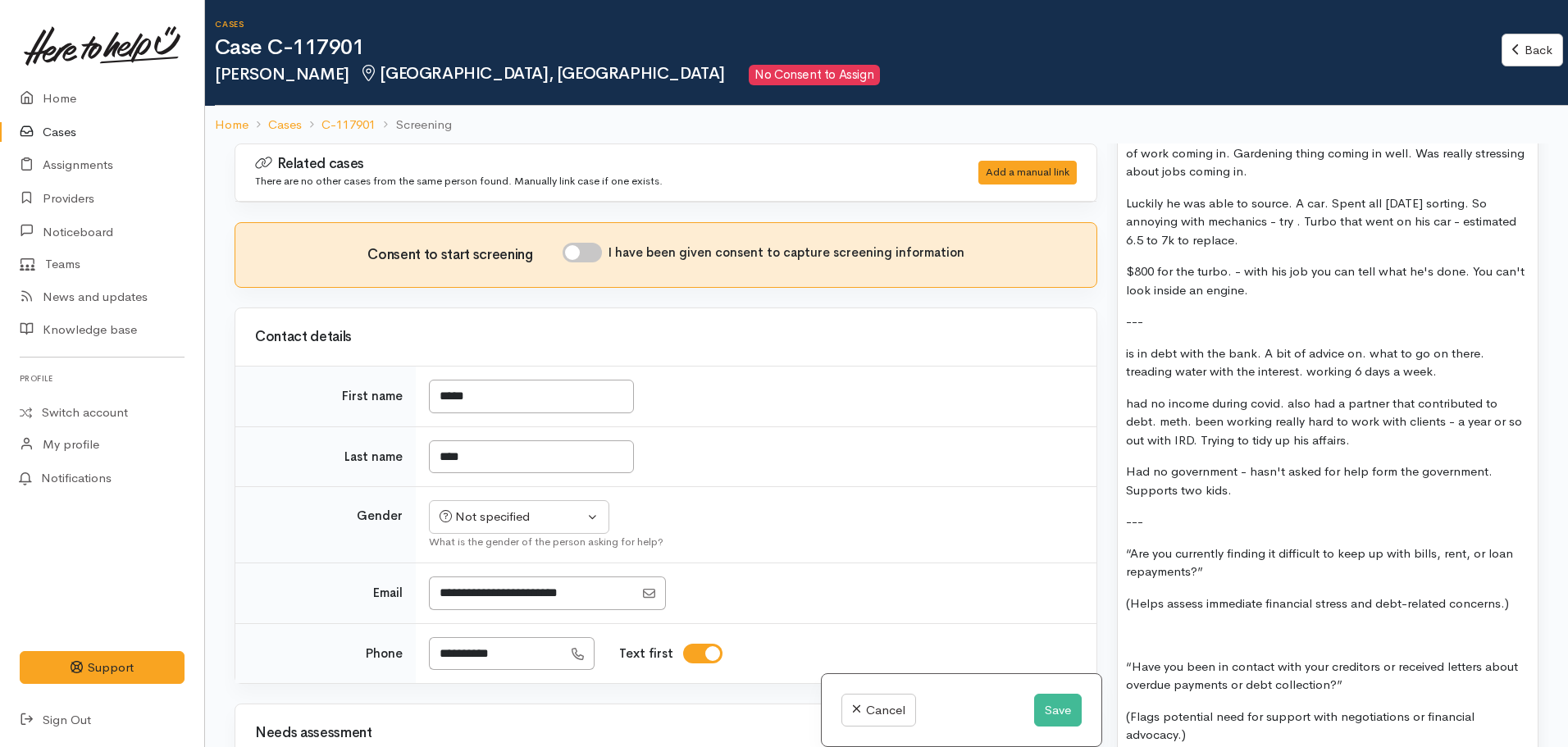
scroll to position [1351, 0]
click at [1239, 479] on p "Had no government - hasn't asked for help form the government. Supports two kid…" at bounding box center [1328, 480] width 403 height 37
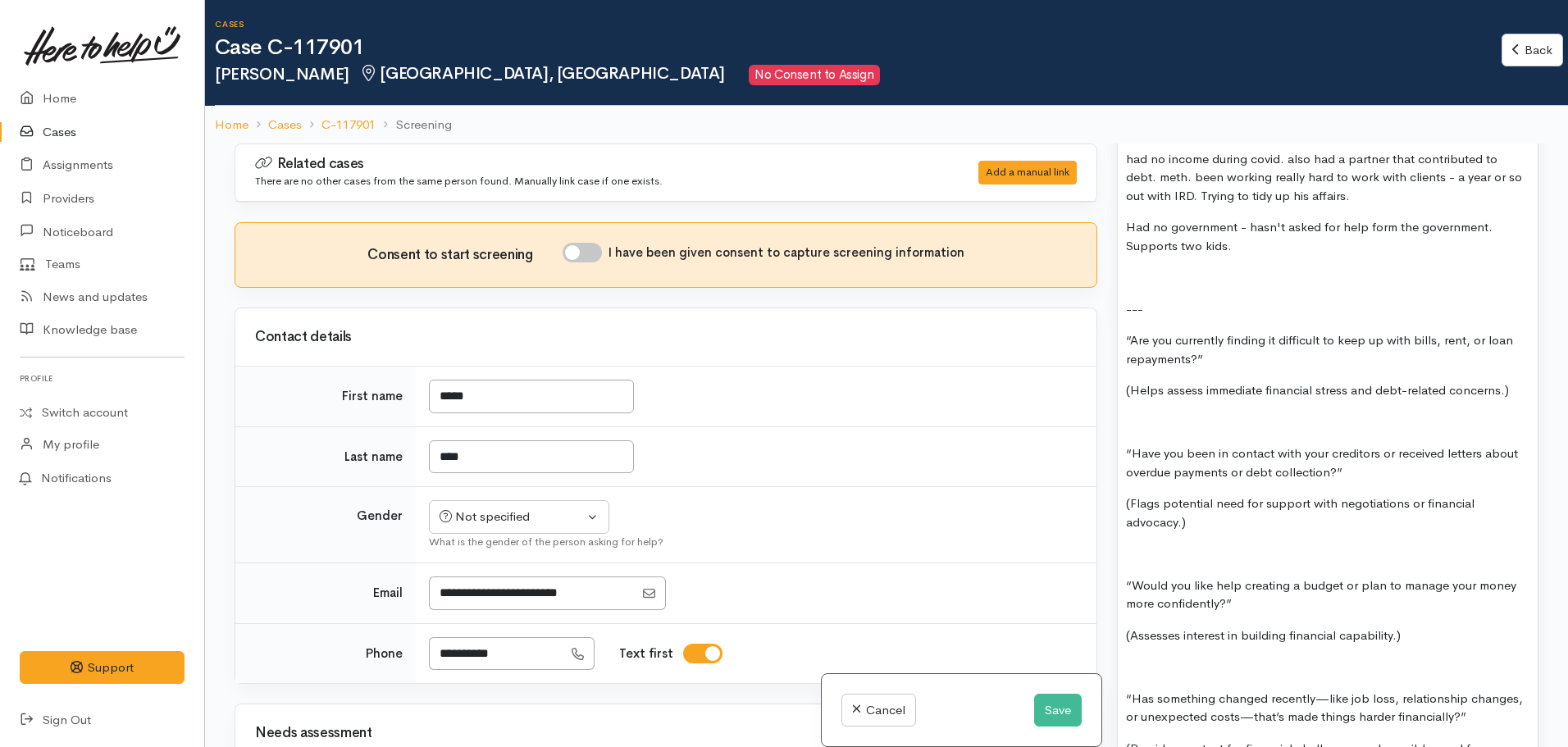
scroll to position [1596, 0]
click at [1182, 300] on p "---" at bounding box center [1328, 309] width 403 height 19
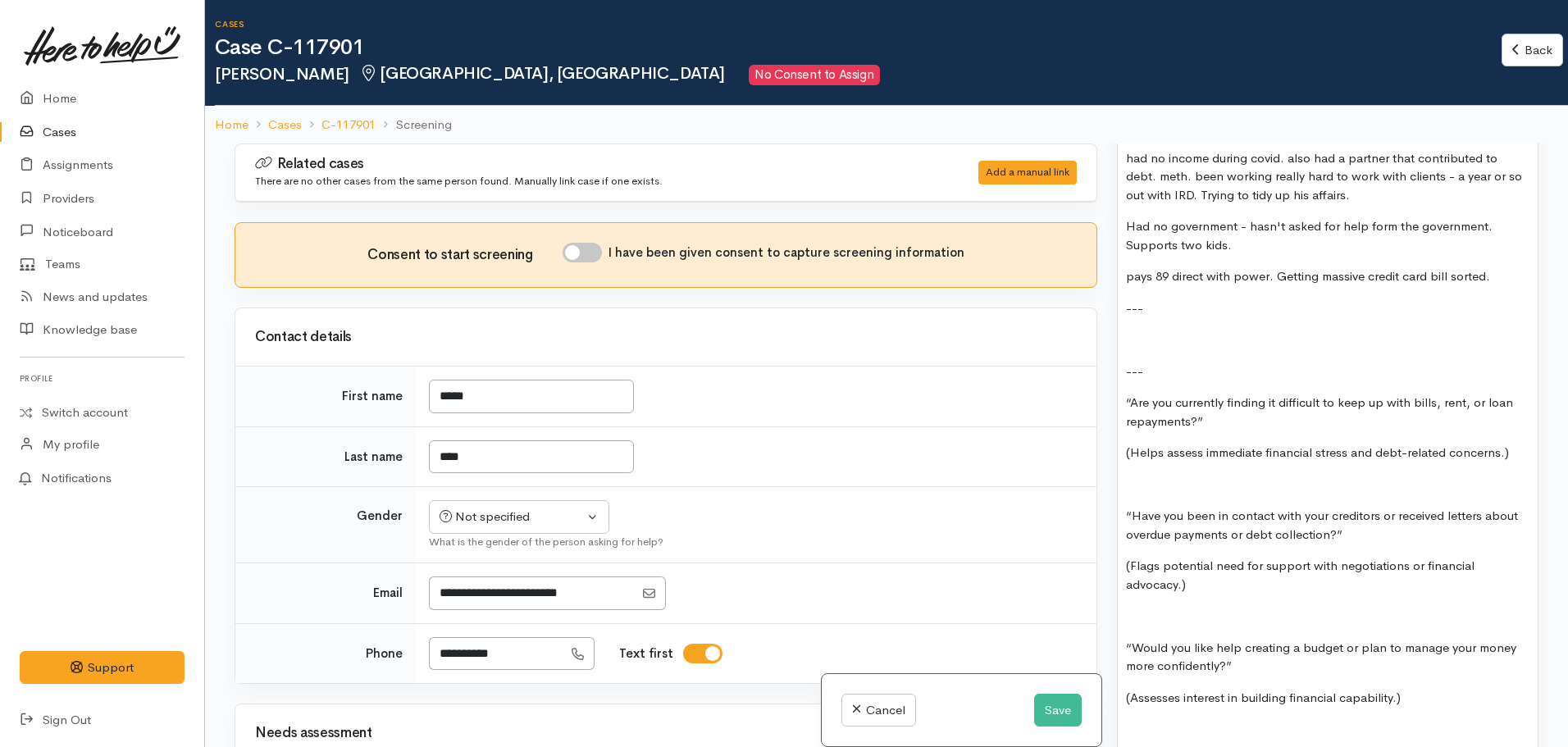
click at [1148, 330] on p at bounding box center [1328, 340] width 403 height 19
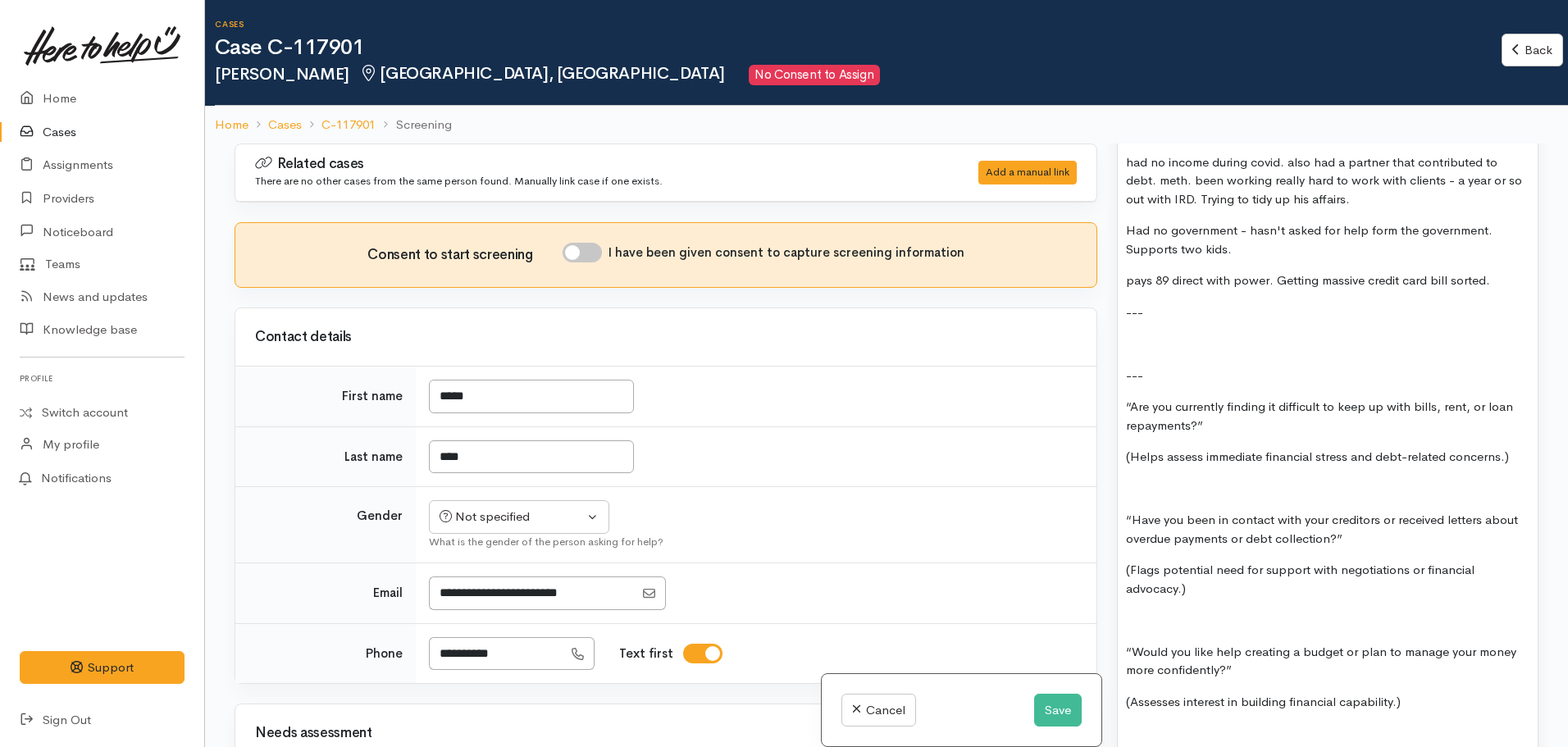
scroll to position [1620, 0]
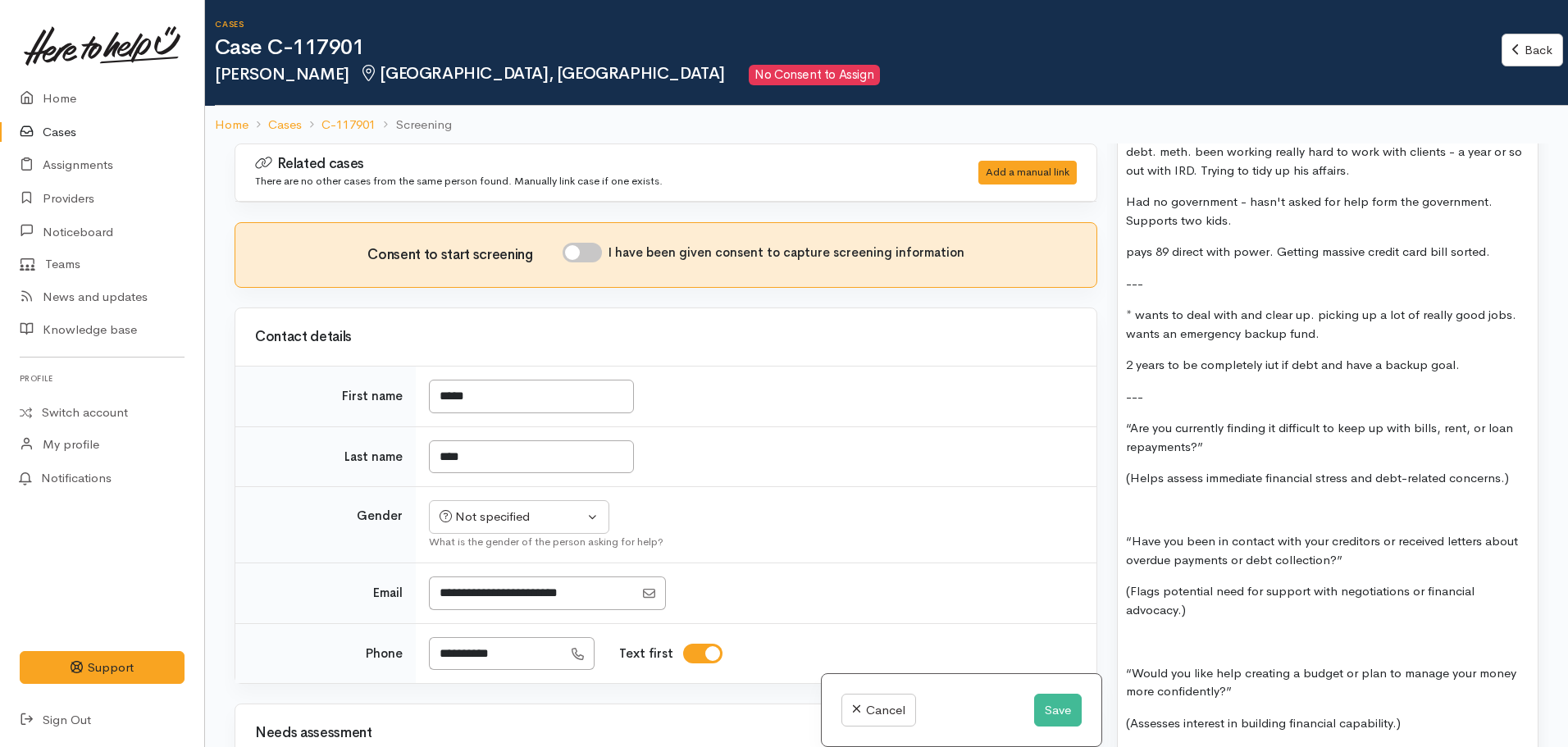
click at [1267, 356] on p "2 years to be completely iut if debt and have a backup goal." at bounding box center [1328, 366] width 403 height 19
click at [1290, 356] on p "2 years to be completely out if debt and have a backup goal." at bounding box center [1328, 366] width 403 height 19
click at [1482, 356] on p "2 years to be completely out of debt and have a backup goal." at bounding box center [1328, 366] width 403 height 19
click at [1056, 707] on button "Save" at bounding box center [1058, 710] width 48 height 34
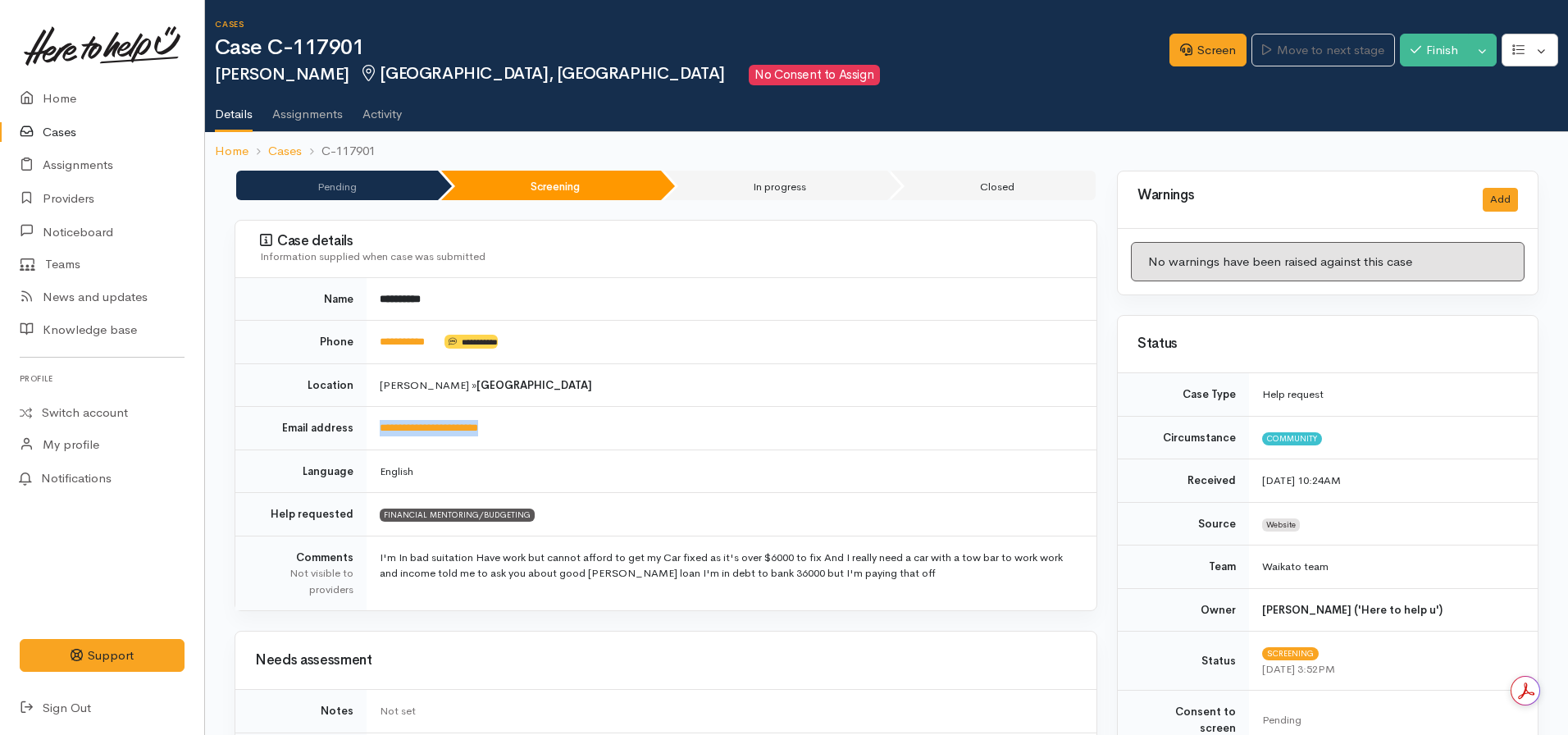
drag, startPoint x: 532, startPoint y: 424, endPoint x: 363, endPoint y: 425, distance: 169.0
click at [363, 425] on tr "**********" at bounding box center [666, 428] width 861 height 43
copy tr "**********"
click at [748, 474] on td "English" at bounding box center [732, 471] width 730 height 43
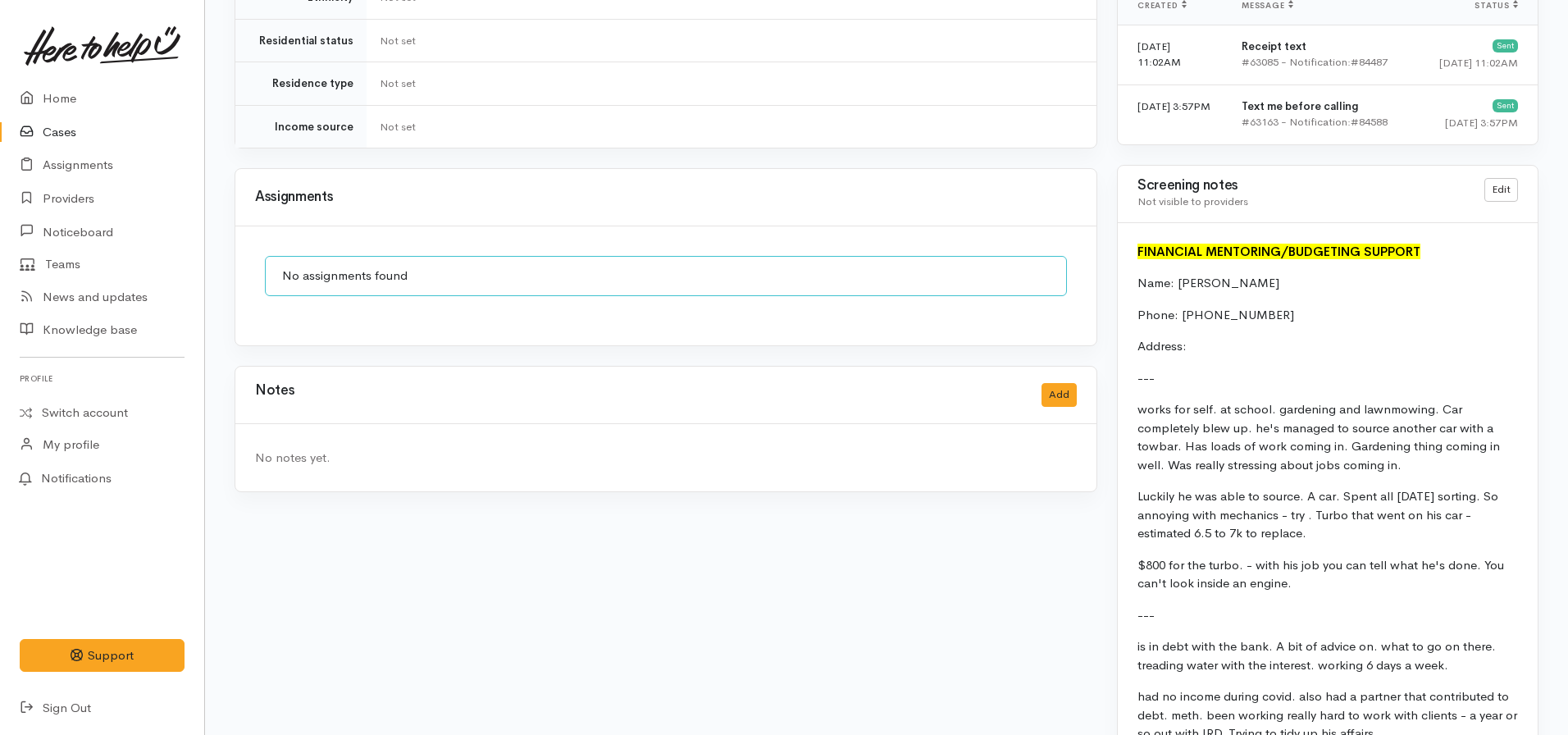
scroll to position [1102, 0]
click at [1052, 384] on button "Add" at bounding box center [1058, 396] width 35 height 24
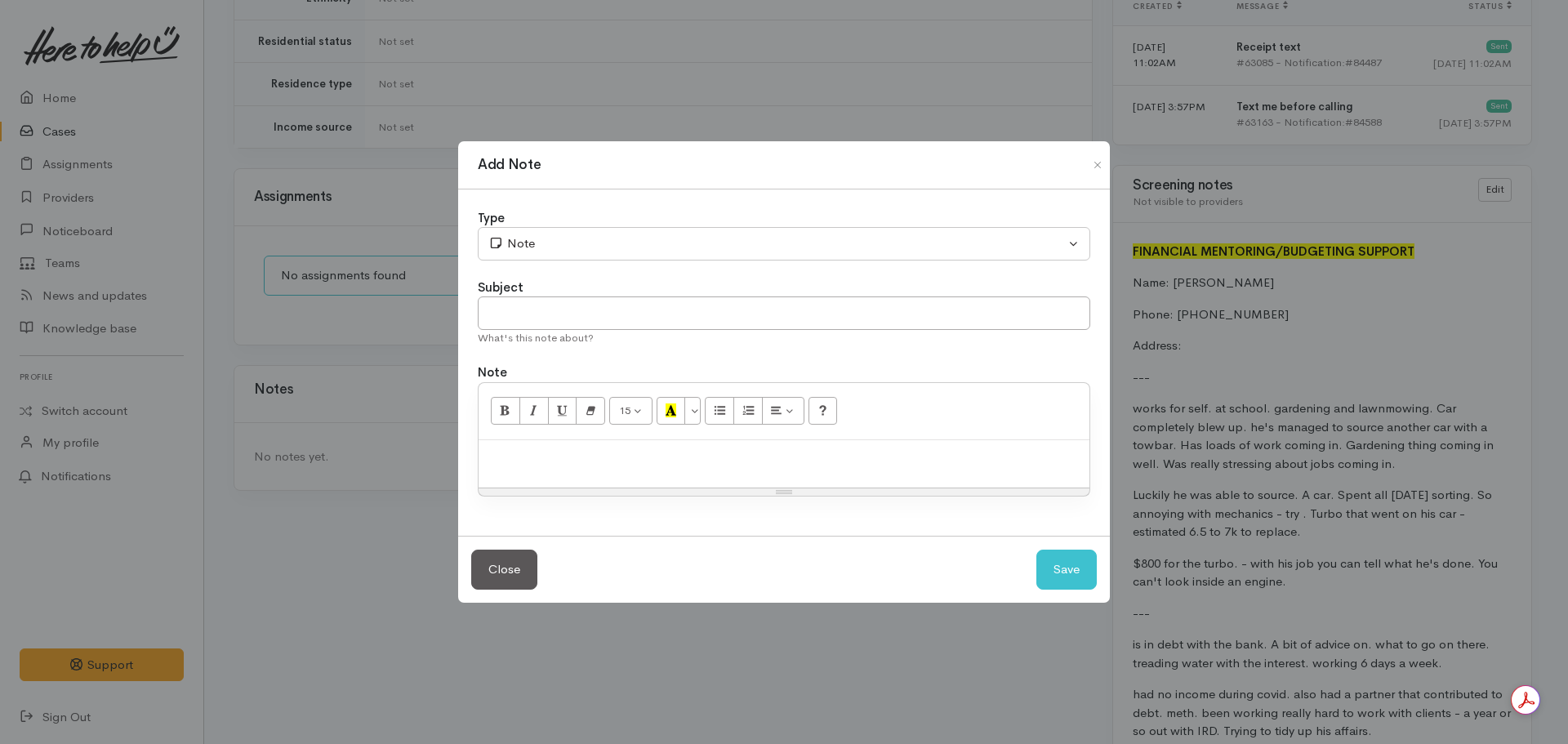
click at [715, 471] on div at bounding box center [784, 465] width 610 height 49
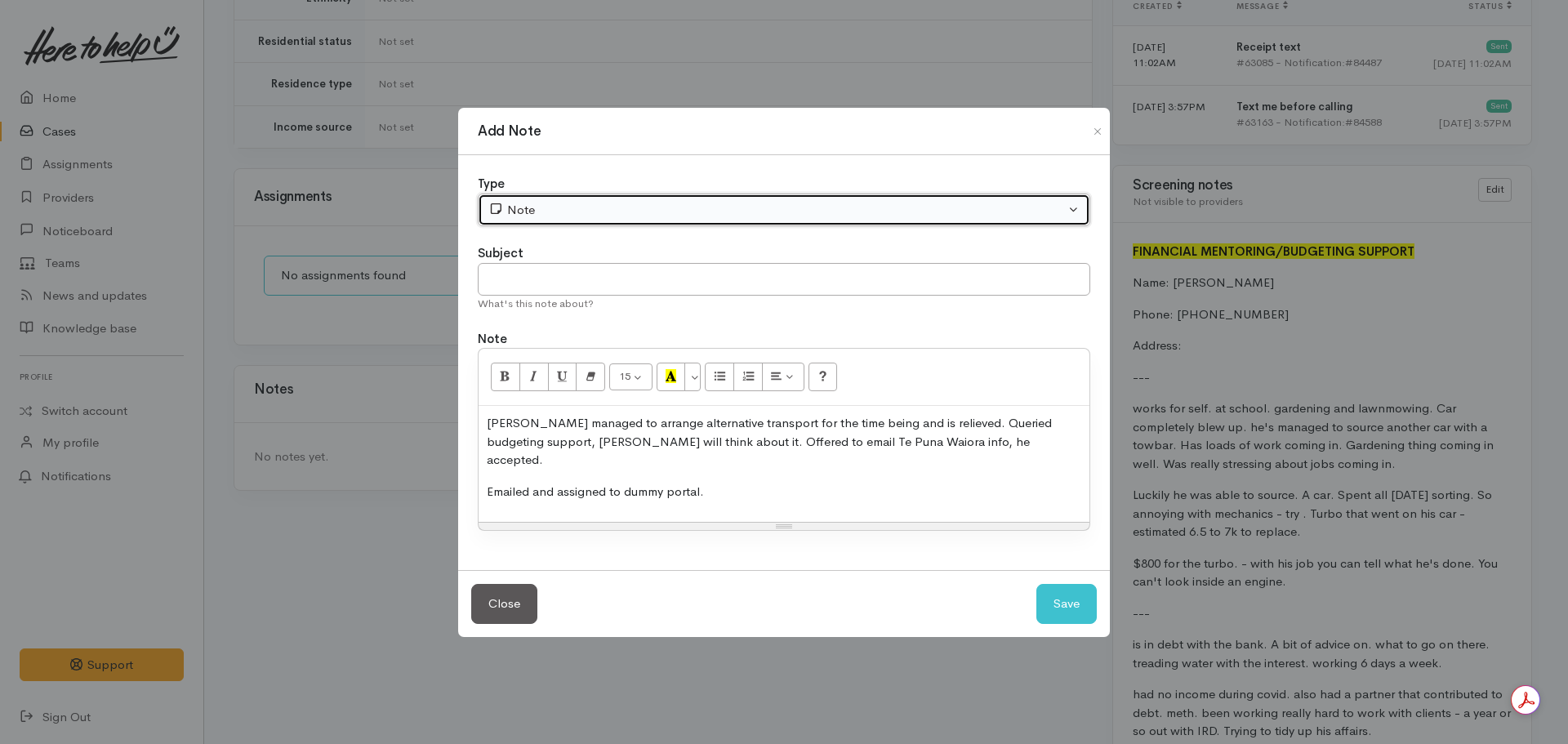
click at [580, 214] on div "Note" at bounding box center [776, 211] width 577 height 19
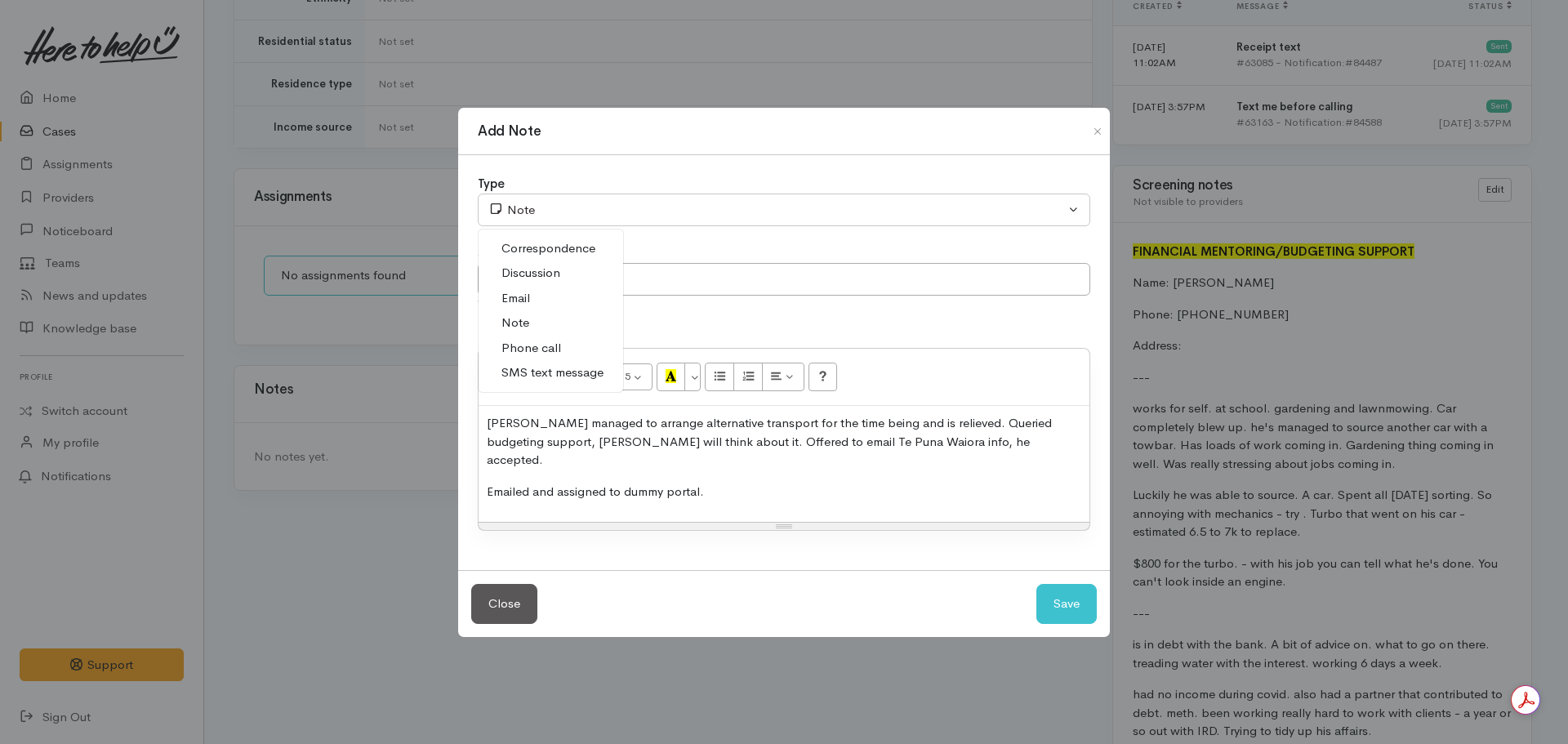
click at [531, 299] on link "Email" at bounding box center [551, 299] width 145 height 26
select select "2"
click at [743, 297] on input "text" at bounding box center [784, 279] width 612 height 33
type input "Dummy portal"
click at [1084, 600] on button "Save" at bounding box center [1066, 604] width 60 height 40
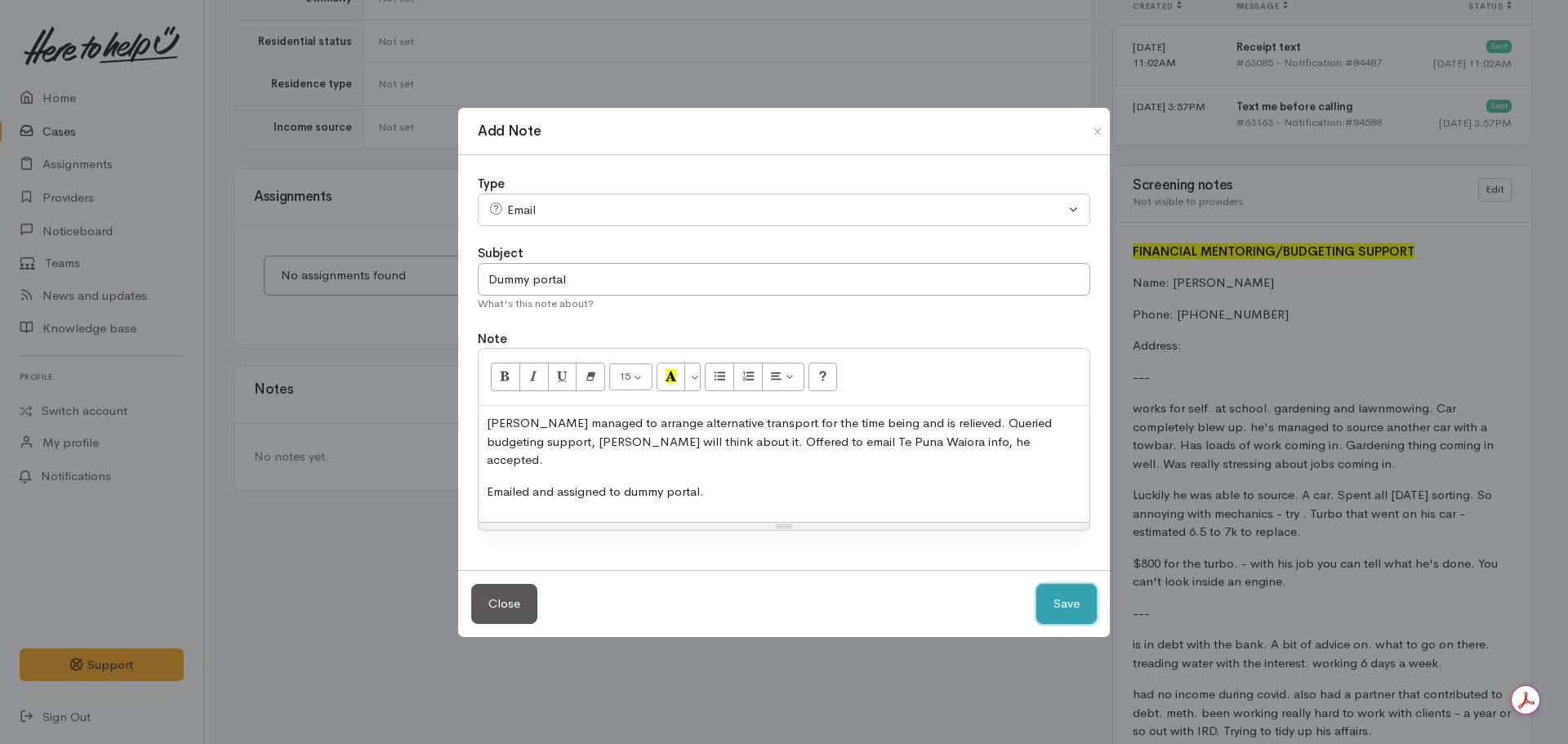
select select "1"
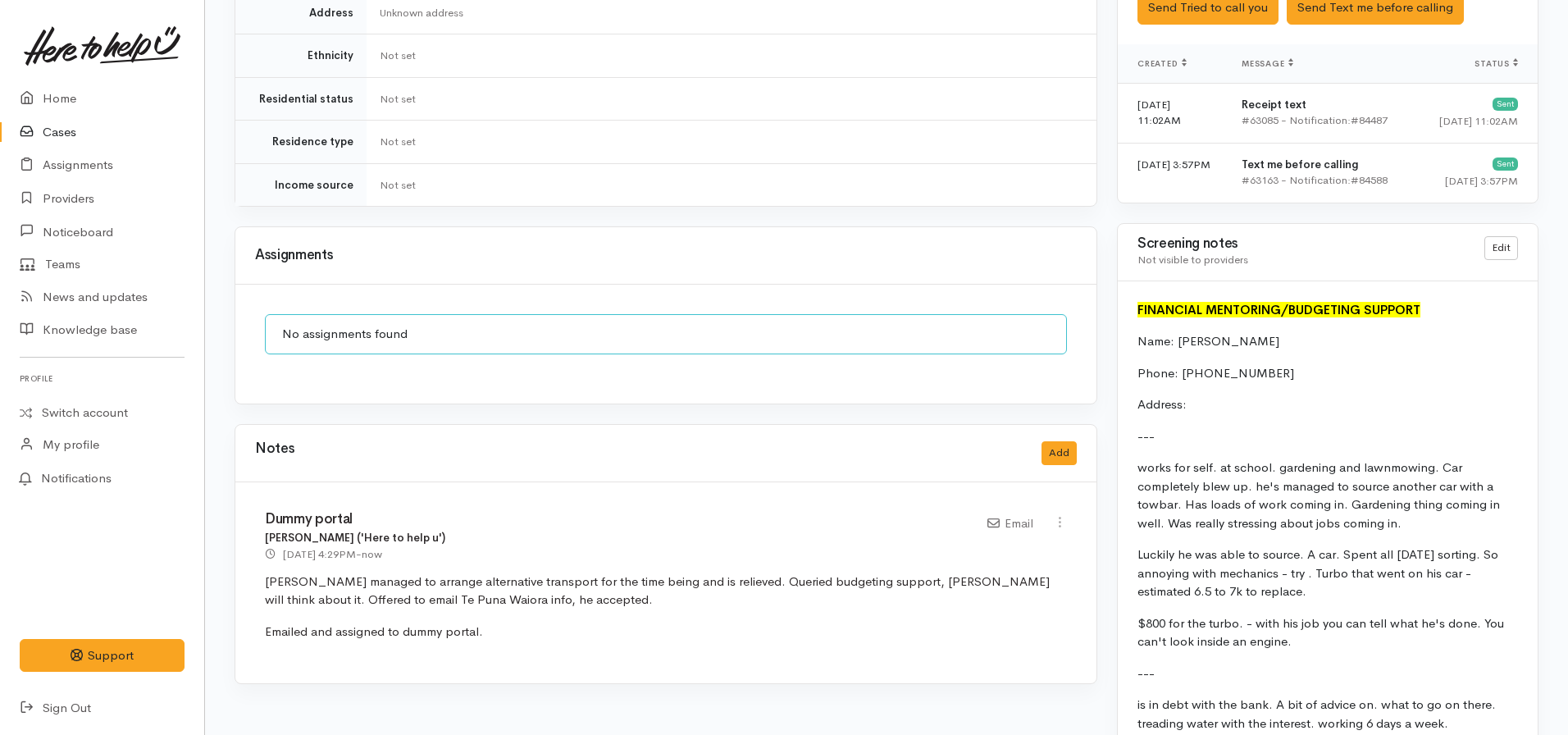
scroll to position [1172, 0]
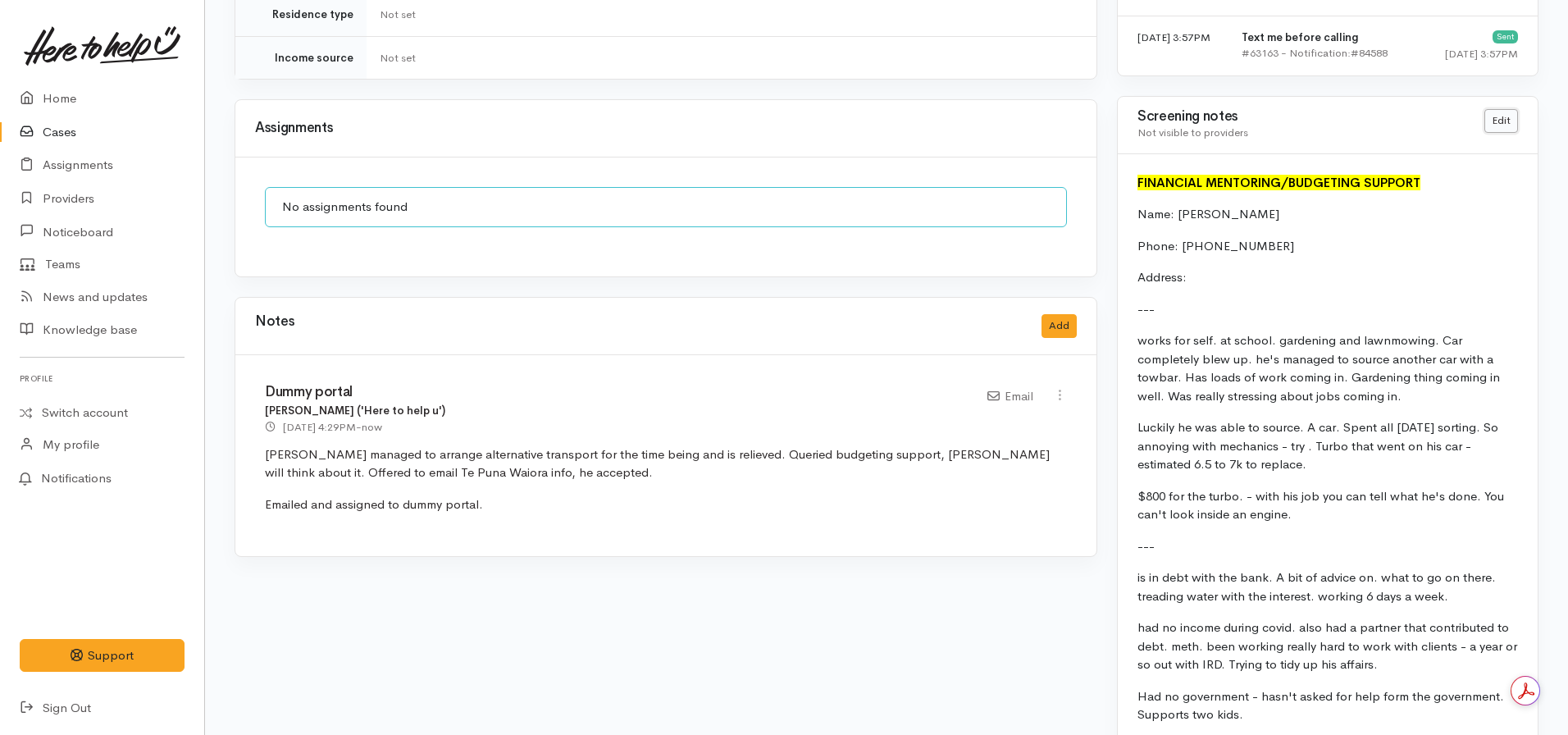
click at [1505, 116] on link "Edit" at bounding box center [1501, 121] width 34 height 24
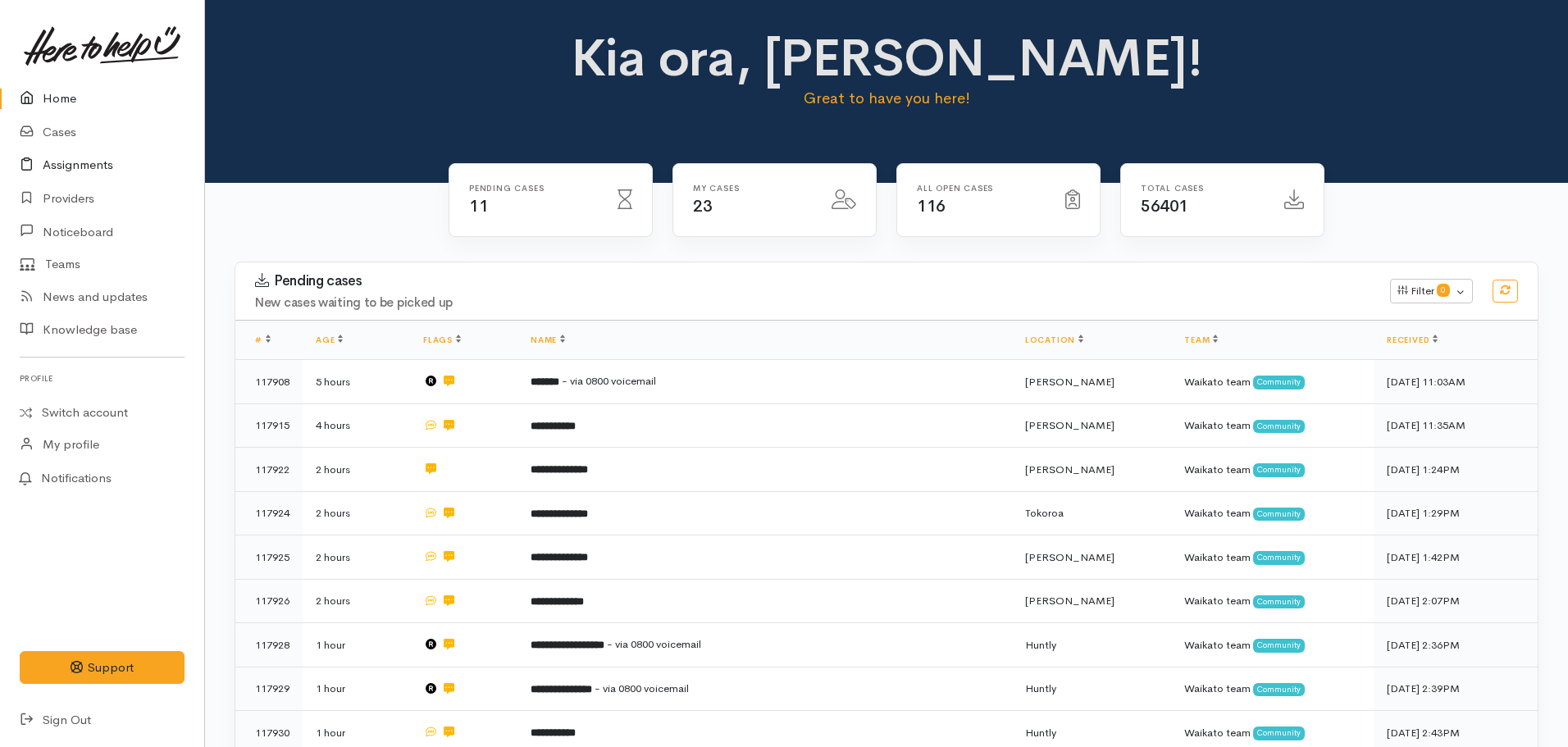
click at [75, 165] on link "Assignments" at bounding box center [102, 165] width 204 height 34
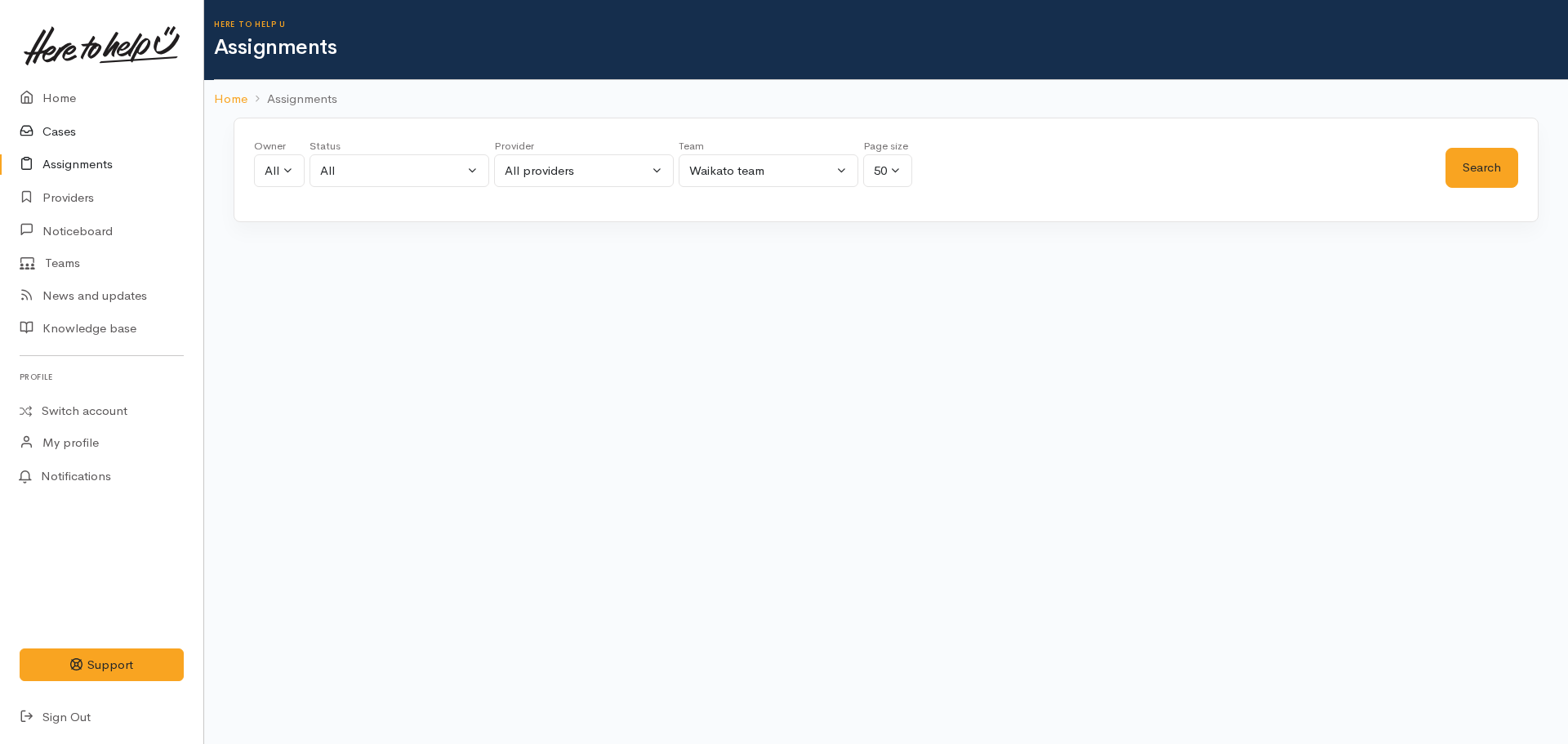
click at [69, 132] on link "Cases" at bounding box center [101, 132] width 203 height 33
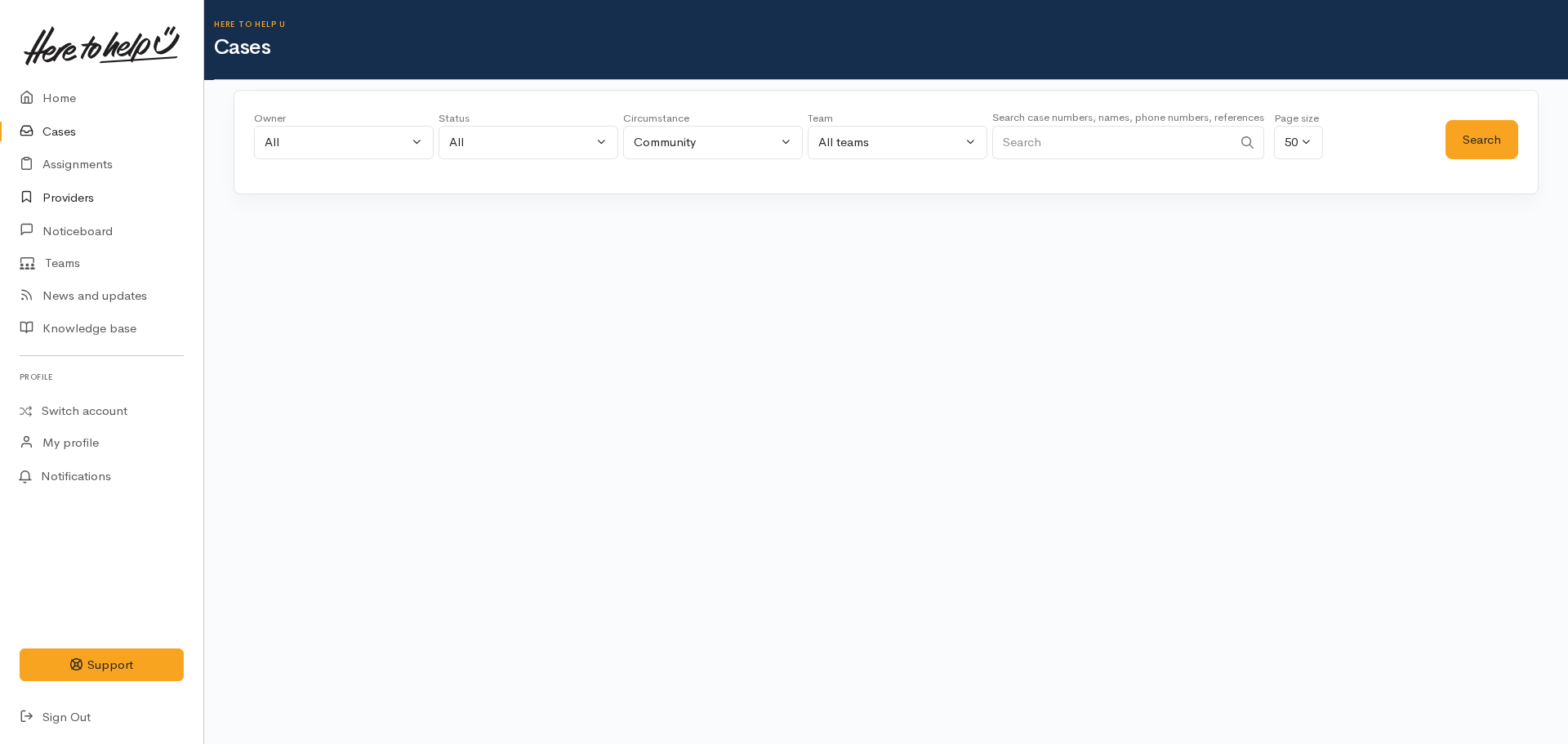
click at [31, 202] on icon at bounding box center [31, 197] width 23 height 20
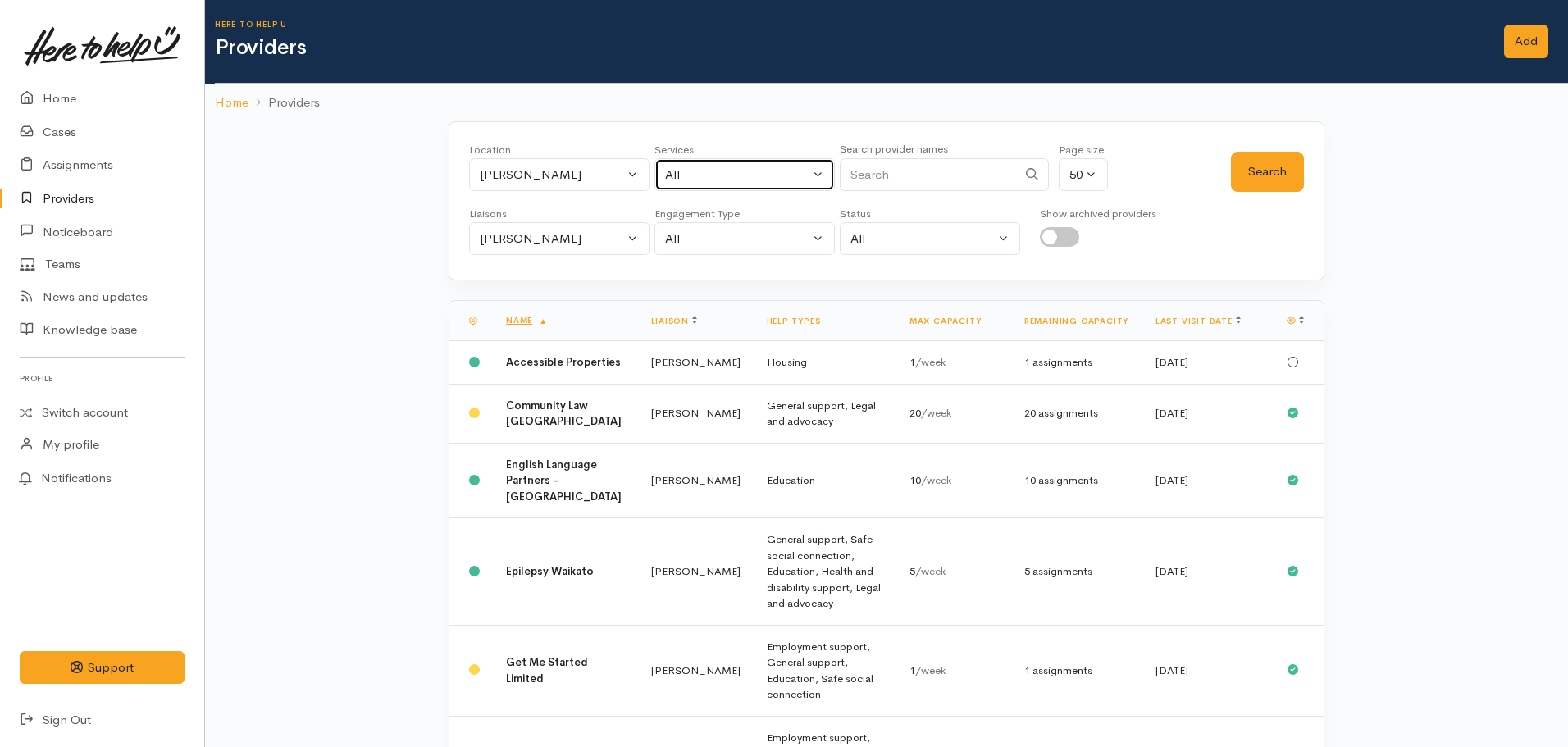
click at [738, 174] on div "All" at bounding box center [737, 175] width 145 height 19
type input "budgeting"
click at [762, 275] on span "Financial mentoring/budgeting" at bounding box center [769, 283] width 173 height 19
select select "9"
click at [1294, 160] on button "Search" at bounding box center [1267, 171] width 73 height 40
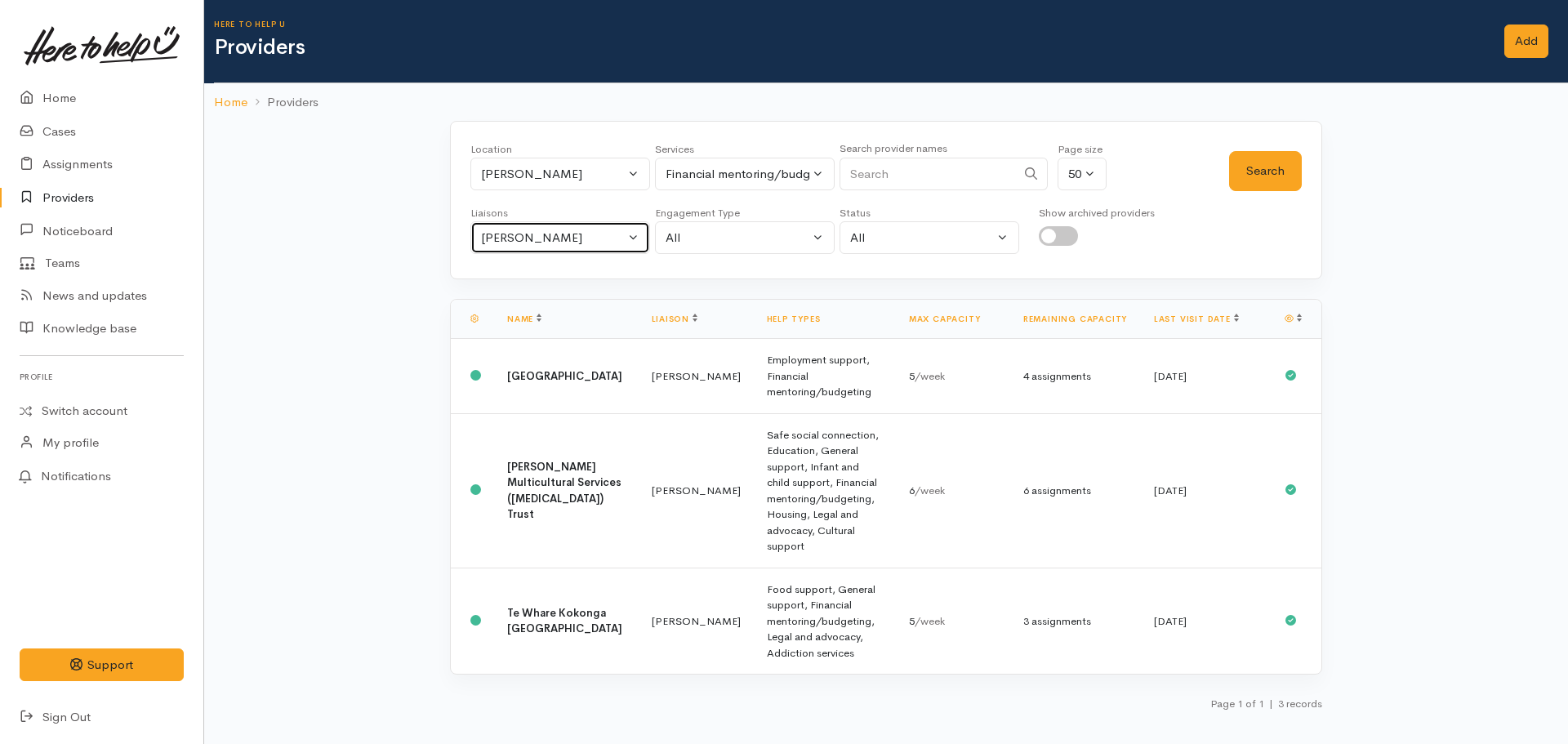
click at [559, 243] on div "[PERSON_NAME]" at bounding box center [552, 238] width 144 height 19
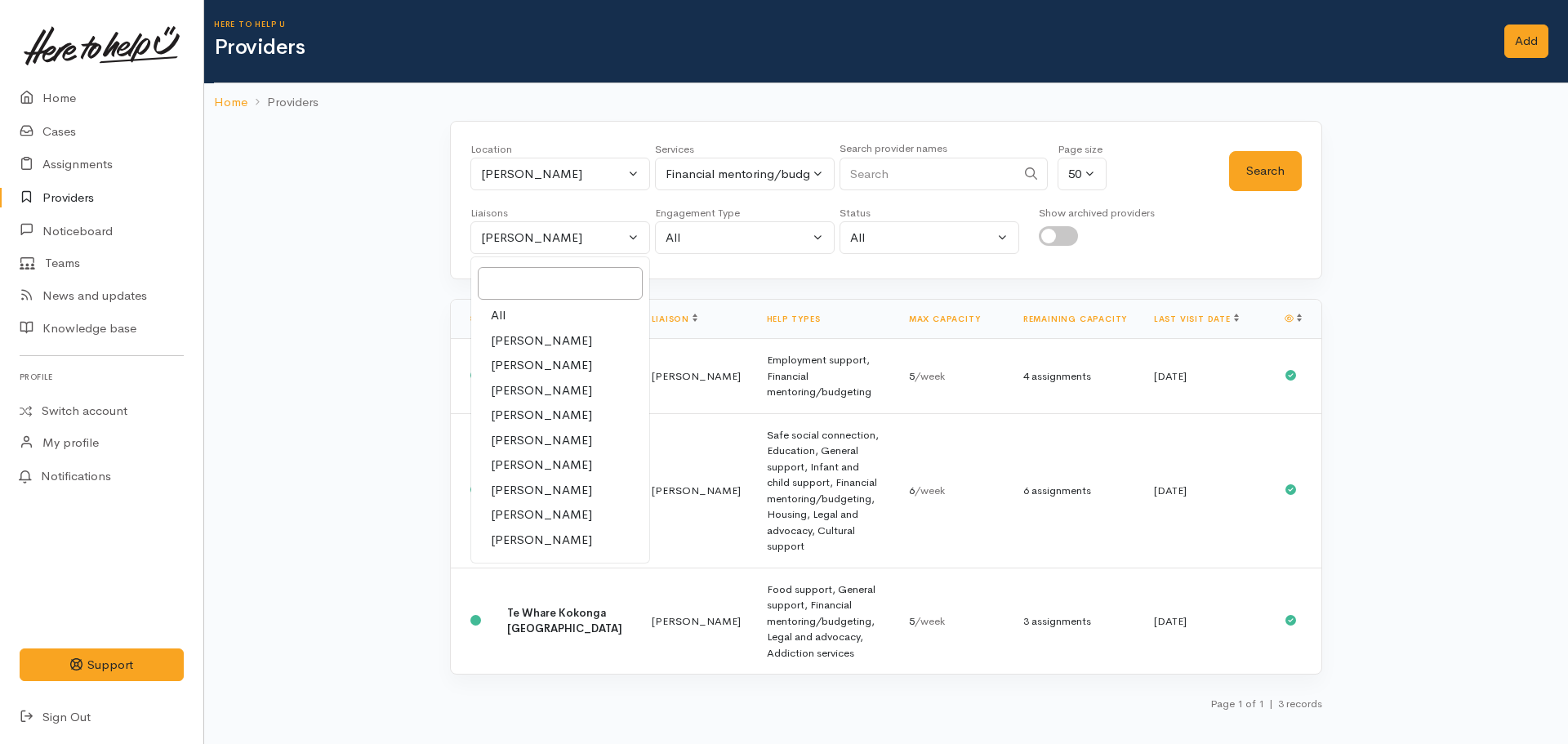
click at [519, 315] on link "All" at bounding box center [560, 316] width 178 height 26
select select "null"
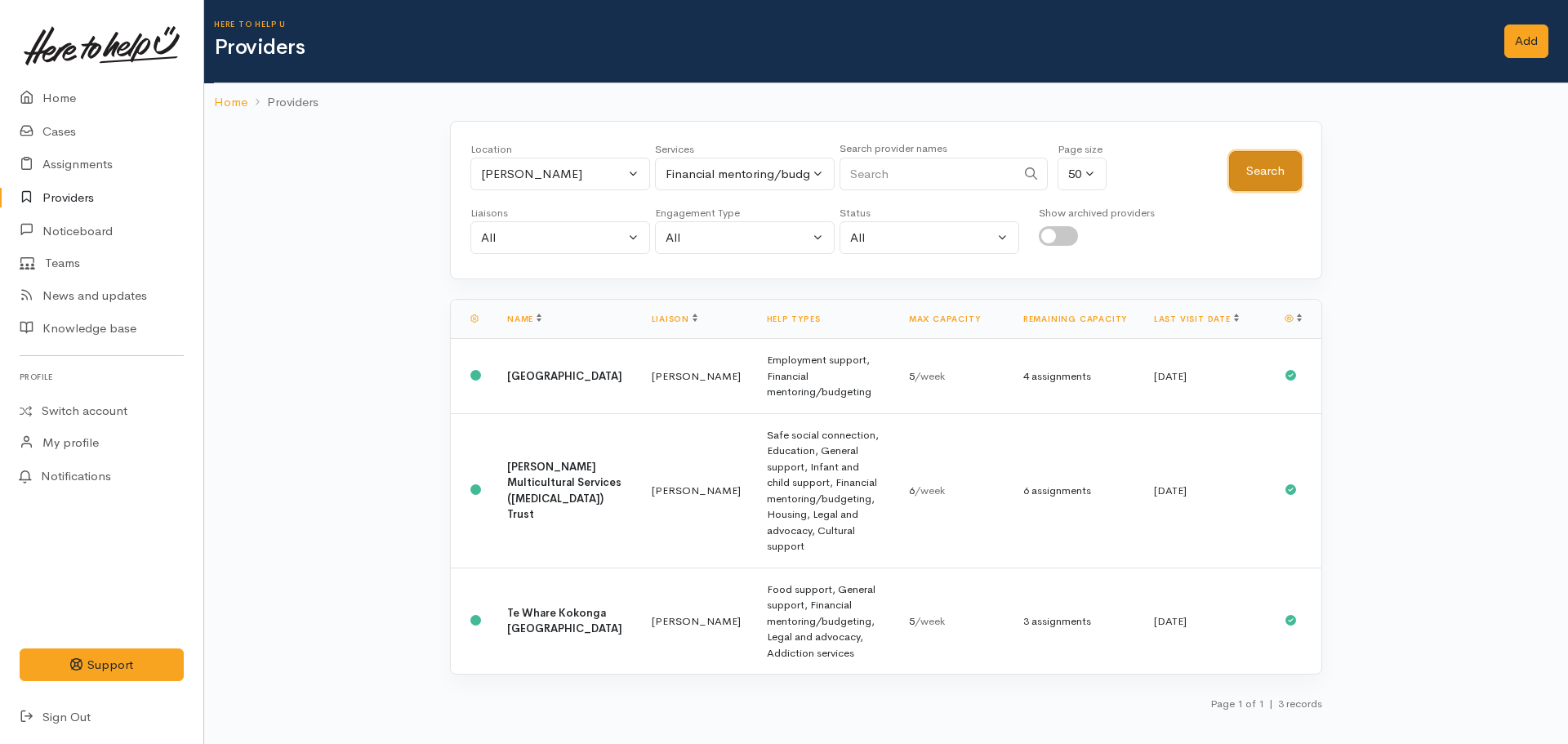
click at [1248, 162] on button "Search" at bounding box center [1266, 171] width 72 height 40
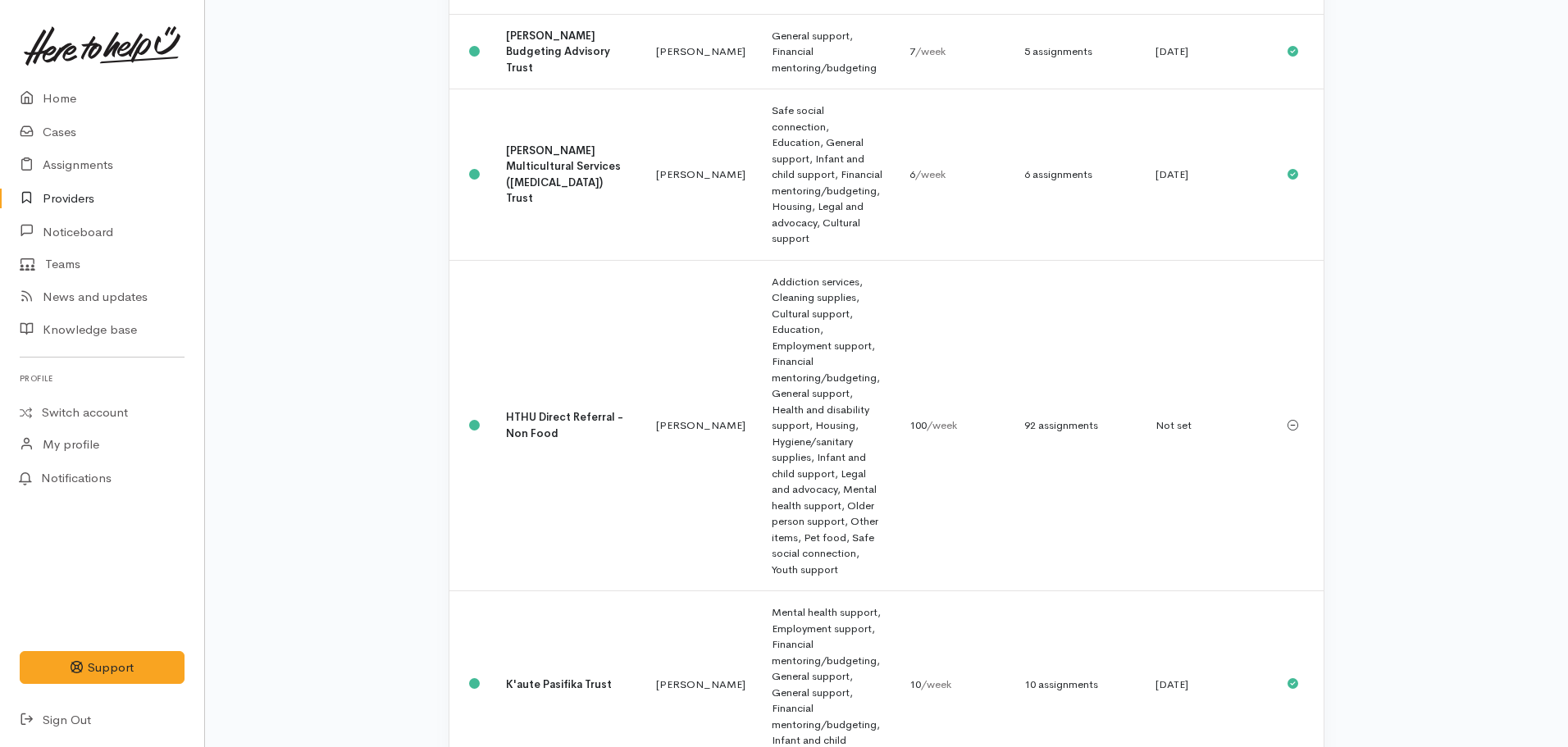
scroll to position [1001, 0]
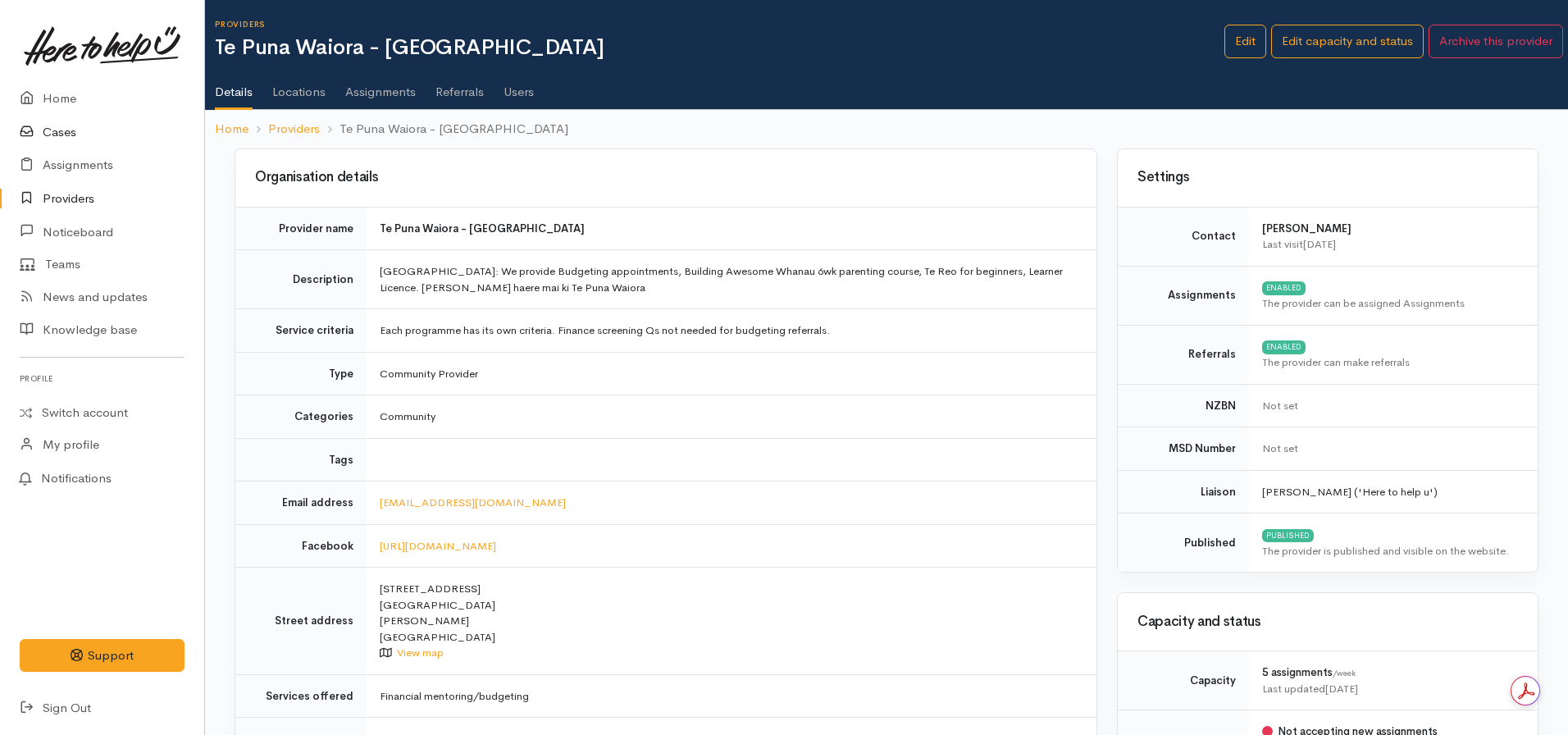
click at [60, 146] on link "Cases" at bounding box center [102, 132] width 204 height 34
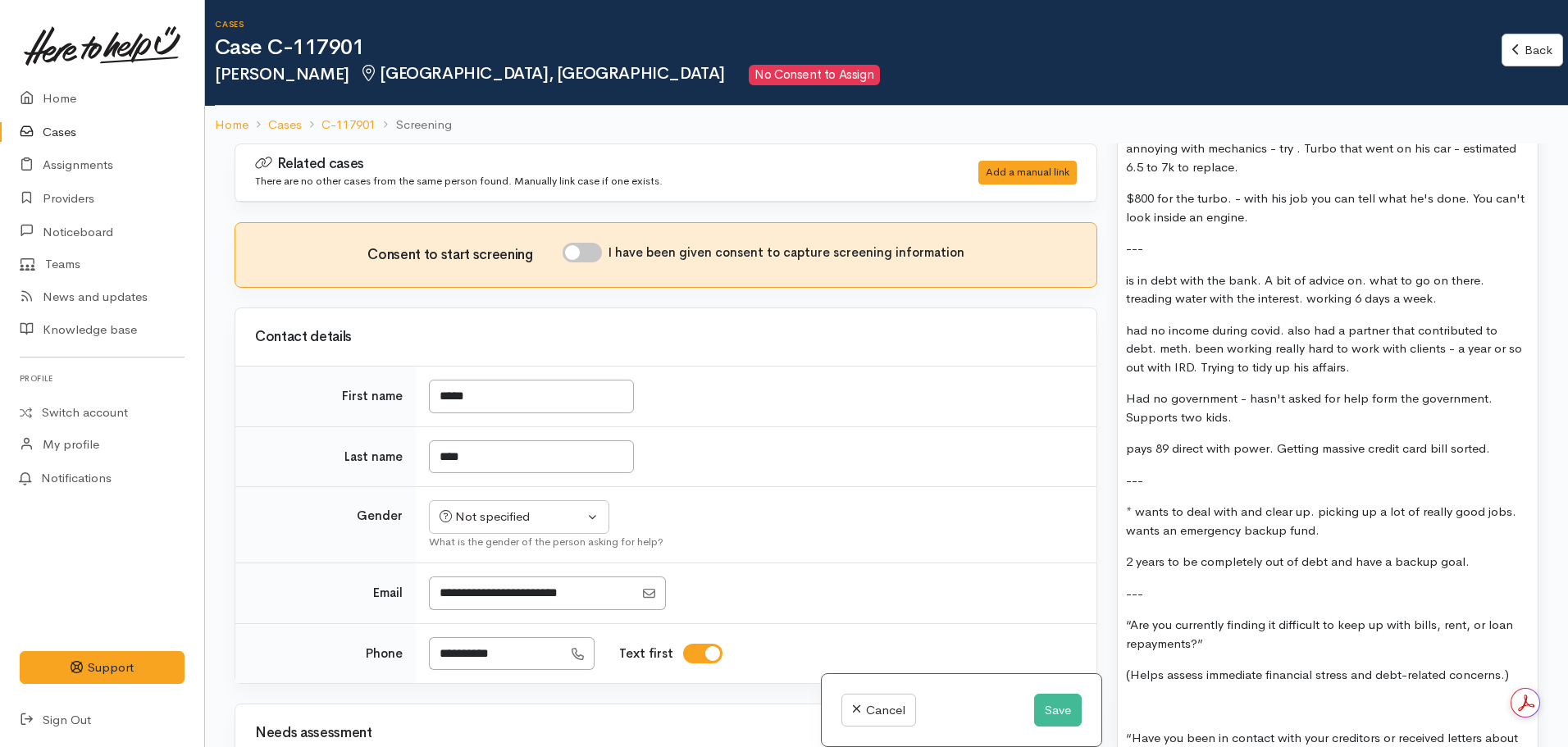
scroll to position [1425, 0]
click at [1361, 348] on p "had no income during covid. also had a partner that contributed to debt. meth. …" at bounding box center [1328, 348] width 403 height 56
click at [1443, 283] on p "is in debt with the bank. A bit of advice on. what to go on there. treading wat…" at bounding box center [1328, 288] width 403 height 37
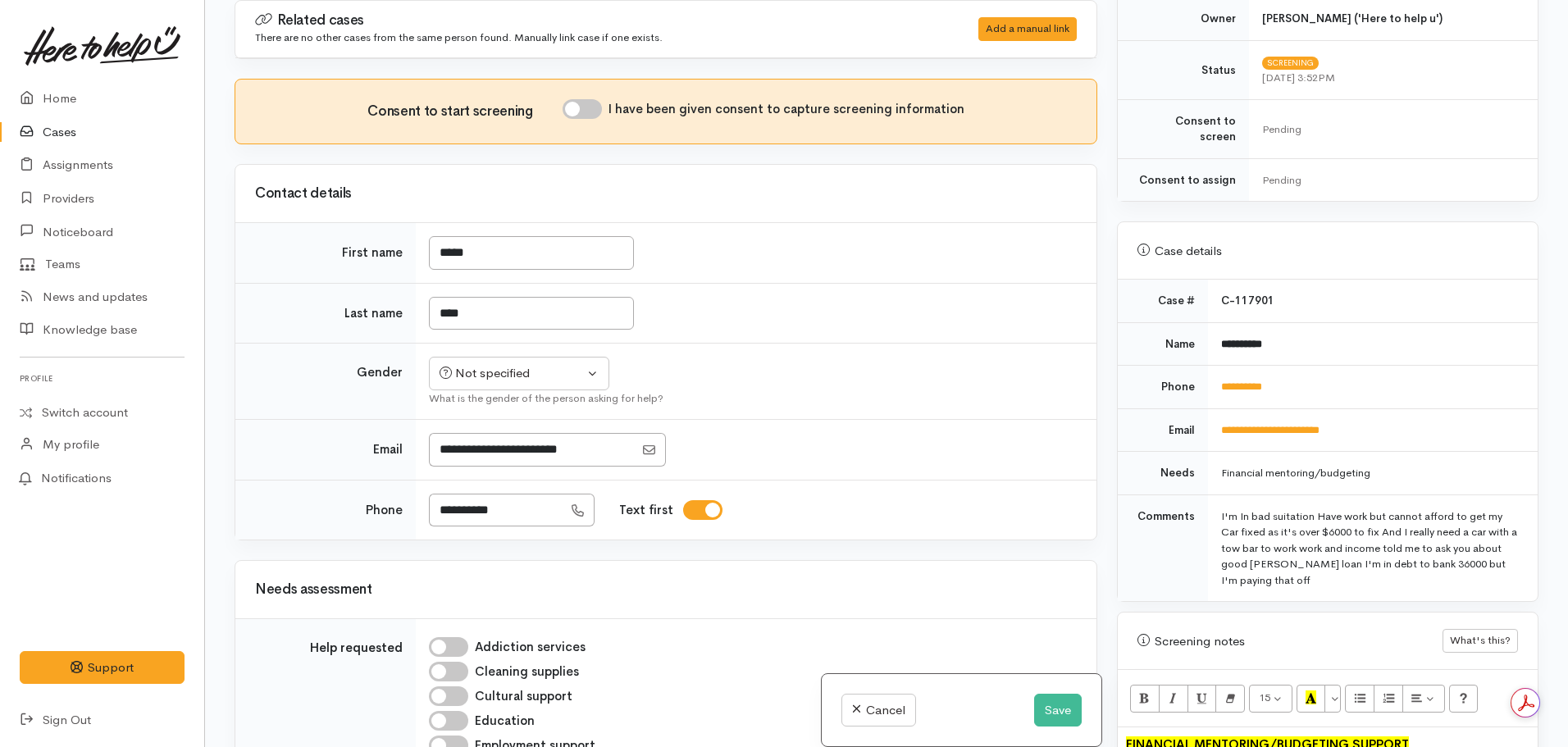
scroll to position [515, 0]
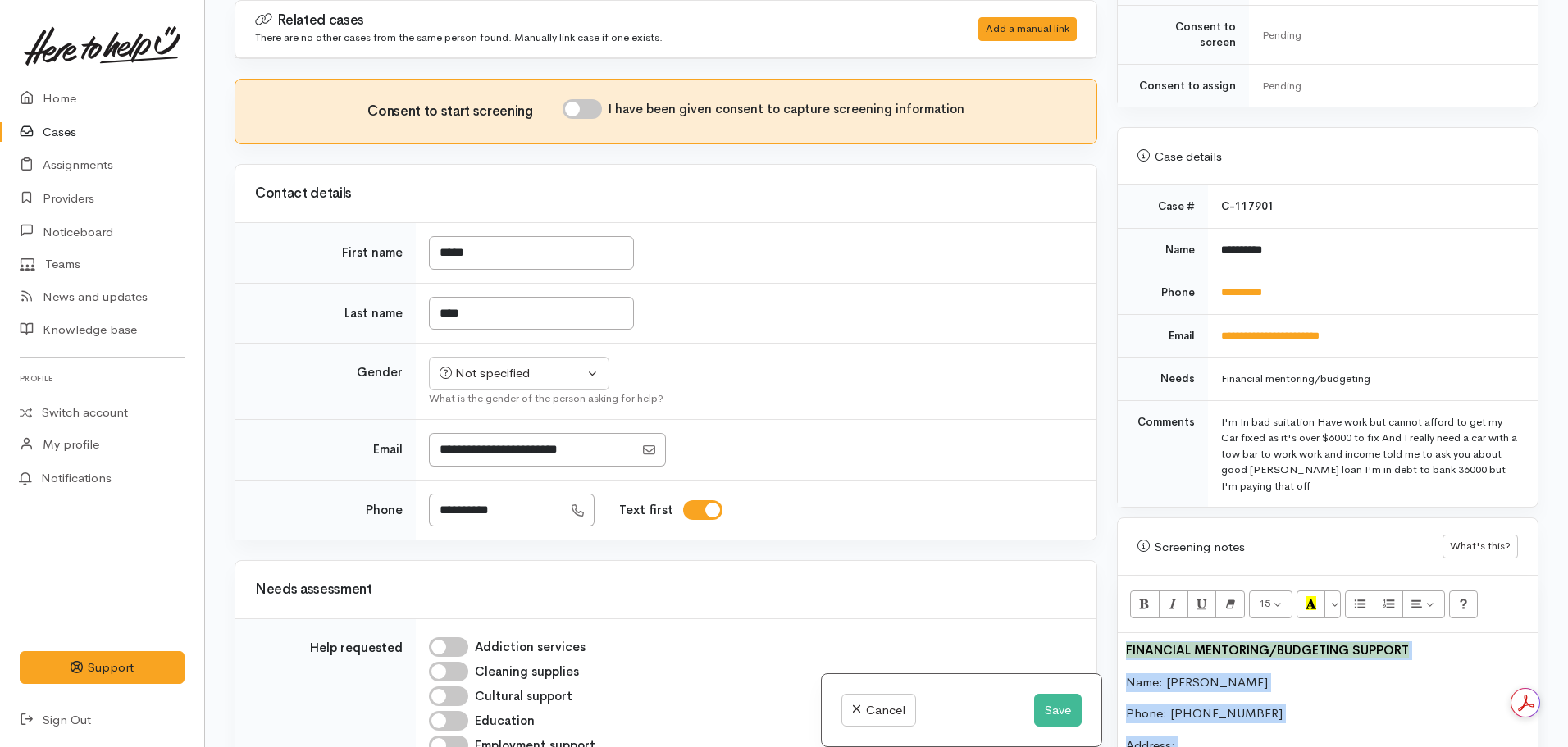
drag, startPoint x: 1189, startPoint y: 226, endPoint x: 1076, endPoint y: 540, distance: 333.7
click at [1076, 540] on div "Related cases There are no other cases from the same person found. Manually lin…" at bounding box center [887, 374] width 1324 height 747
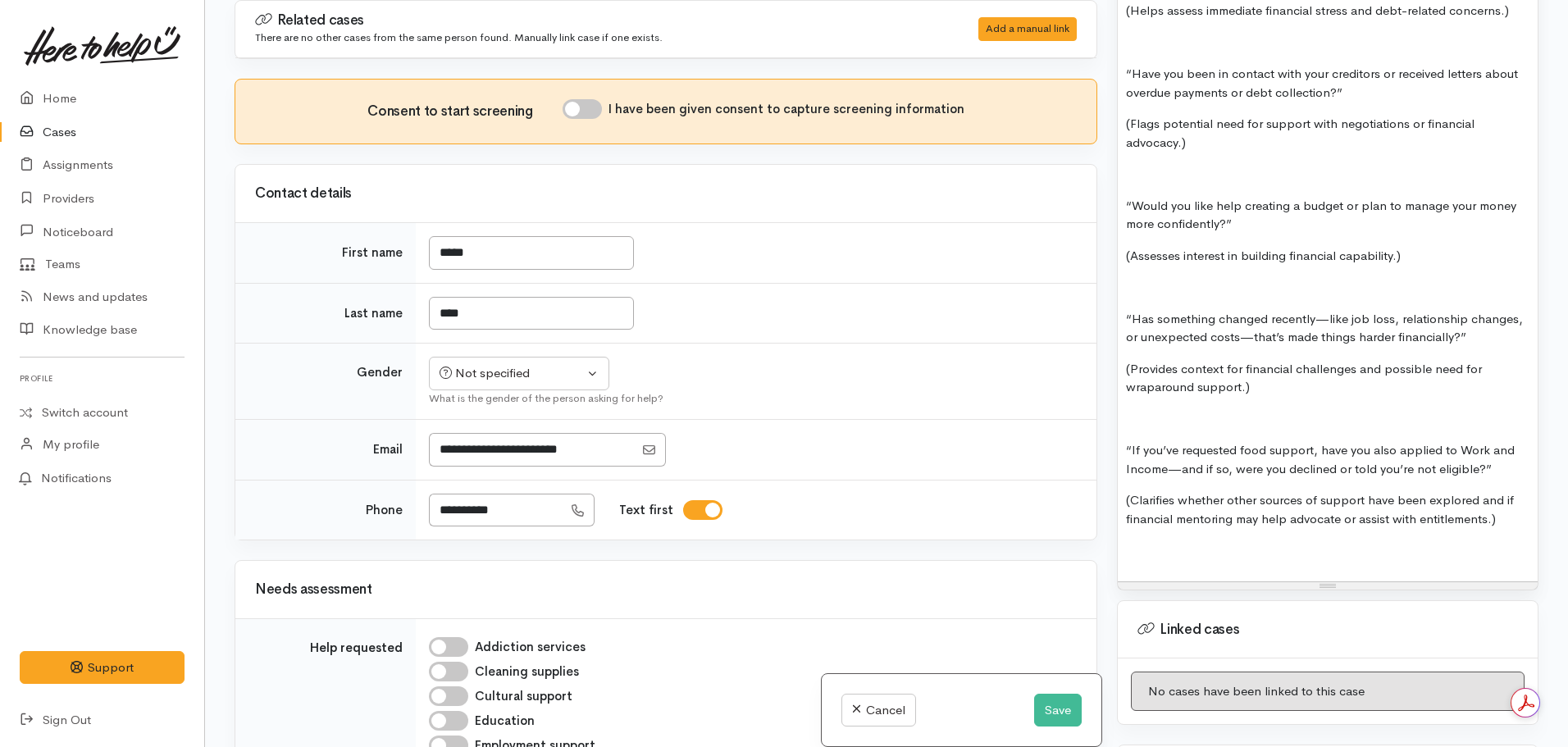
scroll to position [1582, 0]
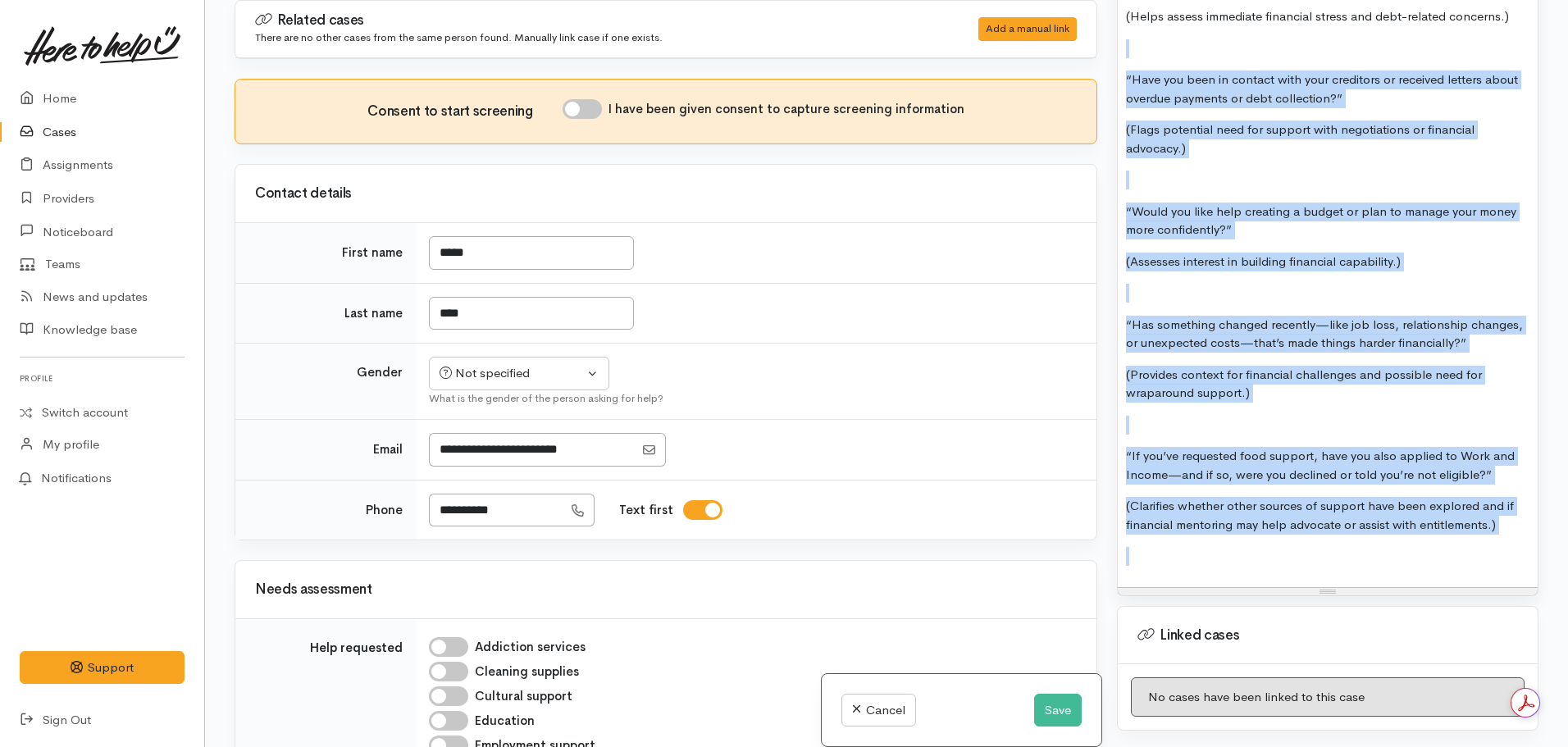
drag, startPoint x: 1307, startPoint y: 534, endPoint x: 1099, endPoint y: 14, distance: 560.1
click at [1099, 14] on div "Related cases There are no other cases from the same person found. Manually lin…" at bounding box center [887, 374] width 1324 height 747
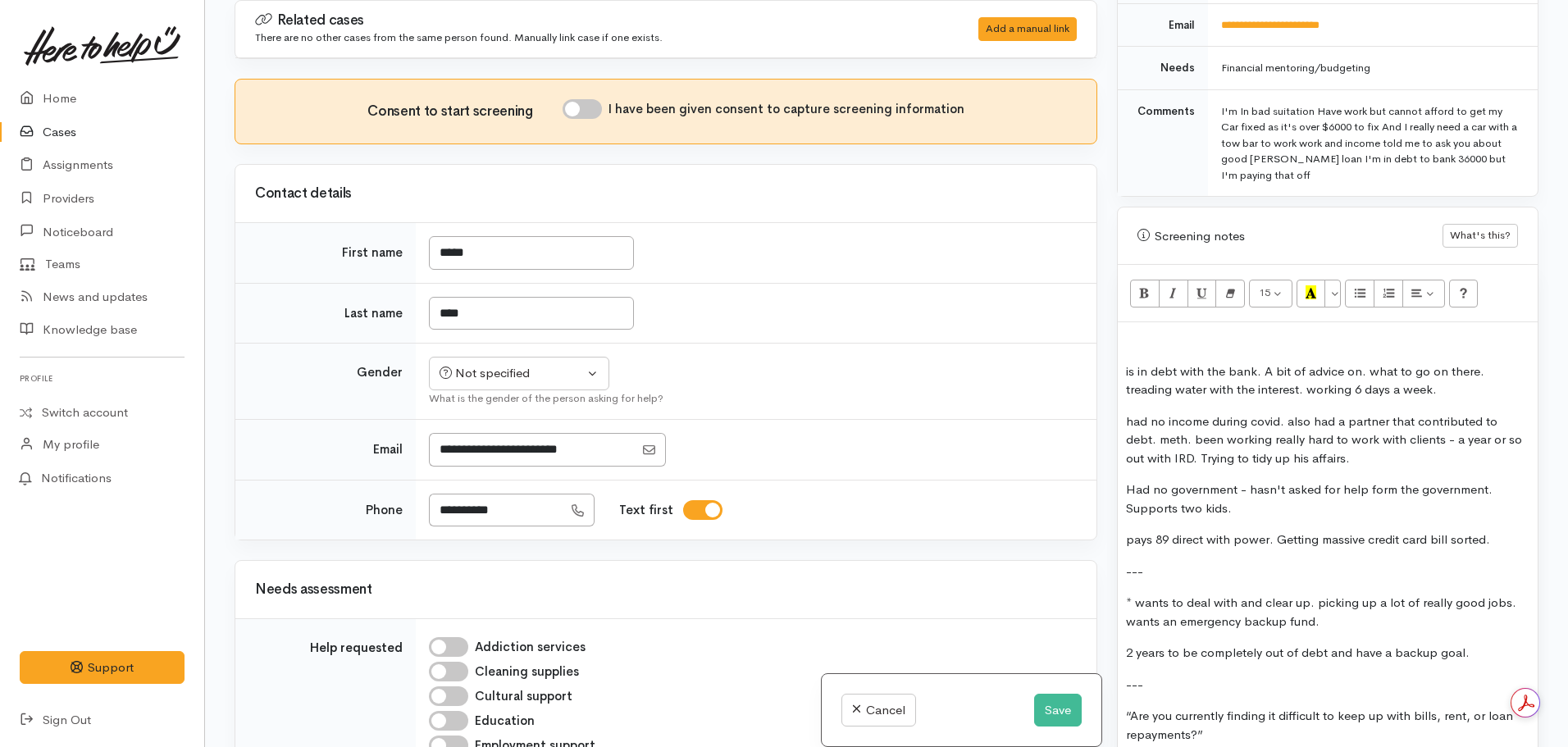
scroll to position [825, 0]
click at [1148, 332] on p at bounding box center [1328, 342] width 403 height 19
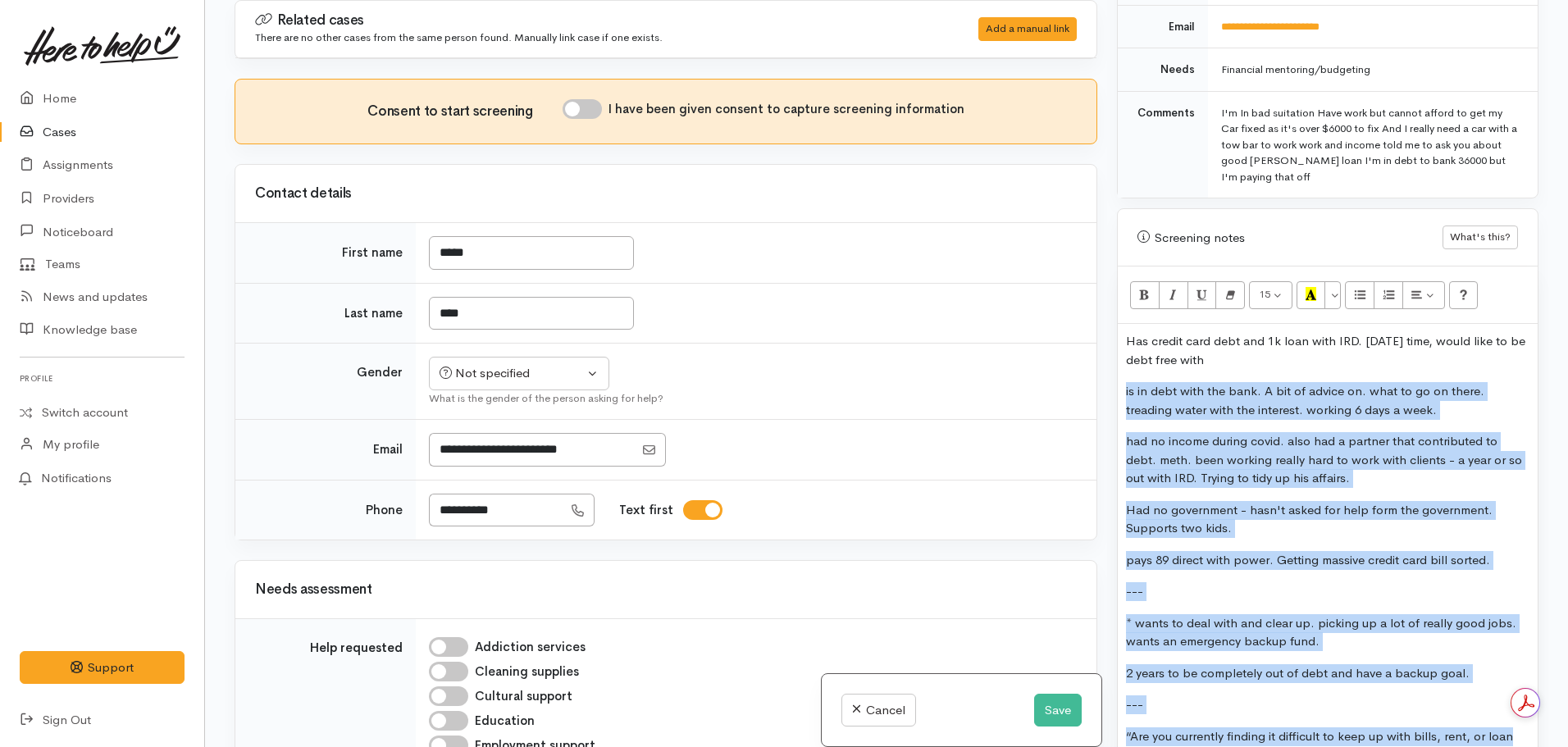
drag, startPoint x: 1123, startPoint y: 374, endPoint x: 1509, endPoint y: 729, distance: 524.4
click at [1509, 729] on div "Has credit card debt and 1k loan with IRD. In 2 years time, would like to be de…" at bounding box center [1328, 570] width 420 height 493
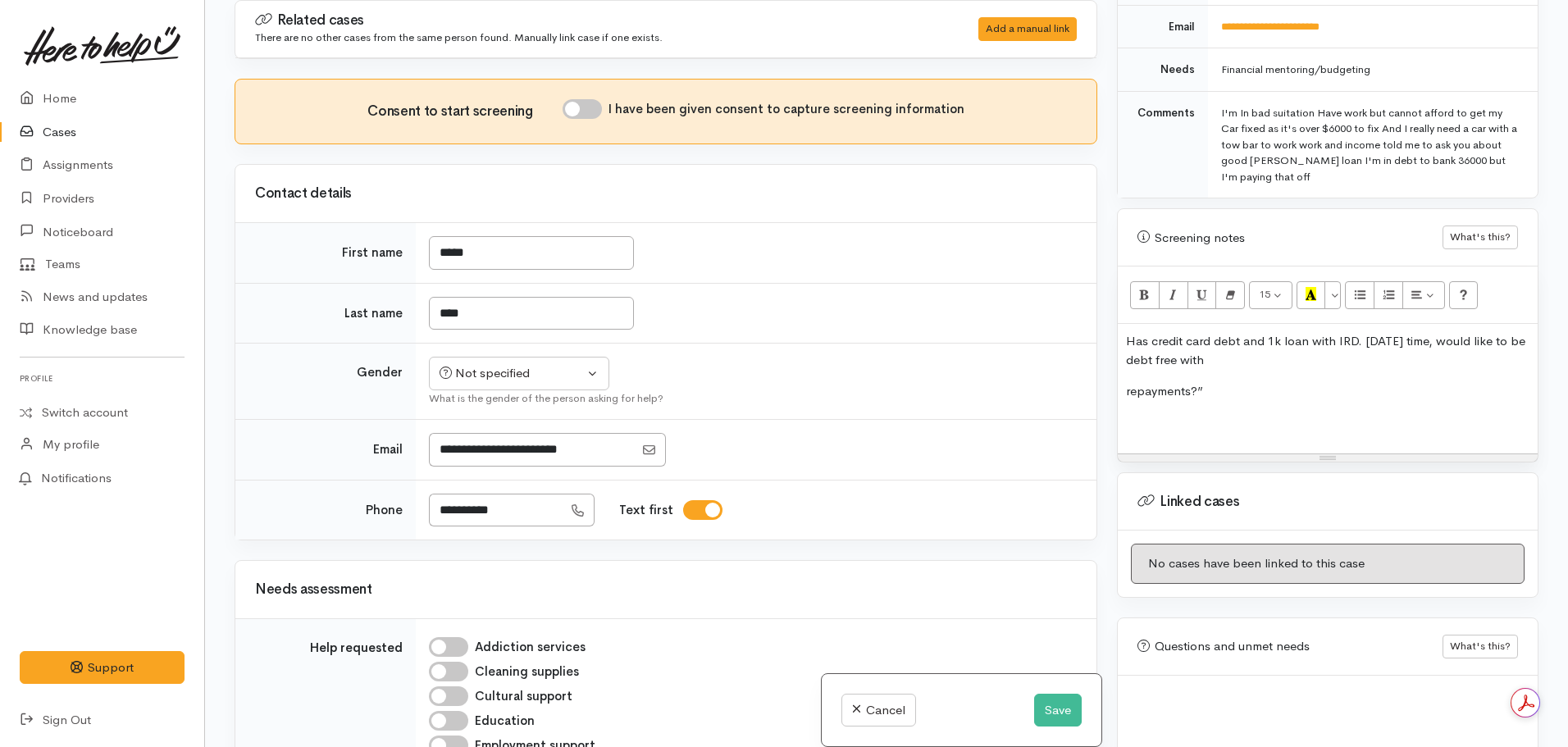
drag, startPoint x: 1158, startPoint y: 409, endPoint x: 1109, endPoint y: 391, distance: 52.2
click at [1109, 391] on div "Warnings Add No warnings have been raised against this case Add Warning Title ●…" at bounding box center [1328, 374] width 442 height 747
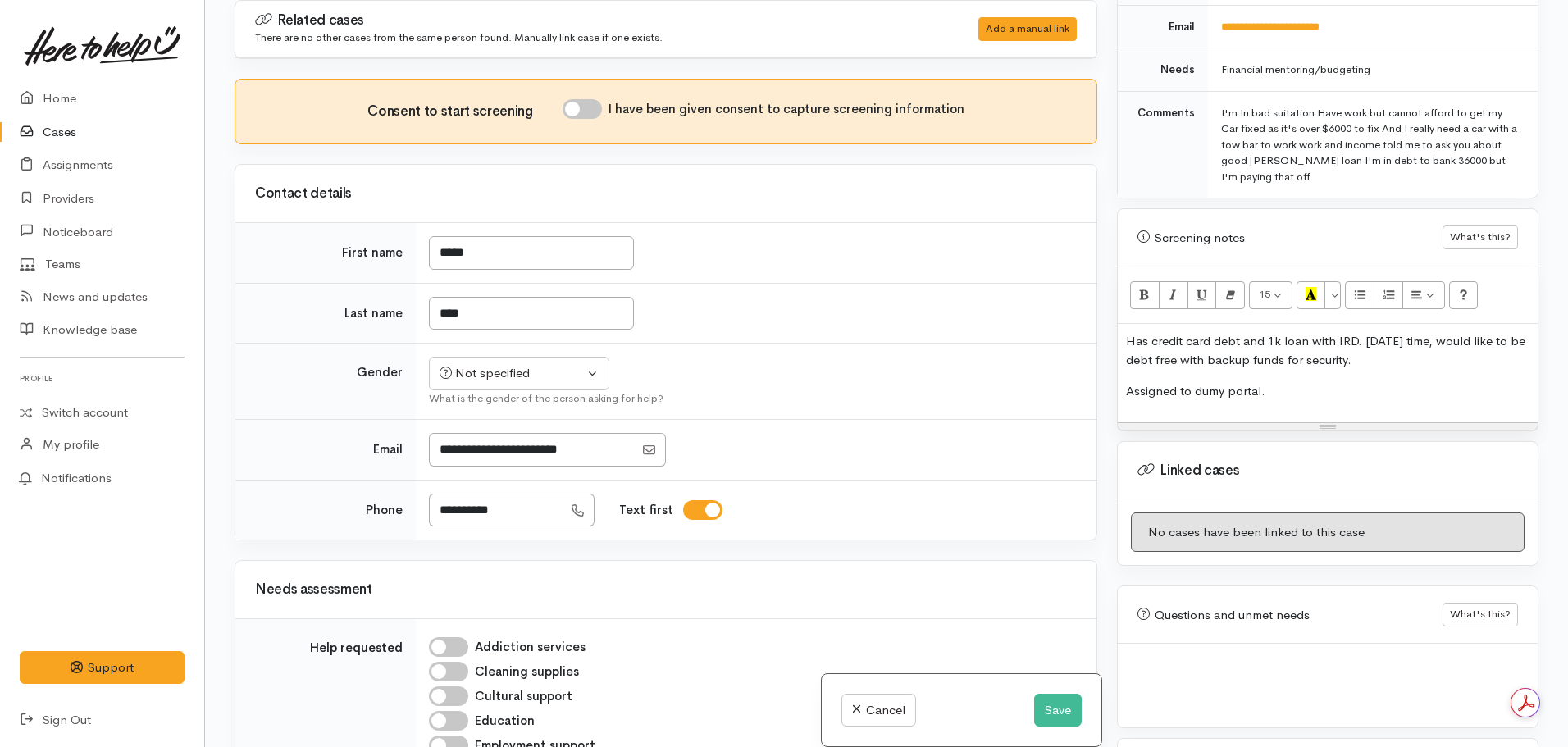
click at [1207, 382] on p "Assigned to dumy portal." at bounding box center [1328, 392] width 403 height 19
click at [576, 108] on input "I have been given consent to capture screening information" at bounding box center [581, 109] width 39 height 20
checkbox input "true"
click at [504, 366] on div "Not specified" at bounding box center [511, 374] width 145 height 19
click at [487, 435] on span "Male" at bounding box center [534, 438] width 140 height 19
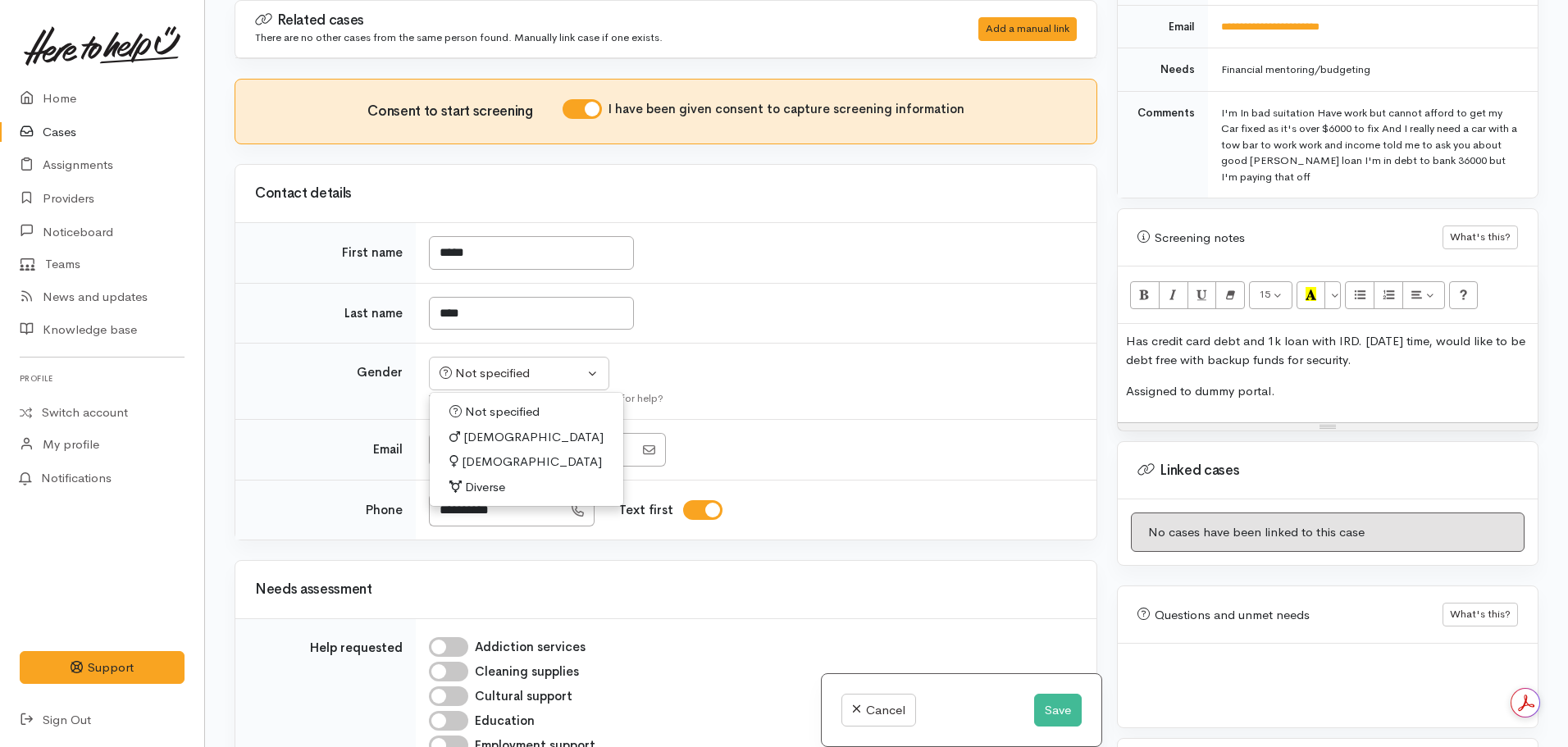
select select "Male"
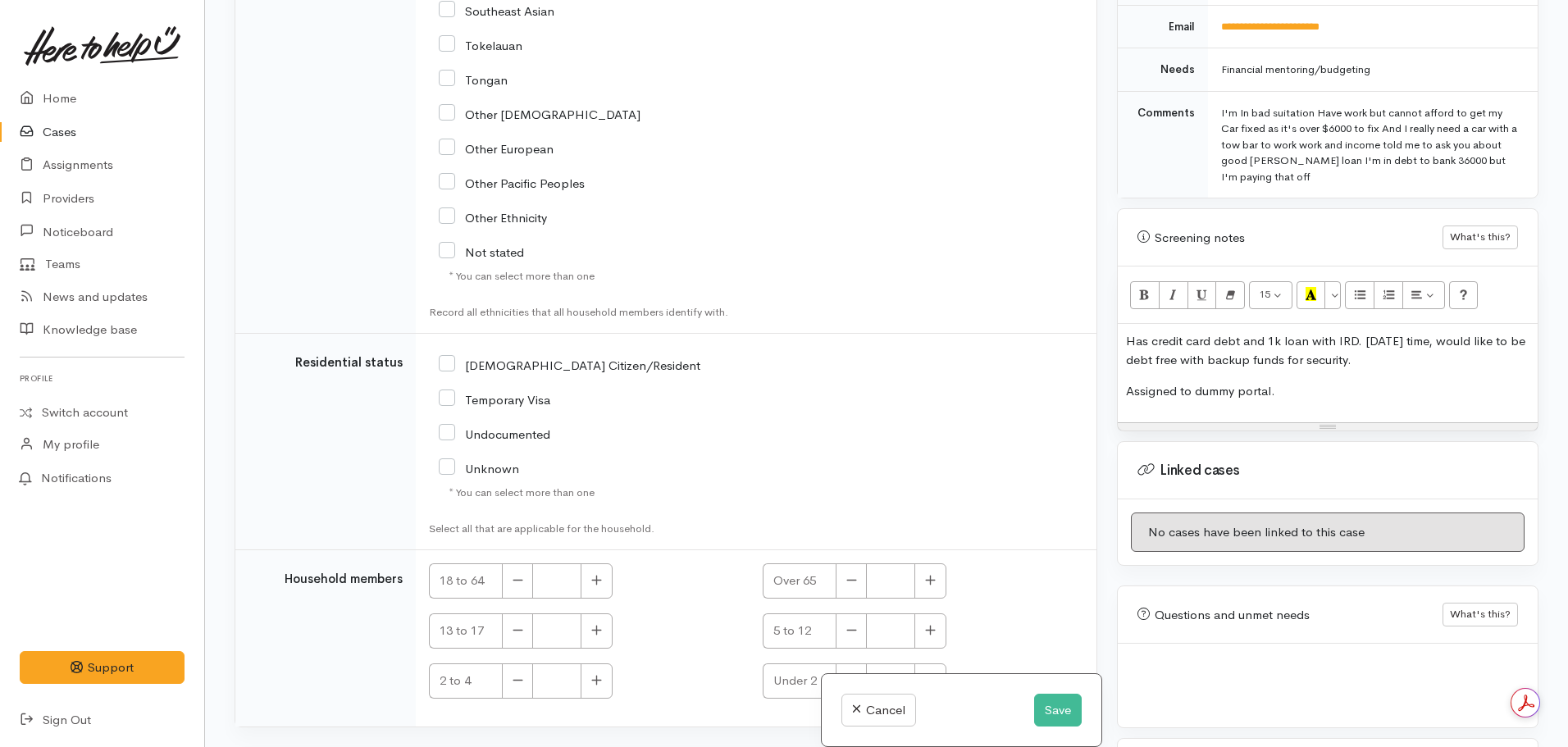
scroll to position [2566, 0]
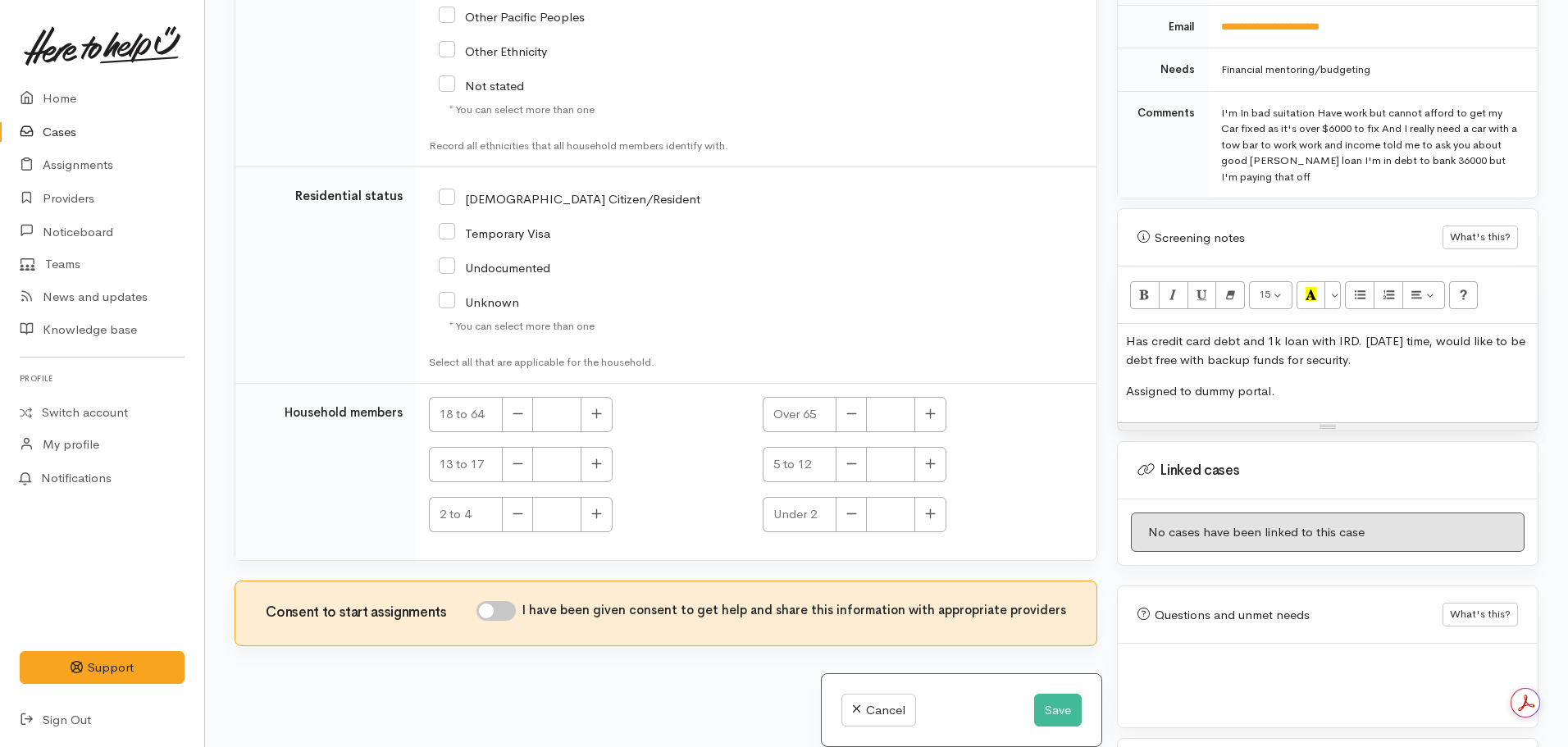
click at [497, 613] on input "I have been given consent to get help and share this information with appropria…" at bounding box center [495, 611] width 39 height 20
checkbox input "true"
click at [1050, 718] on button "Save" at bounding box center [1058, 710] width 48 height 34
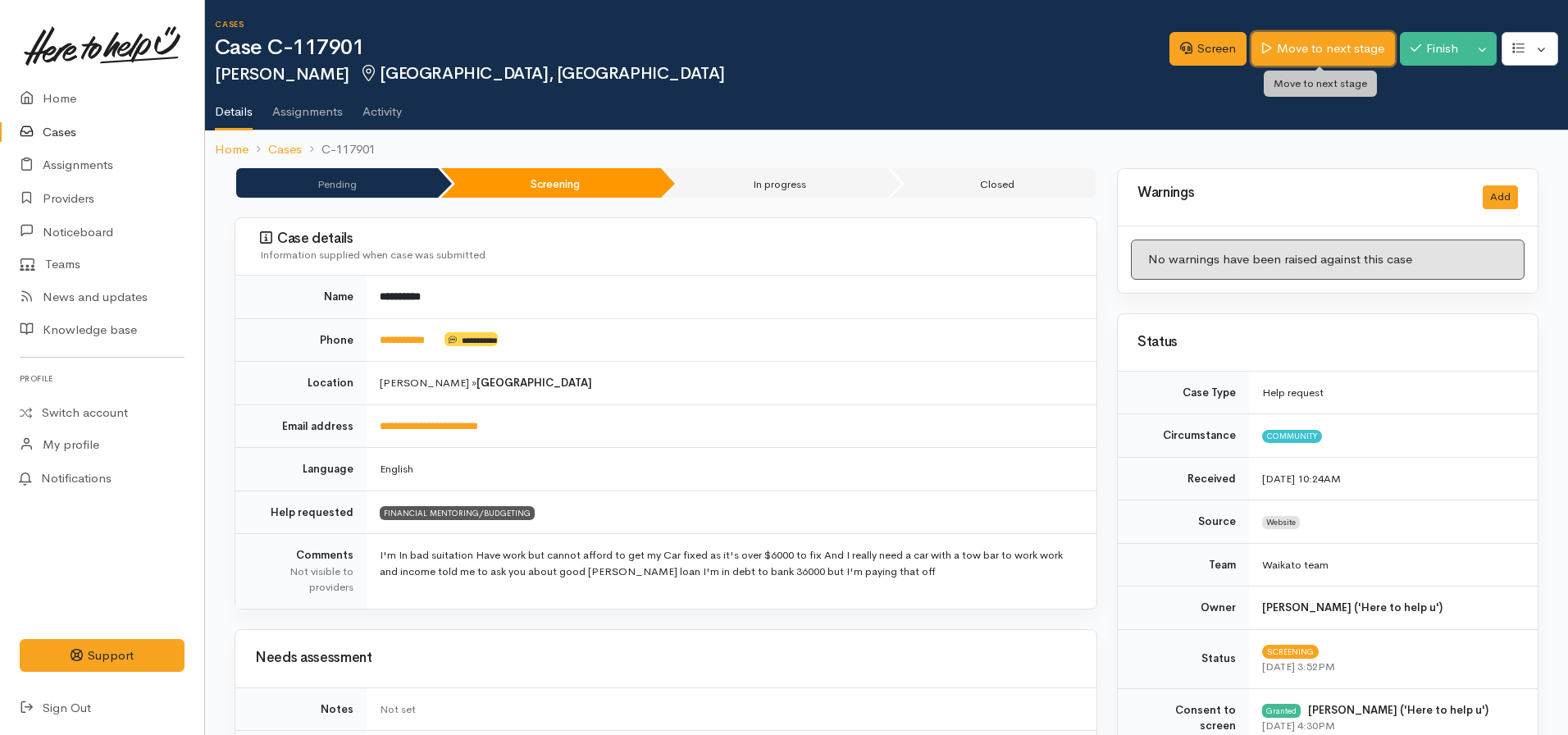
click at [1291, 42] on link "Move to next stage" at bounding box center [1323, 48] width 143 height 34
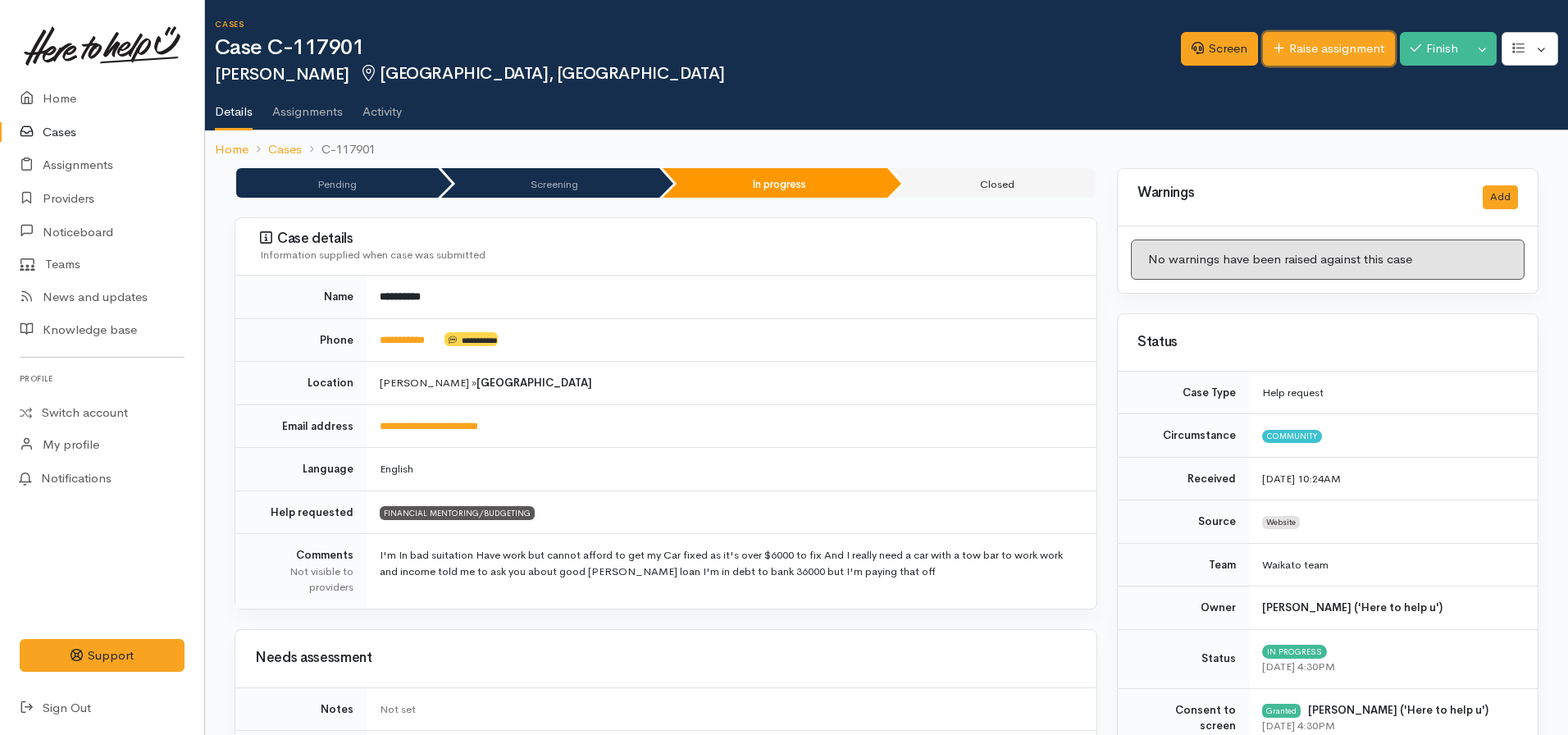
click at [1298, 52] on link "Raise assignment" at bounding box center [1329, 48] width 132 height 34
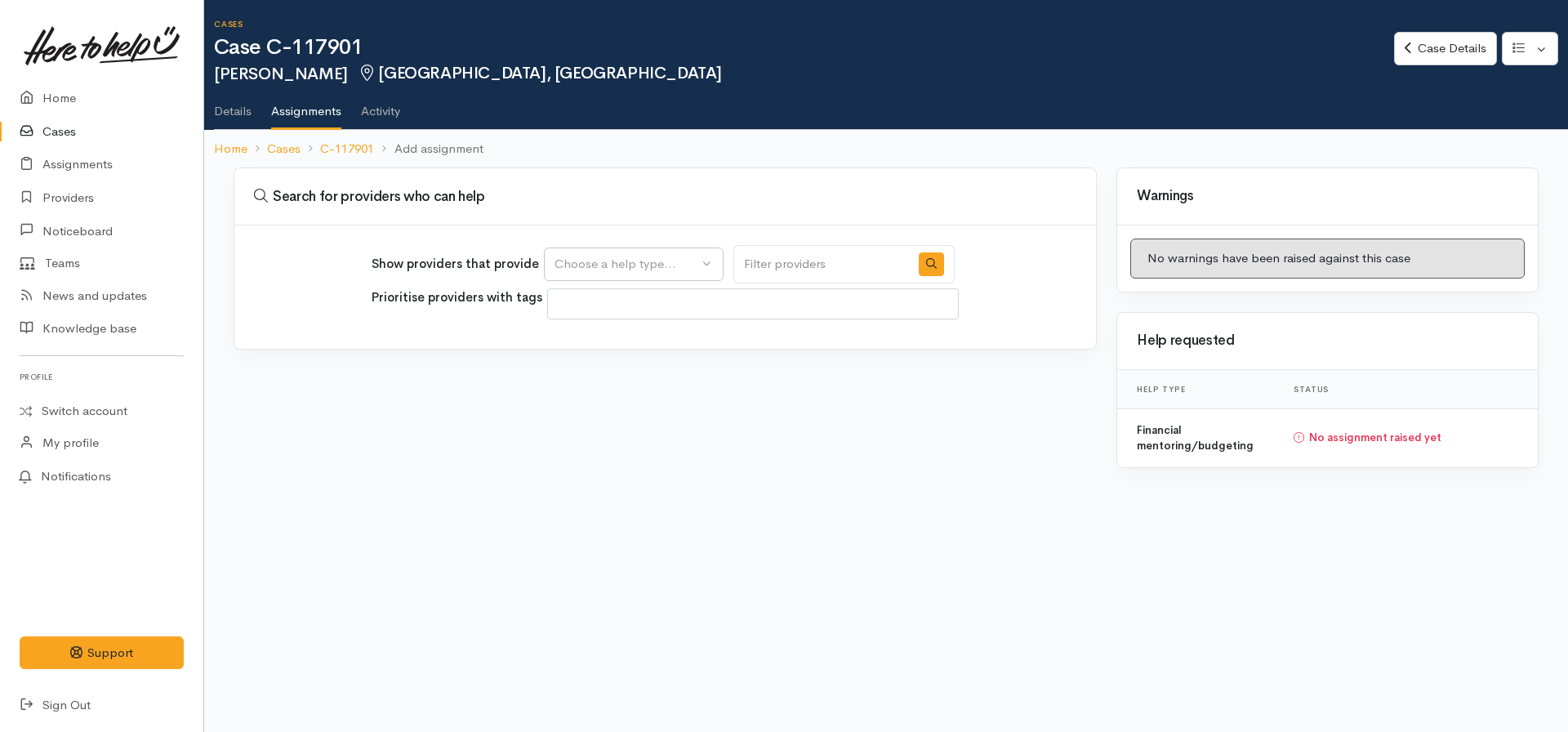
select select
click at [656, 260] on div "Choose a help type..." at bounding box center [626, 264] width 144 height 19
click at [622, 349] on span "Financial mentoring/budgeting" at bounding box center [650, 343] width 173 height 19
select select "9"
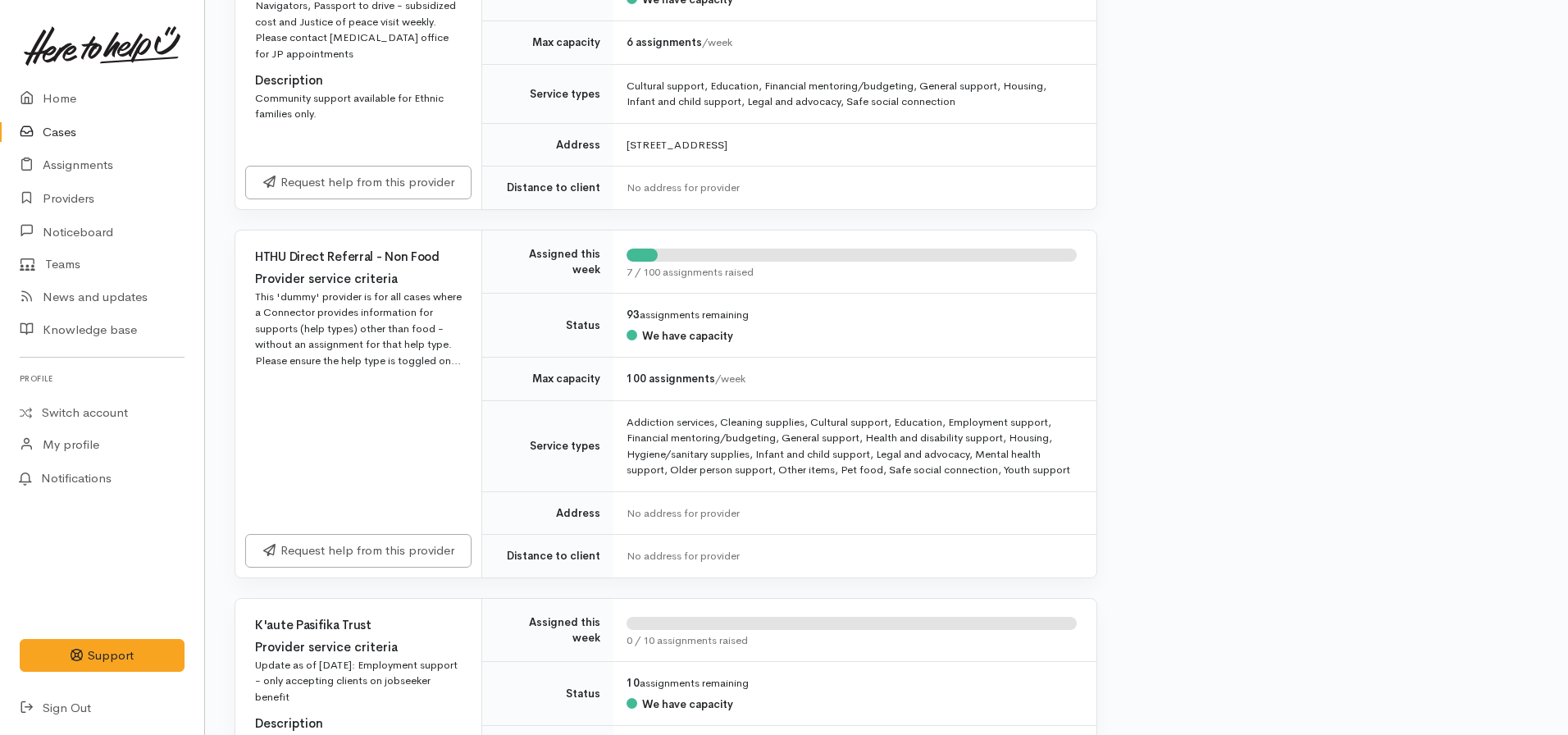
scroll to position [2699, 0]
click at [381, 530] on link "Request help from this provider" at bounding box center [358, 546] width 226 height 34
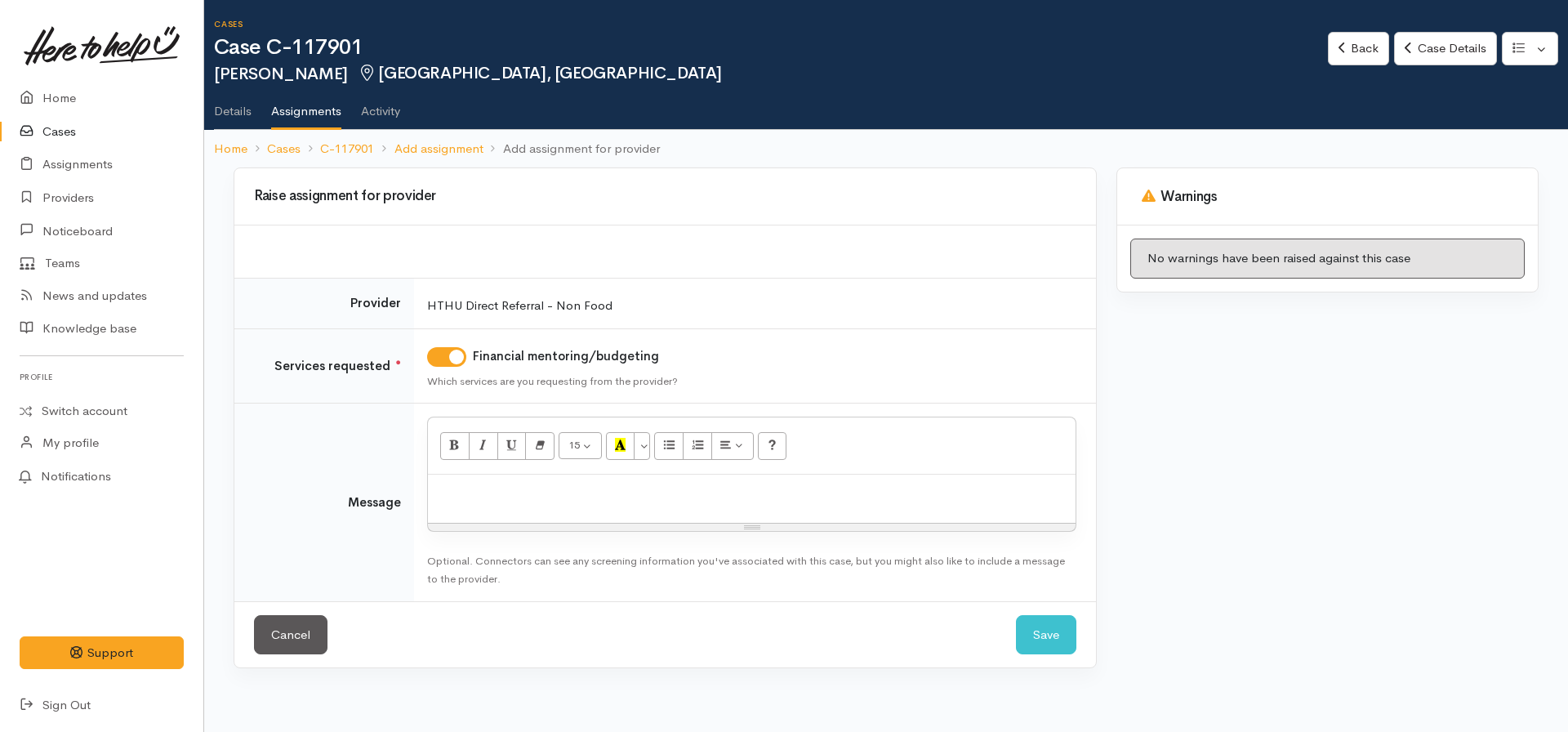
click at [506, 514] on div at bounding box center [752, 498] width 648 height 49
click at [493, 488] on p "Te Puna [PERSON_NAME] info shared for budgeting support." at bounding box center [752, 492] width 631 height 19
click at [498, 491] on p "Te Puna [PERSON_NAME] info shared for budgeting support." at bounding box center [752, 492] width 631 height 19
click at [1039, 642] on button "Save" at bounding box center [1045, 636] width 60 height 40
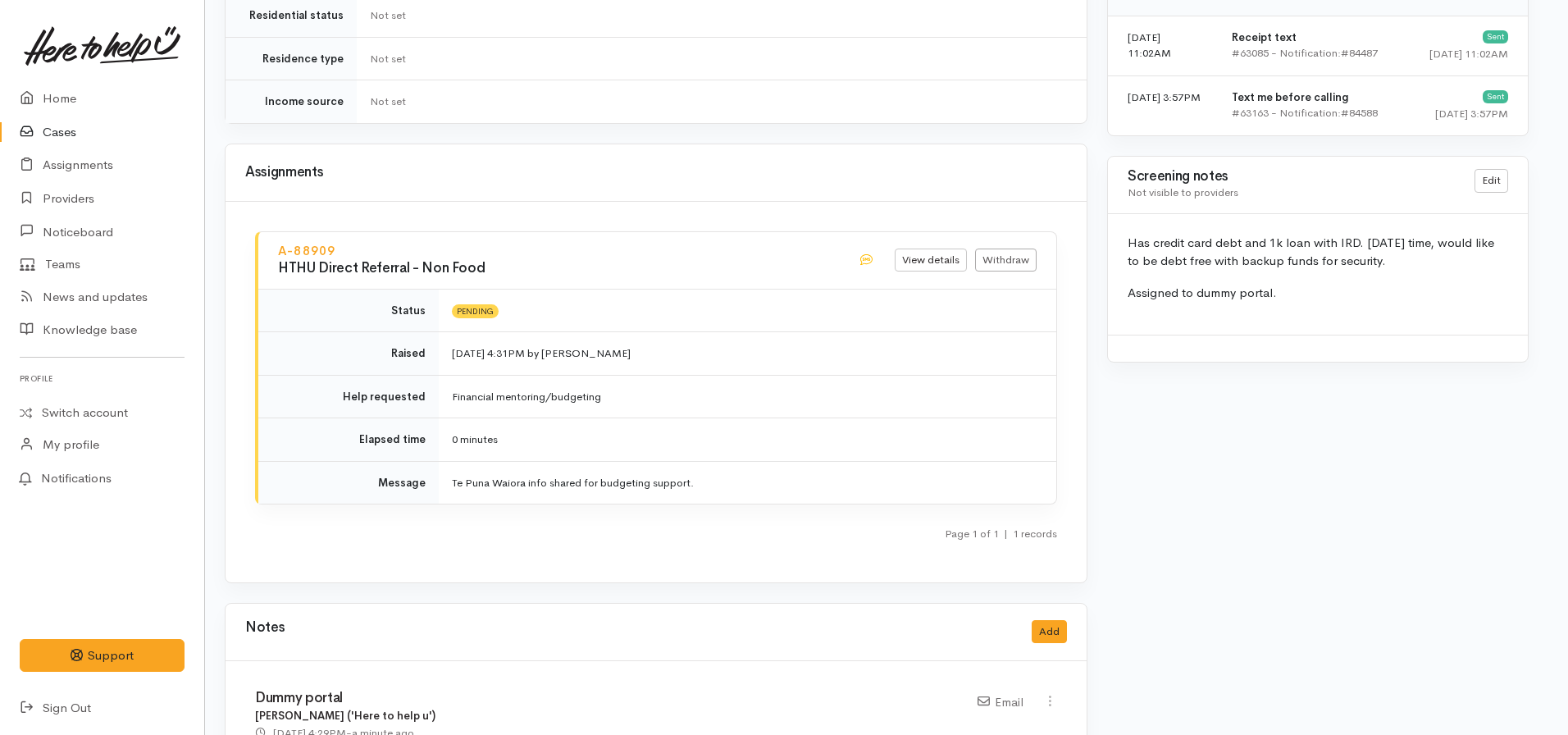
scroll to position [1257, 10]
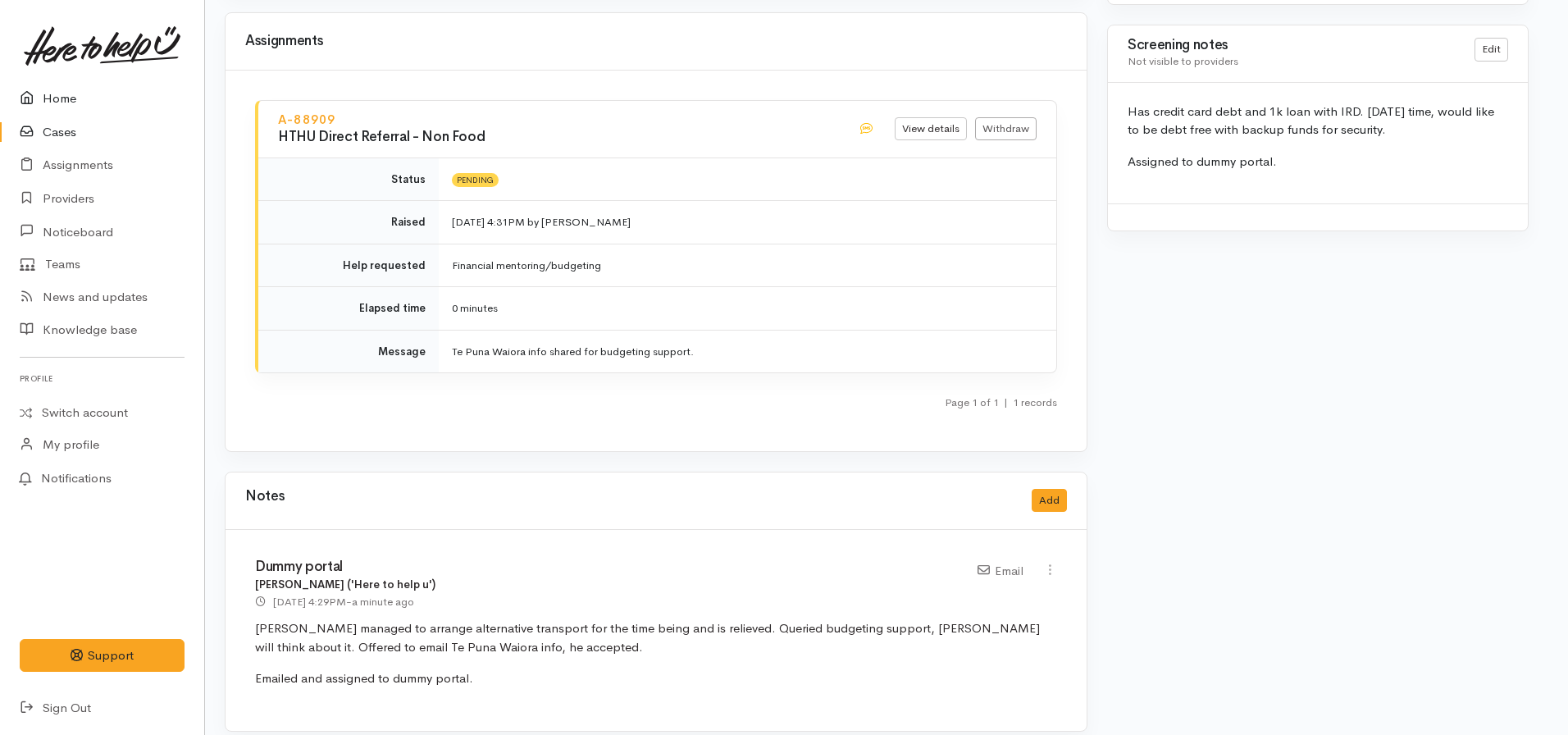
click at [66, 94] on link "Home" at bounding box center [102, 99] width 204 height 34
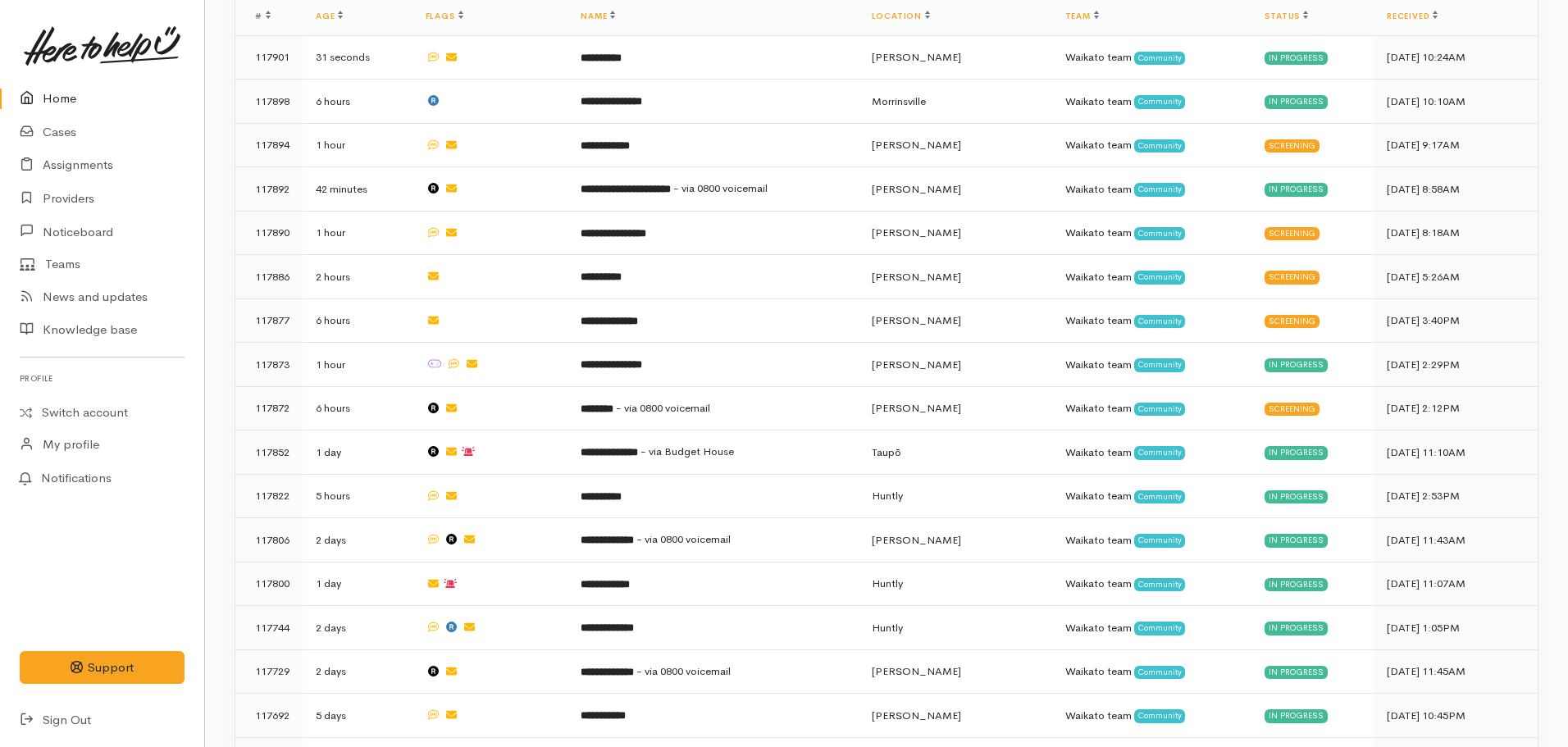
scroll to position [927, 0]
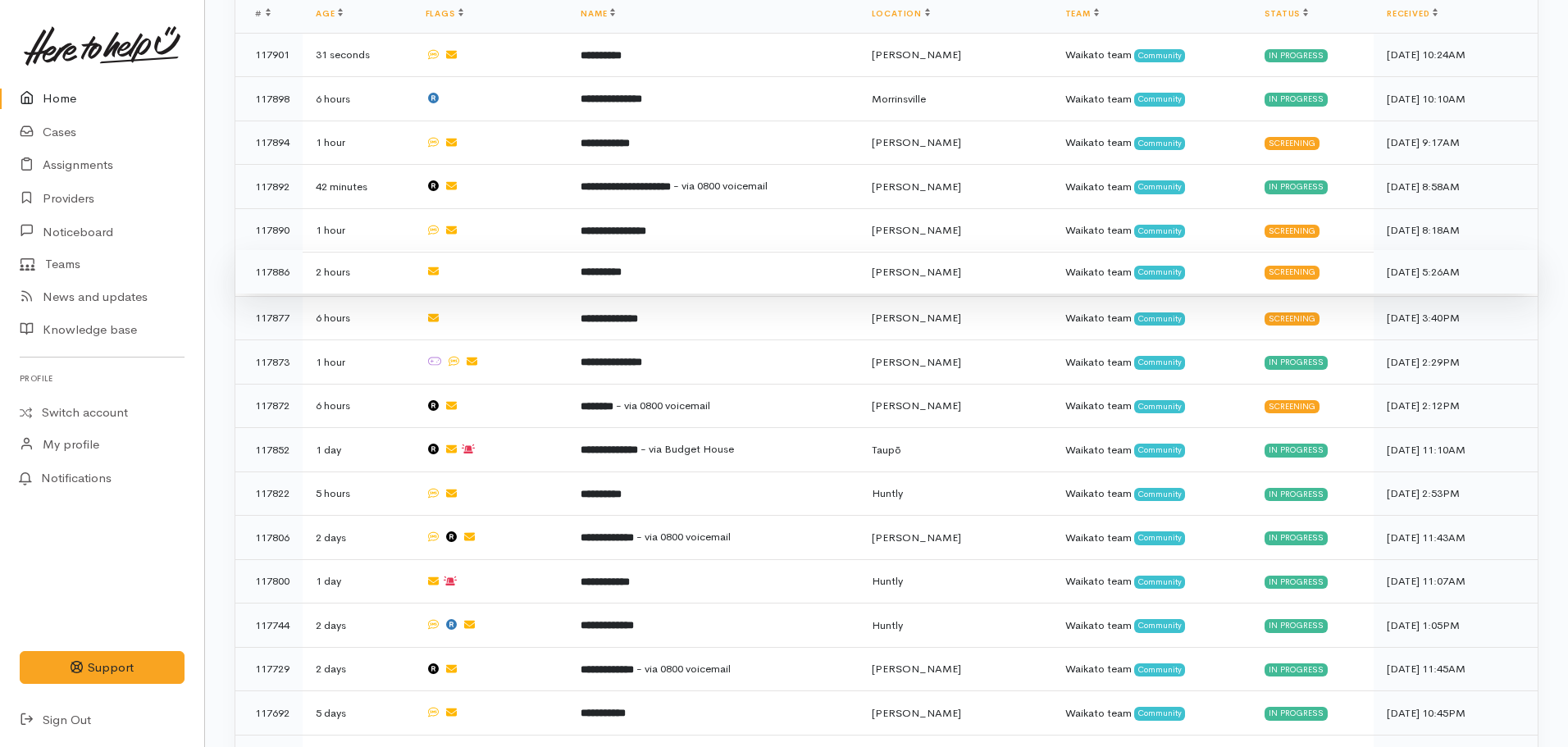
click at [622, 266] on b "**********" at bounding box center [601, 271] width 41 height 11
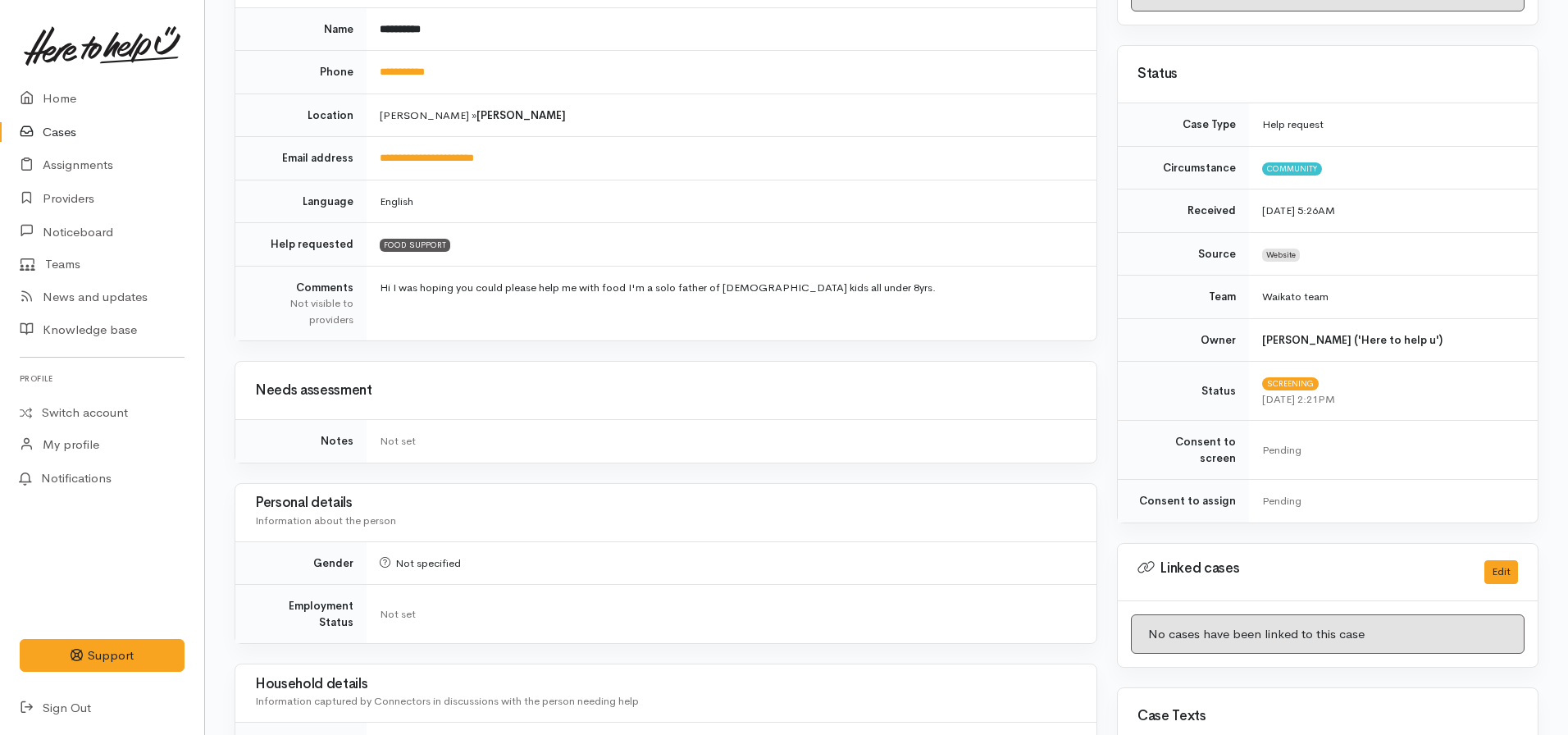
scroll to position [269, 0]
click at [394, 70] on link "**********" at bounding box center [401, 72] width 45 height 11
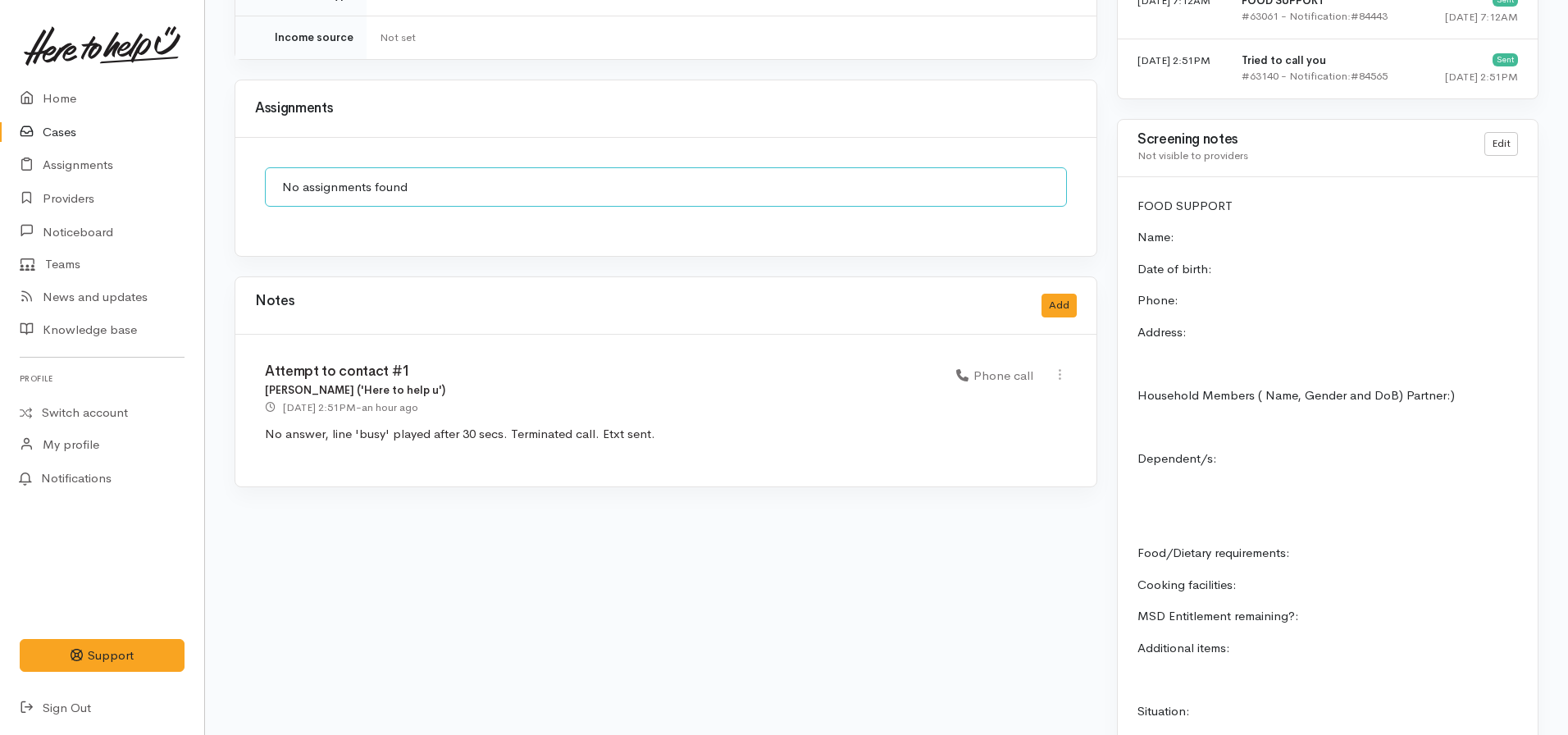
scroll to position [1165, 0]
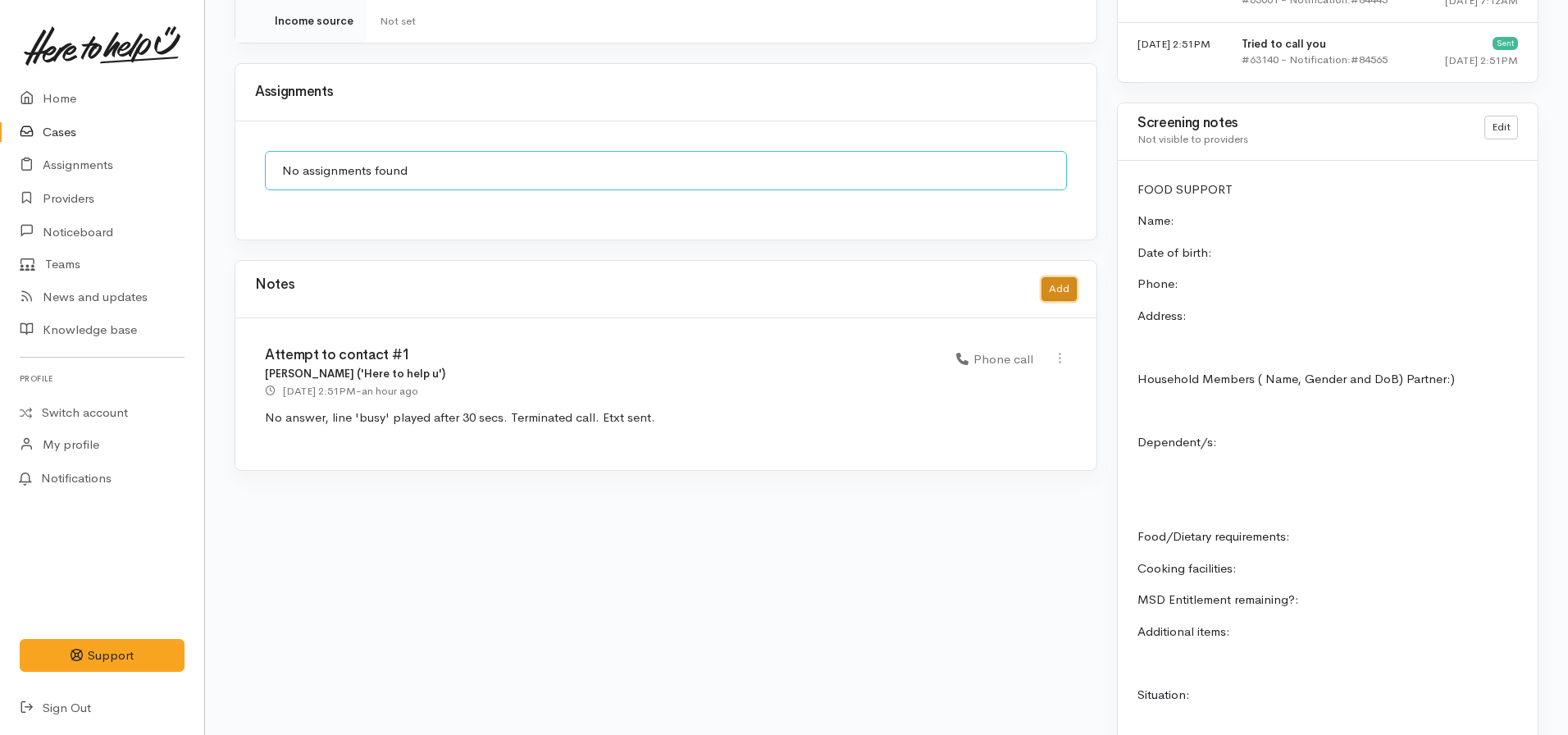
click at [1055, 277] on button "Add" at bounding box center [1058, 288] width 35 height 24
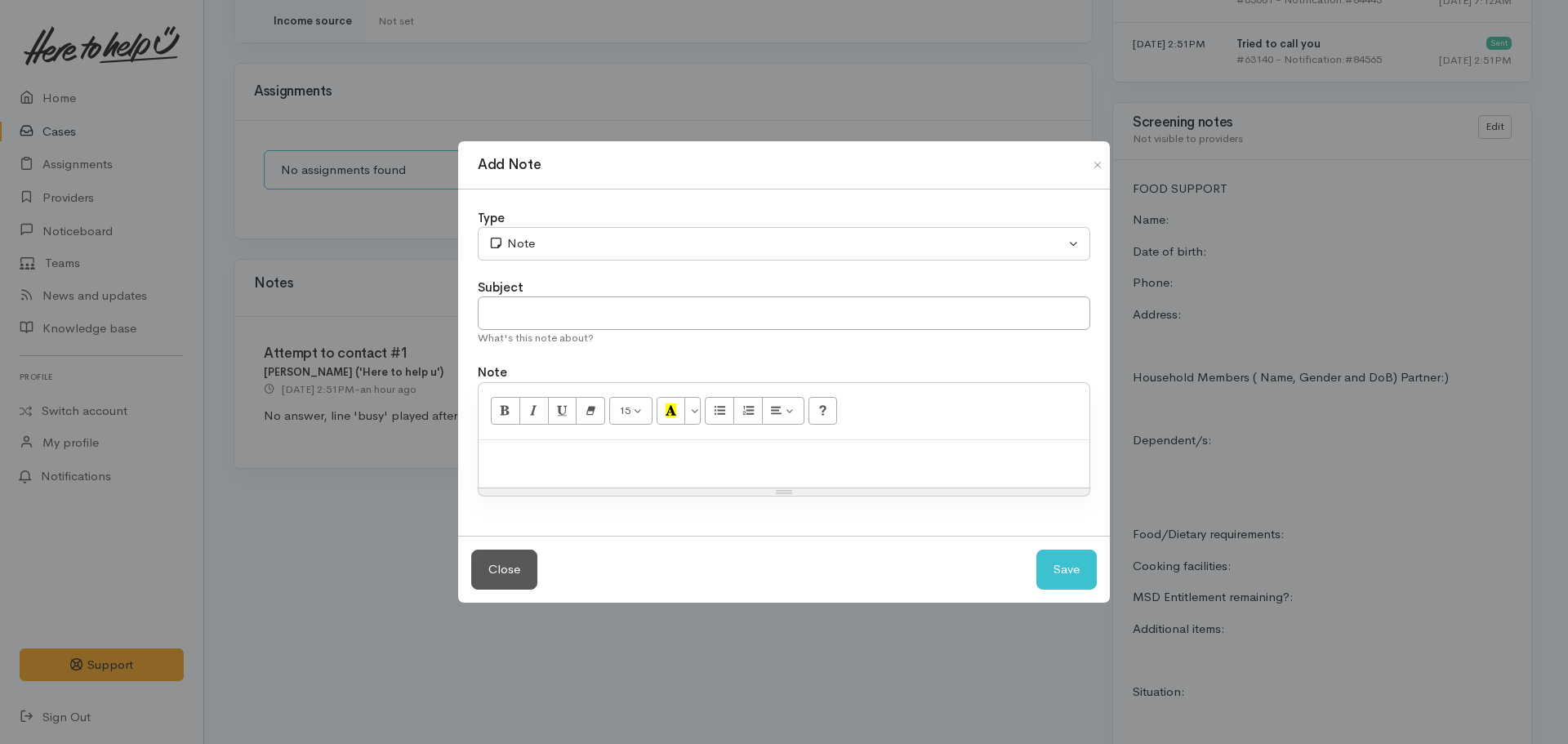
click at [531, 469] on div at bounding box center [784, 465] width 610 height 49
click at [679, 464] on p "No answer - busy signal again. No text sent." at bounding box center [783, 458] width 594 height 19
click at [699, 460] on p "No answer - busy signal again. No etext sent." at bounding box center [783, 458] width 594 height 19
click at [706, 461] on p "No answer - busy signal again. No etxt sent." at bounding box center [783, 458] width 594 height 19
click at [581, 299] on input "text" at bounding box center [784, 313] width 612 height 33
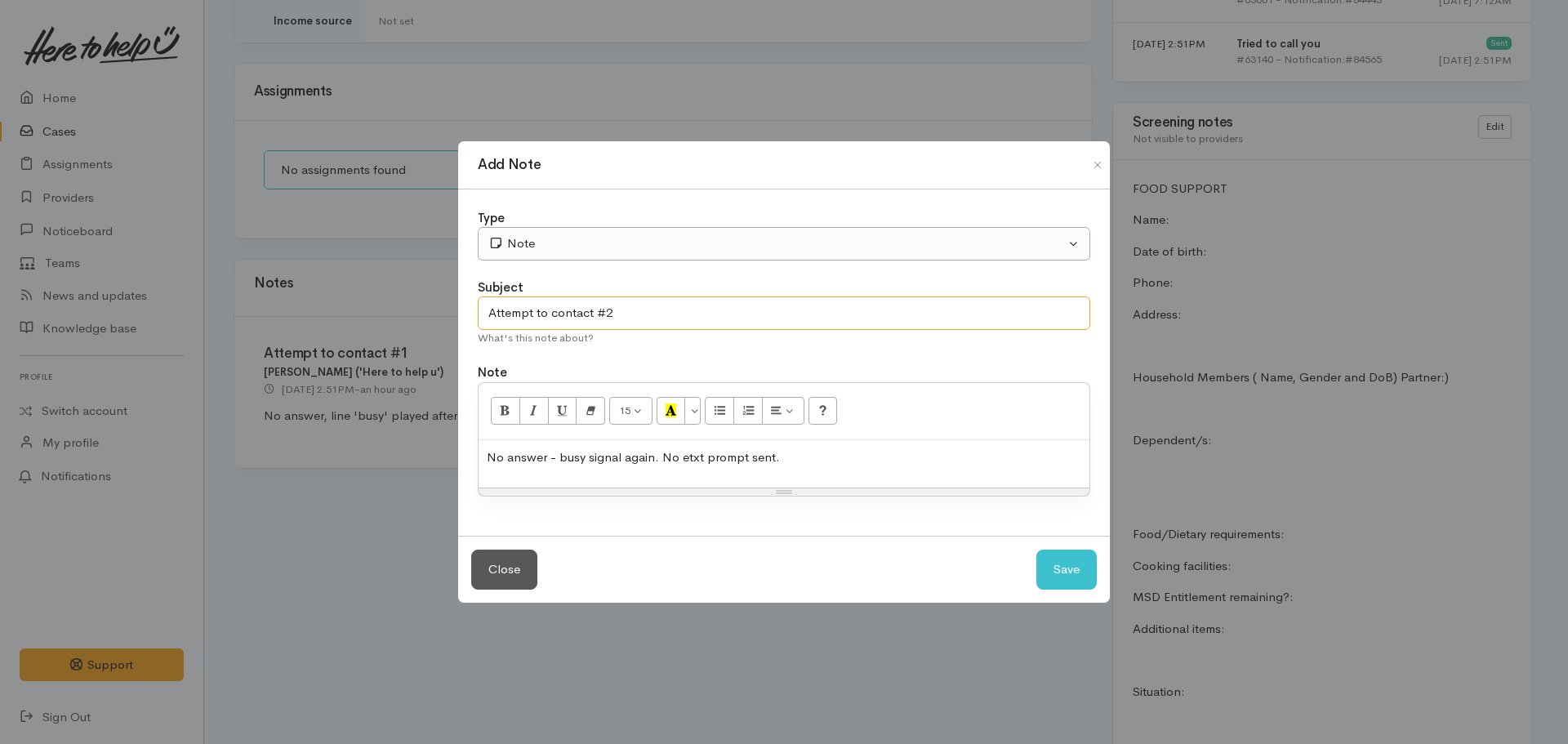
type input "Attempt to contact #2"
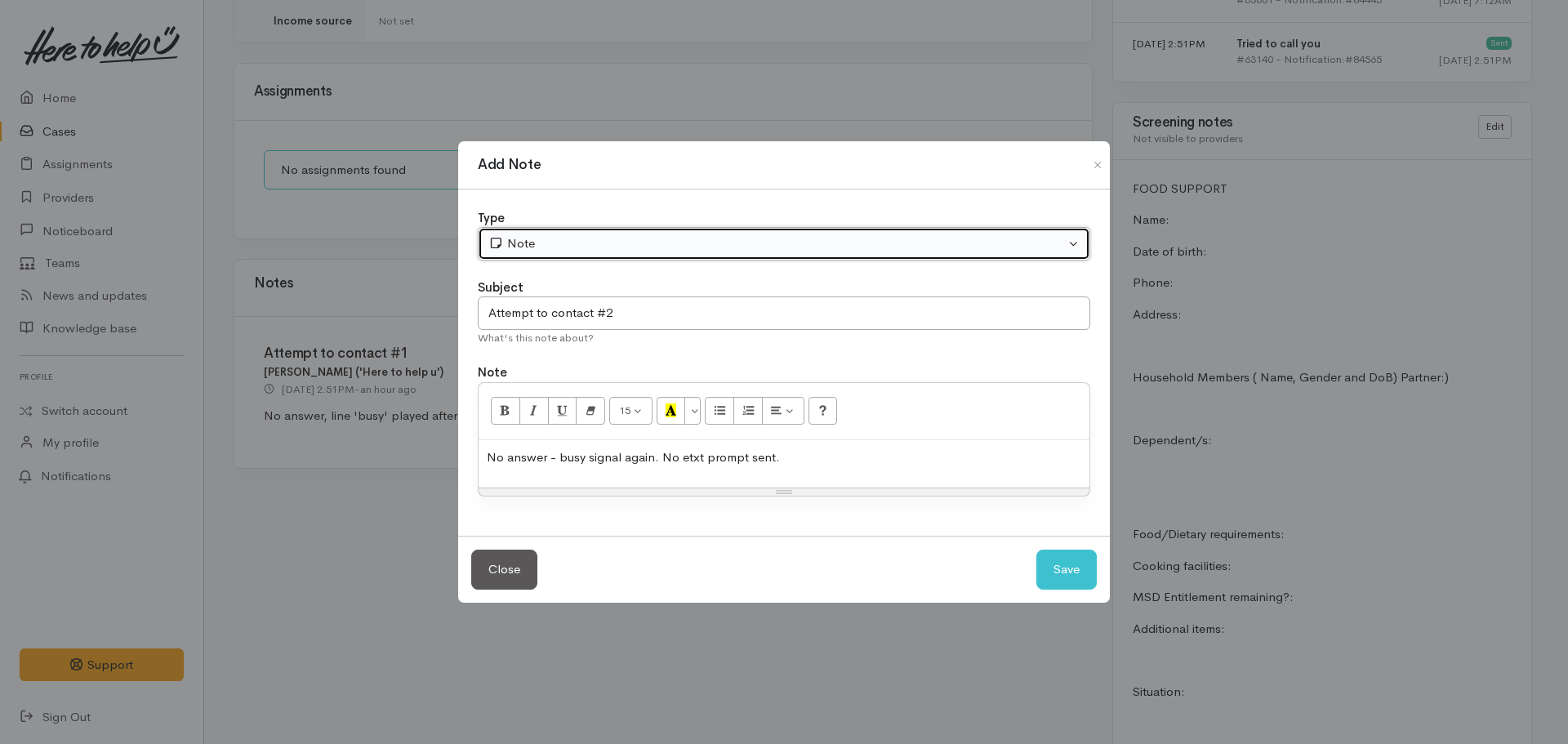
click at [563, 236] on div "Note" at bounding box center [776, 244] width 577 height 19
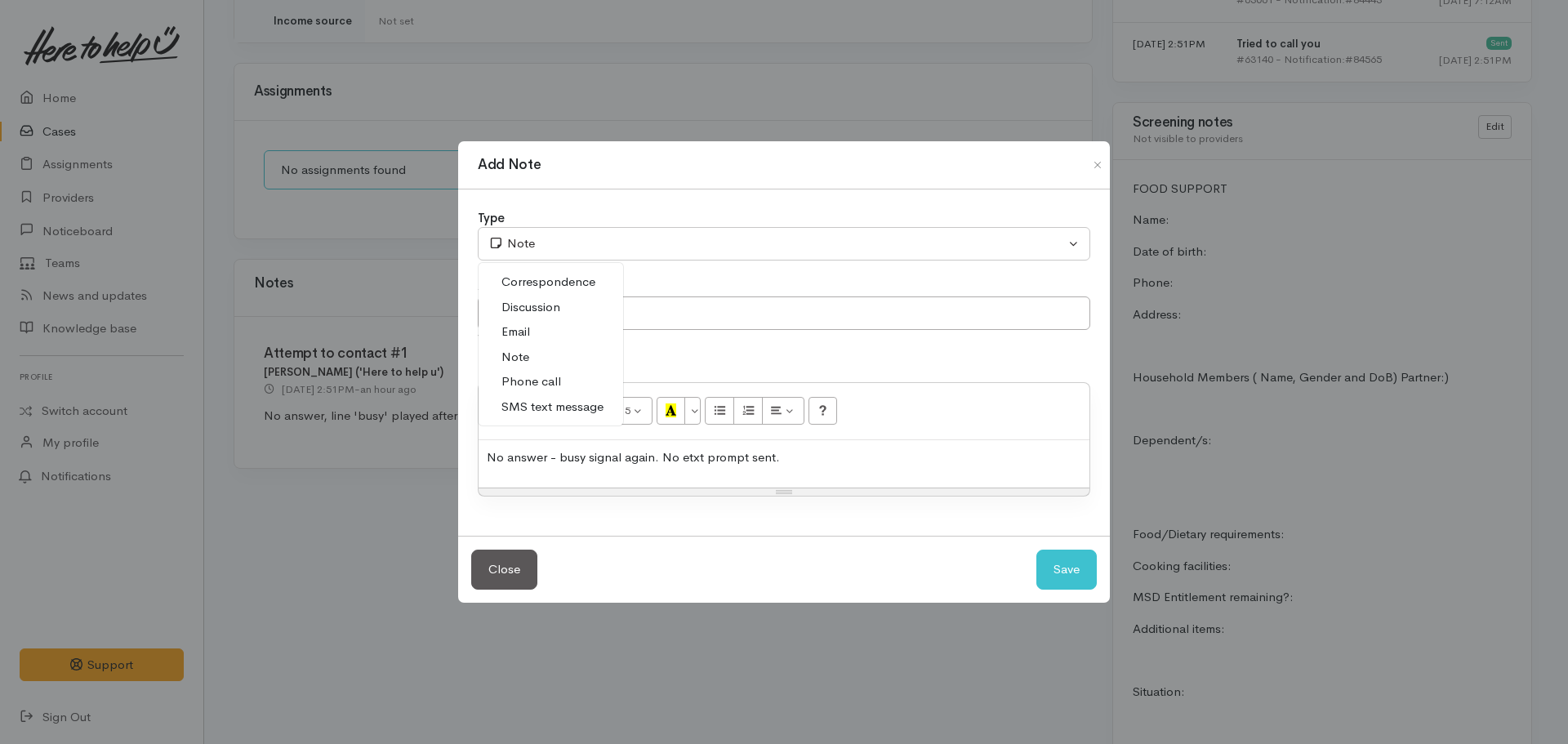
click at [537, 380] on span "Phone call" at bounding box center [531, 382] width 60 height 19
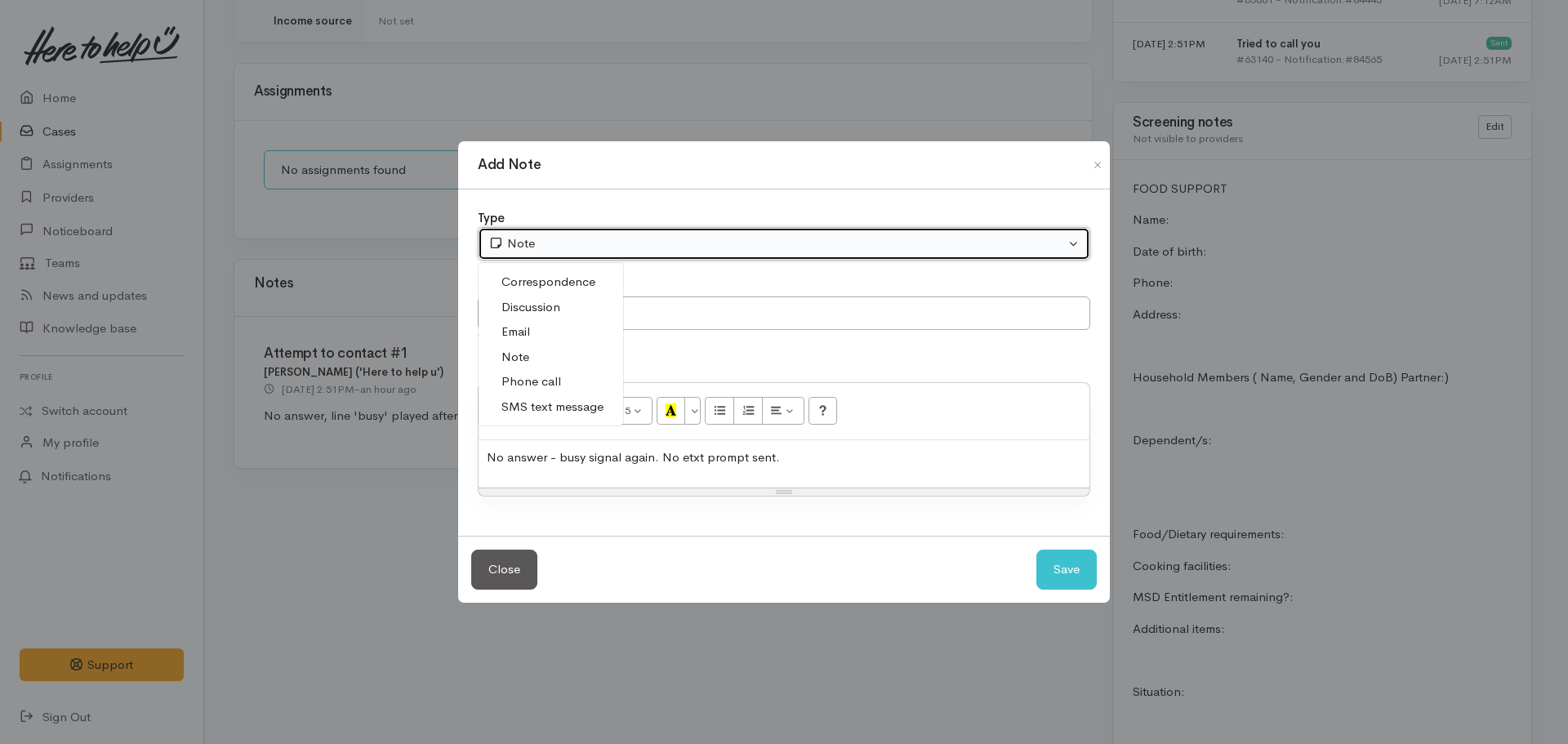
select select "3"
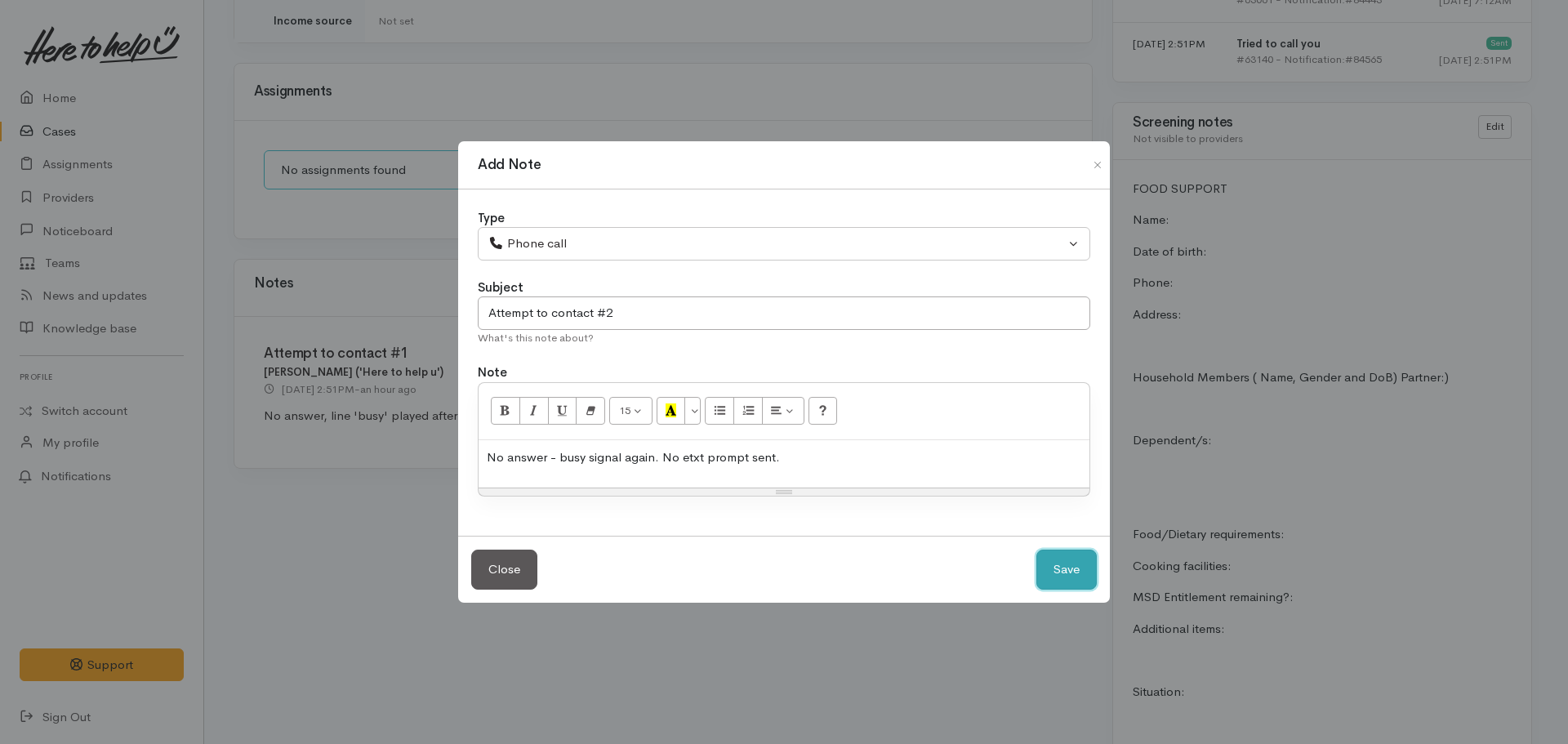
click at [1071, 560] on button "Save" at bounding box center [1066, 569] width 60 height 40
select select "1"
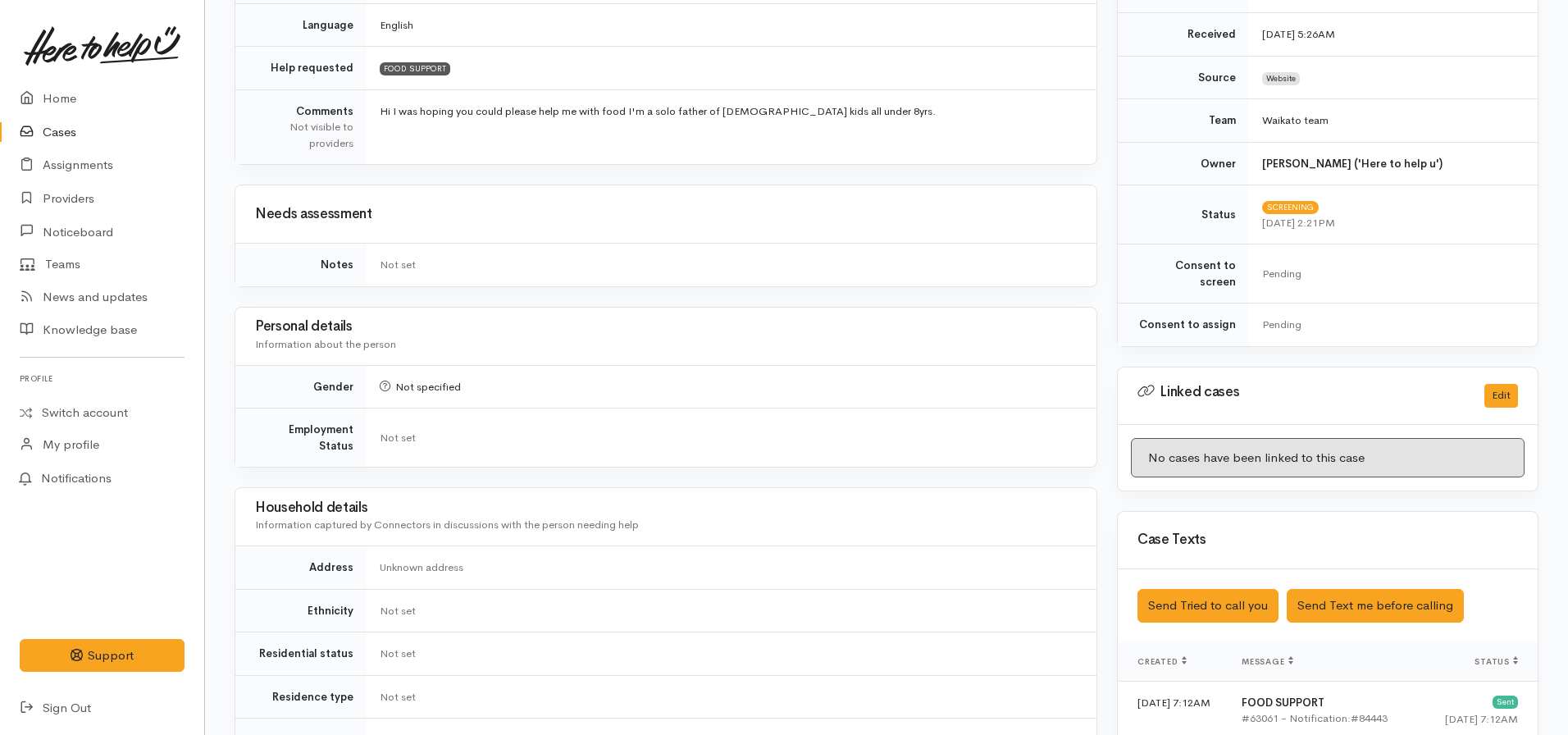
scroll to position [0, 0]
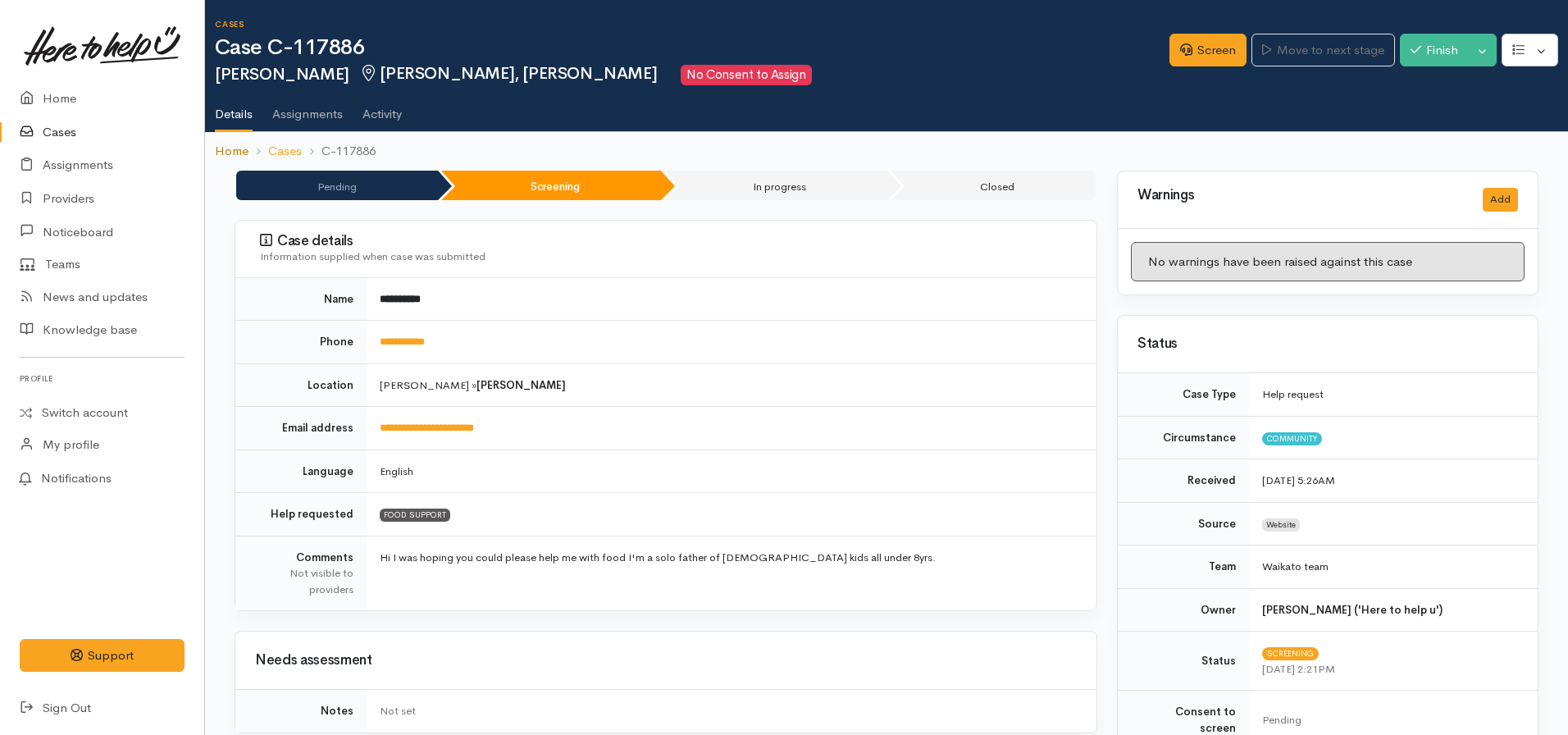
click at [224, 149] on link "Home" at bounding box center [231, 151] width 34 height 19
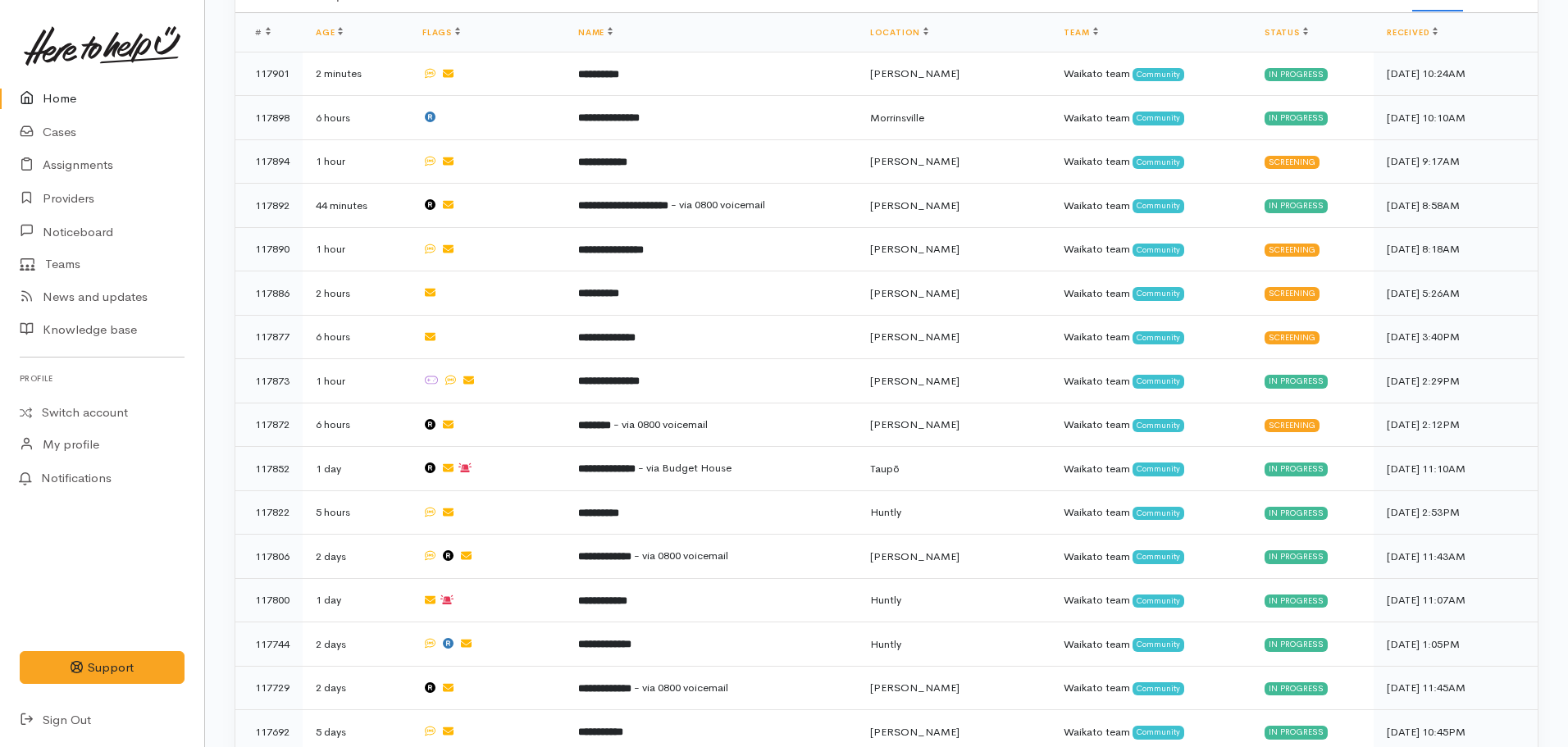
scroll to position [910, 0]
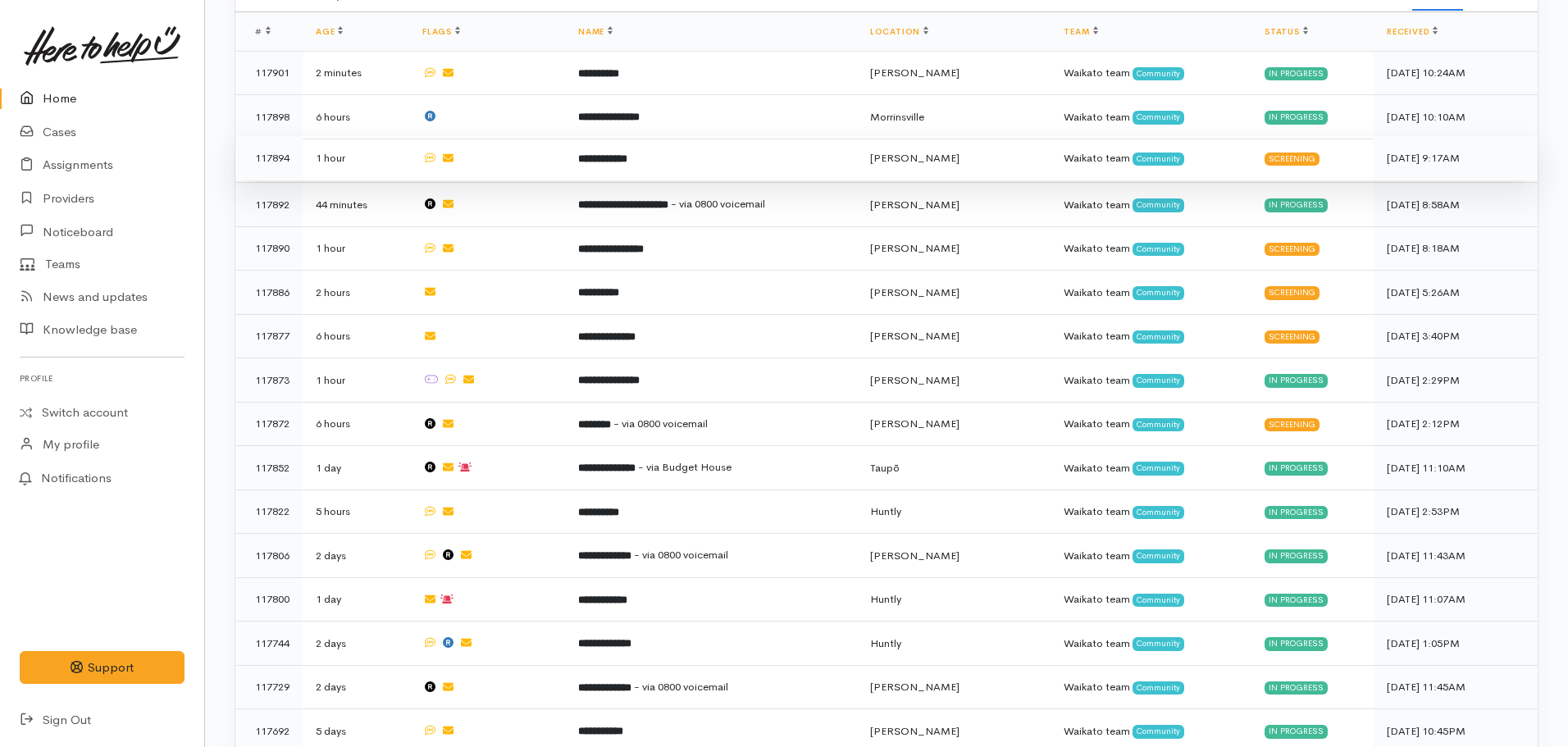
click at [682, 148] on td "**********" at bounding box center [711, 158] width 292 height 44
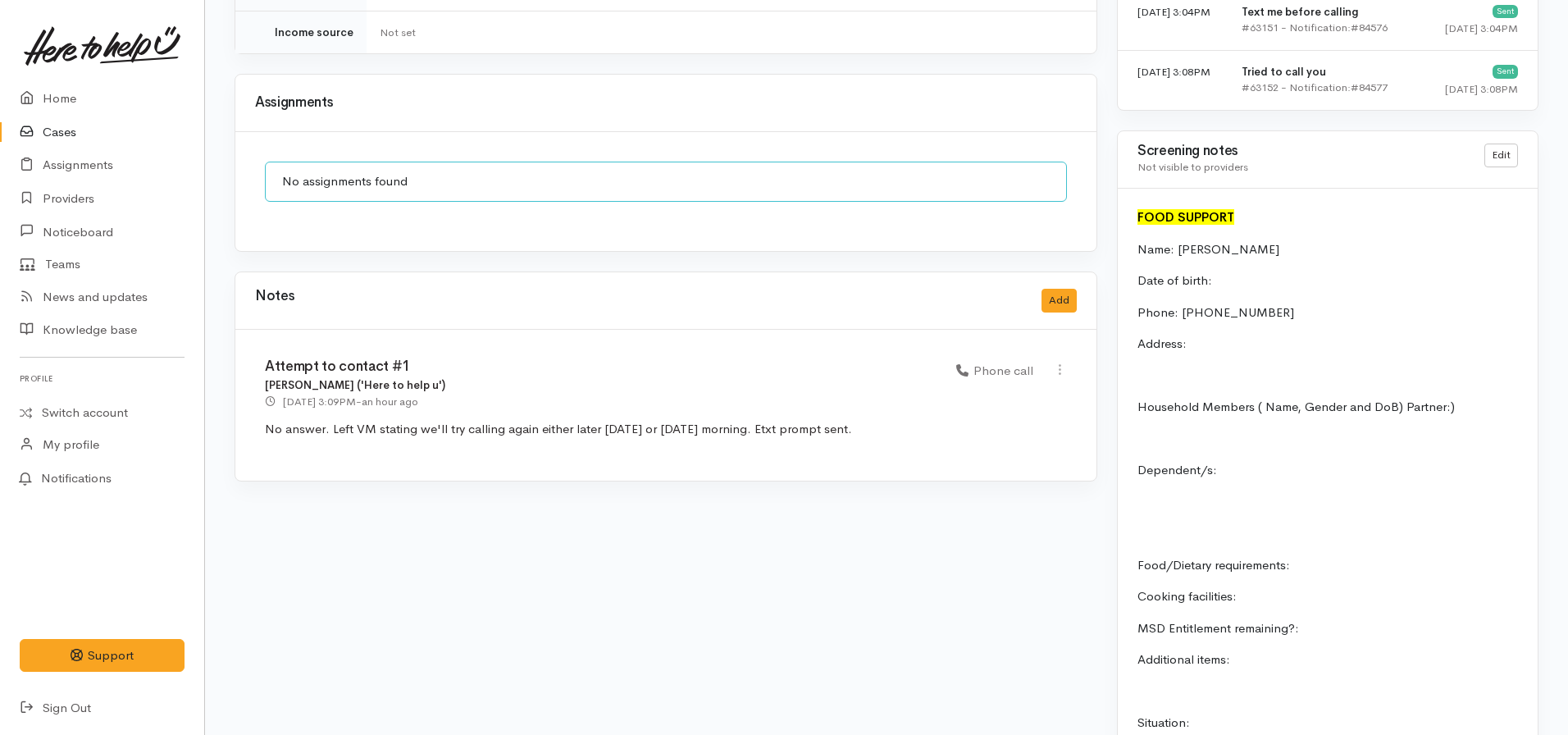
scroll to position [1198, 0]
click at [85, 91] on link "Home" at bounding box center [102, 99] width 204 height 34
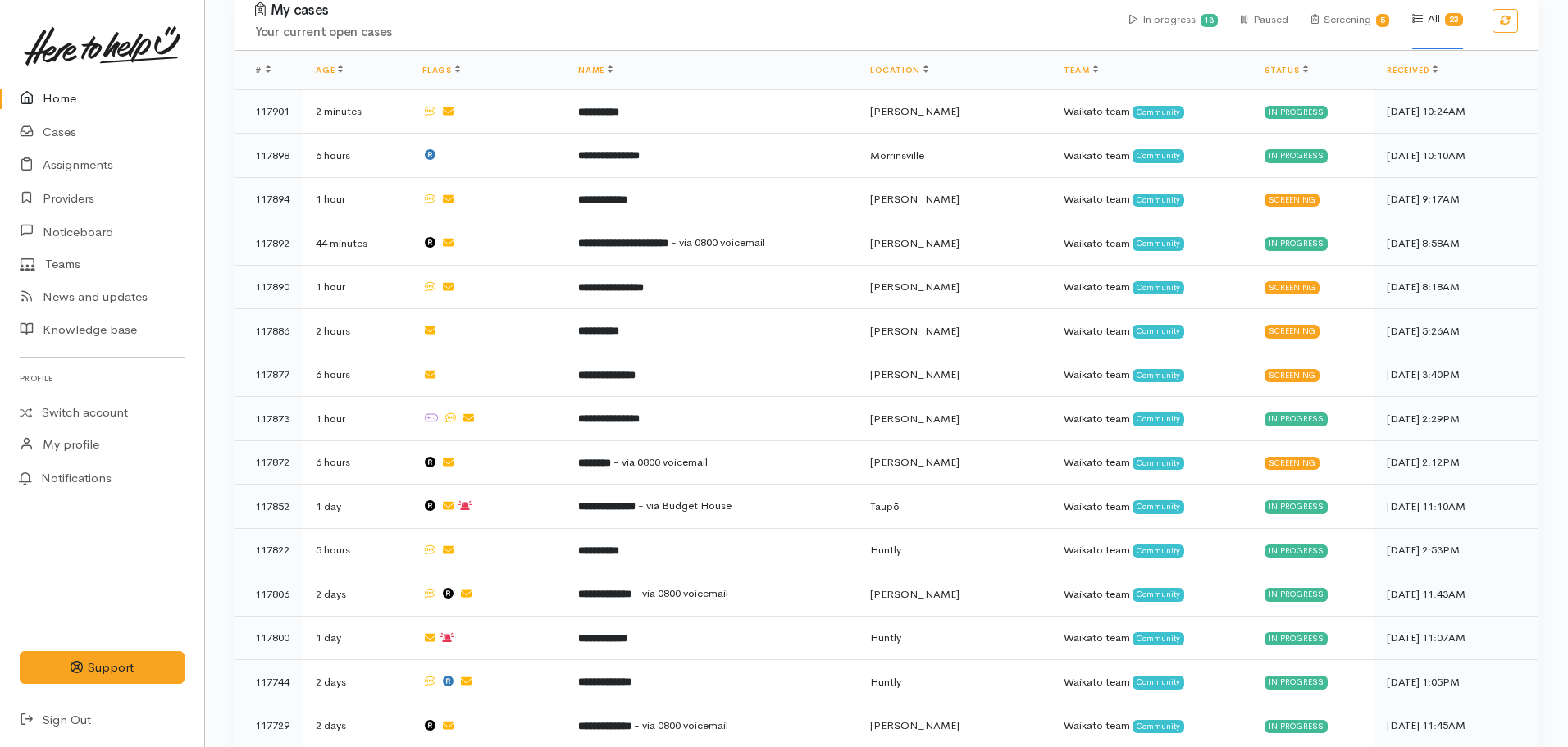
scroll to position [881, 0]
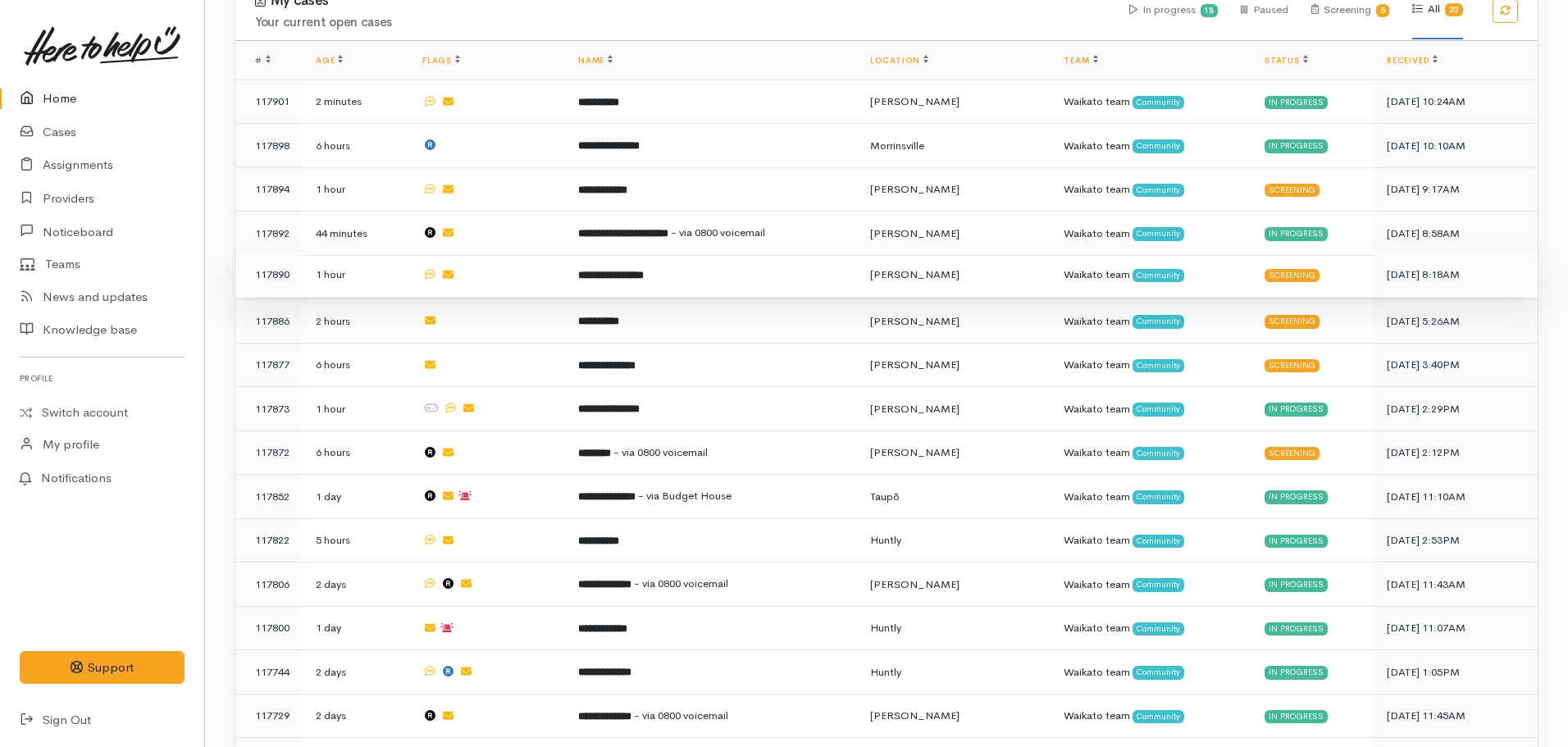
click at [642, 270] on td "**********" at bounding box center [711, 275] width 292 height 44
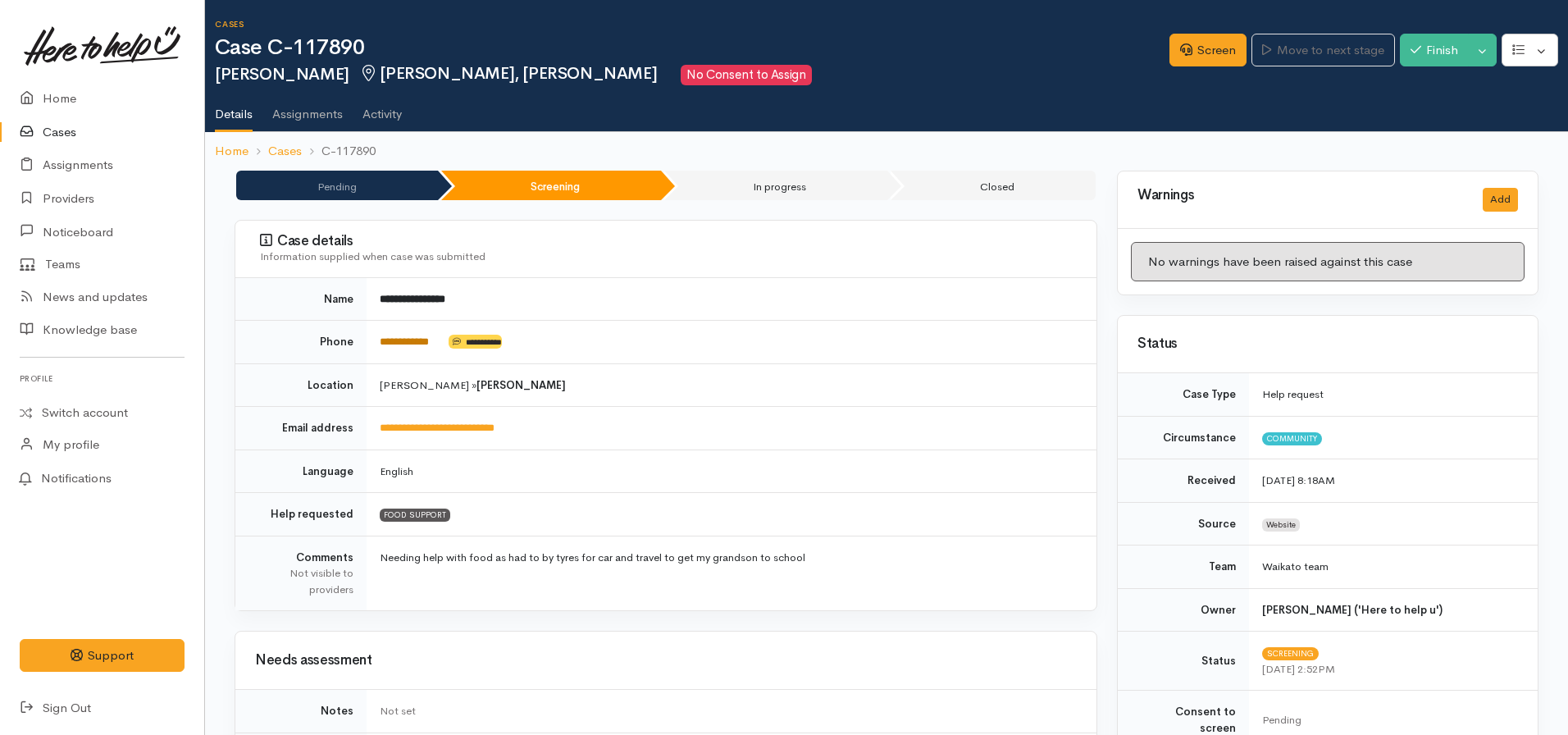
click at [420, 336] on link "**********" at bounding box center [403, 341] width 49 height 11
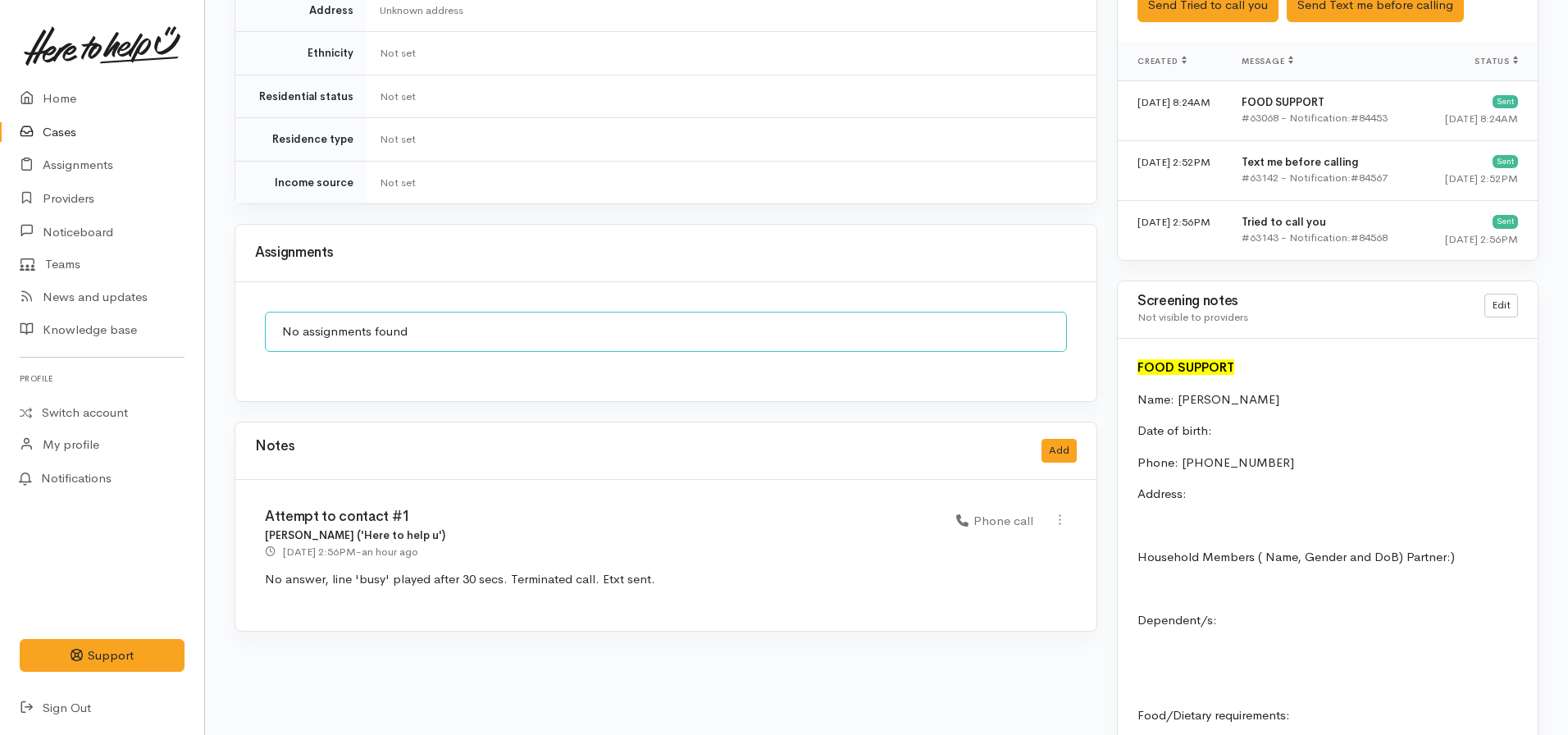
scroll to position [1045, 0]
click at [1071, 445] on button "Add" at bounding box center [1058, 453] width 35 height 24
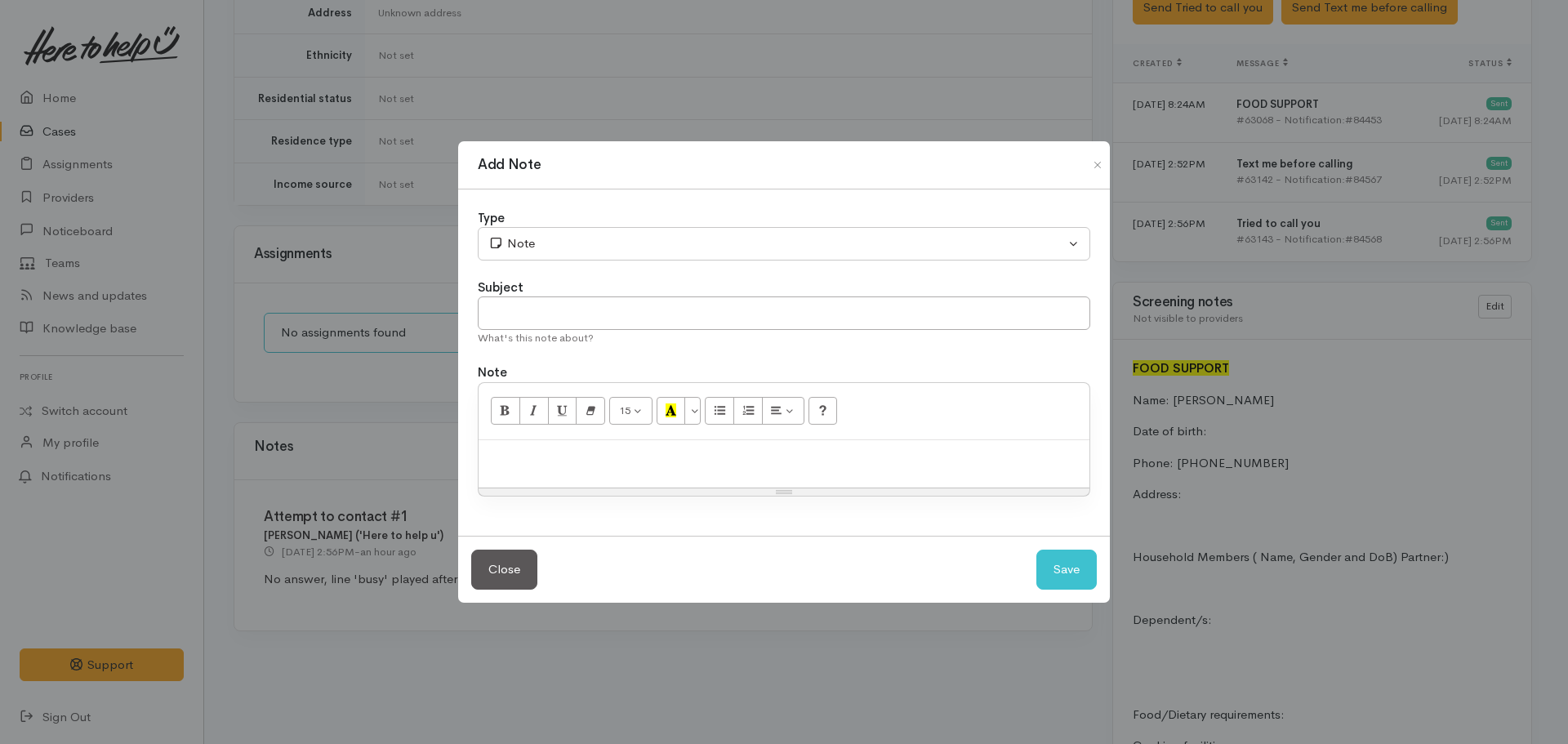
click at [634, 463] on p at bounding box center [783, 458] width 594 height 19
click at [764, 458] on p "Queried support interest, [PERSON_NAME] said she's no linger needing support" at bounding box center [783, 458] width 594 height 19
click at [898, 459] on p "Queried support interest, [PERSON_NAME] said she's no longer needing support" at bounding box center [783, 458] width 594 height 19
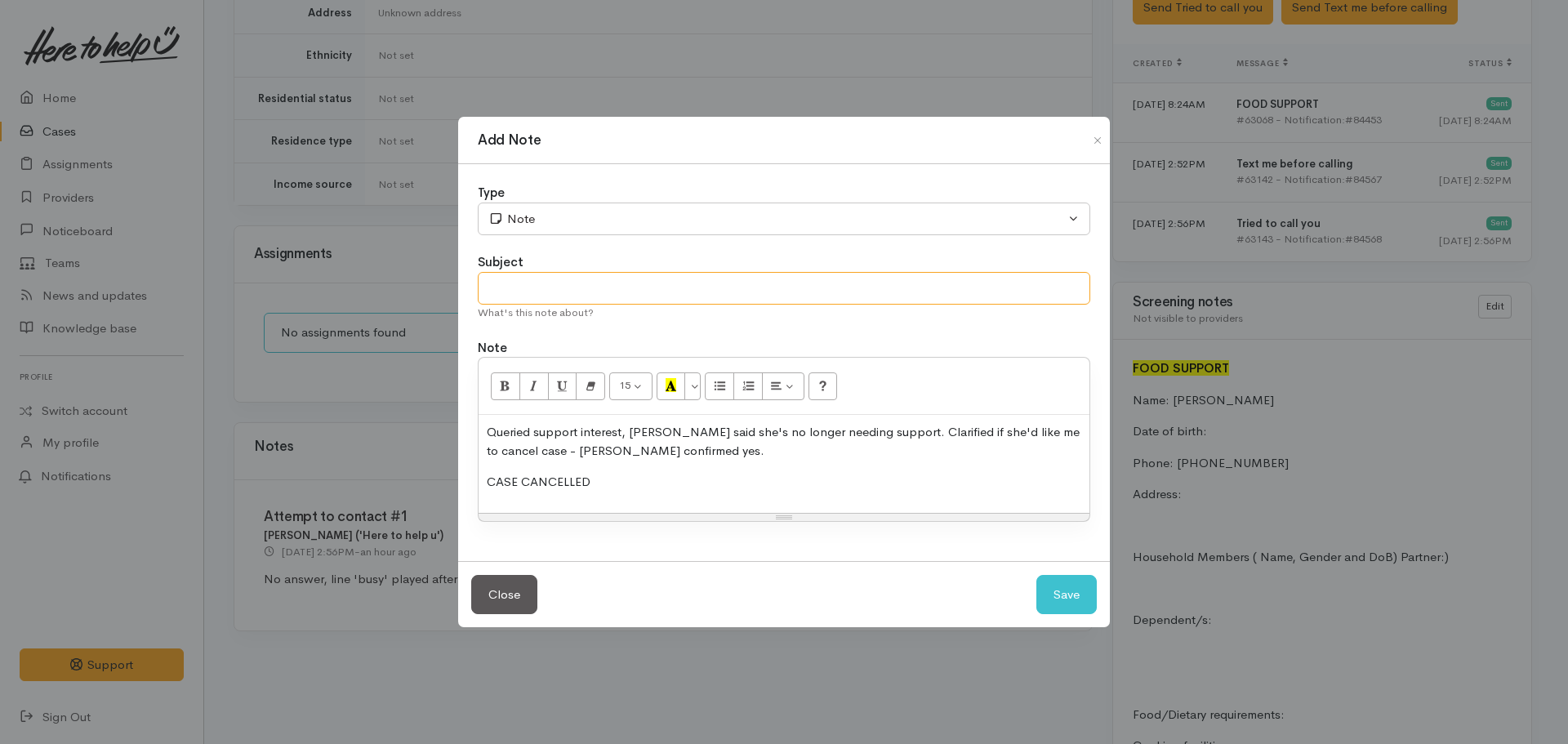
click at [626, 284] on input "text" at bounding box center [784, 288] width 612 height 33
type input "CASE CANCELLED"
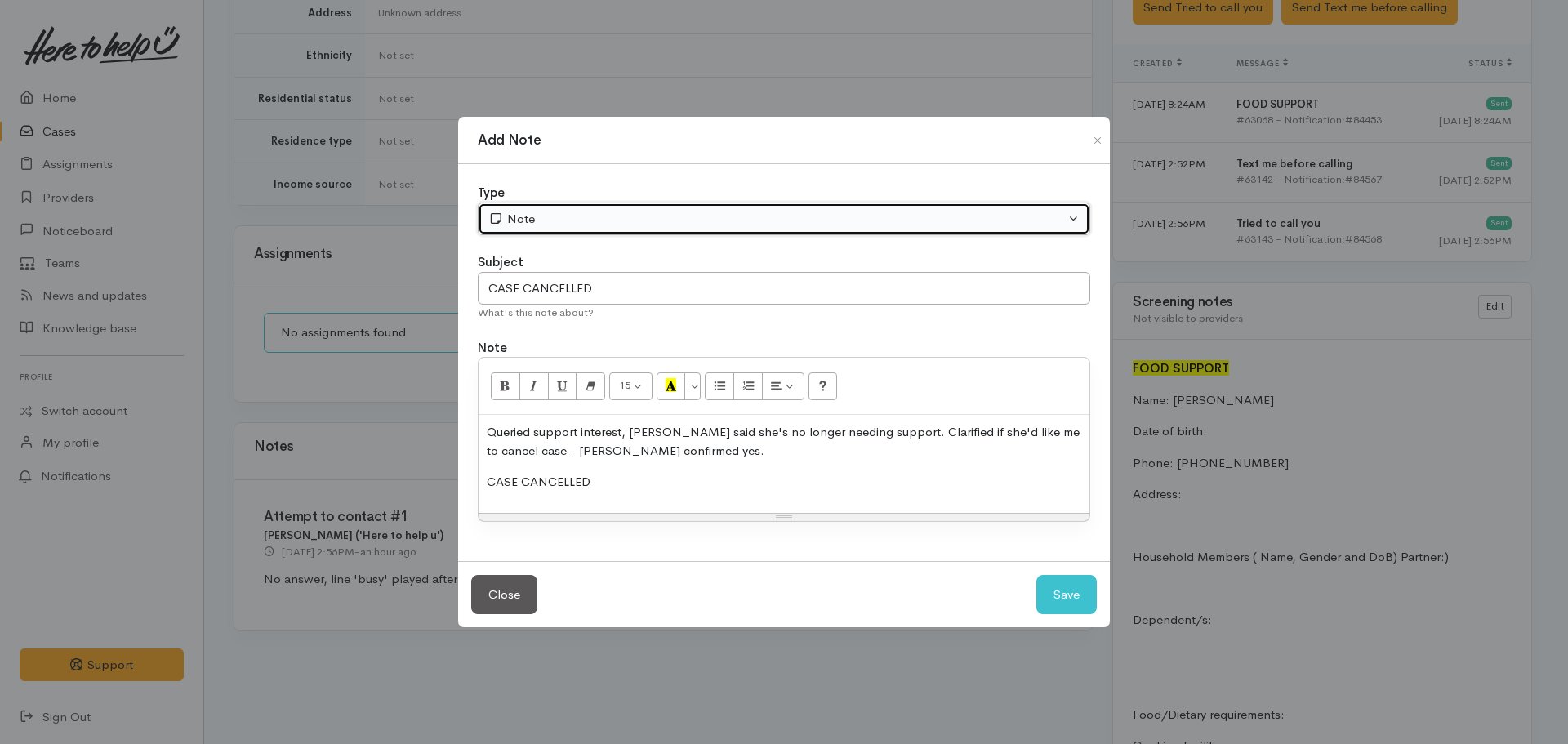
click at [589, 217] on div "Note" at bounding box center [776, 219] width 577 height 19
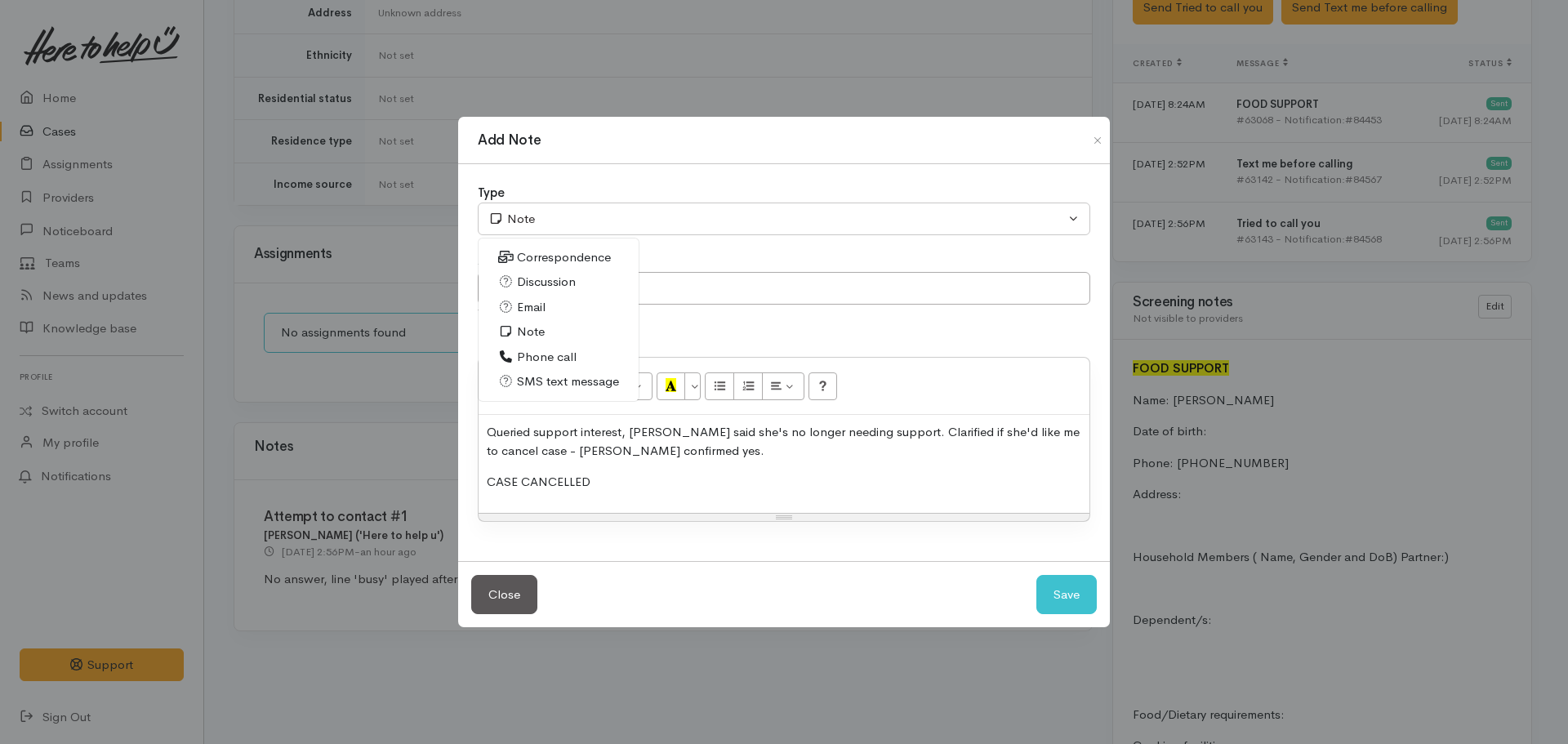
click at [546, 362] on span "Phone call" at bounding box center [547, 358] width 60 height 19
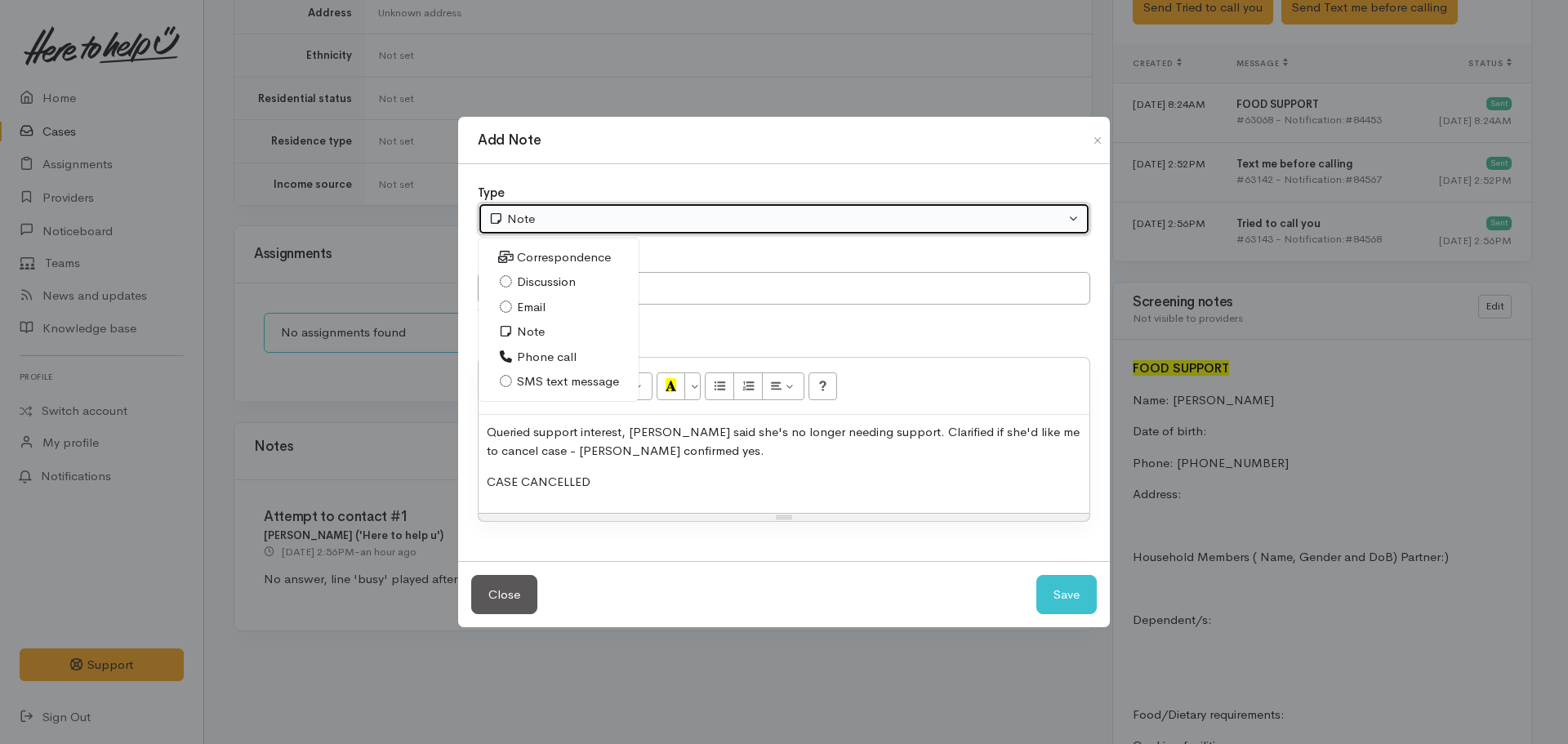
select select "3"
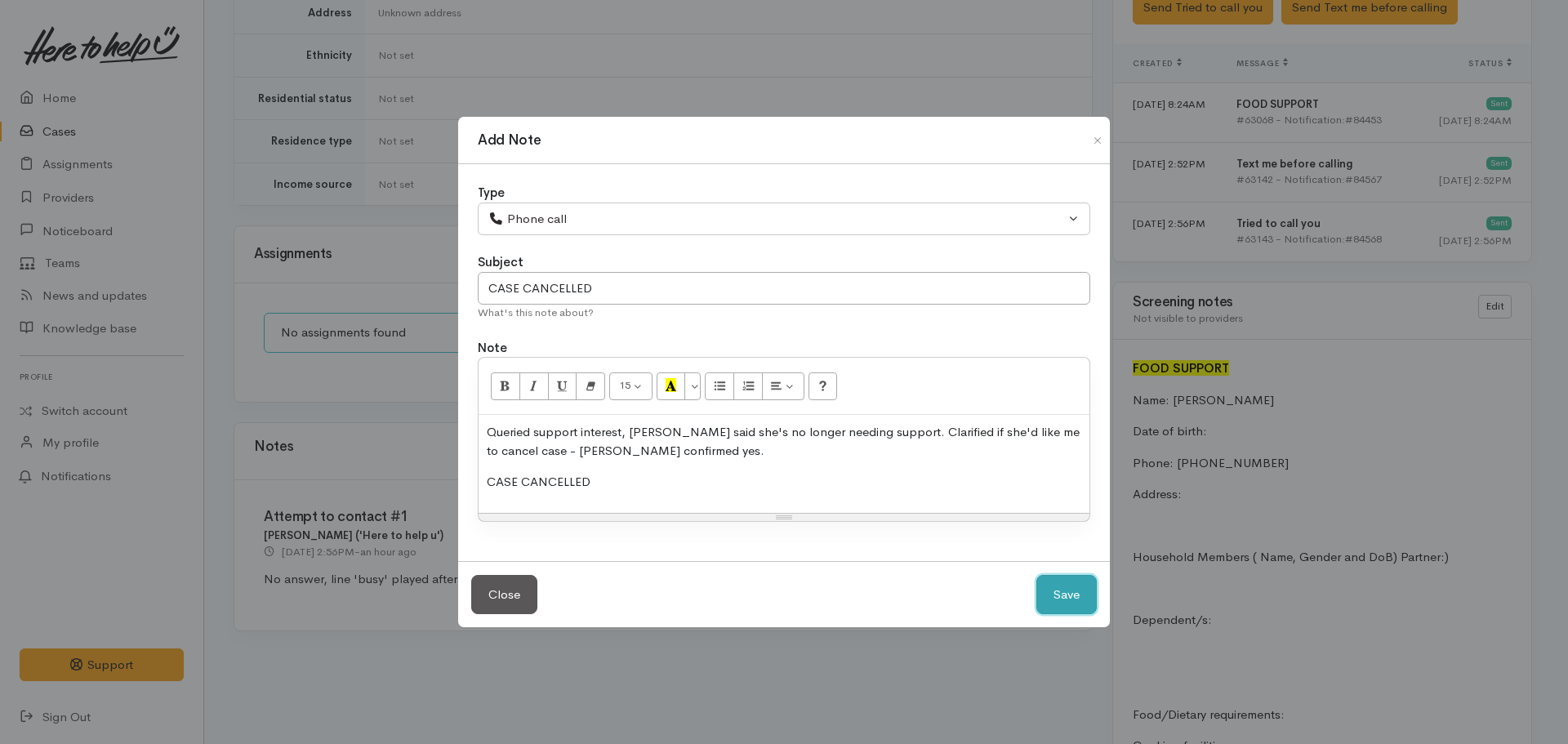
click at [1063, 603] on button "Save" at bounding box center [1066, 595] width 60 height 40
select select "1"
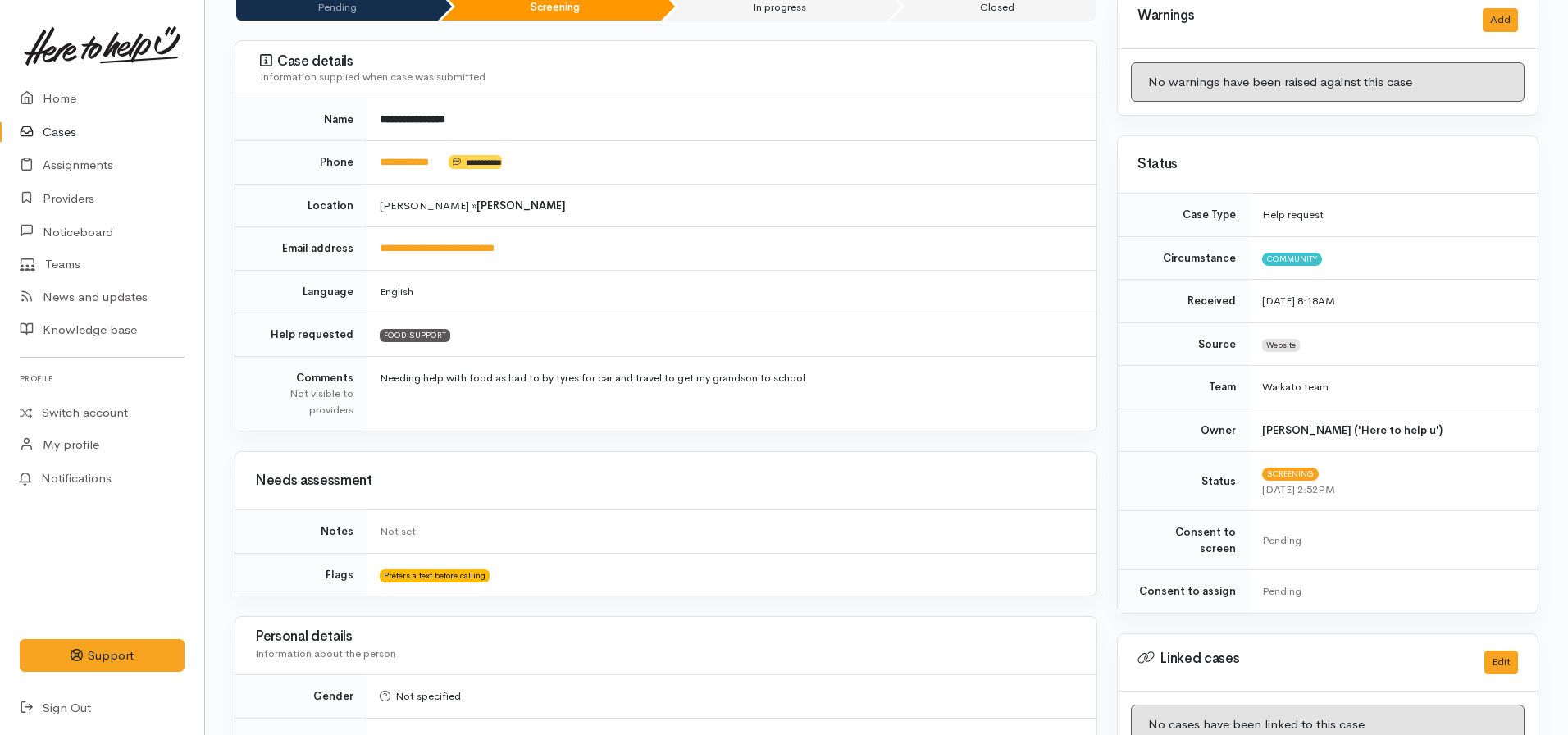
scroll to position [0, 0]
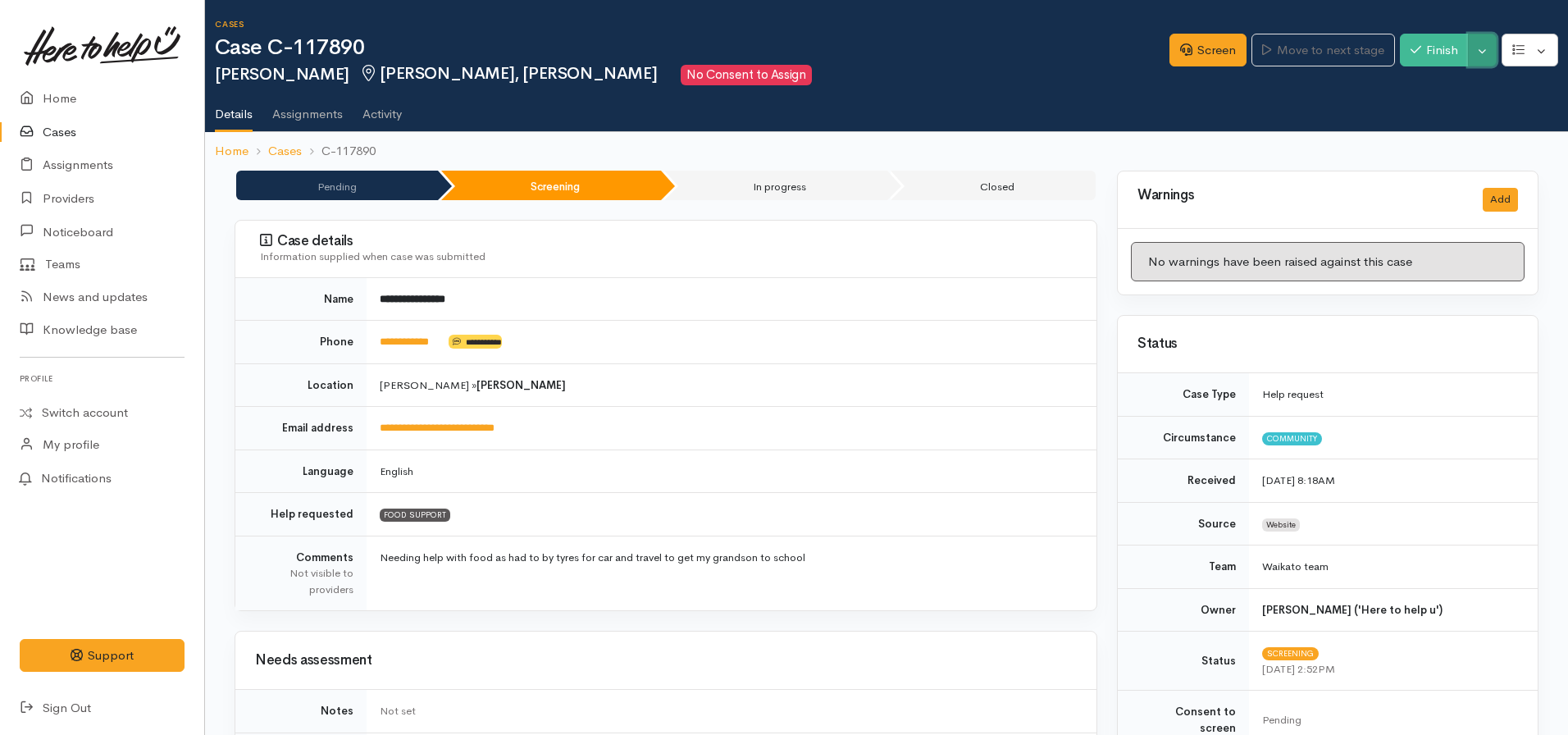
click at [1480, 46] on button "Toggle Dropdown" at bounding box center [1483, 50] width 29 height 34
click at [1429, 114] on link "Cancel" at bounding box center [1431, 113] width 129 height 26
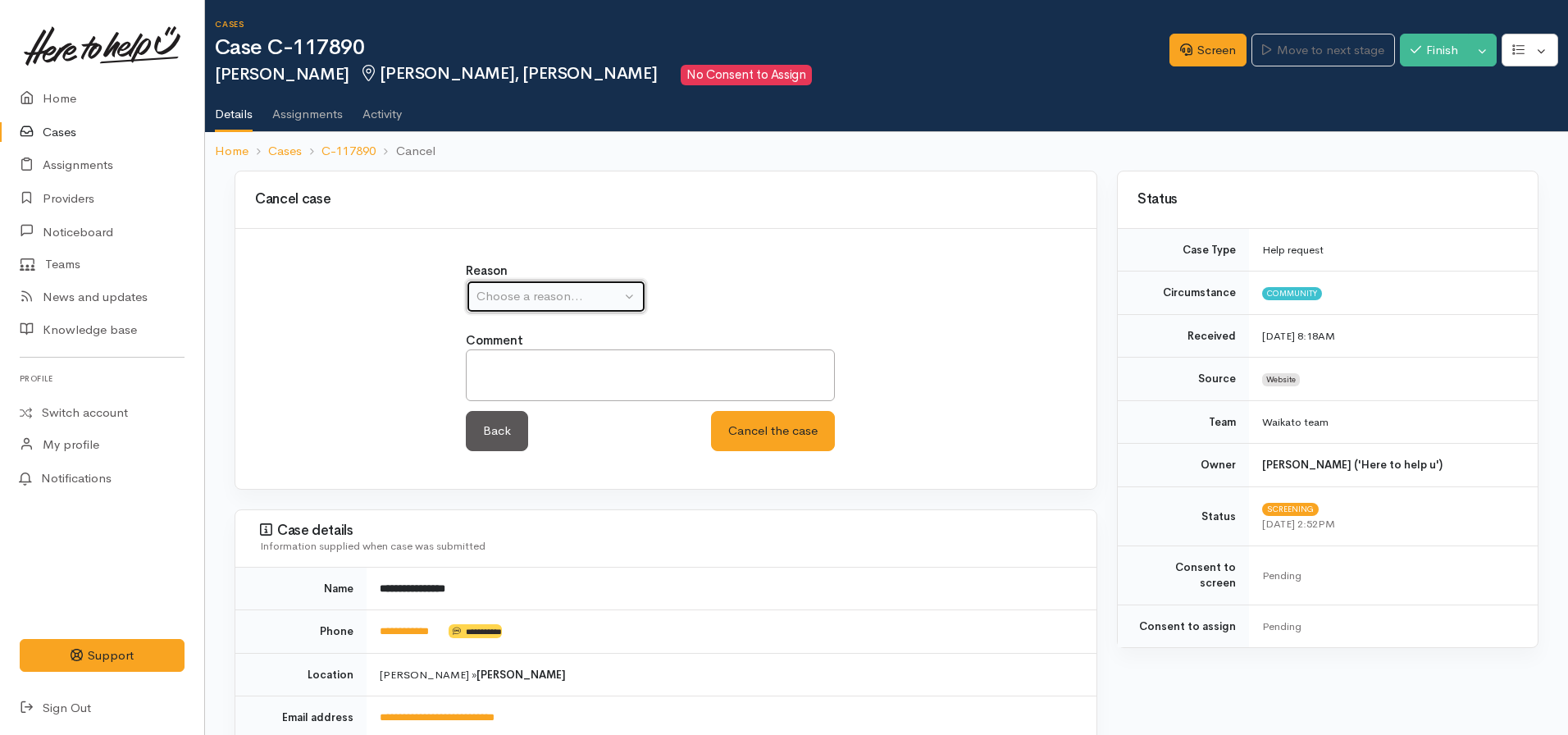
click at [588, 307] on button "Choose a reason..." at bounding box center [556, 296] width 180 height 34
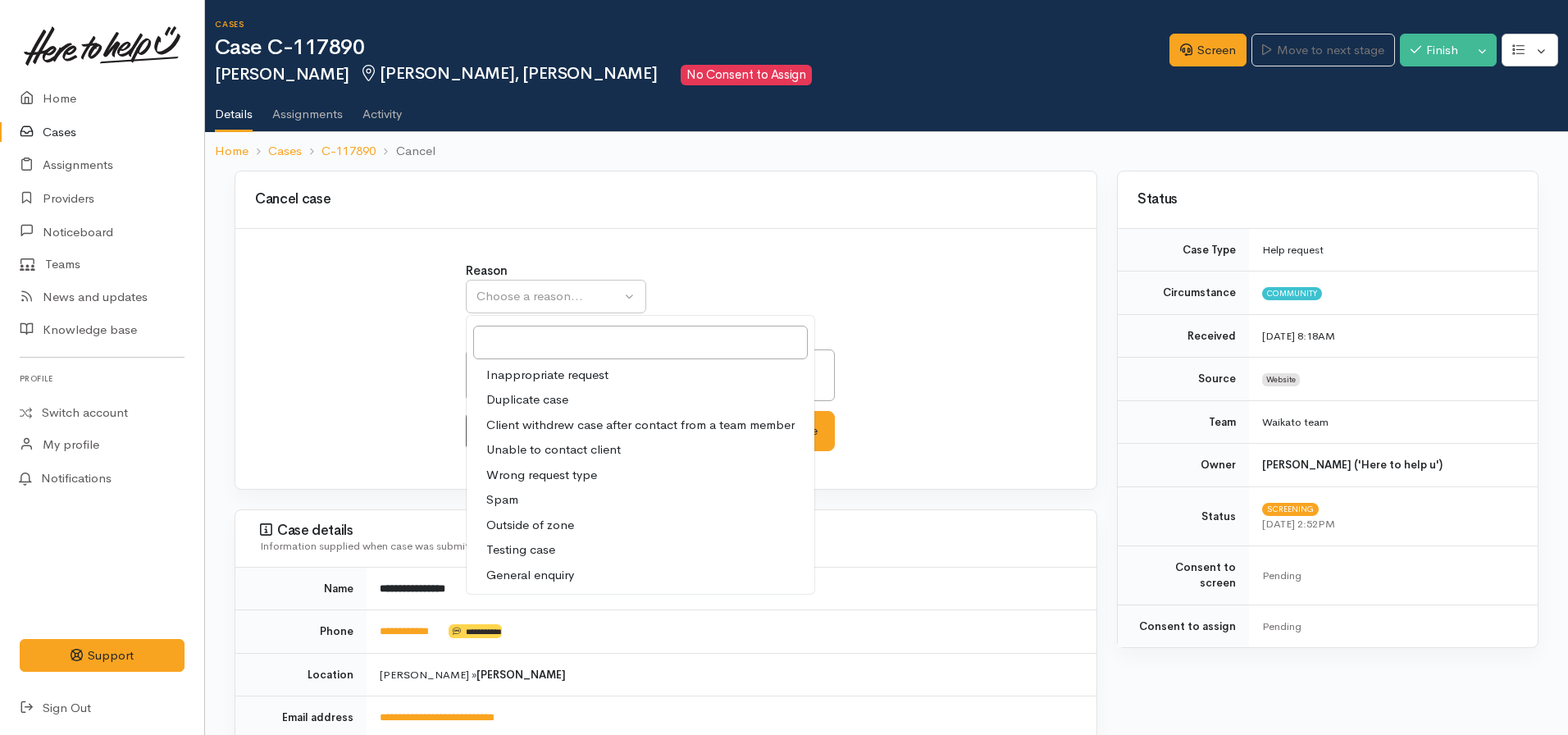
click at [535, 431] on span "Client withdrew case after contact from a team member" at bounding box center [641, 425] width 308 height 19
select select "3"
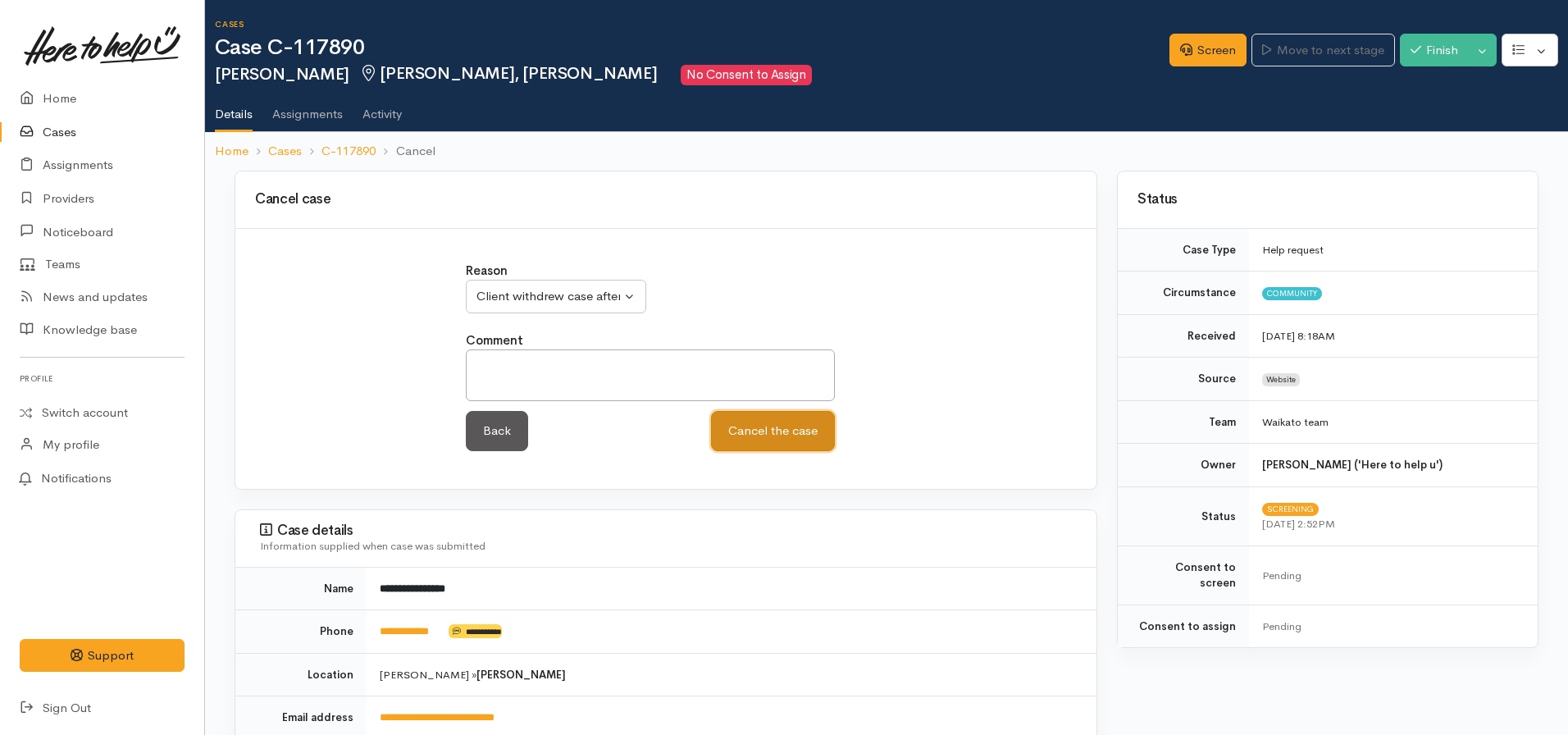
click at [739, 424] on button "Cancel the case" at bounding box center [772, 431] width 124 height 40
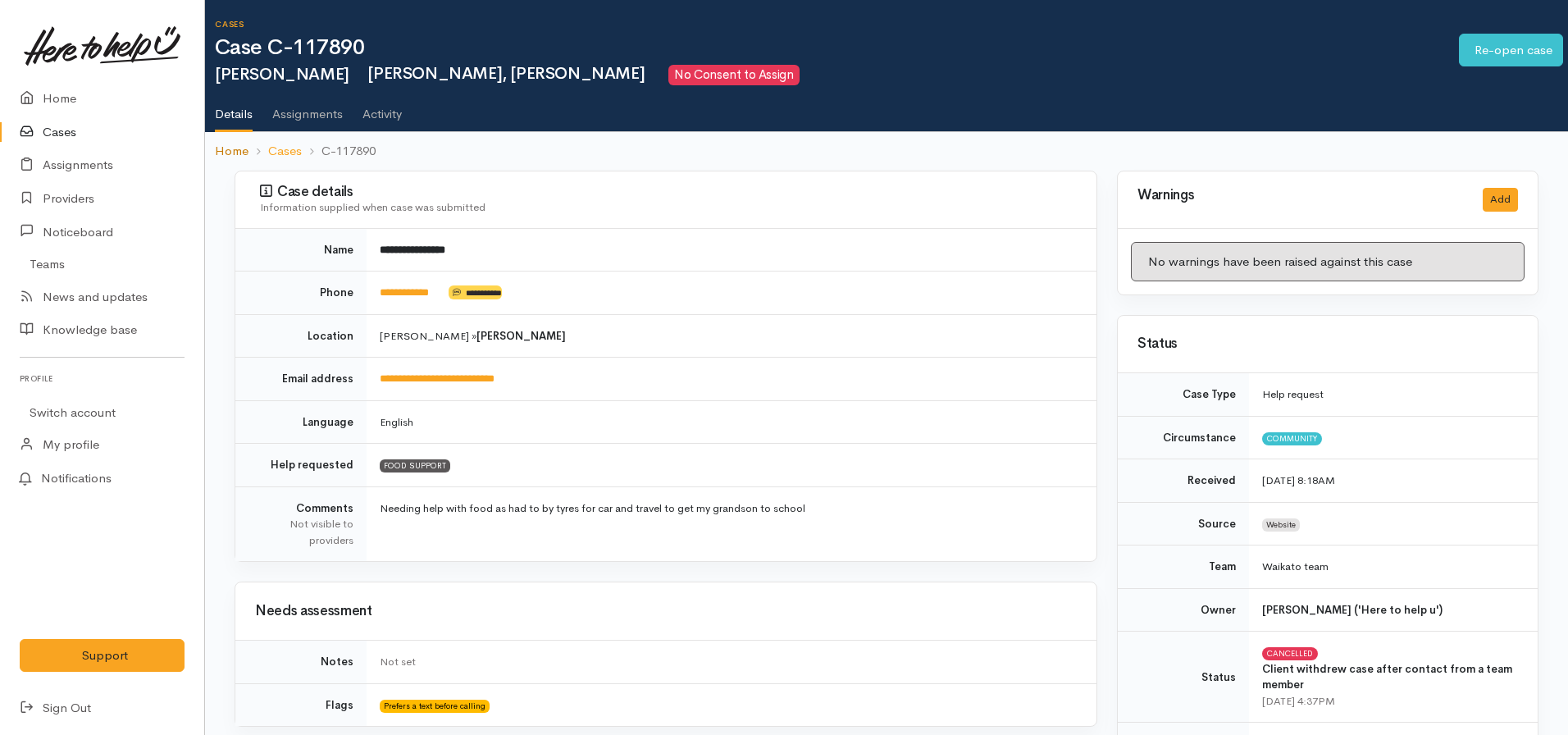
click at [220, 147] on link "Home" at bounding box center [231, 151] width 34 height 19
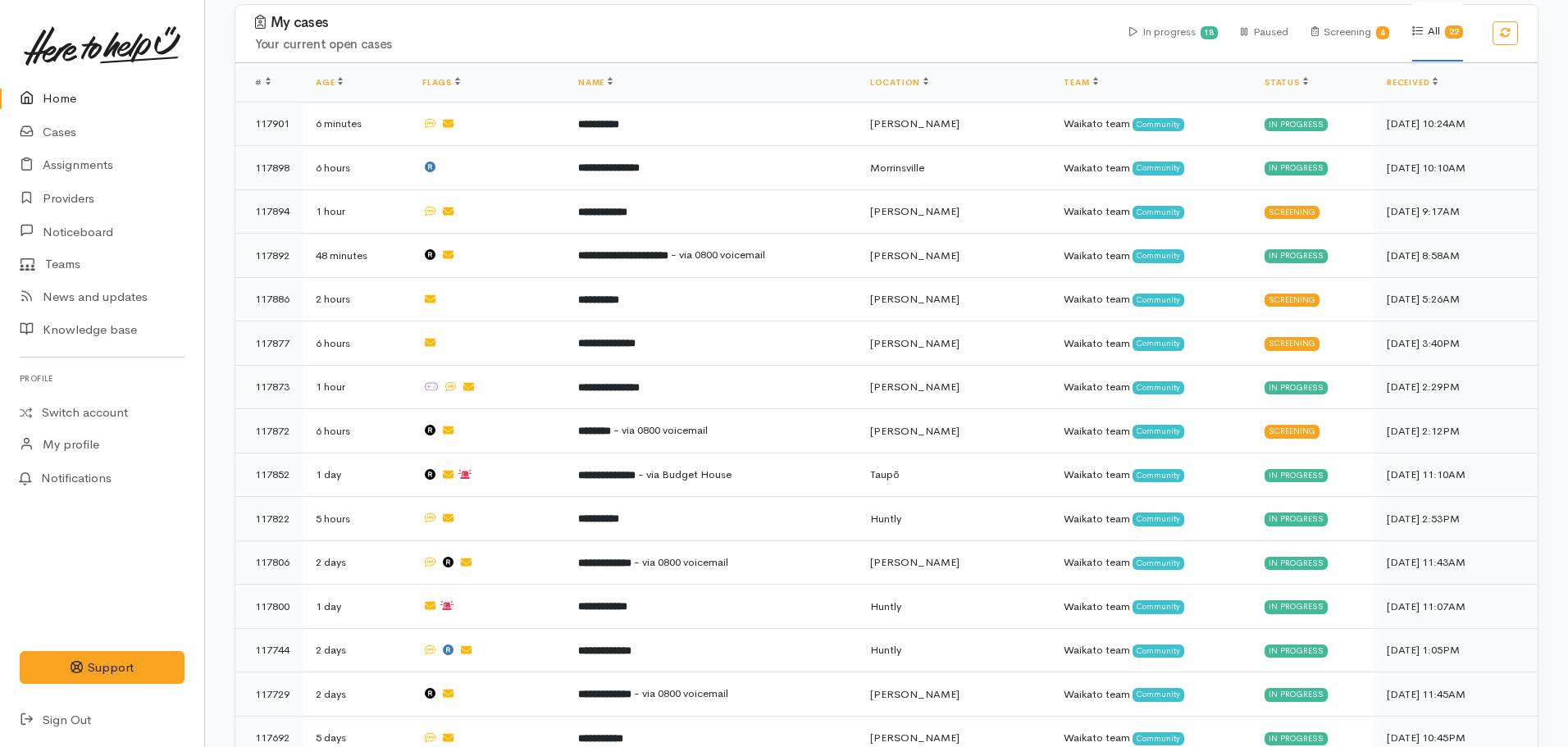
scroll to position [905, 0]
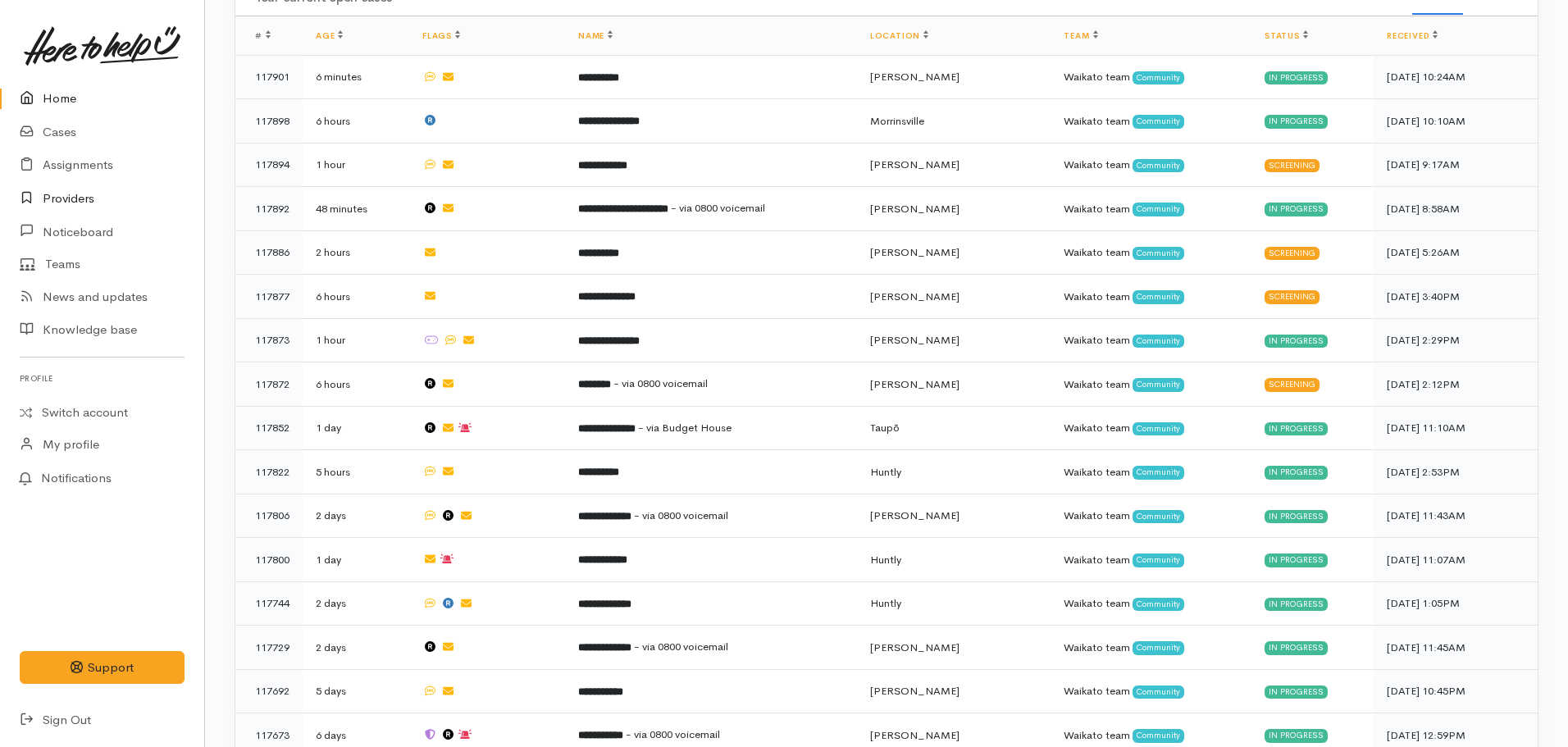
click at [85, 204] on link "Providers" at bounding box center [102, 198] width 204 height 34
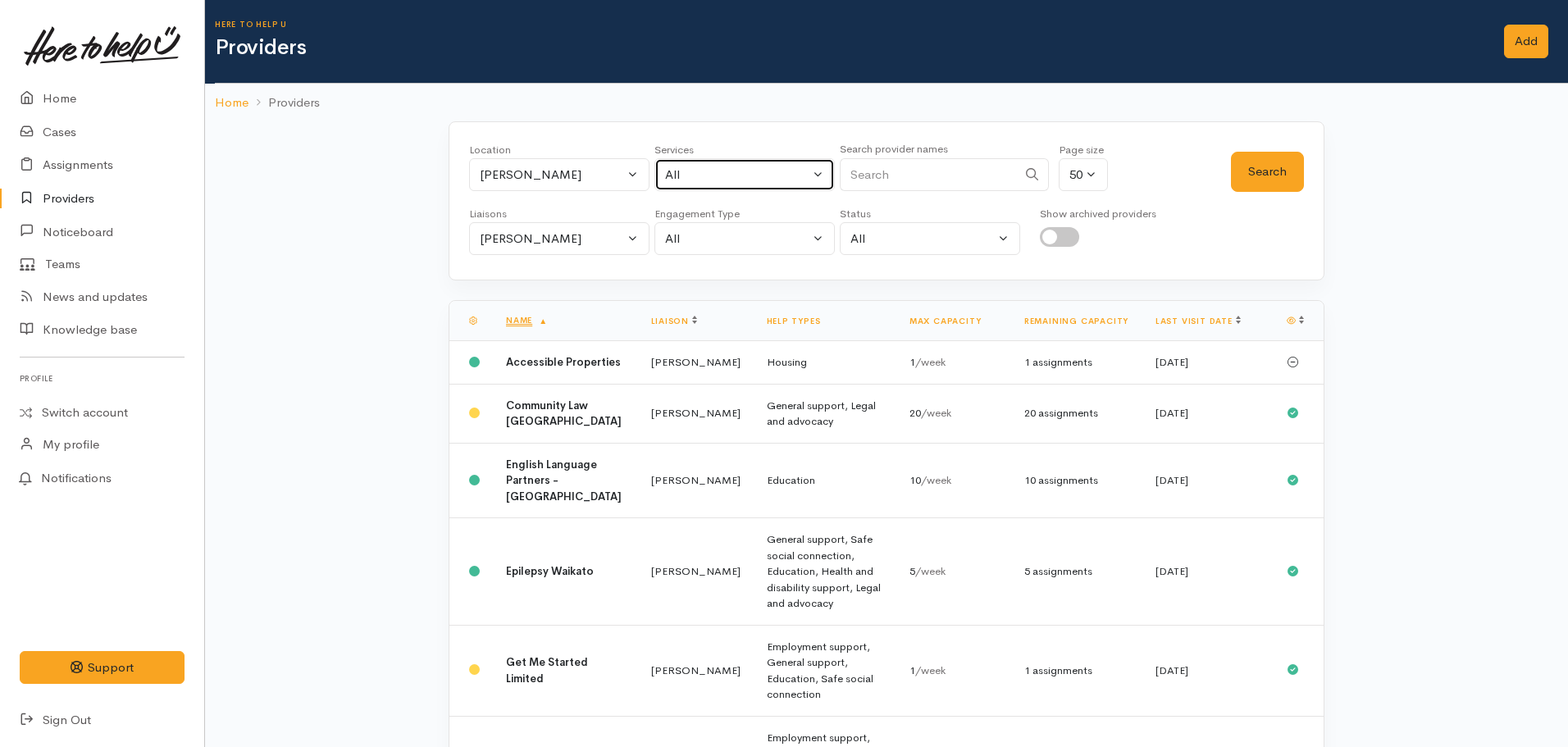
click at [719, 168] on div "All" at bounding box center [737, 175] width 145 height 19
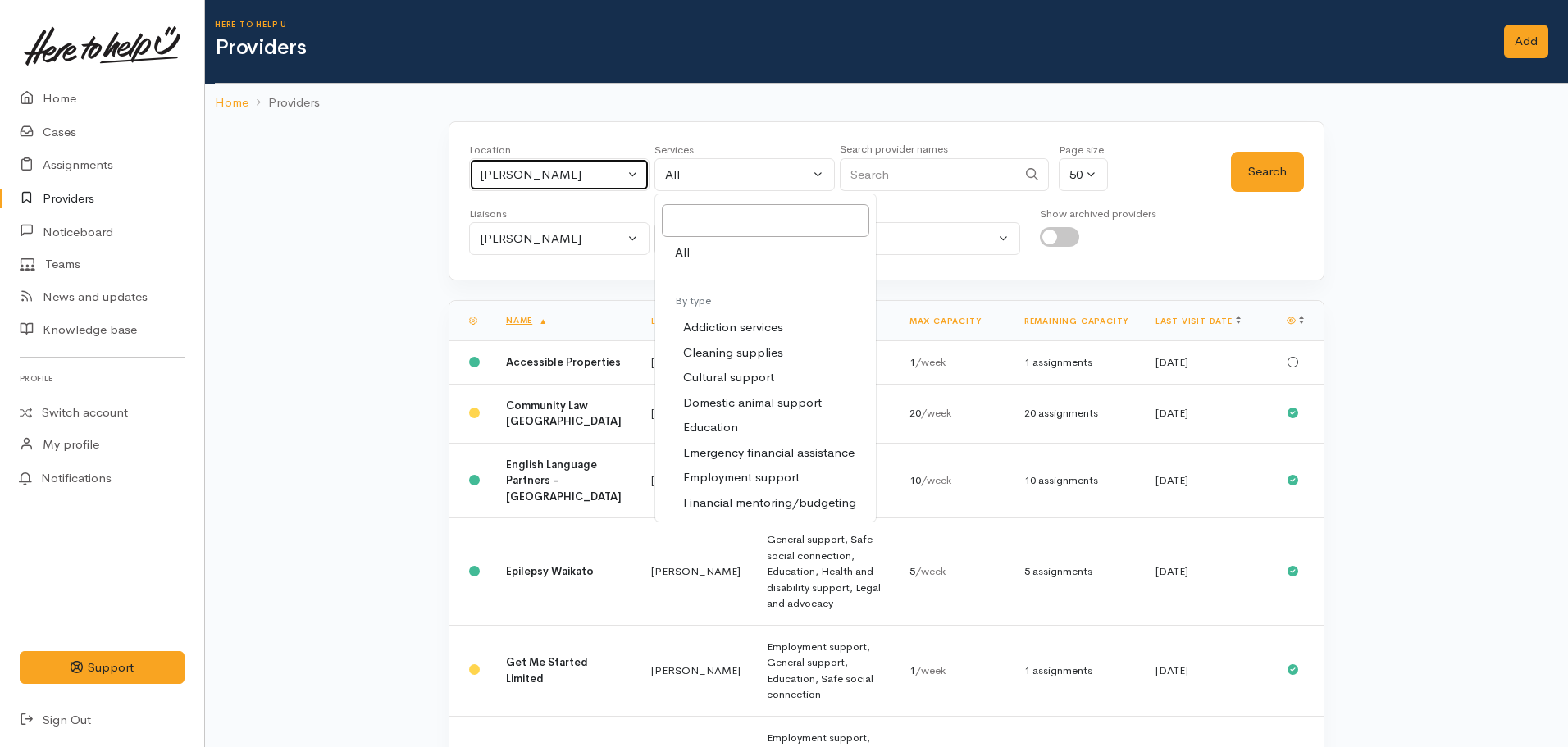
click at [574, 169] on div "Hamilton" at bounding box center [552, 175] width 145 height 19
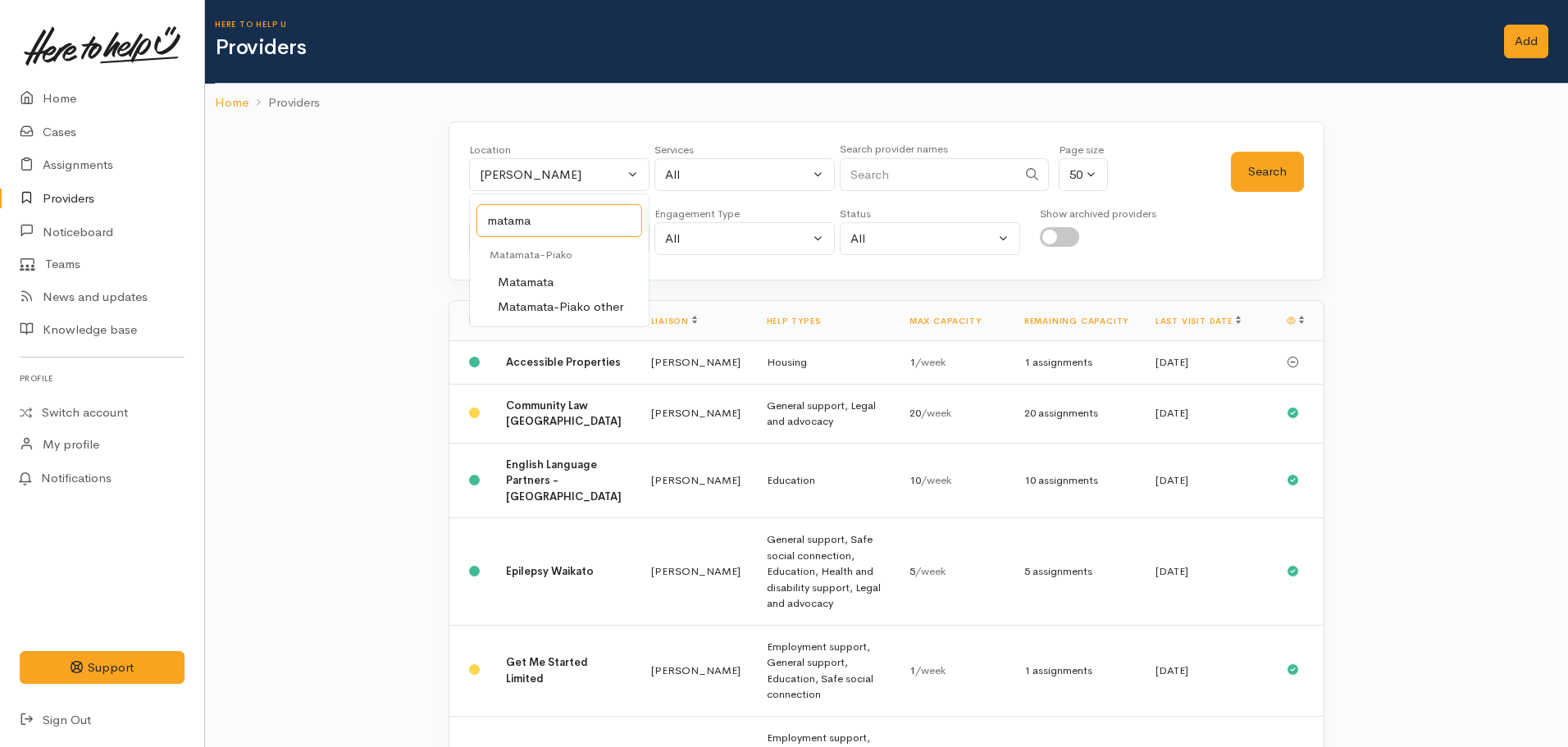
type input "matama"
click at [548, 281] on span "Matamata" at bounding box center [526, 283] width 56 height 19
select select "22"
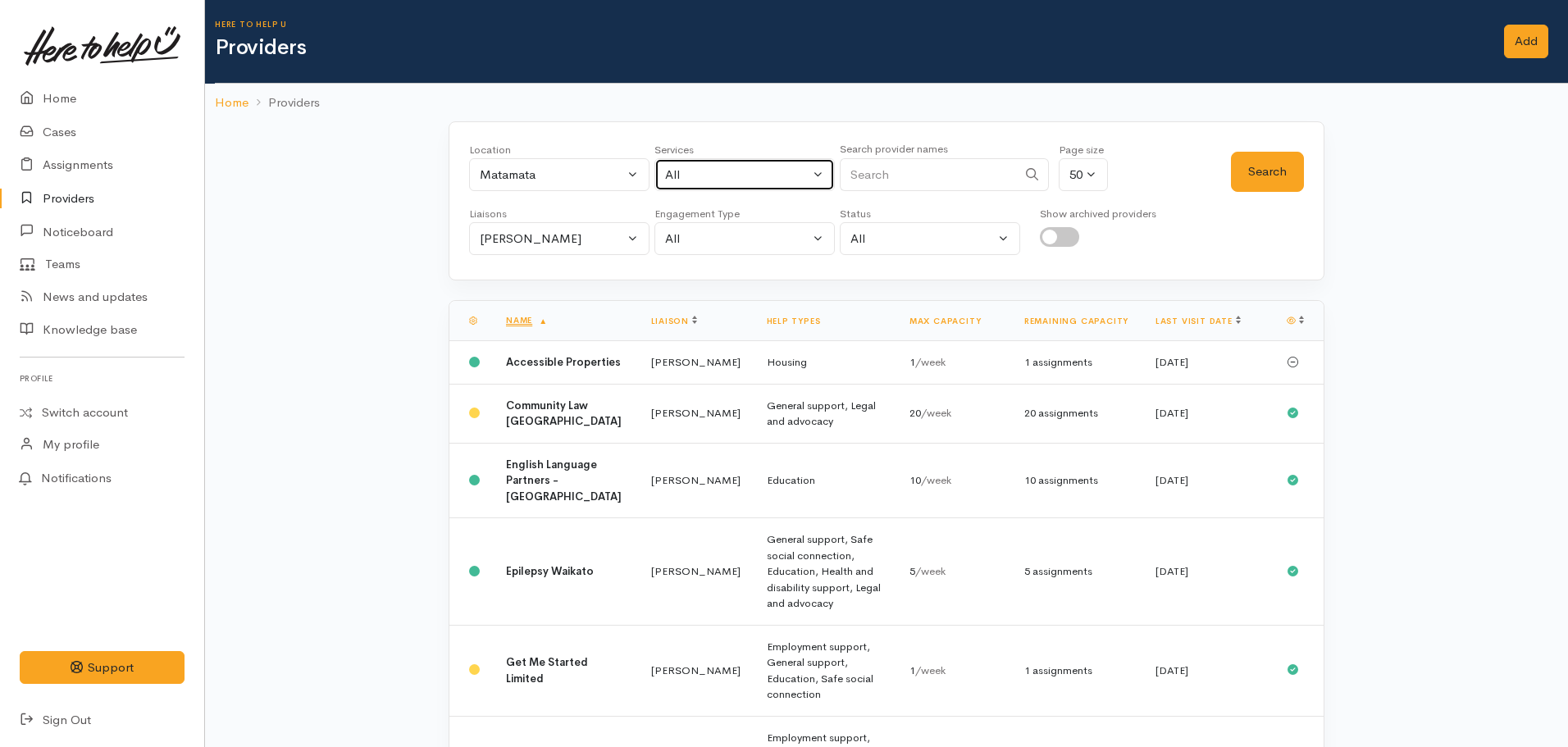
click at [693, 166] on div "All" at bounding box center [737, 175] width 145 height 19
type input "food"
click at [751, 283] on span "Food support" at bounding box center [721, 283] width 77 height 19
select select "3"
click at [1244, 169] on button "Search" at bounding box center [1267, 171] width 73 height 40
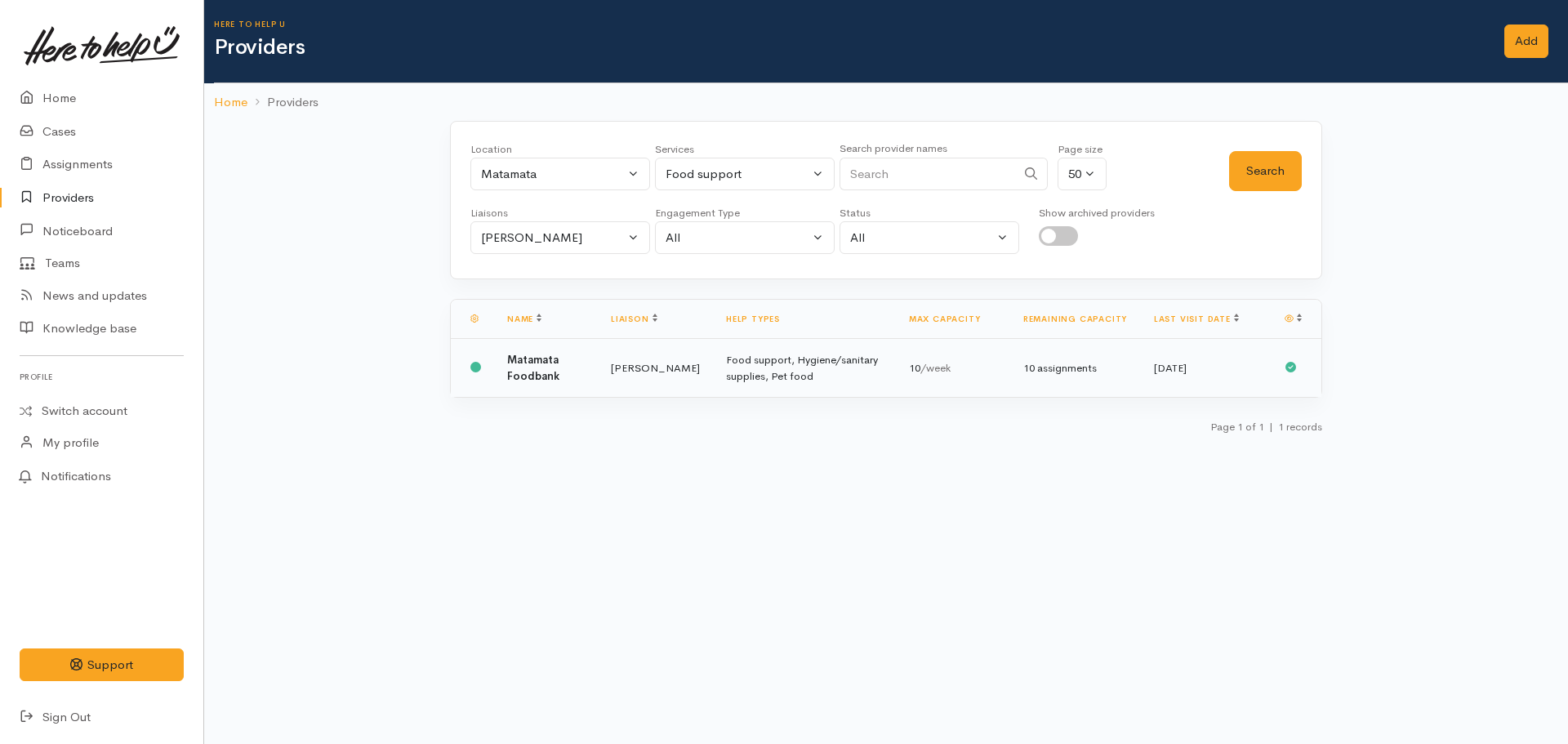
click at [770, 359] on td "Food support, Hygiene/sanitary supplies, Pet food" at bounding box center [805, 368] width 183 height 59
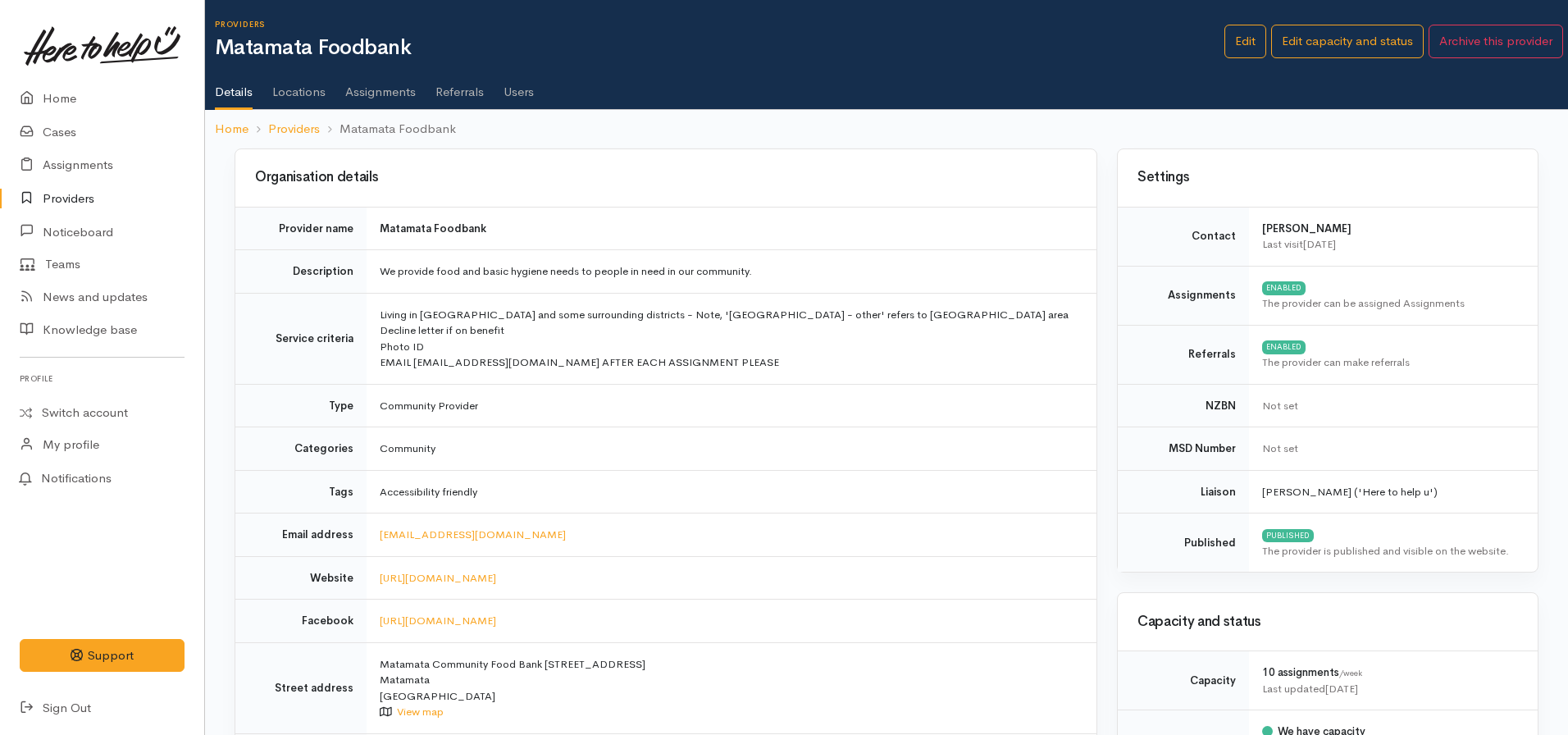
click at [328, 82] on ul "Details Locations Assignments Referrals Users" at bounding box center [891, 86] width 1353 height 47
click at [394, 82] on link "Assignments" at bounding box center [380, 86] width 71 height 46
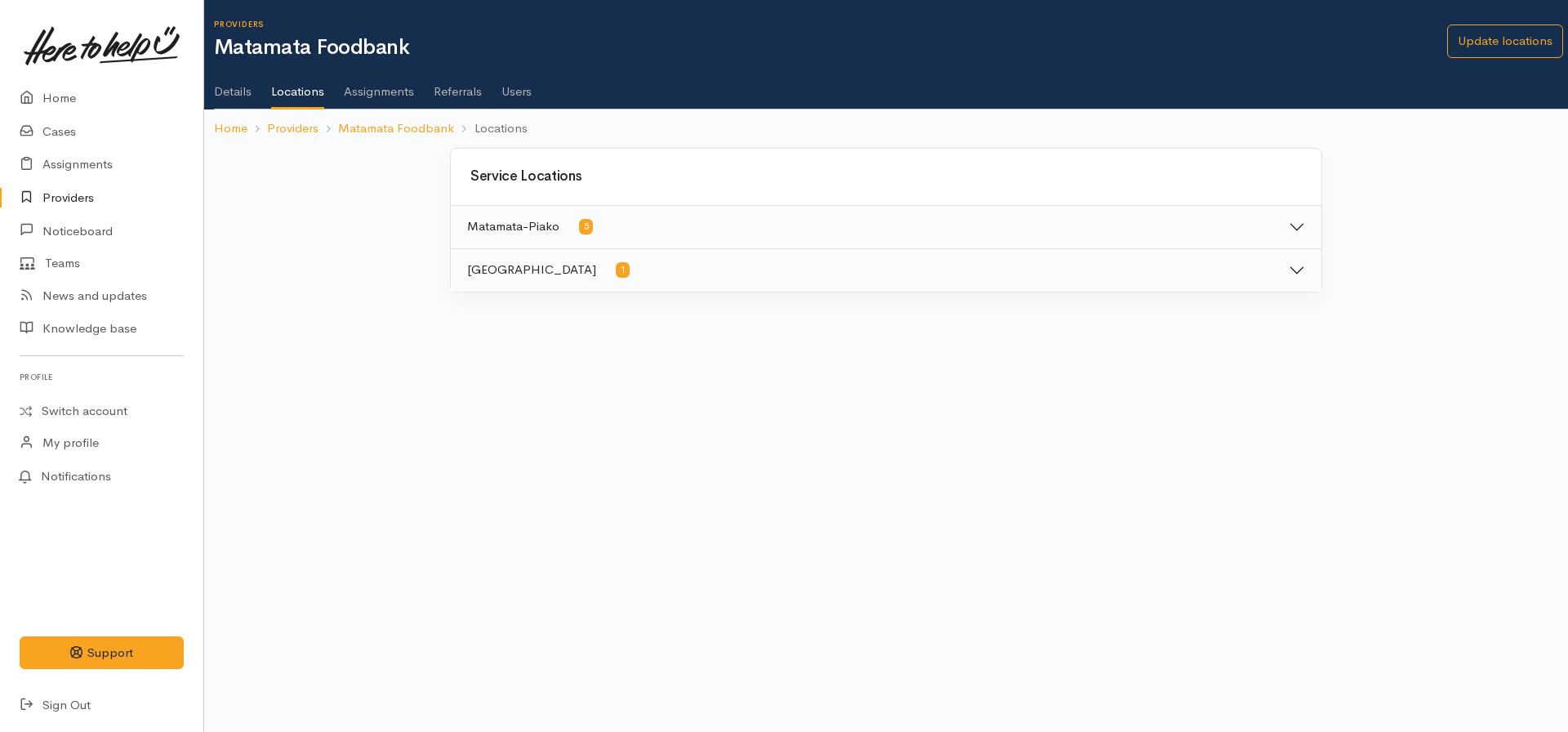
click at [376, 89] on link "Assignments" at bounding box center [379, 86] width 71 height 46
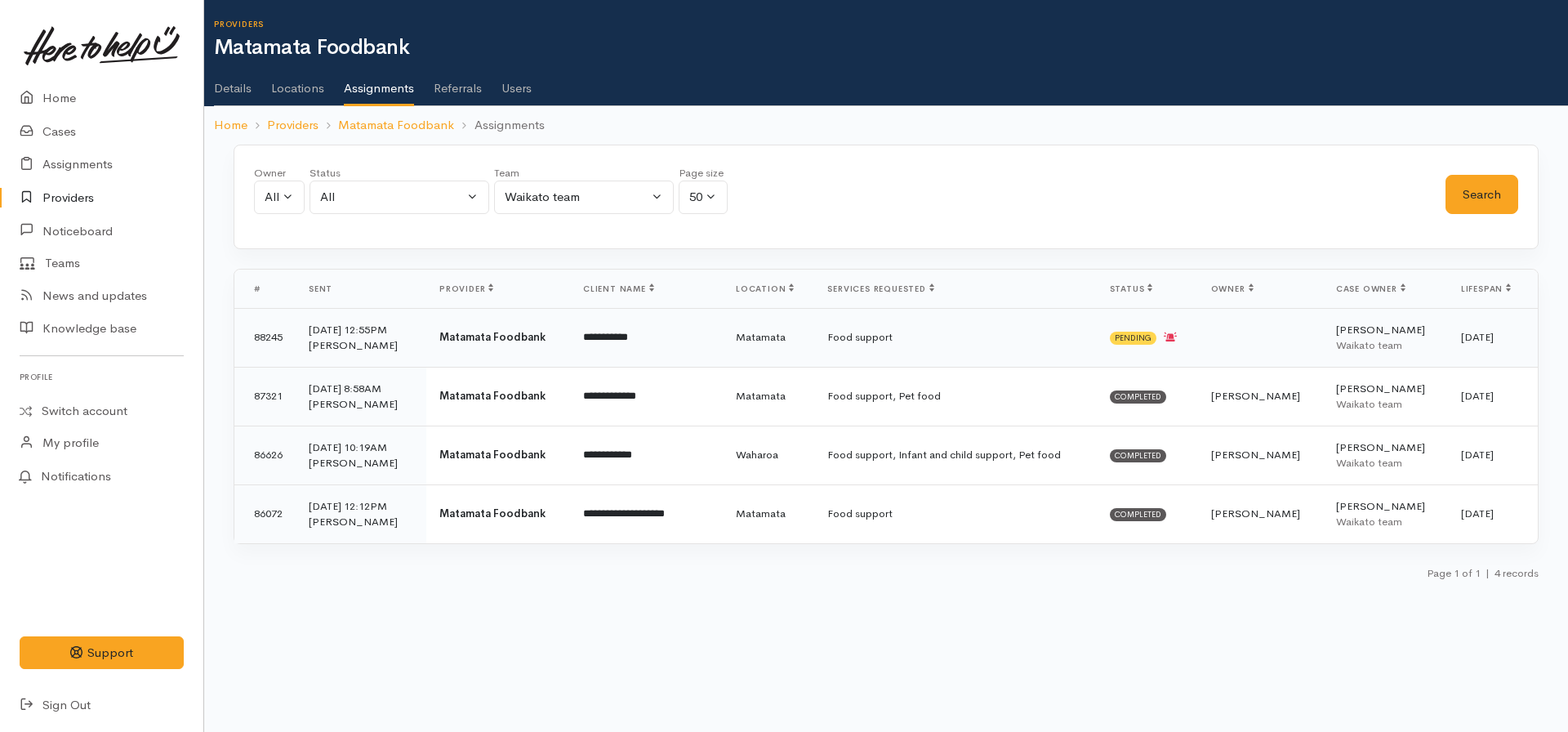
click at [1226, 341] on td at bounding box center [1260, 338] width 125 height 59
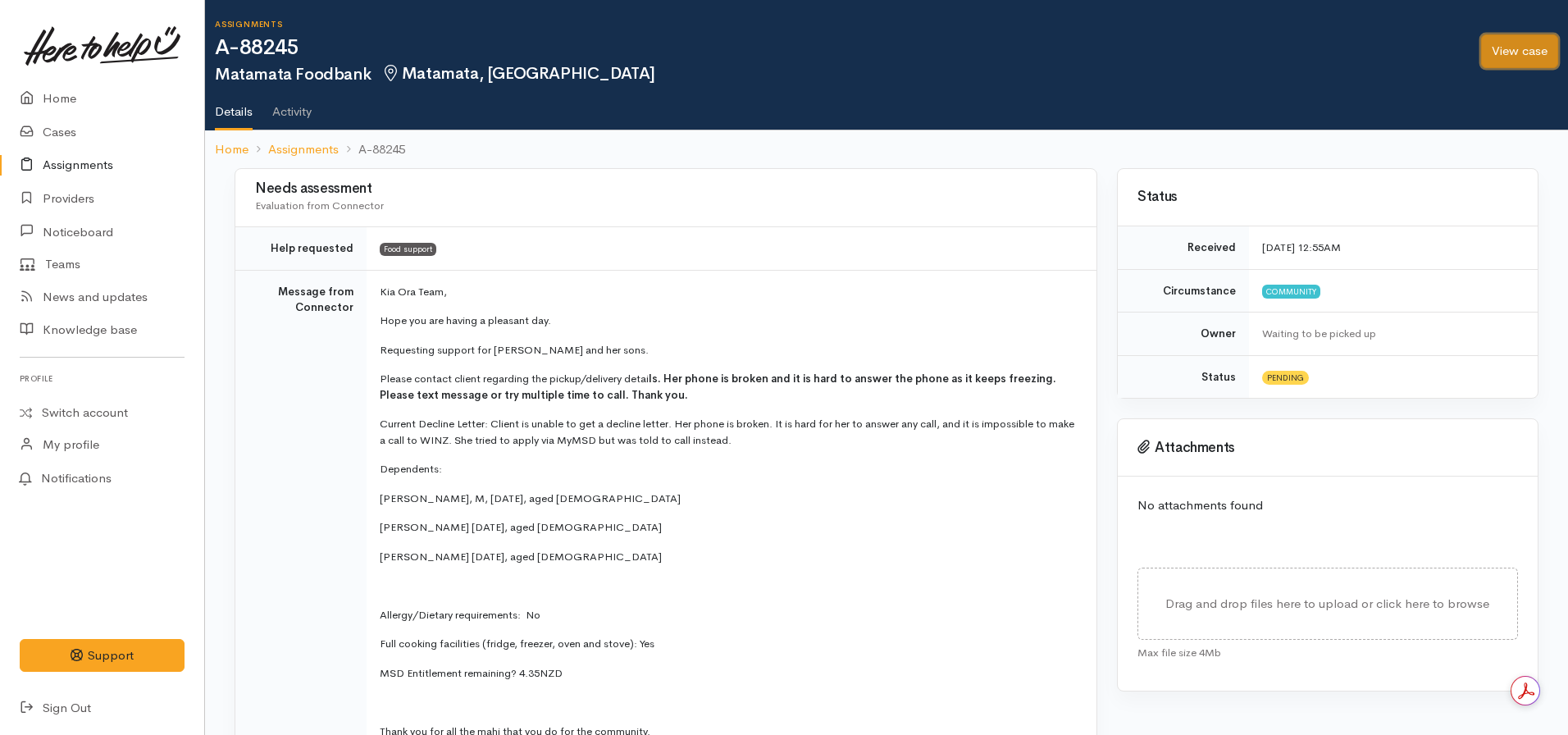
click at [1517, 60] on link "View case" at bounding box center [1519, 51] width 77 height 34
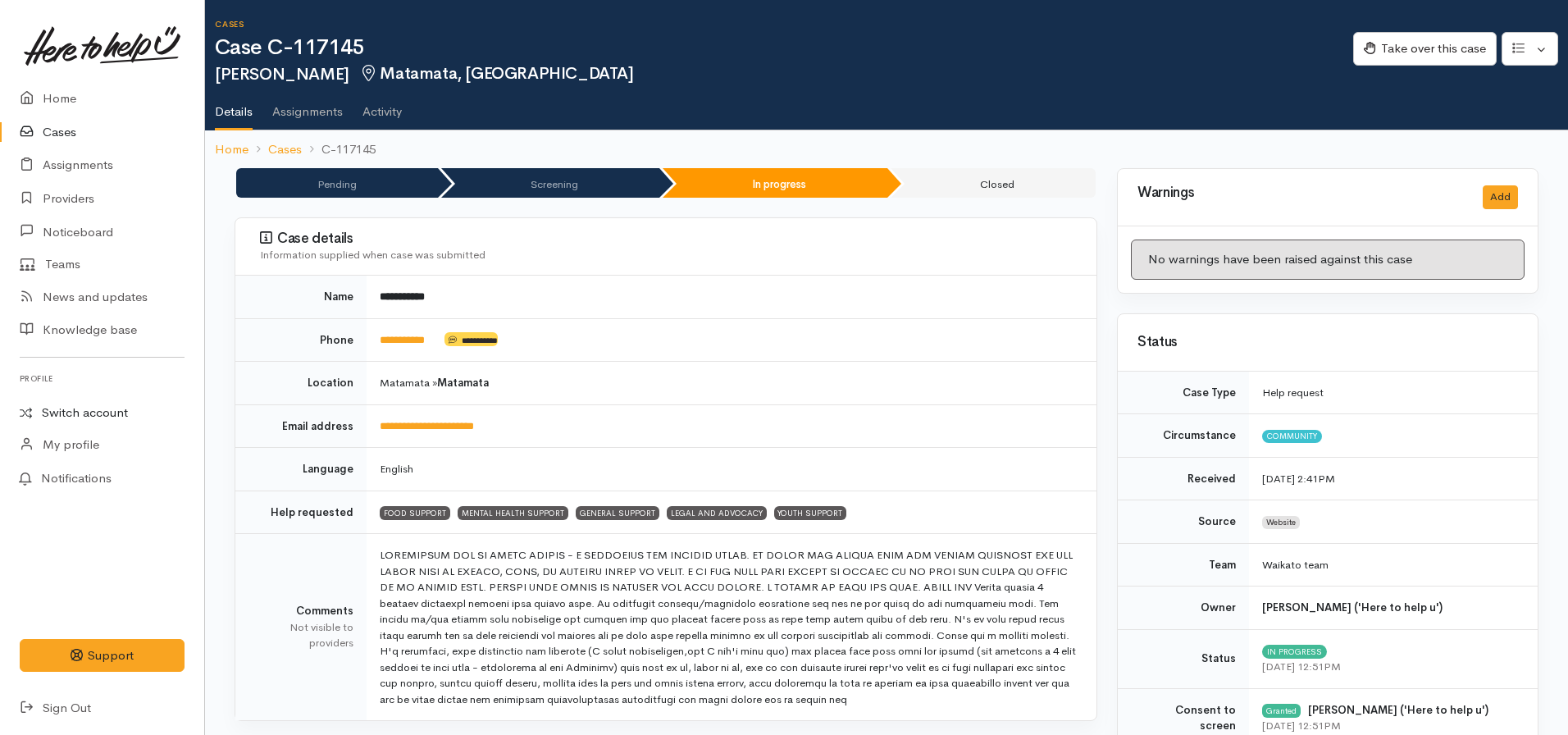
click at [110, 411] on link "Switch account" at bounding box center [102, 412] width 204 height 32
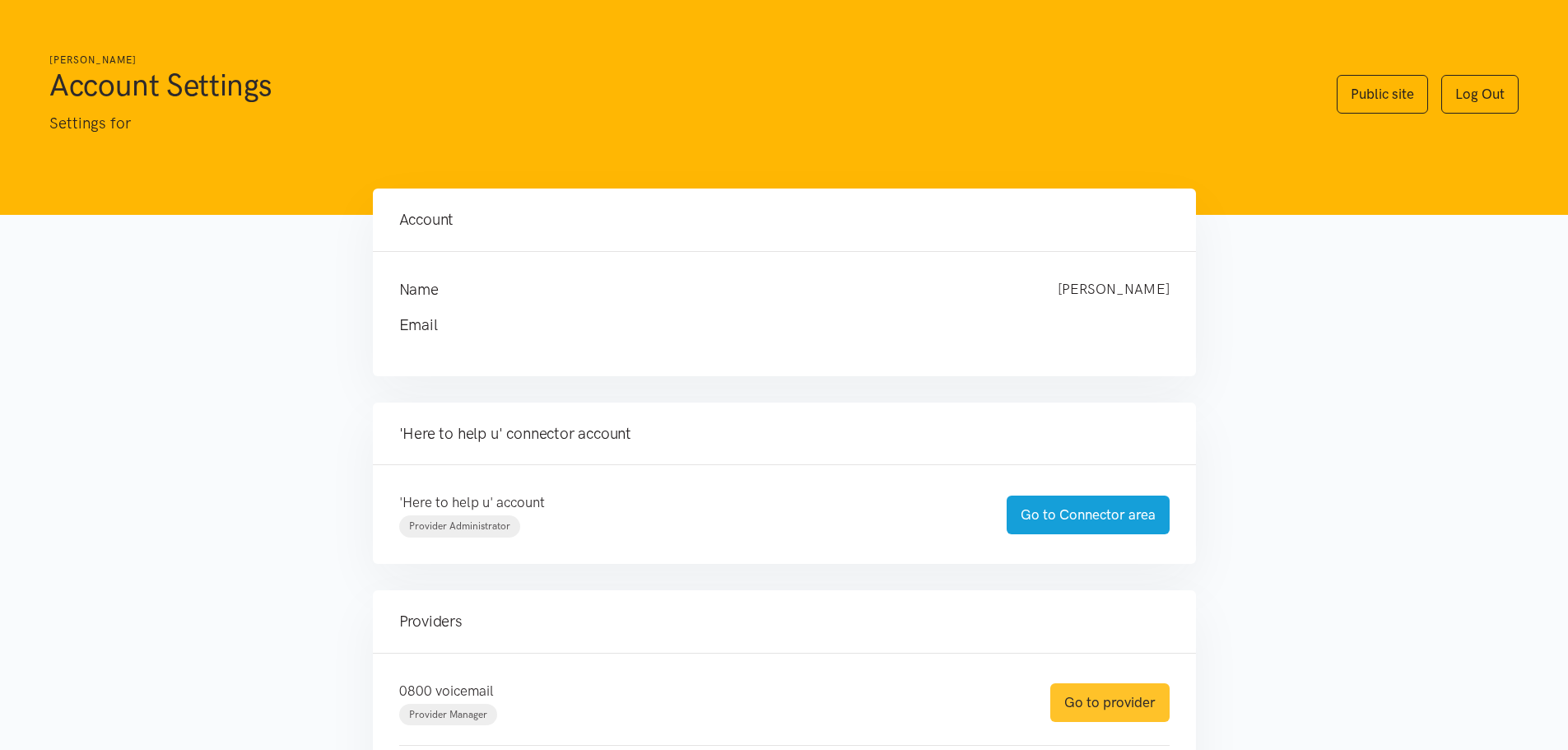
click at [1103, 709] on link "Go to provider" at bounding box center [1110, 703] width 119 height 38
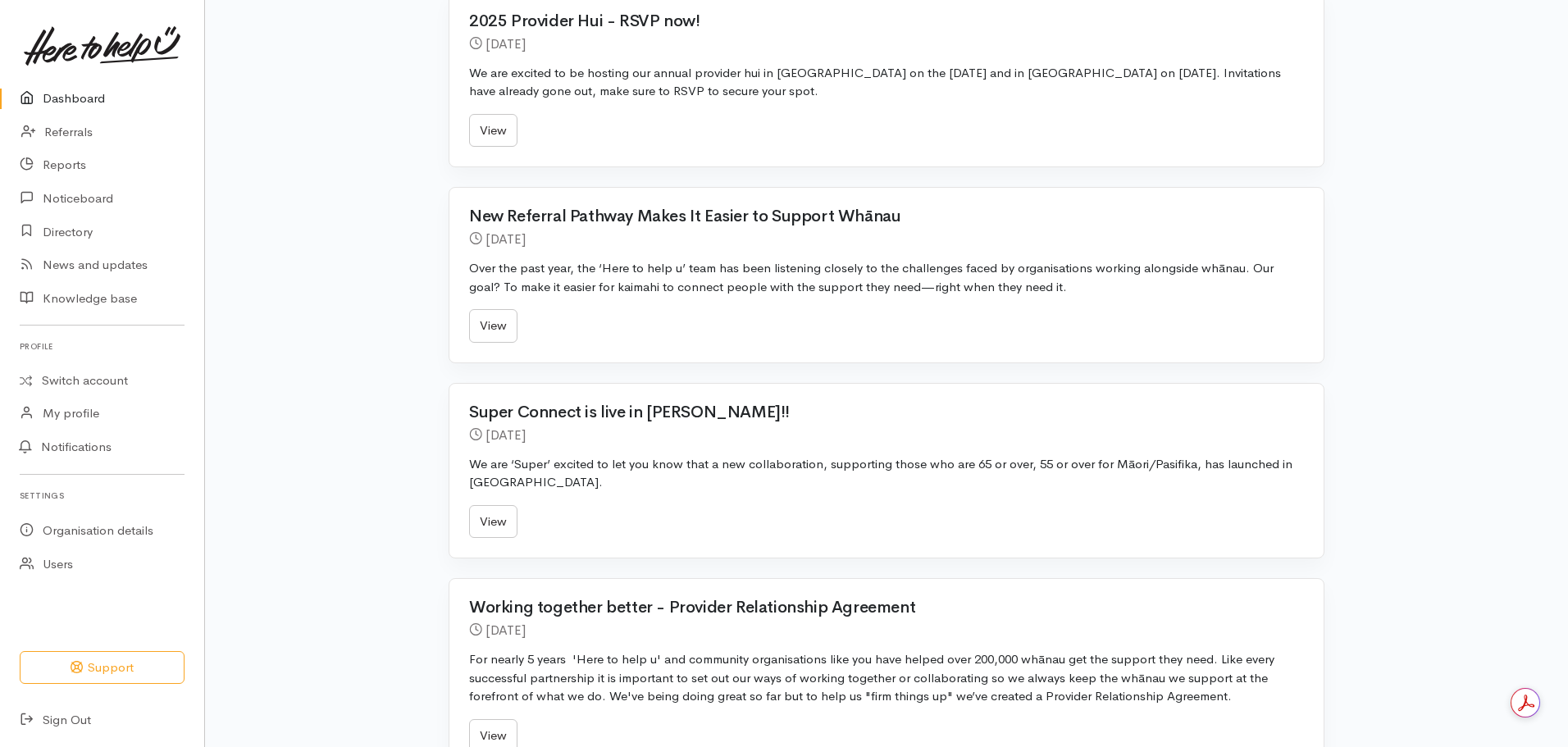
scroll to position [567, 0]
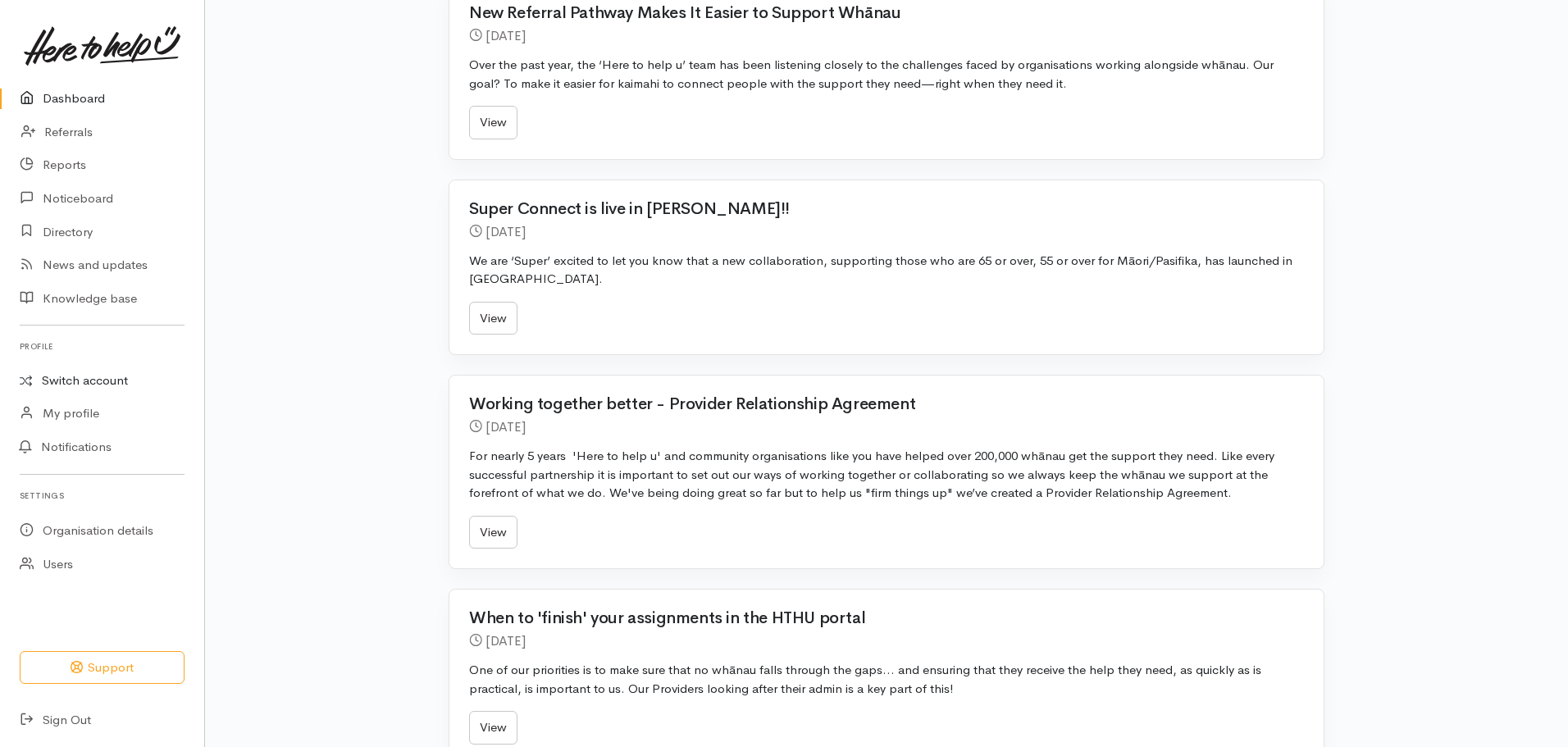
click at [100, 379] on link "Switch account" at bounding box center [102, 380] width 204 height 32
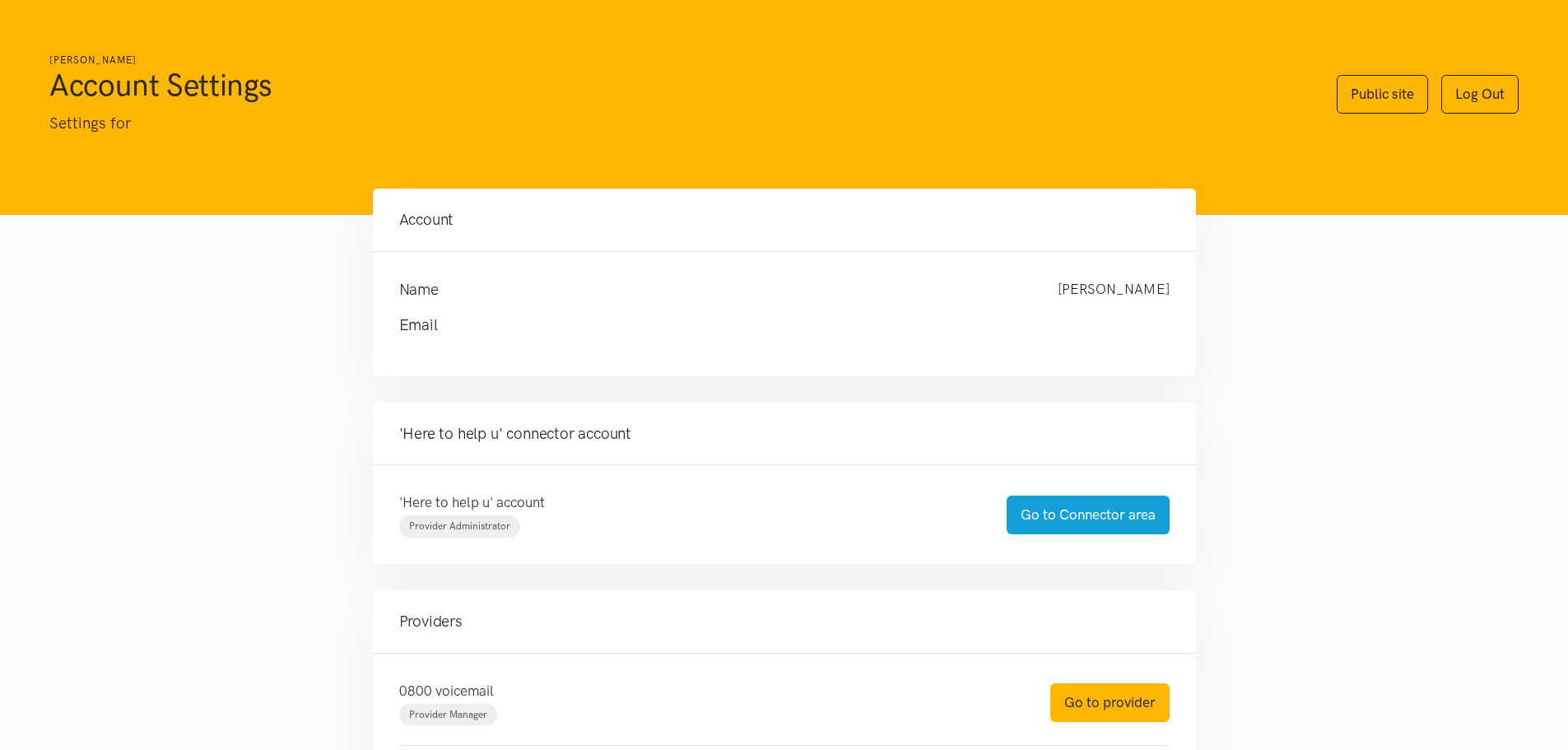
scroll to position [280, 0]
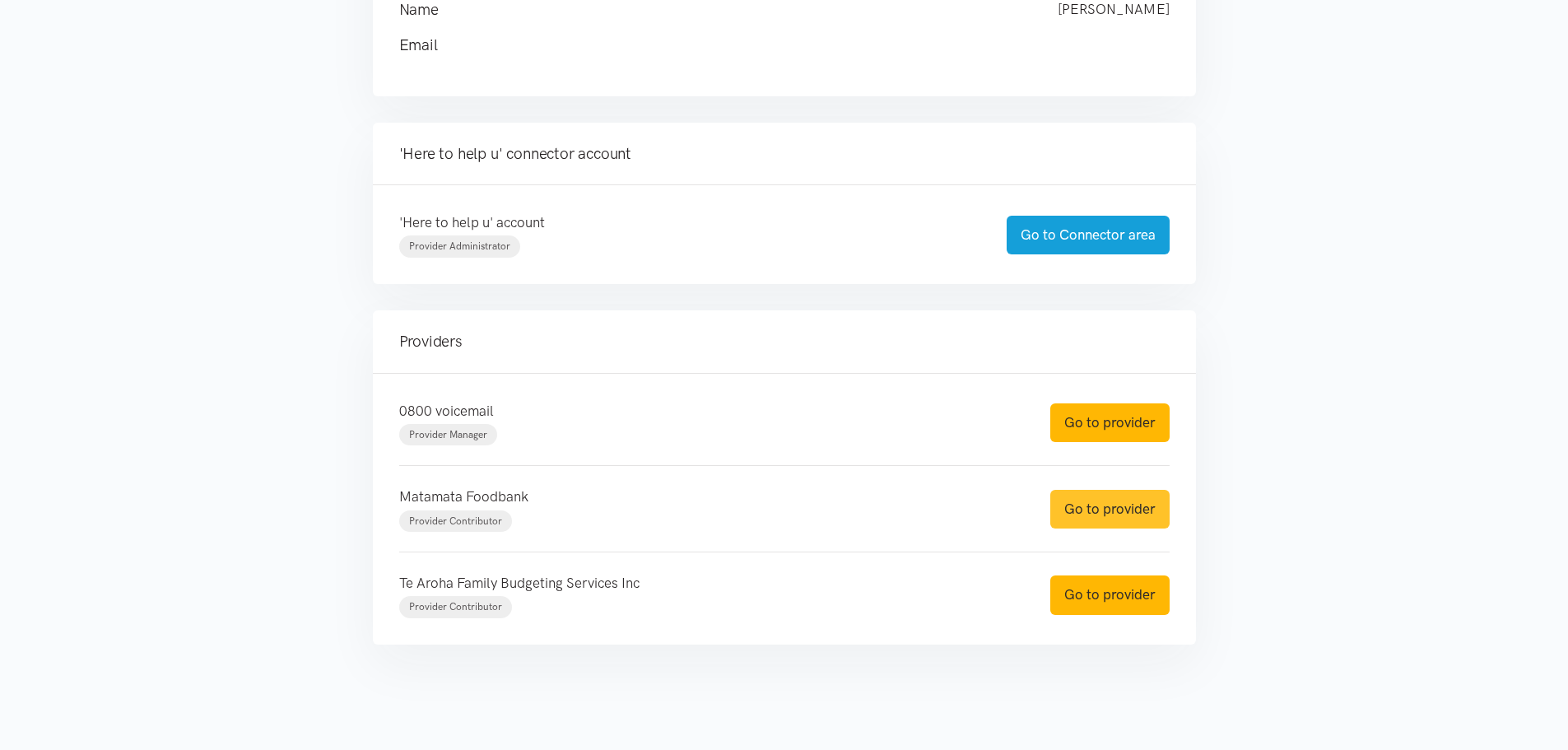
click at [1115, 512] on link "Go to provider" at bounding box center [1110, 509] width 119 height 38
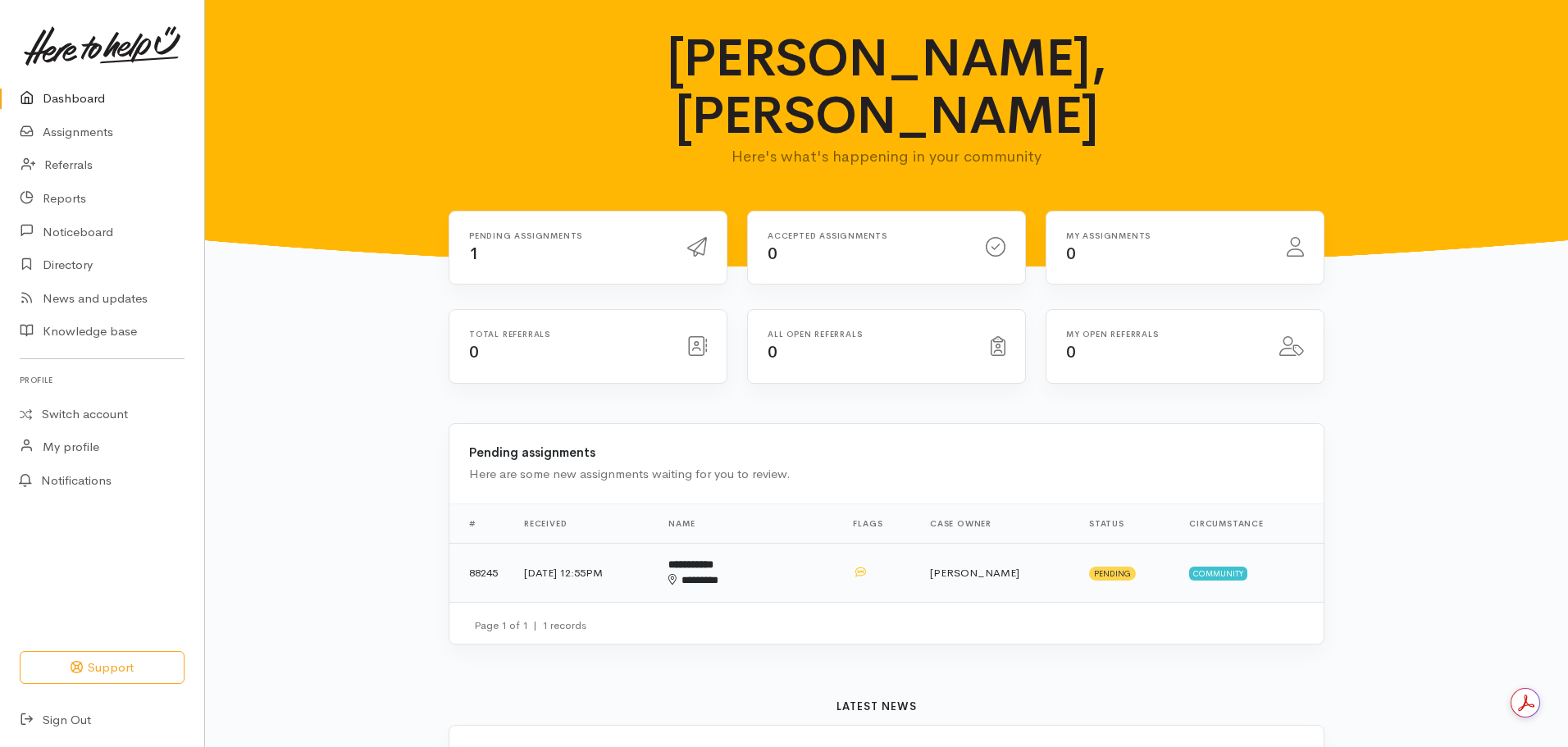
click at [774, 543] on td "**********" at bounding box center [747, 573] width 185 height 59
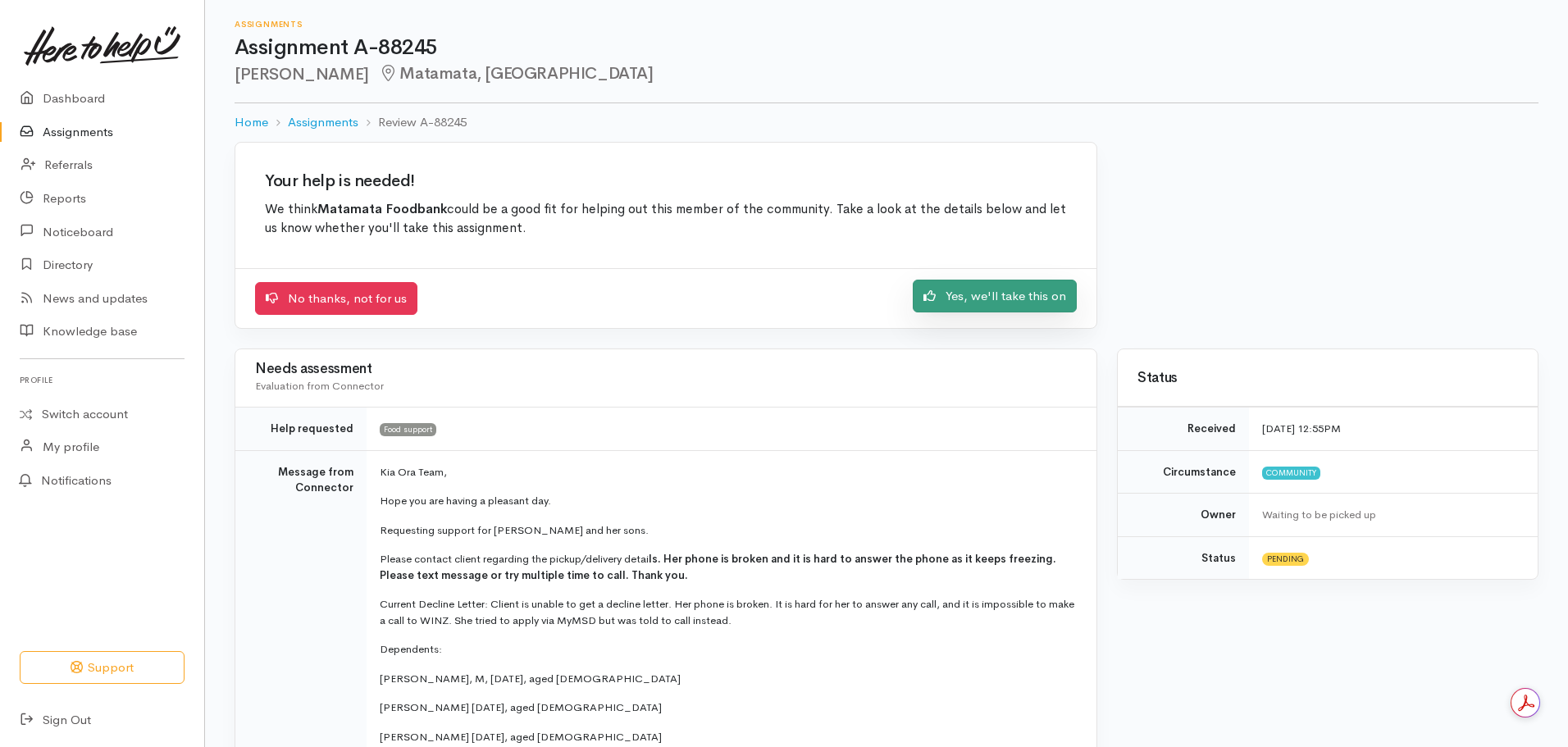
click at [973, 301] on link "Yes, we'll take this on" at bounding box center [994, 296] width 164 height 34
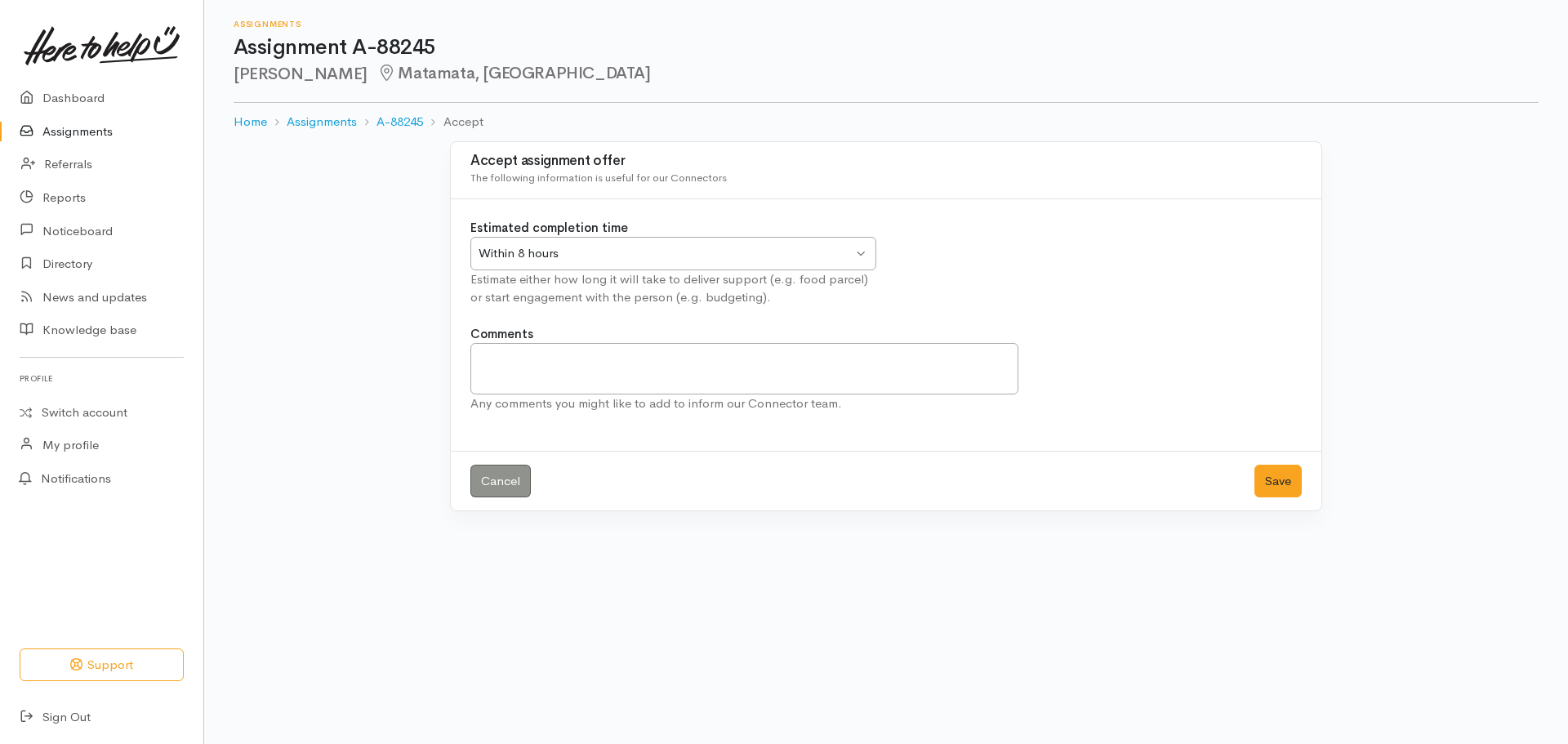
click at [646, 248] on div "Within 8 hours" at bounding box center [666, 254] width 374 height 19
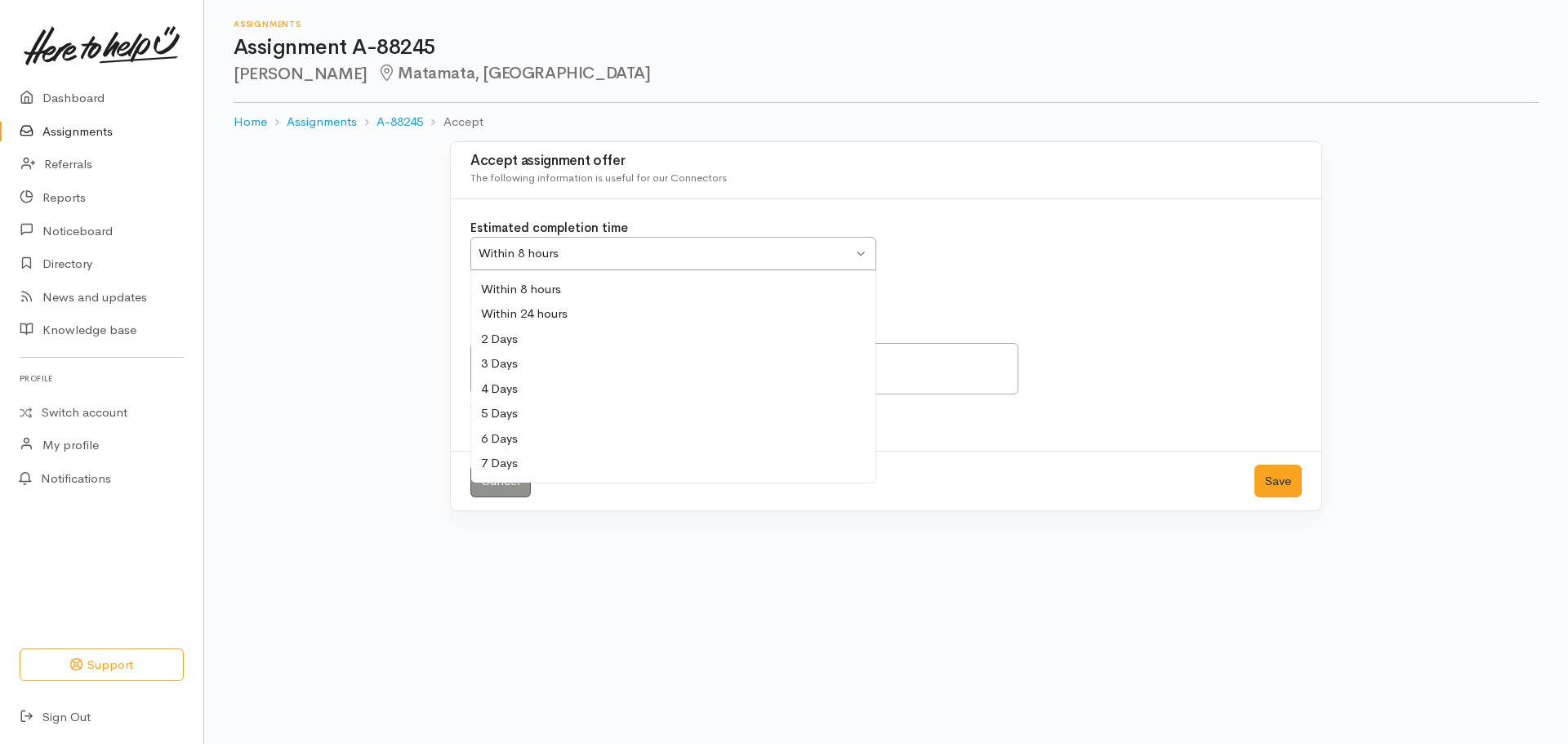
click at [959, 270] on div "Estimated completion time Within 8 hours Within 8 hours Within 8 hours Within 2…" at bounding box center [886, 271] width 851 height 106
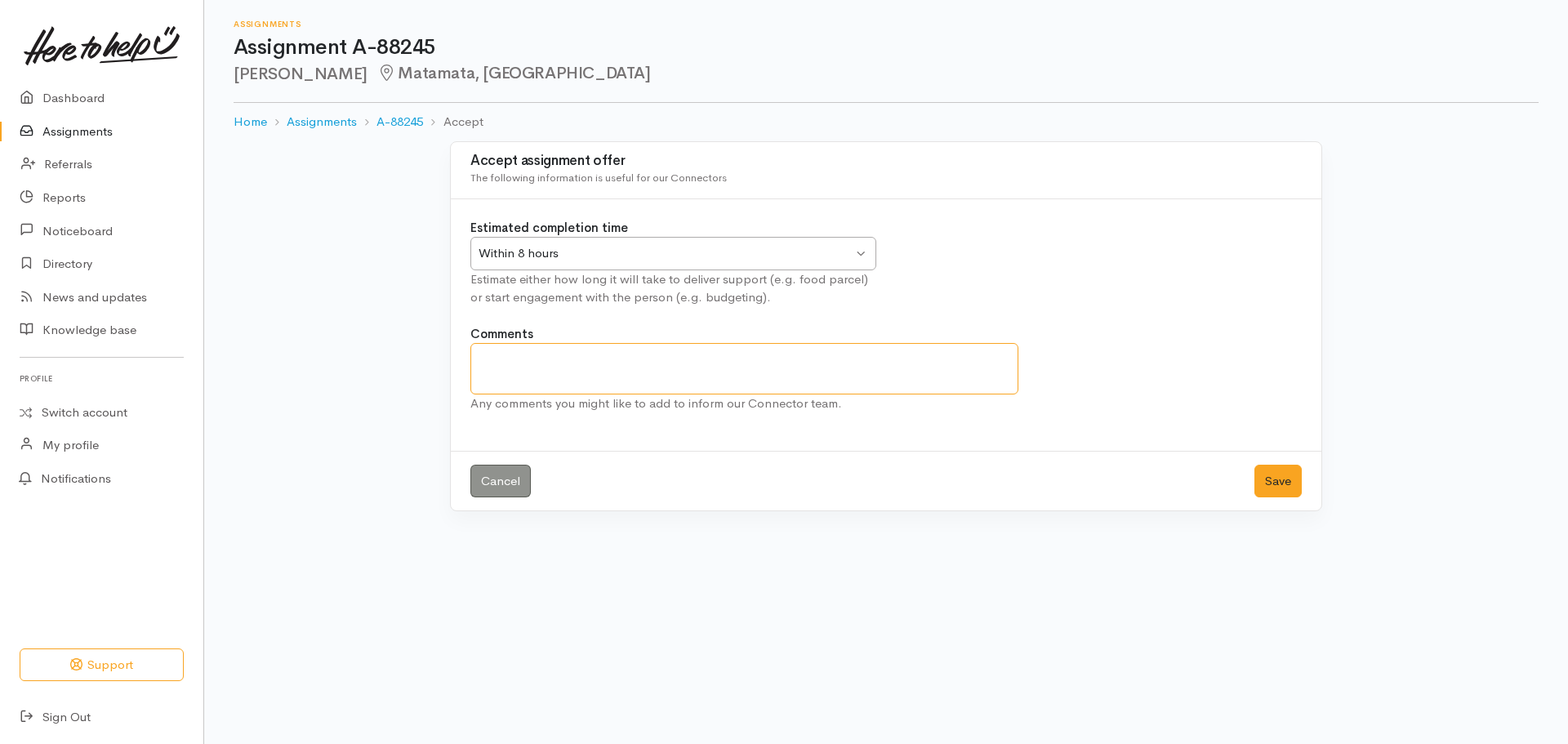
click at [633, 385] on textarea "Comments" at bounding box center [744, 369] width 548 height 52
click at [885, 370] on textarea "Accepting on behalf of provider as client contacted for support on" at bounding box center [744, 369] width 548 height 52
type textarea "Accepting on behalf of provider as client contacted for support on [DATE]"
click at [1295, 483] on button "Save" at bounding box center [1278, 481] width 48 height 33
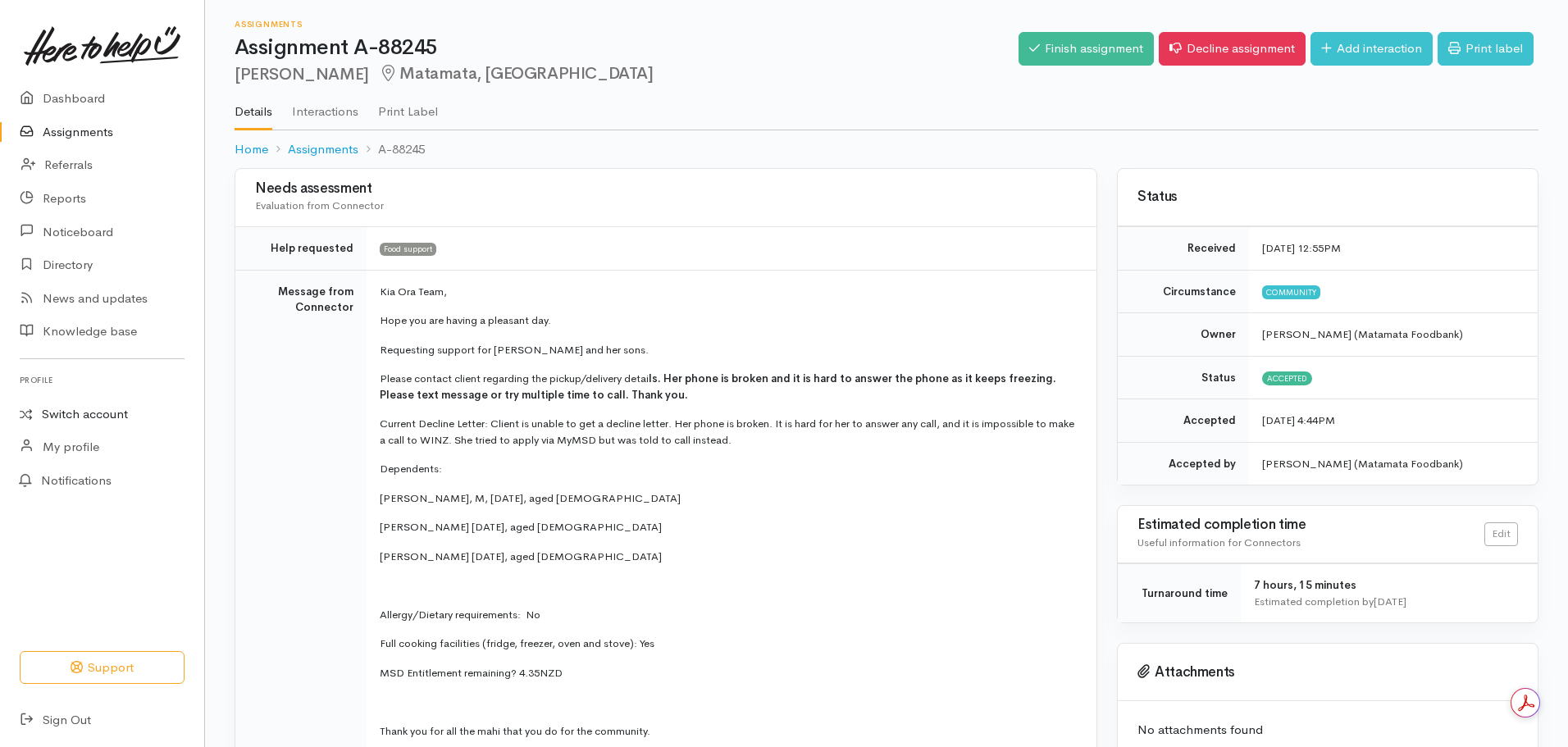
click at [86, 414] on link "Switch account" at bounding box center [102, 414] width 204 height 32
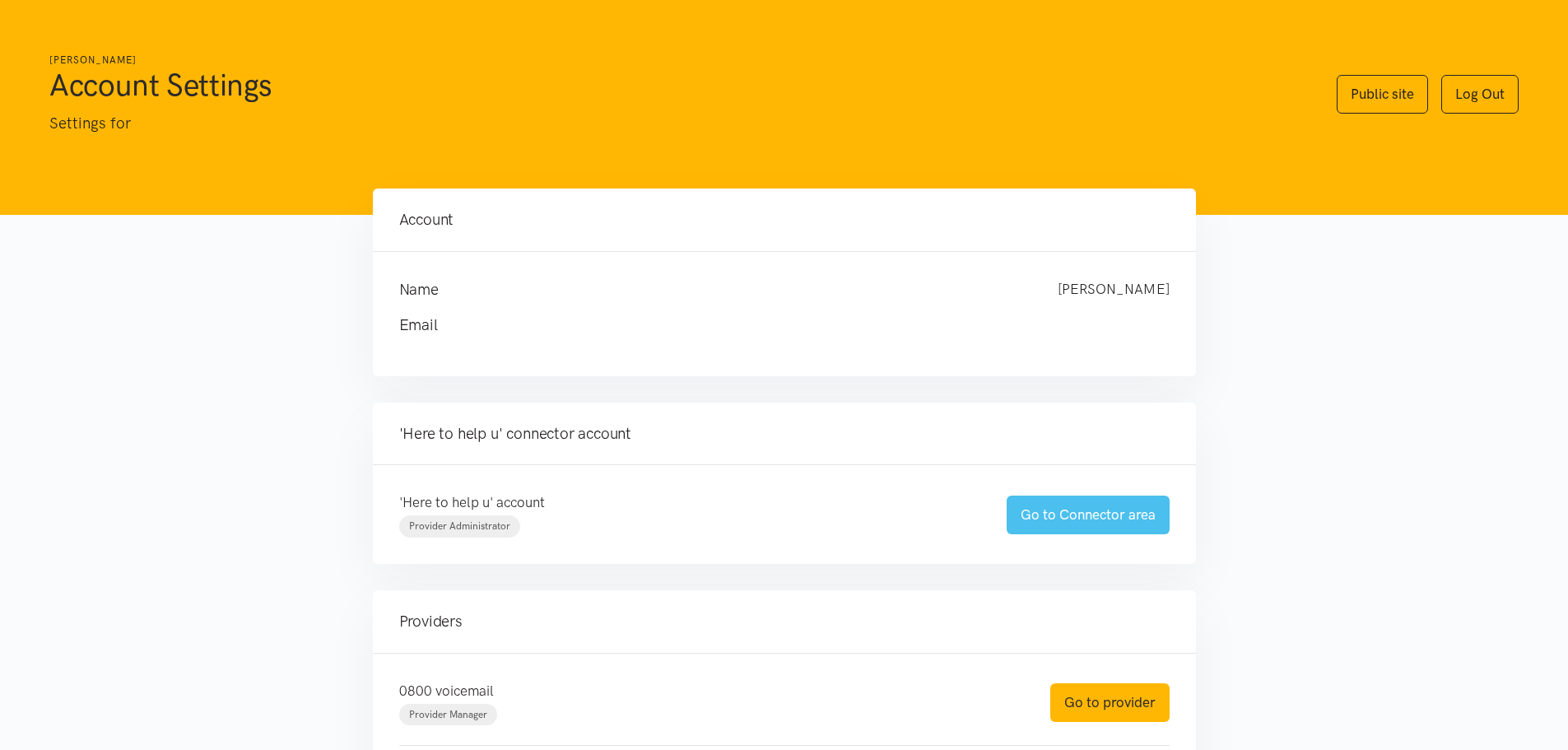
click at [1034, 519] on link "Go to Connector area" at bounding box center [1088, 514] width 163 height 38
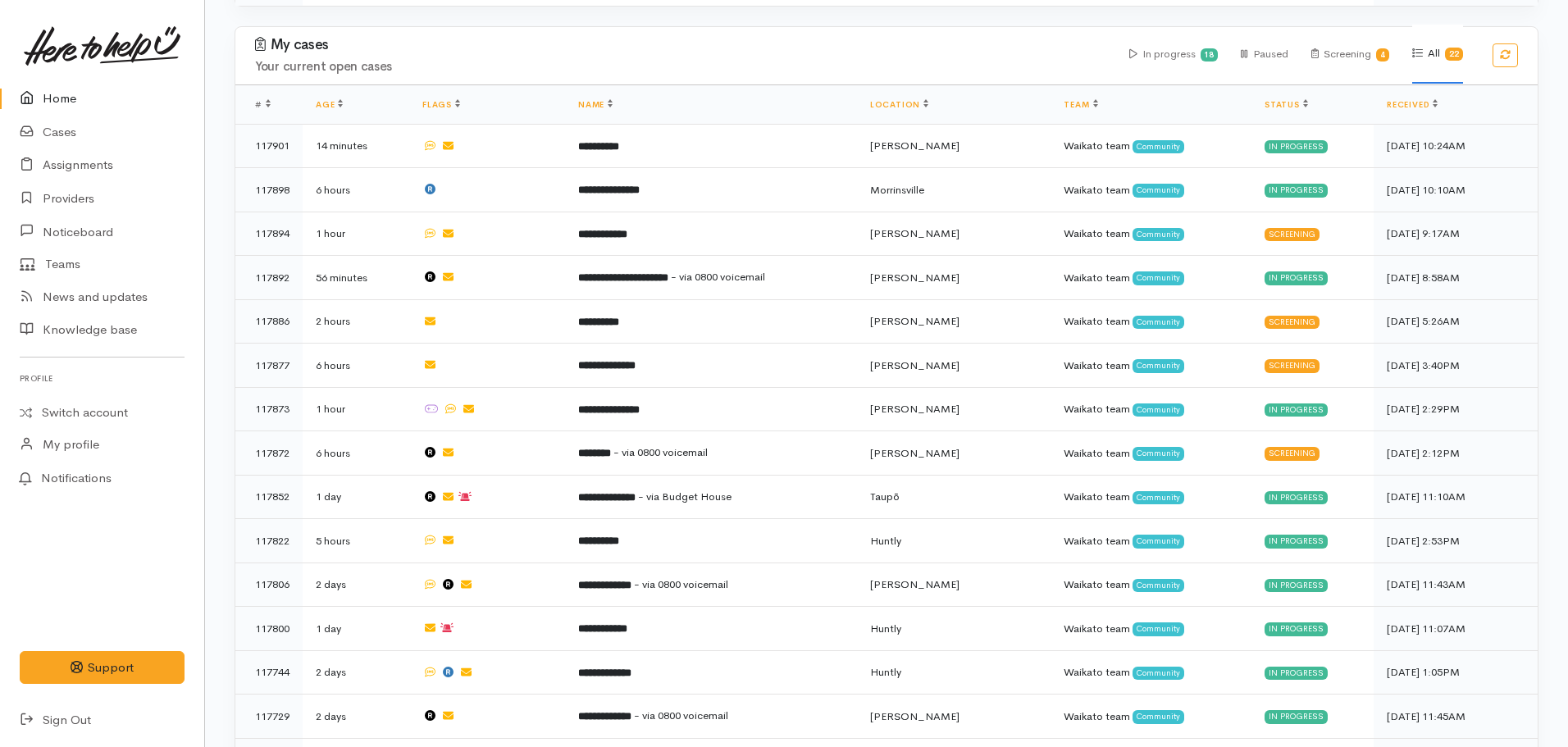
scroll to position [833, 0]
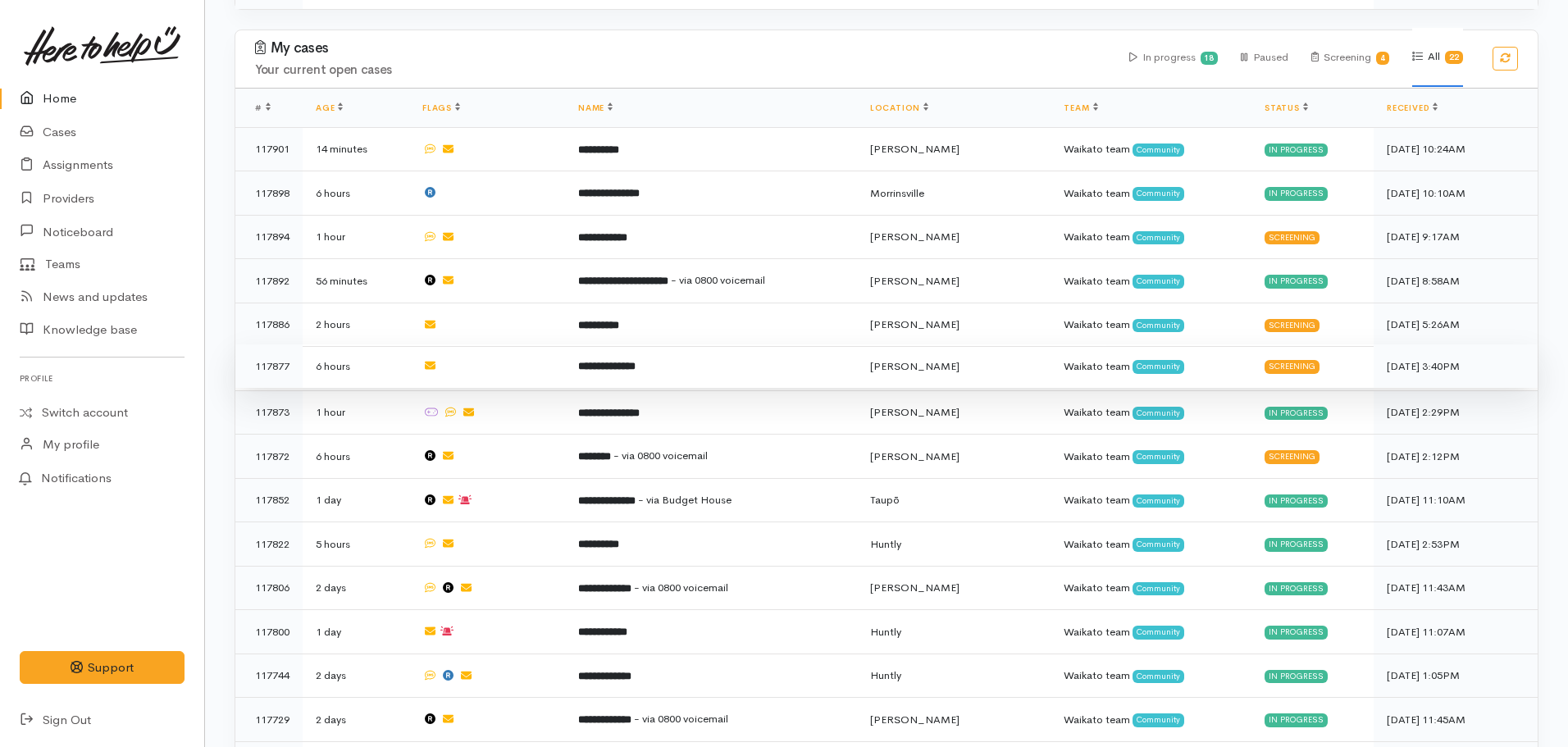
click at [625, 361] on b "**********" at bounding box center [607, 366] width 57 height 11
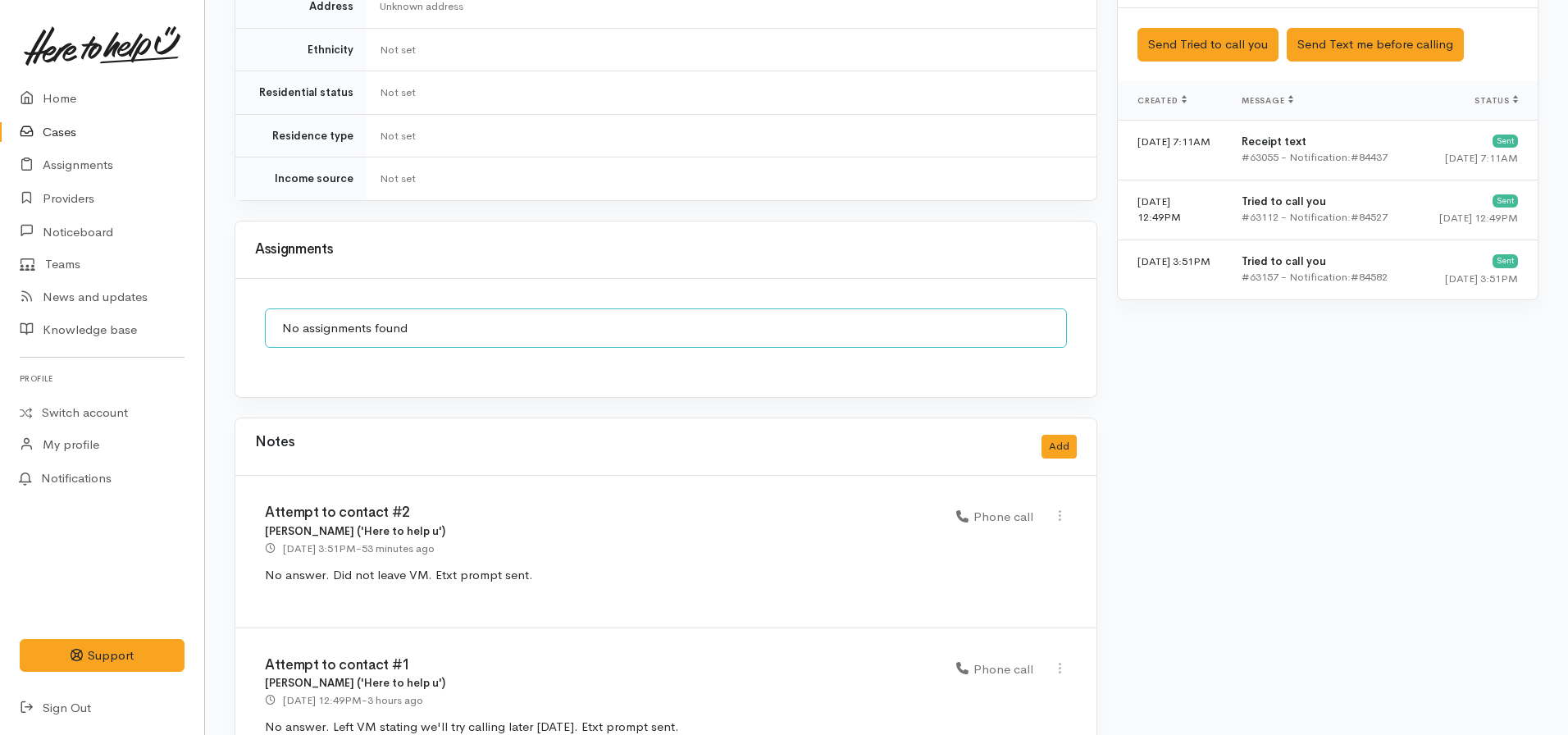
scroll to position [1056, 0]
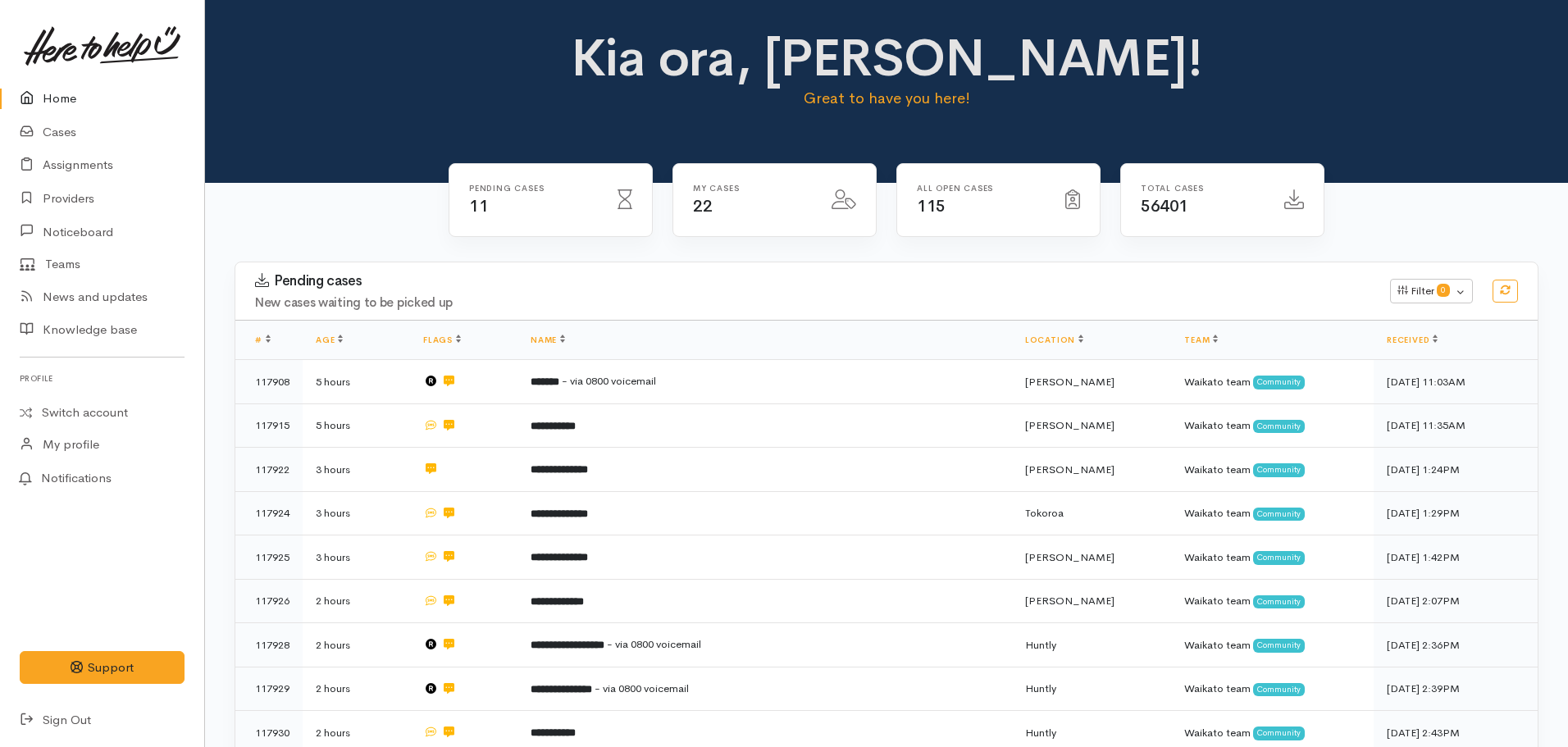
scroll to position [833, 0]
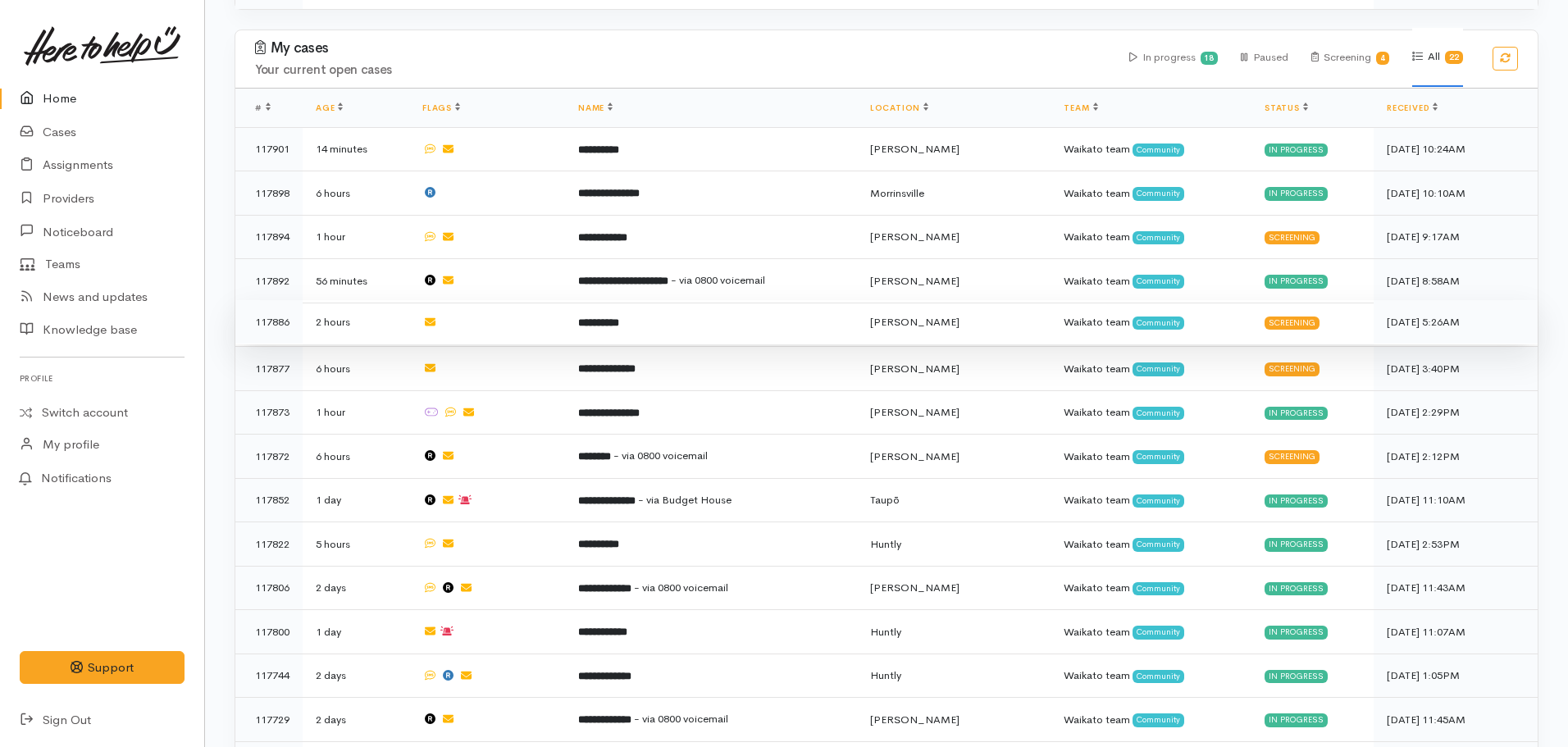
click at [636, 318] on td "**********" at bounding box center [711, 322] width 292 height 44
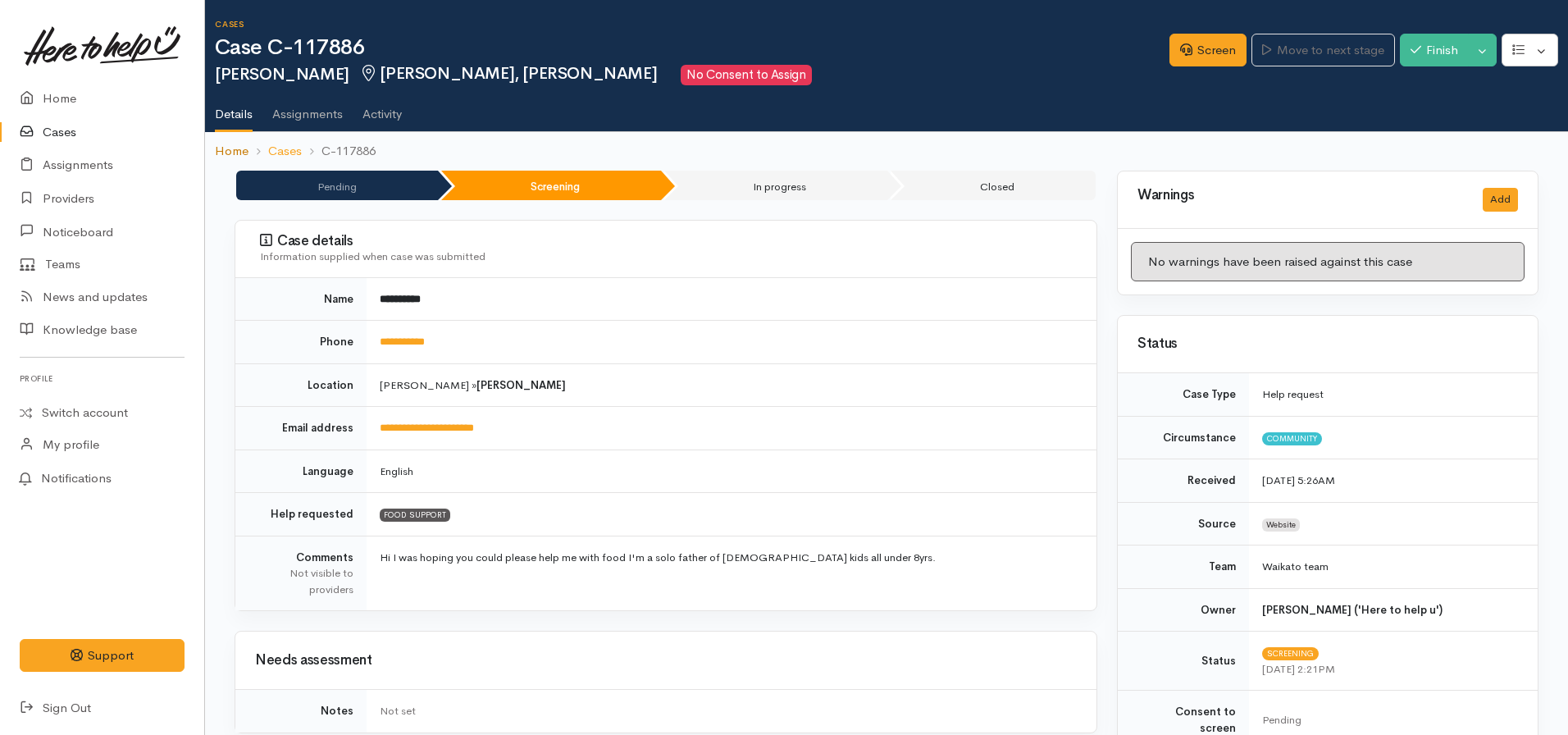
click at [234, 149] on link "Home" at bounding box center [231, 151] width 34 height 19
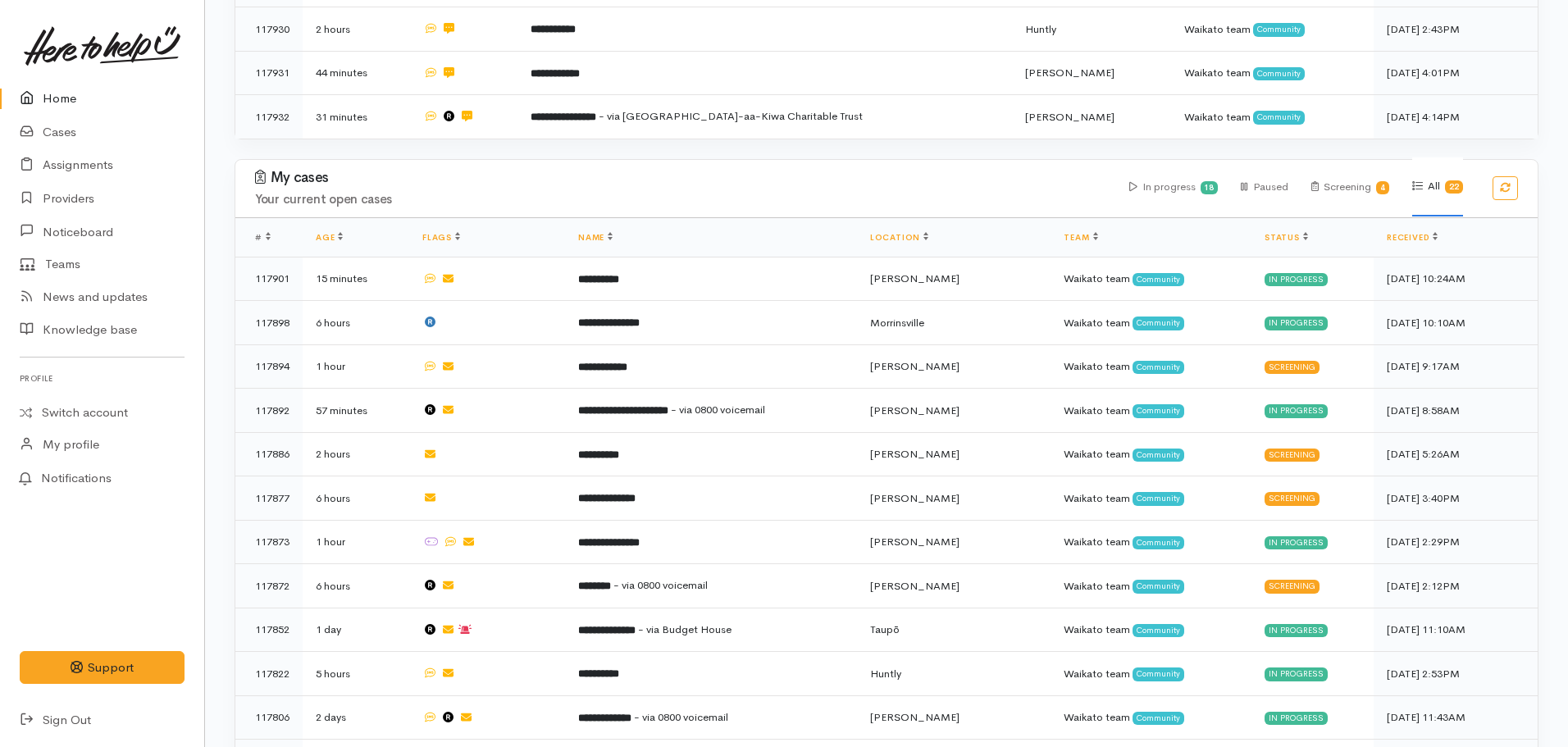
scroll to position [716, 0]
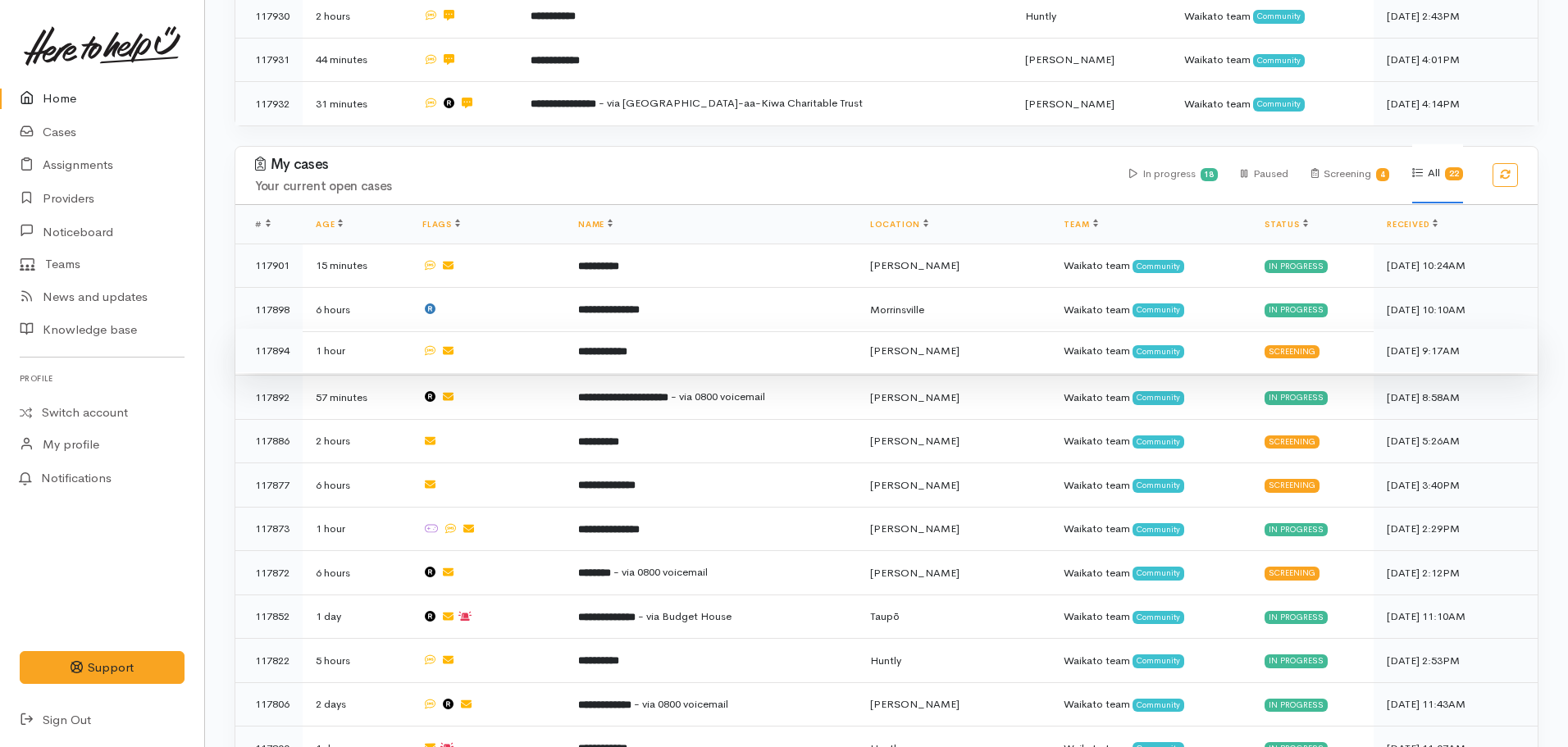
click at [627, 346] on b "**********" at bounding box center [602, 351] width 49 height 11
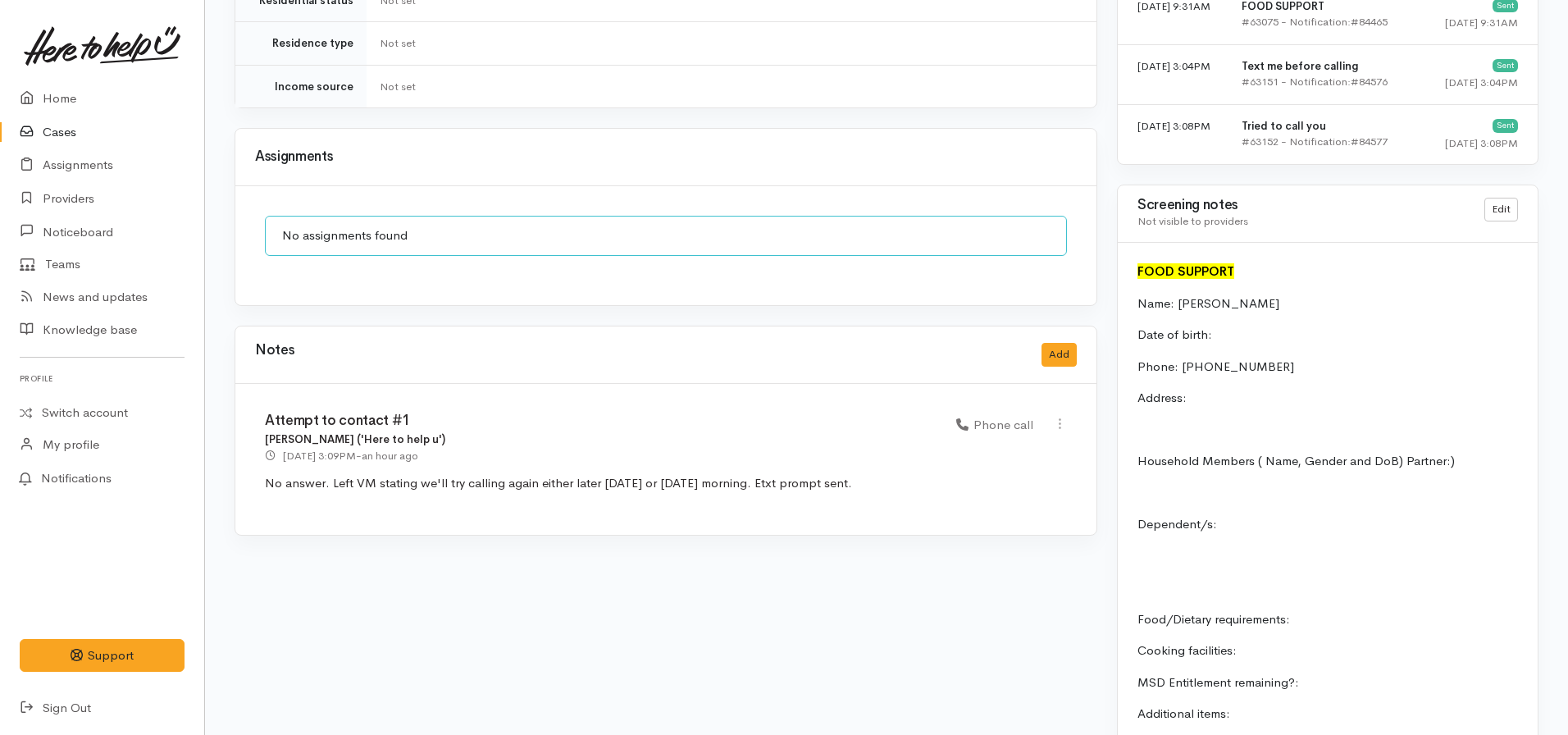
scroll to position [1144, 0]
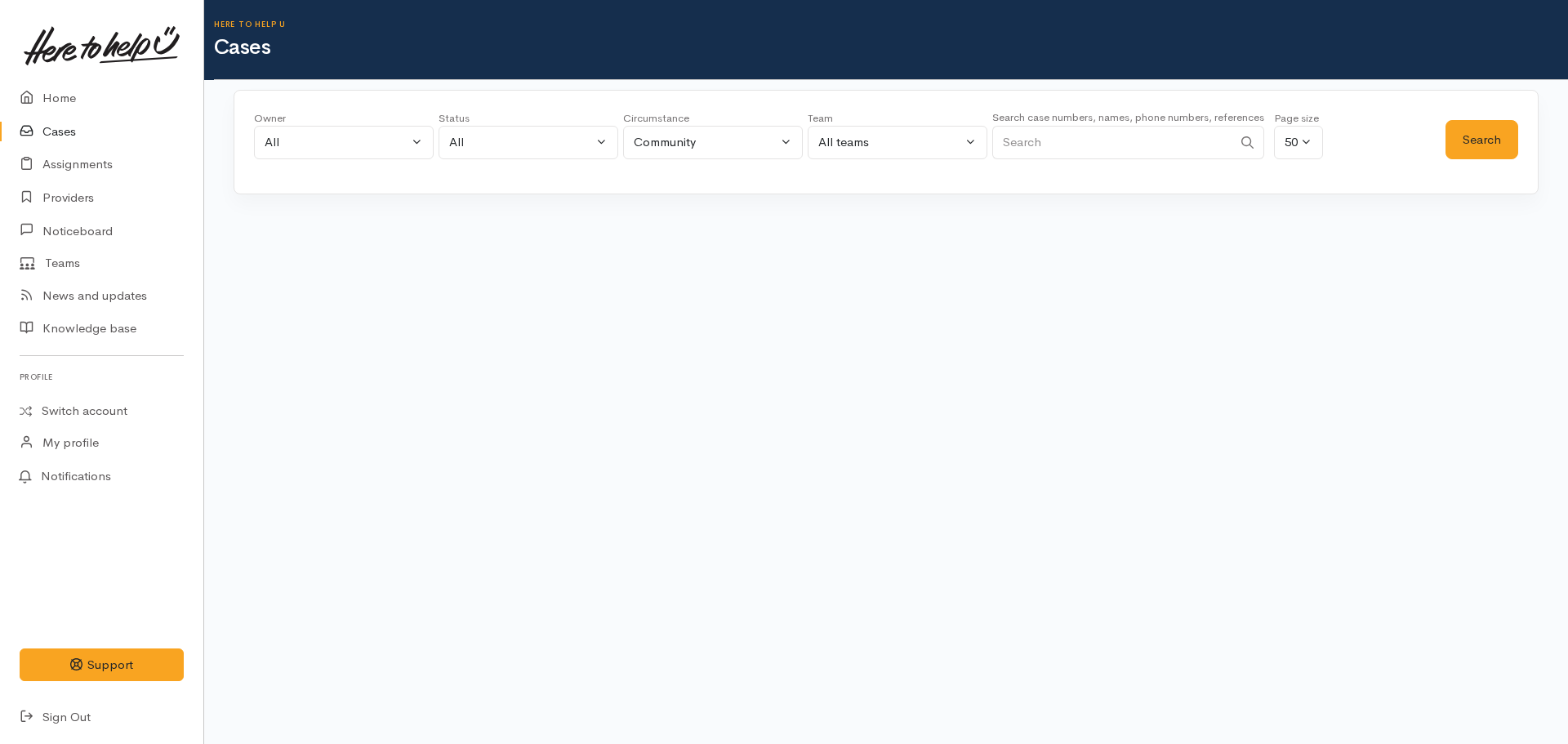
click at [1047, 160] on div "Search case numbers, names, phone numbers, references" at bounding box center [1127, 138] width 272 height 61
click at [1047, 153] on input "Search" at bounding box center [1112, 142] width 240 height 33
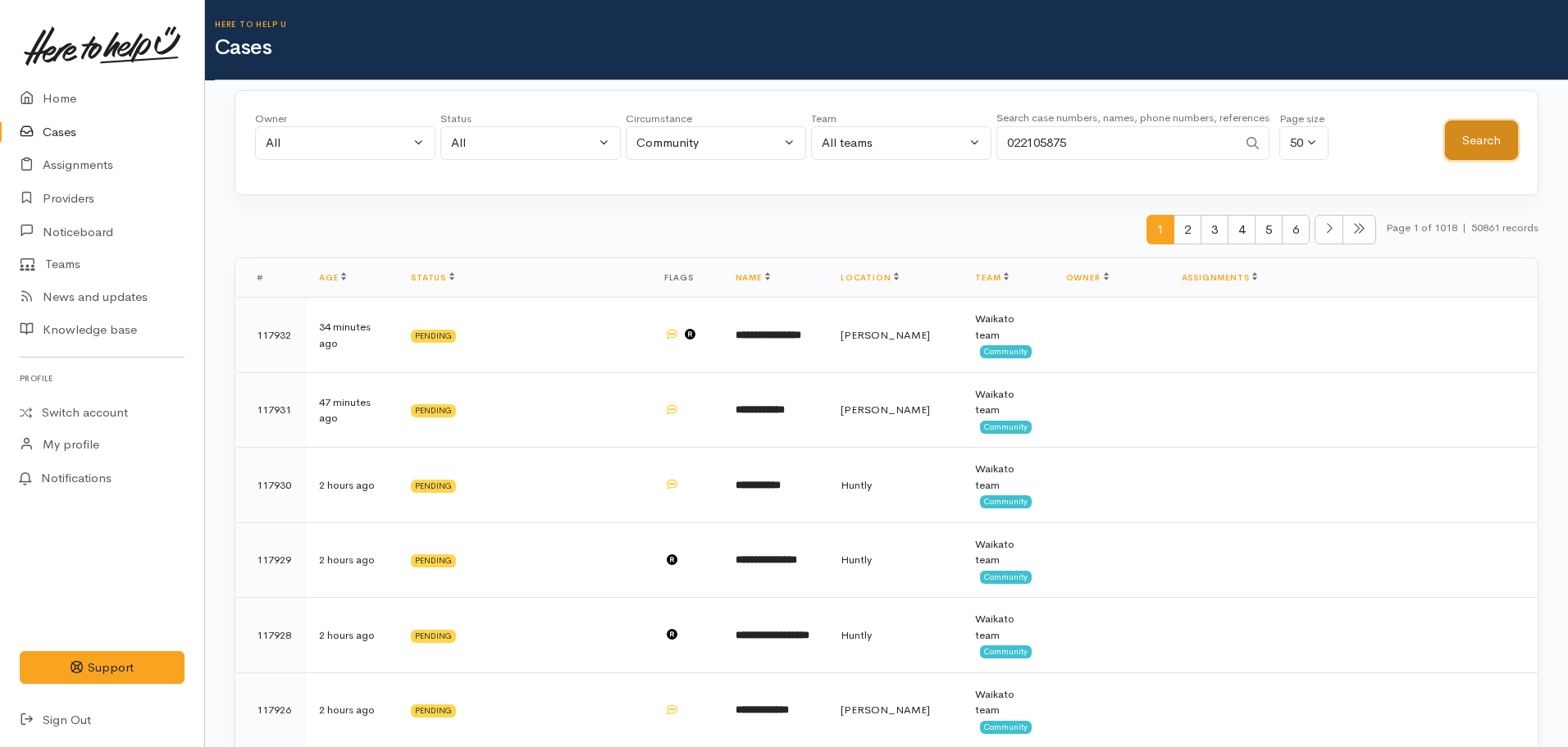
click at [1475, 137] on button "Search" at bounding box center [1482, 141] width 73 height 40
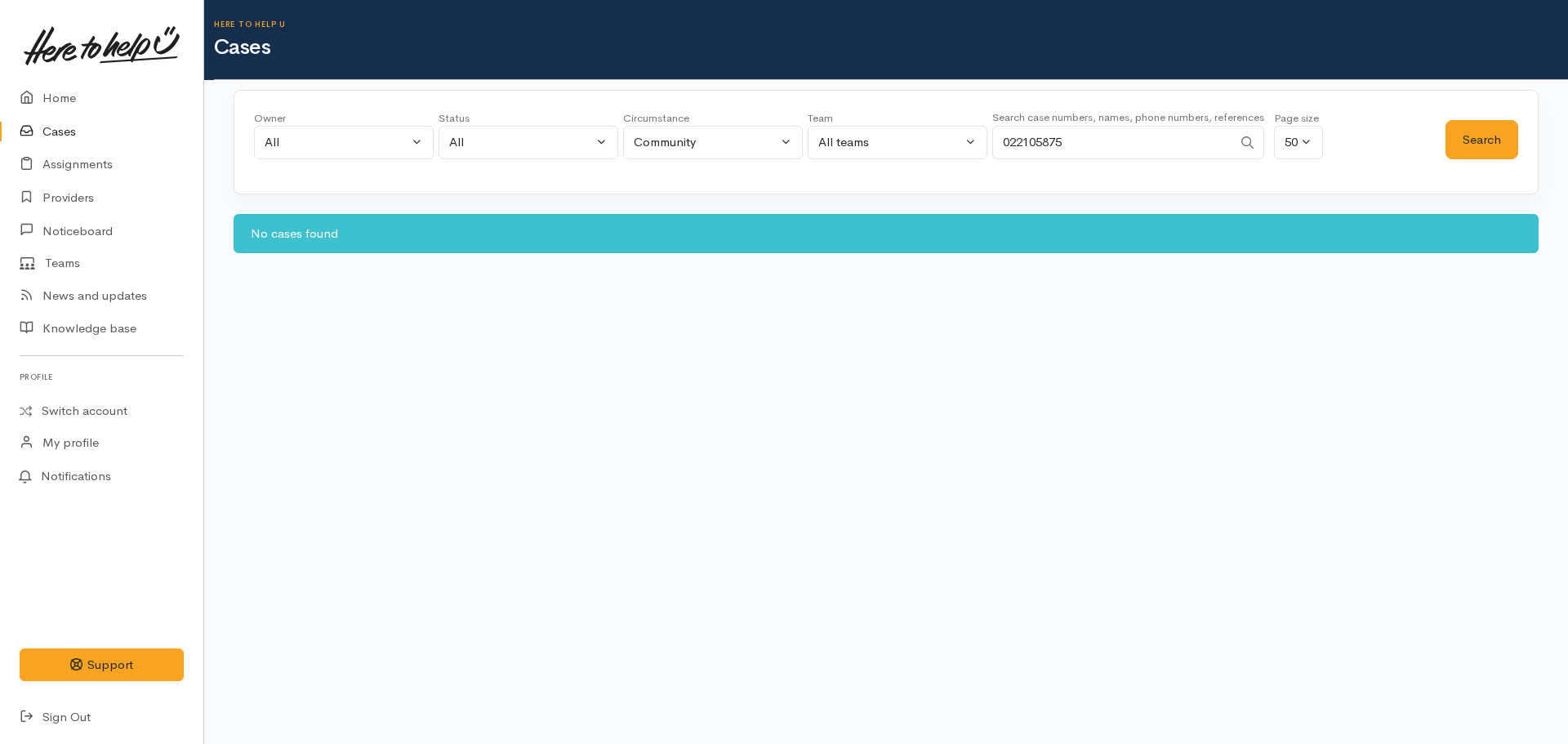
click at [1046, 141] on input "022105875" at bounding box center [1112, 142] width 240 height 33
click at [1053, 141] on input "022105875" at bounding box center [1112, 142] width 240 height 33
type input "0221058575"
click at [1472, 134] on button "Search" at bounding box center [1482, 140] width 72 height 40
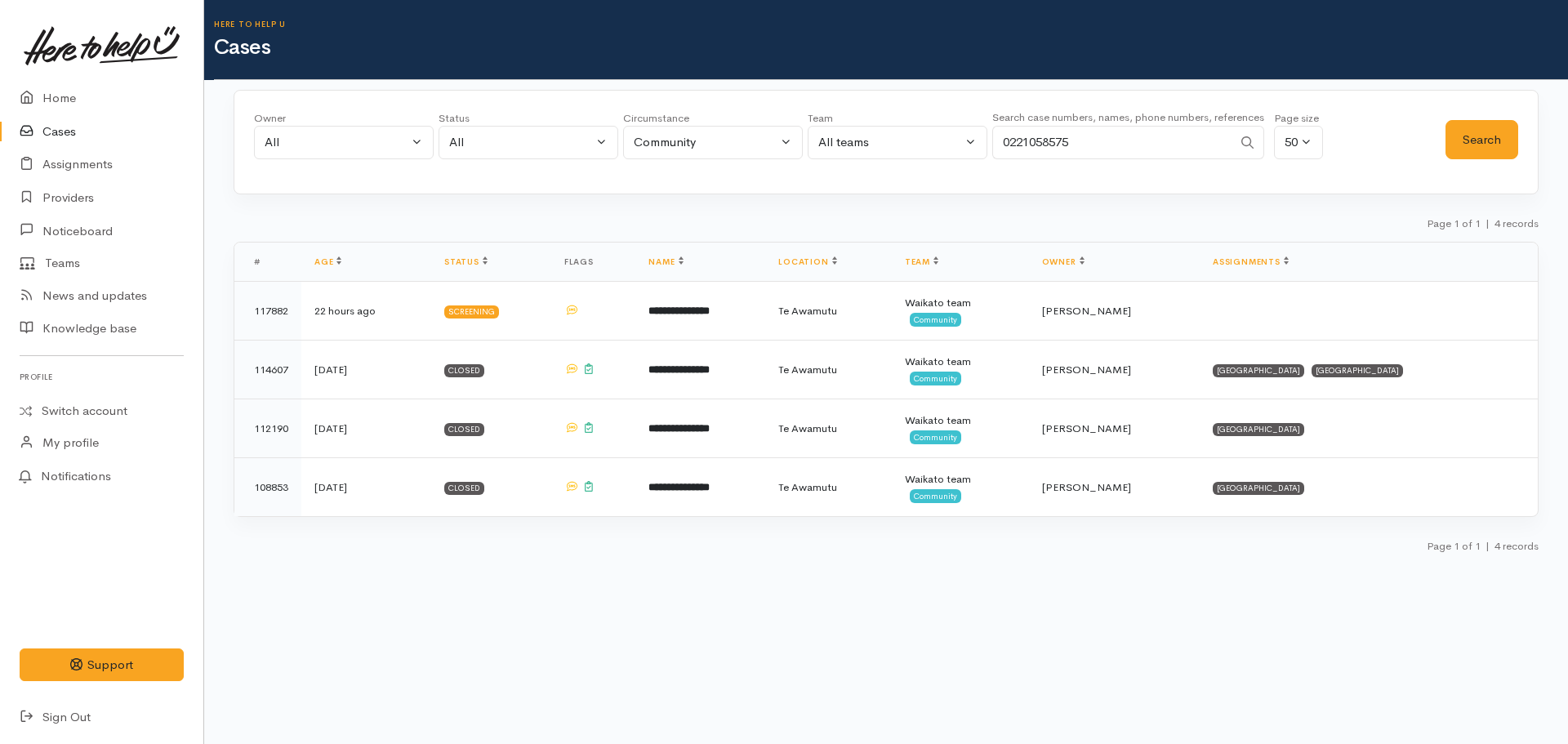
drag, startPoint x: 1112, startPoint y: 155, endPoint x: 923, endPoint y: 136, distance: 190.0
click at [923, 136] on div "Owner All My cases [PERSON_NAME] ('Here to help u') [PERSON_NAME] ('Here to hel…" at bounding box center [849, 140] width 1191 height 59
type input "0224534212"
click at [1492, 147] on button "Search" at bounding box center [1482, 140] width 72 height 40
